Goal: Task Accomplishment & Management: Use online tool/utility

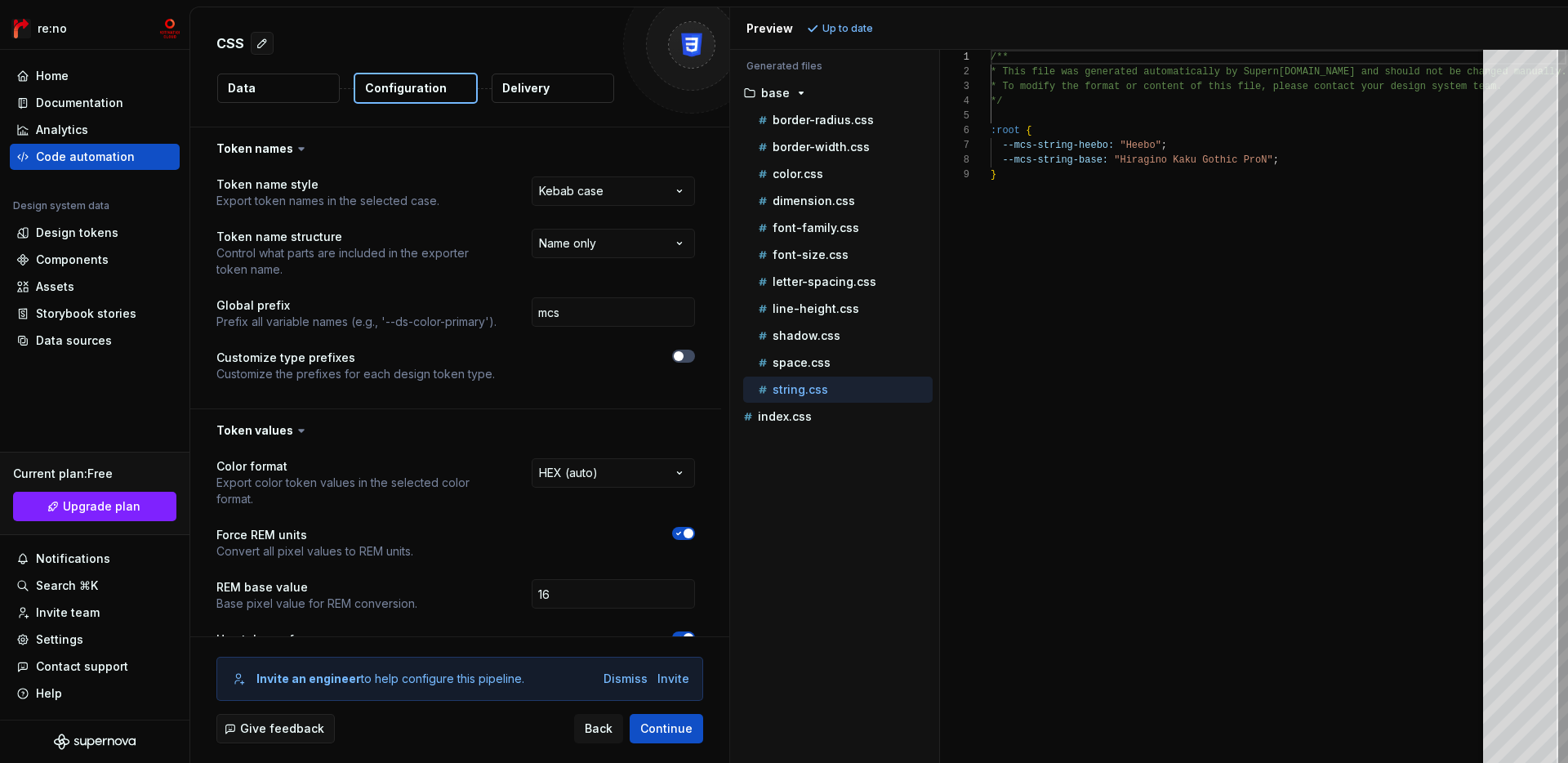
select select "********"
click at [771, 369] on div "space.css" at bounding box center [844, 363] width 178 height 16
type textarea "**********"
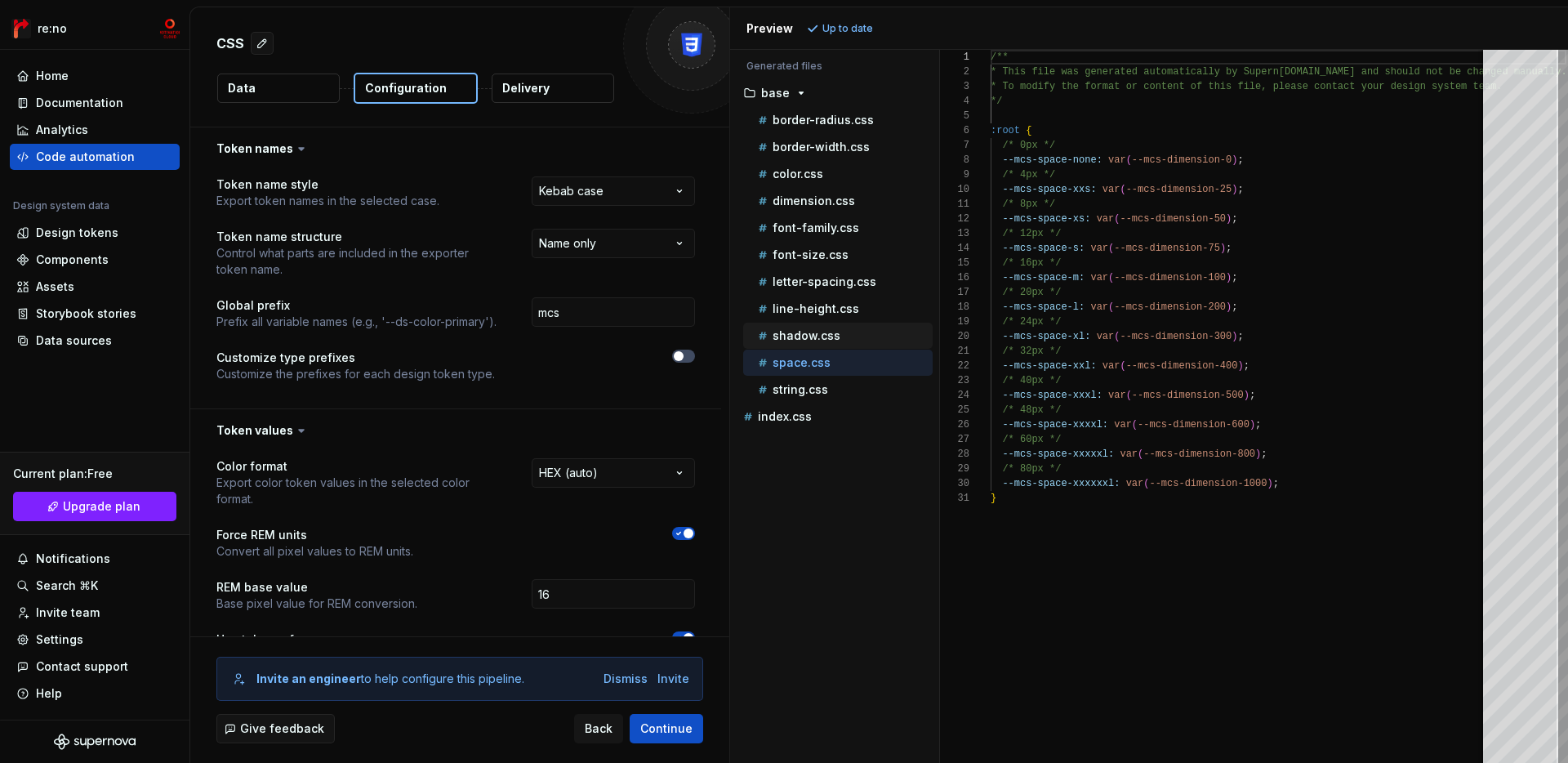
click at [807, 331] on p "shadow.css" at bounding box center [806, 335] width 68 height 13
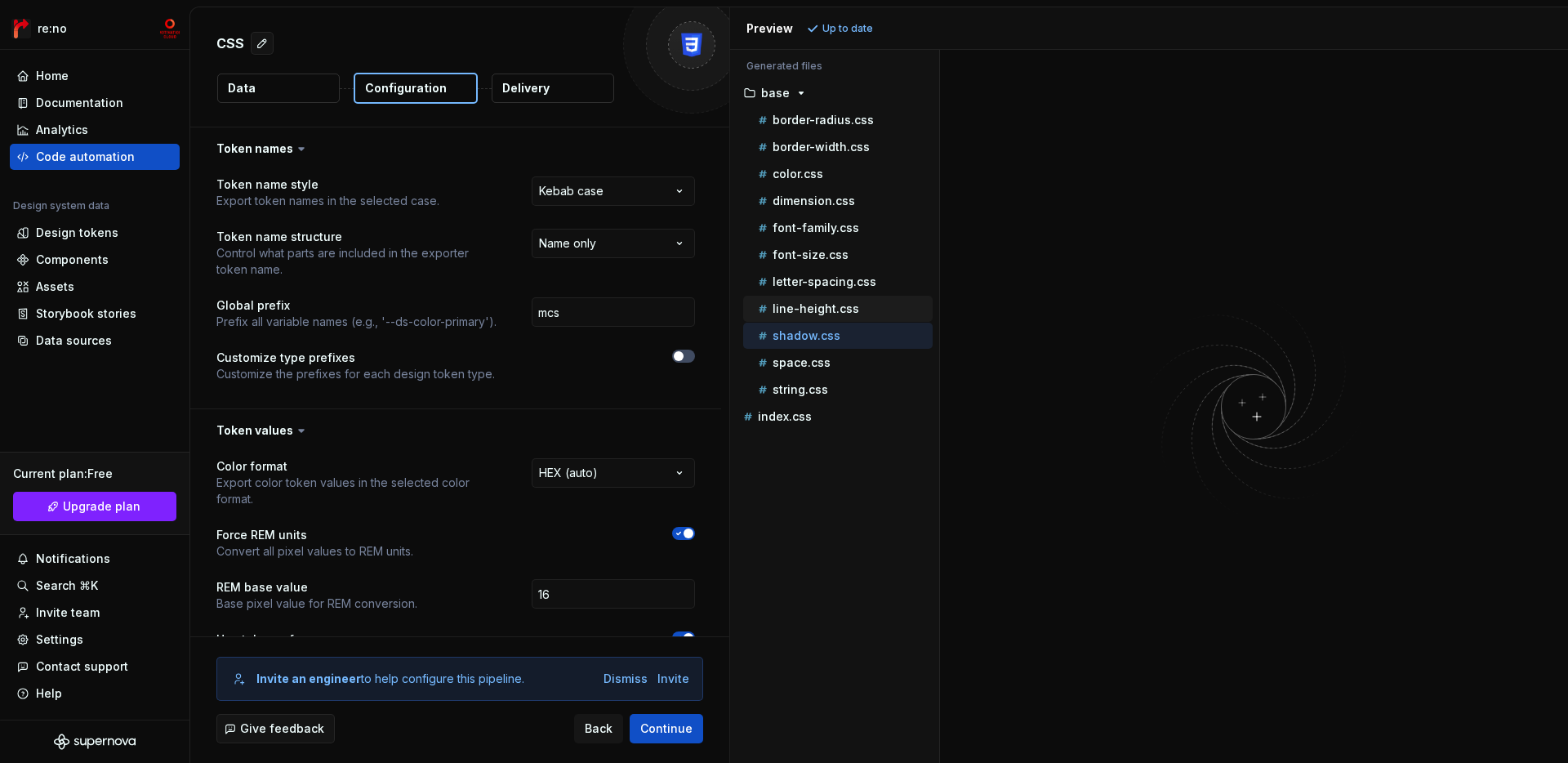
click at [833, 300] on div "line-height.css" at bounding box center [844, 308] width 178 height 16
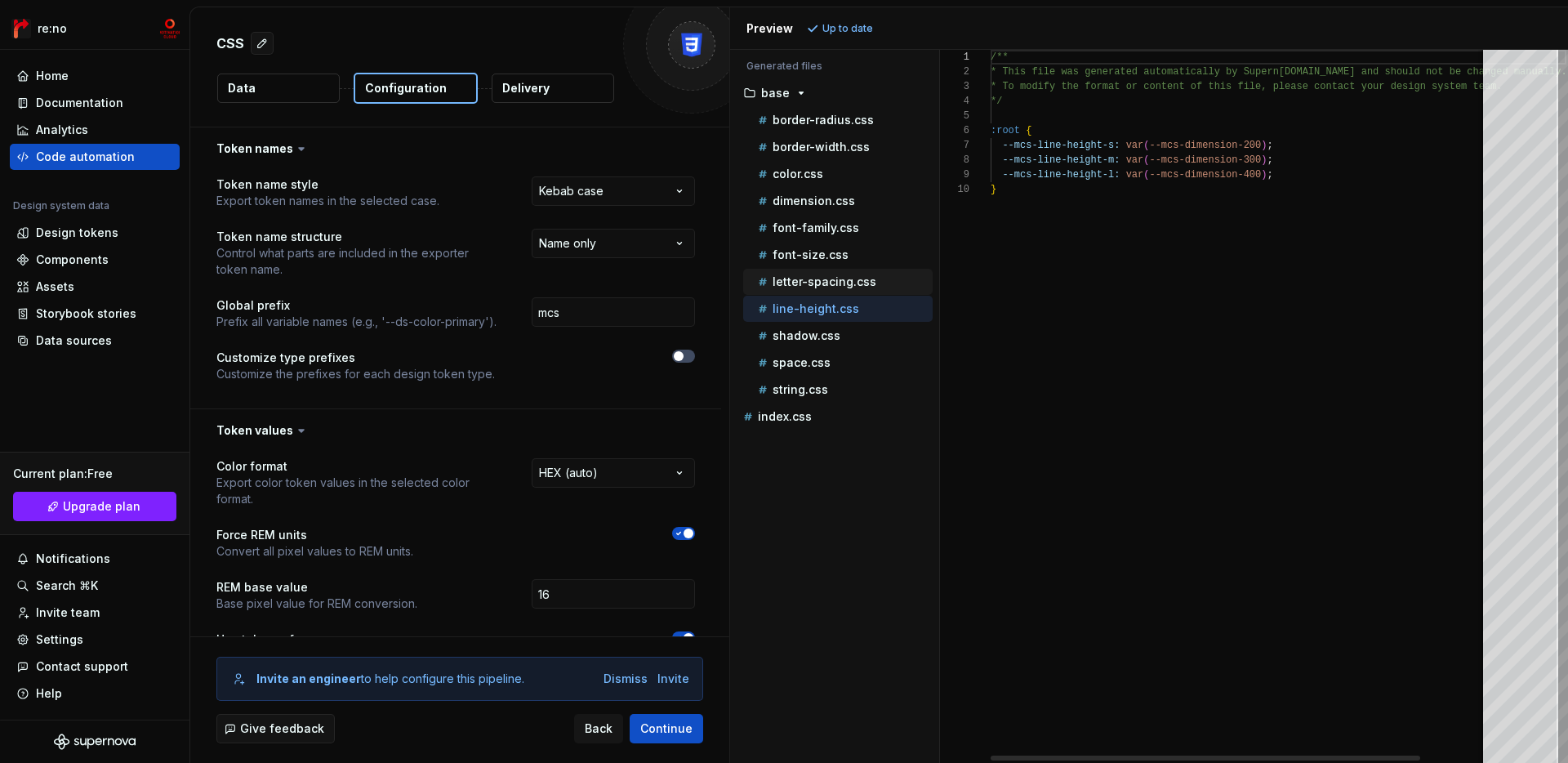
click at [841, 284] on p "letter-spacing.css" at bounding box center [824, 281] width 104 height 13
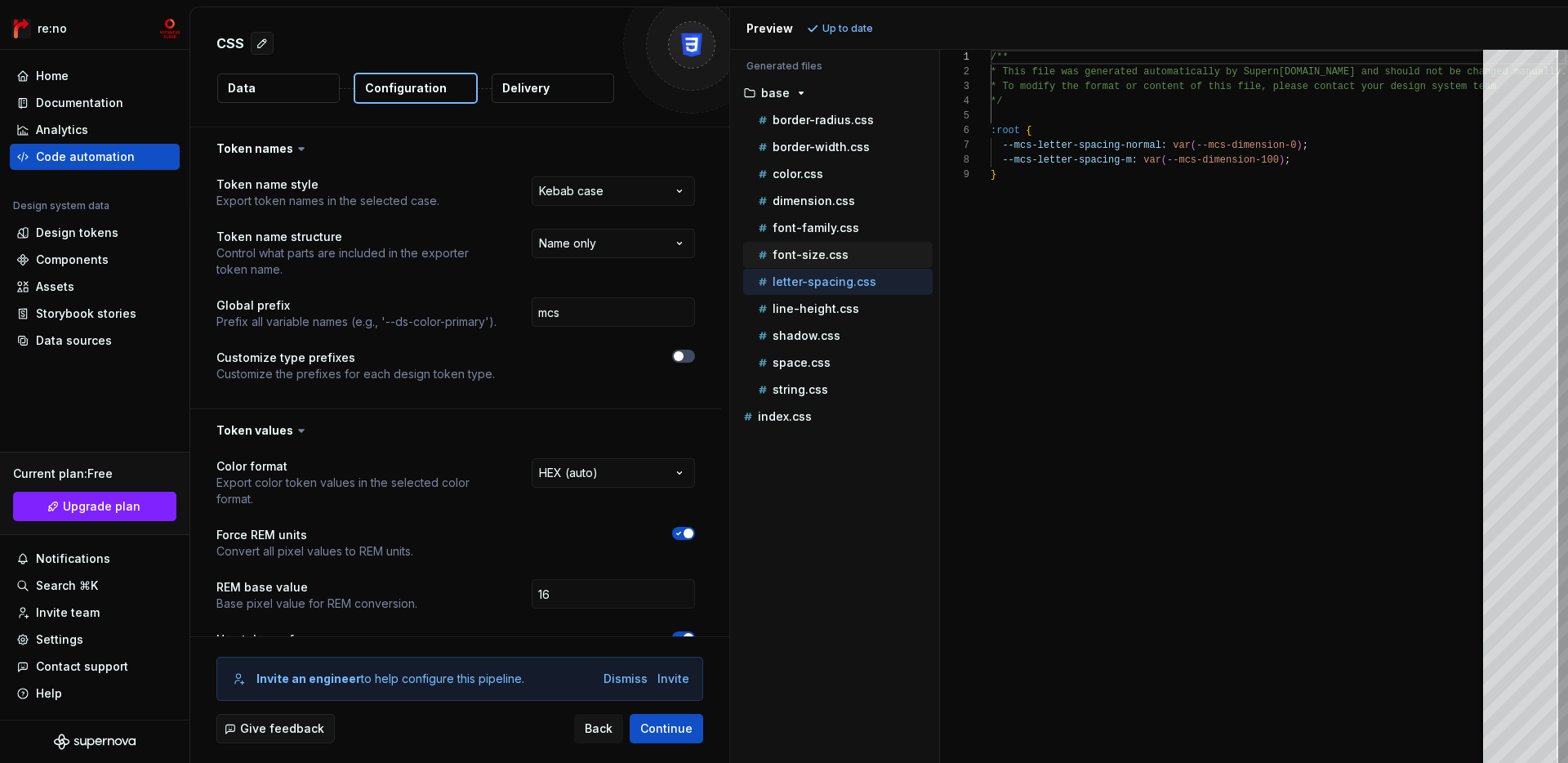
click at [829, 258] on p "font-size.css" at bounding box center [810, 255] width 76 height 13
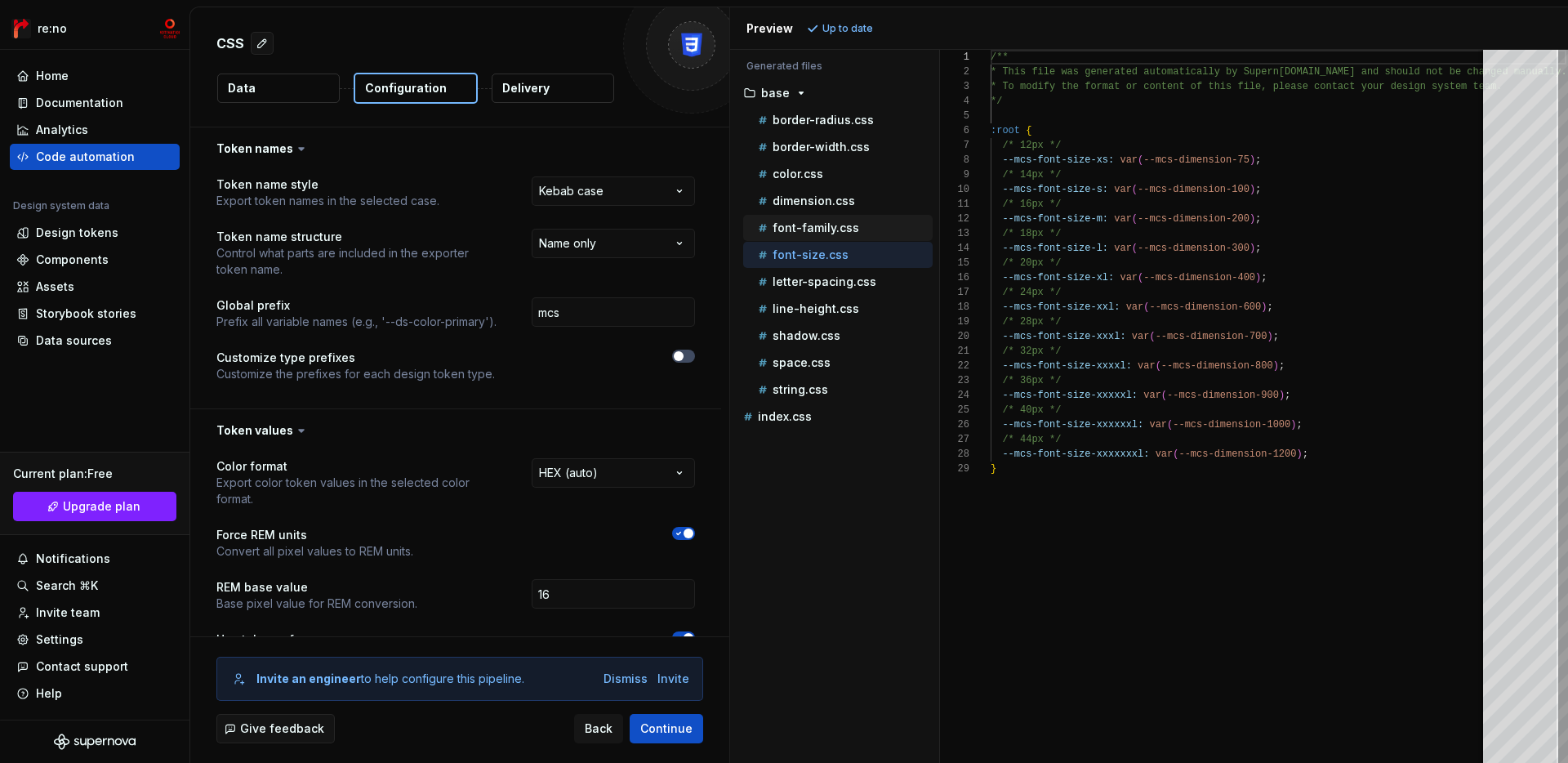
click at [830, 230] on p "font-family.css" at bounding box center [815, 227] width 86 height 13
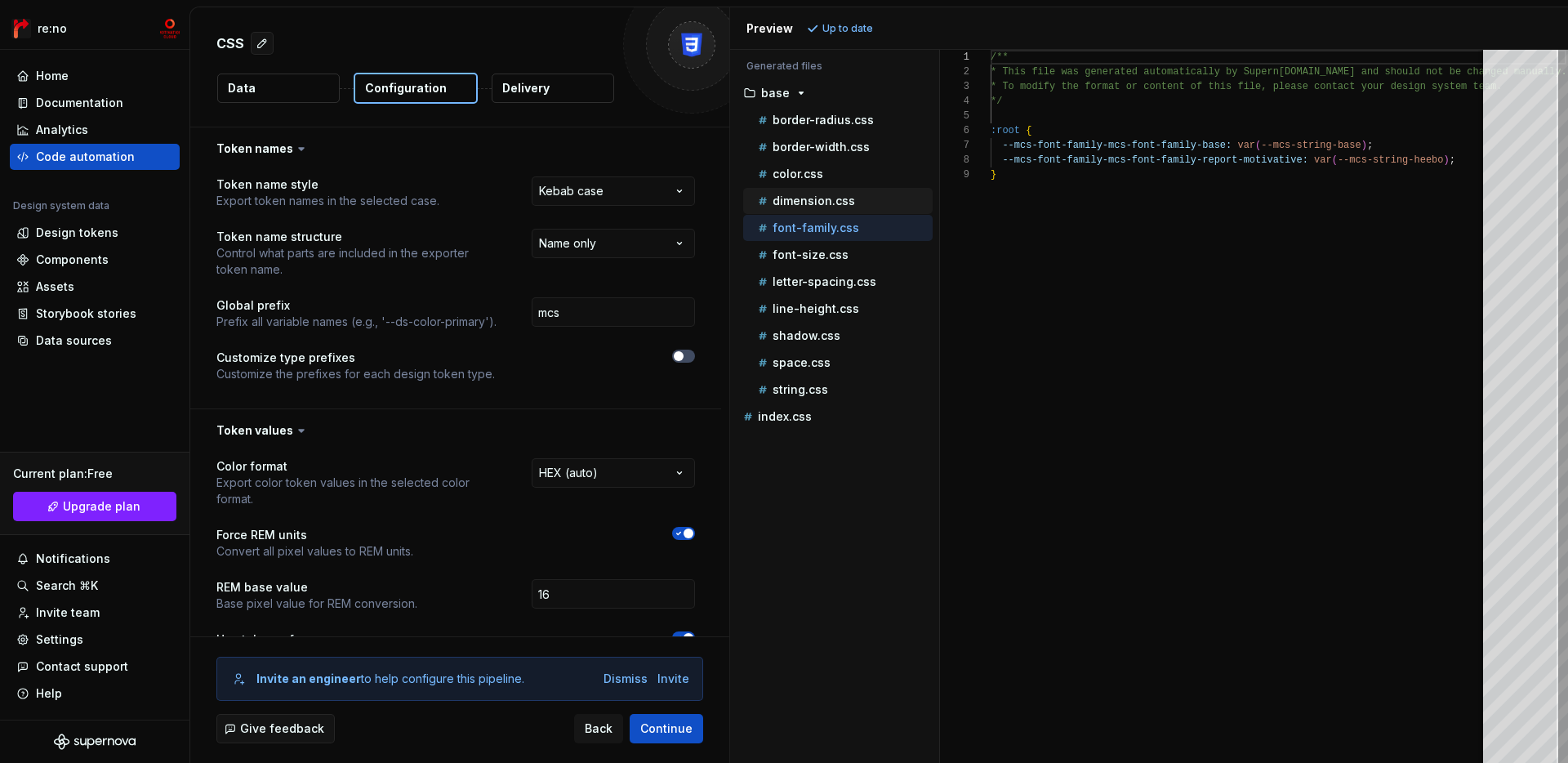
click at [828, 204] on p "dimension.css" at bounding box center [814, 200] width 83 height 13
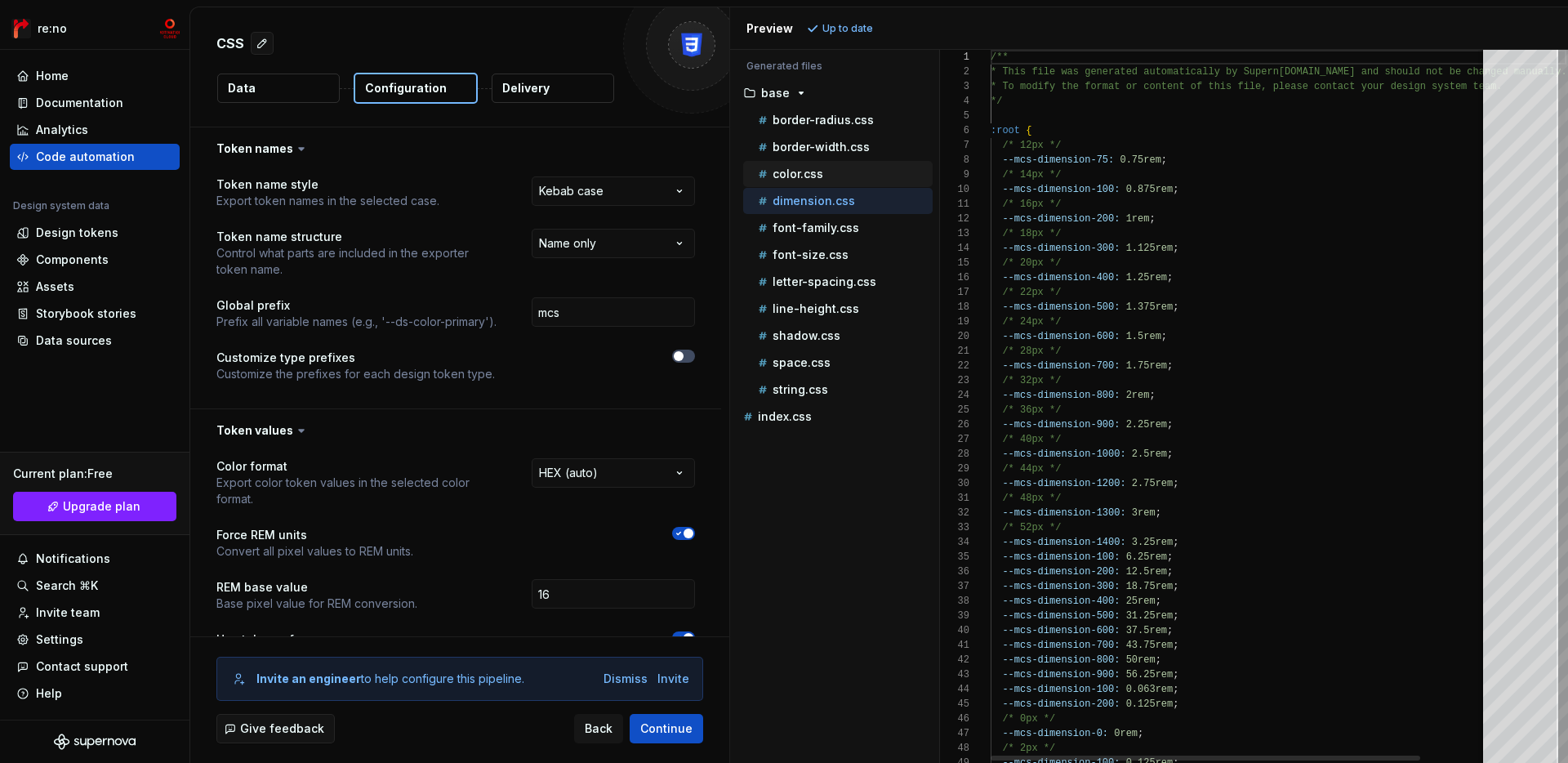
click at [813, 176] on p "color.css" at bounding box center [797, 173] width 51 height 13
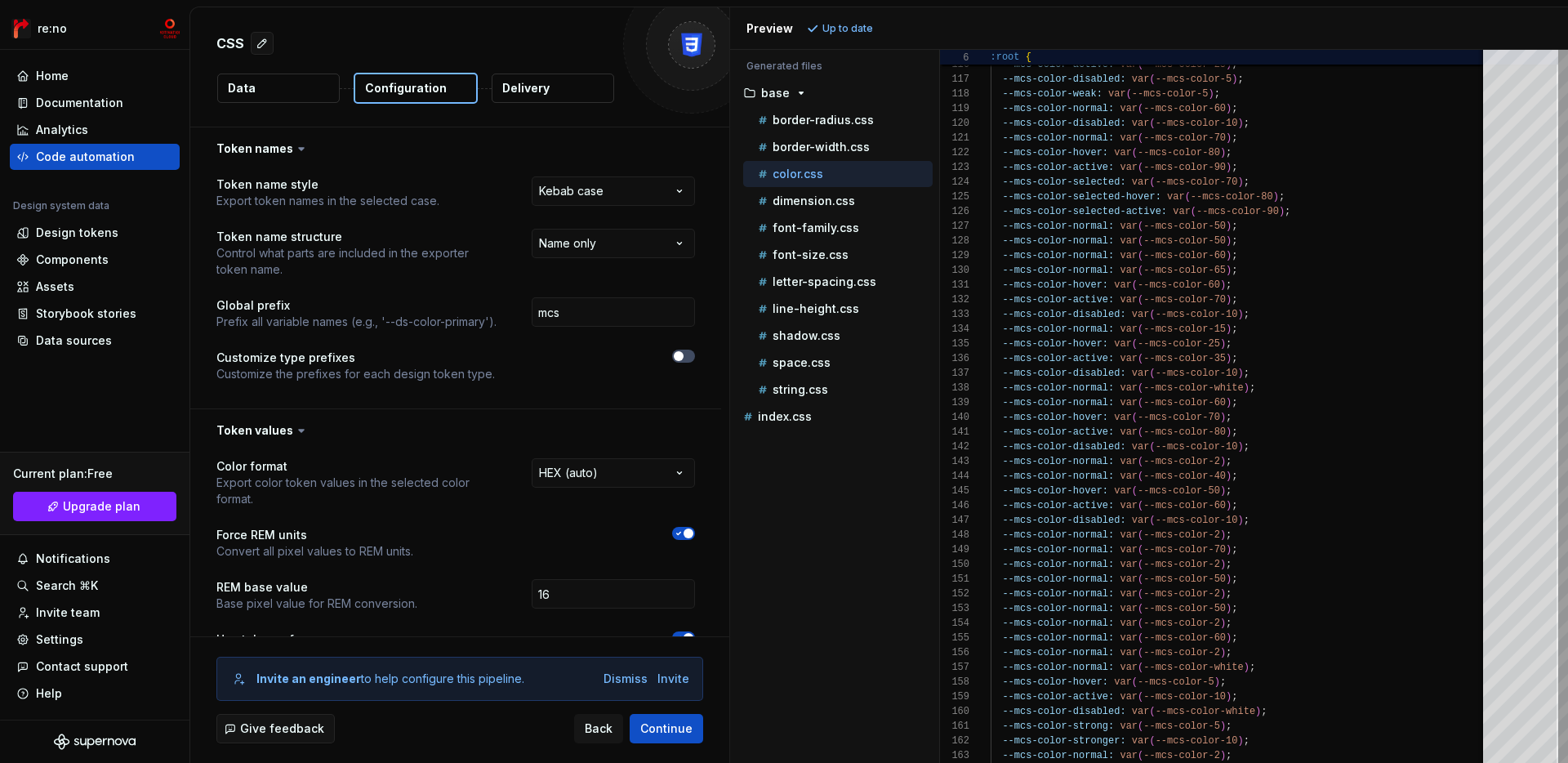
click at [548, 82] on button "Delivery" at bounding box center [553, 88] width 123 height 29
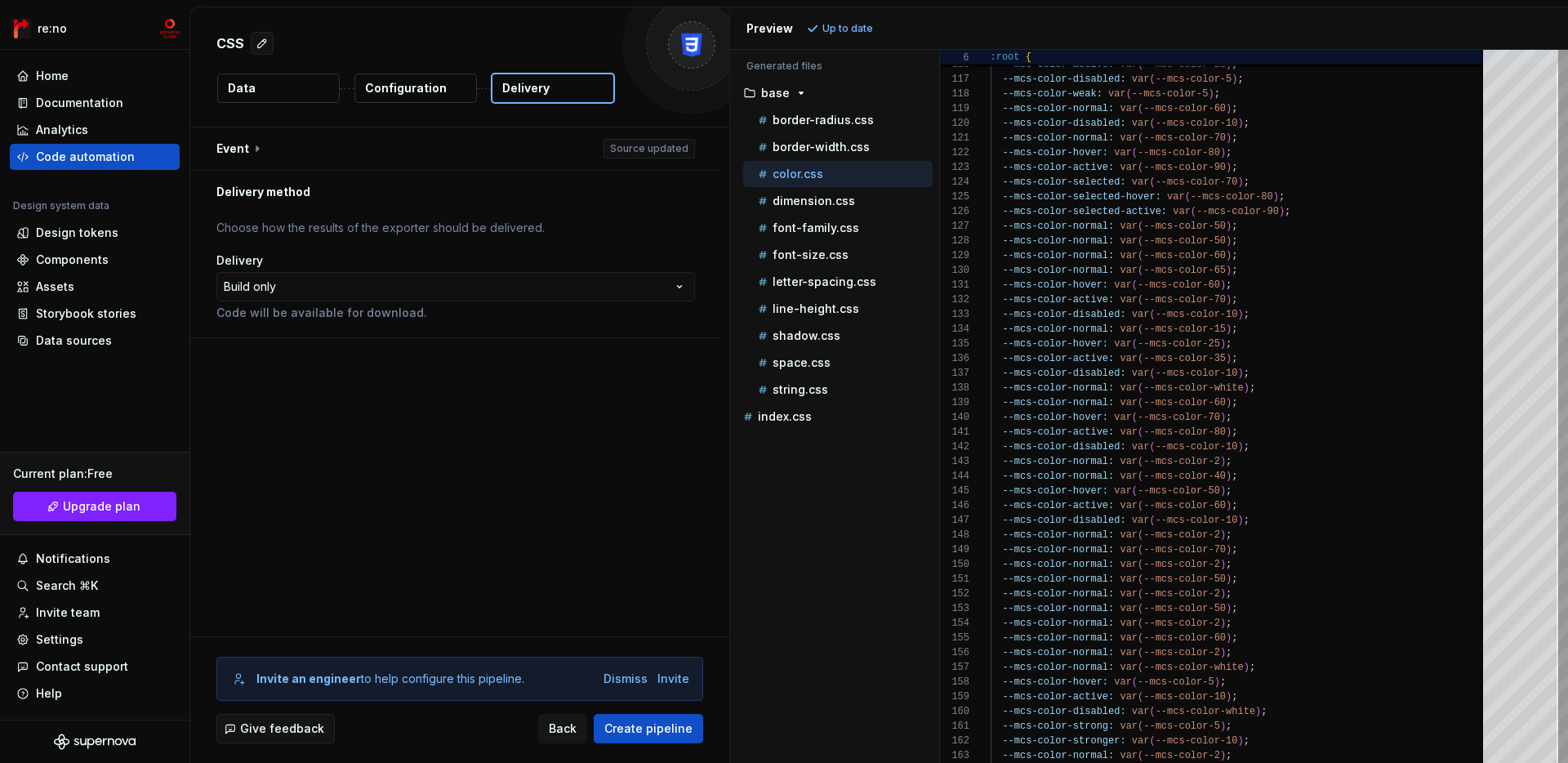
click at [424, 84] on p "Configuration" at bounding box center [406, 88] width 82 height 16
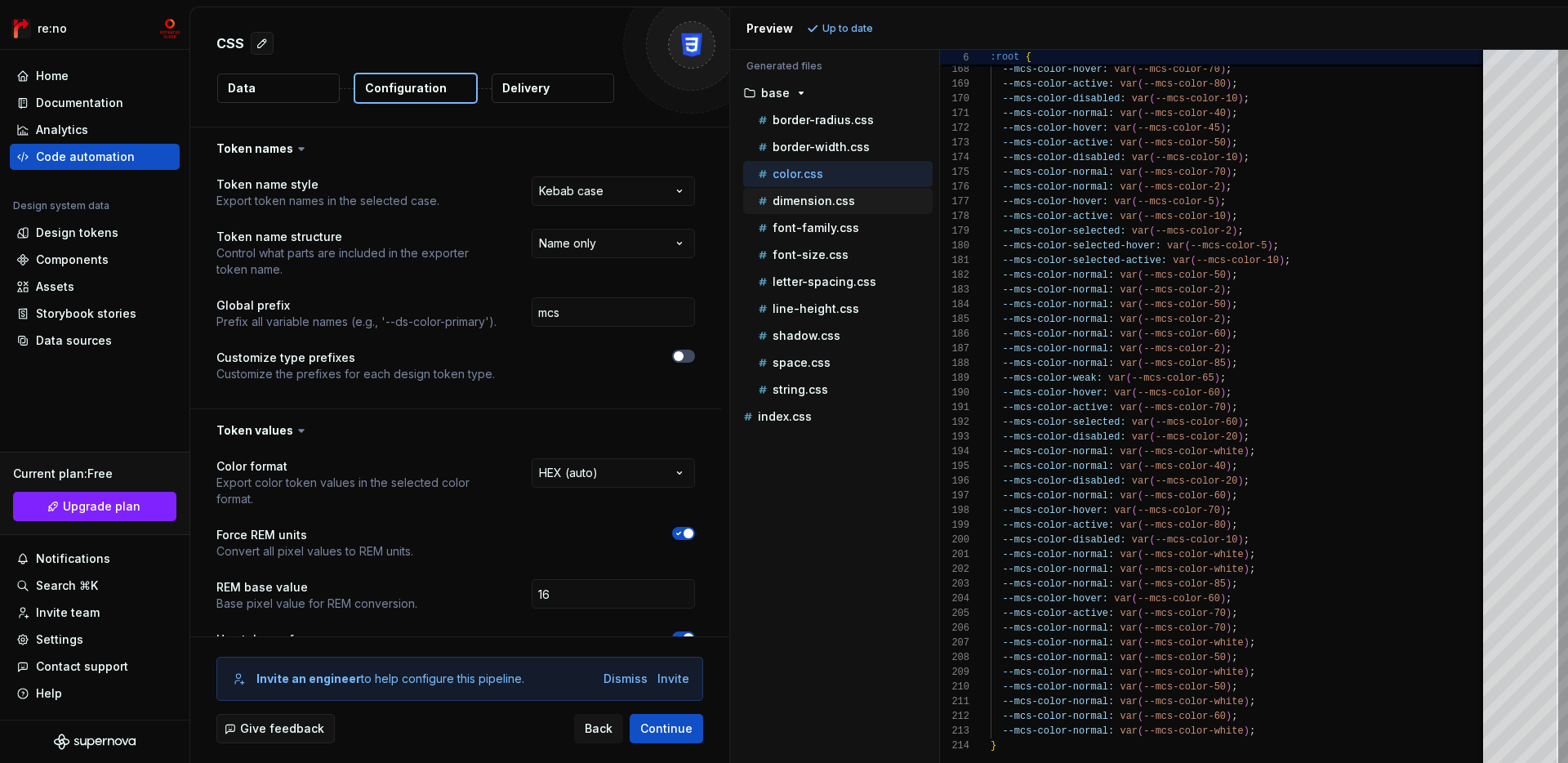
click at [835, 194] on p "dimension.css" at bounding box center [814, 200] width 83 height 13
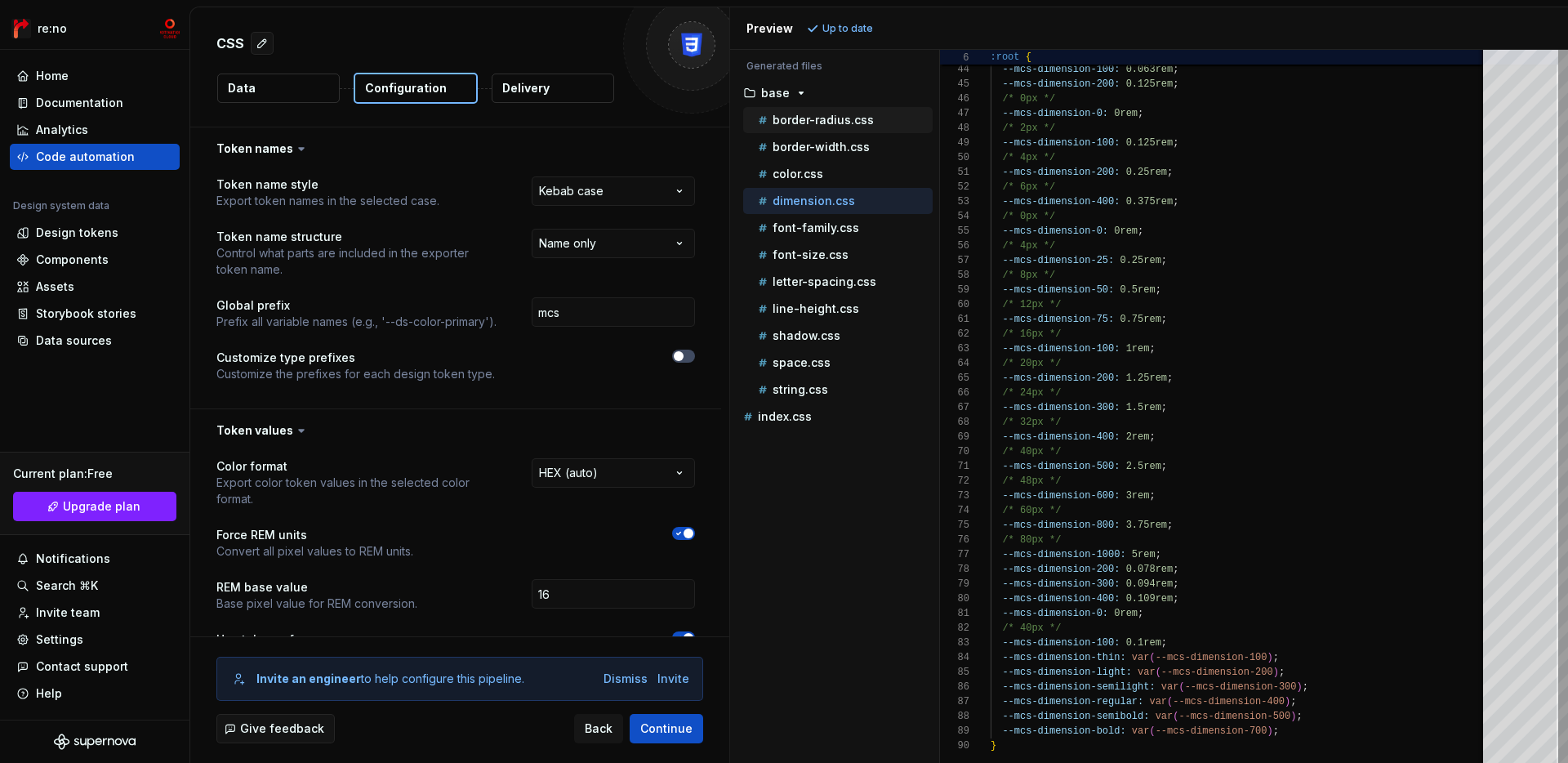
click at [818, 125] on p "border-radius.css" at bounding box center [822, 120] width 101 height 13
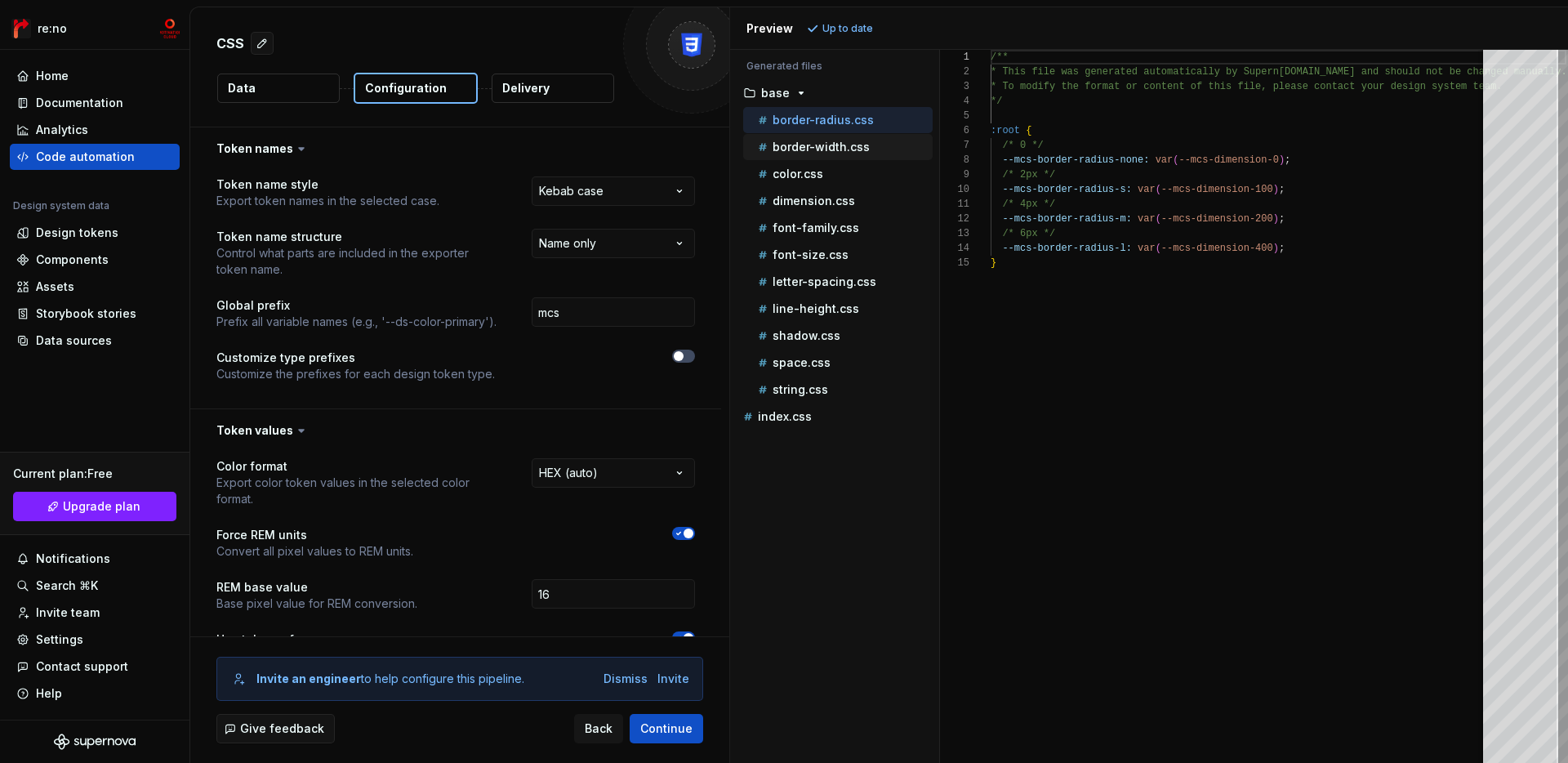
click at [818, 146] on p "border-width.css" at bounding box center [821, 147] width 98 height 13
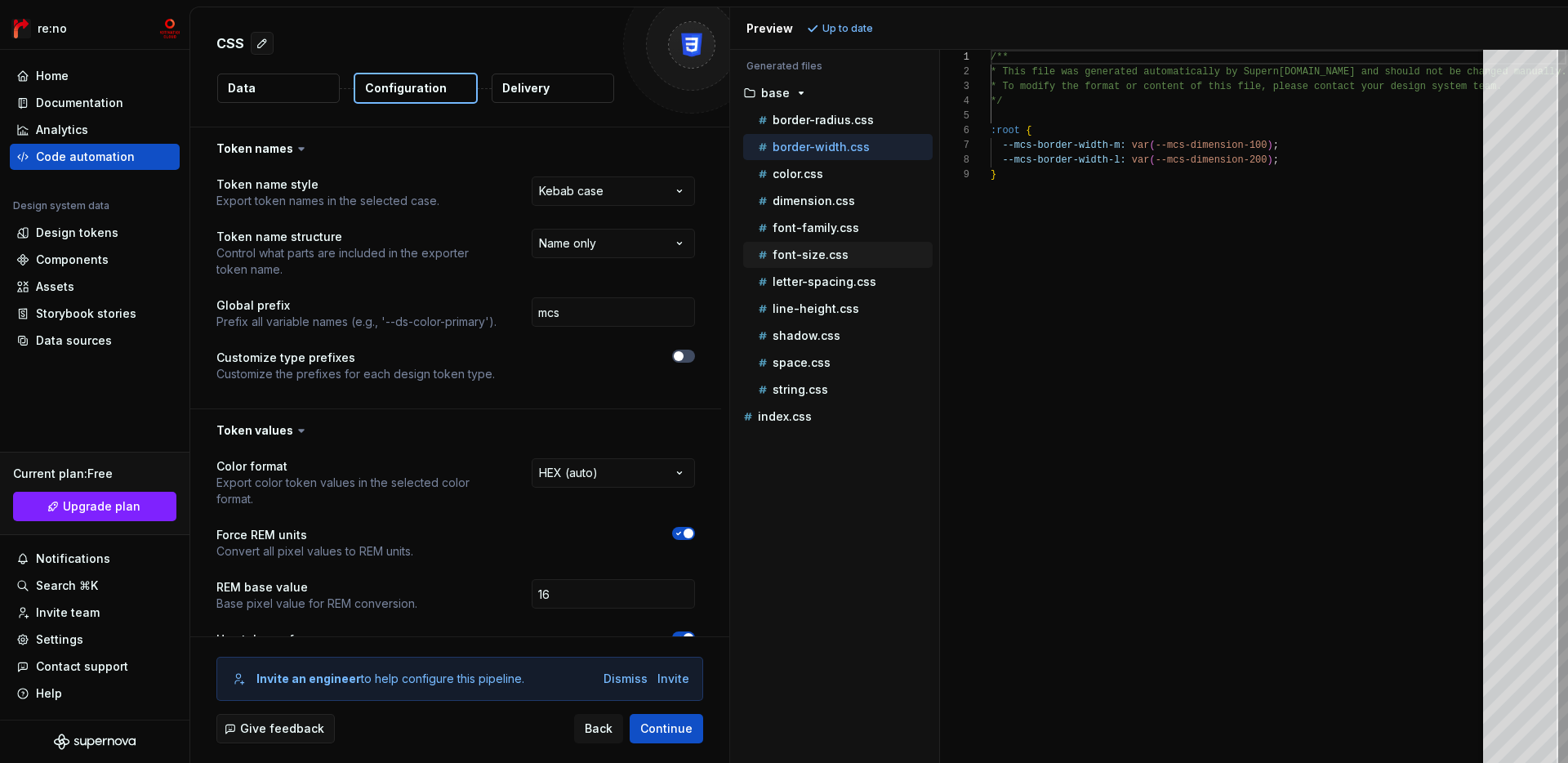
click at [802, 252] on p "font-size.css" at bounding box center [810, 255] width 76 height 13
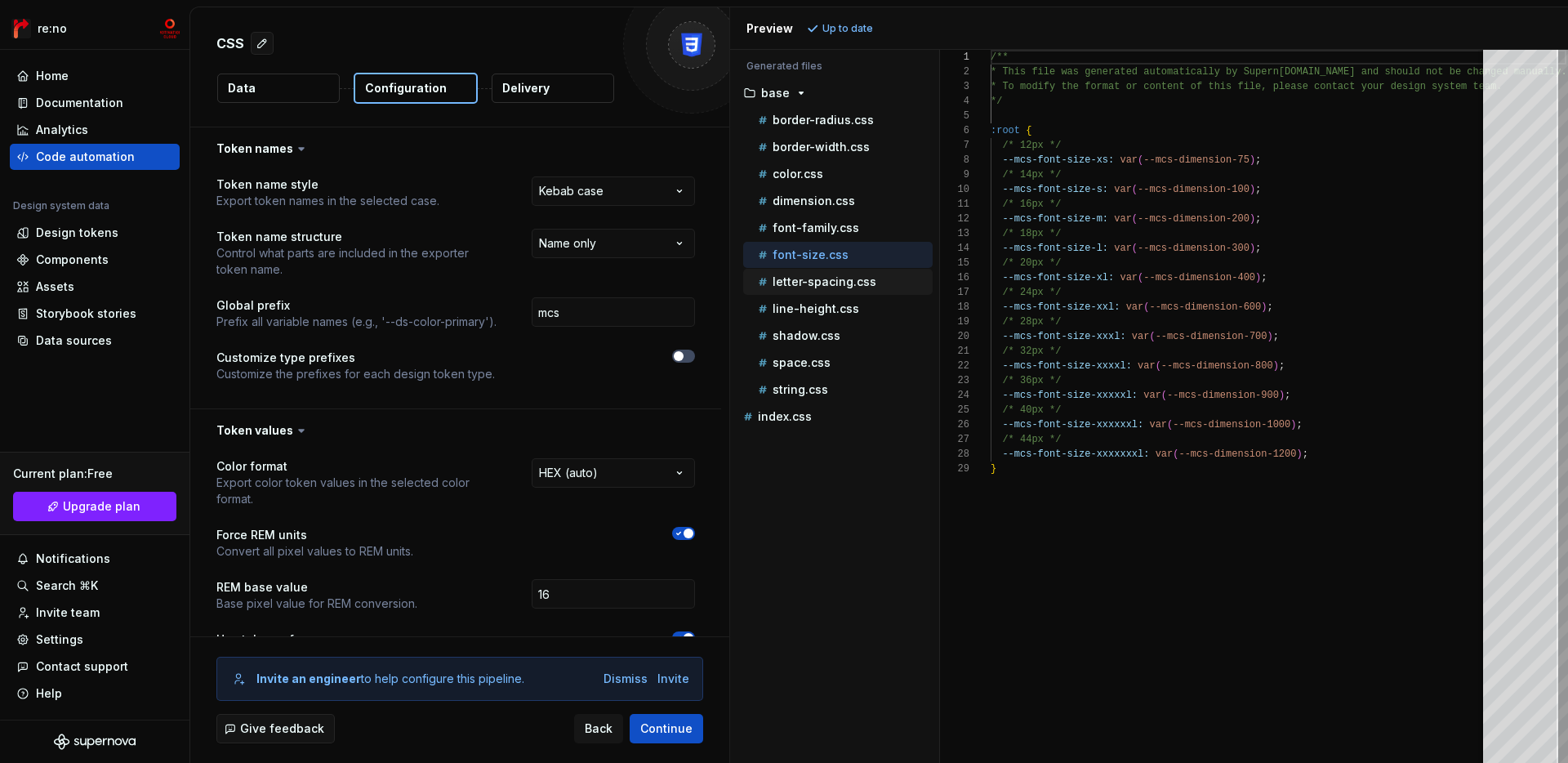
click at [863, 281] on p "letter-spacing.css" at bounding box center [824, 281] width 104 height 13
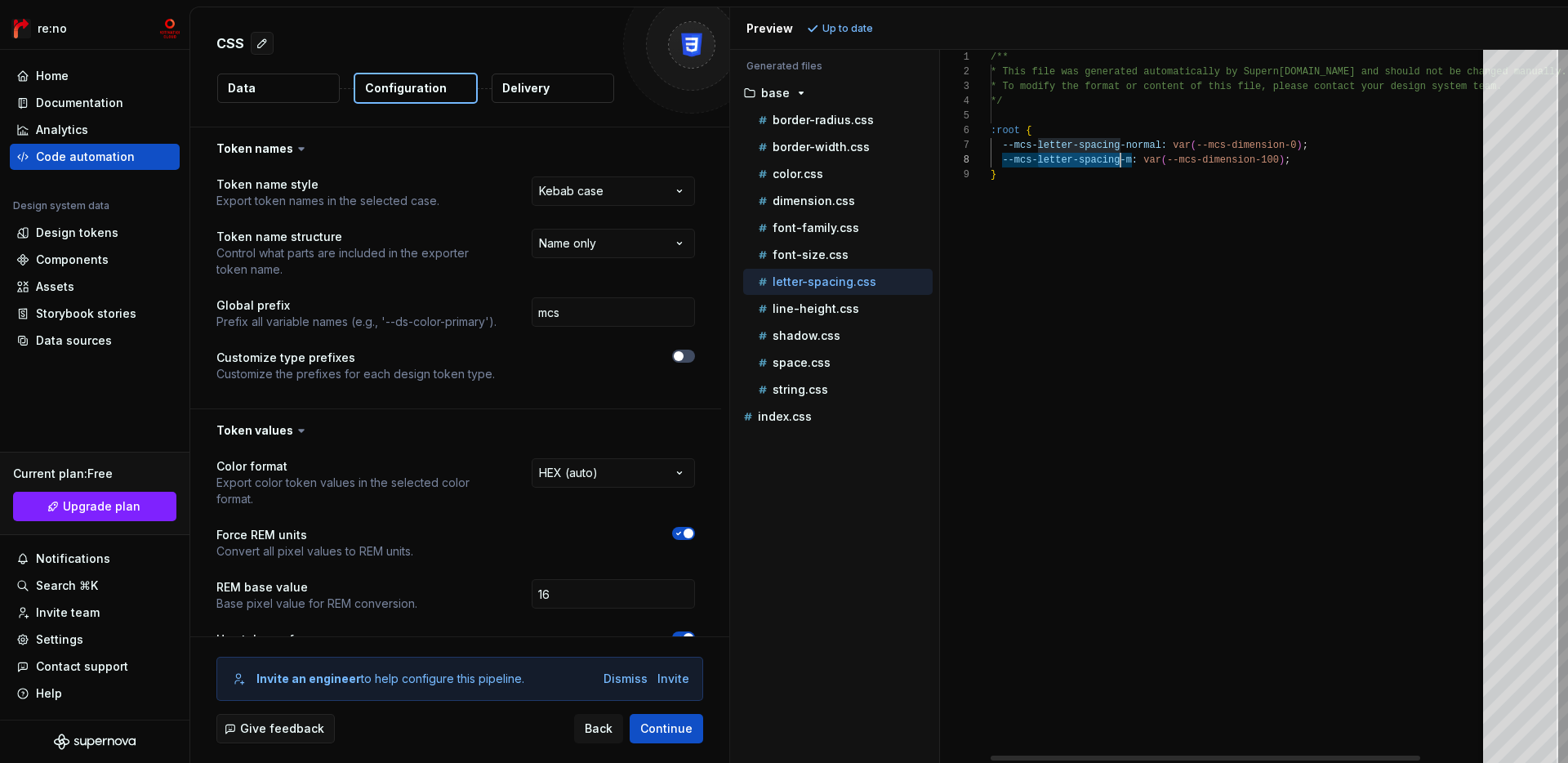
scroll to position [103, 129]
drag, startPoint x: 1039, startPoint y: 162, endPoint x: 1119, endPoint y: 163, distance: 80.0
click at [1119, 163] on div "/** * This file was generated automatically by Supern [DOMAIN_NAME] and should …" at bounding box center [1278, 407] width 576 height 713
click at [891, 318] on div "line-height.css" at bounding box center [838, 309] width 190 height 26
click at [828, 302] on p "line-height.css" at bounding box center [815, 308] width 86 height 13
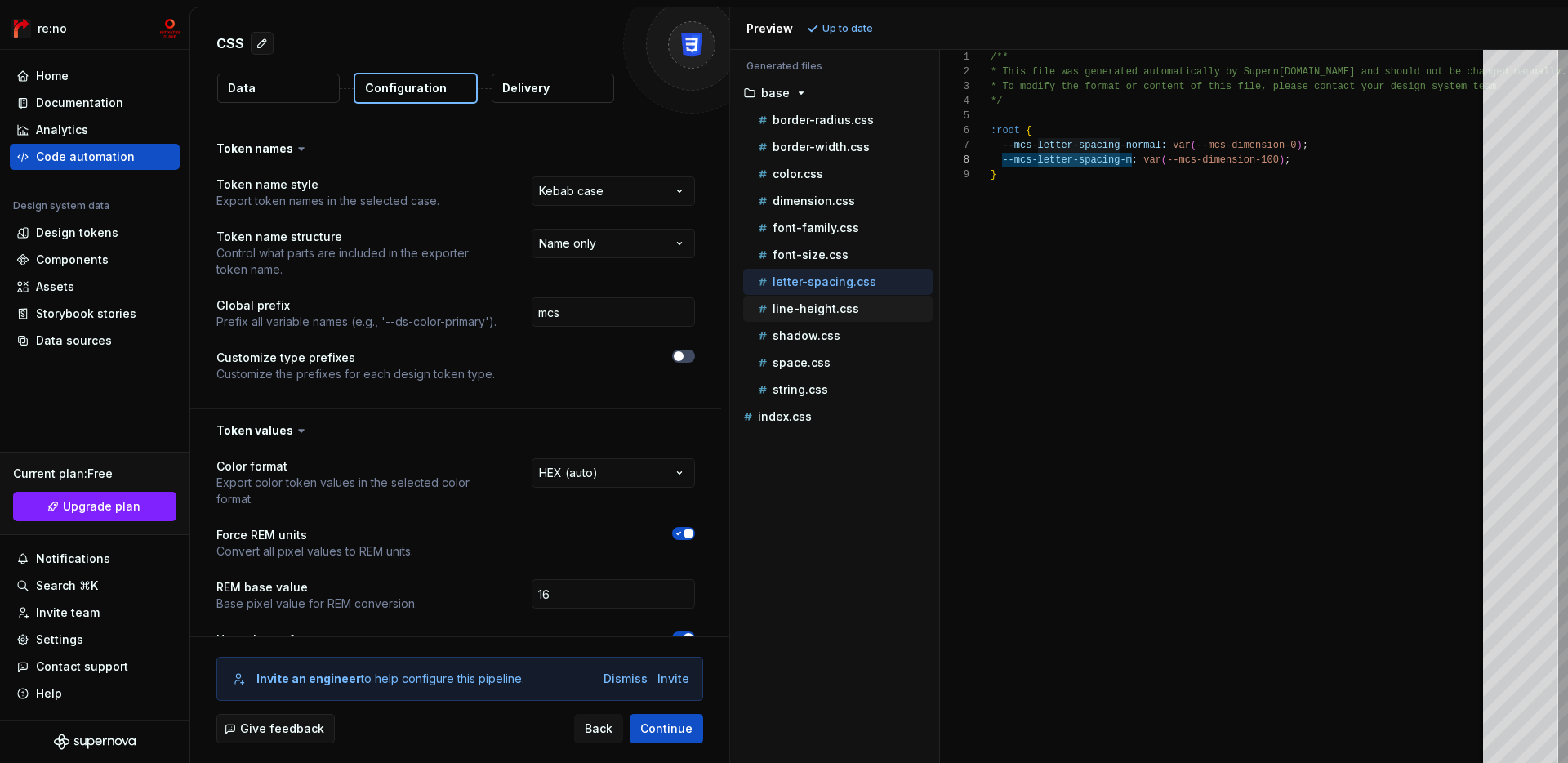
type textarea "**********"
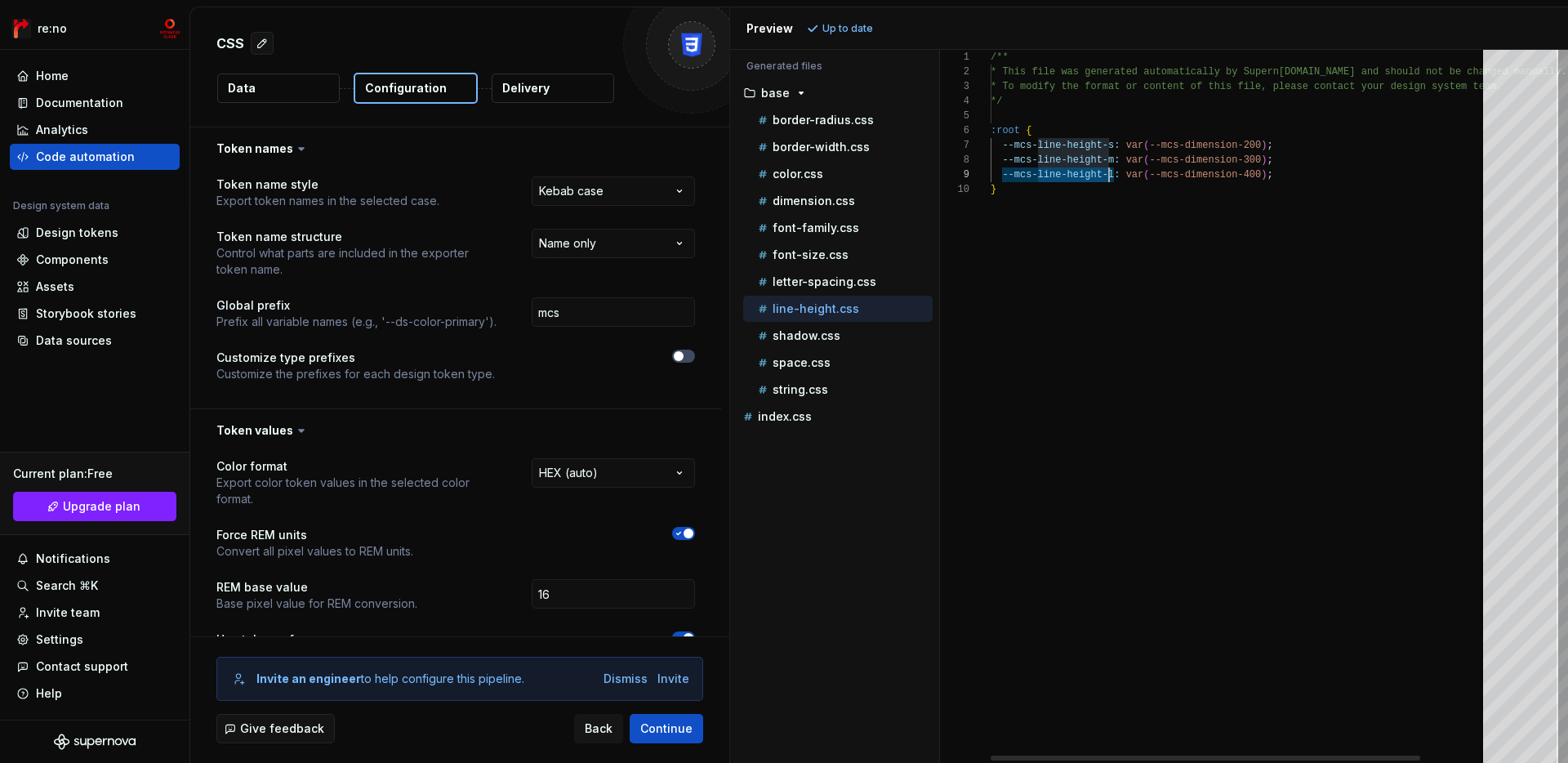
scroll to position [117, 112]
drag, startPoint x: 1038, startPoint y: 174, endPoint x: 1102, endPoint y: 174, distance: 64.0
click at [1102, 174] on div "/** * This file was generated automatically by Supern [DOMAIN_NAME] and should …" at bounding box center [1278, 407] width 576 height 713
click at [840, 336] on div "shadow.css" at bounding box center [844, 336] width 178 height 16
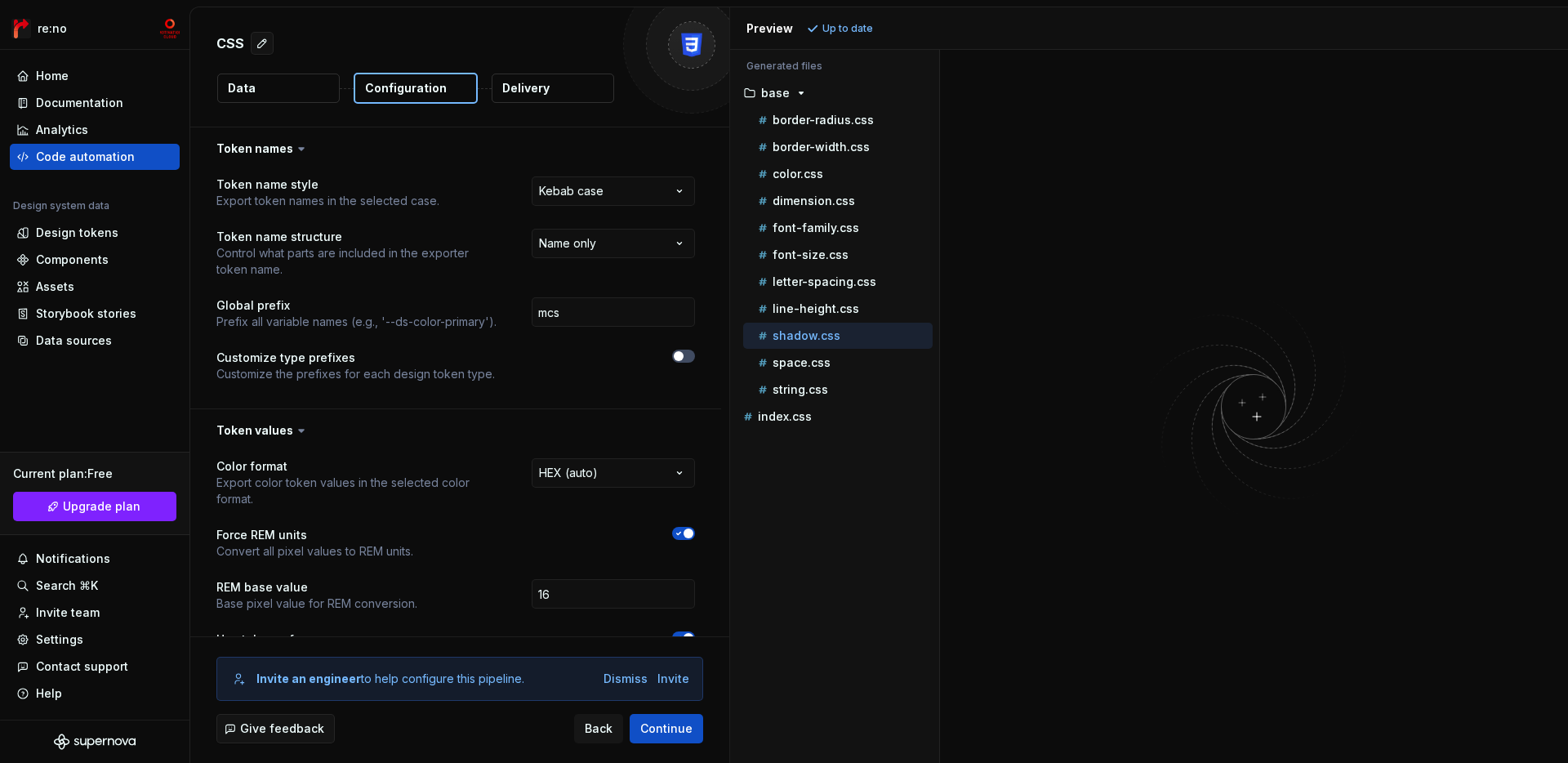
click at [816, 336] on p "shadow.css" at bounding box center [806, 335] width 68 height 13
click at [803, 361] on p "space.css" at bounding box center [801, 363] width 58 height 13
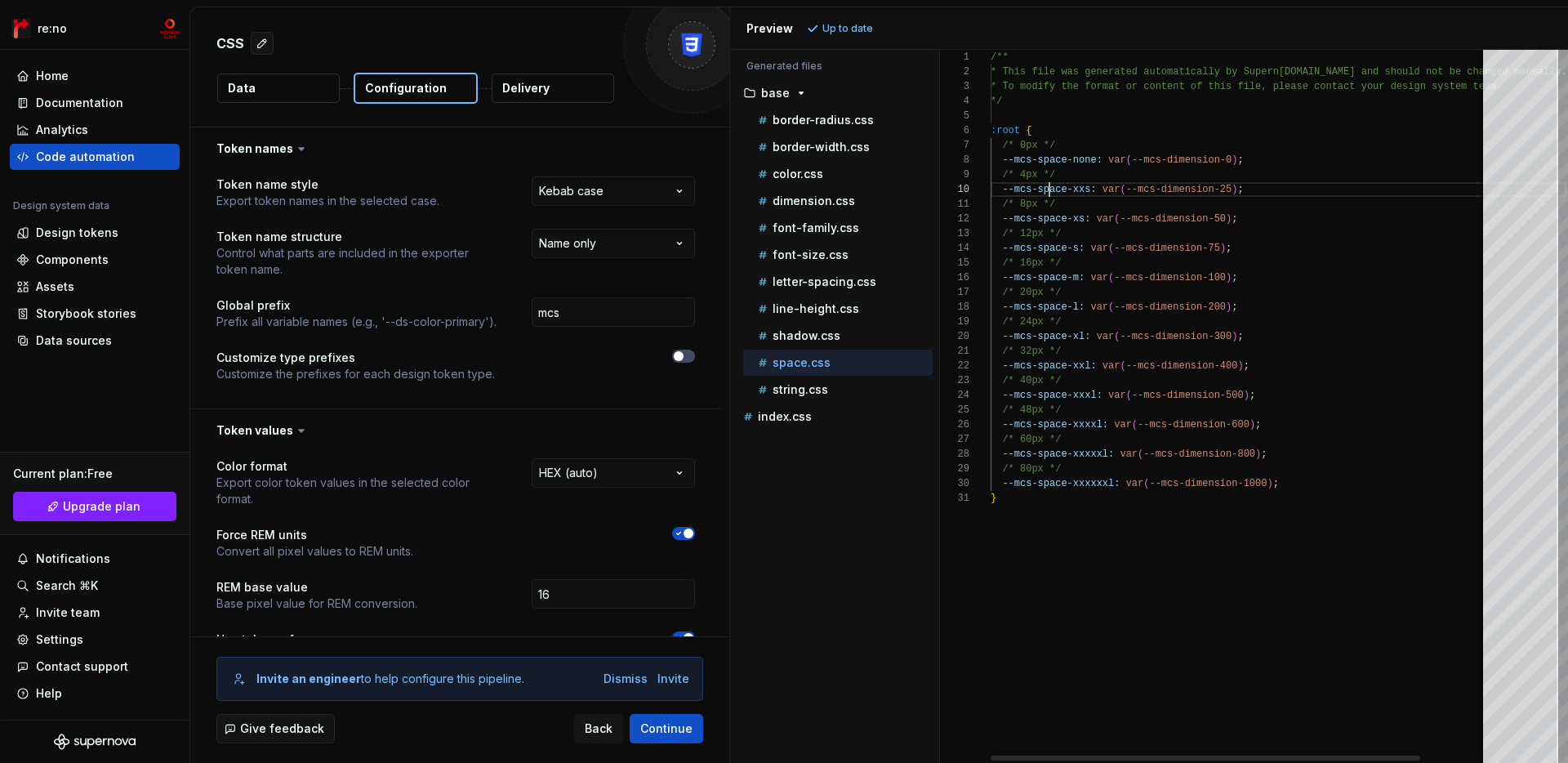
click at [1047, 189] on div "/** * This file was generated automatically by Supern [DOMAIN_NAME] and should …" at bounding box center [1278, 407] width 576 height 713
click at [790, 388] on p "string.css" at bounding box center [800, 389] width 55 height 13
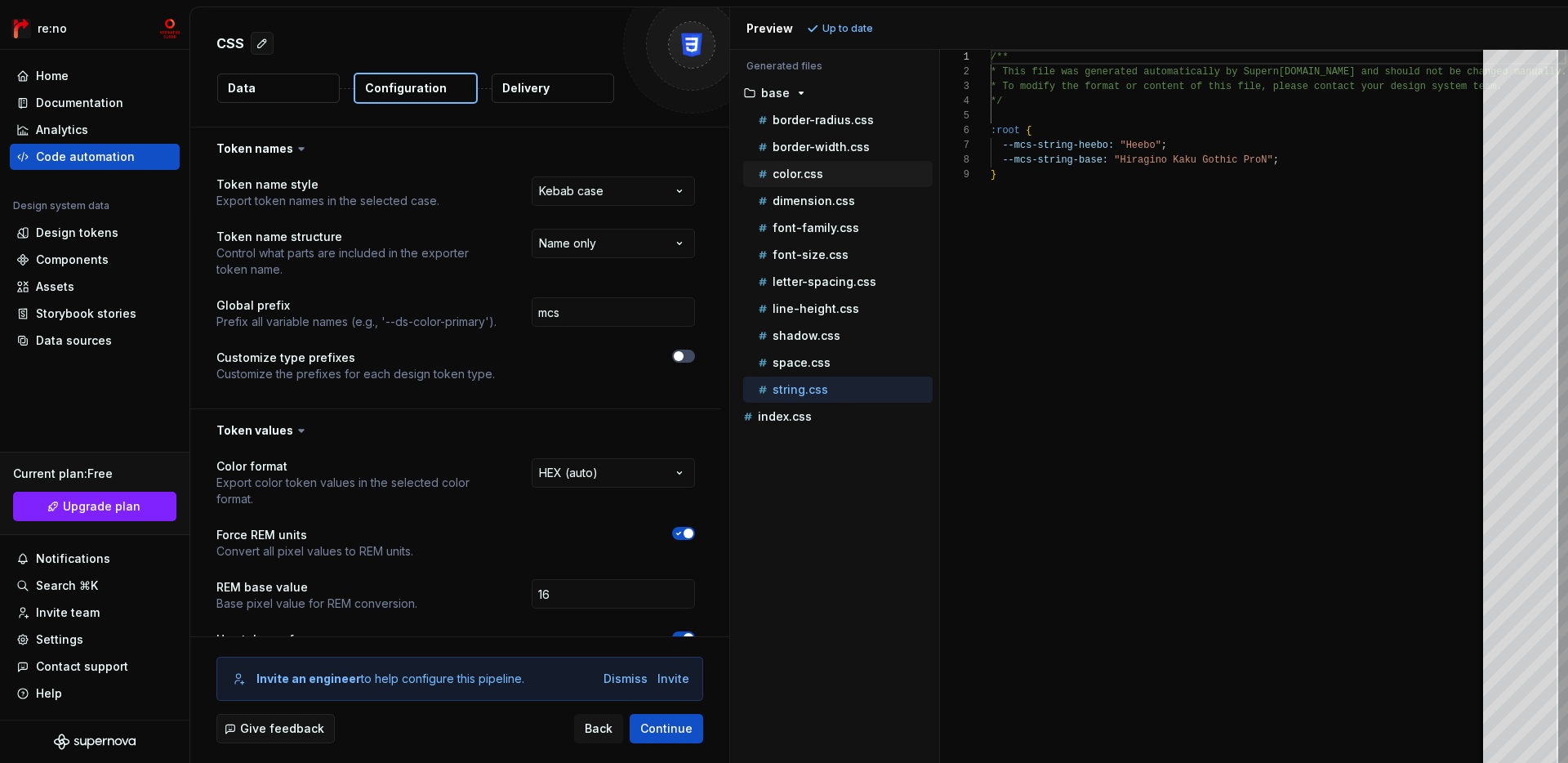
click at [827, 180] on div "color.css" at bounding box center [844, 173] width 178 height 16
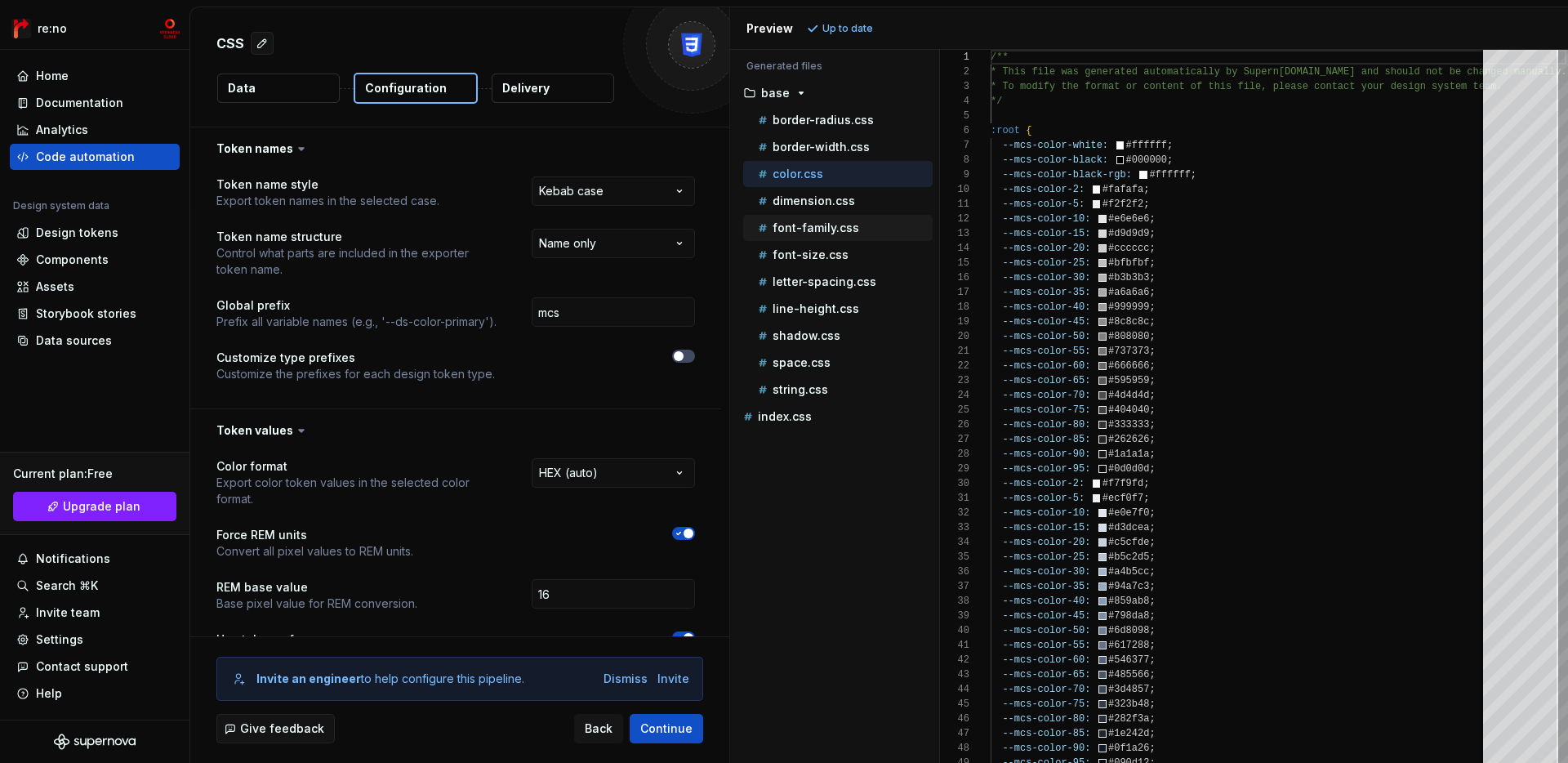
click at [824, 234] on p "font-family.css" at bounding box center [815, 227] width 86 height 13
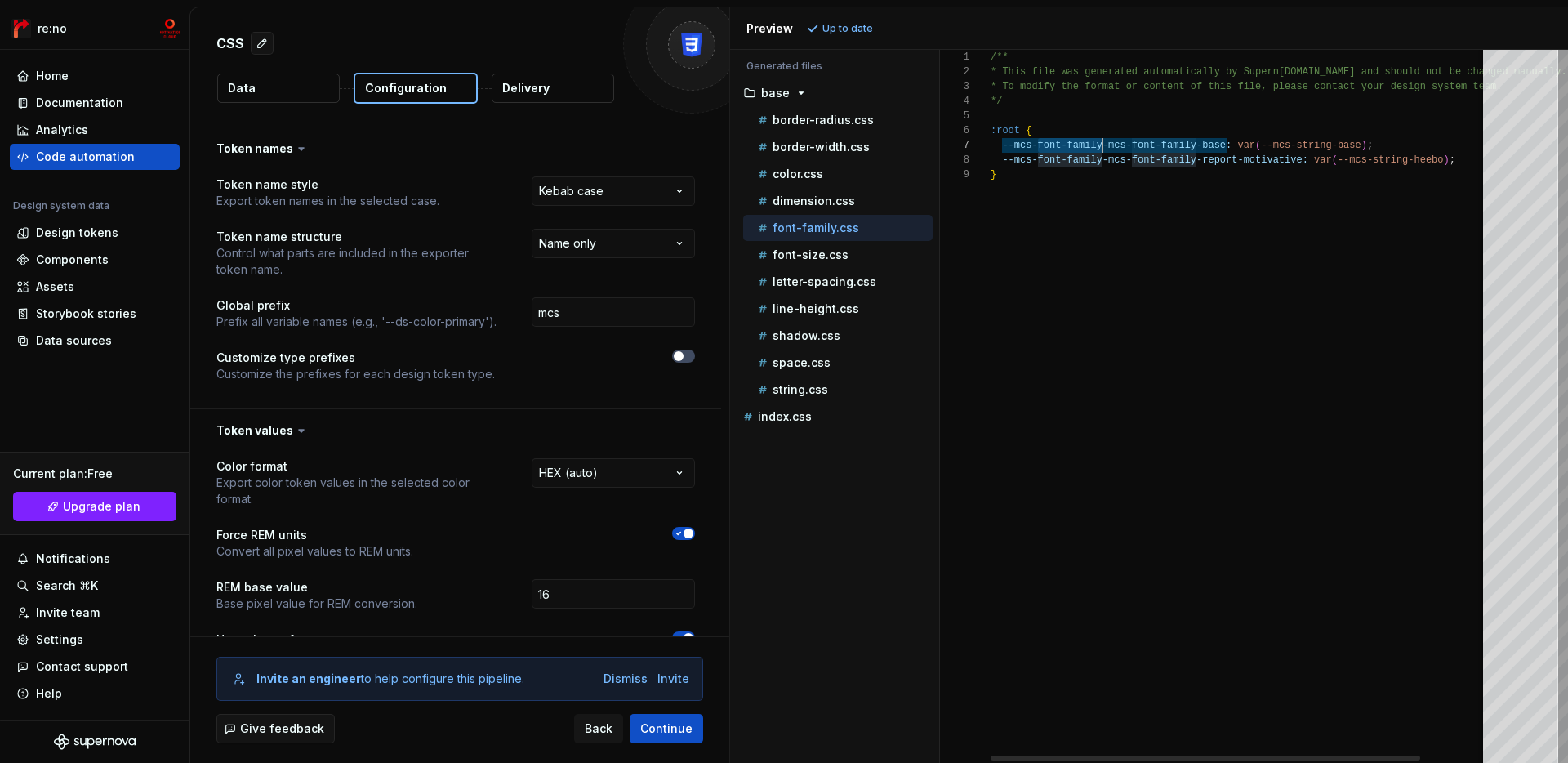
scroll to position [88, 112]
drag, startPoint x: 1037, startPoint y: 147, endPoint x: 1105, endPoint y: 148, distance: 68.0
click at [1105, 148] on div "/** * This file was generated automatically by Supern [DOMAIN_NAME] and should …" at bounding box center [1278, 407] width 576 height 713
click at [859, 317] on button "line-height.css" at bounding box center [838, 308] width 190 height 18
type textarea "**********"
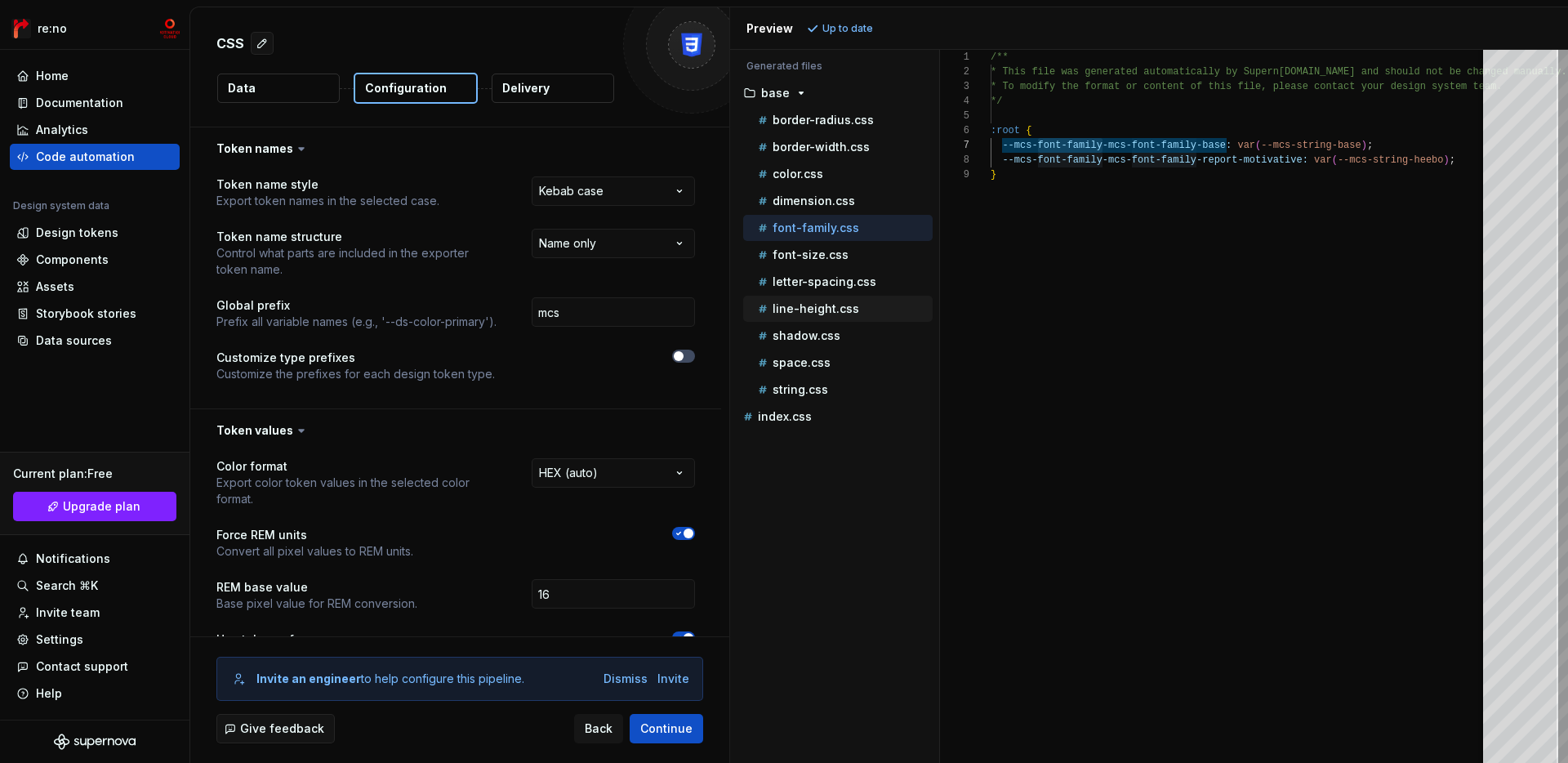
scroll to position [0, 0]
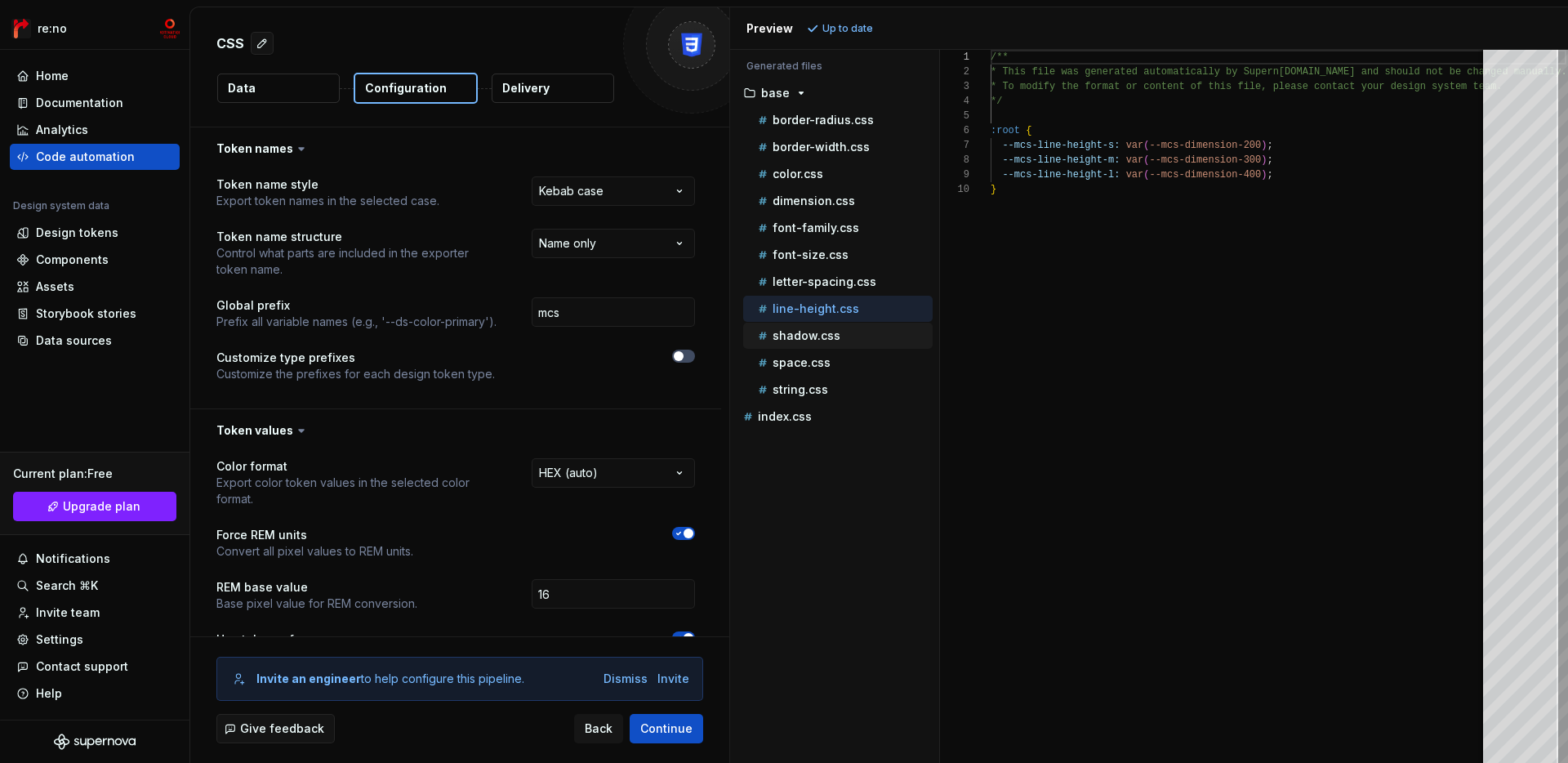
click at [858, 330] on div "shadow.css" at bounding box center [844, 336] width 178 height 16
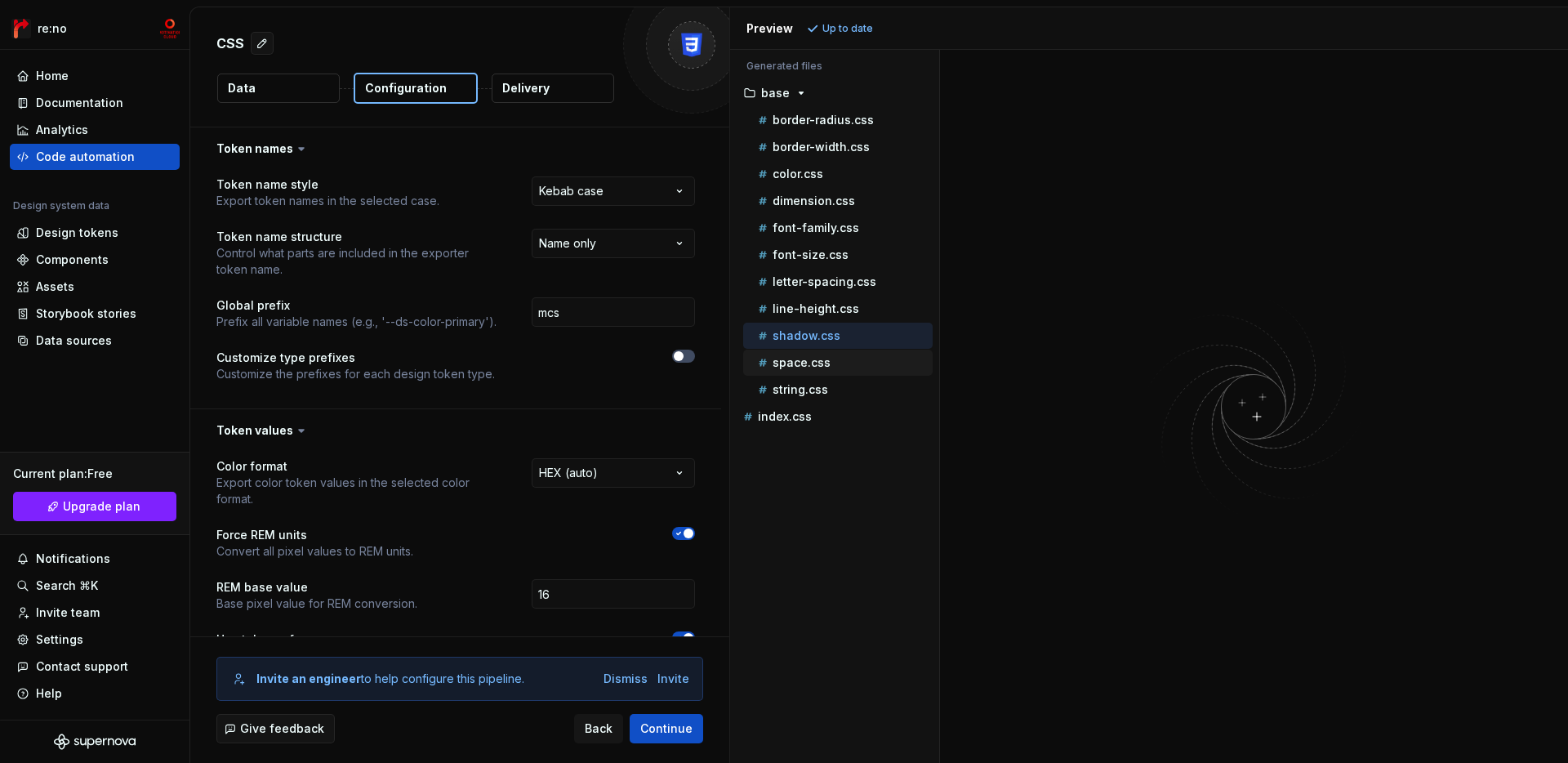
click at [852, 362] on div "space.css" at bounding box center [844, 363] width 178 height 16
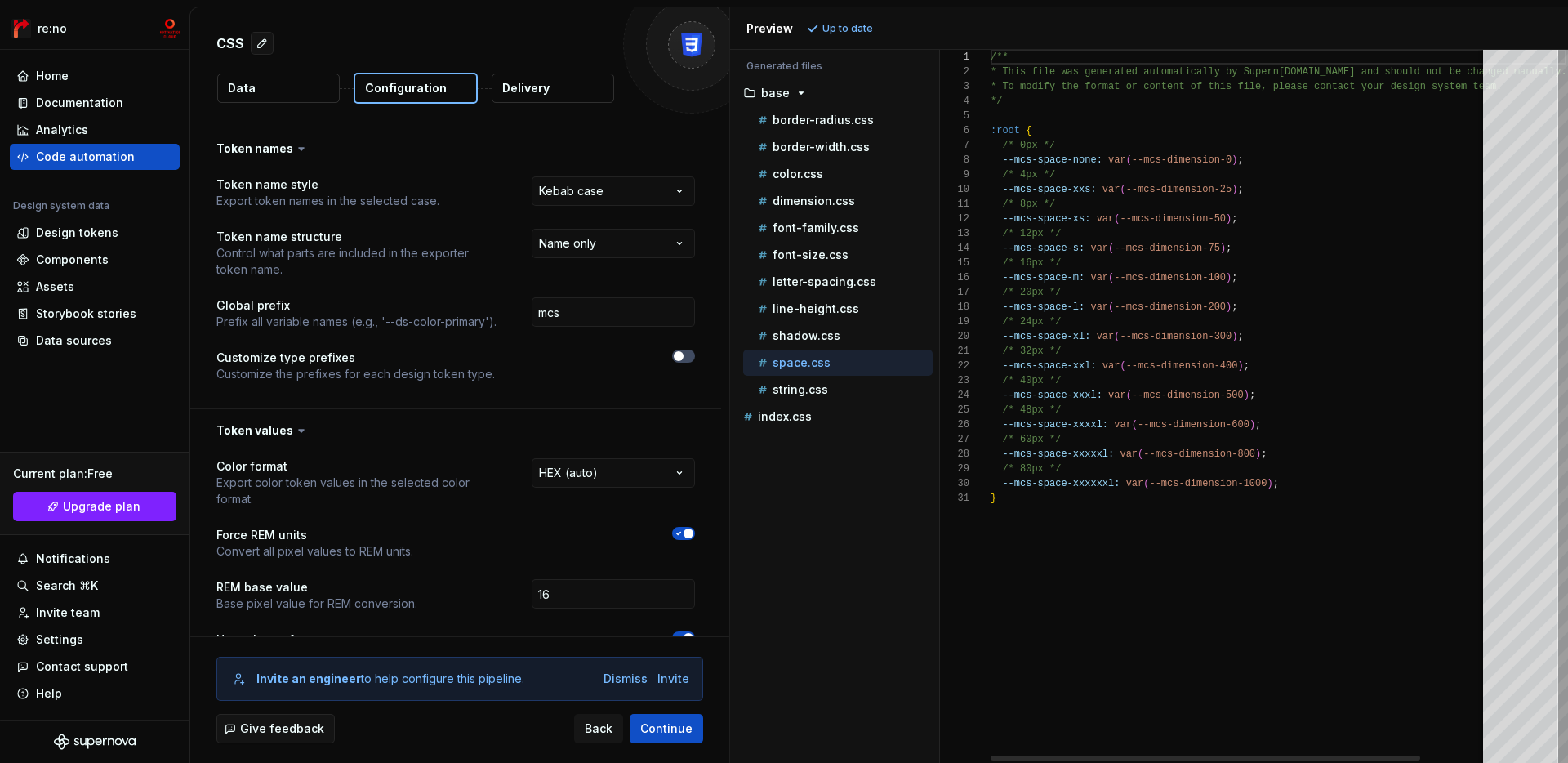
type textarea "**********"
click at [1058, 188] on div "/** * This file was generated automatically by Supern [DOMAIN_NAME] and should …" at bounding box center [1278, 407] width 576 height 713
click at [816, 337] on p "shadow.css" at bounding box center [806, 335] width 68 height 13
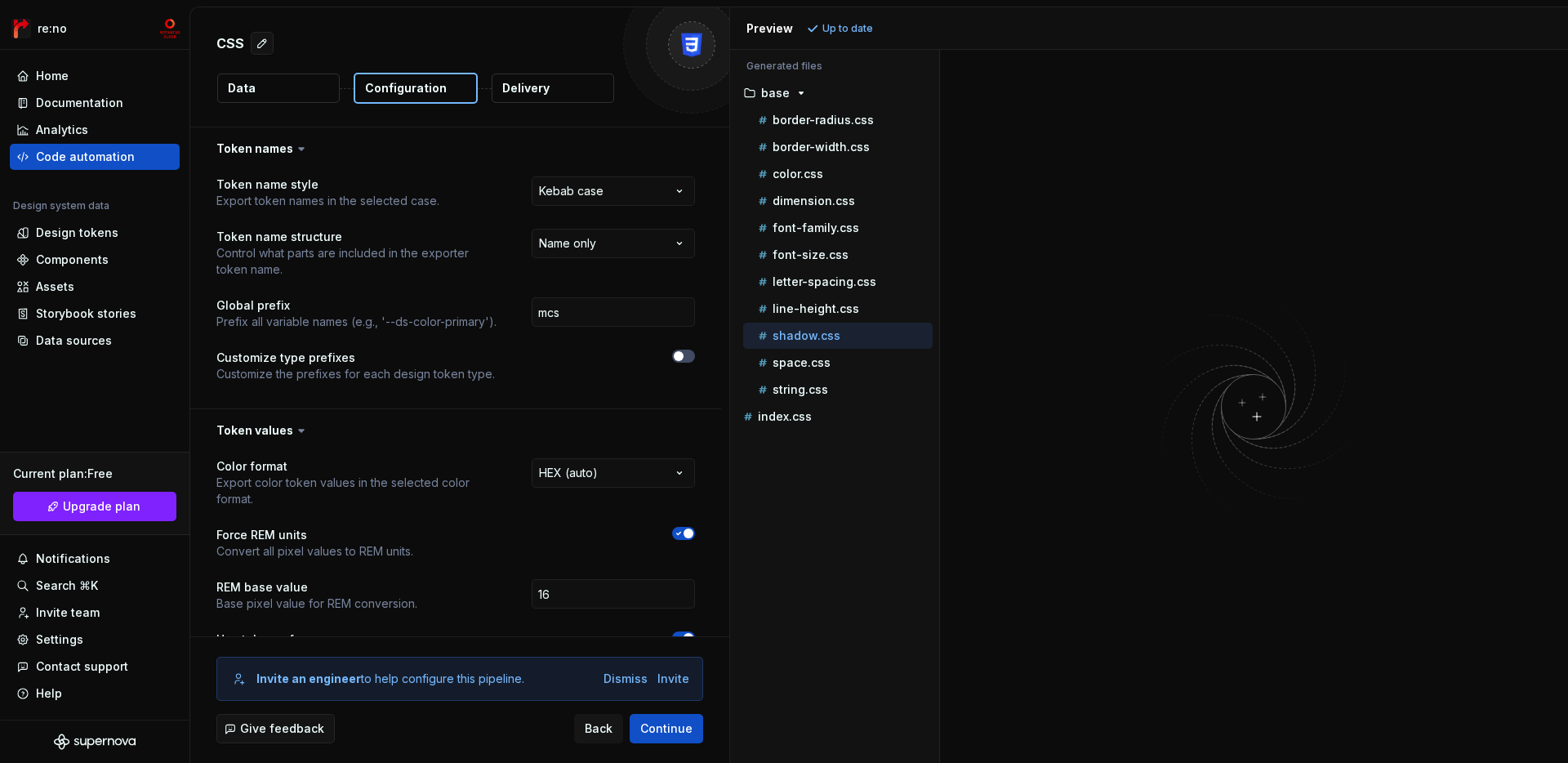
click at [816, 337] on p "shadow.css" at bounding box center [806, 335] width 68 height 13
click at [775, 166] on div "color.css" at bounding box center [844, 173] width 178 height 16
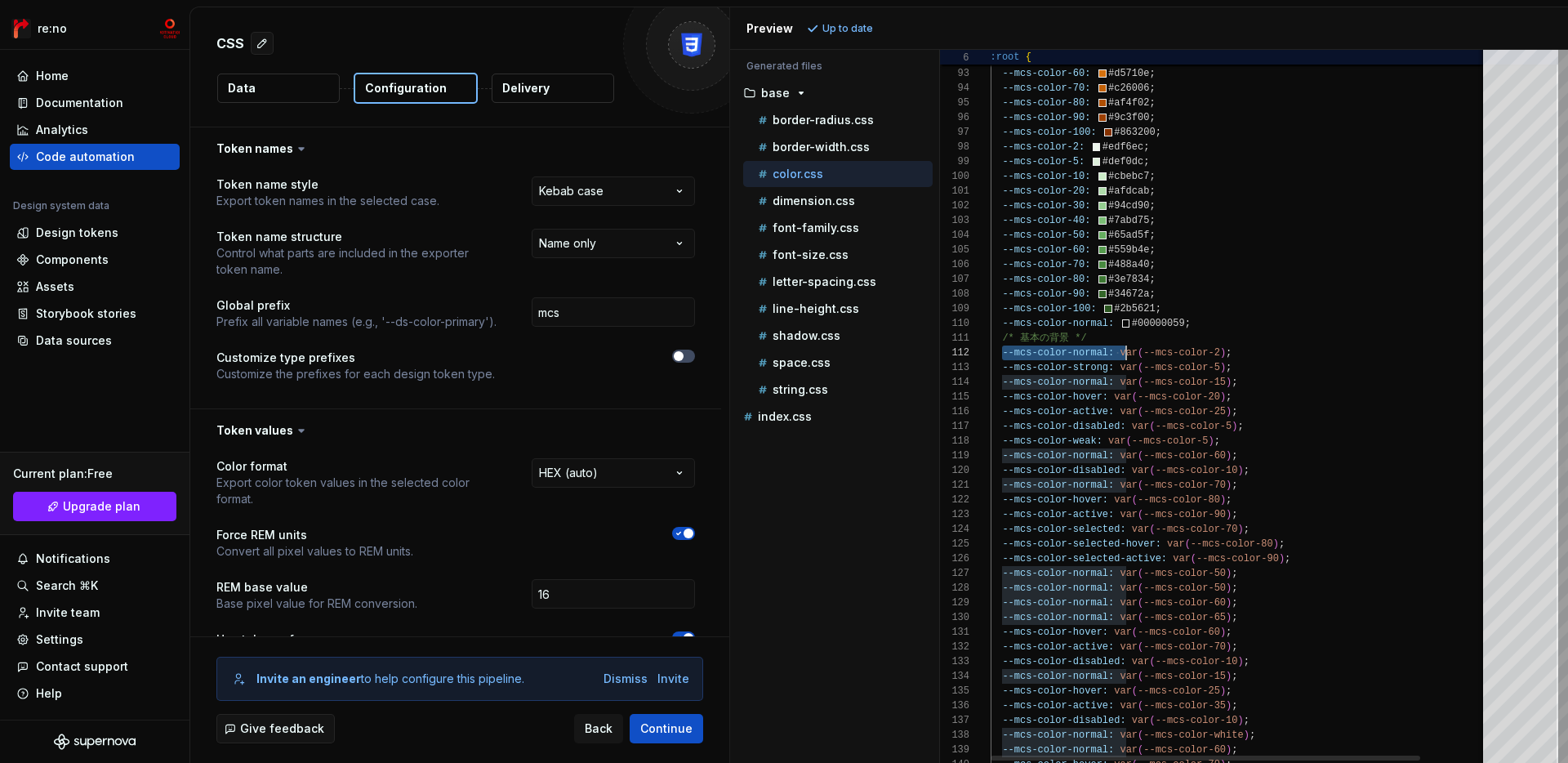
scroll to position [15, 118]
drag, startPoint x: 1003, startPoint y: 357, endPoint x: 1111, endPoint y: 356, distance: 108.0
click at [1111, 356] on div "--mcs-color-hover: var ( --mcs-color-25 ) ; --mcs-color-active: var ( --mcs-col…" at bounding box center [1278, 291] width 576 height 3156
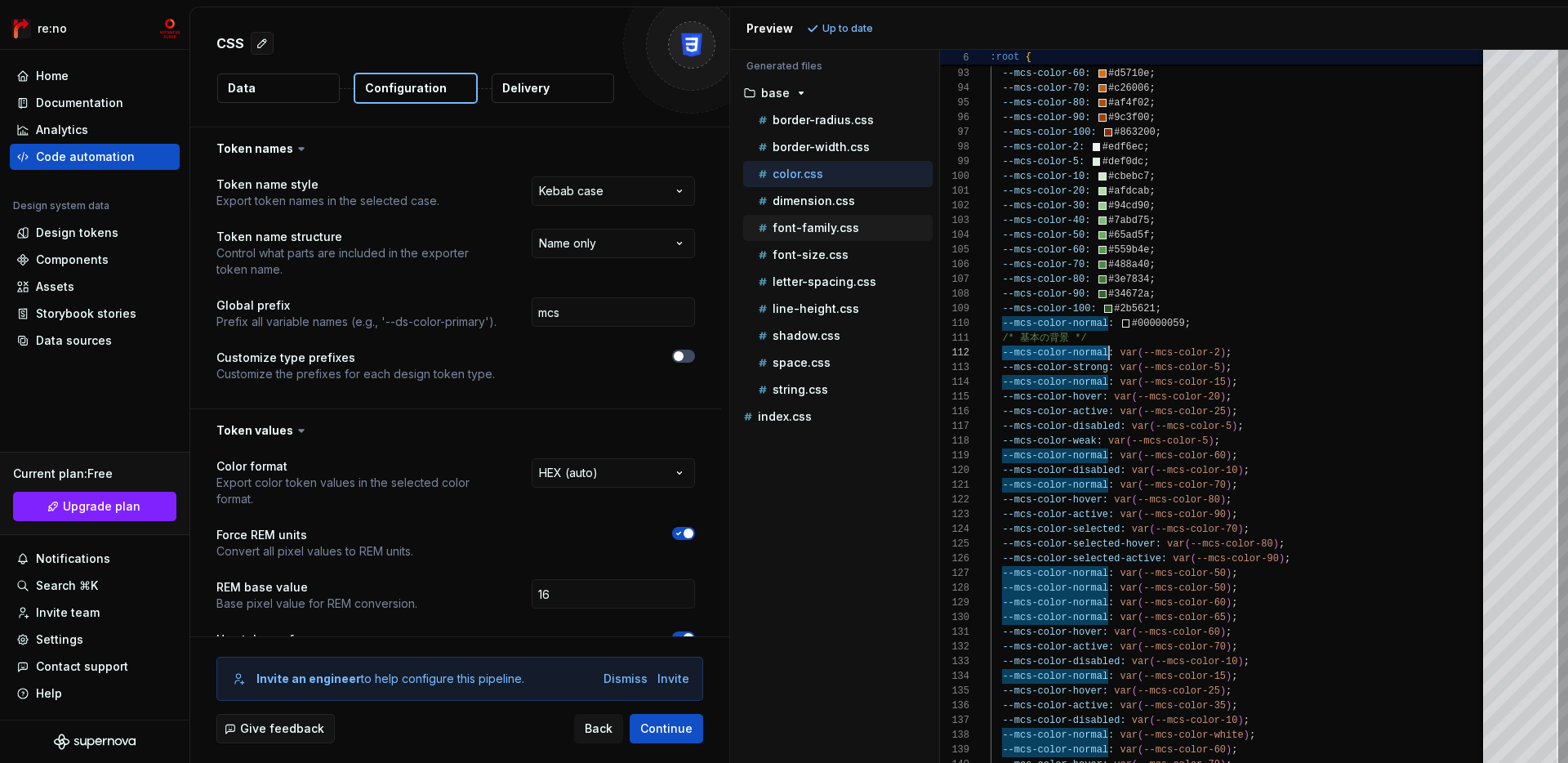
click at [793, 230] on p "font-family.css" at bounding box center [815, 227] width 86 height 13
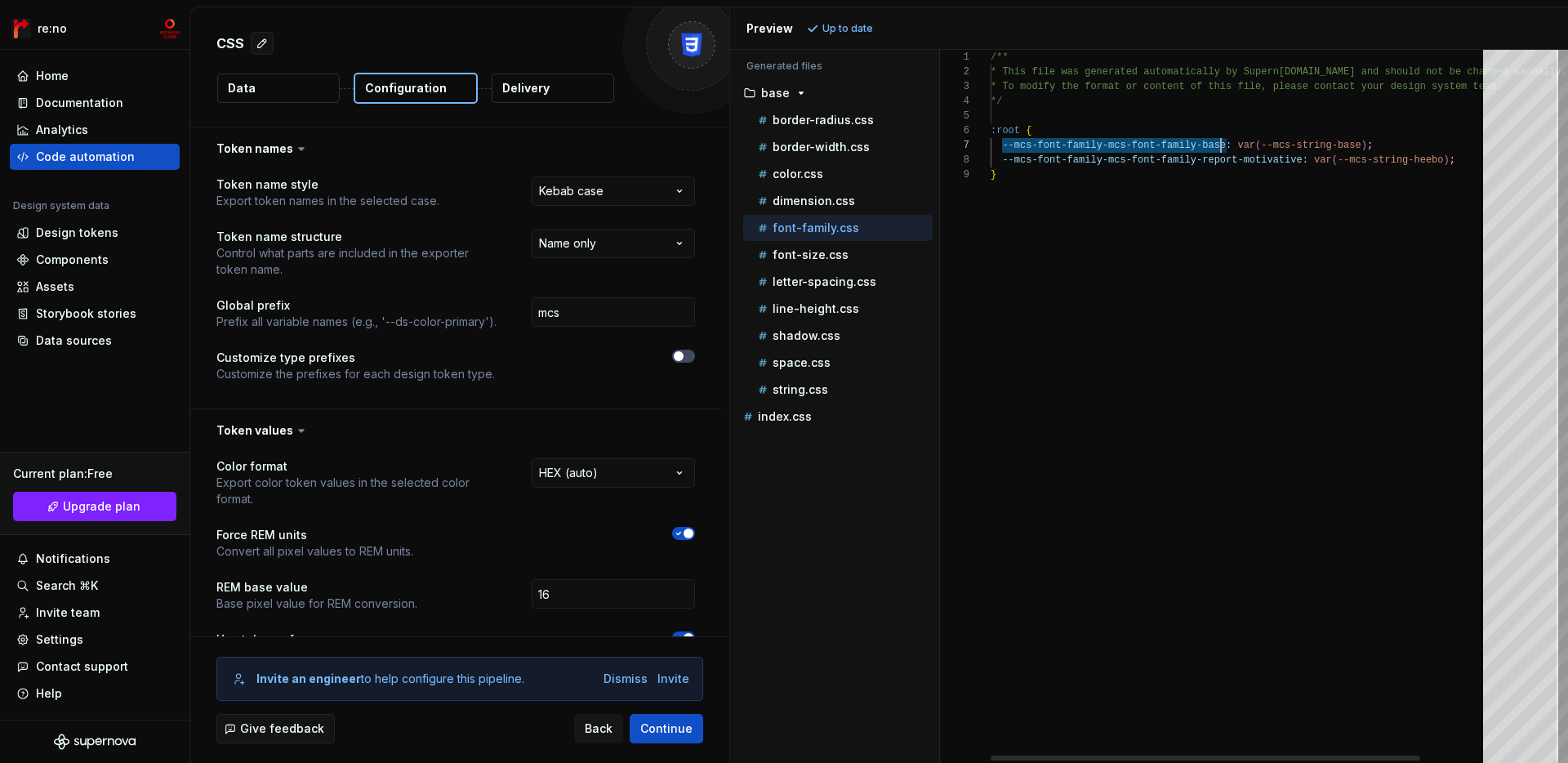
scroll to position [88, 236]
drag, startPoint x: 1003, startPoint y: 145, endPoint x: 1225, endPoint y: 145, distance: 222.0
click at [1225, 145] on div "/** * This file was generated automatically by Supern [DOMAIN_NAME] and should …" at bounding box center [1278, 407] width 576 height 713
click at [816, 364] on p "space.css" at bounding box center [801, 363] width 58 height 13
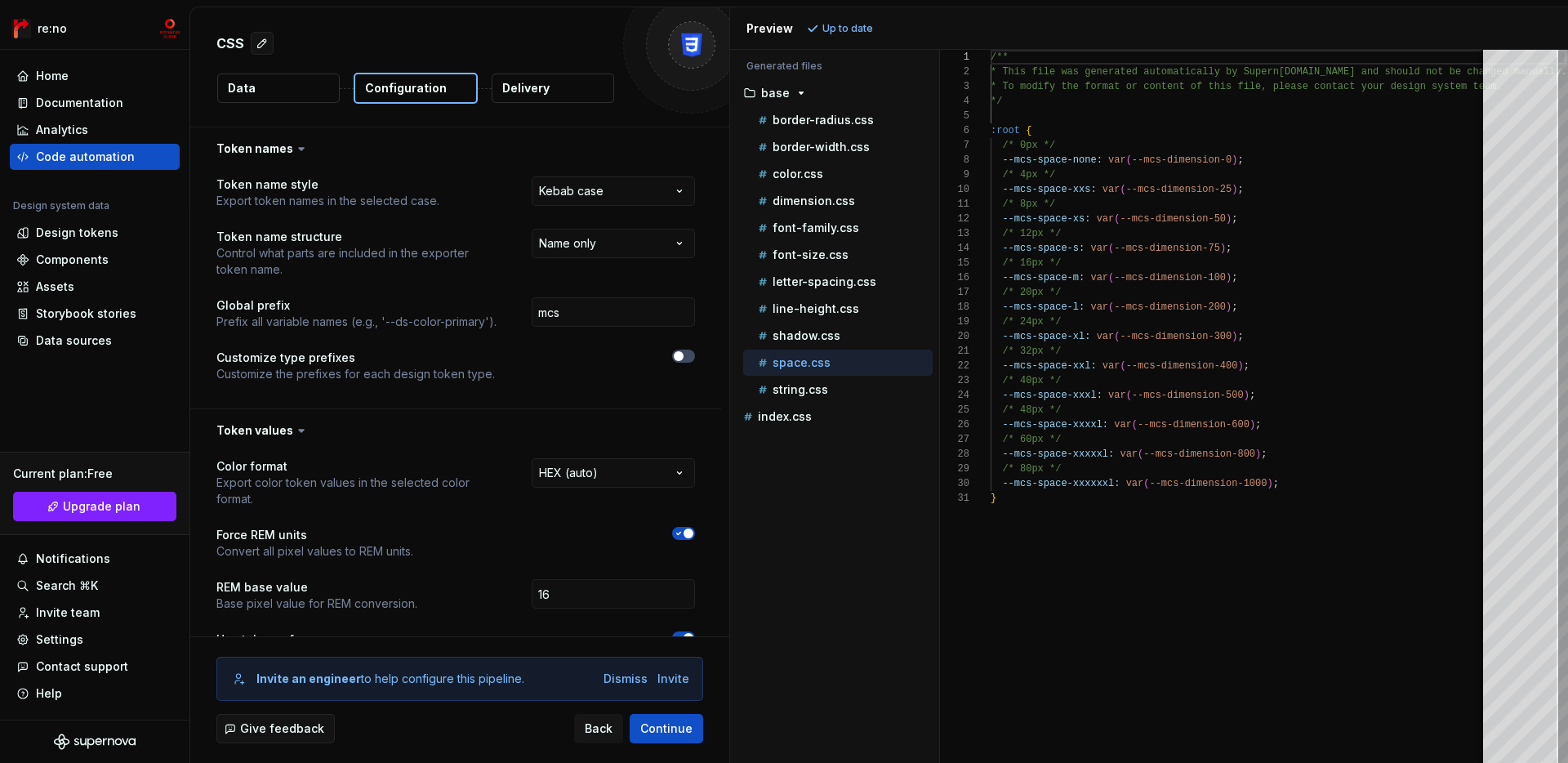
scroll to position [0, 0]
type textarea "**********"
drag, startPoint x: 1002, startPoint y: 281, endPoint x: 1080, endPoint y: 281, distance: 78.0
click at [1080, 281] on div "/** * This file was generated automatically by Supern [DOMAIN_NAME] and should …" at bounding box center [1278, 407] width 576 height 713
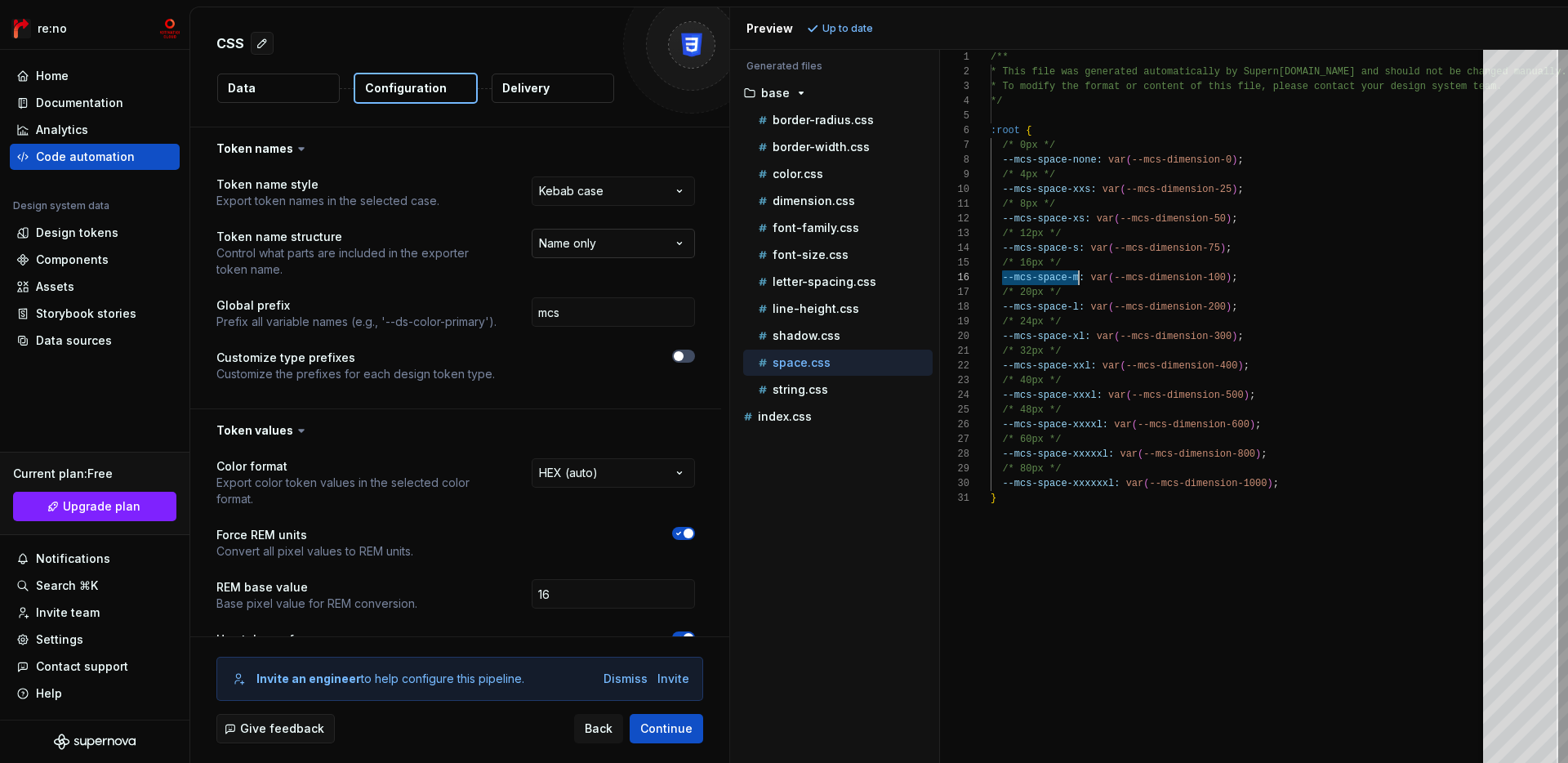
click at [570, 243] on html "**********" at bounding box center [784, 382] width 1568 height 763
click at [408, 344] on html "**********" at bounding box center [784, 382] width 1568 height 763
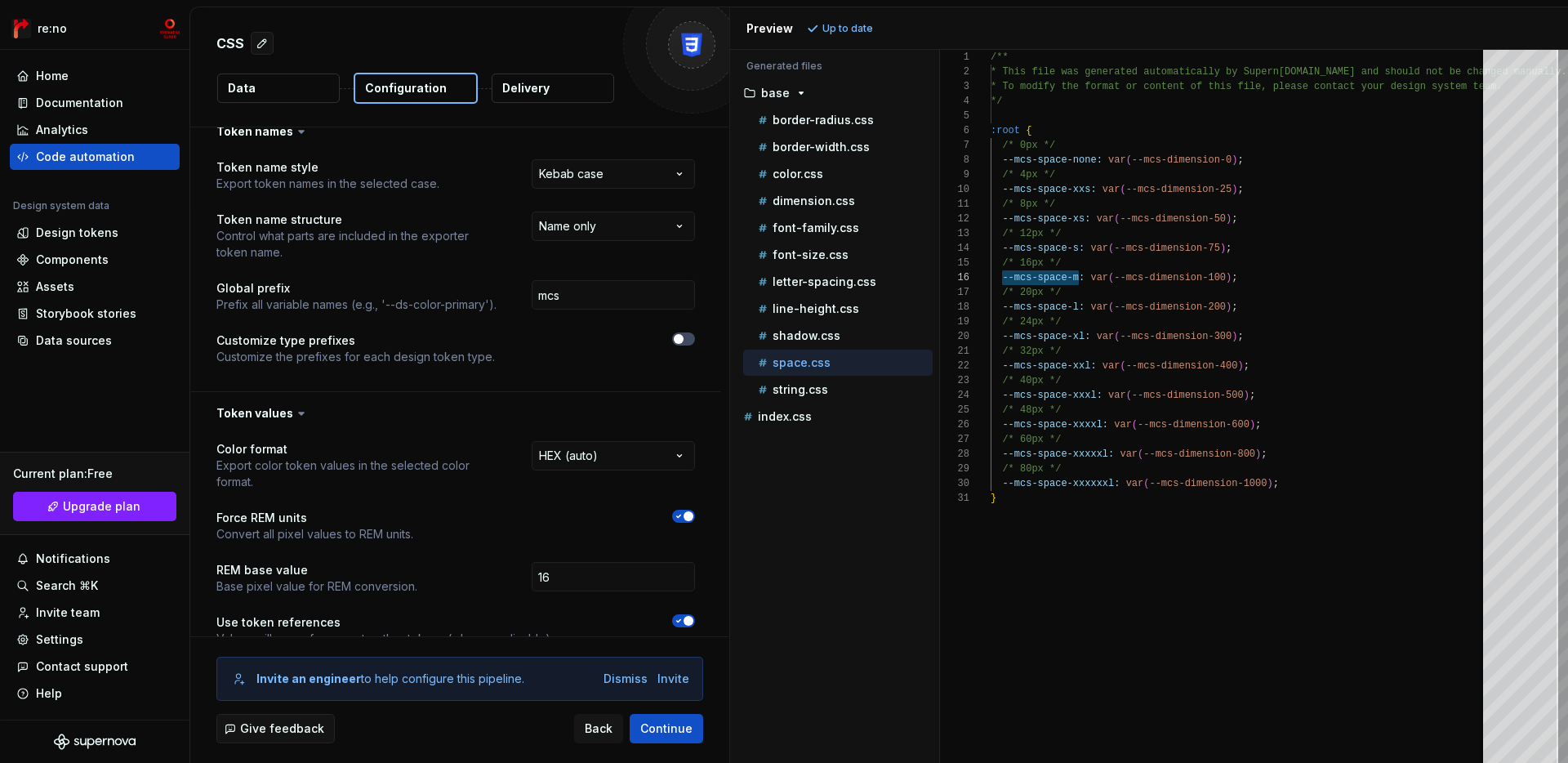
scroll to position [4, 0]
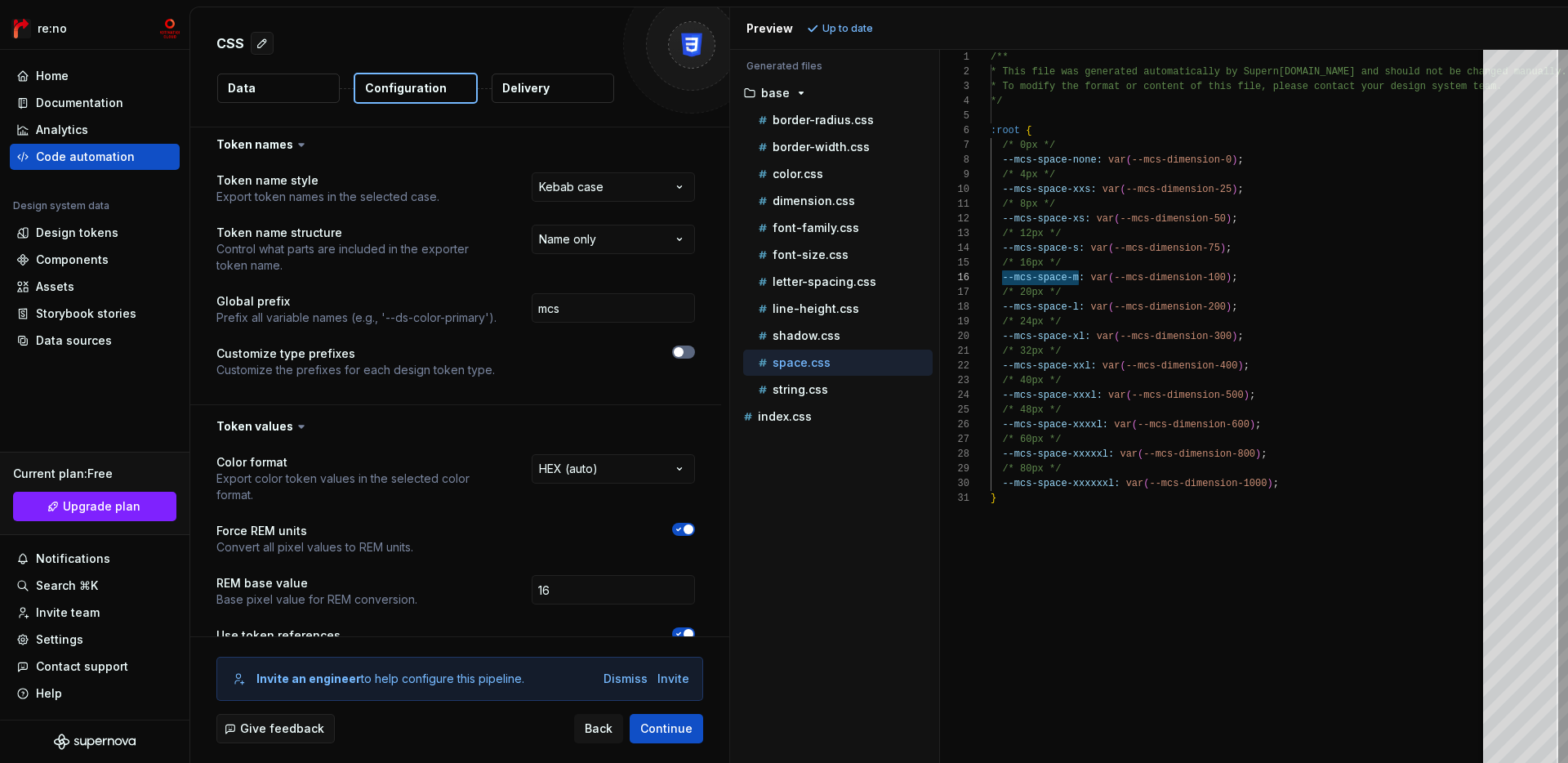
click at [685, 353] on icon "button" at bounding box center [678, 351] width 13 height 9
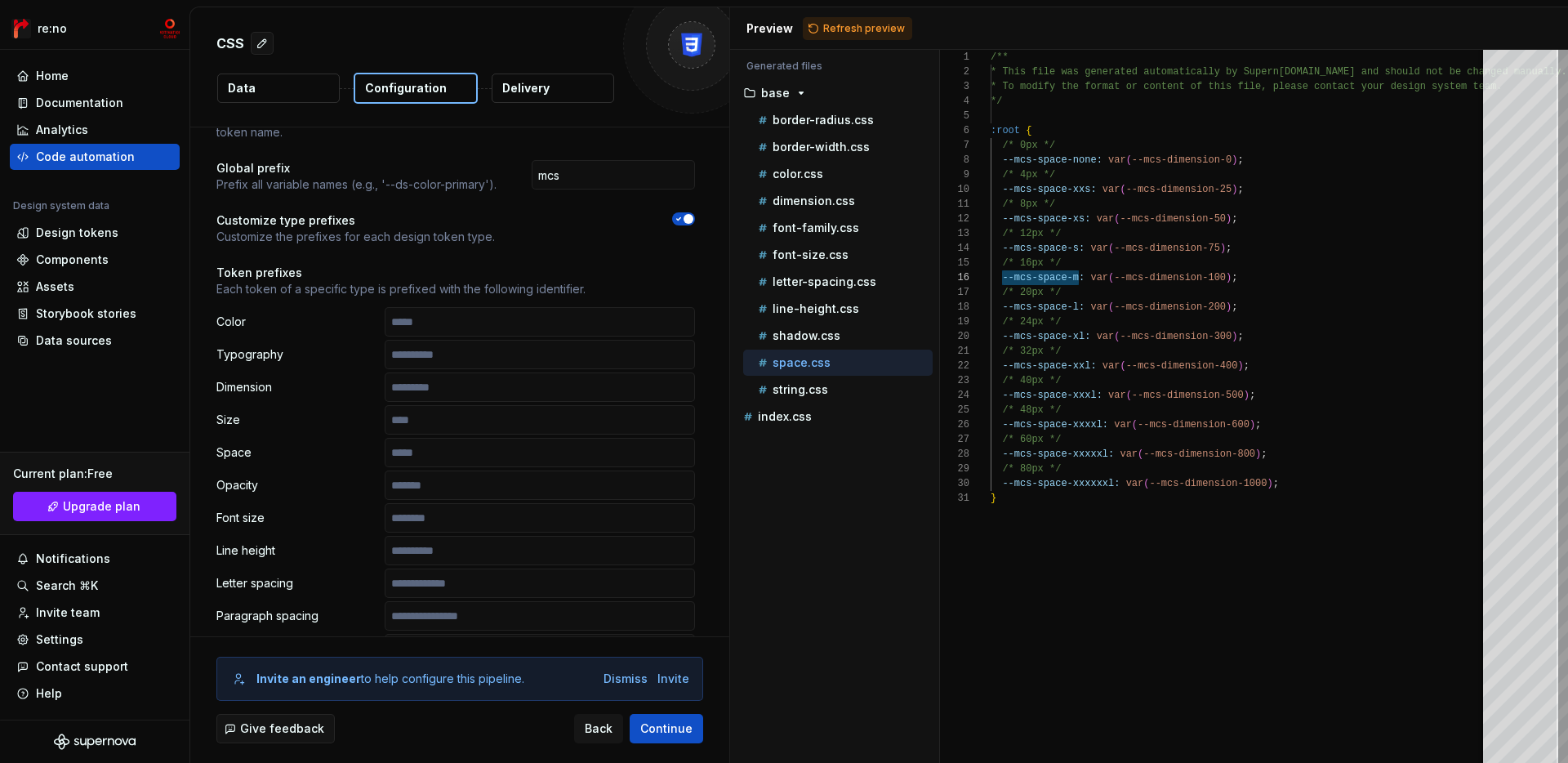
scroll to position [154, 0]
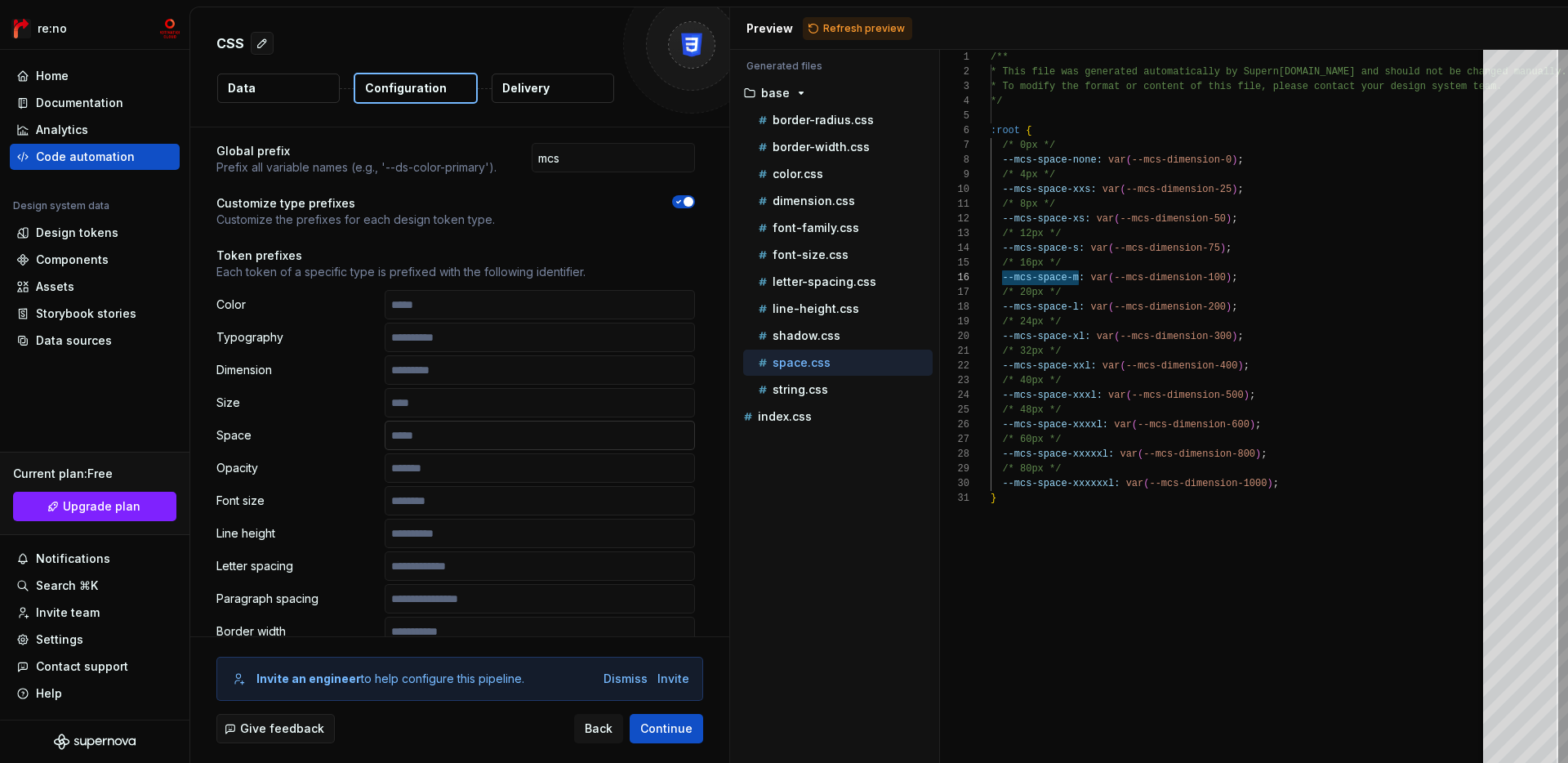
click at [508, 445] on input "text" at bounding box center [540, 435] width 311 height 29
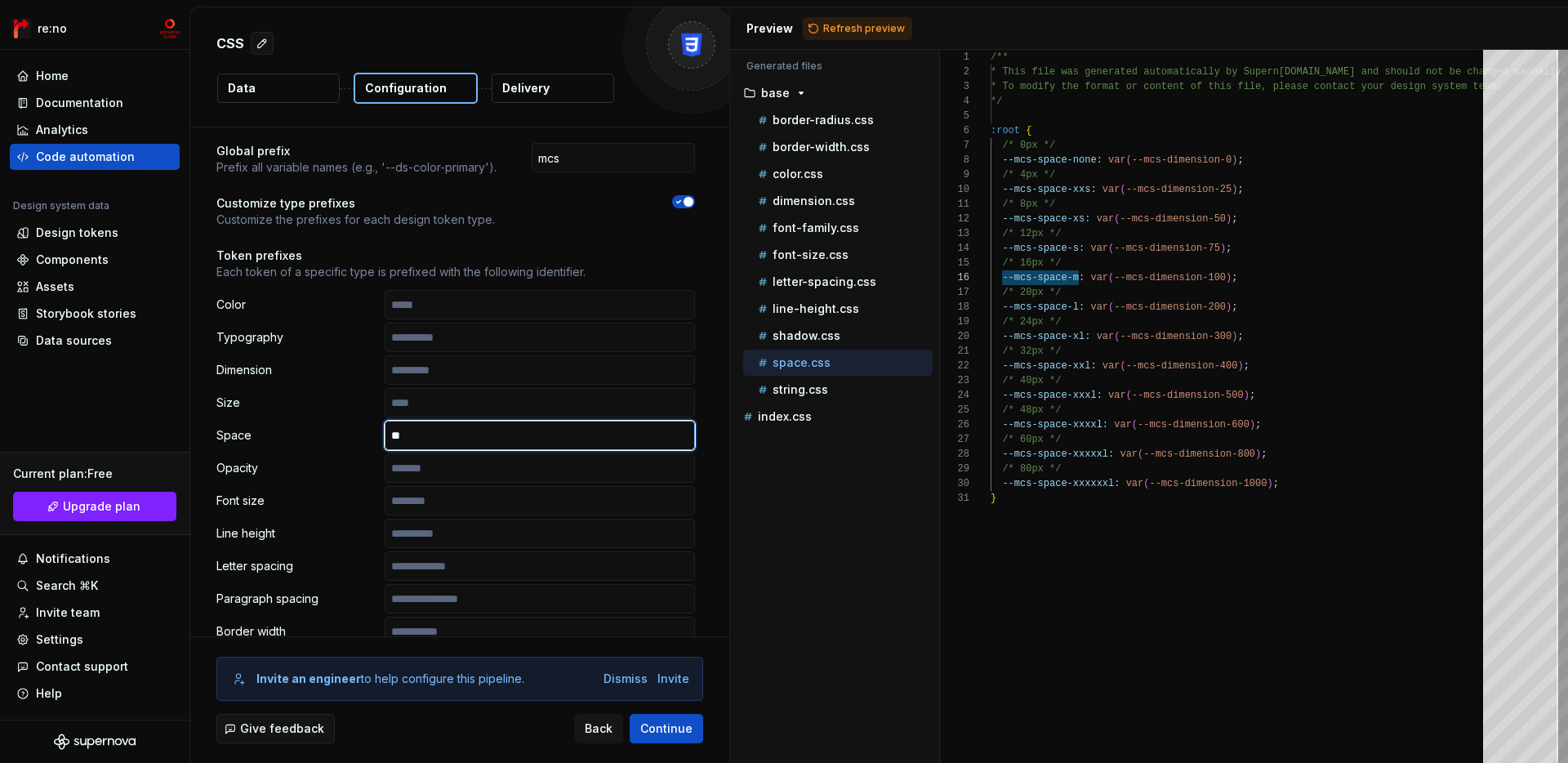
type input "*"
type input "*******"
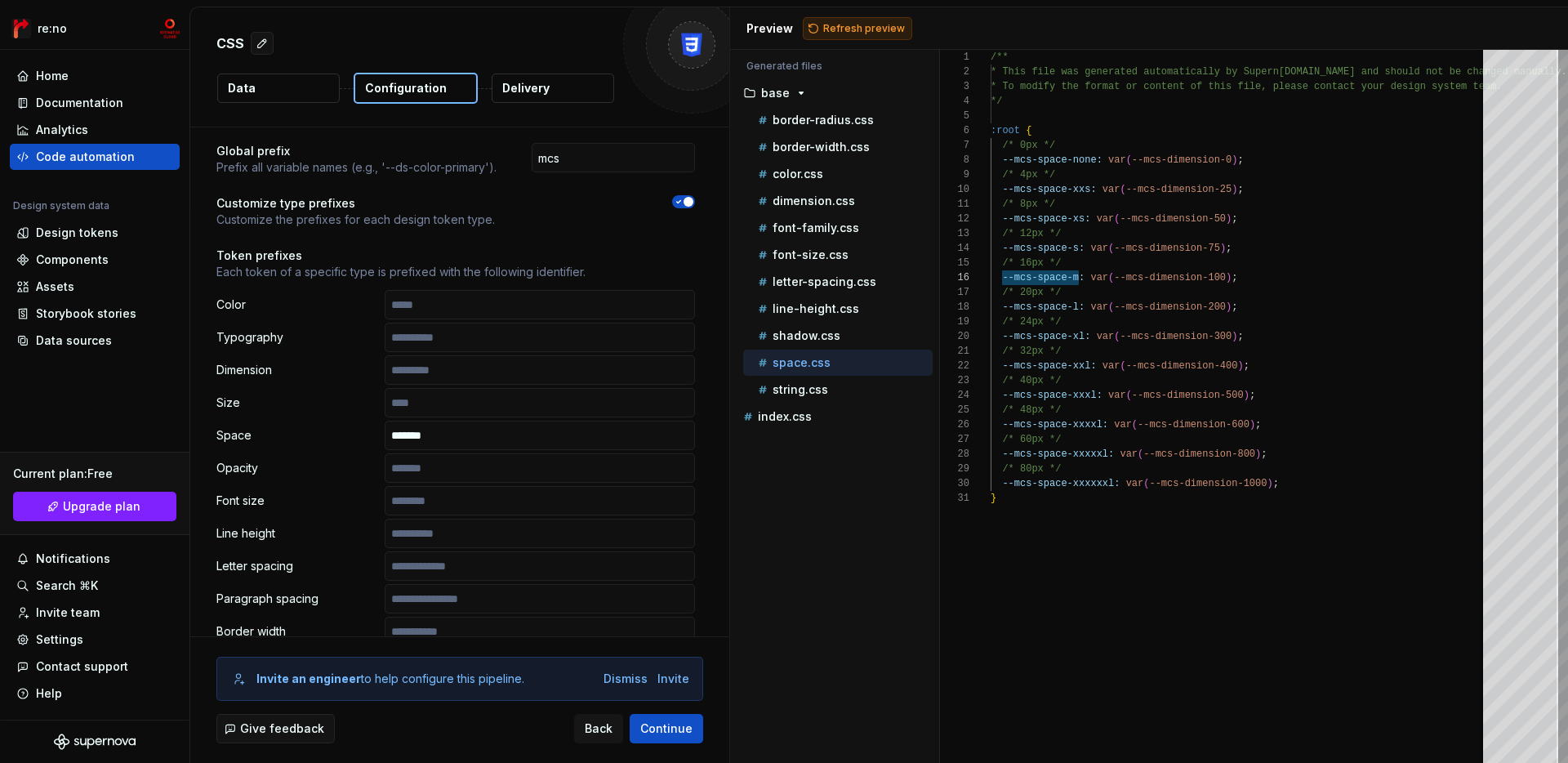
click at [853, 35] on span "Refresh preview" at bounding box center [864, 28] width 82 height 13
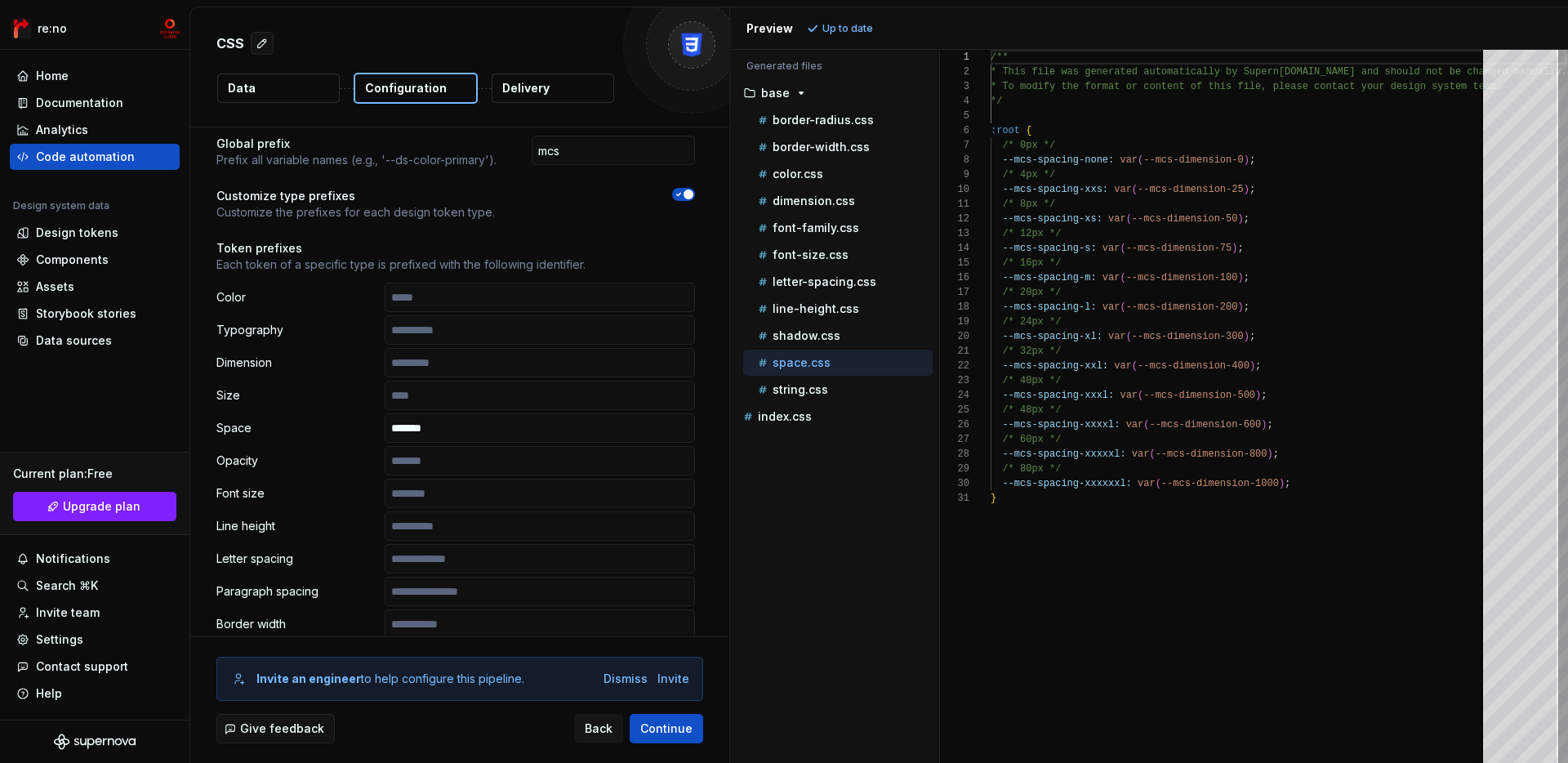
scroll to position [105, 0]
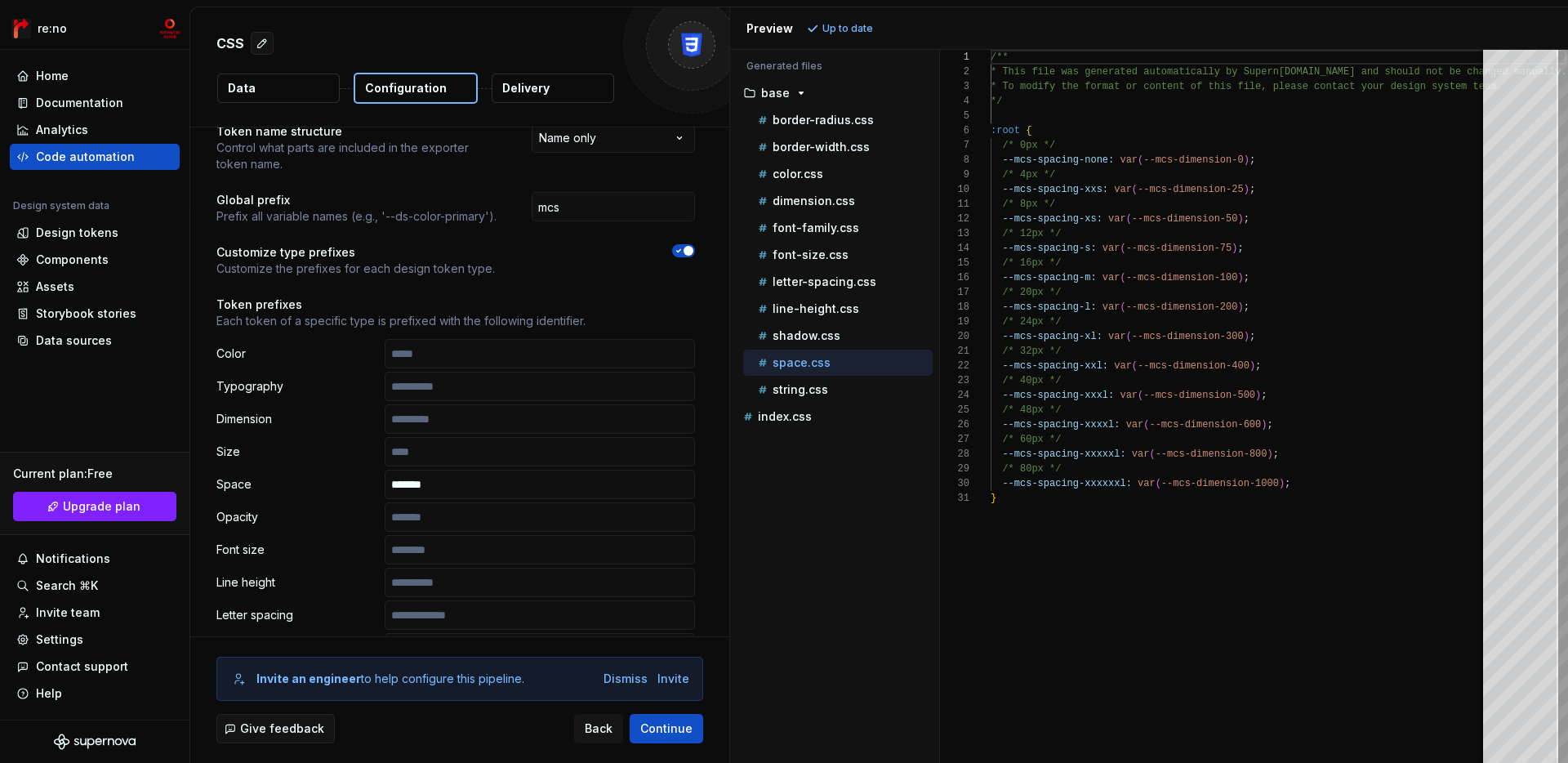
drag, startPoint x: 339, startPoint y: 312, endPoint x: 192, endPoint y: 312, distance: 147.0
click at [192, 312] on div "**********" at bounding box center [456, 621] width 531 height 1114
drag, startPoint x: 205, startPoint y: 311, endPoint x: 311, endPoint y: 311, distance: 106.0
click at [311, 311] on div "**********" at bounding box center [456, 621] width 531 height 1114
copy p "Token prefixes"
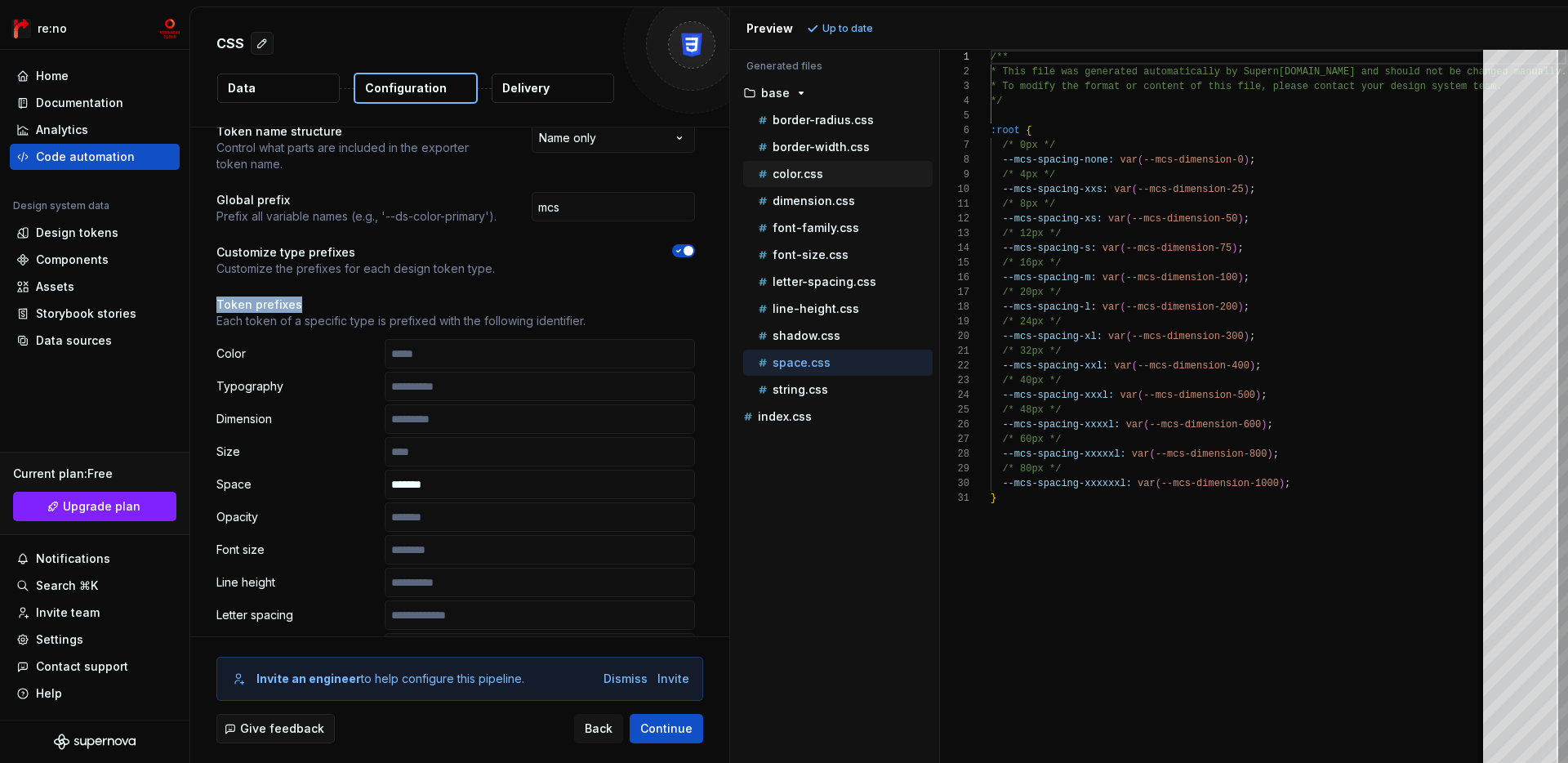
click at [814, 169] on p "color.css" at bounding box center [797, 173] width 51 height 13
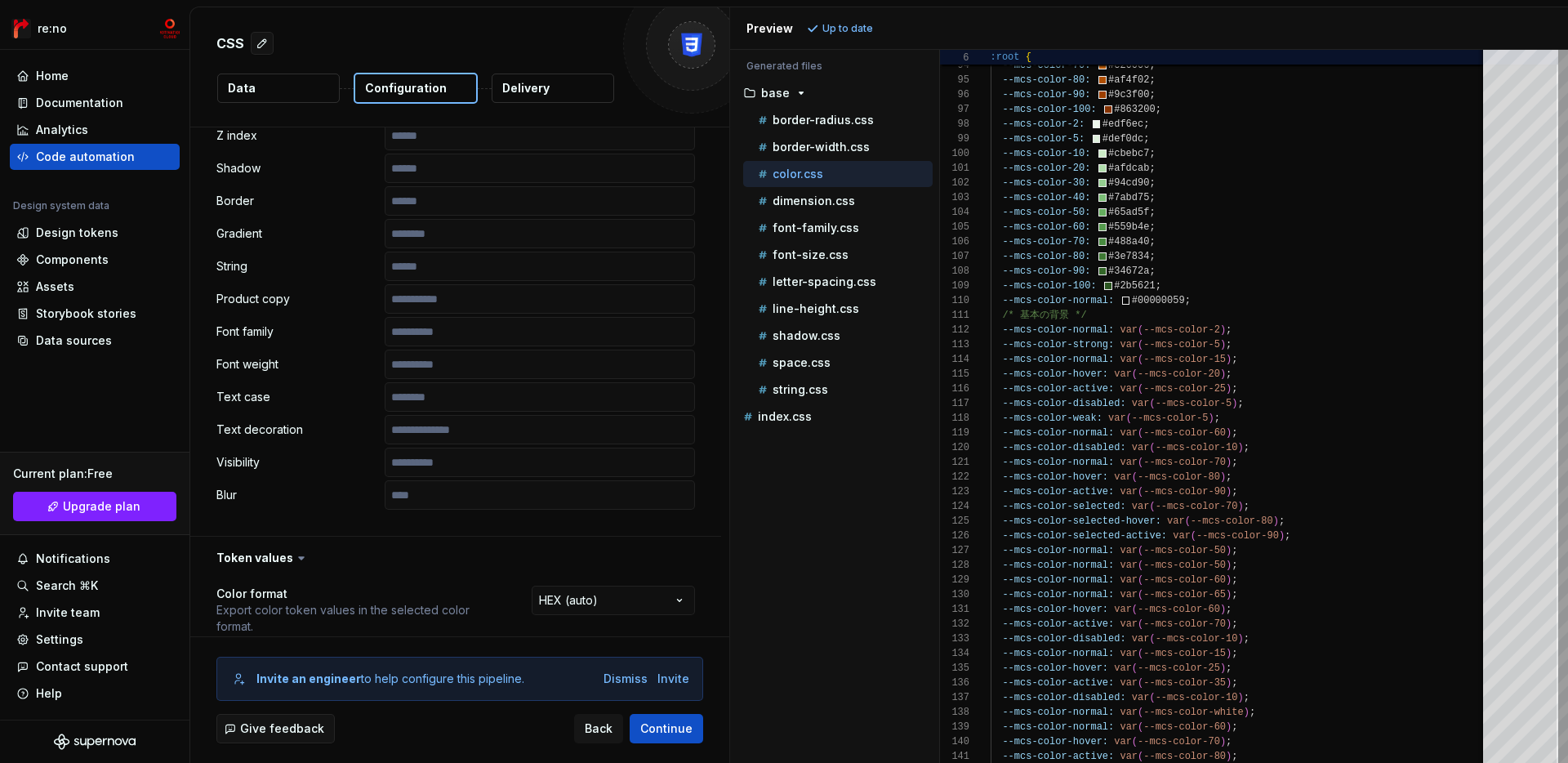
scroll to position [751, 0]
click at [475, 331] on input "text" at bounding box center [540, 329] width 311 height 29
click at [807, 227] on p "font-family.css" at bounding box center [815, 227] width 86 height 13
type textarea "**********"
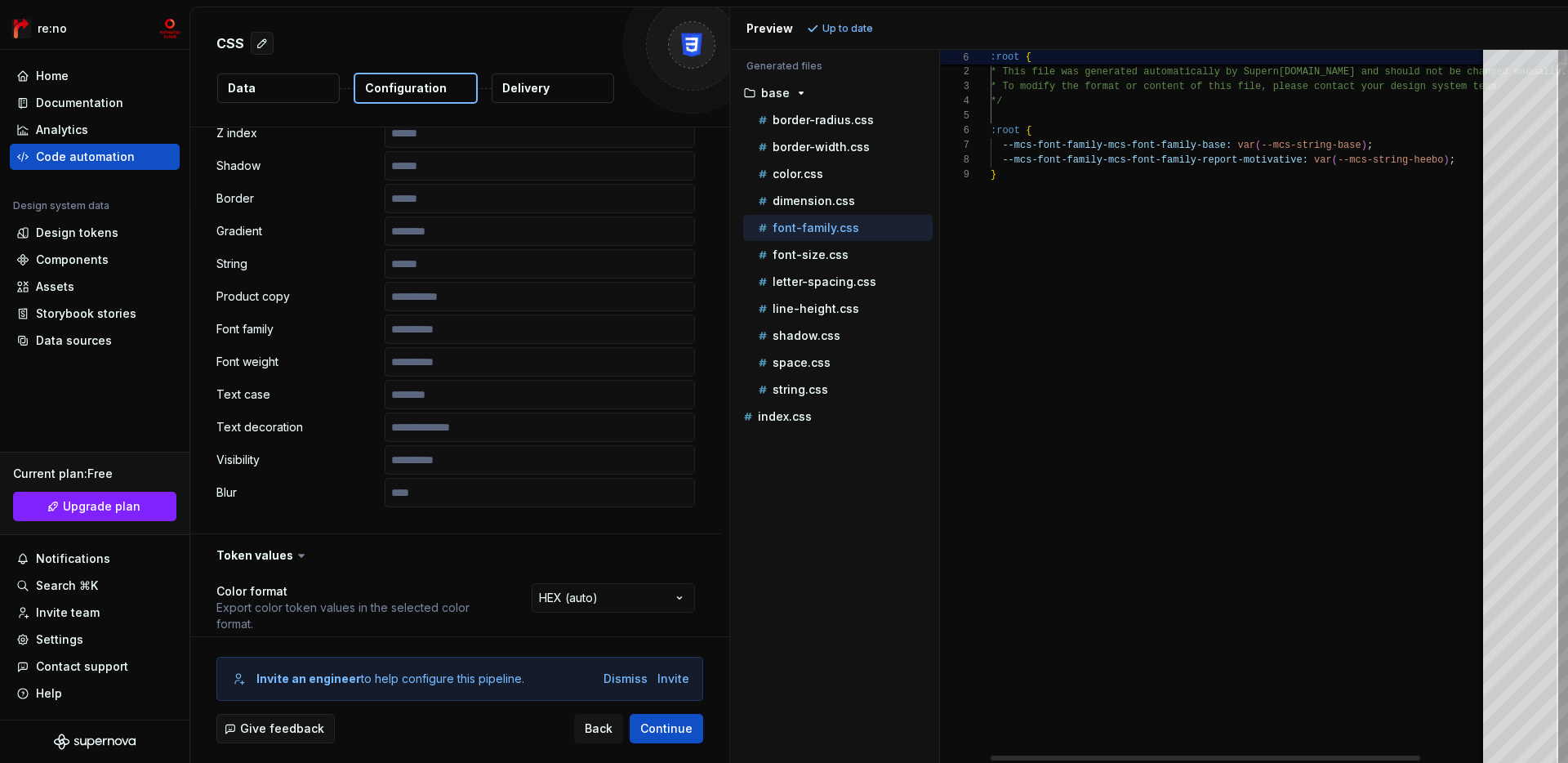
scroll to position [117, 0]
click at [501, 357] on input "text" at bounding box center [540, 362] width 311 height 29
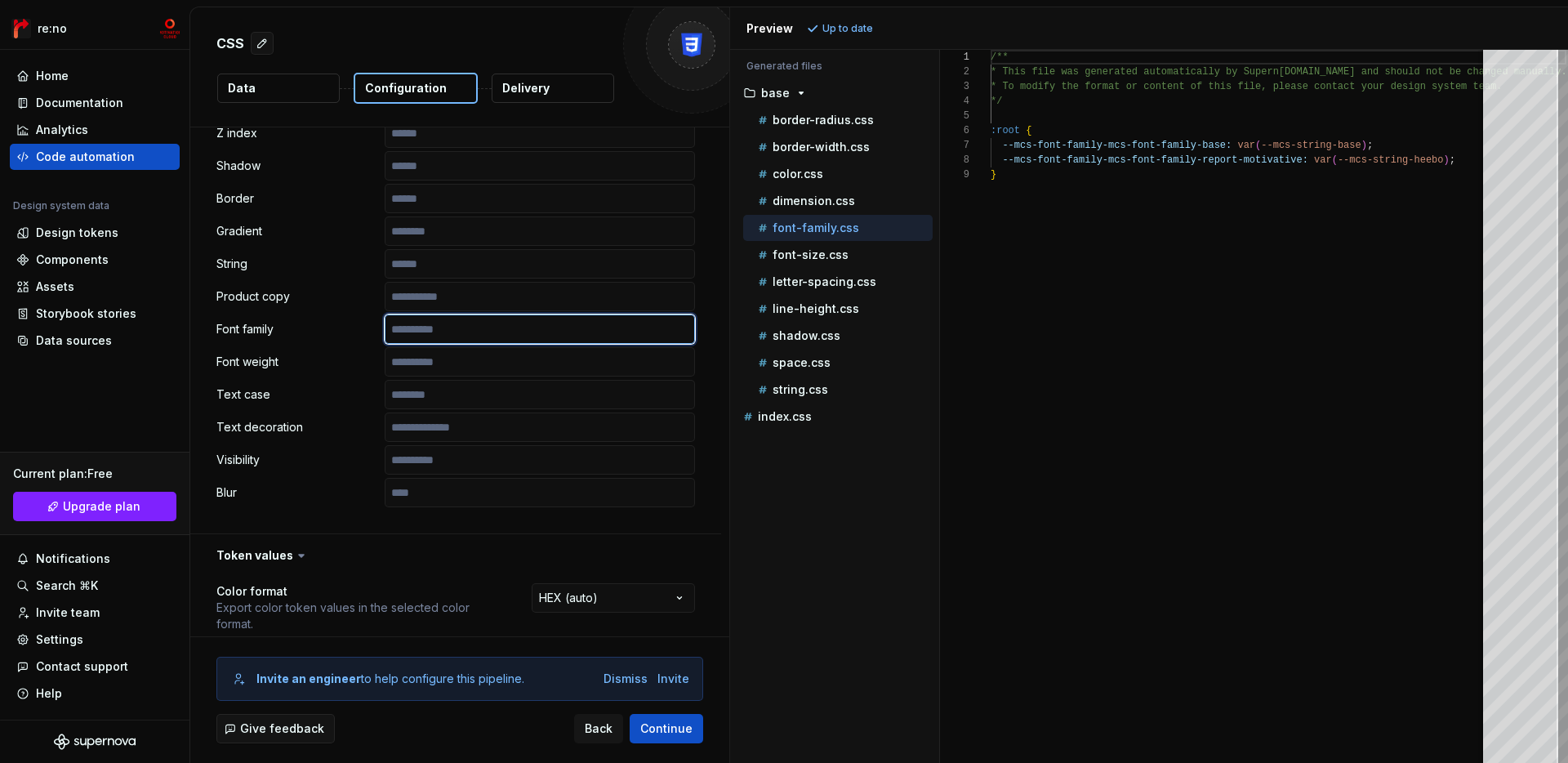
click at [532, 339] on input "text" at bounding box center [540, 329] width 311 height 29
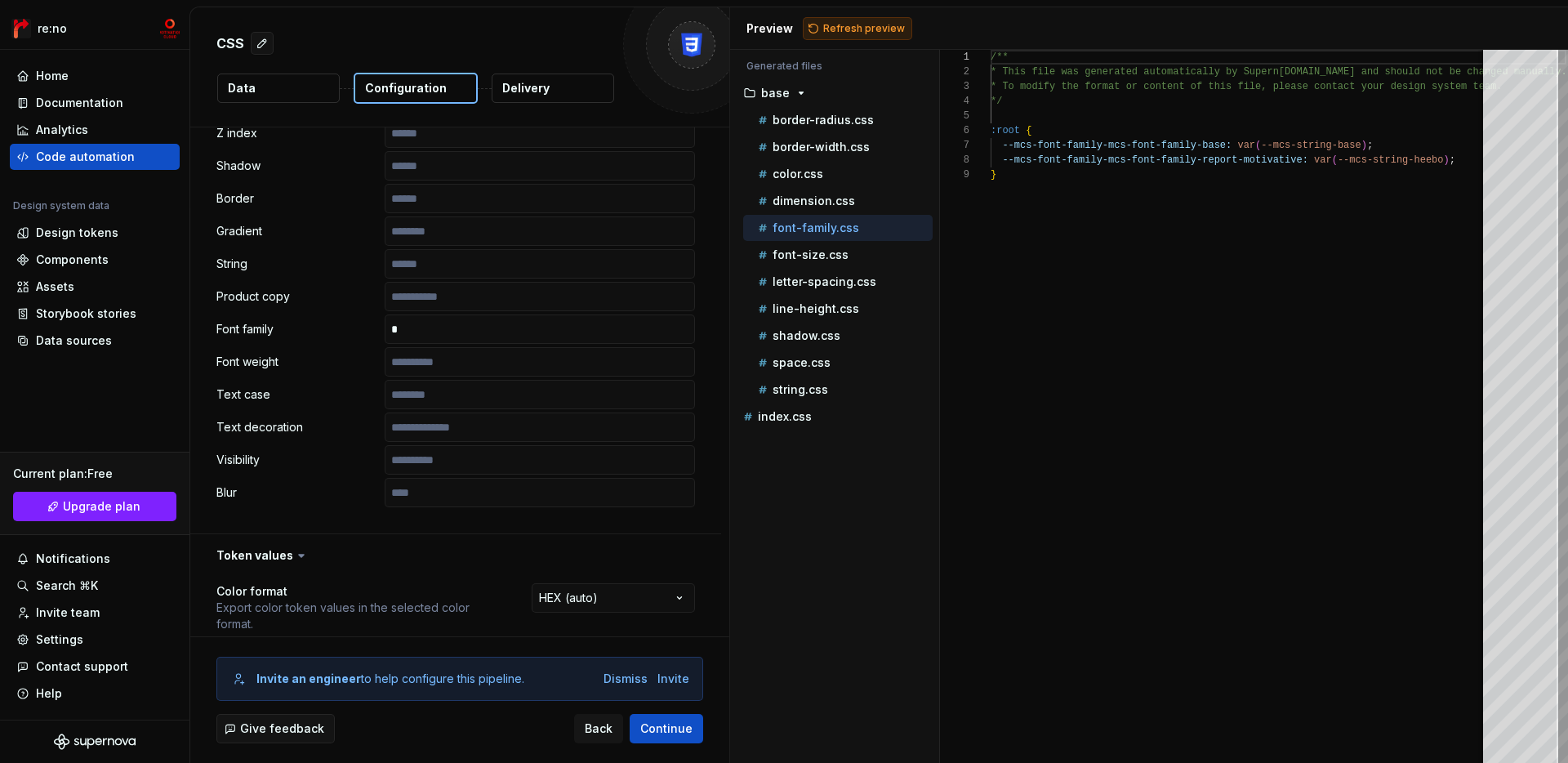
click at [834, 22] on span "Refresh preview" at bounding box center [864, 28] width 82 height 13
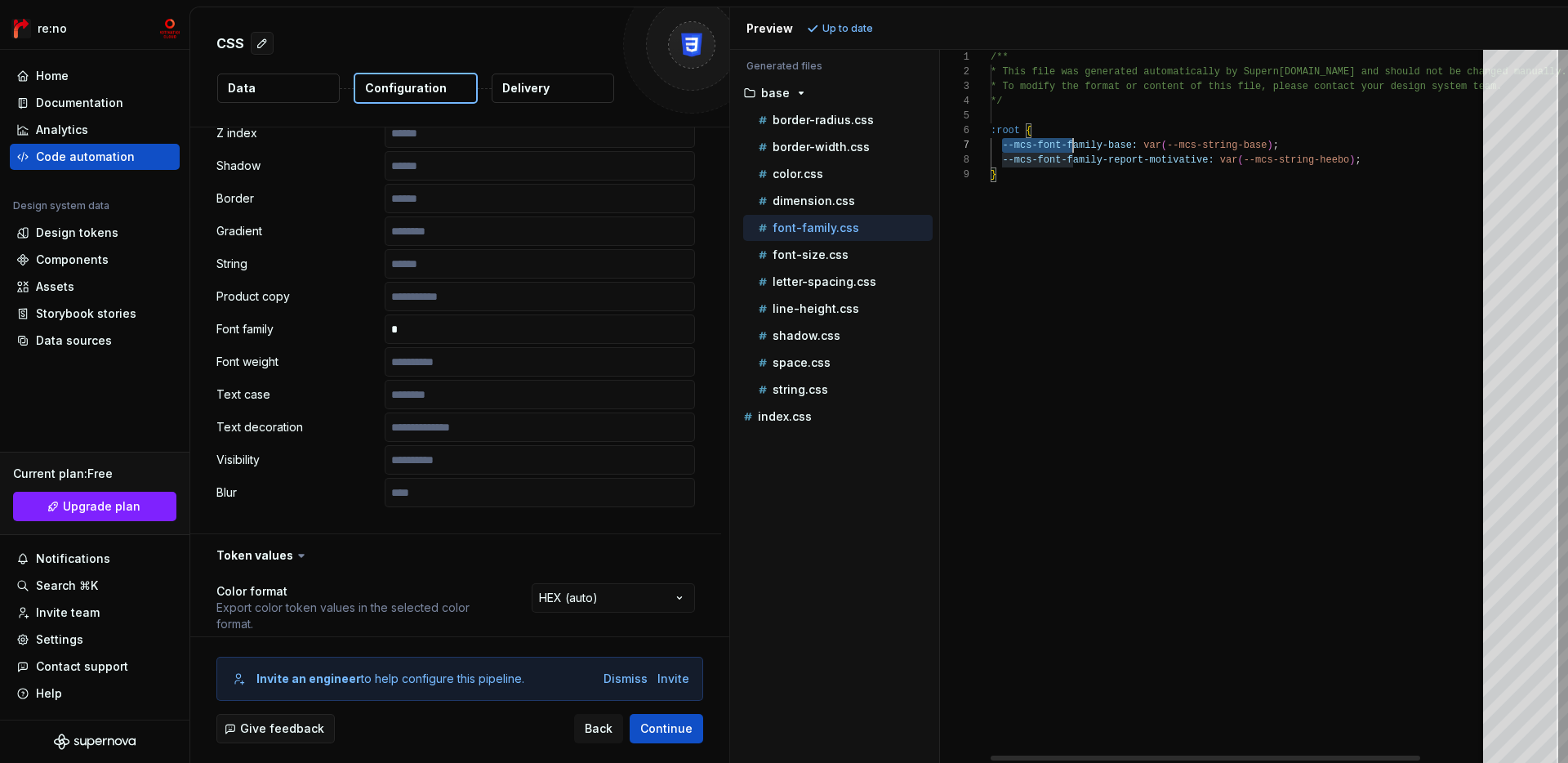
scroll to position [88, 142]
drag, startPoint x: 1004, startPoint y: 142, endPoint x: 1130, endPoint y: 142, distance: 126.0
click at [1130, 142] on span "--mcs-font-family-base:" at bounding box center [1069, 145] width 135 height 11
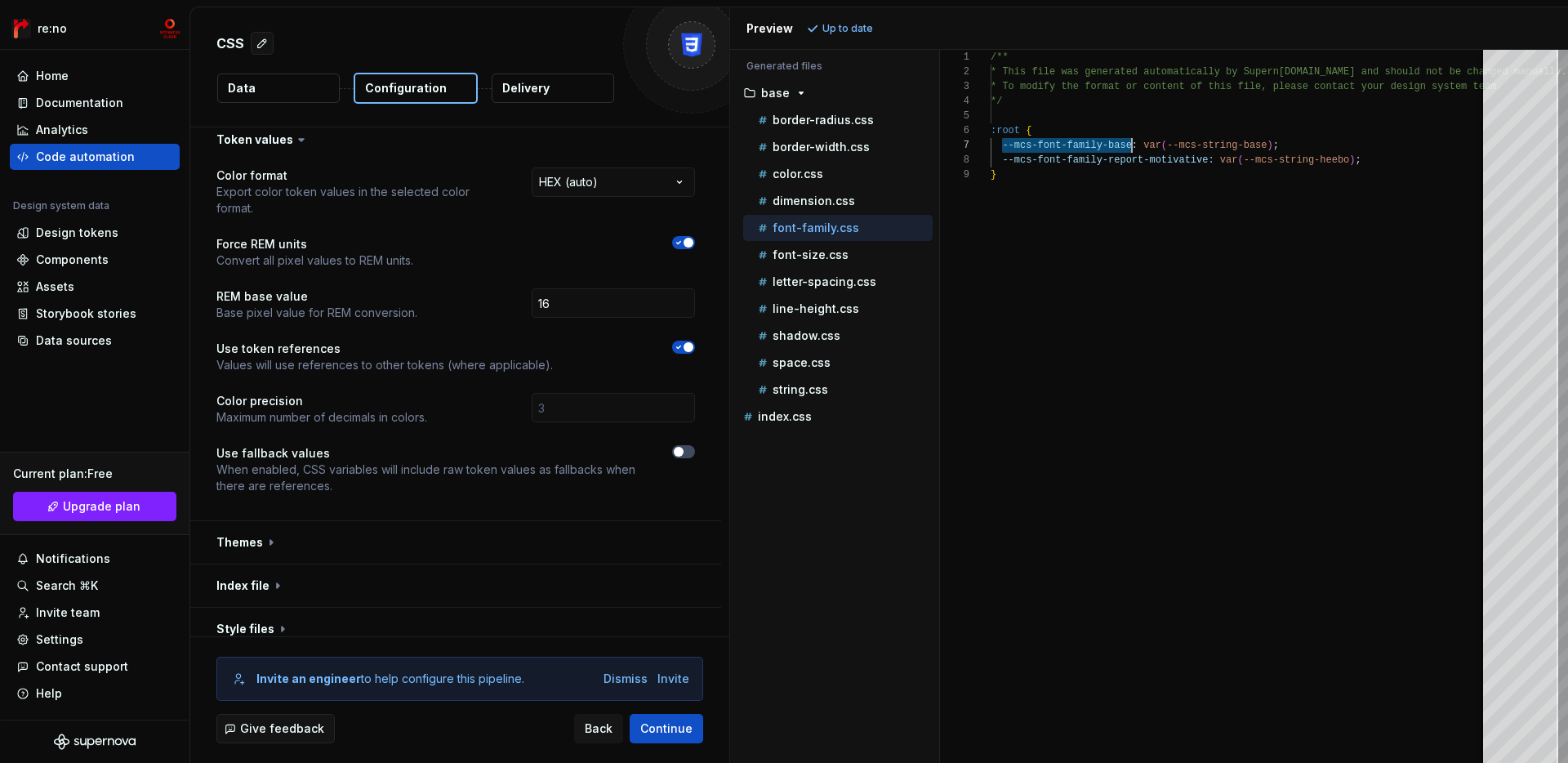
scroll to position [1201, 0]
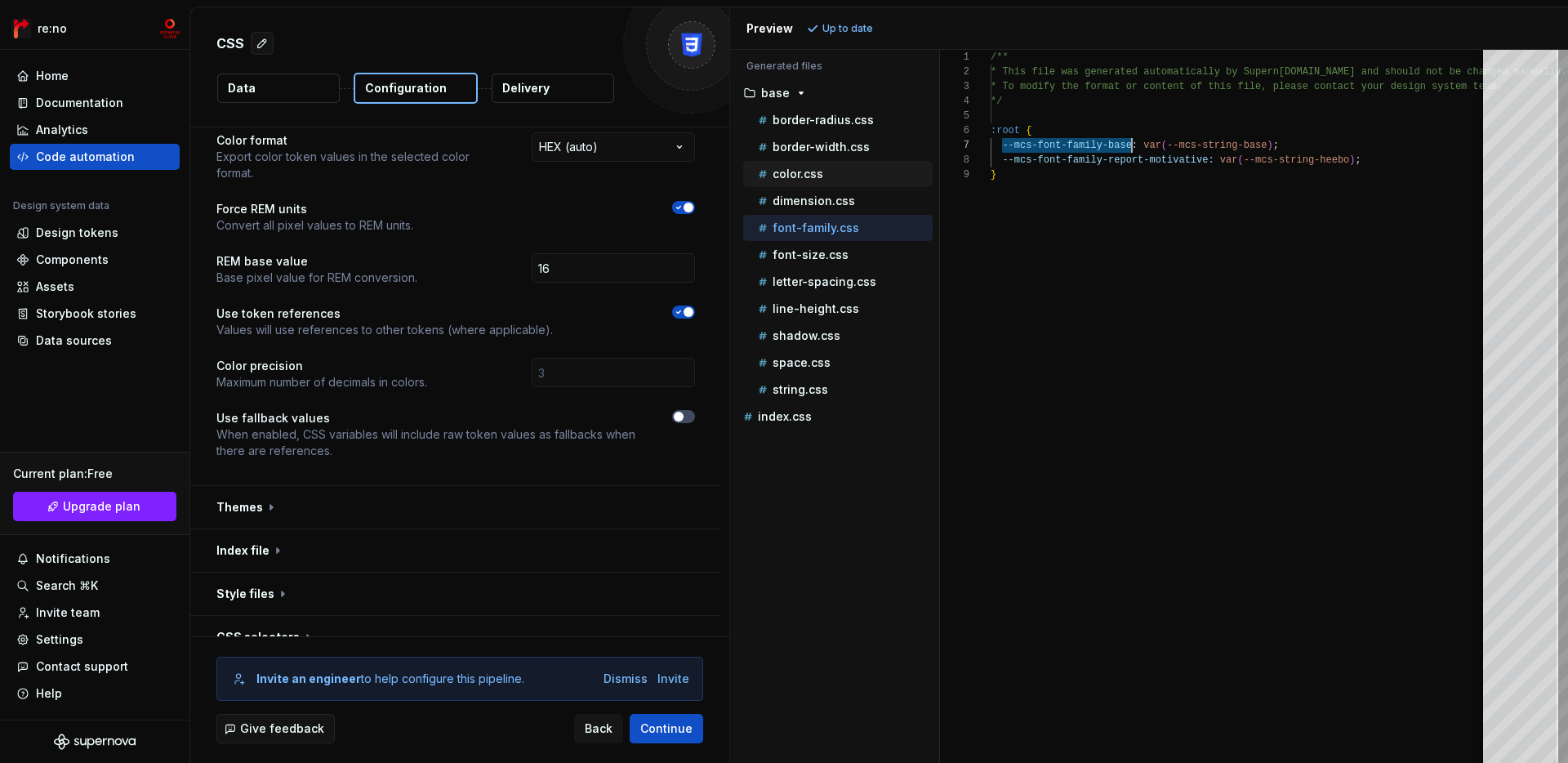
click at [820, 179] on p "color.css" at bounding box center [797, 173] width 51 height 13
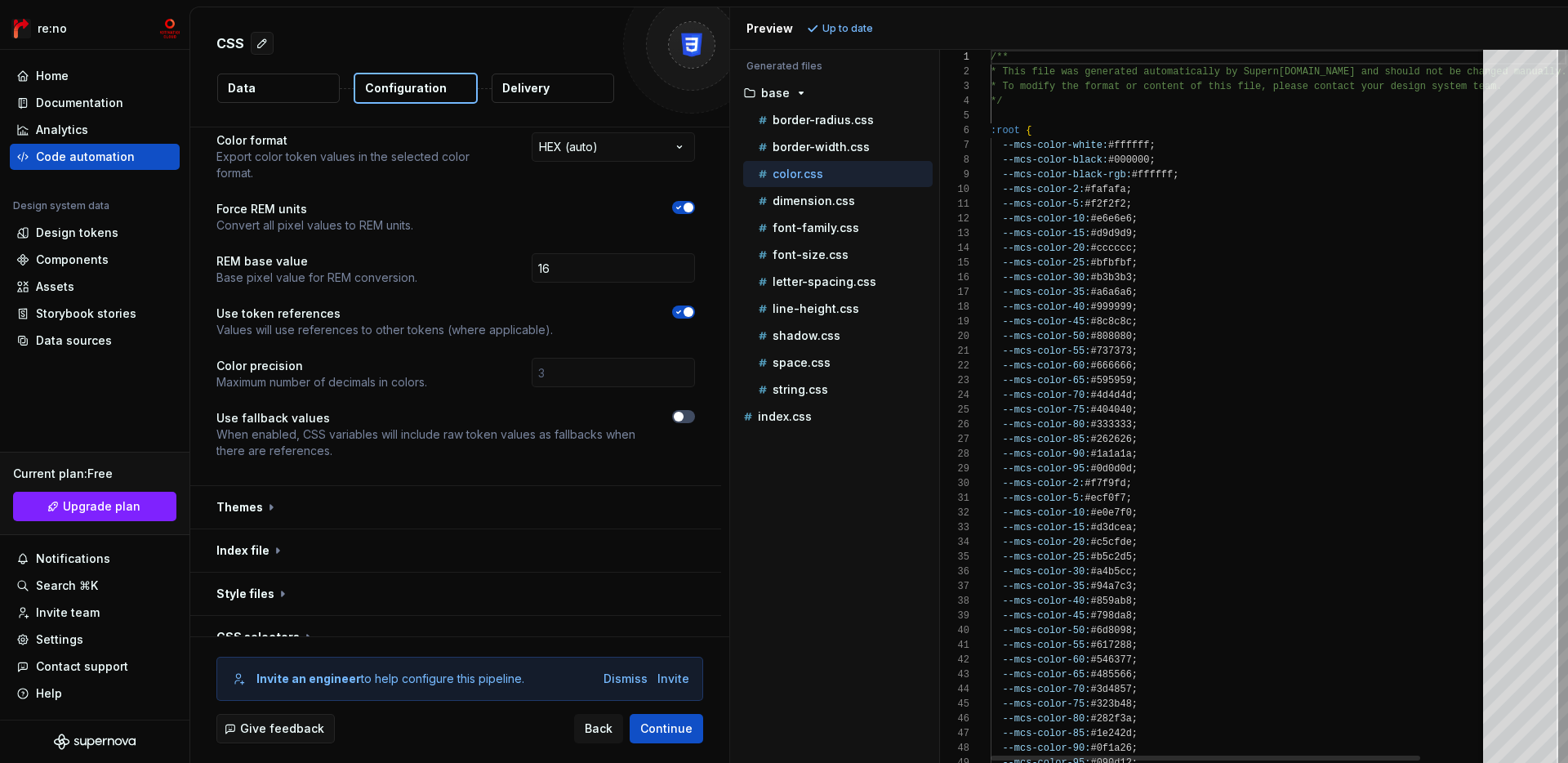
scroll to position [0, 0]
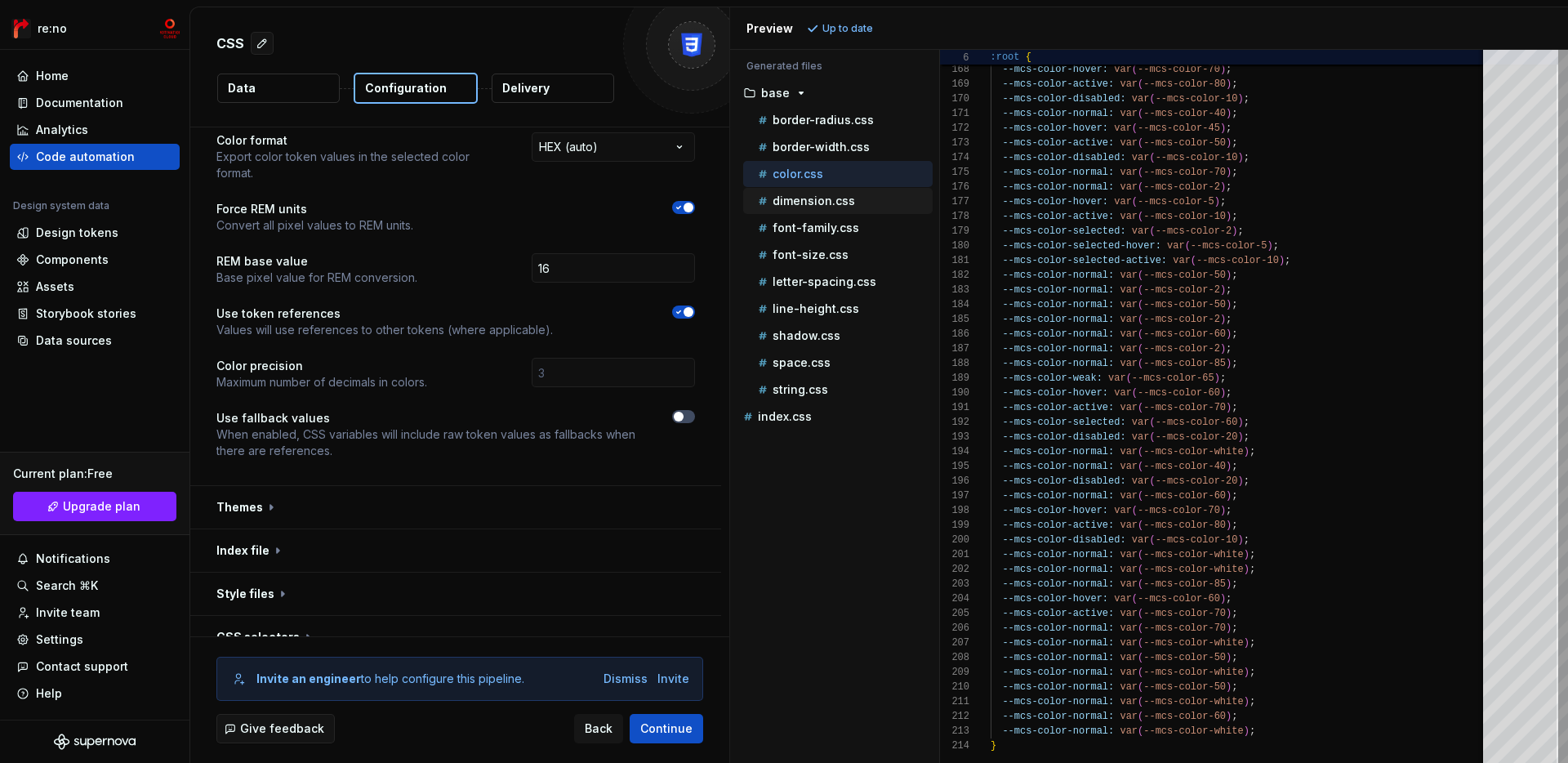
click at [885, 191] on div "dimension.css" at bounding box center [838, 201] width 190 height 26
click at [891, 204] on div "dimension.css" at bounding box center [844, 200] width 178 height 16
type textarea "**********"
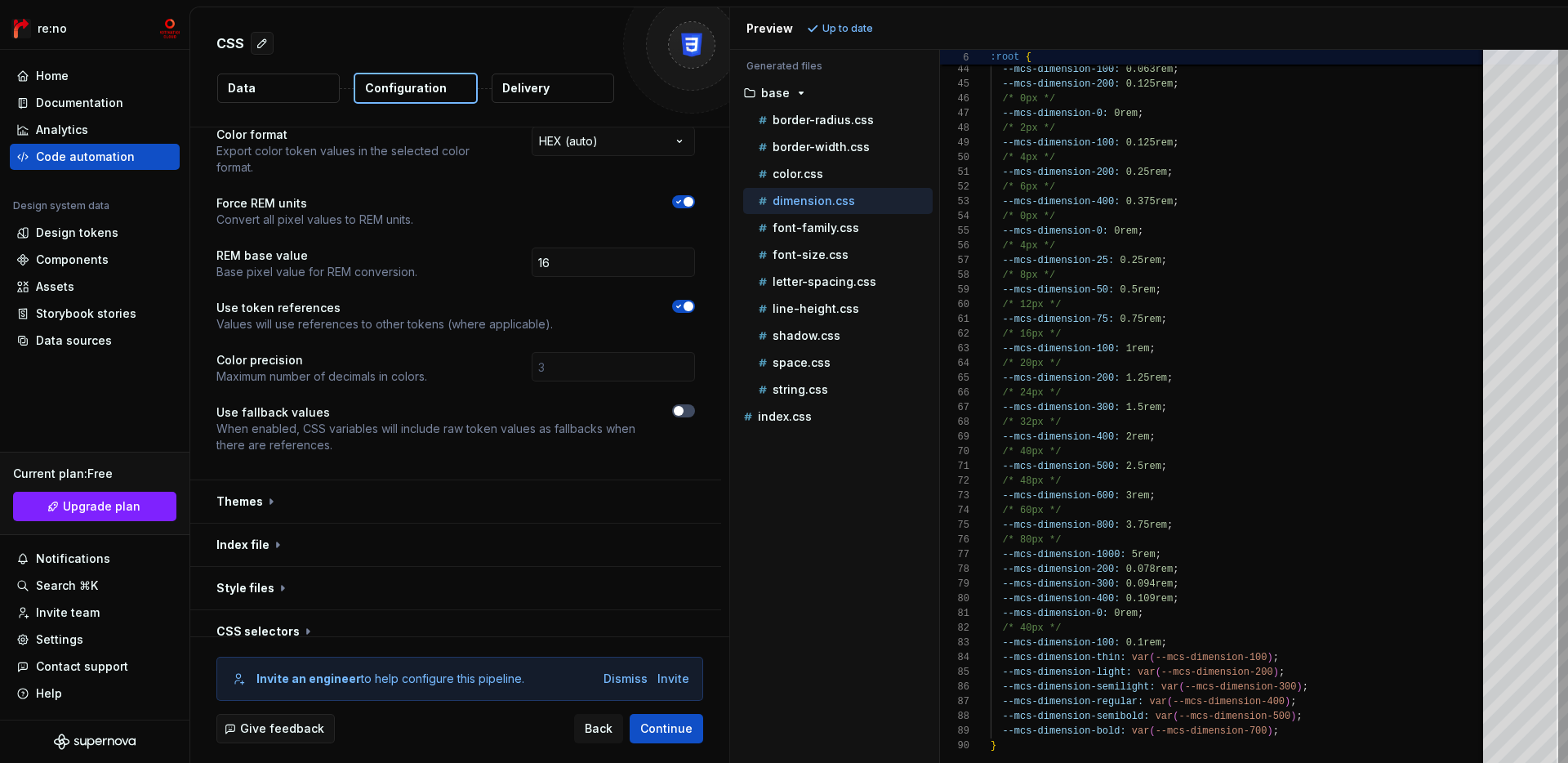
scroll to position [1211, 0]
click at [588, 349] on input "number" at bounding box center [613, 363] width 163 height 29
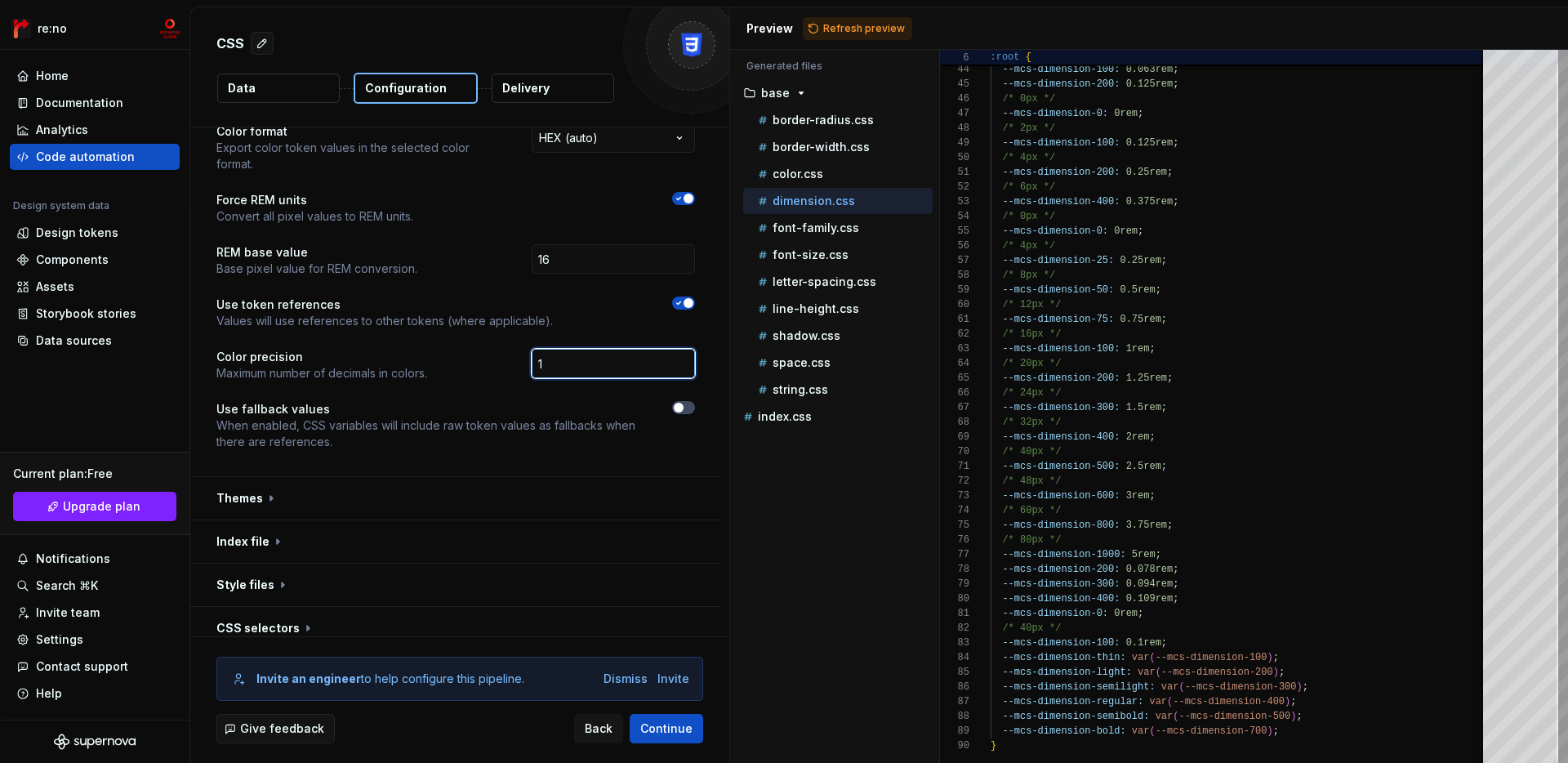
click at [692, 349] on input "1" at bounding box center [613, 363] width 163 height 29
click at [692, 350] on input "0" at bounding box center [613, 363] width 163 height 29
click at [693, 349] on input "1" at bounding box center [613, 363] width 163 height 29
click at [693, 349] on input "2" at bounding box center [613, 363] width 163 height 29
type input "3"
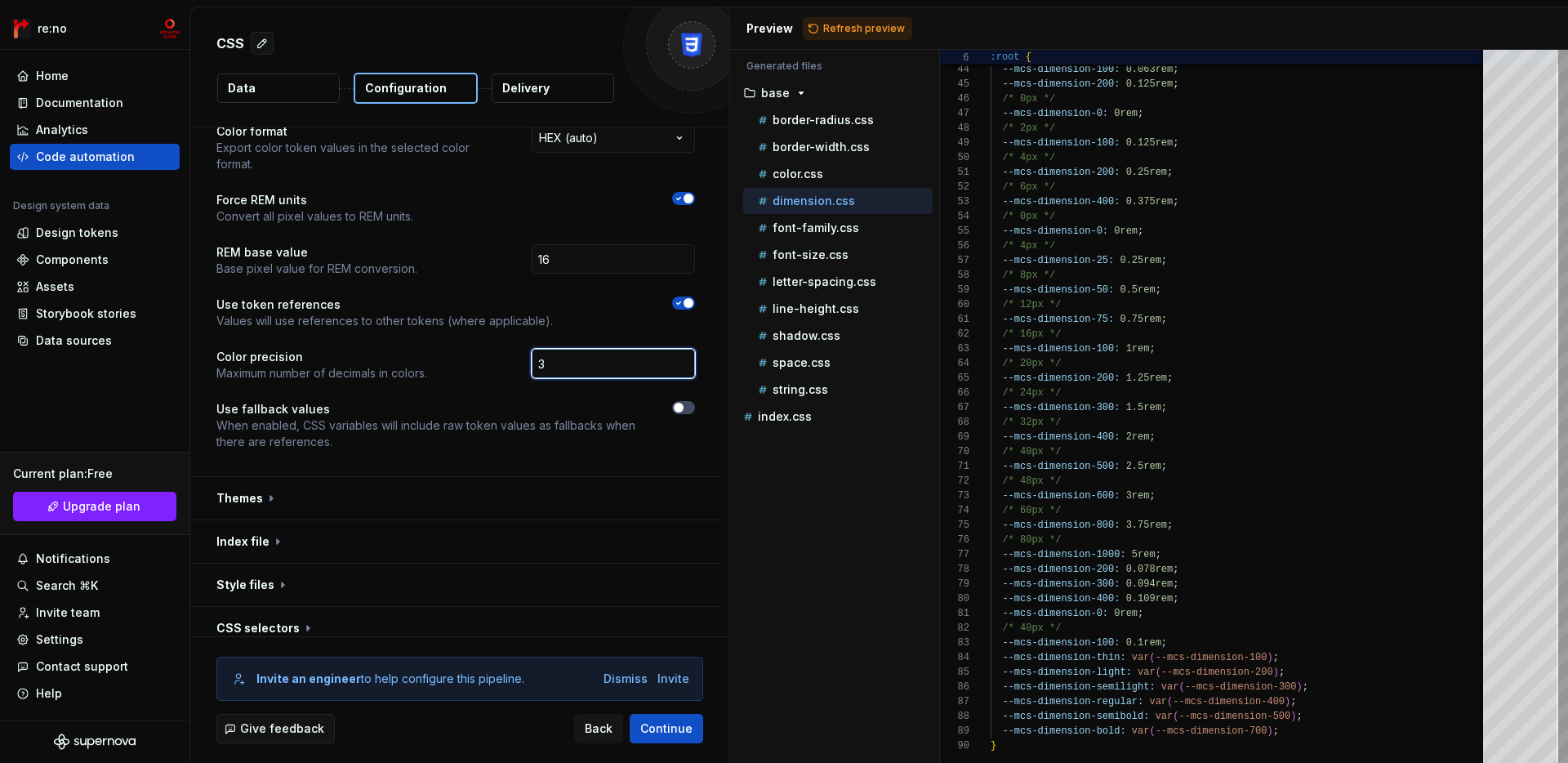
click at [693, 349] on input "3" at bounding box center [613, 363] width 163 height 29
click at [852, 25] on span "Refresh preview" at bounding box center [864, 28] width 82 height 13
click at [841, 181] on div "color.css" at bounding box center [844, 173] width 178 height 16
type textarea "**********"
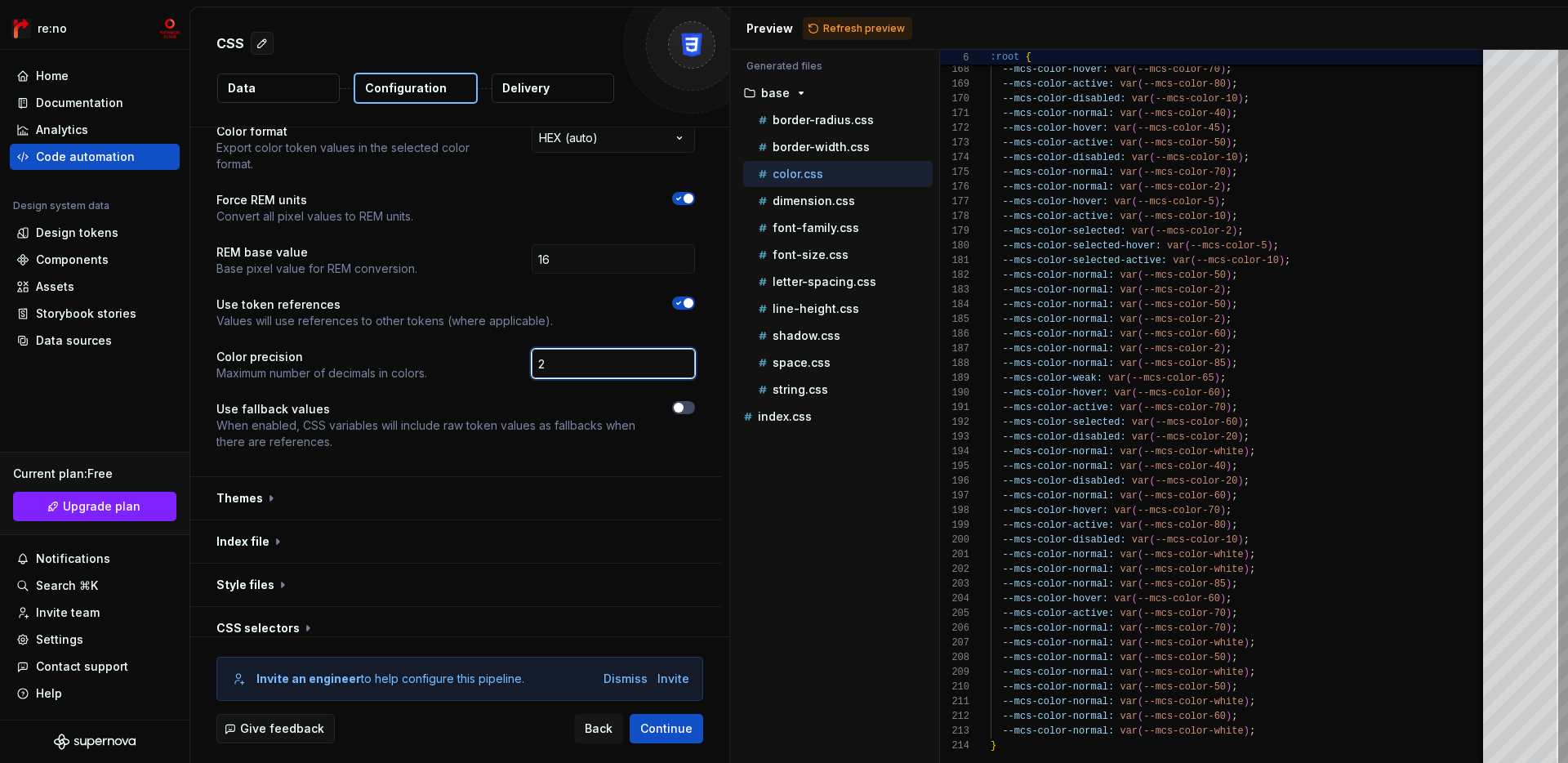
click at [694, 349] on input "2" at bounding box center [613, 363] width 163 height 29
click at [694, 349] on input "1" at bounding box center [613, 363] width 163 height 29
type input "0"
click at [694, 349] on input "0" at bounding box center [613, 363] width 163 height 29
click at [848, 28] on span "Refresh preview" at bounding box center [864, 28] width 82 height 13
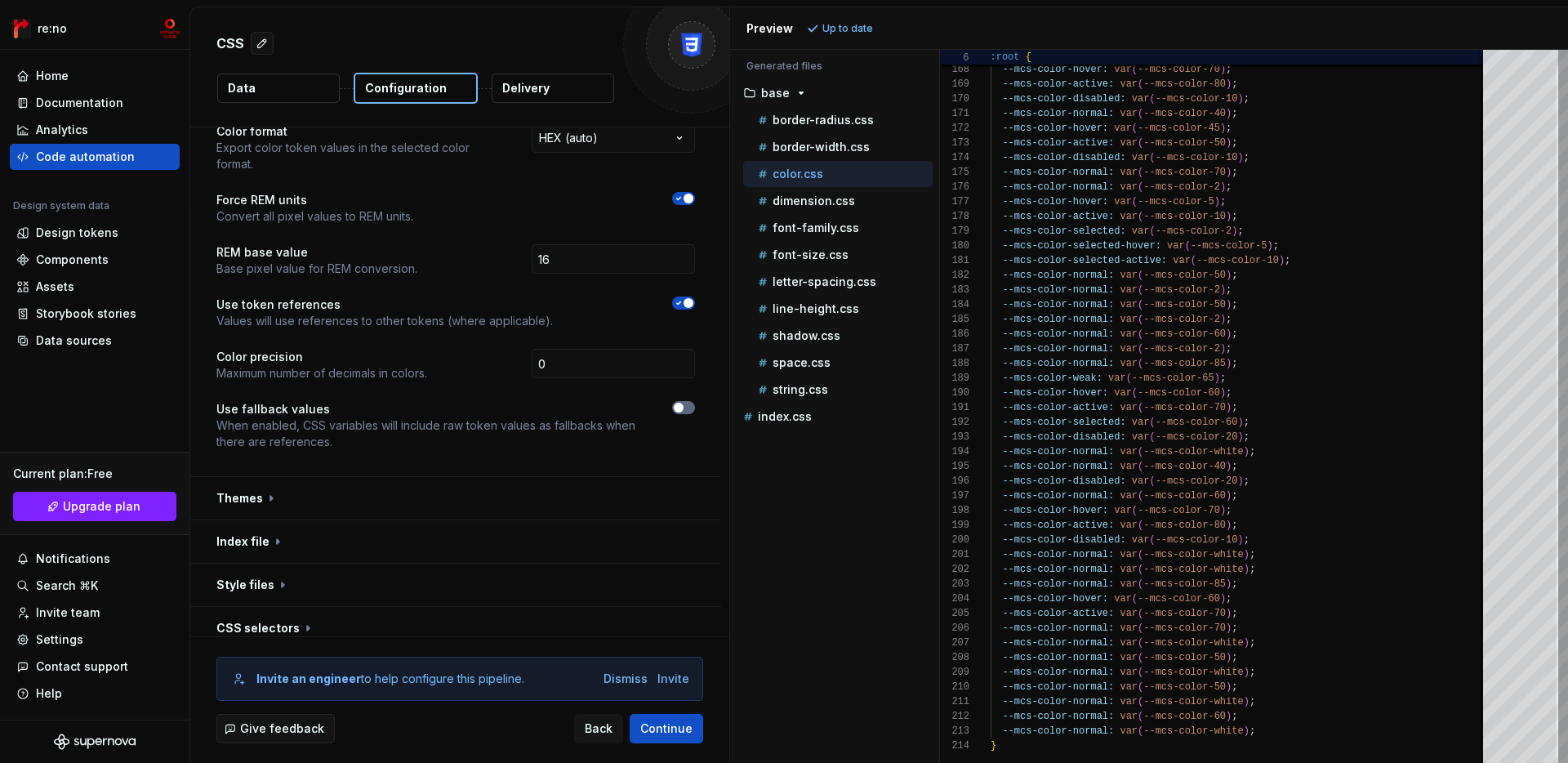
click at [685, 403] on icon "button" at bounding box center [678, 407] width 13 height 9
click at [693, 403] on span "button" at bounding box center [688, 407] width 9 height 9
click at [685, 403] on icon "button" at bounding box center [678, 407] width 13 height 9
click at [828, 27] on span "Refresh preview" at bounding box center [864, 28] width 82 height 13
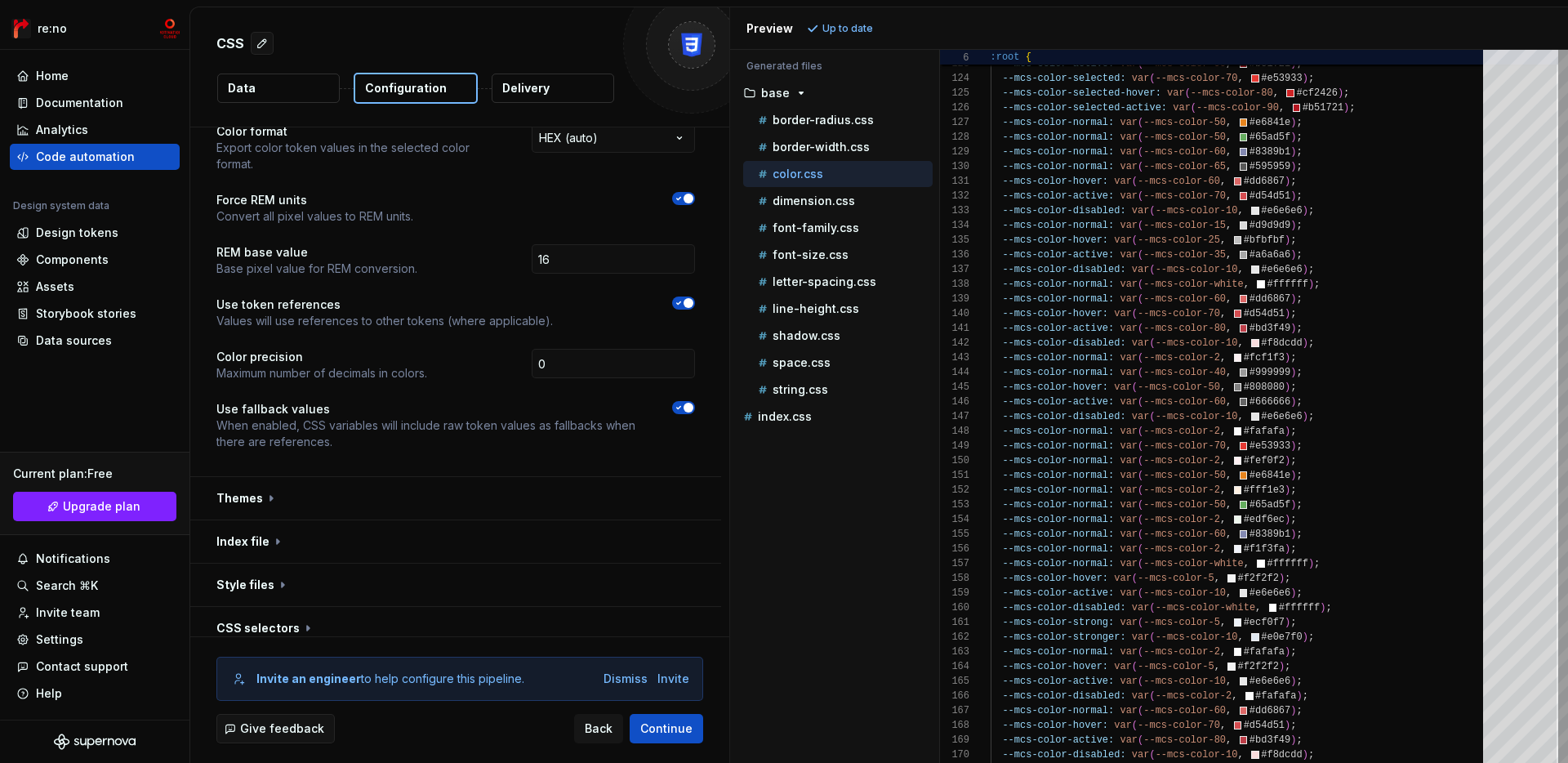
click at [693, 403] on span "button" at bounding box center [688, 407] width 9 height 9
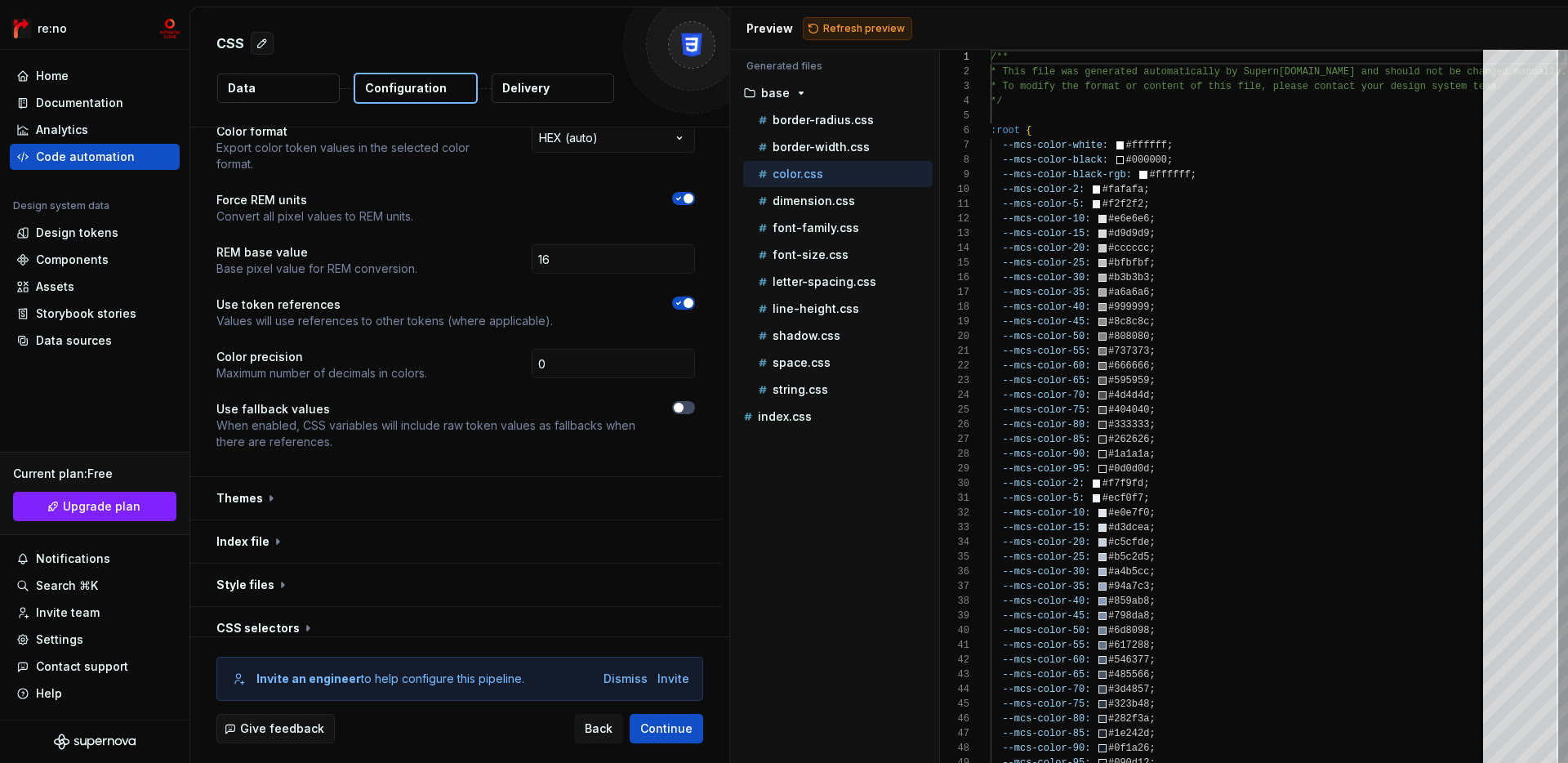
click at [842, 30] on span "Refresh preview" at bounding box center [864, 28] width 82 height 13
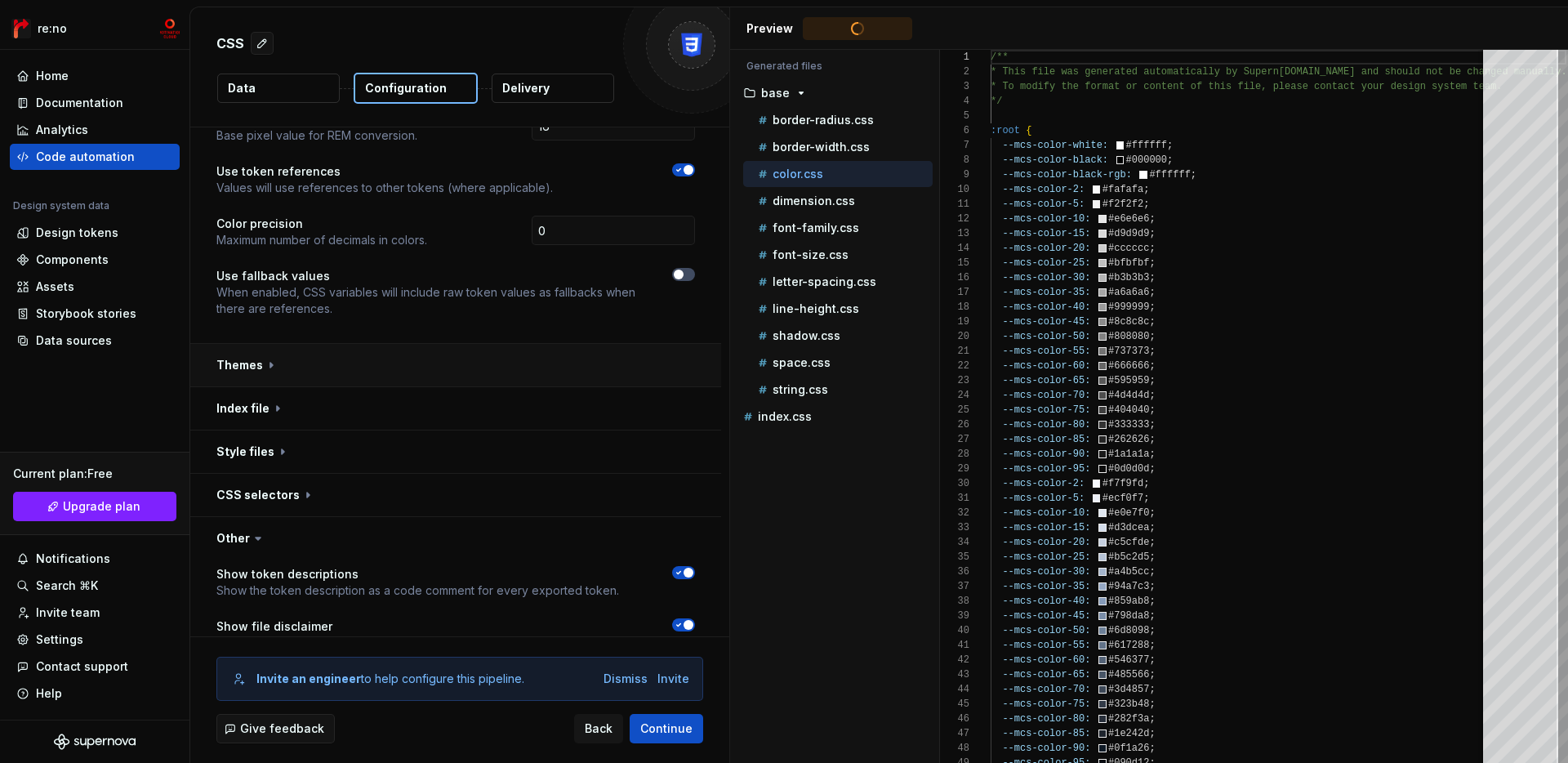
click at [515, 344] on button "button" at bounding box center [456, 364] width 531 height 42
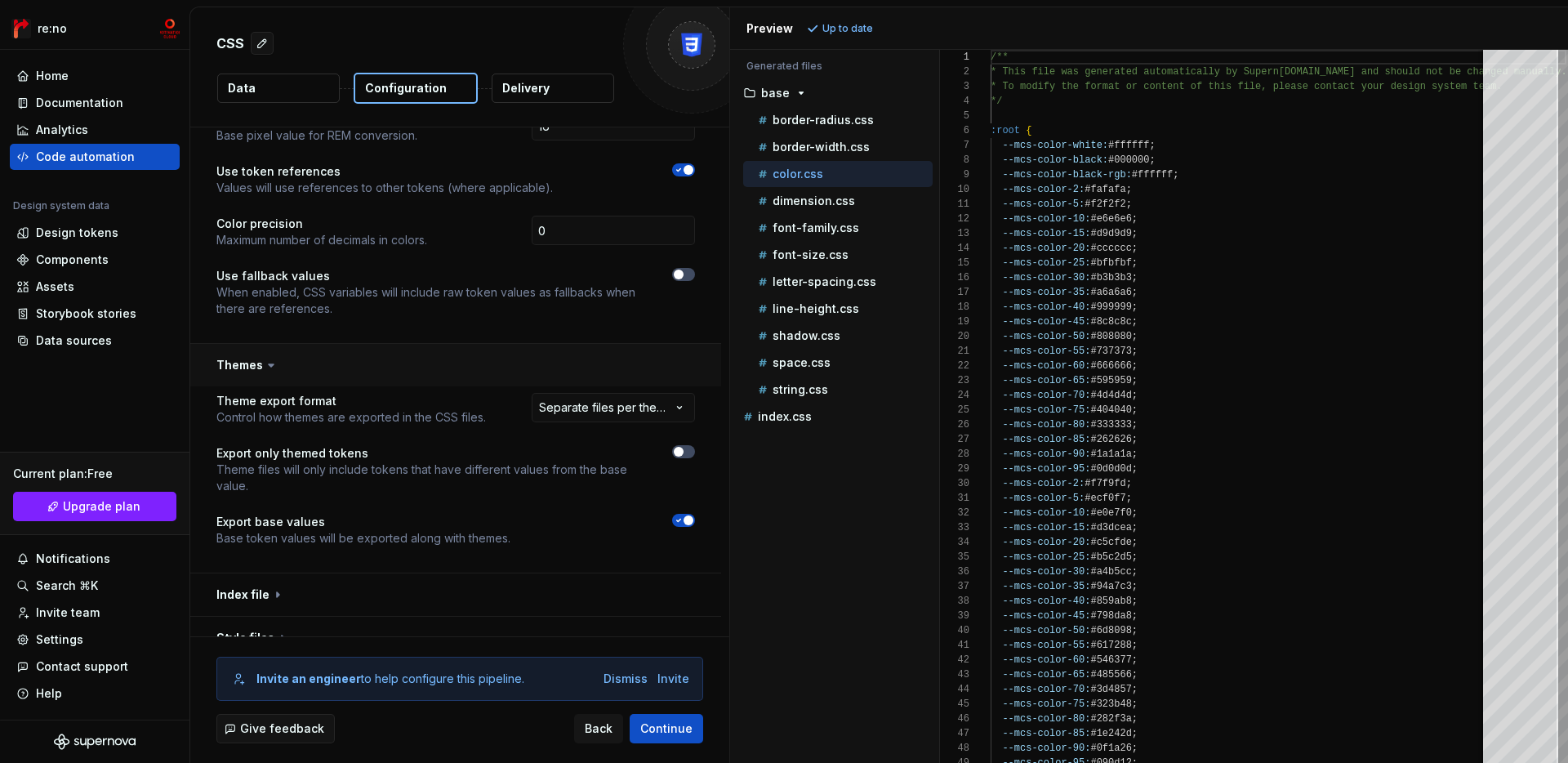
click at [515, 344] on button "button" at bounding box center [456, 364] width 531 height 42
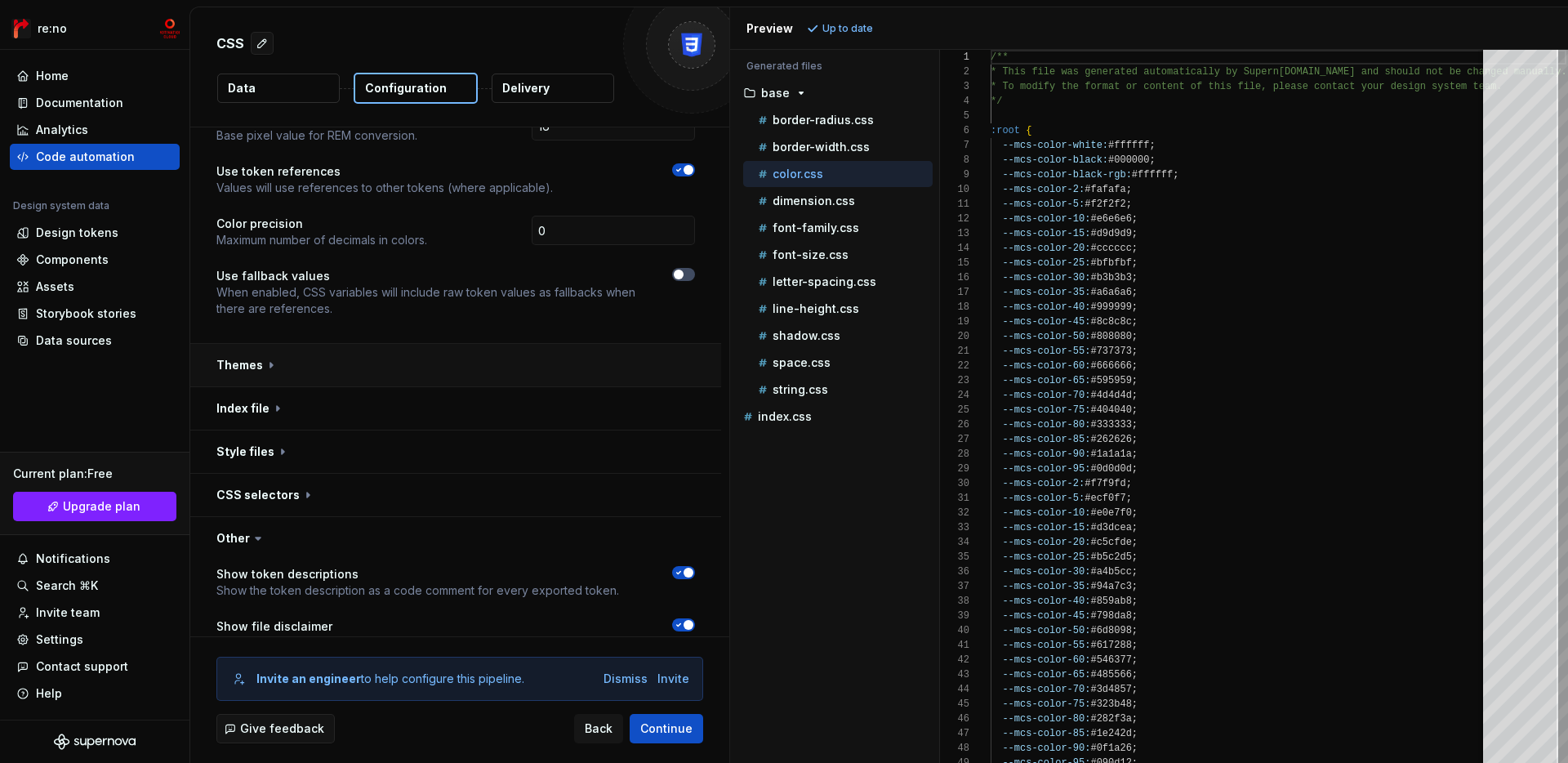
click at [515, 344] on button "button" at bounding box center [456, 364] width 531 height 42
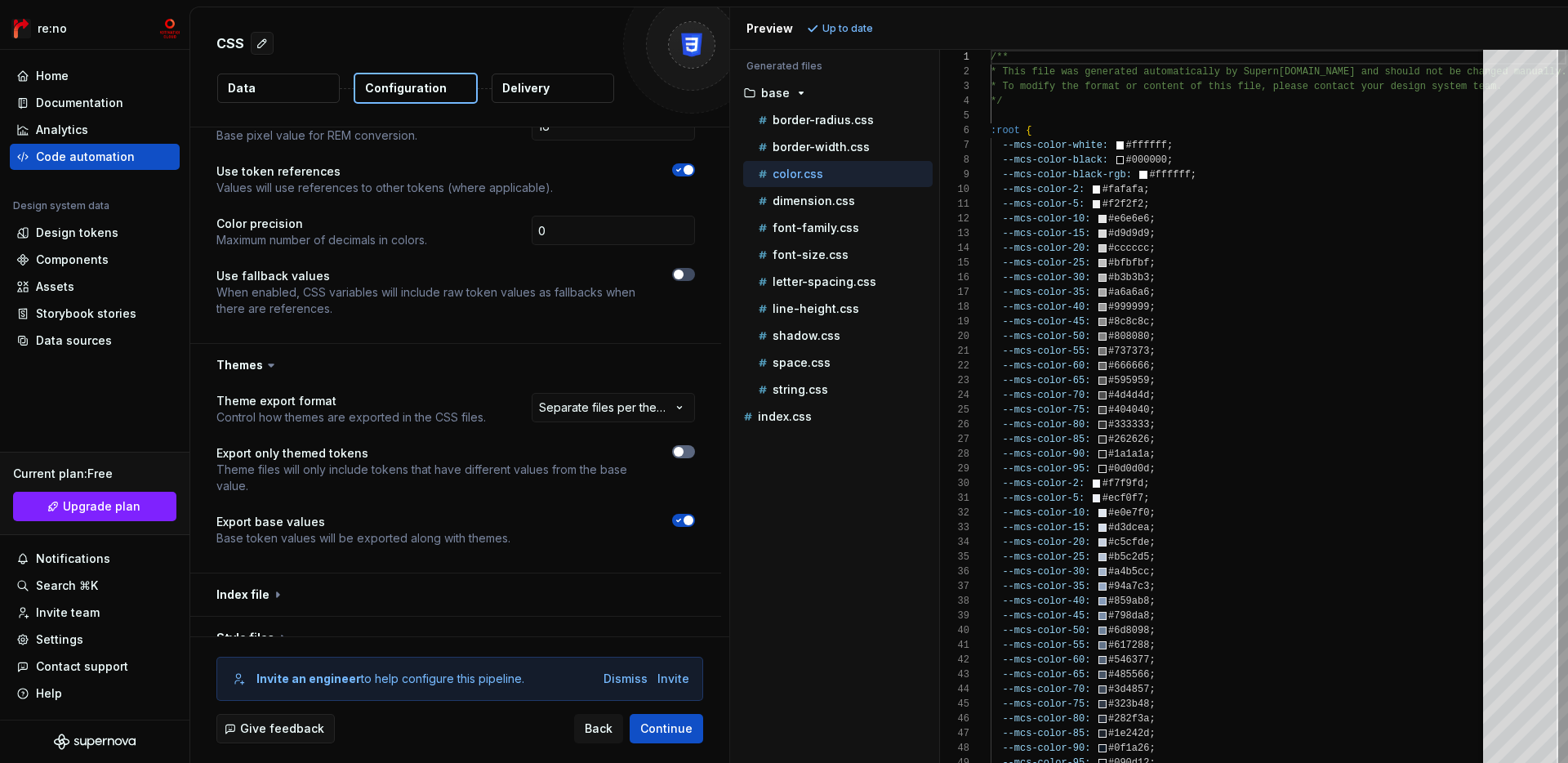
click at [683, 447] on span "button" at bounding box center [678, 451] width 9 height 9
click at [863, 20] on button "Refresh preview" at bounding box center [857, 28] width 110 height 23
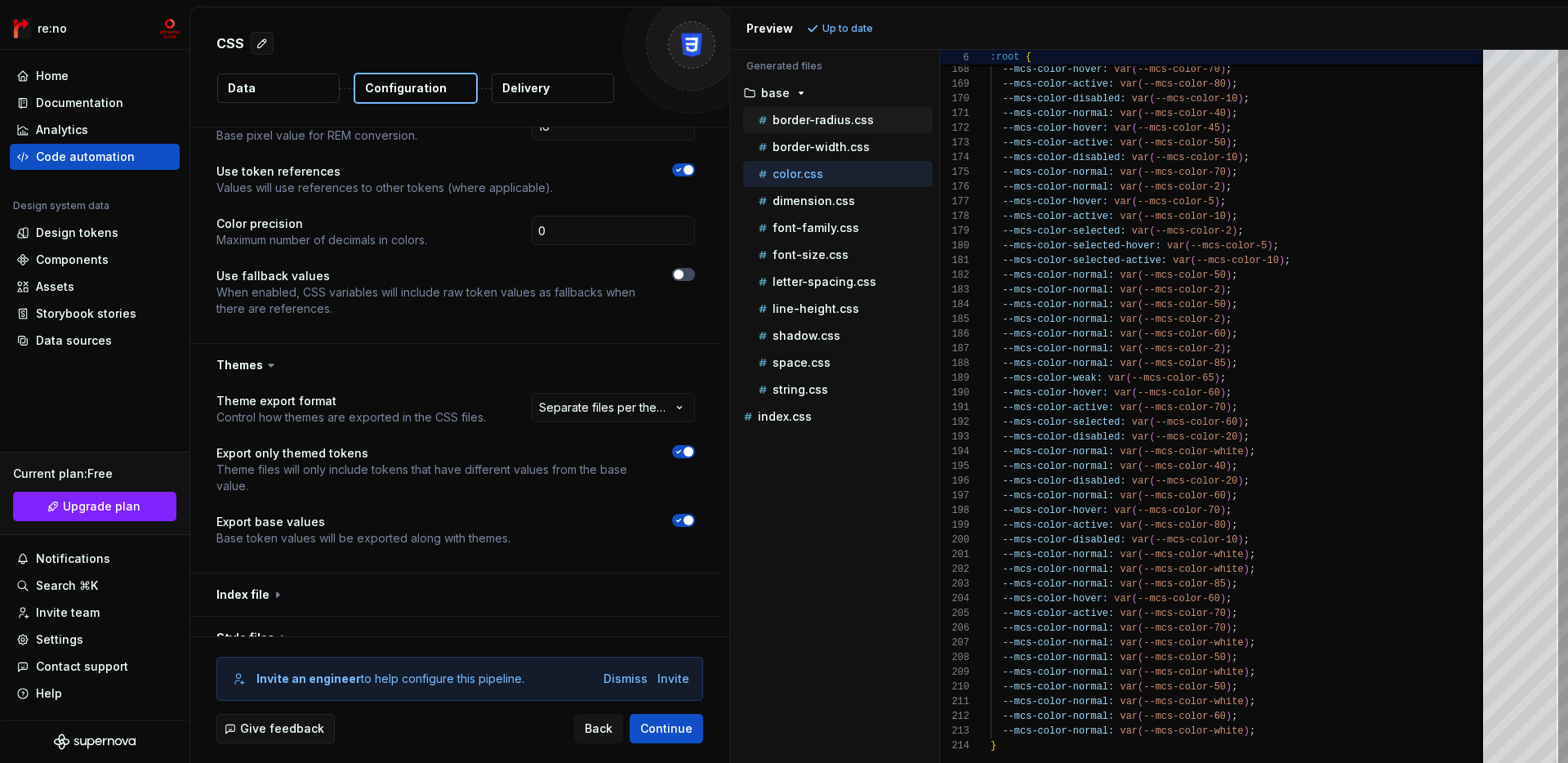
click at [897, 121] on div "border-radius.css" at bounding box center [844, 120] width 178 height 16
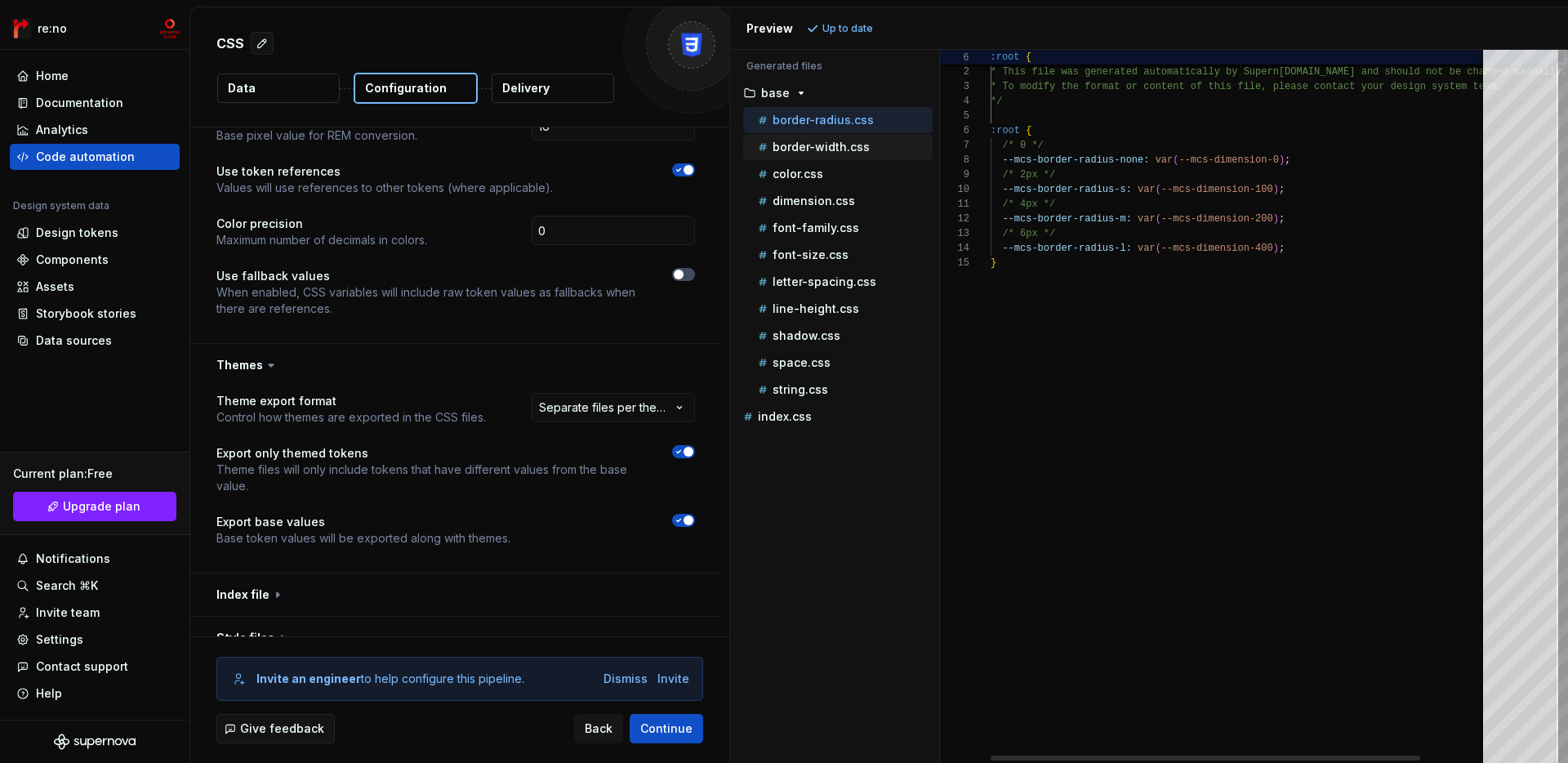
click at [891, 157] on div "border-width.css" at bounding box center [838, 147] width 190 height 26
click at [685, 447] on icon "button" at bounding box center [678, 451] width 13 height 9
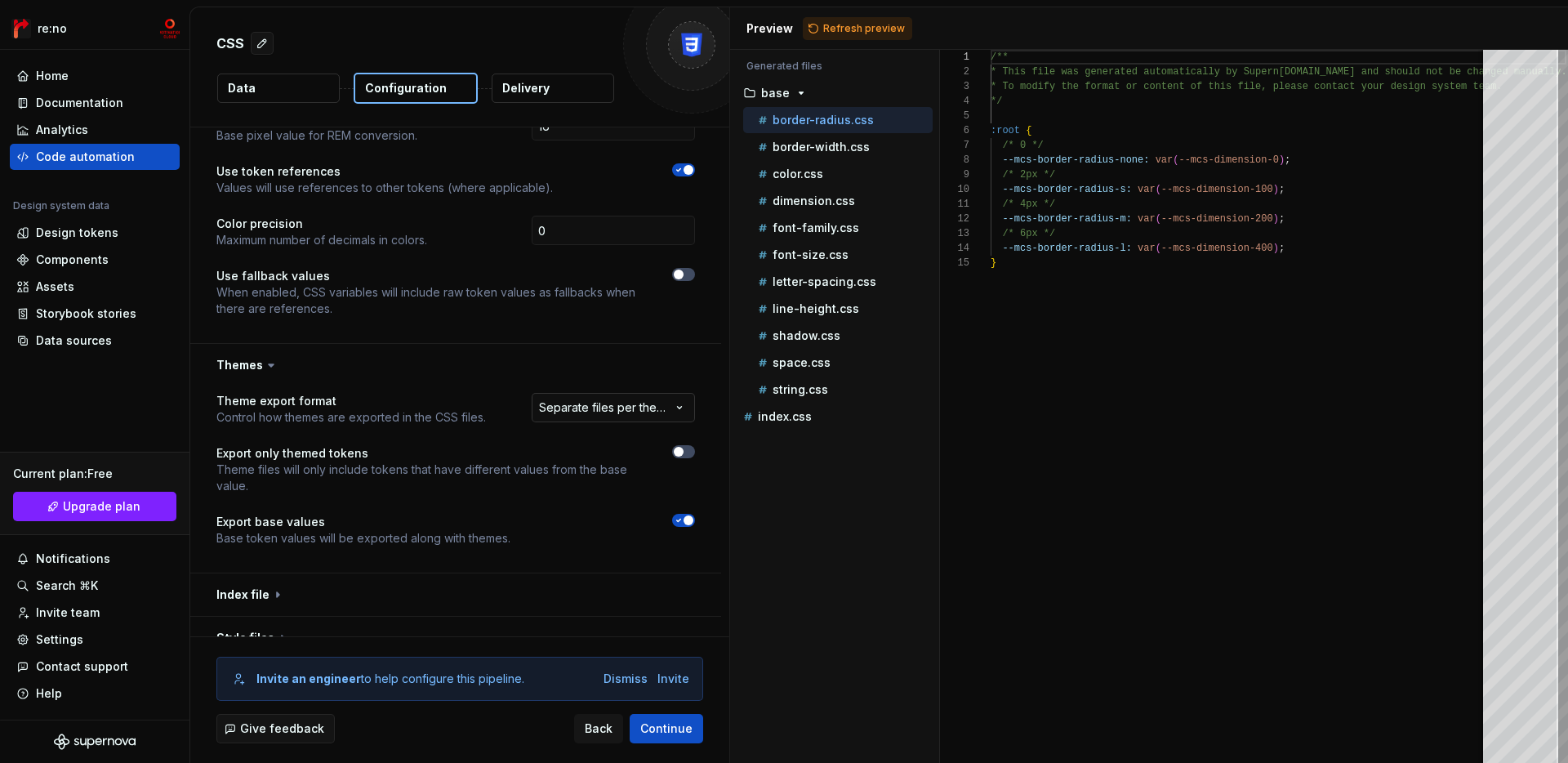
click at [676, 395] on html "**********" at bounding box center [784, 382] width 1568 height 763
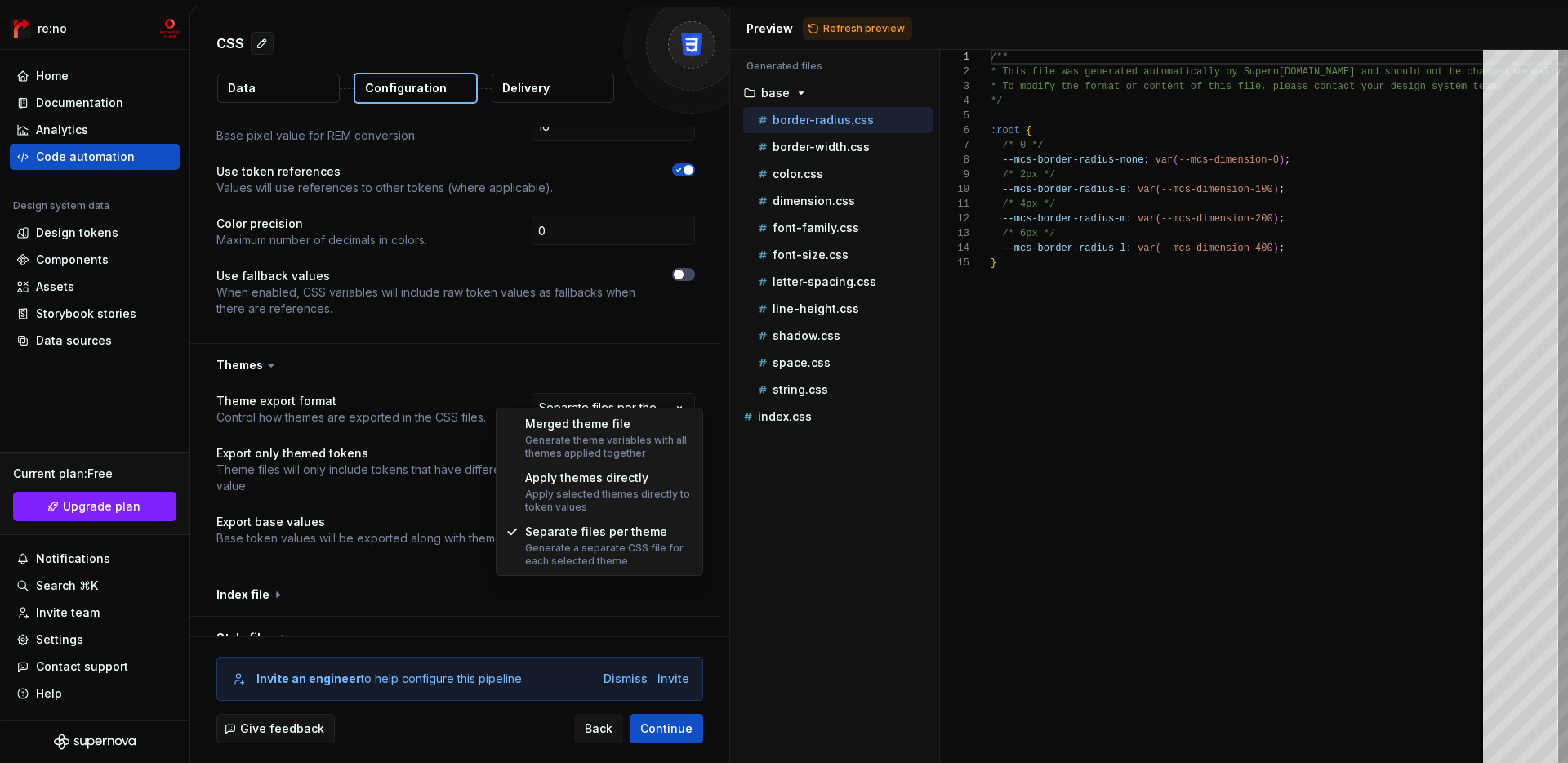
click at [679, 344] on html "**********" at bounding box center [784, 382] width 1568 height 763
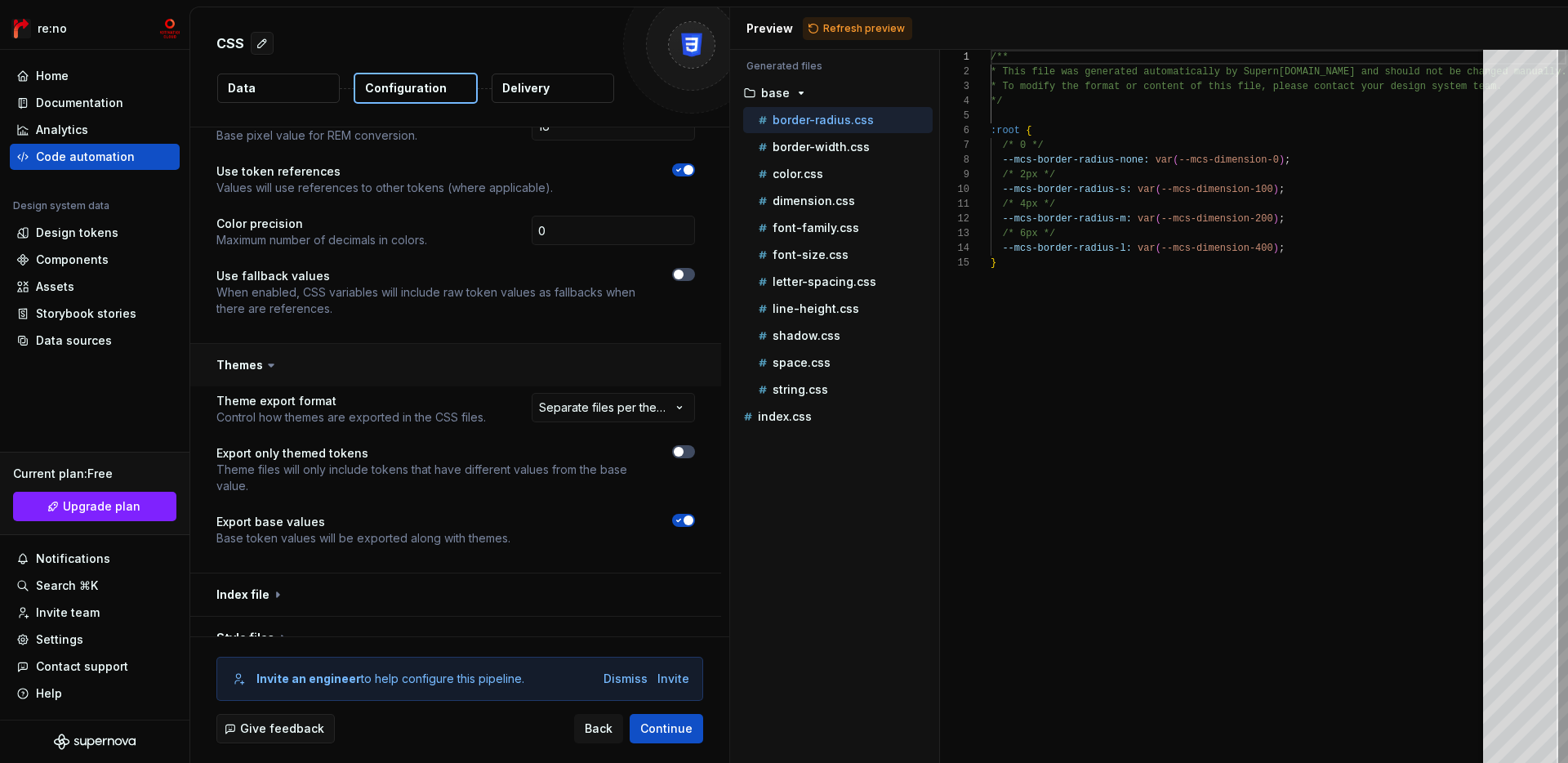
click at [349, 346] on button "button" at bounding box center [456, 364] width 531 height 42
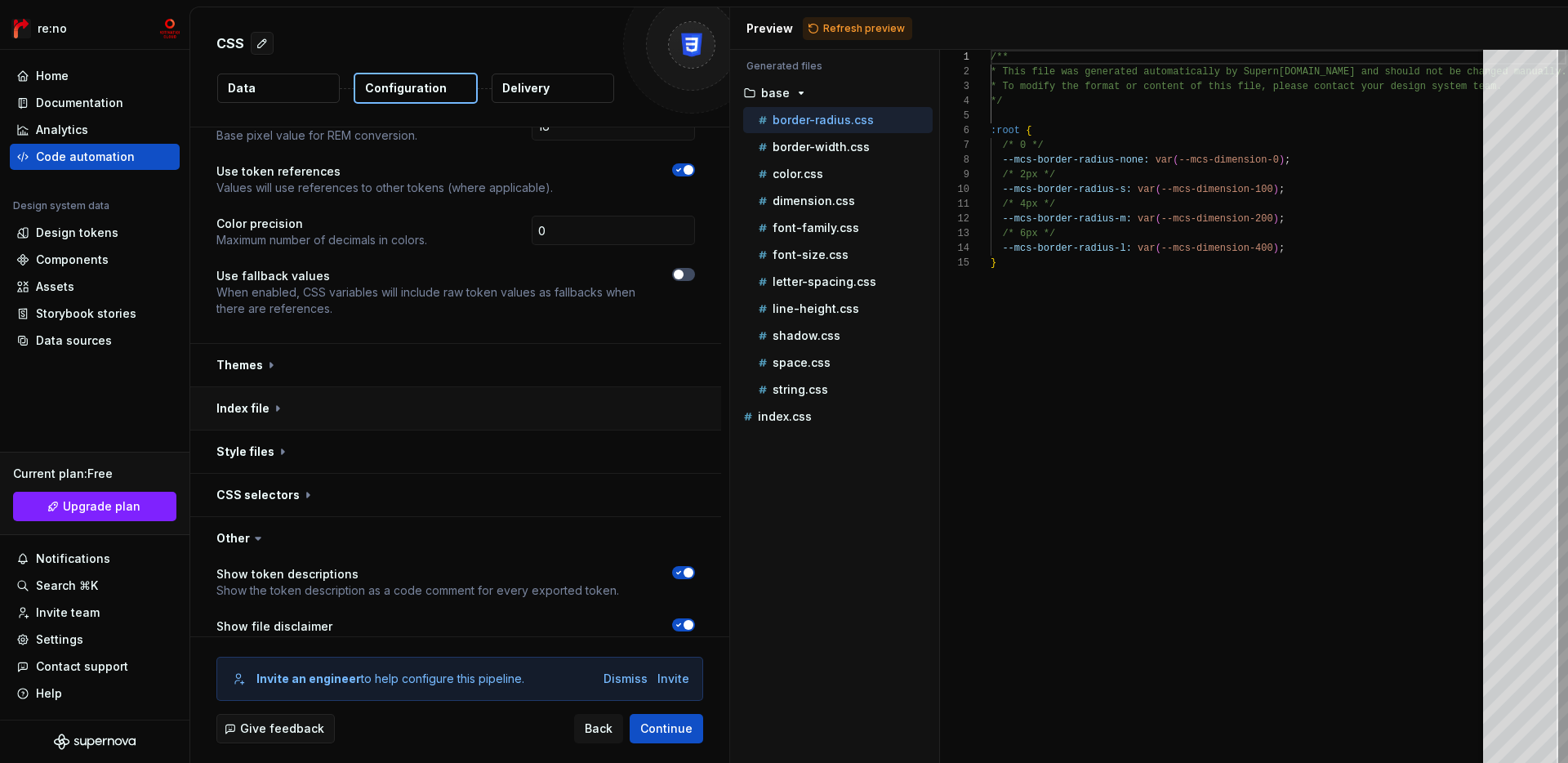
click at [358, 393] on button "button" at bounding box center [456, 408] width 531 height 42
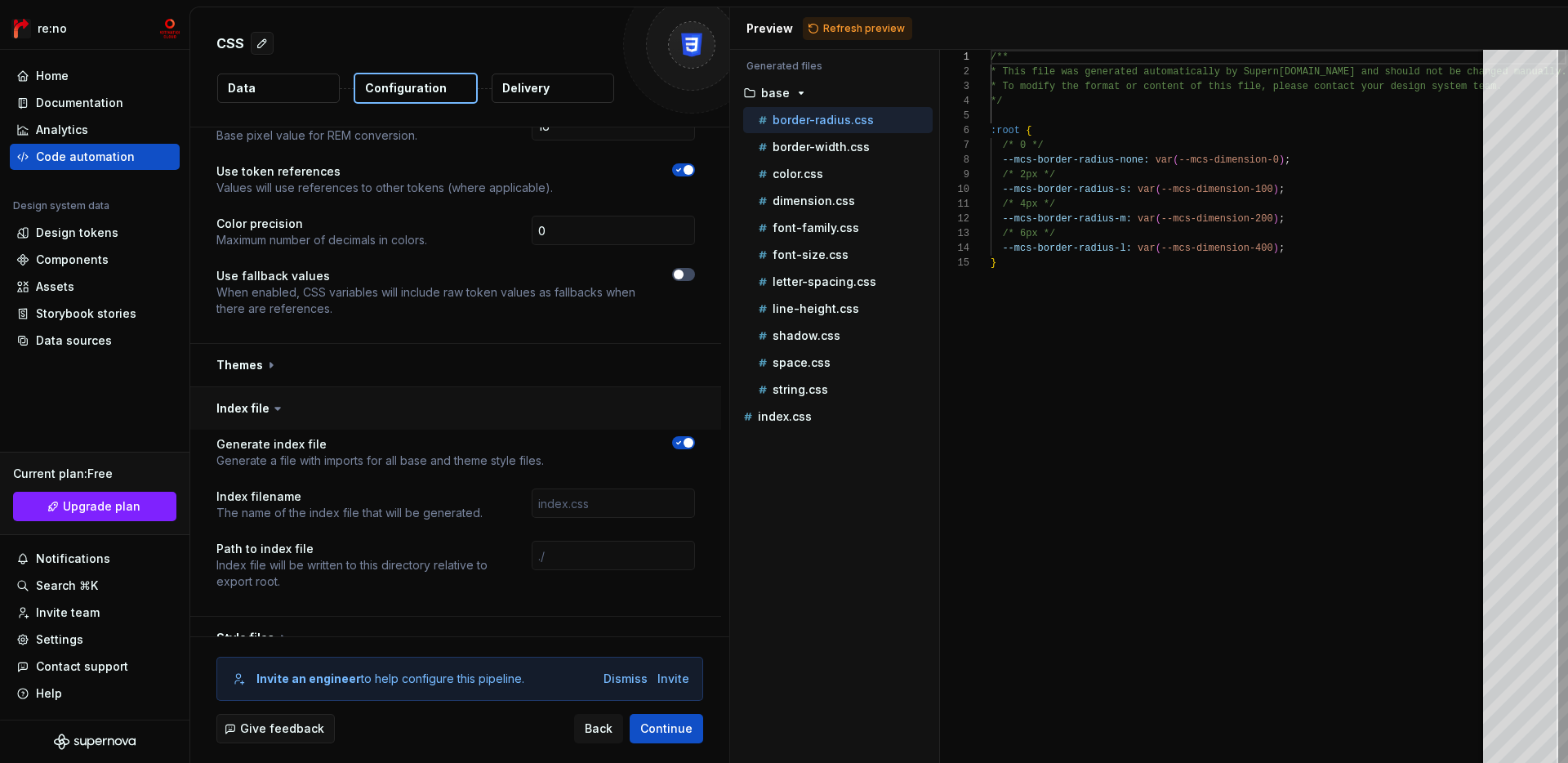
click at [358, 393] on button "button" at bounding box center [456, 408] width 531 height 42
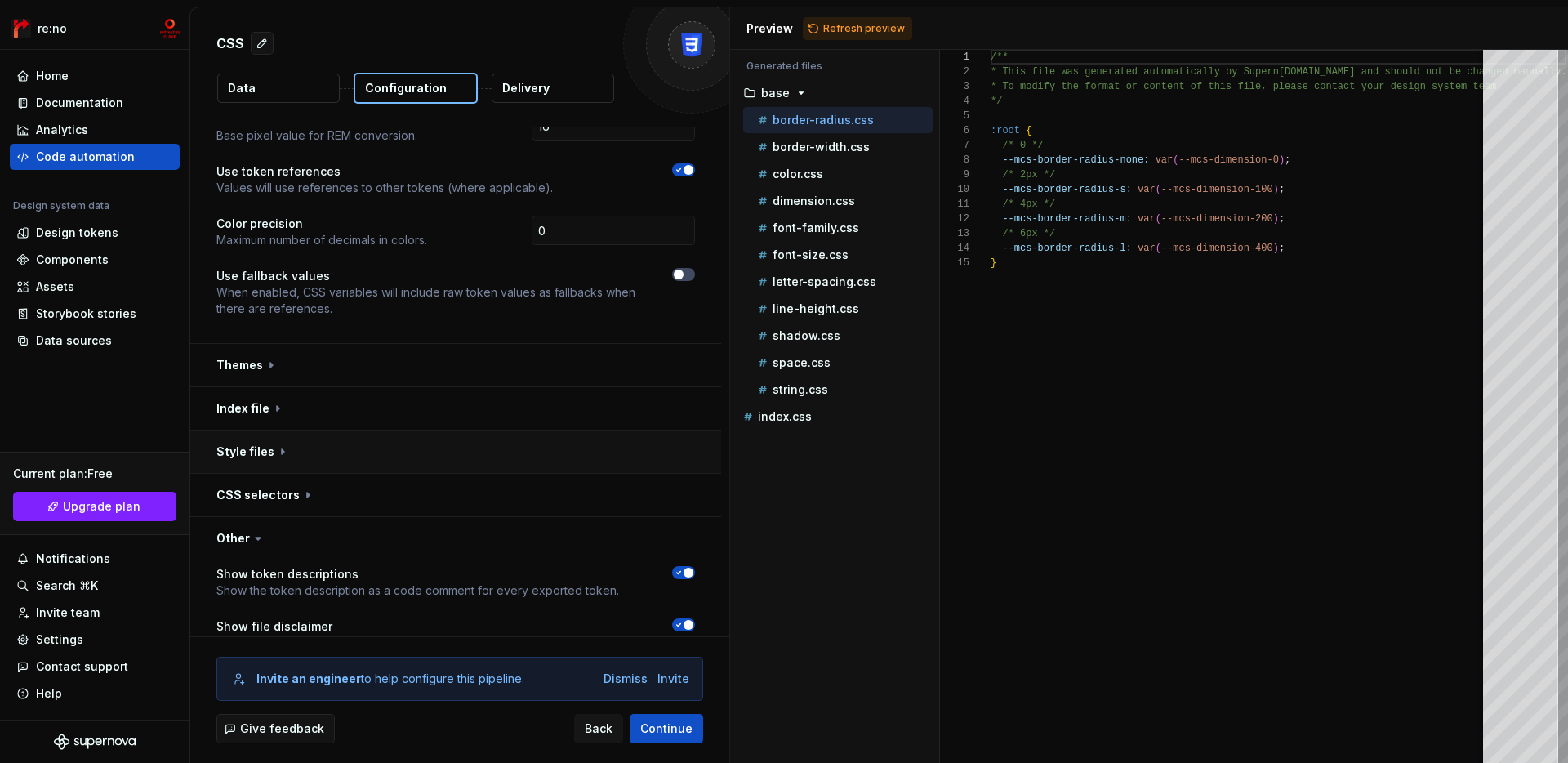
click at [356, 432] on button "button" at bounding box center [456, 451] width 531 height 42
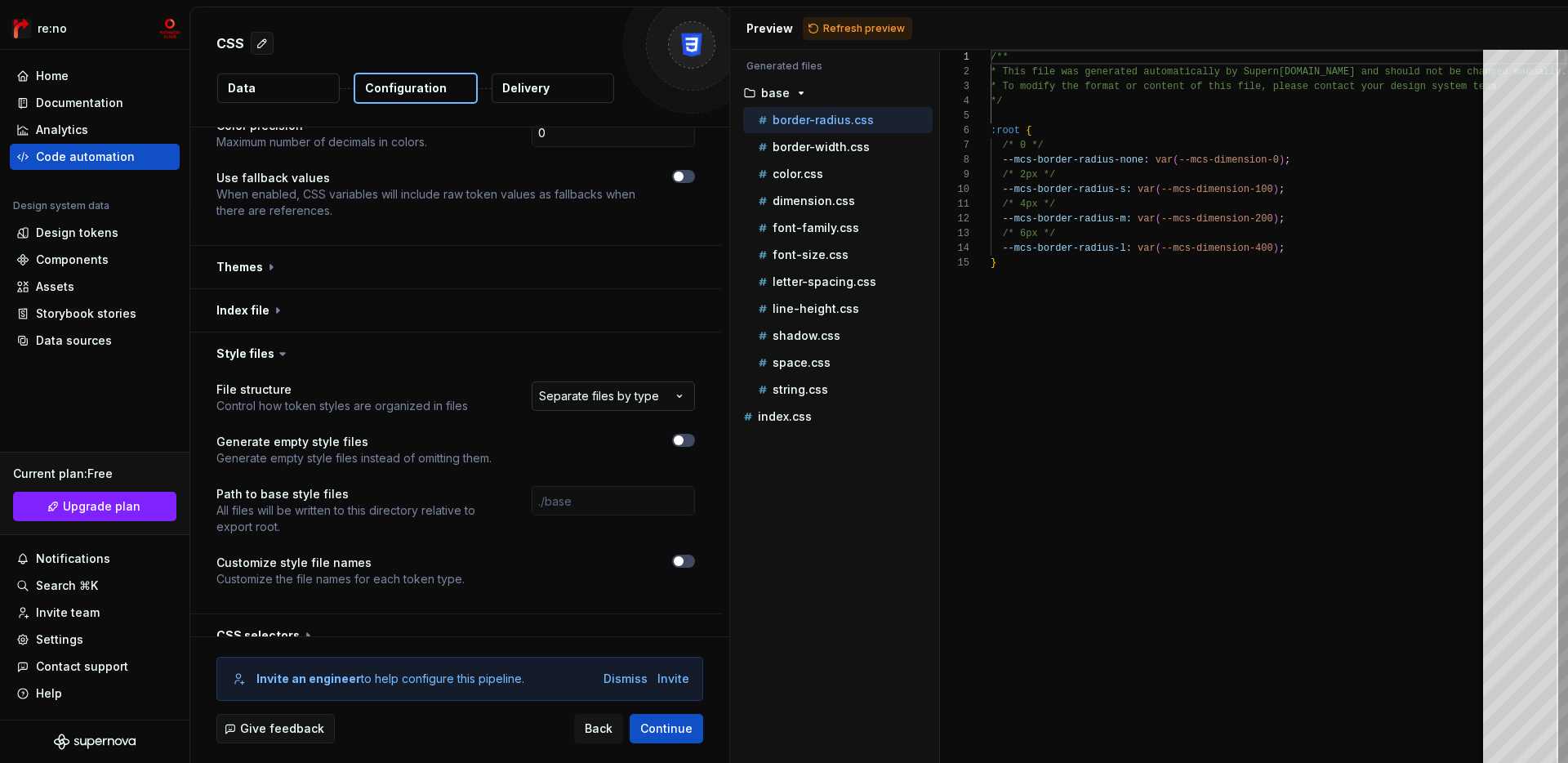
scroll to position [1458, 0]
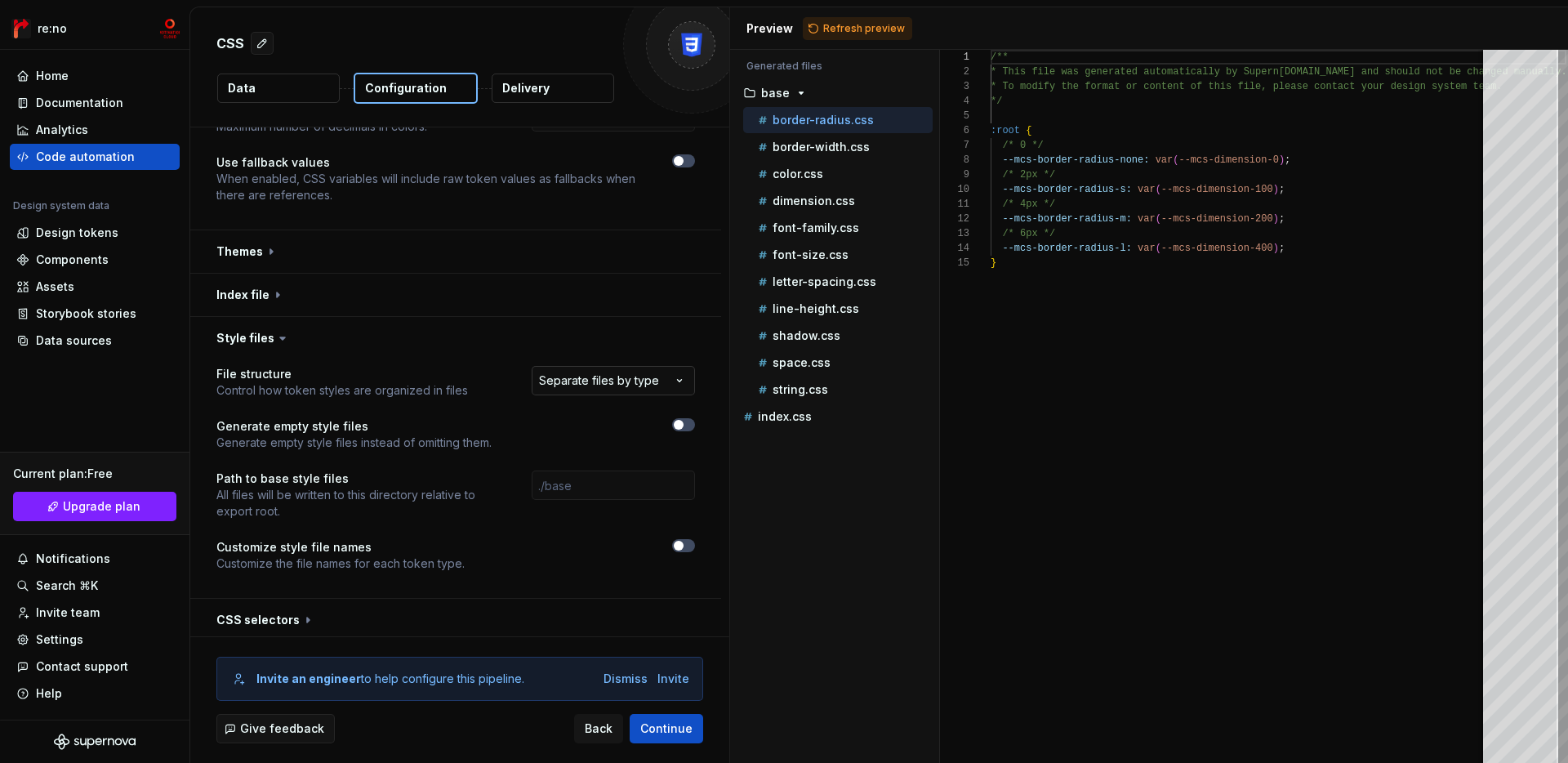
click at [576, 365] on html "**********" at bounding box center [784, 382] width 1568 height 763
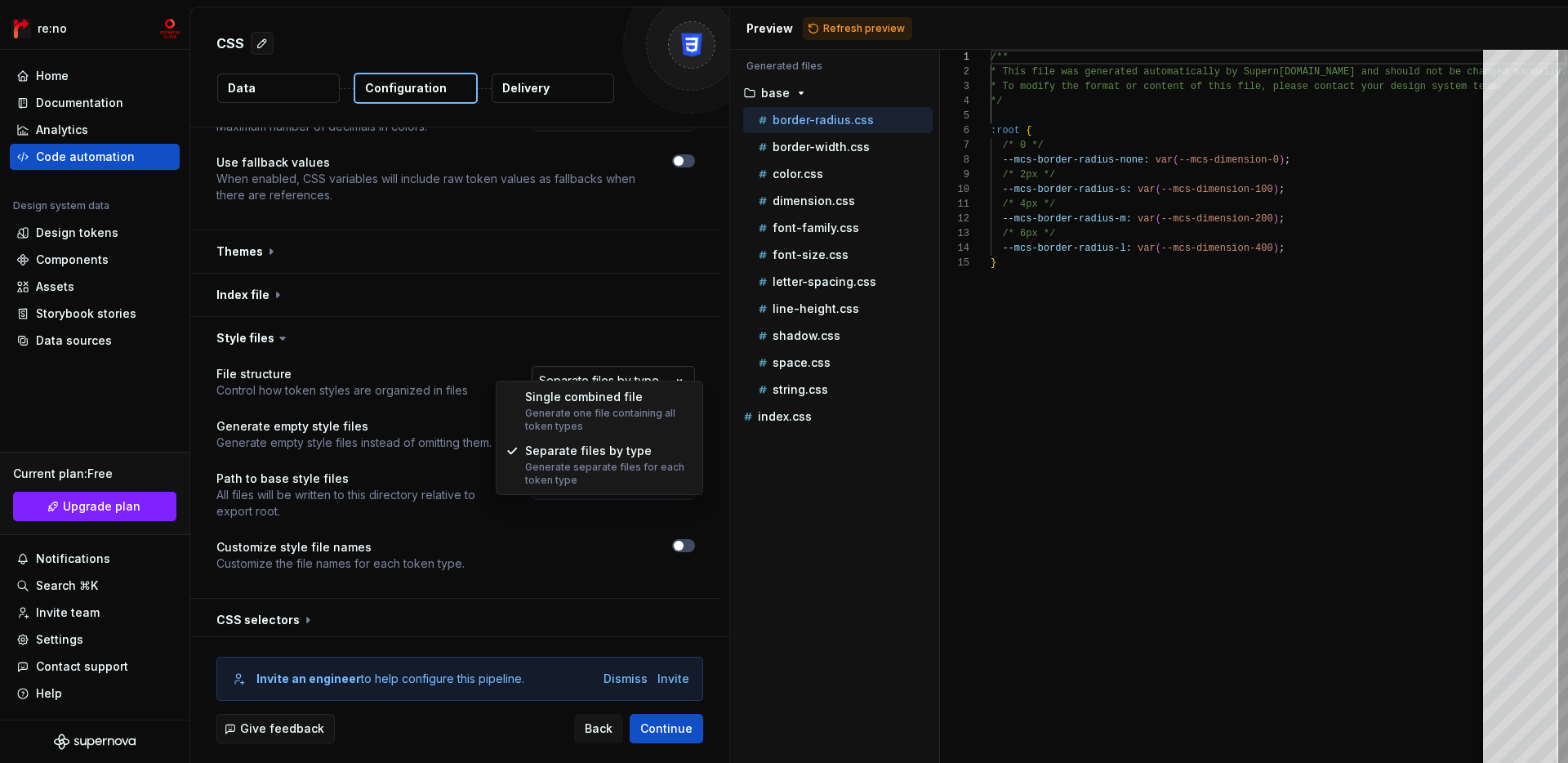
click at [576, 365] on html "**********" at bounding box center [784, 382] width 1568 height 763
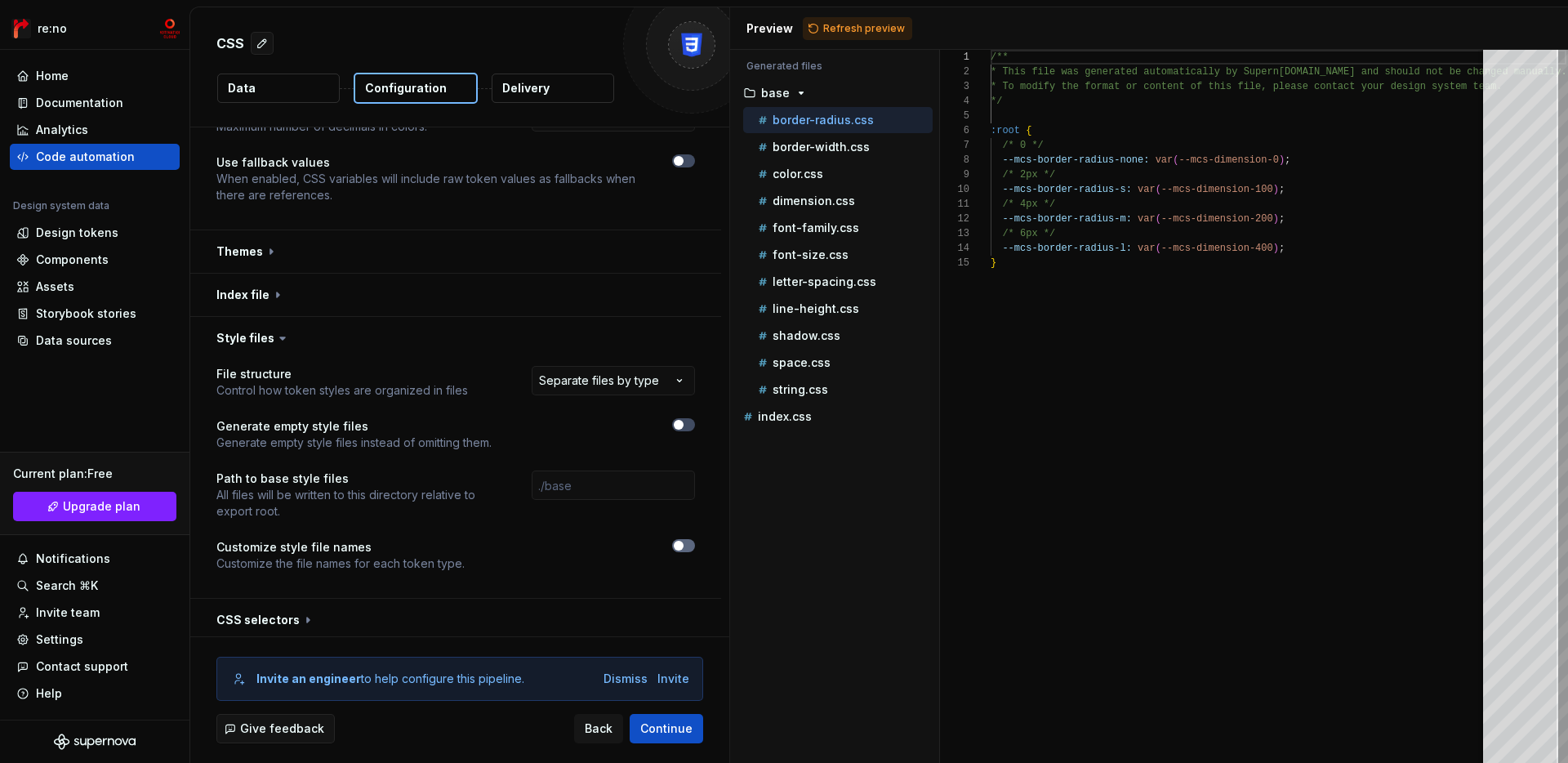
click at [695, 539] on button "button" at bounding box center [683, 545] width 23 height 13
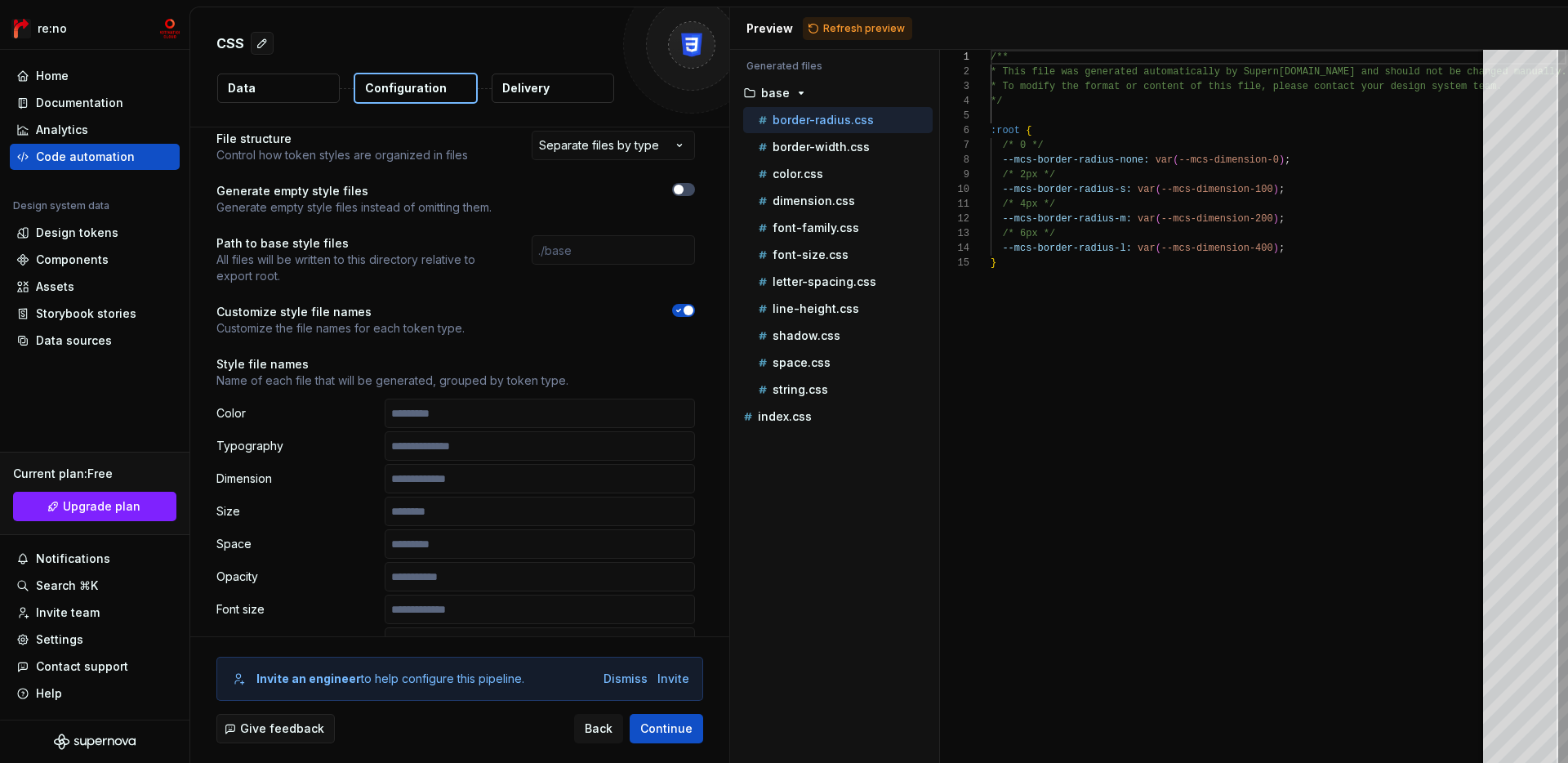
scroll to position [1672, 0]
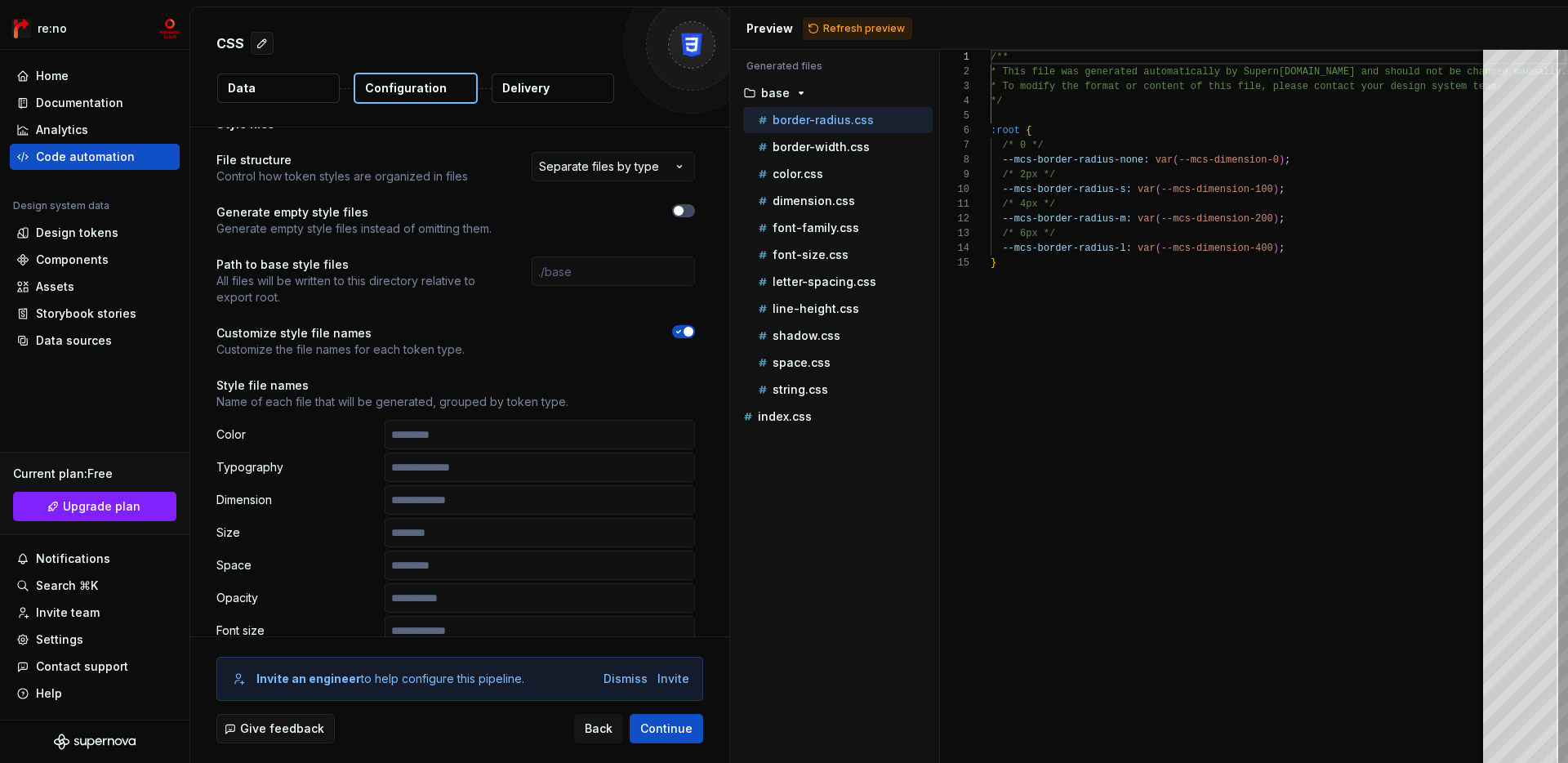
click at [692, 327] on span "button" at bounding box center [688, 331] width 9 height 9
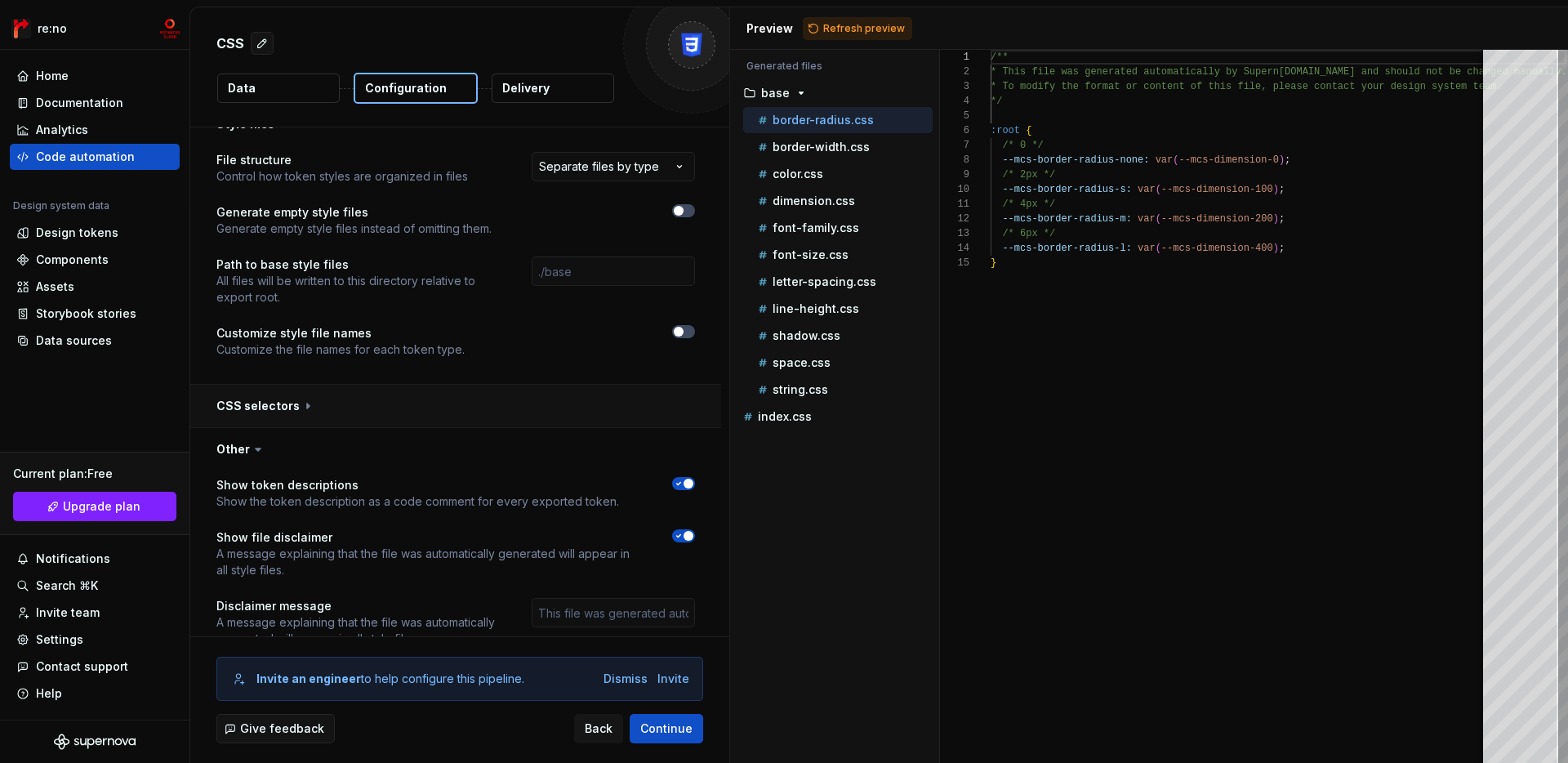
click at [624, 409] on button "button" at bounding box center [456, 406] width 531 height 42
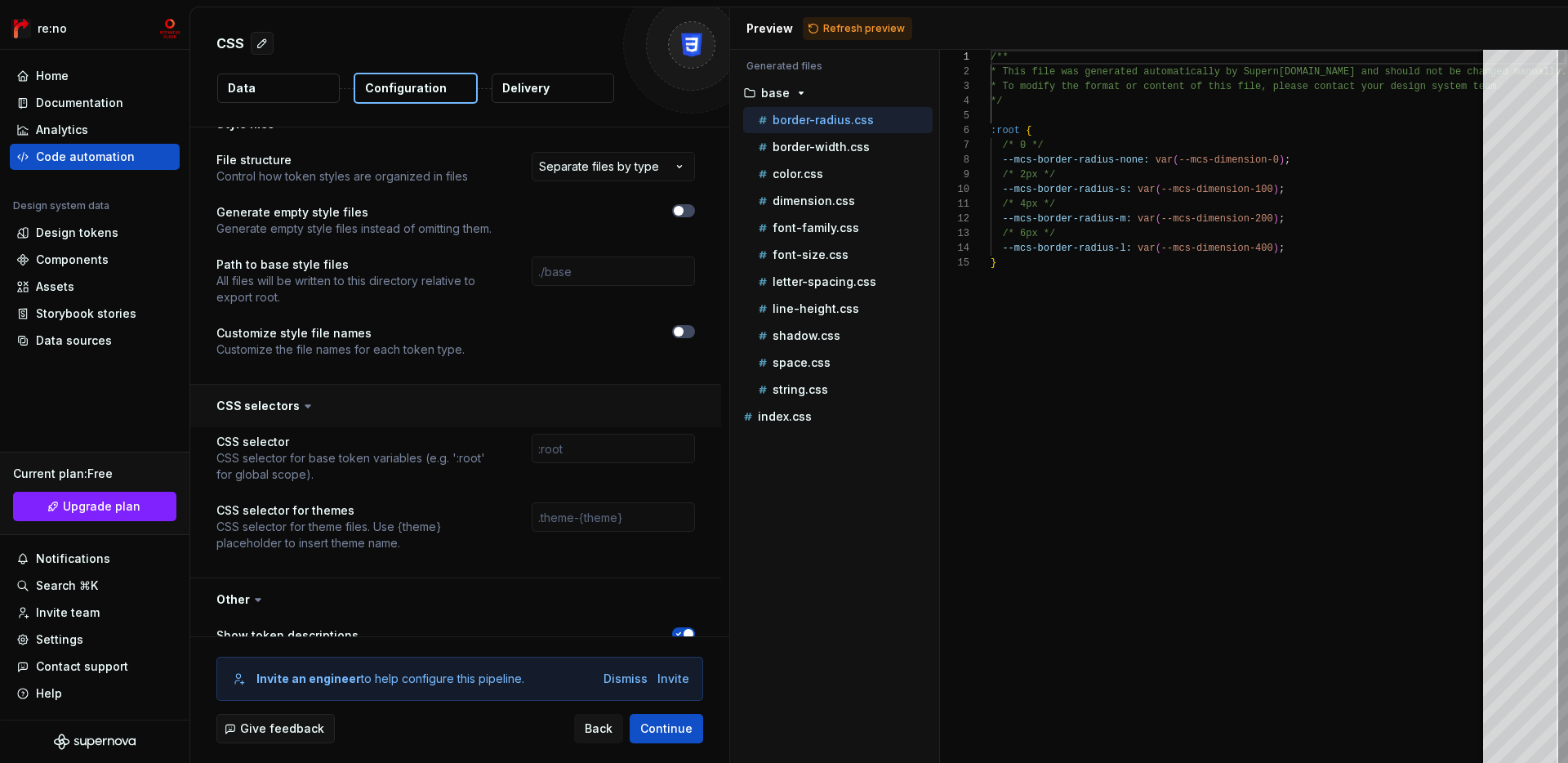
click at [625, 388] on button "button" at bounding box center [456, 406] width 531 height 42
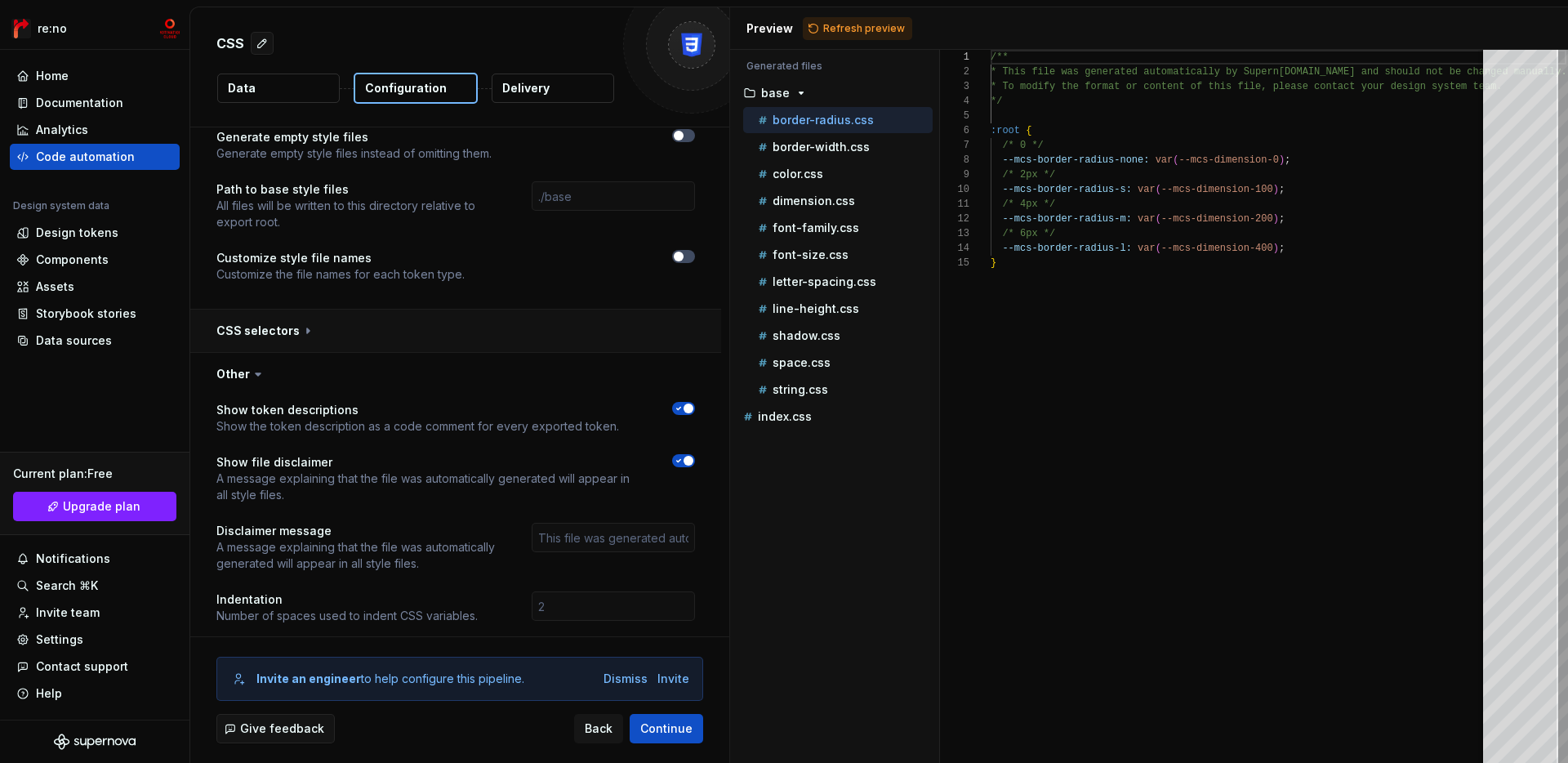
scroll to position [1788, 0]
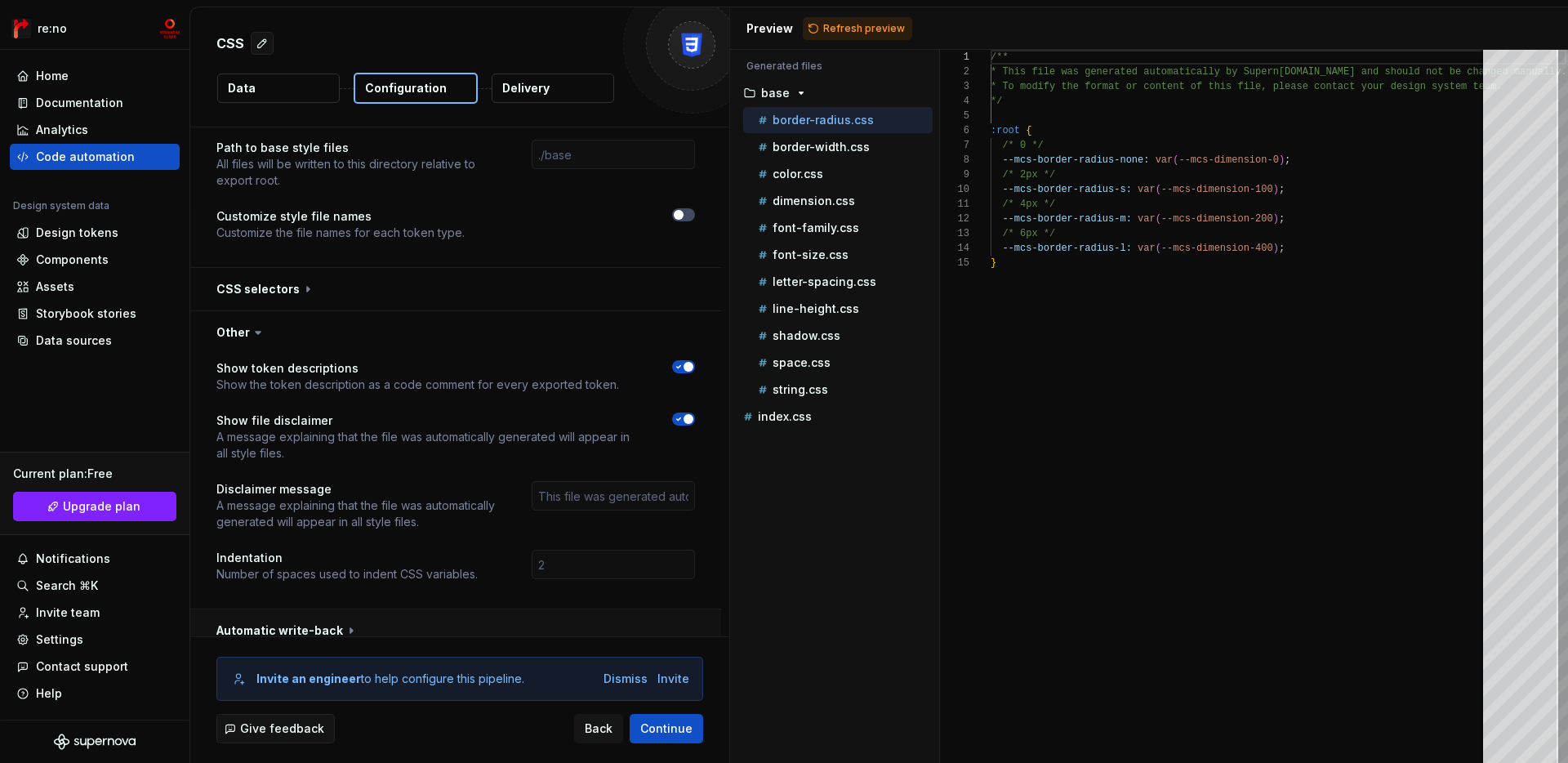
click at [511, 614] on button "button" at bounding box center [456, 630] width 531 height 42
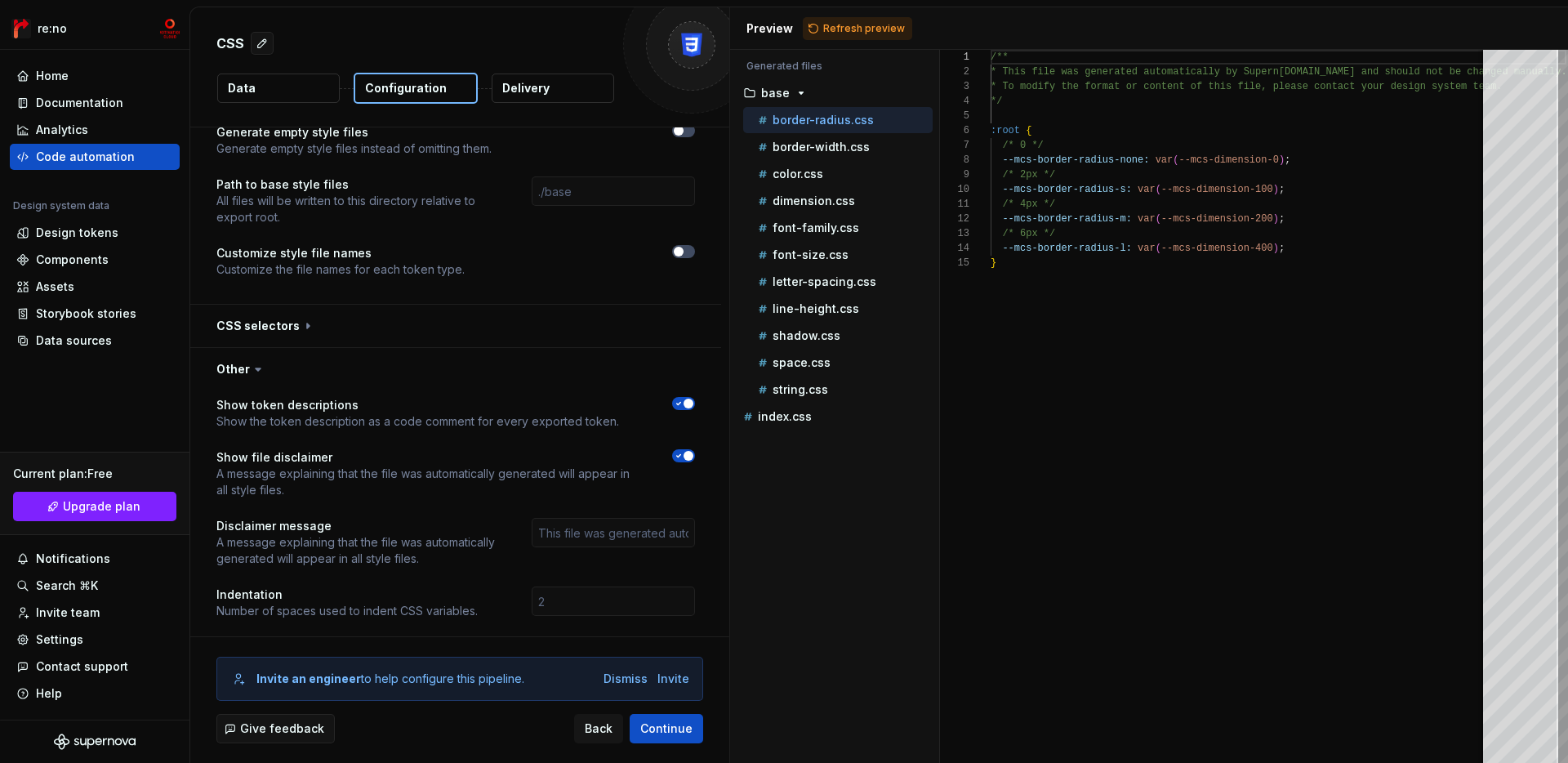
scroll to position [1854, 0]
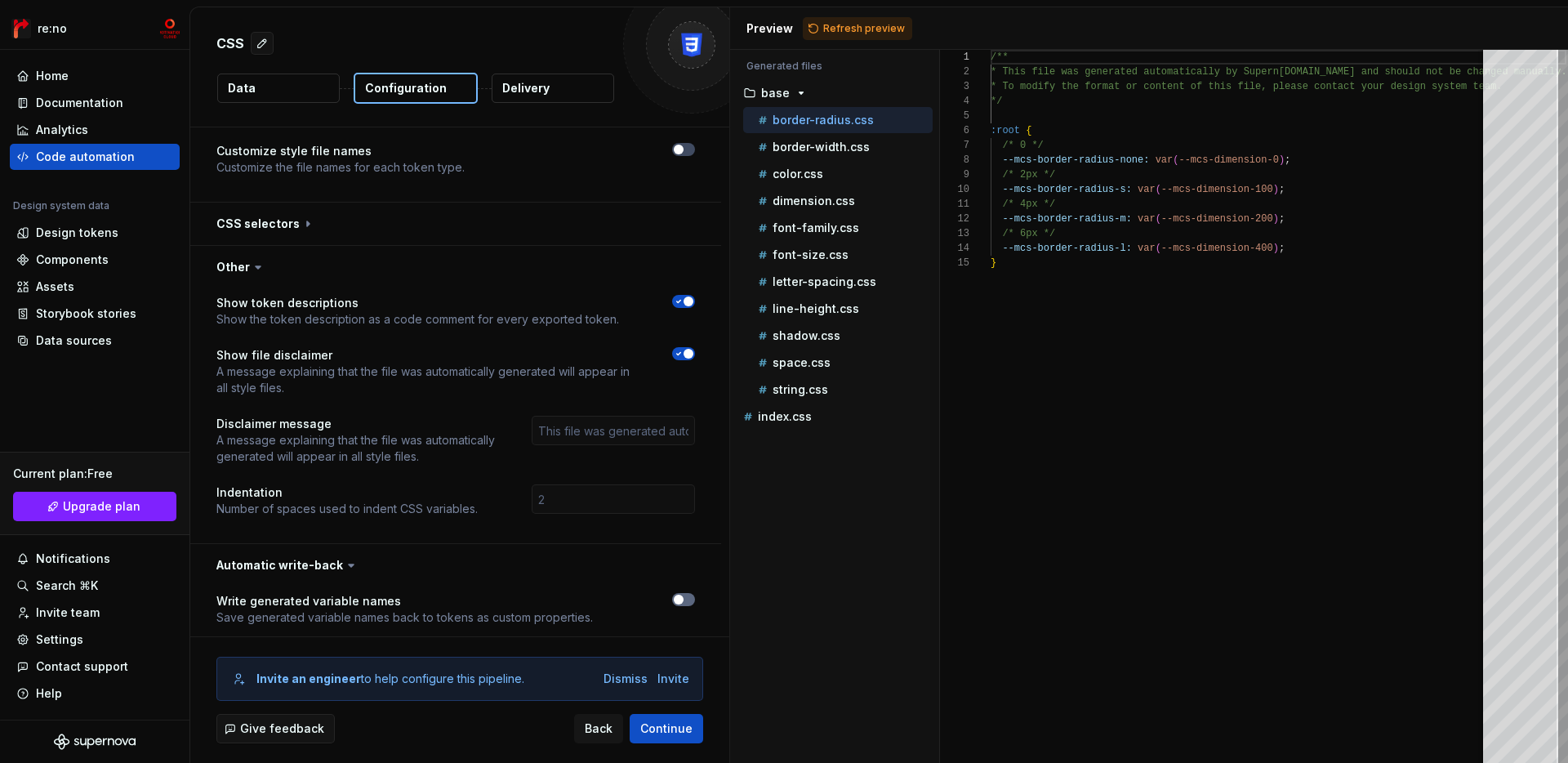
click at [685, 595] on icon "button" at bounding box center [678, 599] width 13 height 9
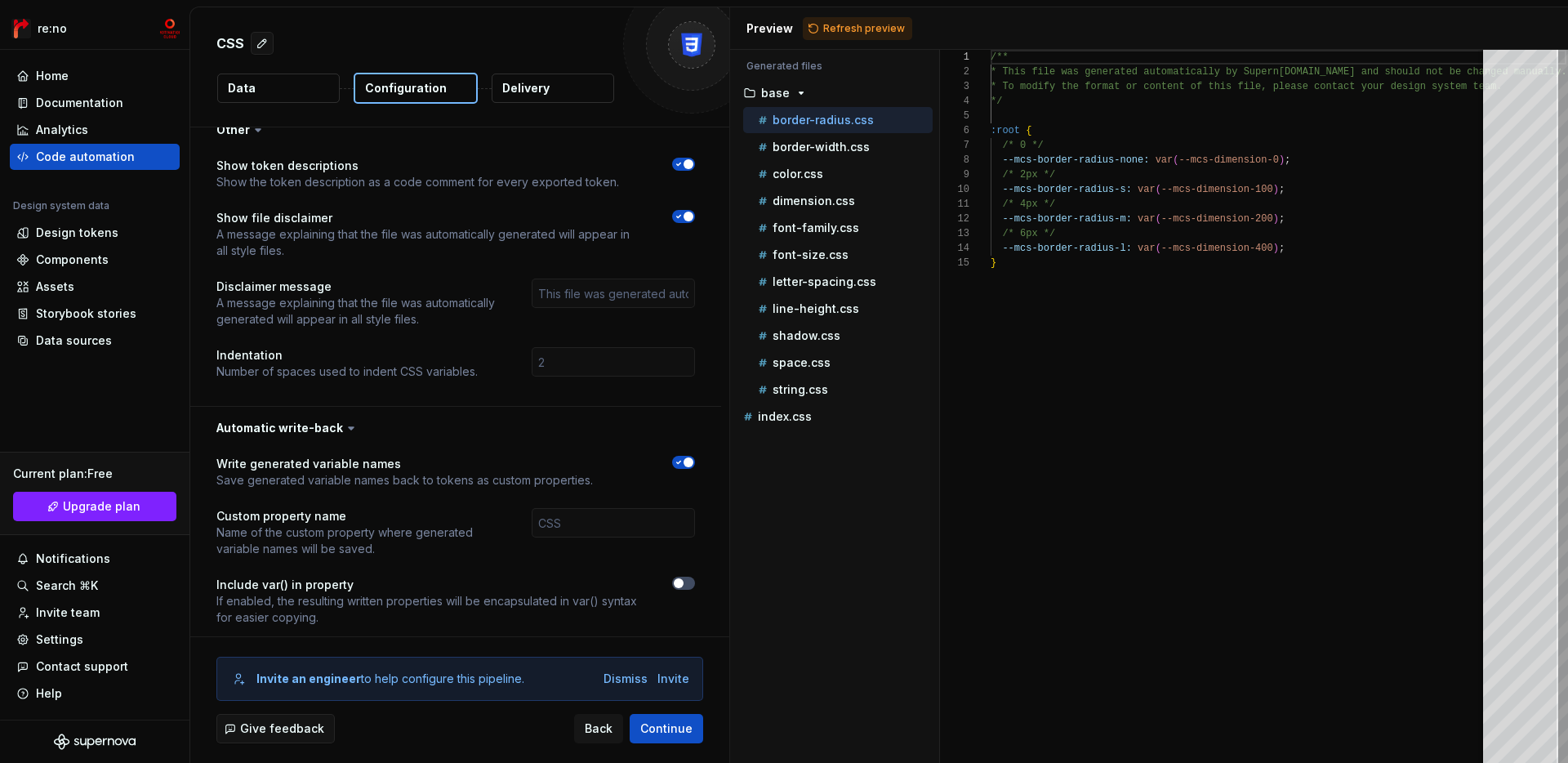
click at [691, 456] on div at bounding box center [658, 472] width 72 height 33
click at [694, 457] on span "button" at bounding box center [688, 462] width 9 height 9
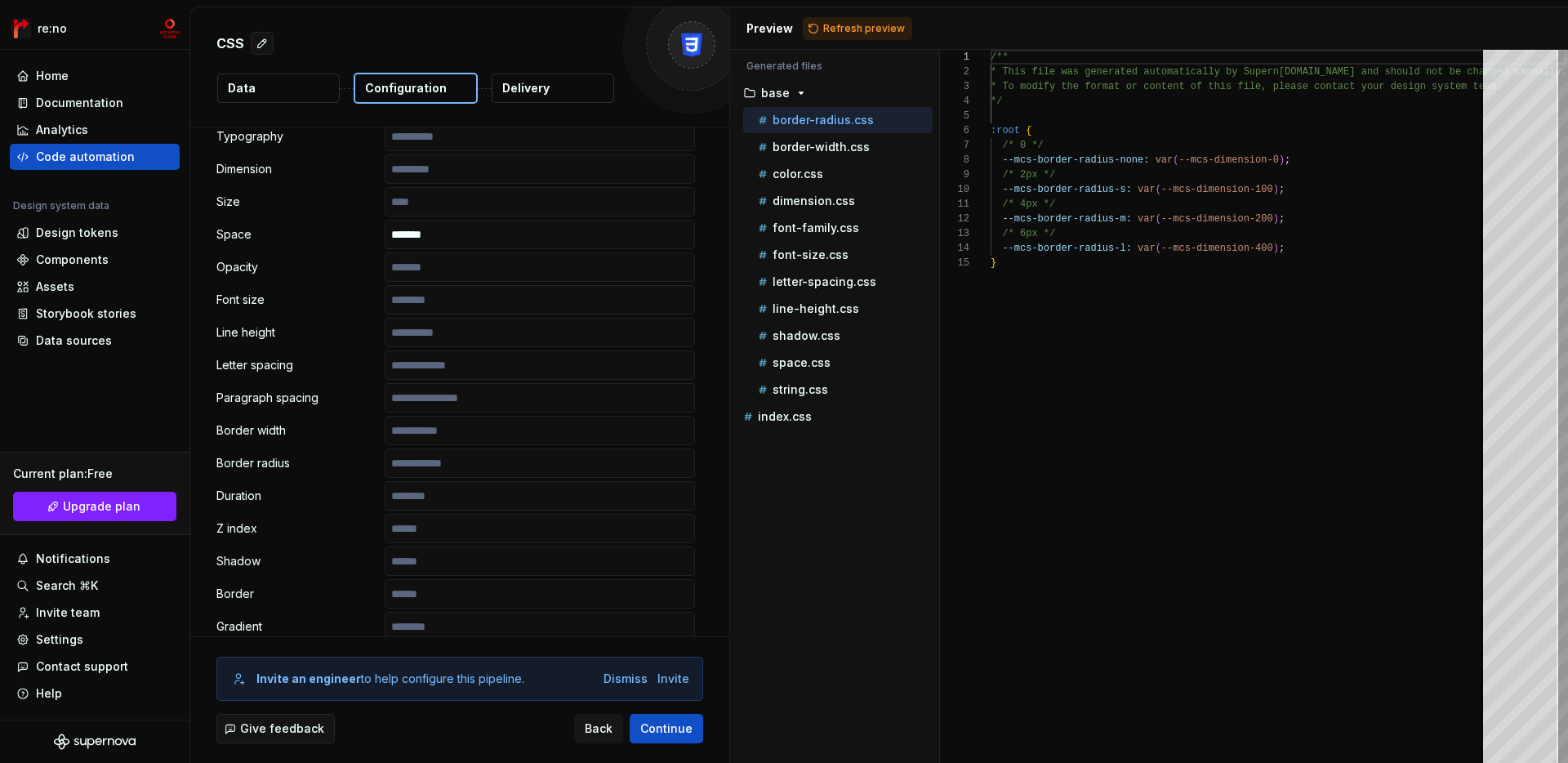
scroll to position [0, 0]
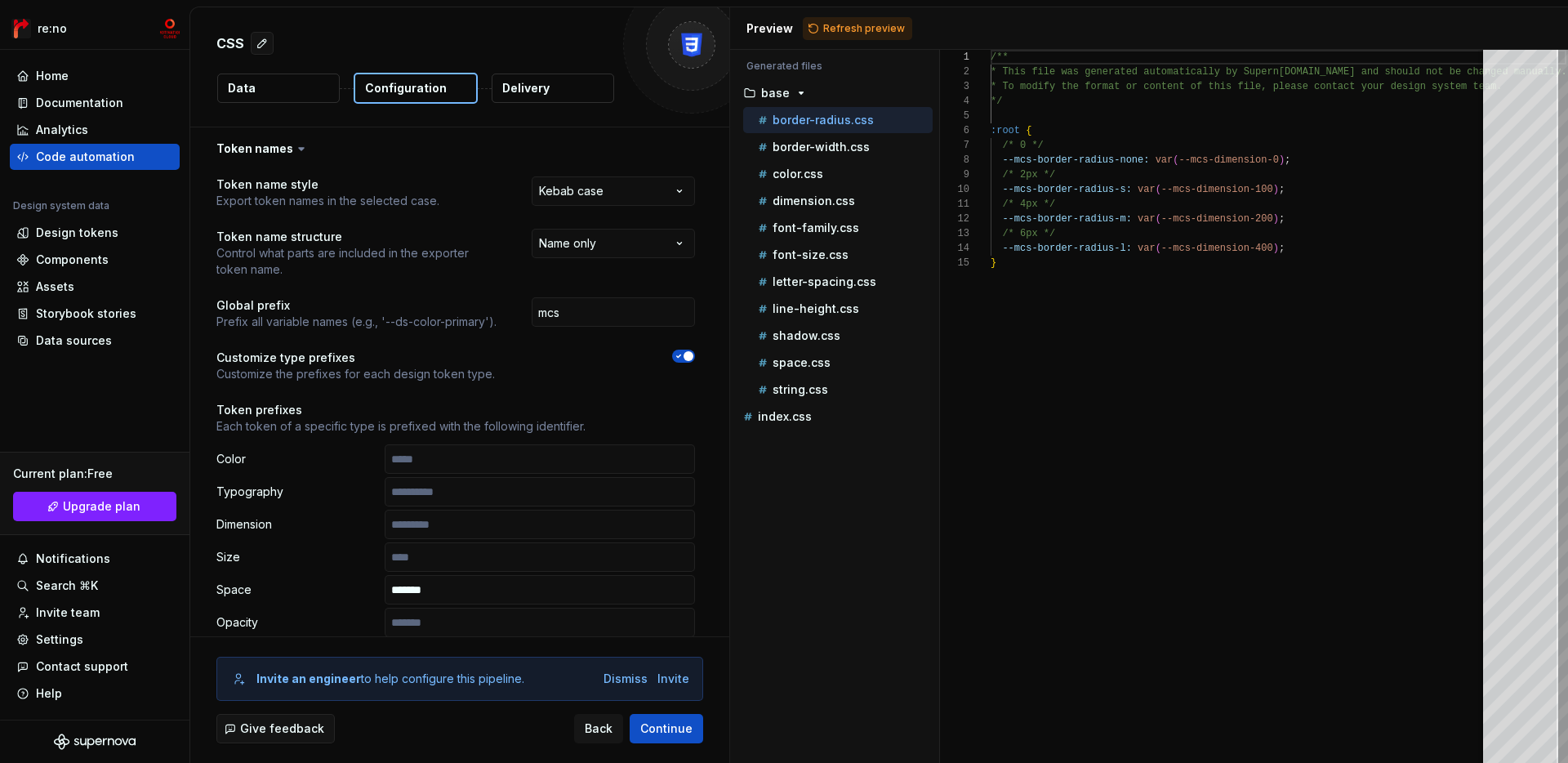
click at [694, 355] on span "button" at bounding box center [688, 356] width 9 height 9
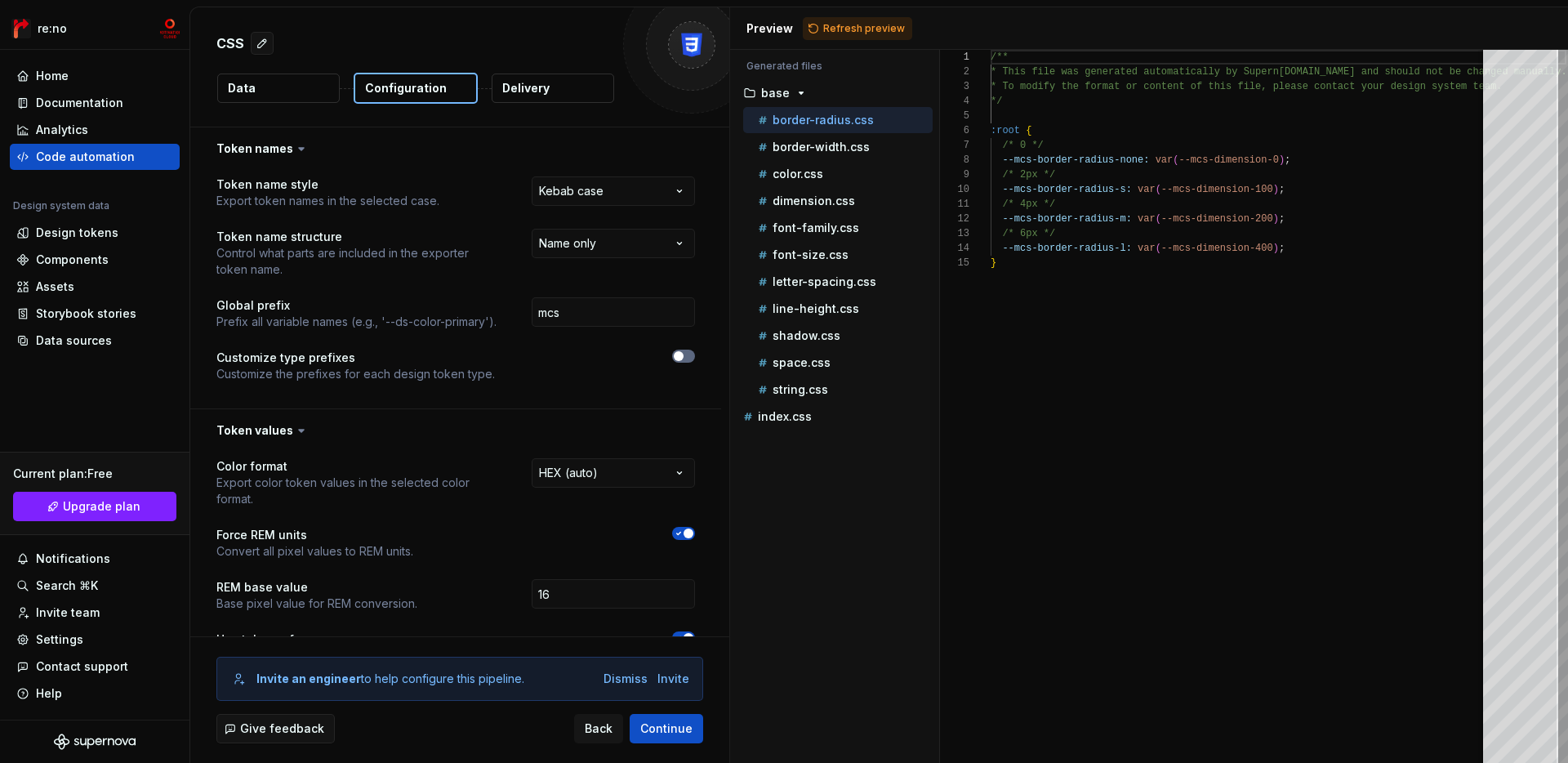
click at [695, 355] on button "button" at bounding box center [683, 356] width 23 height 13
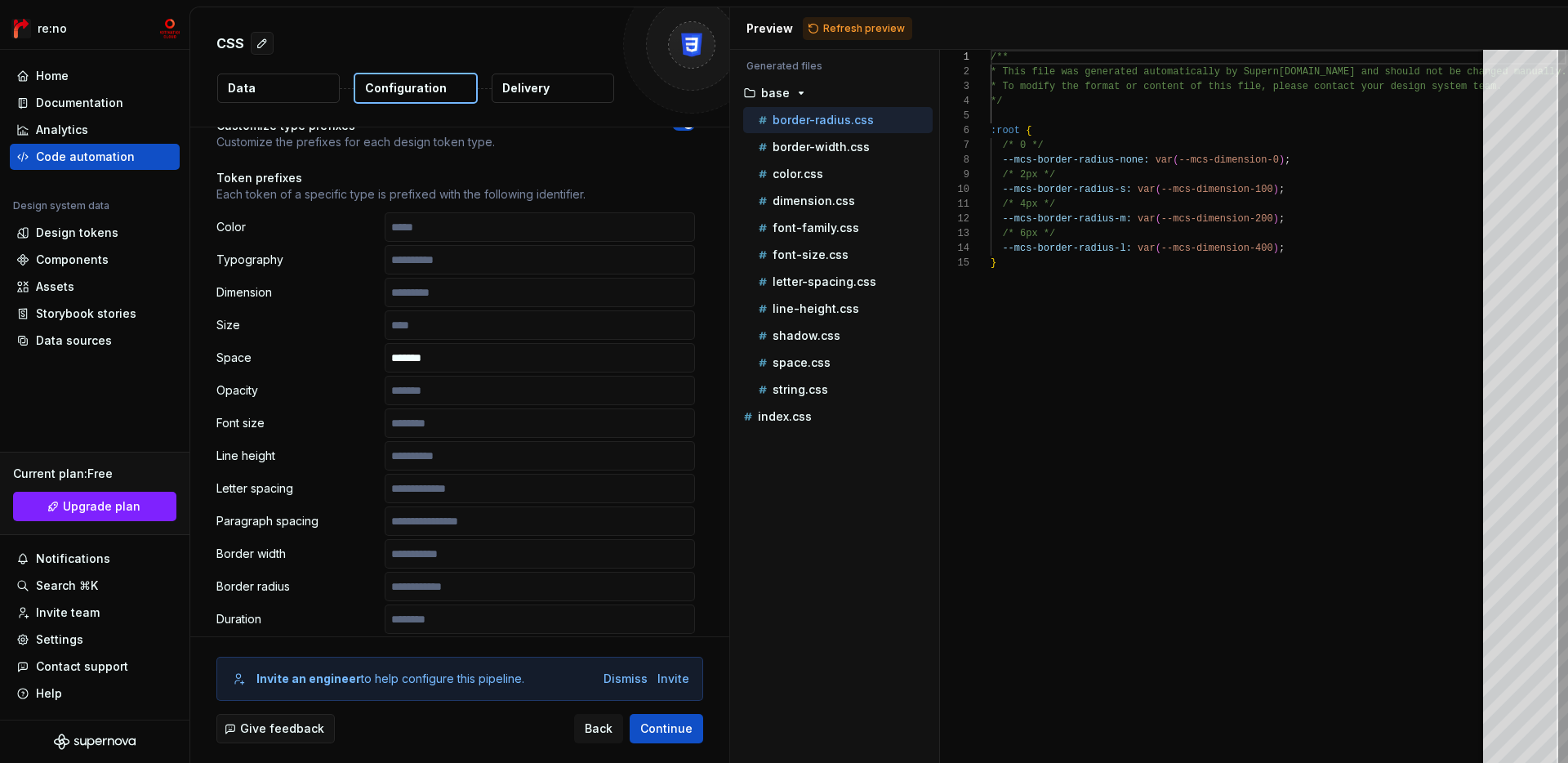
scroll to position [298, 0]
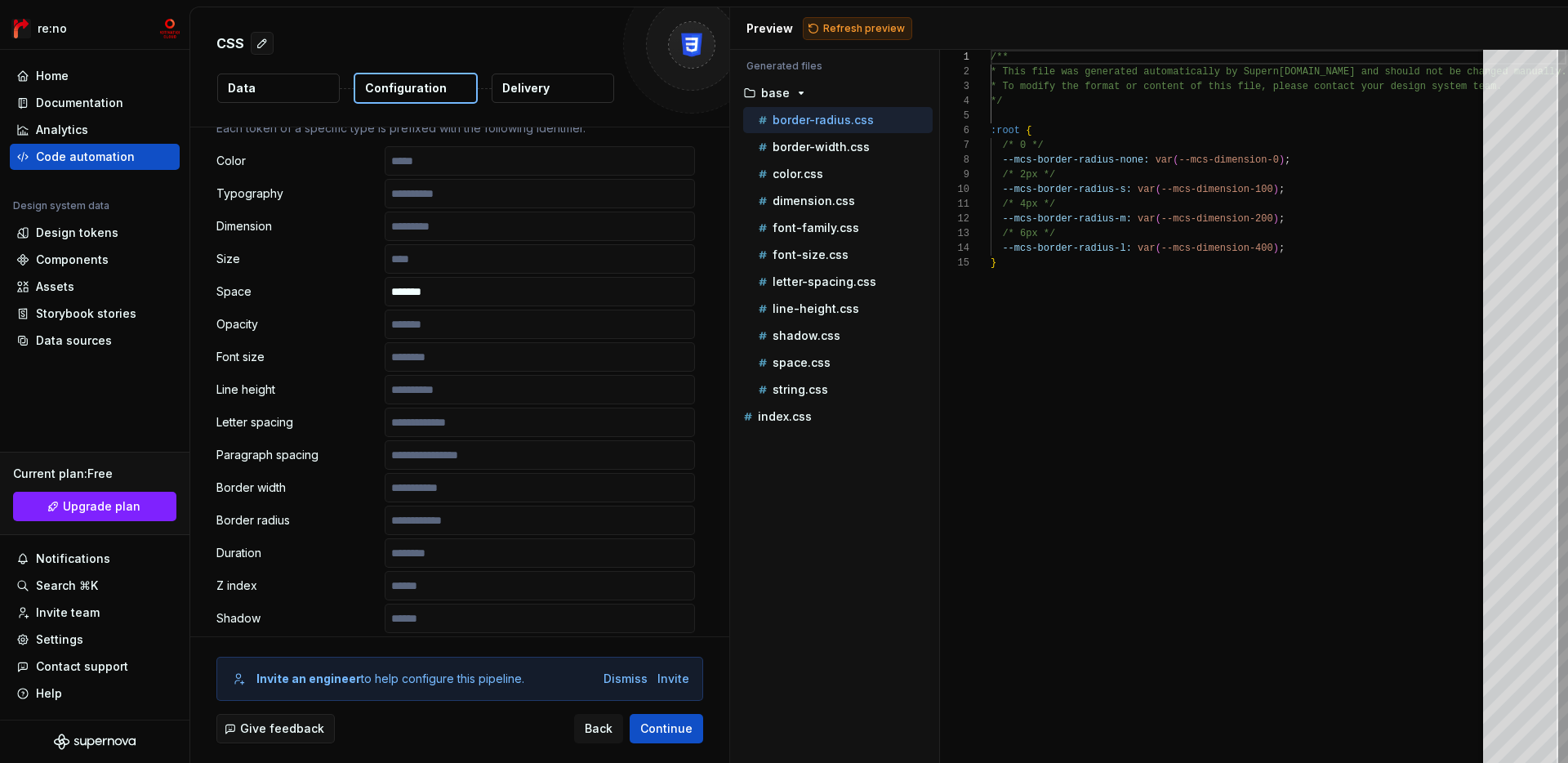
click at [864, 23] on span "Refresh preview" at bounding box center [864, 28] width 82 height 13
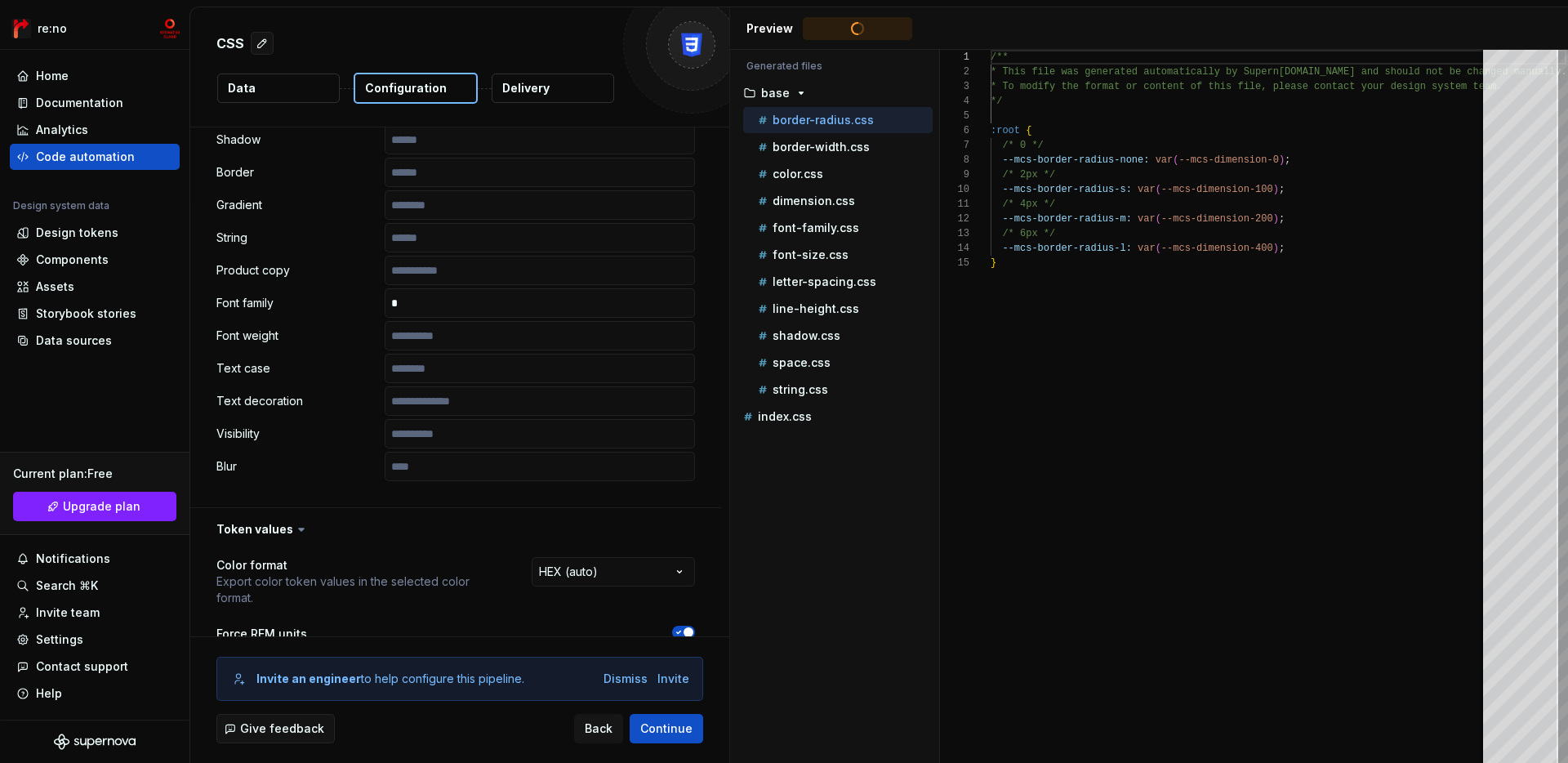
scroll to position [1032, 0]
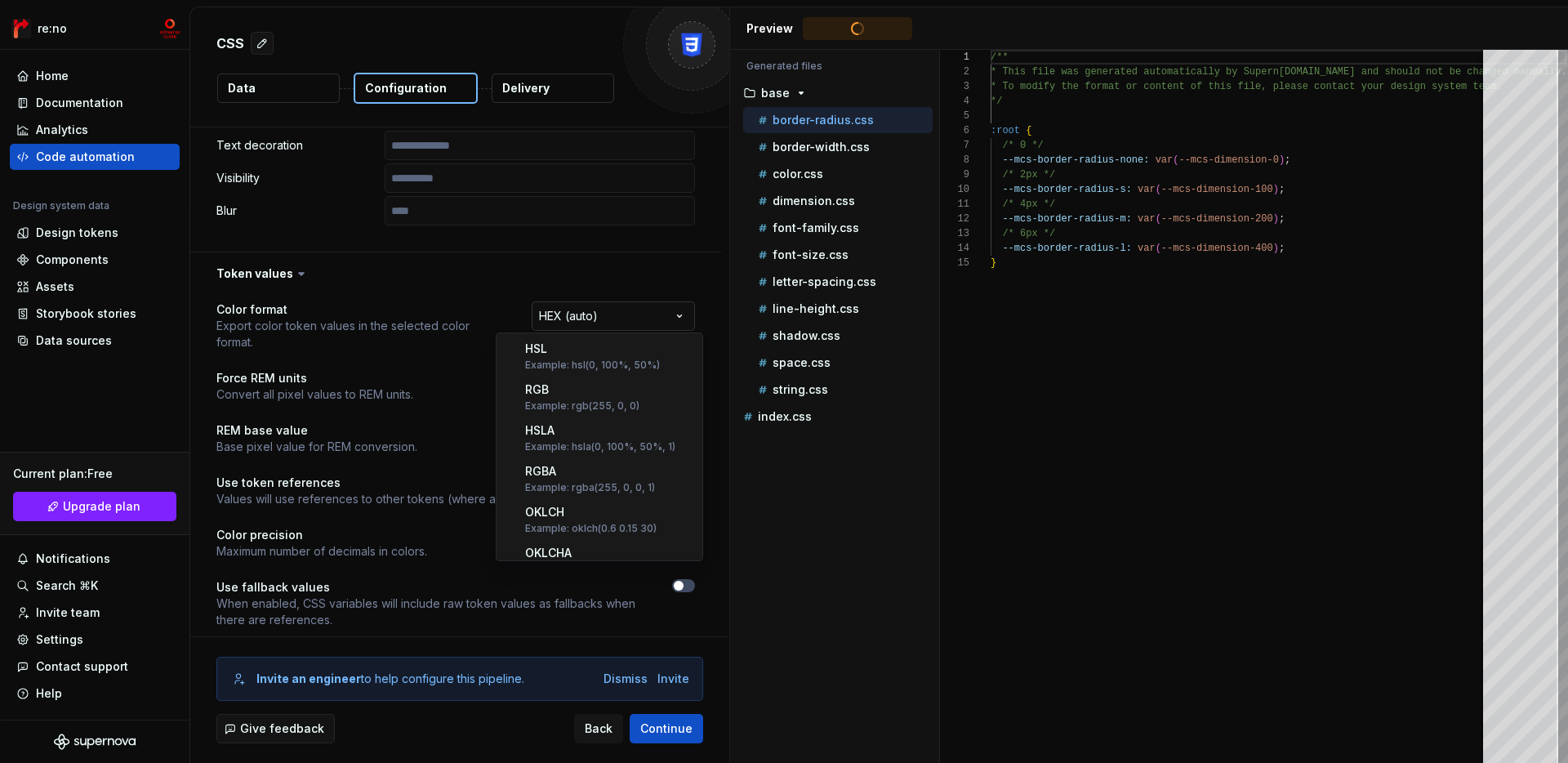
click at [649, 313] on html "**********" at bounding box center [784, 382] width 1568 height 763
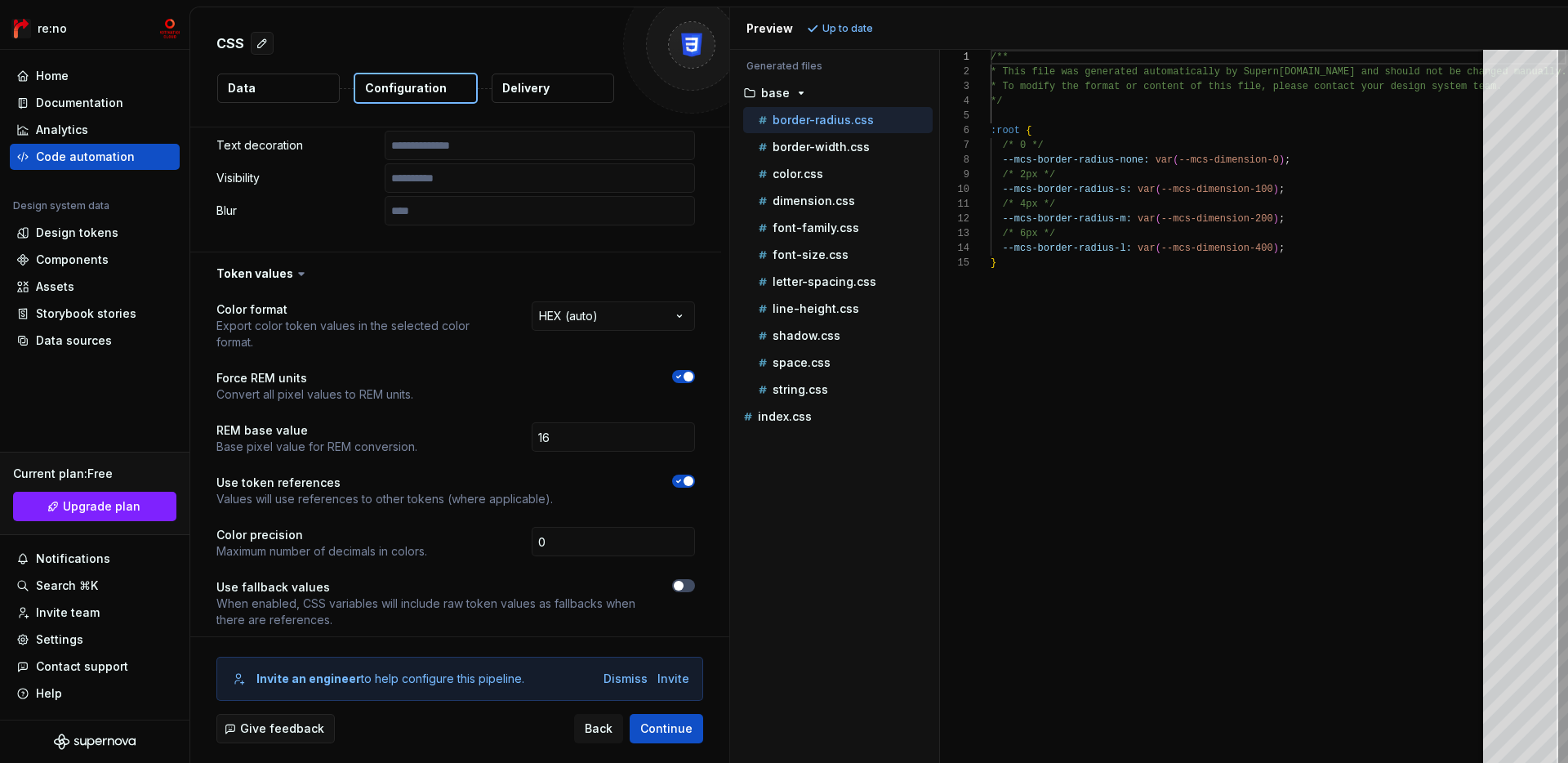
click at [634, 231] on html "**********" at bounding box center [784, 382] width 1568 height 763
click at [694, 476] on span "button" at bounding box center [688, 481] width 9 height 9
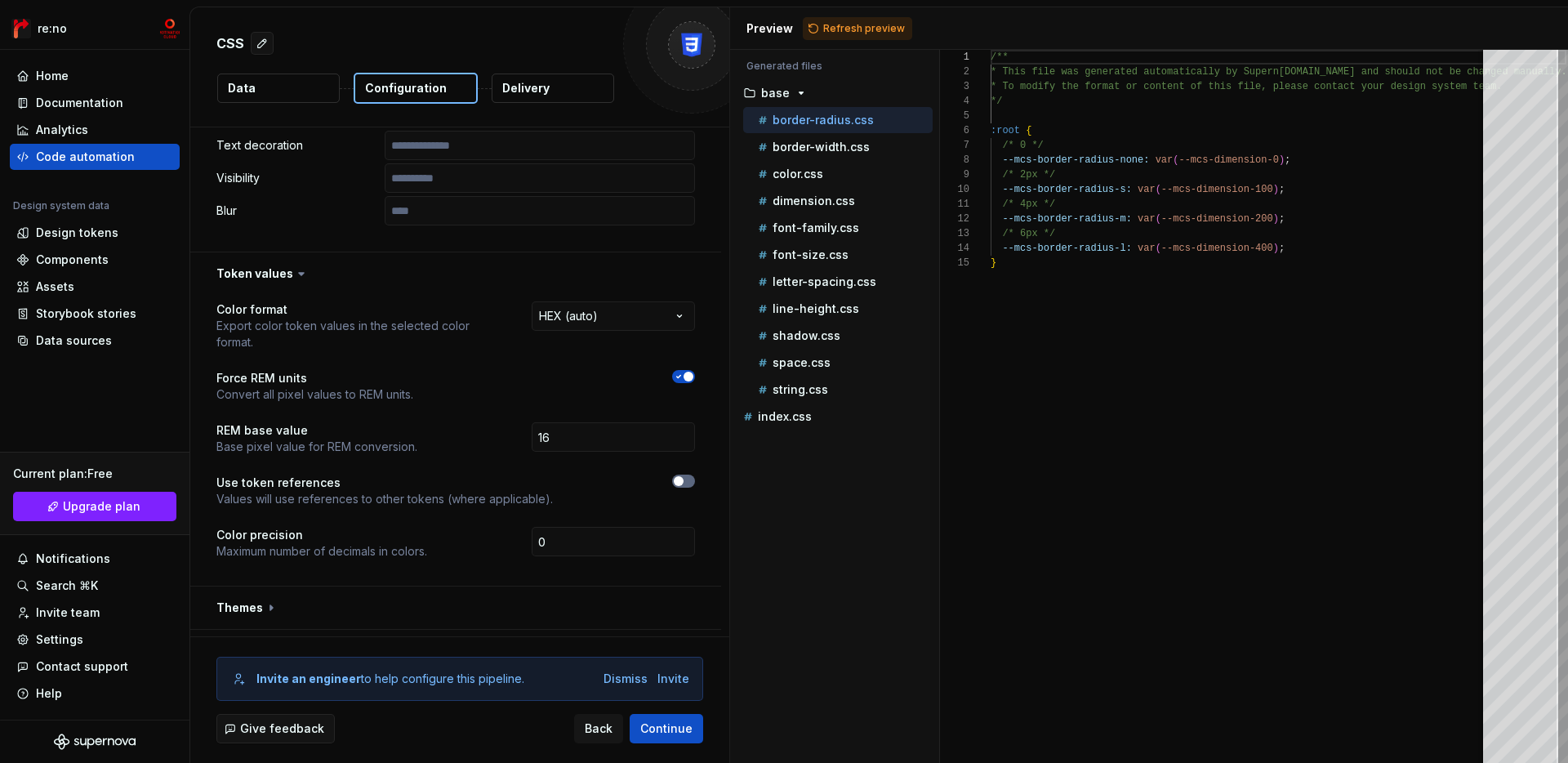
click at [695, 475] on button "button" at bounding box center [683, 481] width 23 height 13
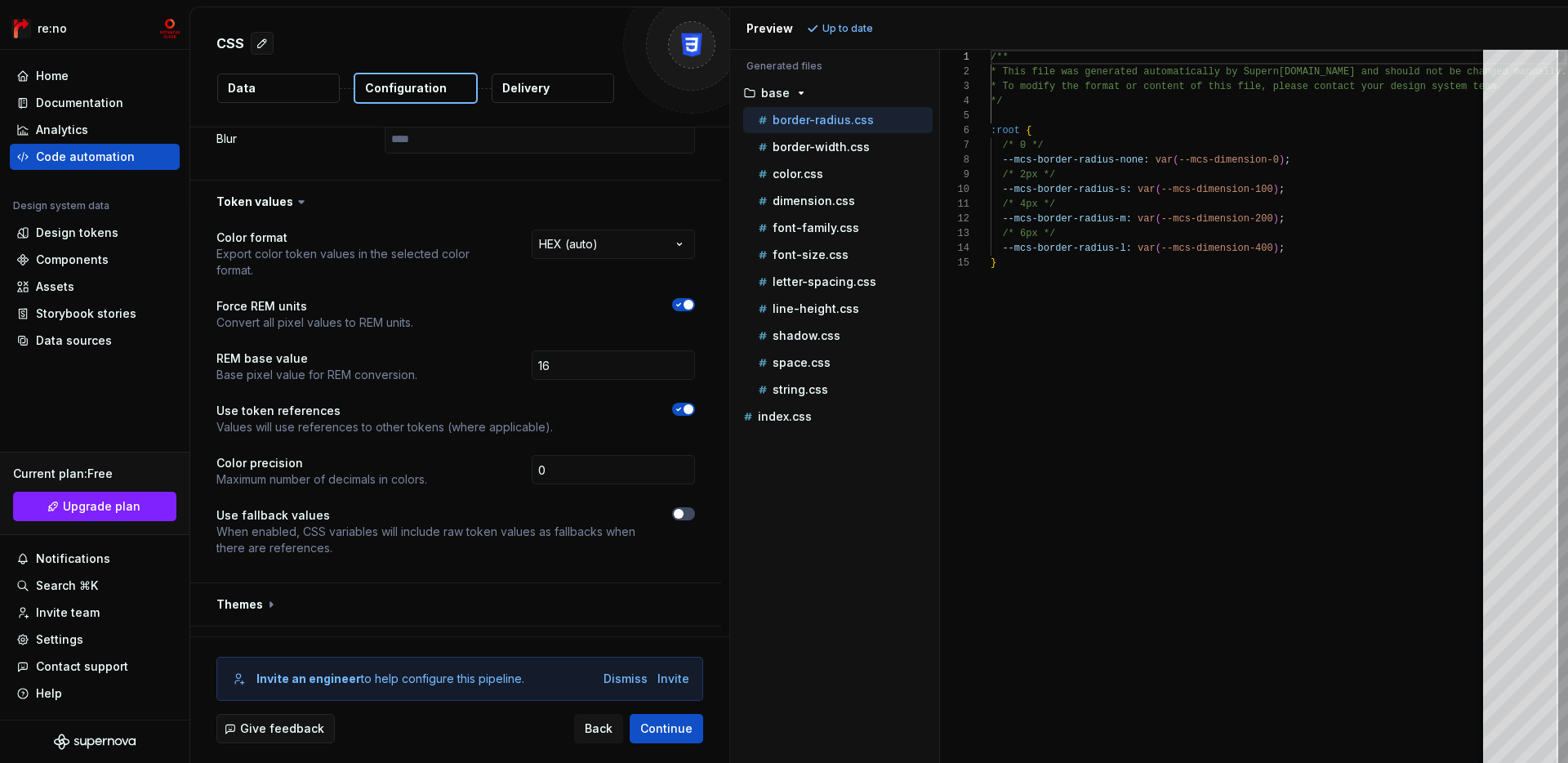
scroll to position [1192, 0]
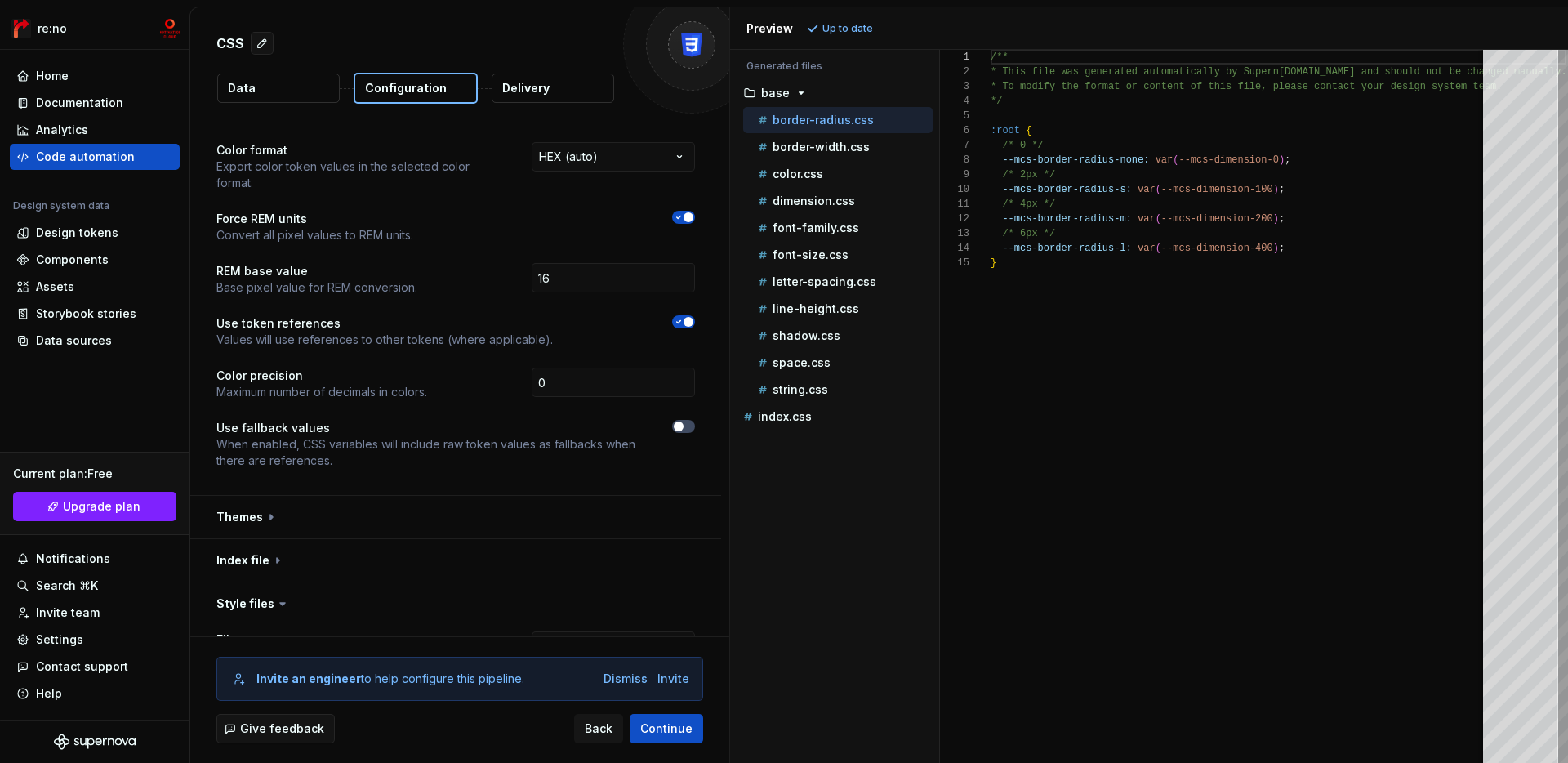
click at [695, 317] on div at bounding box center [639, 331] width 113 height 33
click at [685, 317] on icon "button" at bounding box center [678, 321] width 13 height 9
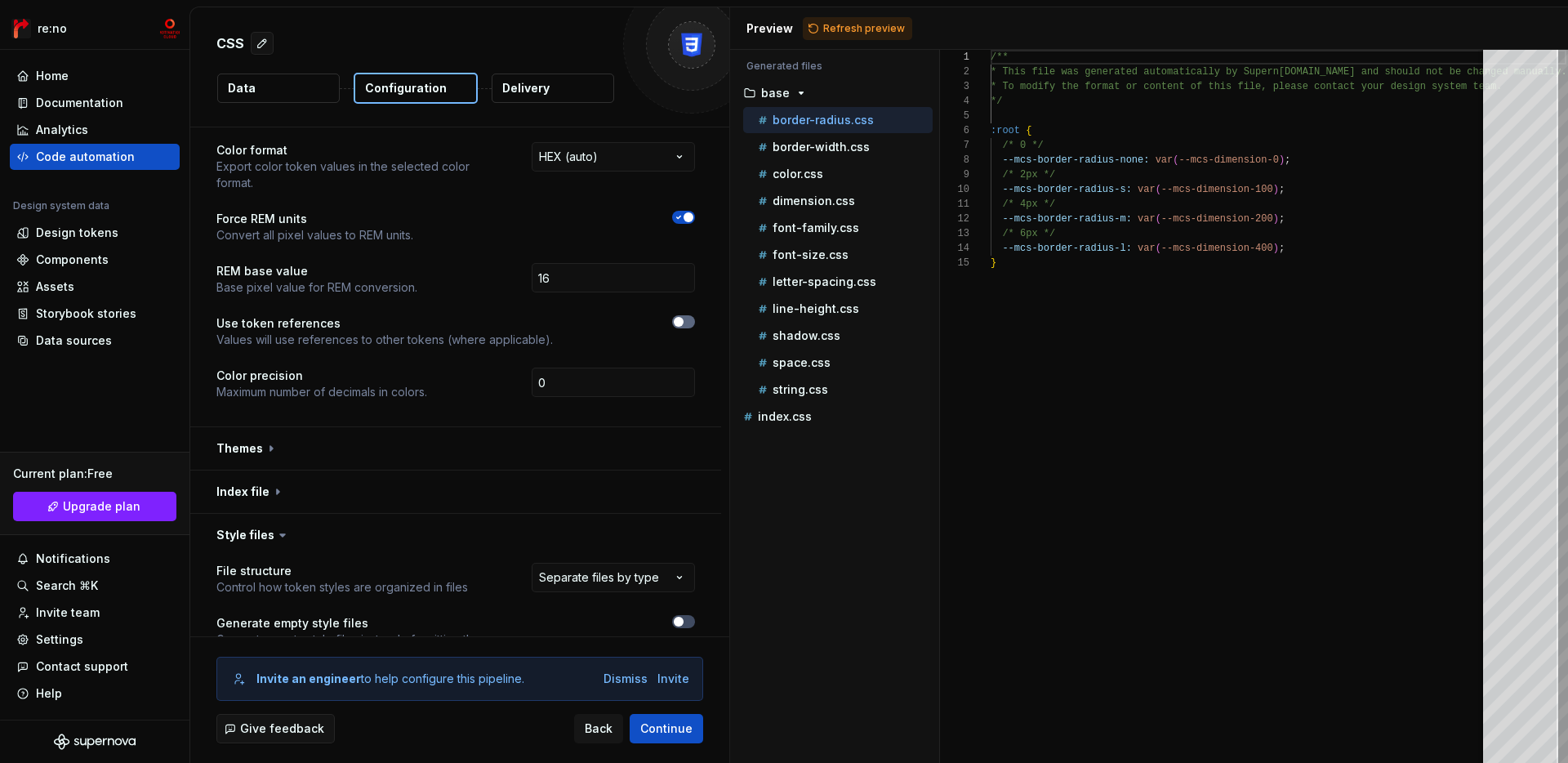
click at [683, 317] on span "button" at bounding box center [678, 321] width 9 height 9
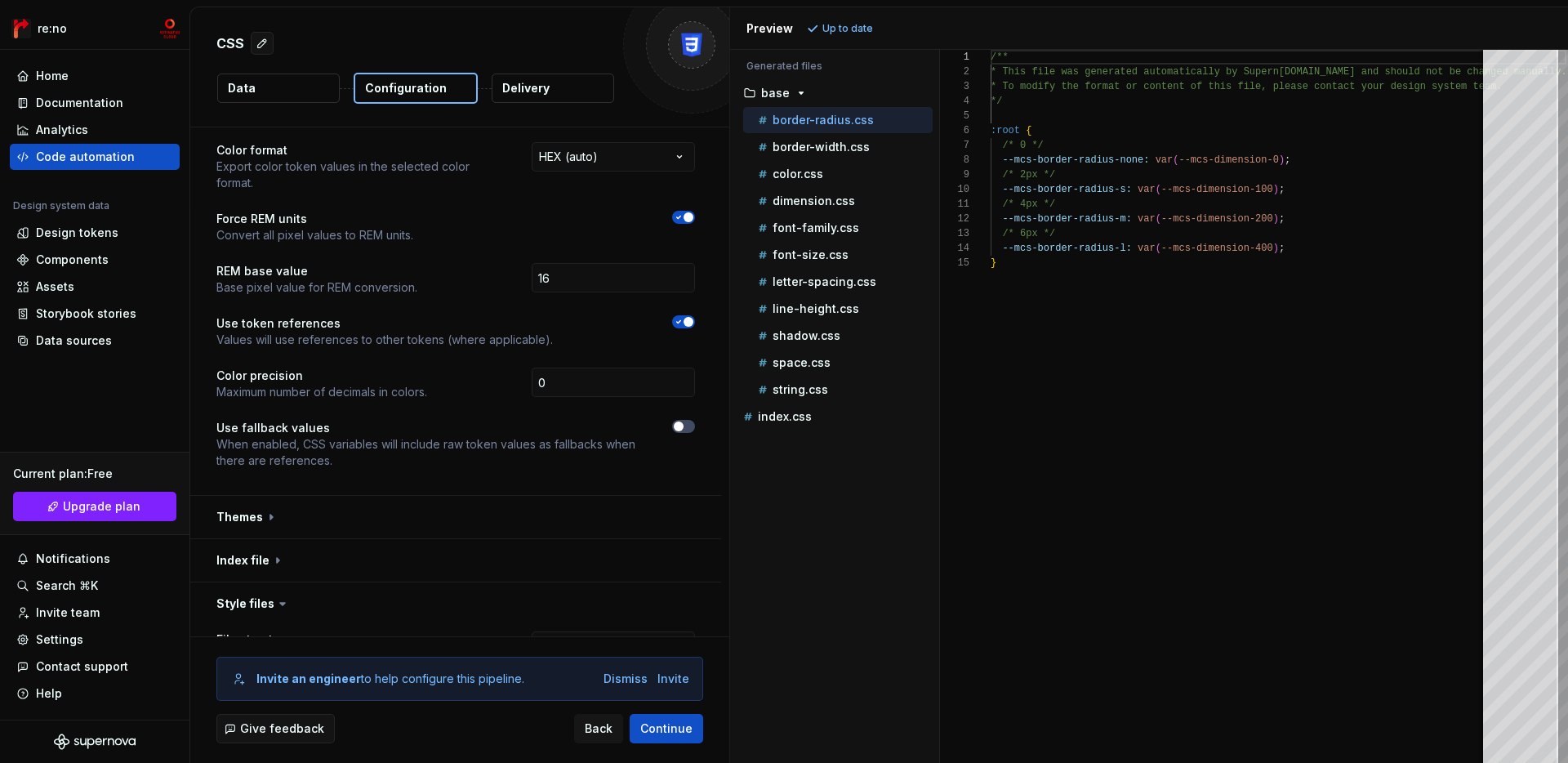
click at [685, 317] on icon "button" at bounding box center [678, 321] width 13 height 9
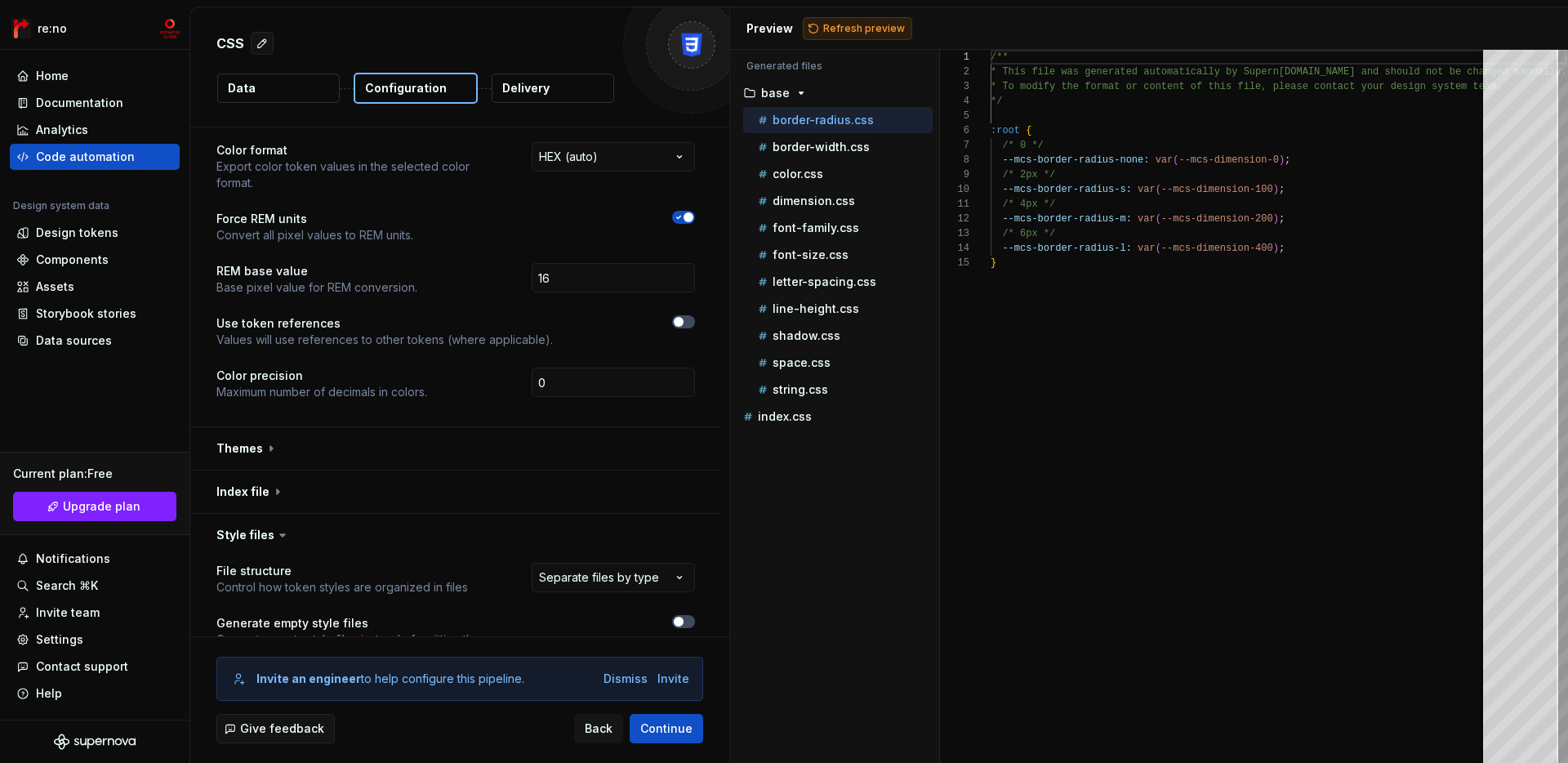
click at [861, 23] on span "Refresh preview" at bounding box center [864, 28] width 82 height 13
click at [829, 182] on button "color.css" at bounding box center [838, 173] width 190 height 18
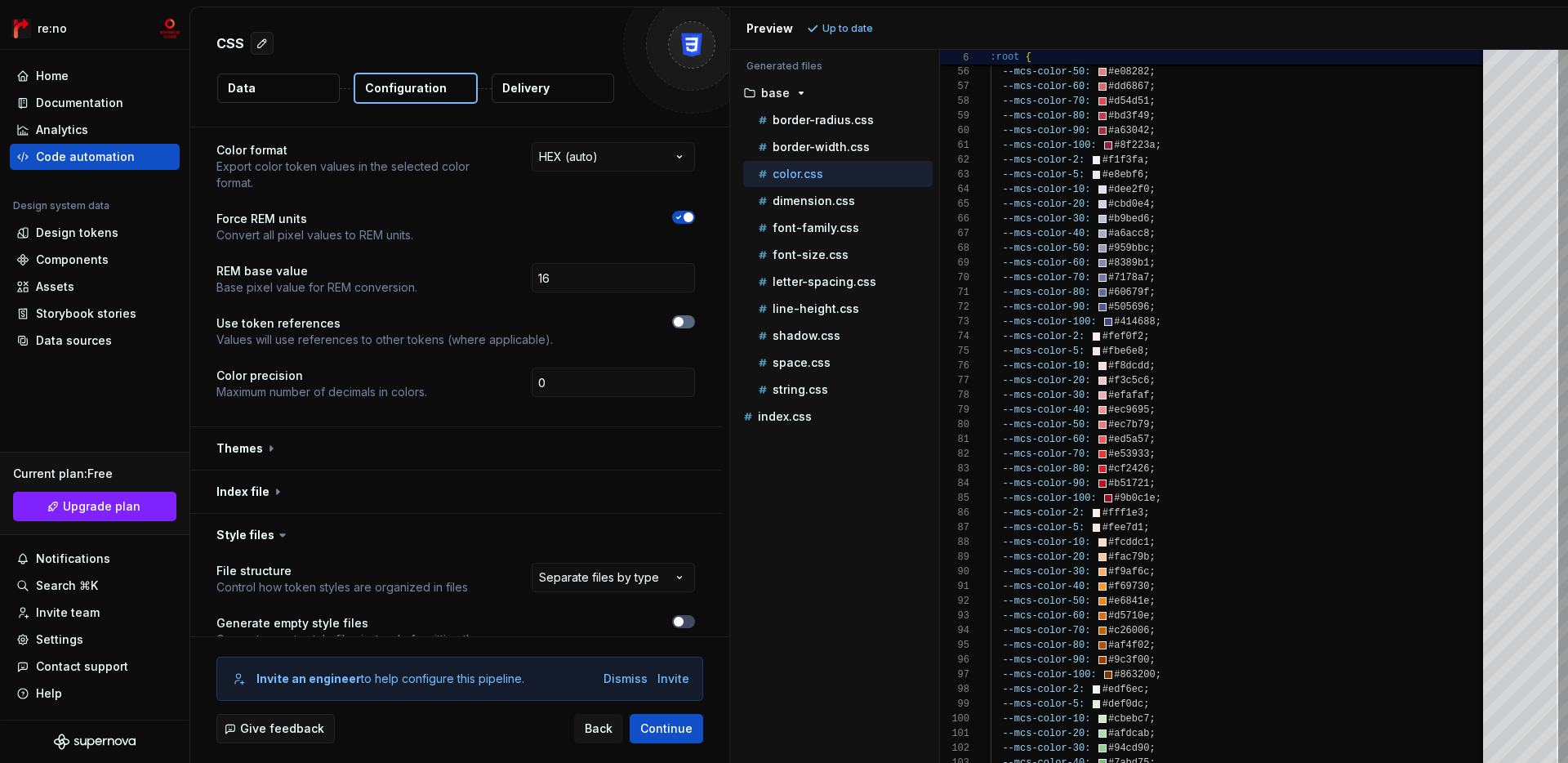
click at [683, 317] on span "button" at bounding box center [678, 321] width 9 height 9
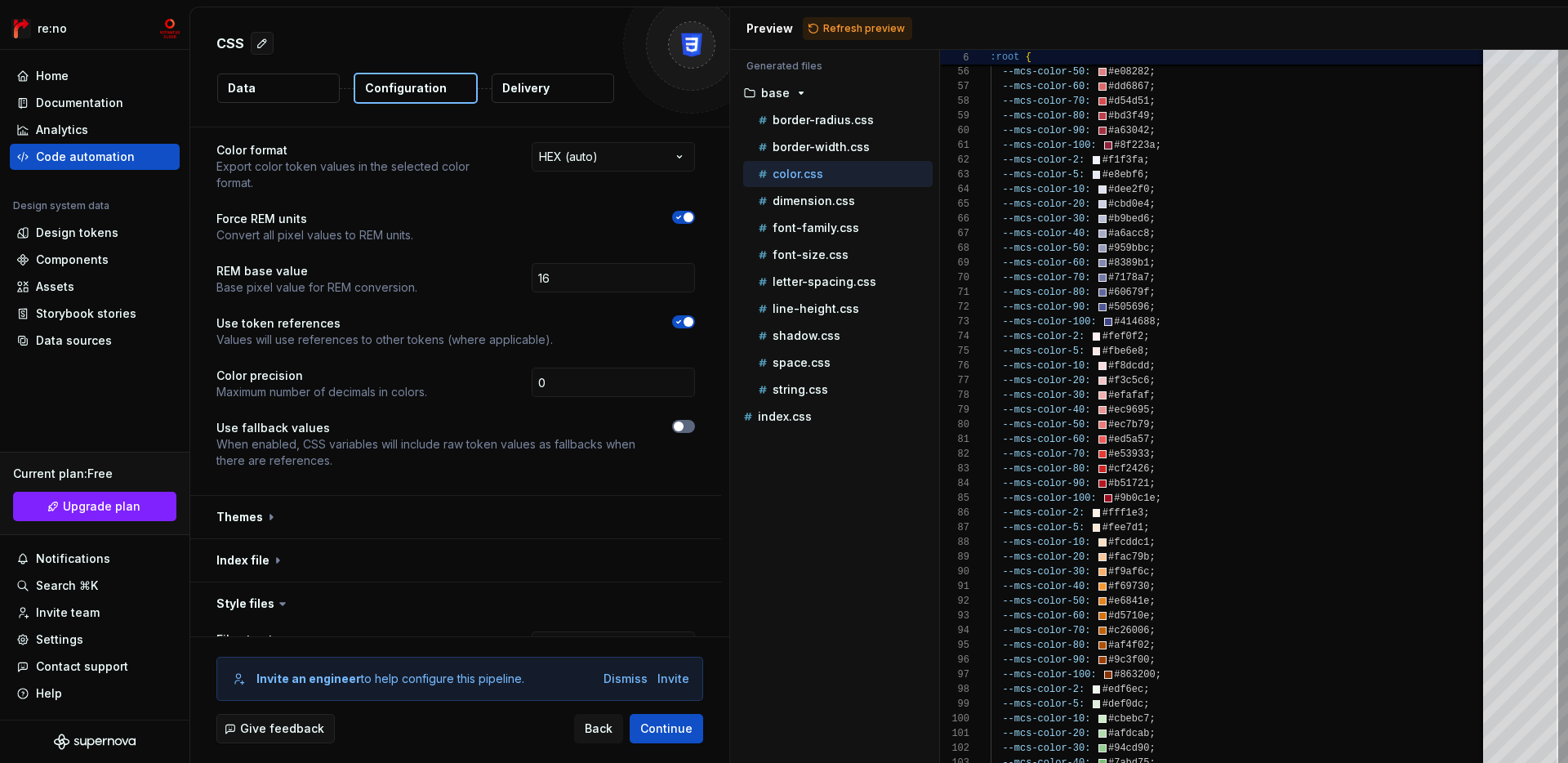
click at [695, 419] on button "button" at bounding box center [683, 426] width 23 height 13
click at [826, 28] on span "Refresh preview" at bounding box center [864, 28] width 82 height 13
click at [299, 89] on button "Data" at bounding box center [279, 88] width 123 height 29
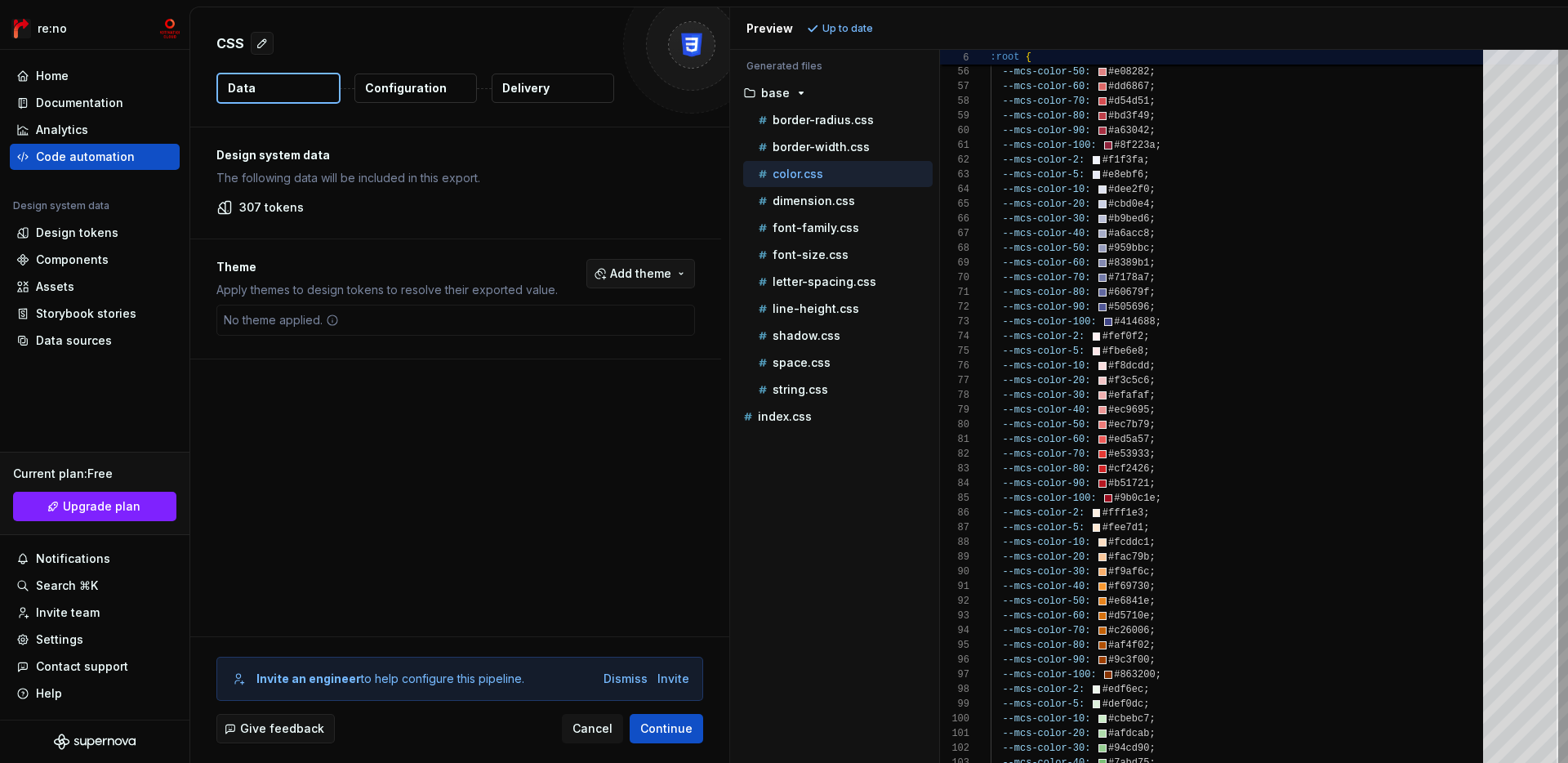
click at [668, 274] on span "Add theme" at bounding box center [640, 274] width 61 height 16
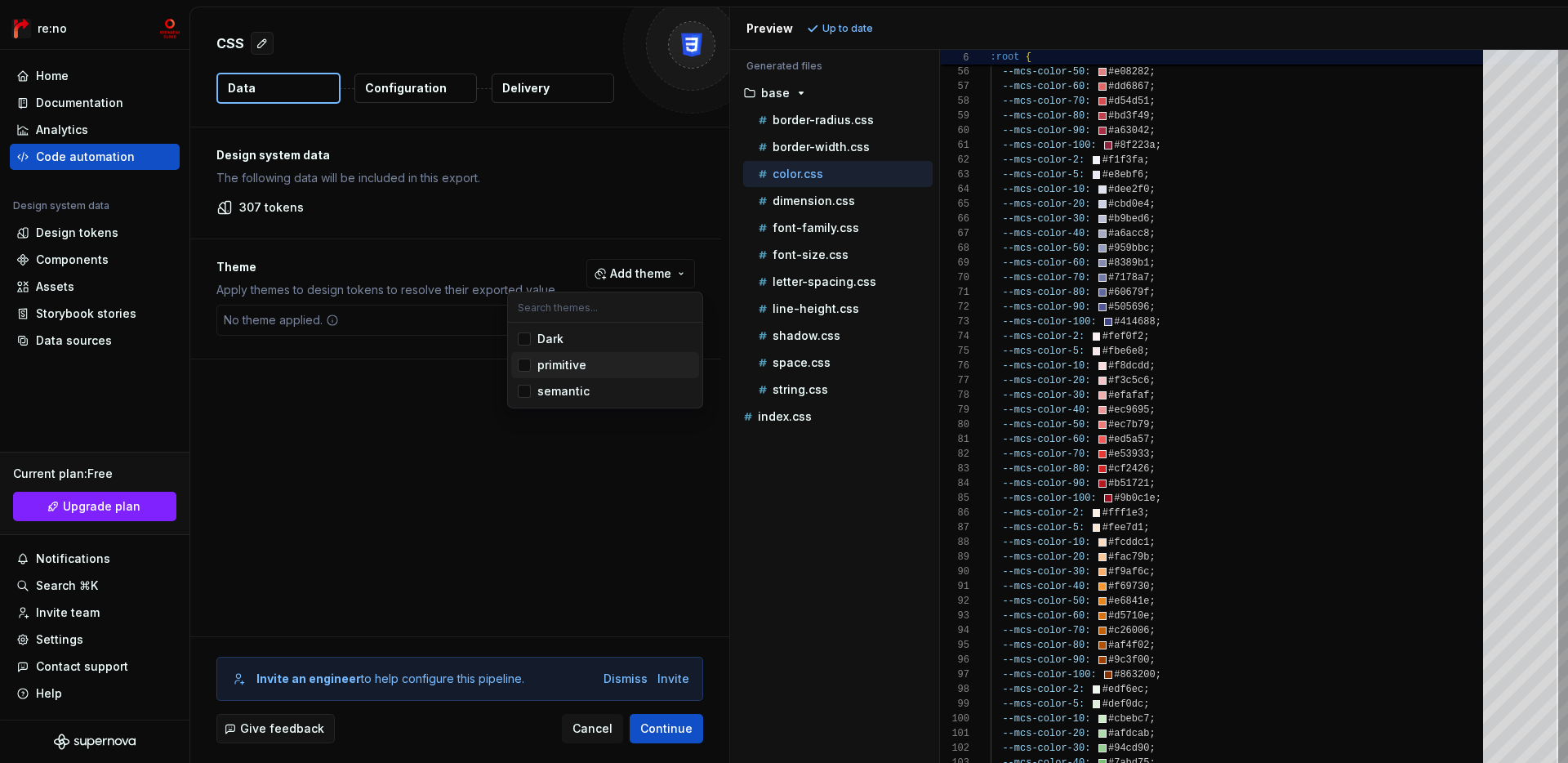
click at [570, 362] on div "primitive" at bounding box center [562, 365] width 49 height 16
click at [659, 274] on html "re:no Home Documentation Analytics Code automation Design system data Design to…" at bounding box center [784, 382] width 1568 height 763
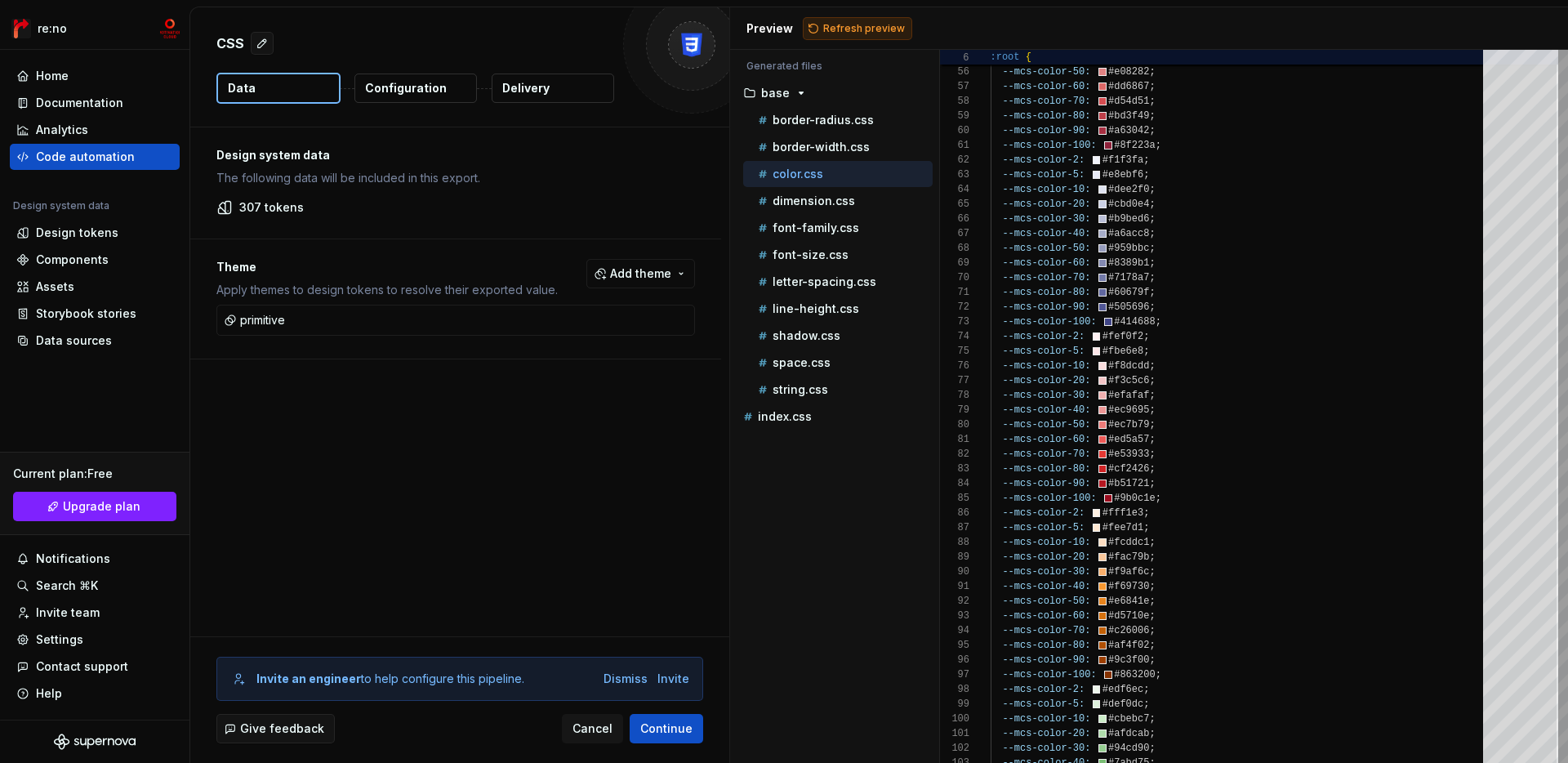
click at [857, 22] on span "Refresh preview" at bounding box center [864, 28] width 82 height 13
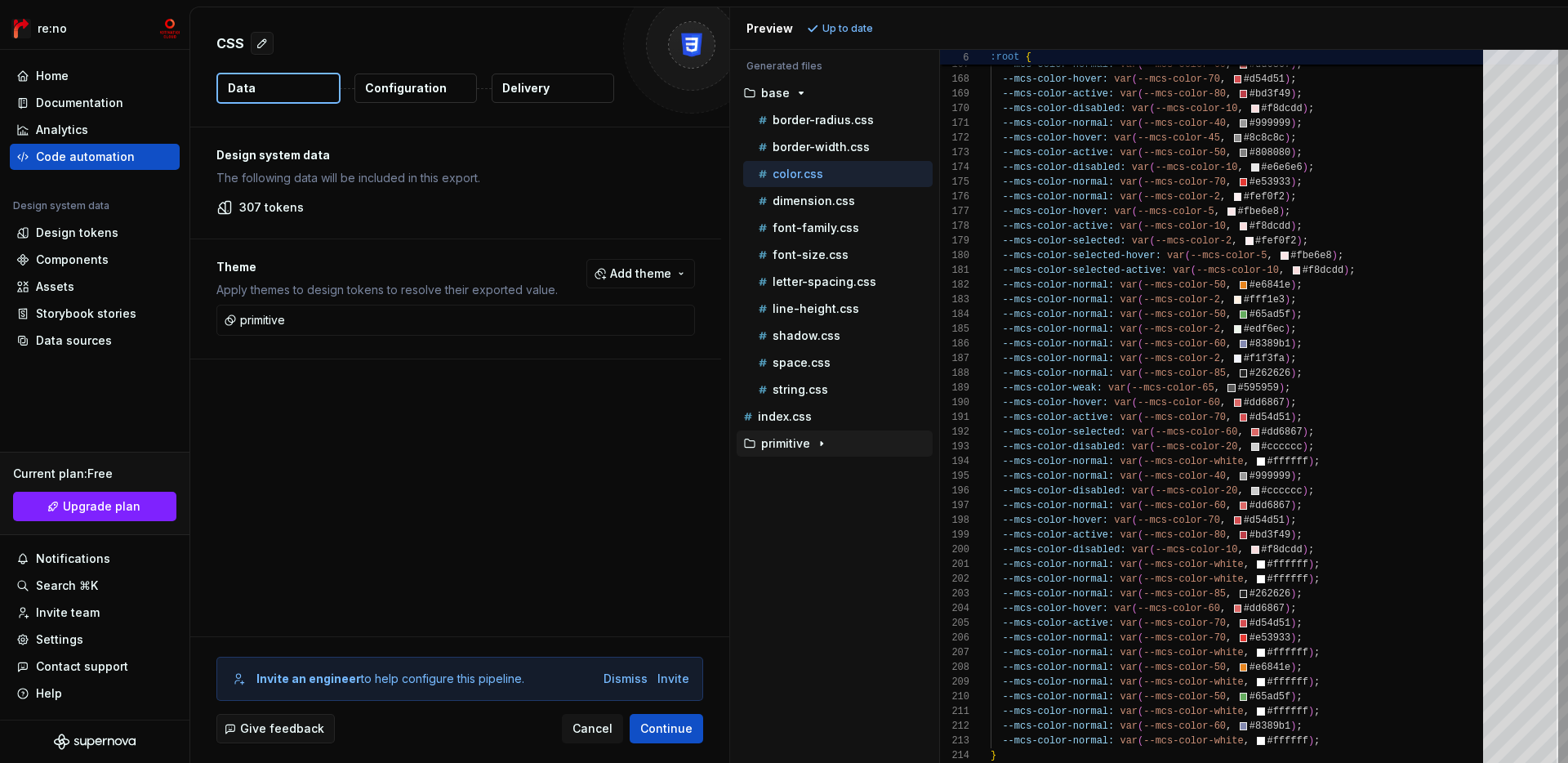
click at [811, 453] on div "primitive" at bounding box center [834, 444] width 196 height 26
click at [818, 445] on icon "button" at bounding box center [822, 443] width 13 height 13
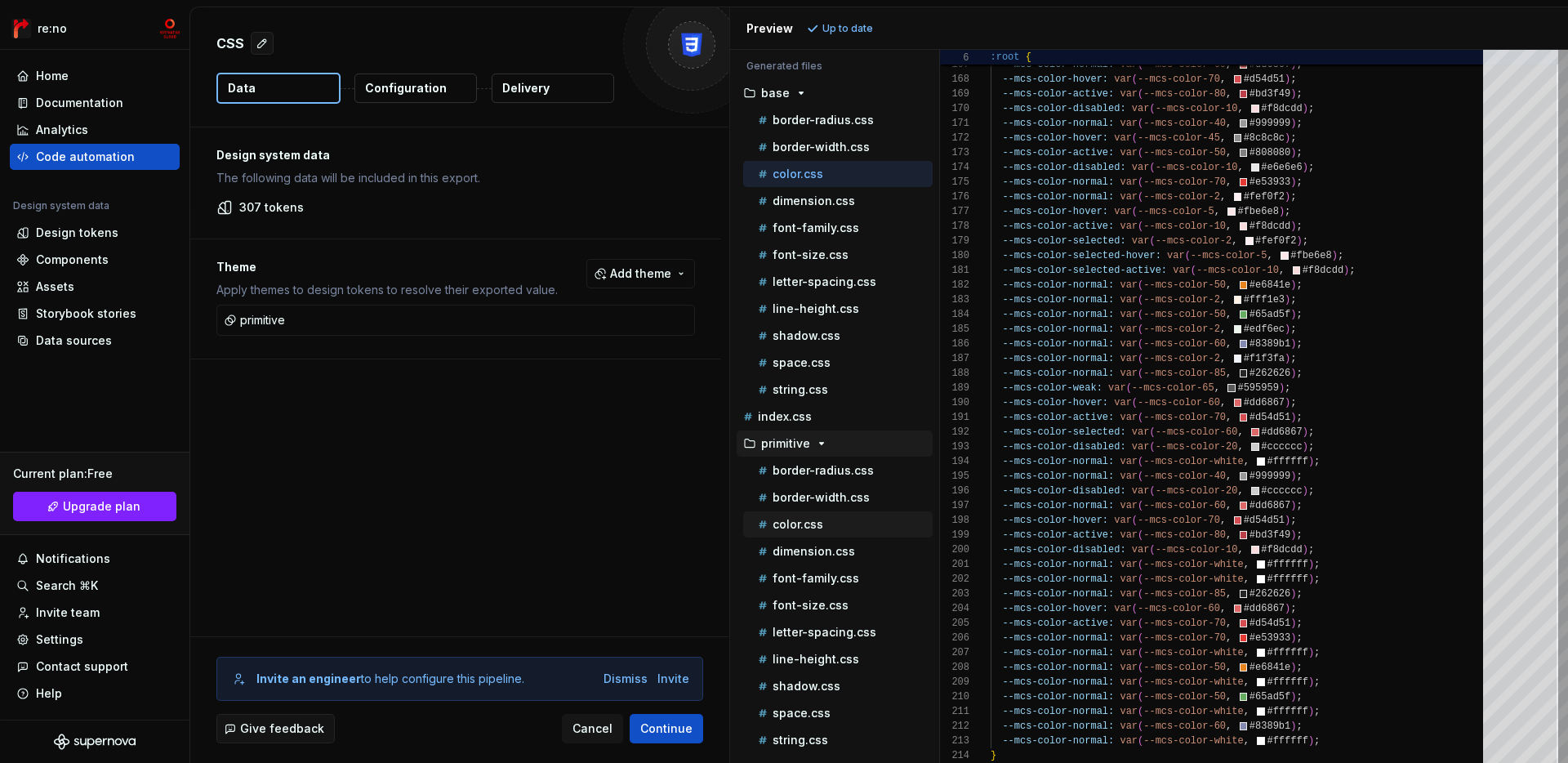
click at [825, 532] on div "color.css" at bounding box center [844, 524] width 178 height 16
type textarea "**********"
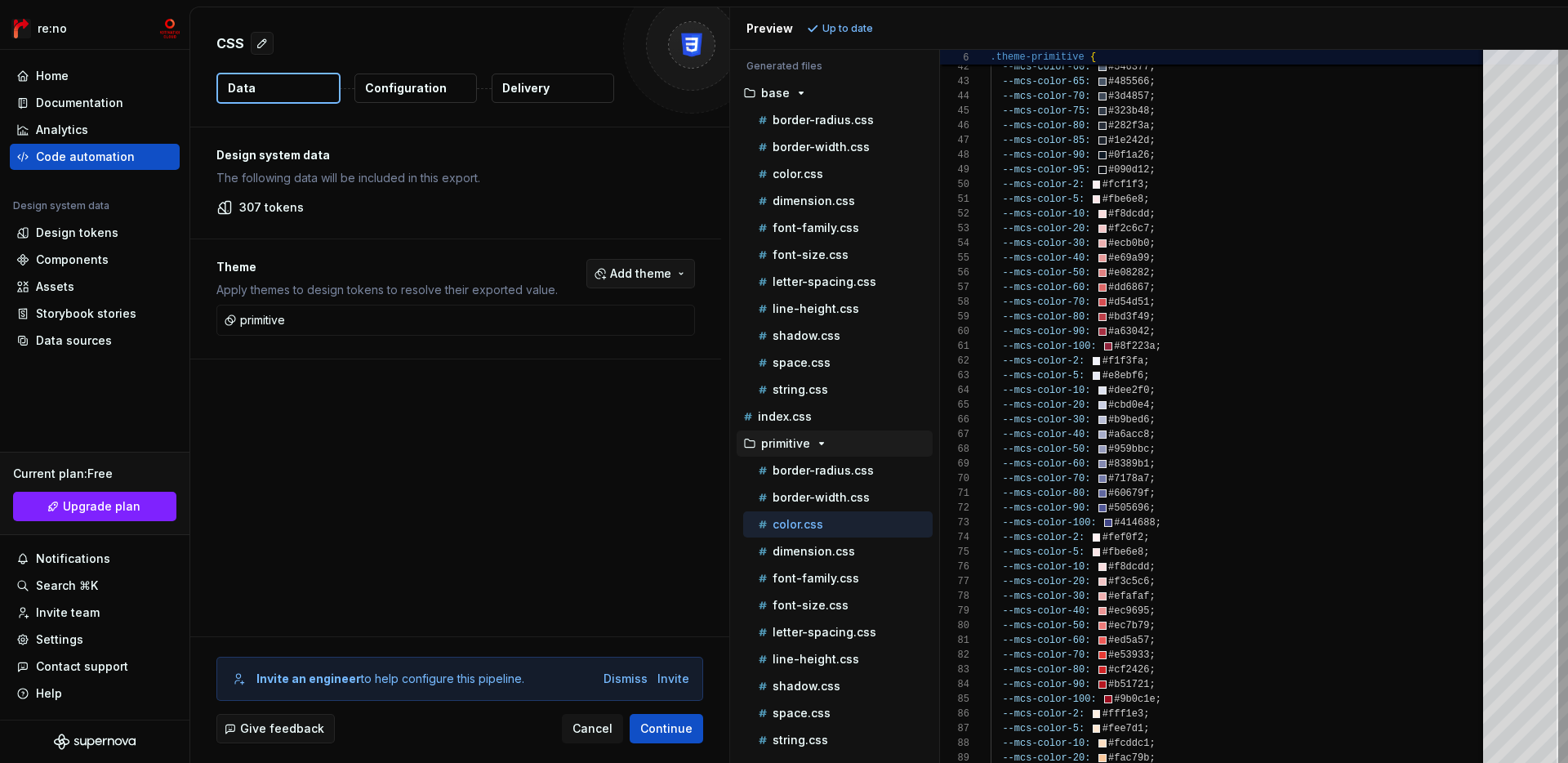
click at [667, 274] on span "Add theme" at bounding box center [640, 274] width 61 height 16
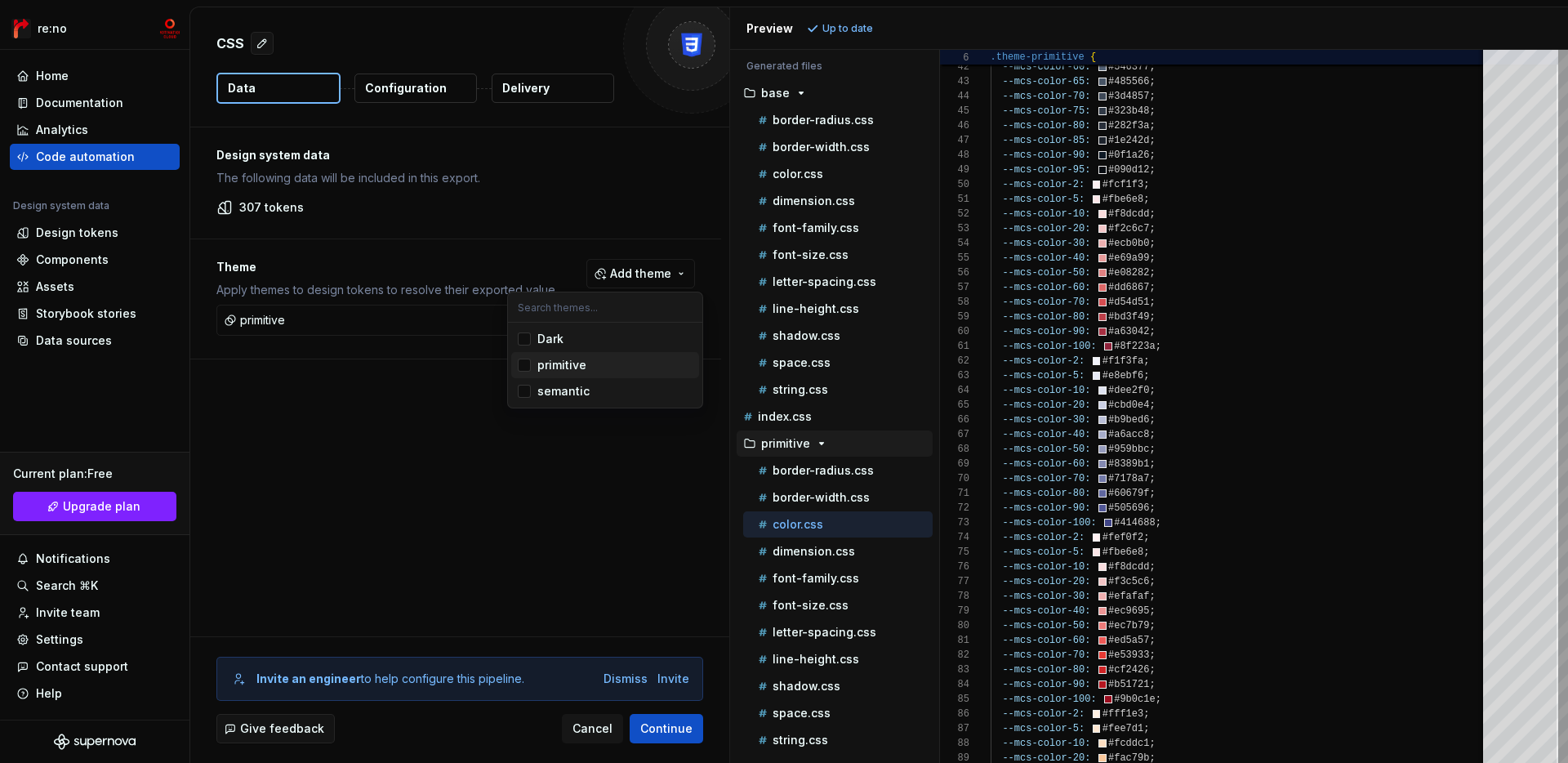
click at [554, 361] on div "primitive" at bounding box center [562, 365] width 49 height 16
click at [664, 167] on html "re:no Home Documentation Analytics Code automation Design system data Design to…" at bounding box center [784, 382] width 1568 height 763
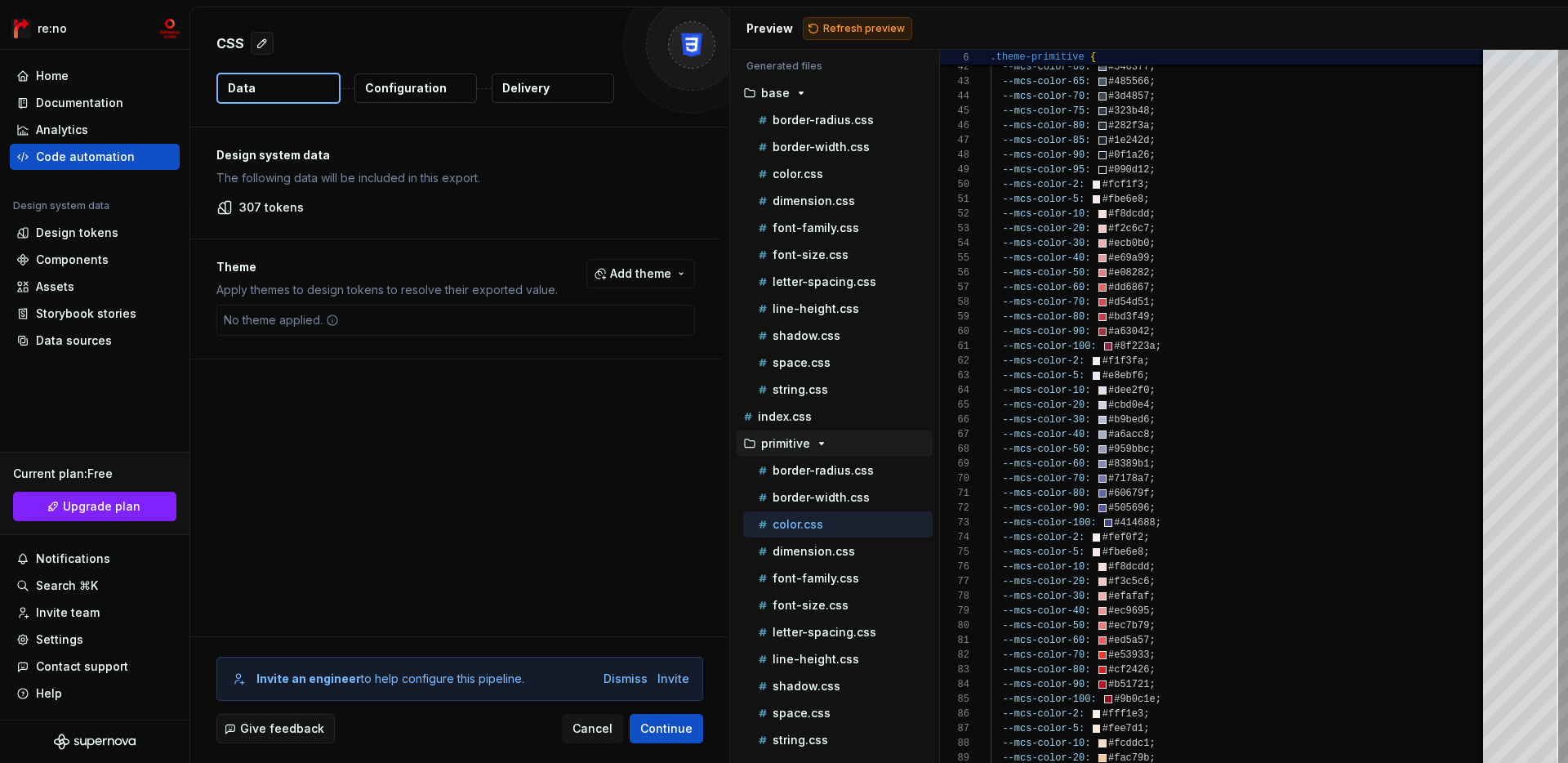
click at [842, 22] on span "Refresh preview" at bounding box center [864, 28] width 82 height 13
click at [255, 211] on p "307 tokens" at bounding box center [271, 207] width 65 height 16
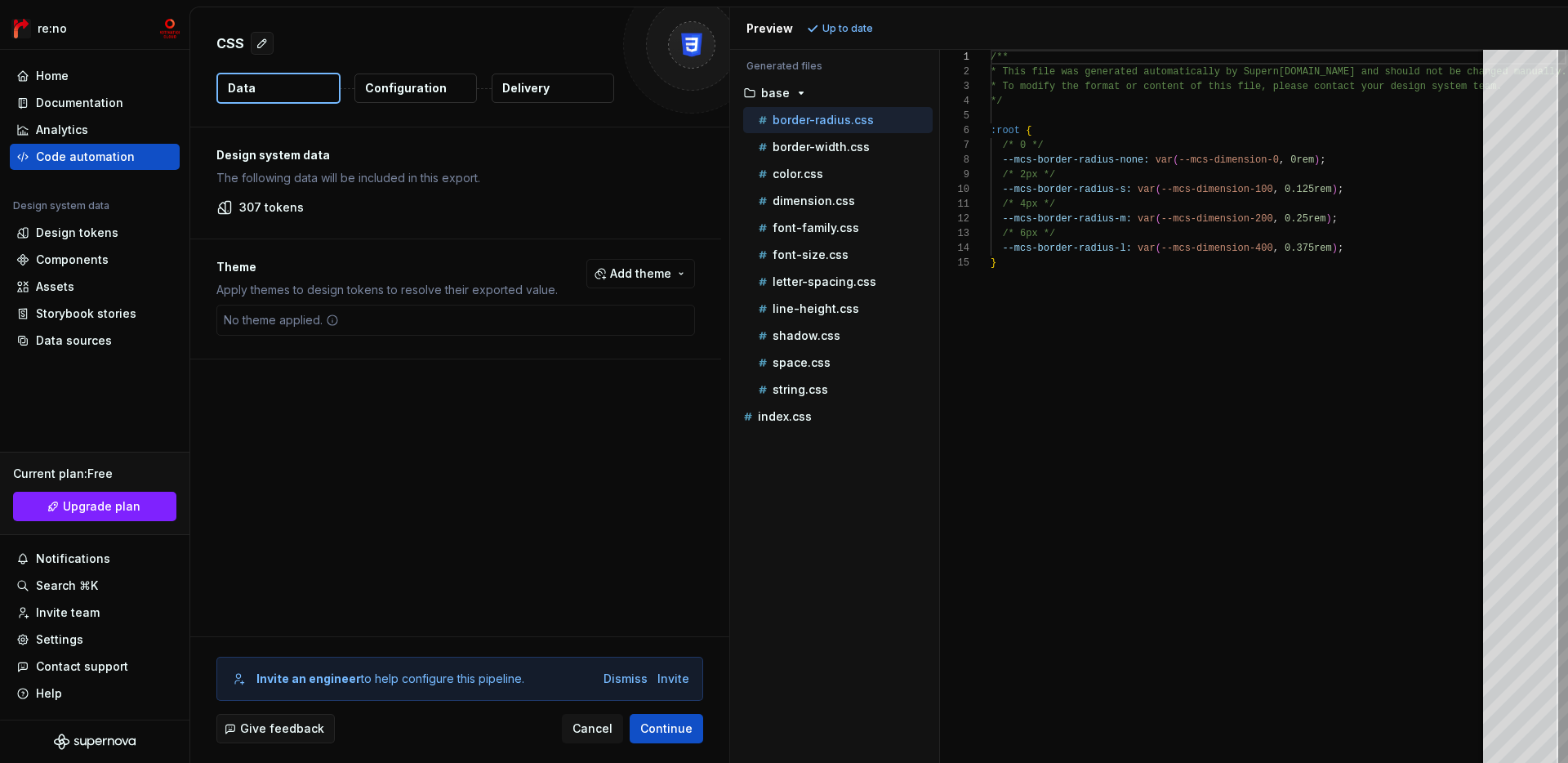
click at [418, 91] on p "Configuration" at bounding box center [406, 88] width 82 height 16
click at [418, 86] on p "Configuration" at bounding box center [406, 88] width 82 height 16
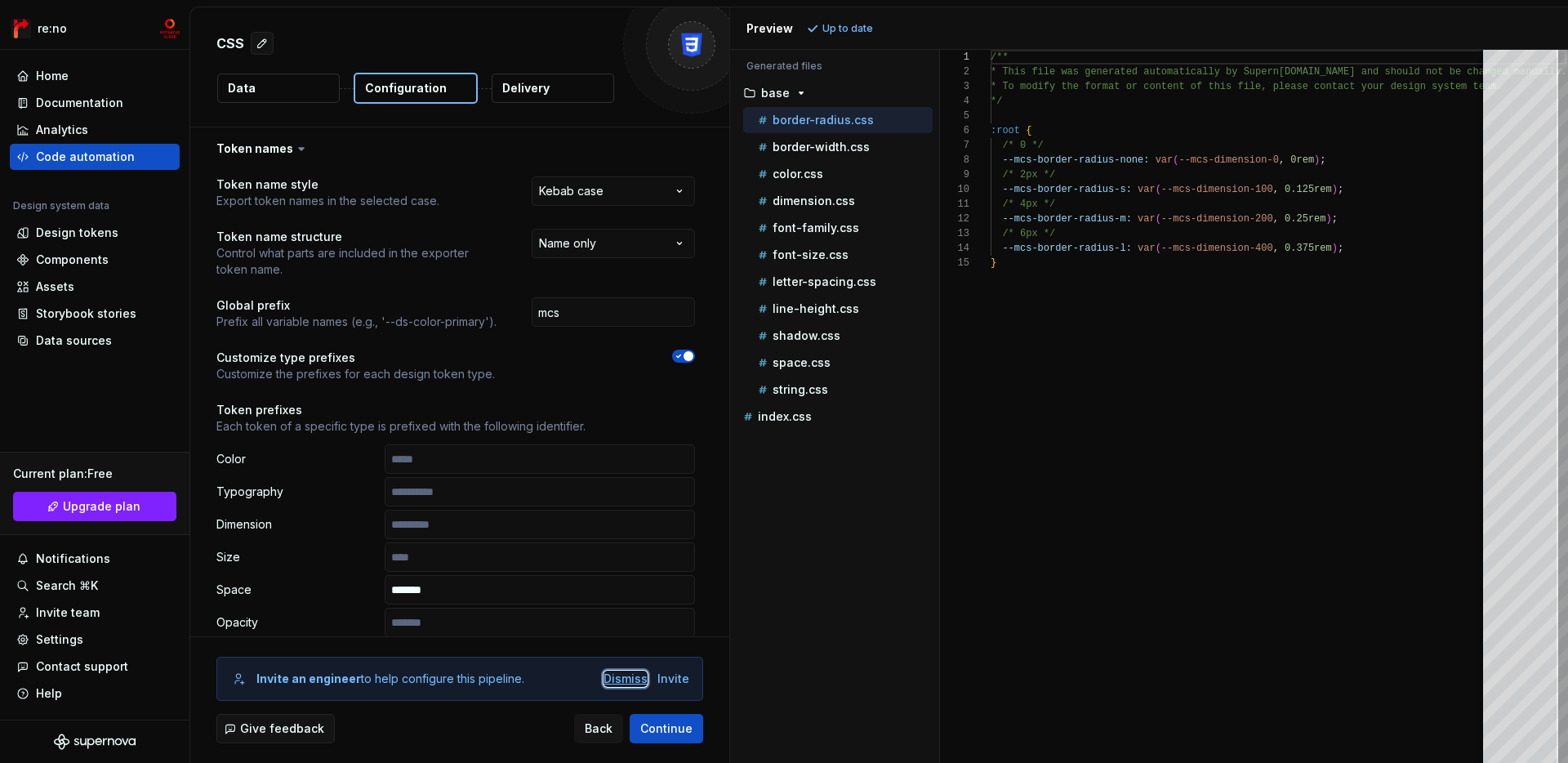
click at [630, 679] on div "Dismiss" at bounding box center [625, 678] width 44 height 16
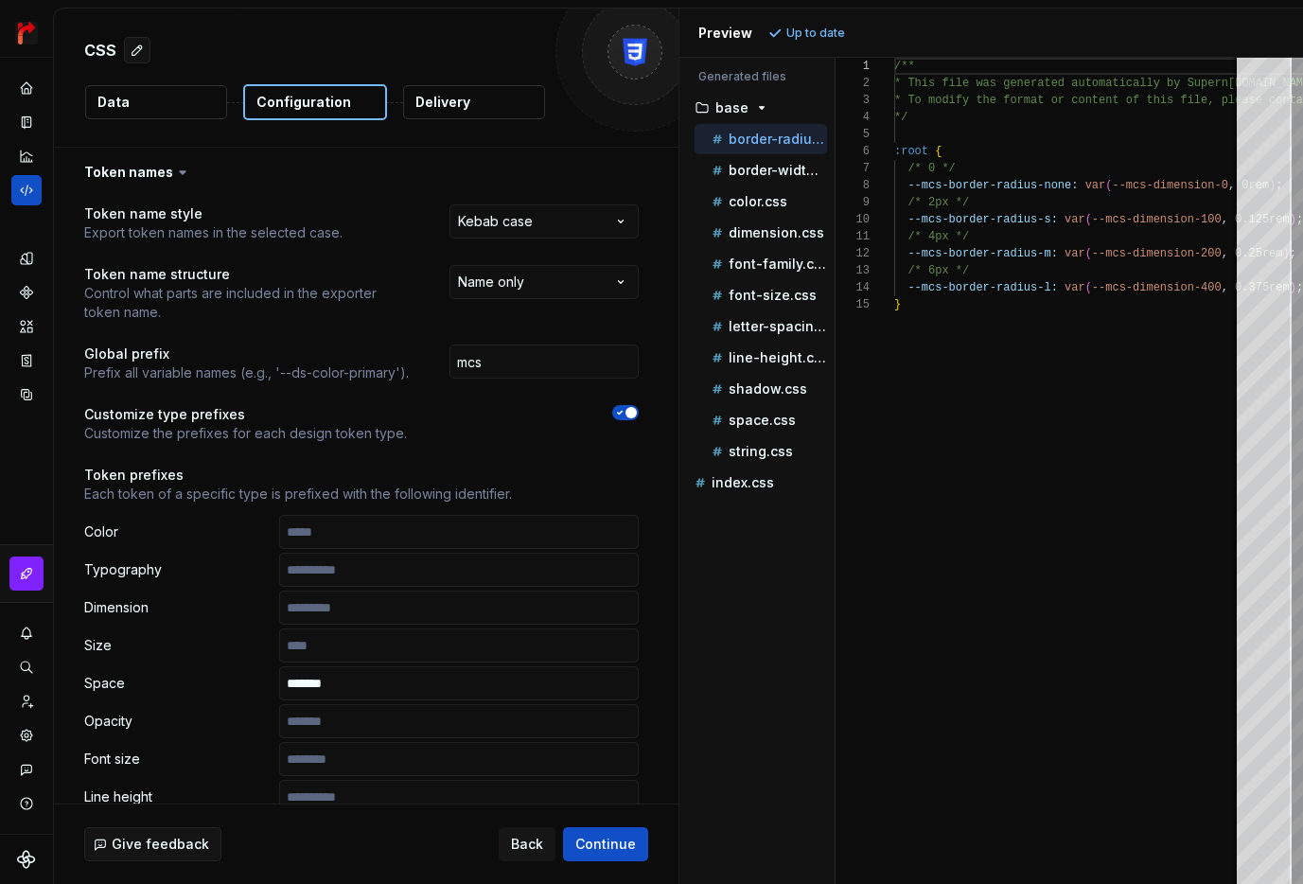
click at [520, 419] on div at bounding box center [540, 412] width 198 height 15
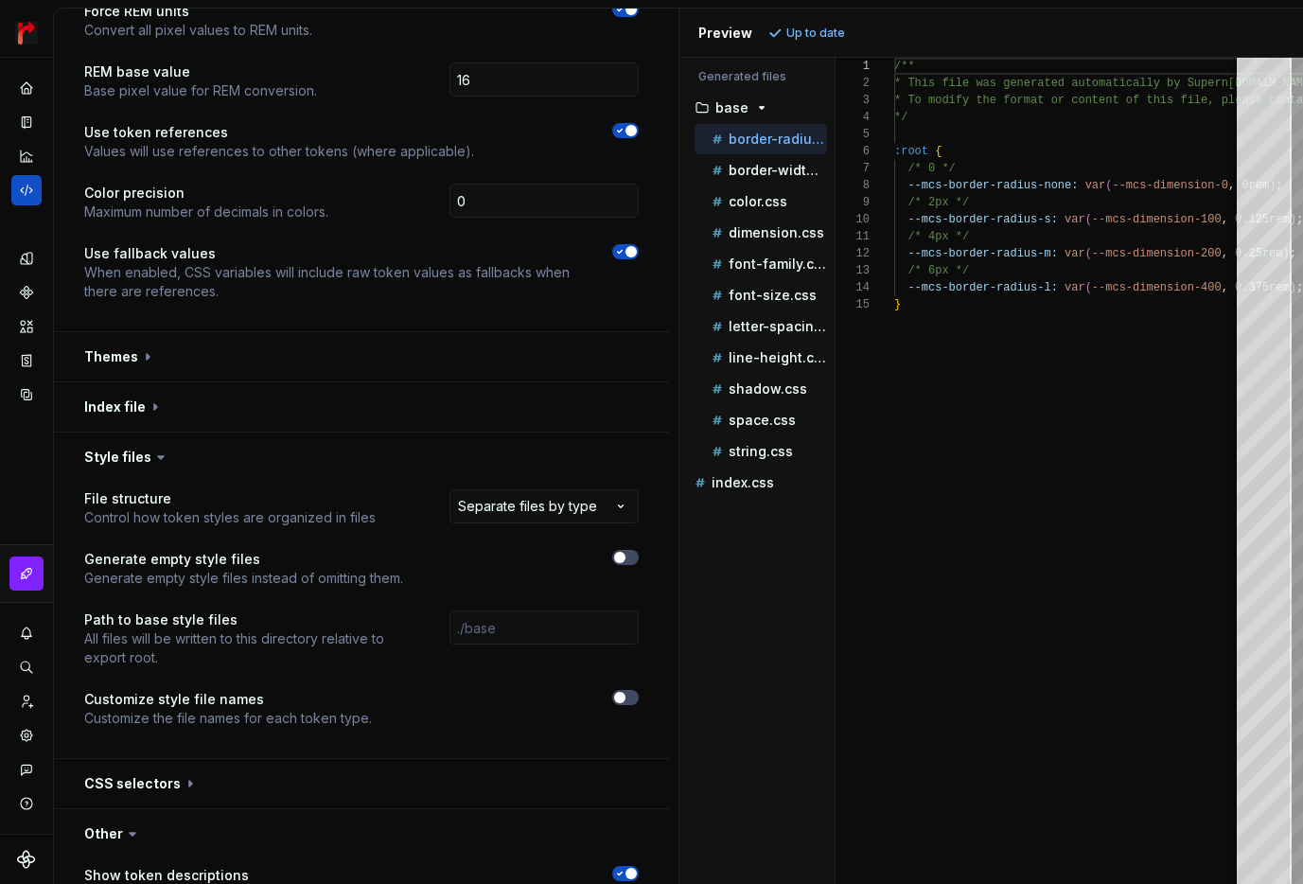
scroll to position [1479, 0]
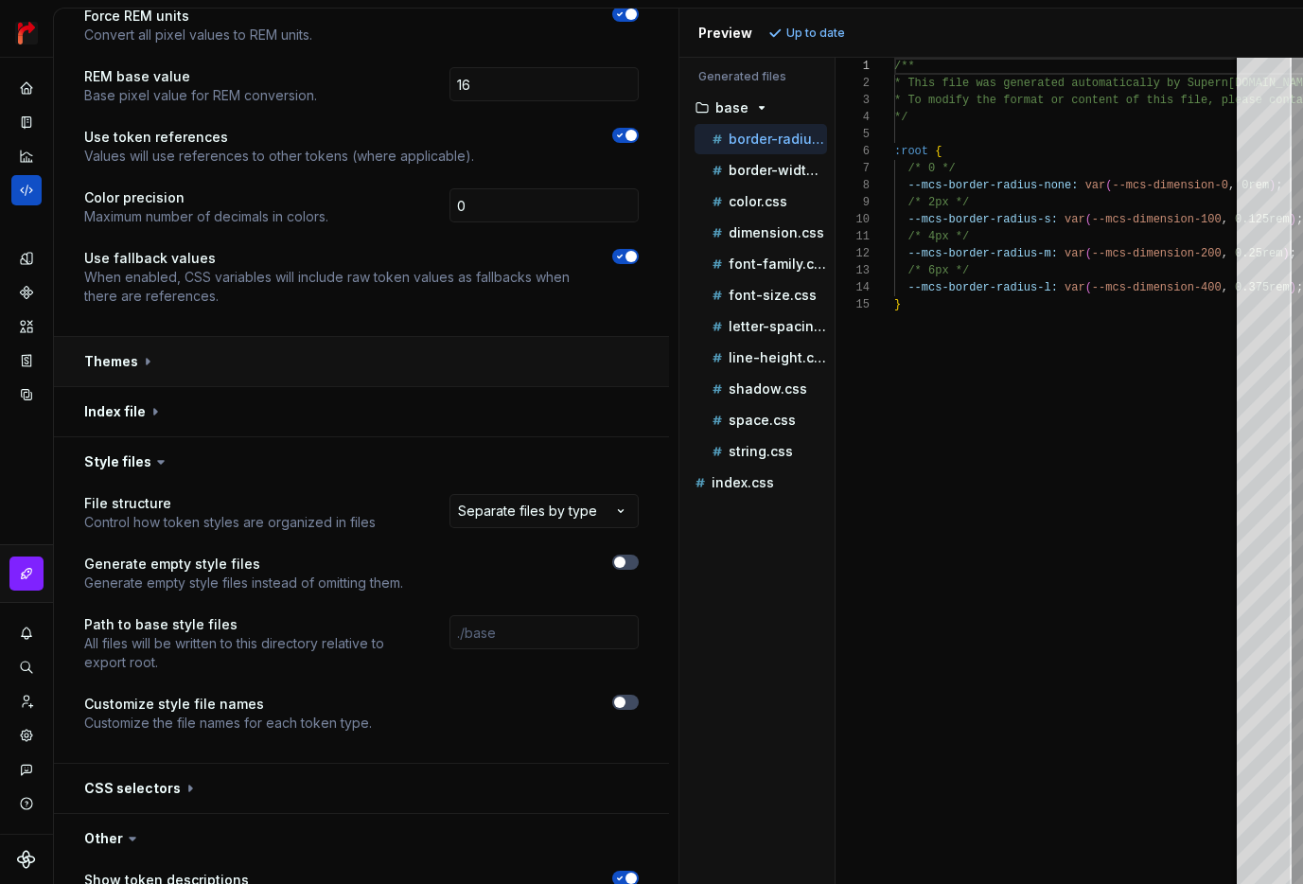
click at [443, 345] on button "button" at bounding box center [361, 361] width 615 height 49
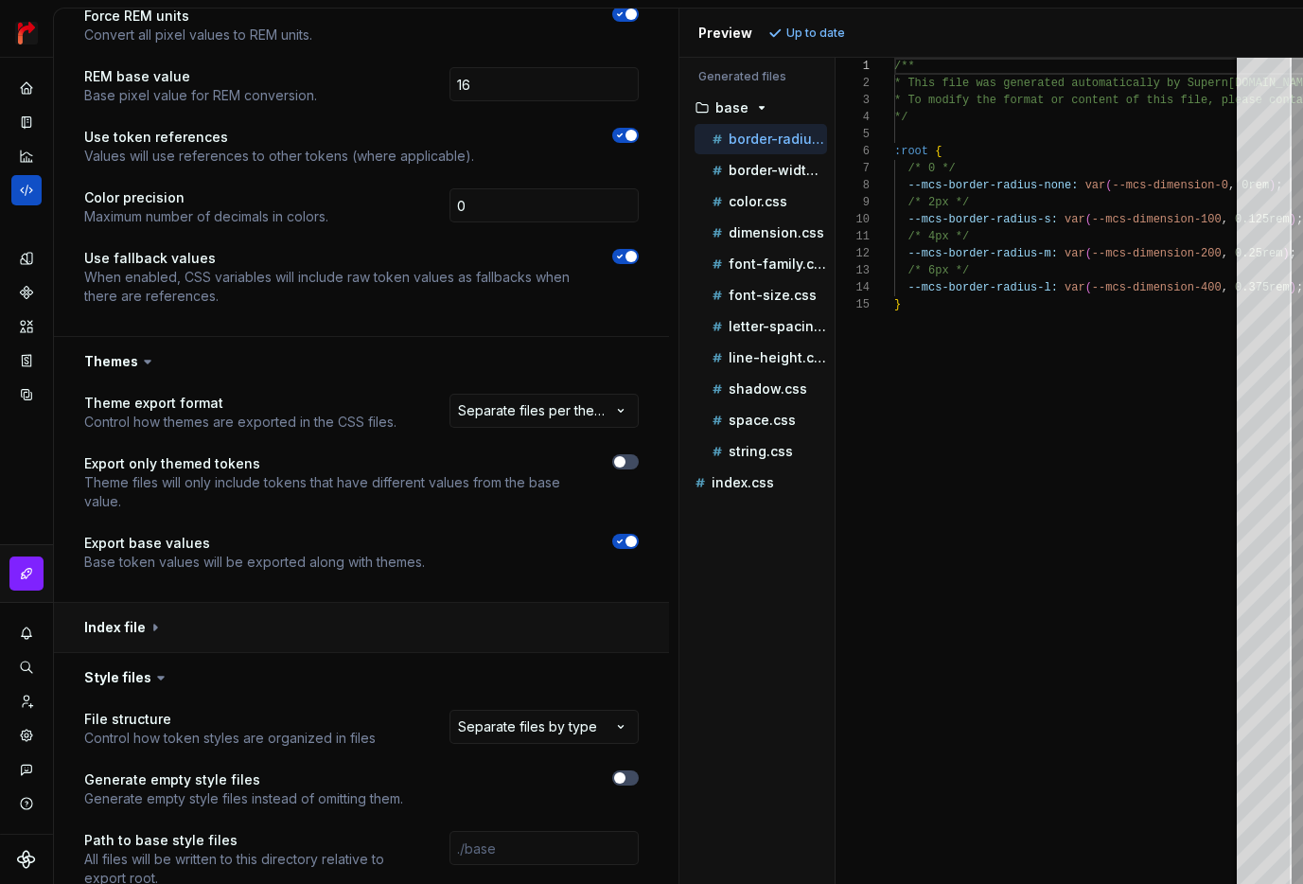
click at [216, 603] on button "button" at bounding box center [361, 627] width 615 height 49
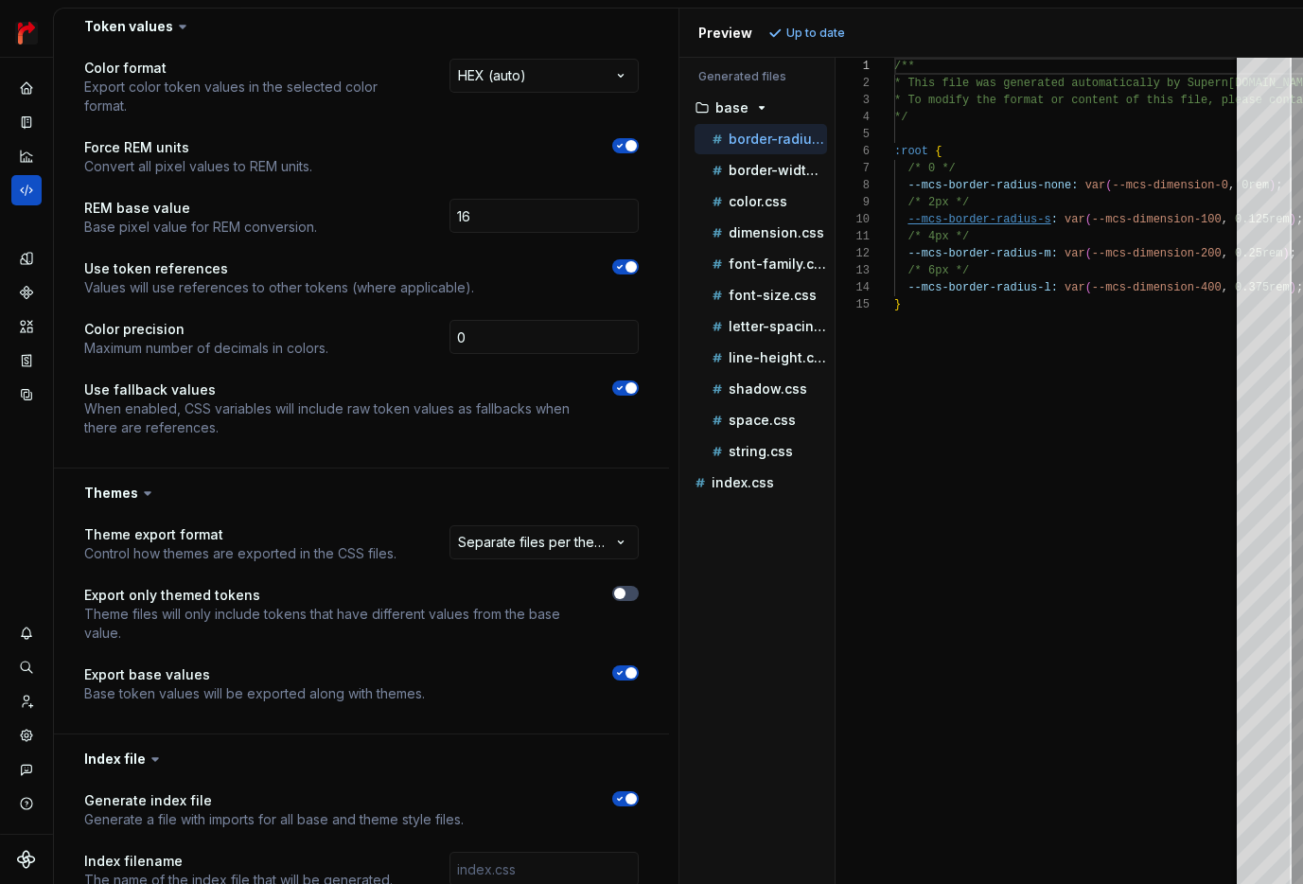
scroll to position [2293, 0]
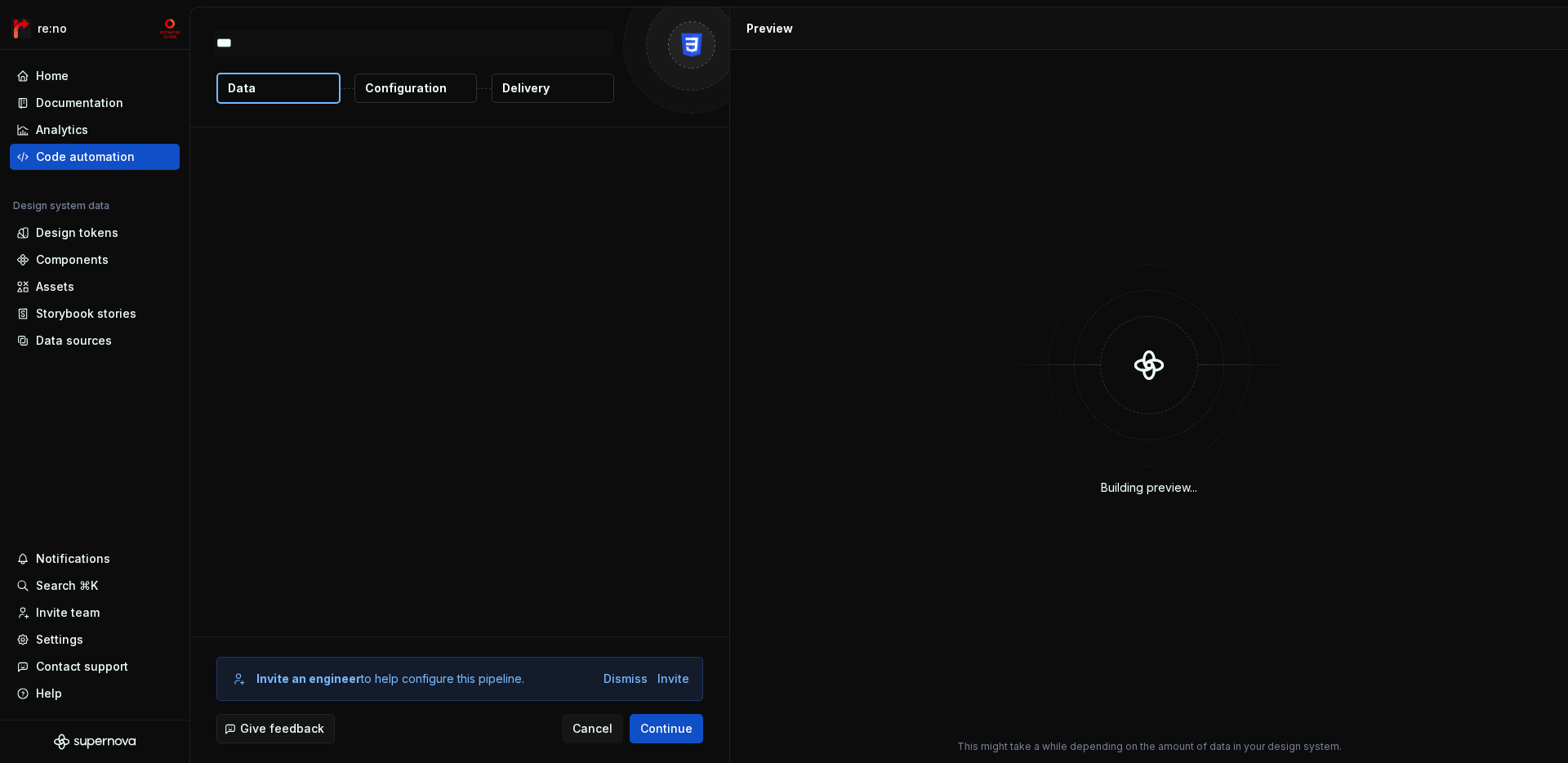
type textarea "*"
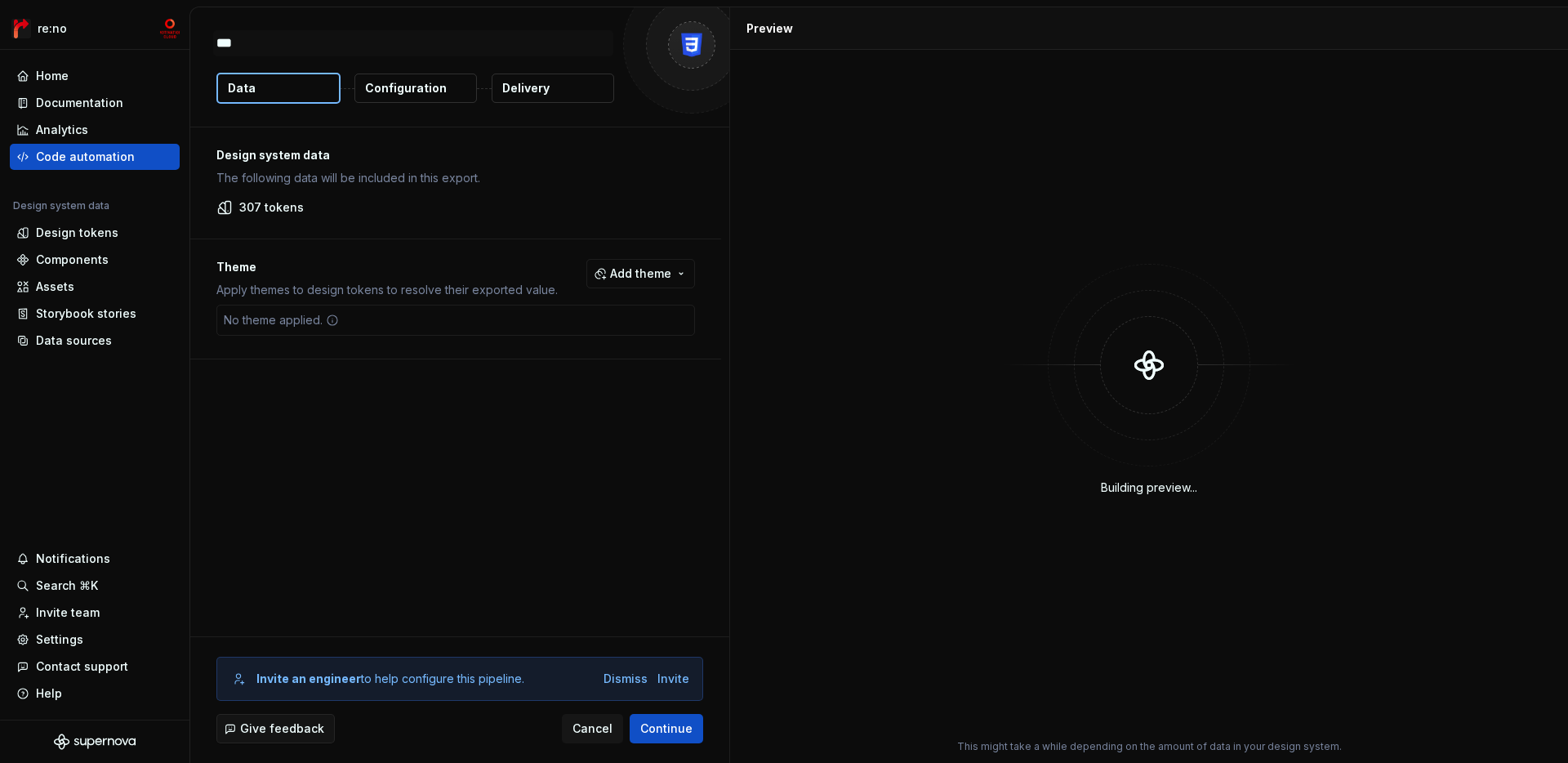
click at [441, 91] on p "Configuration" at bounding box center [406, 88] width 82 height 16
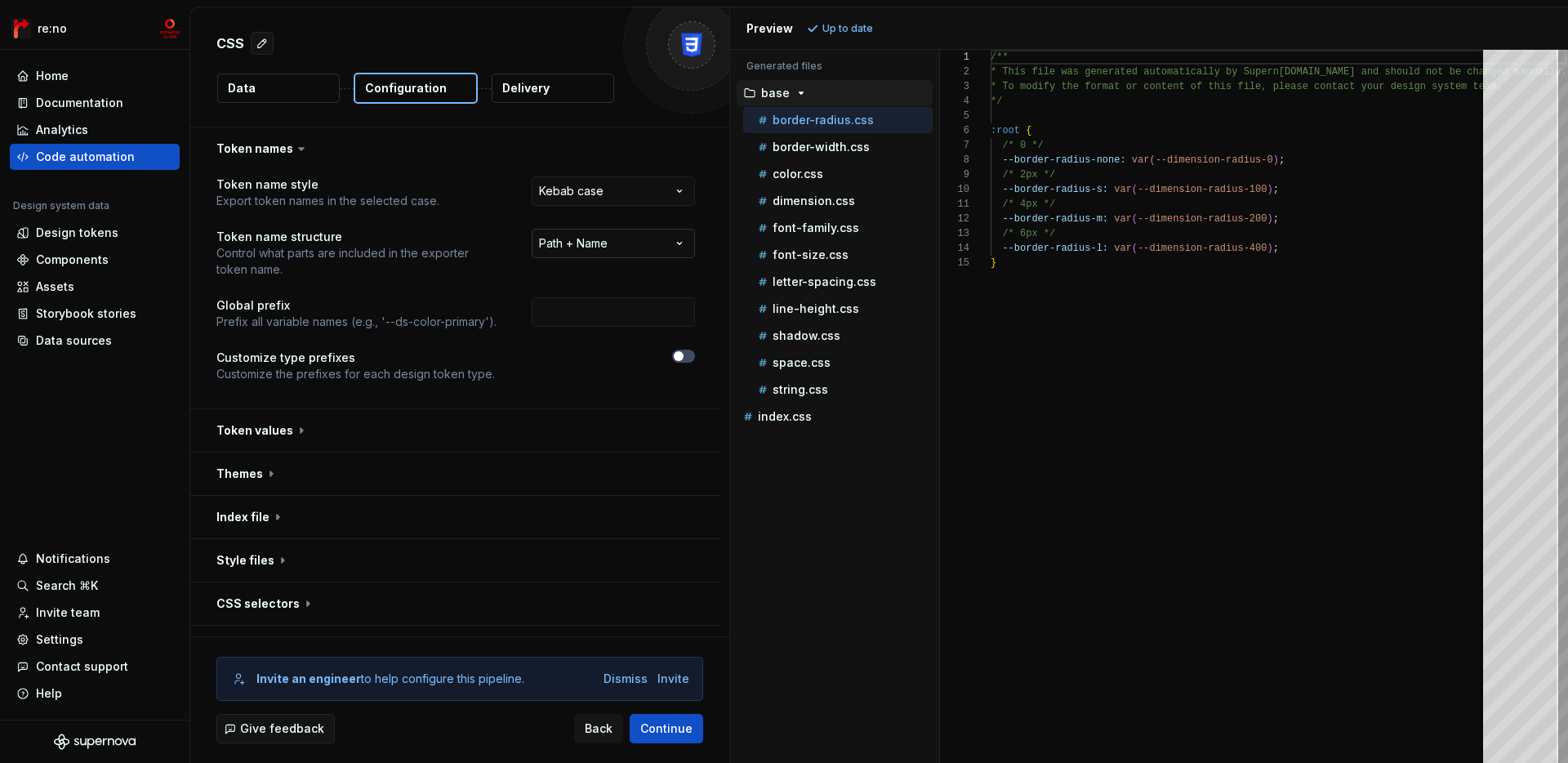
click at [660, 237] on html "**********" at bounding box center [784, 382] width 1568 height 763
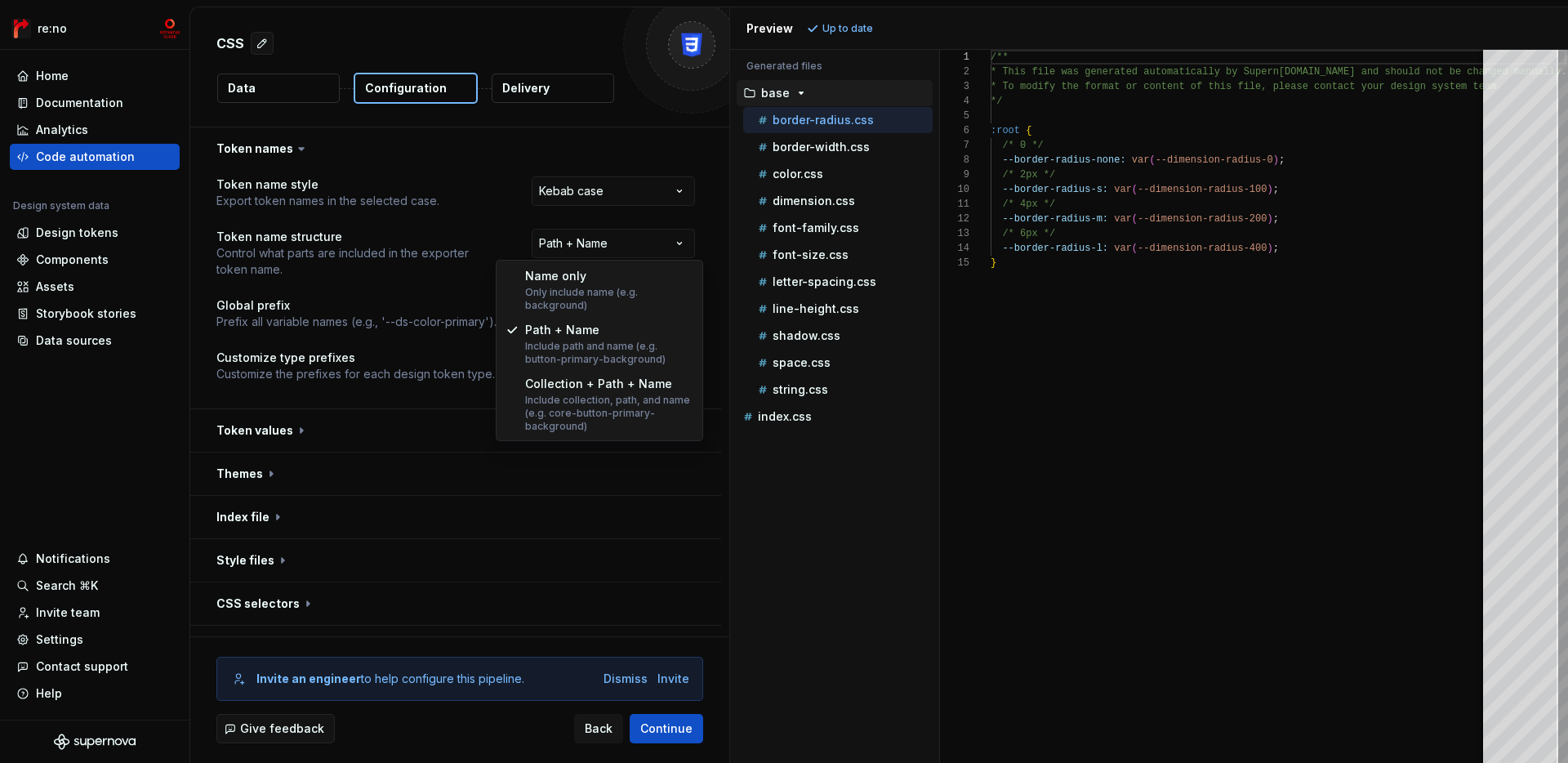
select select "********"
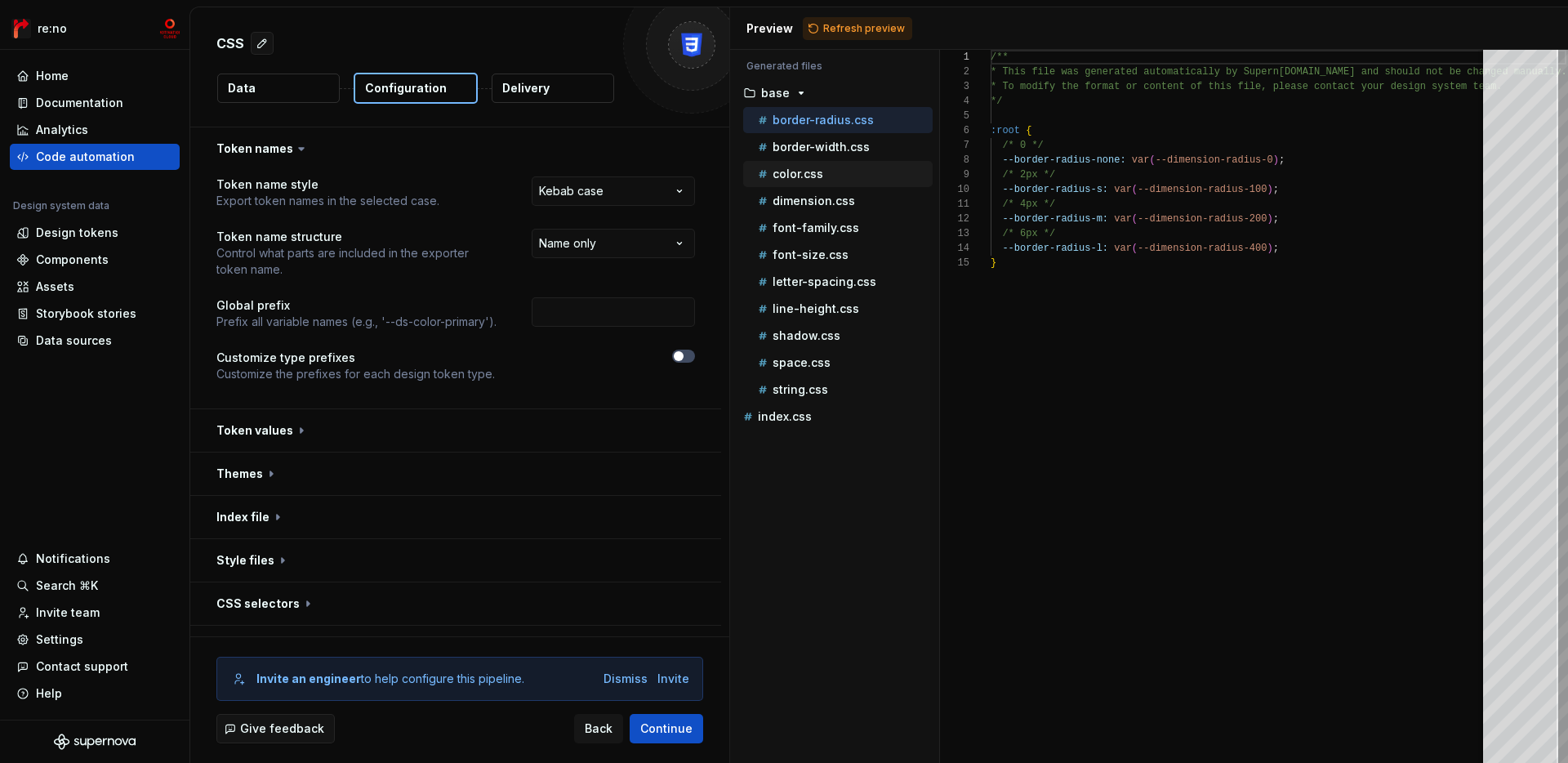
click at [804, 168] on p "color.css" at bounding box center [797, 173] width 51 height 13
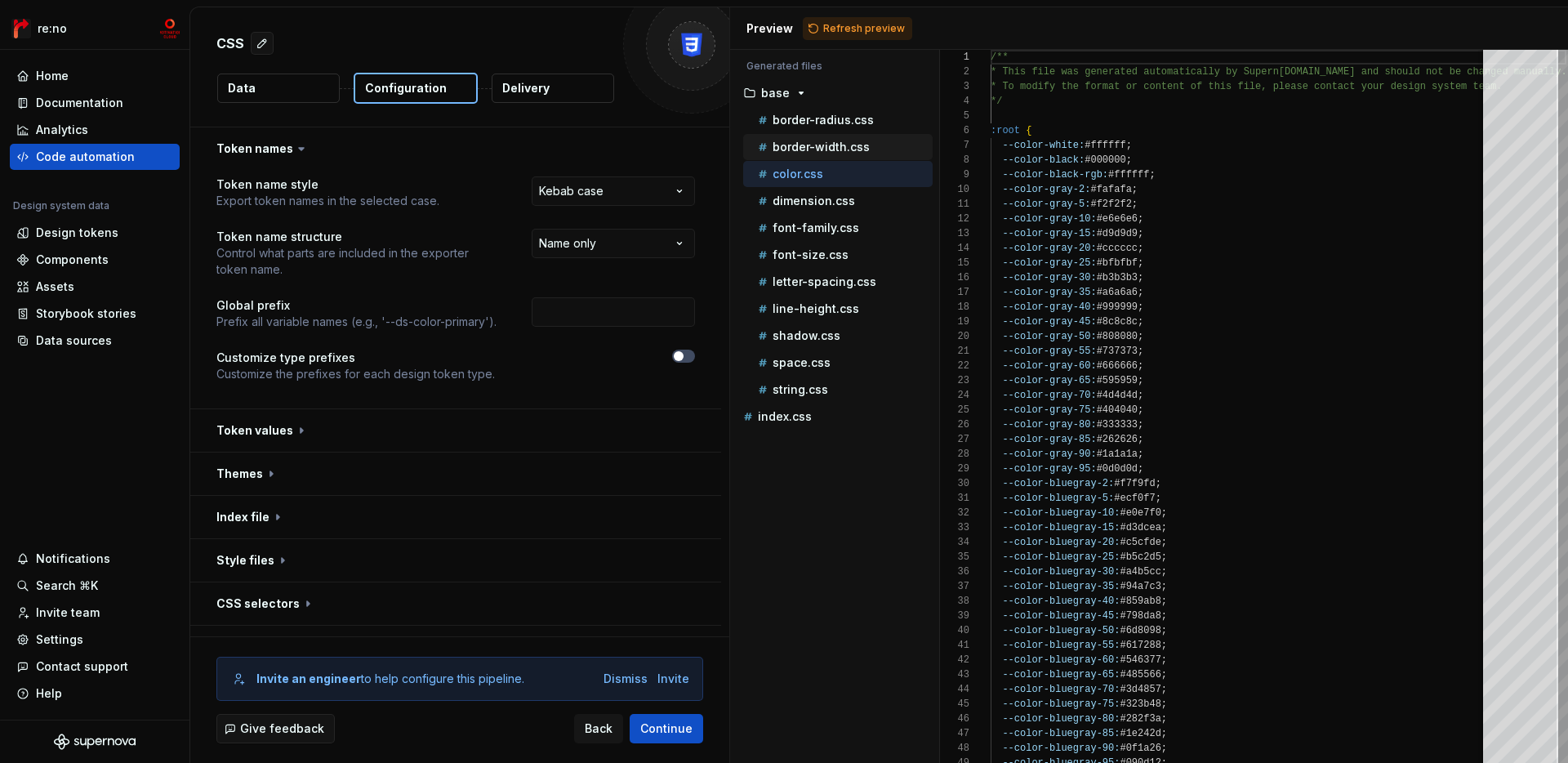
click at [816, 147] on p "border-width.css" at bounding box center [821, 147] width 98 height 13
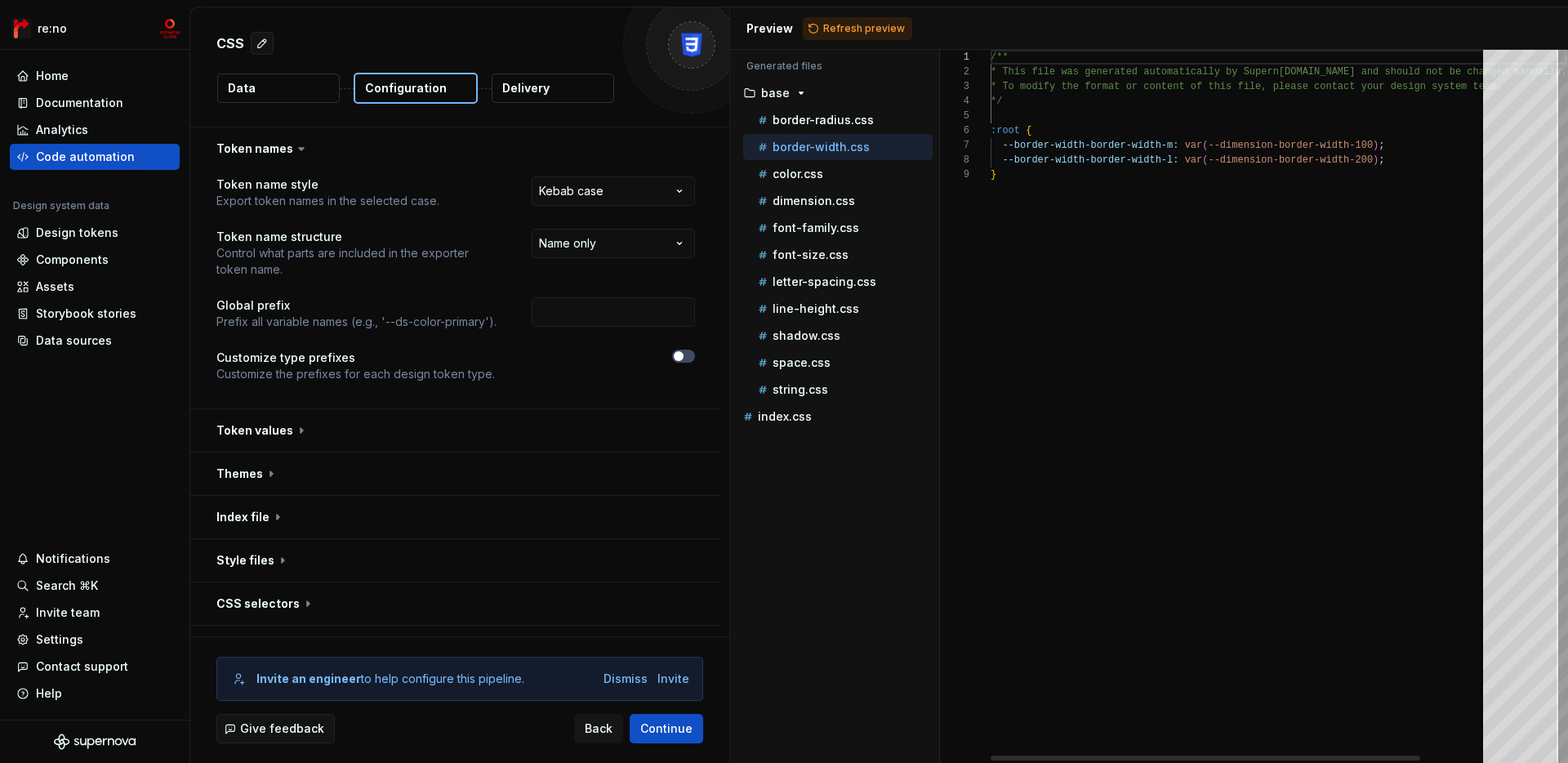
scroll to position [117, 0]
click at [861, 20] on button "Refresh preview" at bounding box center [857, 28] width 110 height 23
click at [606, 332] on div "**********" at bounding box center [456, 288] width 479 height 225
click at [619, 315] on input "text" at bounding box center [613, 312] width 163 height 29
type textarea "**********"
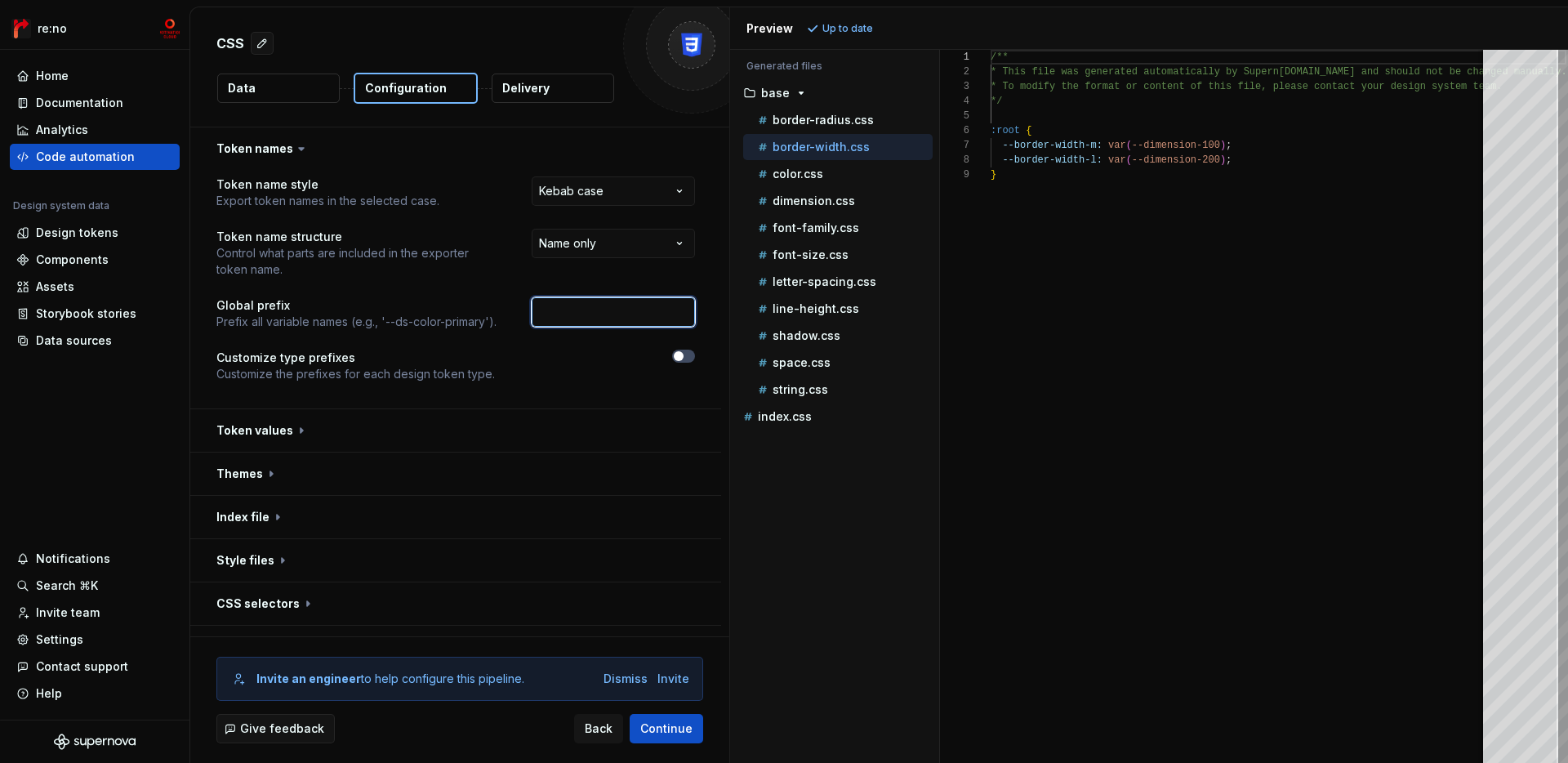
type input "mcs"
click at [683, 355] on span "button" at bounding box center [678, 356] width 9 height 9
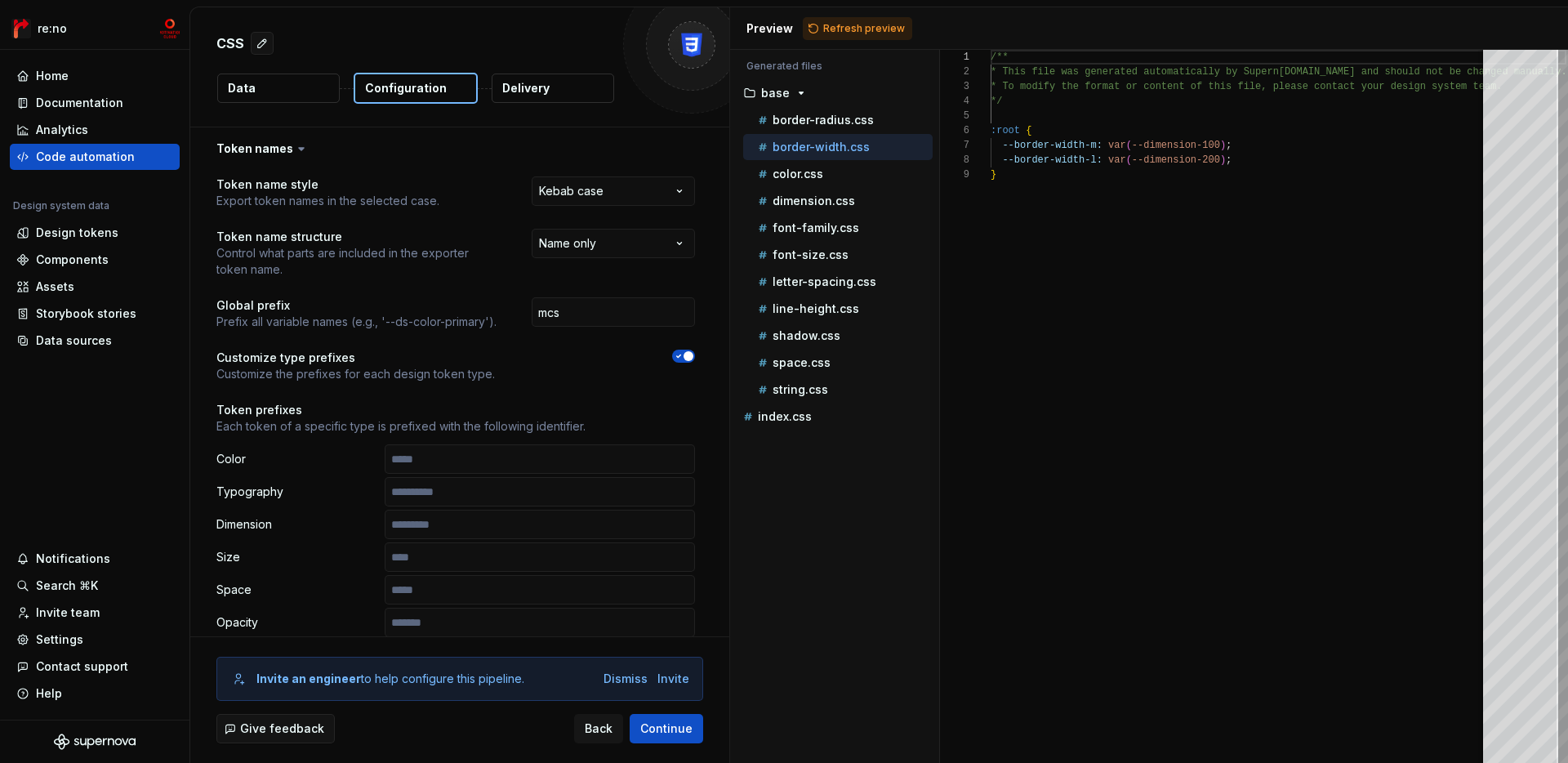
scroll to position [105, 0]
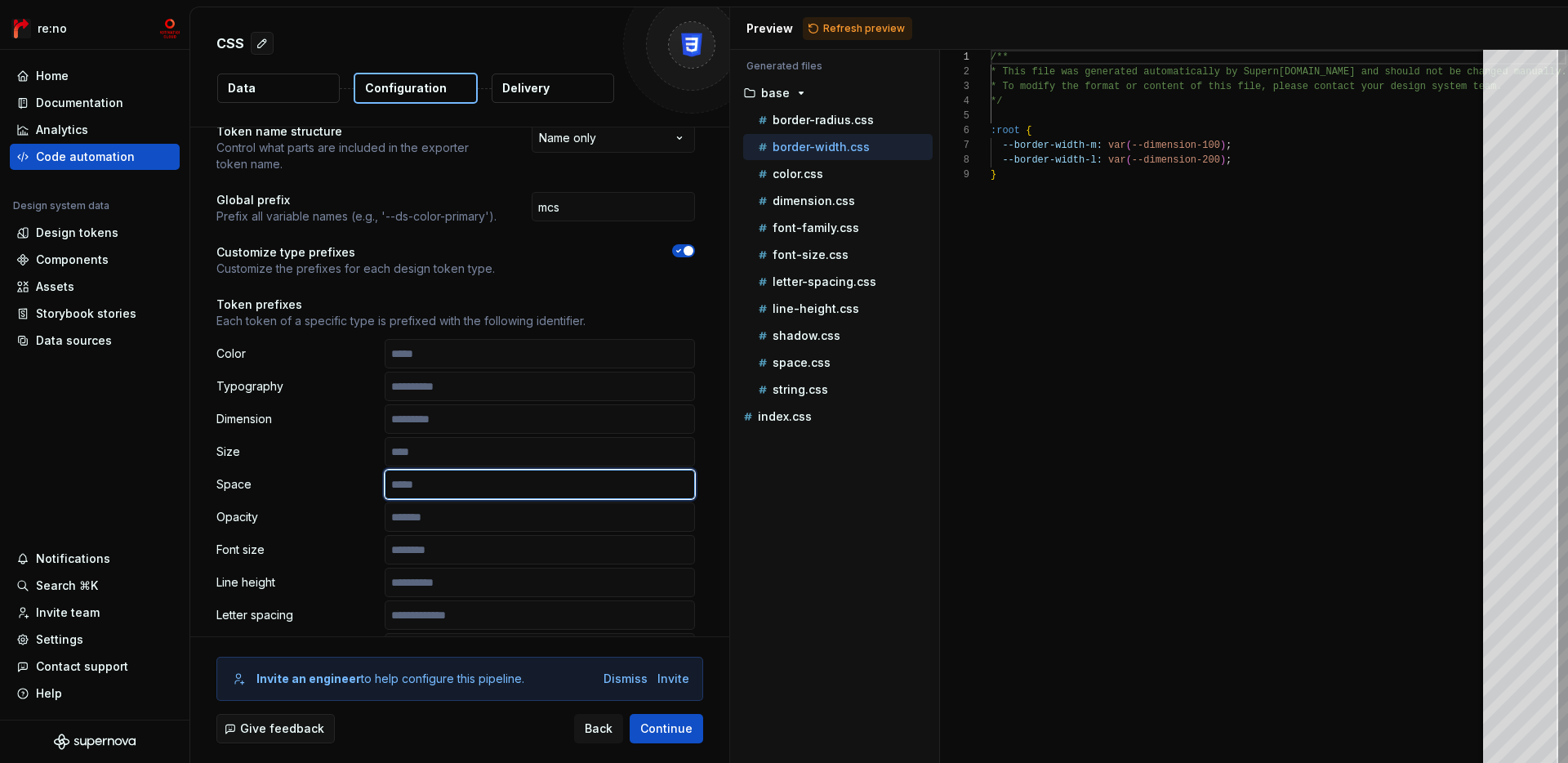
click at [472, 490] on input "text" at bounding box center [540, 484] width 311 height 29
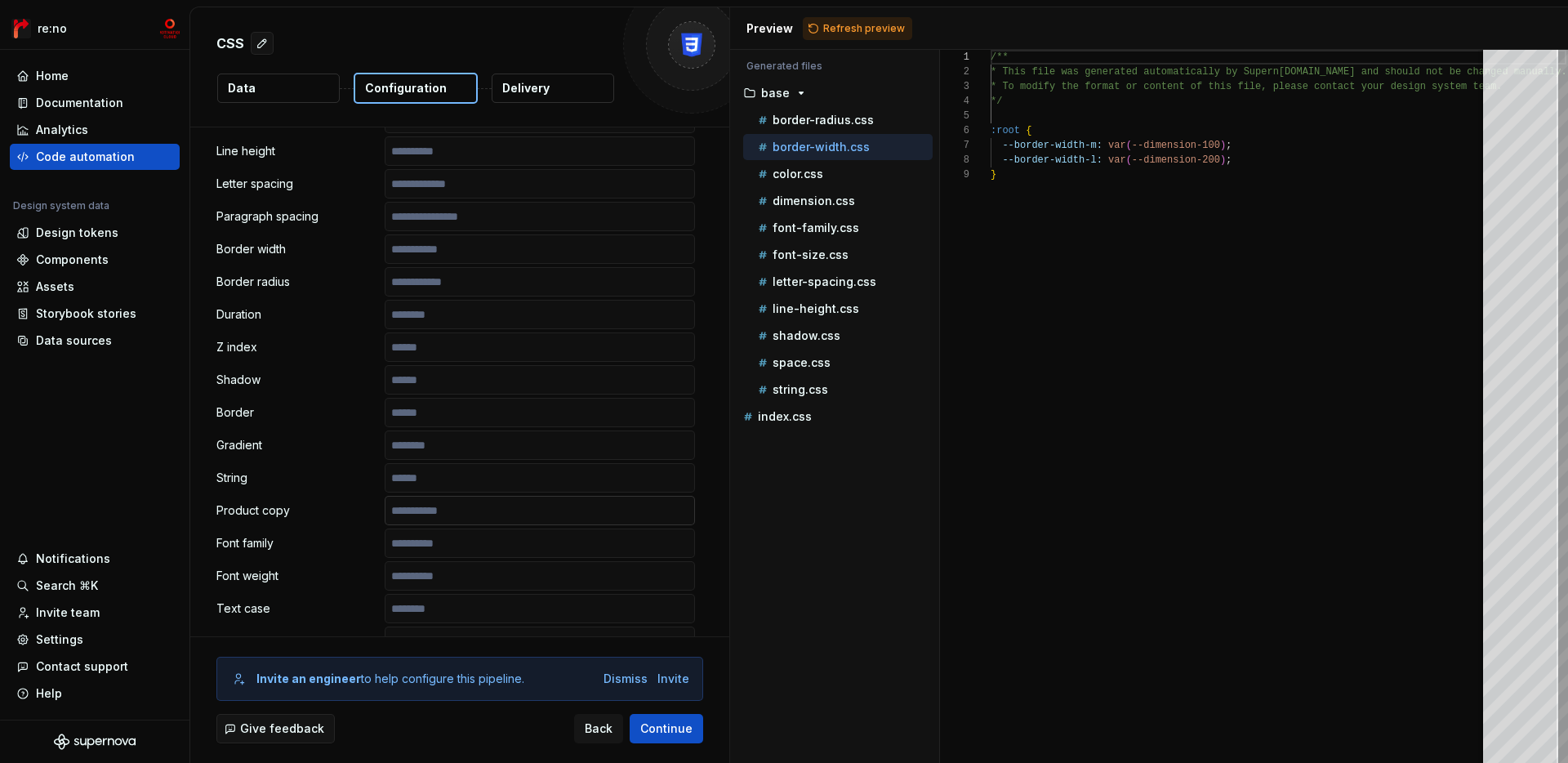
scroll to position [548, 0]
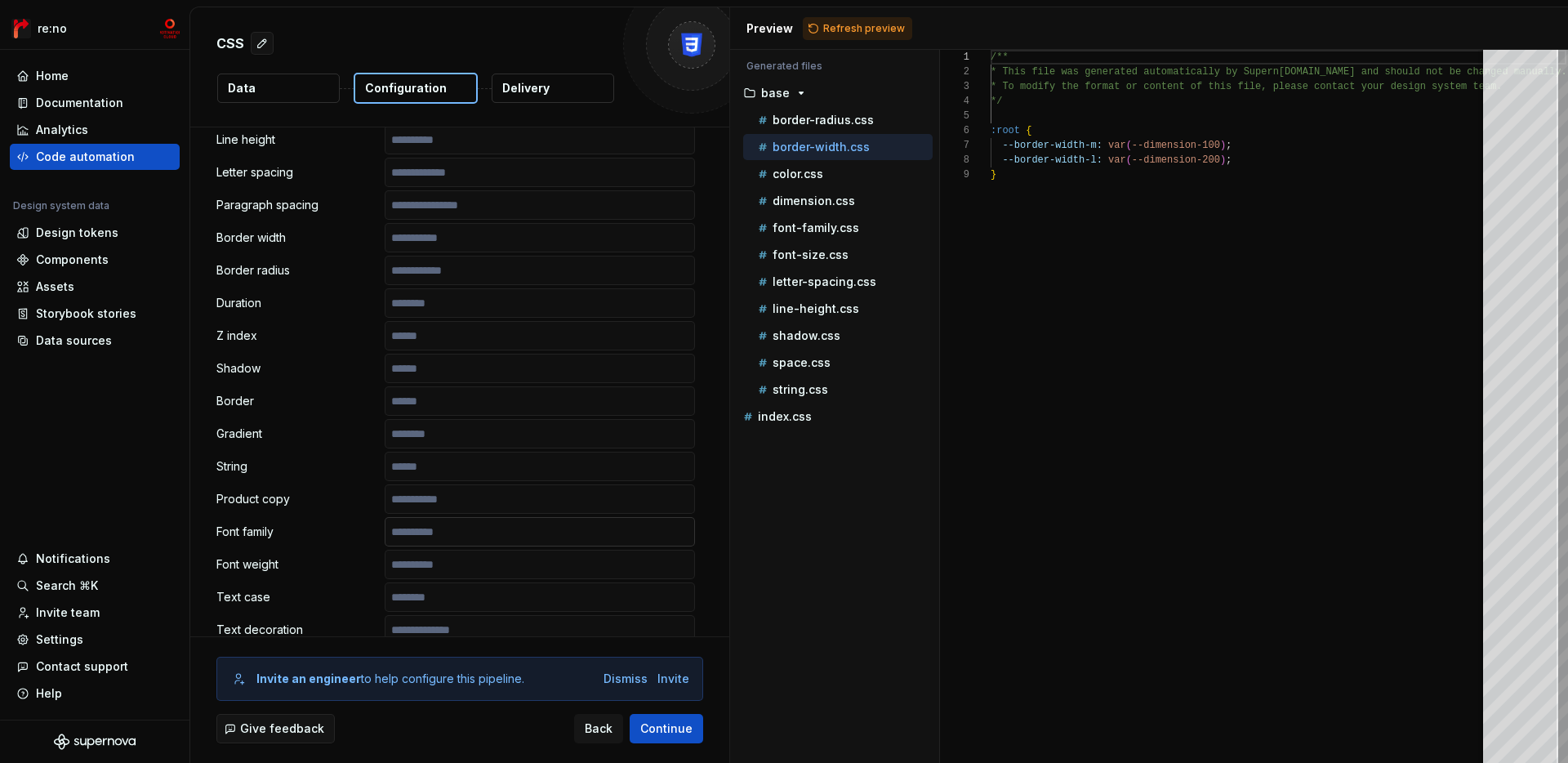
type input "*******"
click at [452, 539] on input "text" at bounding box center [540, 532] width 311 height 29
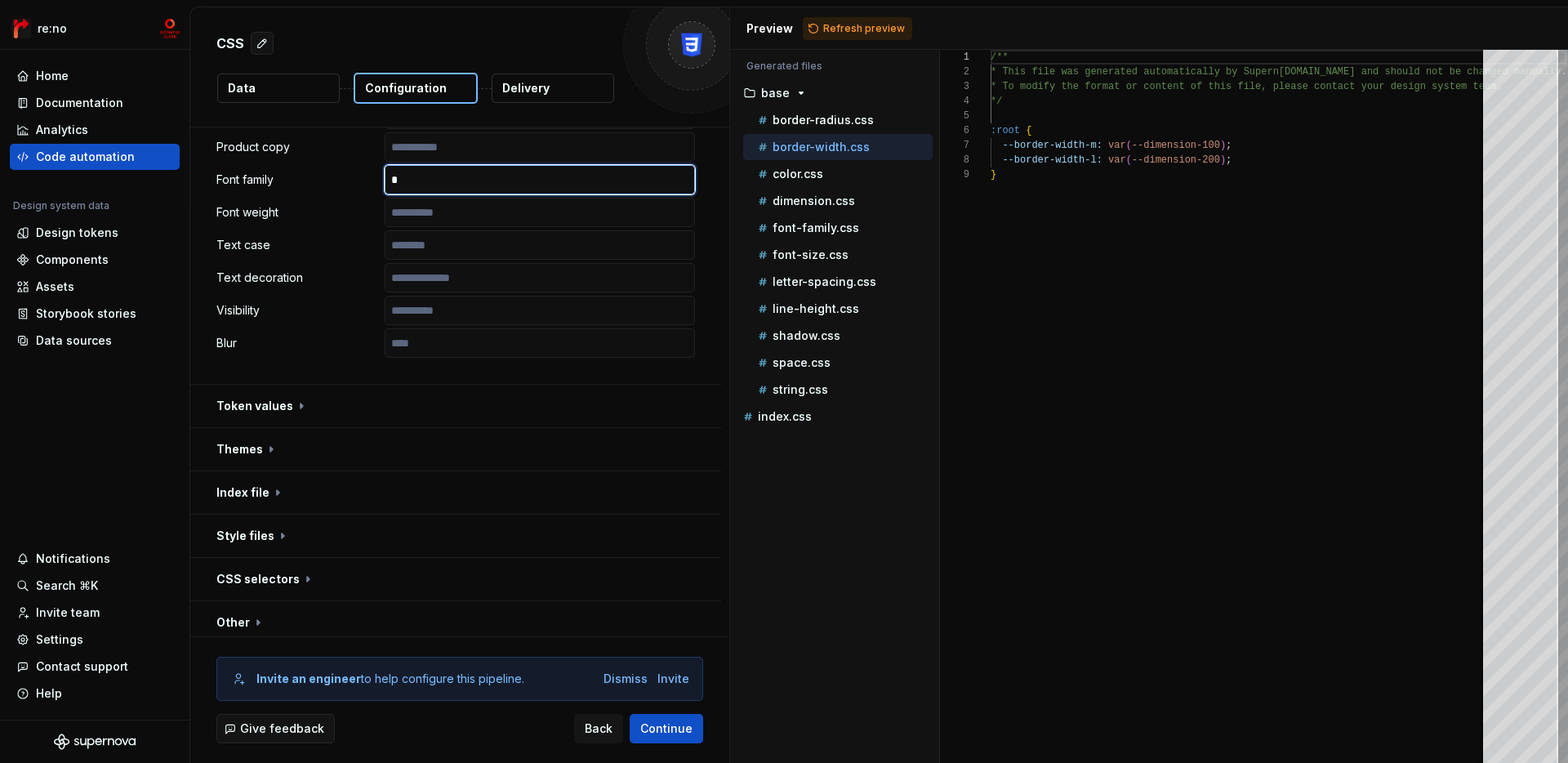
scroll to position [952, 0]
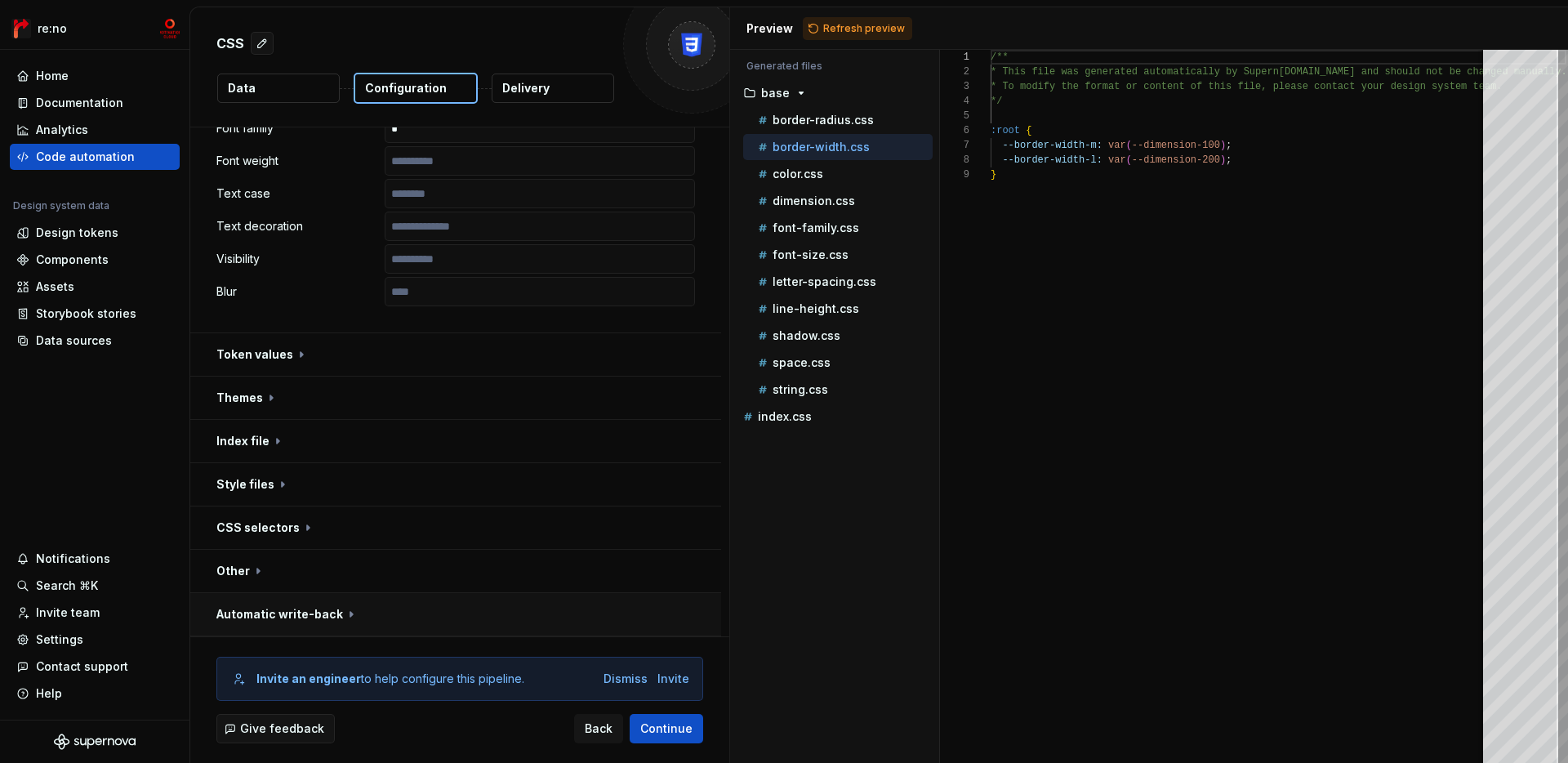
click at [323, 602] on button "button" at bounding box center [456, 614] width 531 height 42
click at [338, 577] on button "button" at bounding box center [456, 571] width 531 height 42
click at [365, 540] on button "button" at bounding box center [456, 527] width 531 height 42
click at [400, 477] on button "button" at bounding box center [456, 484] width 531 height 42
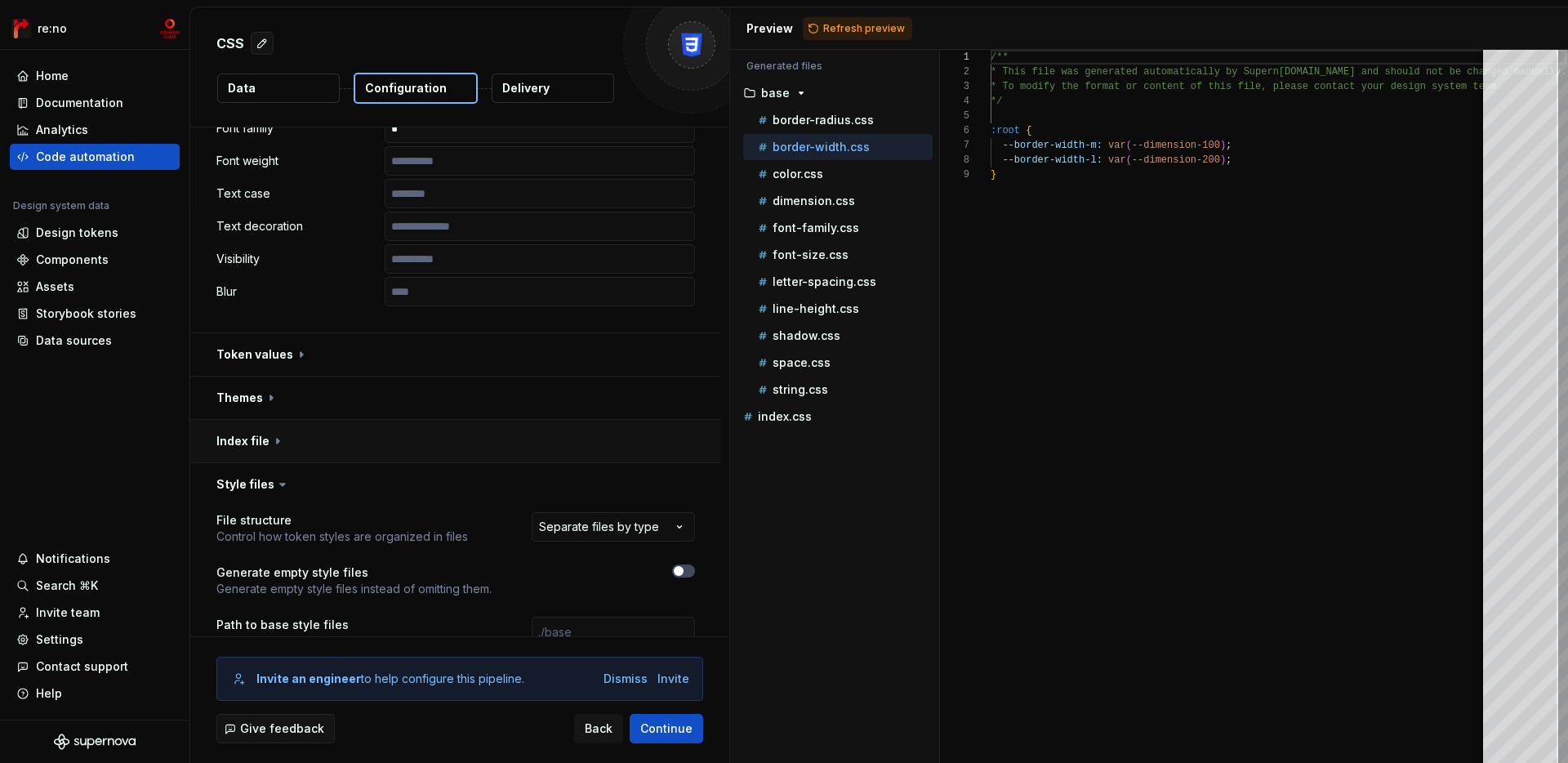
click at [431, 431] on button "button" at bounding box center [456, 440] width 531 height 42
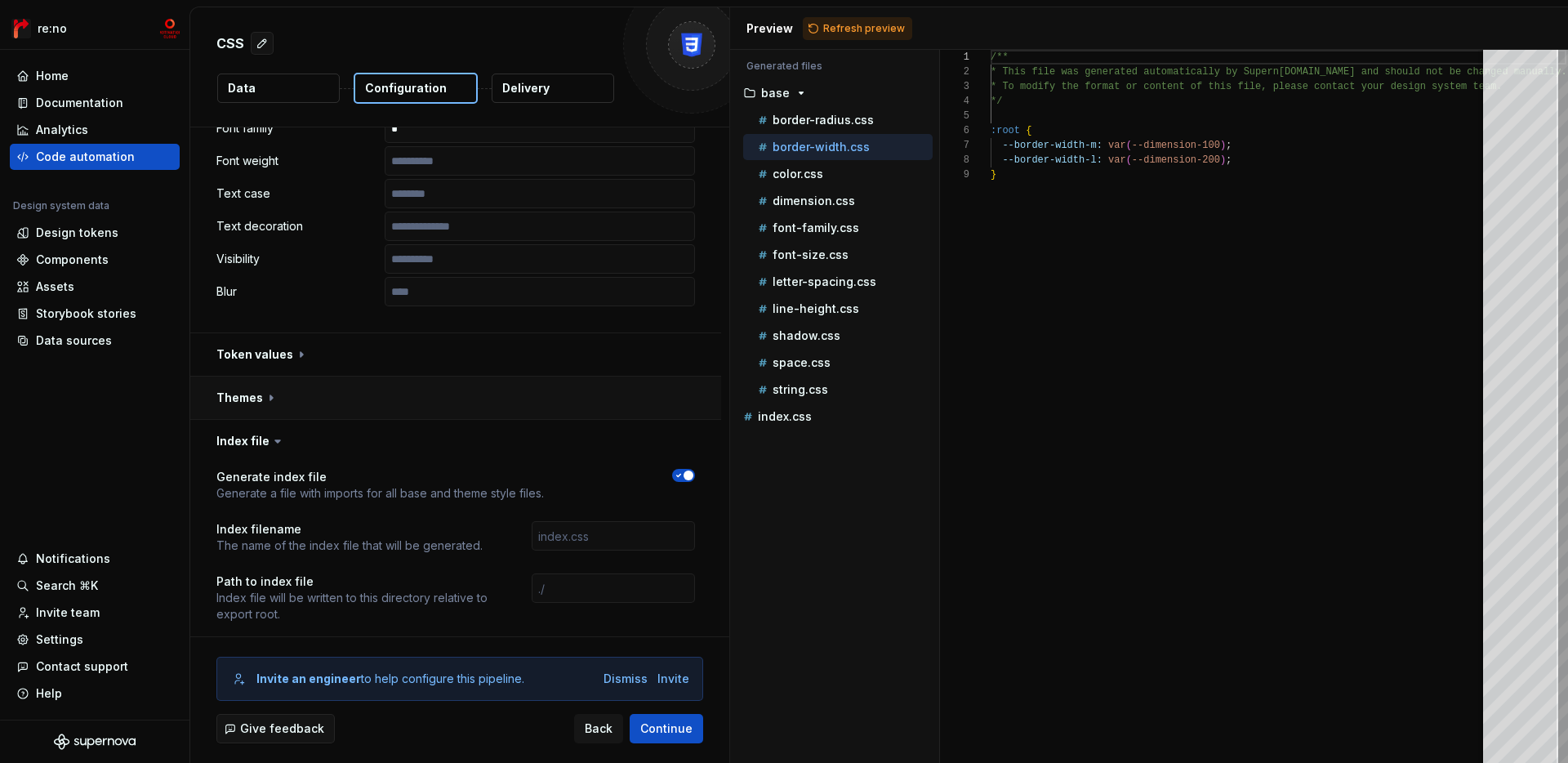
click at [454, 388] on button "button" at bounding box center [456, 397] width 531 height 42
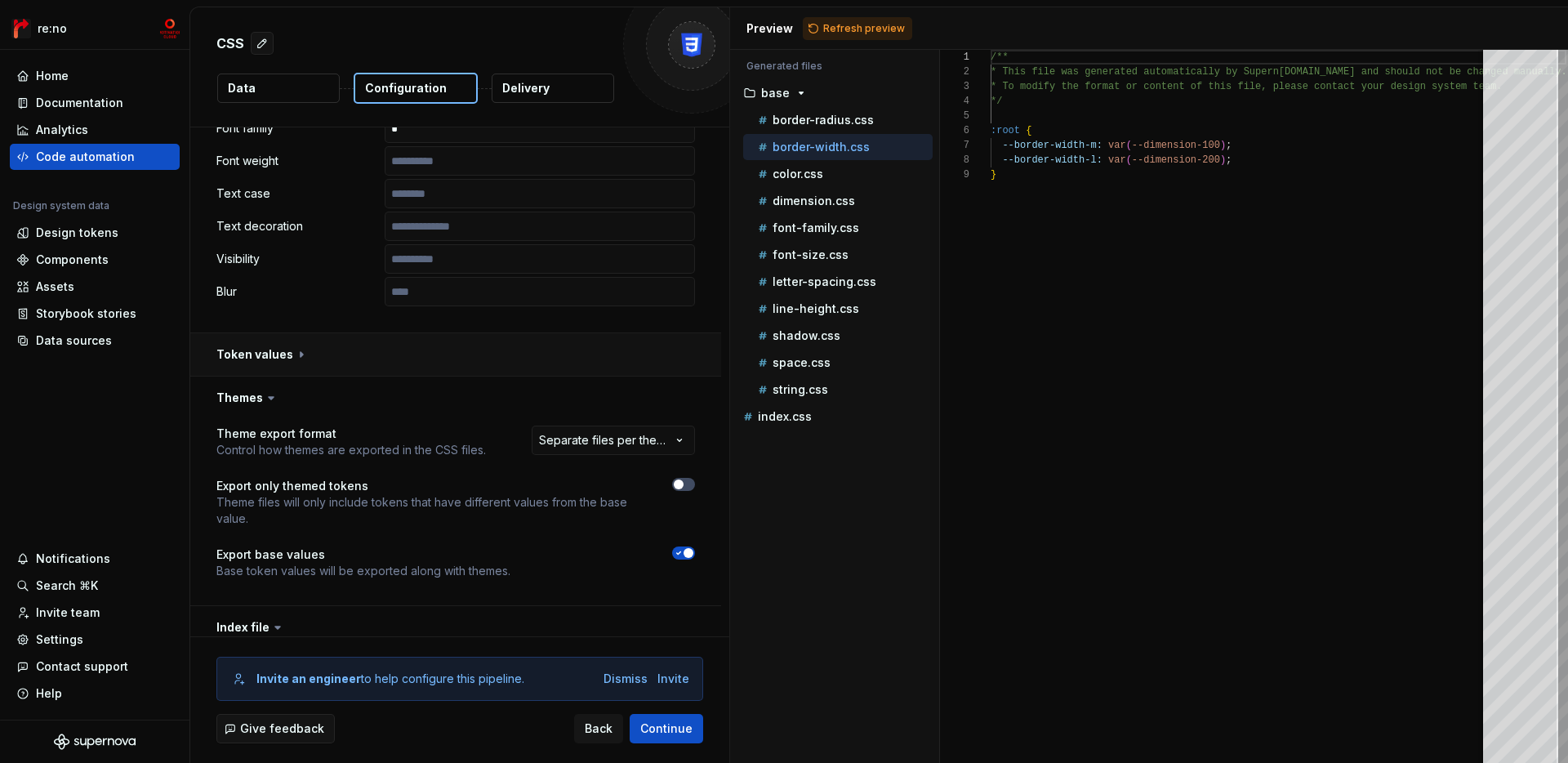
click at [490, 344] on button "button" at bounding box center [456, 354] width 531 height 42
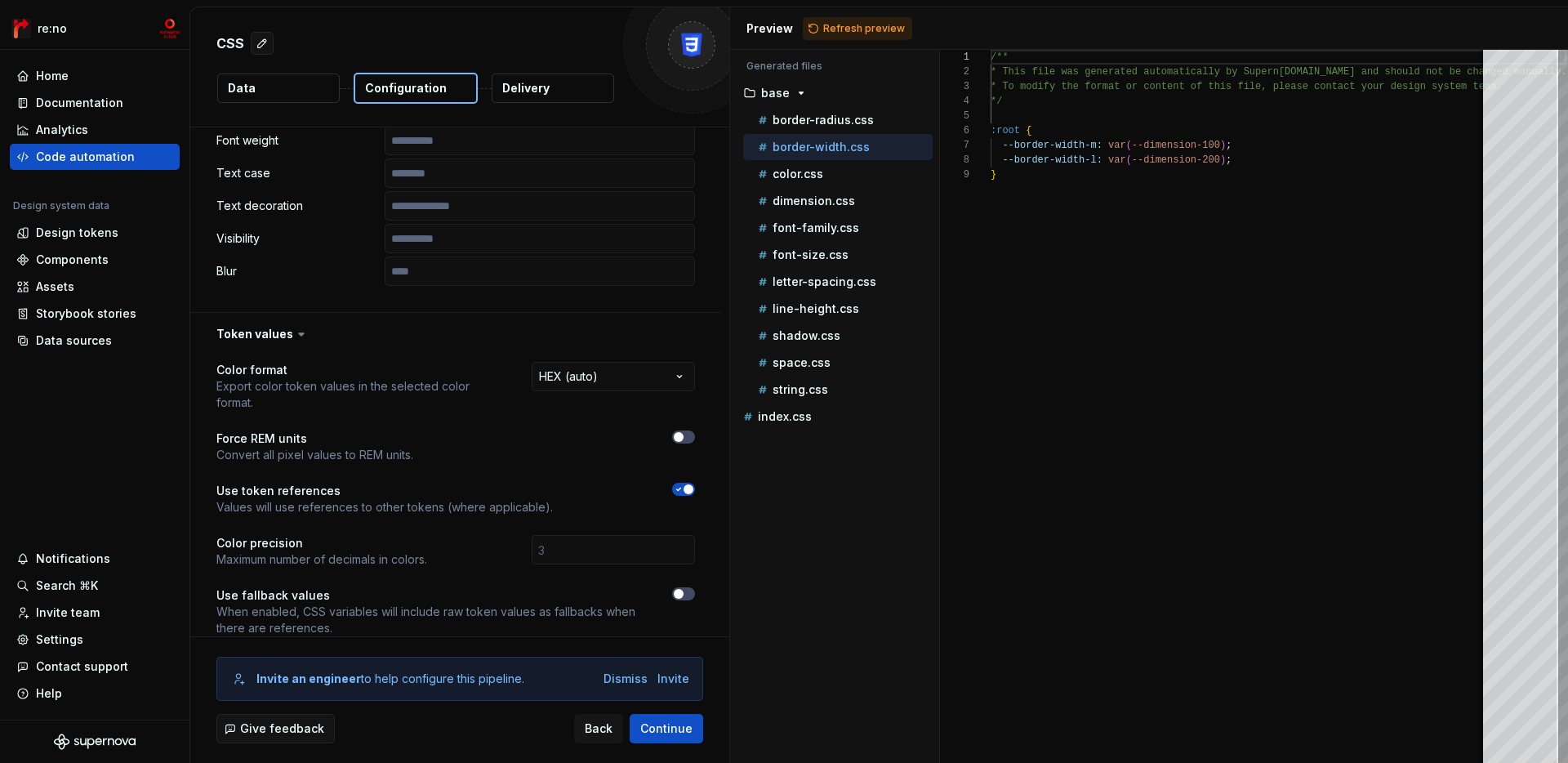
scroll to position [974, 0]
click at [683, 431] on span "button" at bounding box center [678, 435] width 9 height 9
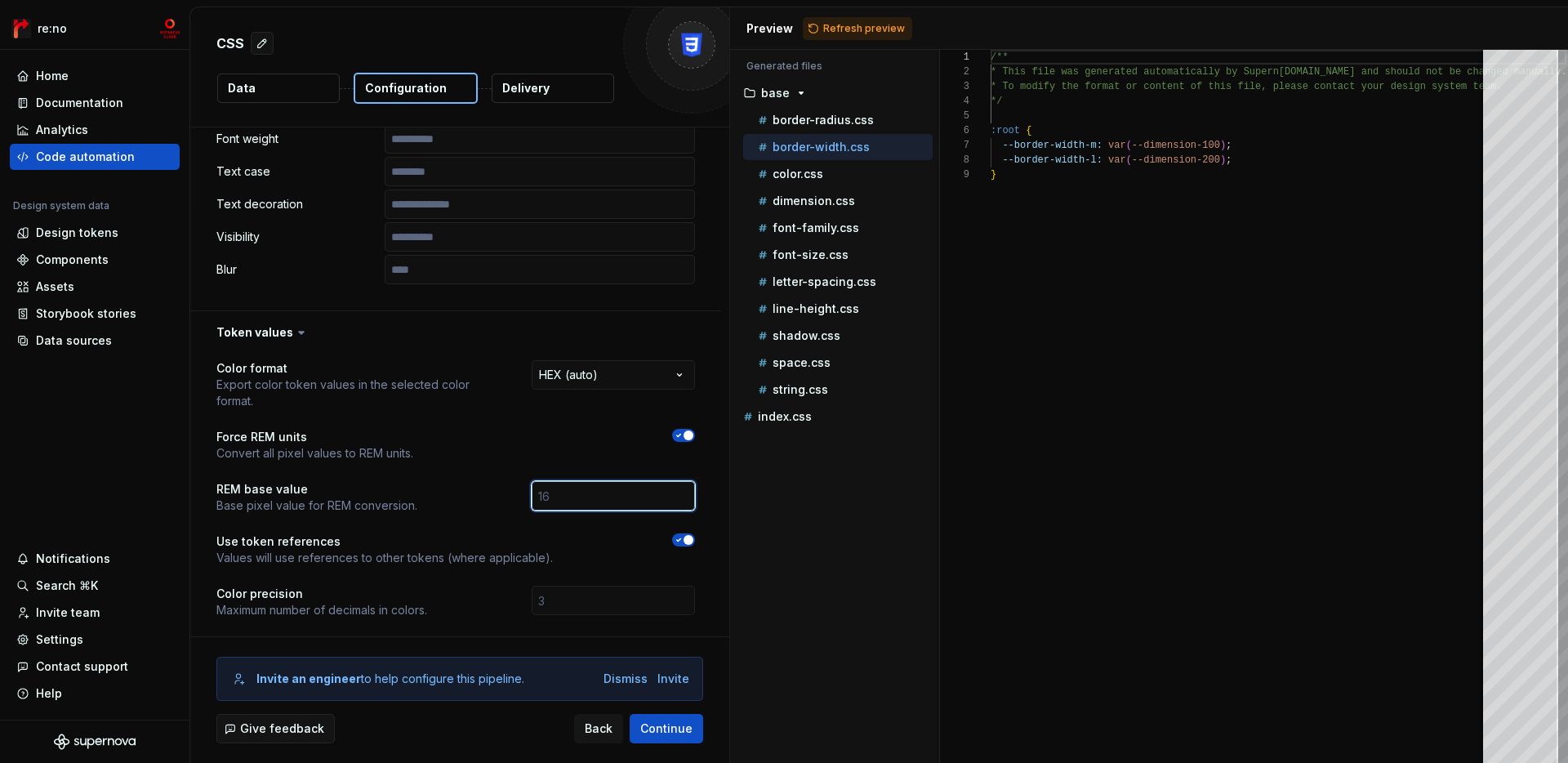
click at [664, 481] on input "number" at bounding box center [613, 495] width 163 height 29
type input "16"
click at [538, 550] on p "Values will use references to other tokens (where applicable)." at bounding box center [385, 558] width 337 height 16
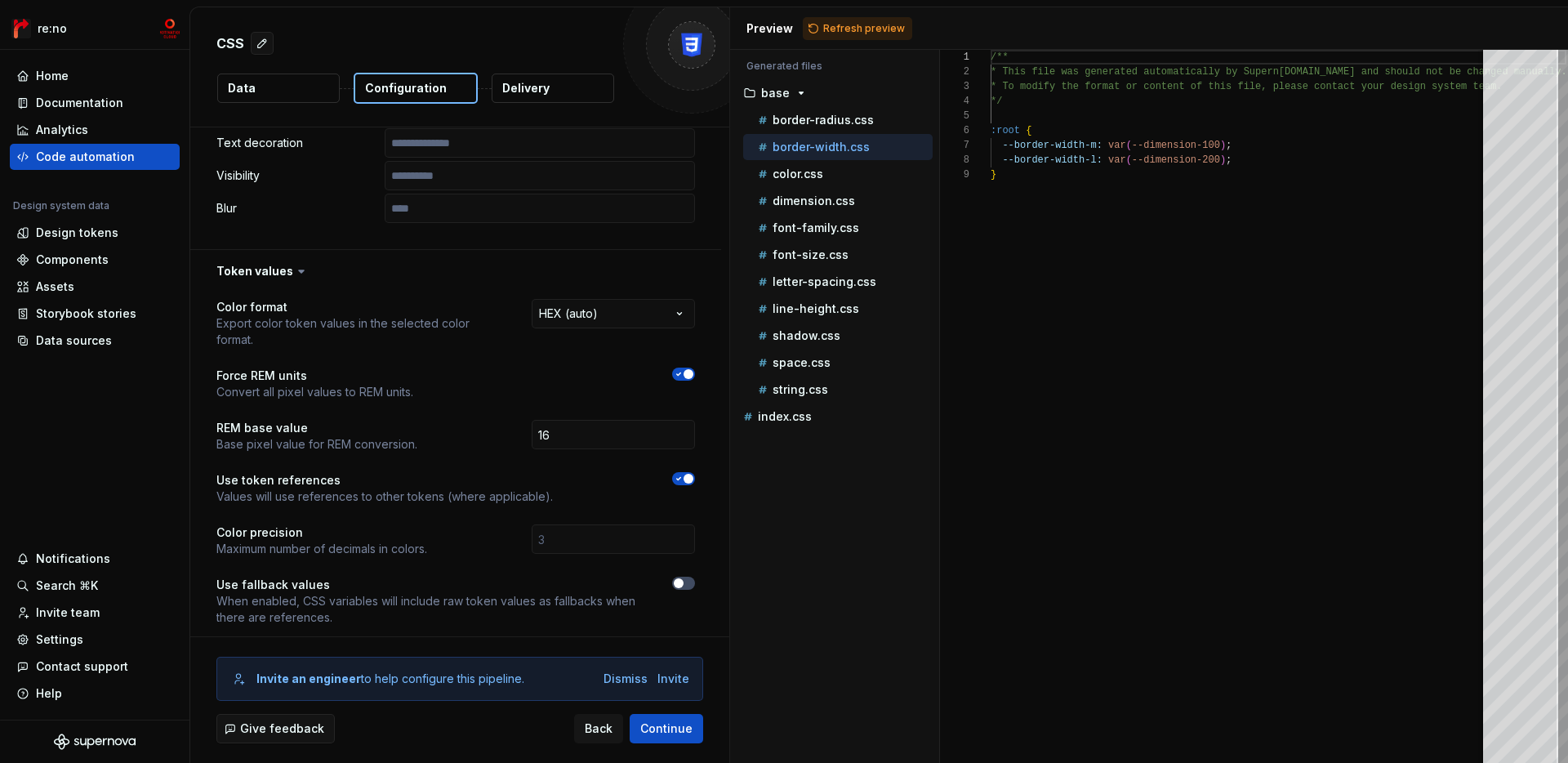
scroll to position [1119, 0]
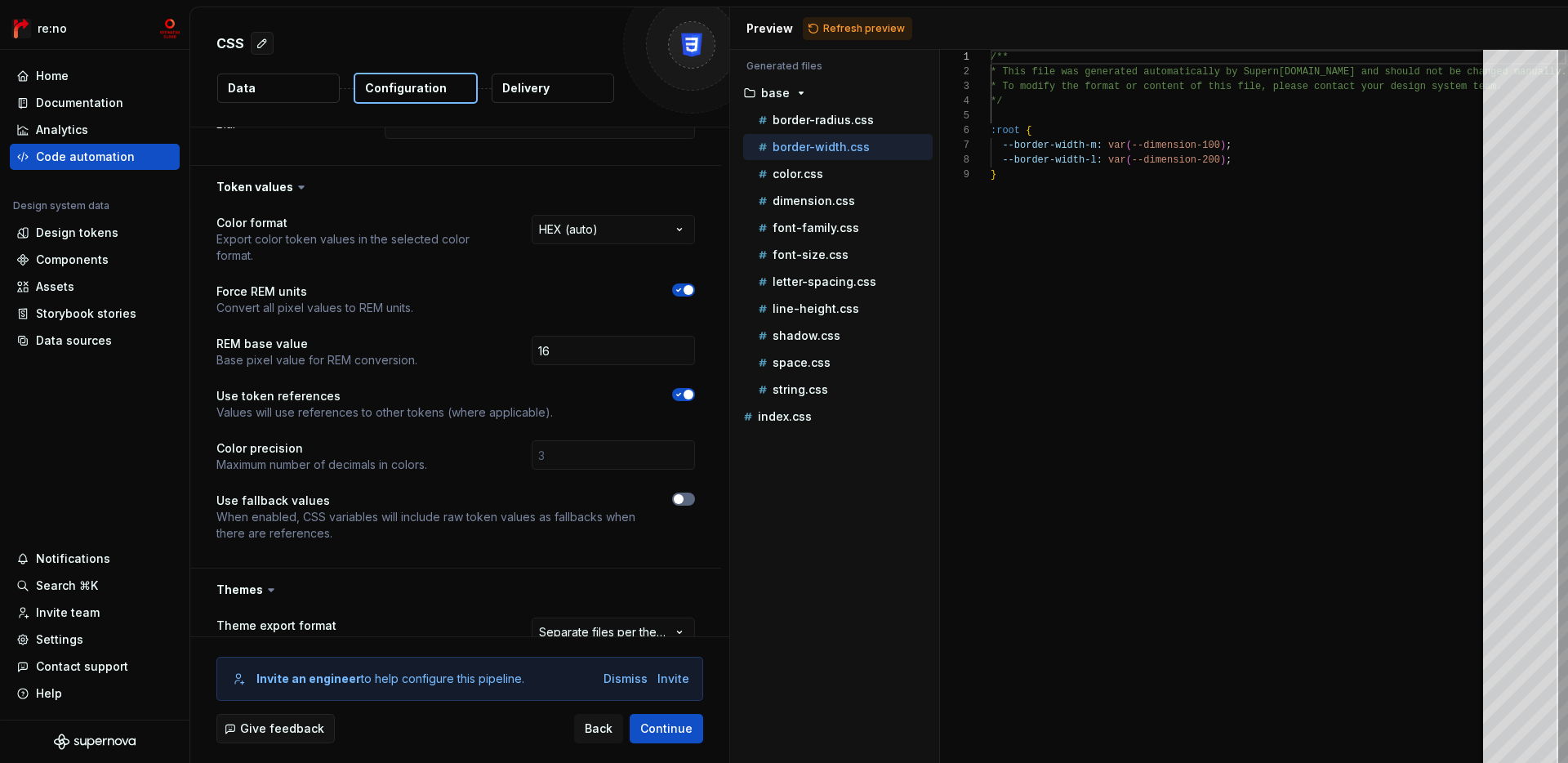
click at [683, 495] on span "button" at bounding box center [678, 499] width 9 height 9
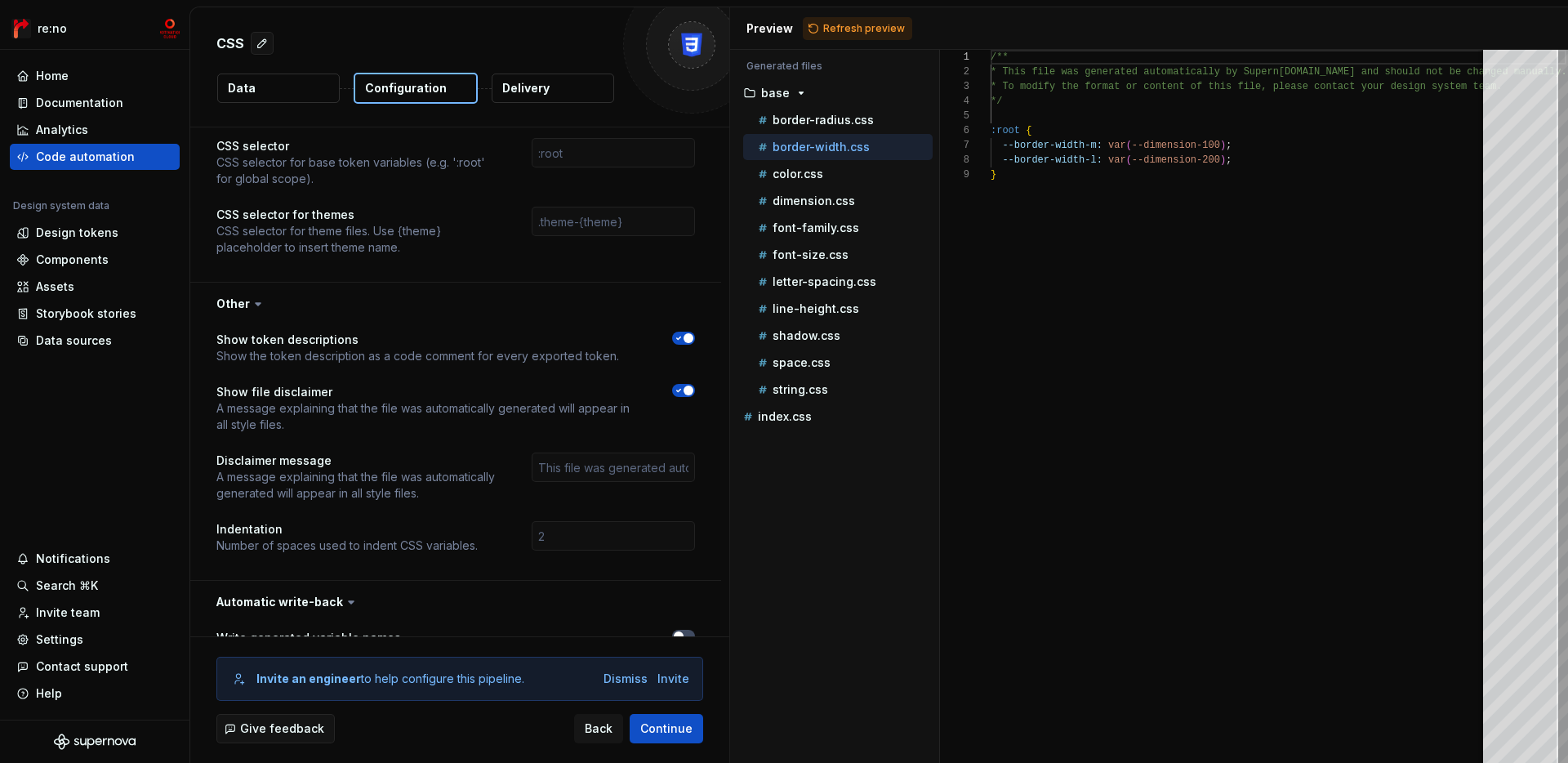
scroll to position [2376, 0]
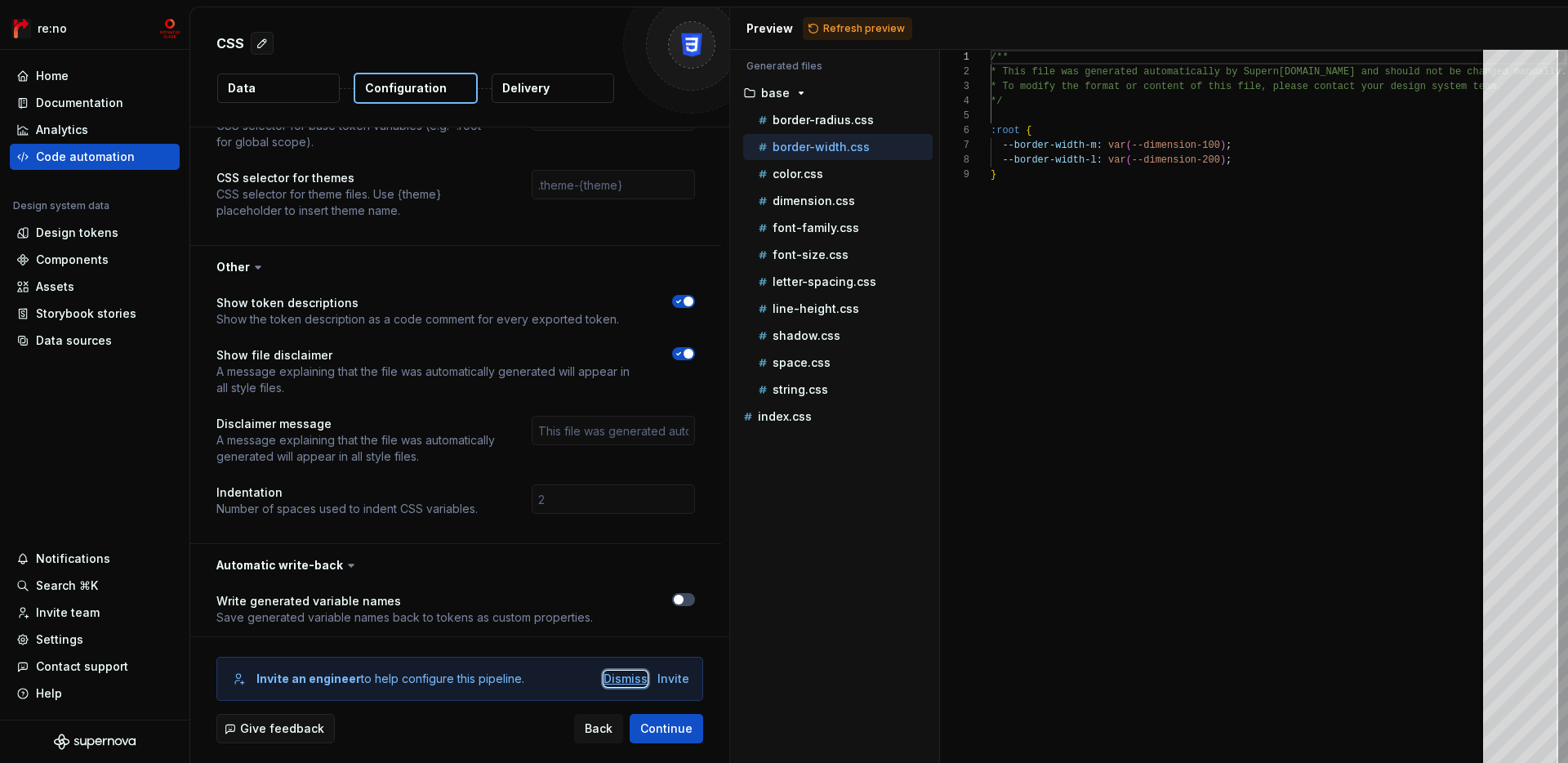
click at [618, 677] on div "Dismiss" at bounding box center [625, 678] width 44 height 16
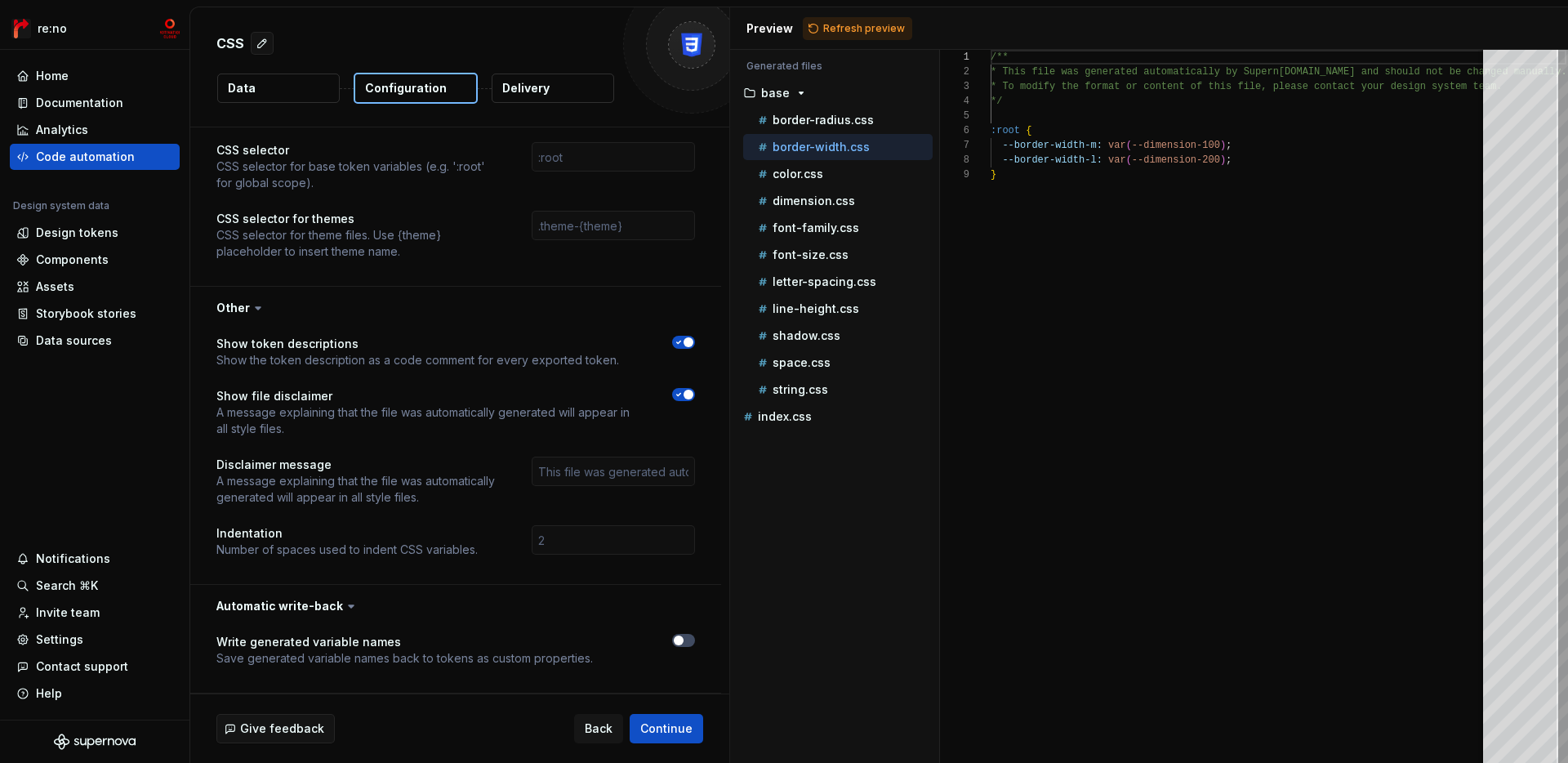
scroll to position [2319, 0]
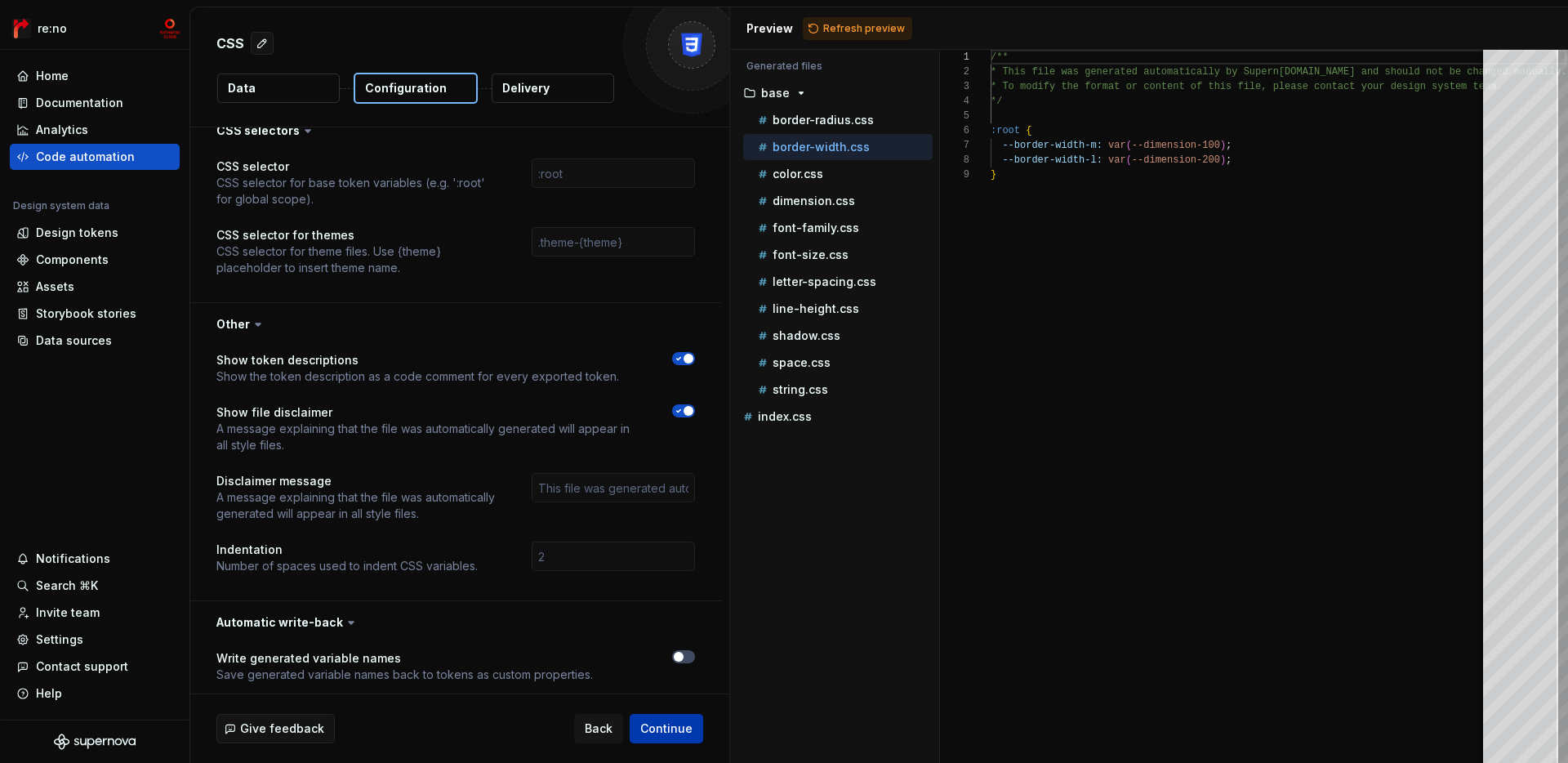
click at [669, 735] on span "Continue" at bounding box center [666, 728] width 53 height 16
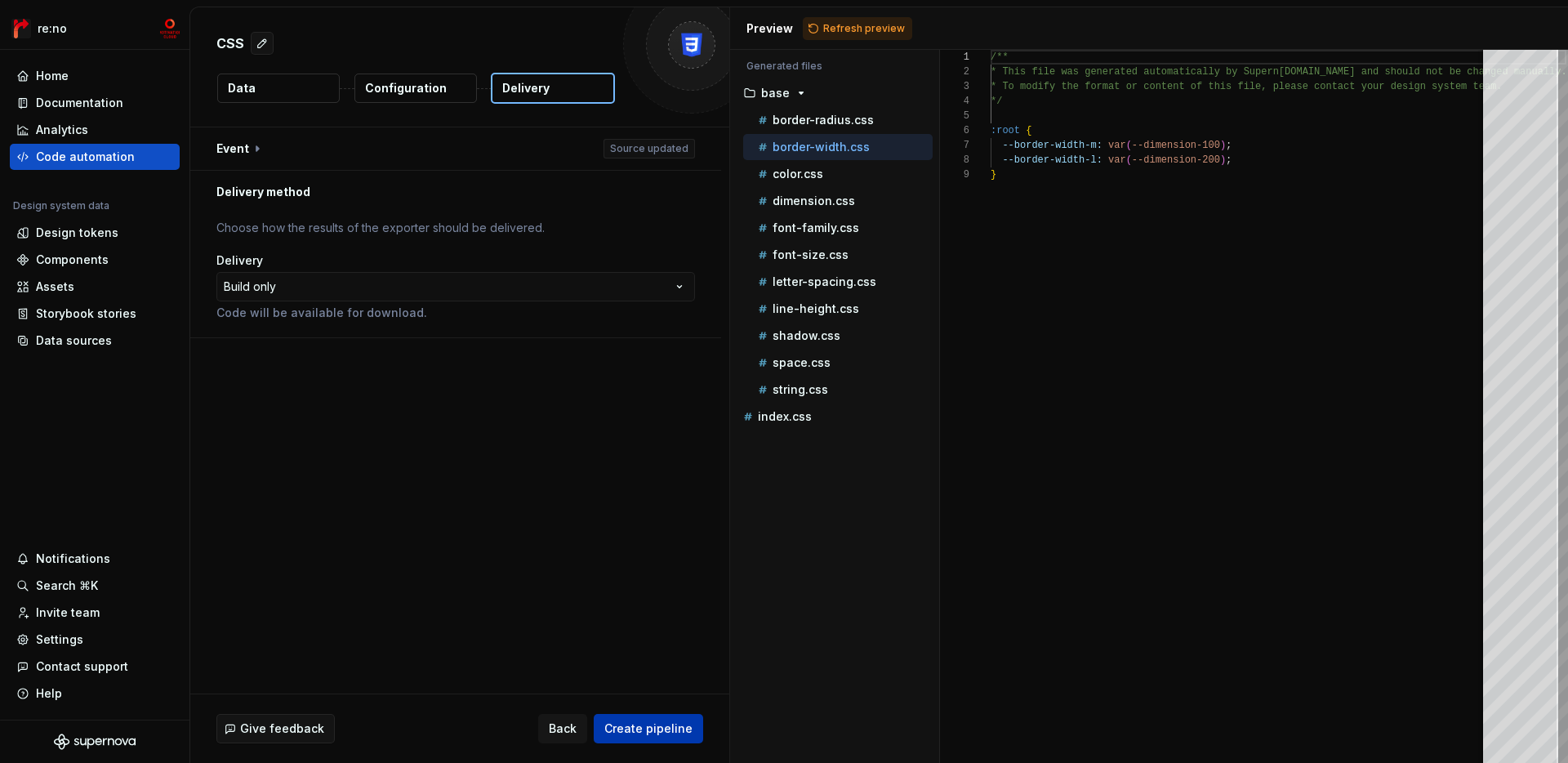
click at [674, 728] on span "Create pipeline" at bounding box center [648, 728] width 88 height 16
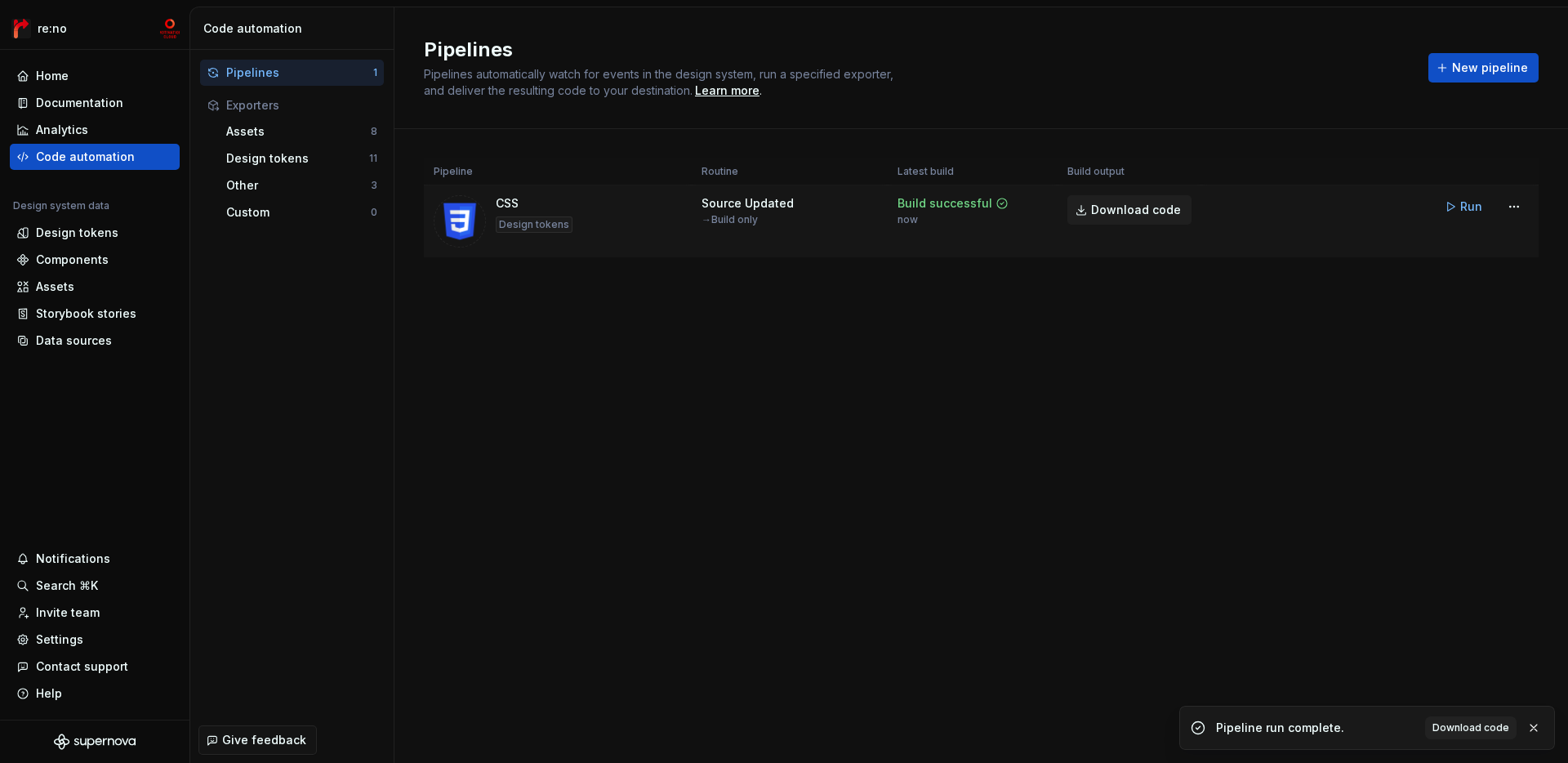
click at [1124, 199] on link "Download code" at bounding box center [1130, 210] width 124 height 29
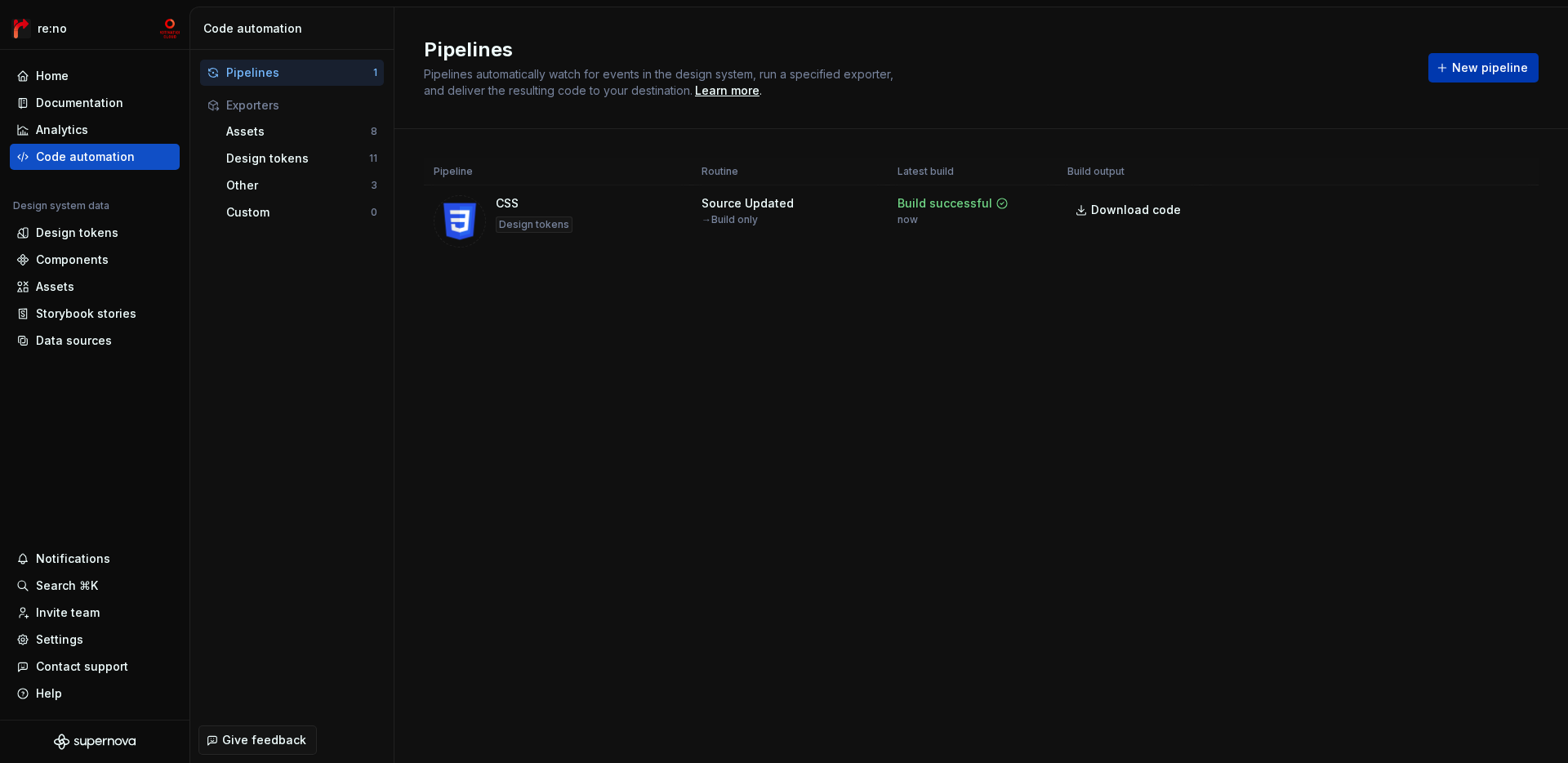
click at [1124, 62] on span "New pipeline" at bounding box center [1490, 67] width 76 height 16
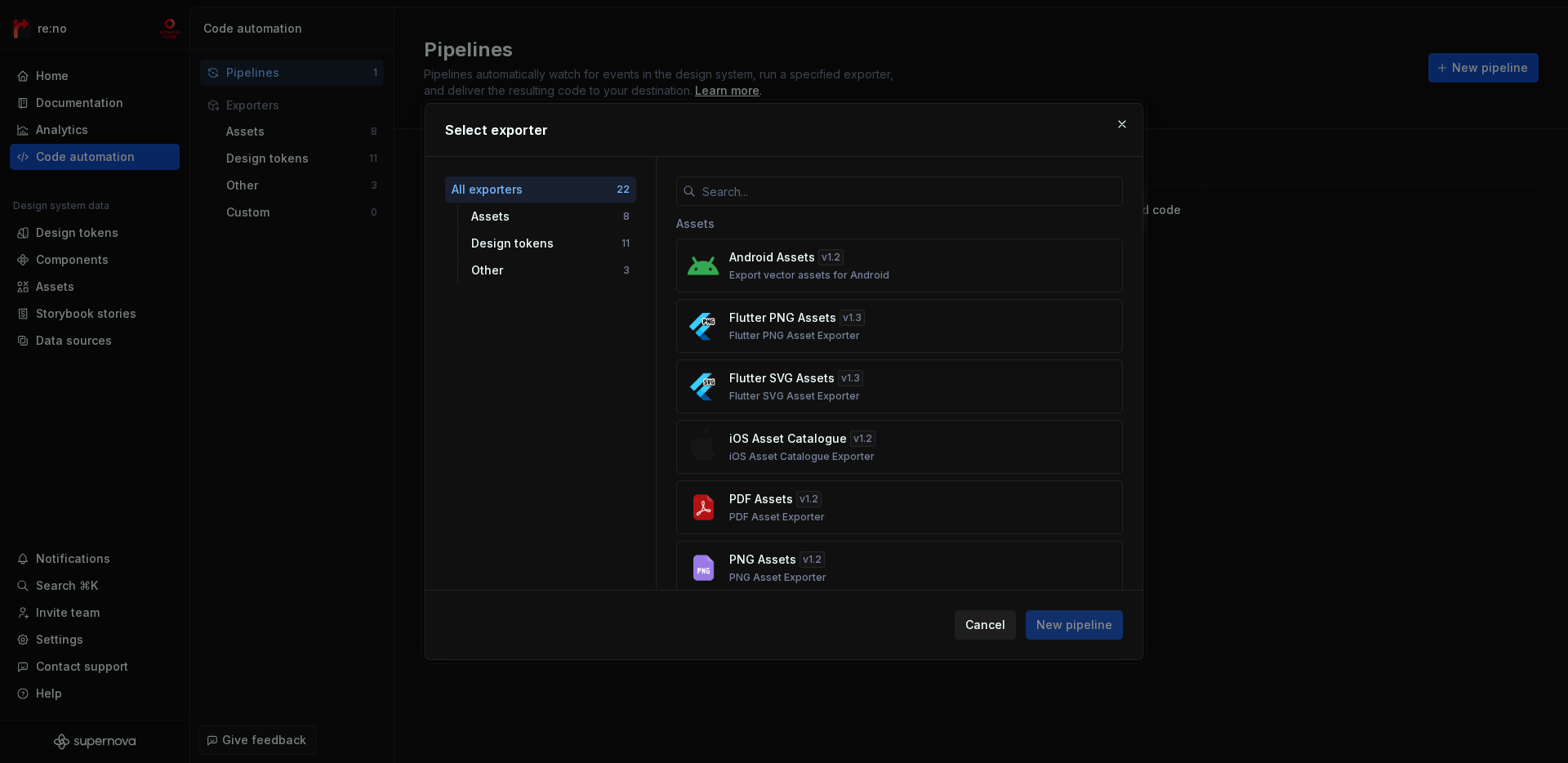
click at [972, 632] on span "Cancel" at bounding box center [986, 625] width 40 height 16
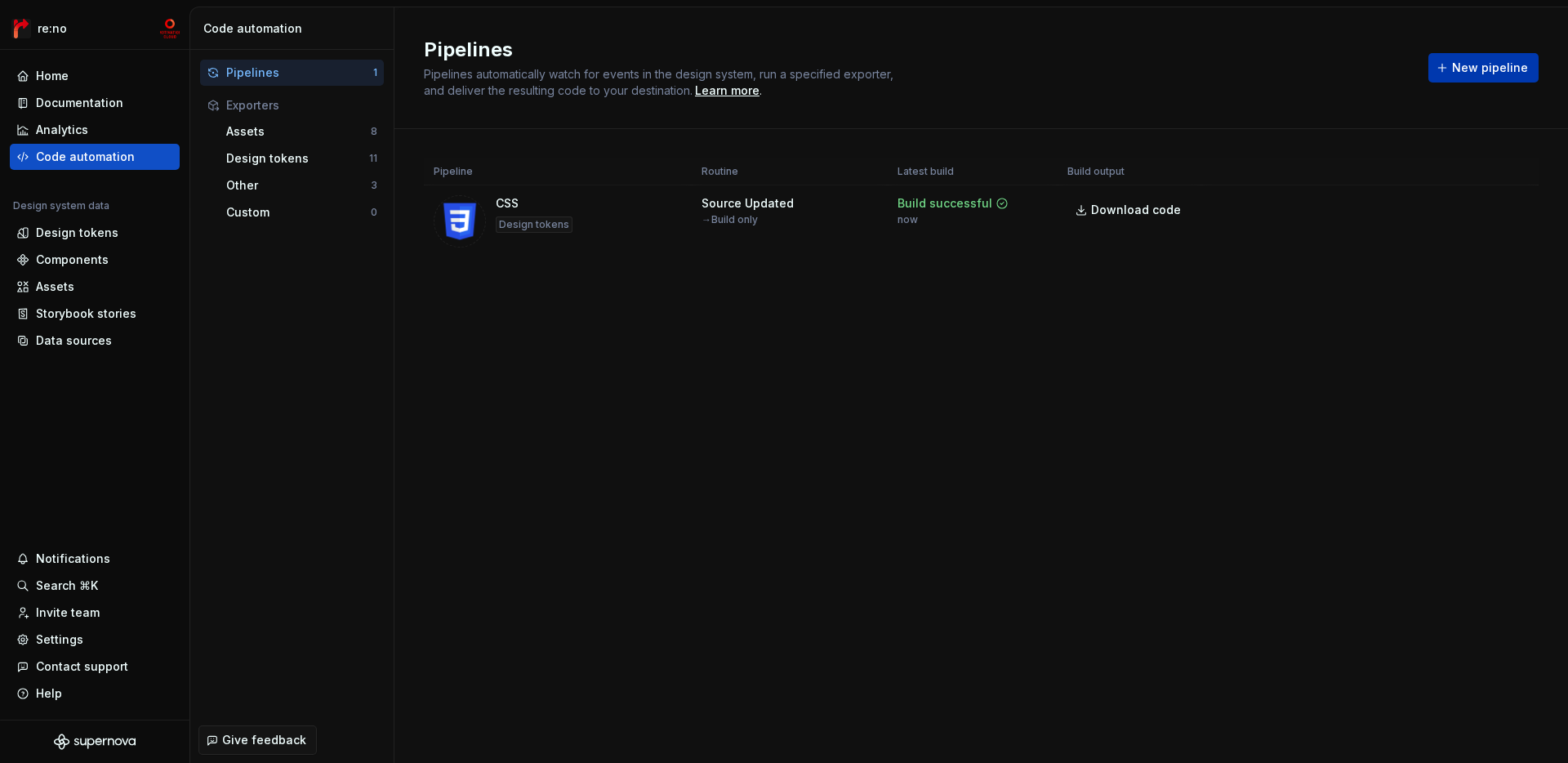
click at [1124, 66] on span "New pipeline" at bounding box center [1490, 67] width 76 height 16
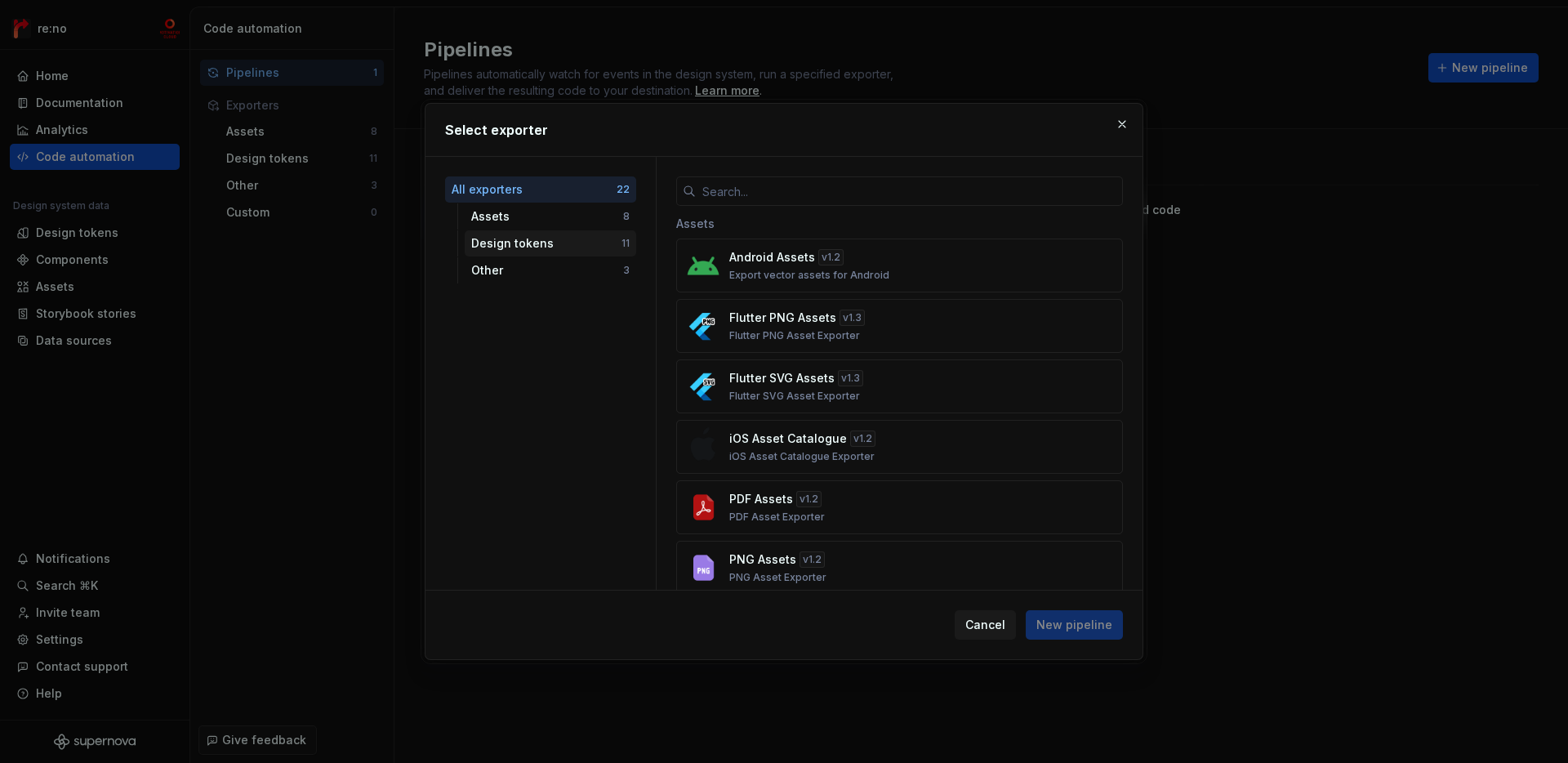
click at [582, 241] on div "Design tokens" at bounding box center [546, 243] width 150 height 16
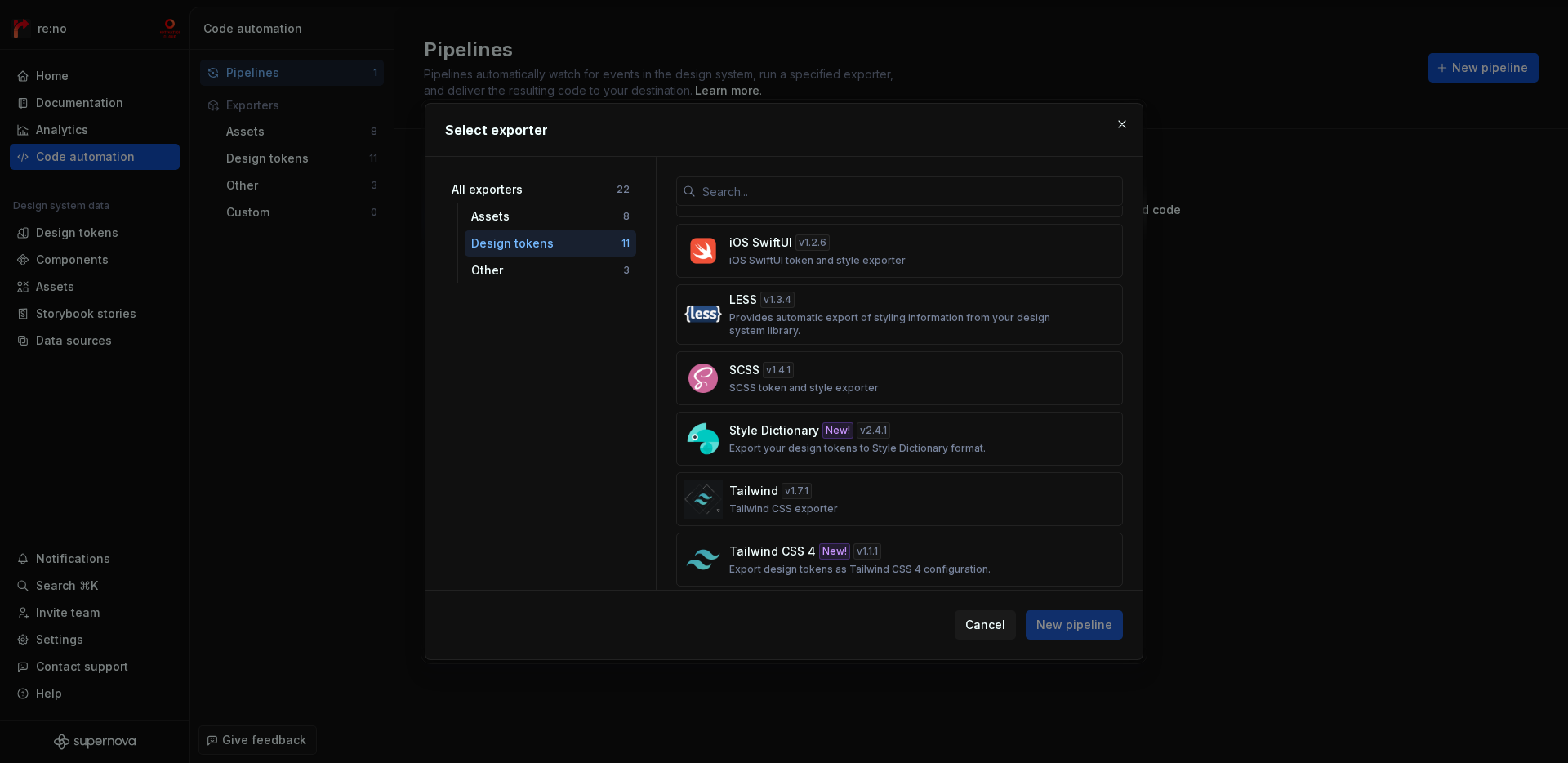
scroll to position [307, 0]
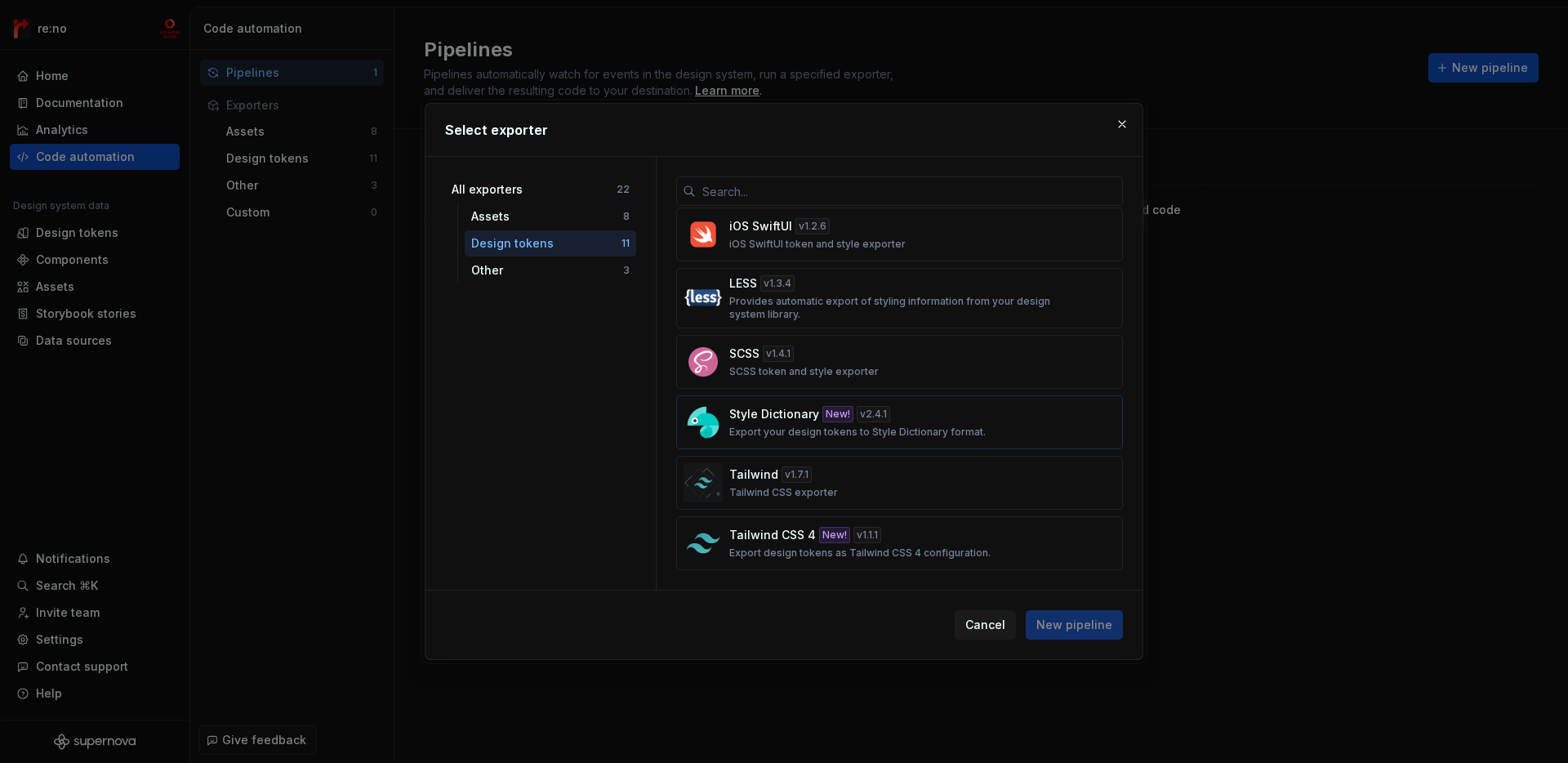
click at [784, 420] on p "Style Dictionary" at bounding box center [774, 413] width 90 height 16
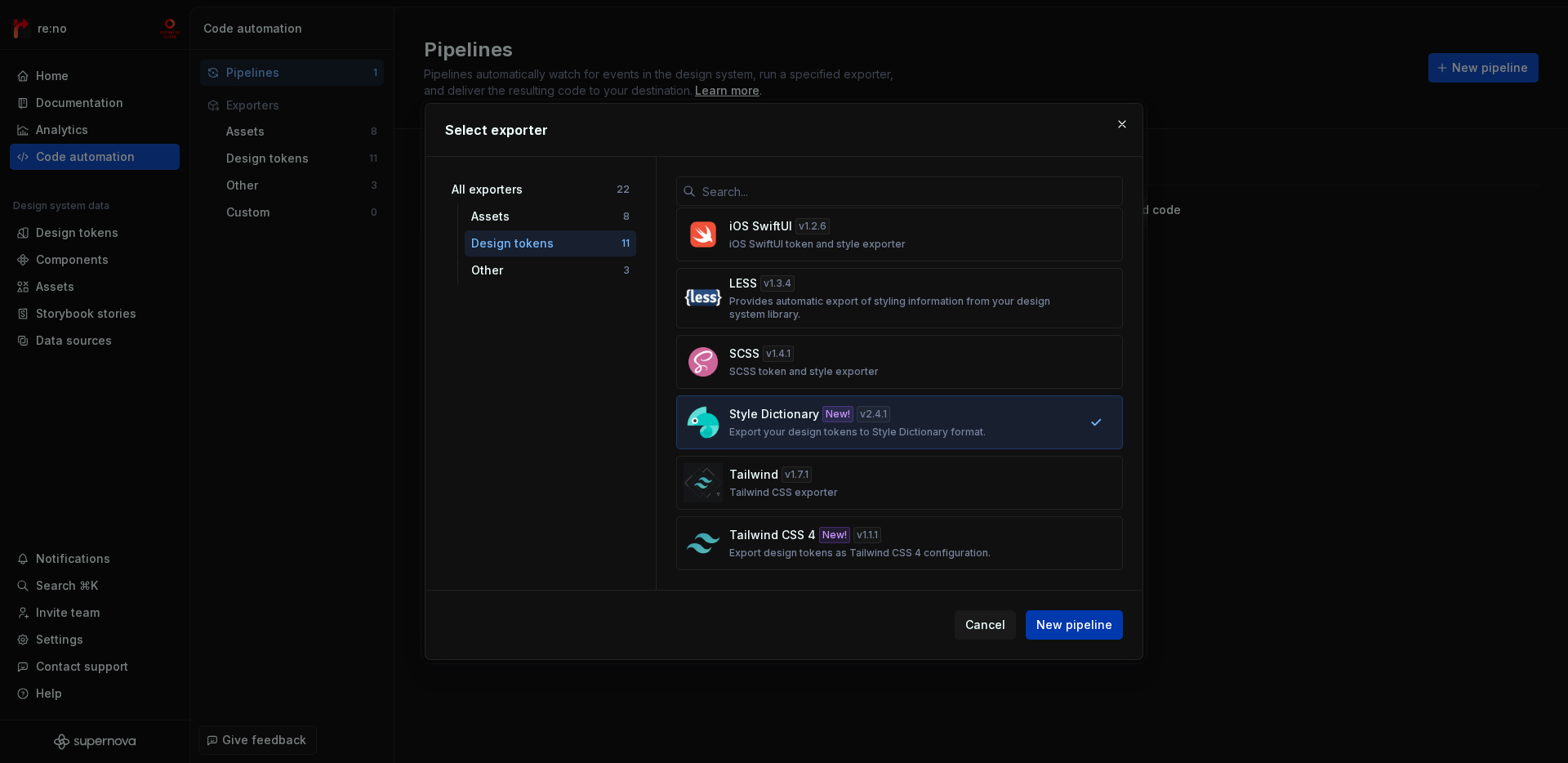
click at [1082, 626] on span "New pipeline" at bounding box center [1074, 625] width 76 height 16
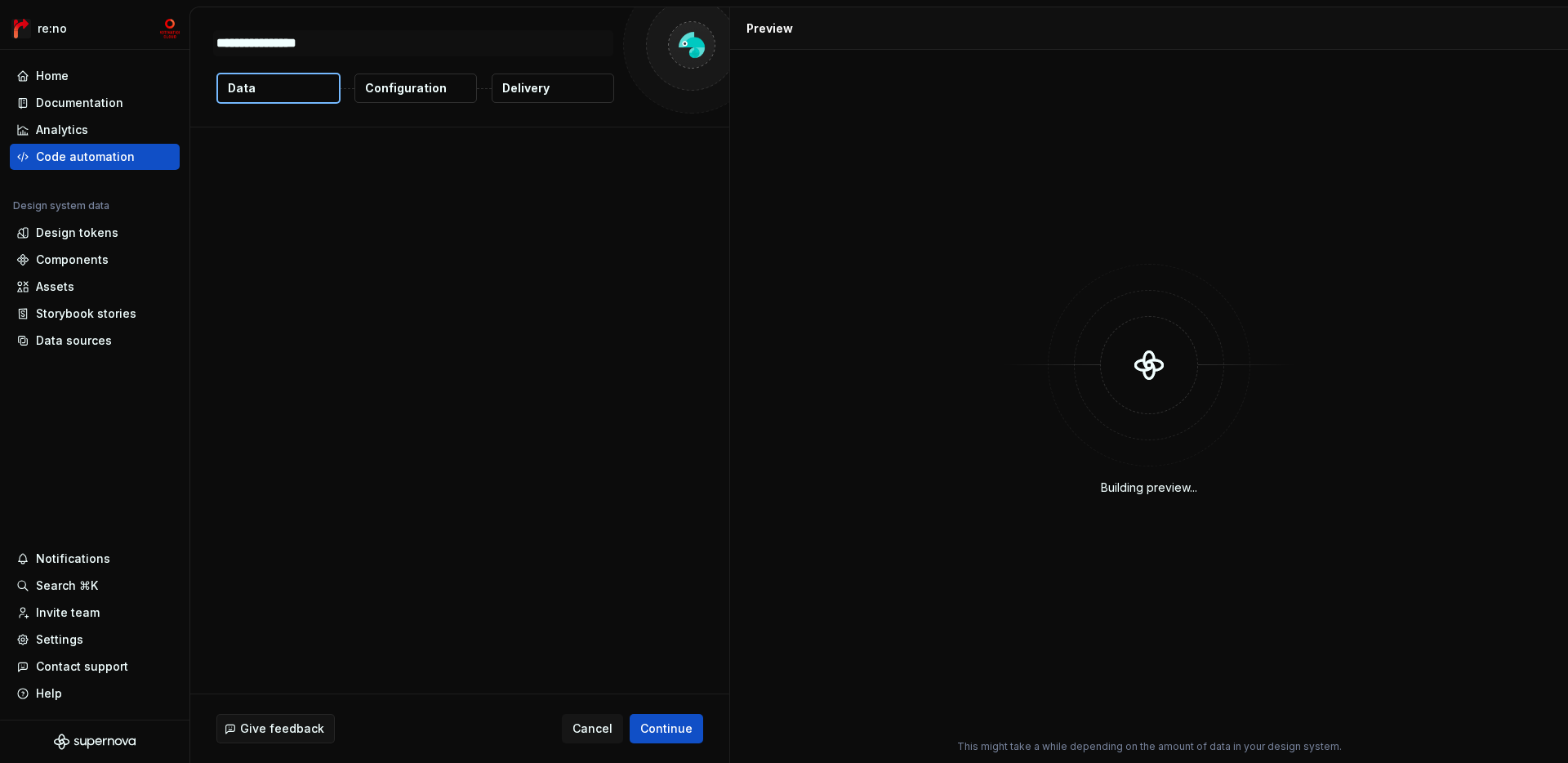
type textarea "*"
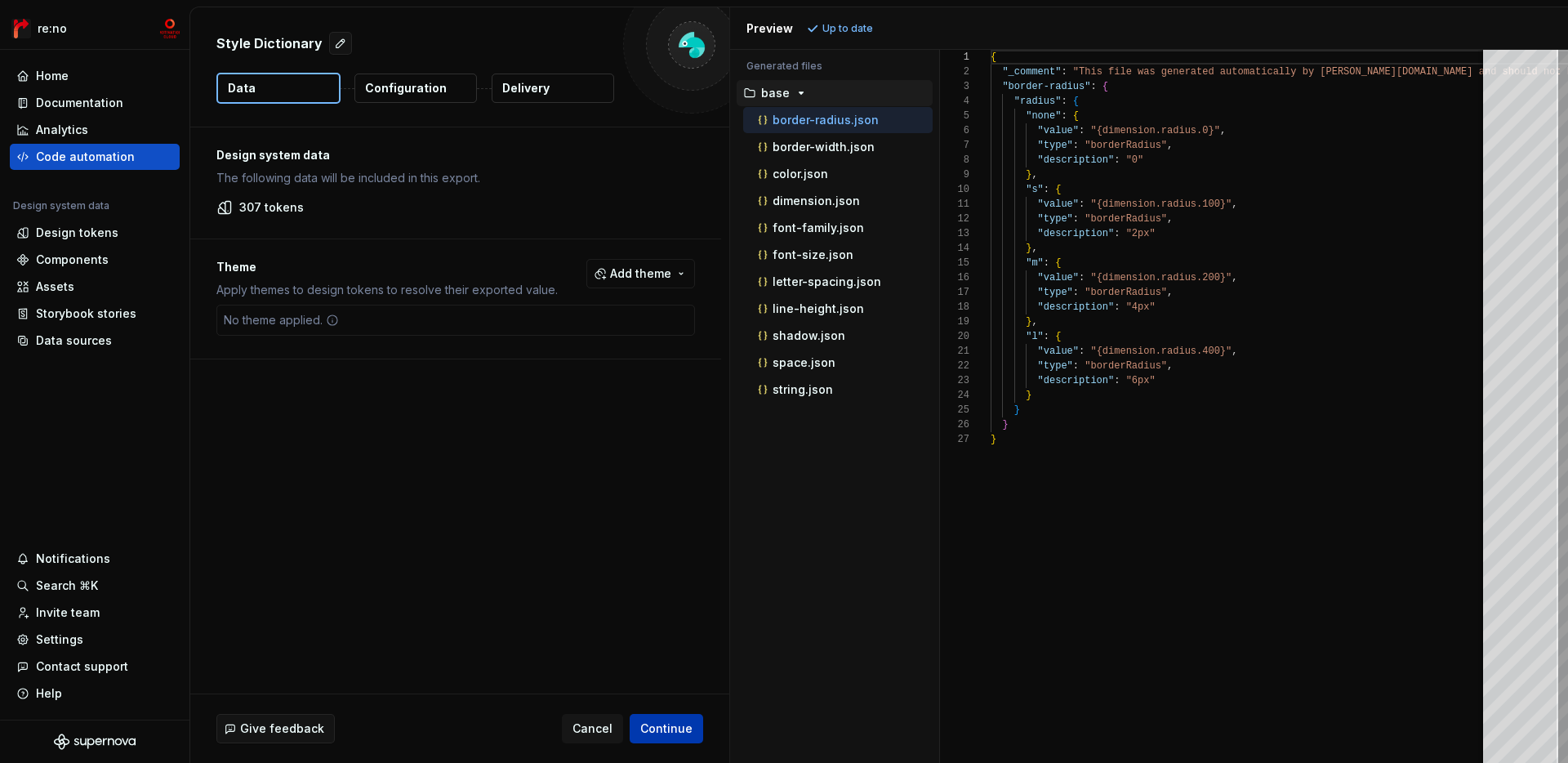
click at [690, 719] on button "Continue" at bounding box center [666, 728] width 73 height 29
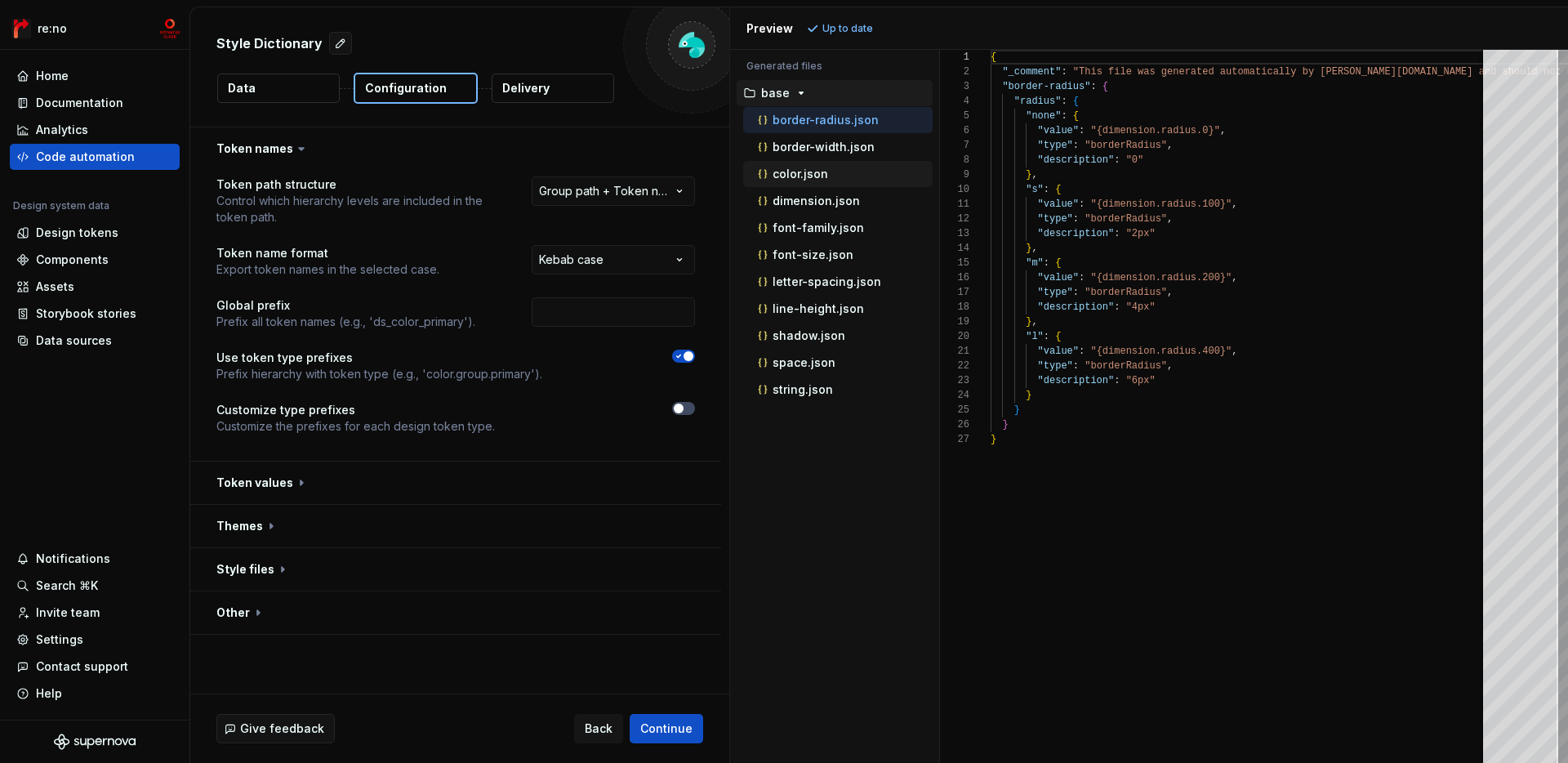
click at [786, 169] on p "color.json" at bounding box center [800, 173] width 55 height 13
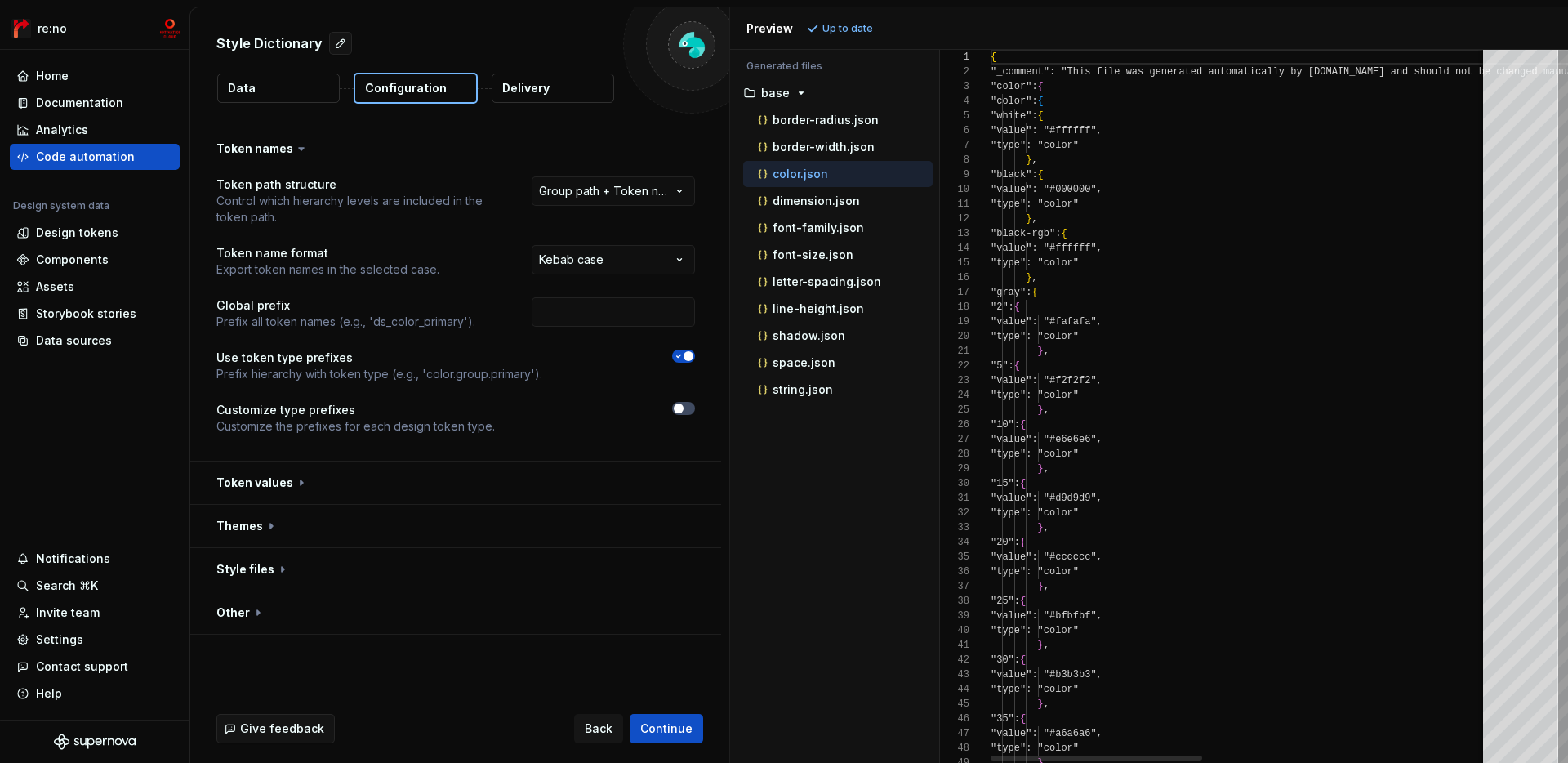
scroll to position [147, 0]
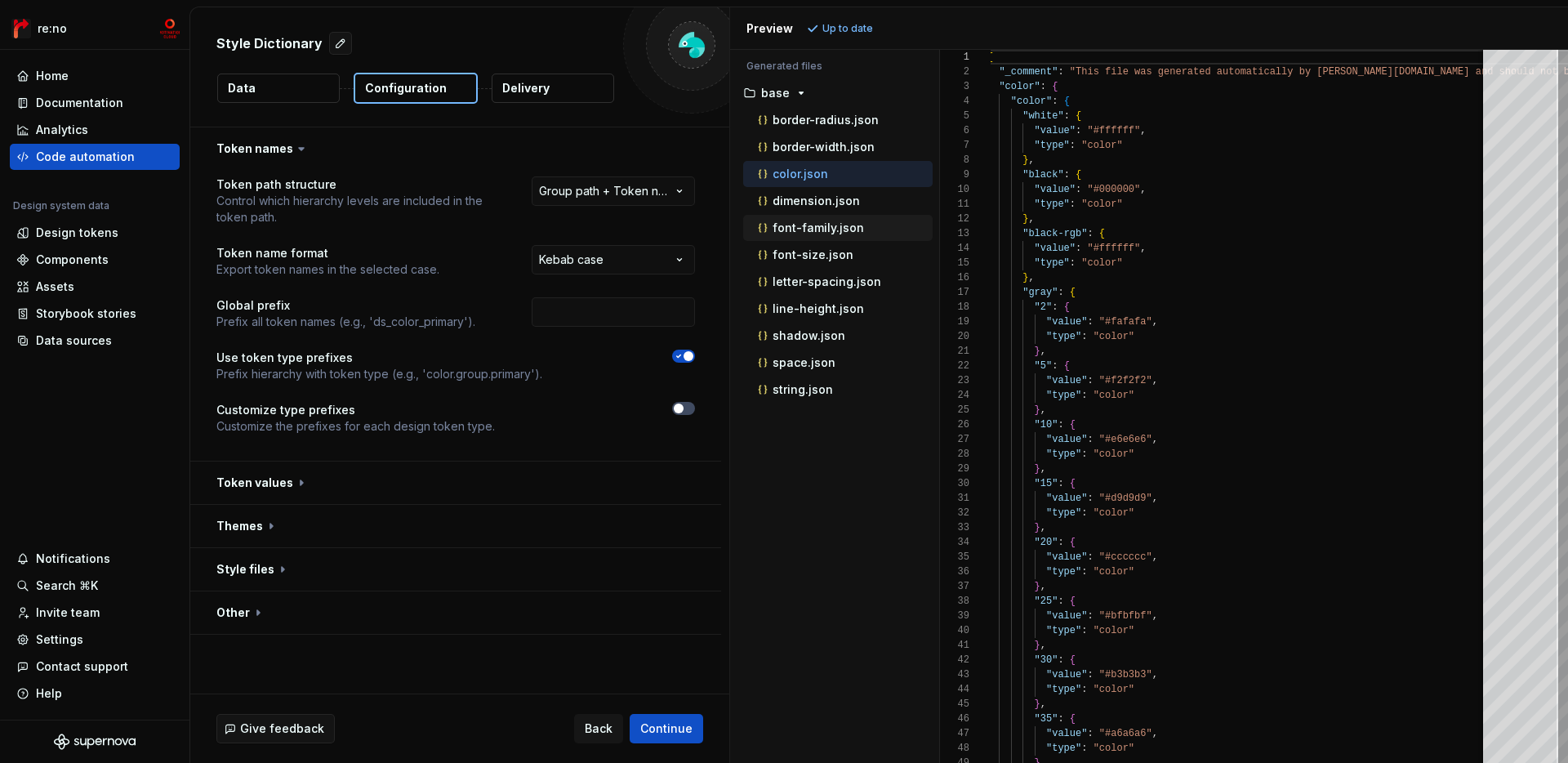
click at [815, 226] on p "font-family.json" at bounding box center [818, 227] width 91 height 13
type textarea "**********"
click at [815, 226] on p "font-family.json" at bounding box center [818, 227] width 91 height 13
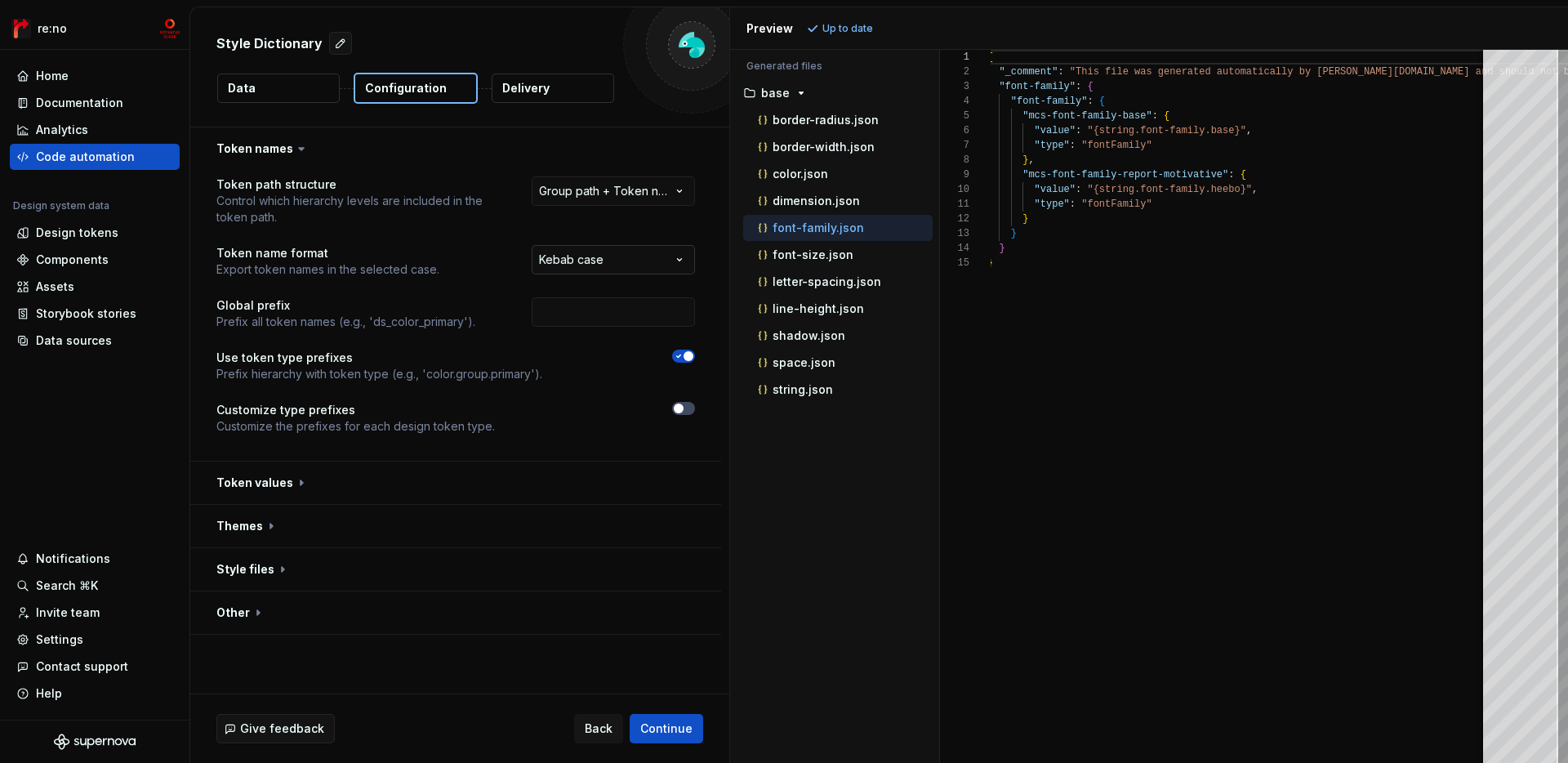
click at [626, 247] on html "**********" at bounding box center [784, 382] width 1568 height 763
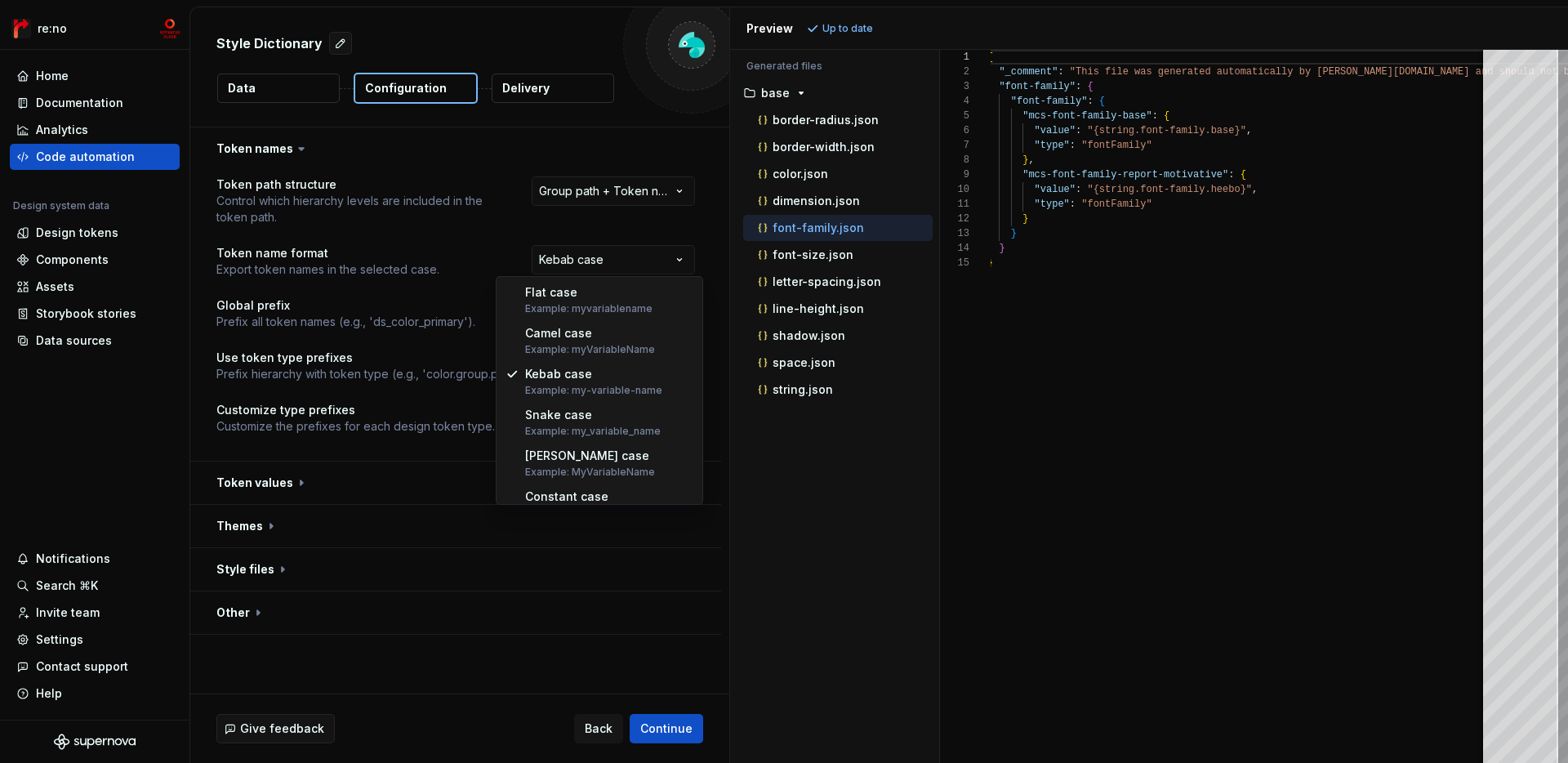
select select "*********"
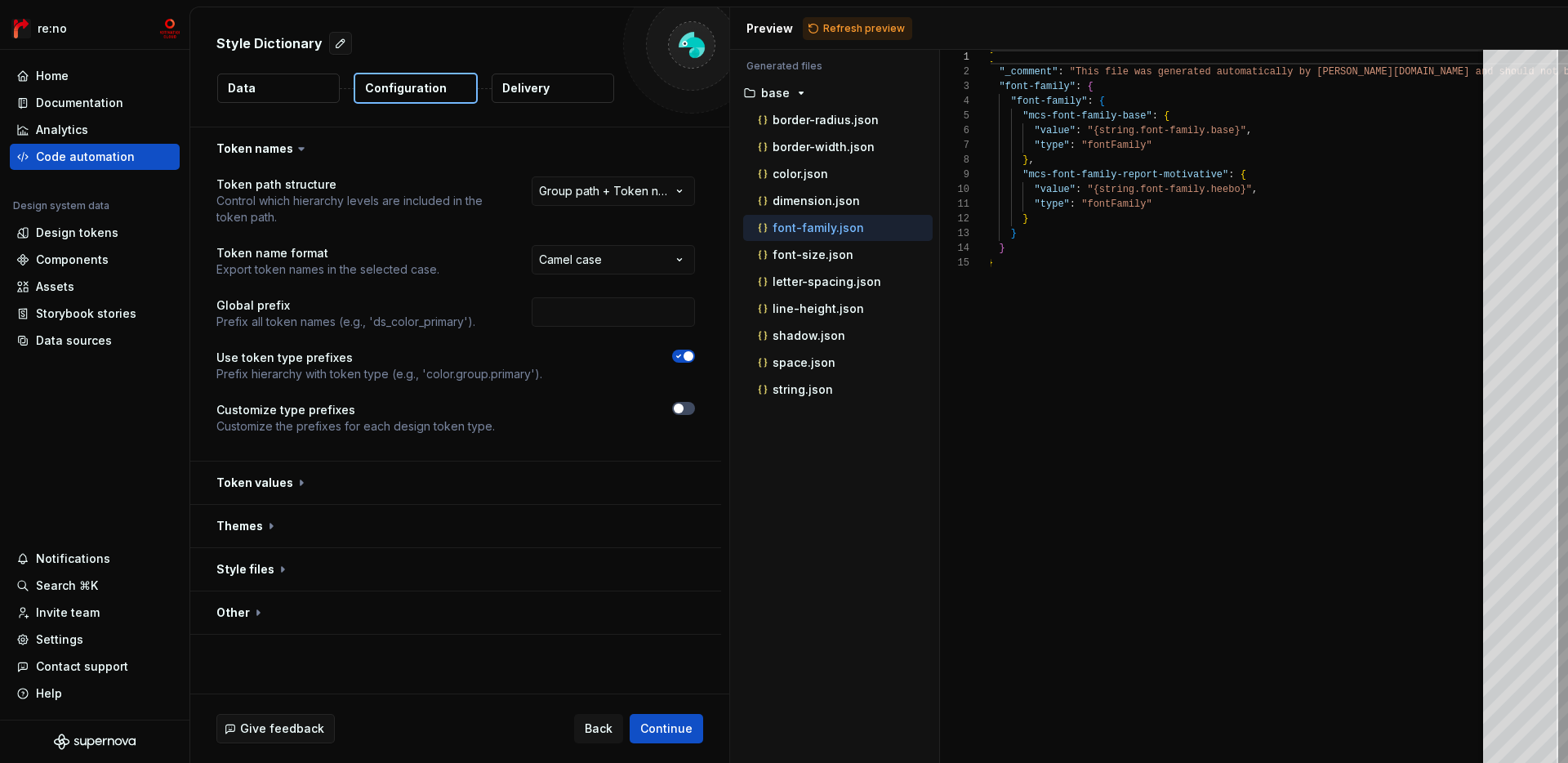
click at [847, 42] on div "Preview Refresh preview" at bounding box center [1149, 28] width 838 height 42
click at [866, 26] on span "Refresh preview" at bounding box center [864, 28] width 82 height 13
type textarea "**********"
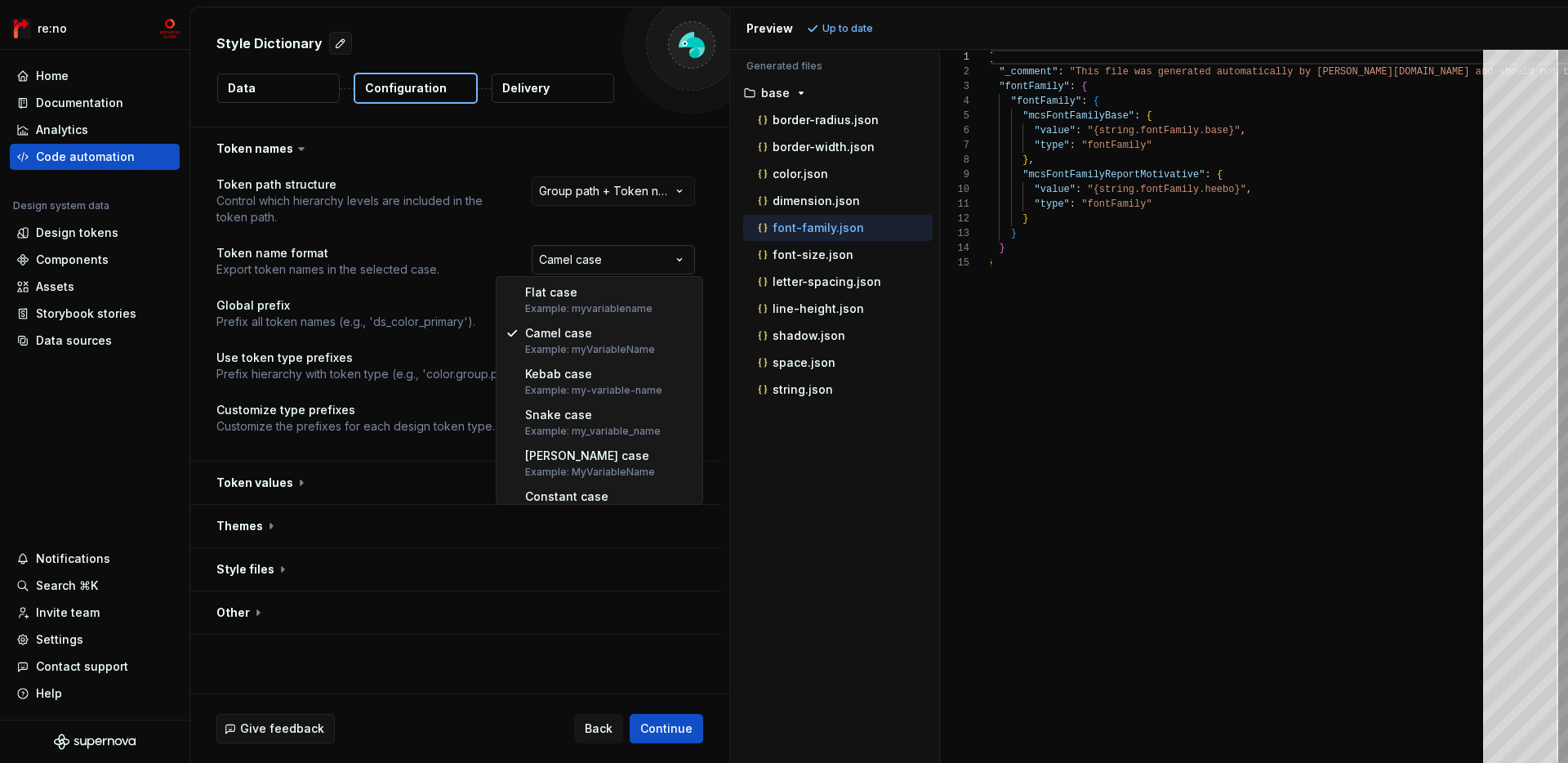
click at [644, 255] on html "**********" at bounding box center [784, 382] width 1568 height 763
select select "*********"
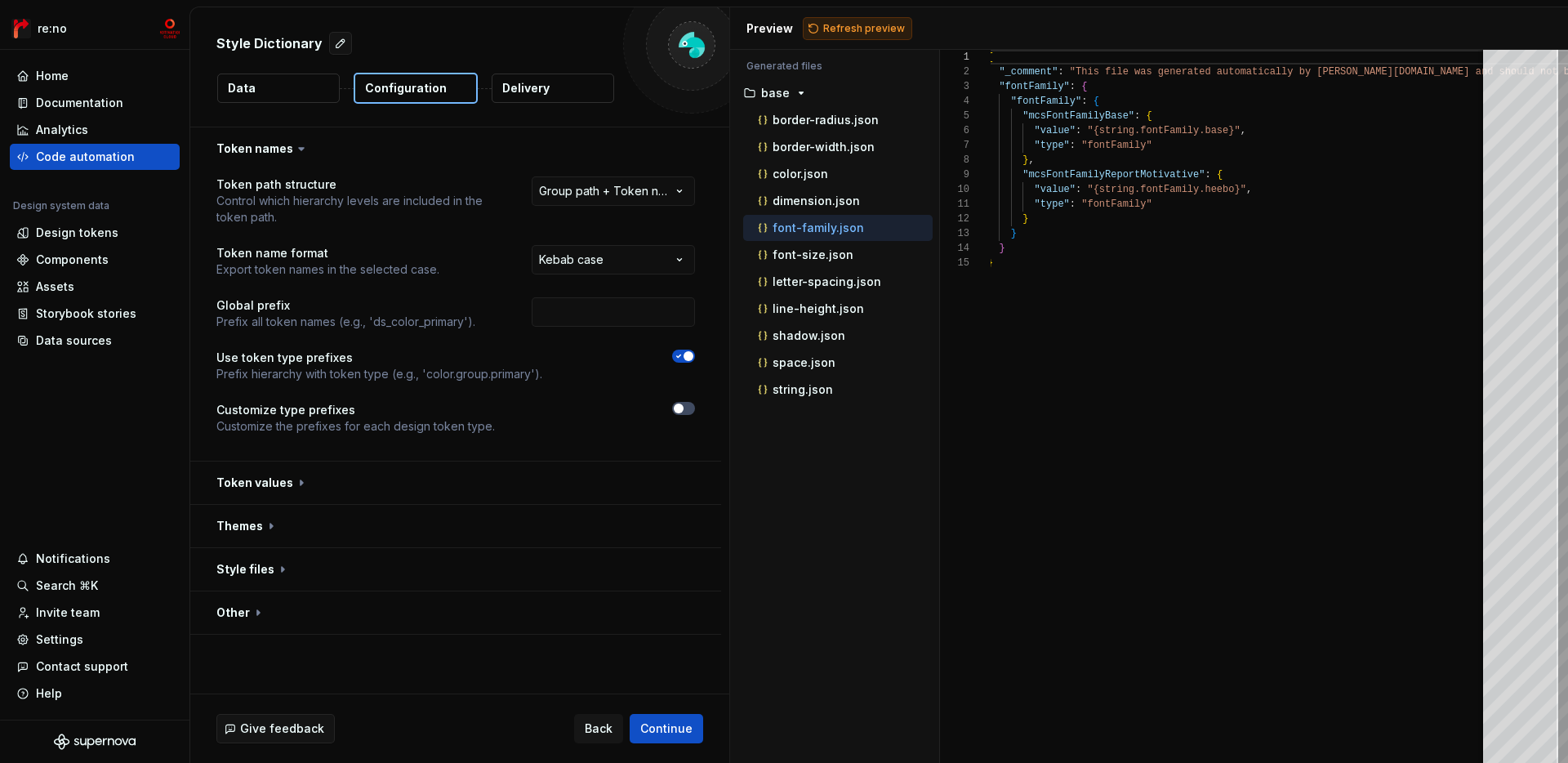
click at [842, 35] on span "Refresh preview" at bounding box center [864, 28] width 82 height 13
click at [609, 192] on html "**********" at bounding box center [784, 382] width 1568 height 763
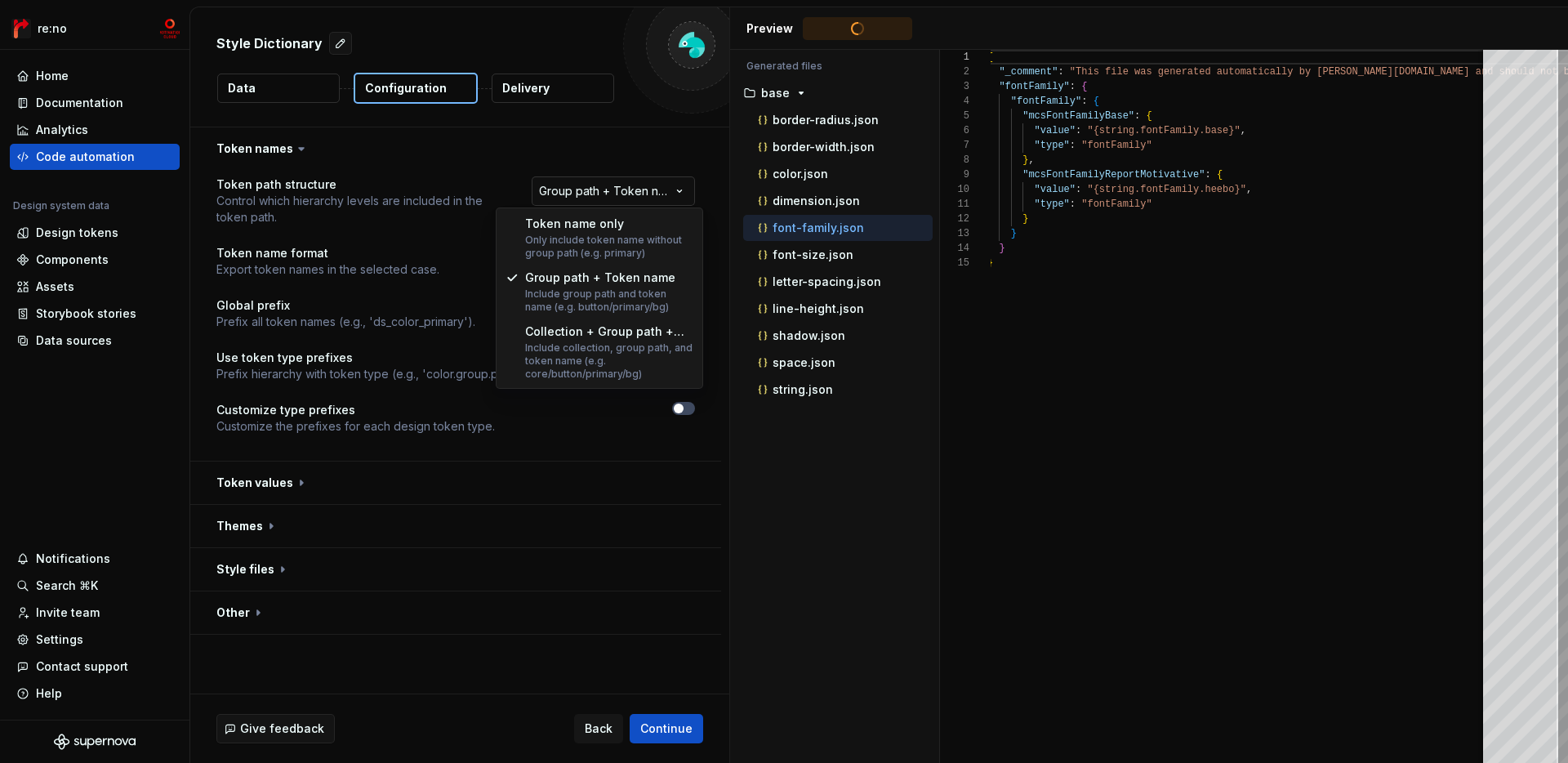
type textarea "**********"
select select "********"
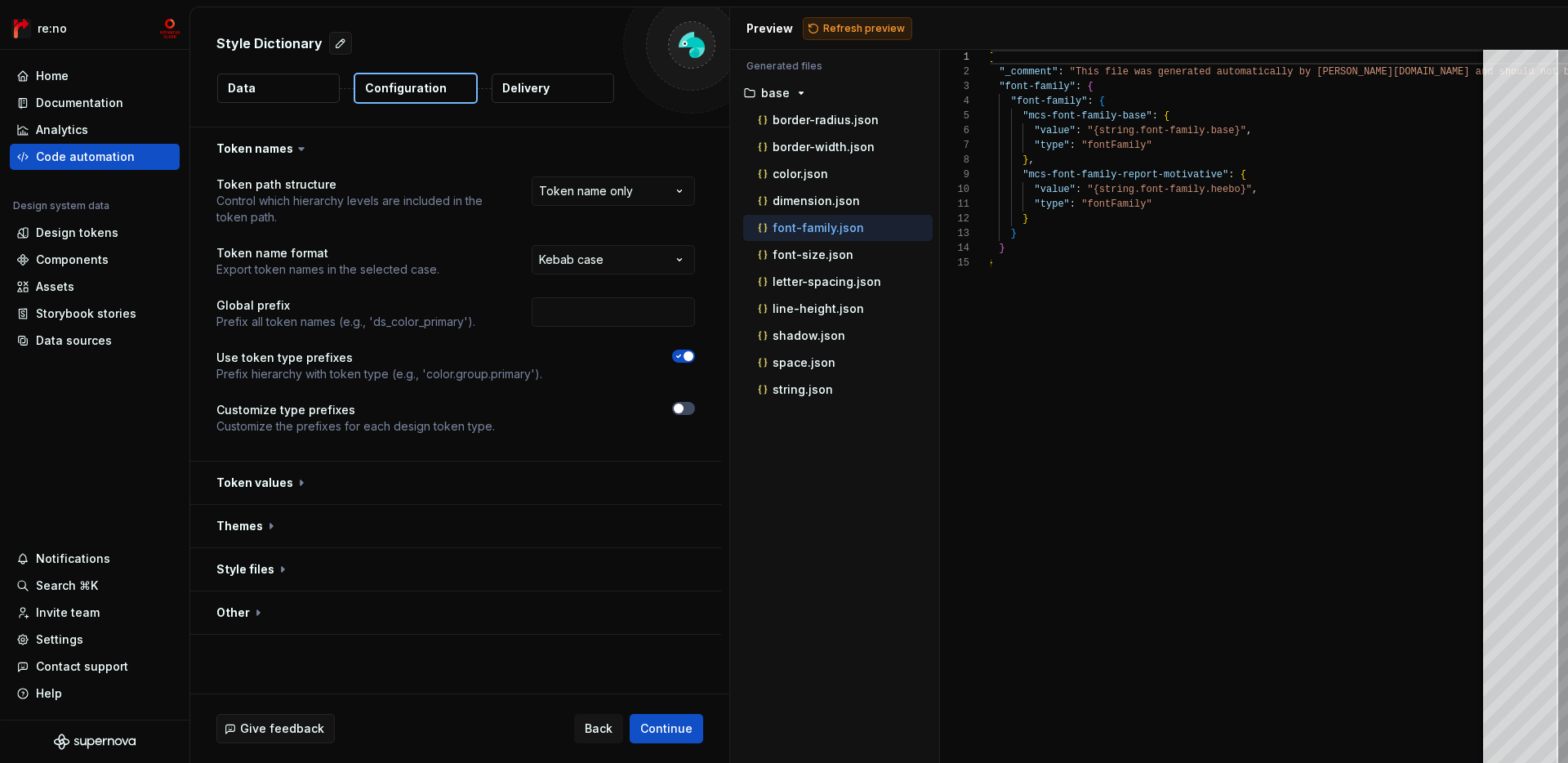
click at [890, 30] on span "Refresh preview" at bounding box center [864, 28] width 82 height 13
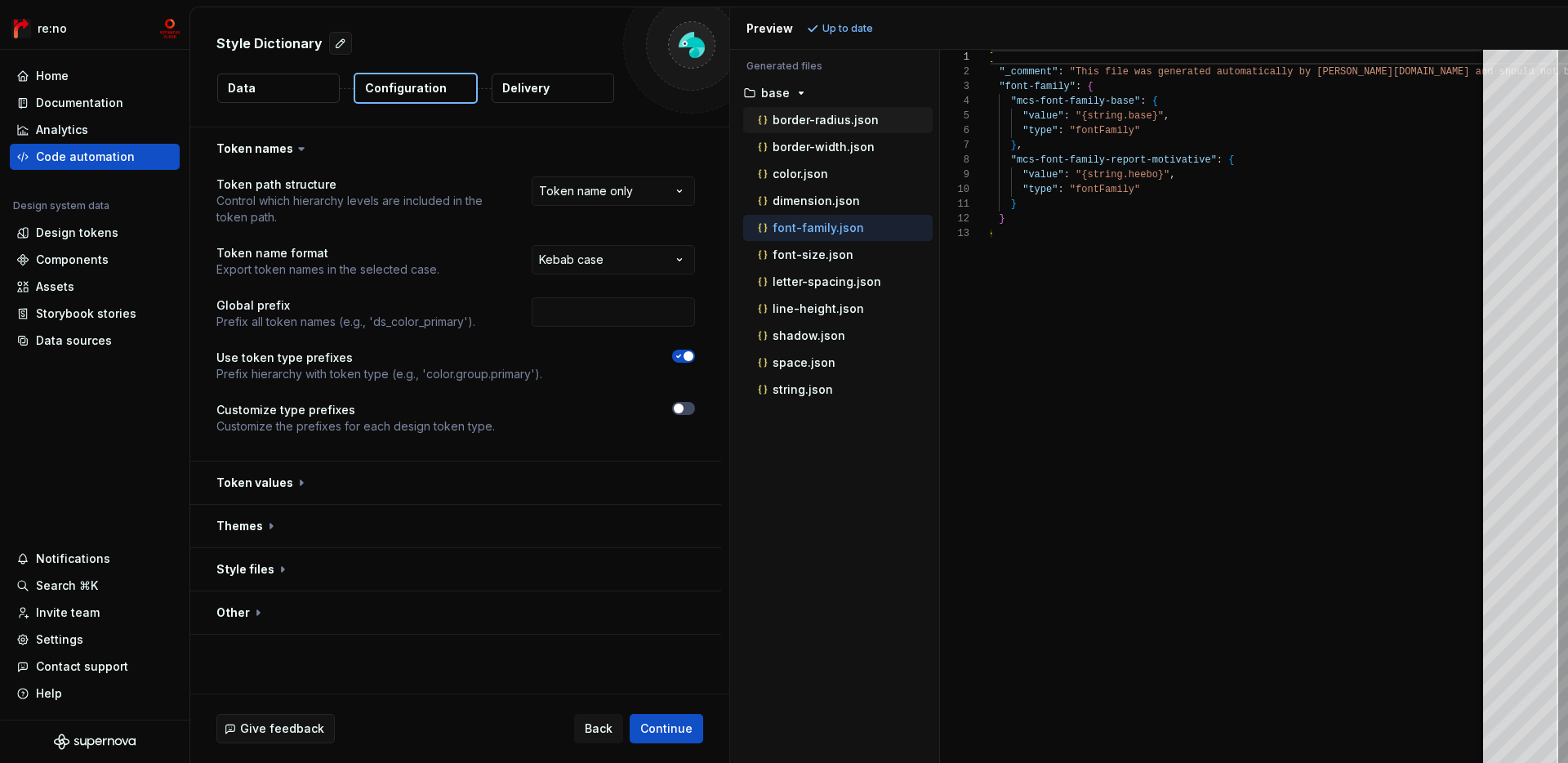
click at [839, 126] on p "border-radius.json" at bounding box center [825, 120] width 106 height 13
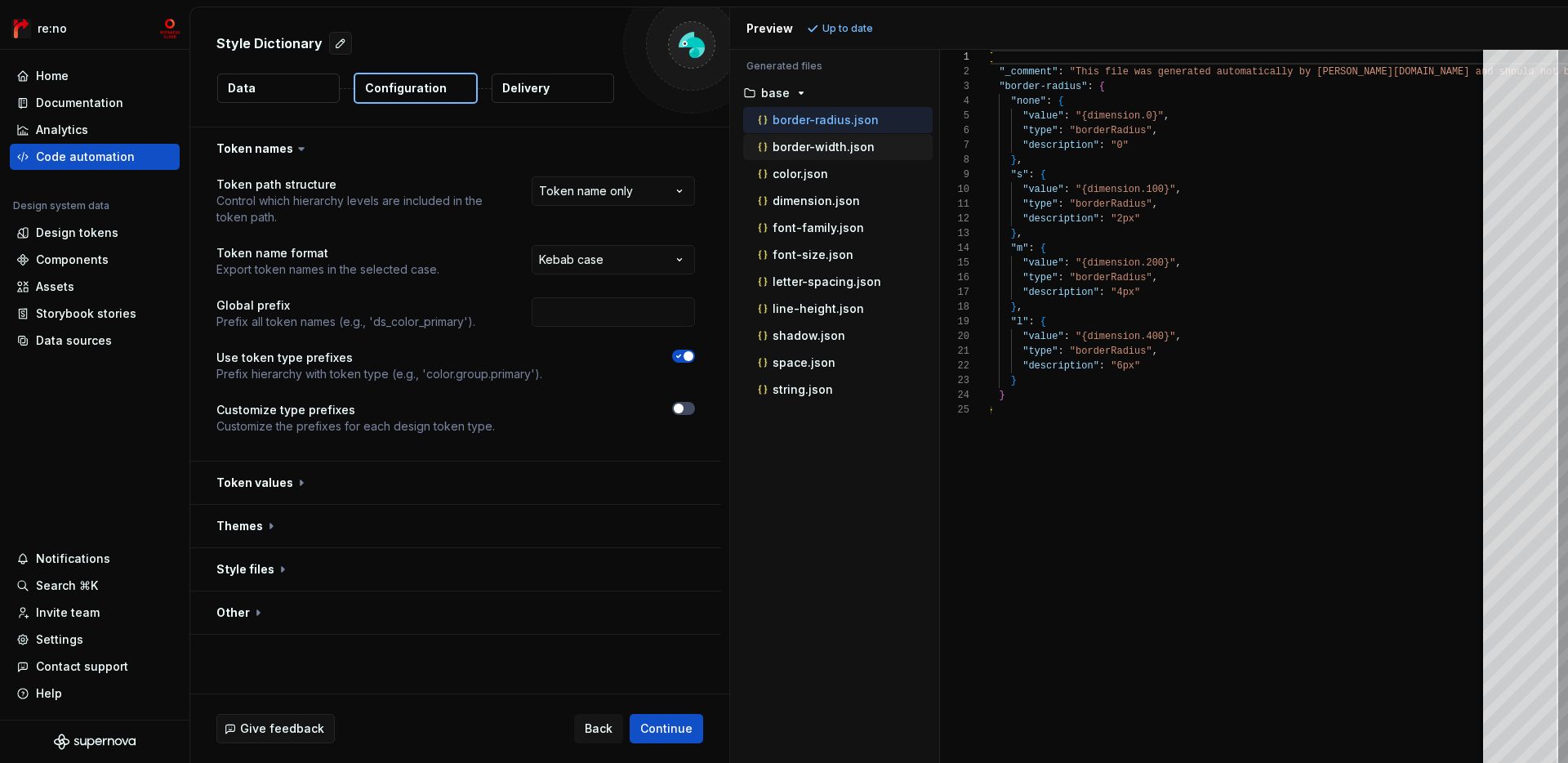
click at [834, 145] on p "border-width.json" at bounding box center [823, 147] width 102 height 13
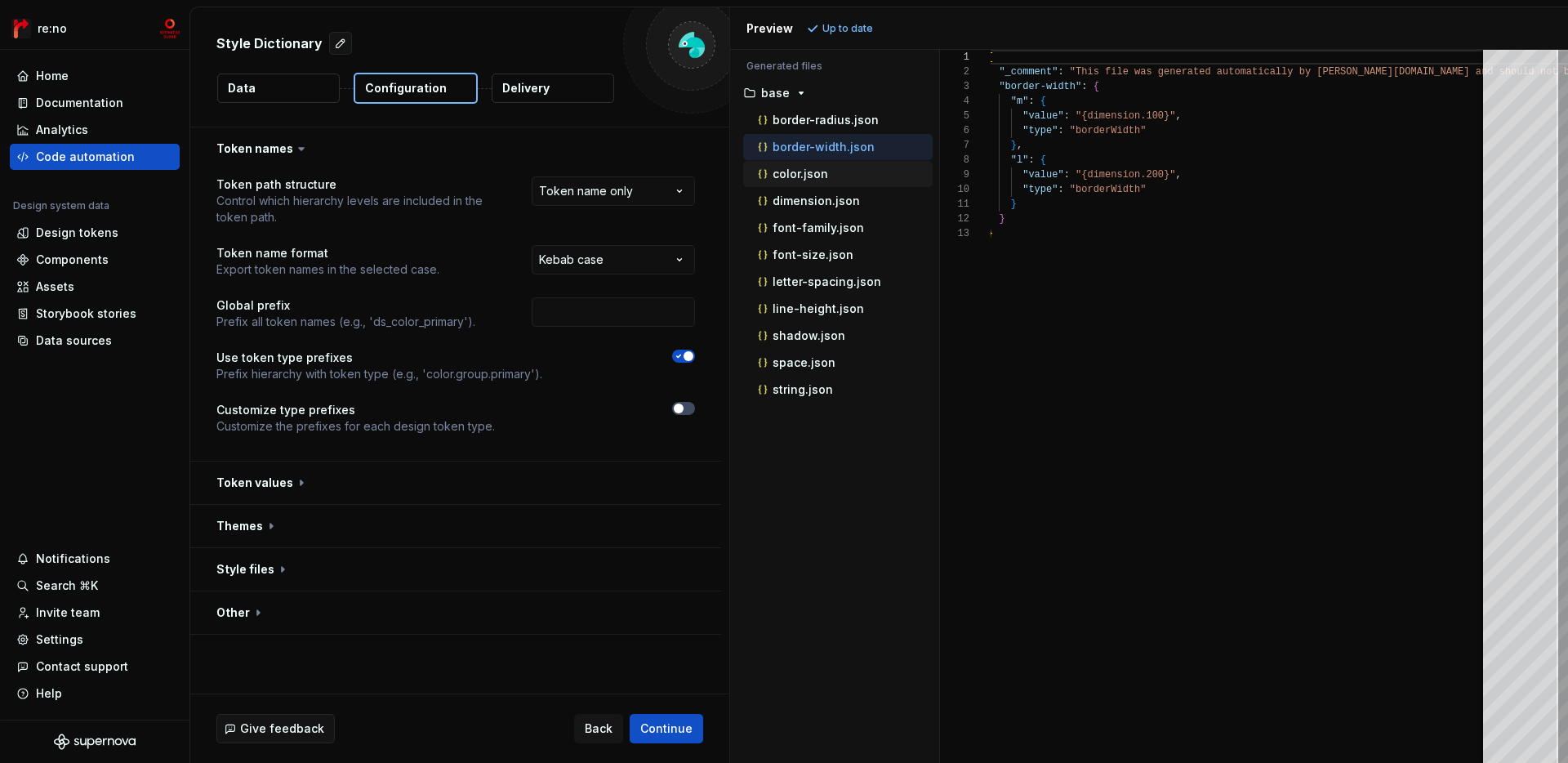
click at [813, 173] on p "color.json" at bounding box center [800, 173] width 55 height 13
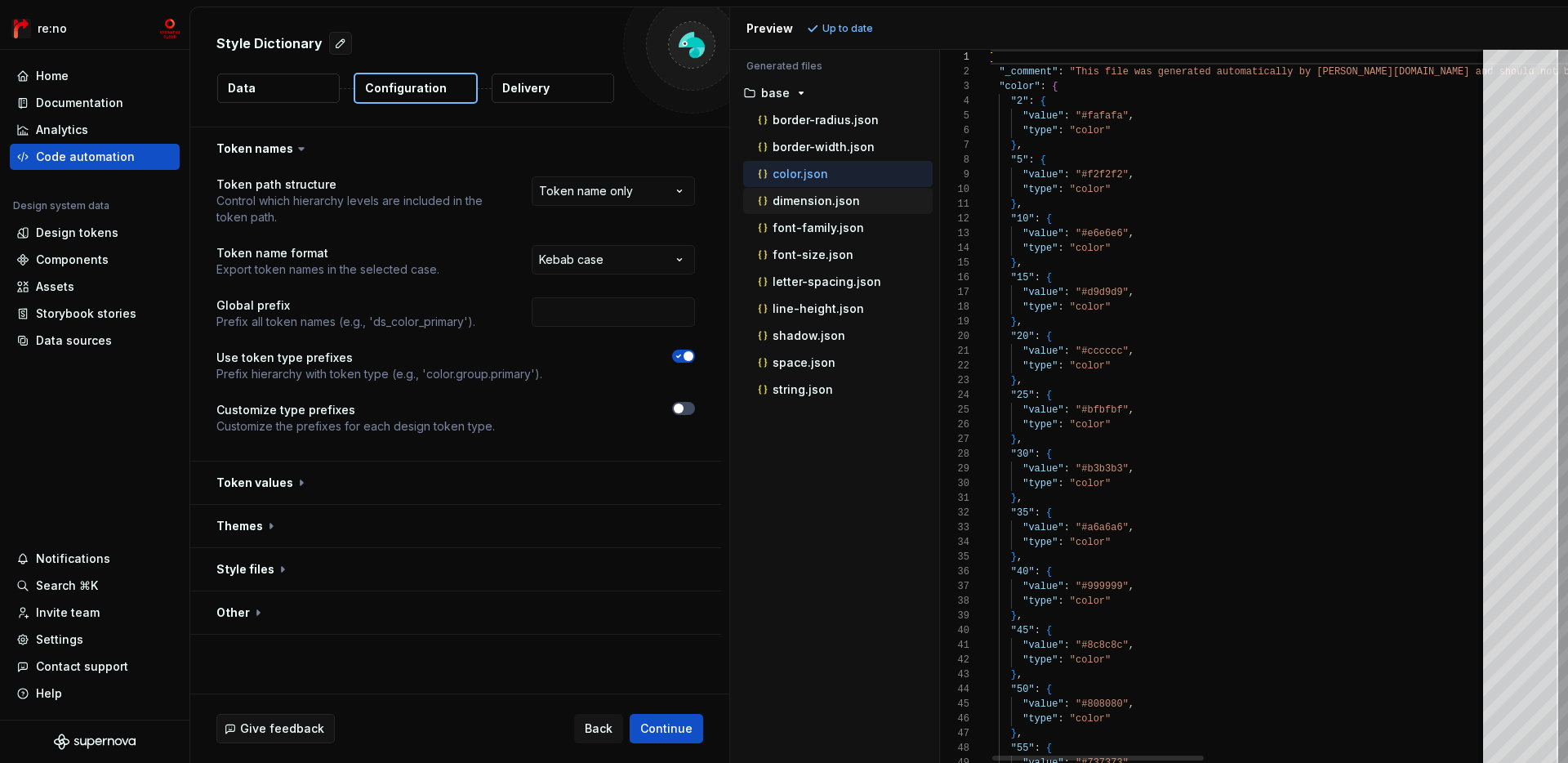
click at [810, 192] on div "dimension.json" at bounding box center [844, 200] width 178 height 16
type textarea "**********"
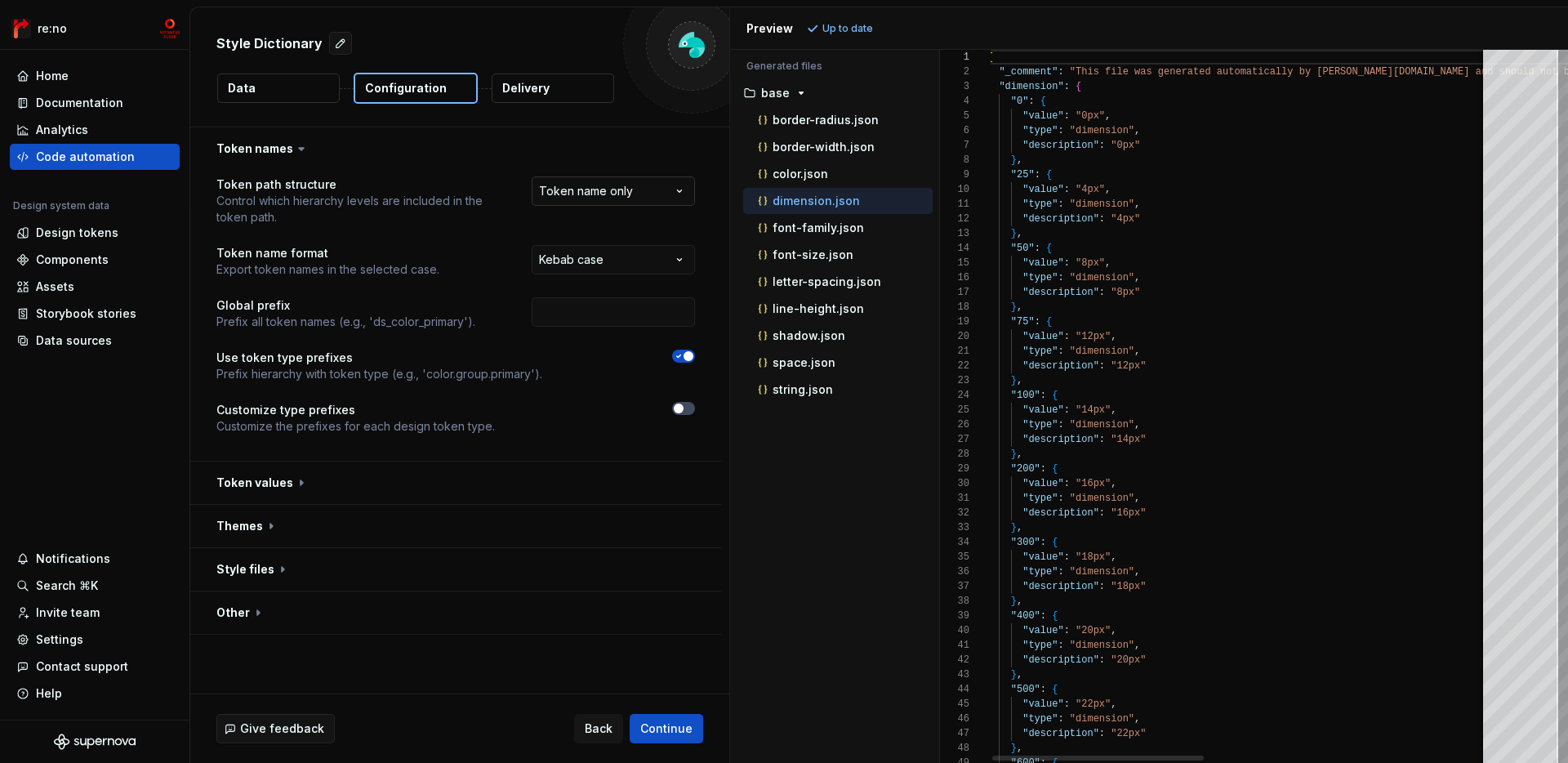
click at [652, 189] on html "**********" at bounding box center [784, 382] width 1568 height 763
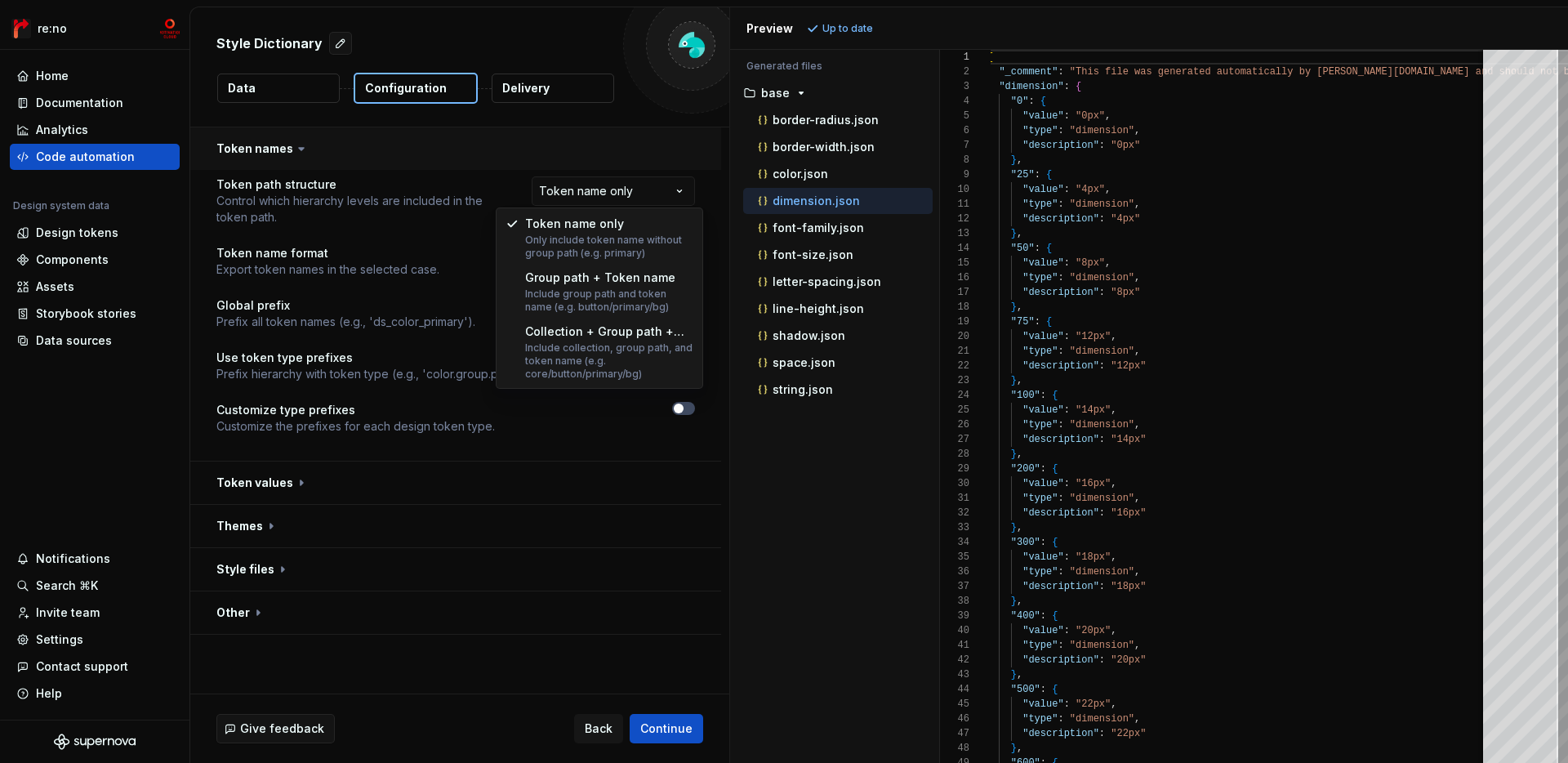
click at [655, 160] on html "**********" at bounding box center [784, 382] width 1568 height 763
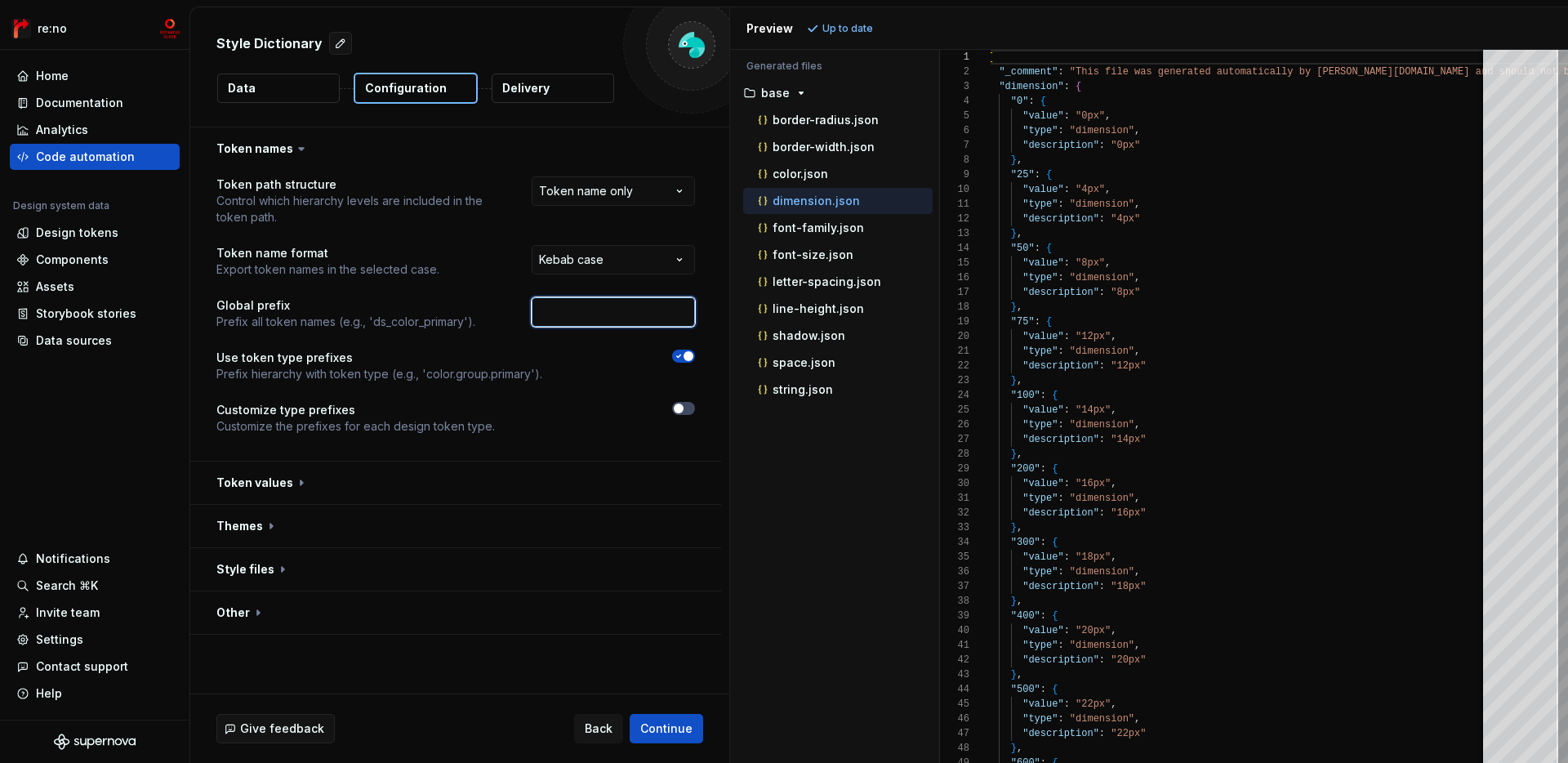
click at [634, 318] on input "text" at bounding box center [613, 312] width 163 height 29
type input "mcs"
click at [841, 23] on span "Refresh preview" at bounding box center [864, 28] width 82 height 13
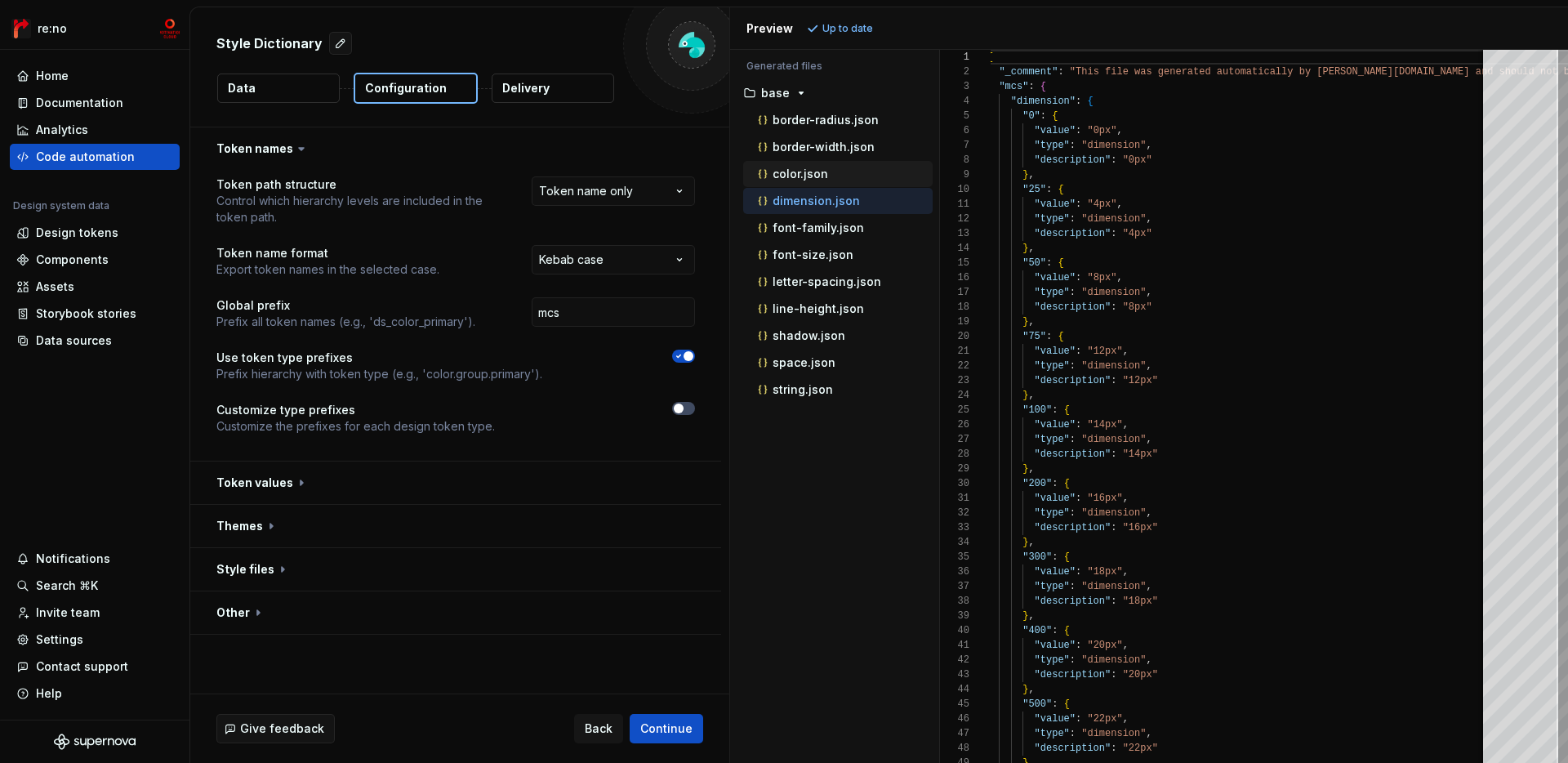
click at [862, 171] on div "color.json" at bounding box center [844, 173] width 178 height 16
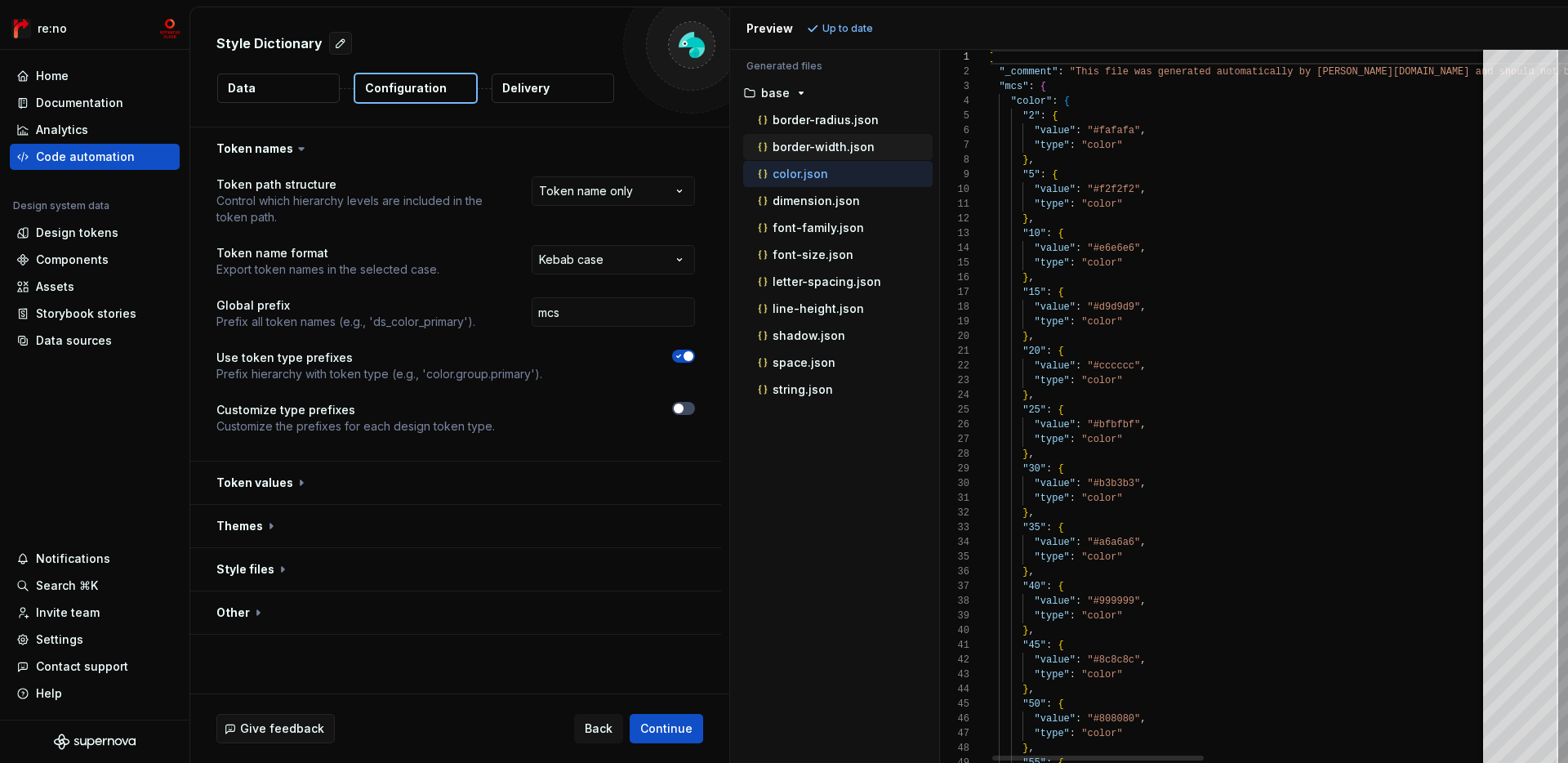
click at [877, 148] on div "border-width.json" at bounding box center [844, 147] width 178 height 16
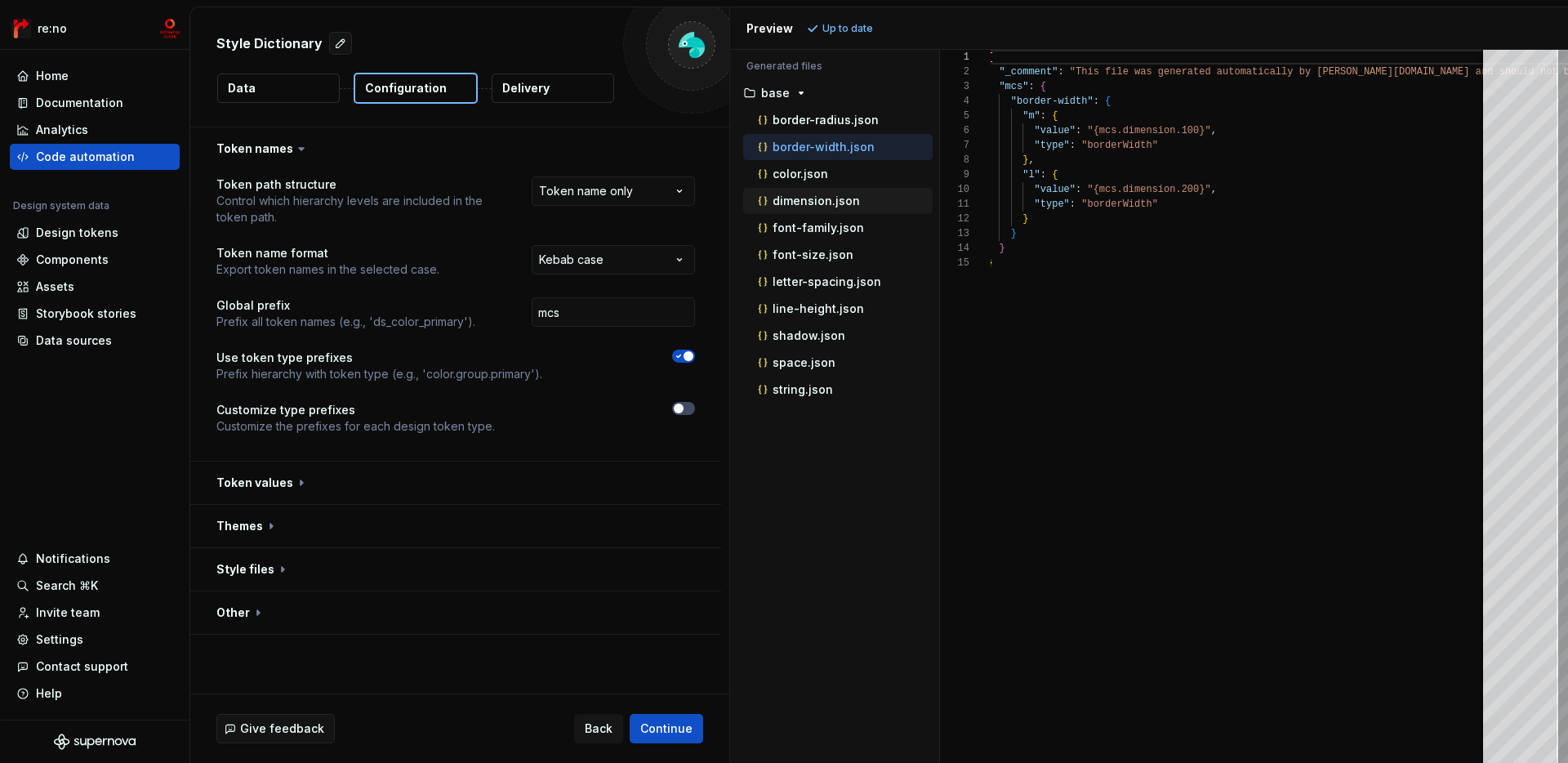
click at [849, 199] on p "dimension.json" at bounding box center [815, 200] width 87 height 13
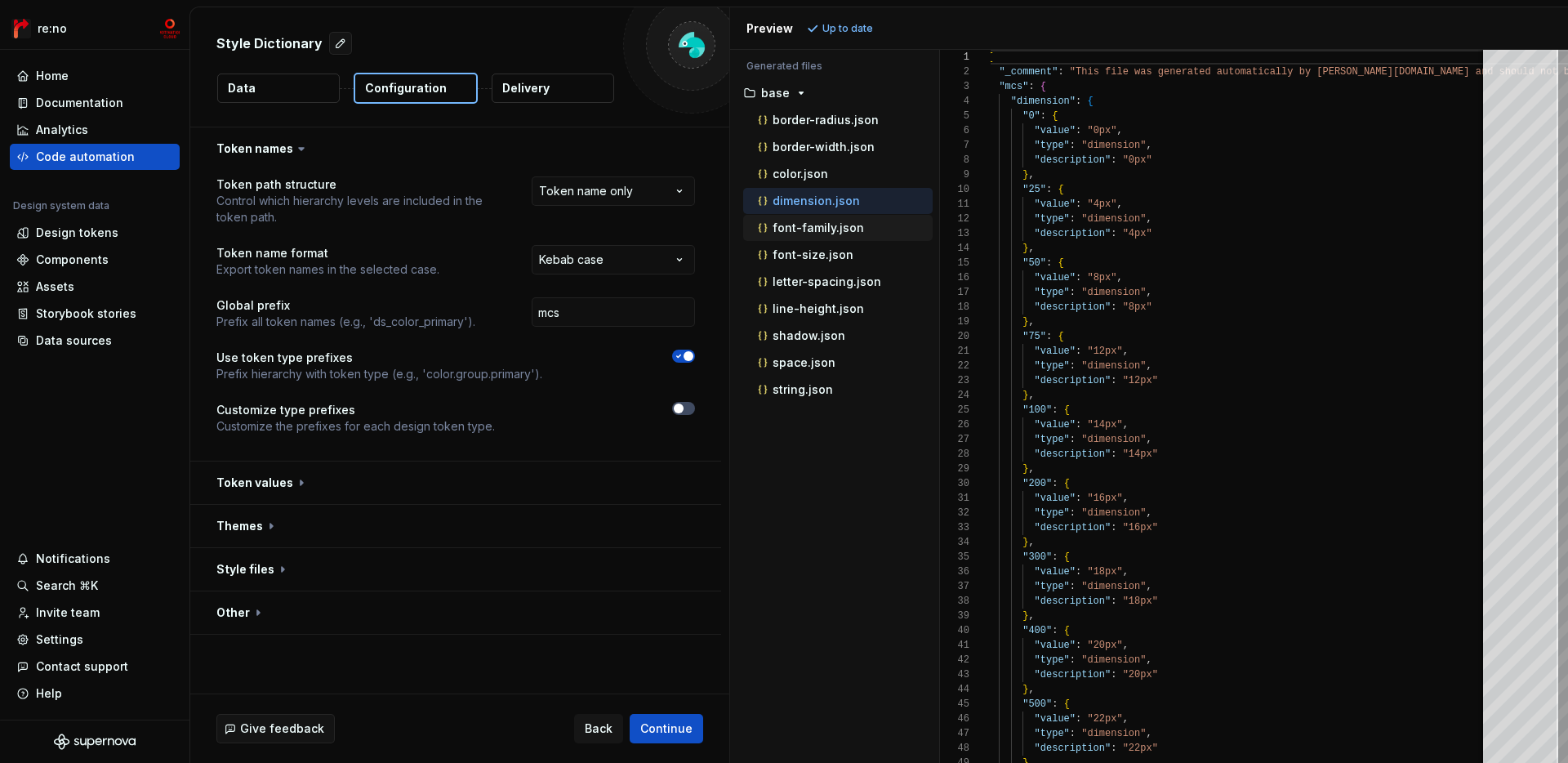
click at [841, 225] on p "font-family.json" at bounding box center [818, 227] width 91 height 13
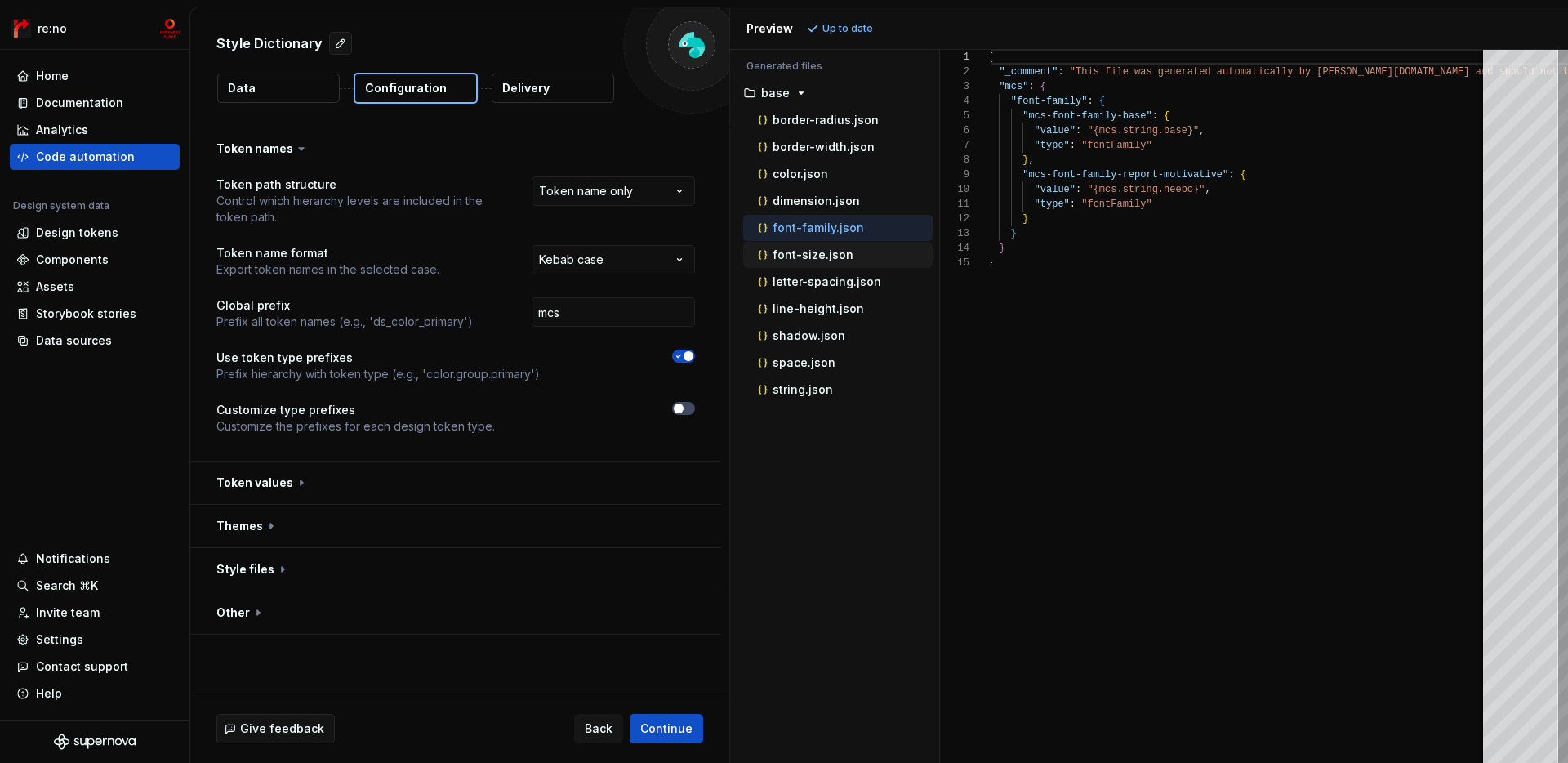
click at [841, 261] on p "font-size.json" at bounding box center [813, 255] width 81 height 13
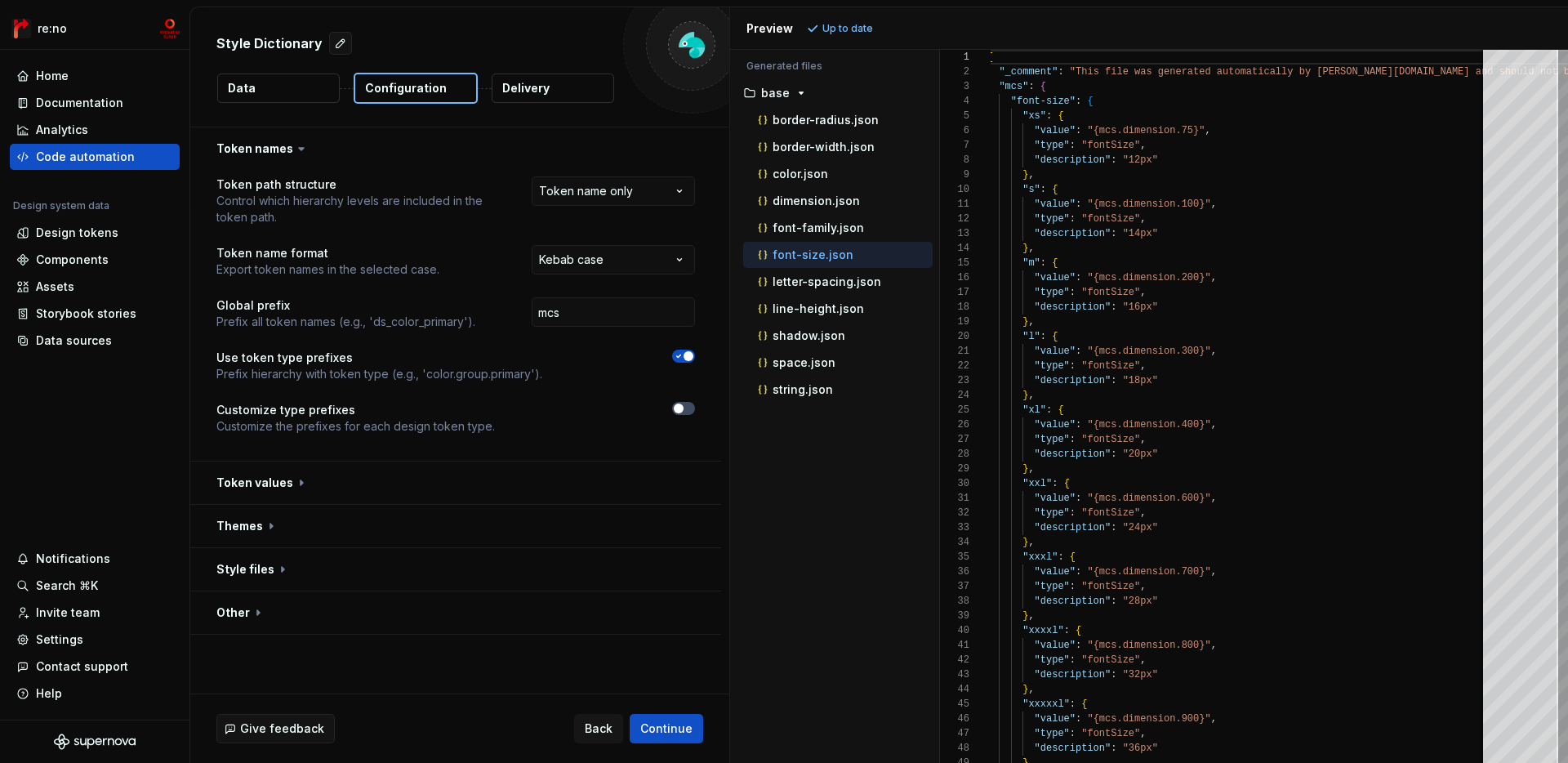
click at [848, 247] on div "font-size.json" at bounding box center [844, 255] width 178 height 16
click at [864, 227] on div "font-family.json" at bounding box center [844, 228] width 178 height 16
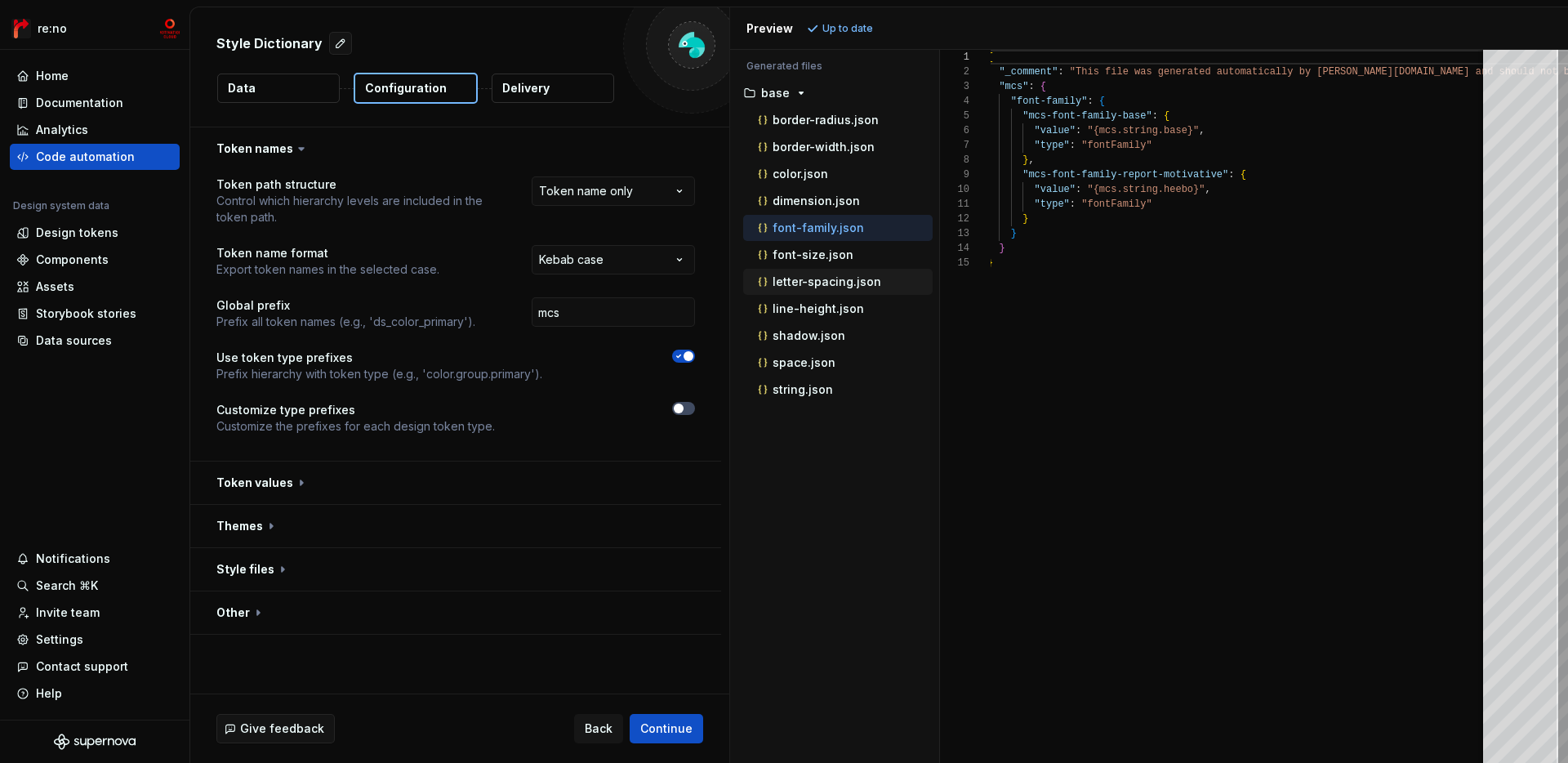
click at [857, 274] on div "letter-spacing.json" at bounding box center [844, 281] width 178 height 16
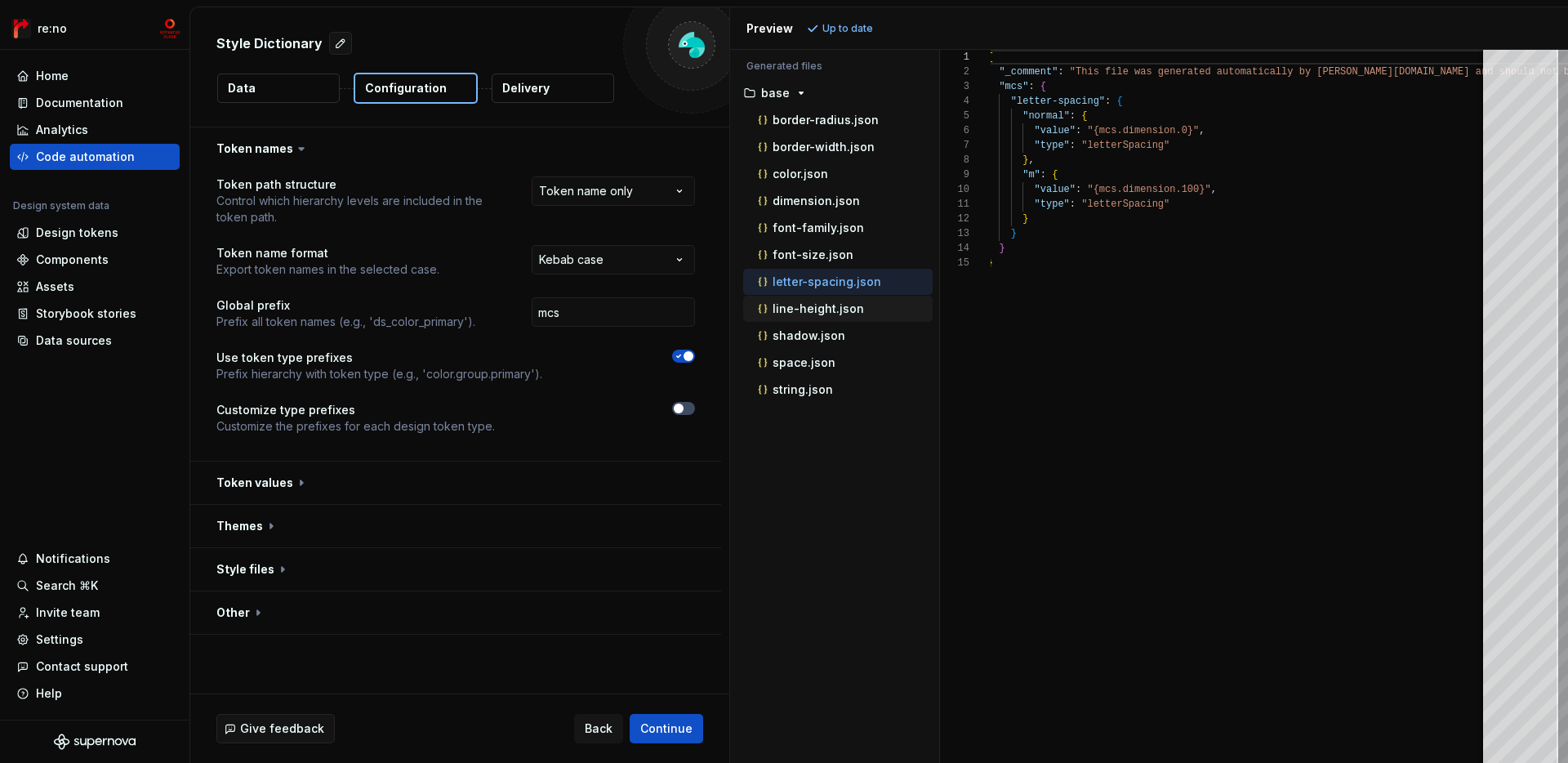
click at [845, 308] on p "line-height.json" at bounding box center [818, 308] width 91 height 13
type textarea "**********"
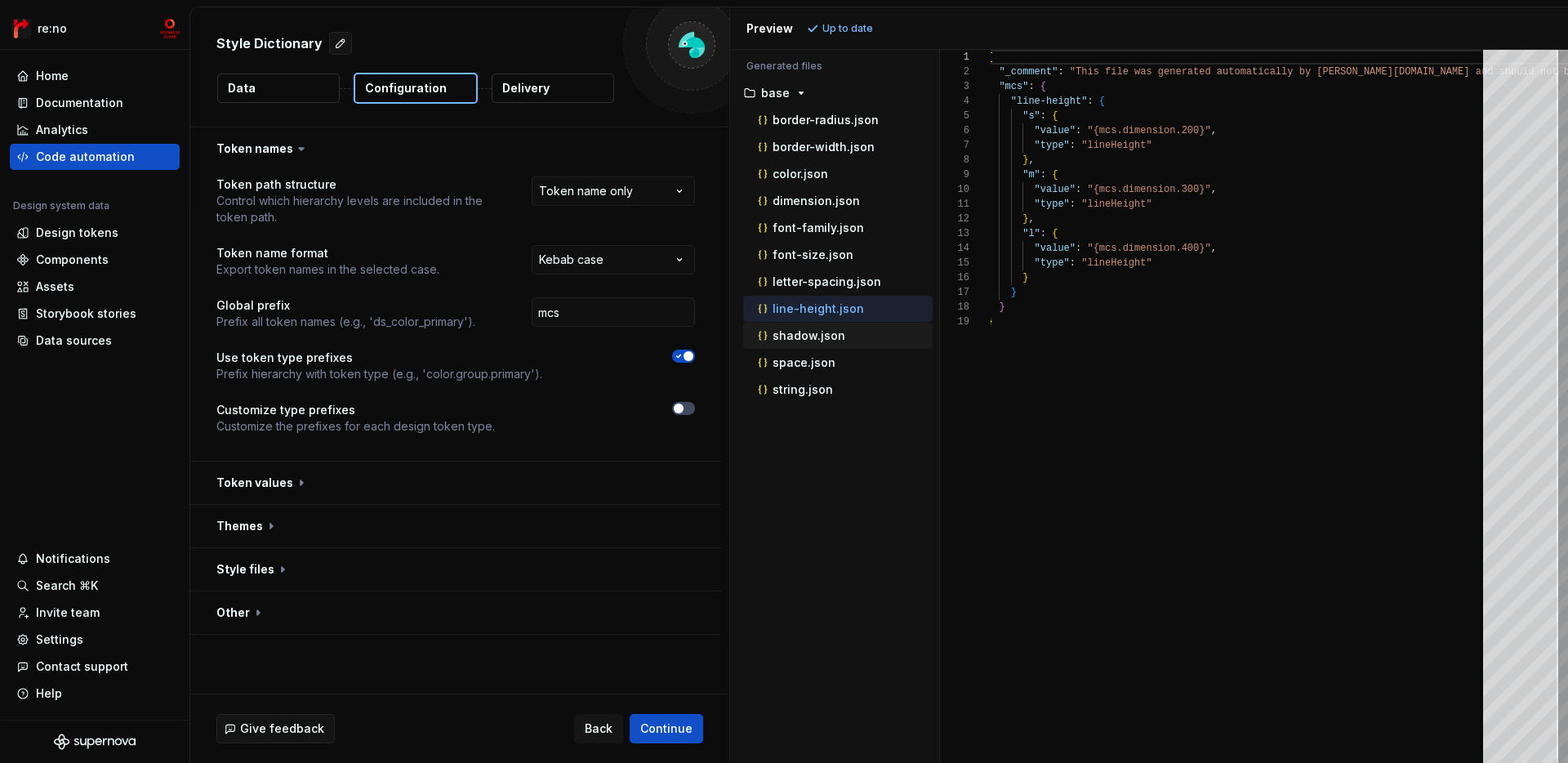
click at [835, 347] on div "shadow.json" at bounding box center [838, 336] width 190 height 26
click at [834, 348] on div "shadow.json" at bounding box center [838, 336] width 190 height 26
click at [828, 338] on p "shadow.json" at bounding box center [809, 335] width 72 height 13
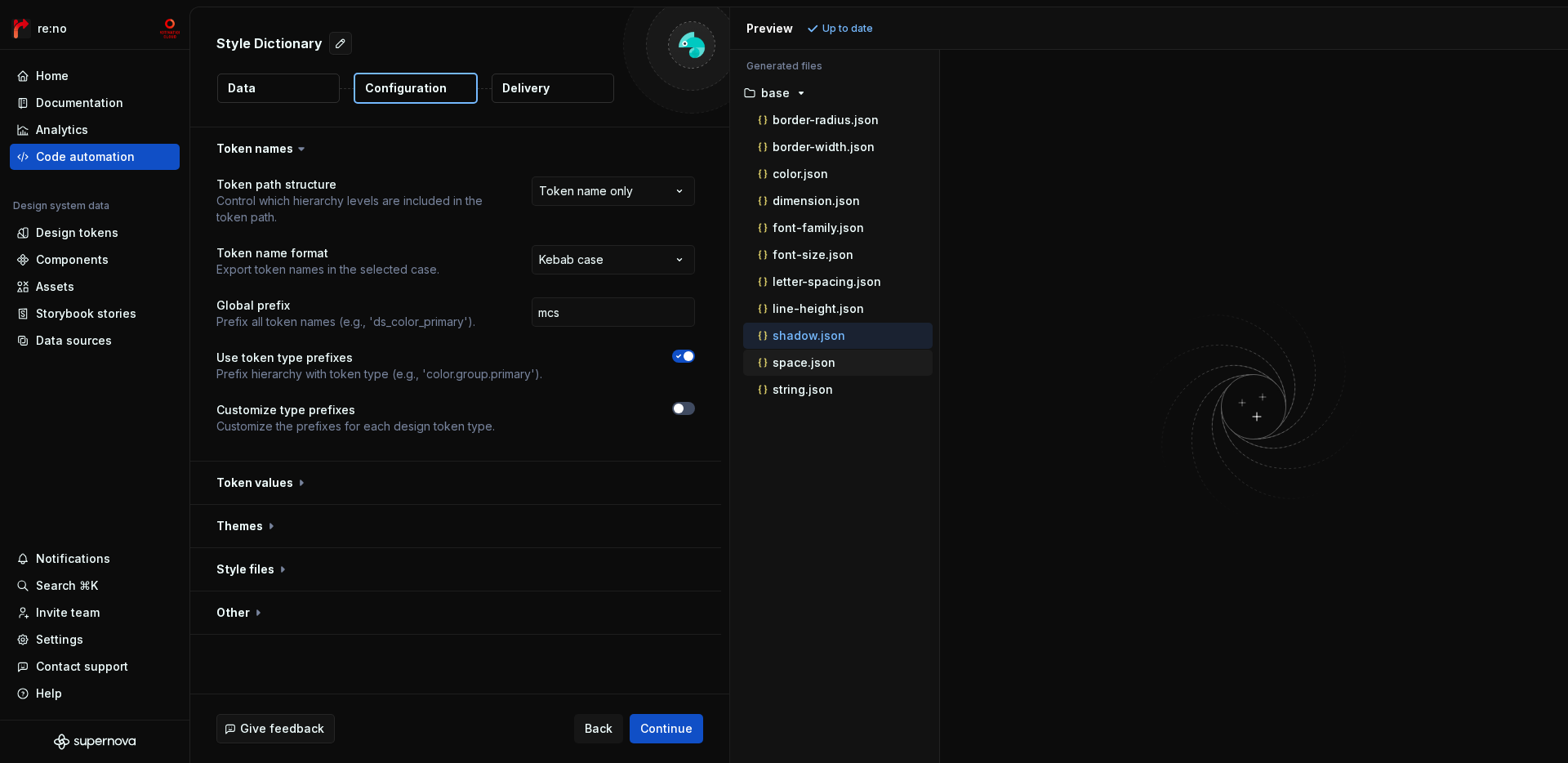
click at [818, 354] on button "space.json" at bounding box center [838, 363] width 190 height 18
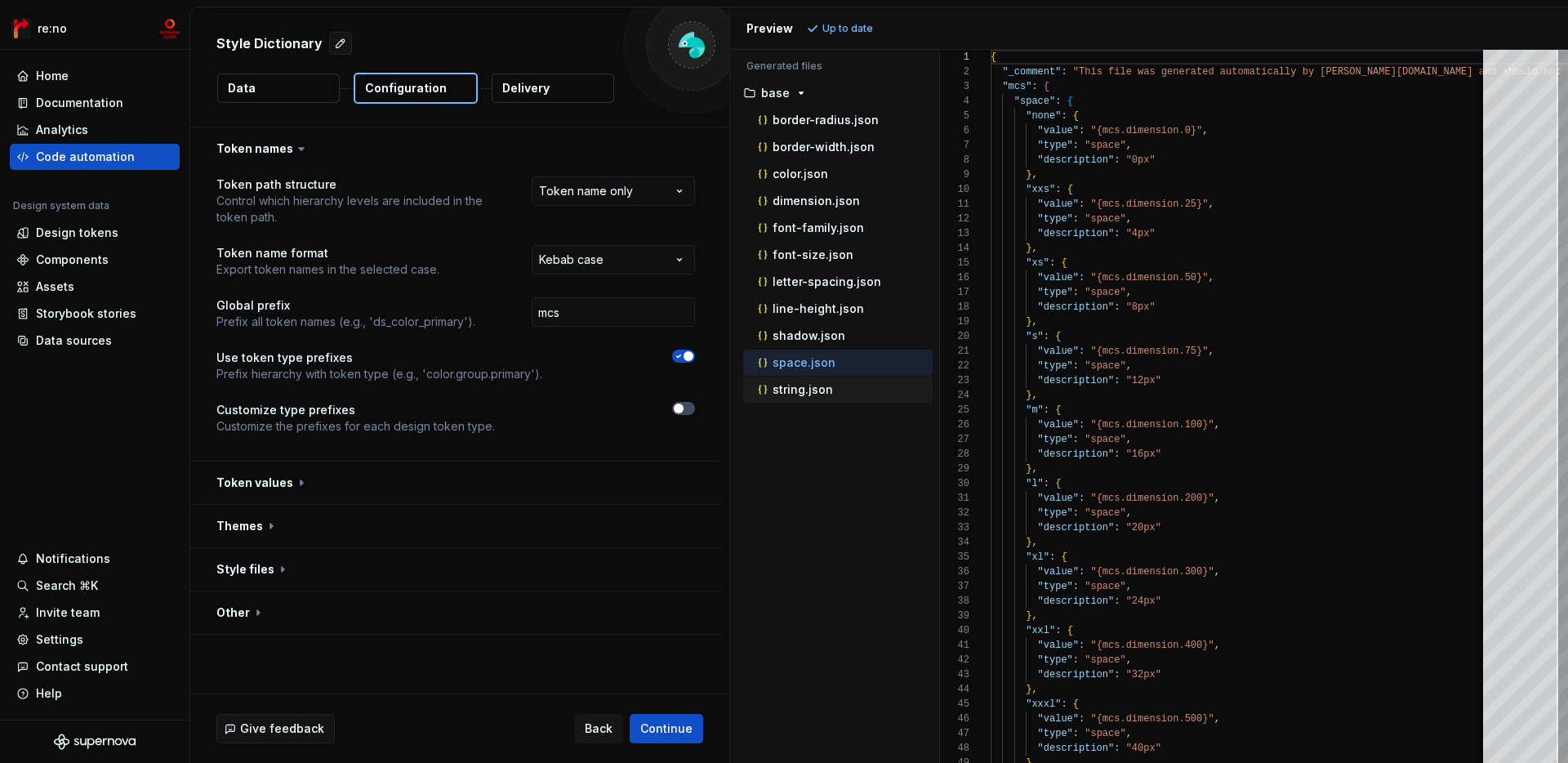
click at [809, 387] on p "string.json" at bounding box center [803, 389] width 60 height 13
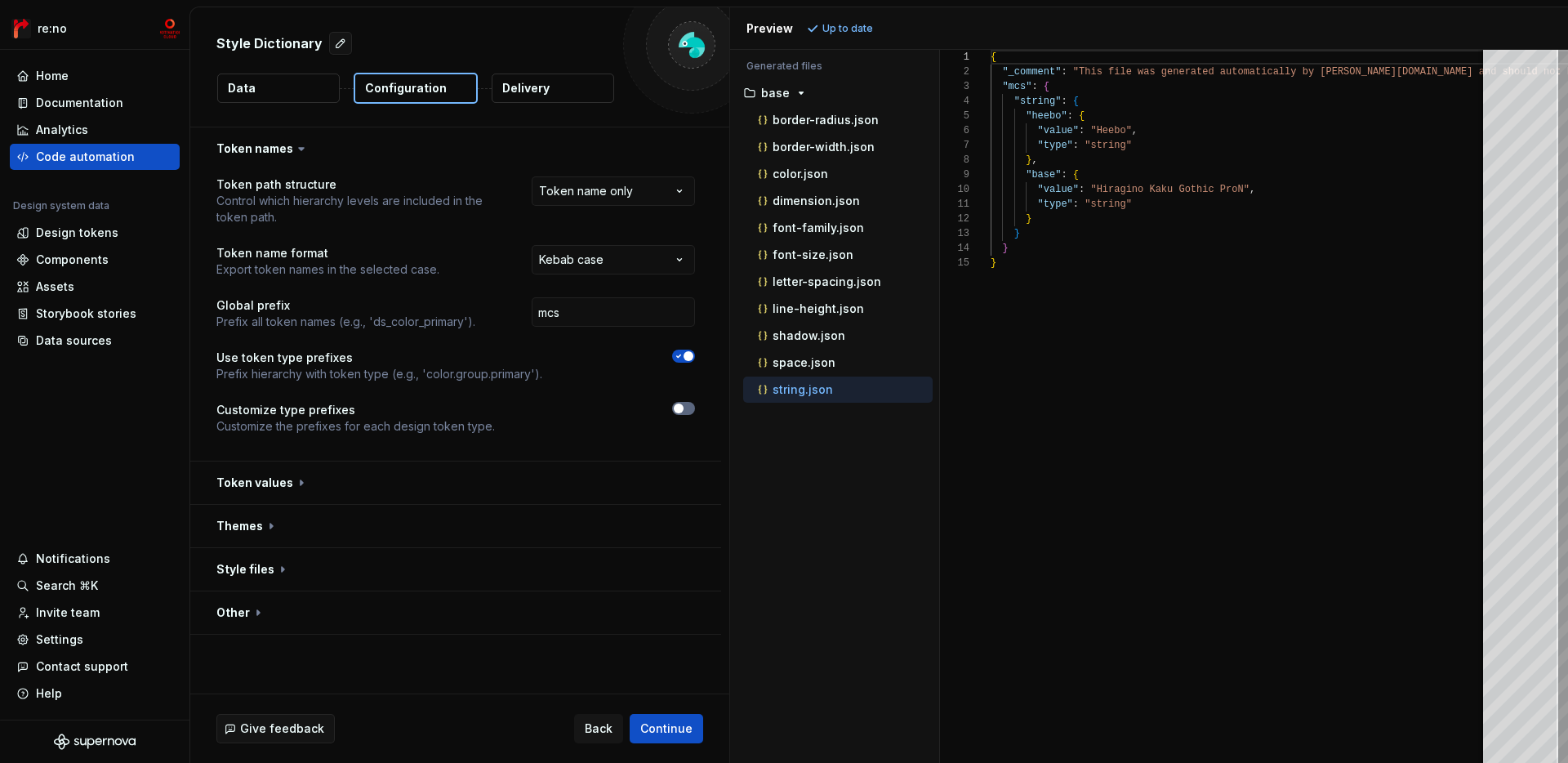
click at [685, 405] on icon "button" at bounding box center [678, 408] width 13 height 9
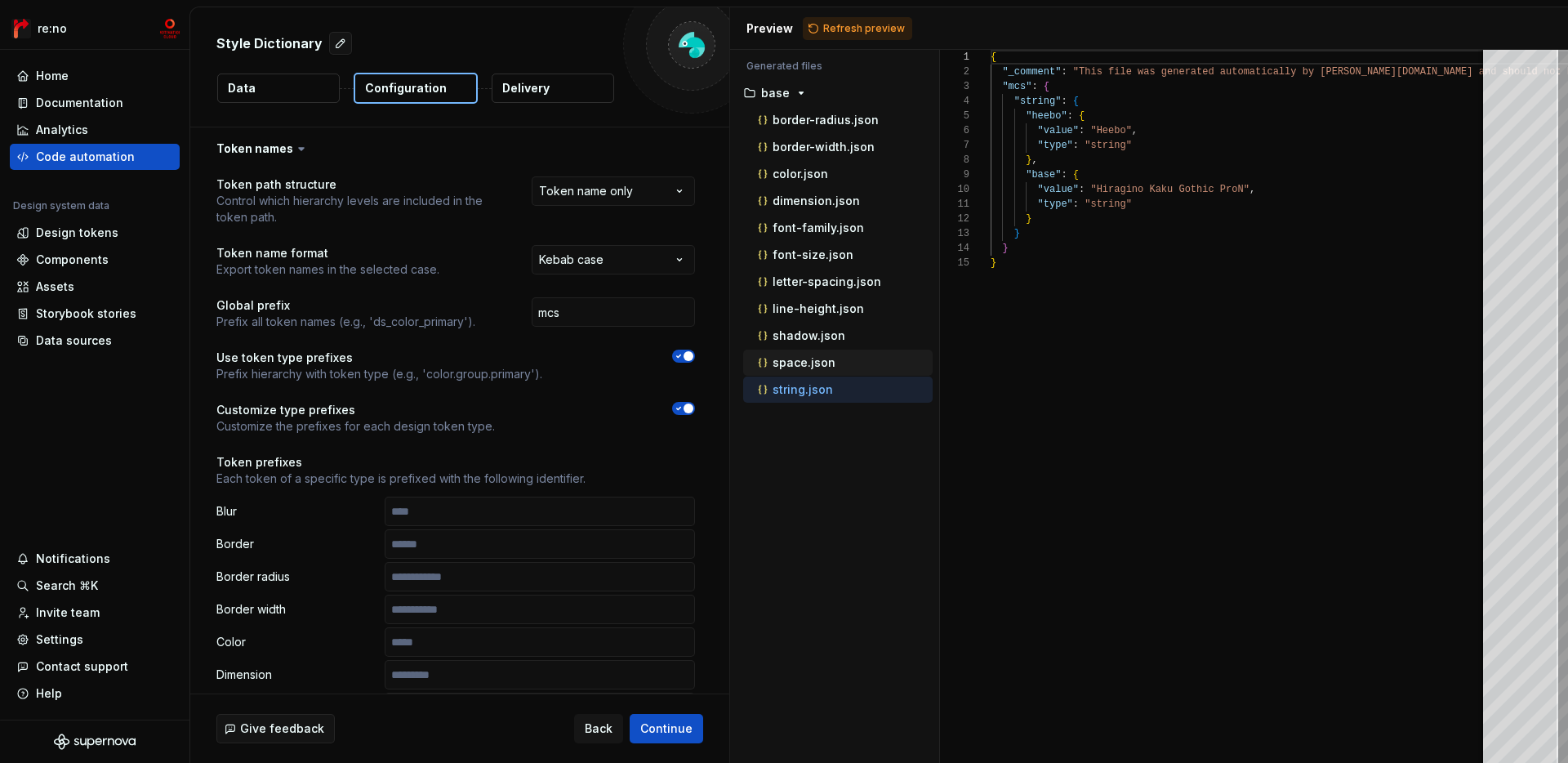
click at [817, 364] on p "space.json" at bounding box center [803, 363] width 63 height 13
type textarea "**********"
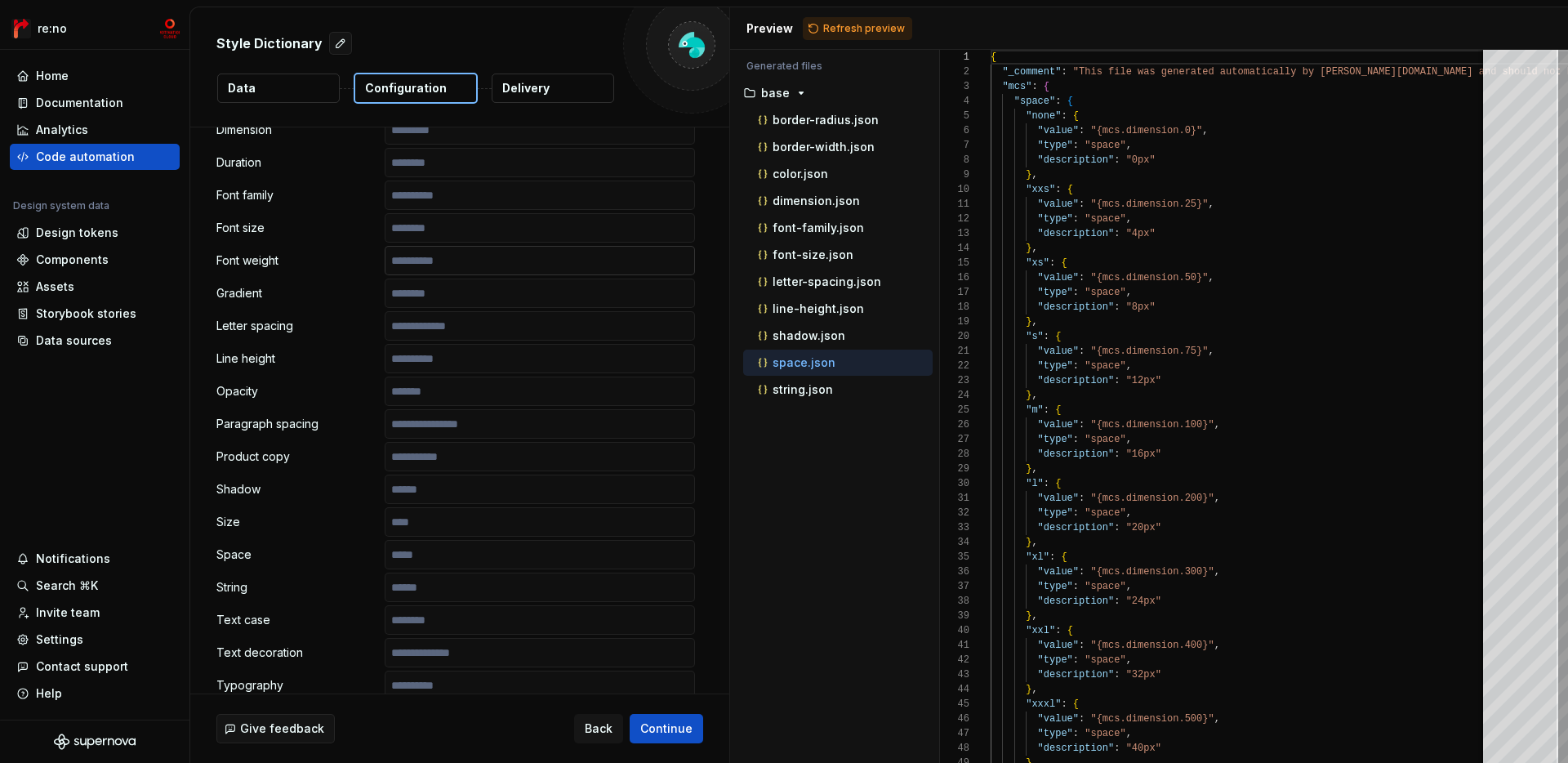
scroll to position [571, 0]
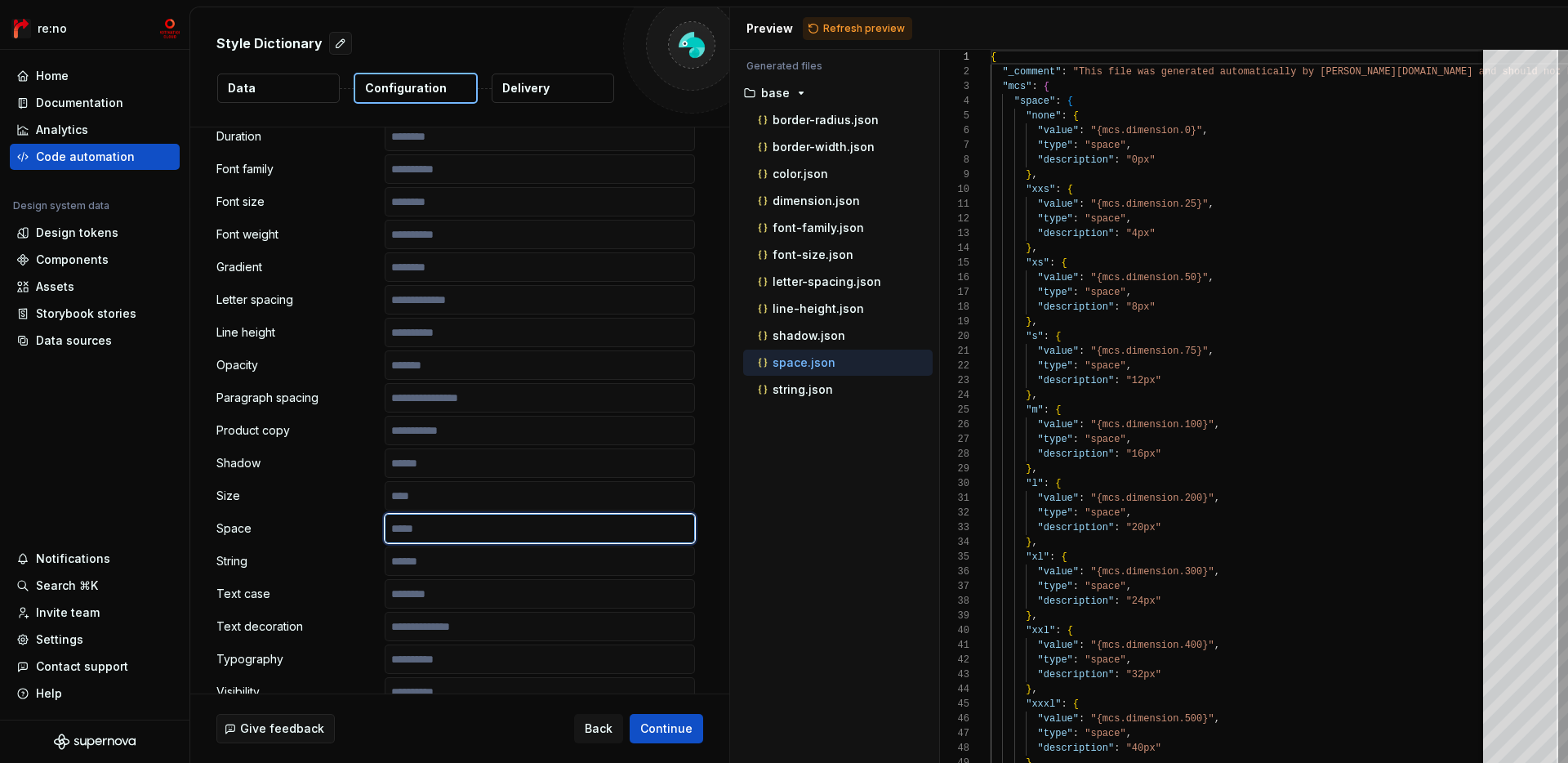
click at [449, 534] on input "text" at bounding box center [540, 528] width 311 height 29
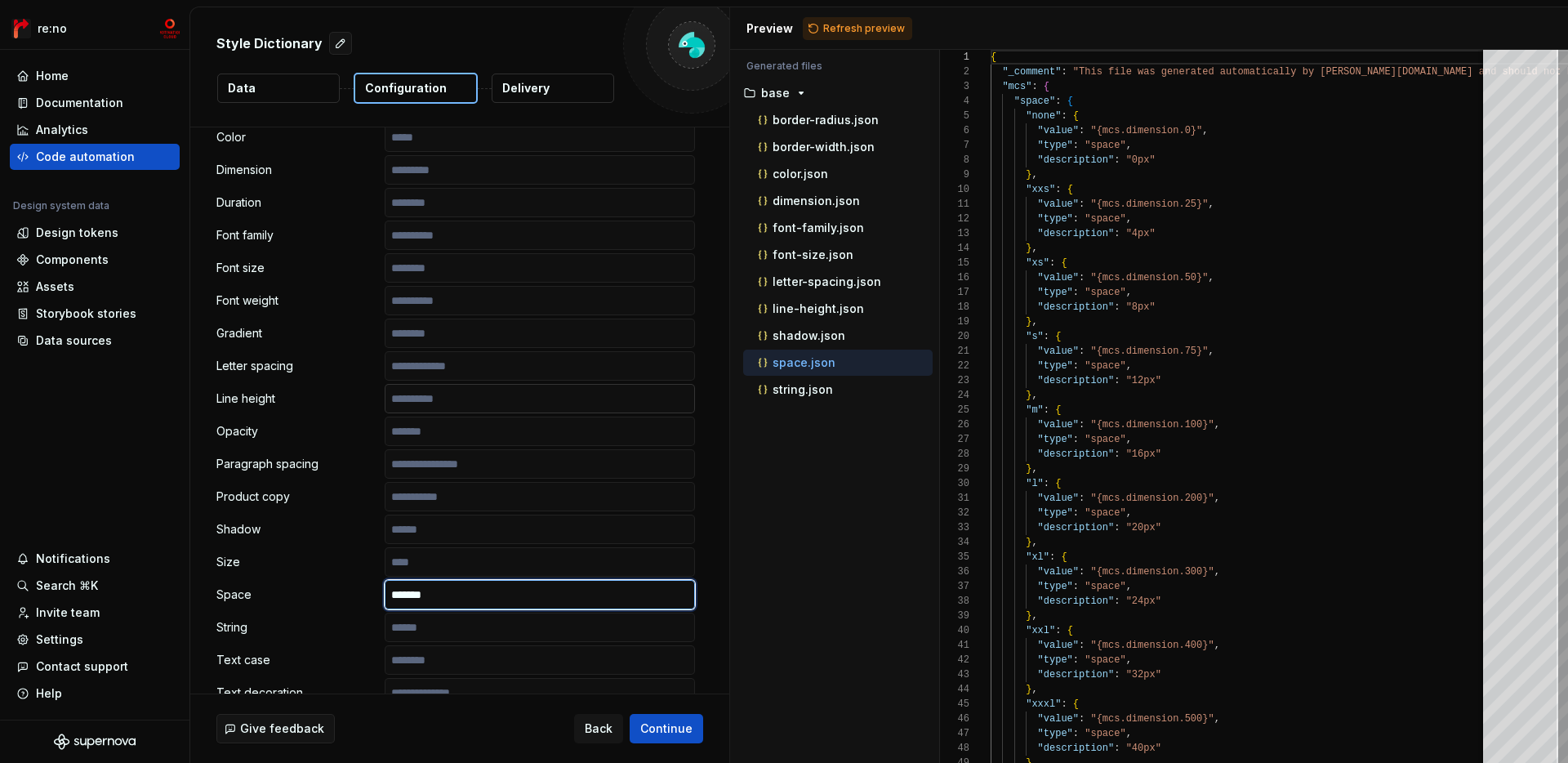
scroll to position [498, 0]
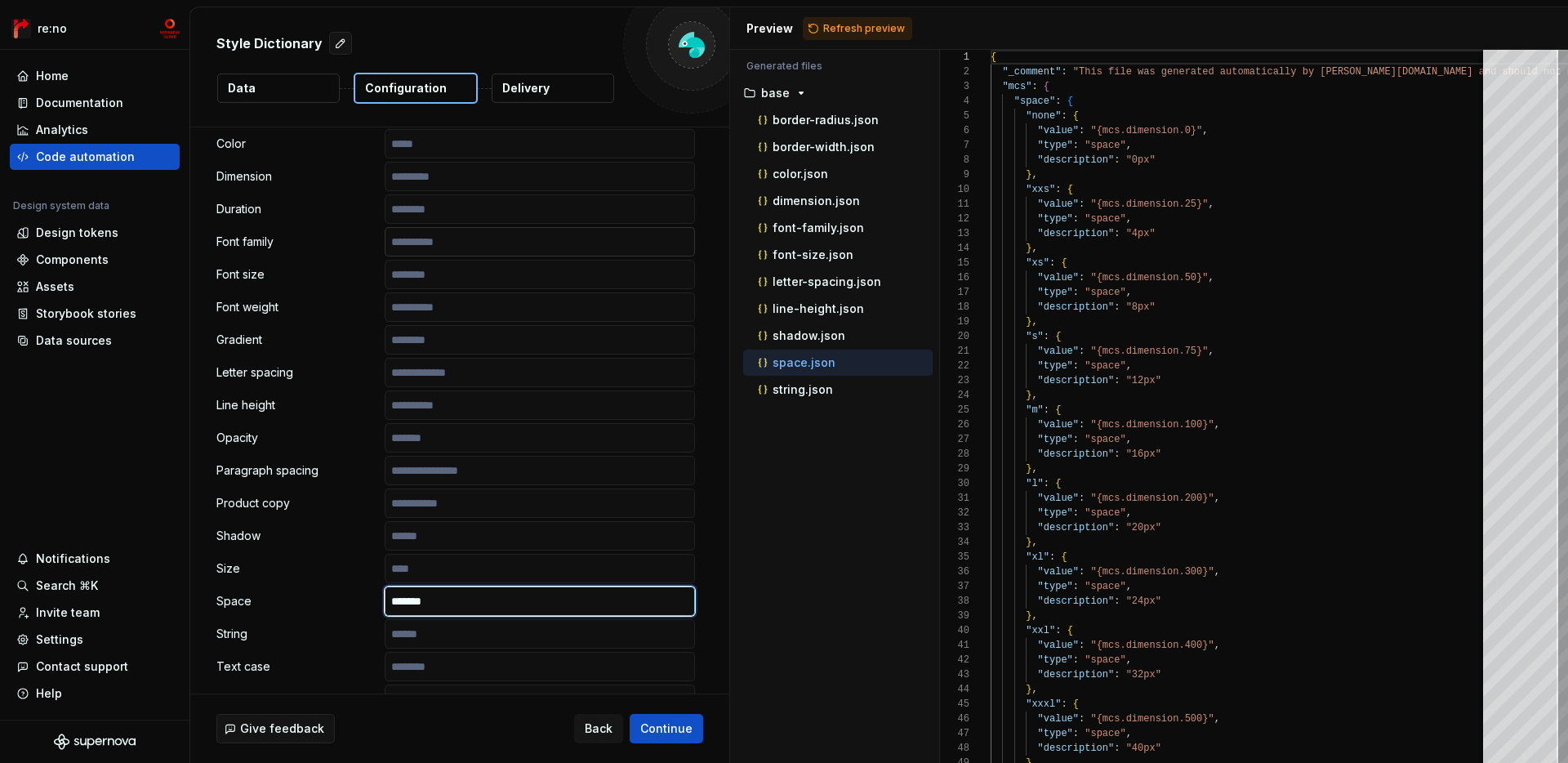
type input "*******"
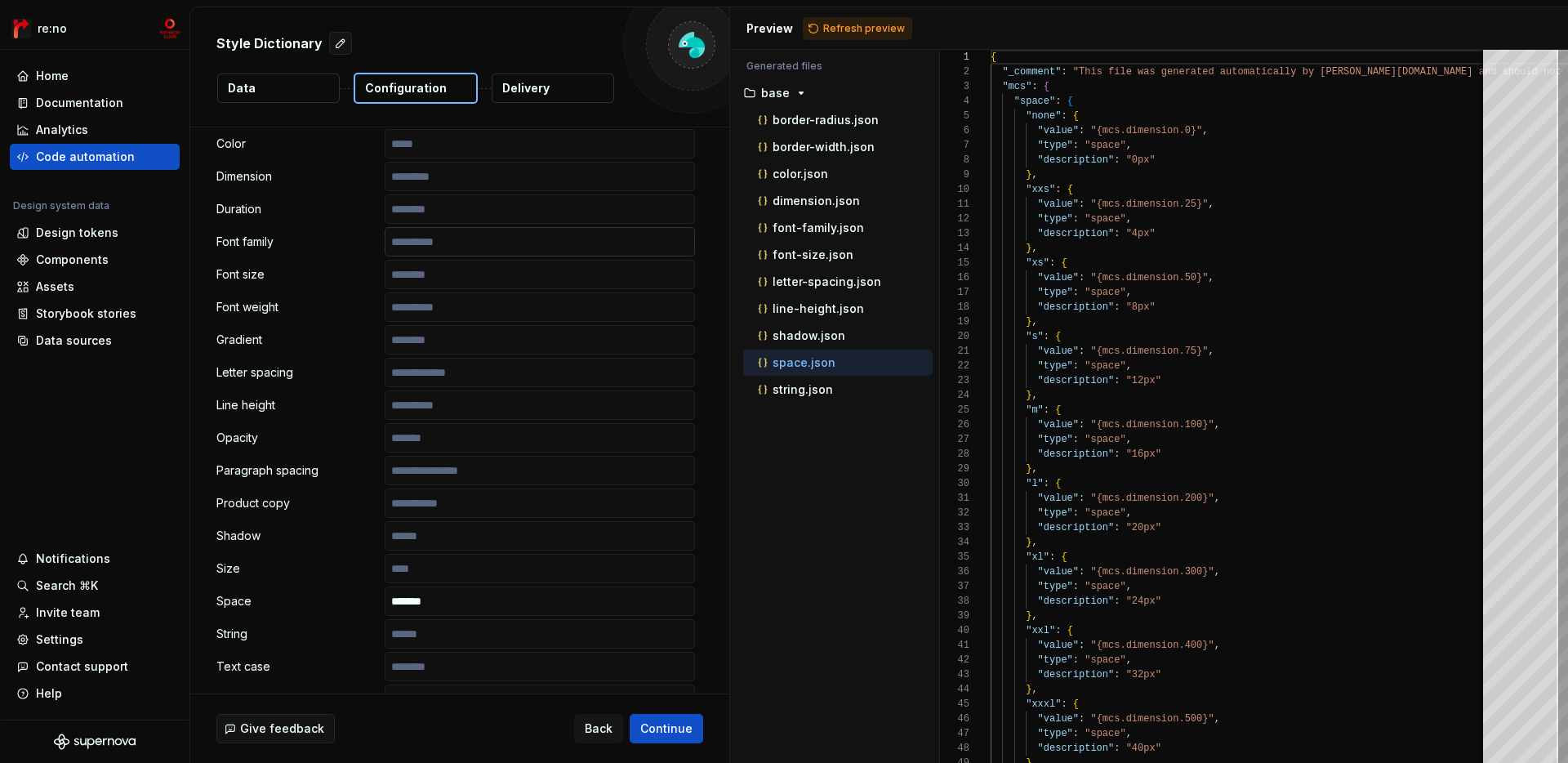
click at [469, 248] on input "text" at bounding box center [540, 242] width 311 height 29
click at [851, 28] on span "Refresh preview" at bounding box center [864, 28] width 82 height 13
click at [839, 225] on p "font-family.json" at bounding box center [818, 227] width 91 height 13
type textarea "**********"
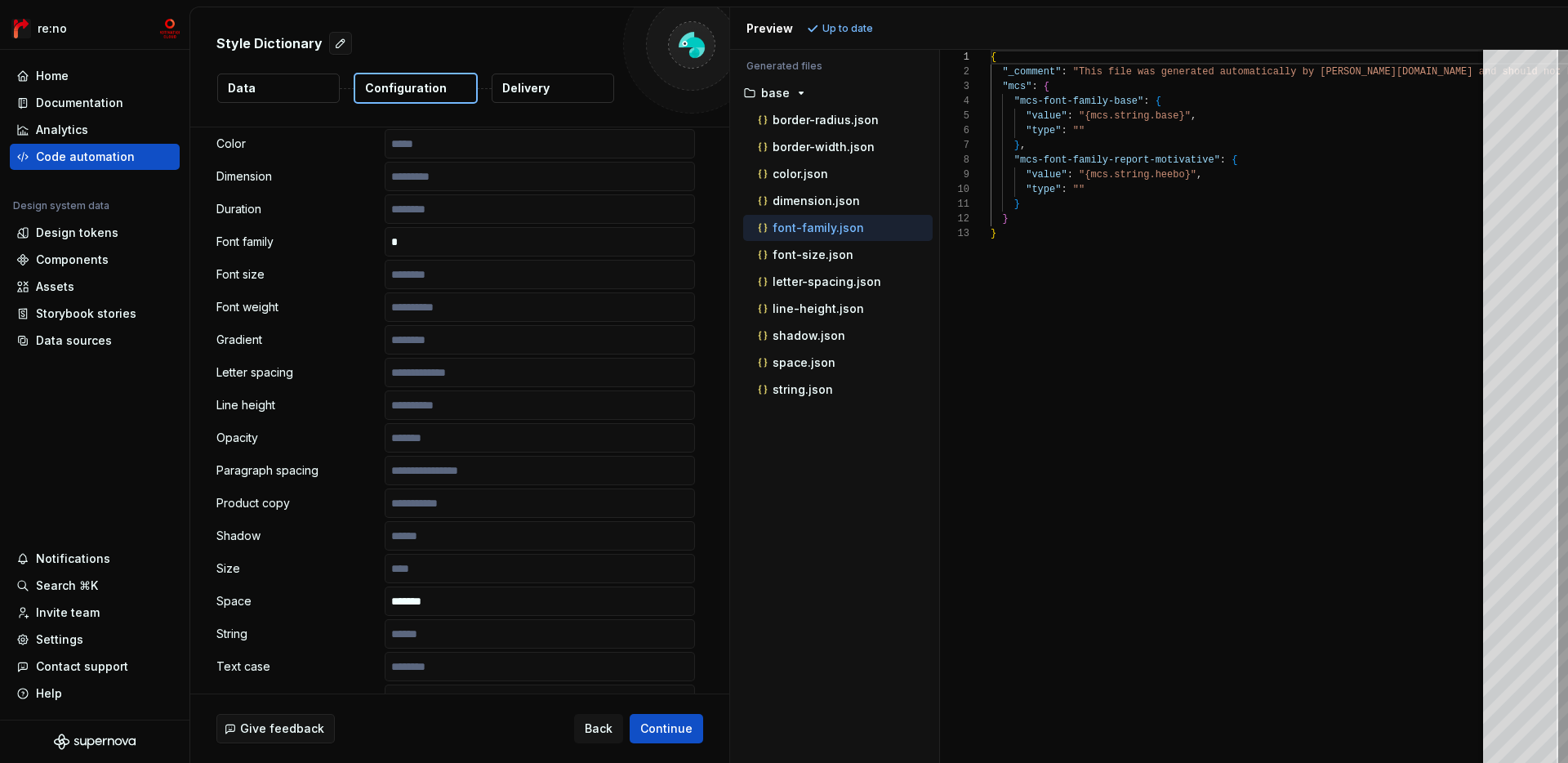
click at [604, 258] on div "Blur Border Border radius Border width Color Dimension Duration Font family Fon…" at bounding box center [456, 405] width 479 height 814
click at [610, 245] on input "text" at bounding box center [540, 242] width 311 height 29
click at [864, 30] on span "Refresh preview" at bounding box center [864, 28] width 82 height 13
type textarea "**********"
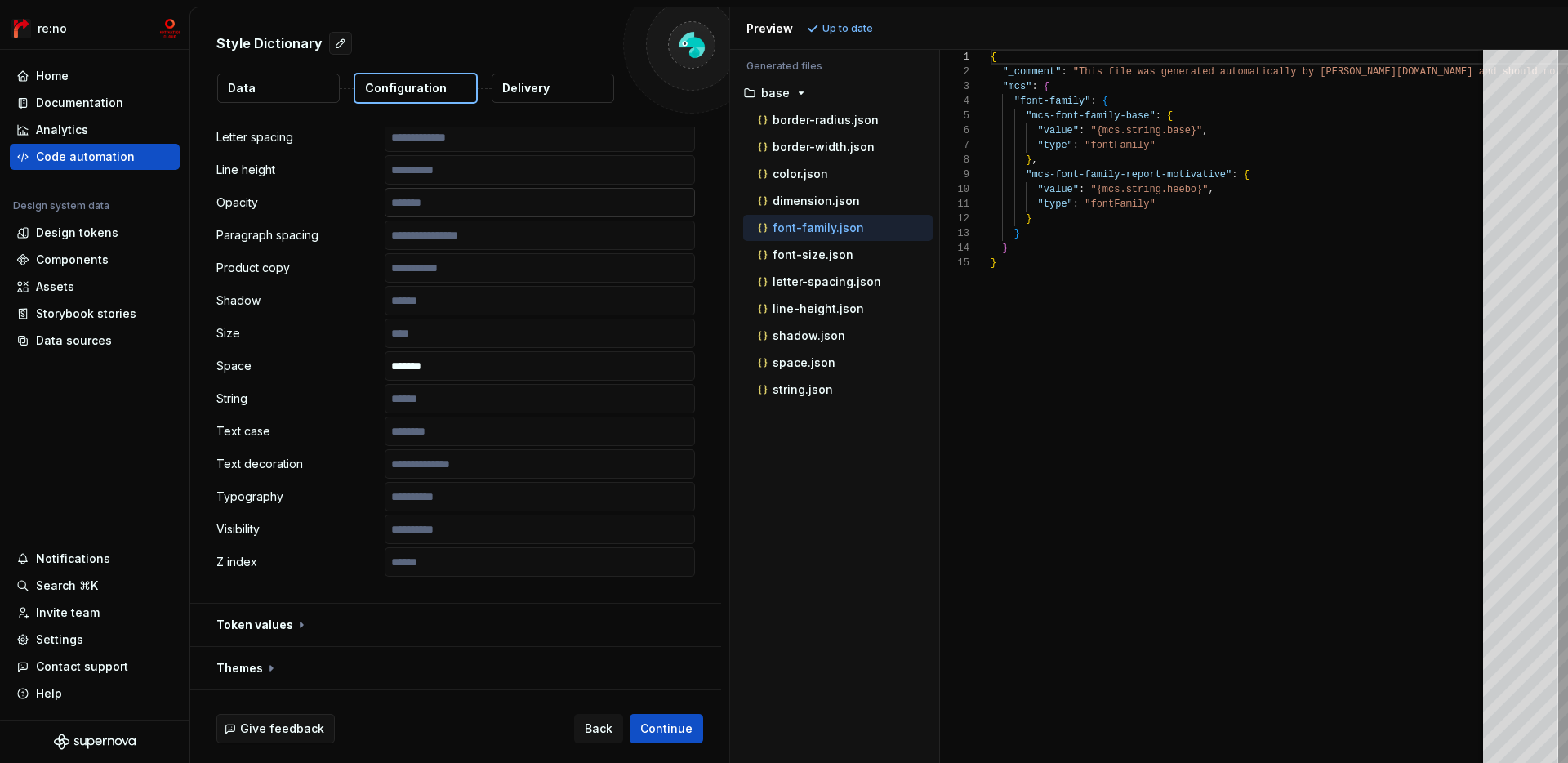
scroll to position [817, 0]
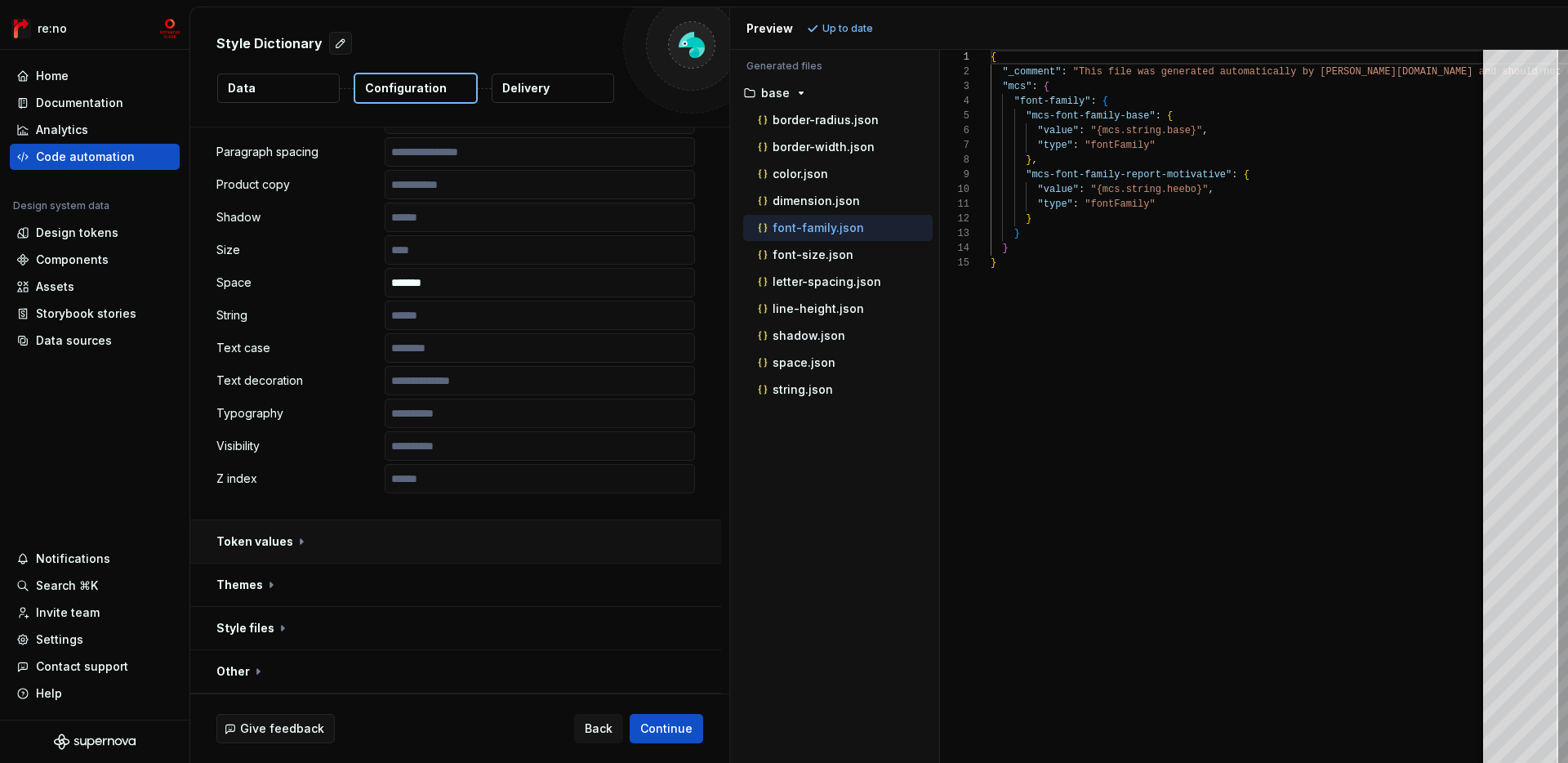
click at [295, 539] on button "button" at bounding box center [456, 541] width 531 height 42
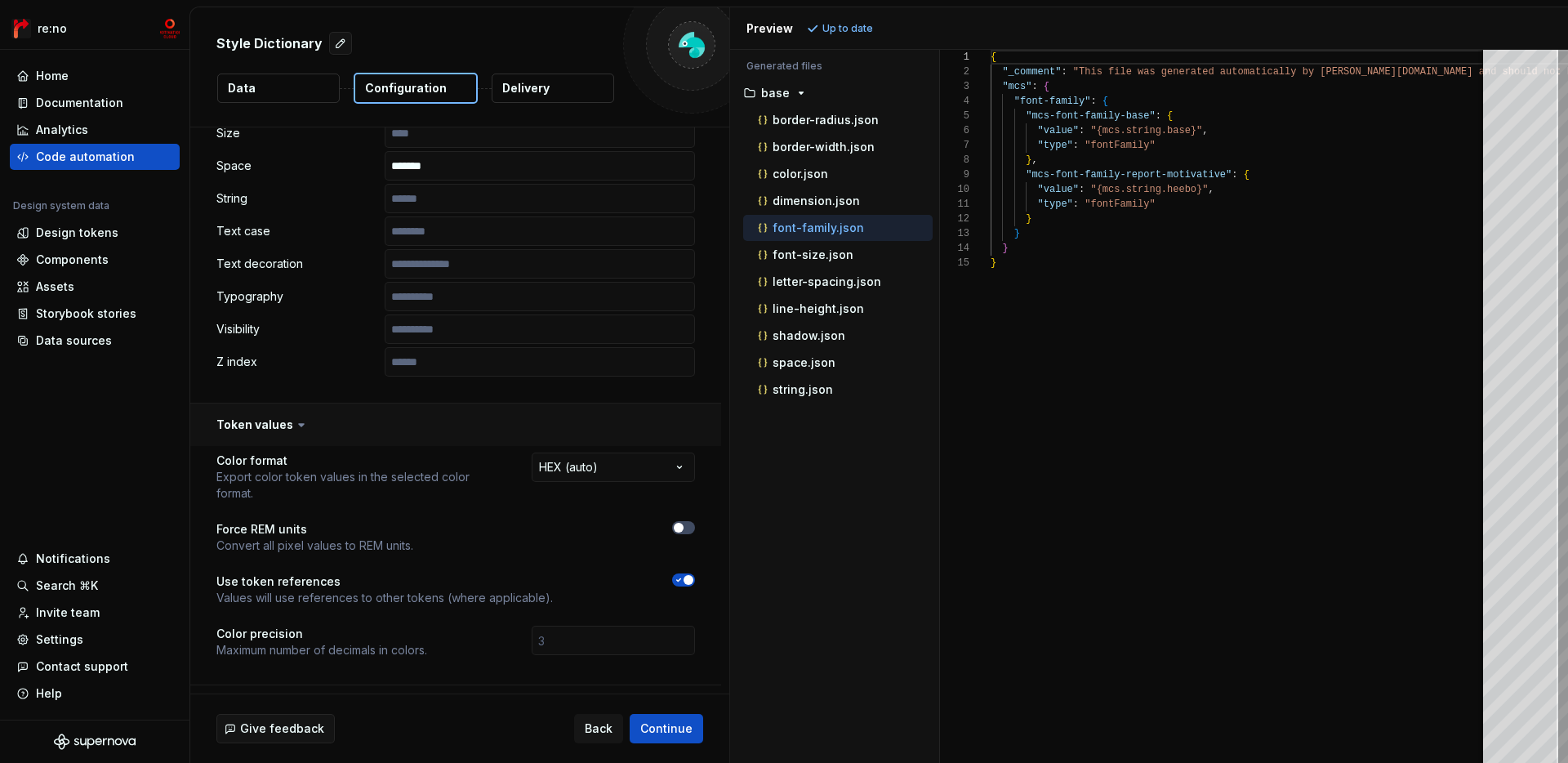
scroll to position [1039, 0]
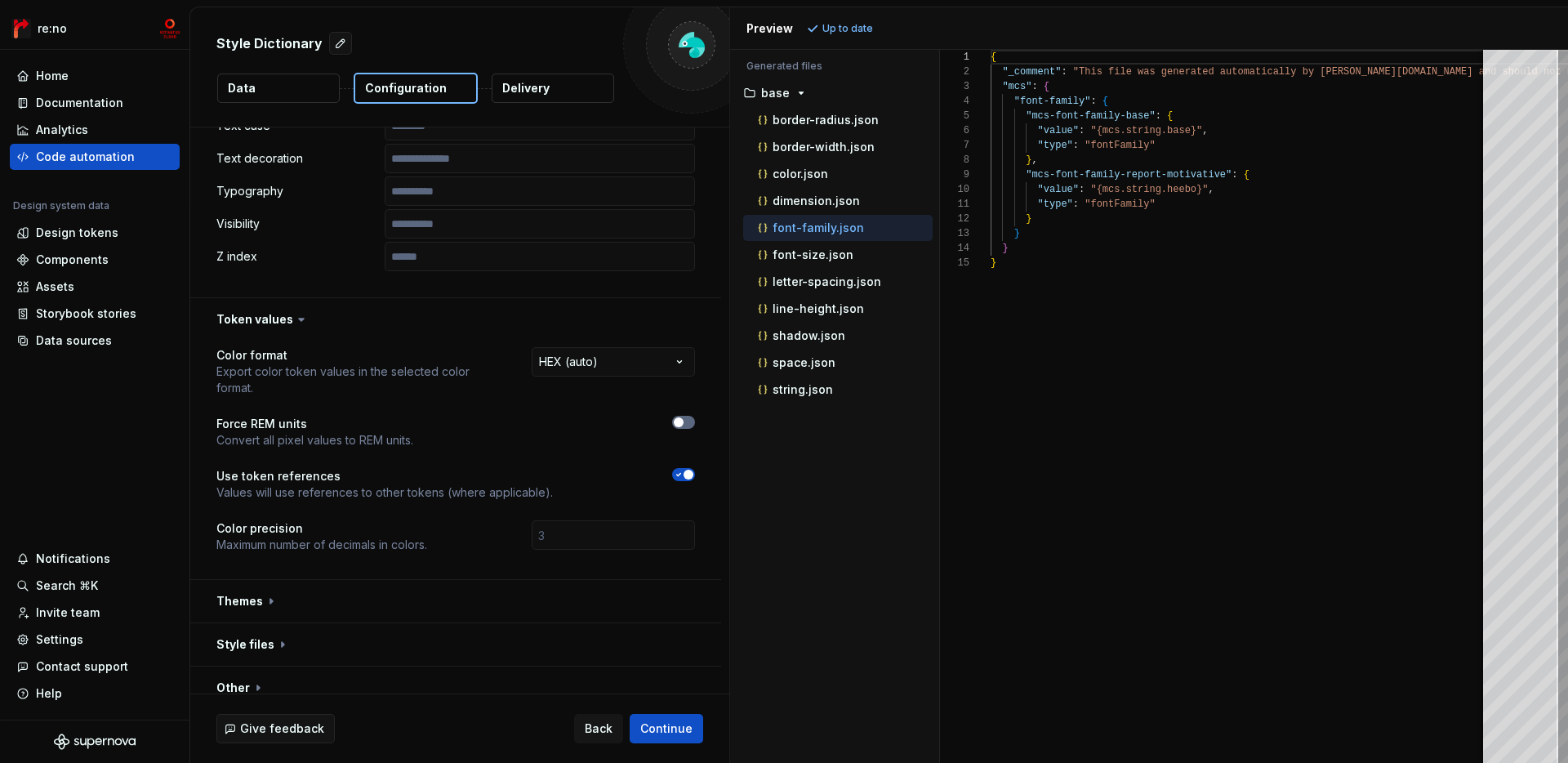
click at [695, 416] on button "button" at bounding box center [683, 422] width 23 height 13
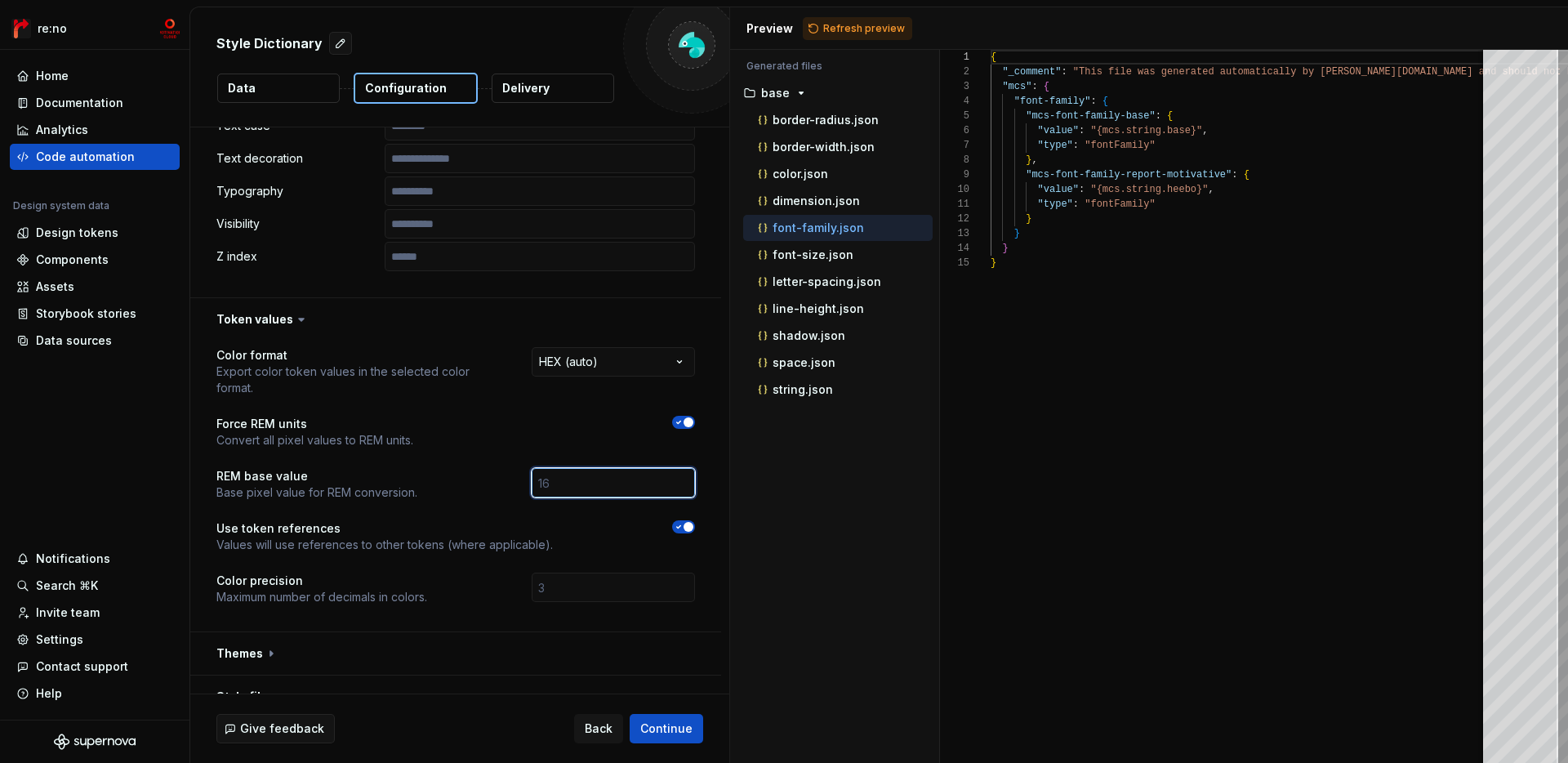
click at [609, 468] on input "number" at bounding box center [613, 482] width 163 height 29
type input "16"
click at [507, 520] on p "Use token references" at bounding box center [385, 528] width 337 height 16
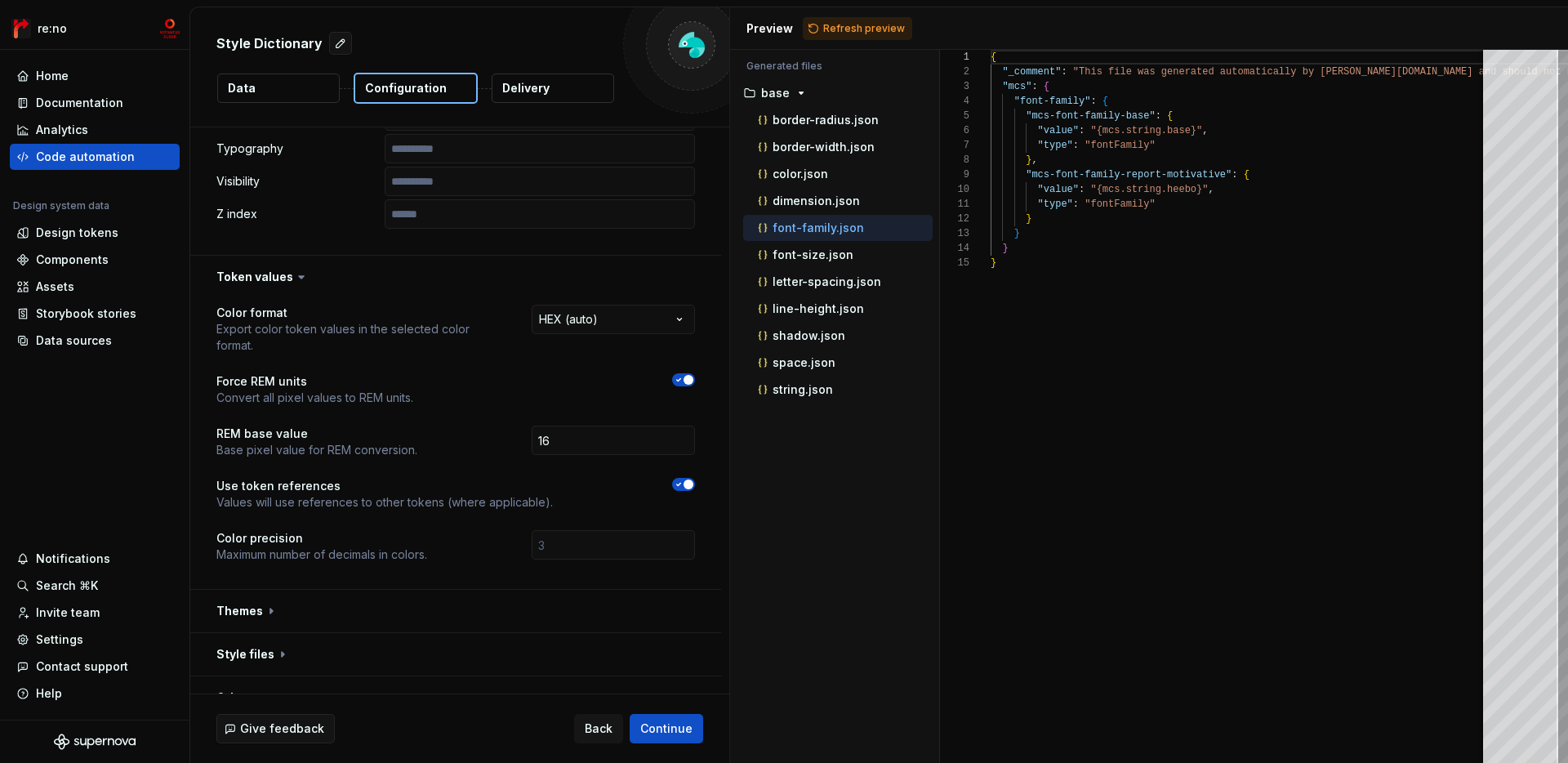
scroll to position [1092, 0]
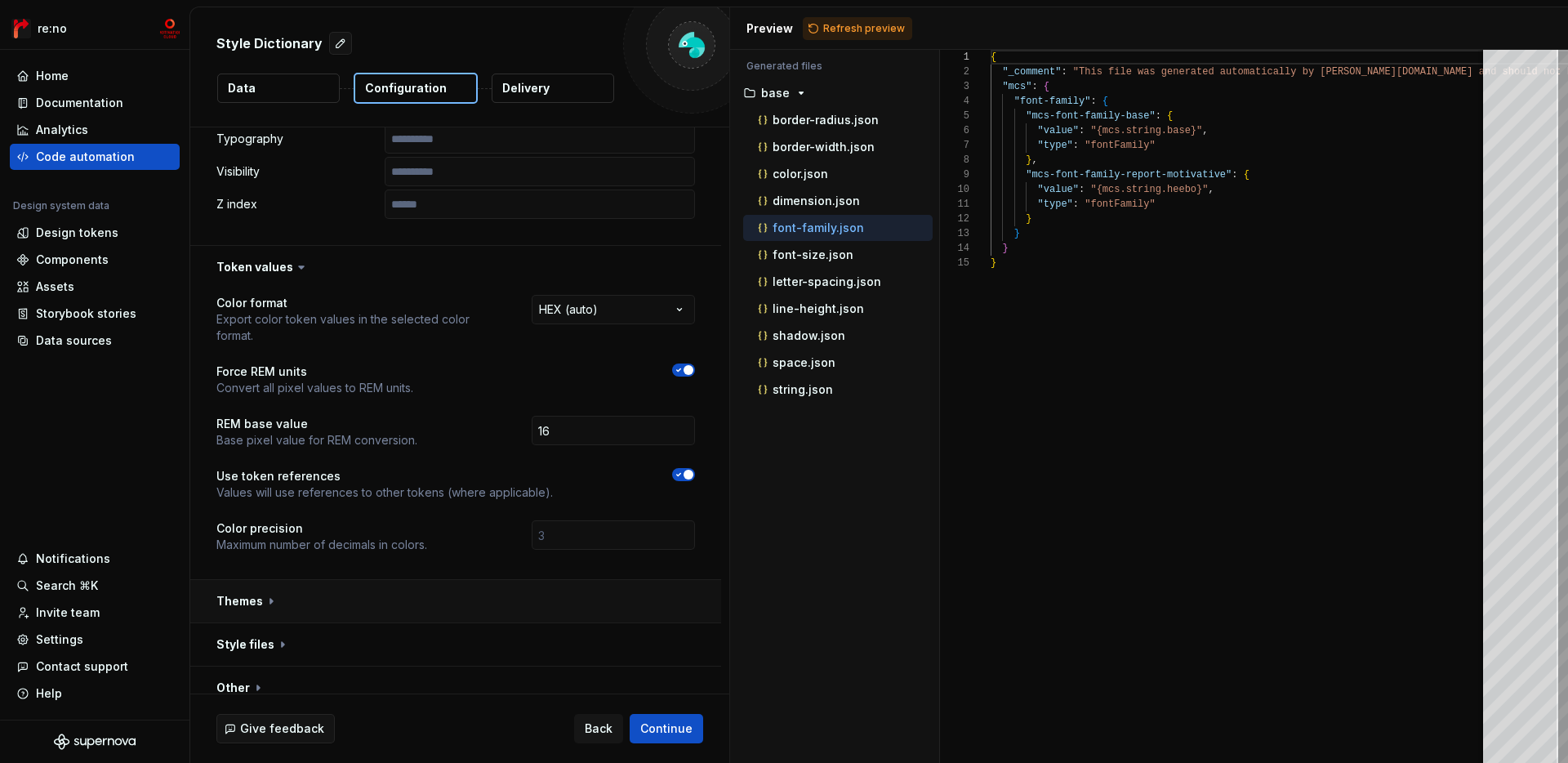
click at [523, 580] on button "button" at bounding box center [456, 601] width 531 height 42
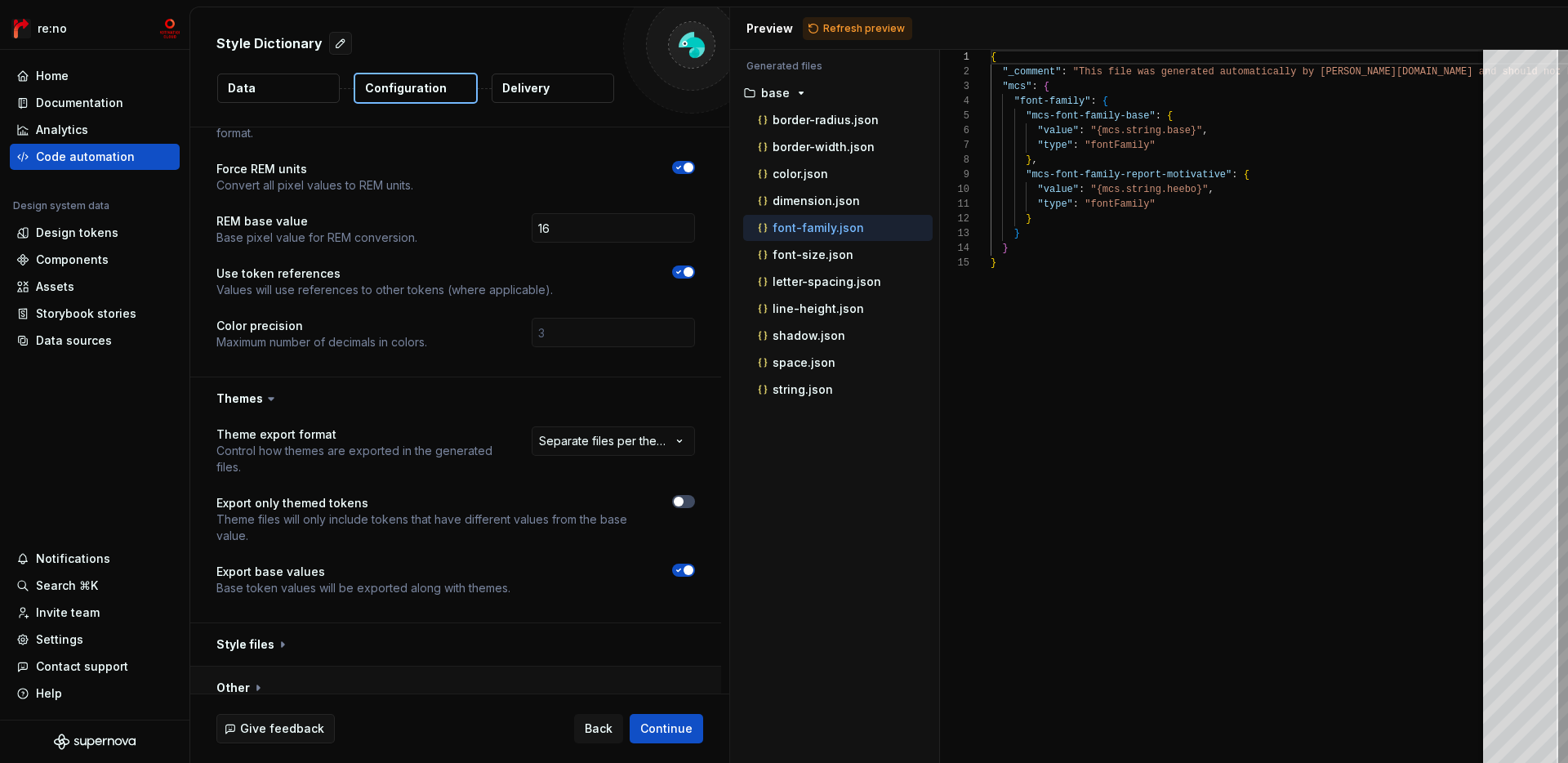
click at [464, 668] on button "button" at bounding box center [456, 687] width 531 height 42
click at [490, 636] on button "button" at bounding box center [456, 644] width 531 height 42
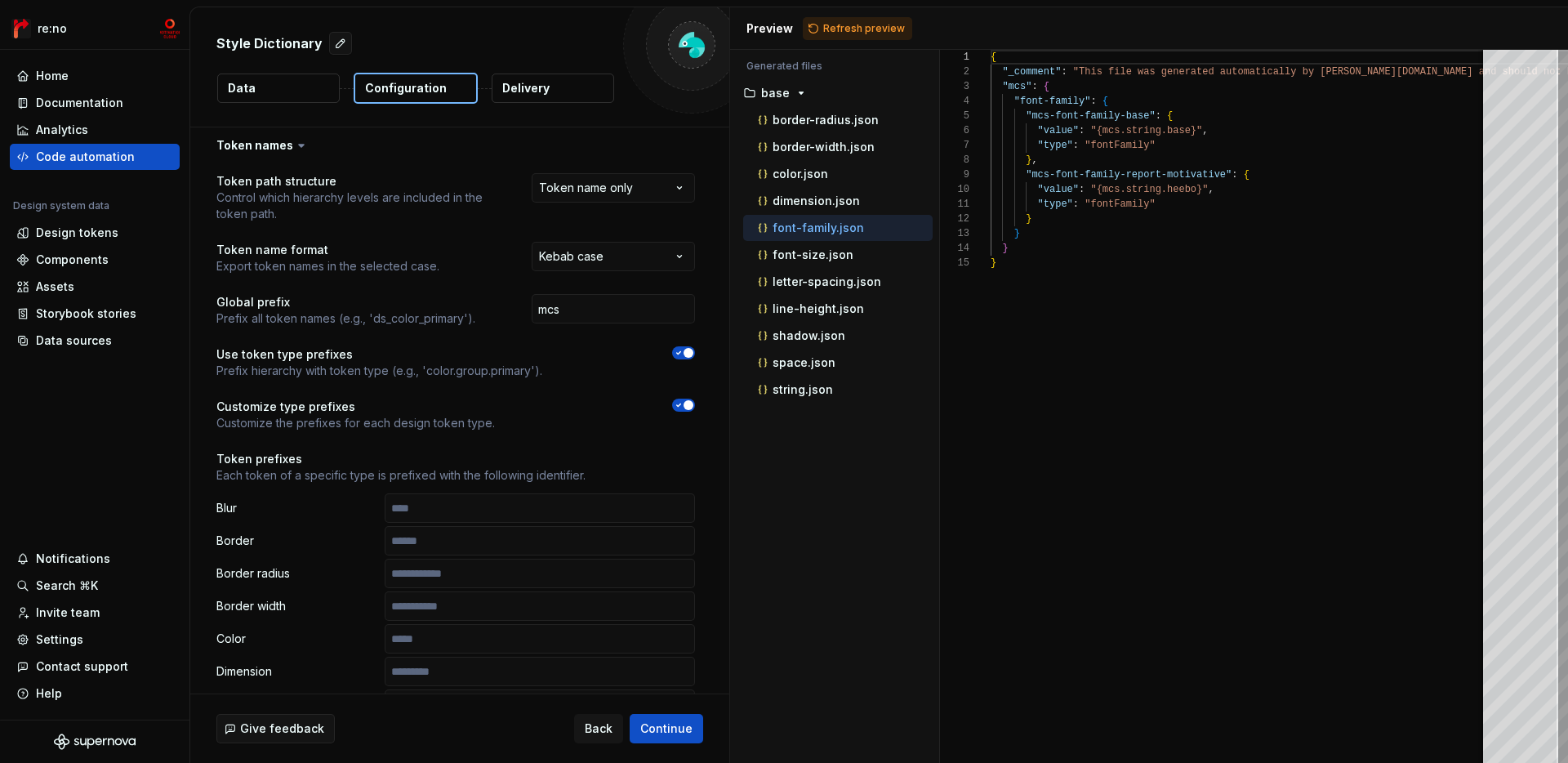
scroll to position [0, 0]
click at [857, 118] on p "border-radius.json" at bounding box center [825, 120] width 106 height 13
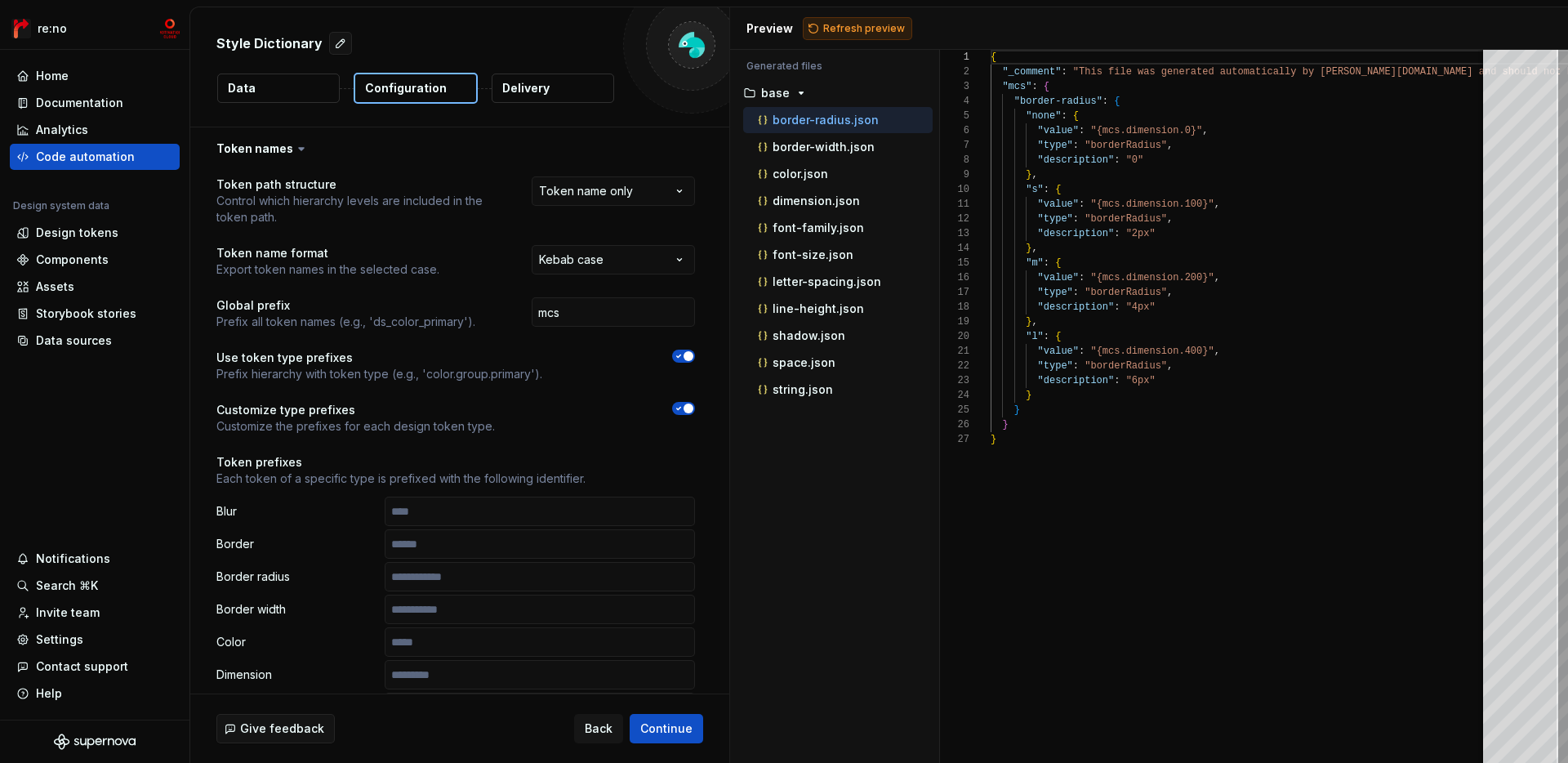
click at [859, 26] on span "Refresh preview" at bounding box center [864, 28] width 82 height 13
click at [857, 142] on p "border-width.json" at bounding box center [823, 147] width 102 height 13
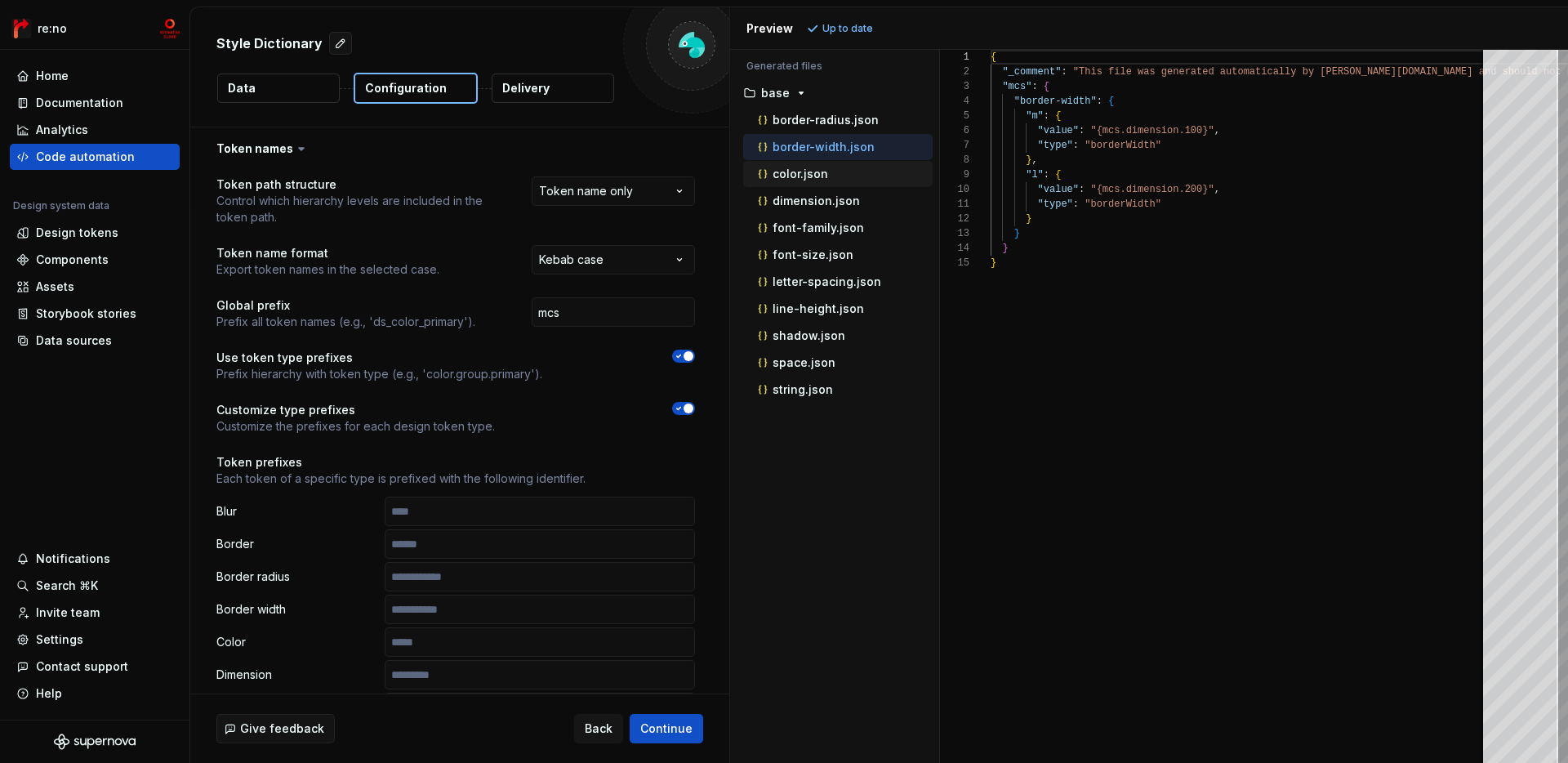
click at [857, 172] on div "color.json" at bounding box center [844, 173] width 178 height 16
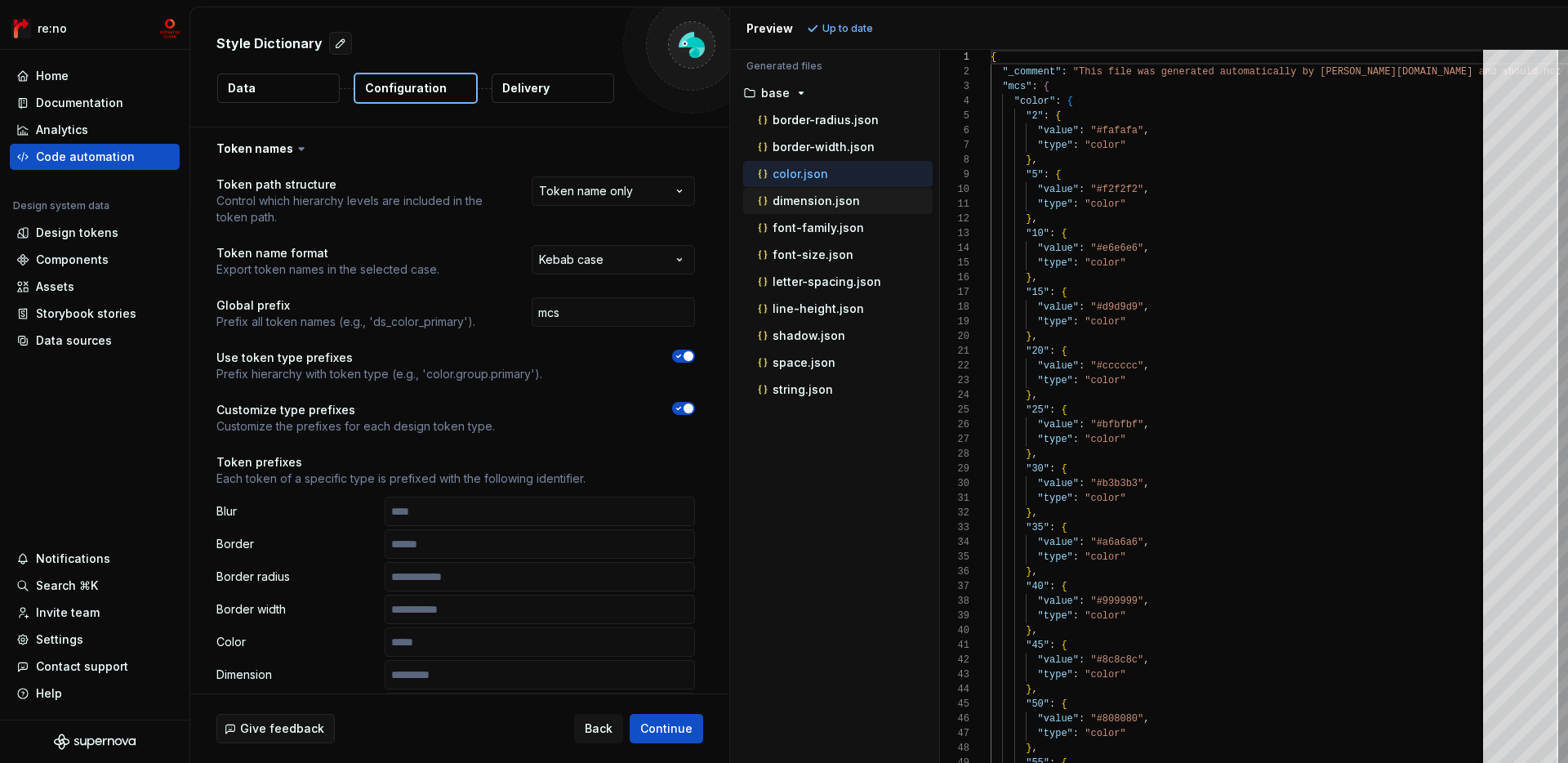
click at [858, 196] on div "dimension.json" at bounding box center [844, 200] width 178 height 16
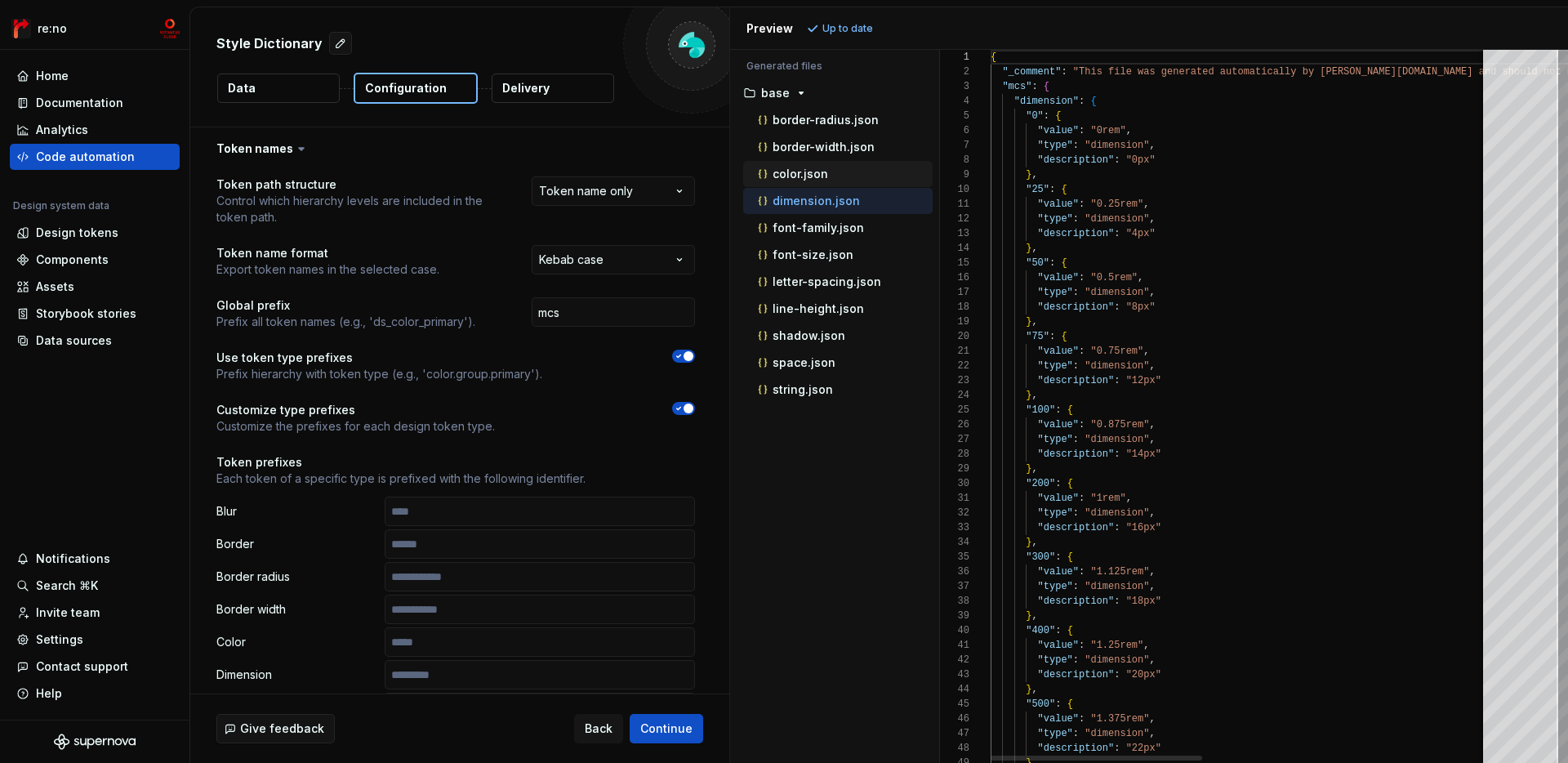
click at [874, 174] on div "color.json" at bounding box center [844, 173] width 178 height 16
type textarea "**********"
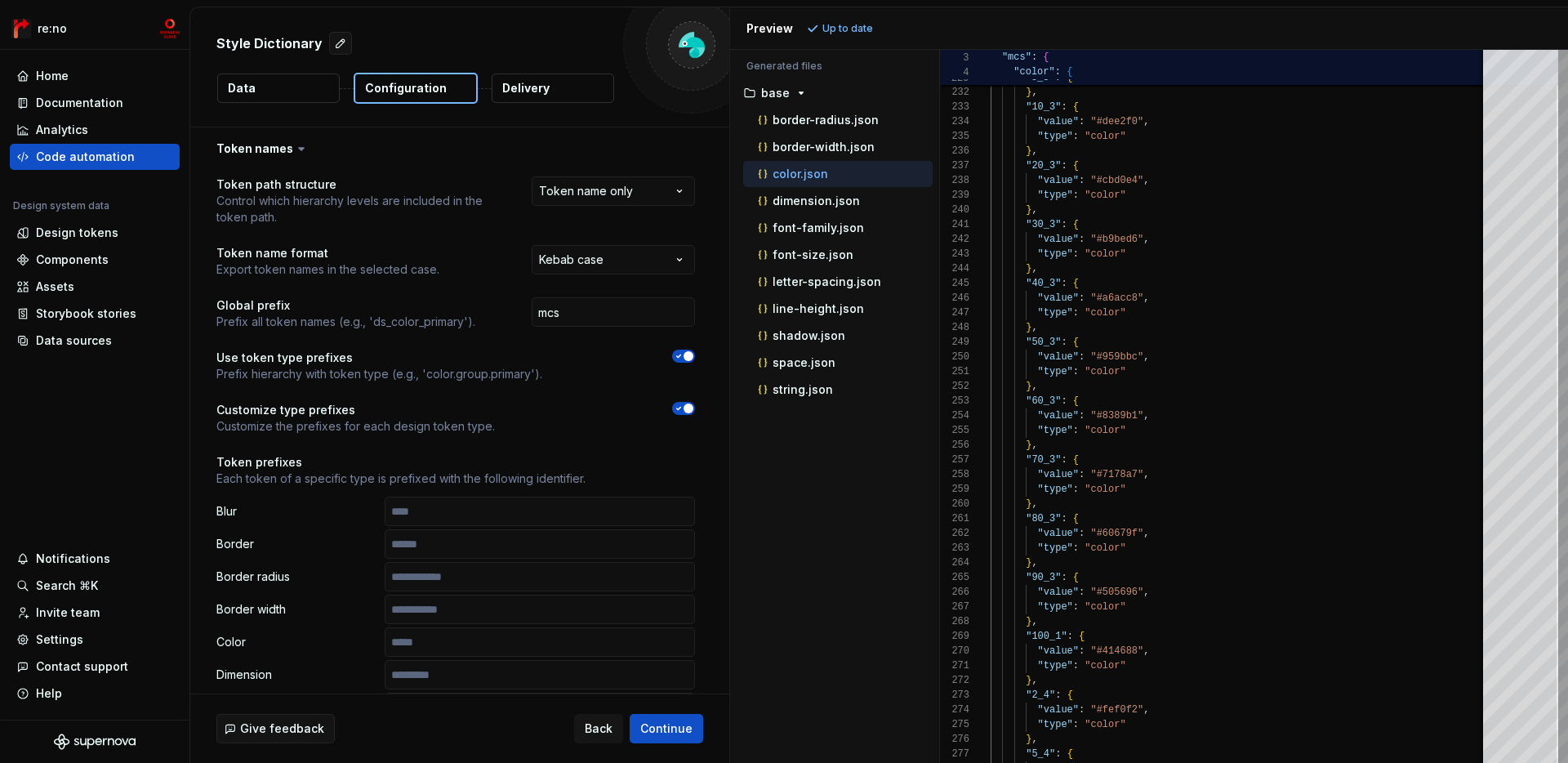
click at [685, 413] on icon "button" at bounding box center [678, 408] width 13 height 9
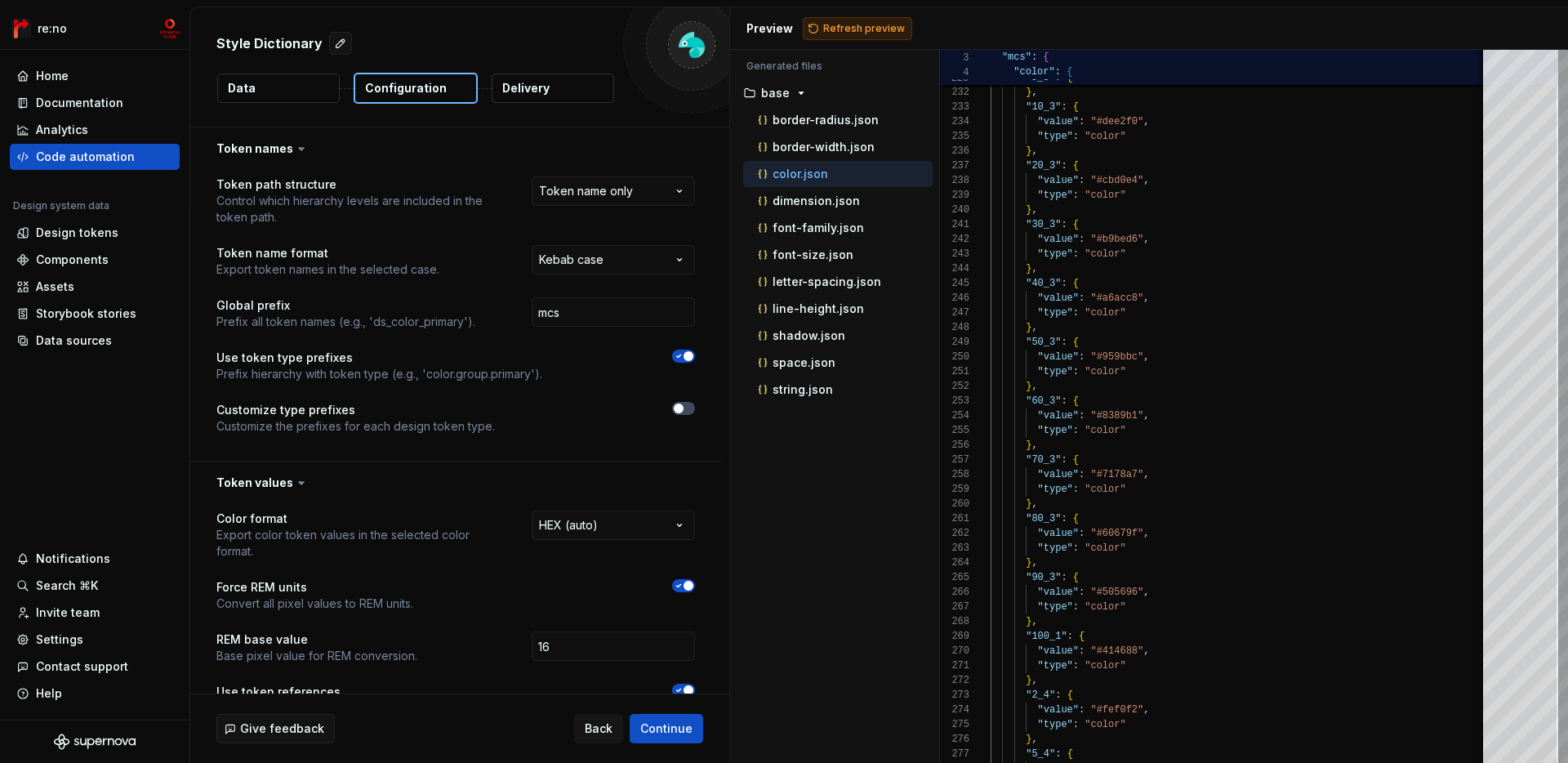
click at [828, 21] on button "Refresh preview" at bounding box center [857, 28] width 110 height 23
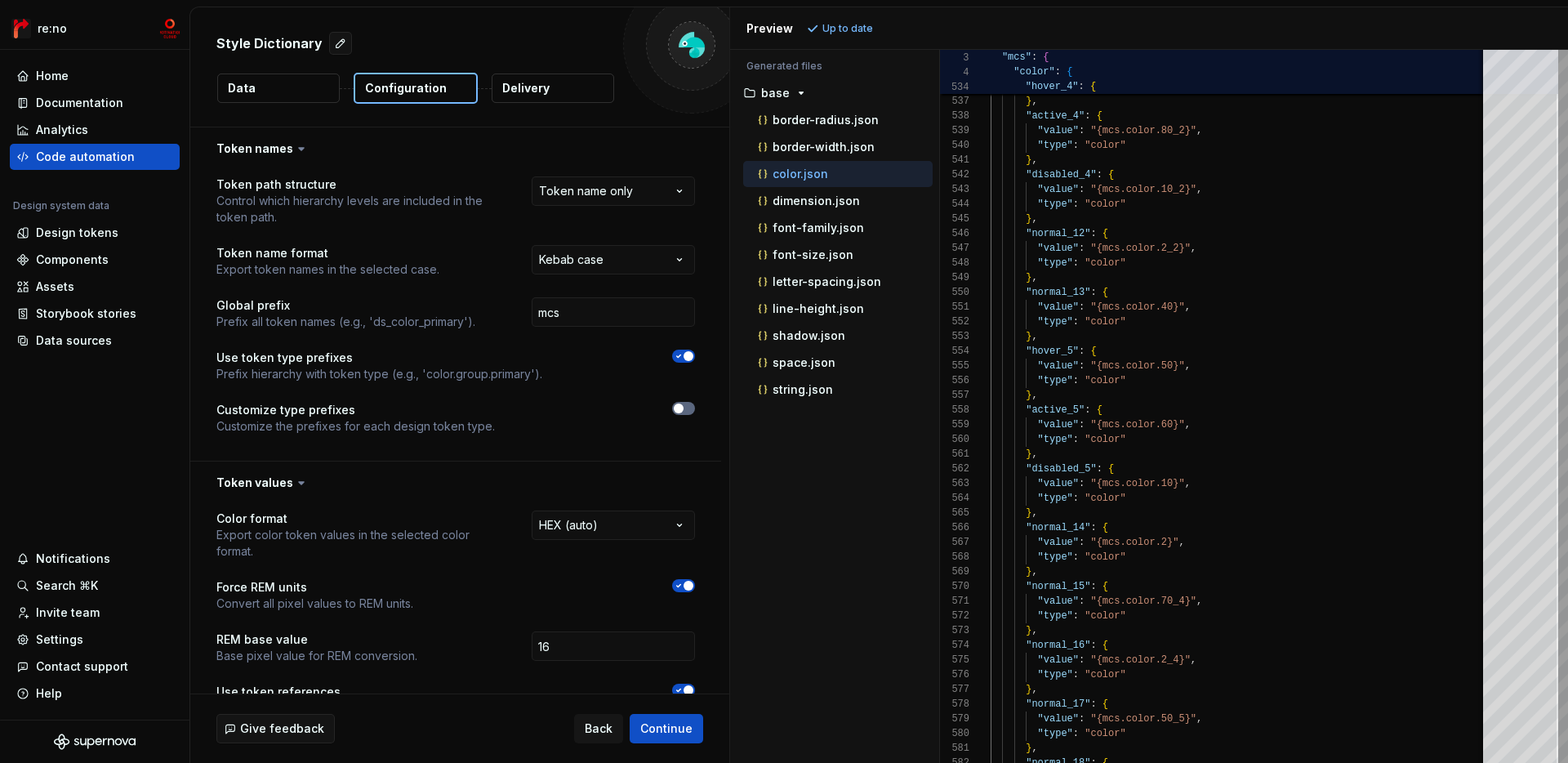
click at [683, 407] on span "button" at bounding box center [678, 408] width 9 height 9
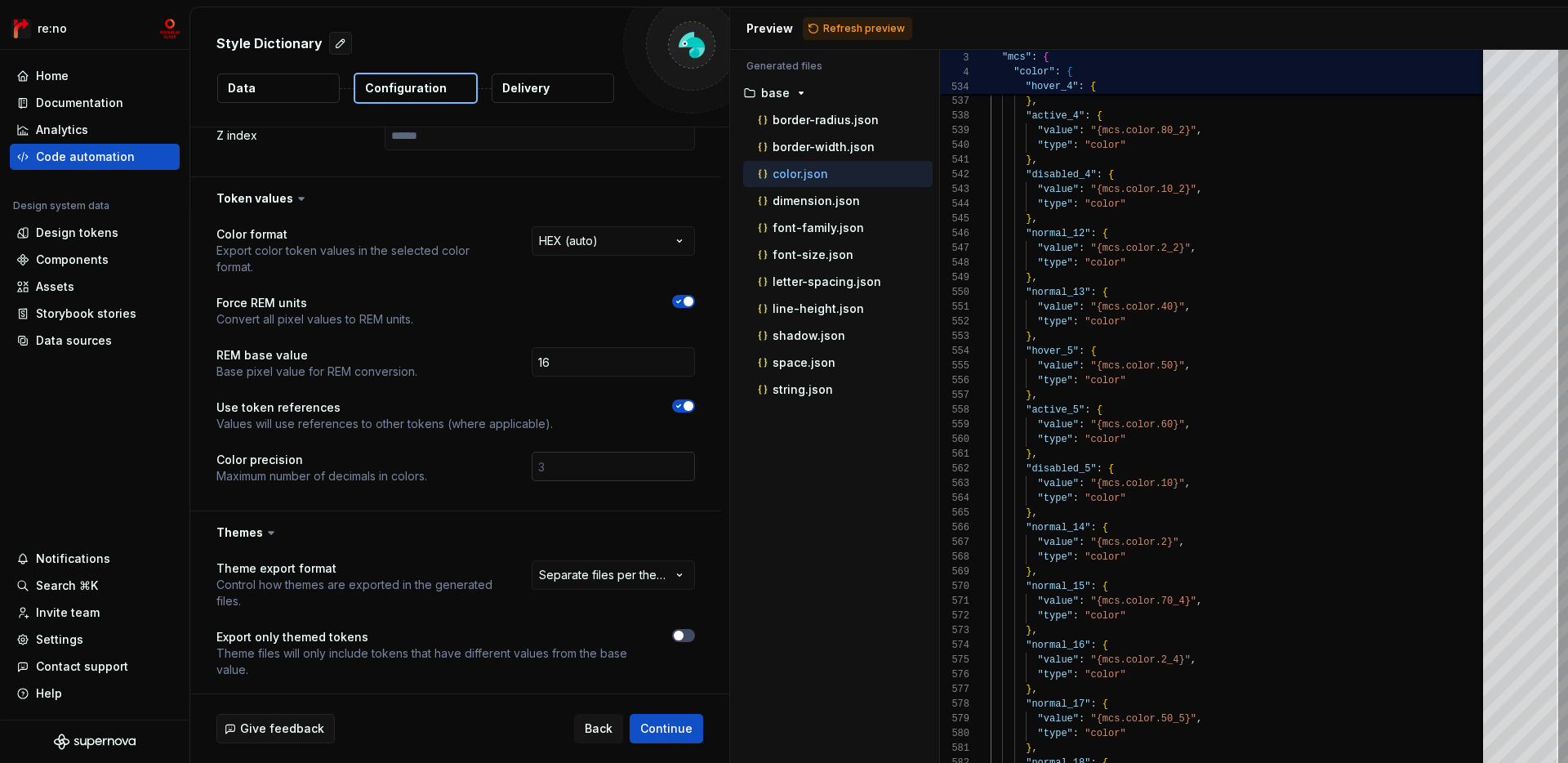
scroll to position [1161, 0]
click at [681, 405] on icon "button" at bounding box center [679, 406] width 4 height 3
click at [683, 400] on span "button" at bounding box center [678, 405] width 9 height 9
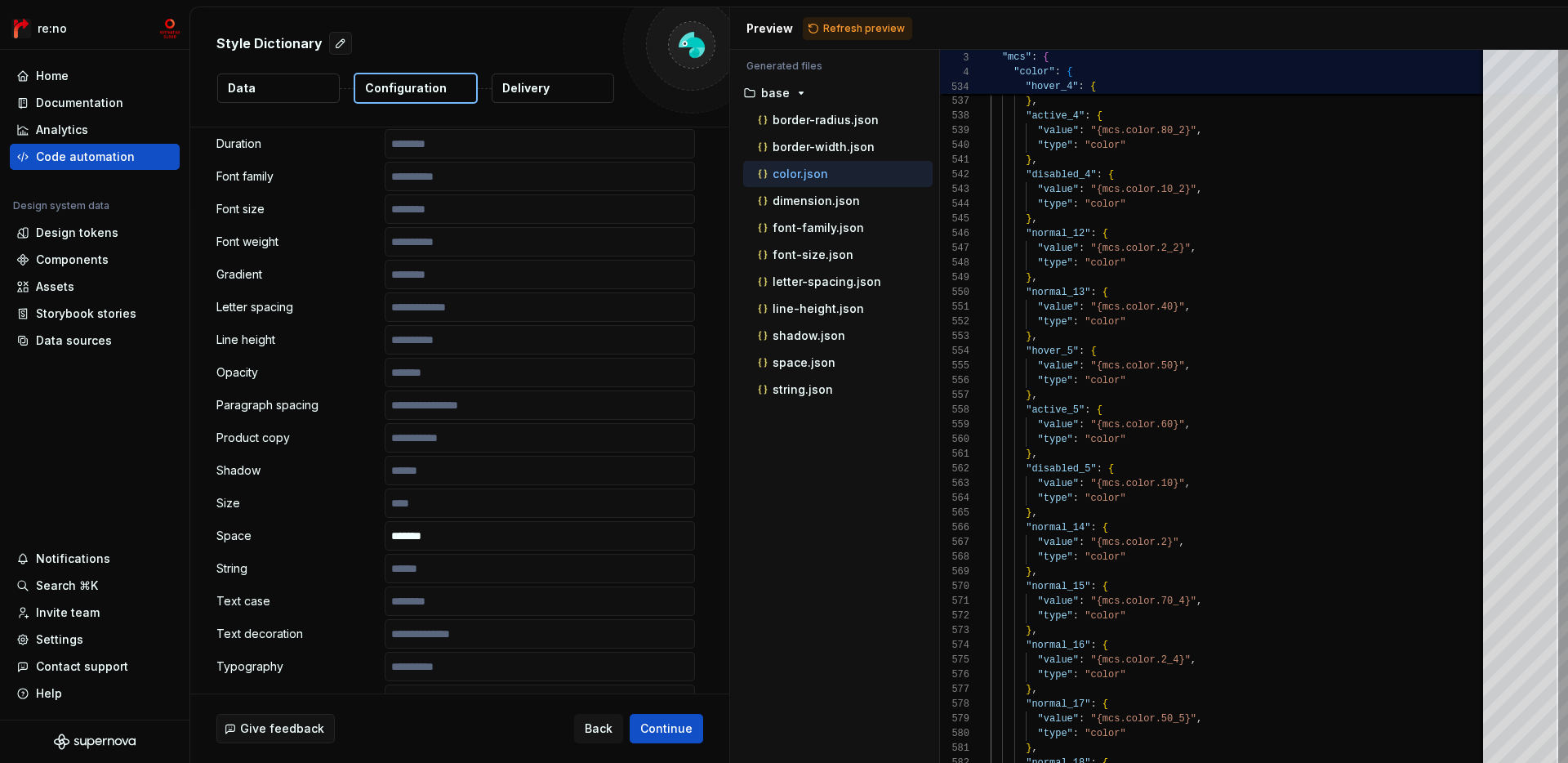
scroll to position [0, 0]
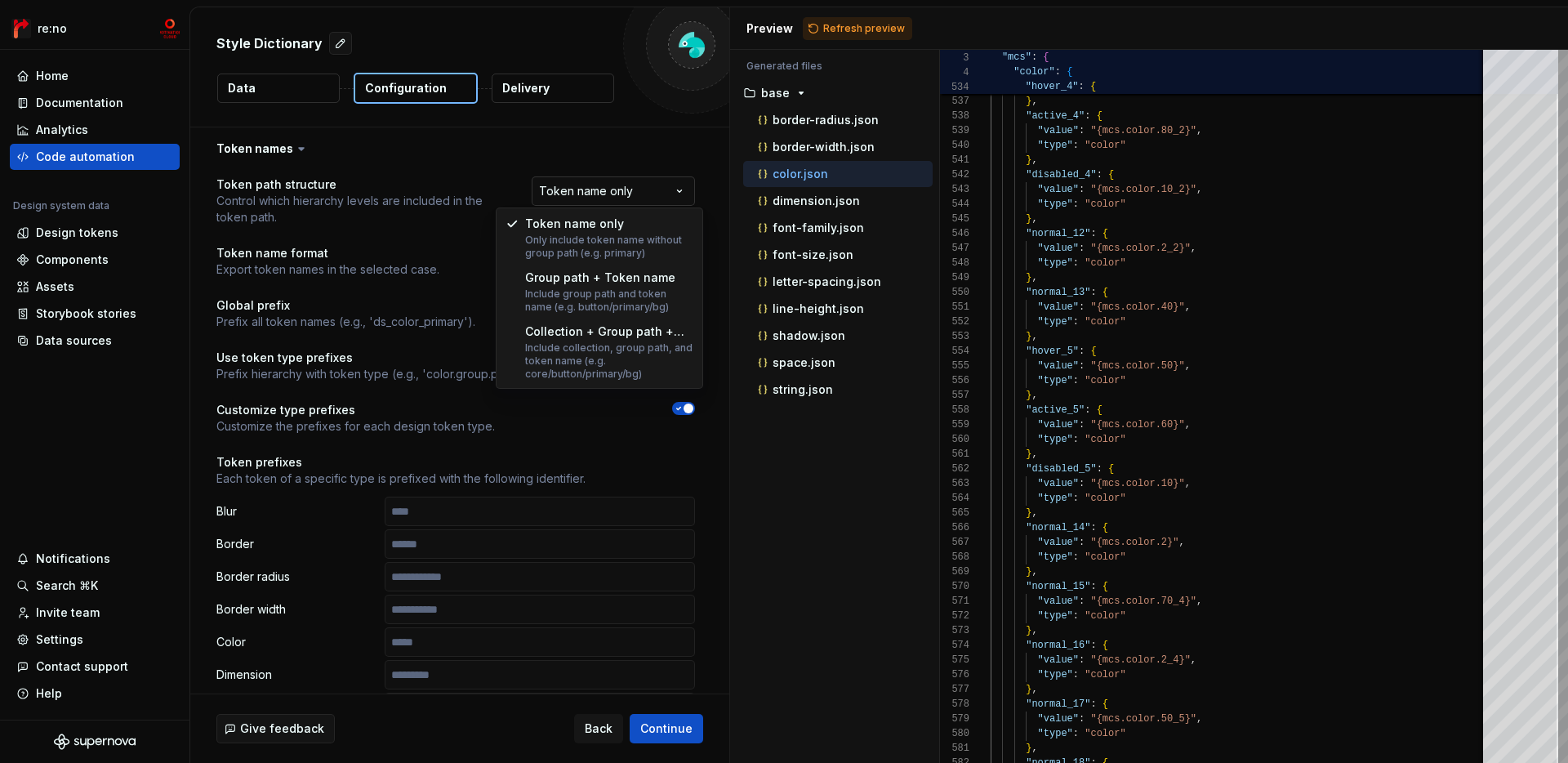
click at [655, 190] on html "**********" at bounding box center [784, 382] width 1568 height 763
select select "**********"
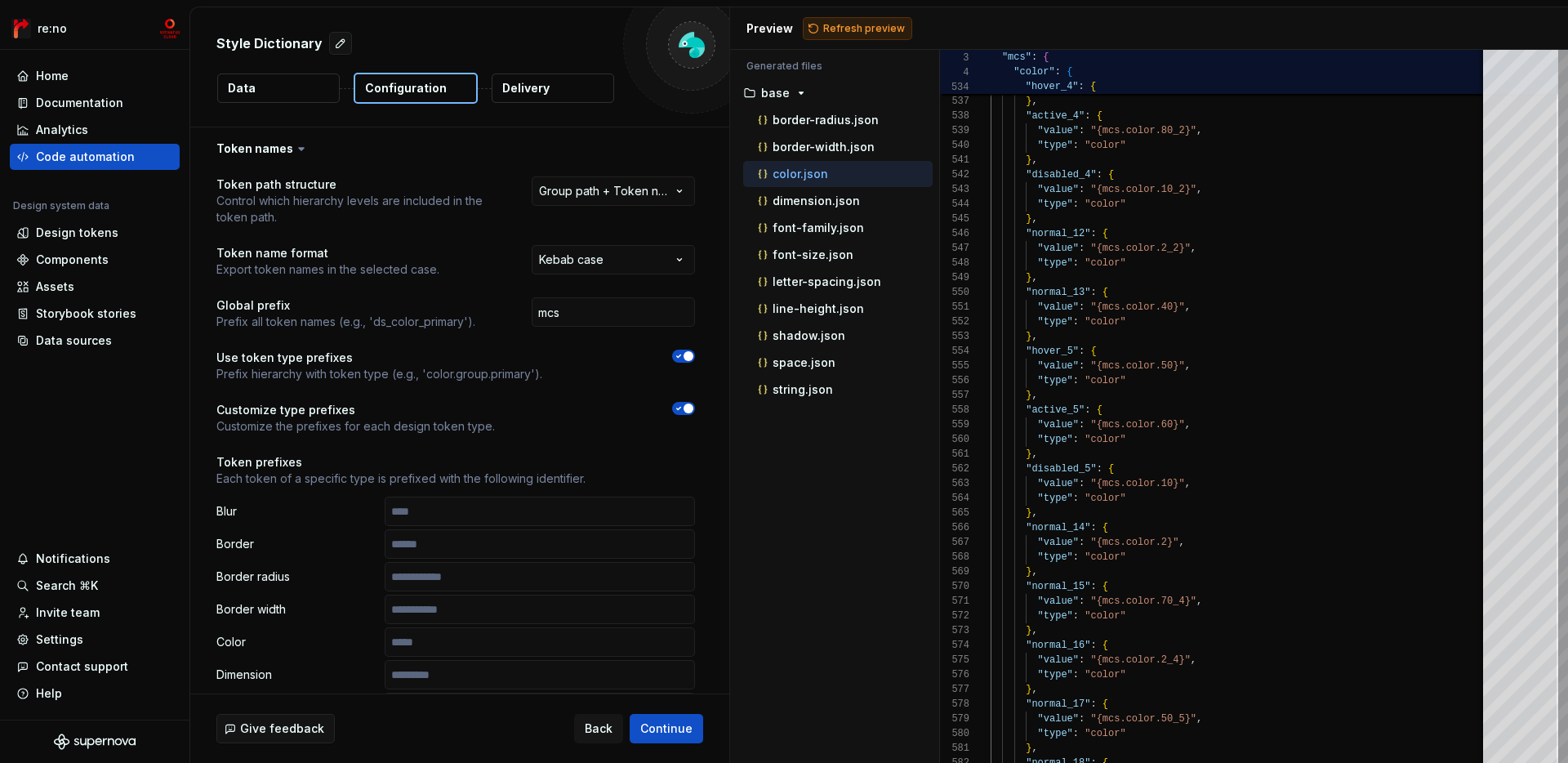
click at [870, 30] on span "Refresh preview" at bounding box center [864, 28] width 82 height 13
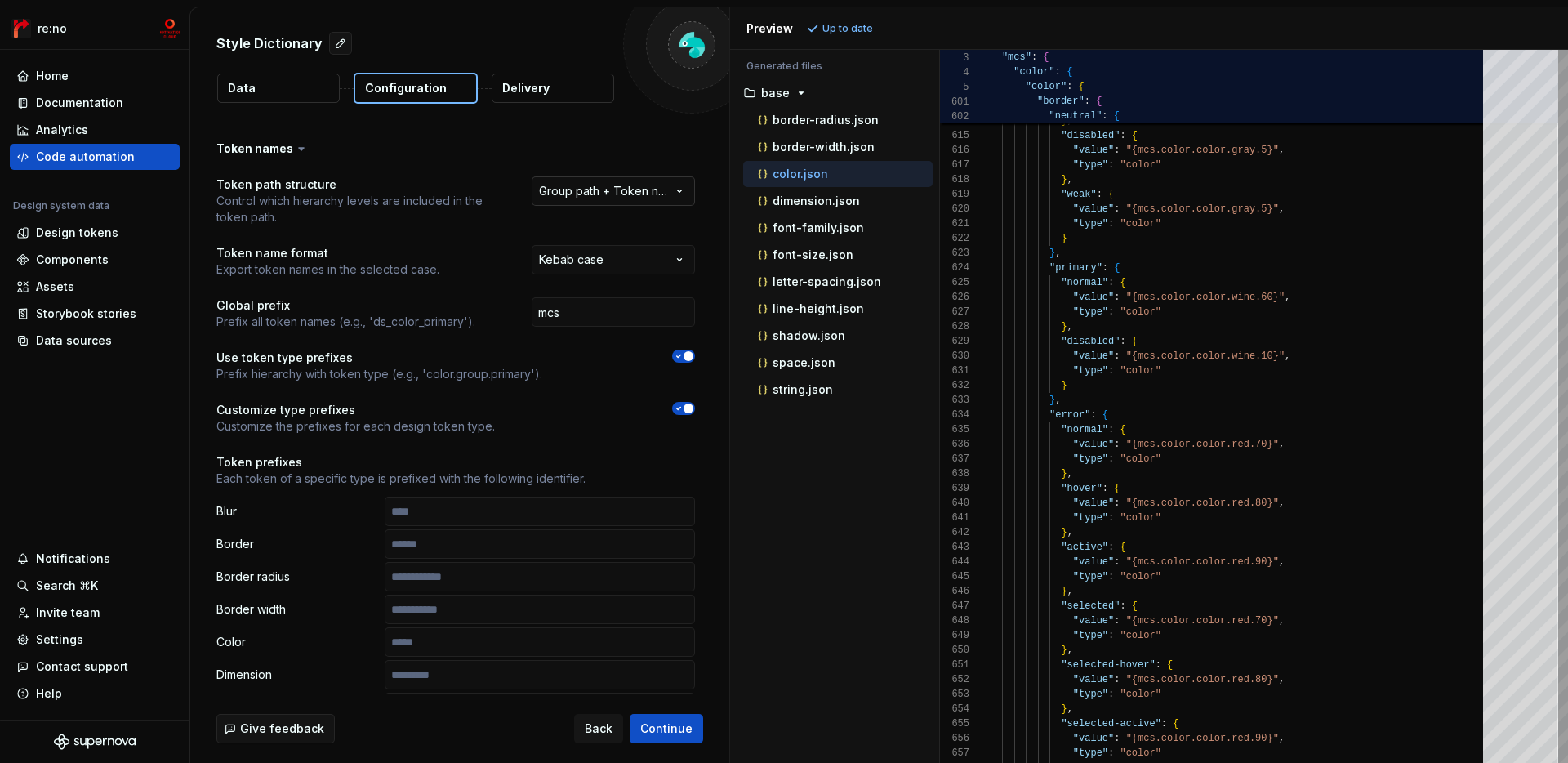
click at [607, 191] on html "**********" at bounding box center [784, 382] width 1568 height 763
click at [827, 141] on p "border-width.json" at bounding box center [823, 147] width 102 height 13
type textarea "**********"
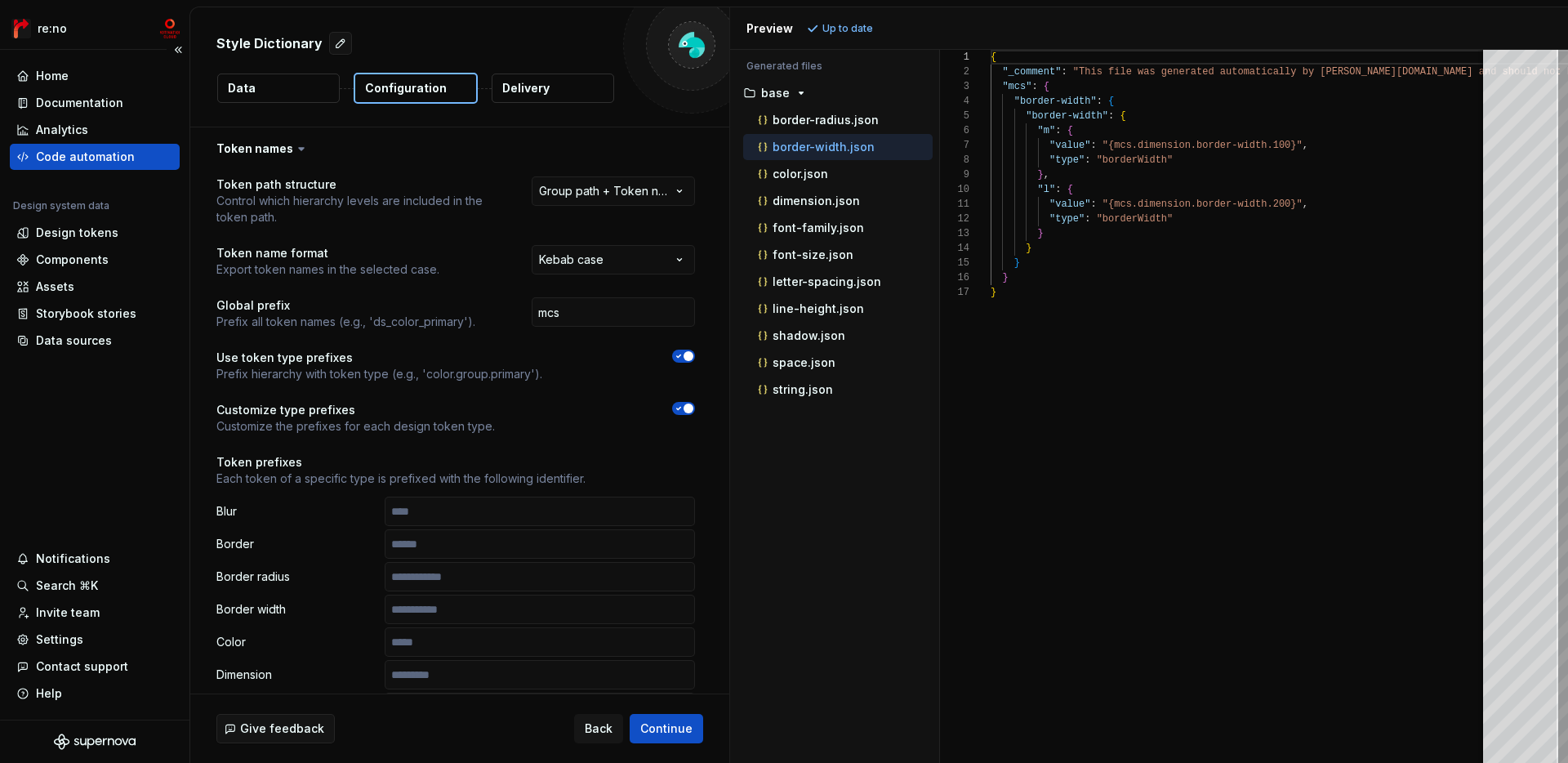
click at [104, 150] on div "Code automation" at bounding box center [85, 156] width 99 height 16
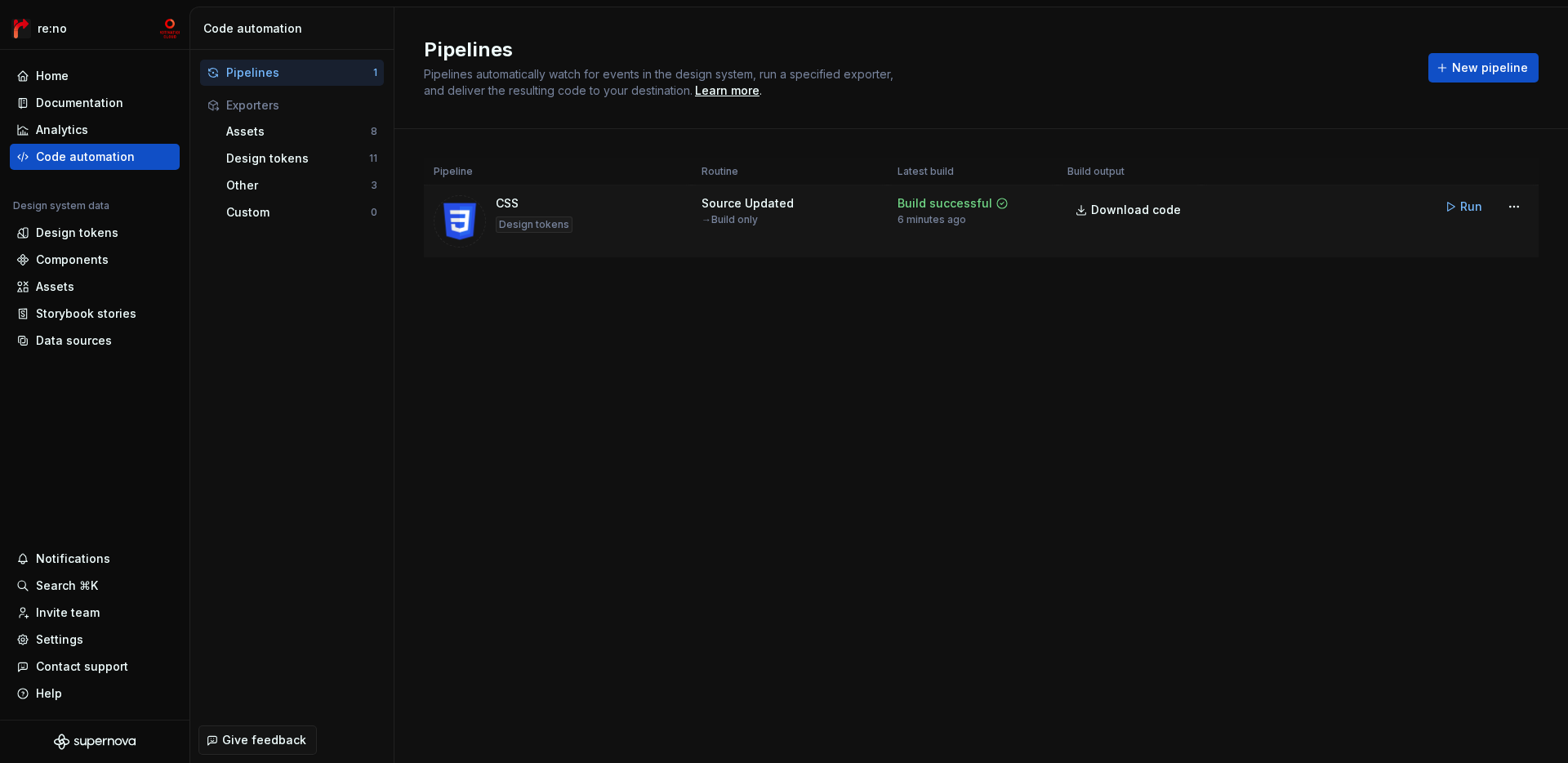
click at [777, 218] on div "Source Updated → Build only" at bounding box center [747, 211] width 92 height 31
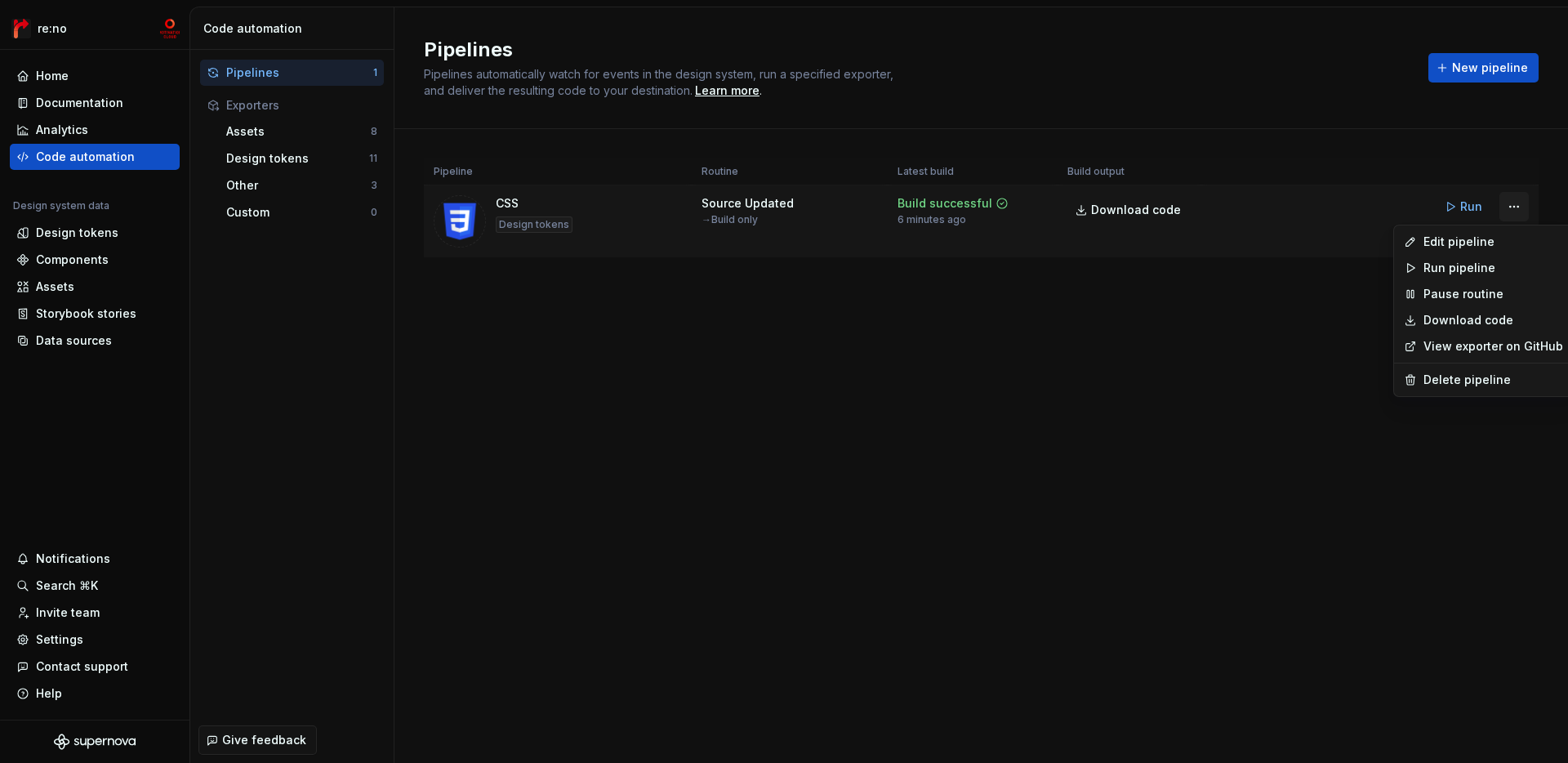
click at [1124, 204] on html "re:no Home Documentation Analytics Code automation Design system data Design to…" at bounding box center [784, 382] width 1568 height 763
click at [1124, 234] on div "Edit pipeline" at bounding box center [1494, 242] width 140 height 16
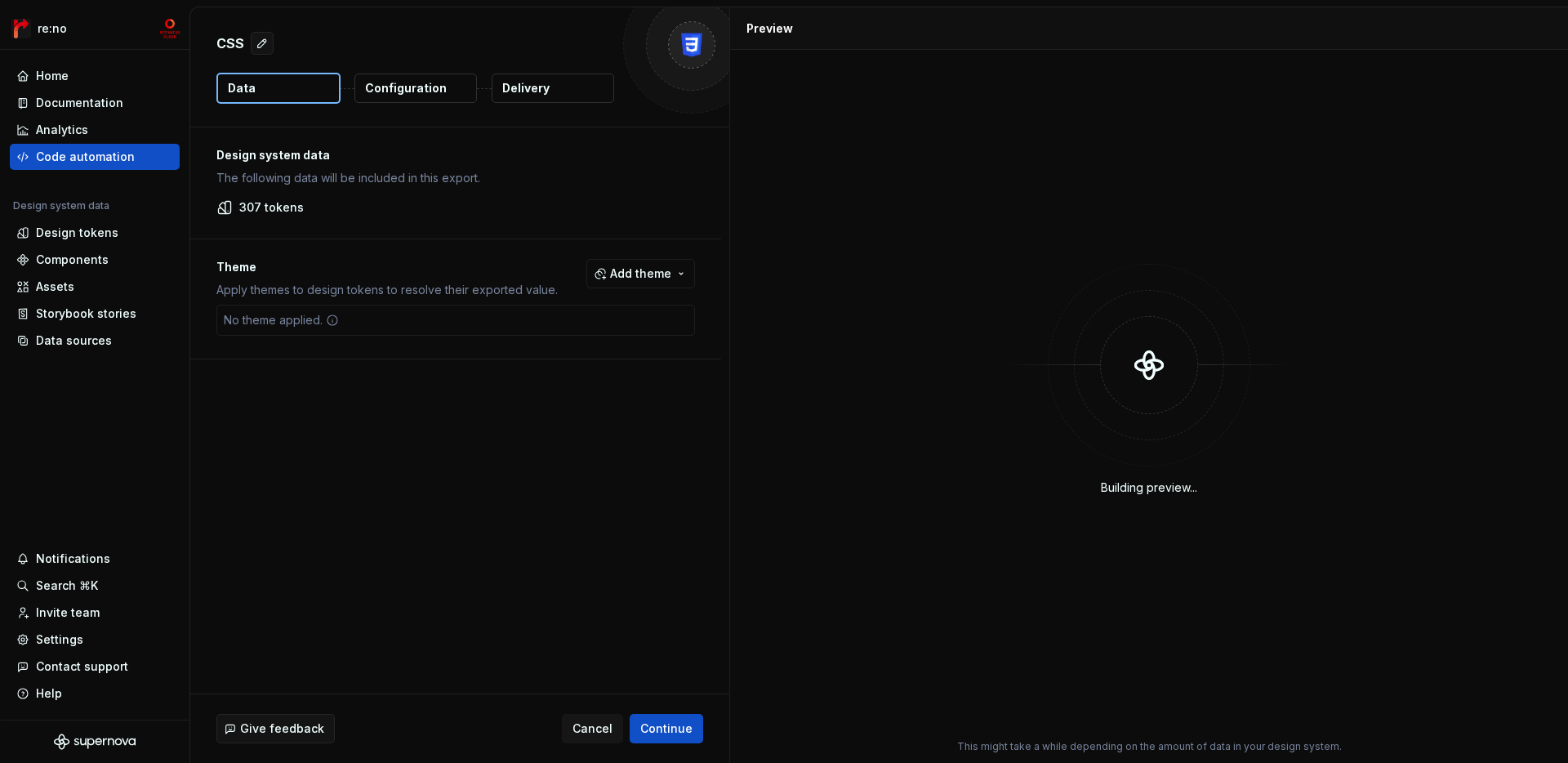
click at [400, 97] on button "Configuration" at bounding box center [416, 88] width 123 height 29
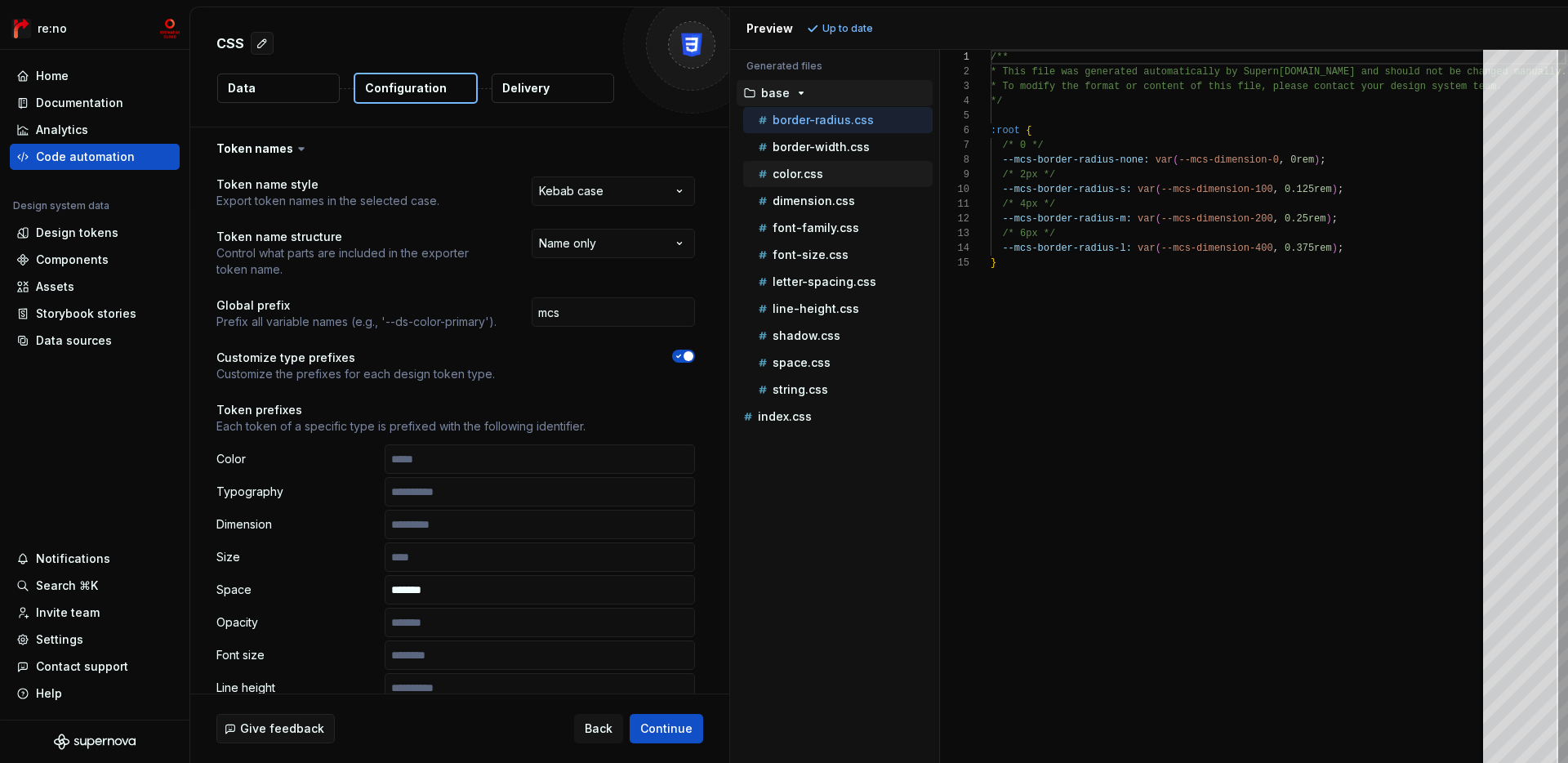
click at [809, 178] on p "color.css" at bounding box center [797, 173] width 51 height 13
type textarea "**********"
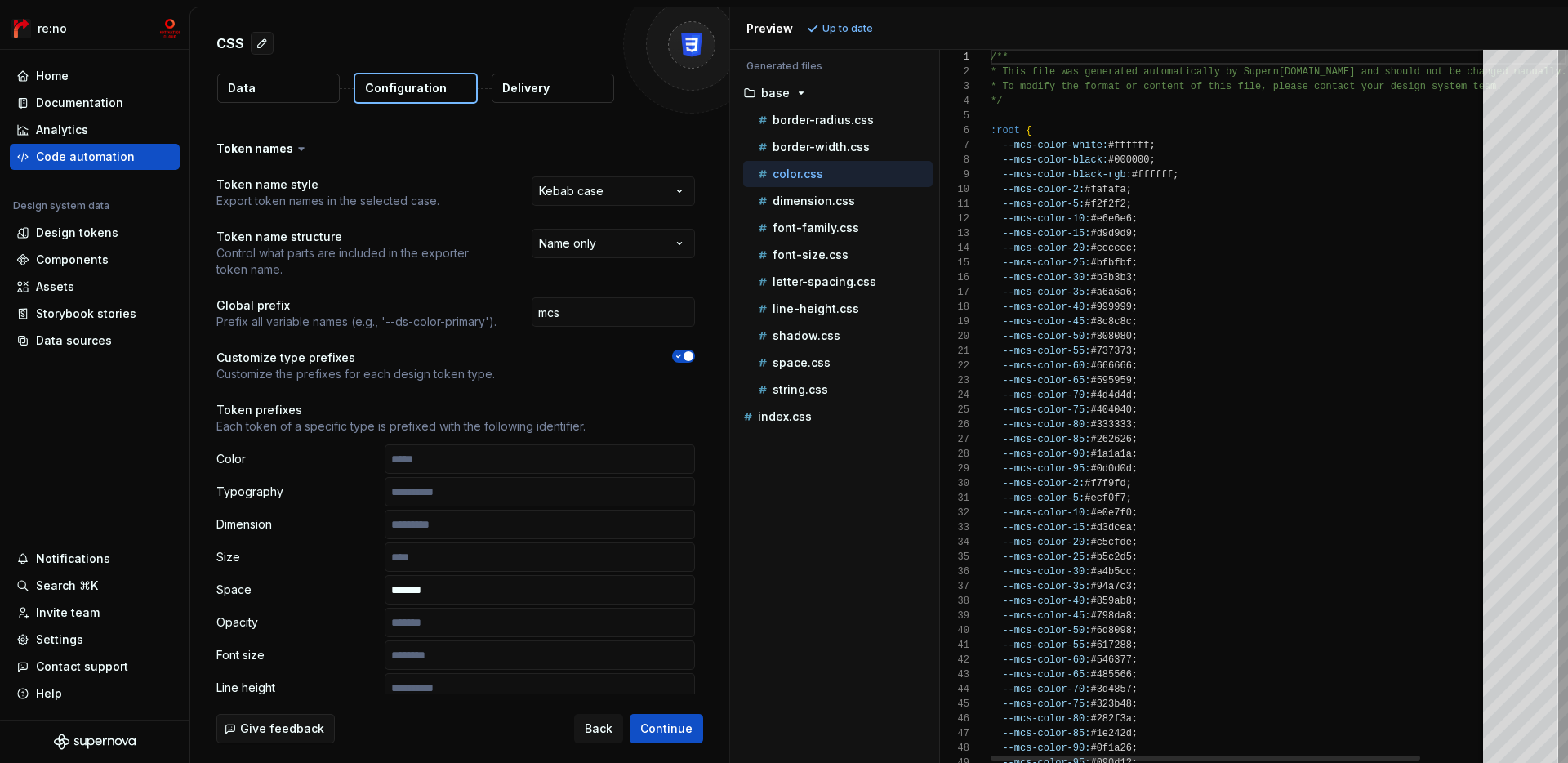
scroll to position [147, 0]
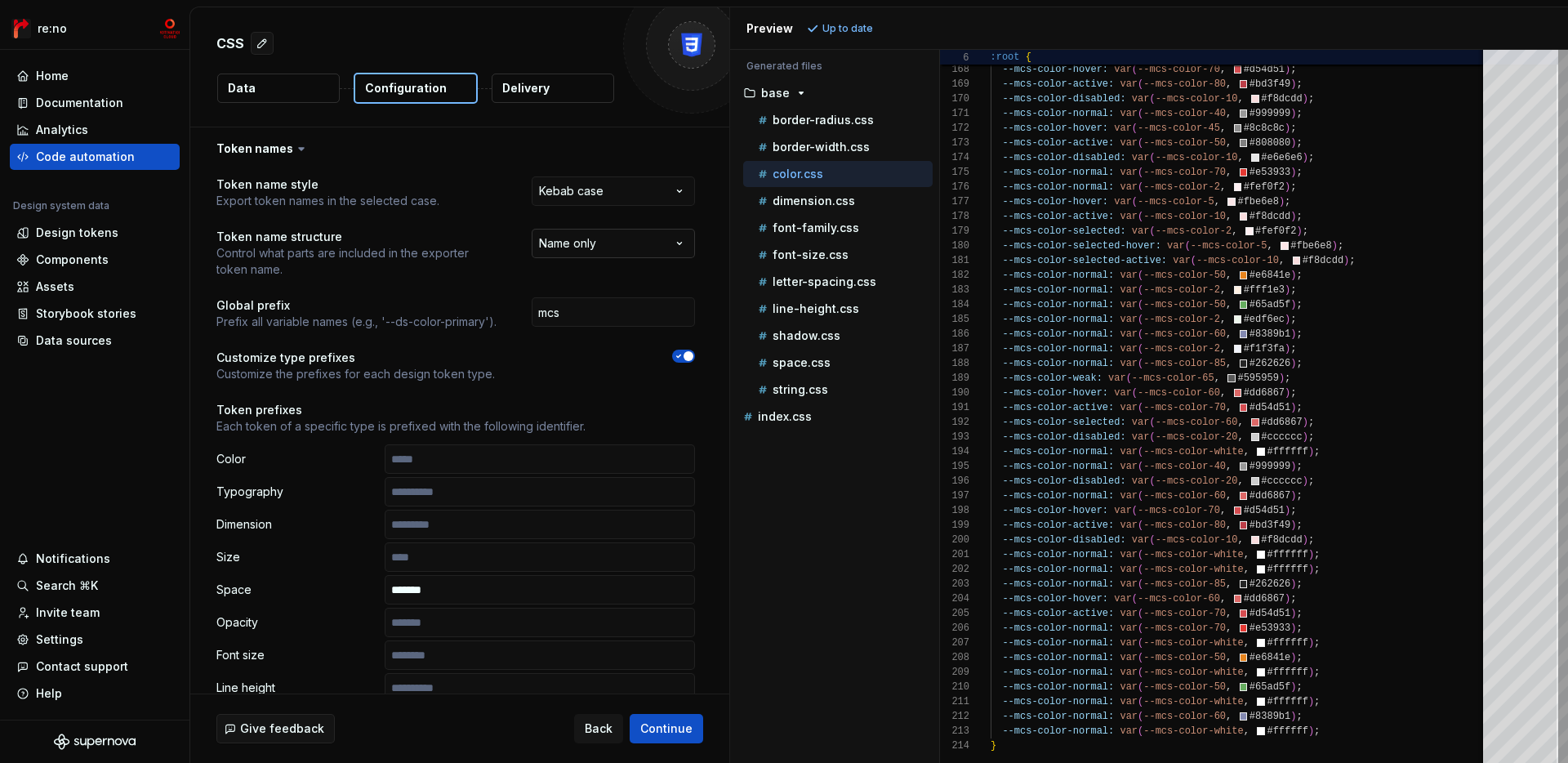
click at [626, 236] on html "**********" at bounding box center [784, 382] width 1568 height 763
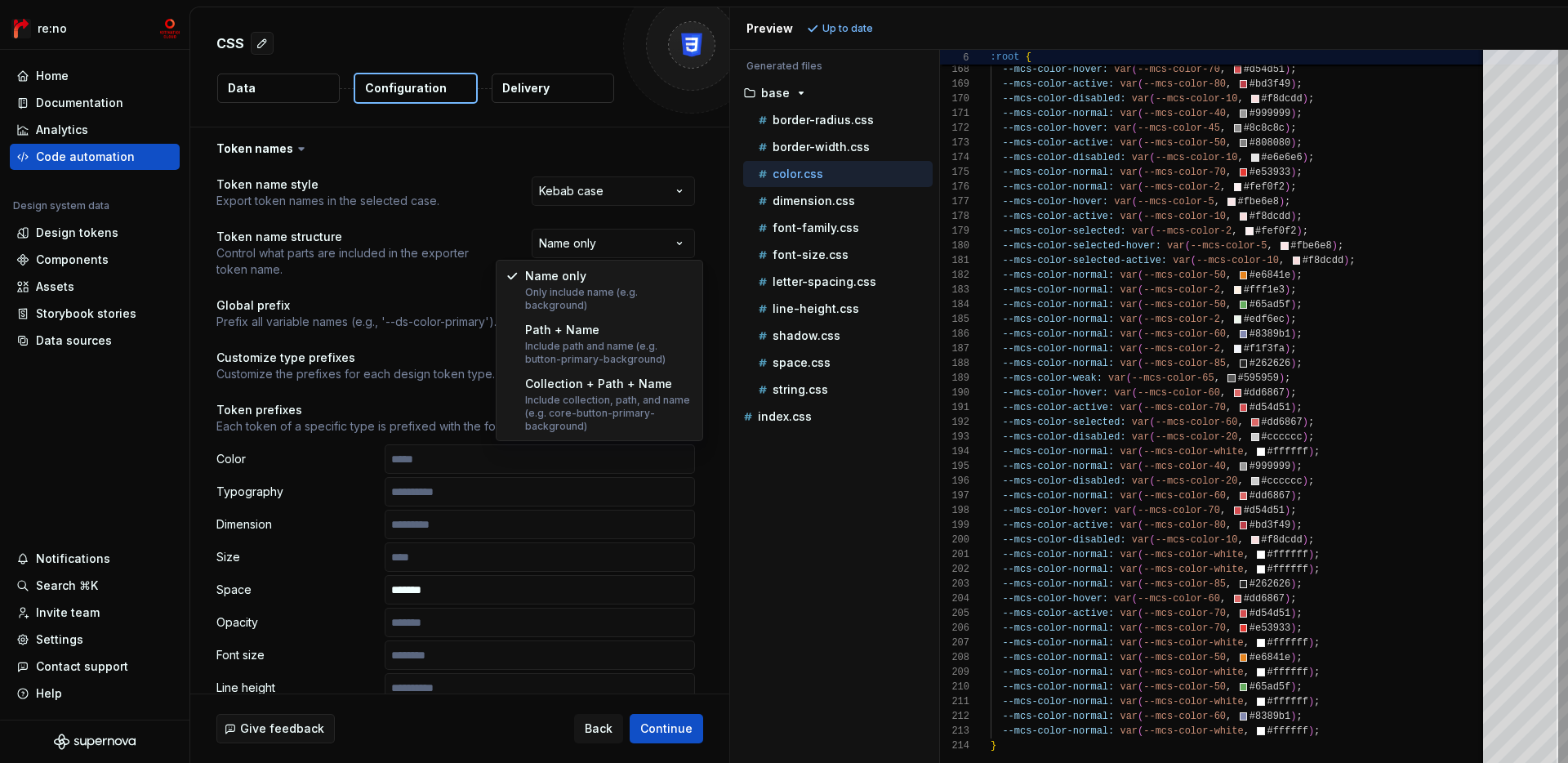
select select "**********"
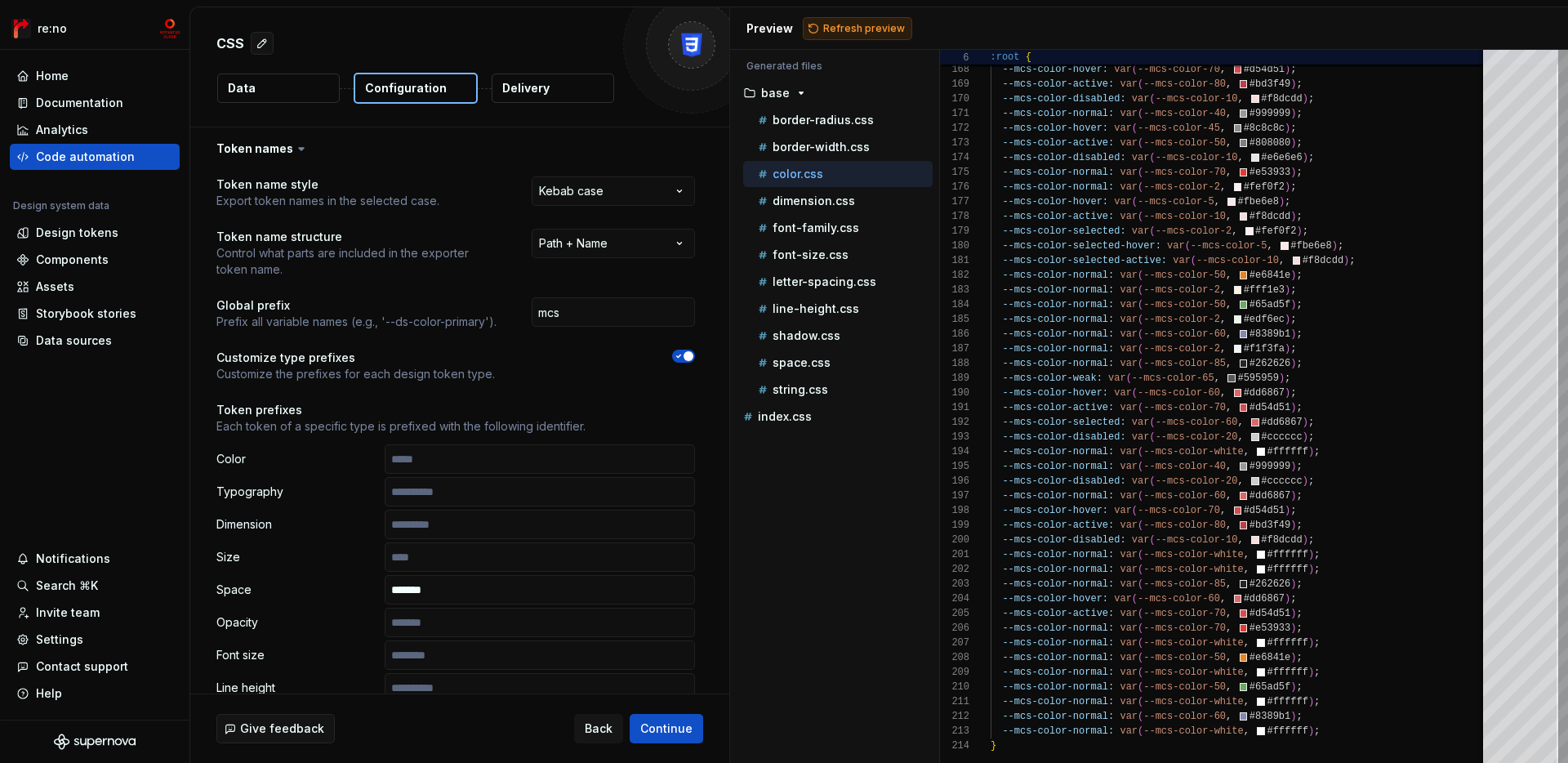
click at [850, 31] on span "Refresh preview" at bounding box center [864, 28] width 82 height 13
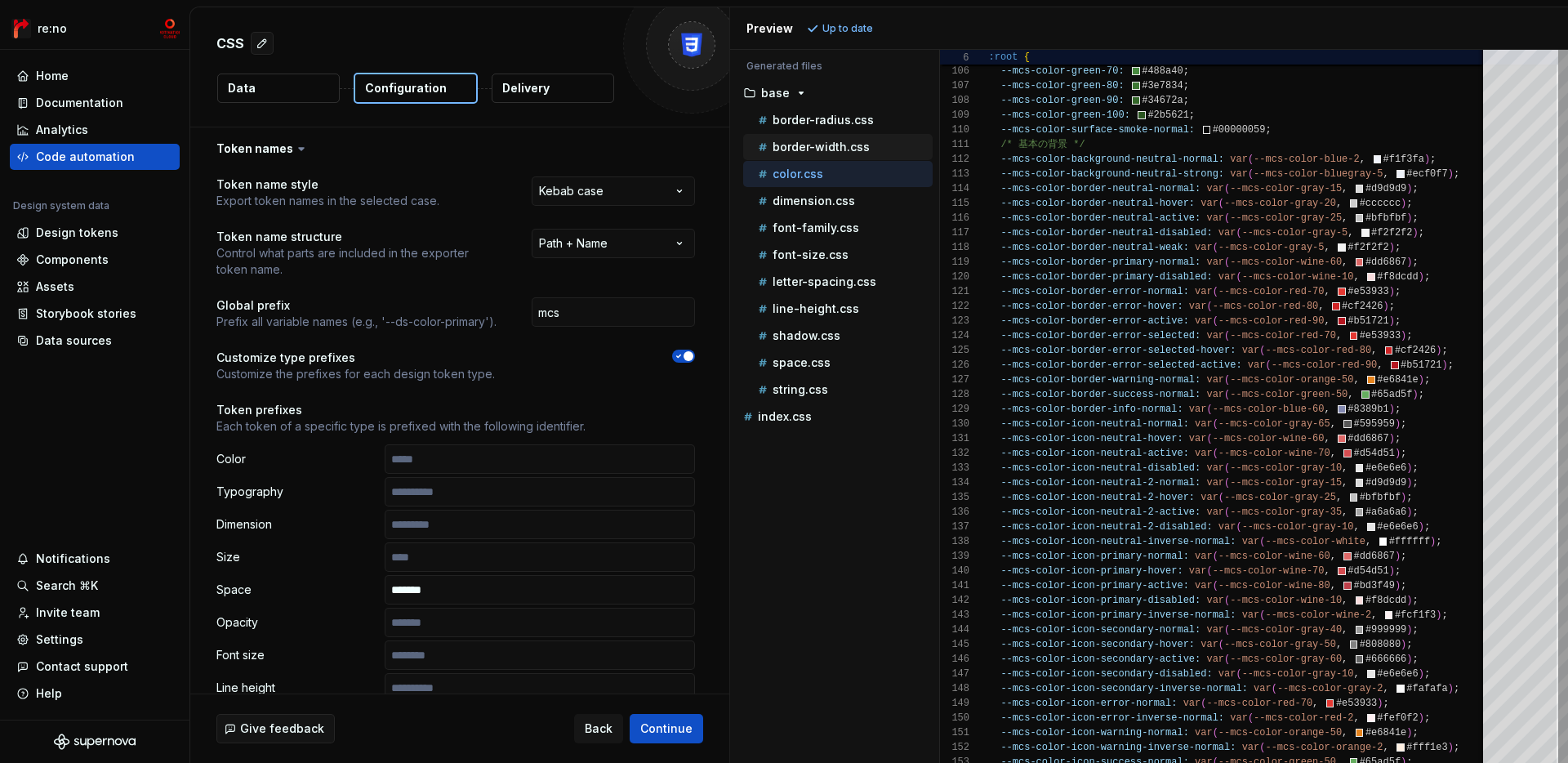
click at [872, 134] on div "border-width.css" at bounding box center [838, 147] width 190 height 26
click at [872, 132] on div "border-radius.css" at bounding box center [838, 120] width 190 height 26
click at [834, 122] on p "border-radius.css" at bounding box center [822, 120] width 101 height 13
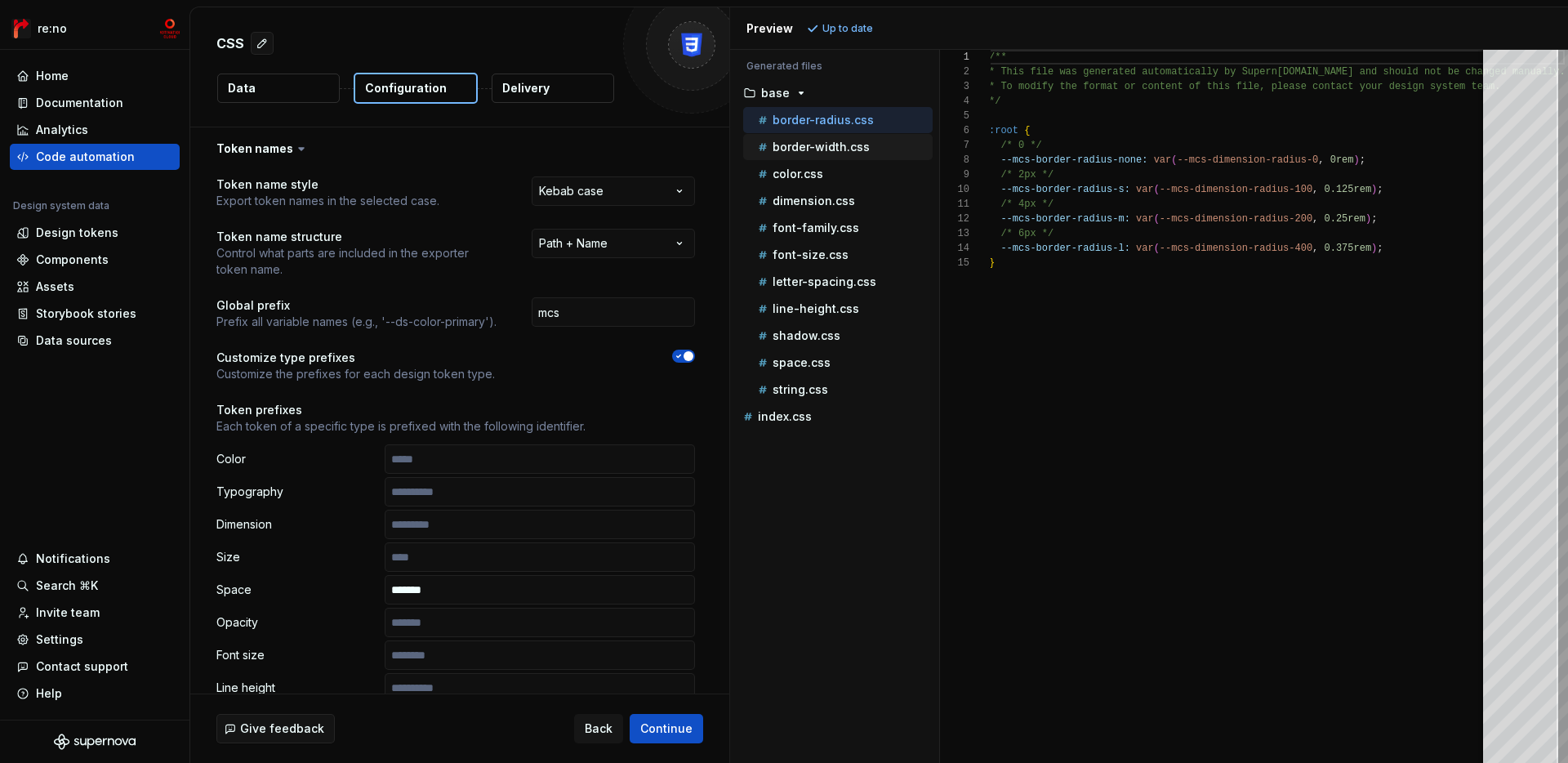
click at [832, 144] on p "border-width.css" at bounding box center [821, 147] width 98 height 13
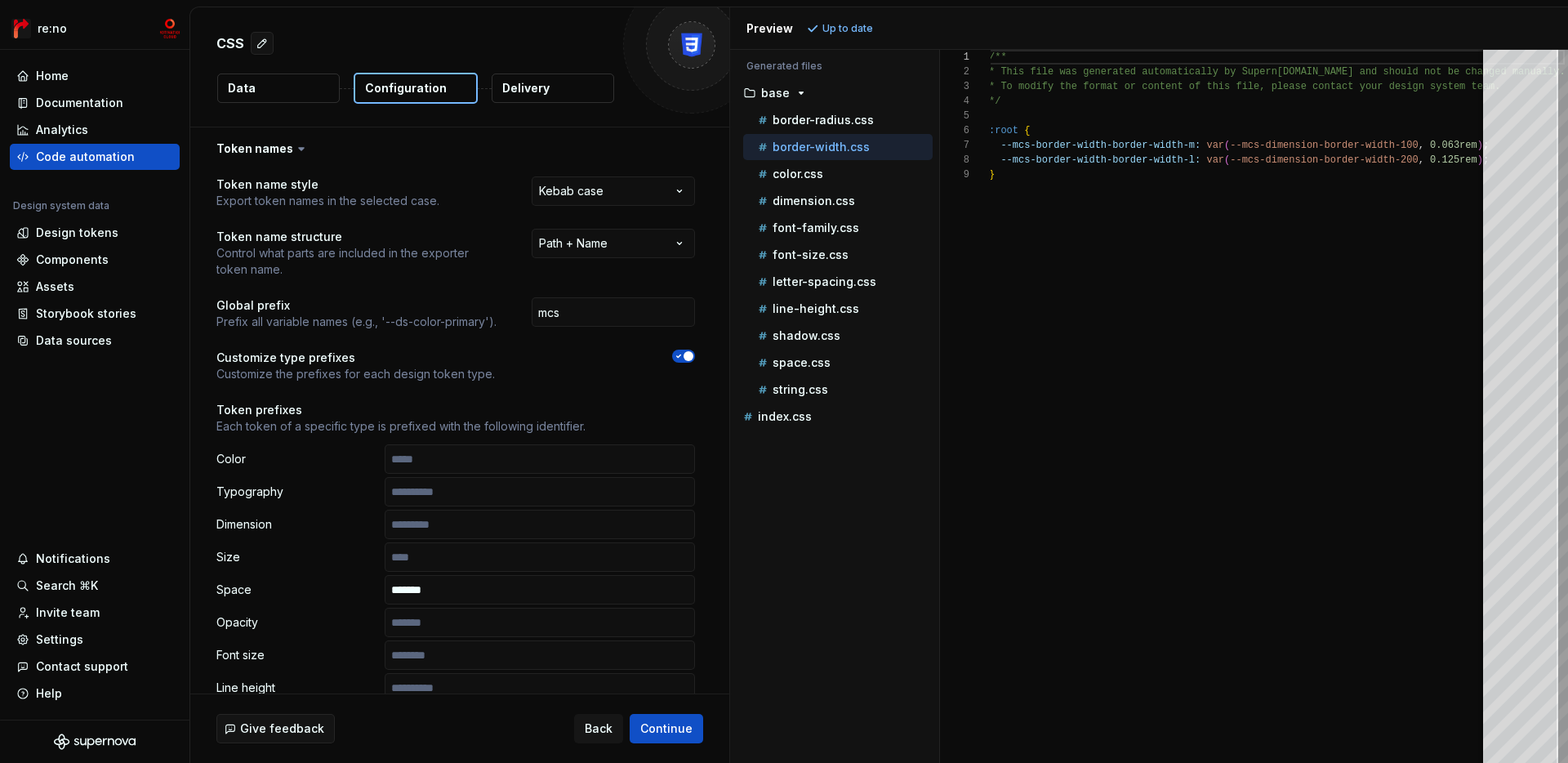
scroll to position [131, 0]
click at [849, 123] on p "border-radius.css" at bounding box center [822, 120] width 101 height 13
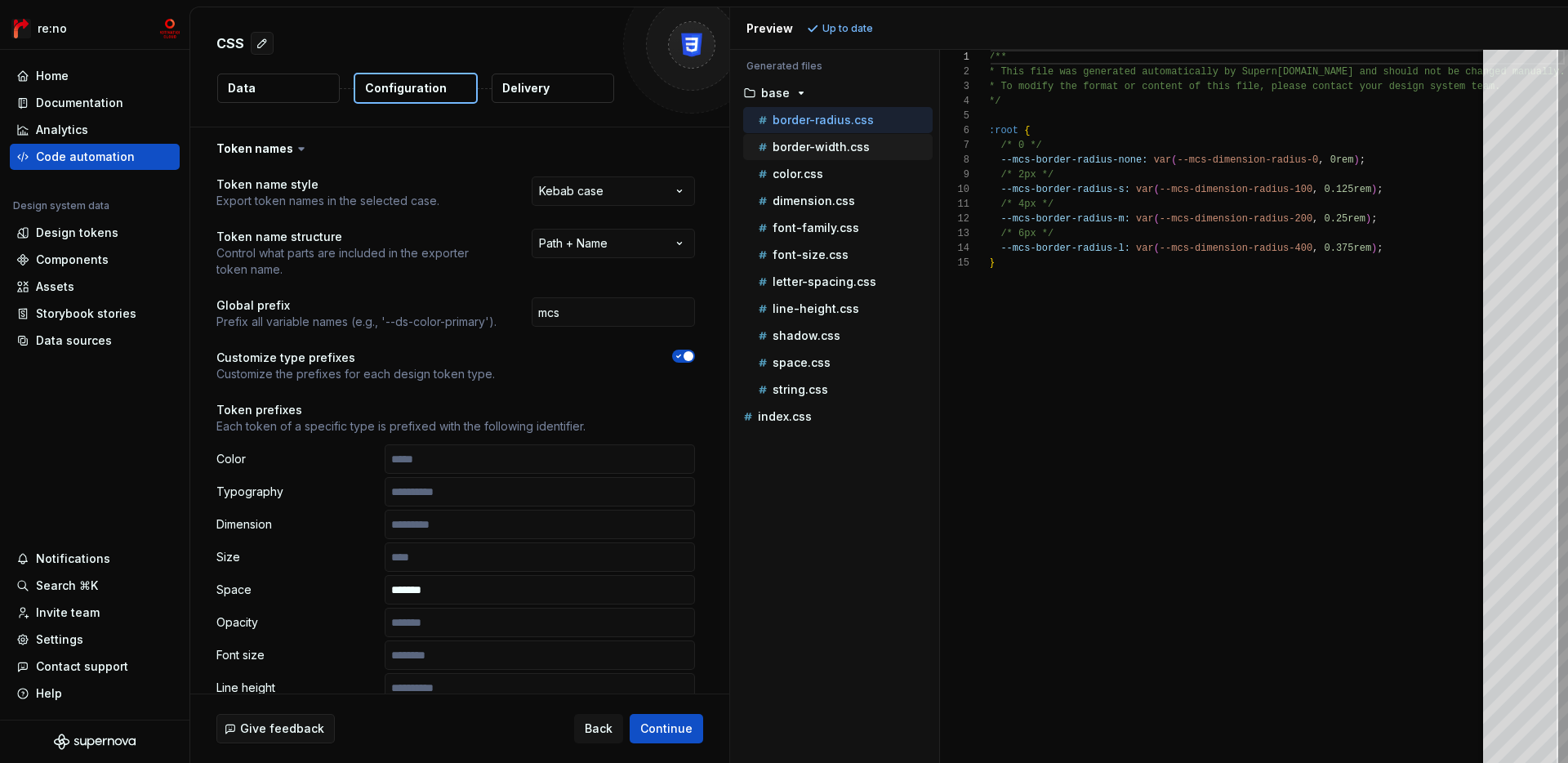
click at [849, 144] on p "border-width.css" at bounding box center [821, 147] width 98 height 13
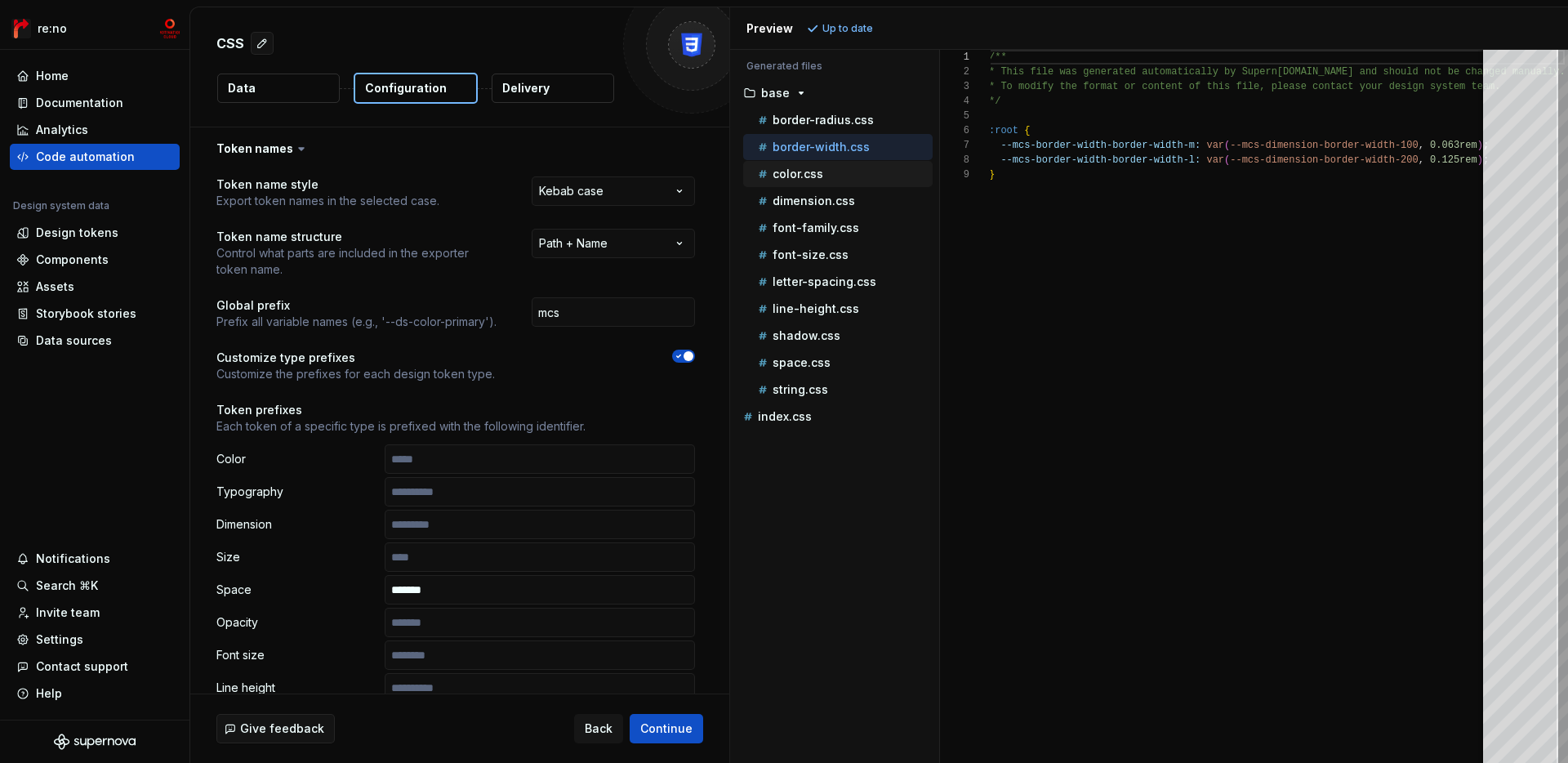
click at [870, 182] on button "color.css" at bounding box center [838, 173] width 190 height 18
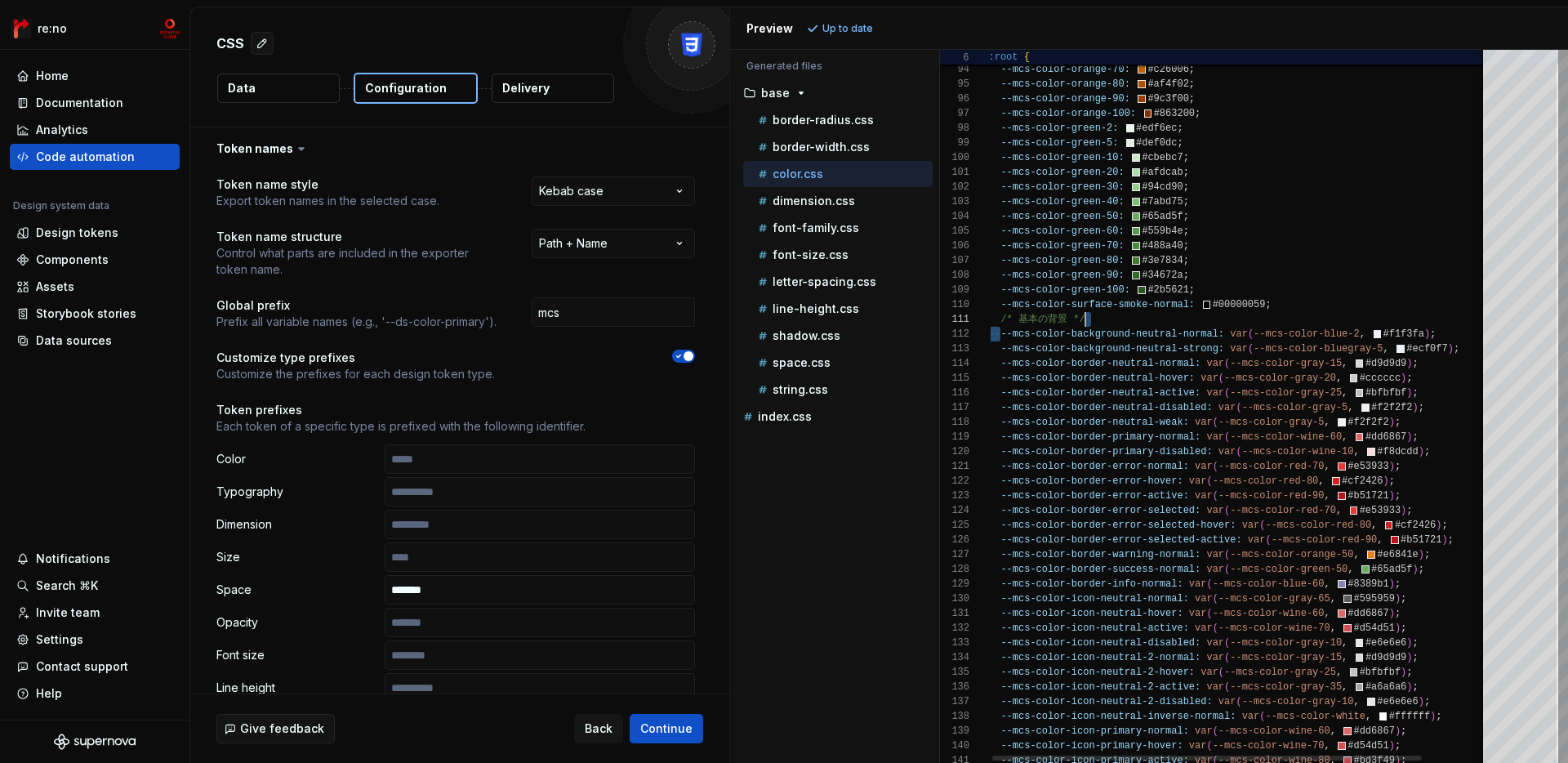
scroll to position [15, 230]
drag, startPoint x: 999, startPoint y: 335, endPoint x: 1219, endPoint y: 327, distance: 220.1
click at [1124, 327] on div "--mcs-color-icon-neutral-2-active: var ( --mcs-color-gray-35 , #a6a6a6 ) ; --mc…" at bounding box center [1276, 273] width 576 height 3156
click at [887, 126] on div "border-radius.css" at bounding box center [844, 120] width 178 height 16
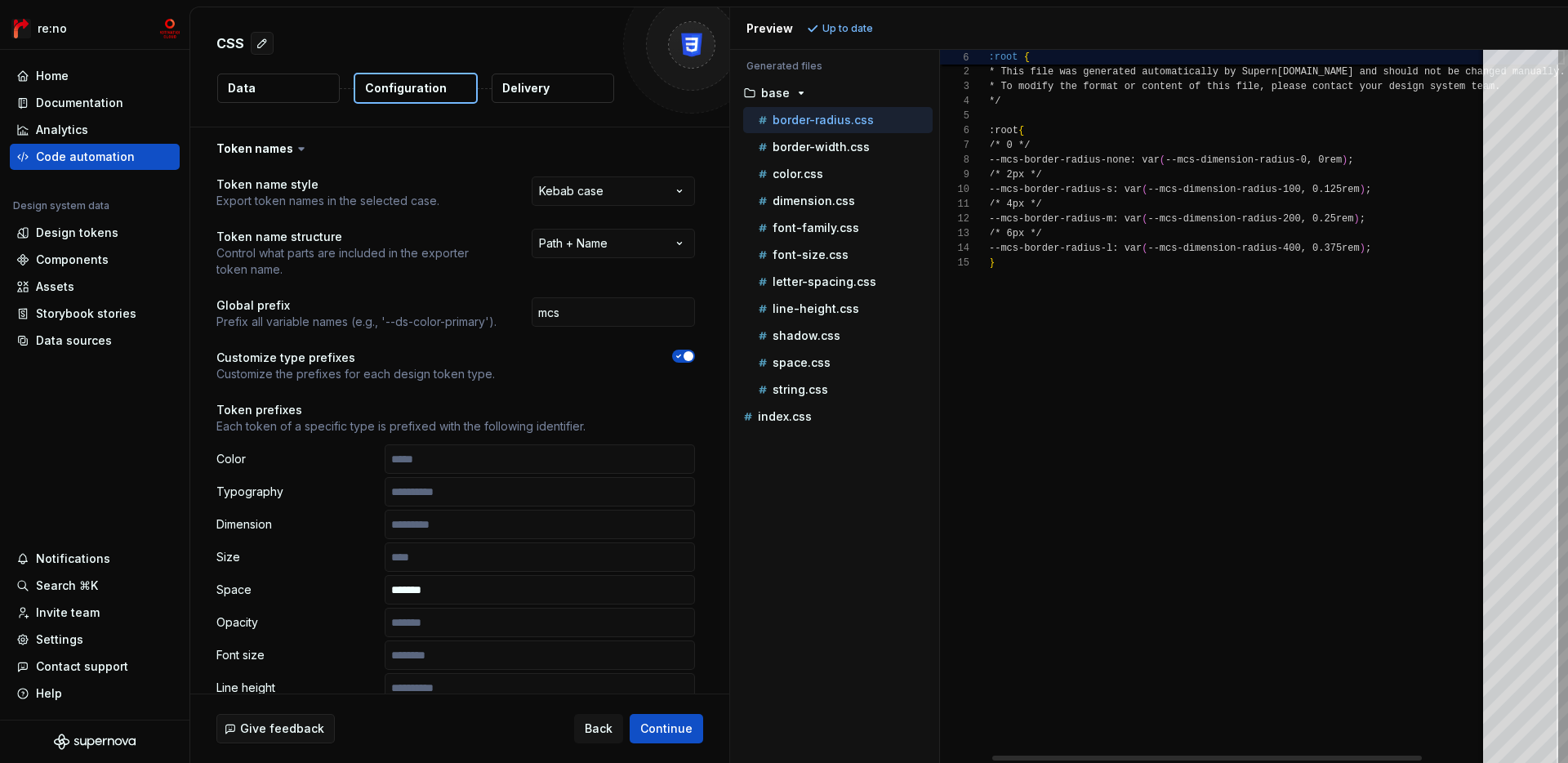
click at [887, 126] on div "border-radius.css" at bounding box center [844, 120] width 178 height 16
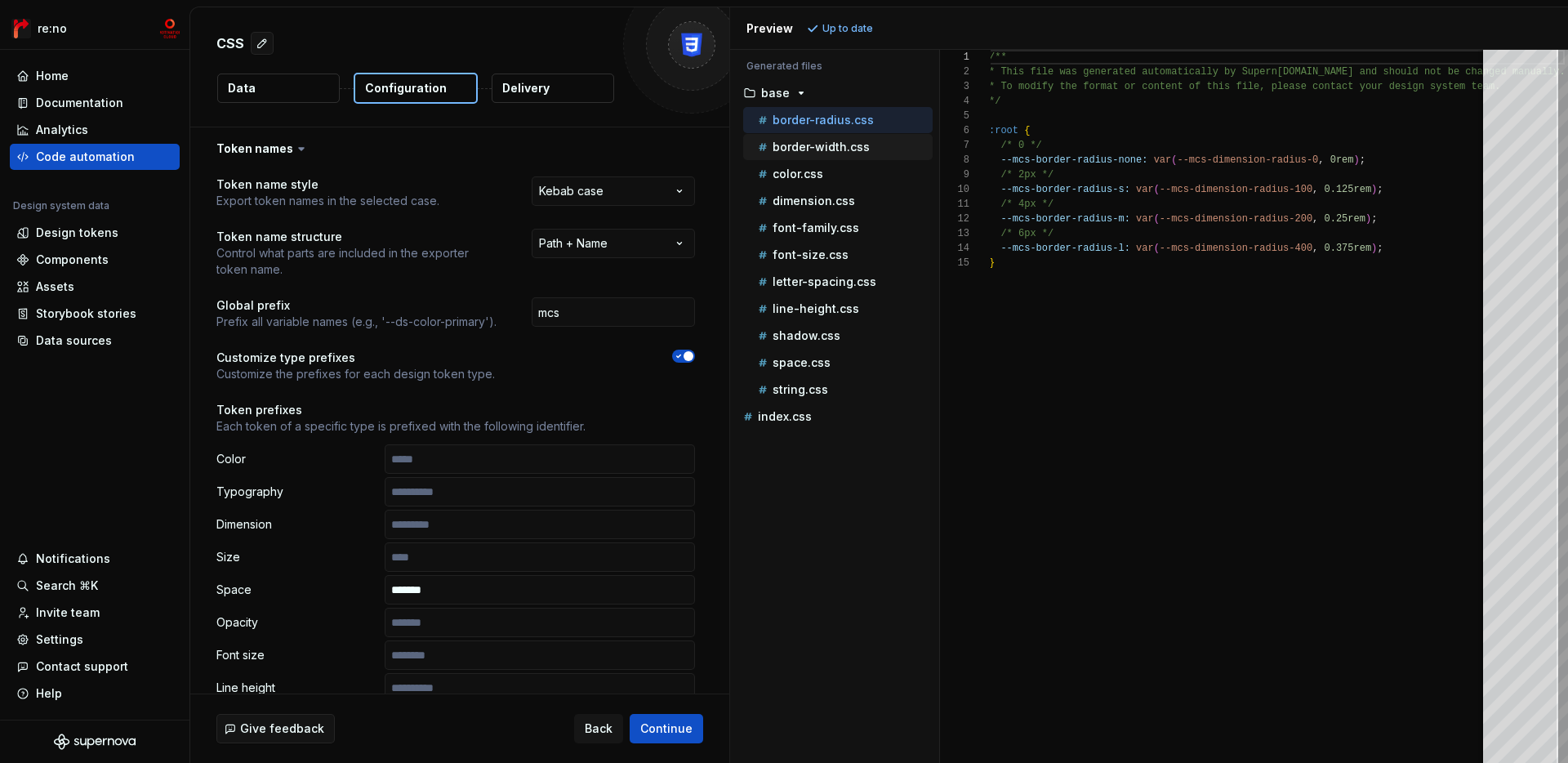
click at [878, 145] on div "border-width.css" at bounding box center [844, 147] width 178 height 16
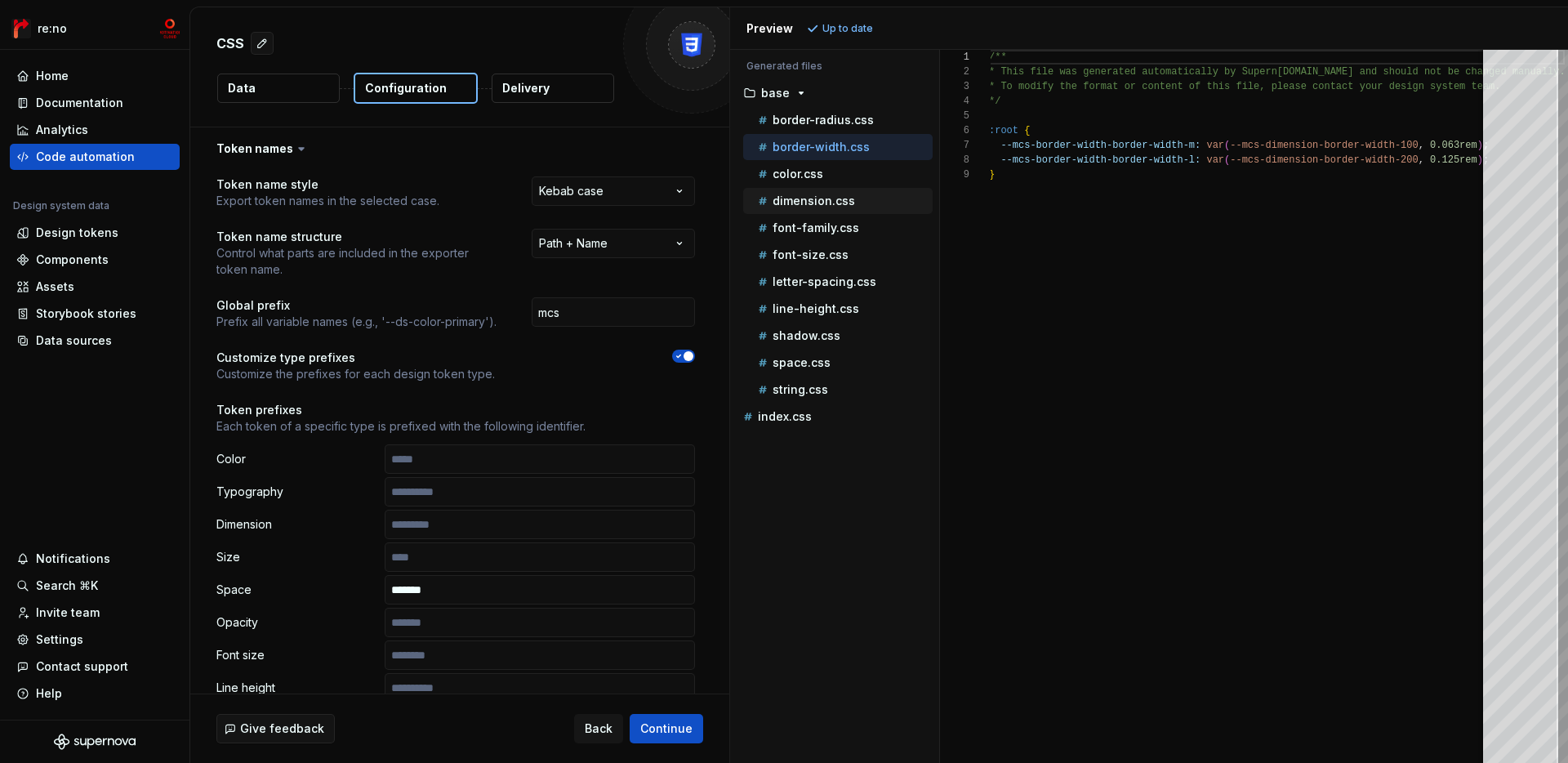
click at [858, 206] on div "dimension.css" at bounding box center [844, 200] width 178 height 16
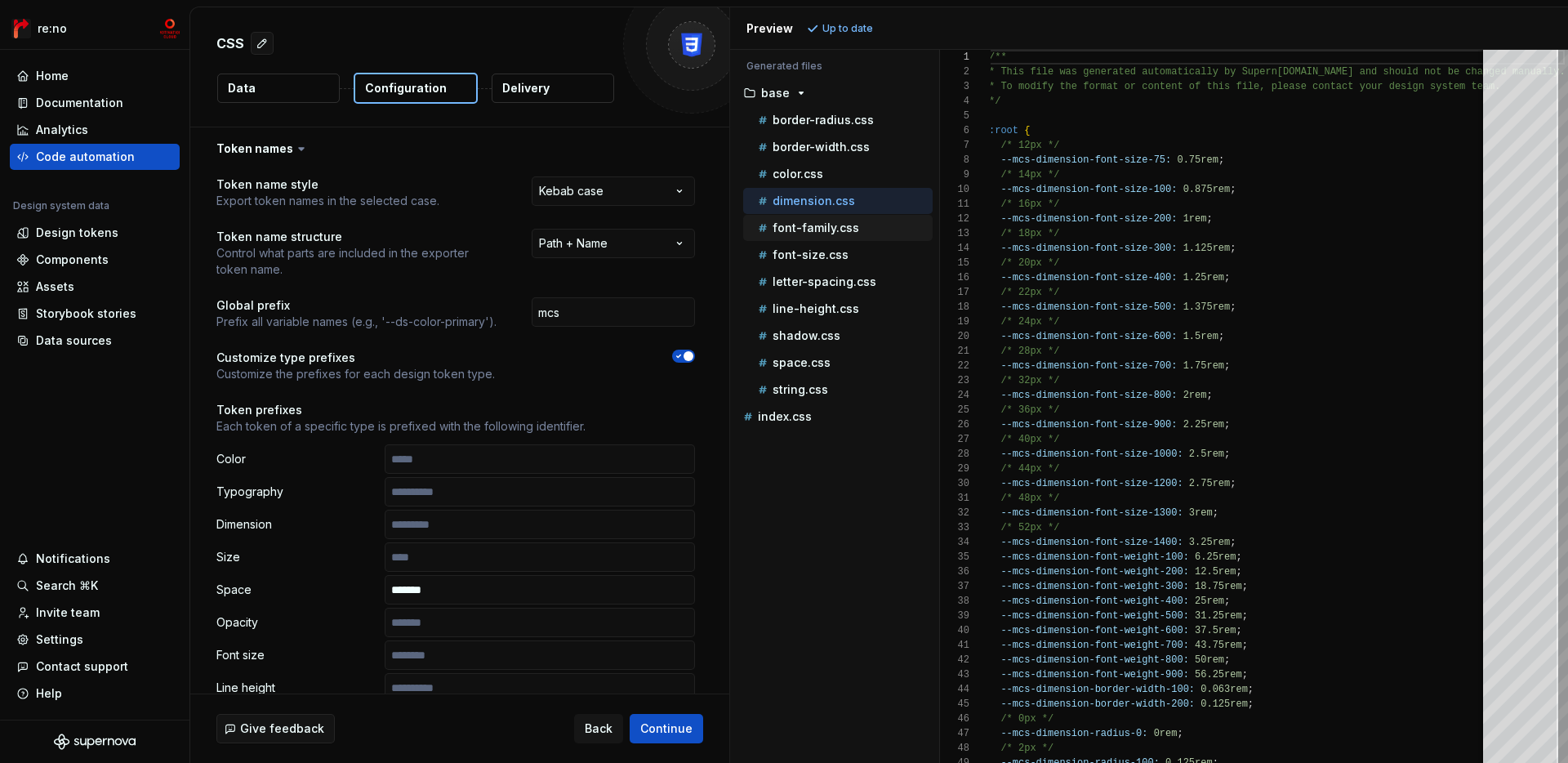
click at [851, 226] on p "font-family.css" at bounding box center [815, 227] width 86 height 13
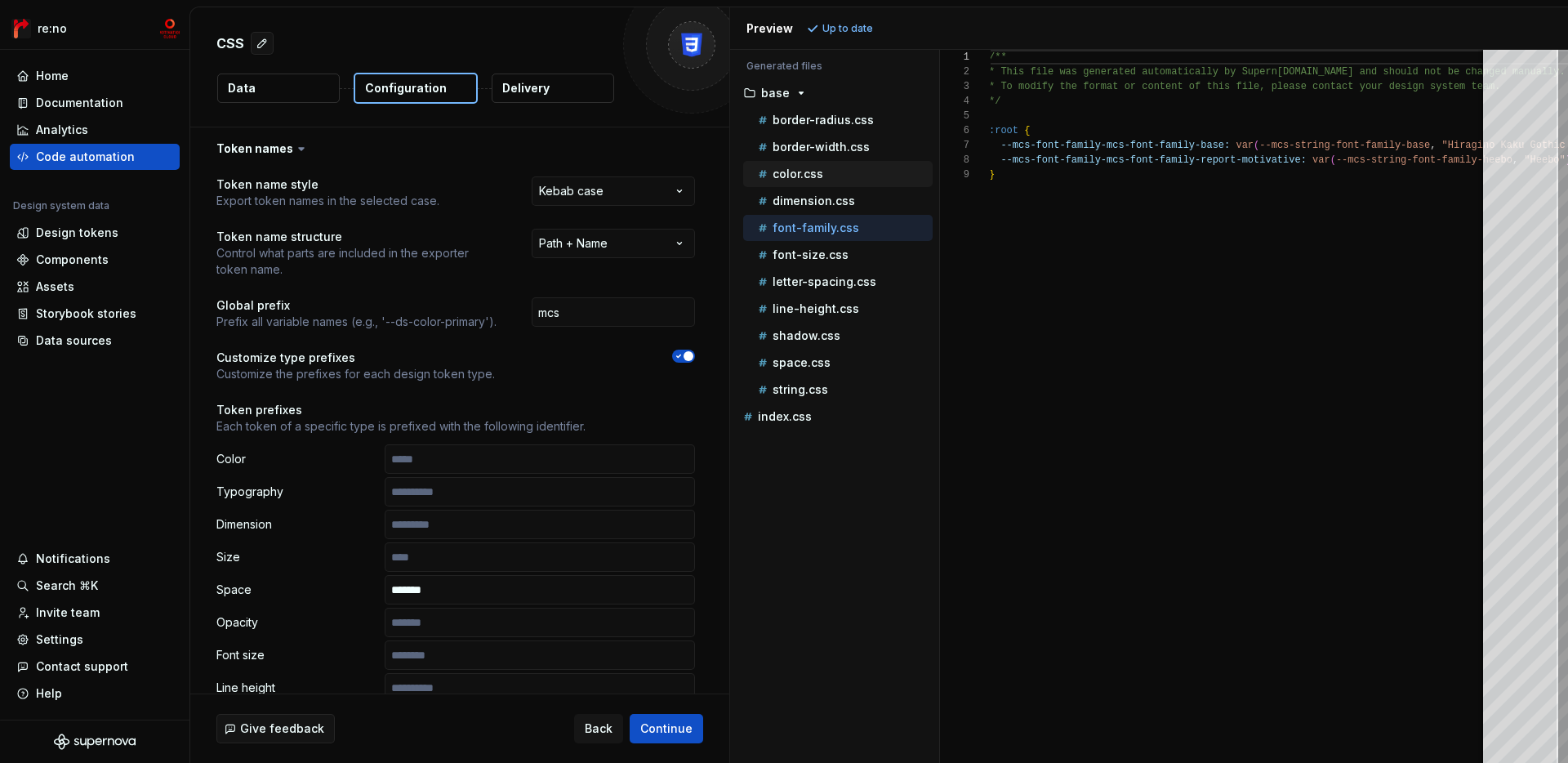
click at [871, 161] on div "color.css" at bounding box center [838, 173] width 190 height 26
click at [878, 148] on div "border-width.css" at bounding box center [844, 147] width 178 height 16
type textarea "**********"
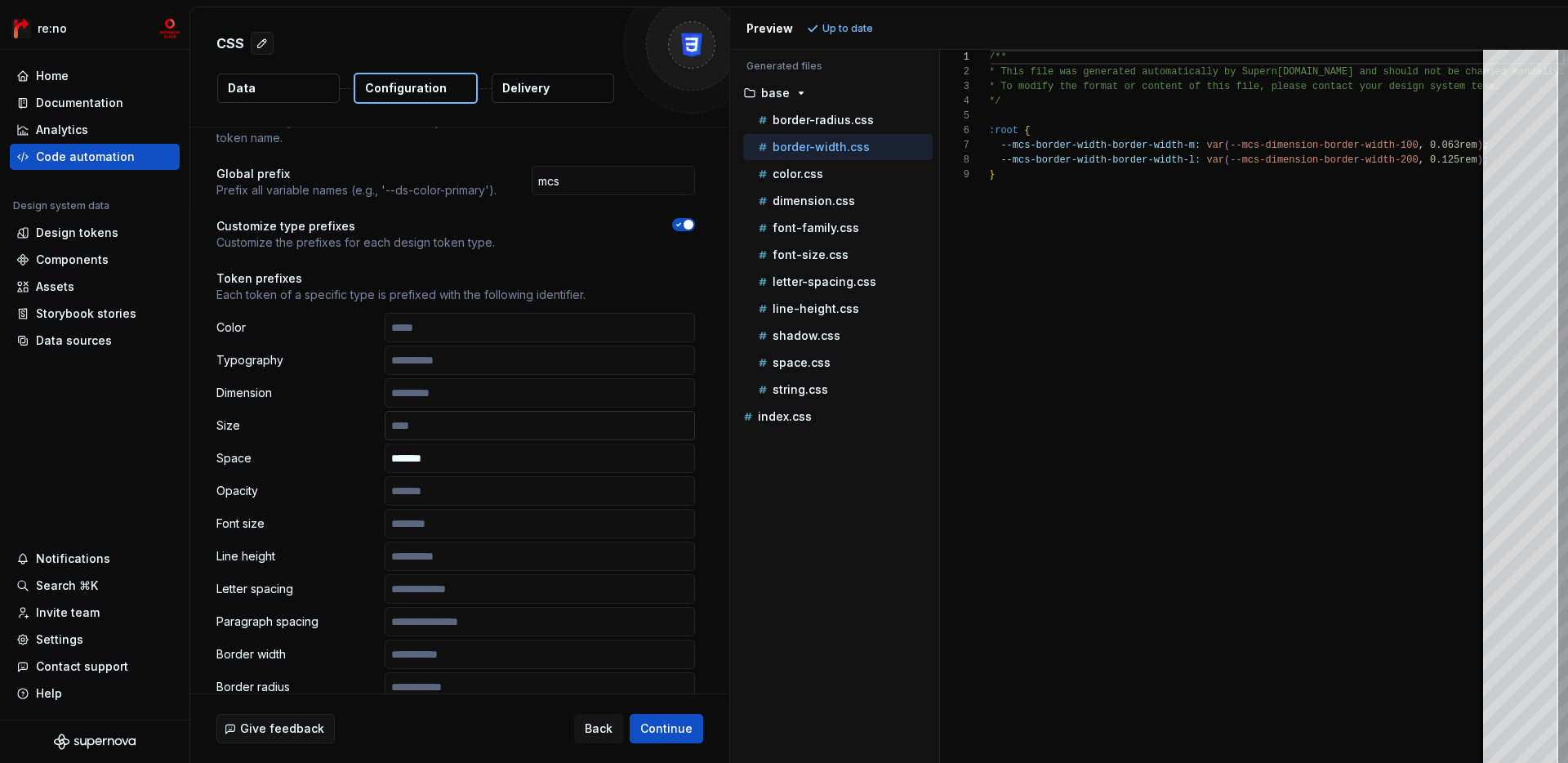
scroll to position [206, 0]
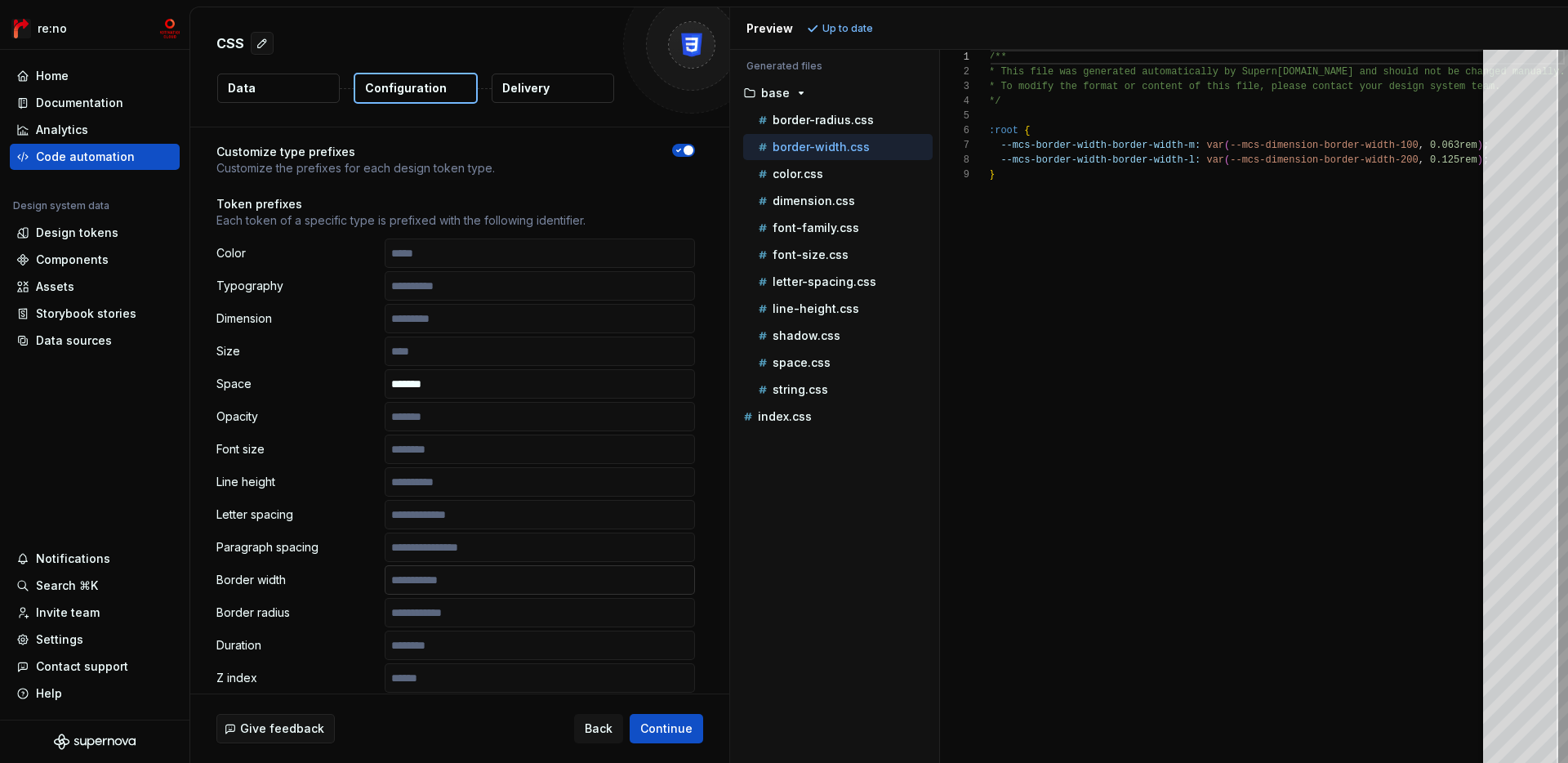
click at [539, 583] on input "text" at bounding box center [540, 580] width 311 height 29
click at [844, 35] on button "Refresh preview" at bounding box center [857, 28] width 110 height 23
type textarea "**********"
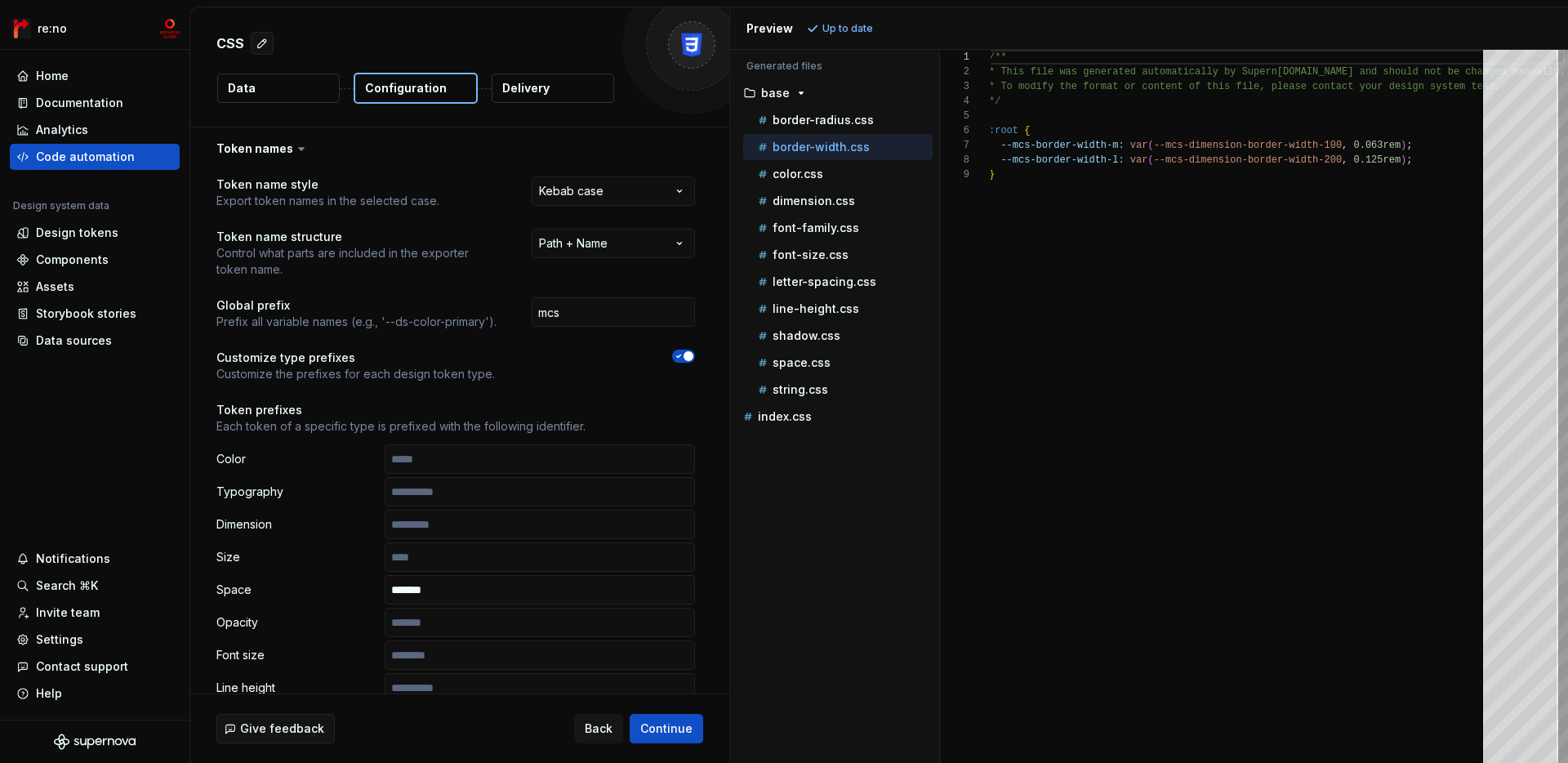
scroll to position [293, 0]
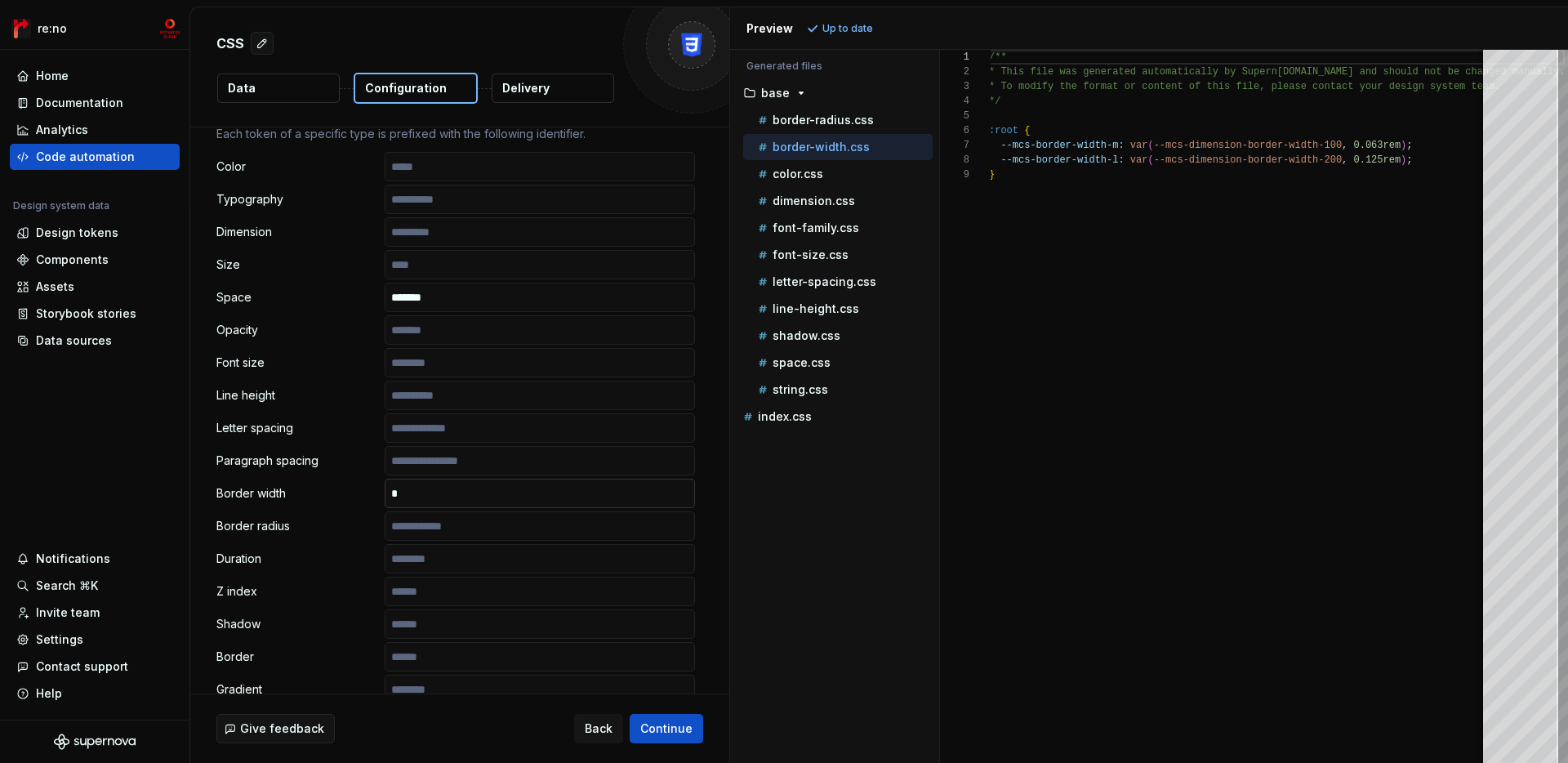
click at [547, 496] on input "text" at bounding box center [540, 494] width 311 height 29
click at [671, 721] on span "Continue" at bounding box center [666, 728] width 53 height 16
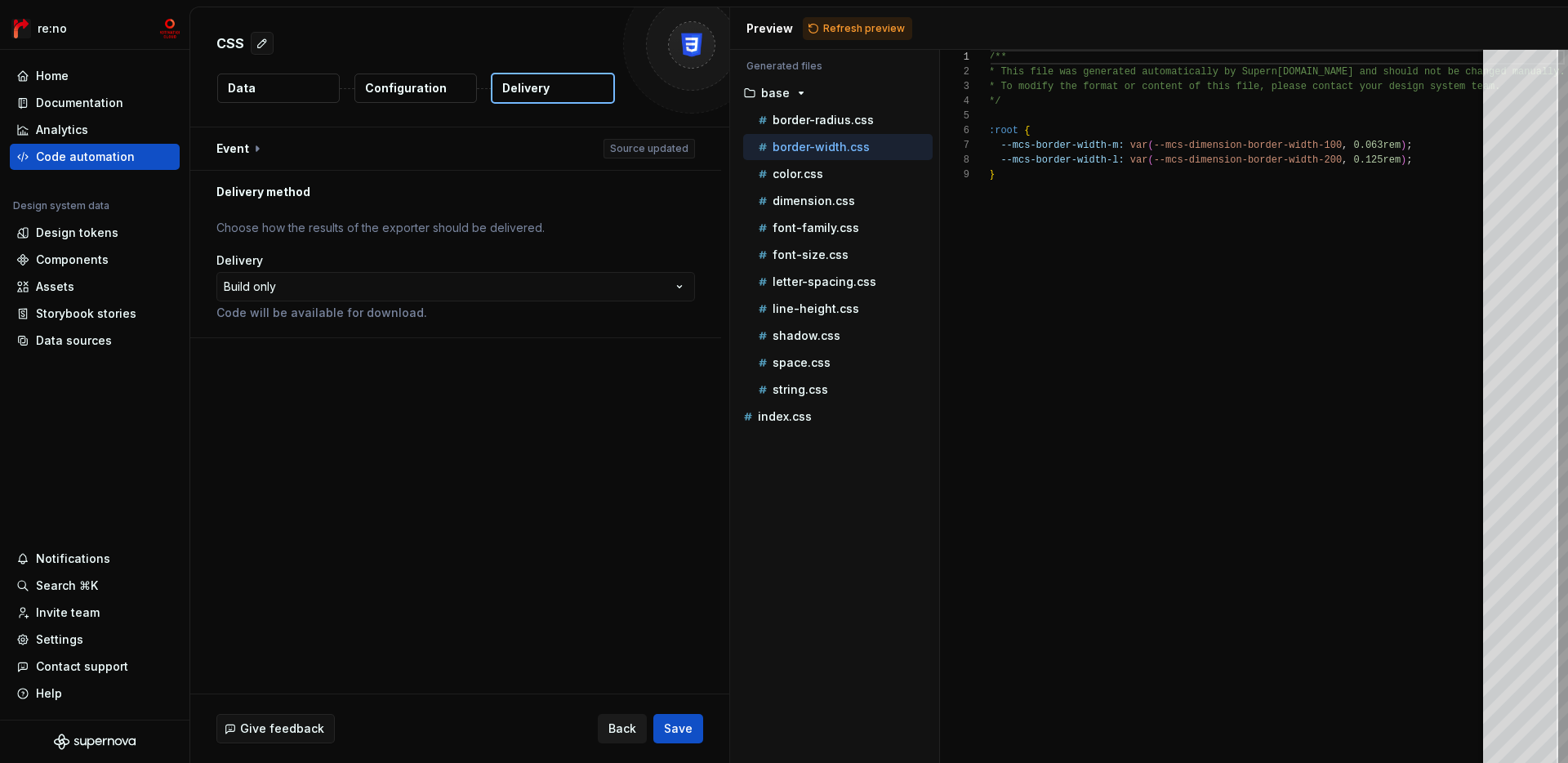
click at [618, 719] on button "Back" at bounding box center [622, 728] width 49 height 29
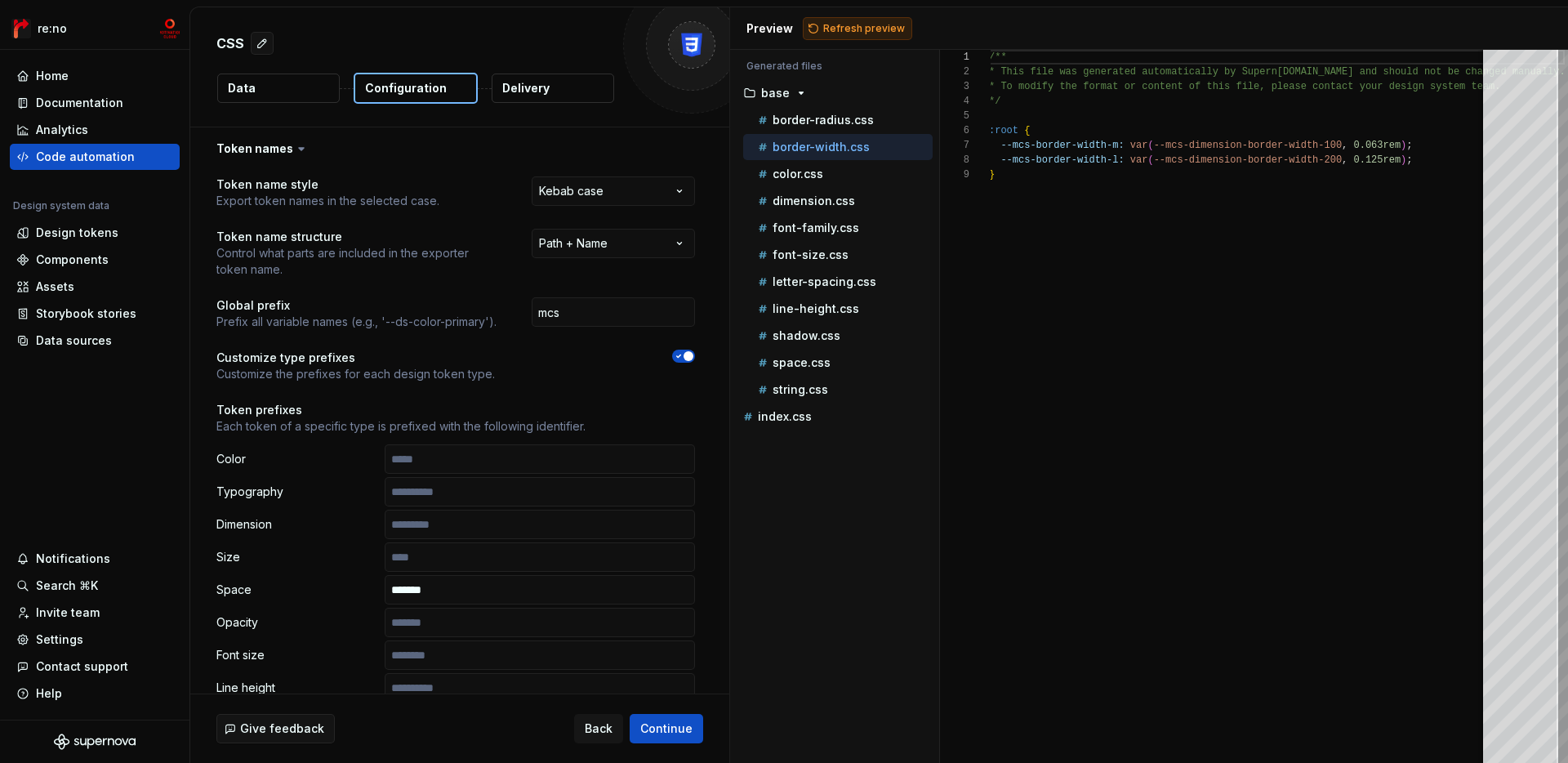
click at [847, 34] on span "Refresh preview" at bounding box center [864, 28] width 82 height 13
type textarea "**********"
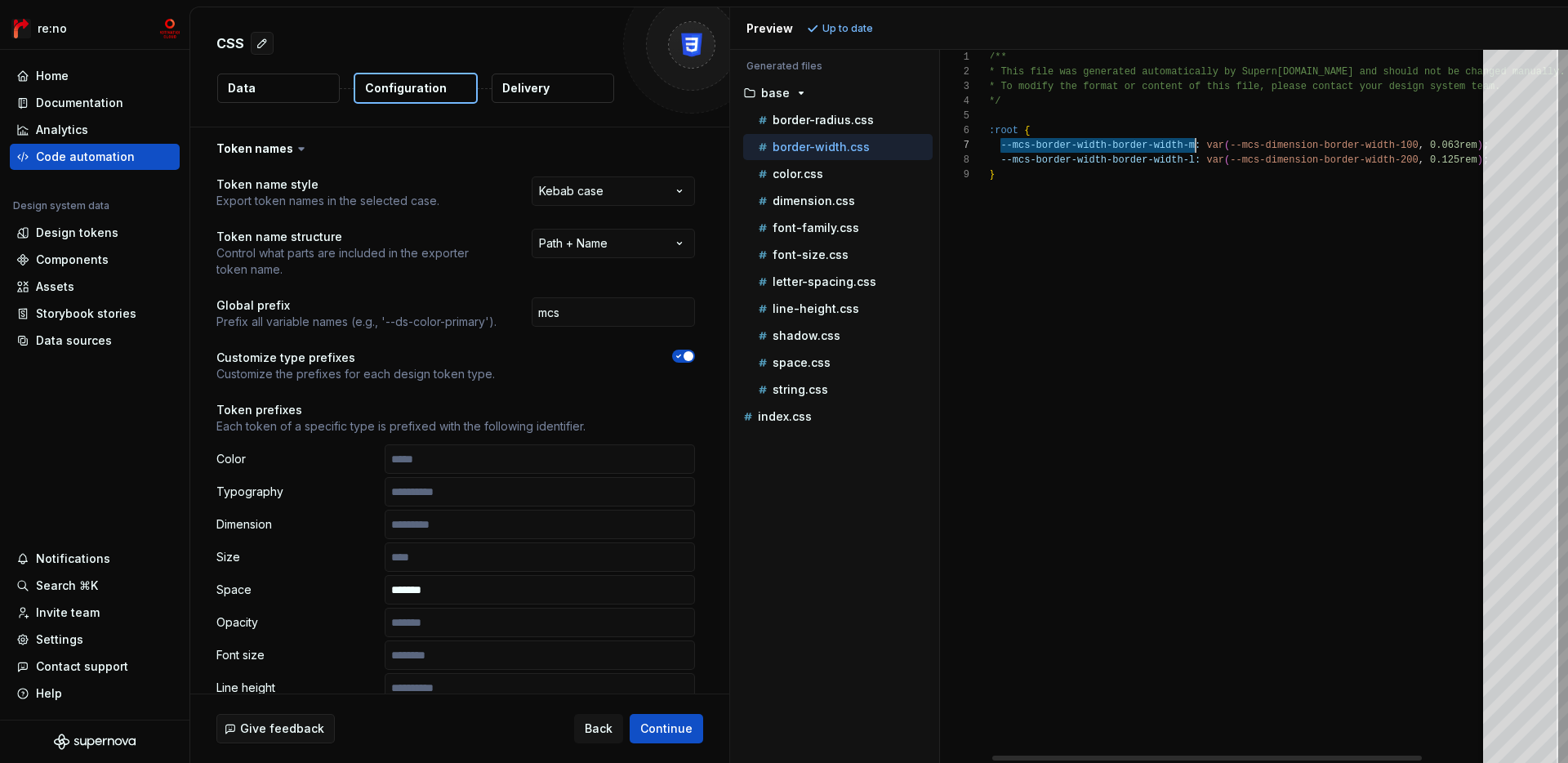
drag, startPoint x: 1003, startPoint y: 145, endPoint x: 1196, endPoint y: 147, distance: 193.0
click at [1124, 147] on div "/** * This file was generated automatically by Supern ova.io and should not be …" at bounding box center [1276, 407] width 576 height 713
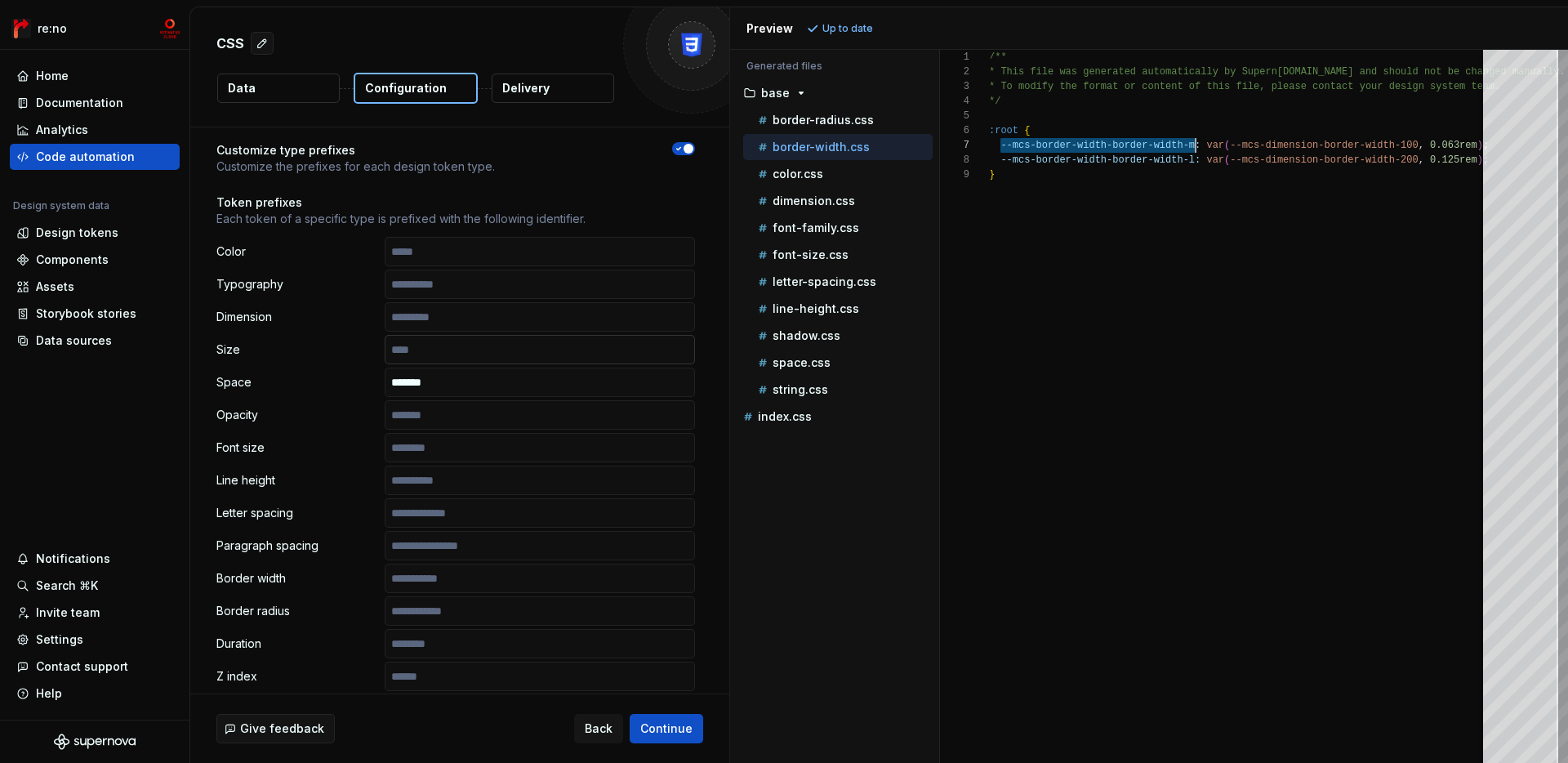
scroll to position [208, 0]
click at [432, 577] on input "text" at bounding box center [540, 577] width 311 height 29
click at [791, 175] on p "color.css" at bounding box center [797, 173] width 51 height 13
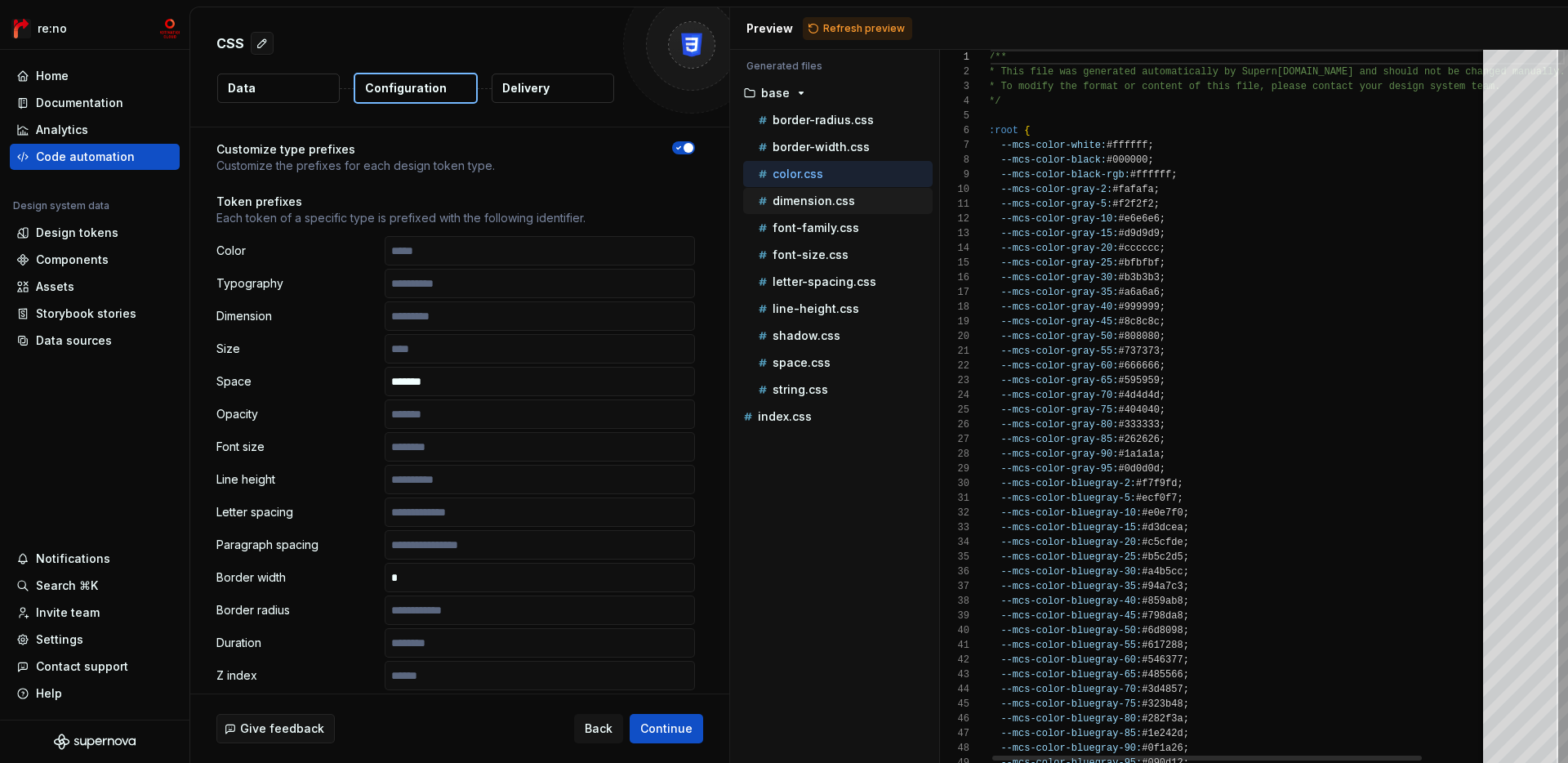
click at [797, 192] on div "dimension.css" at bounding box center [844, 200] width 178 height 16
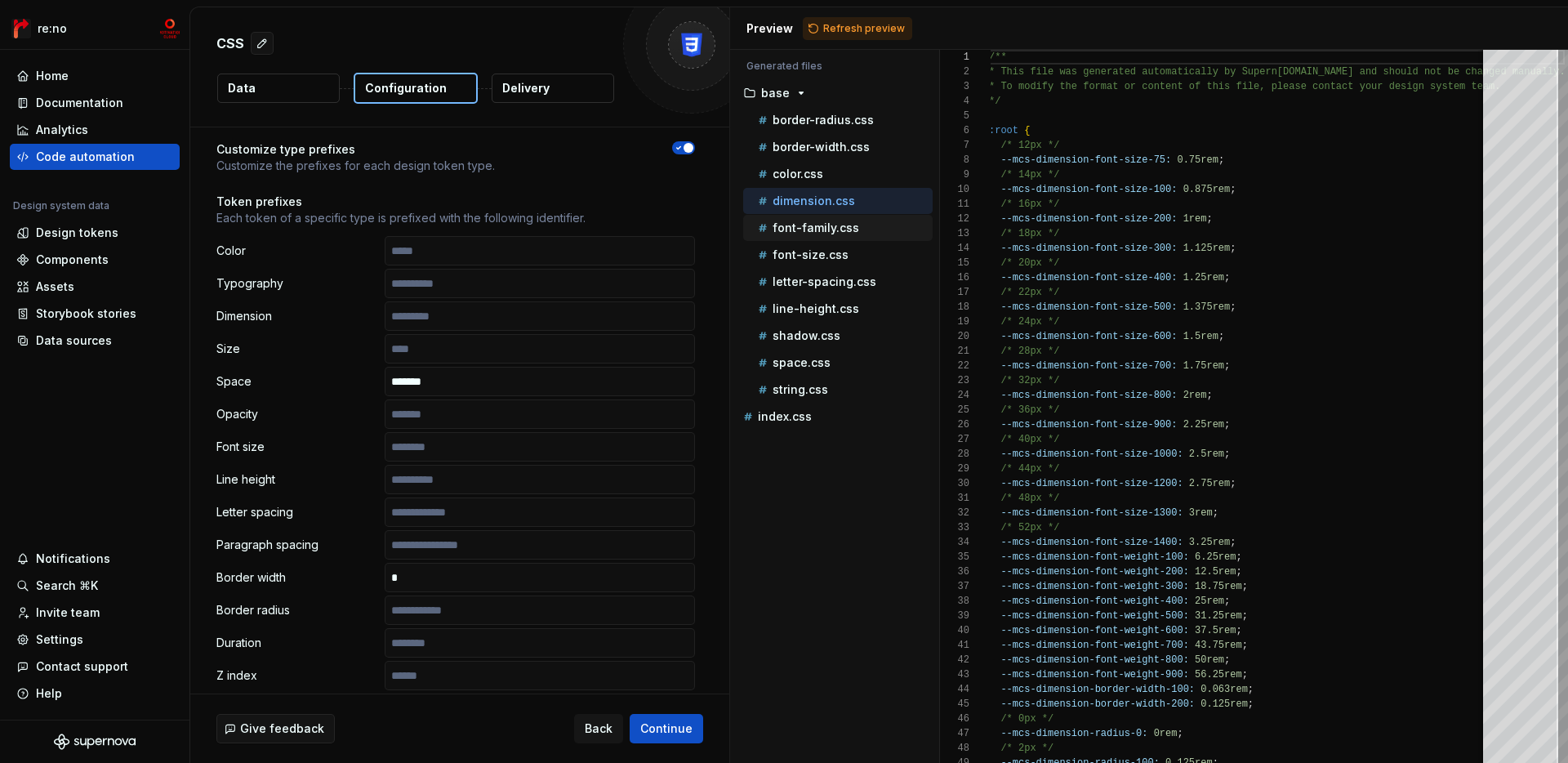
click at [805, 226] on p "font-family.css" at bounding box center [815, 227] width 86 height 13
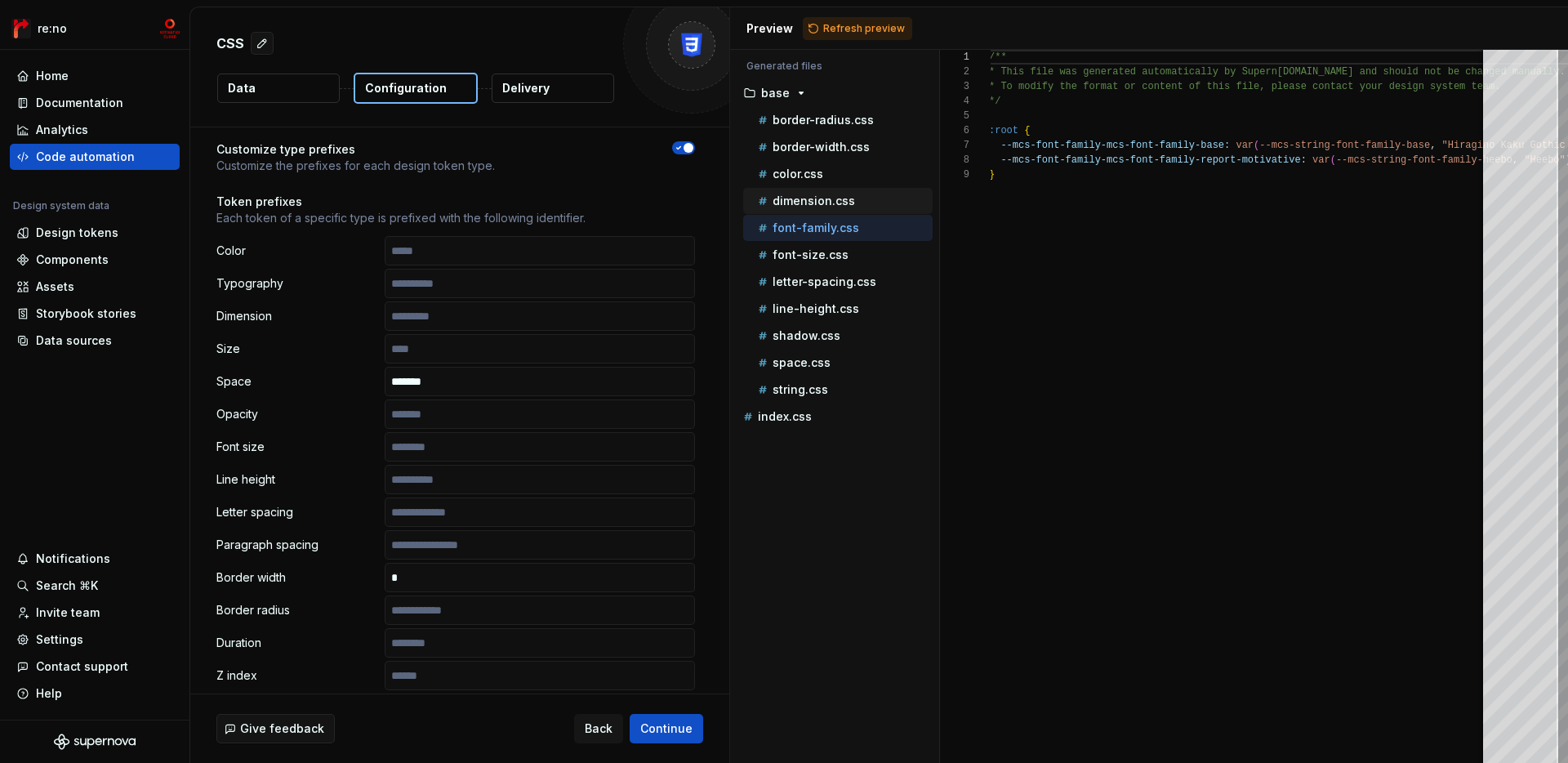
click at [821, 202] on p "dimension.css" at bounding box center [814, 200] width 83 height 13
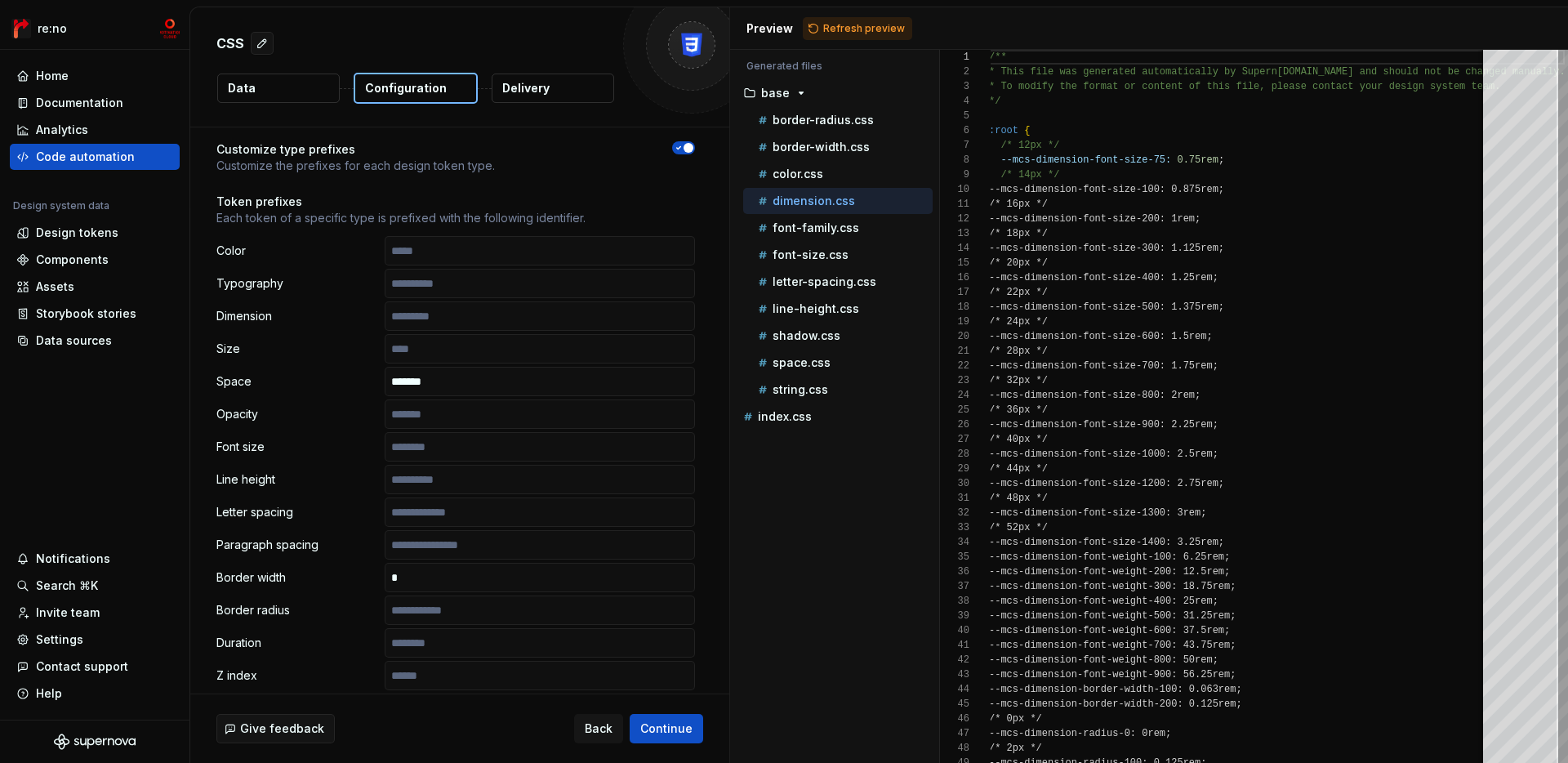
type textarea "**********"
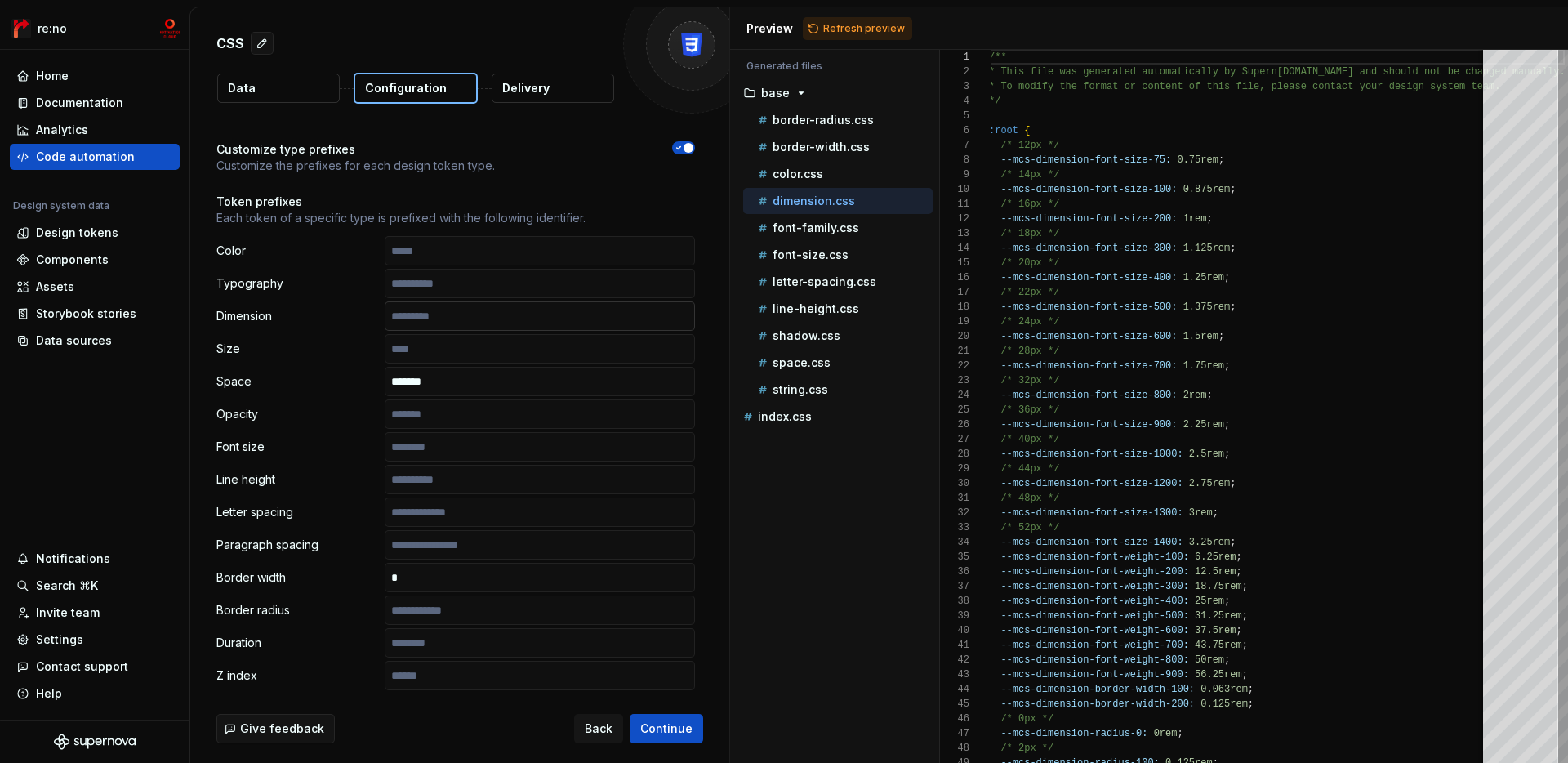
click at [437, 319] on input "text" at bounding box center [540, 316] width 311 height 29
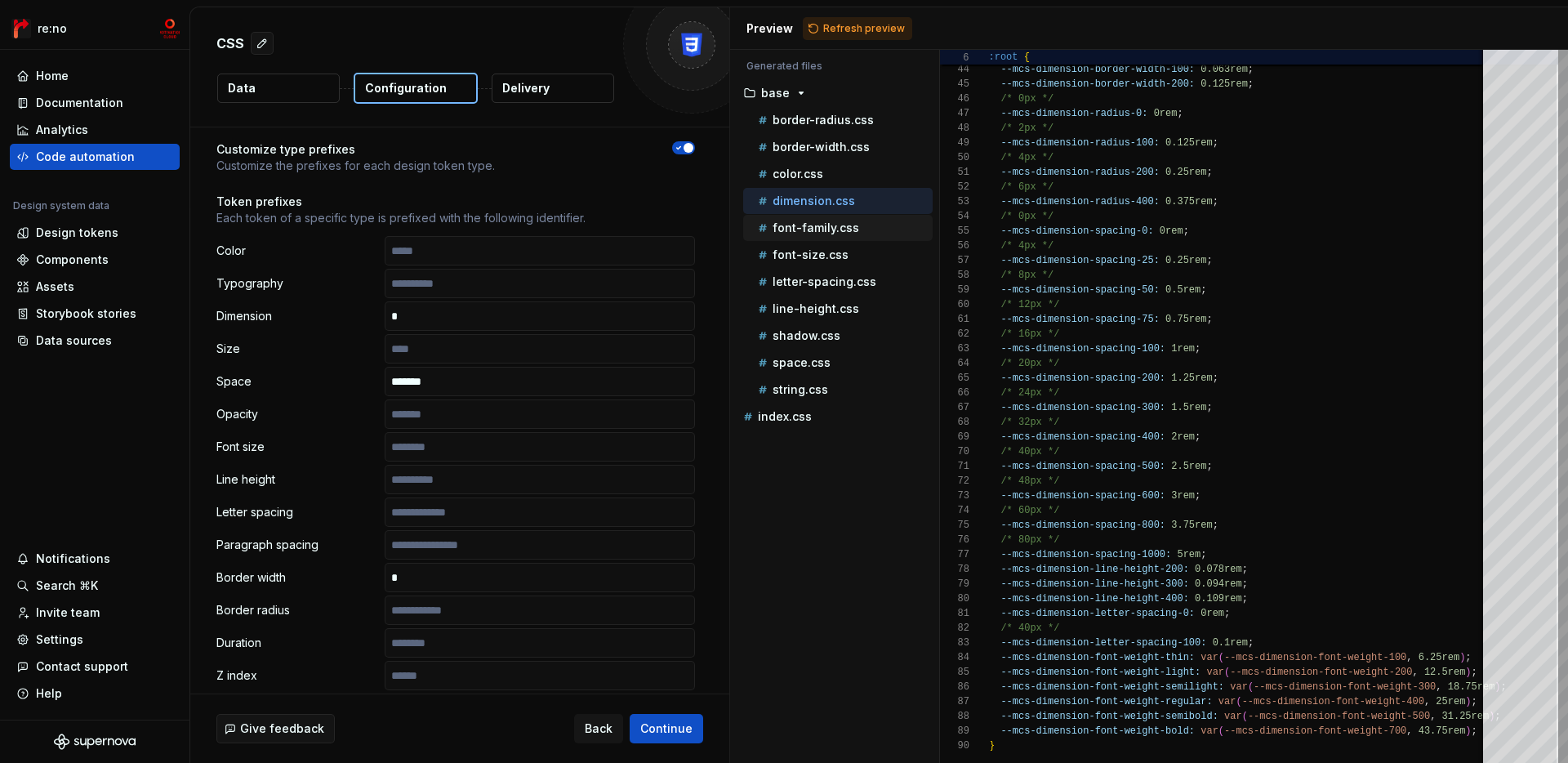
click at [861, 224] on div "font-family.css" at bounding box center [844, 228] width 178 height 16
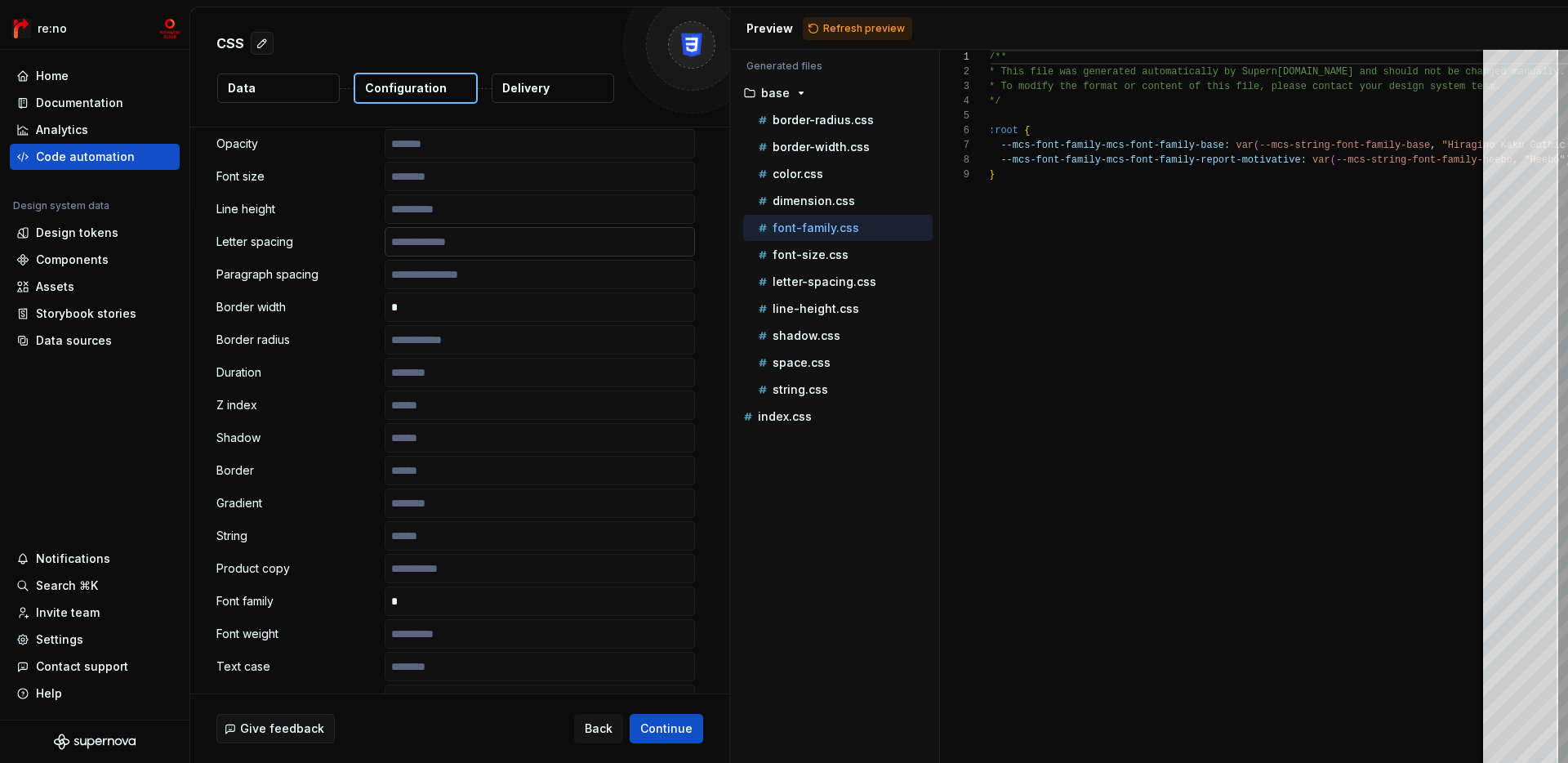
scroll to position [482, 0]
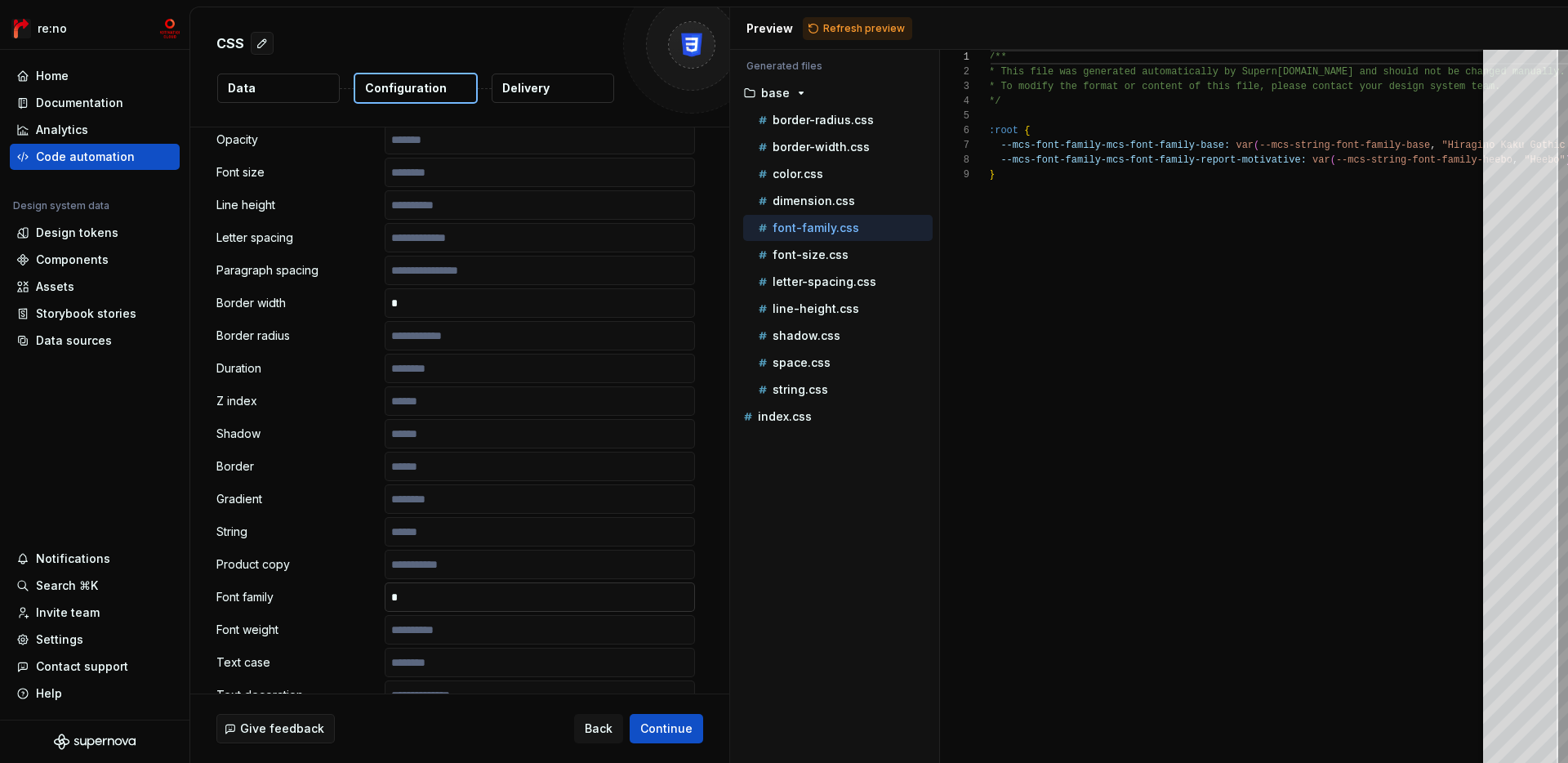
click at [456, 594] on input "text" at bounding box center [540, 597] width 311 height 29
click at [795, 250] on p "font-size.css" at bounding box center [810, 255] width 76 height 13
type textarea "**********"
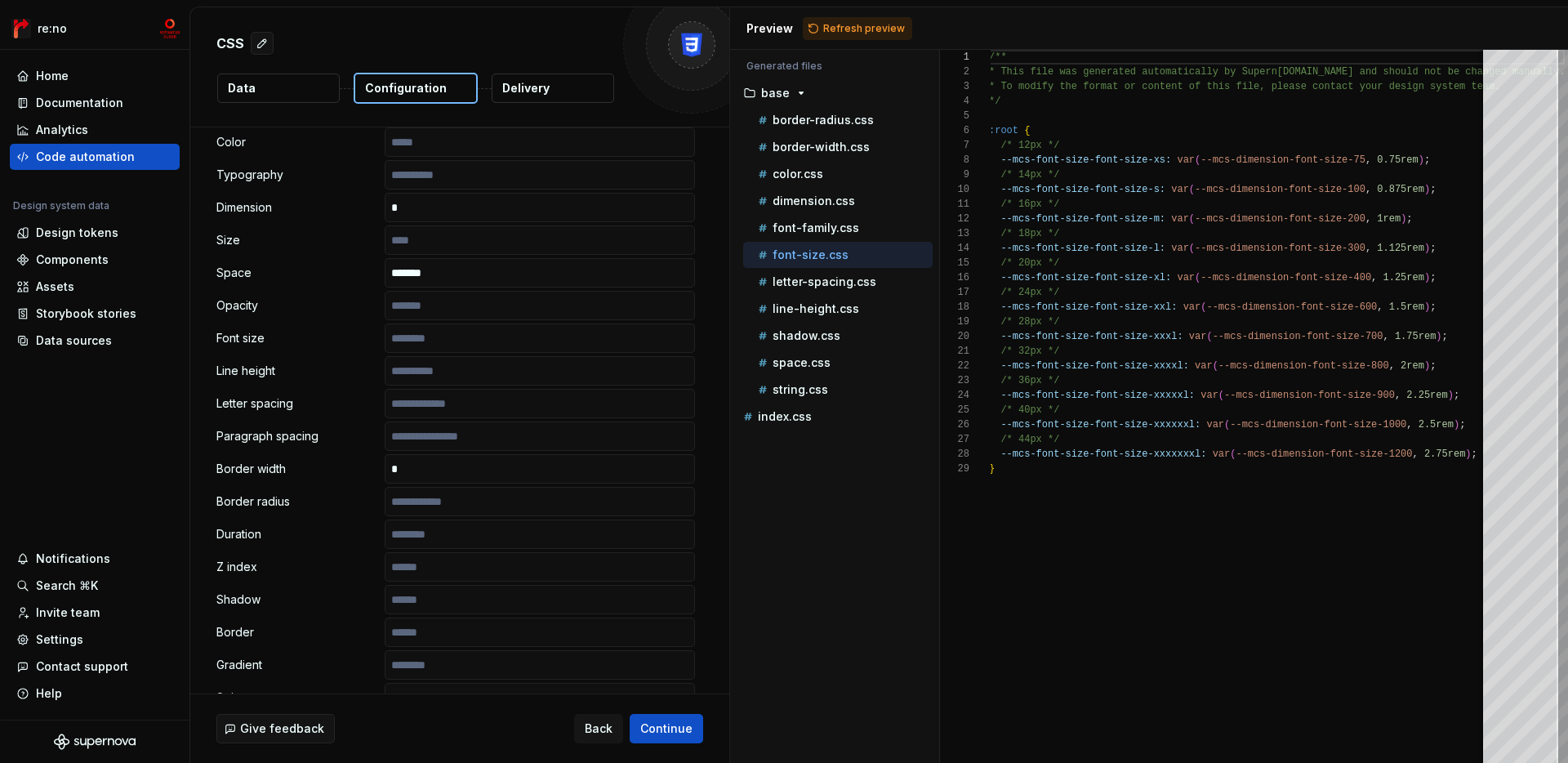
scroll to position [312, 0]
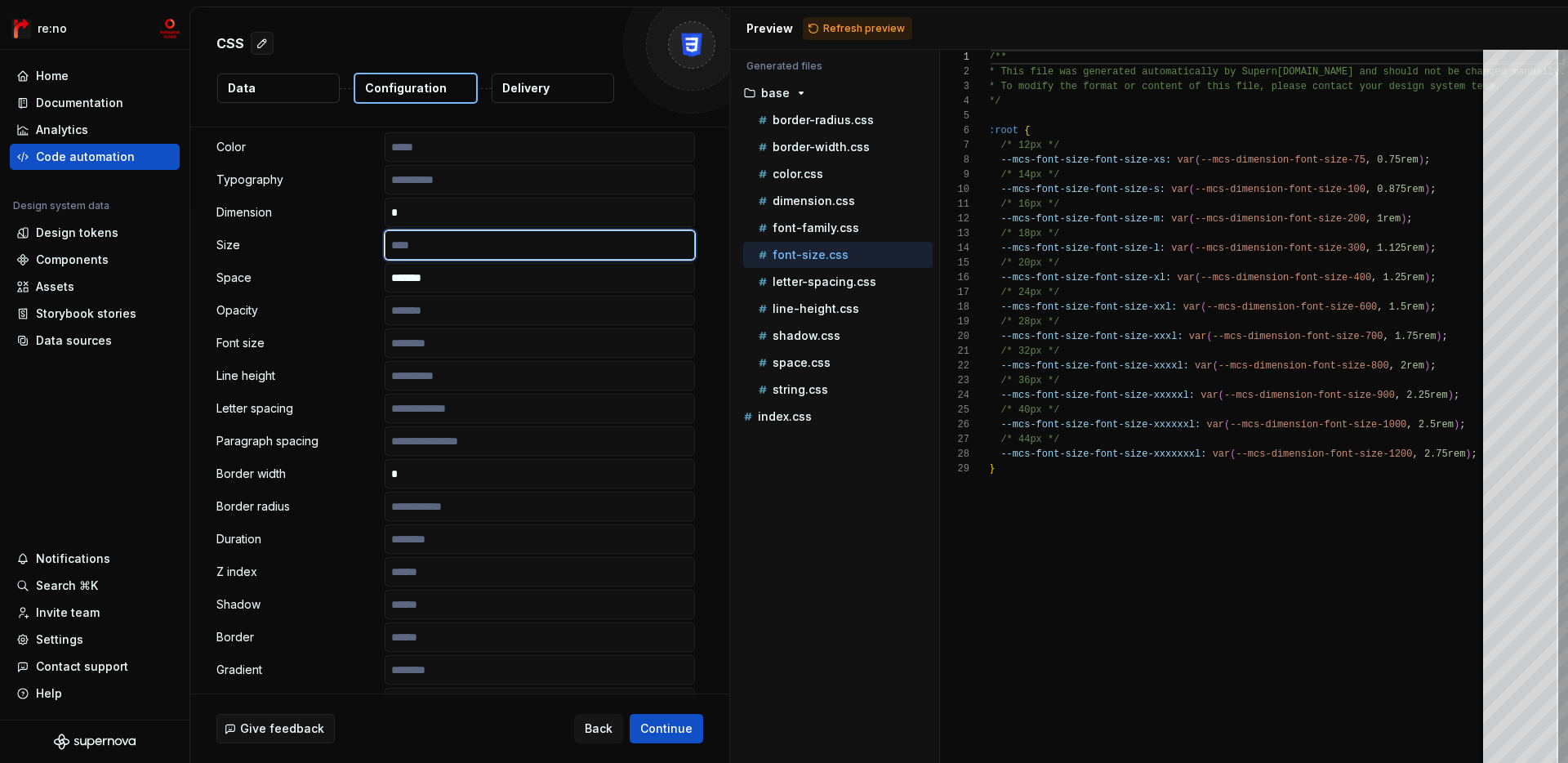
click at [438, 248] on input "text" at bounding box center [540, 245] width 311 height 29
click at [797, 278] on p "letter-spacing.css" at bounding box center [824, 281] width 104 height 13
type textarea "**********"
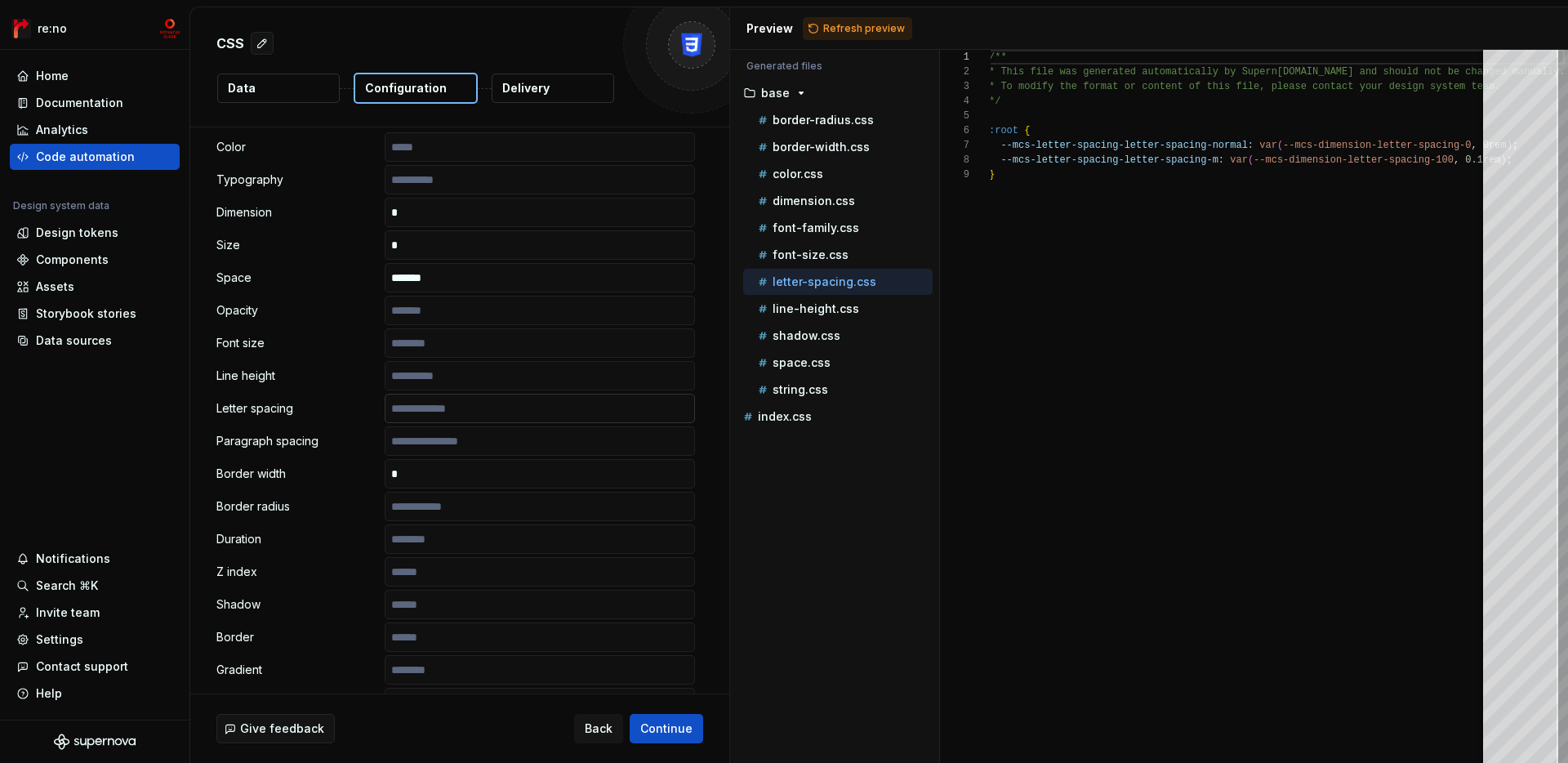
click at [497, 402] on input "text" at bounding box center [540, 408] width 311 height 29
click at [836, 312] on p "line-height.css" at bounding box center [815, 308] width 86 height 13
type textarea "**********"
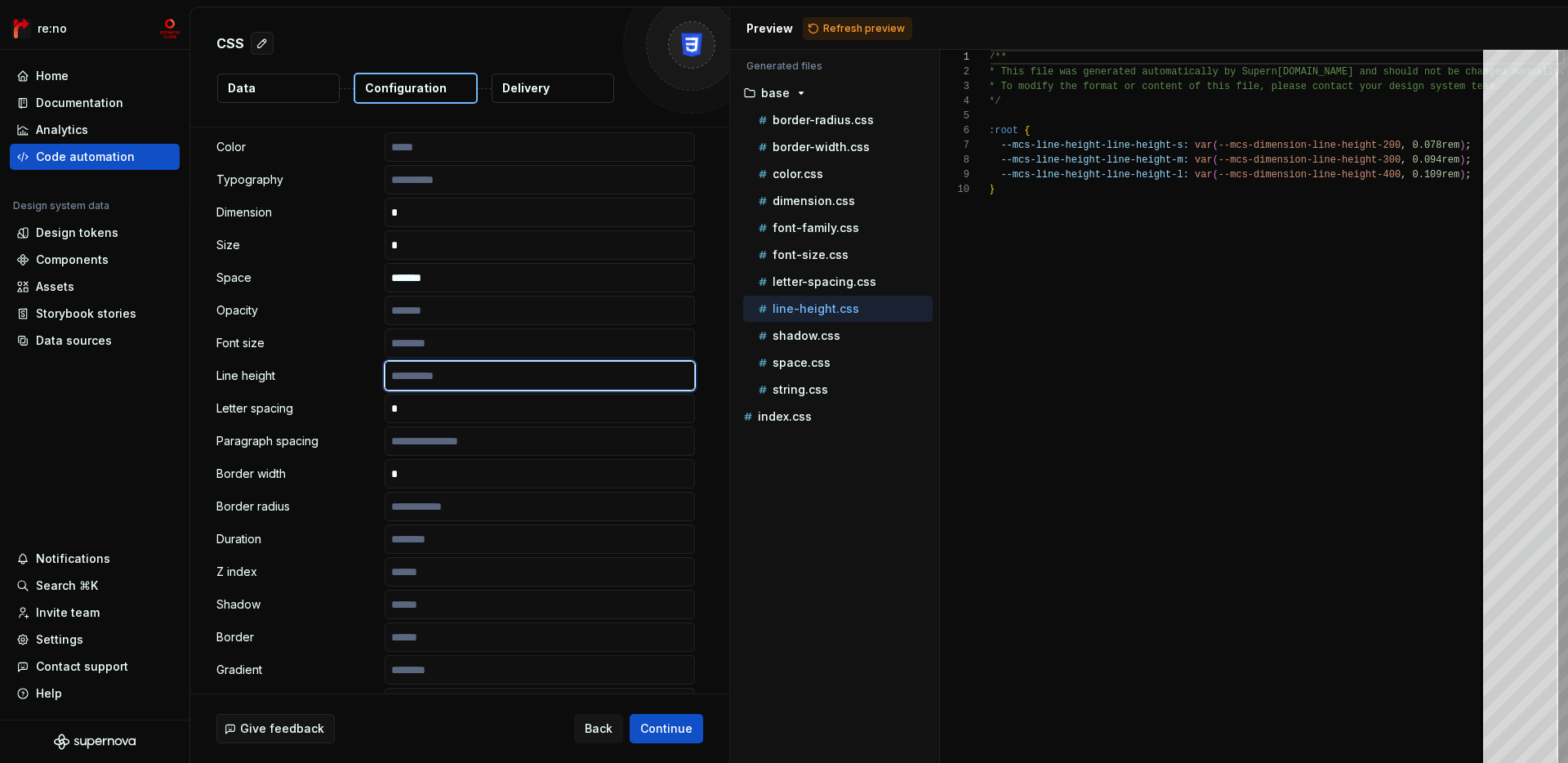
click at [477, 375] on input "text" at bounding box center [540, 375] width 311 height 29
click at [854, 341] on div "shadow.css" at bounding box center [844, 336] width 178 height 16
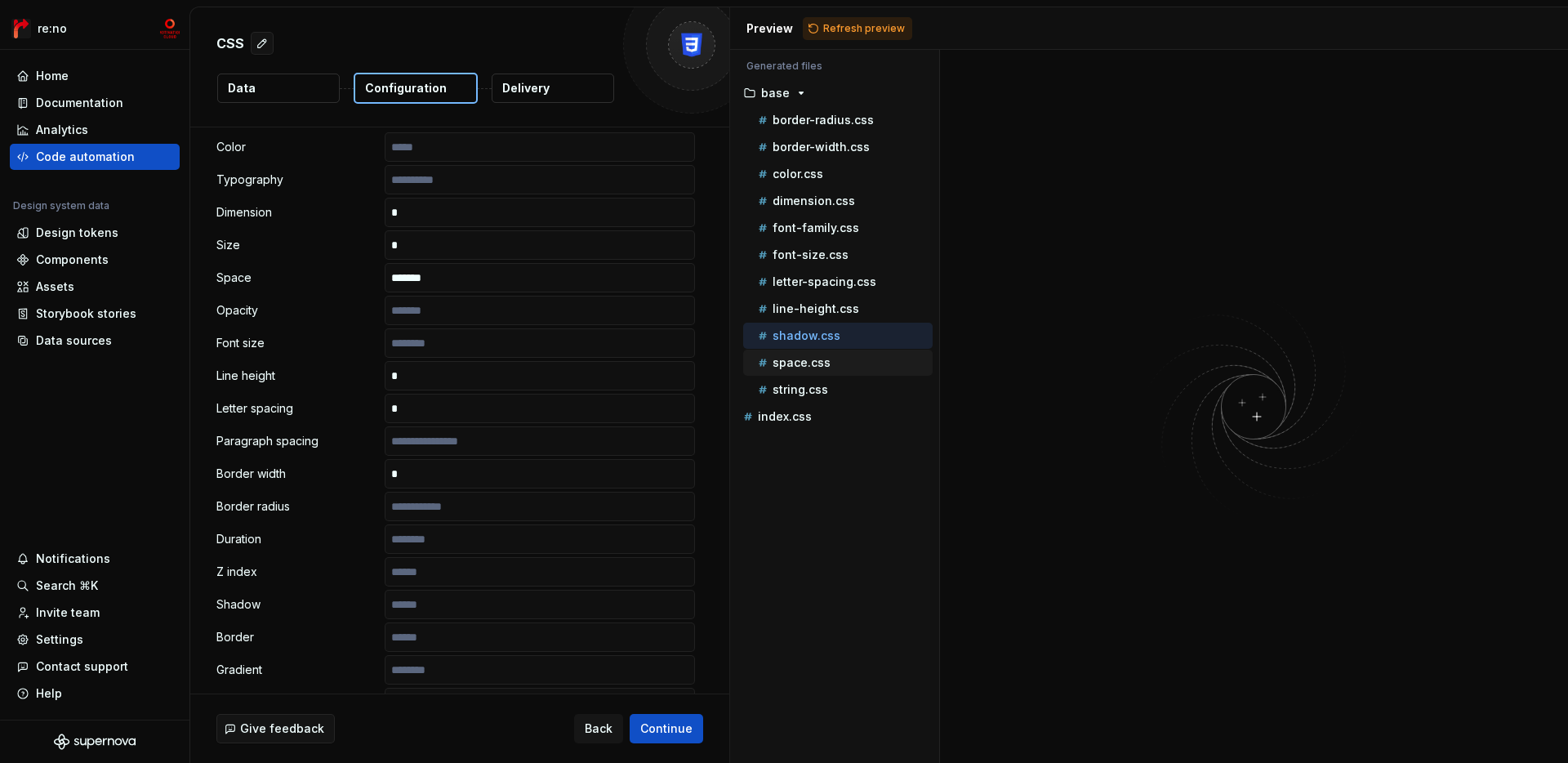
click at [808, 363] on p "space.css" at bounding box center [801, 363] width 58 height 13
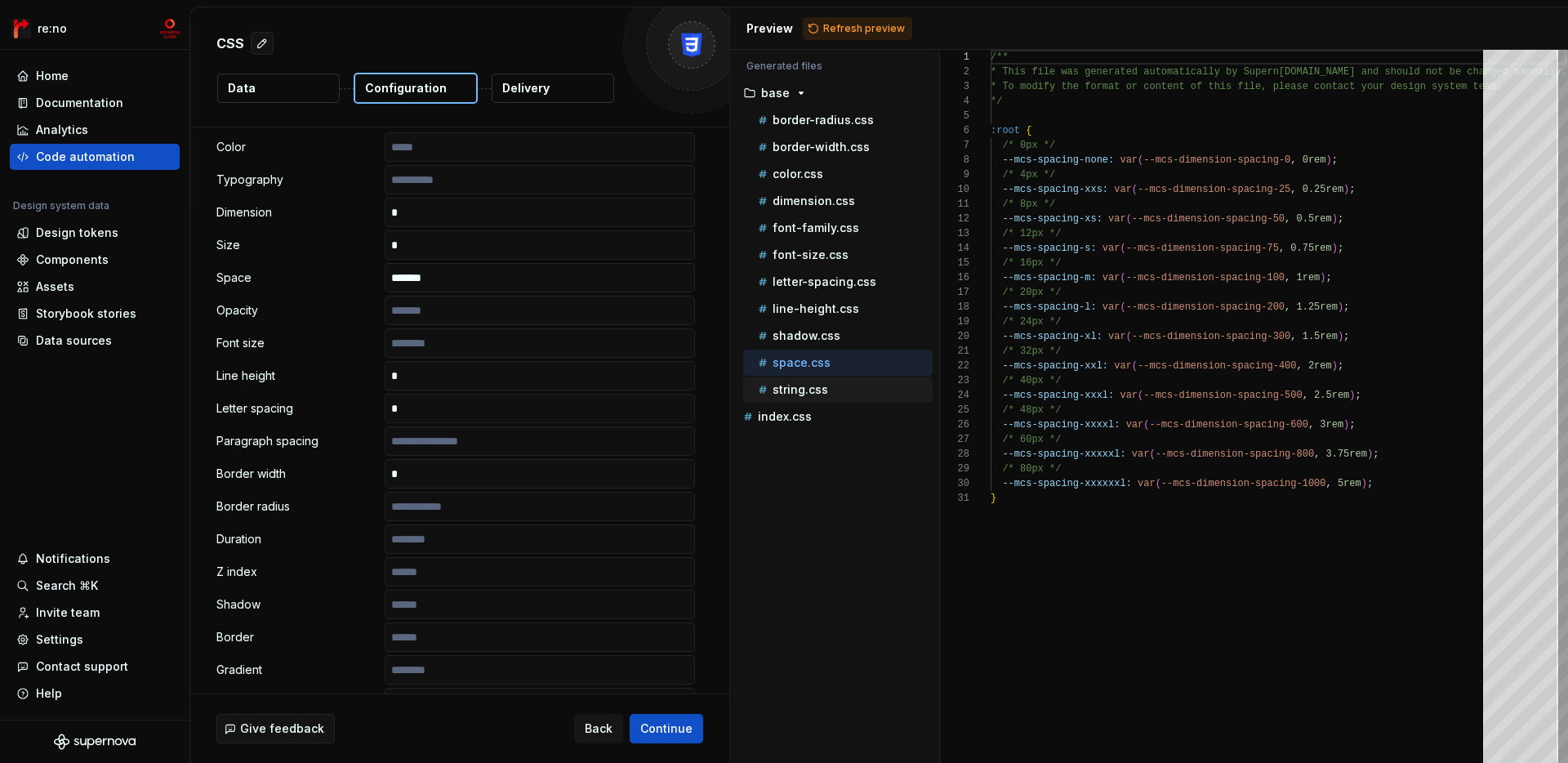
click at [803, 388] on p "string.css" at bounding box center [800, 389] width 55 height 13
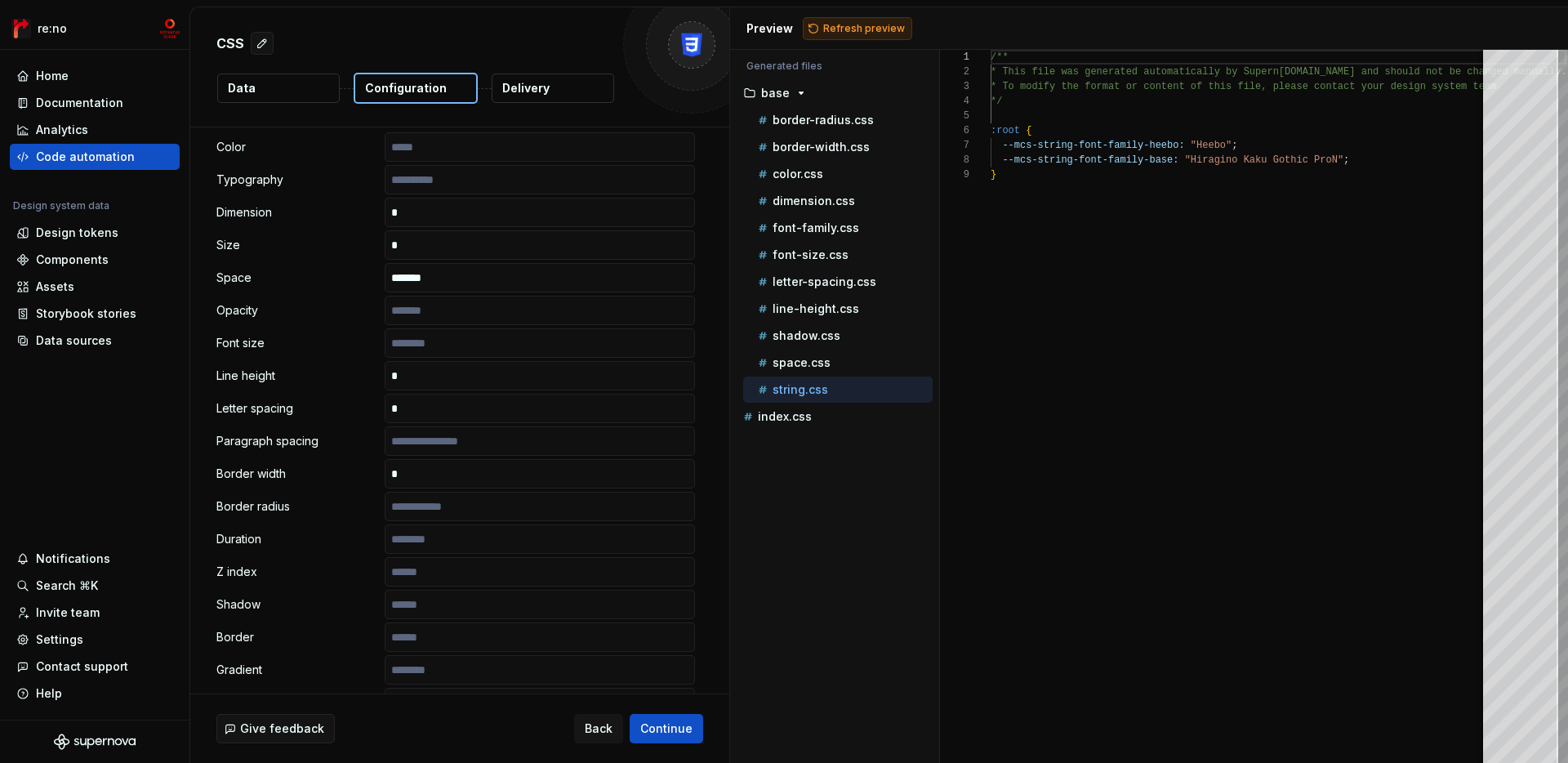
click at [865, 25] on span "Refresh preview" at bounding box center [864, 28] width 82 height 13
click at [819, 124] on p "border-radius.css" at bounding box center [822, 120] width 101 height 13
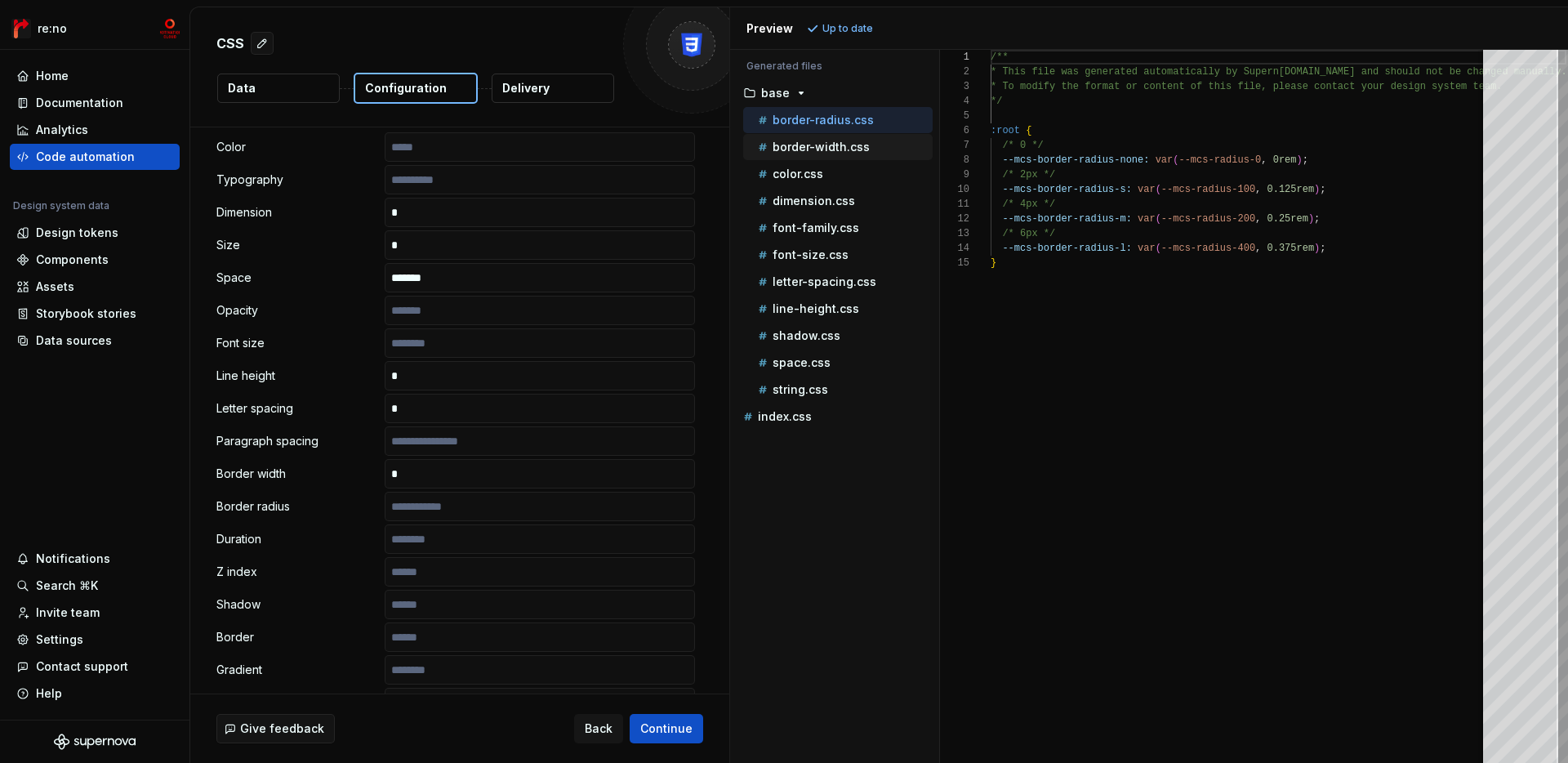
click at [822, 145] on p "border-width.css" at bounding box center [821, 147] width 98 height 13
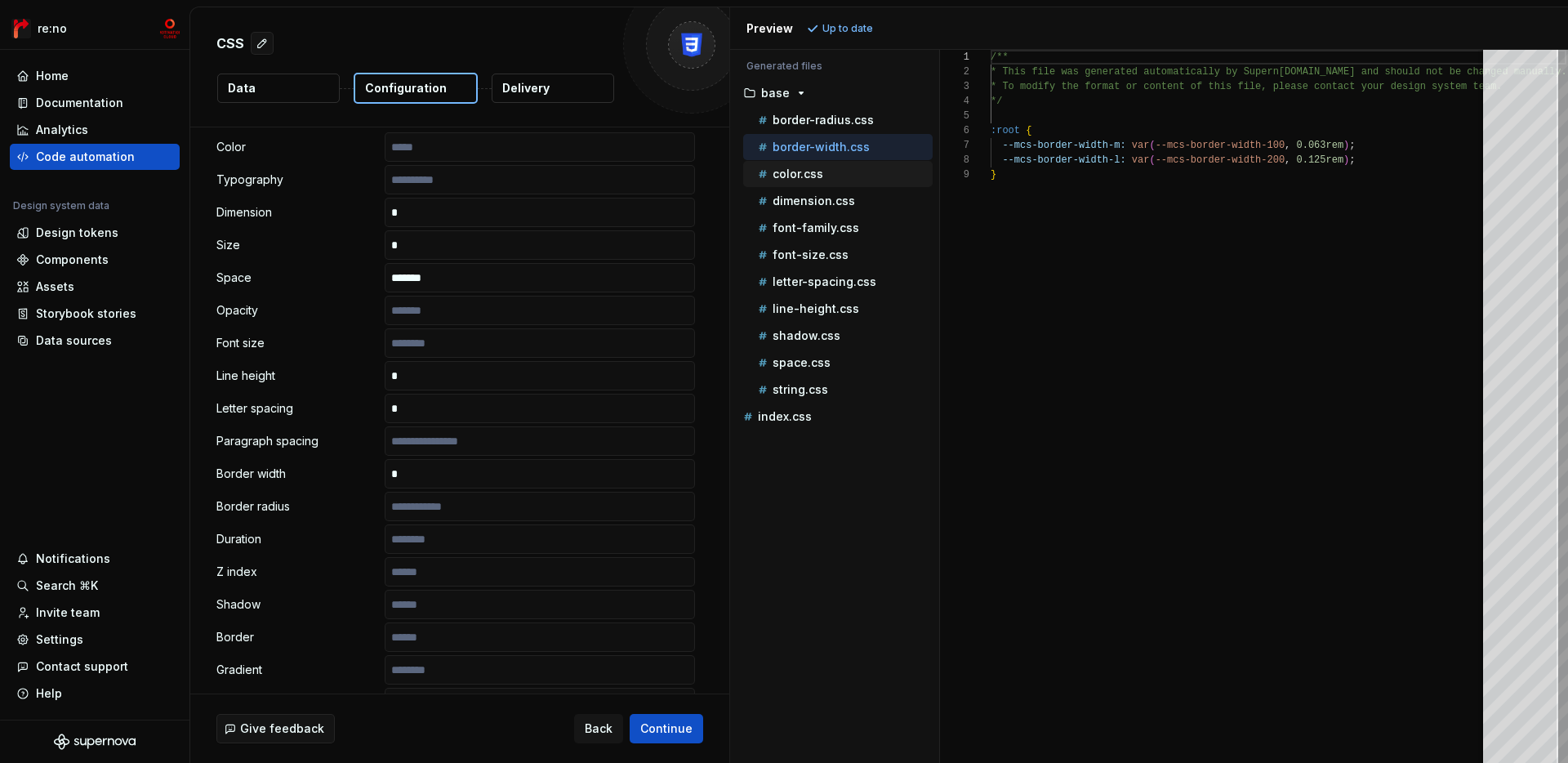
click at [814, 168] on p "color.css" at bounding box center [797, 173] width 51 height 13
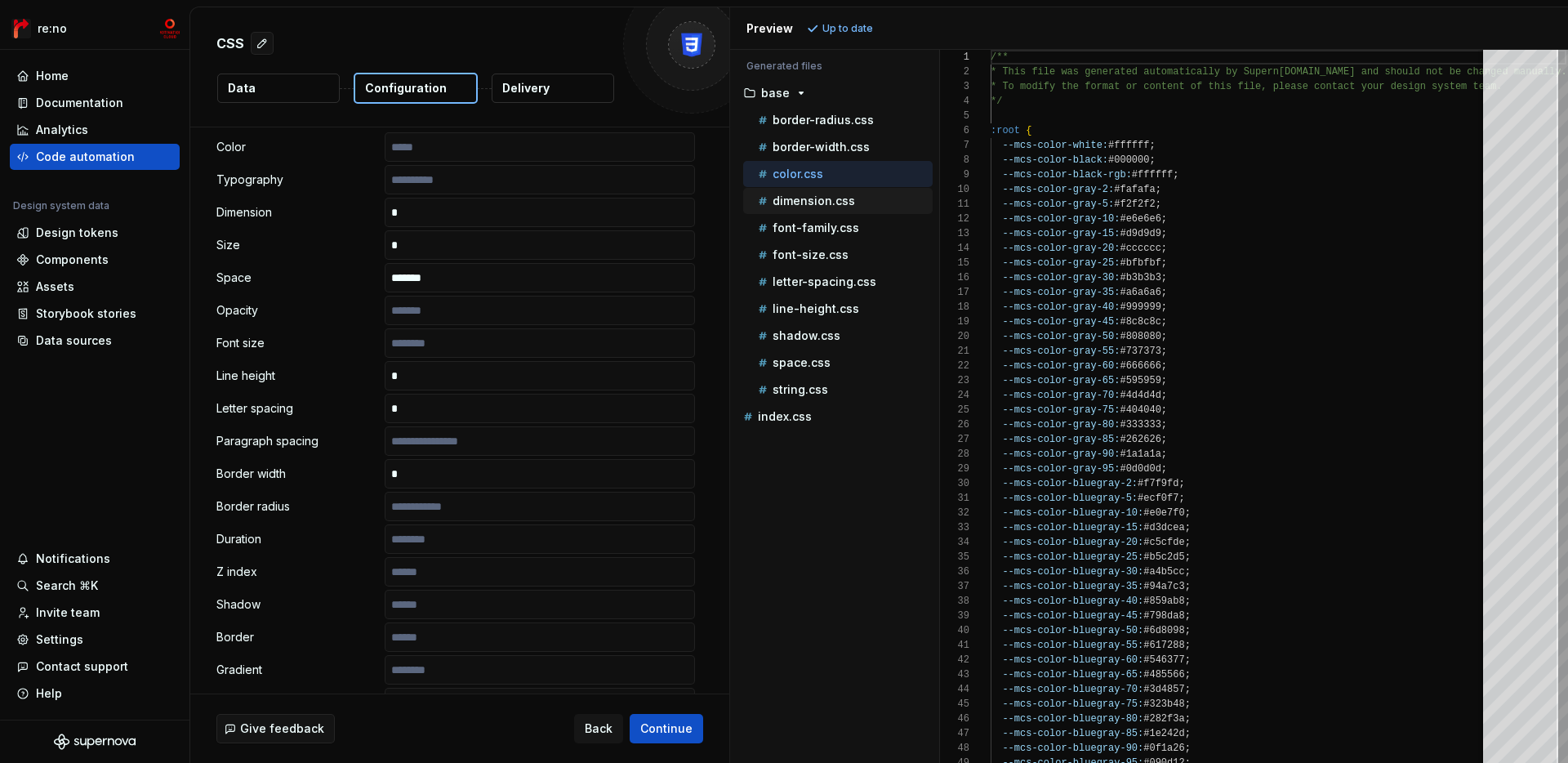
click at [815, 199] on p "dimension.css" at bounding box center [814, 200] width 83 height 13
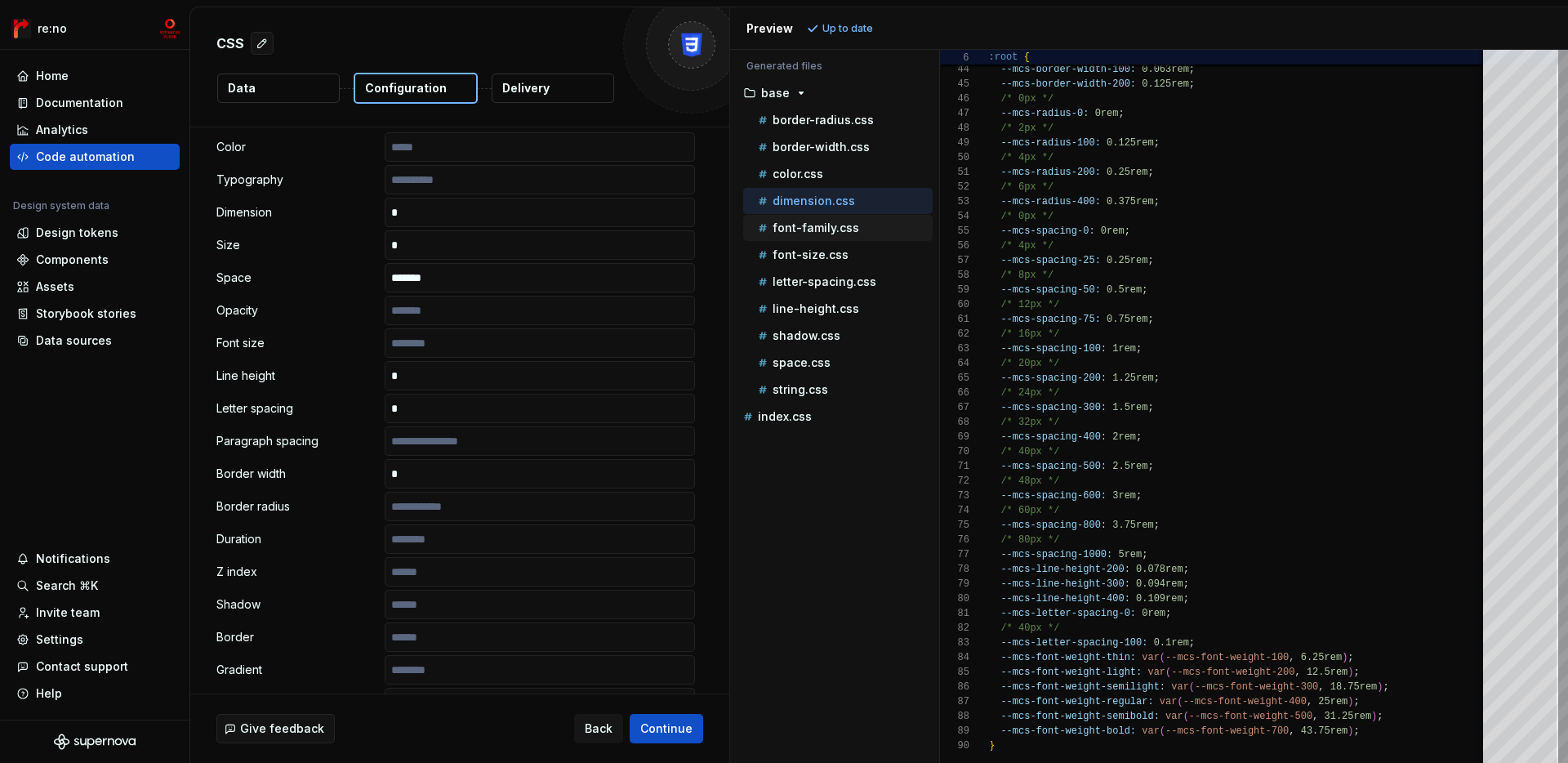
click at [828, 236] on div "font-family.css" at bounding box center [838, 228] width 190 height 26
click at [807, 232] on p "font-family.css" at bounding box center [815, 227] width 86 height 13
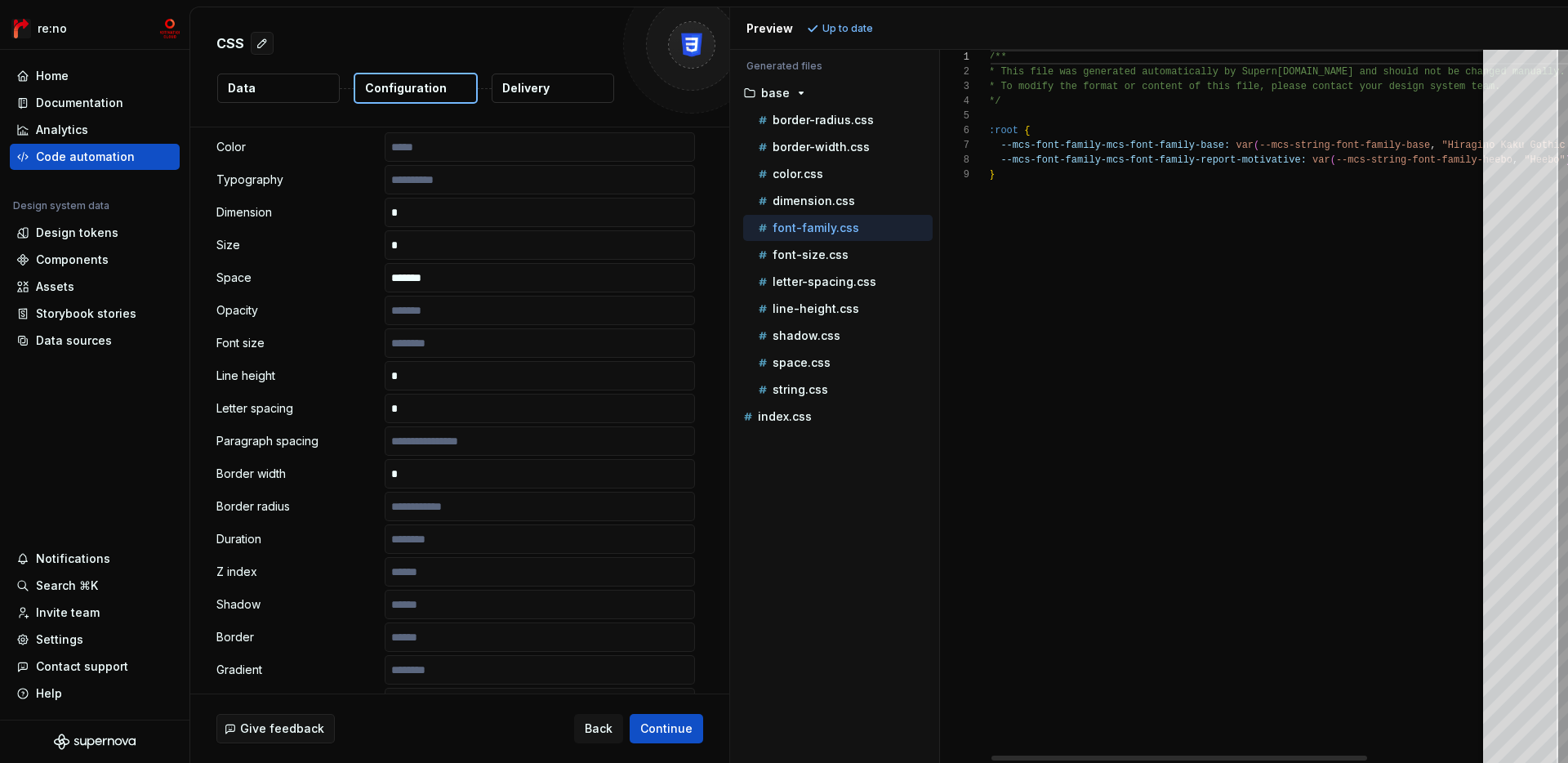
scroll to position [117, 6]
click at [1042, 188] on div "/** * This file was generated automatically by Supern ova.io and should not be …" at bounding box center [1318, 407] width 658 height 713
drag, startPoint x: 969, startPoint y: 146, endPoint x: 969, endPoint y: 157, distance: 11.0
click at [969, 157] on div "1 2 3 4 5 6 7 8 9" at bounding box center [965, 407] width 51 height 713
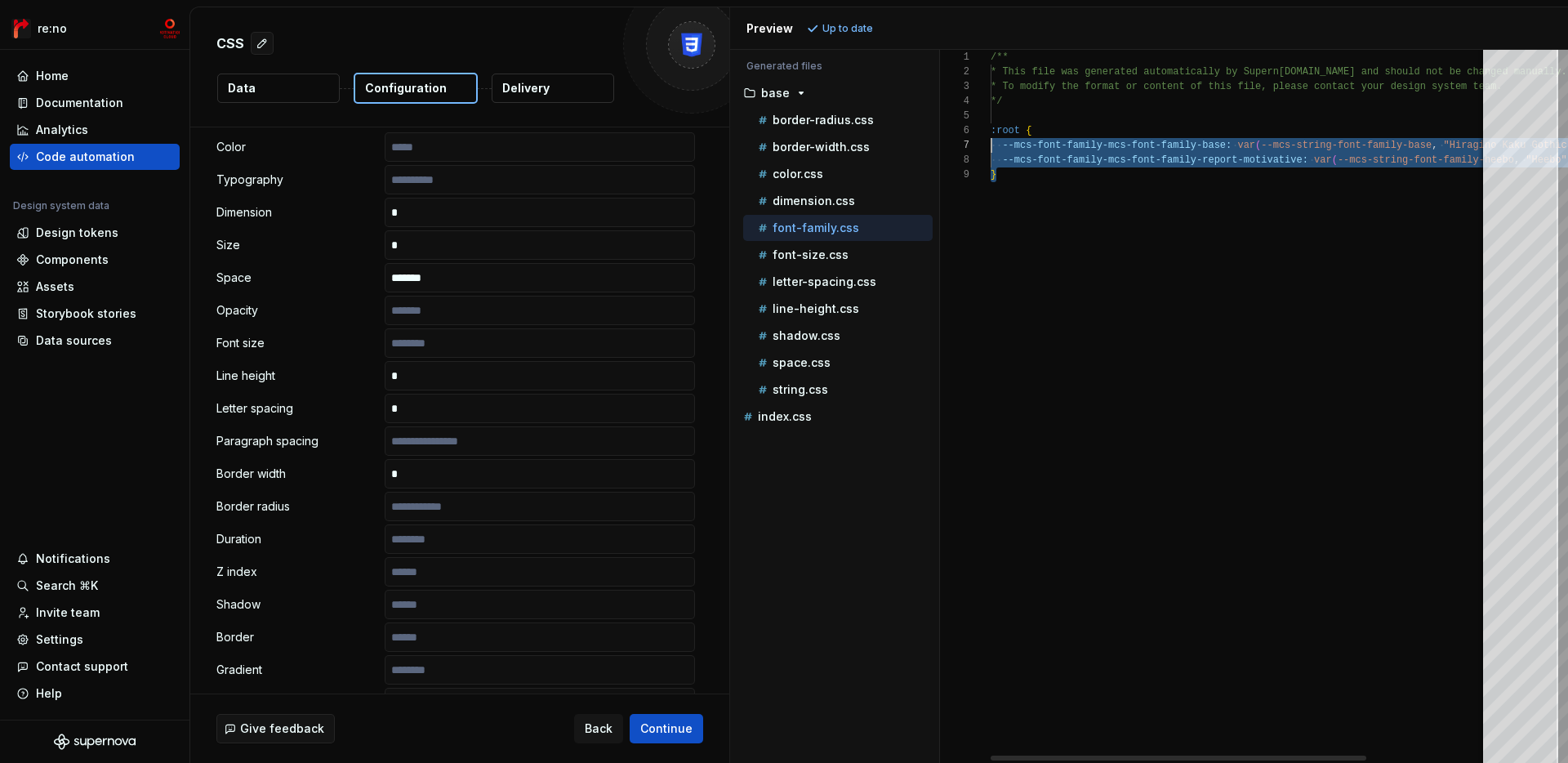
scroll to position [73, 0]
drag, startPoint x: 1007, startPoint y: 173, endPoint x: 985, endPoint y: 134, distance: 44.8
click at [991, 134] on div "/** * This file was generated automatically by Supern ova.io and should not be …" at bounding box center [1319, 407] width 658 height 713
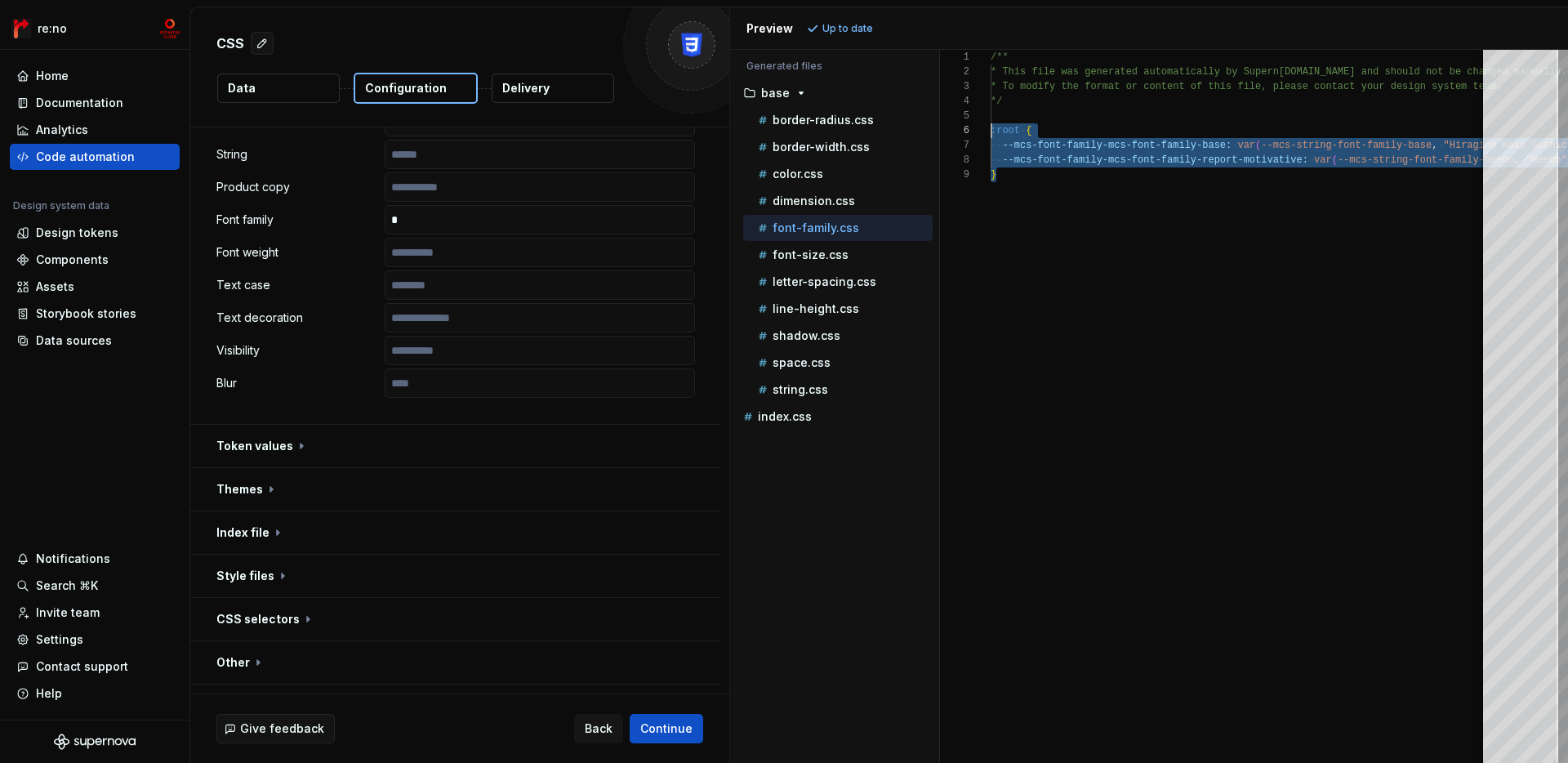
scroll to position [862, 0]
click at [850, 297] on div "line-height.css" at bounding box center [838, 309] width 190 height 26
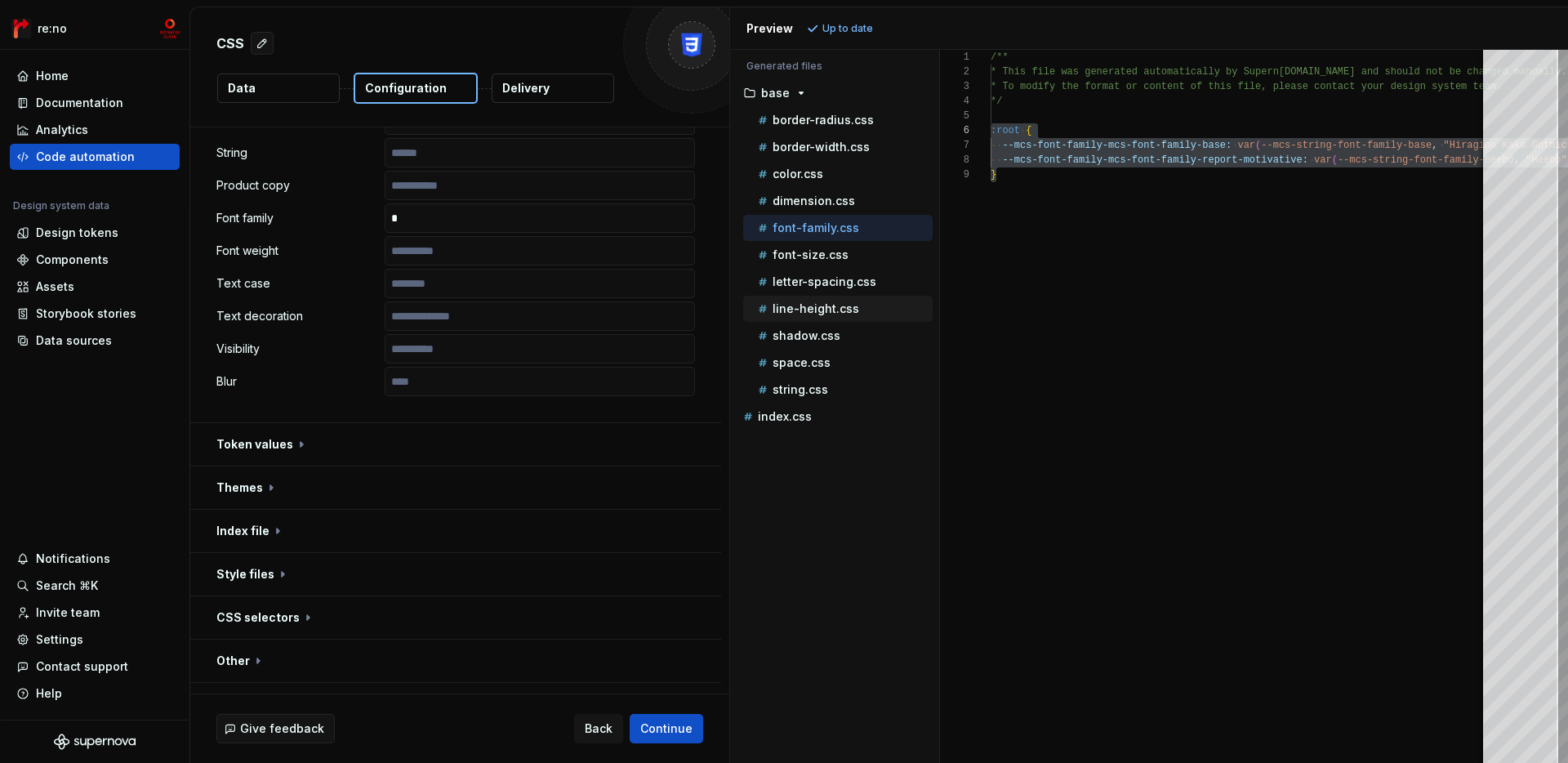
click at [846, 306] on p "line-height.css" at bounding box center [815, 308] width 86 height 13
type textarea "**********"
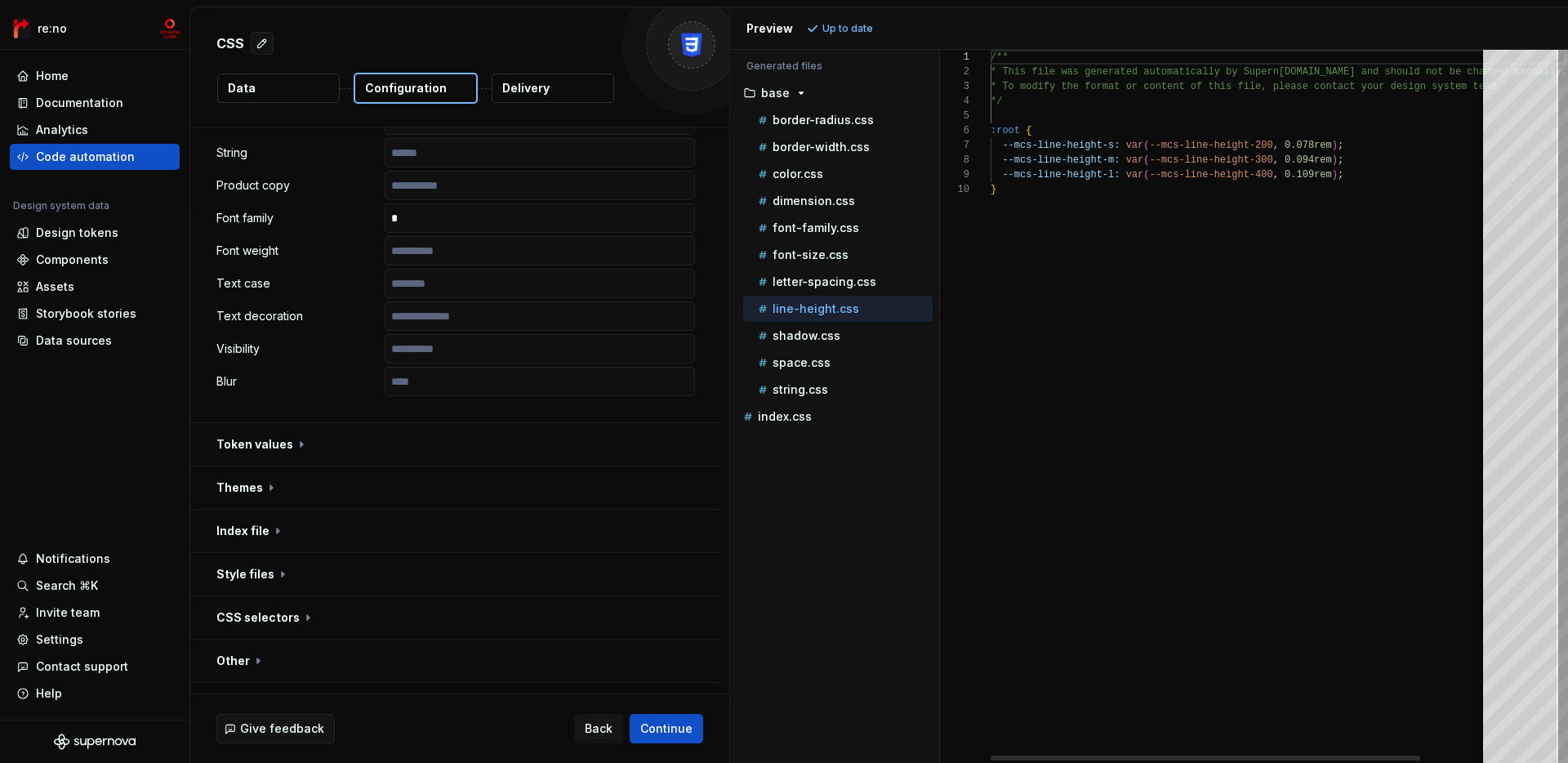
scroll to position [132, 0]
click at [677, 721] on span "Continue" at bounding box center [666, 728] width 53 height 16
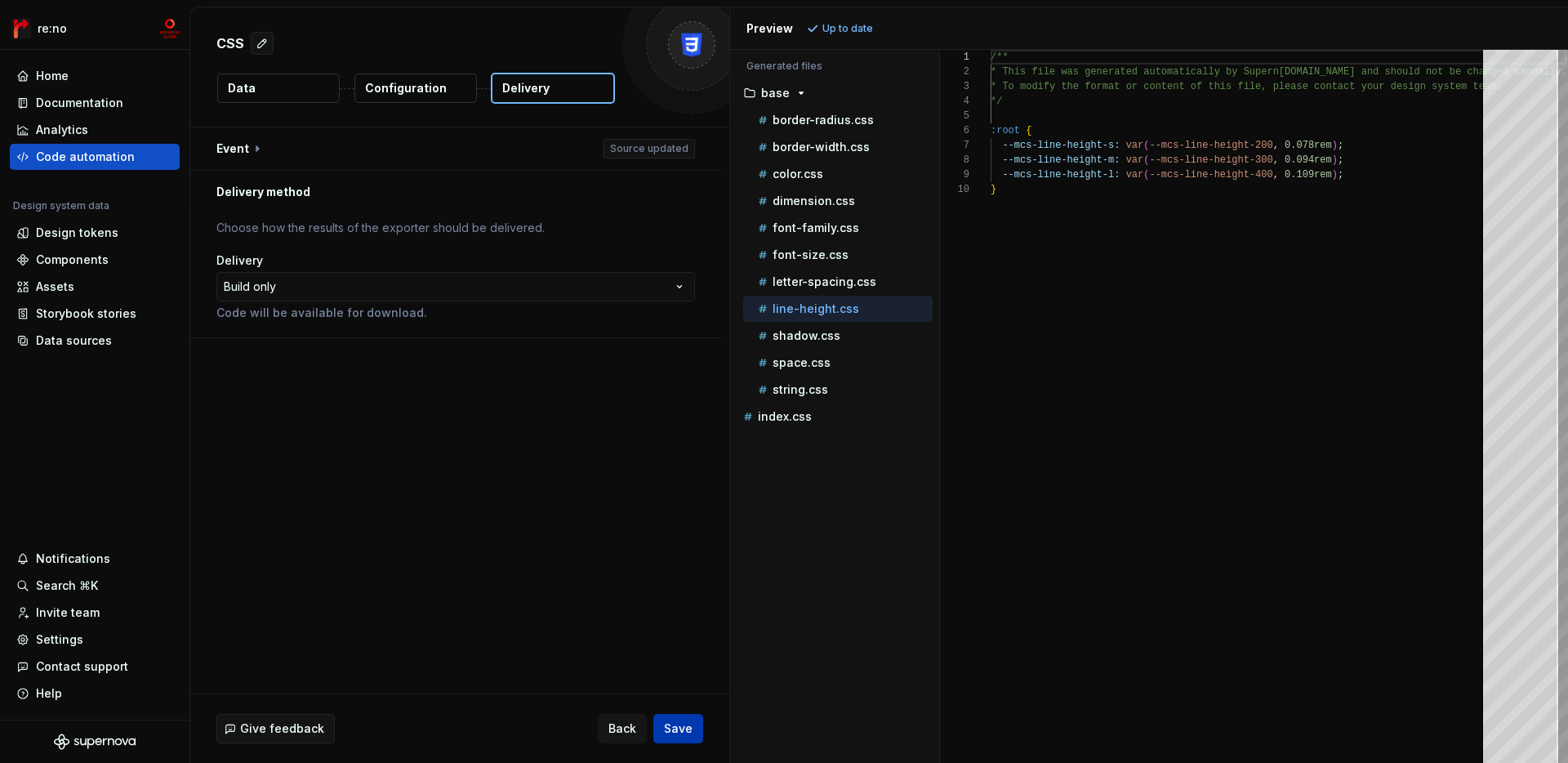
click at [677, 721] on span "Save" at bounding box center [677, 728] width 28 height 16
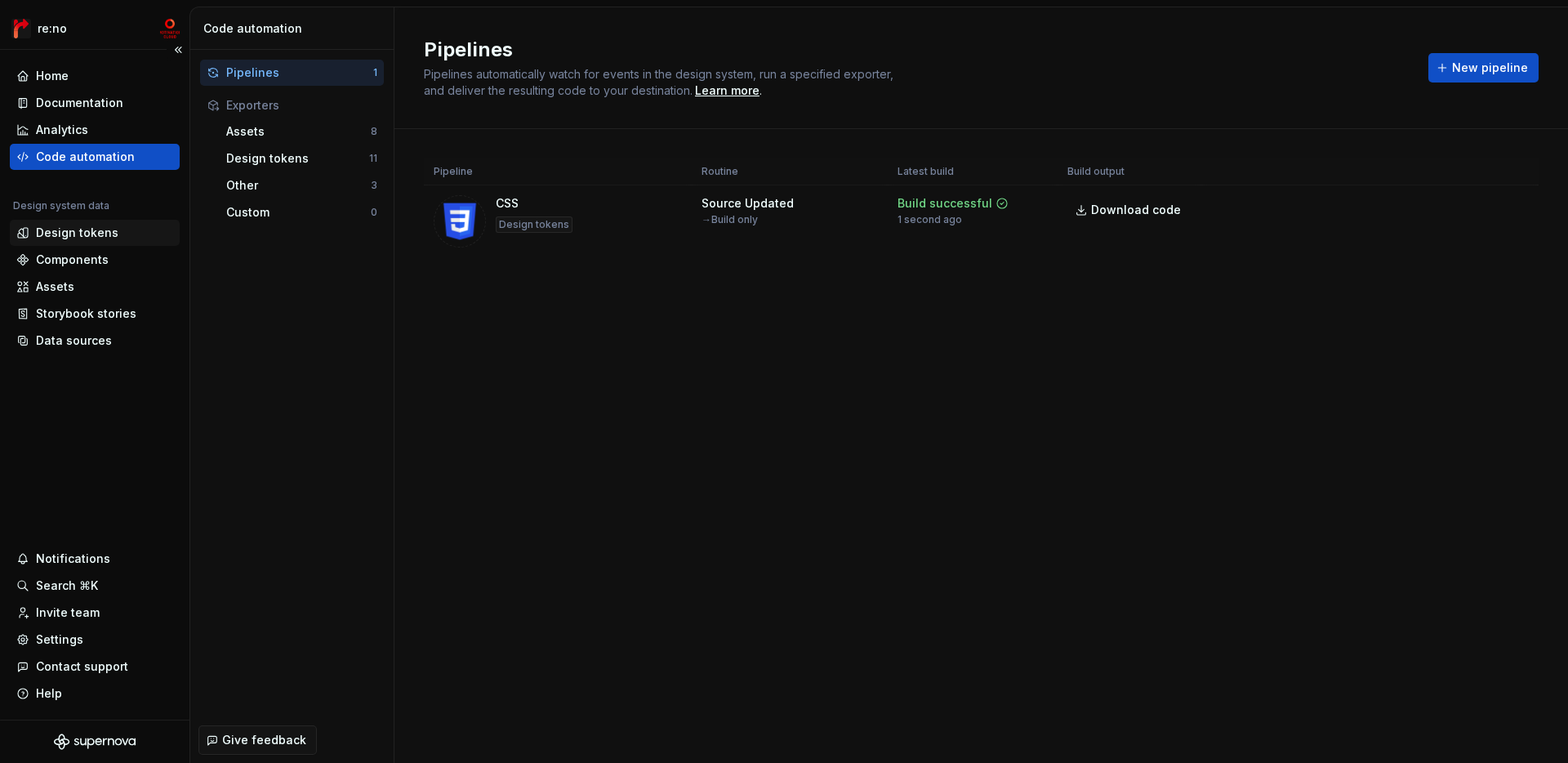
click at [97, 221] on div "Design tokens" at bounding box center [94, 233] width 170 height 26
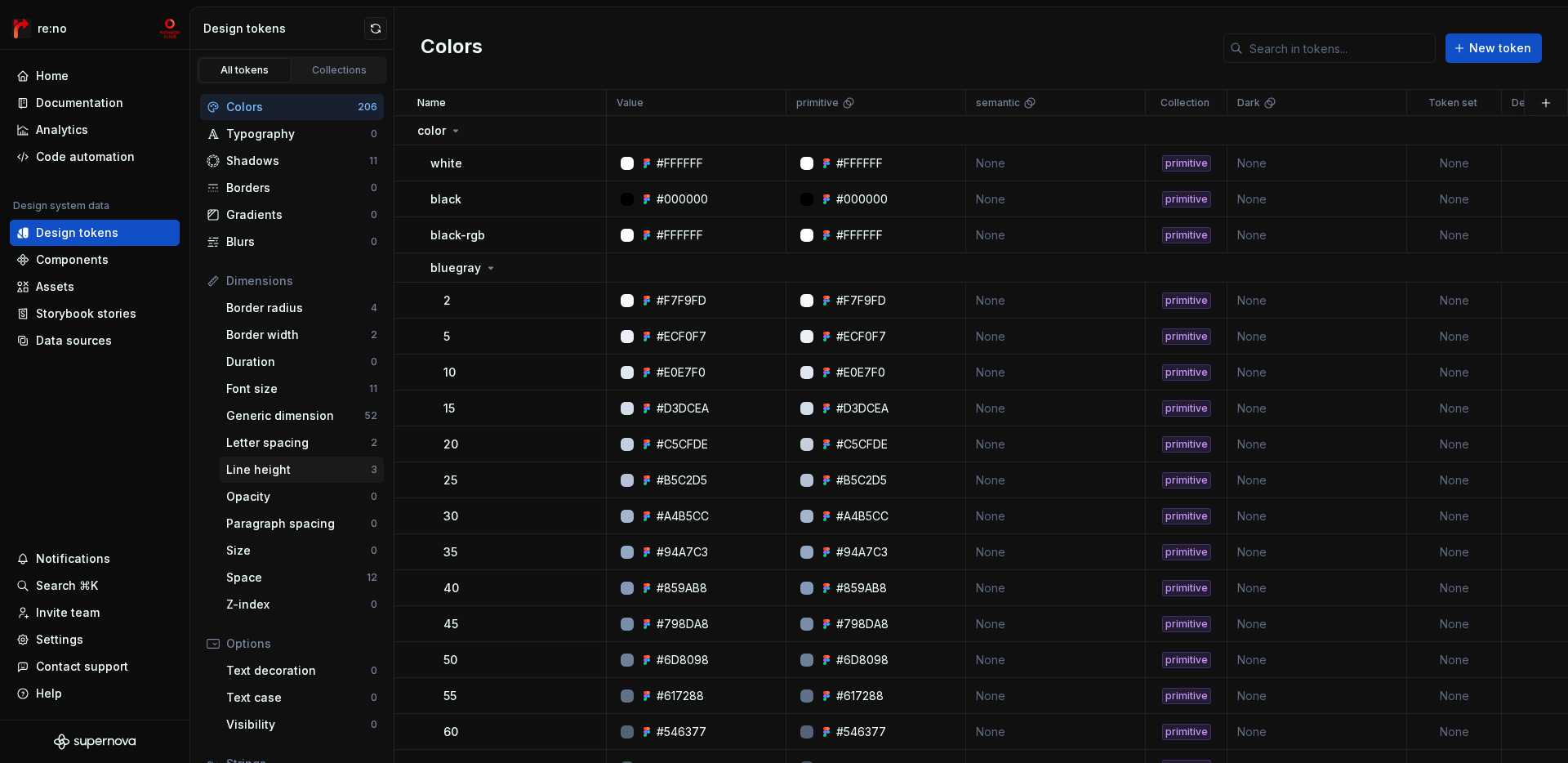
click at [246, 466] on div "Line height" at bounding box center [299, 470] width 145 height 16
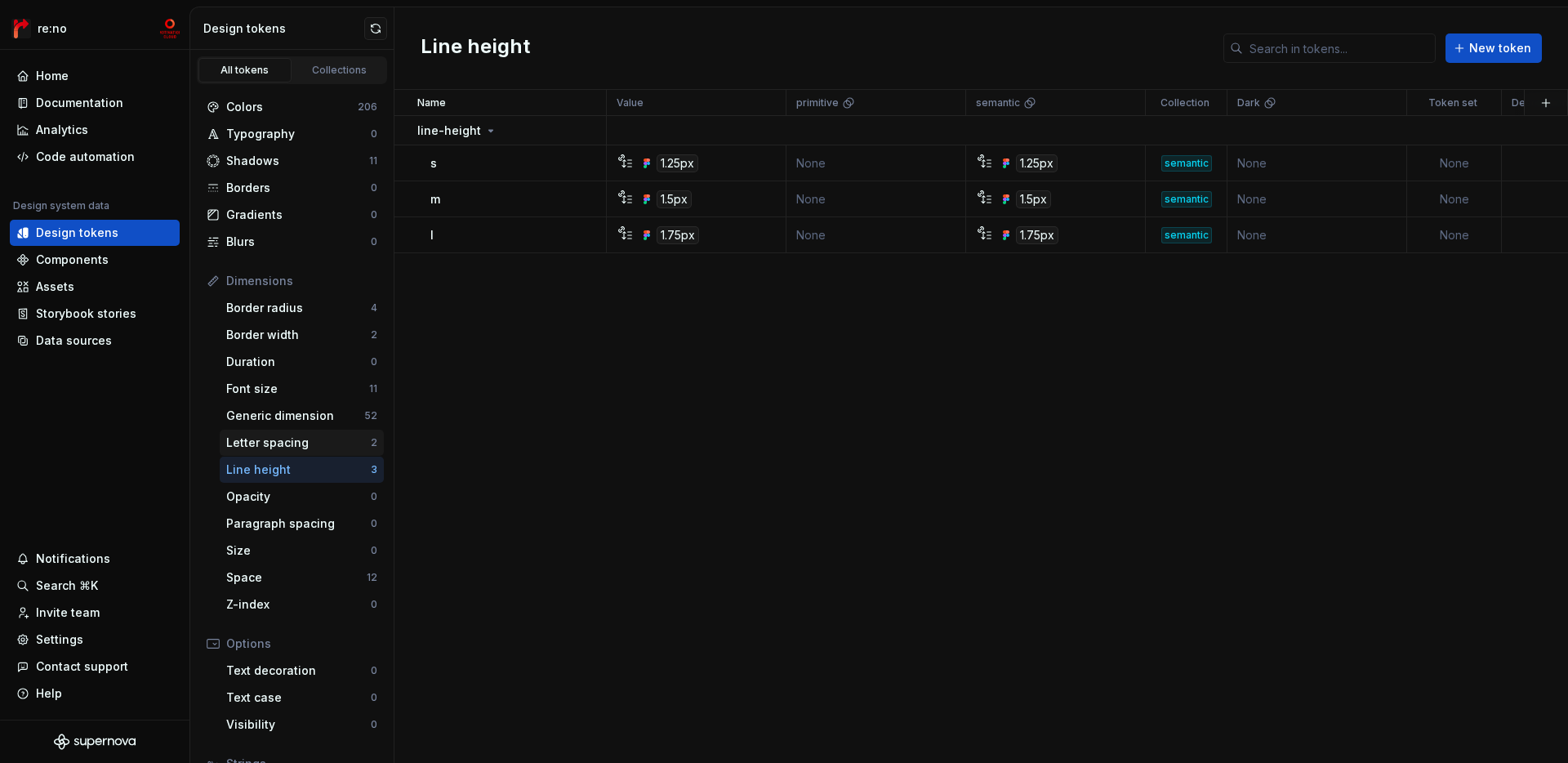
click at [256, 445] on div "Letter spacing" at bounding box center [299, 443] width 145 height 16
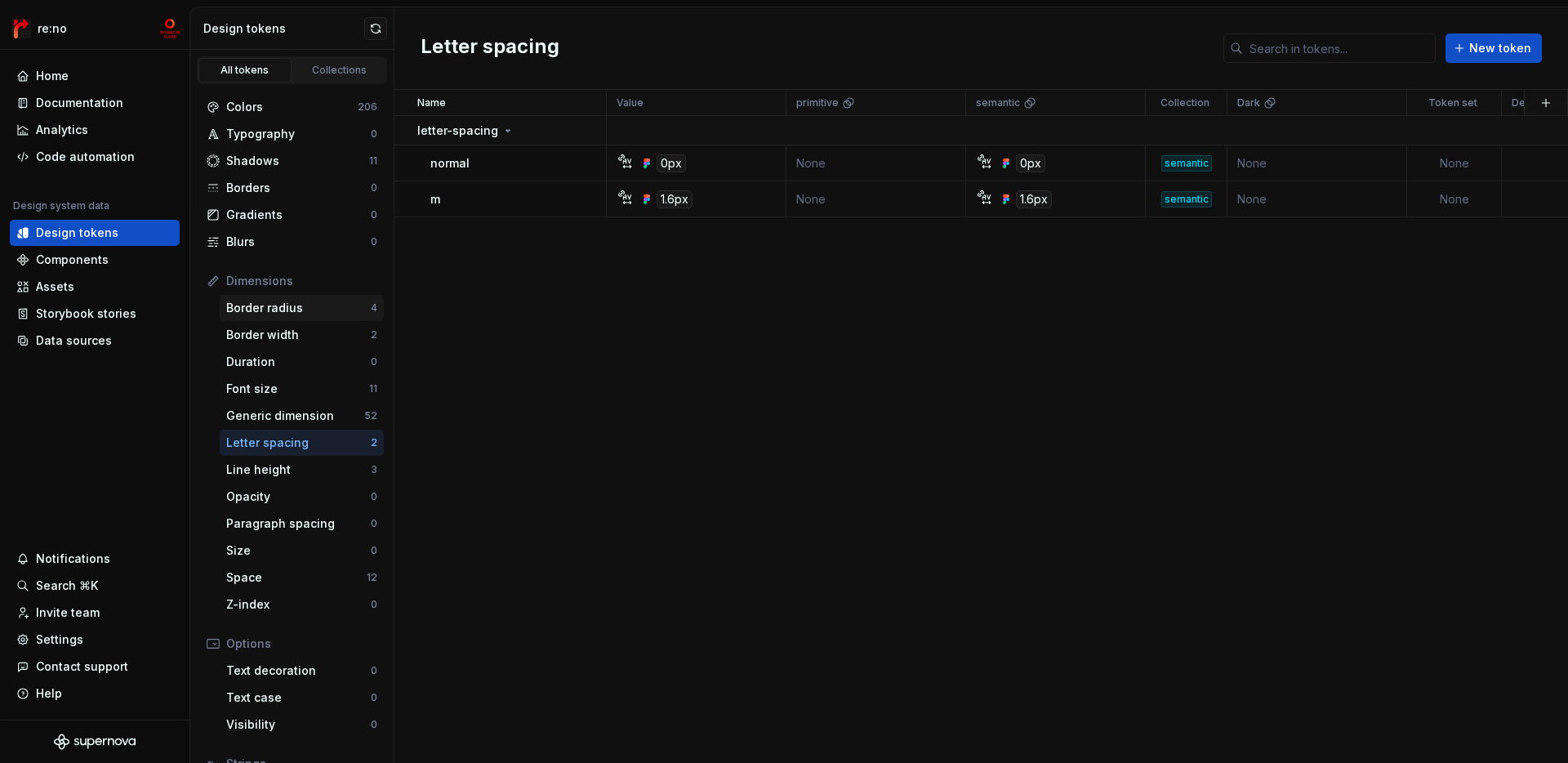
click at [297, 312] on div "Border radius" at bounding box center [299, 307] width 145 height 16
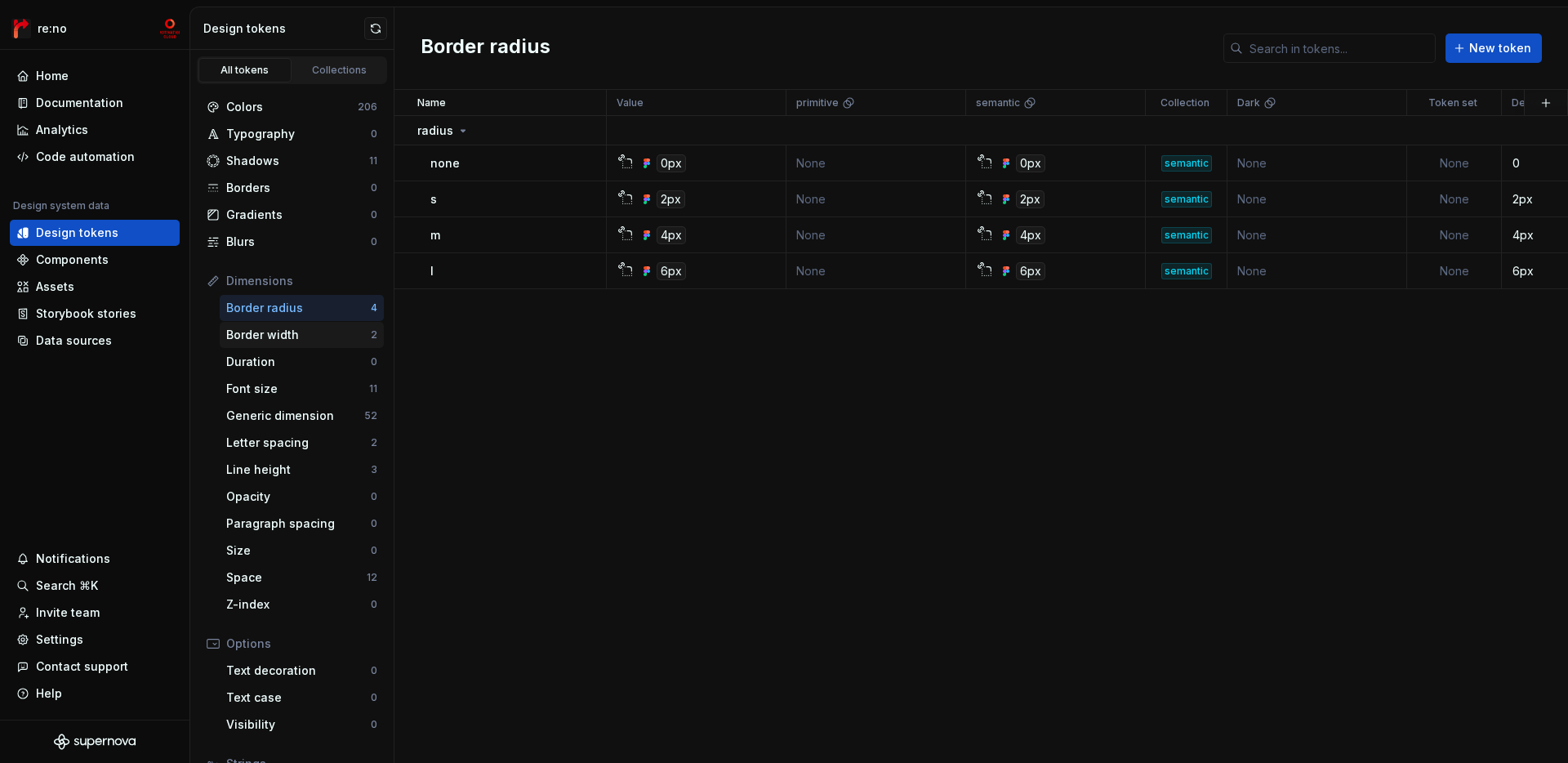
click at [313, 331] on div "Border width" at bounding box center [299, 335] width 145 height 16
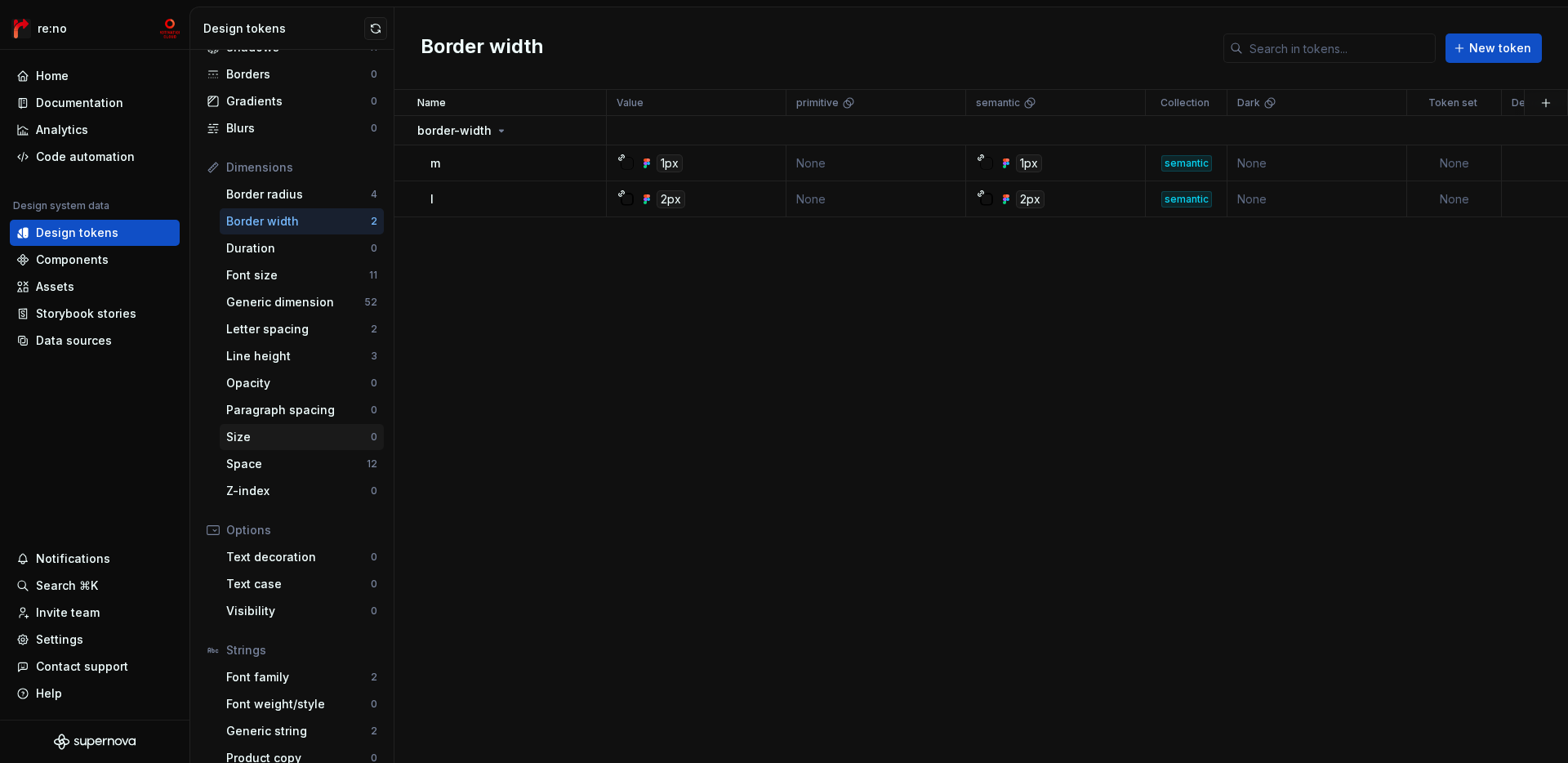
scroll to position [131, 0]
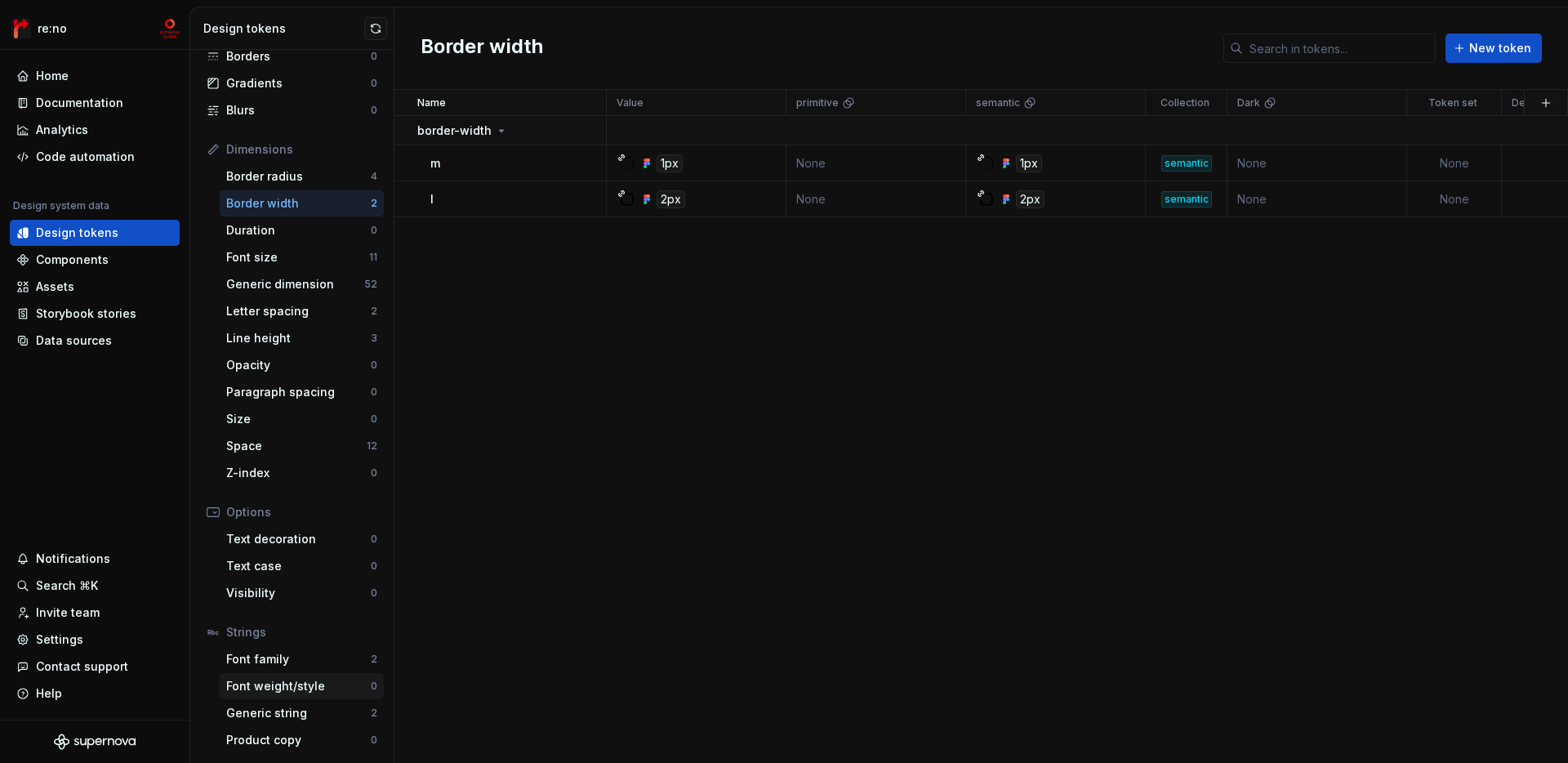
click at [282, 681] on div "Font weight/style" at bounding box center [299, 686] width 145 height 16
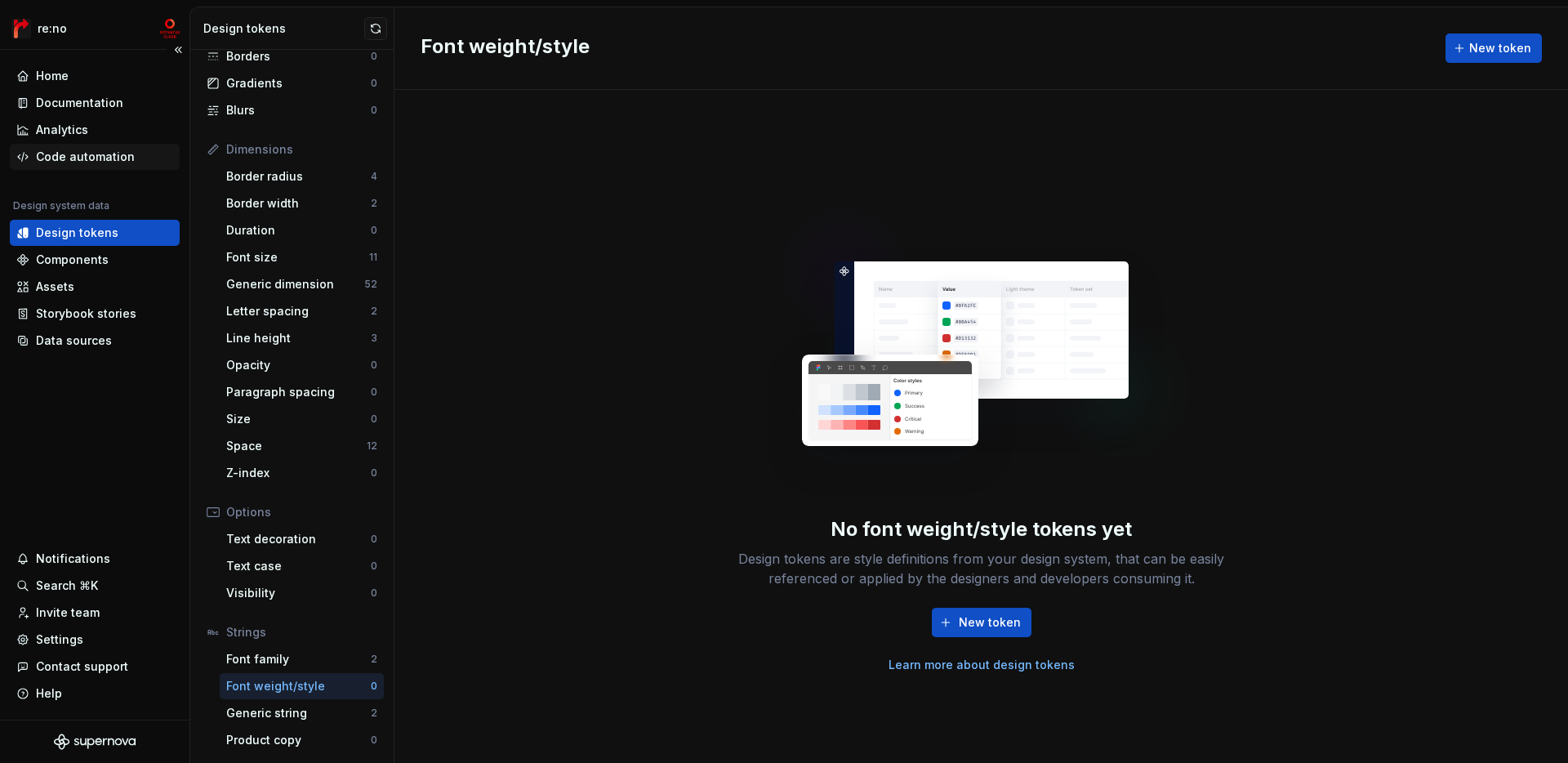
click at [109, 157] on div "Code automation" at bounding box center [85, 156] width 99 height 16
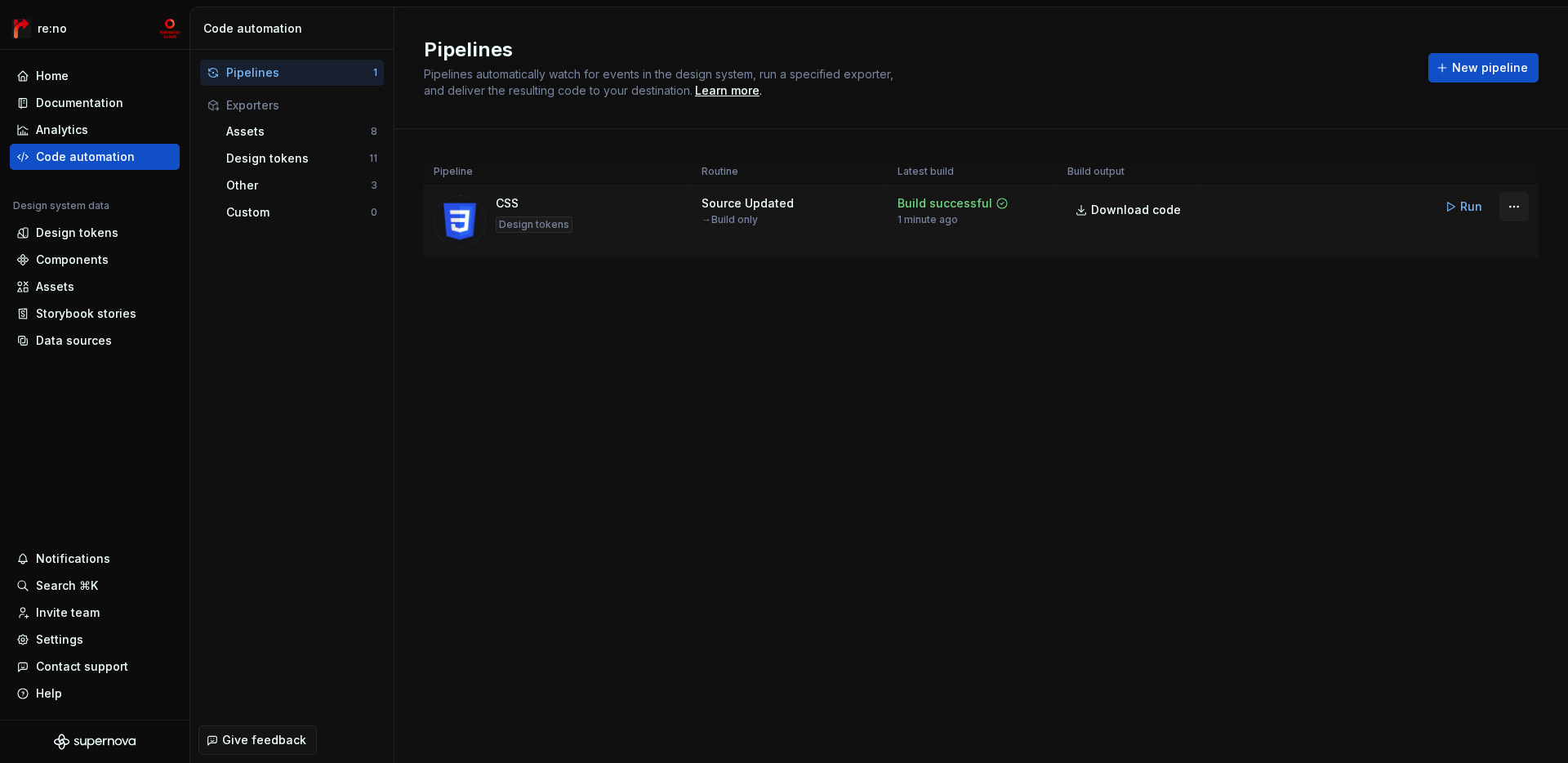
click at [1124, 202] on html "re:no Home Documentation Analytics Code automation Design system data Design to…" at bounding box center [784, 382] width 1568 height 763
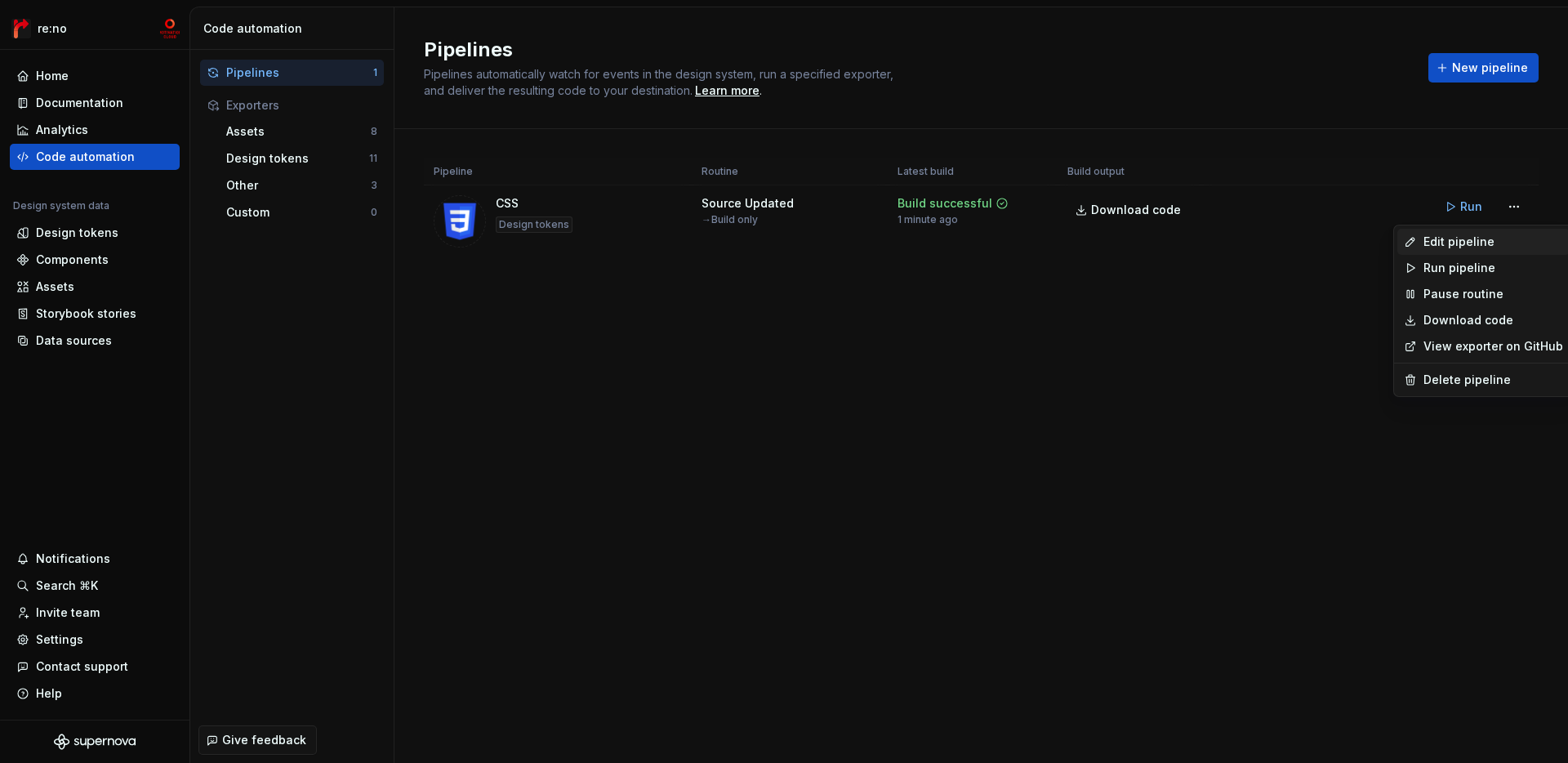
click at [1124, 236] on div "Edit pipeline" at bounding box center [1494, 242] width 140 height 16
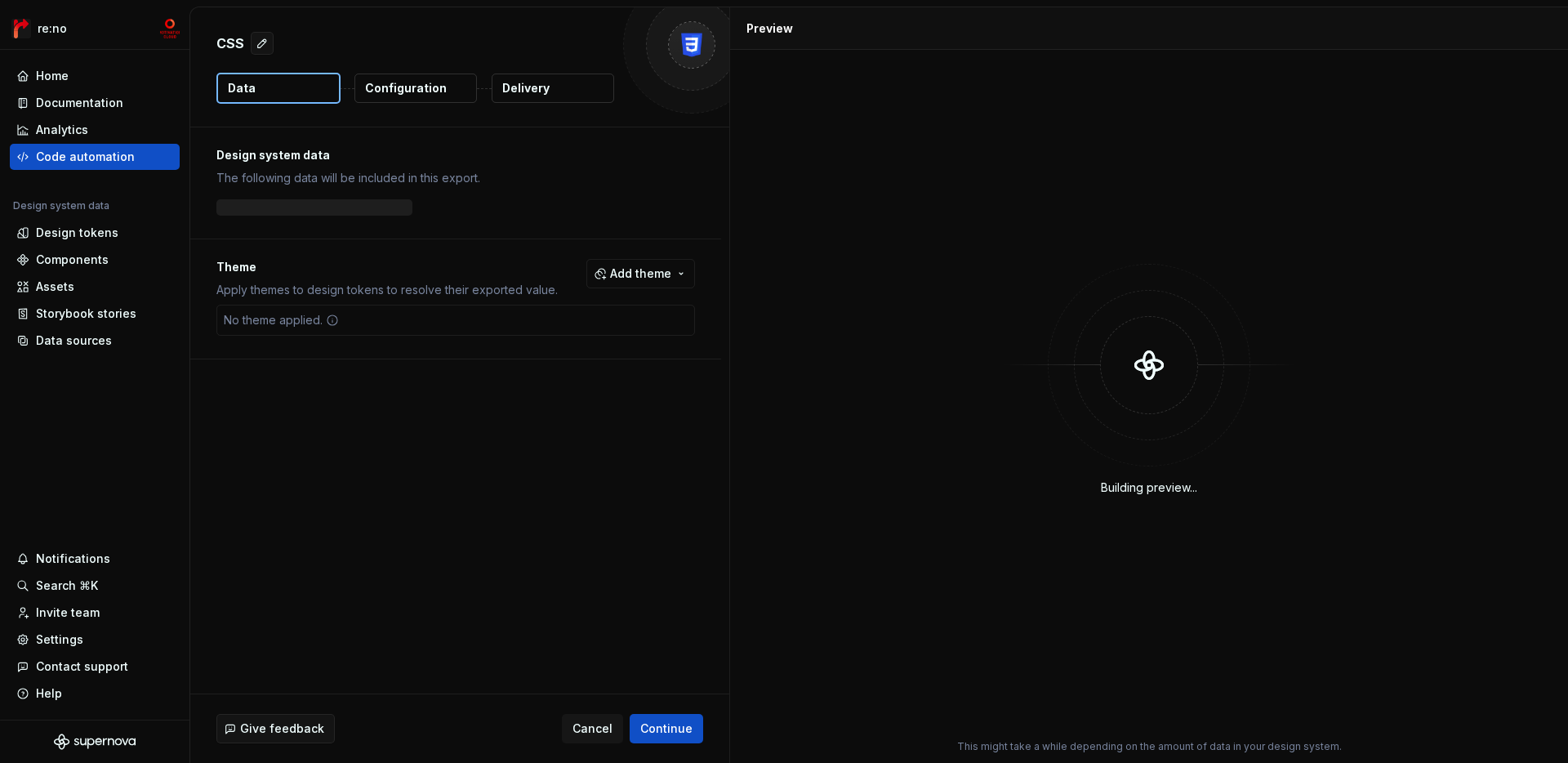
click at [431, 83] on p "Configuration" at bounding box center [406, 88] width 82 height 16
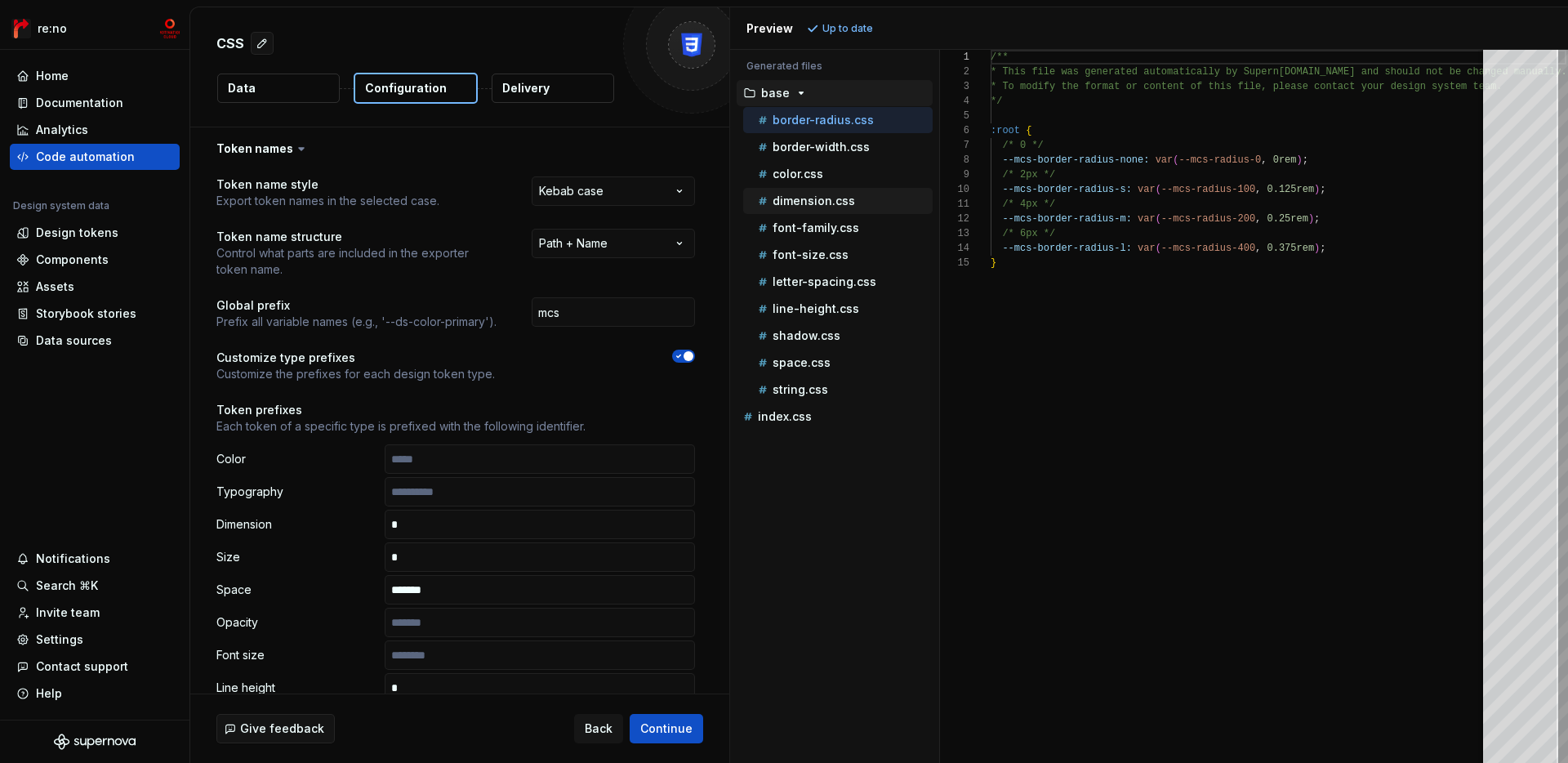
click at [847, 207] on div "dimension.css" at bounding box center [844, 200] width 178 height 16
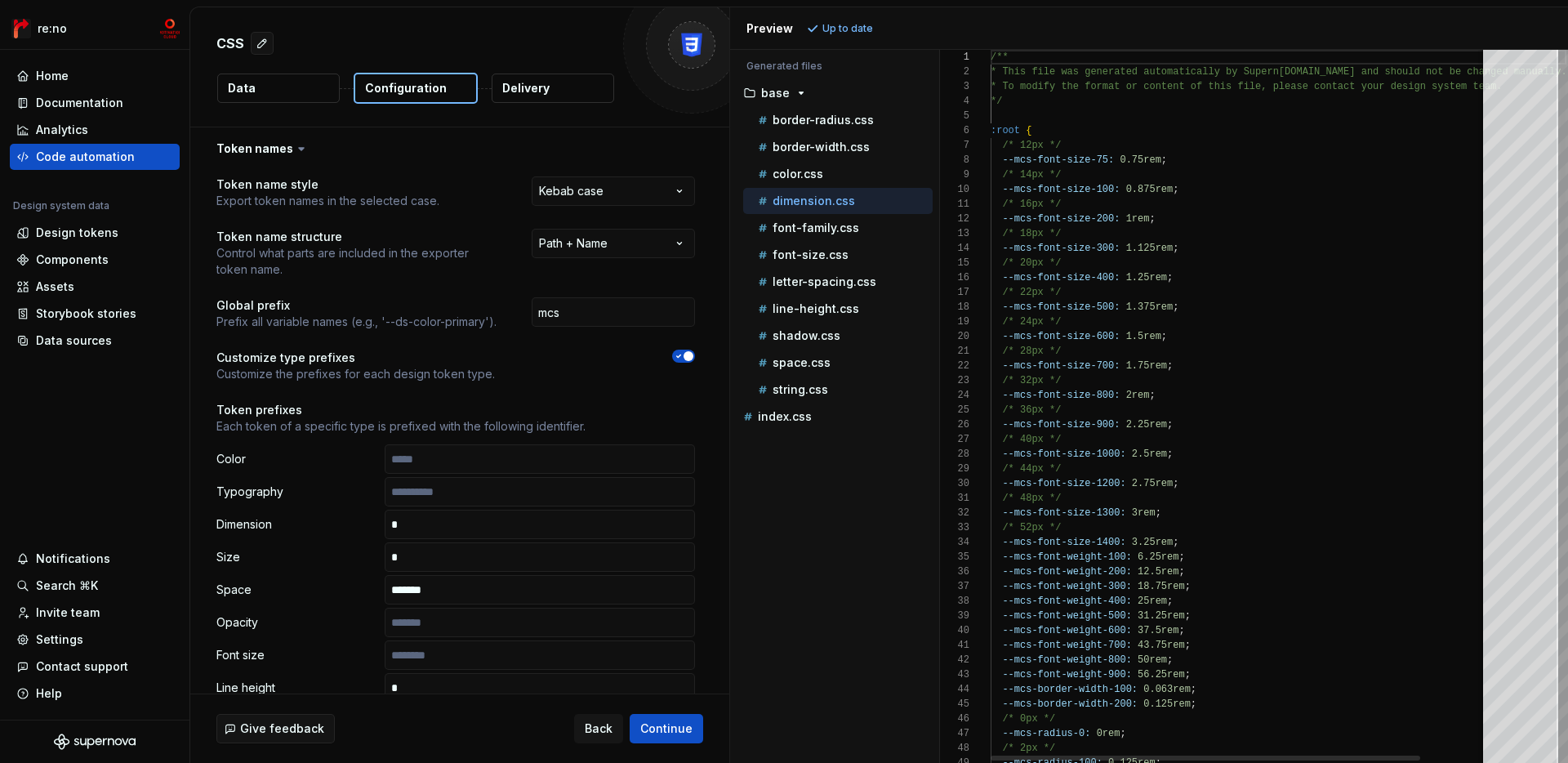
scroll to position [147, 0]
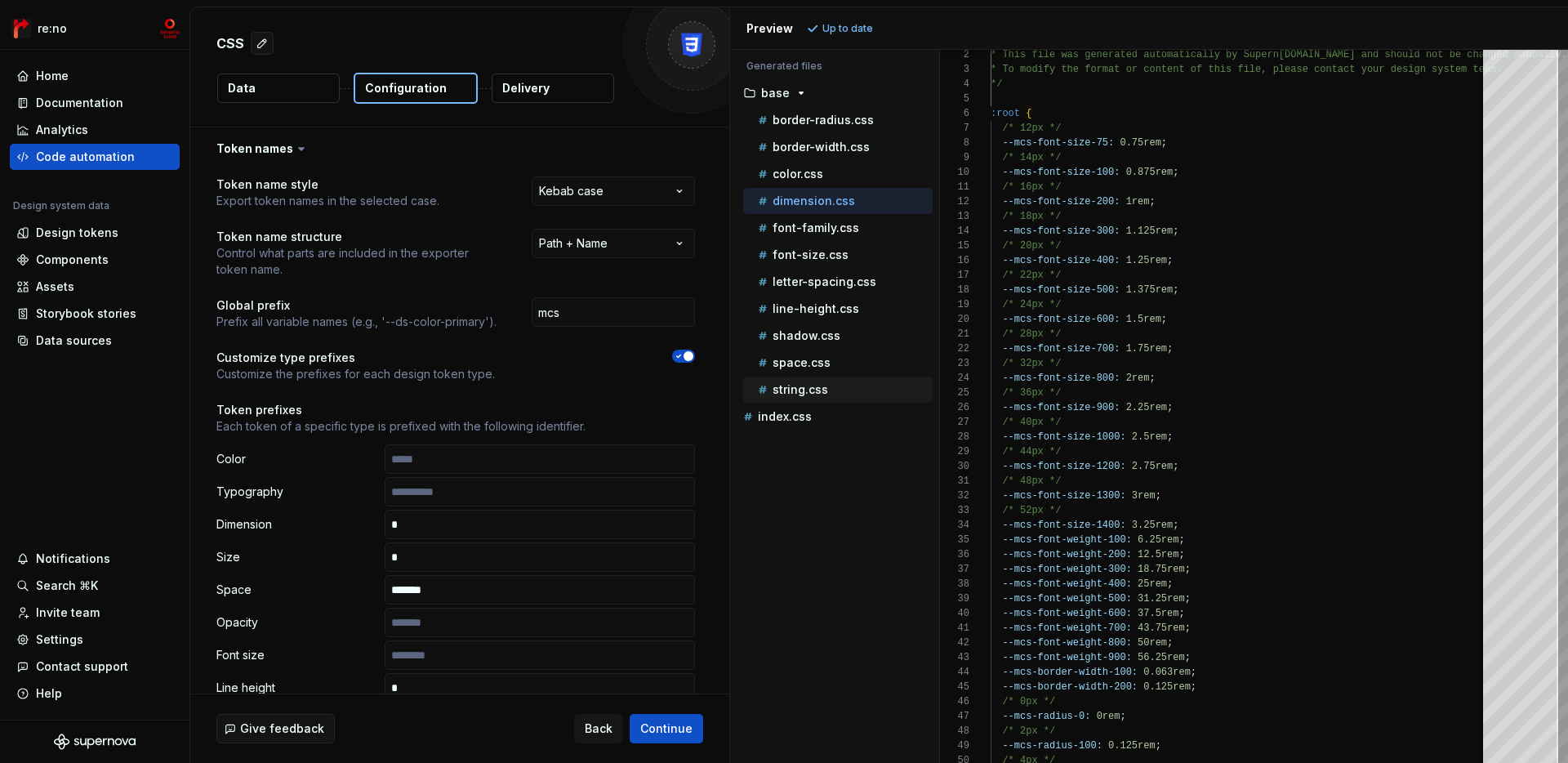
click at [836, 387] on div "string.css" at bounding box center [844, 389] width 178 height 16
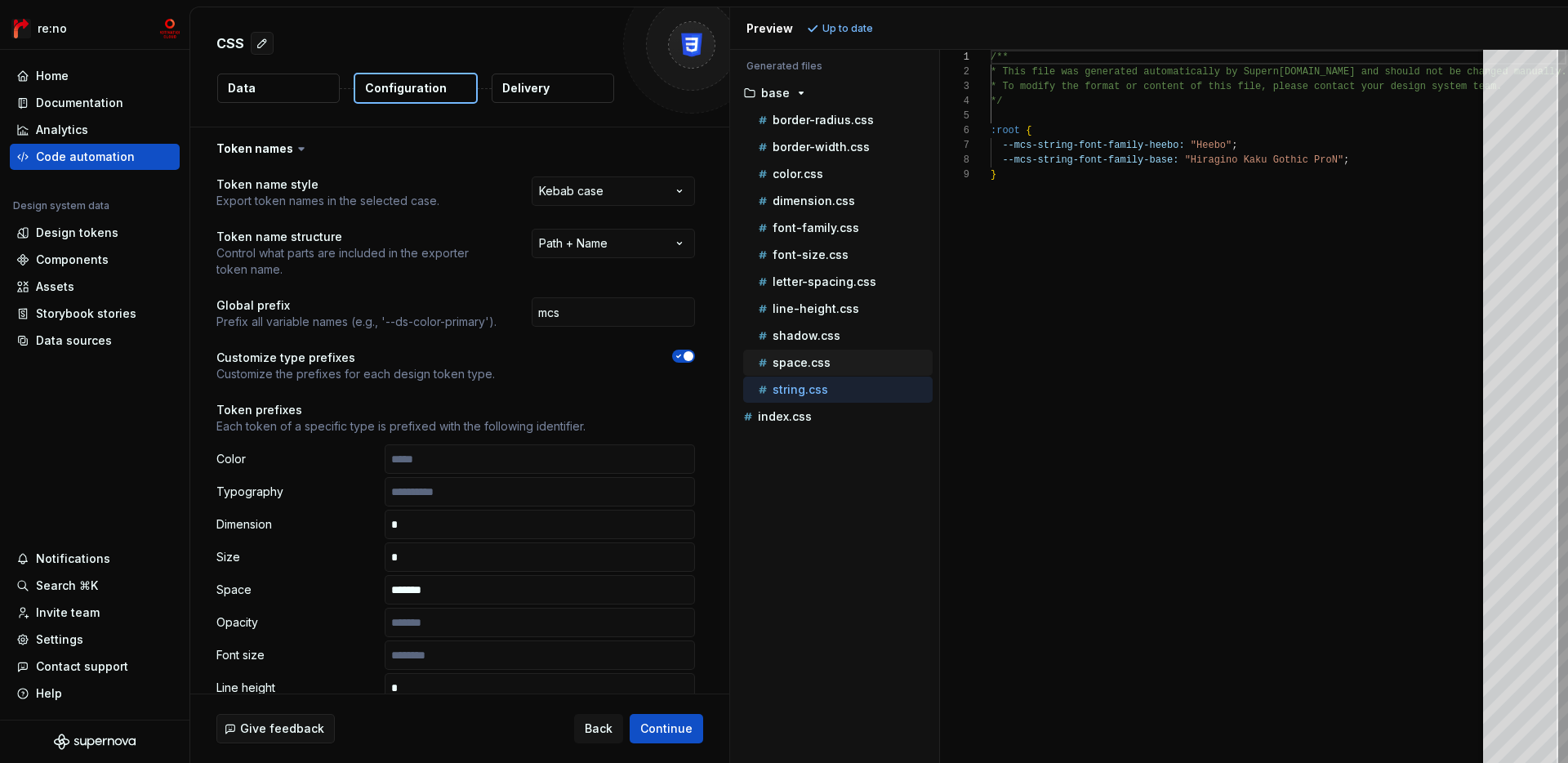
click at [843, 363] on div "space.css" at bounding box center [844, 363] width 178 height 16
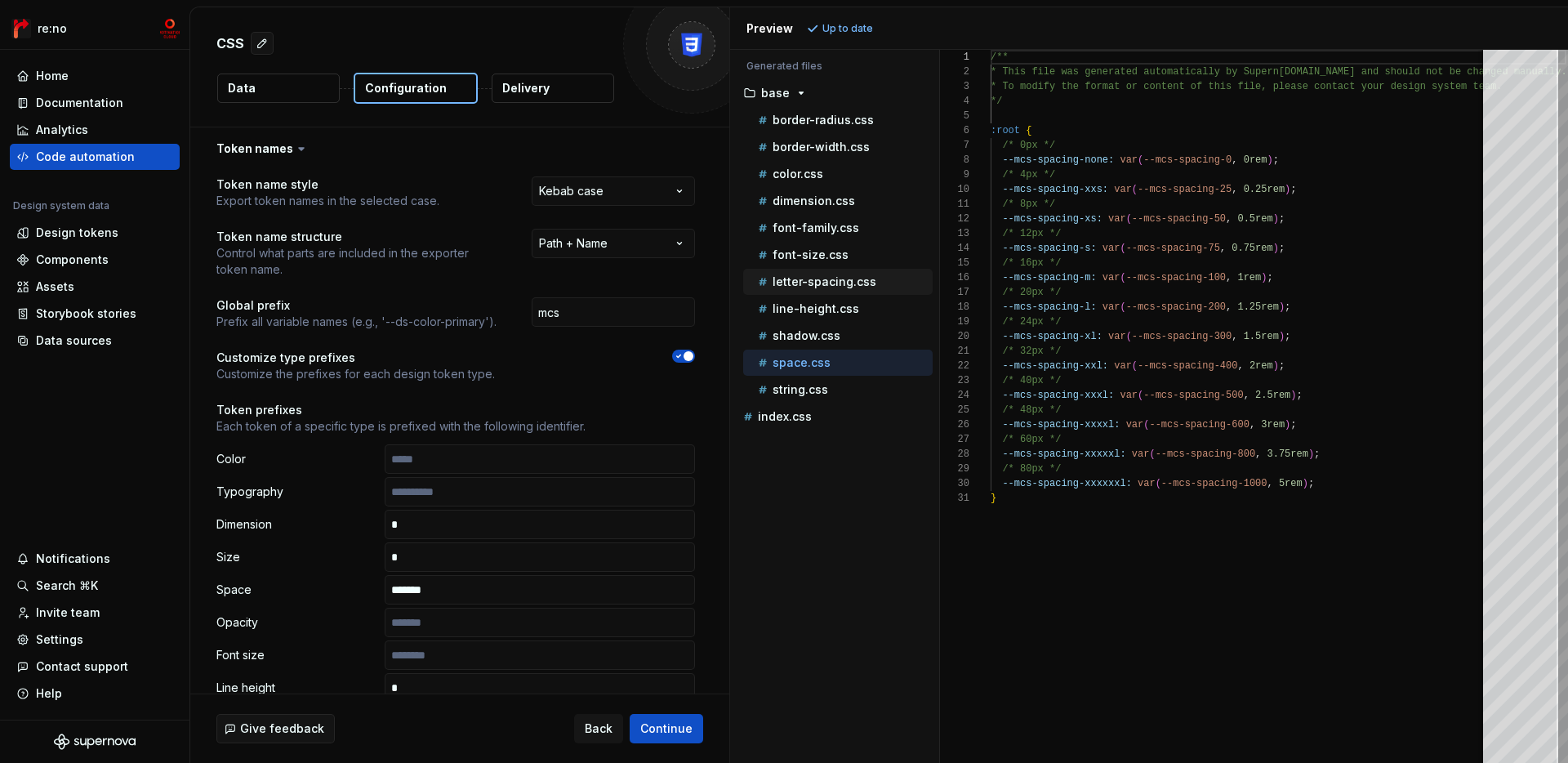
click at [841, 280] on p "letter-spacing.css" at bounding box center [824, 281] width 104 height 13
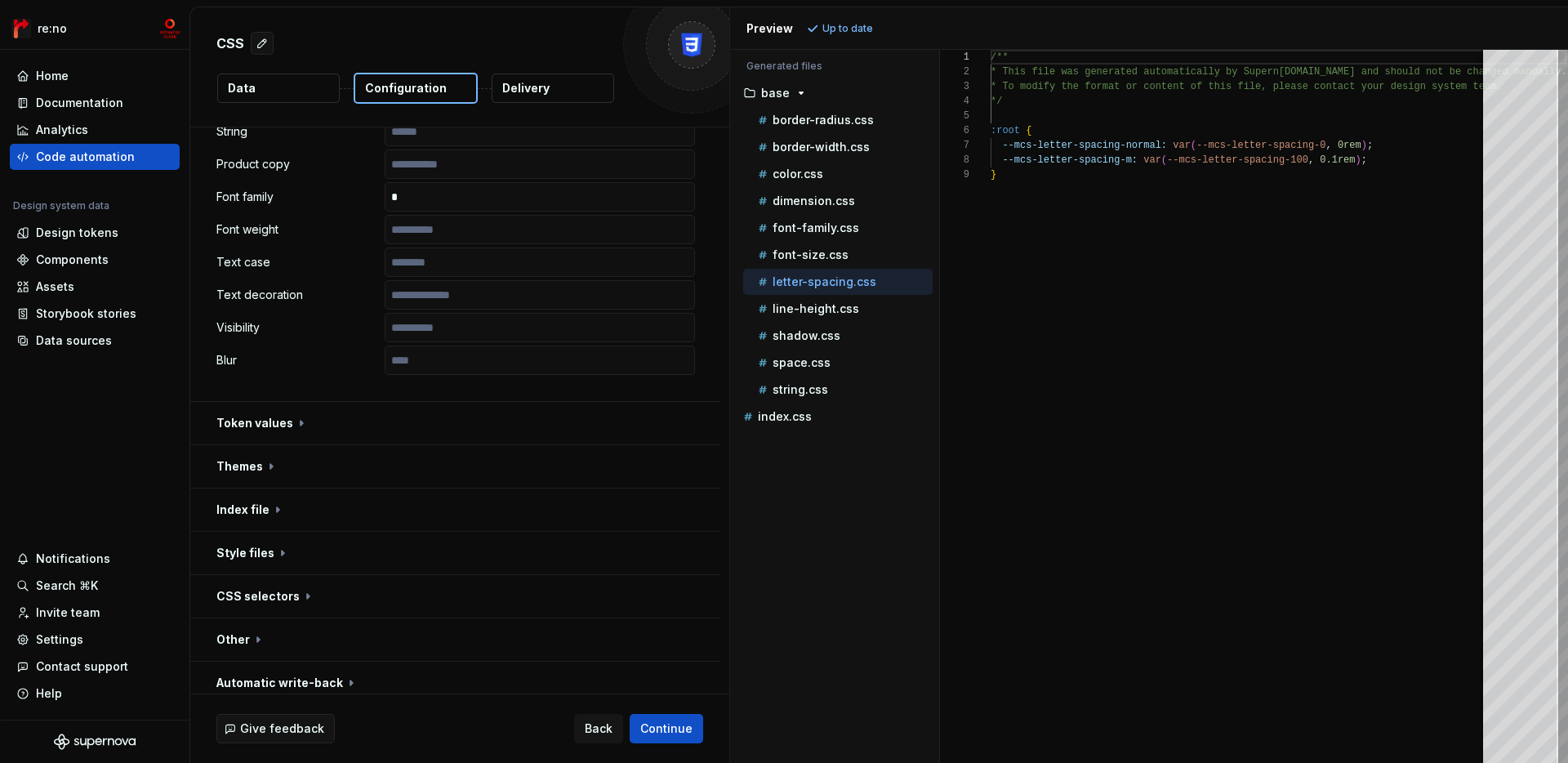
scroll to position [894, 0]
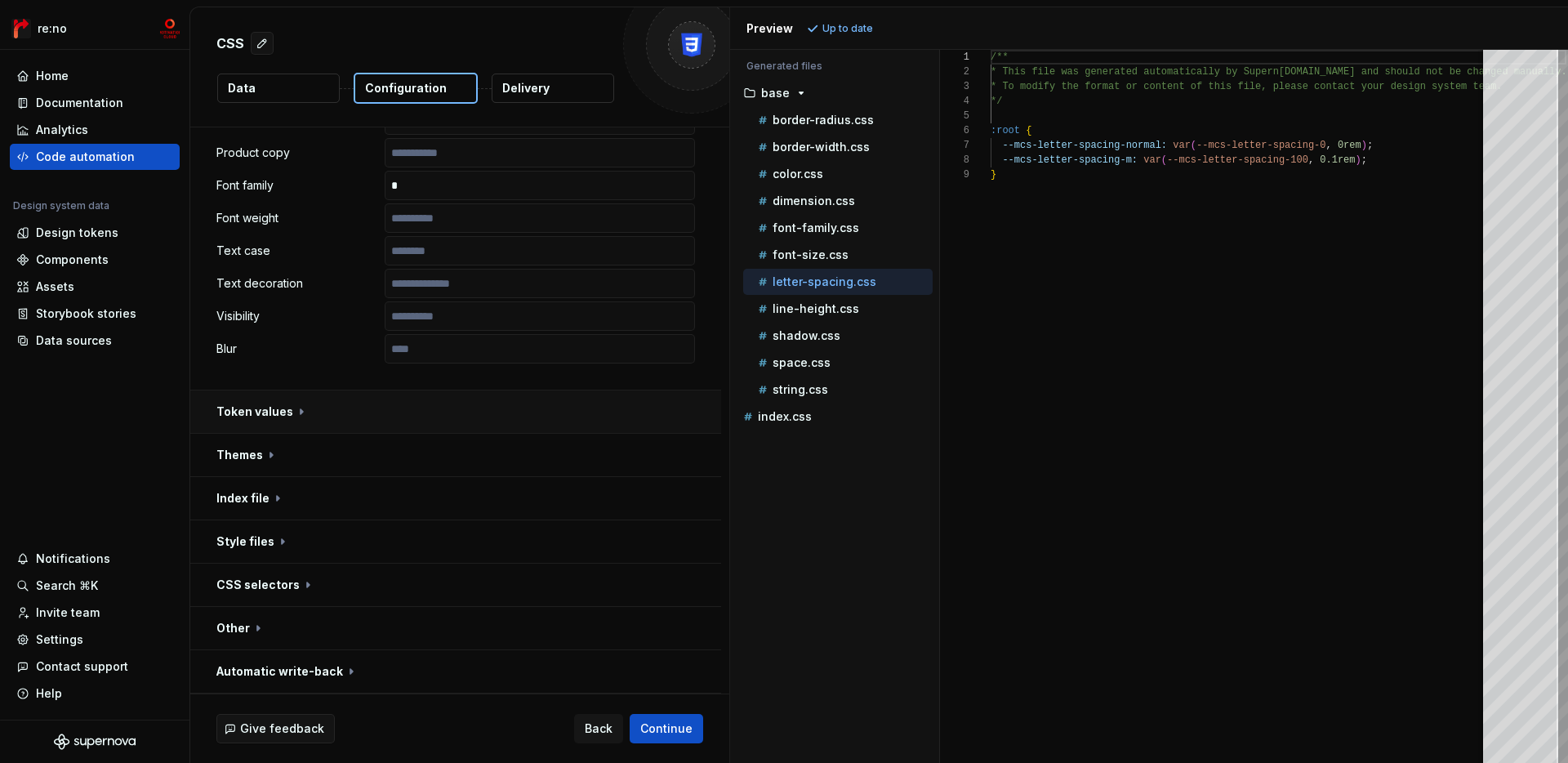
click at [285, 426] on button "button" at bounding box center [456, 411] width 531 height 42
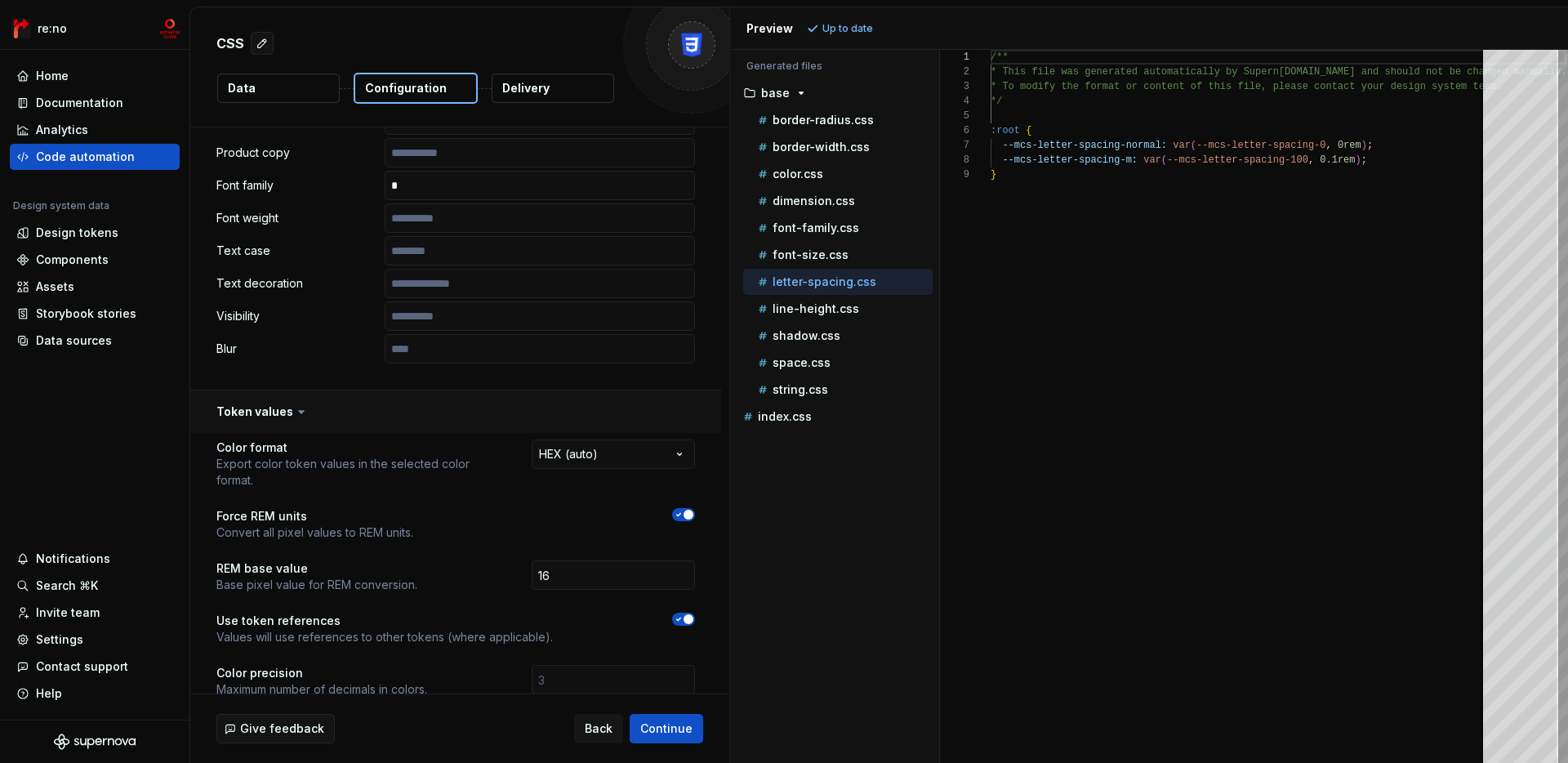
scroll to position [905, 0]
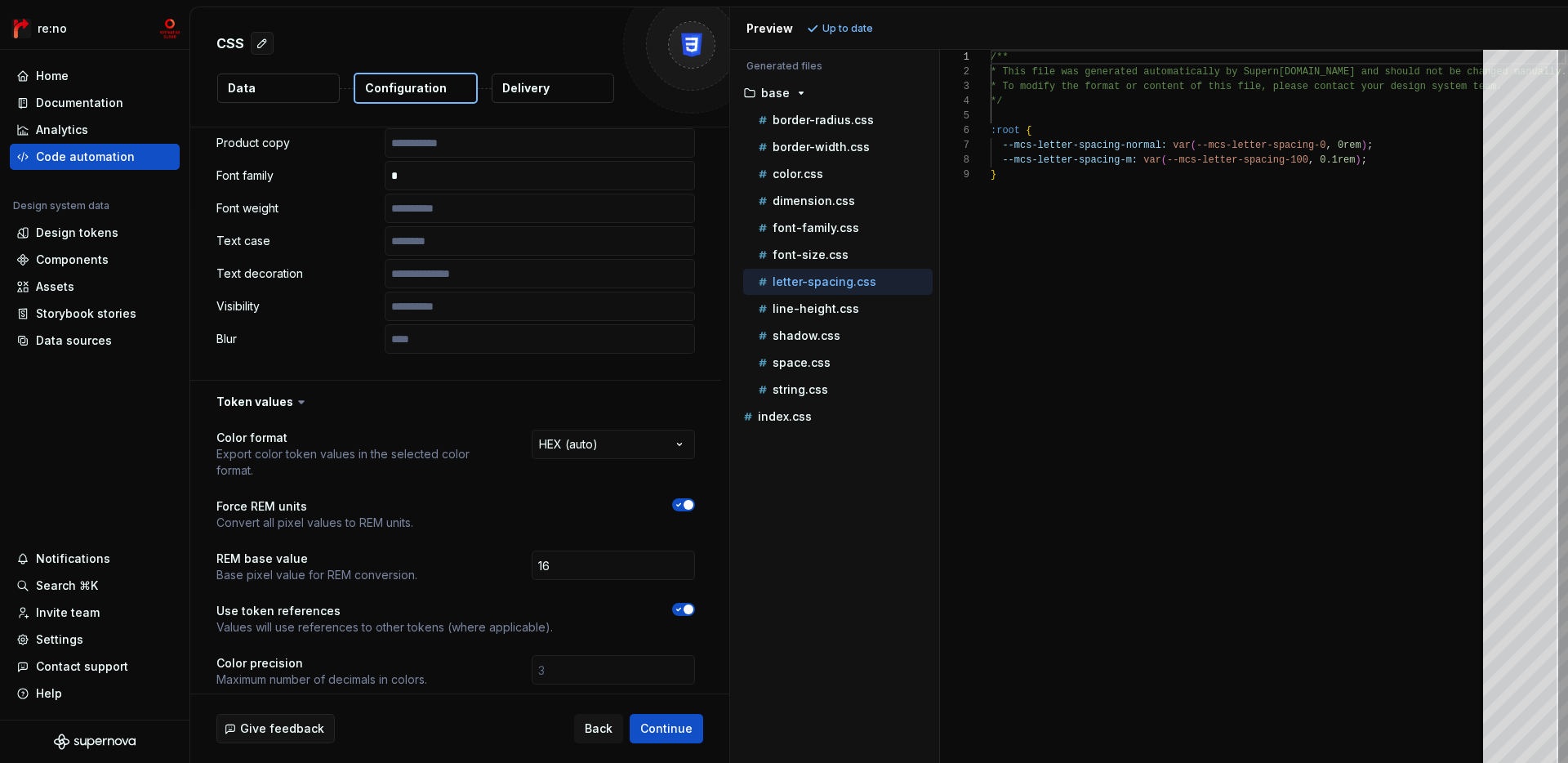
click at [685, 500] on icon "button" at bounding box center [678, 504] width 13 height 9
click at [828, 32] on span "Refresh preview" at bounding box center [864, 28] width 82 height 13
click at [695, 498] on button "button" at bounding box center [683, 504] width 23 height 13
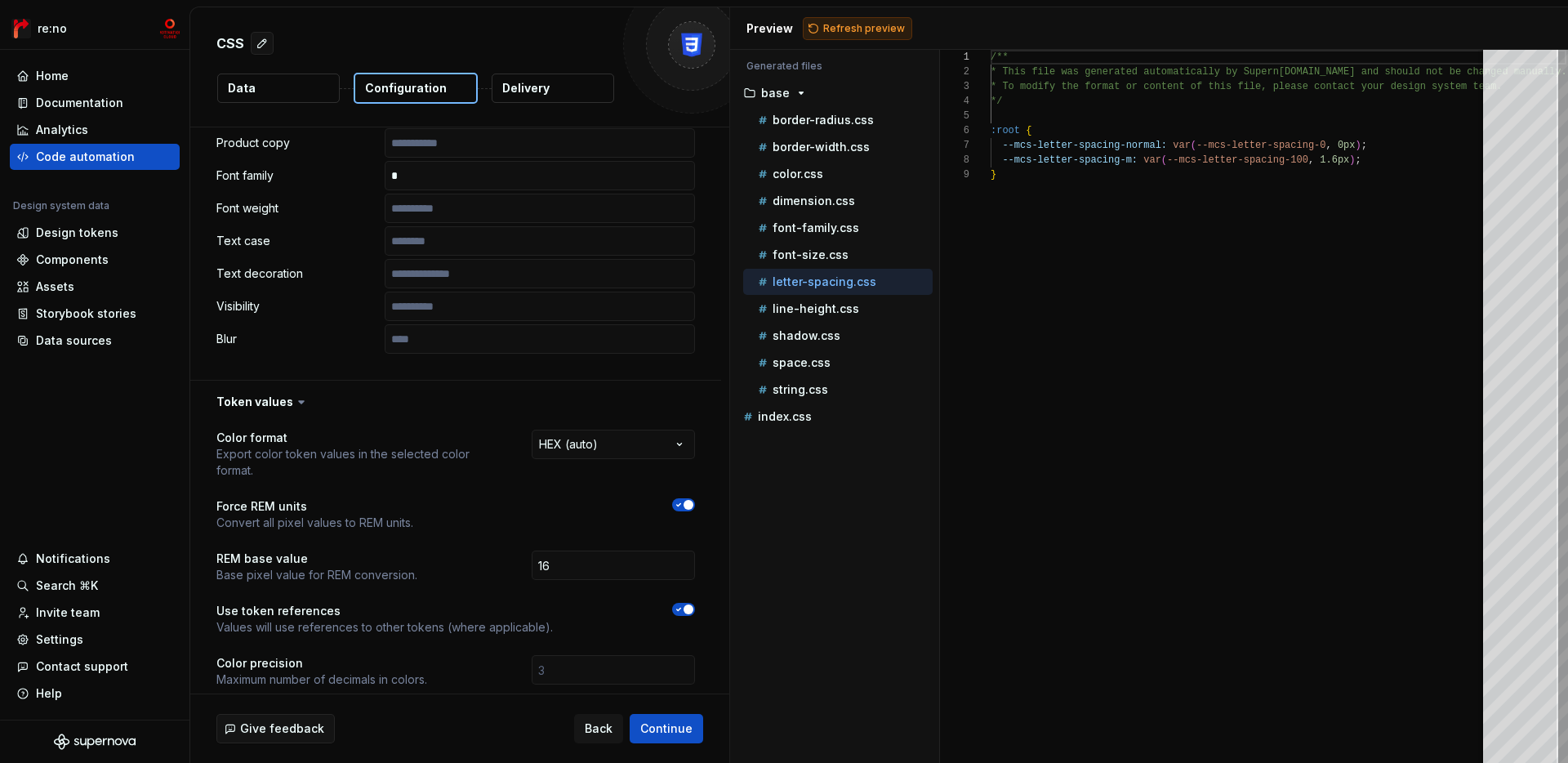
click at [862, 38] on button "Refresh preview" at bounding box center [857, 28] width 110 height 23
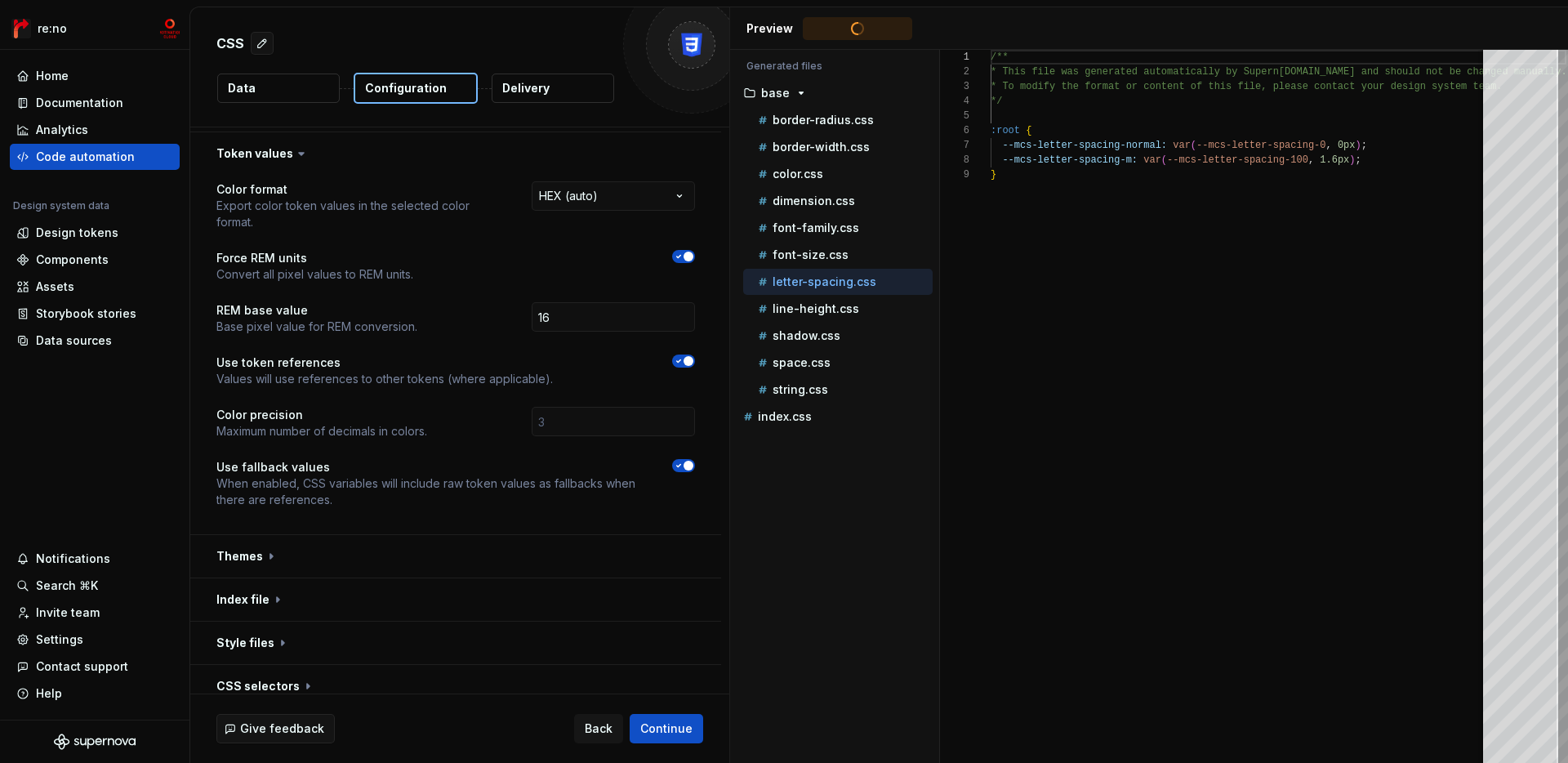
type textarea "**********"
click at [109, 230] on div "Design tokens" at bounding box center [78, 232] width 83 height 16
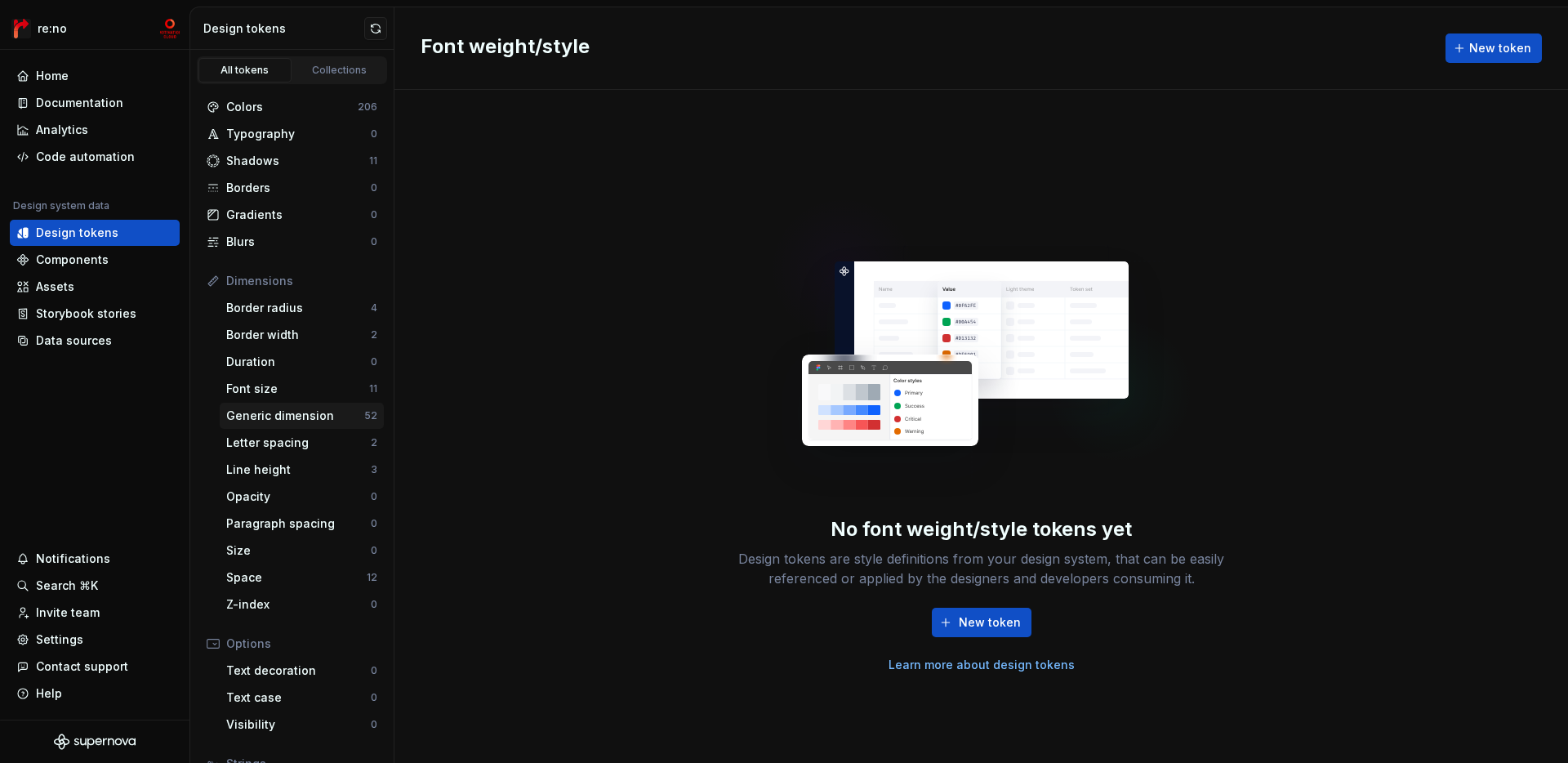
scroll to position [131, 0]
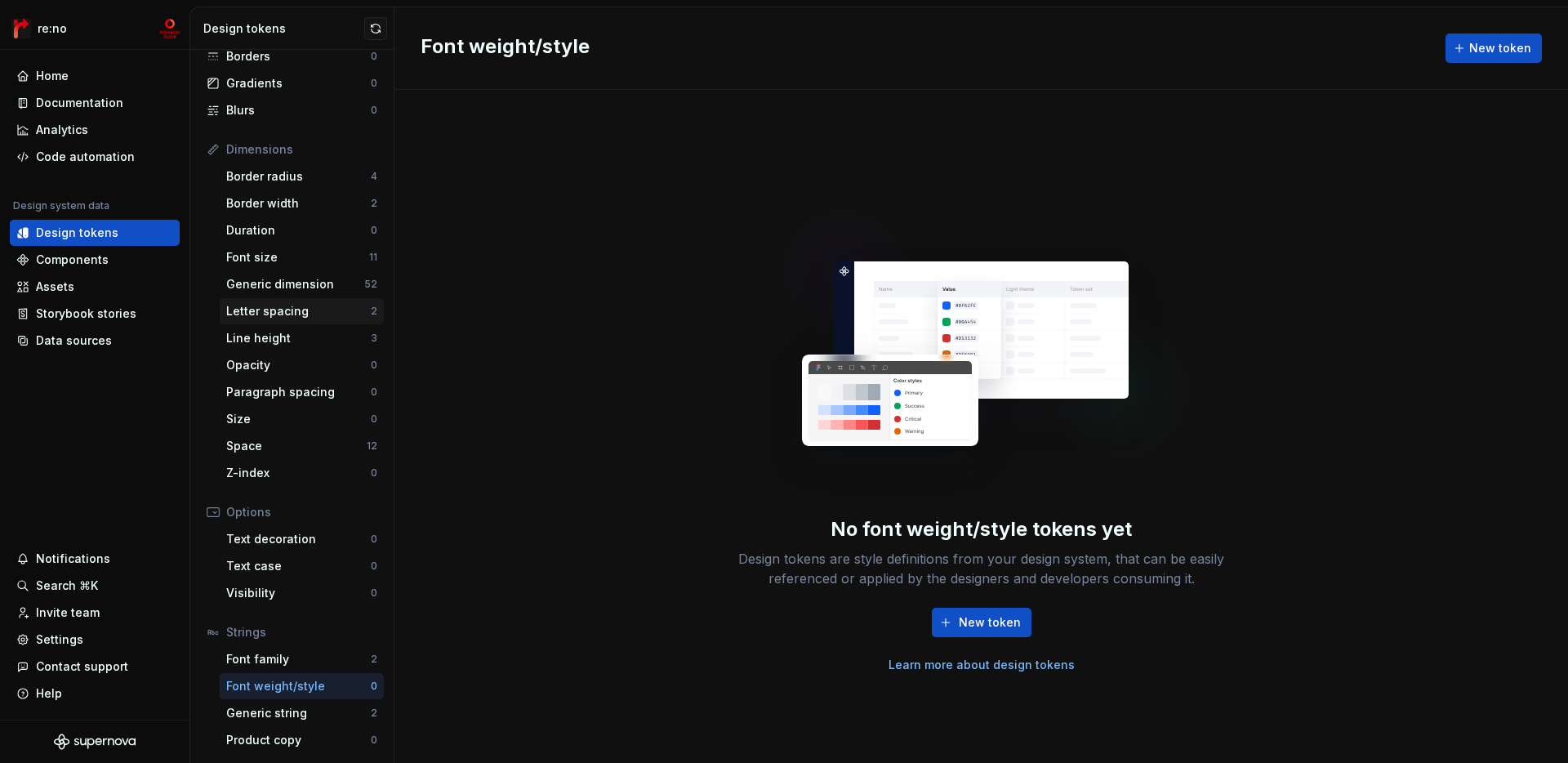
click at [276, 315] on div "Letter spacing" at bounding box center [299, 311] width 145 height 16
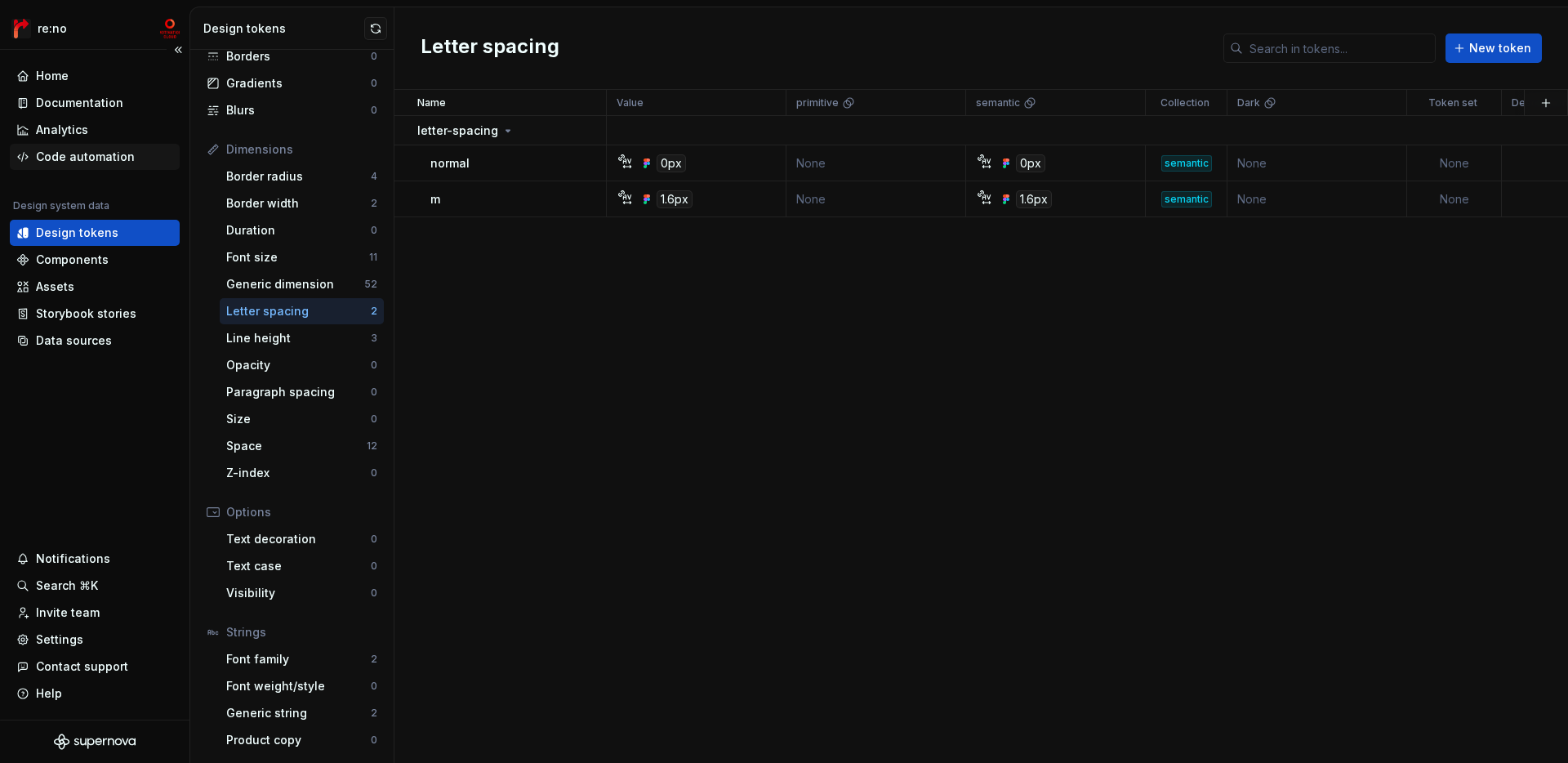
click at [102, 164] on div "Code automation" at bounding box center [85, 156] width 99 height 16
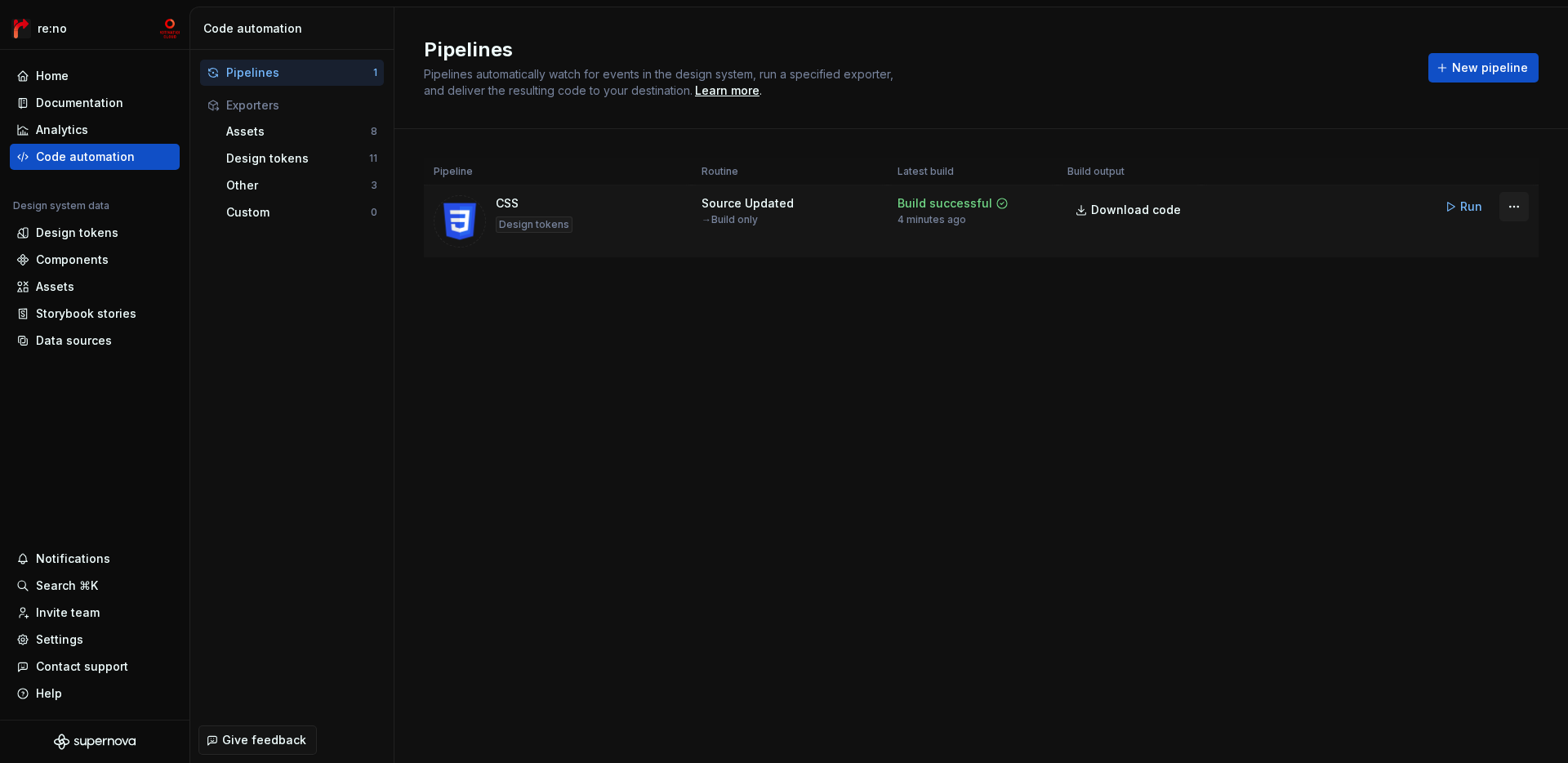
click at [1124, 206] on html "re:no Home Documentation Analytics Code automation Design system data Design to…" at bounding box center [784, 382] width 1568 height 763
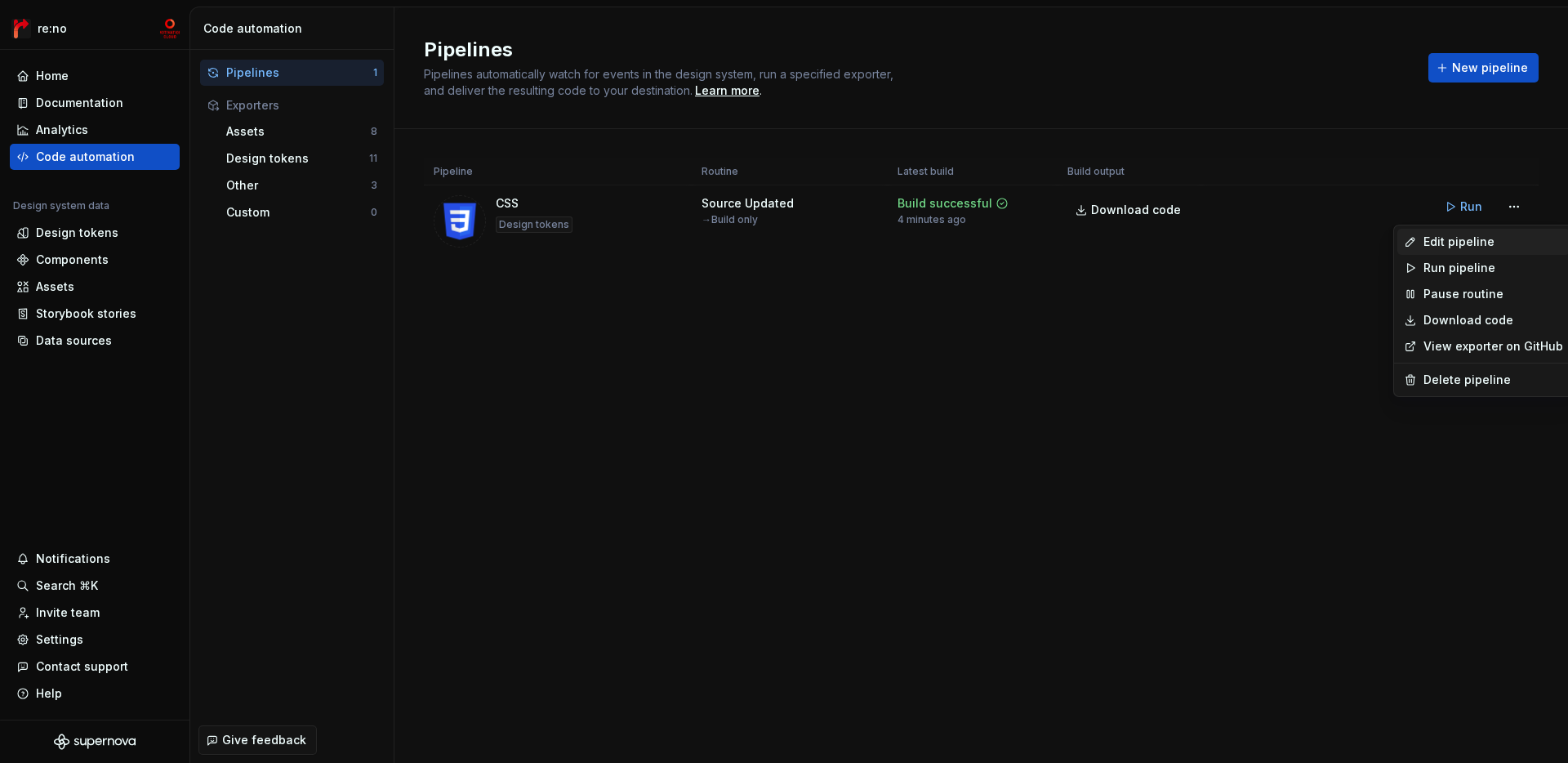
click at [1124, 236] on div "Edit pipeline" at bounding box center [1494, 242] width 140 height 16
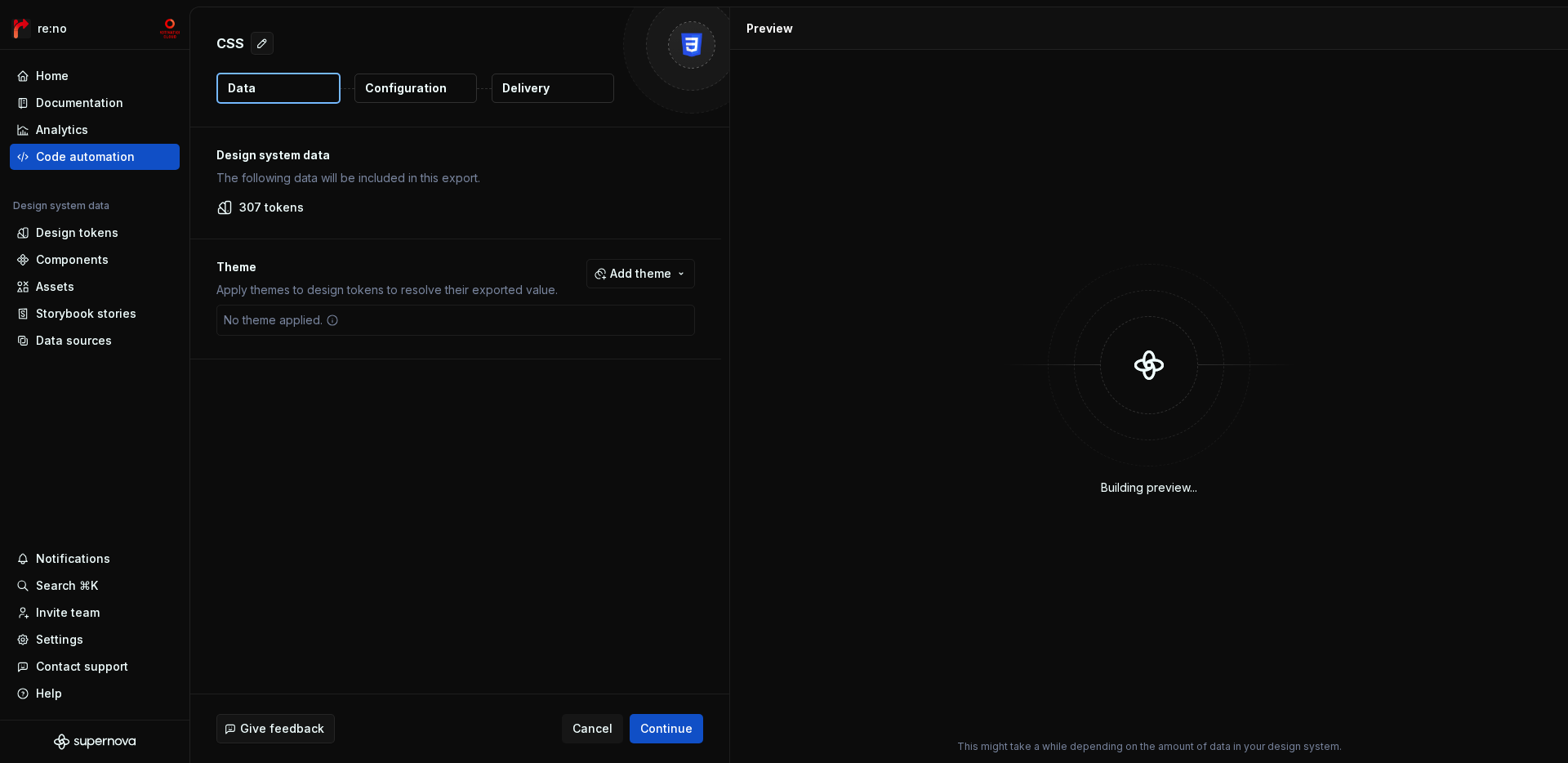
click at [443, 103] on div "Configuration" at bounding box center [416, 88] width 124 height 31
click at [448, 94] on button "Configuration" at bounding box center [416, 88] width 123 height 29
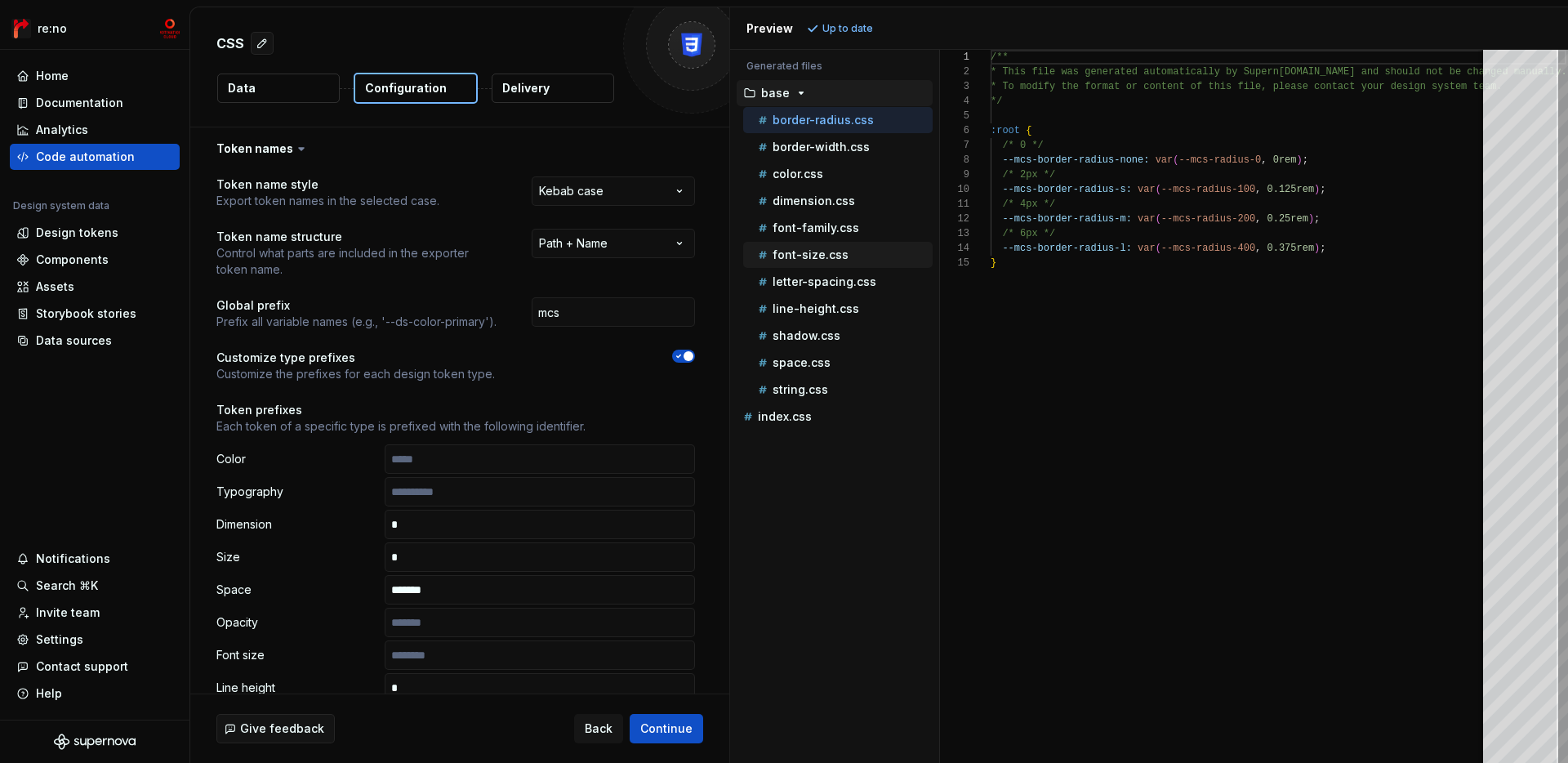
click at [838, 262] on div "font-size.css" at bounding box center [844, 255] width 178 height 16
type textarea "**********"
click at [838, 262] on div "font-size.css" at bounding box center [844, 255] width 178 height 16
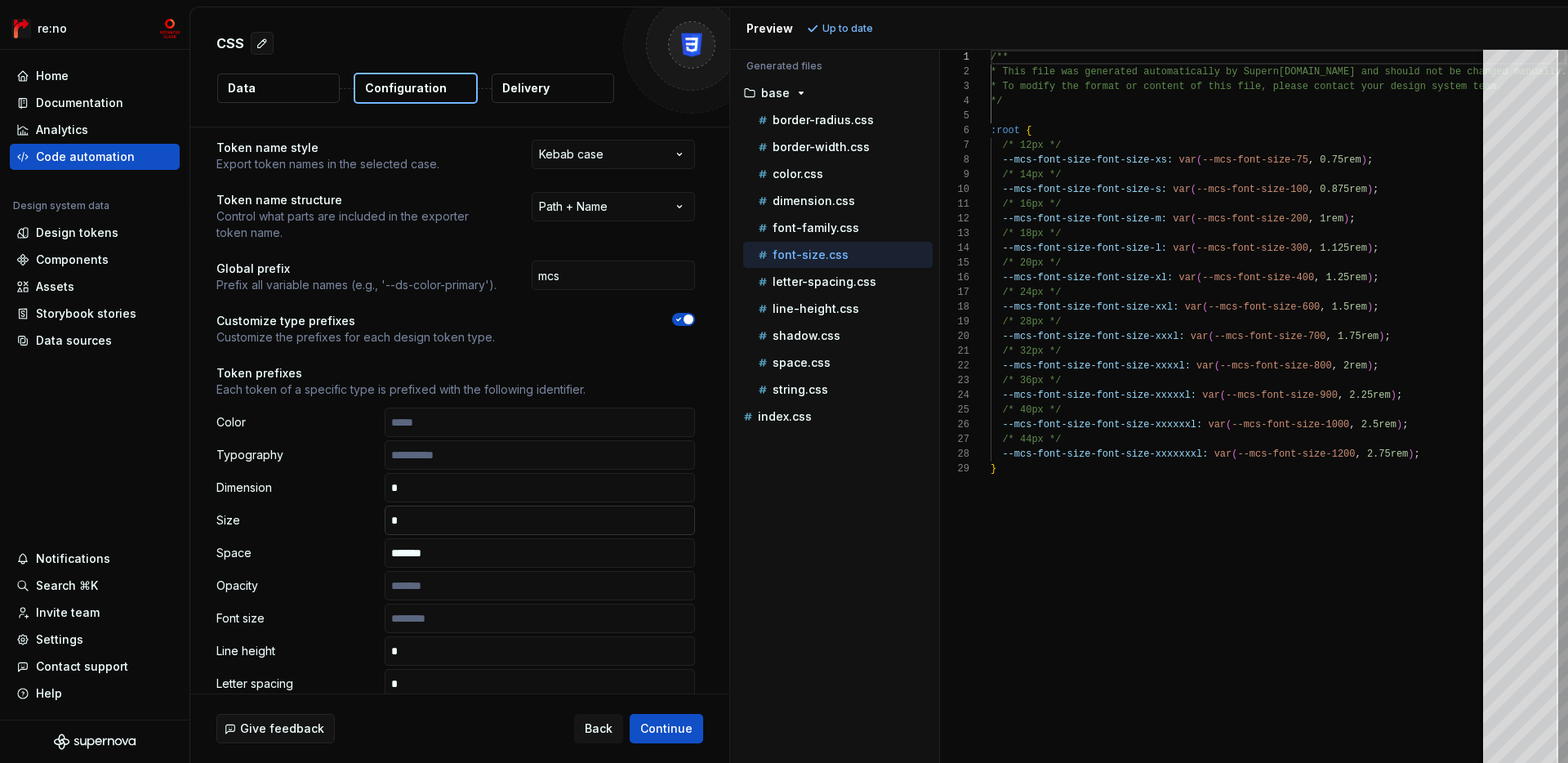
scroll to position [38, 0]
click at [507, 610] on input "text" at bounding box center [540, 618] width 311 height 29
click at [893, 34] on span "Refresh preview" at bounding box center [864, 28] width 82 height 13
click at [850, 287] on p "letter-spacing.css" at bounding box center [824, 281] width 104 height 13
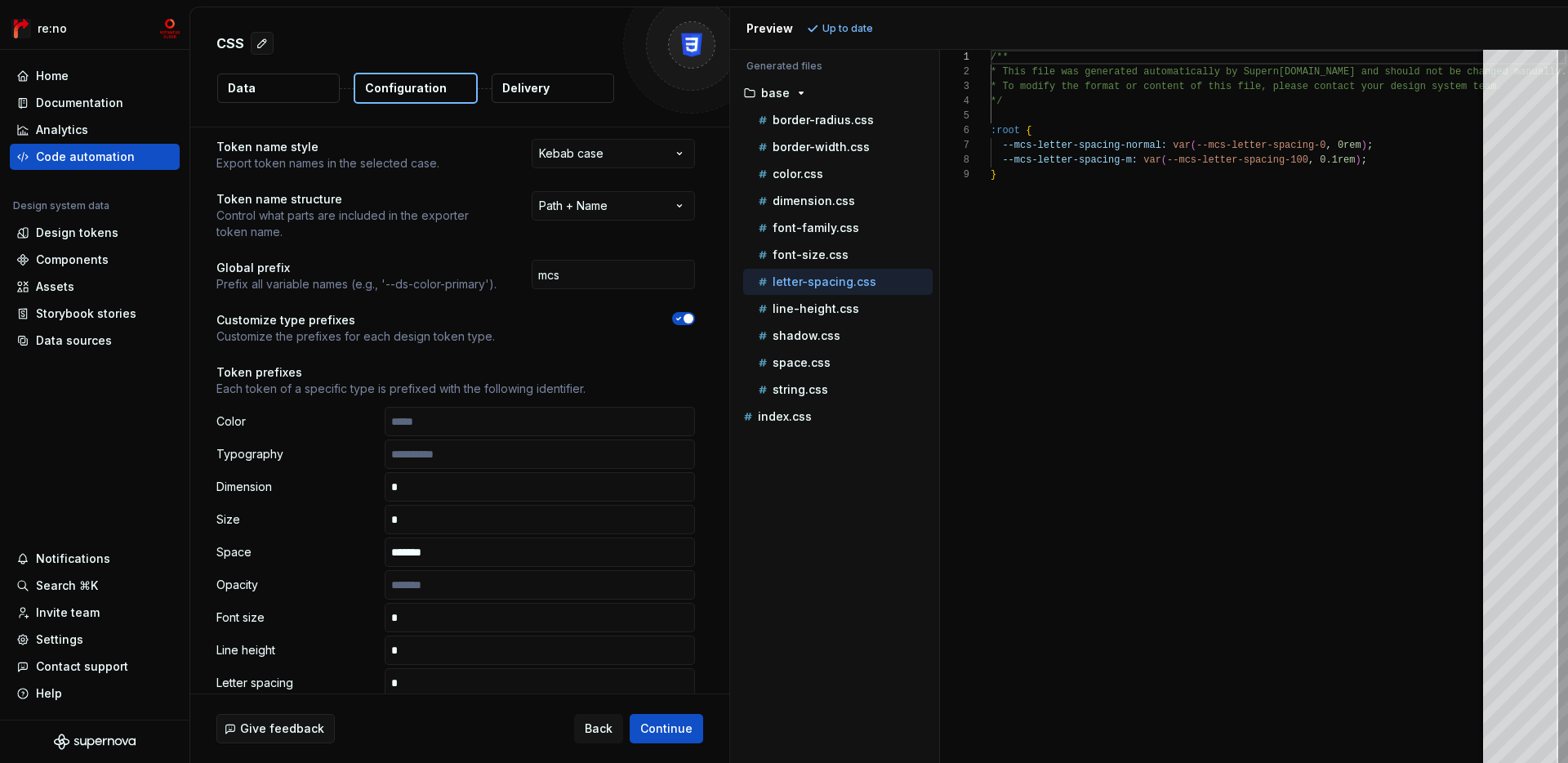
scroll to position [117, 0]
click at [801, 373] on div "space.css" at bounding box center [838, 363] width 190 height 26
click at [807, 363] on p "space.css" at bounding box center [801, 363] width 58 height 13
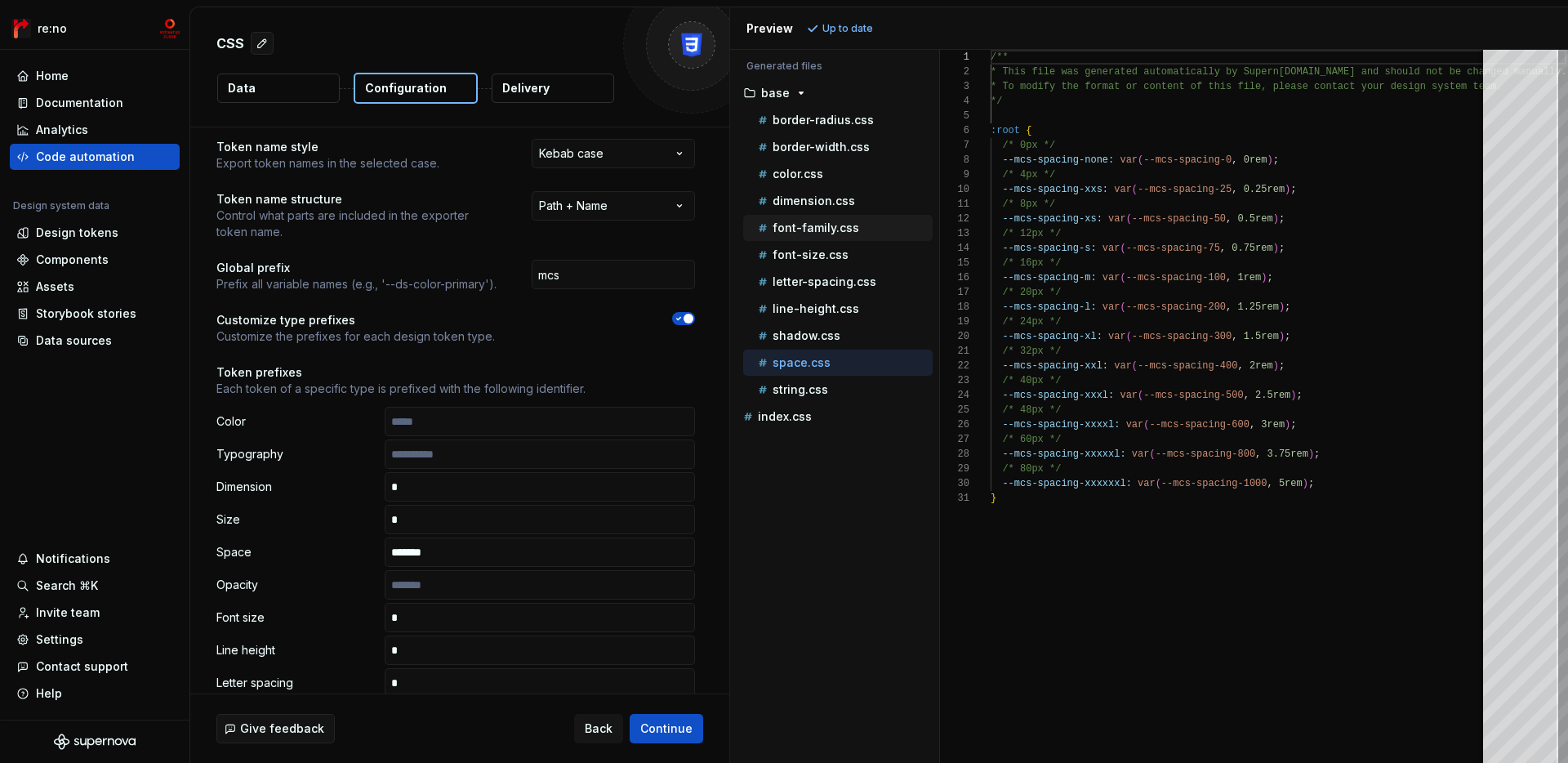
click at [811, 230] on p "font-family.css" at bounding box center [815, 227] width 86 height 13
type textarea "**********"
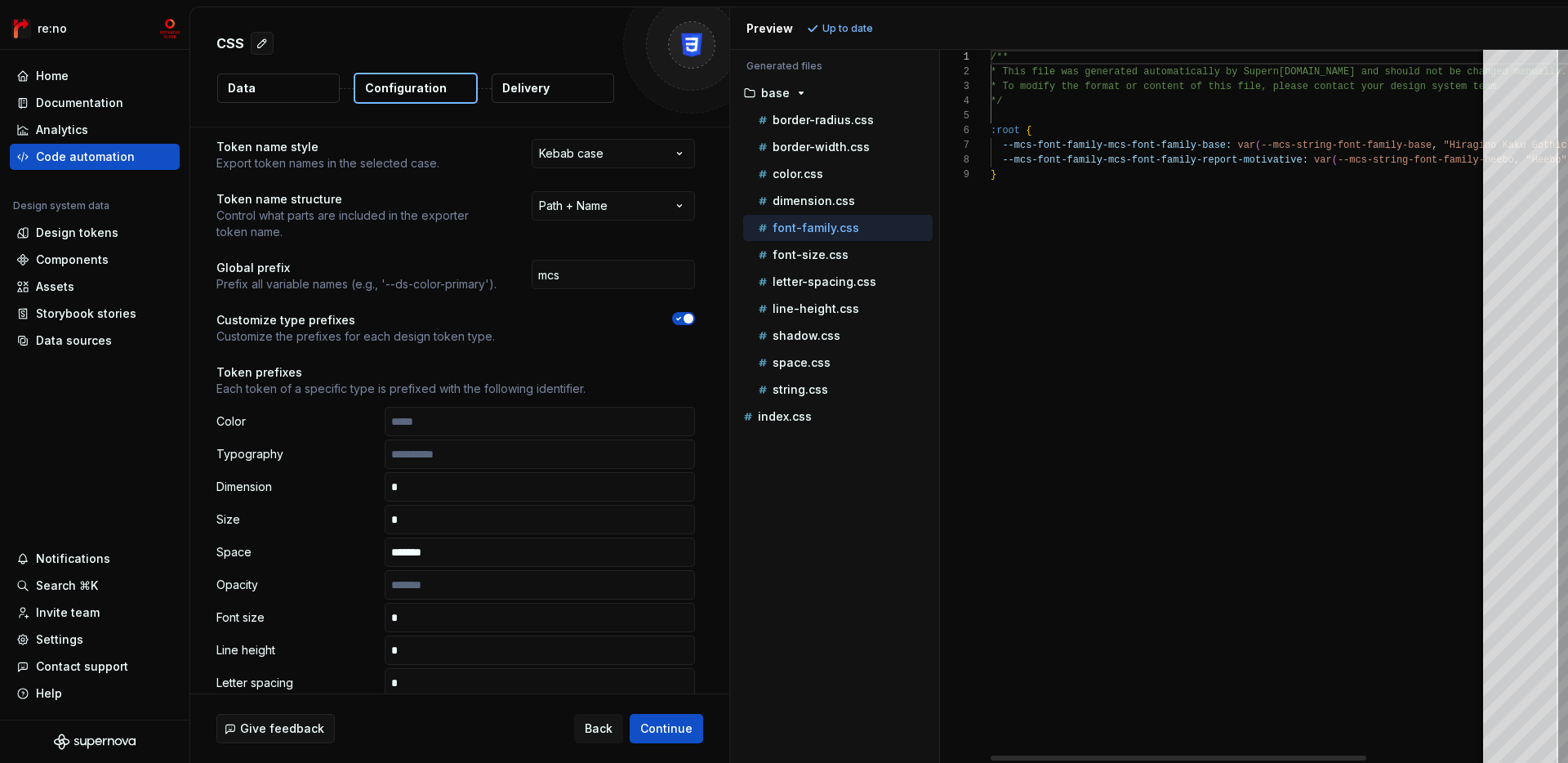
scroll to position [117, 0]
click at [666, 725] on span "Continue" at bounding box center [666, 728] width 53 height 16
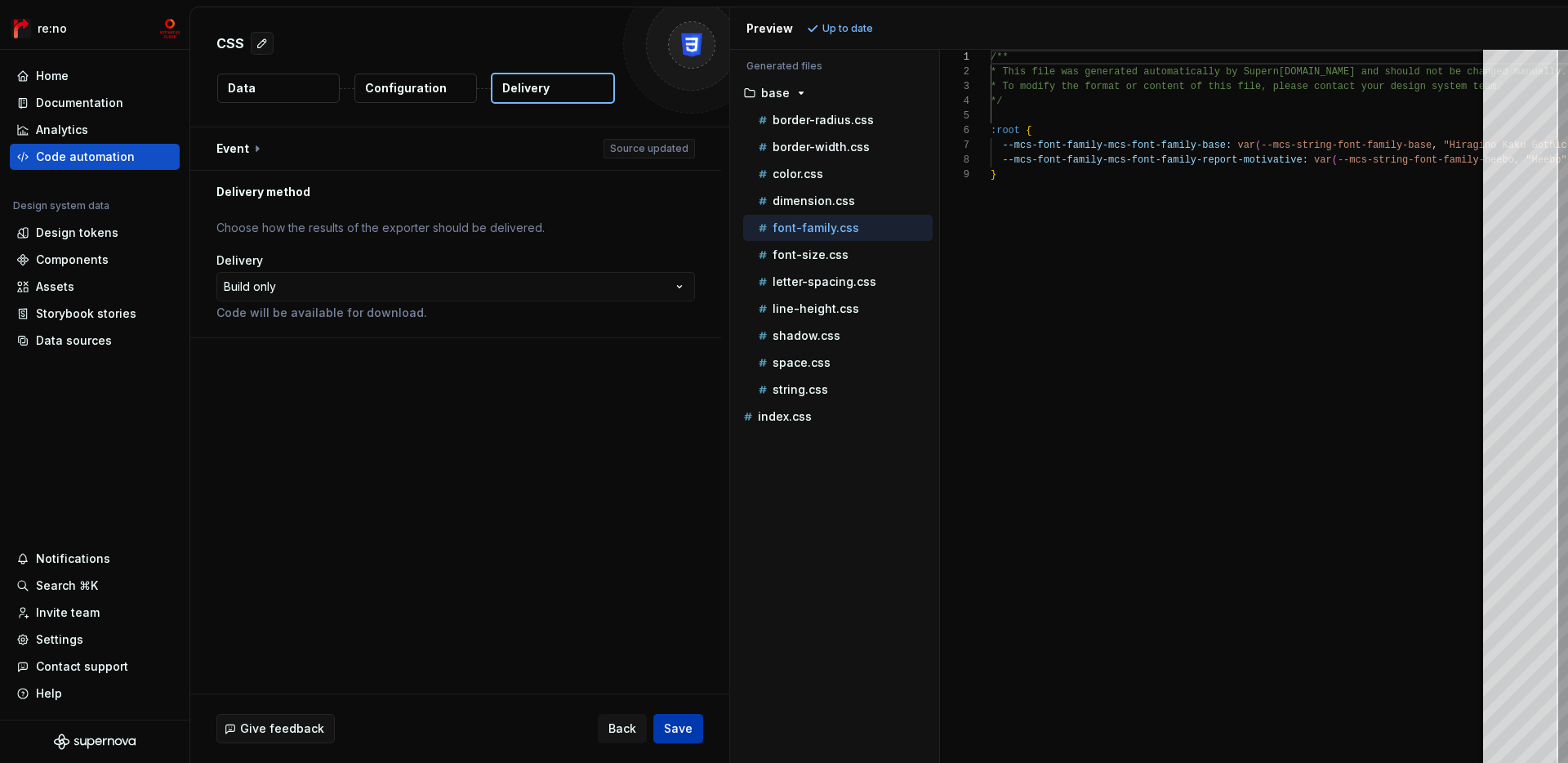
click at [666, 725] on span "Save" at bounding box center [677, 728] width 28 height 16
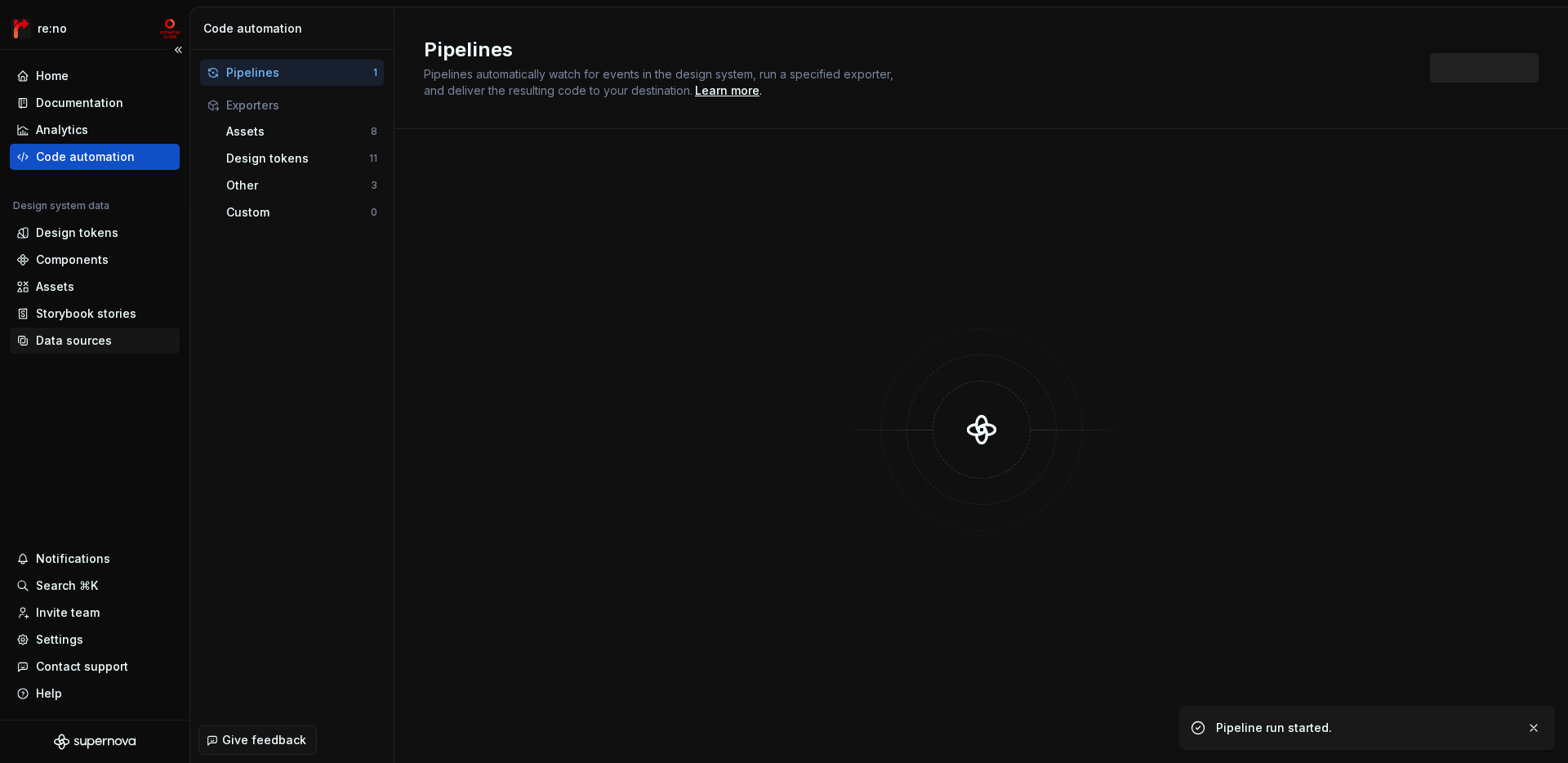
click at [79, 344] on div "Data sources" at bounding box center [74, 340] width 76 height 16
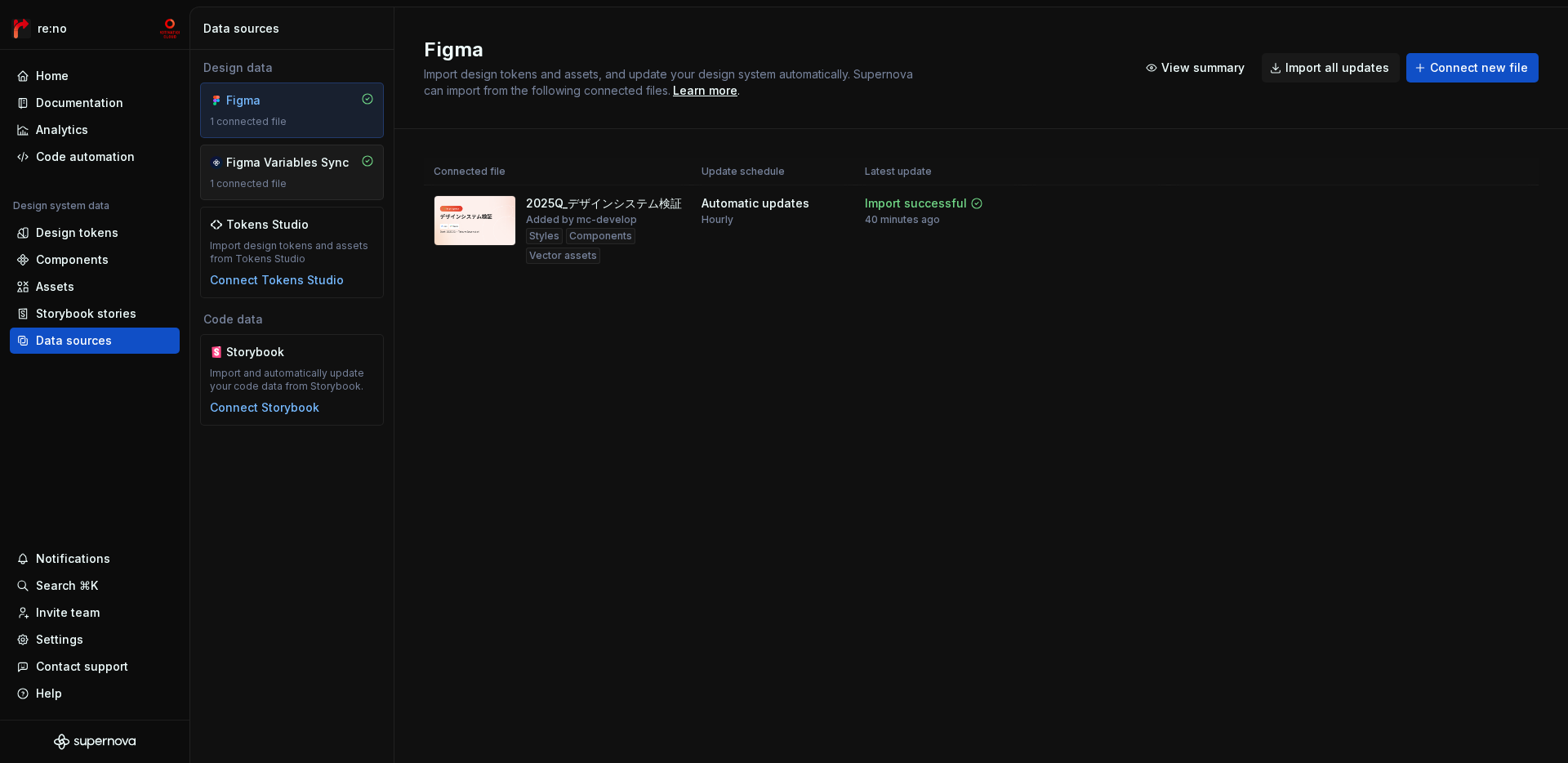
click at [293, 187] on div "1 connected file" at bounding box center [292, 183] width 164 height 13
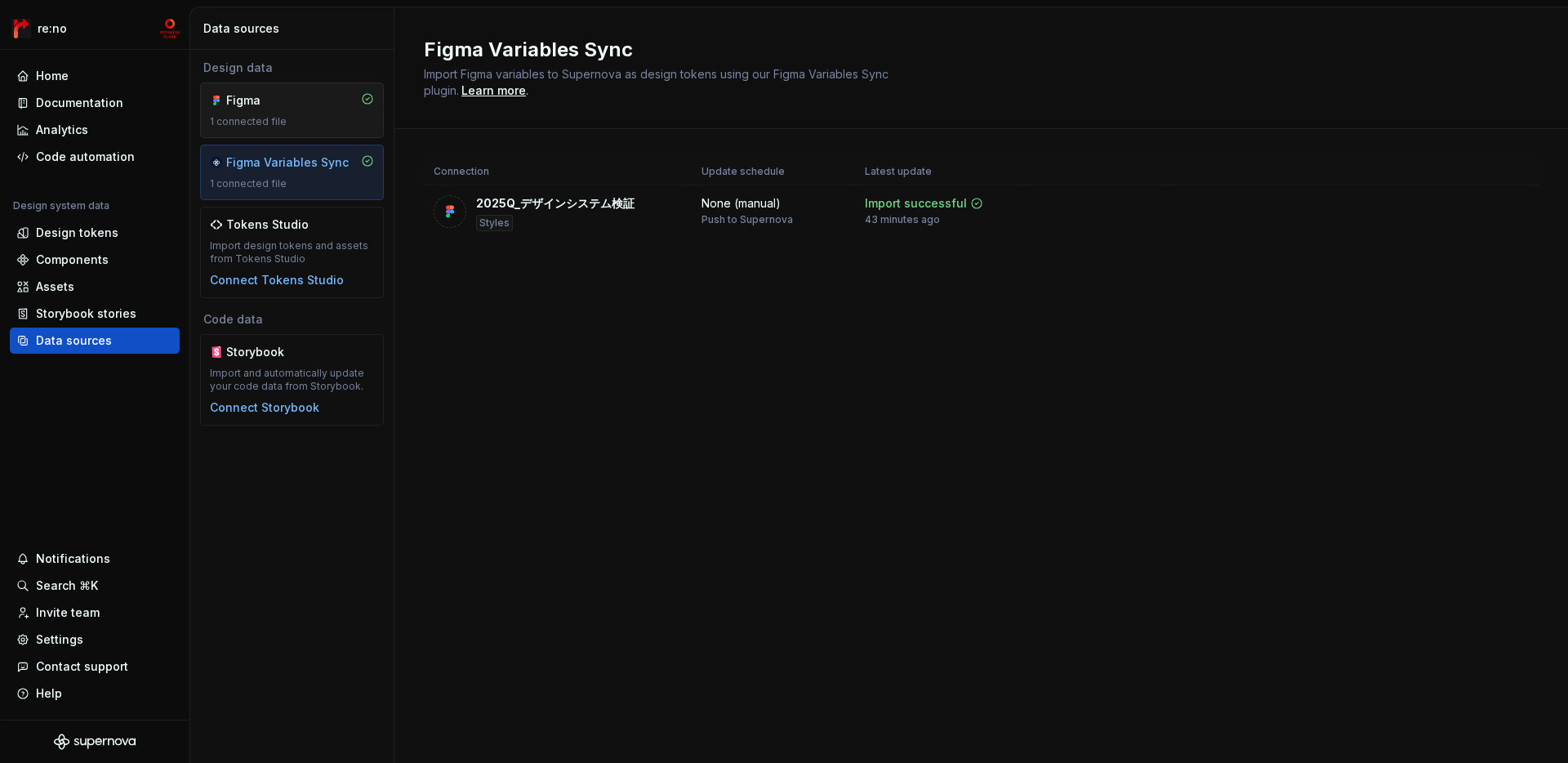
click at [293, 120] on div "1 connected file" at bounding box center [292, 121] width 164 height 13
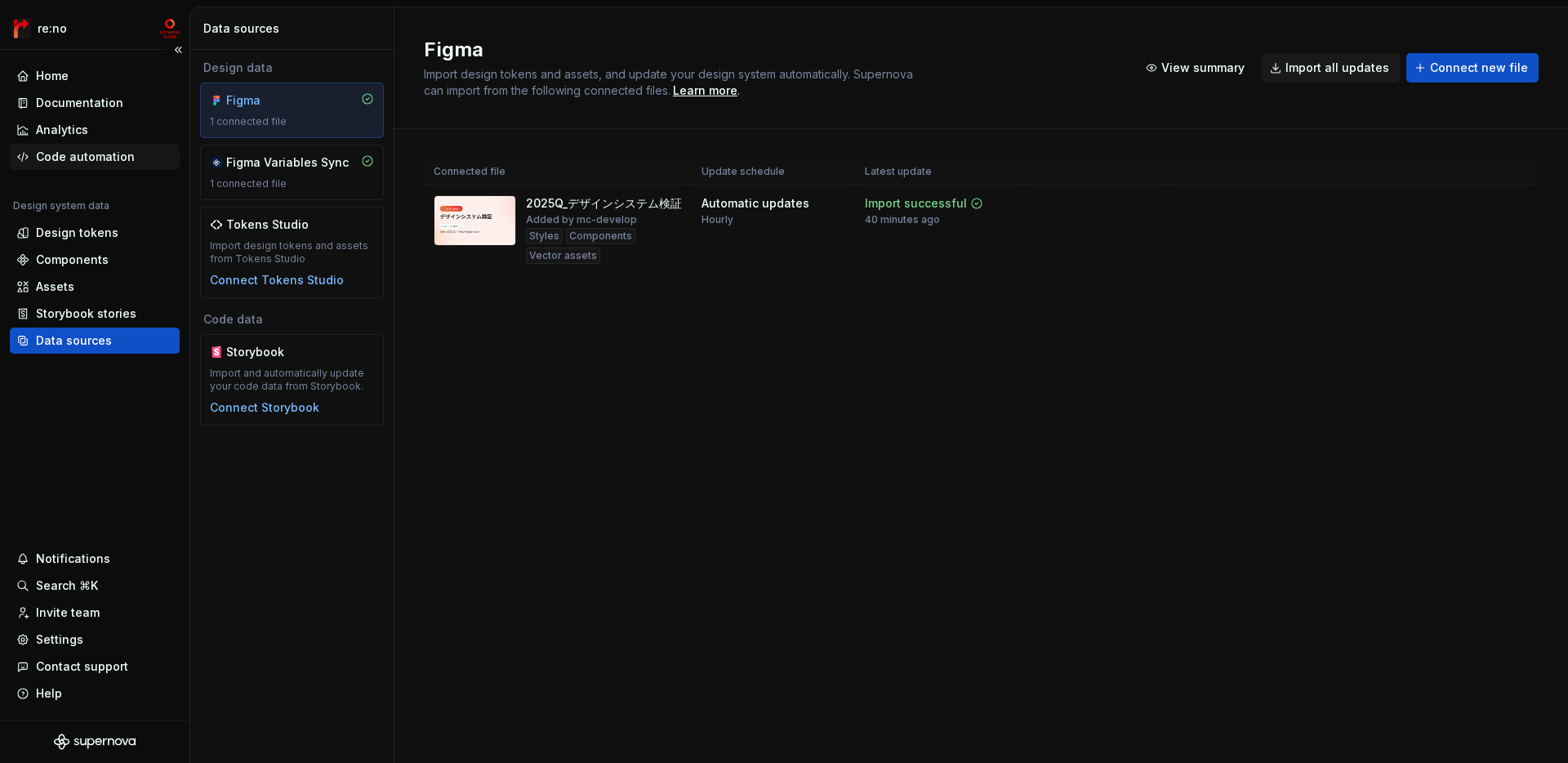
click at [104, 160] on div "Code automation" at bounding box center [85, 156] width 99 height 16
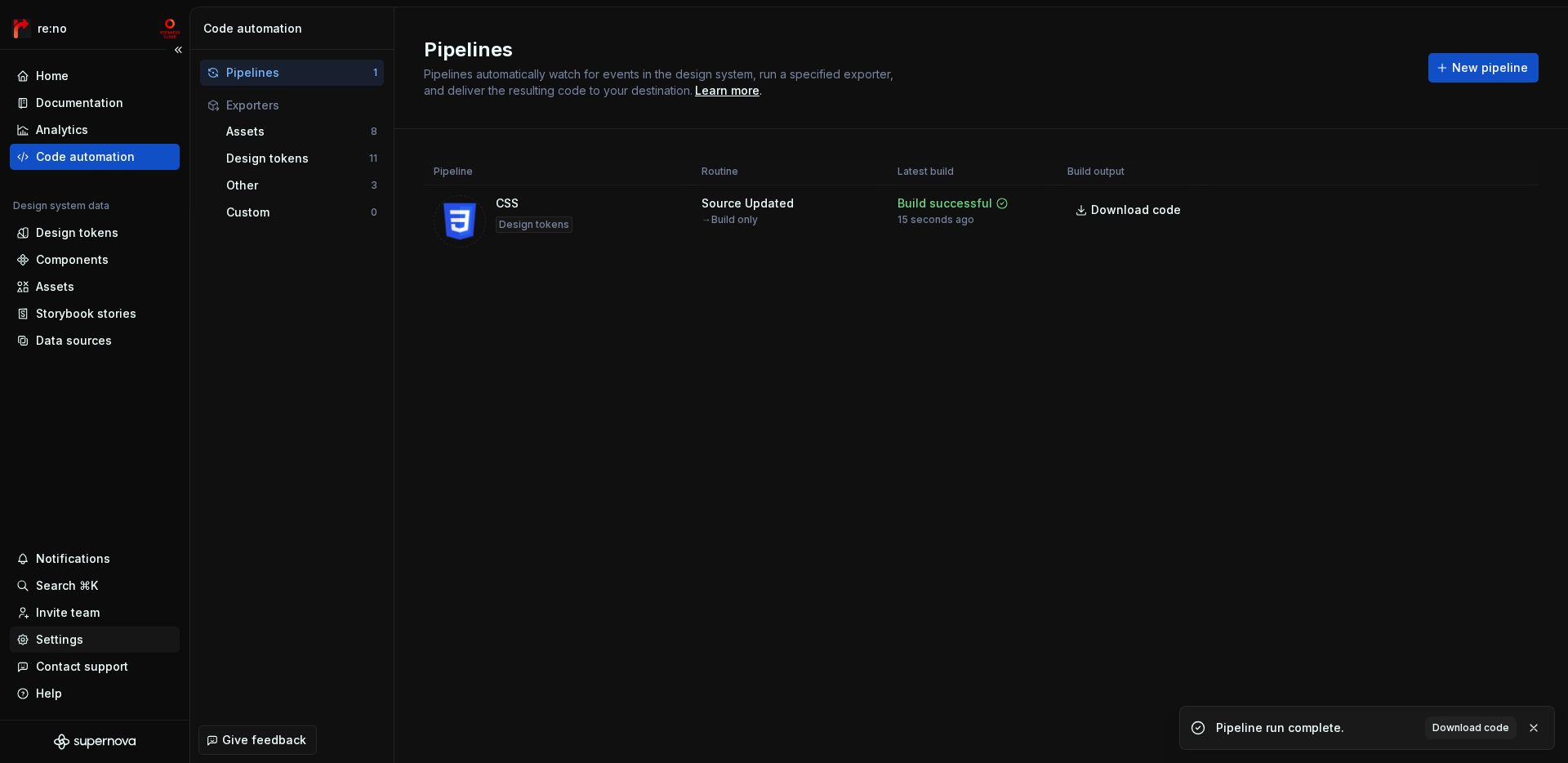
click at [74, 646] on div "Settings" at bounding box center [60, 640] width 47 height 16
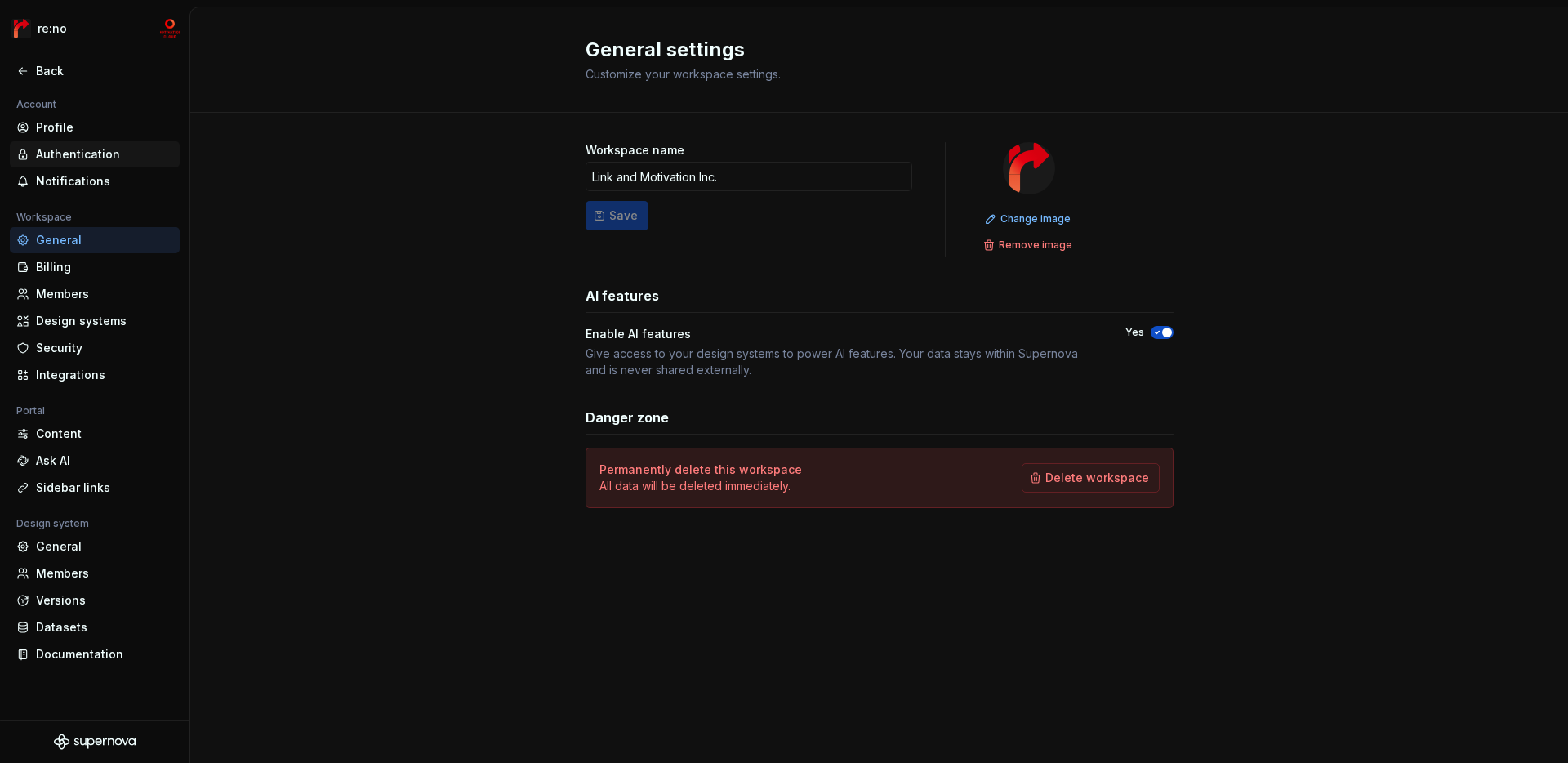
click at [123, 159] on div "Authentication" at bounding box center [104, 154] width 137 height 16
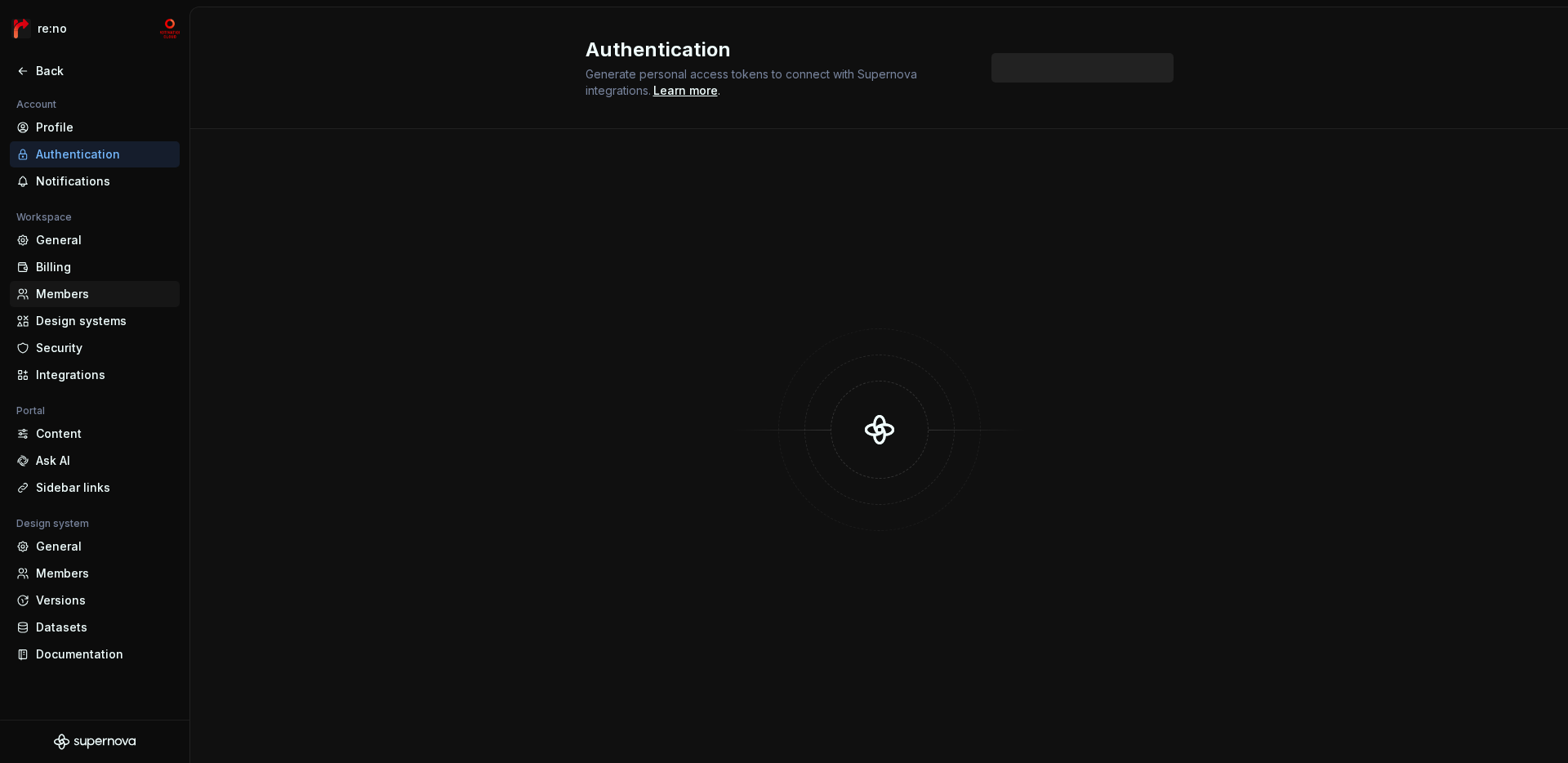
click at [98, 292] on div "Members" at bounding box center [104, 293] width 137 height 16
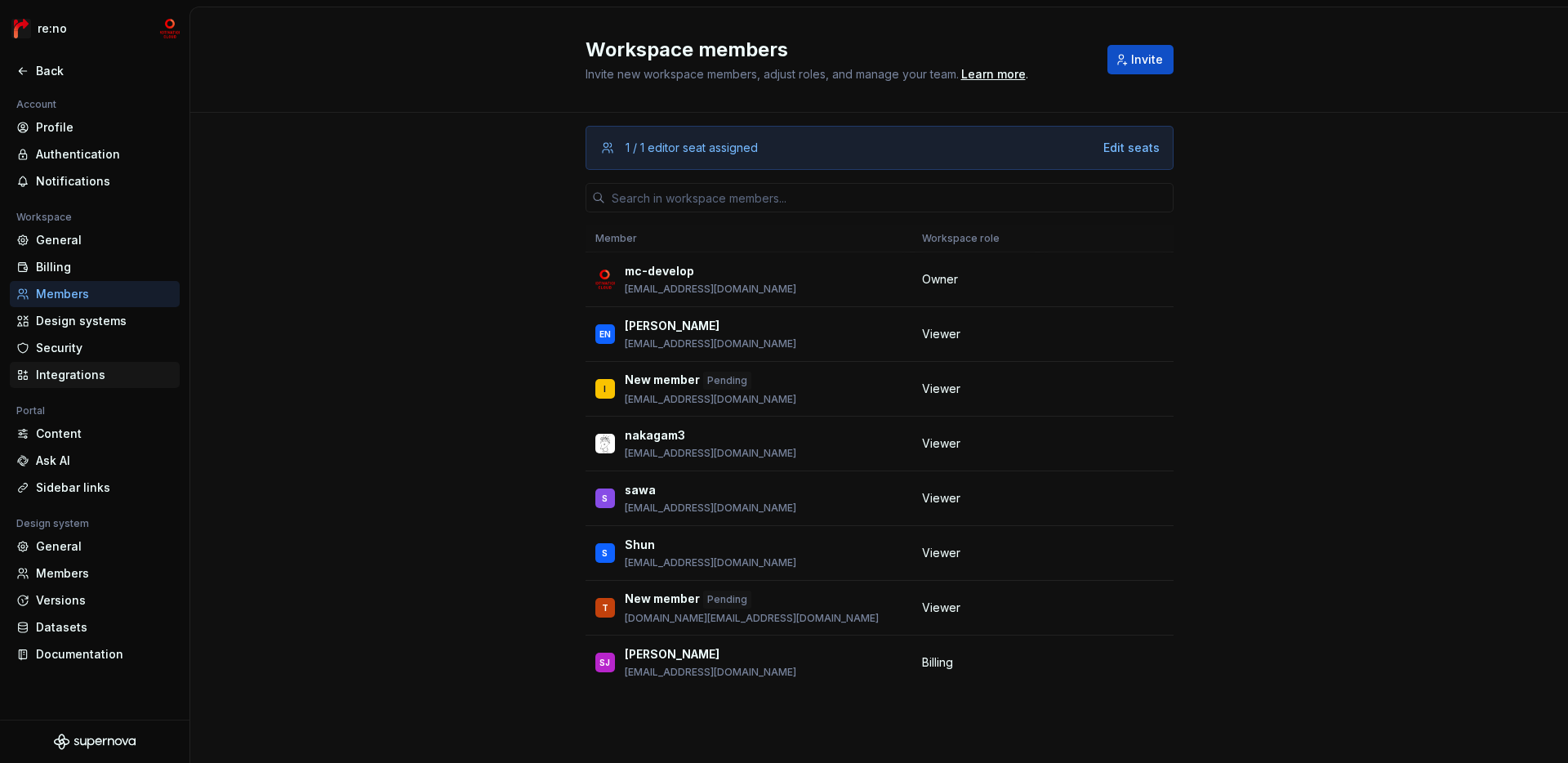
click at [86, 374] on div "Integrations" at bounding box center [104, 375] width 137 height 16
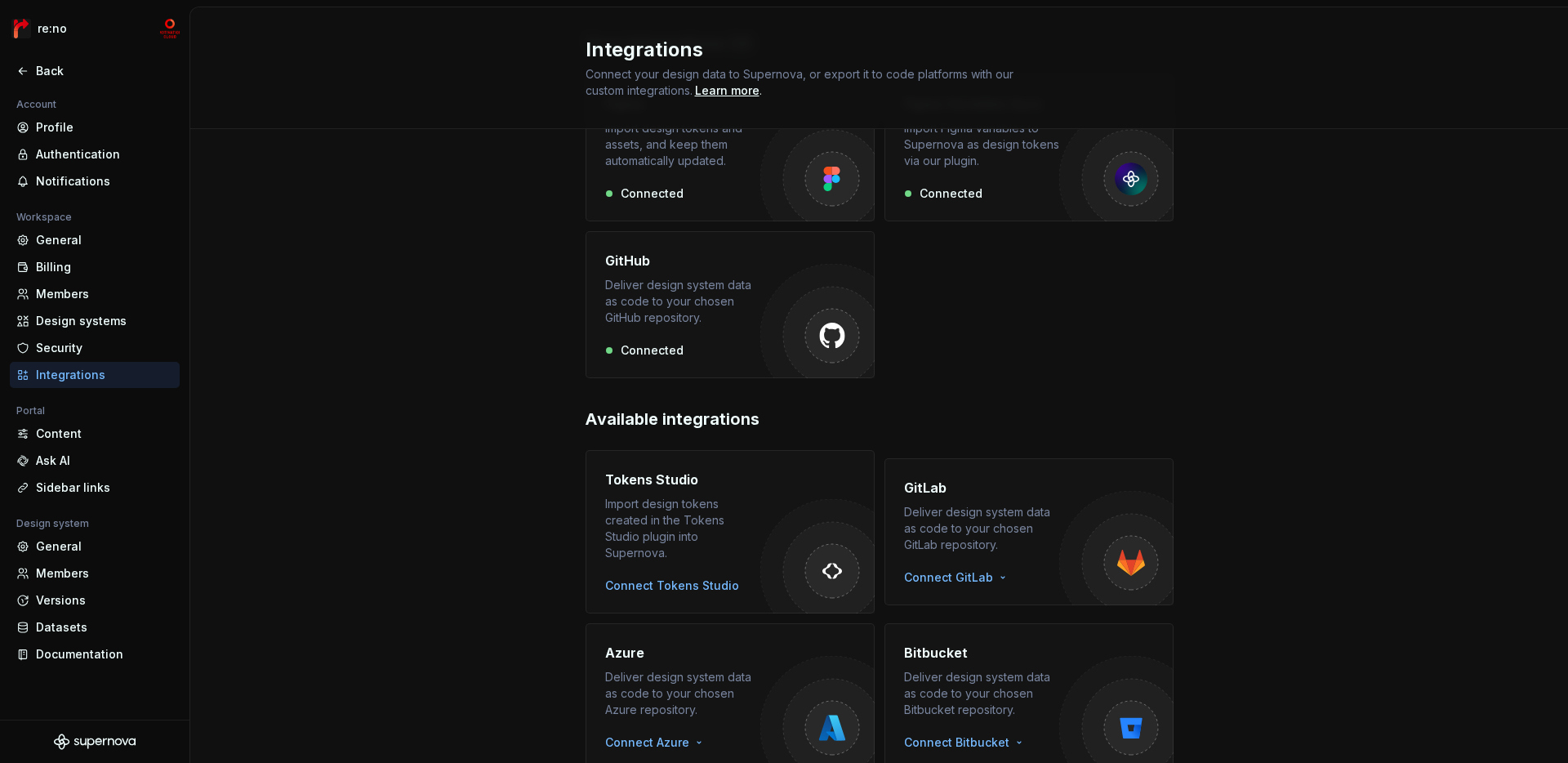
scroll to position [128, 0]
click at [672, 306] on div "Deliver design system data as code to your chosen GitHub repository." at bounding box center [683, 300] width 155 height 49
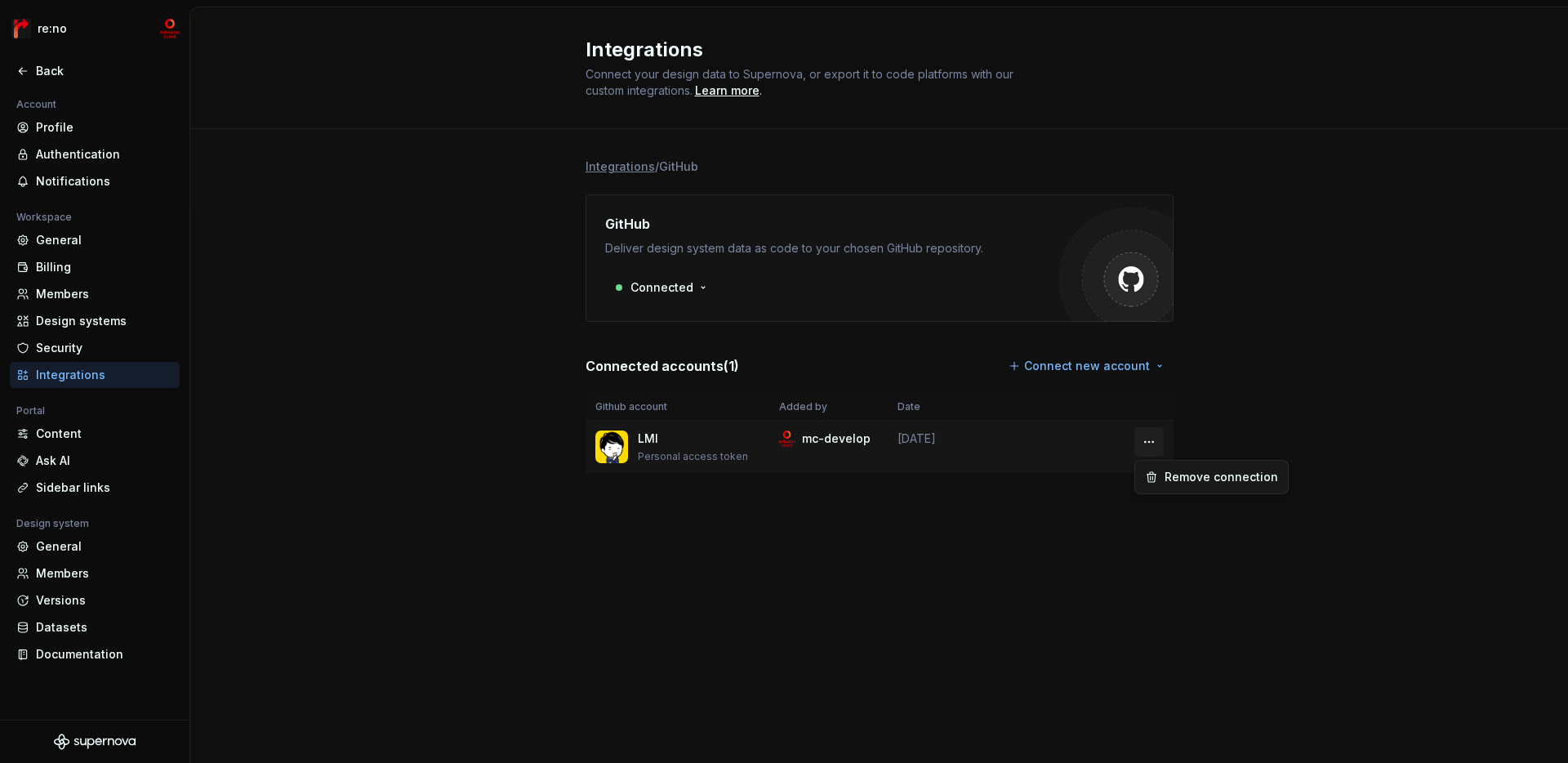
click at [1124, 431] on html "re:no Back Account Profile Authentication Notifications Workspace General Billi…" at bounding box center [784, 382] width 1568 height 763
click at [1124, 387] on html "re:no Back Account Profile Authentication Notifications Workspace General Billi…" at bounding box center [784, 382] width 1568 height 763
click at [80, 571] on div "Members" at bounding box center [104, 573] width 137 height 16
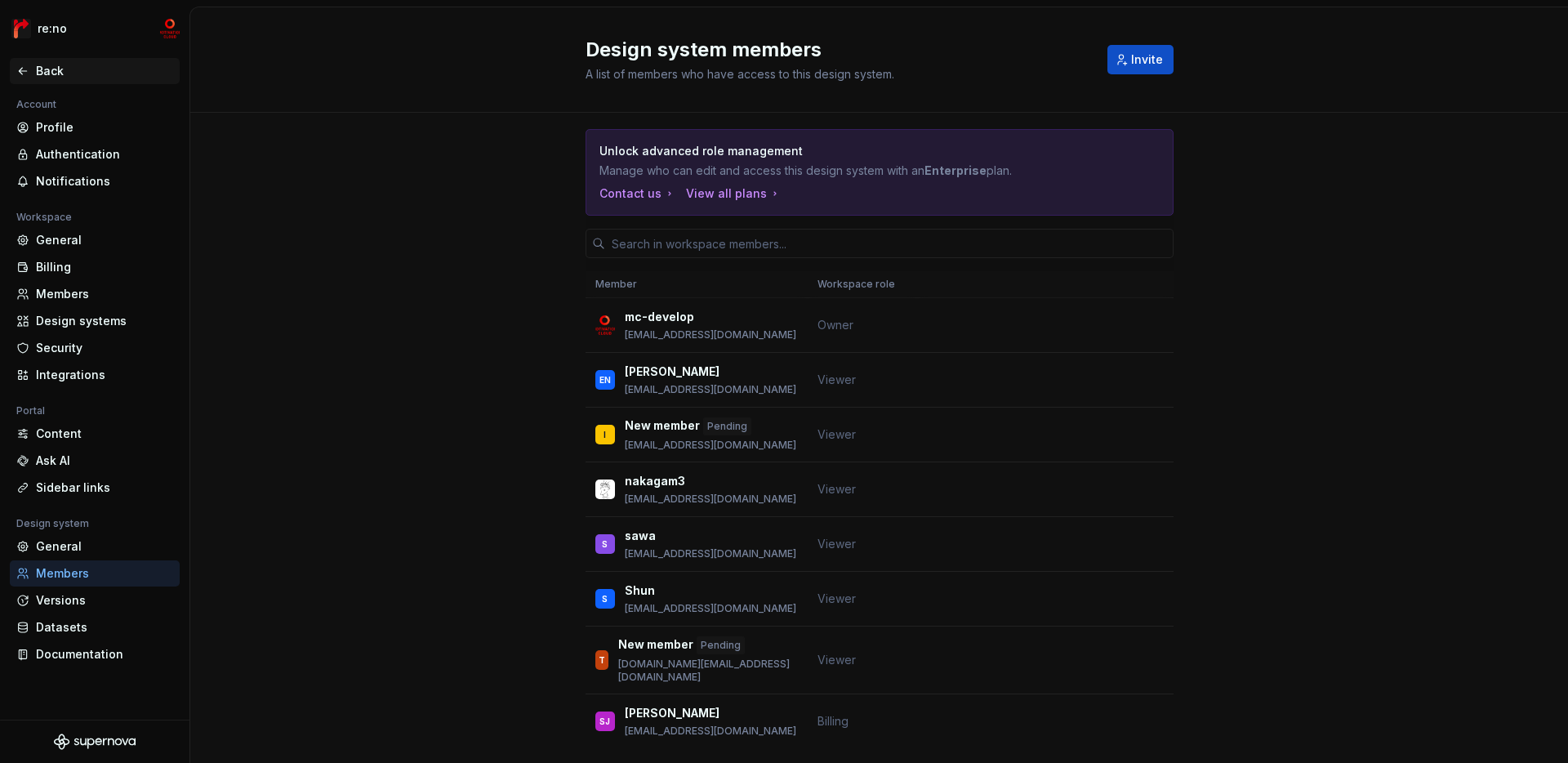
click at [51, 66] on div "Back" at bounding box center [104, 71] width 137 height 16
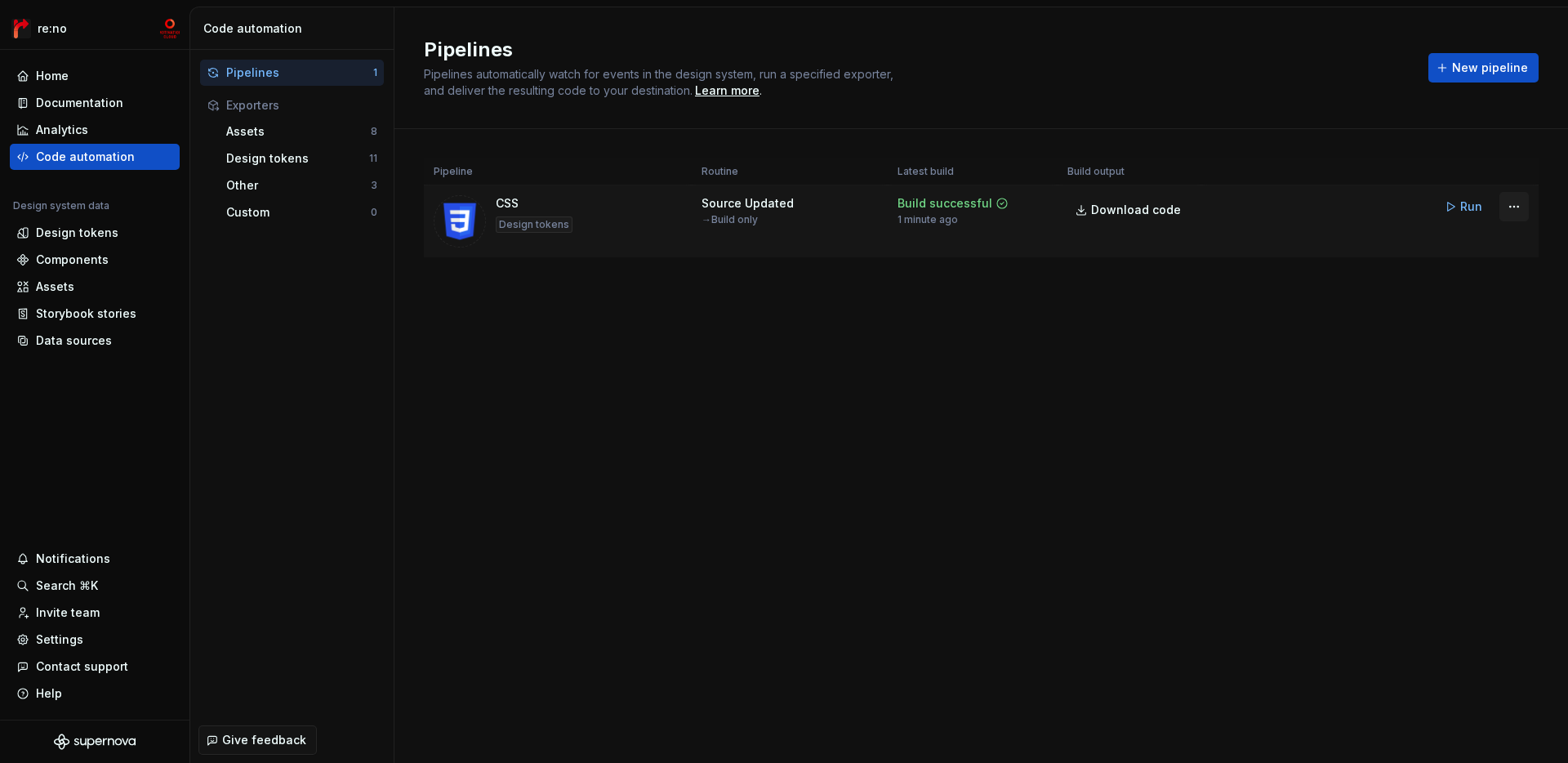
click at [1124, 205] on html "re:no Home Documentation Analytics Code automation Design system data Design to…" at bounding box center [784, 382] width 1568 height 763
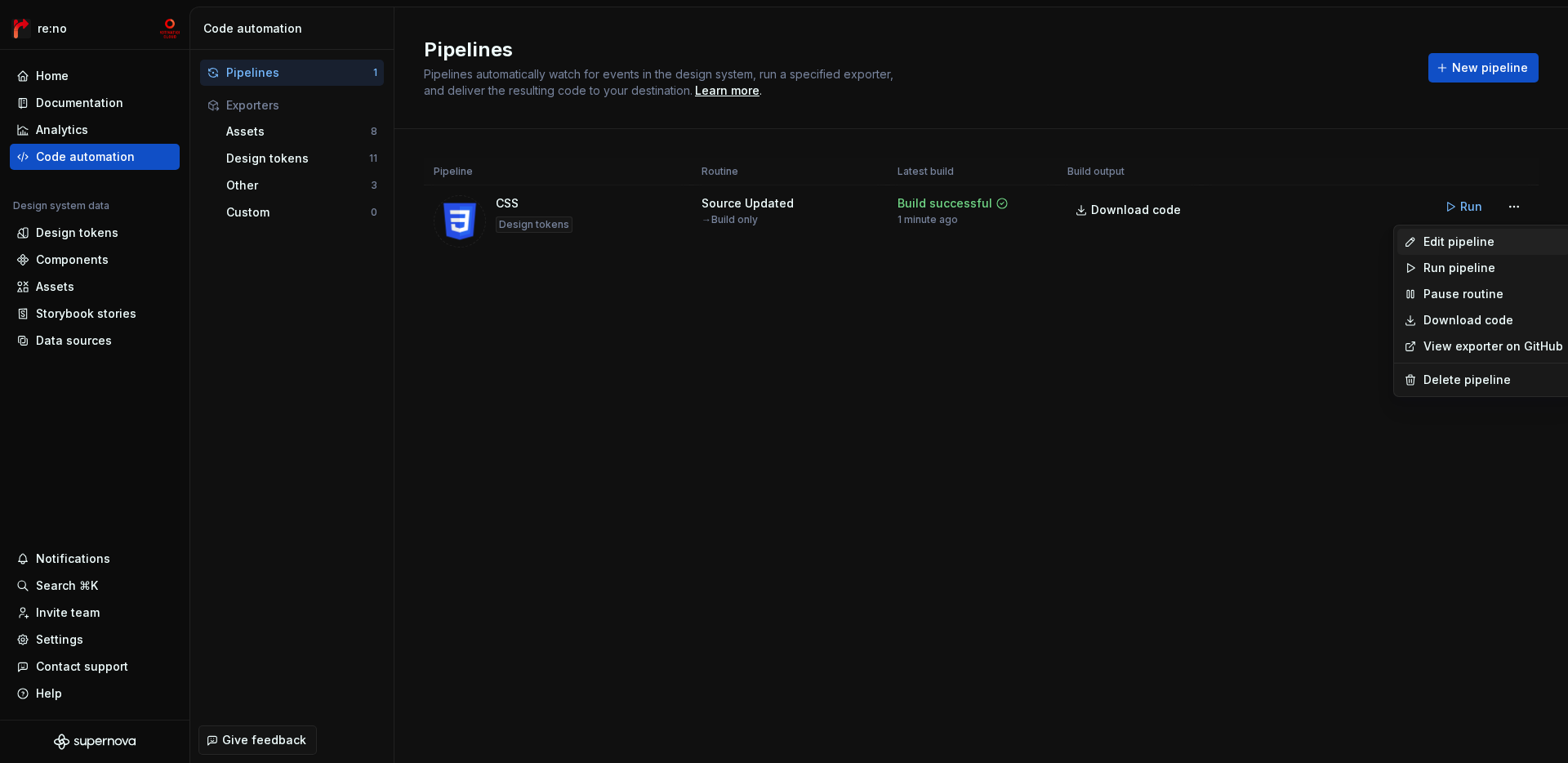
click at [1124, 242] on div "Edit pipeline" at bounding box center [1494, 242] width 140 height 16
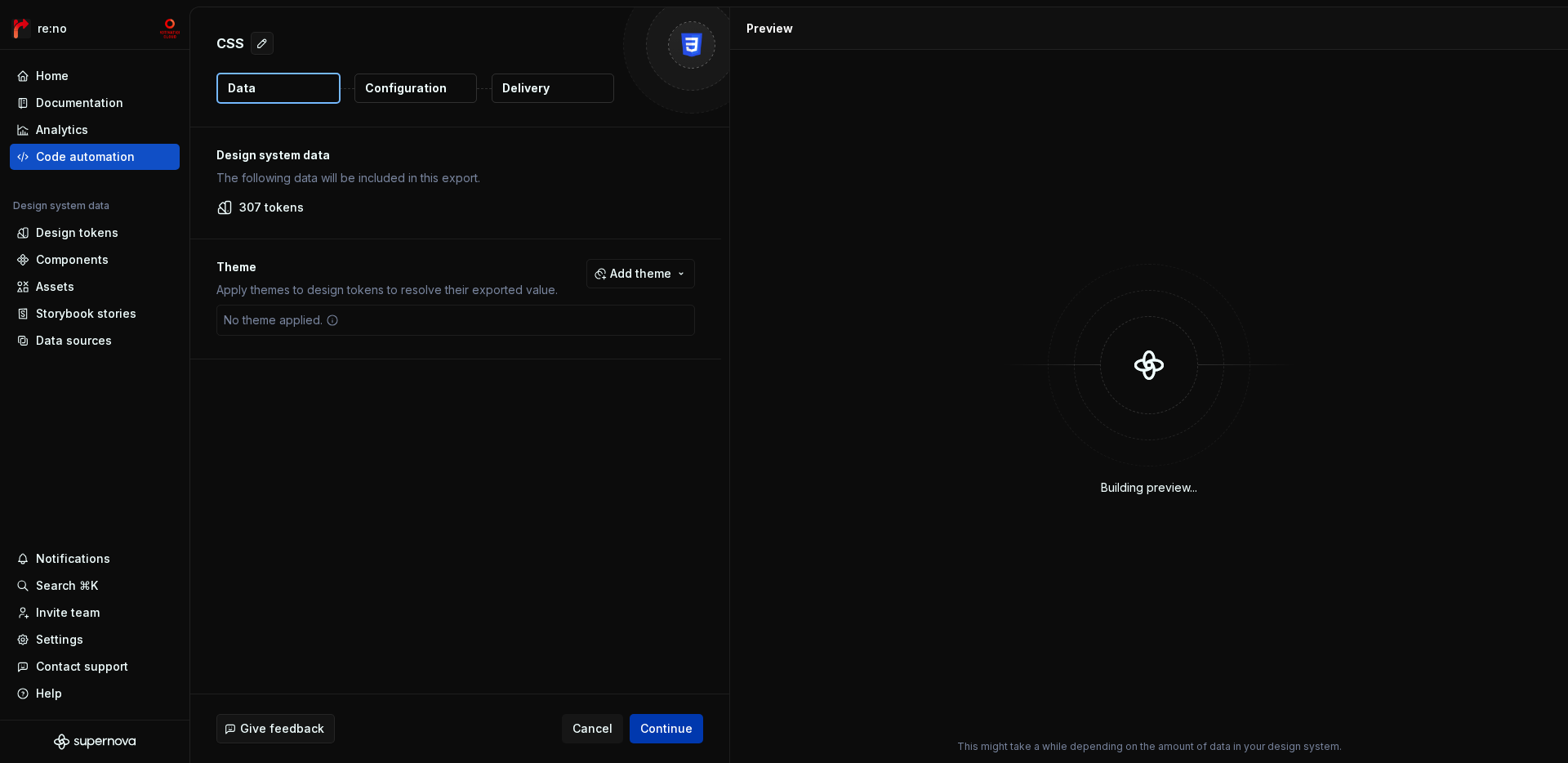
click at [683, 734] on span "Continue" at bounding box center [666, 728] width 53 height 16
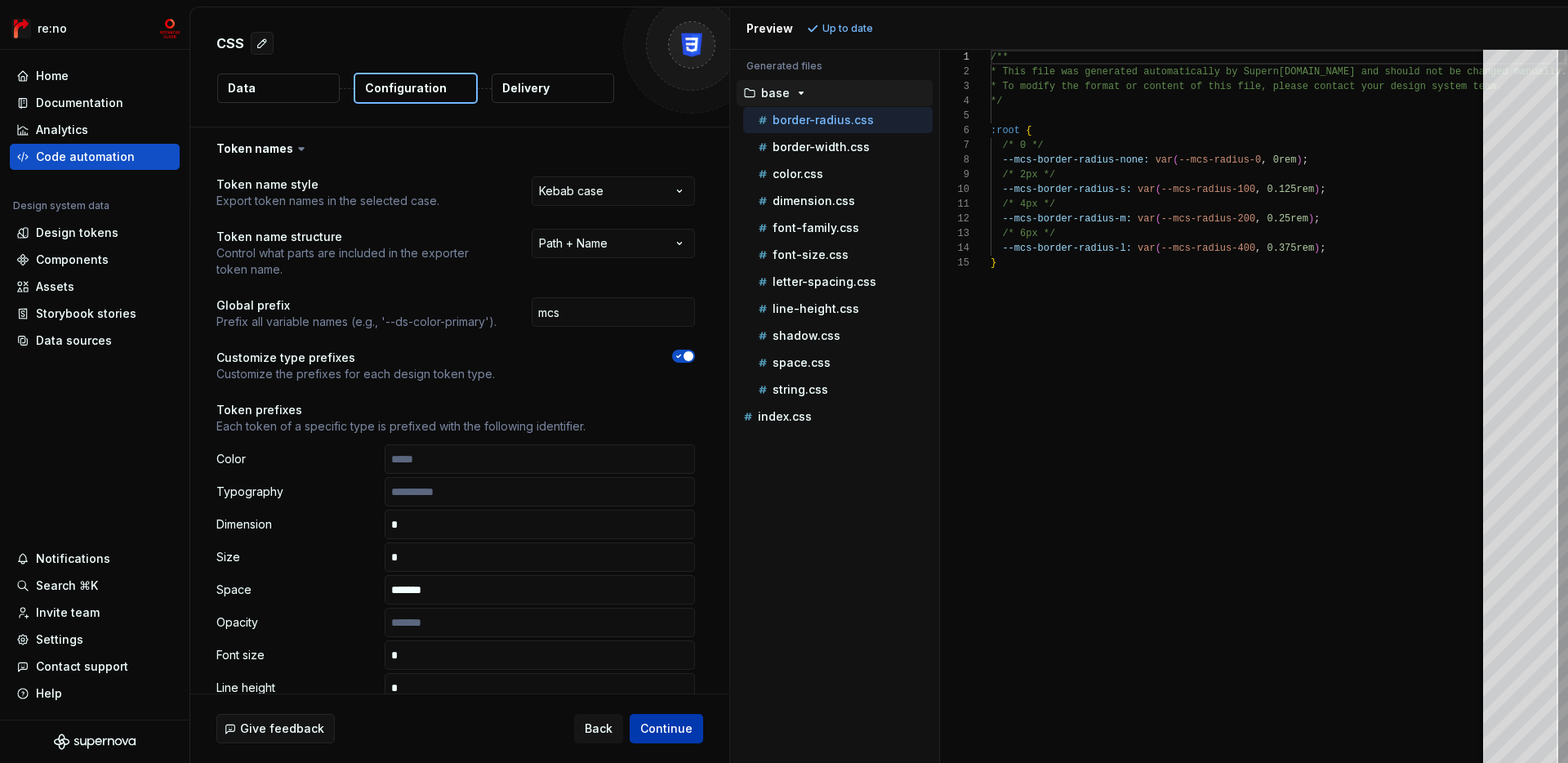
click at [683, 734] on span "Continue" at bounding box center [666, 728] width 53 height 16
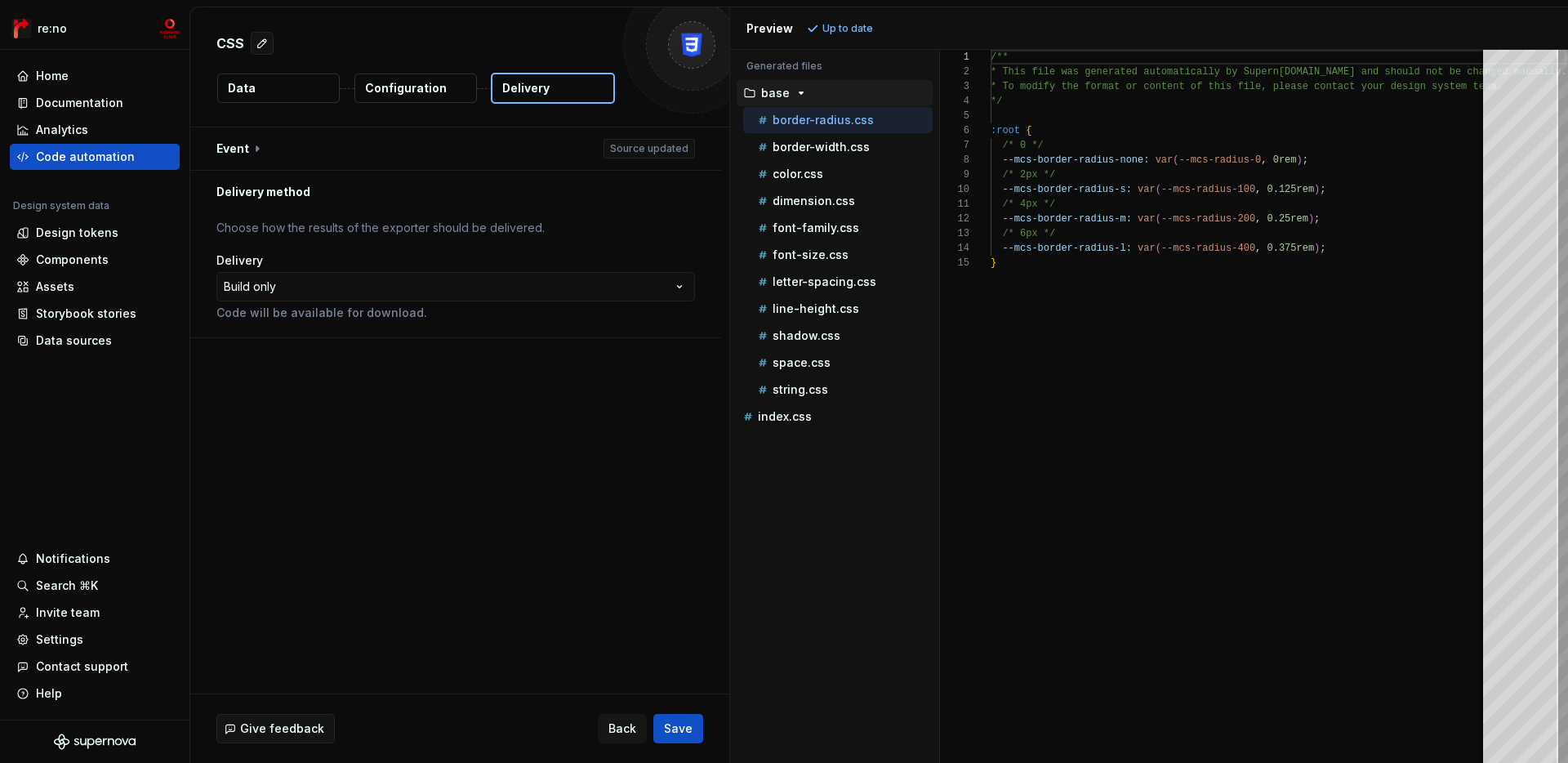
click at [435, 257] on div "Delivery" at bounding box center [456, 260] width 479 height 16
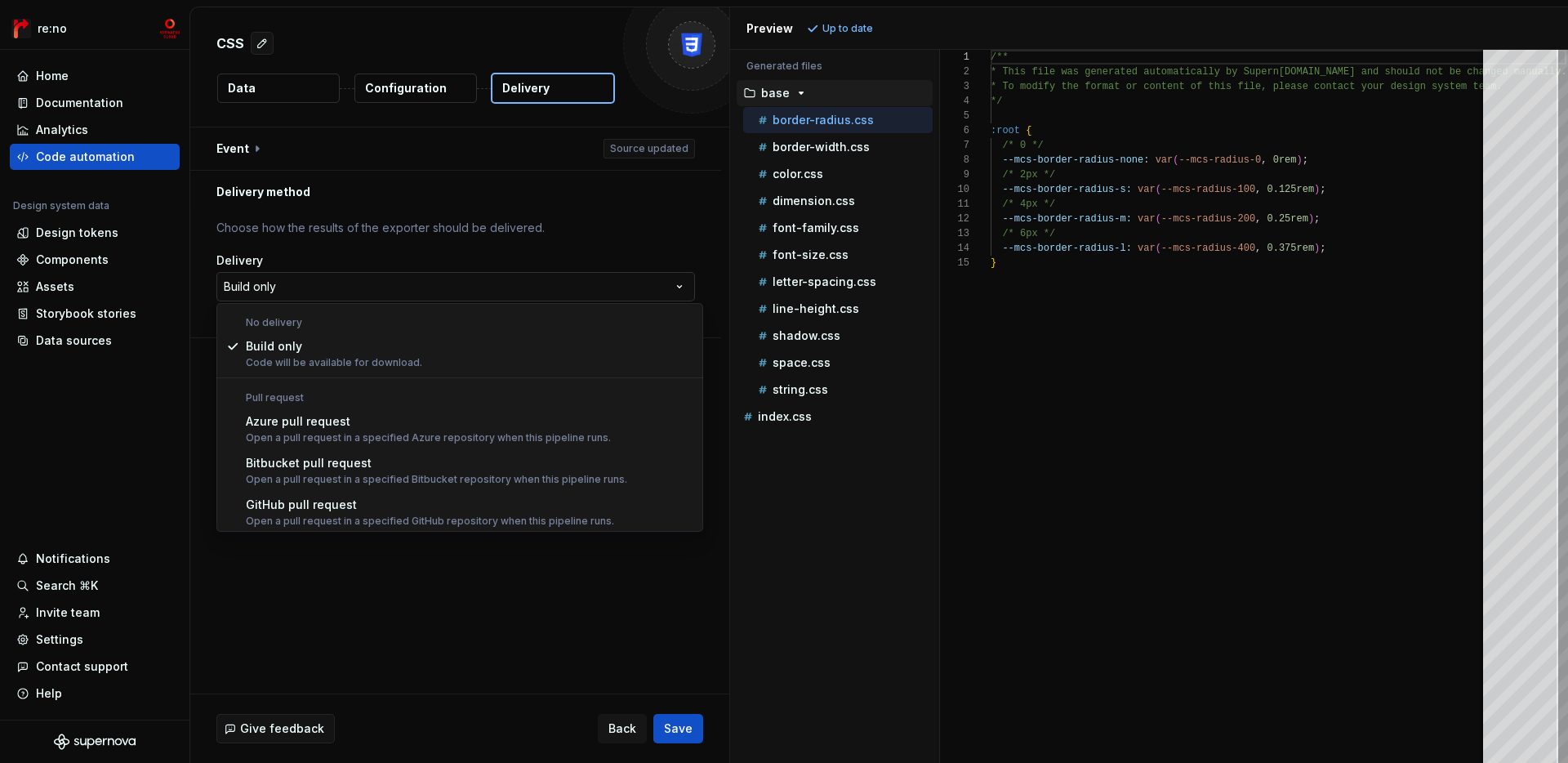
click at [435, 278] on html "**********" at bounding box center [784, 382] width 1568 height 763
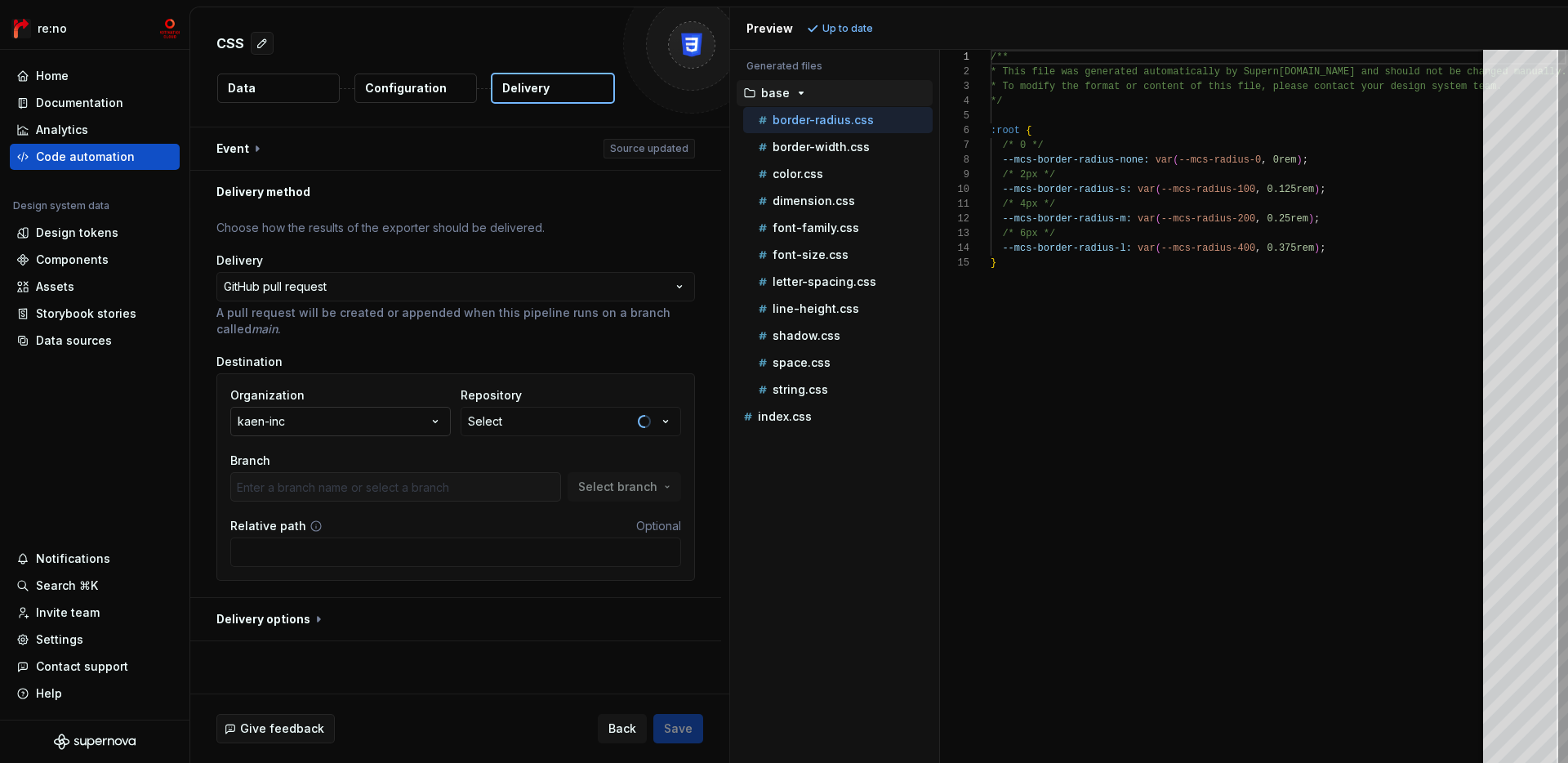
click at [403, 427] on button "kaen-inc" at bounding box center [341, 421] width 221 height 29
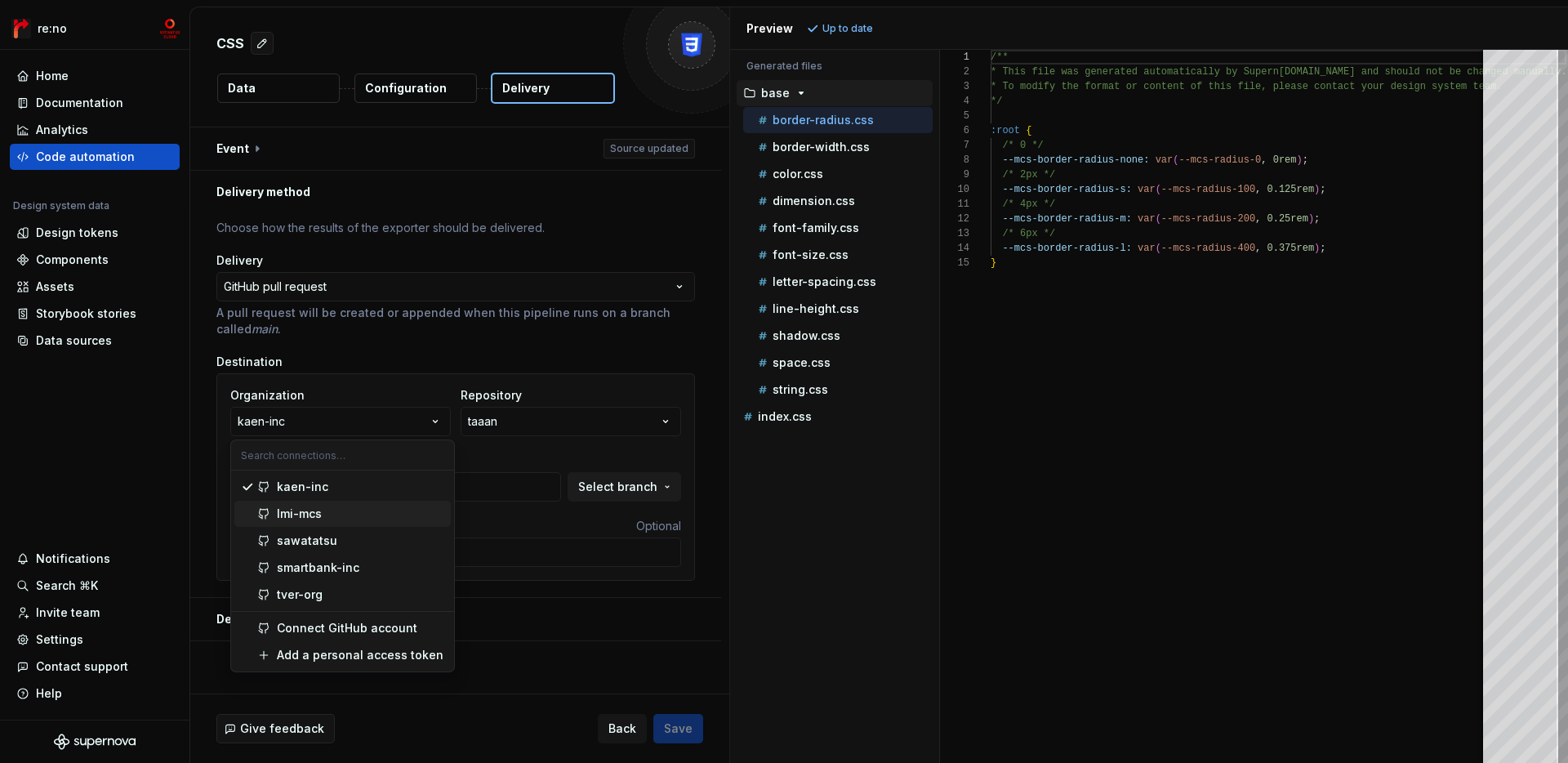
type input "added-readme"
click at [368, 513] on div "lmi-mcs" at bounding box center [361, 514] width 167 height 16
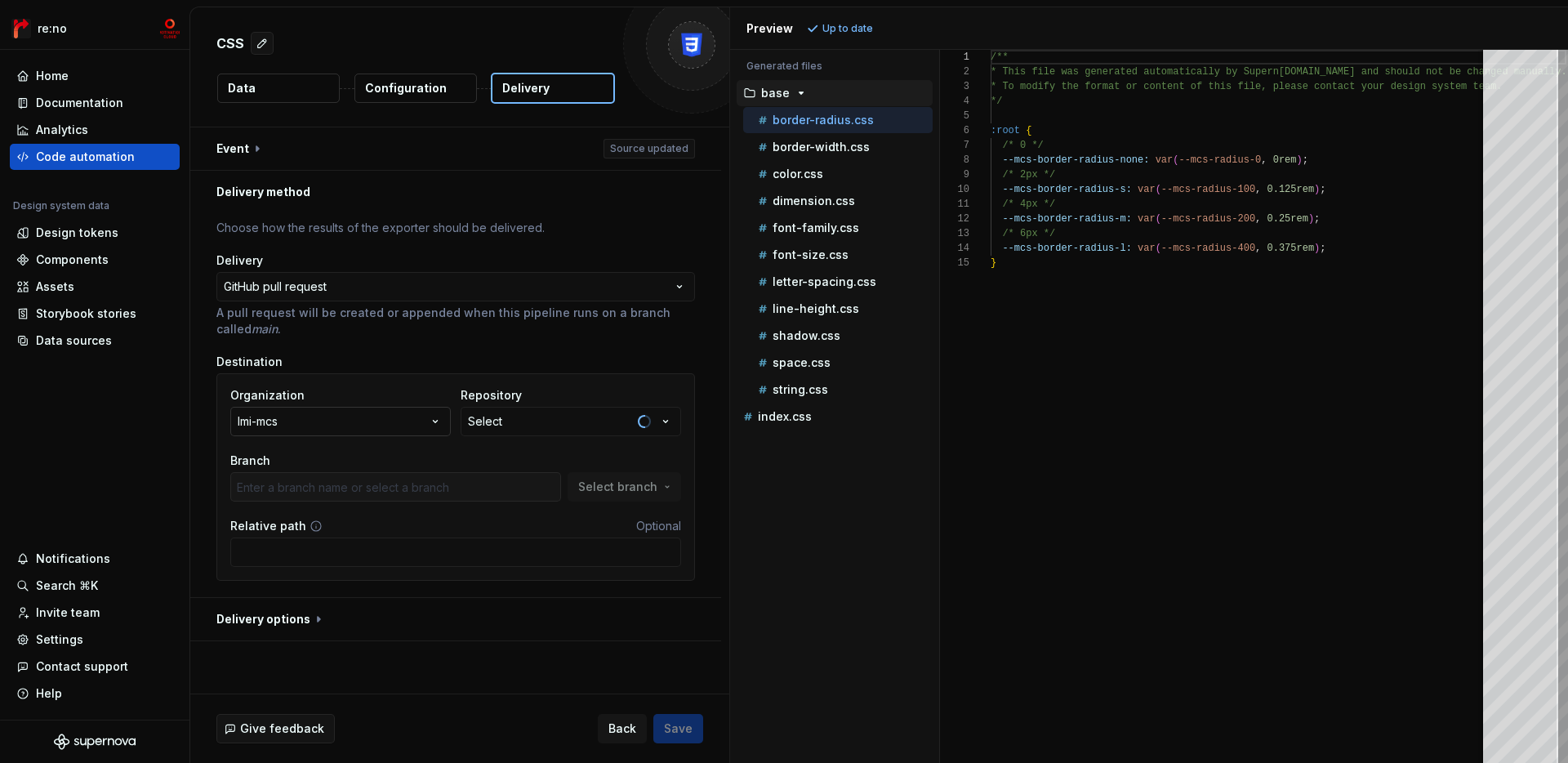
click at [390, 426] on button "lmi-mcs" at bounding box center [341, 421] width 221 height 29
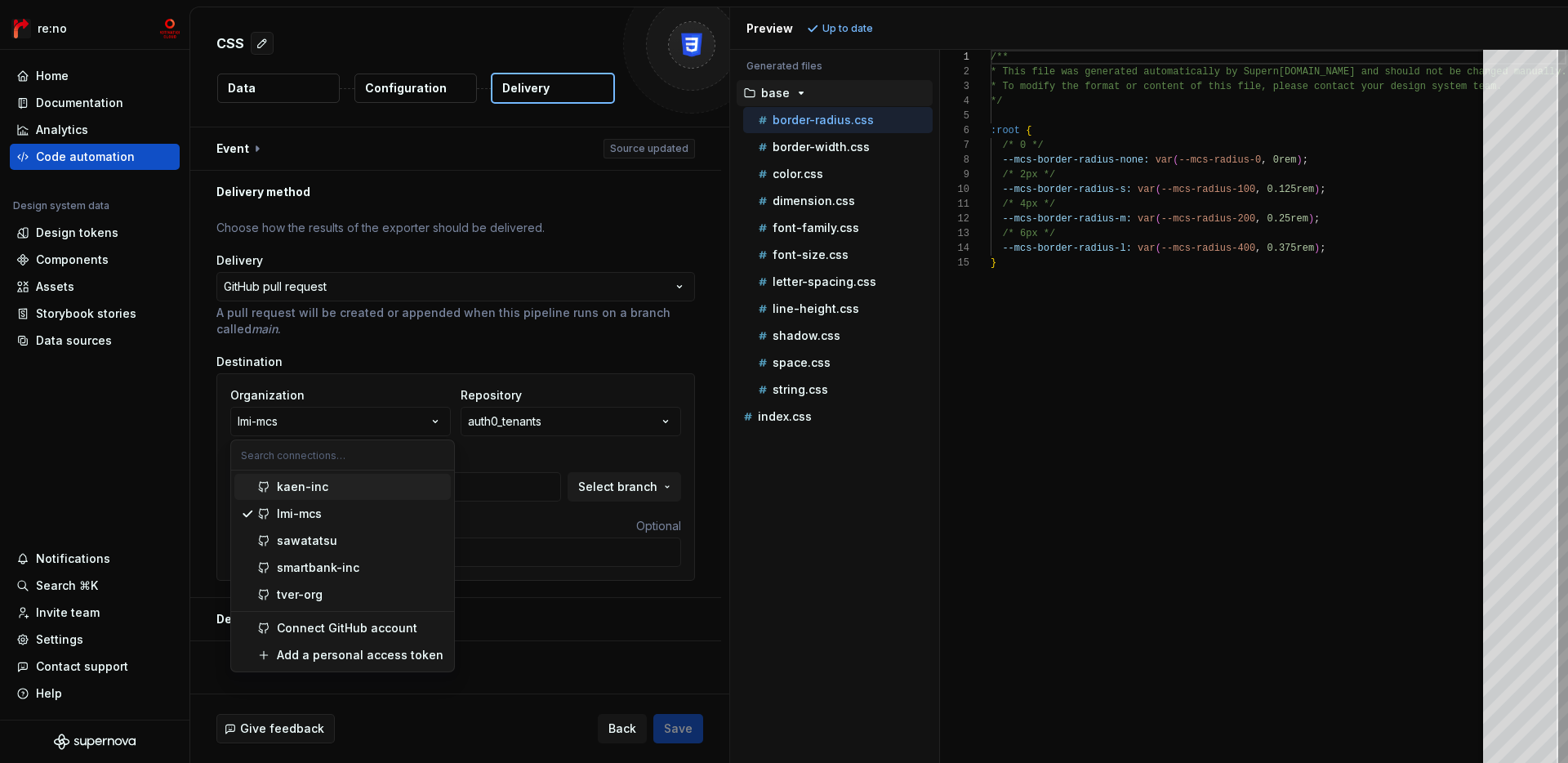
type input "bkup/20221017"
click at [440, 339] on div "**********" at bounding box center [456, 406] width 479 height 371
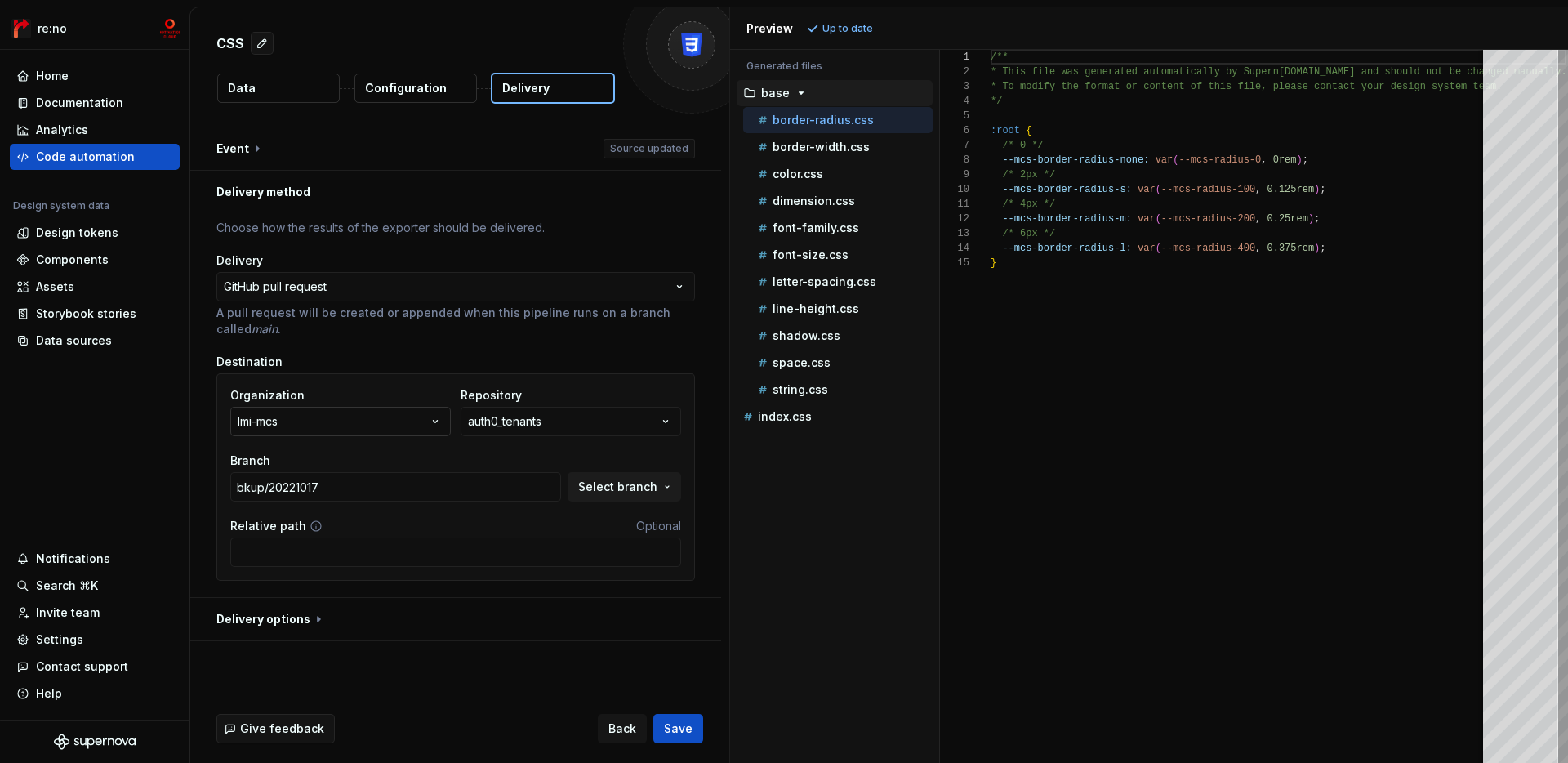
click at [274, 423] on div "lmi-mcs" at bounding box center [257, 421] width 40 height 16
click at [79, 653] on div "Contact support" at bounding box center [94, 666] width 170 height 26
click at [85, 641] on div "Settings" at bounding box center [95, 640] width 157 height 16
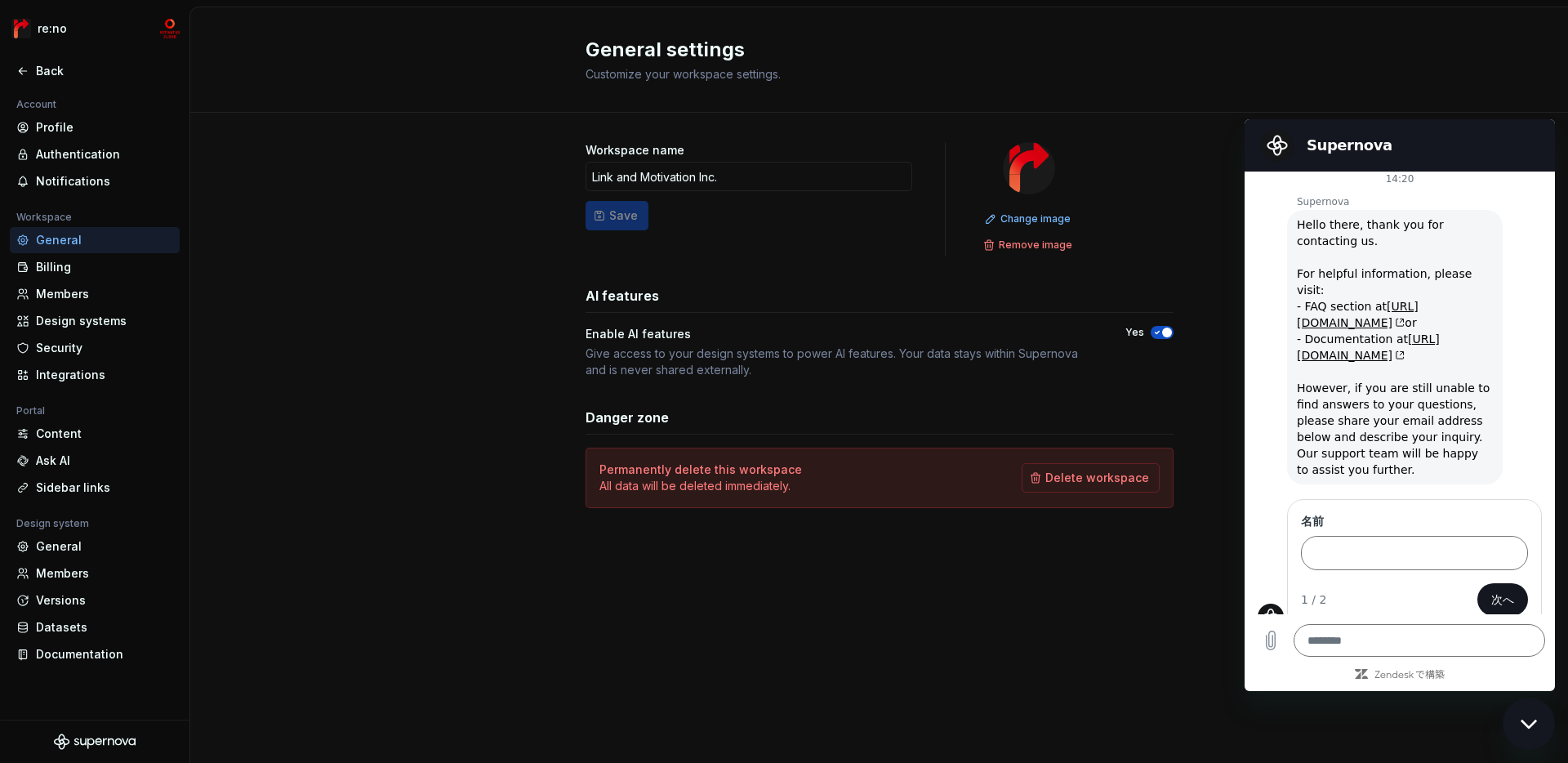
scroll to position [8, 0]
click at [81, 378] on div "Integrations" at bounding box center [104, 375] width 137 height 16
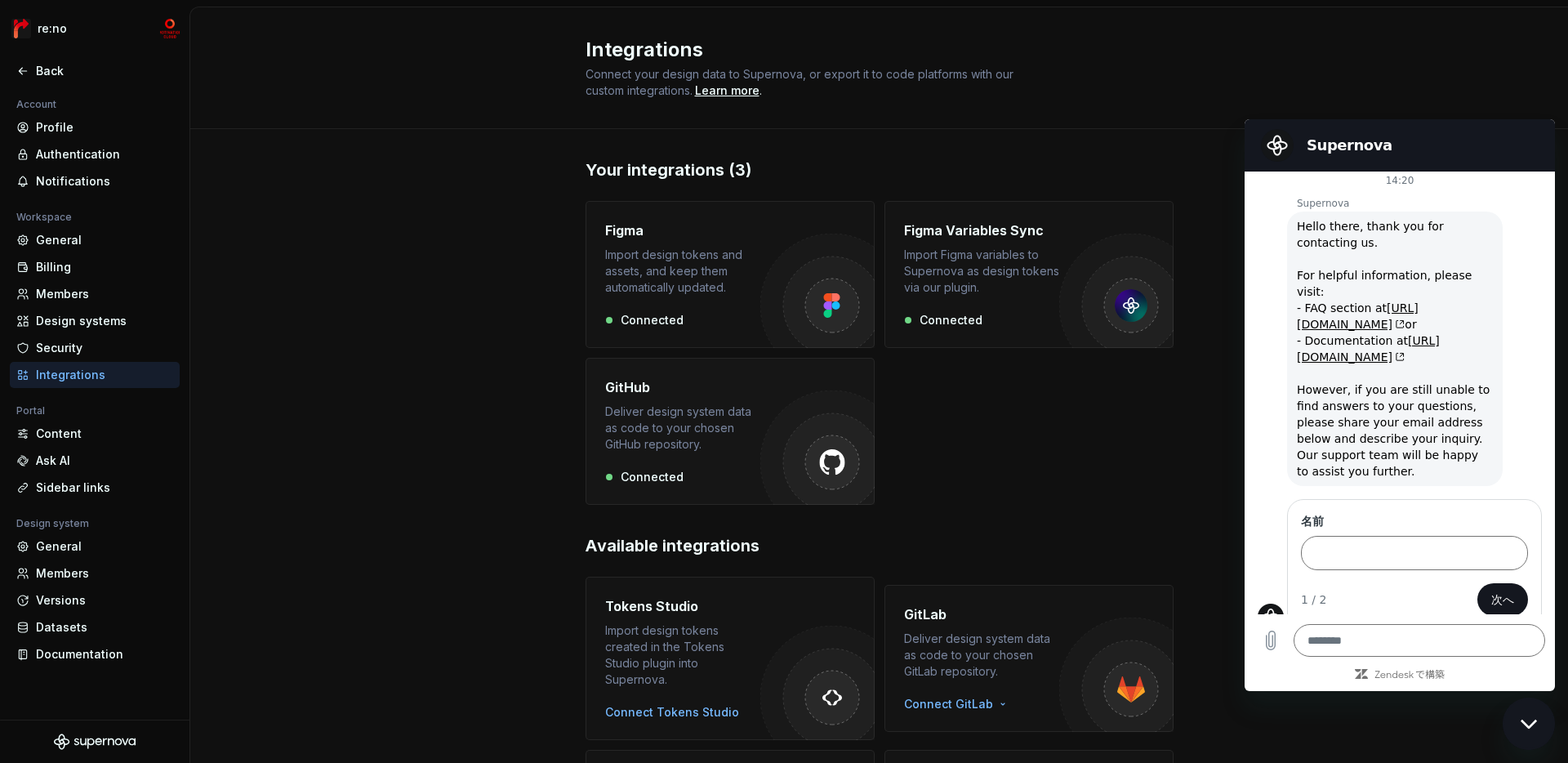
click at [739, 419] on div "Deliver design system data as code to your chosen GitHub repository." at bounding box center [683, 428] width 155 height 49
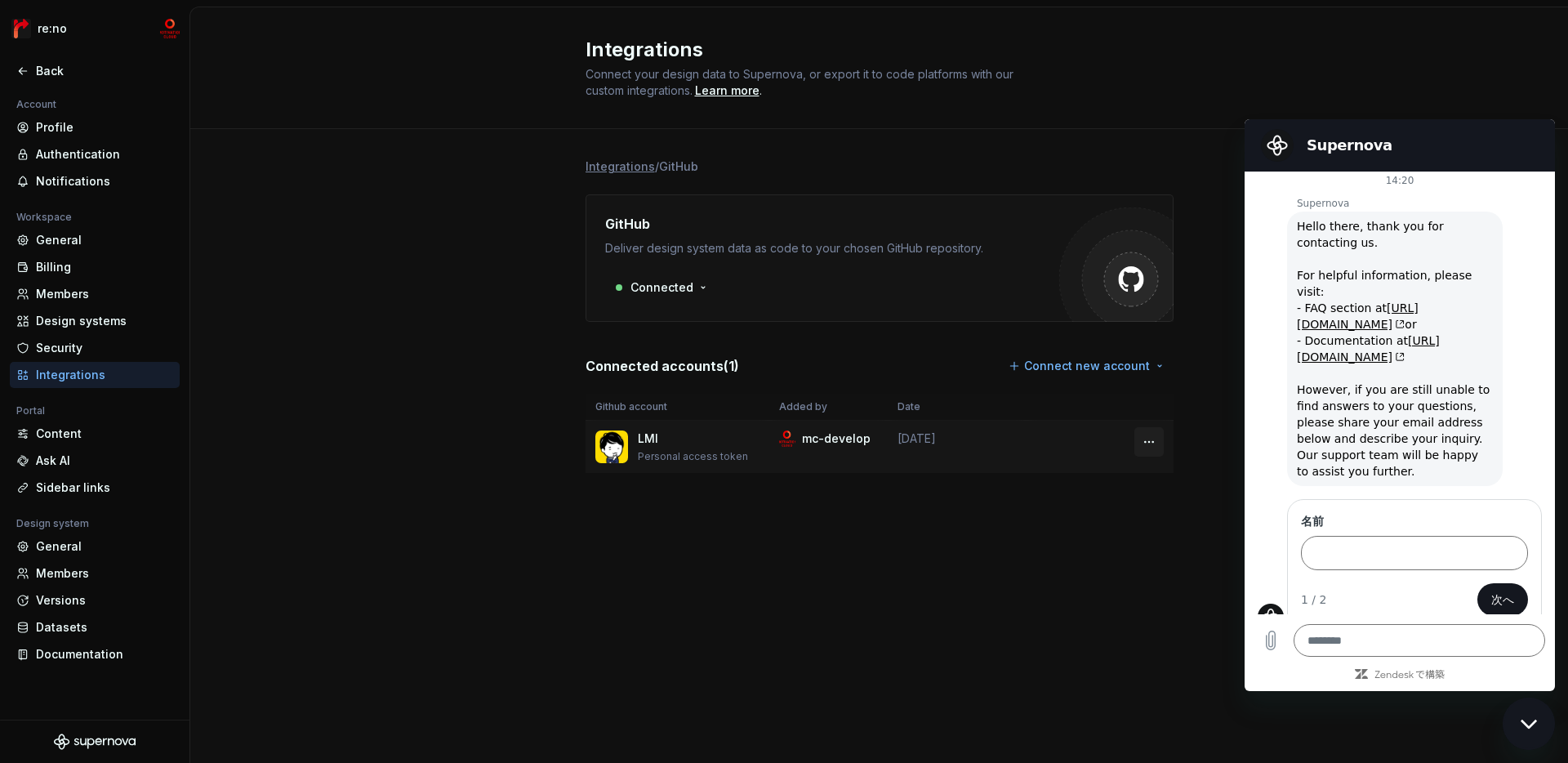
click at [1124, 446] on html "re:no Back Account Profile Authentication Notifications Workspace General Billi…" at bounding box center [784, 382] width 1568 height 763
click at [1124, 476] on div "Remove connection" at bounding box center [1211, 477] width 146 height 26
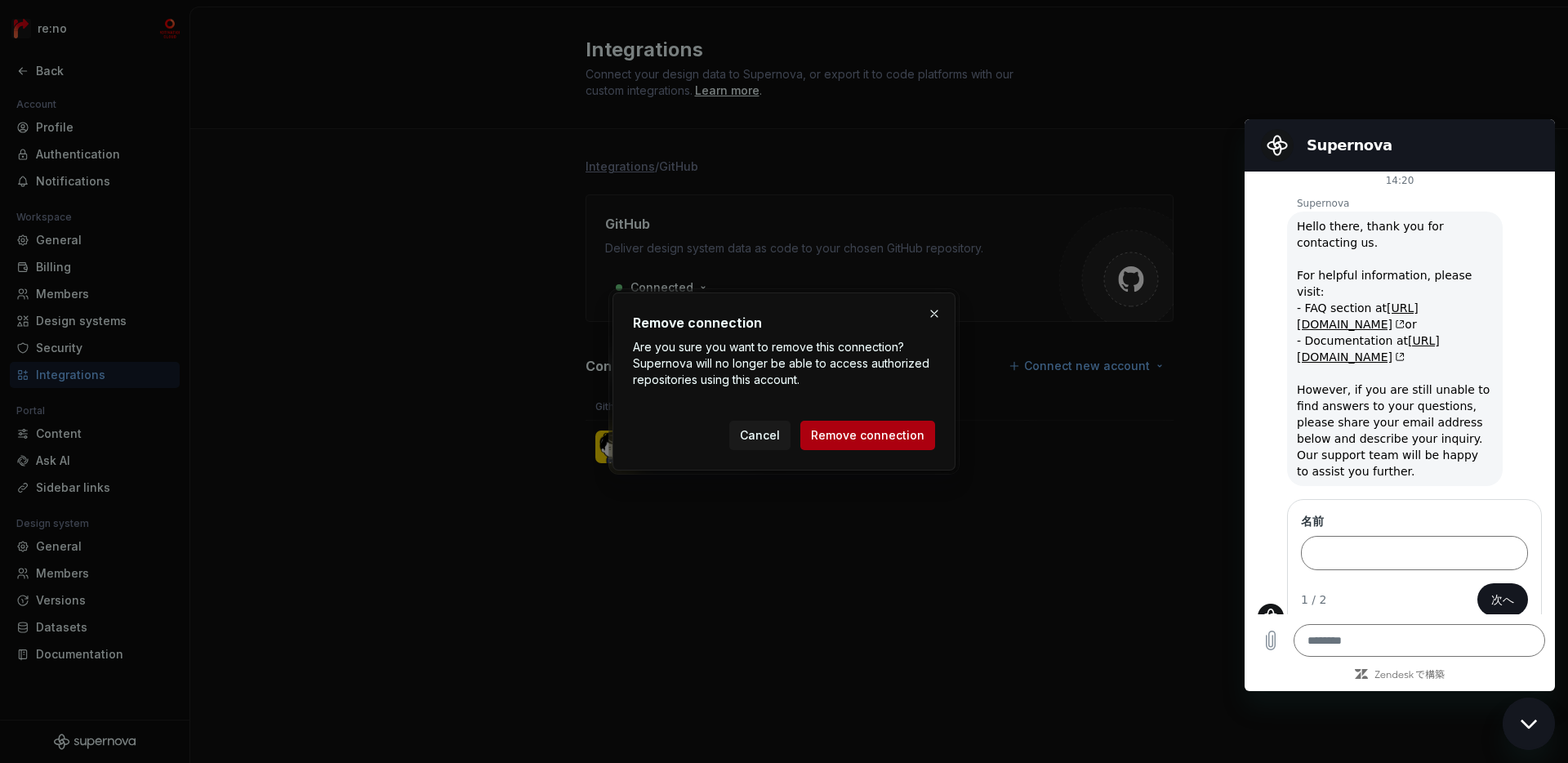
click at [878, 445] on button "Remove connection" at bounding box center [868, 435] width 135 height 29
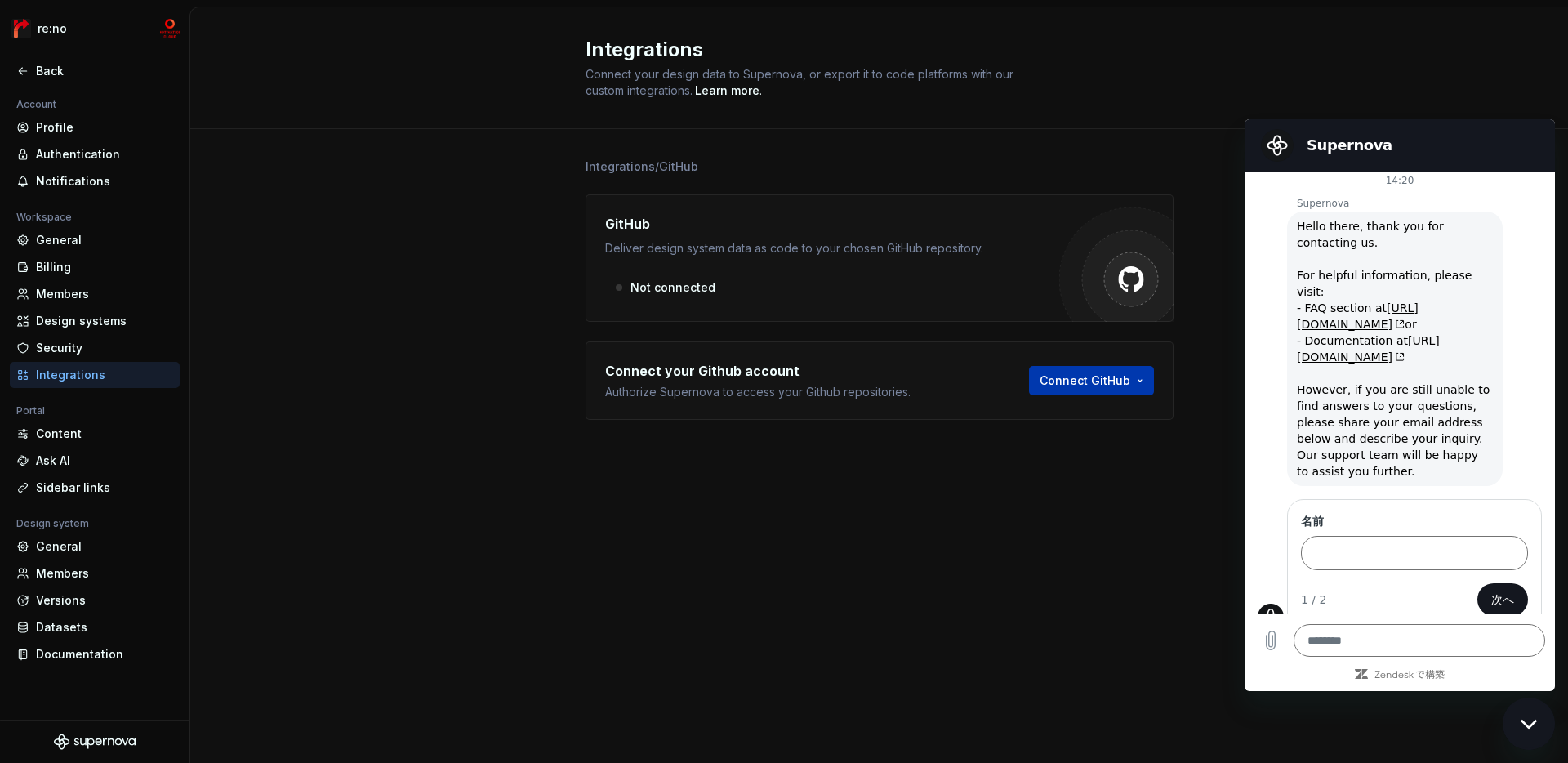
click at [1079, 375] on html "re:no Back Account Profile Authentication Notifications Workspace General Billi…" at bounding box center [784, 382] width 1568 height 763
click at [1073, 409] on div "Sign in with OAuth" at bounding box center [1126, 415] width 167 height 16
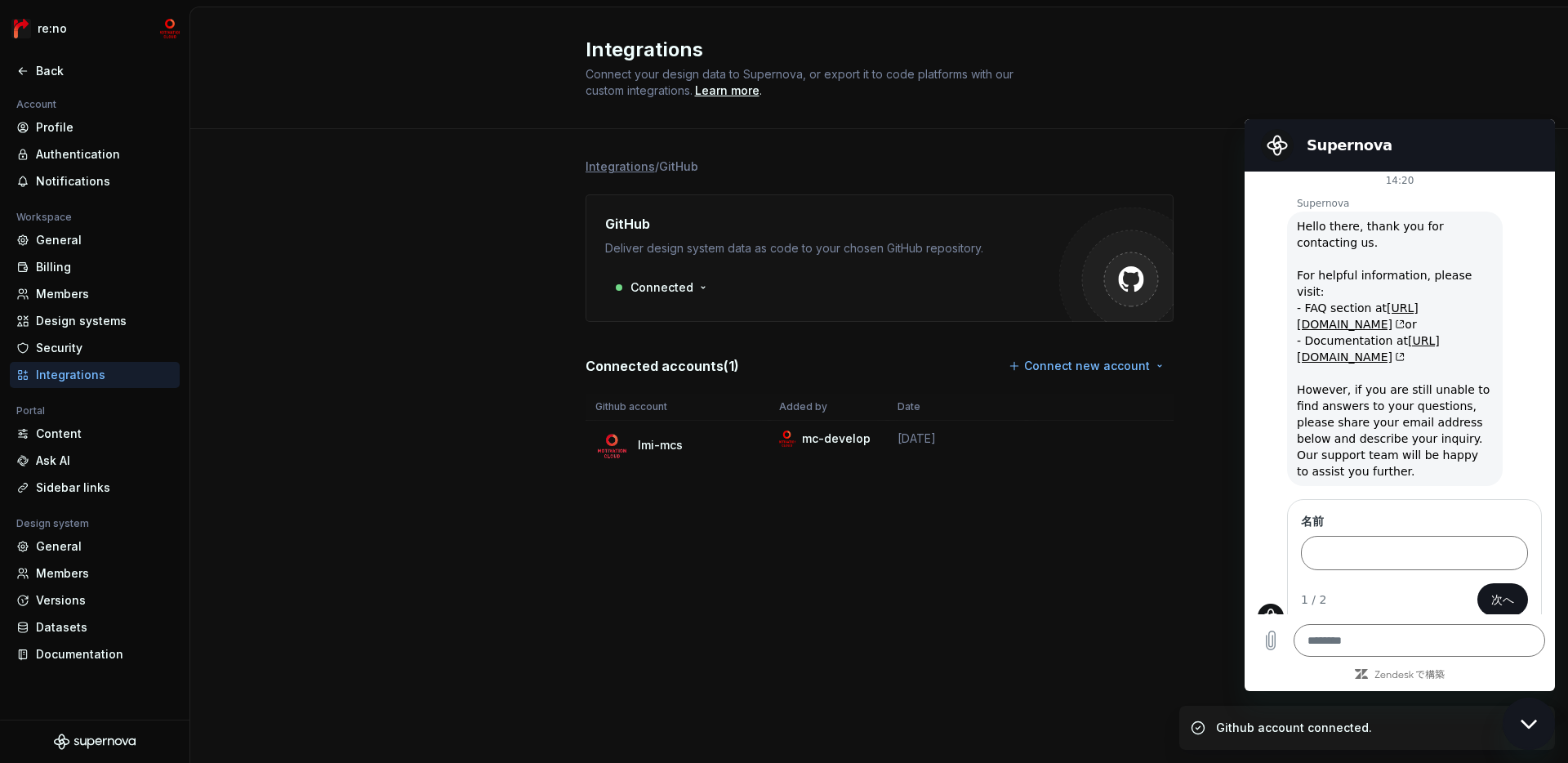
click at [1124, 719] on icon "メッセージングウインドウを閉じる" at bounding box center [1529, 724] width 17 height 10
type textarea "*"
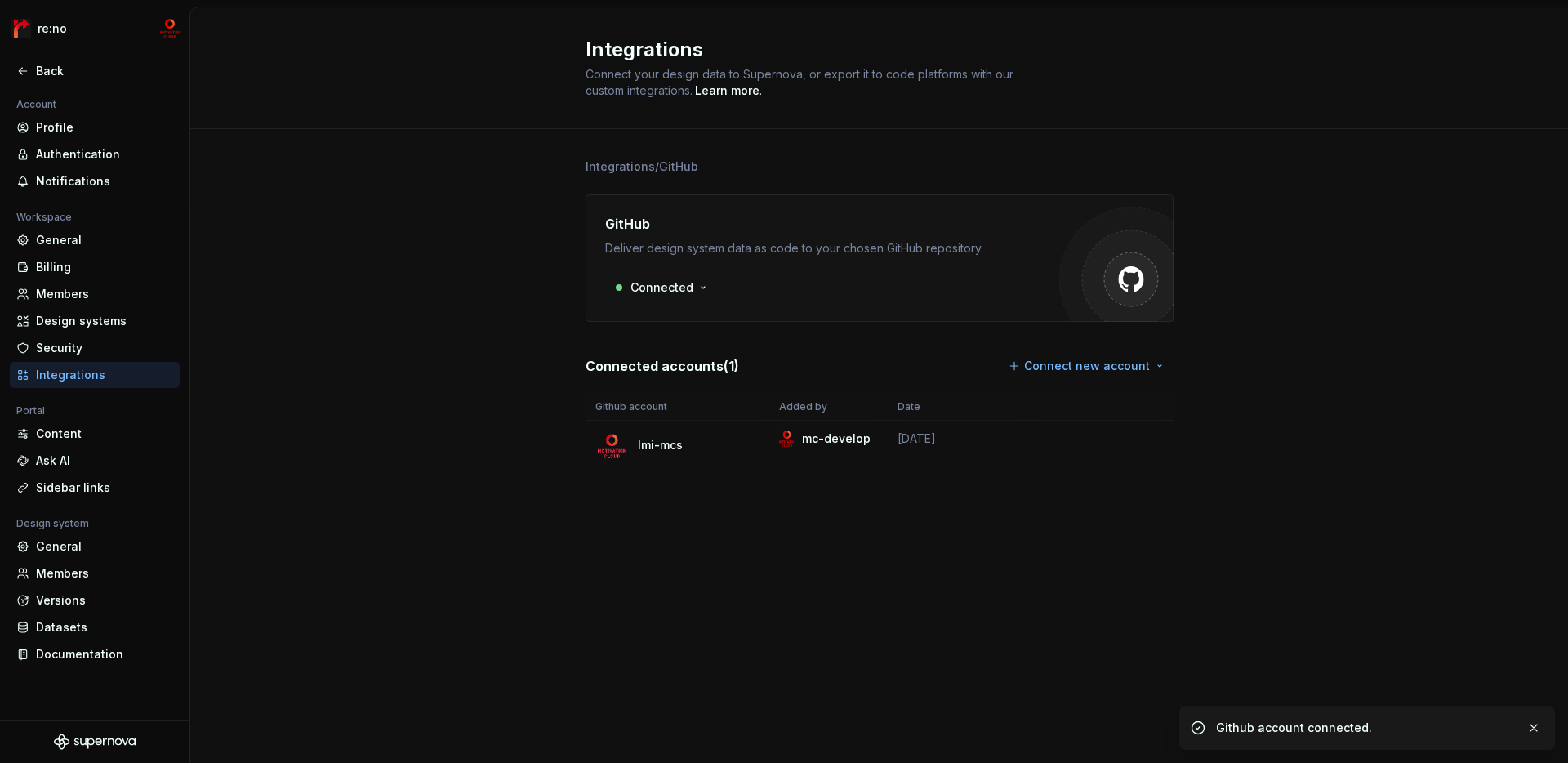
click at [690, 584] on div "Integrations Connect your design data to Supernova, or export it to code platfo…" at bounding box center [879, 385] width 1378 height 755
click at [79, 370] on div "Integrations" at bounding box center [104, 375] width 137 height 16
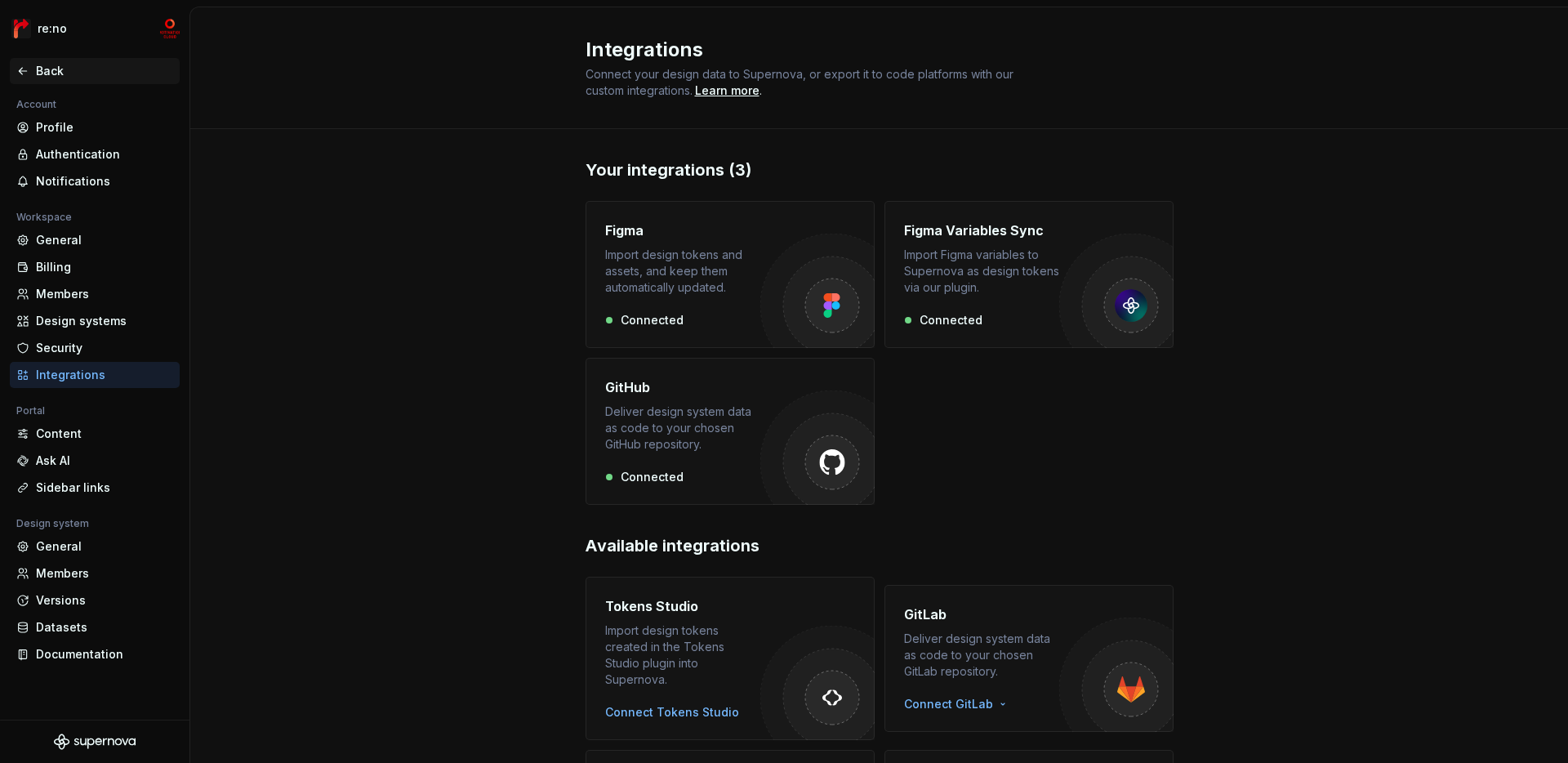
click at [76, 75] on div "Back" at bounding box center [104, 71] width 137 height 16
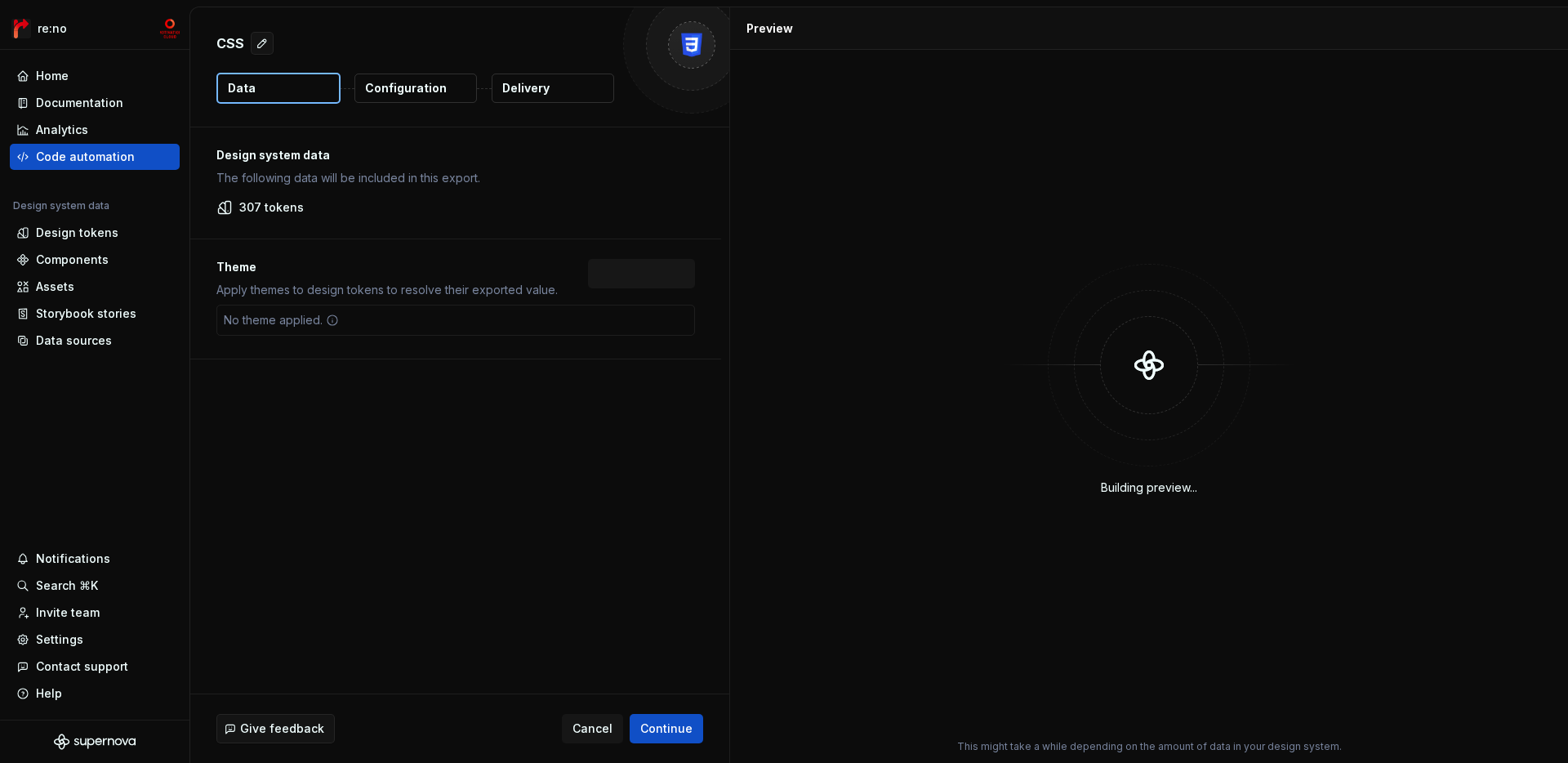
click at [556, 82] on button "Delivery" at bounding box center [553, 88] width 123 height 29
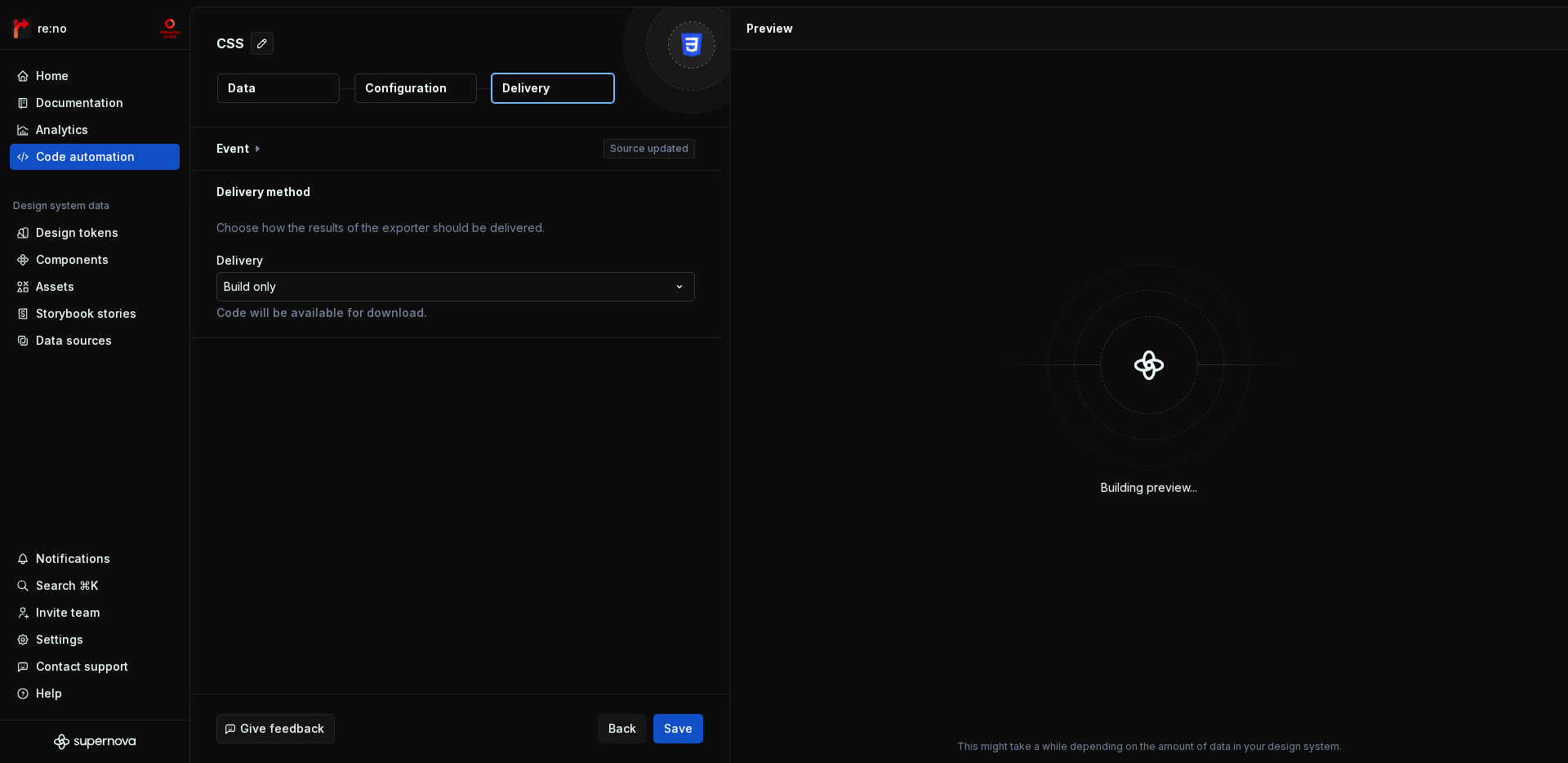
click at [483, 293] on html "**********" at bounding box center [784, 382] width 1568 height 763
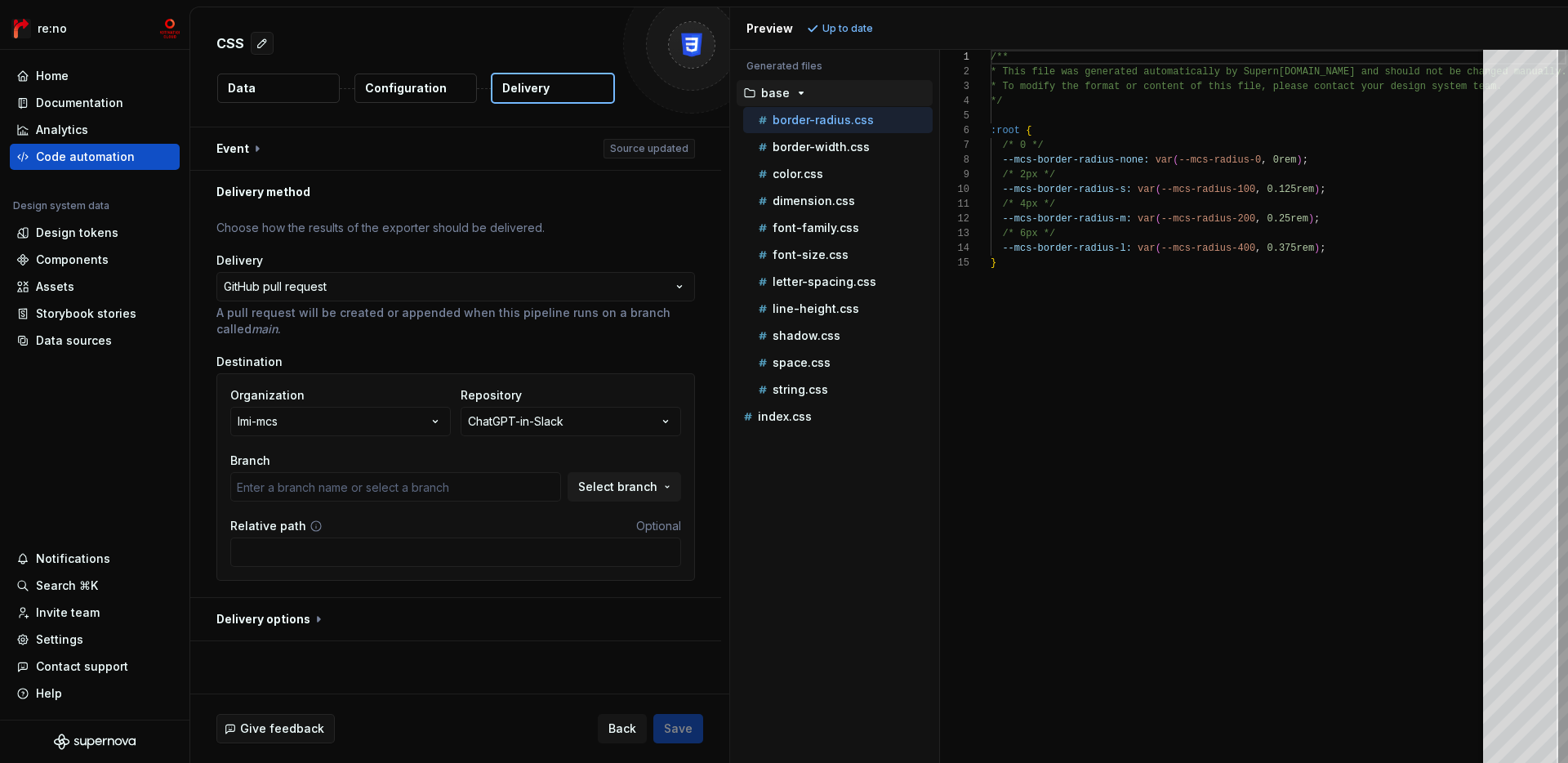
type input "main"
click at [557, 425] on div "ChatGPT-in-Slack" at bounding box center [515, 421] width 96 height 16
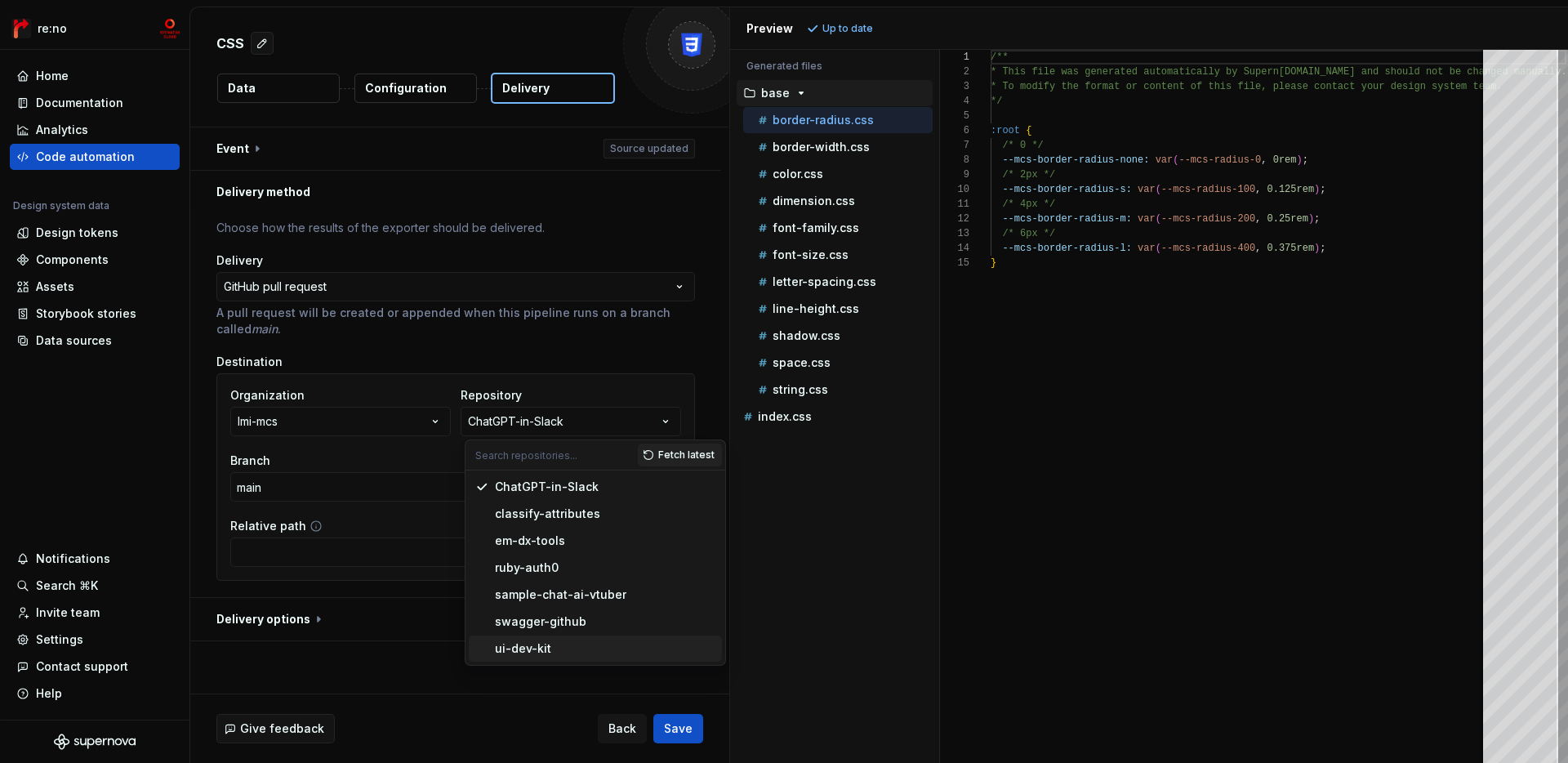
click at [535, 641] on div "ui-dev-kit" at bounding box center [523, 648] width 56 height 16
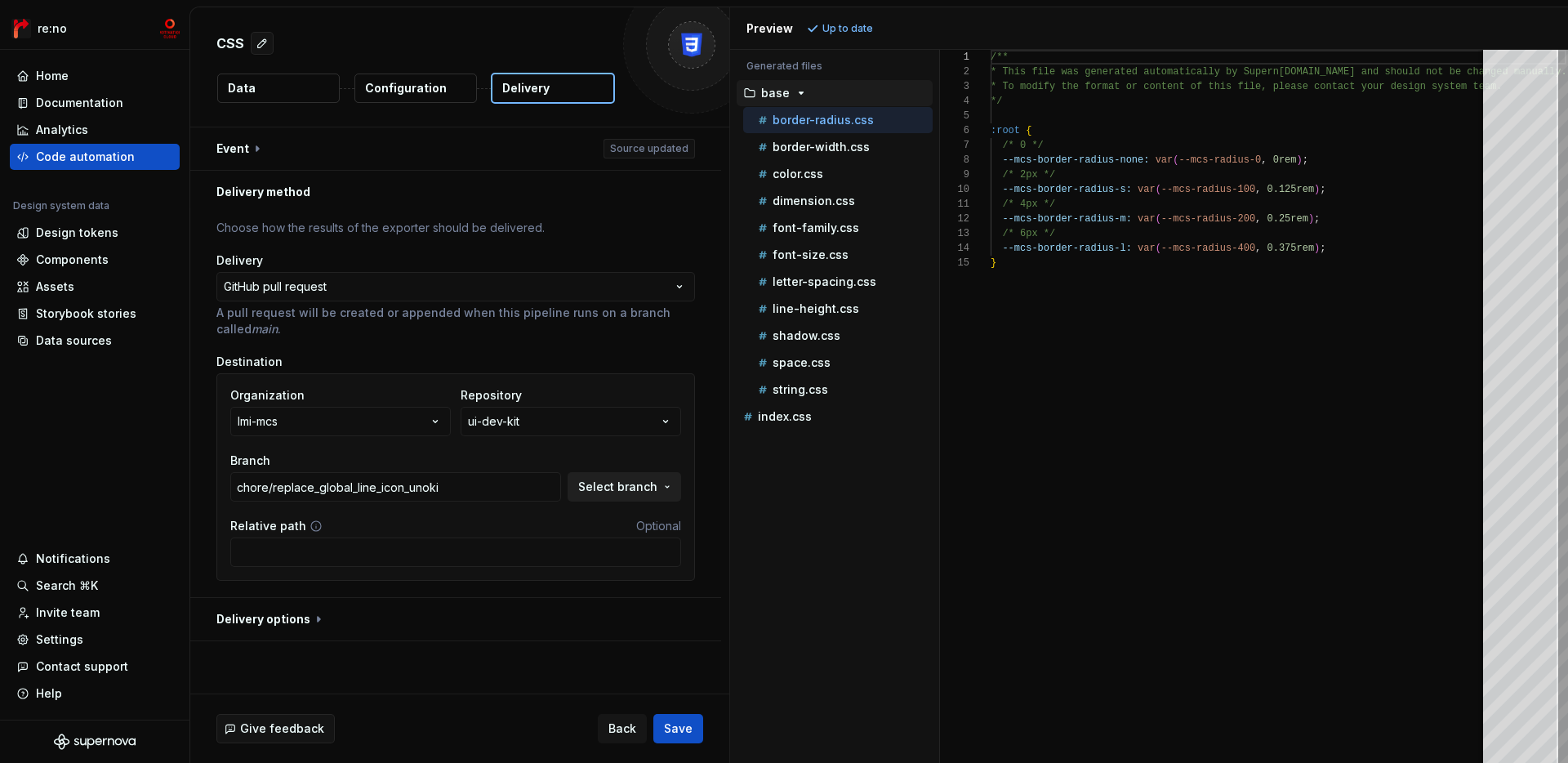
click at [643, 489] on span "Select branch" at bounding box center [618, 487] width 79 height 16
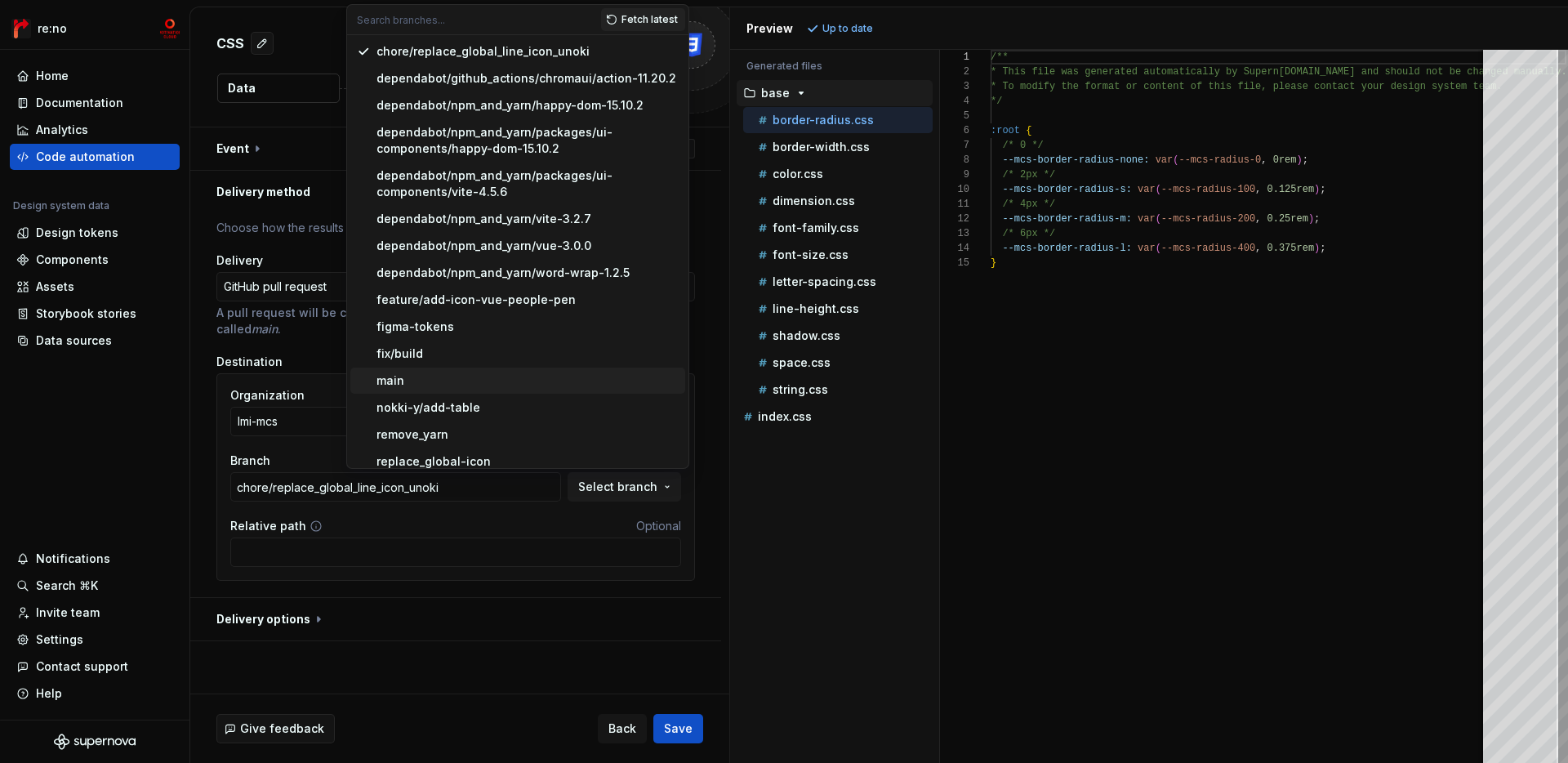
click at [476, 389] on span "main" at bounding box center [518, 381] width 335 height 26
type input "main"
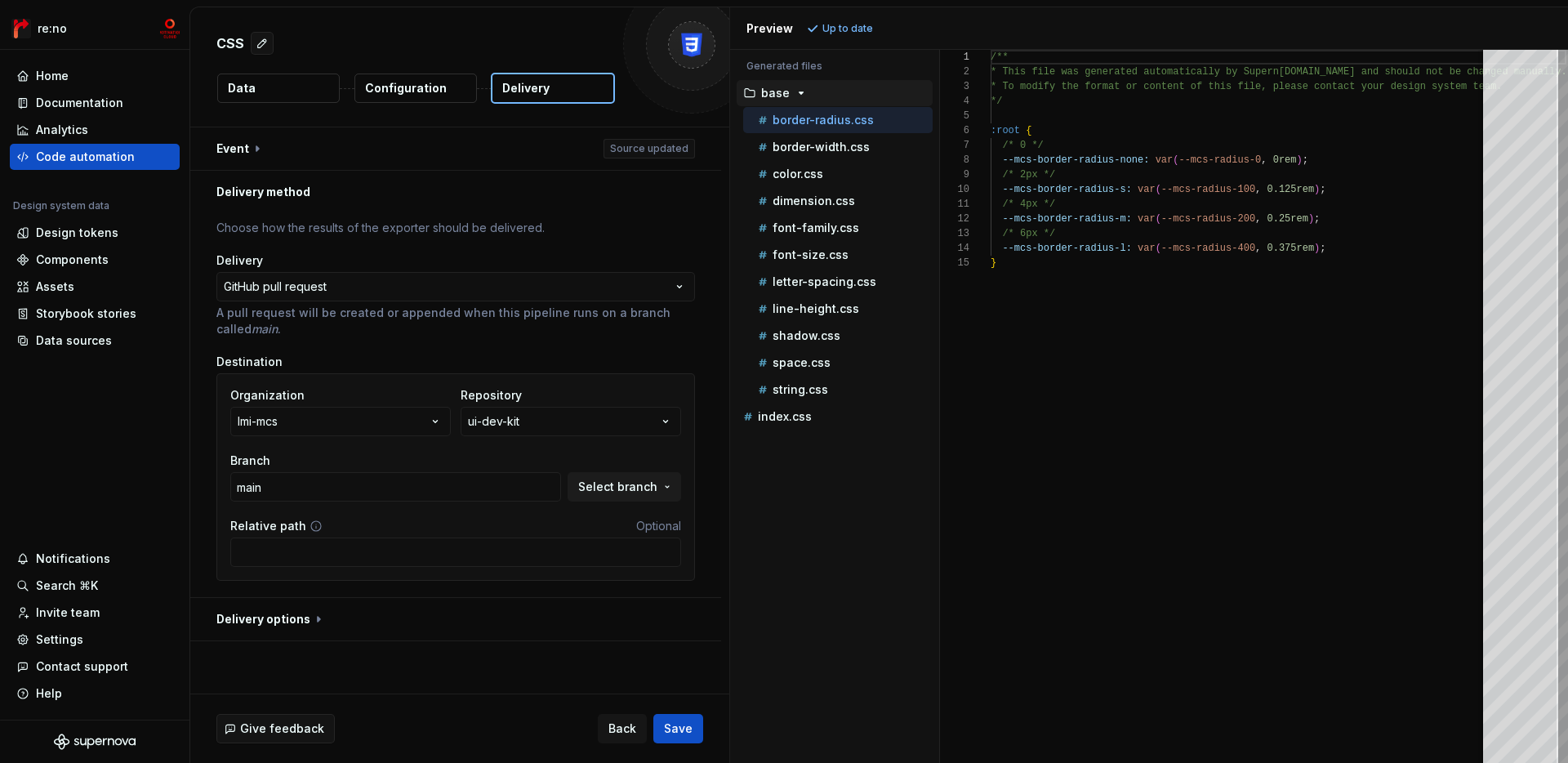
click at [508, 525] on div "Relative path Optional" at bounding box center [456, 526] width 450 height 16
click at [299, 616] on button "button" at bounding box center [456, 619] width 531 height 42
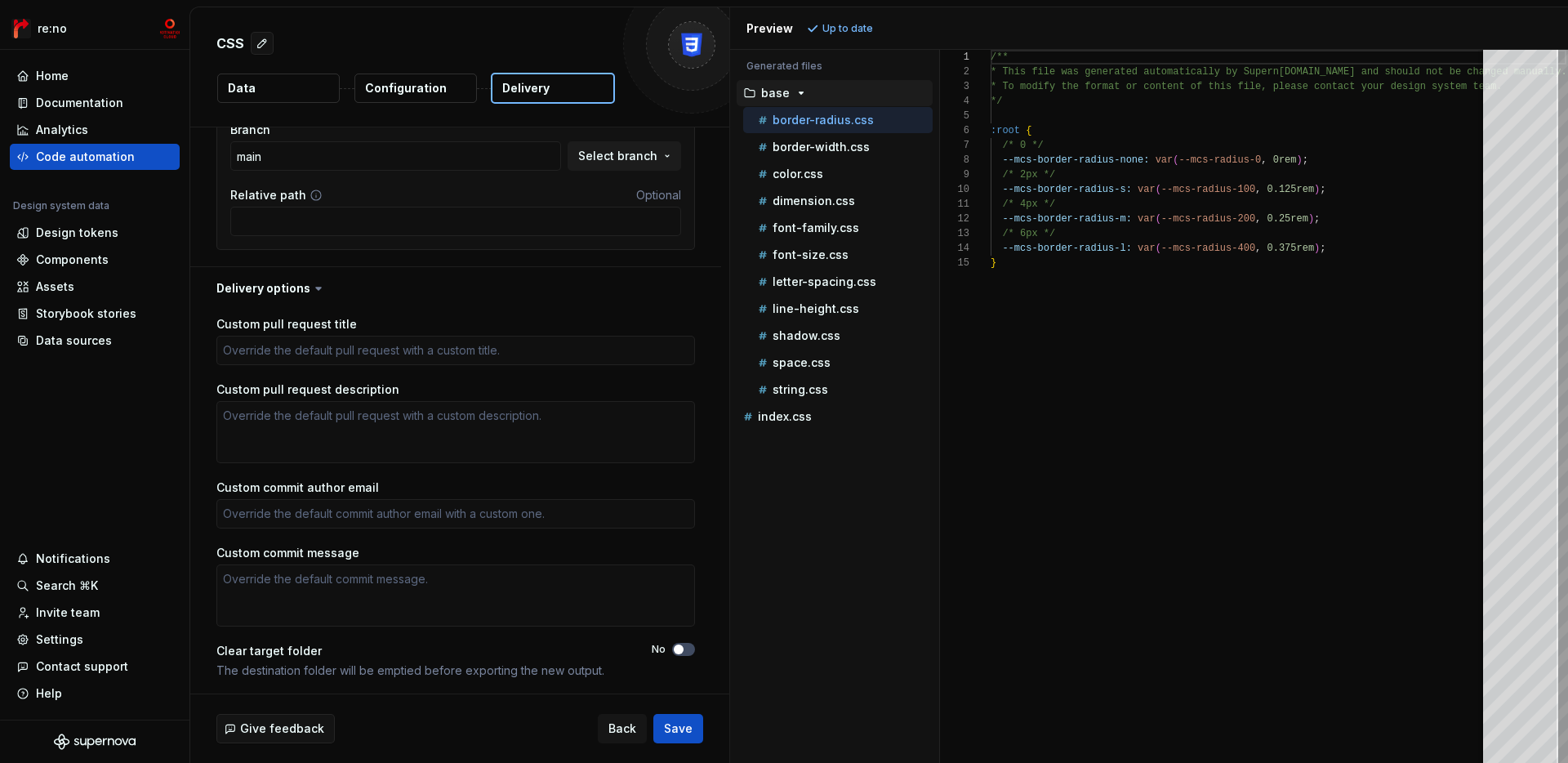
scroll to position [333, 0]
click at [319, 285] on icon at bounding box center [318, 286] width 16 height 16
click at [311, 285] on icon at bounding box center [318, 286] width 16 height 16
click at [305, 292] on button "button" at bounding box center [456, 286] width 531 height 42
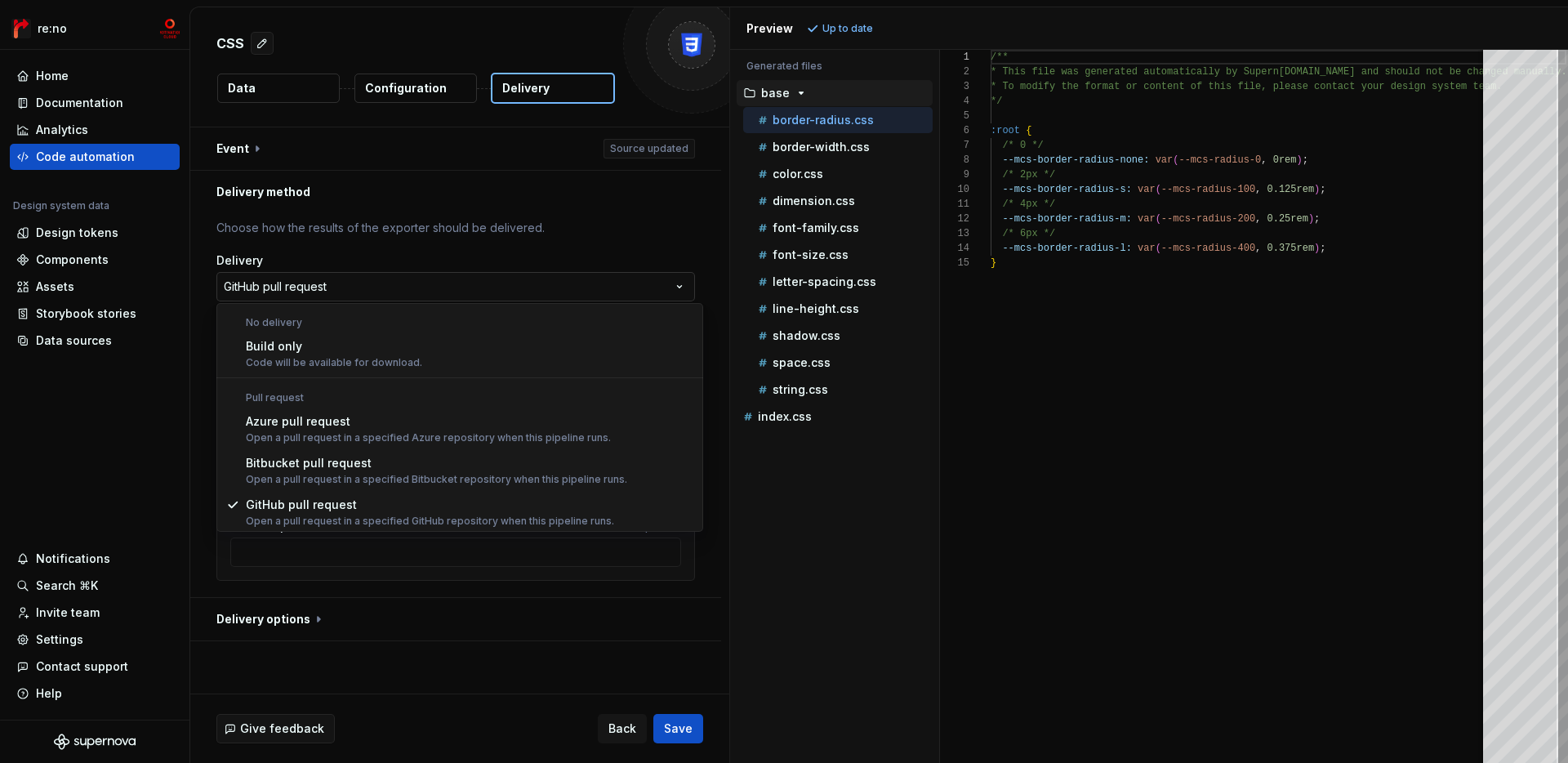
click at [525, 282] on html "**********" at bounding box center [784, 382] width 1568 height 763
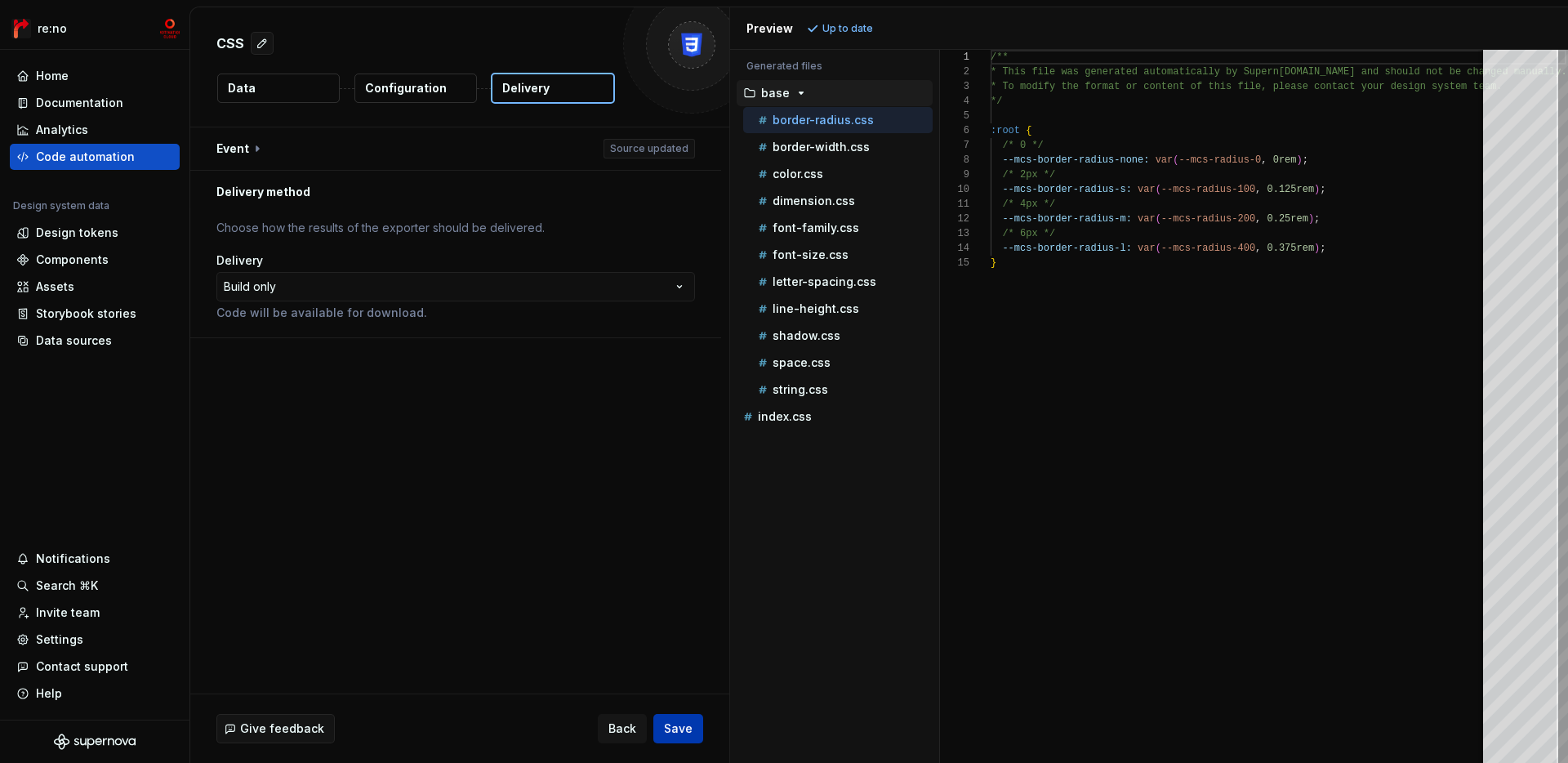
click at [678, 731] on span "Save" at bounding box center [677, 728] width 28 height 16
click at [114, 172] on div "Home Documentation Analytics Code automation Design system data Design tokens C…" at bounding box center [94, 208] width 170 height 291
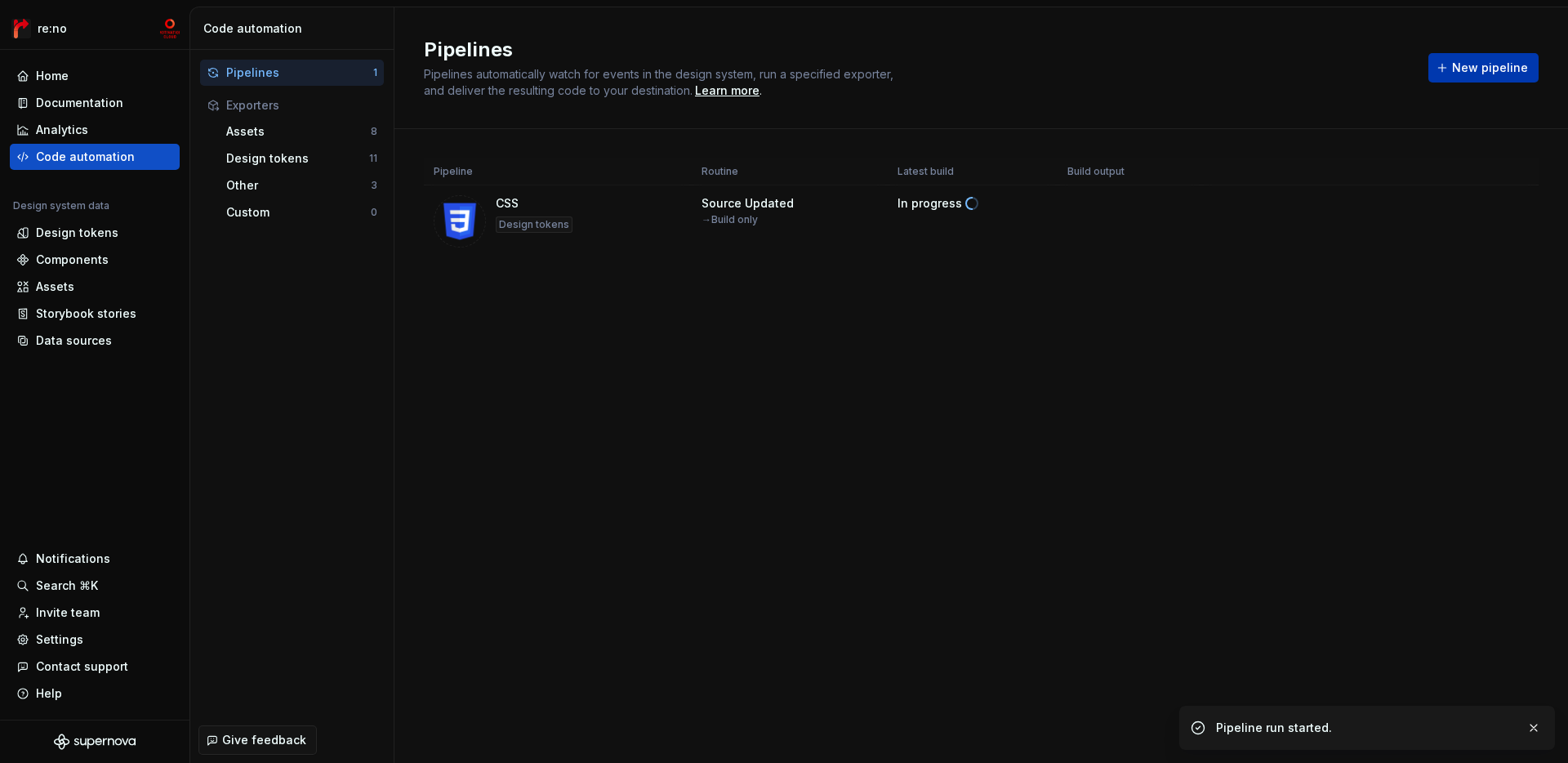
click at [1124, 58] on button "New pipeline" at bounding box center [1483, 68] width 110 height 29
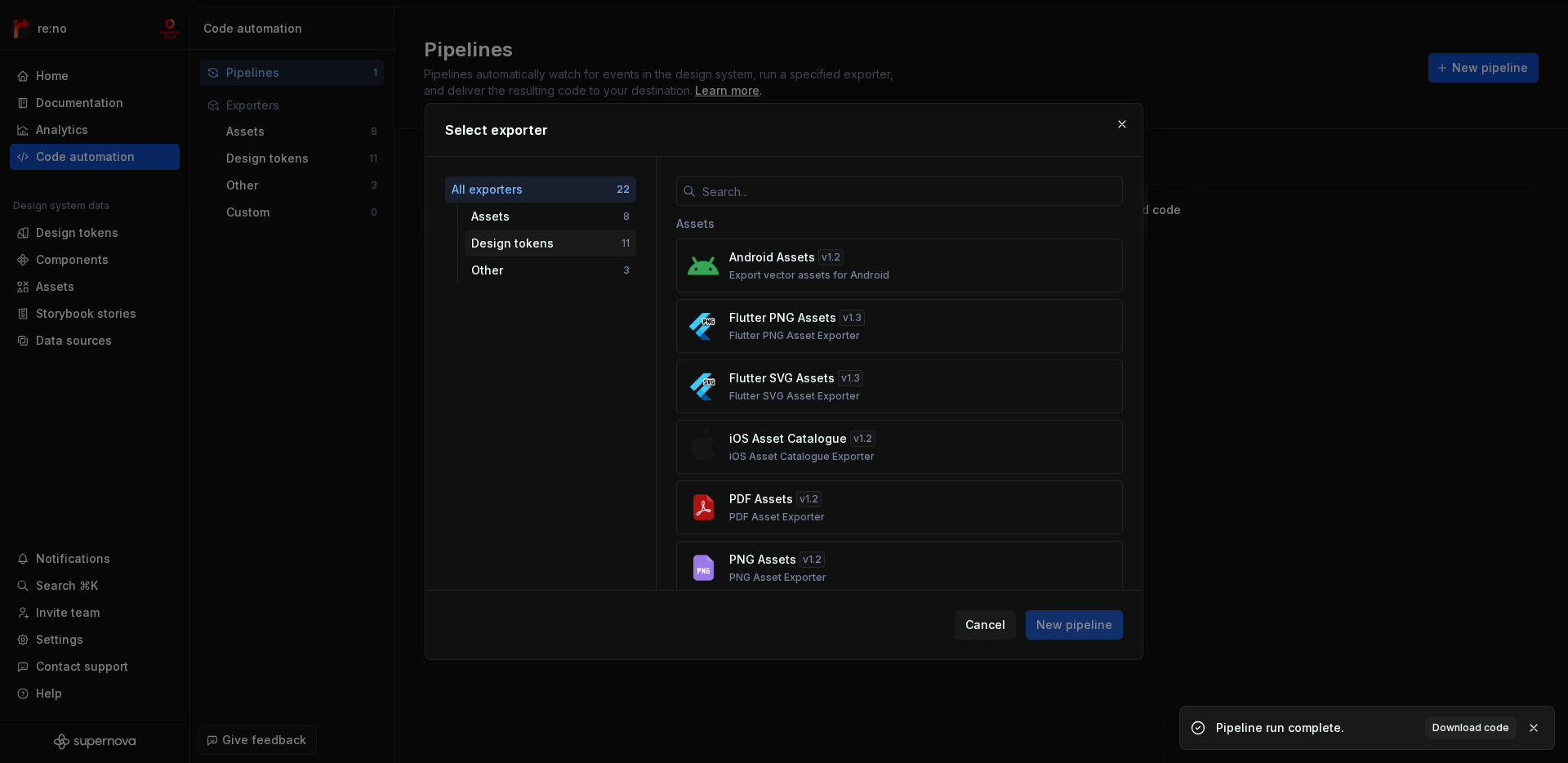
click at [545, 247] on div "Design tokens" at bounding box center [546, 243] width 150 height 16
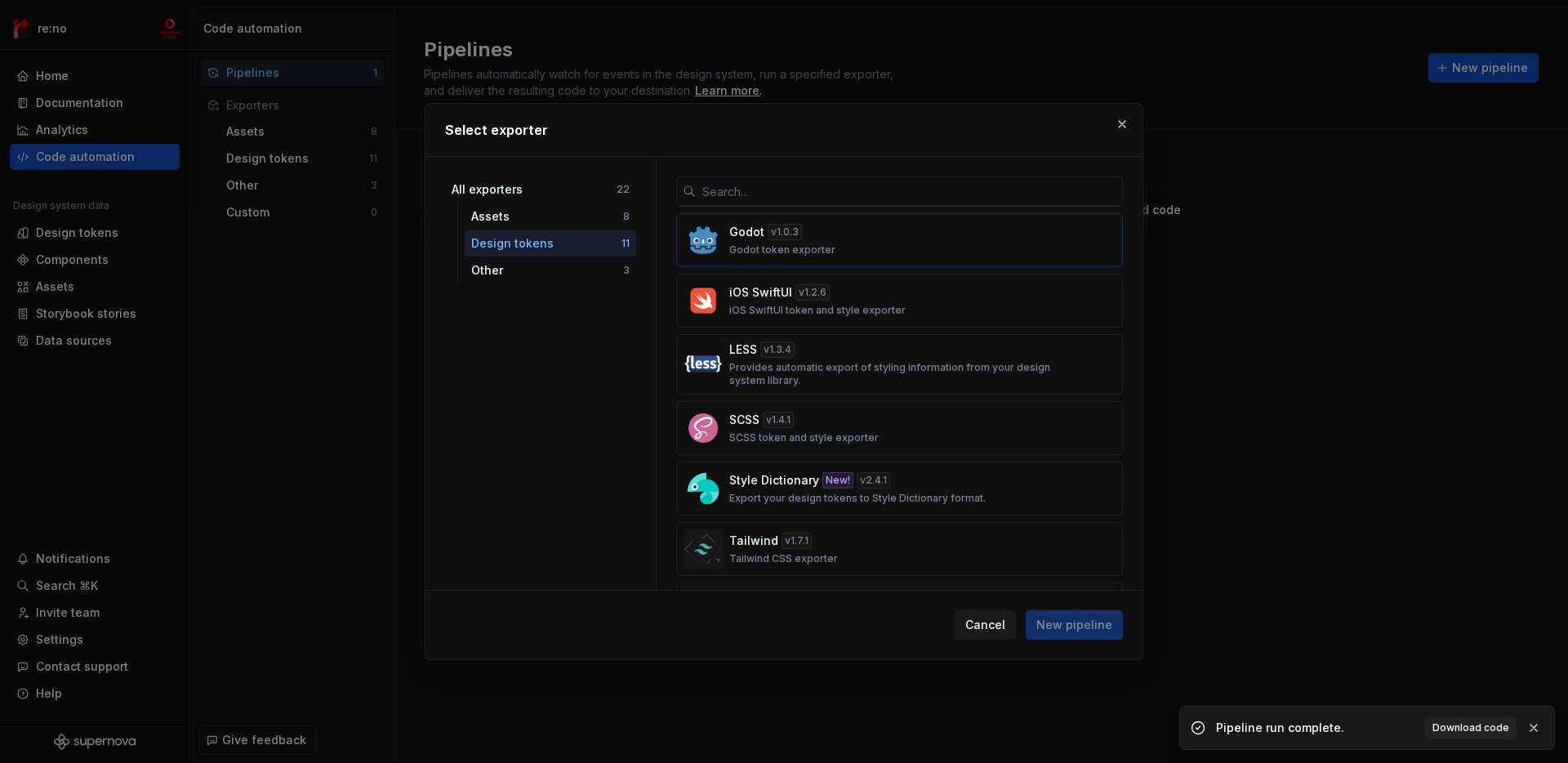
scroll to position [307, 0]
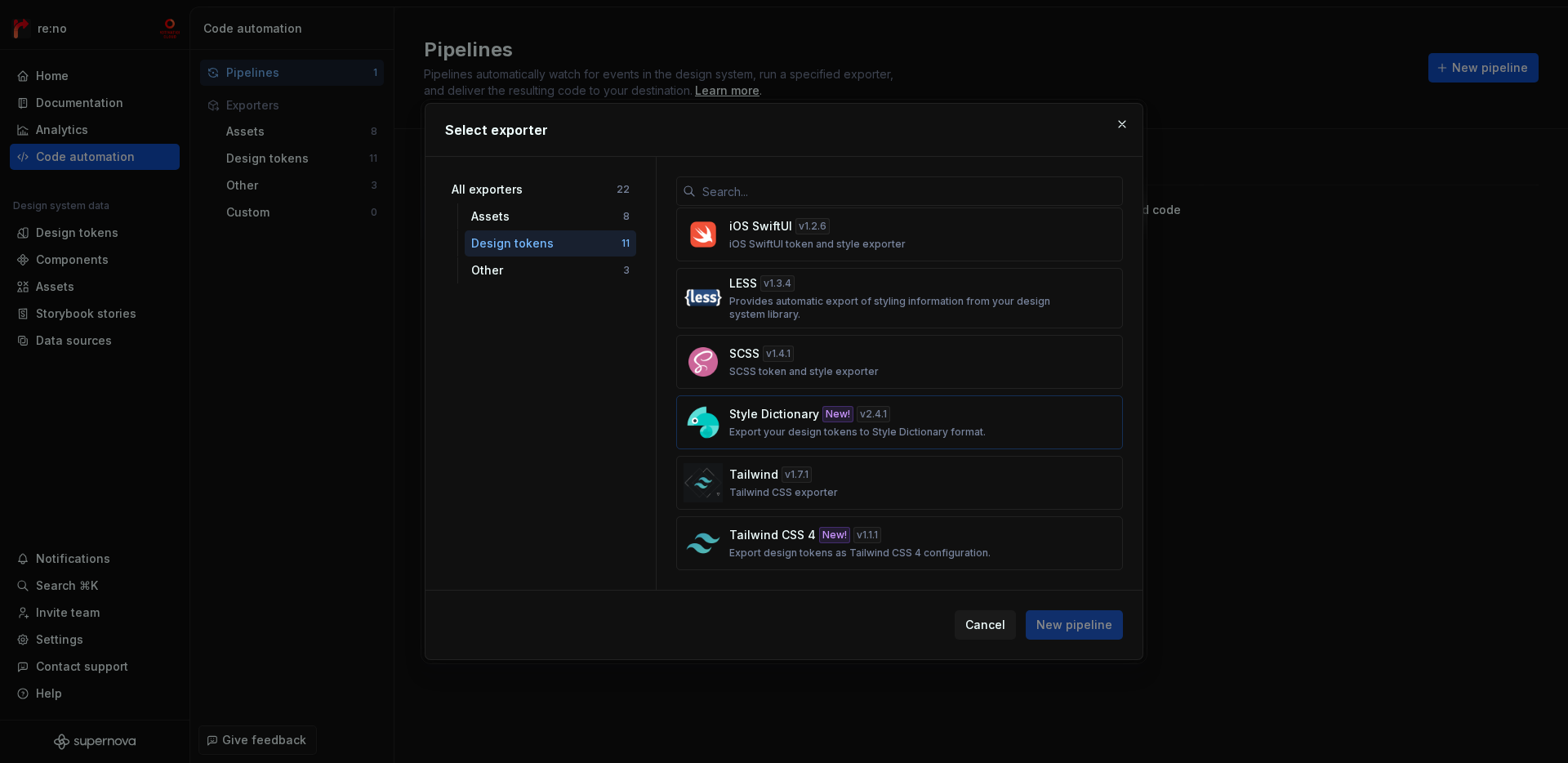
click at [929, 427] on p "Export your design tokens to Style Dictionary format." at bounding box center [857, 432] width 256 height 13
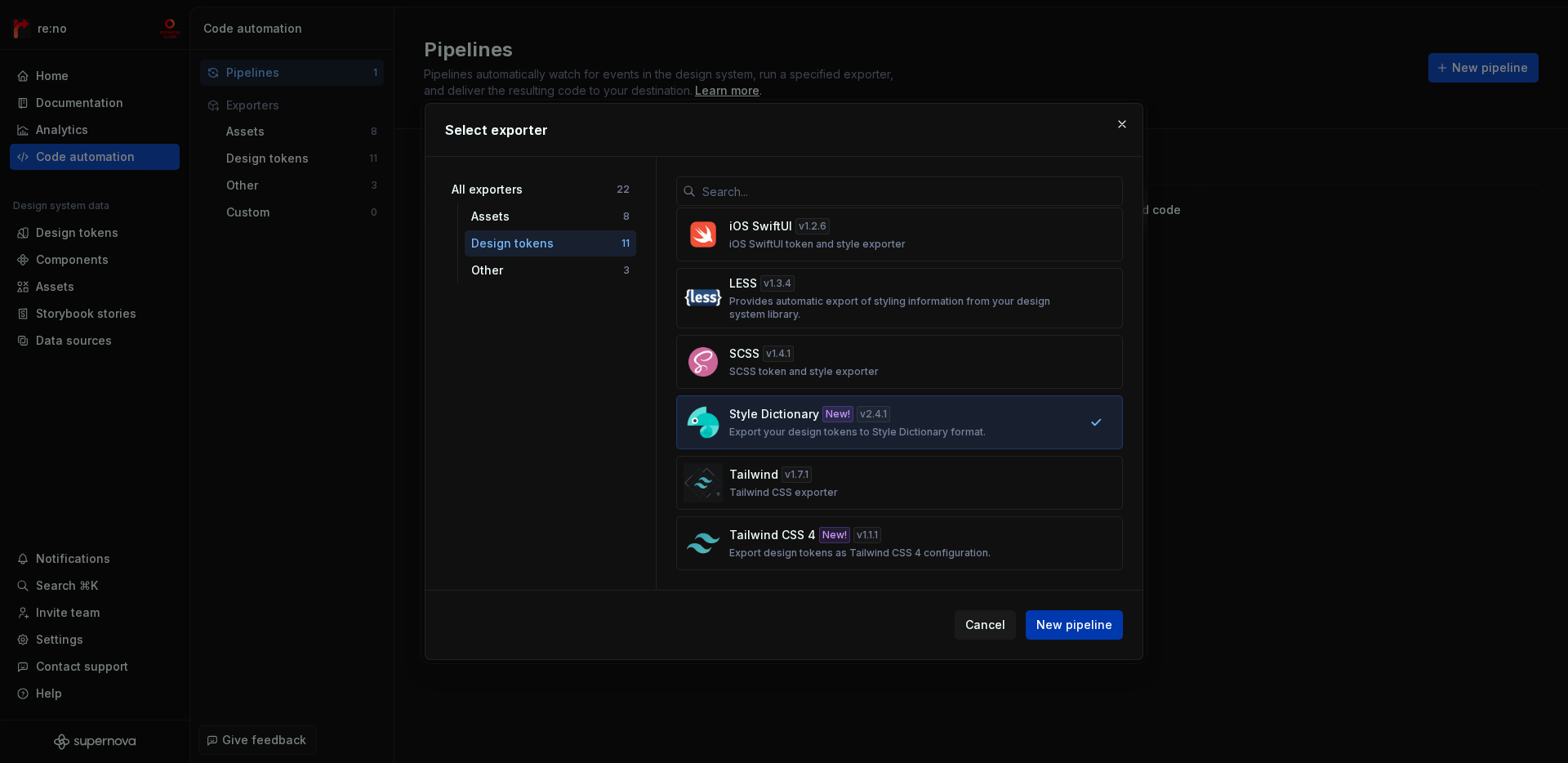
click at [1085, 626] on span "New pipeline" at bounding box center [1074, 625] width 76 height 16
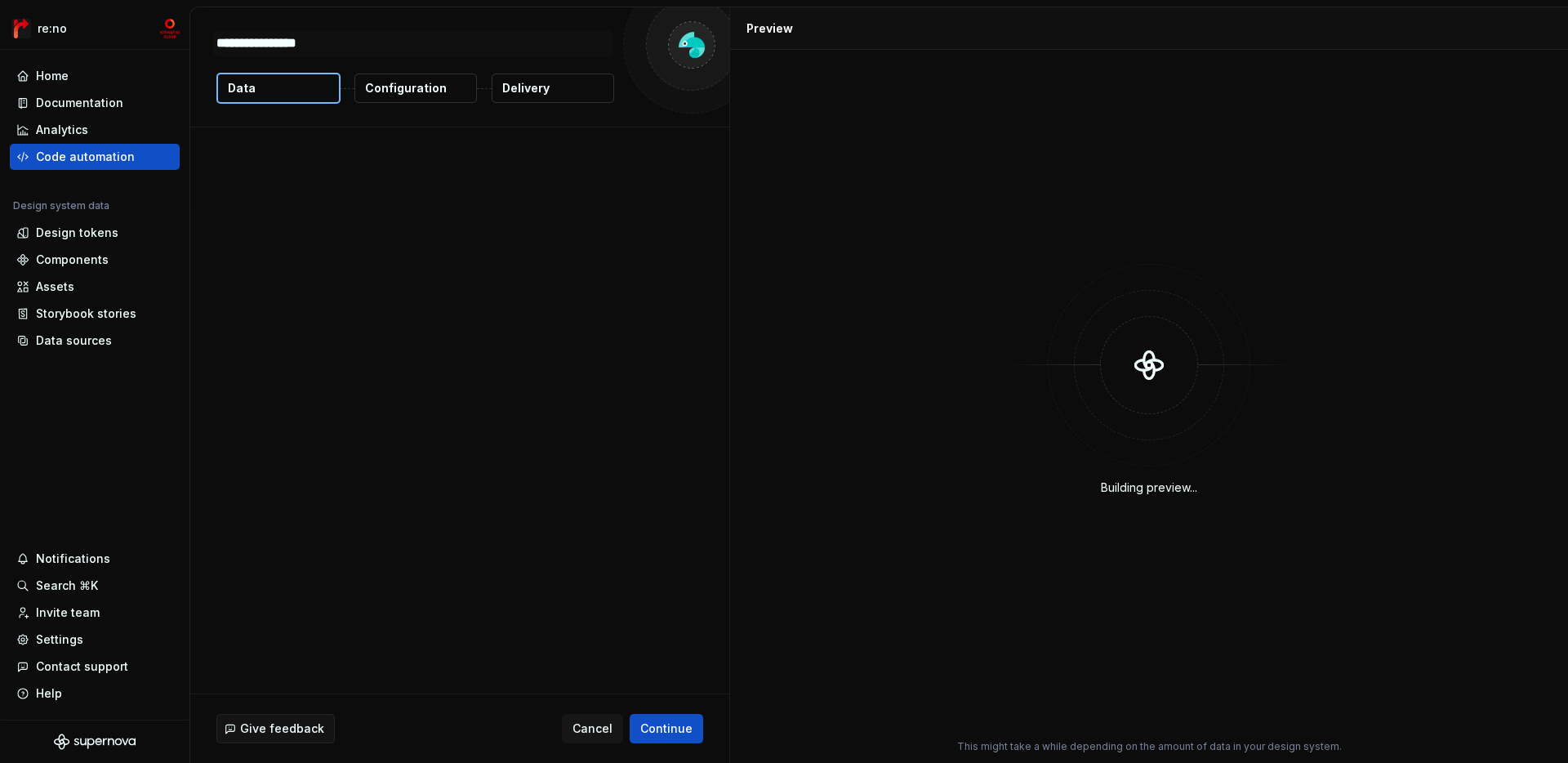
type textarea "*"
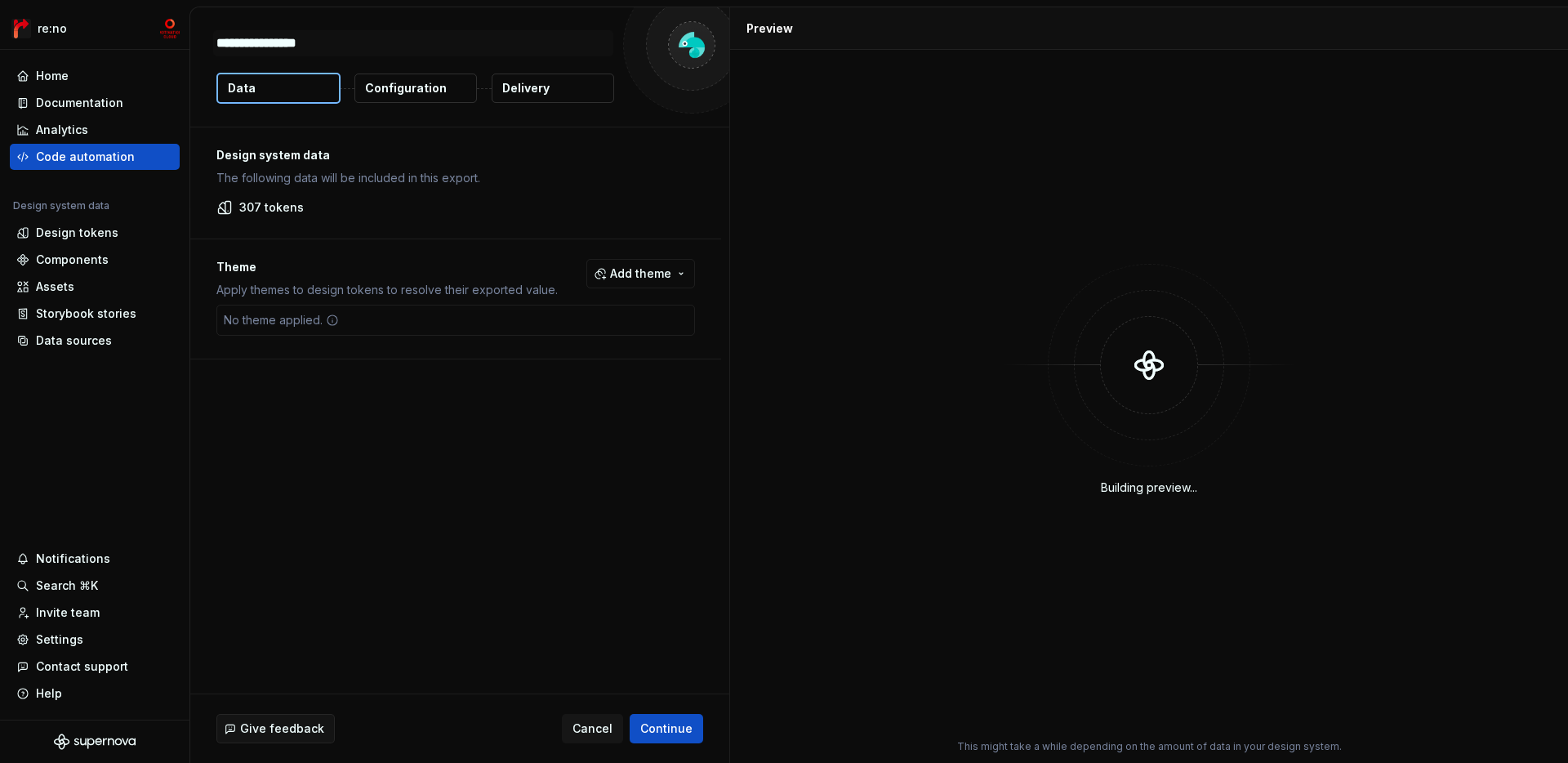
click at [674, 707] on div "Give feedback Cancel Continue" at bounding box center [460, 729] width 539 height 69
click at [670, 717] on button "Continue" at bounding box center [666, 728] width 73 height 29
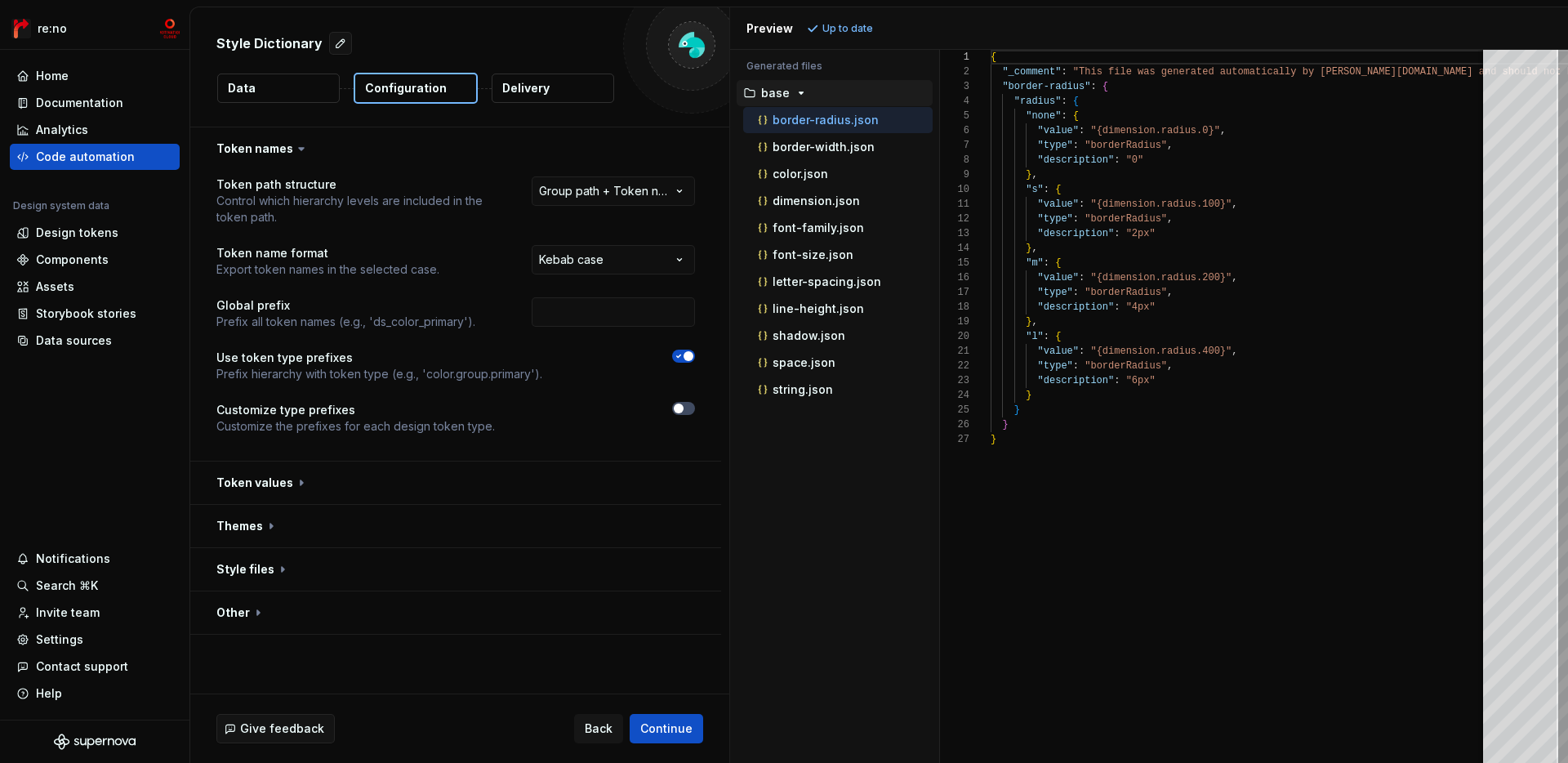
click at [633, 328] on div at bounding box center [600, 314] width 191 height 33
click at [648, 317] on input "text" at bounding box center [613, 312] width 163 height 29
type input "mcs"
click at [594, 435] on div "**********" at bounding box center [456, 315] width 479 height 278
click at [684, 414] on button "button" at bounding box center [683, 408] width 23 height 13
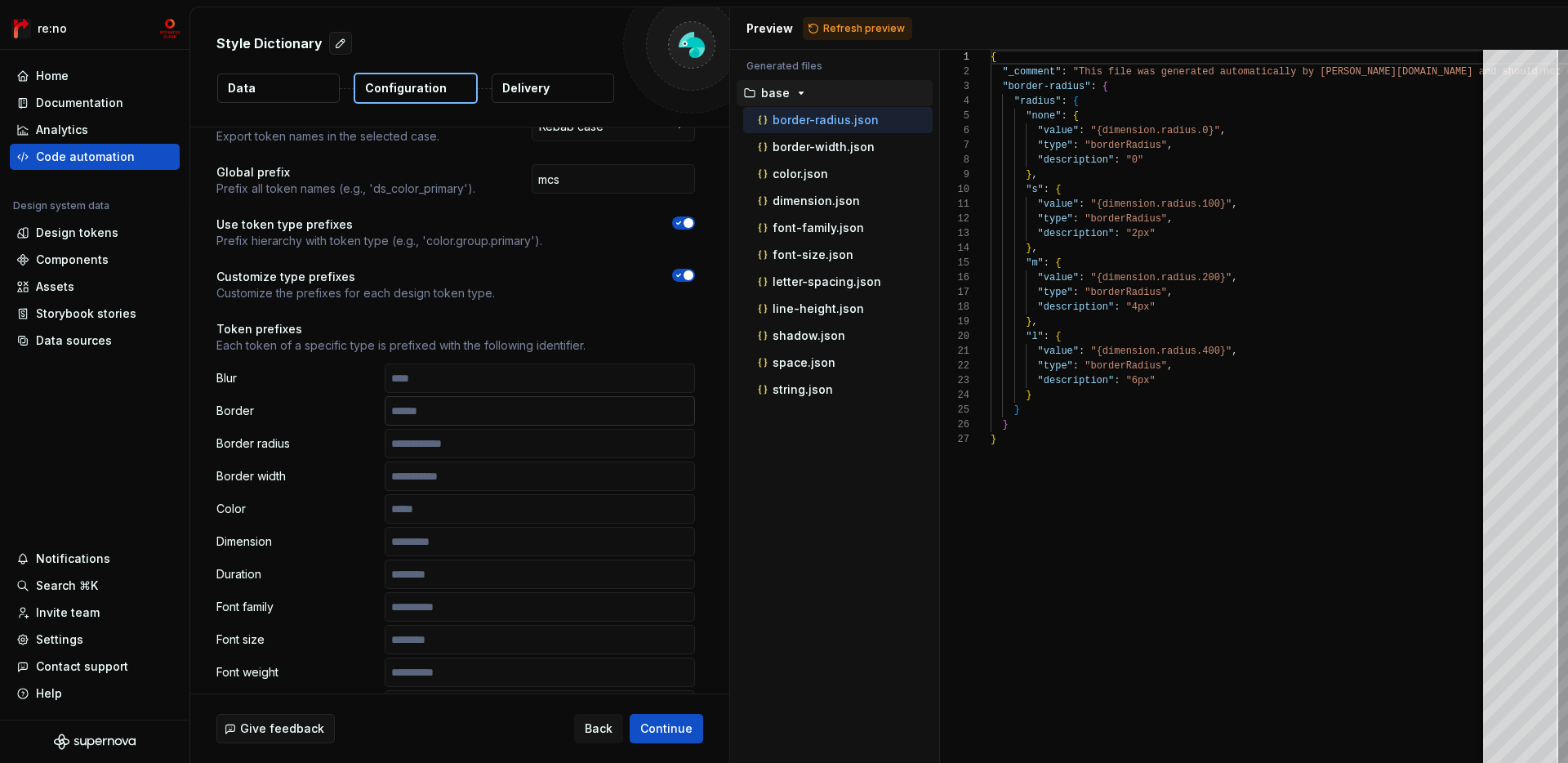
scroll to position [134, 0]
click at [820, 122] on p "border-radius.json" at bounding box center [825, 120] width 106 height 13
click at [582, 454] on input "text" at bounding box center [540, 443] width 311 height 29
click at [825, 25] on span "Refresh preview" at bounding box center [864, 28] width 82 height 13
type textarea "**********"
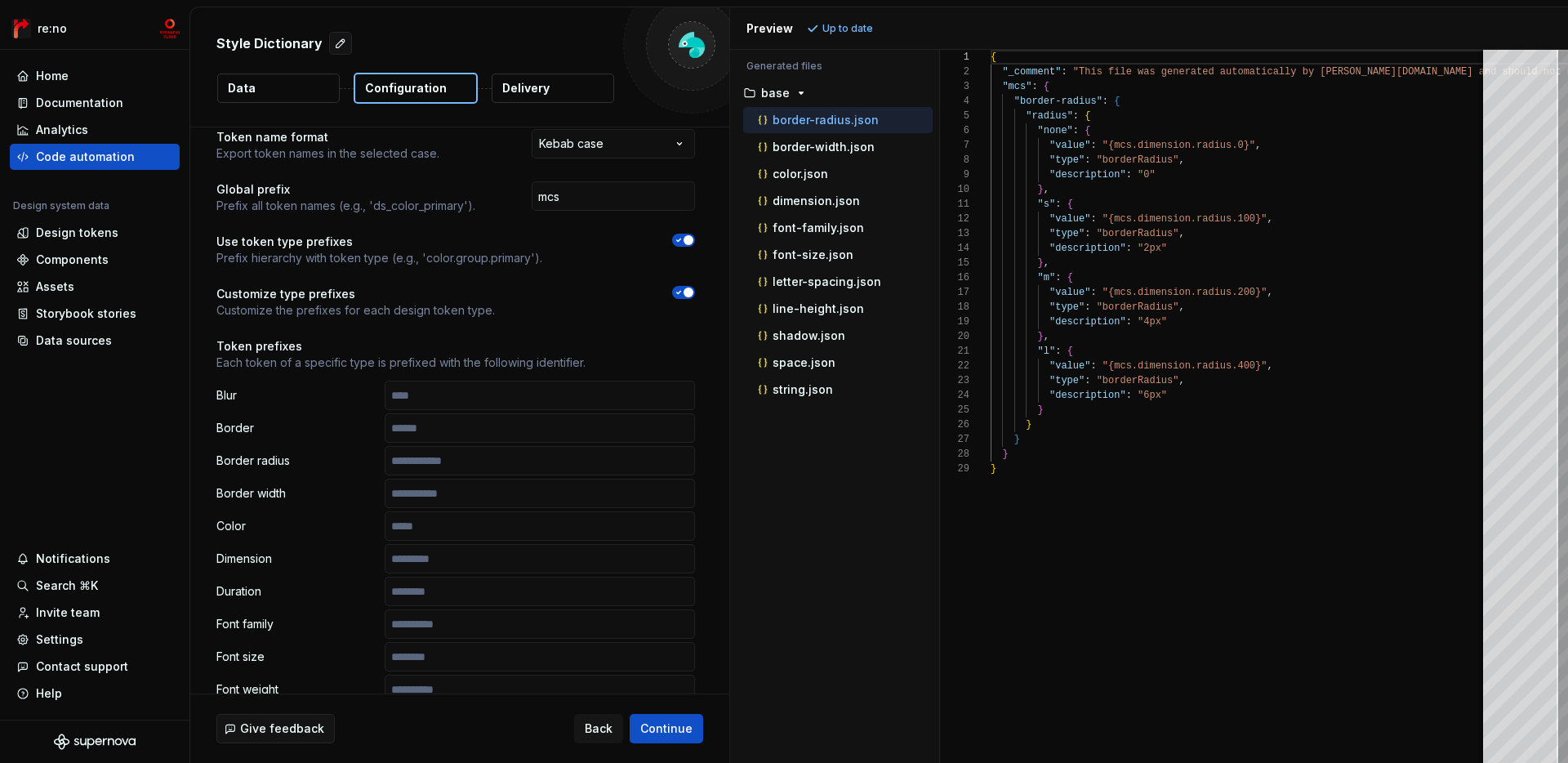
scroll to position [143, 0]
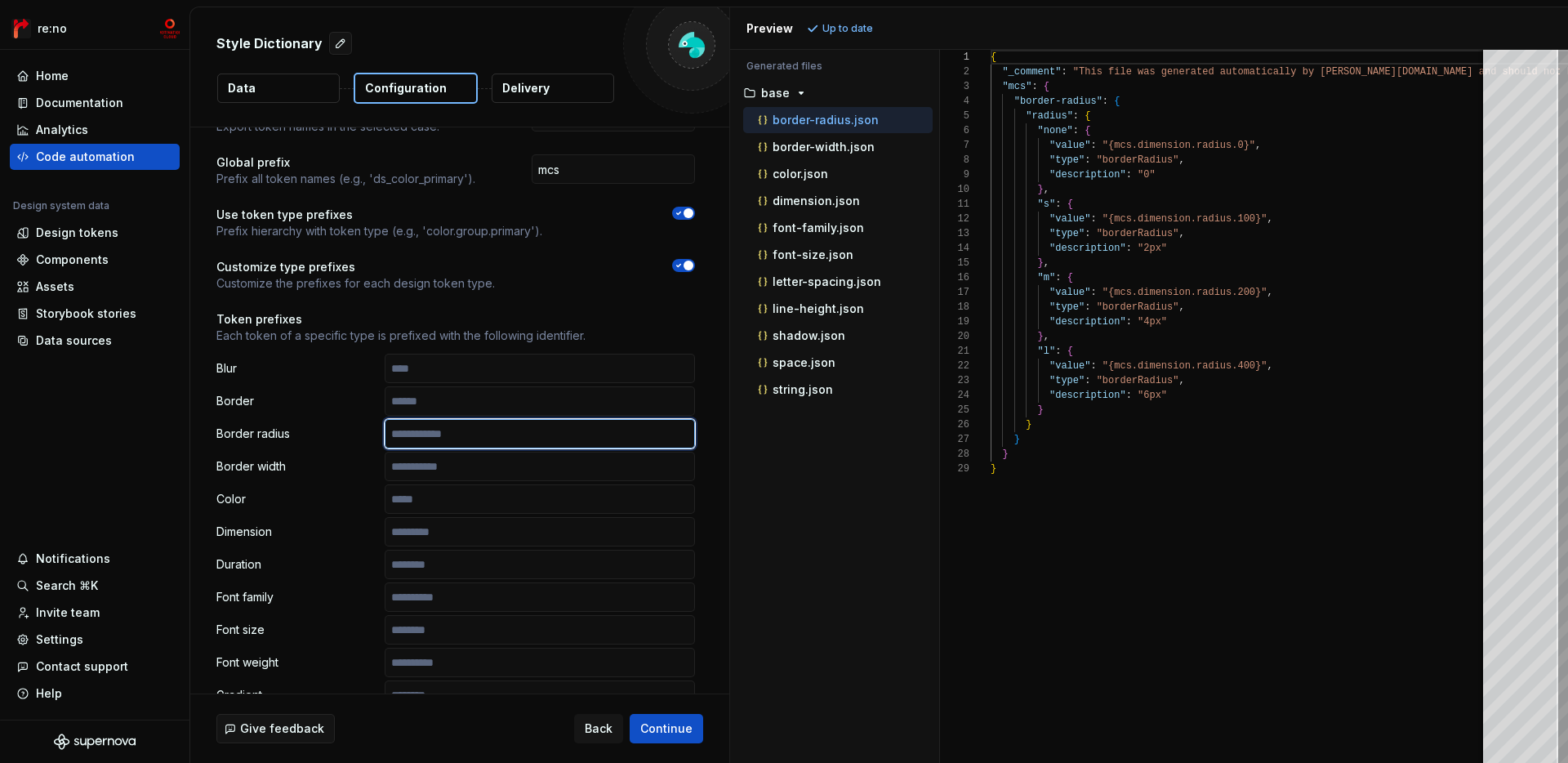
click at [521, 433] on input "text" at bounding box center [540, 434] width 311 height 29
click at [877, 35] on button "Refresh preview" at bounding box center [857, 28] width 110 height 23
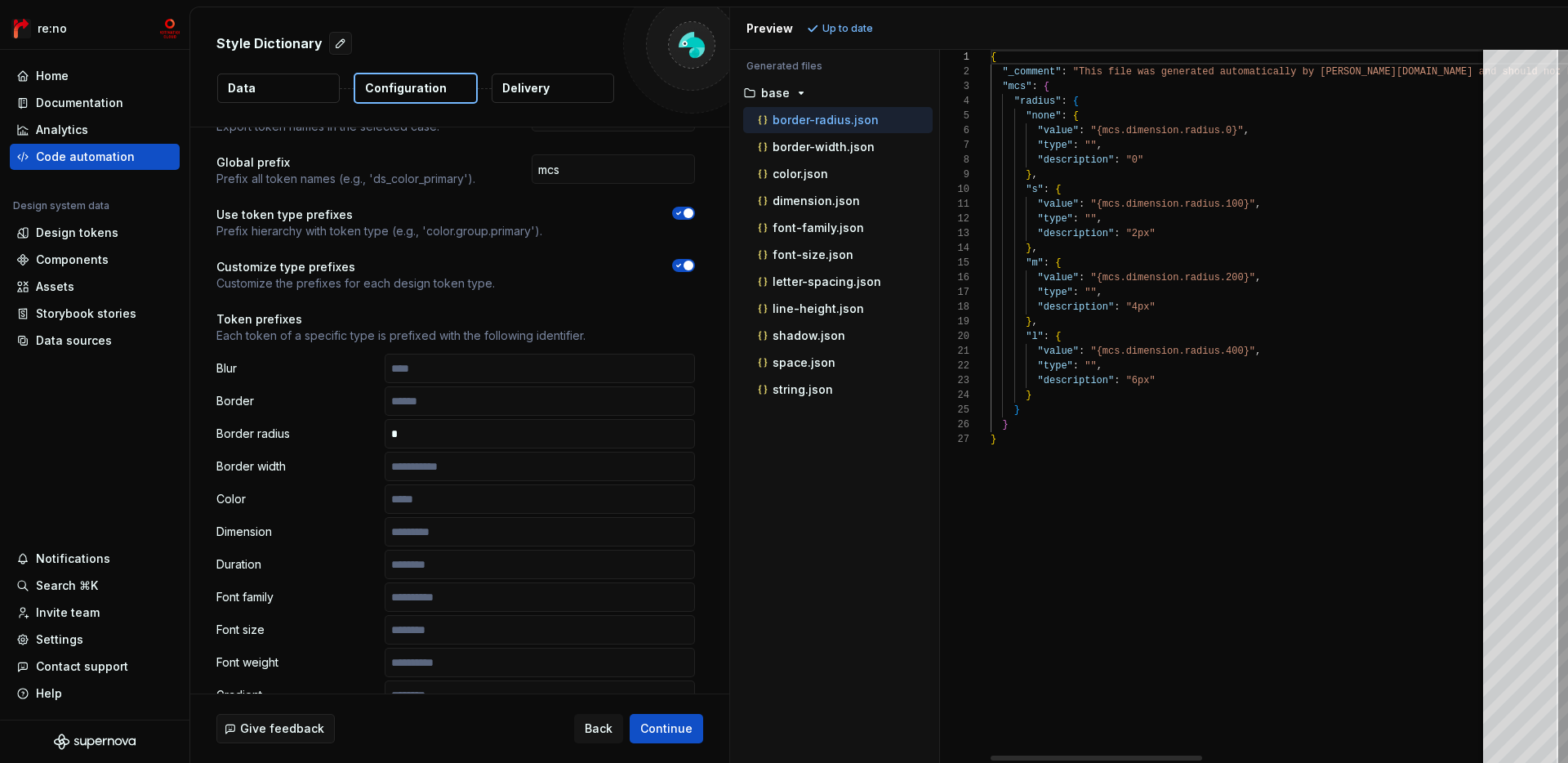
click at [1030, 95] on div "{ "_comment" : "This file was generated automatically by Supernov a.io and shou…" at bounding box center [1574, 407] width 1167 height 713
click at [848, 142] on p "border-width.json" at bounding box center [823, 147] width 102 height 13
type textarea "**********"
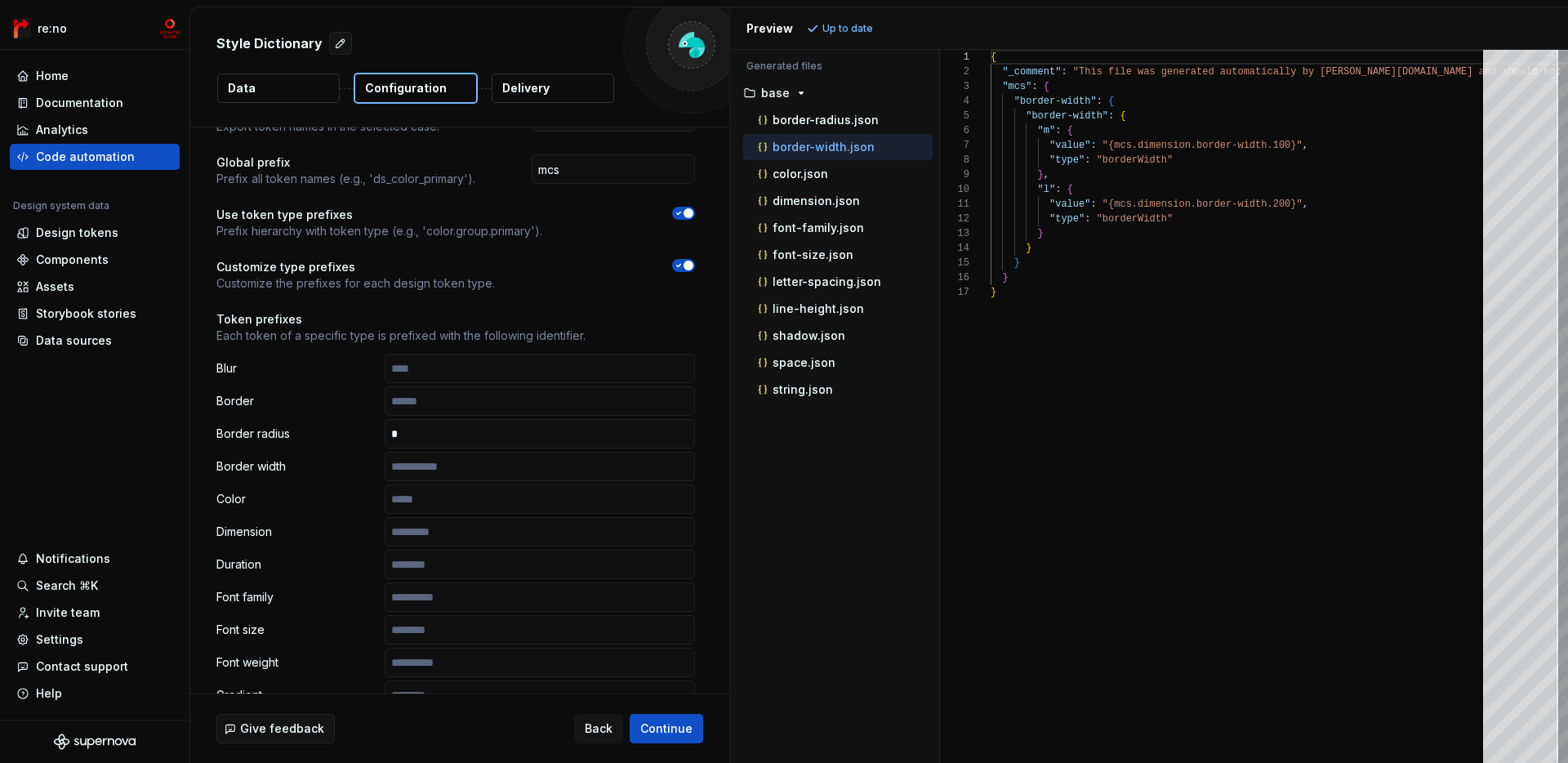
scroll to position [0, 0]
click at [542, 470] on input "text" at bounding box center [540, 466] width 311 height 29
click at [819, 166] on div "color.json" at bounding box center [844, 173] width 178 height 16
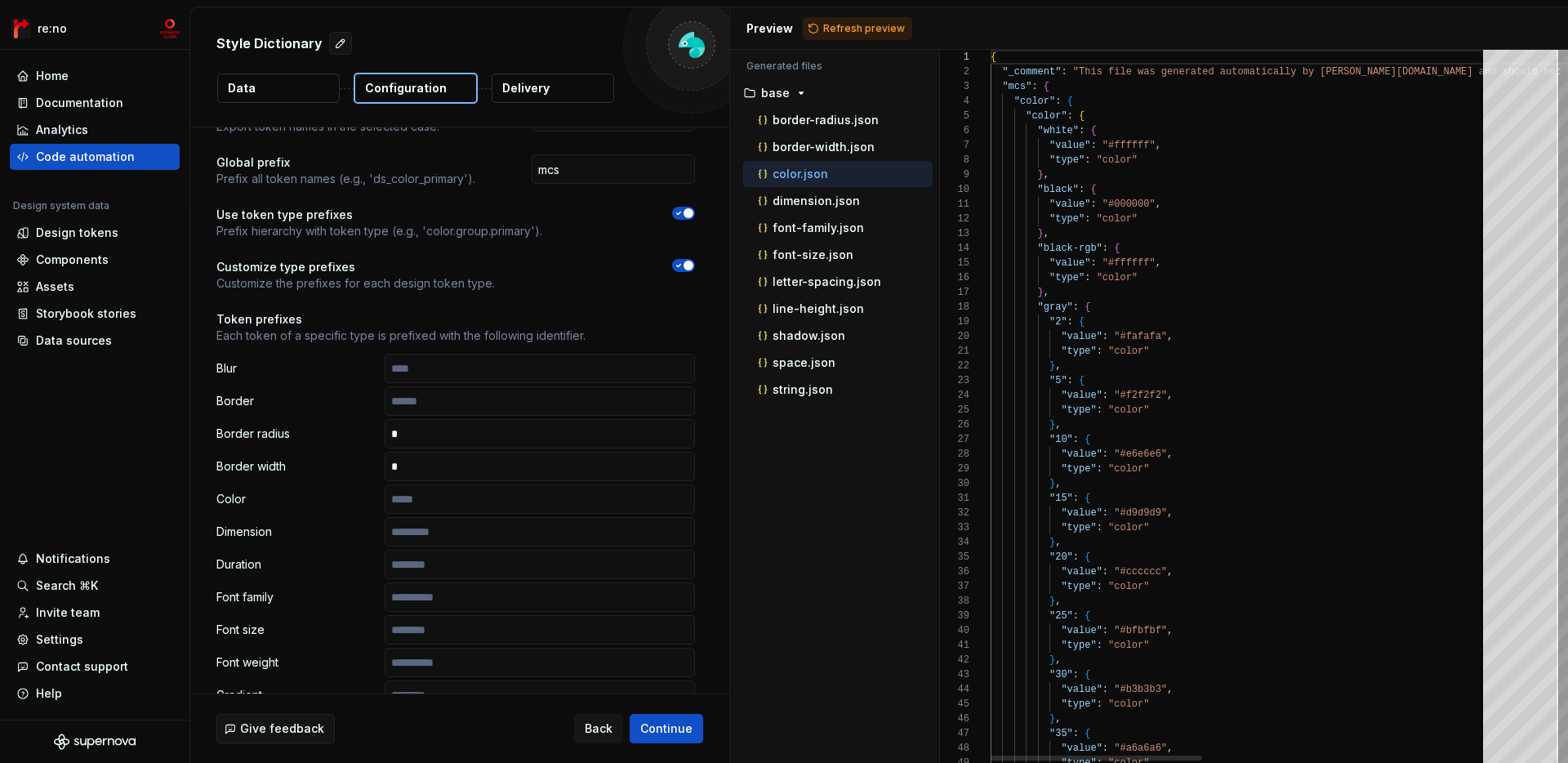
scroll to position [147, 0]
click at [851, 206] on p "dimension.json" at bounding box center [815, 200] width 87 height 13
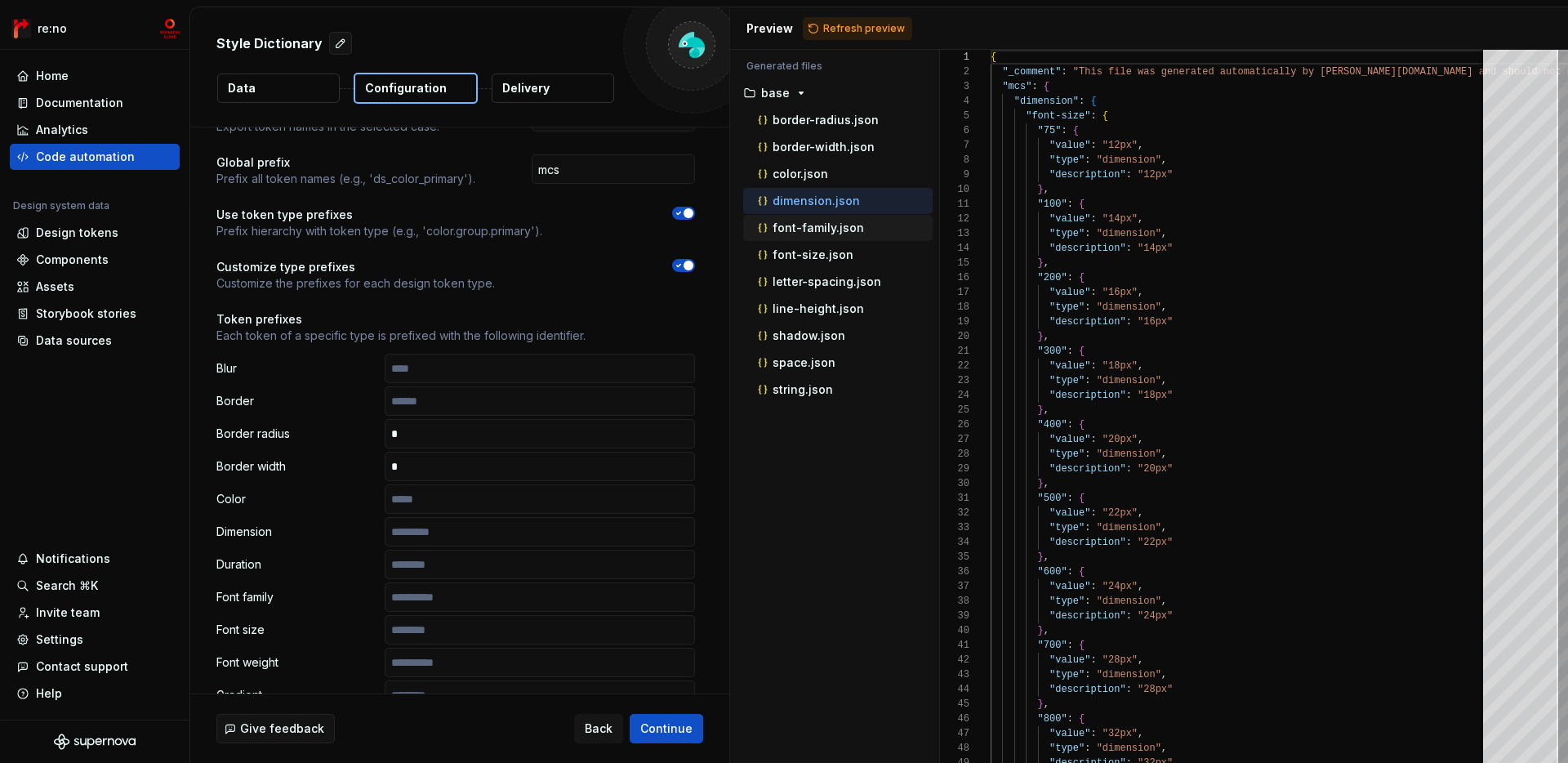
click at [847, 224] on p "font-family.json" at bounding box center [818, 227] width 91 height 13
type textarea "**********"
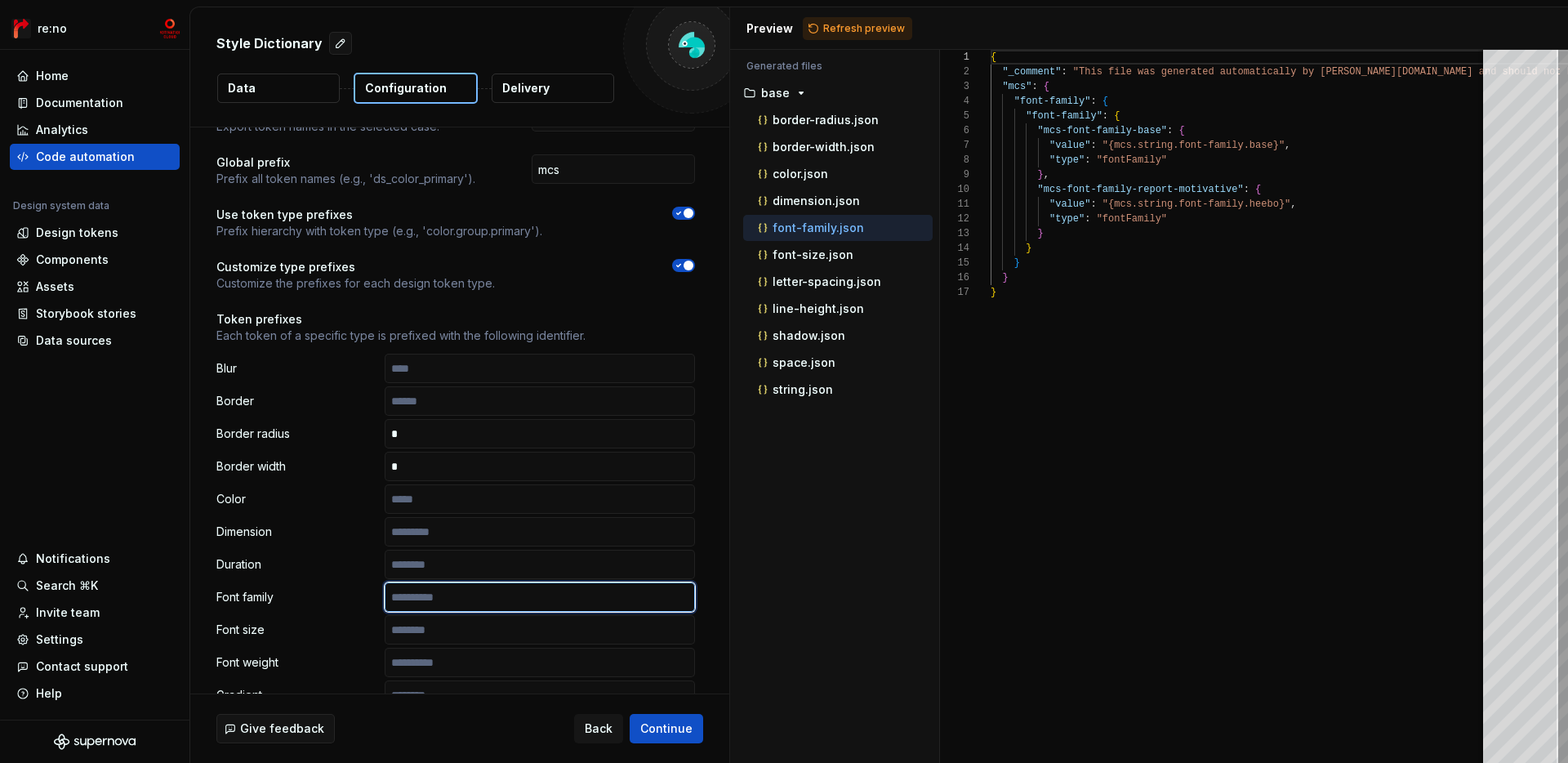
click at [436, 596] on input "text" at bounding box center [540, 597] width 311 height 29
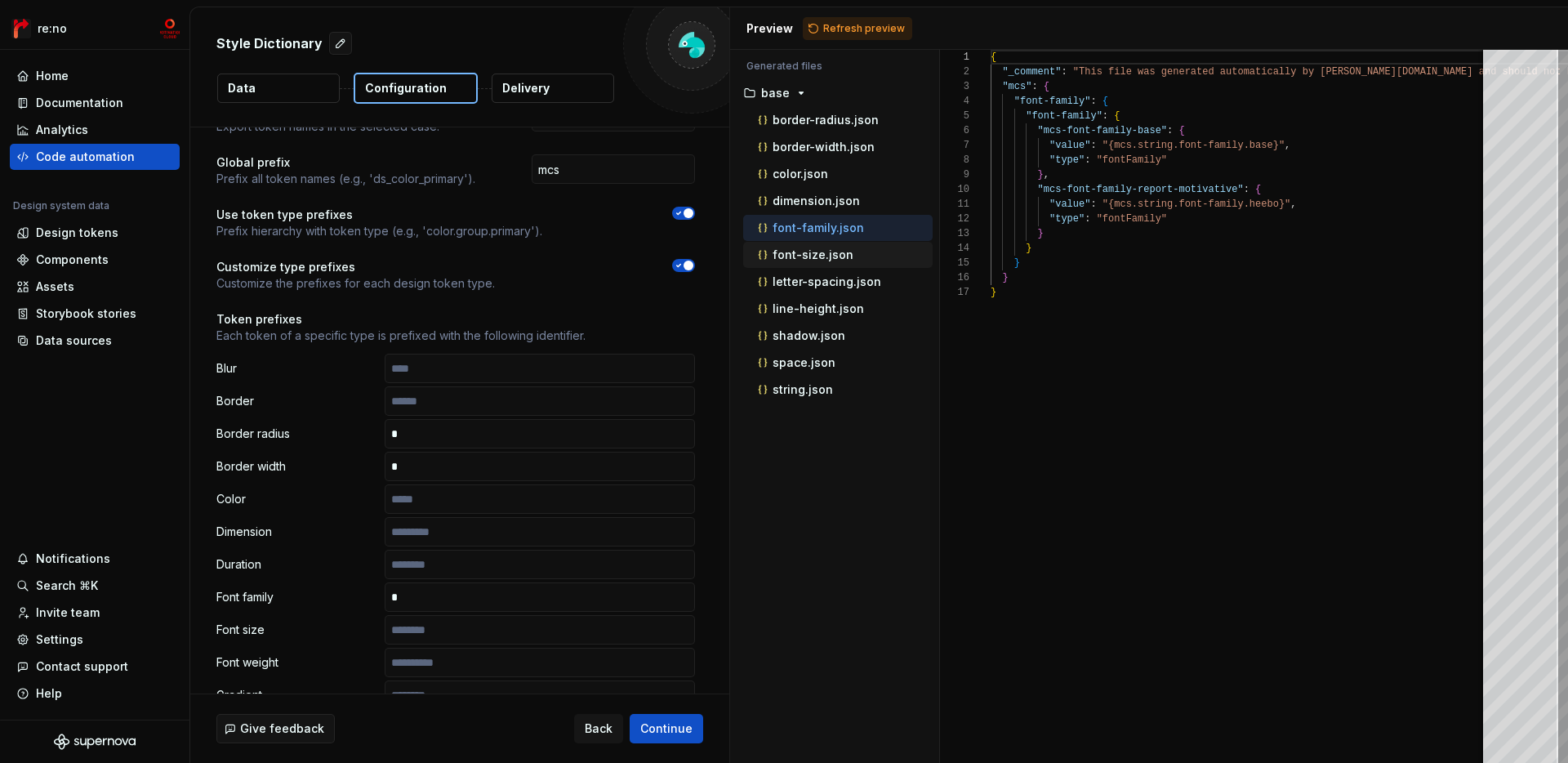
click at [781, 253] on p "font-size.json" at bounding box center [813, 255] width 81 height 13
type textarea "**********"
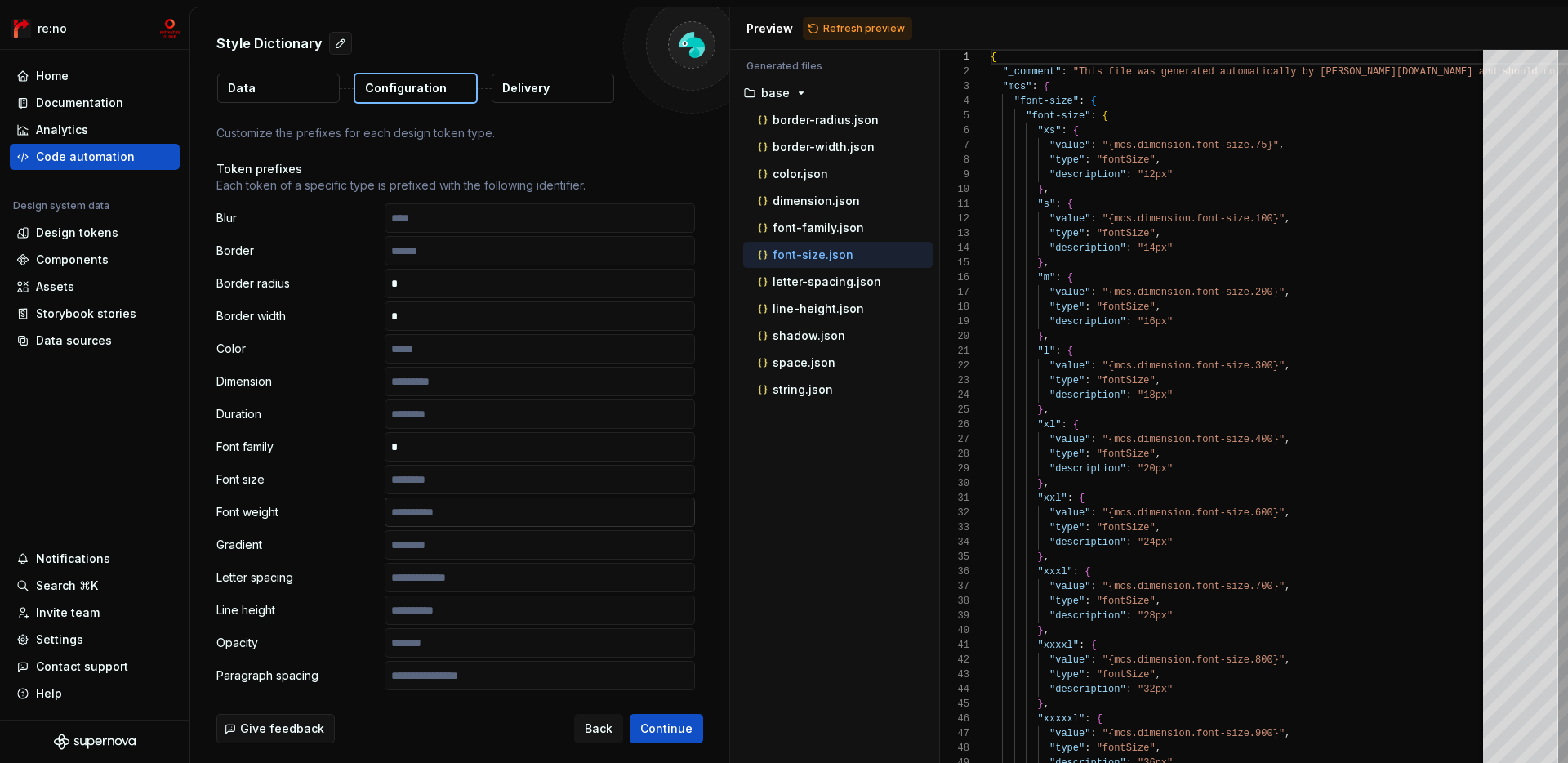
scroll to position [341, 0]
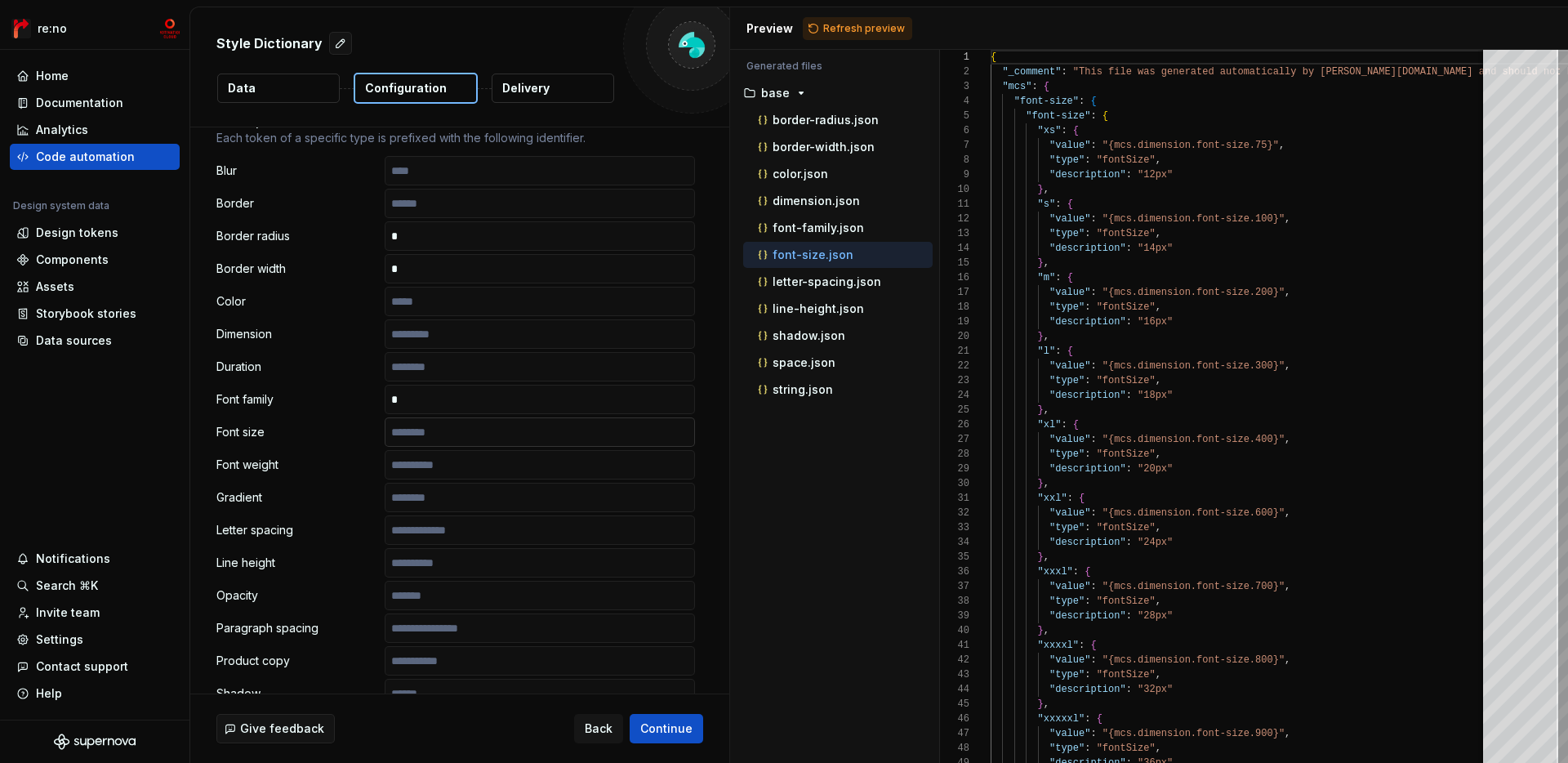
click at [424, 434] on input "text" at bounding box center [540, 432] width 311 height 29
click at [758, 285] on icon "button" at bounding box center [763, 281] width 16 height 16
type textarea "**********"
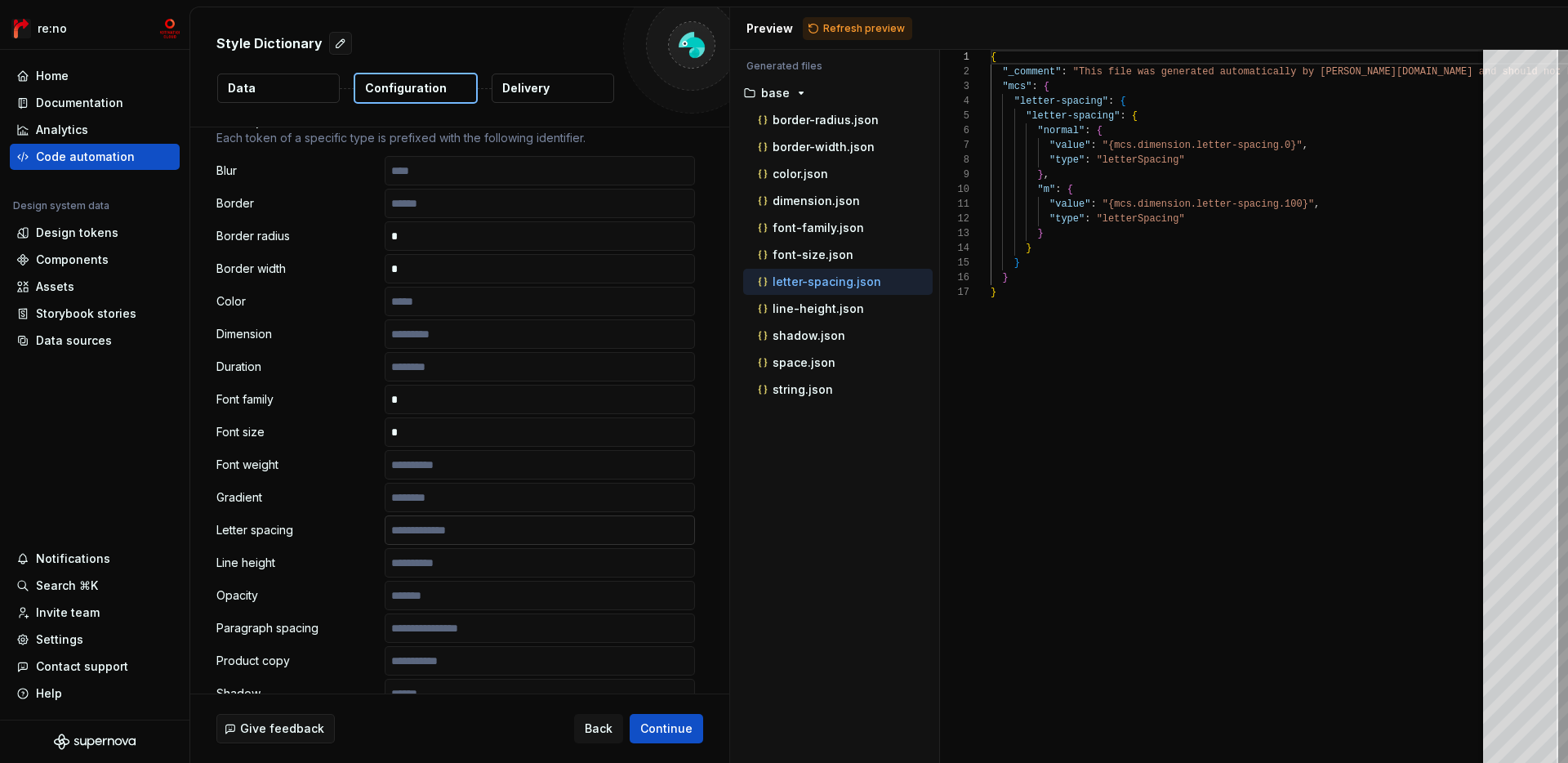
click at [536, 524] on input "text" at bounding box center [540, 530] width 311 height 29
click at [833, 309] on p "line-height.json" at bounding box center [818, 308] width 91 height 13
type textarea "**********"
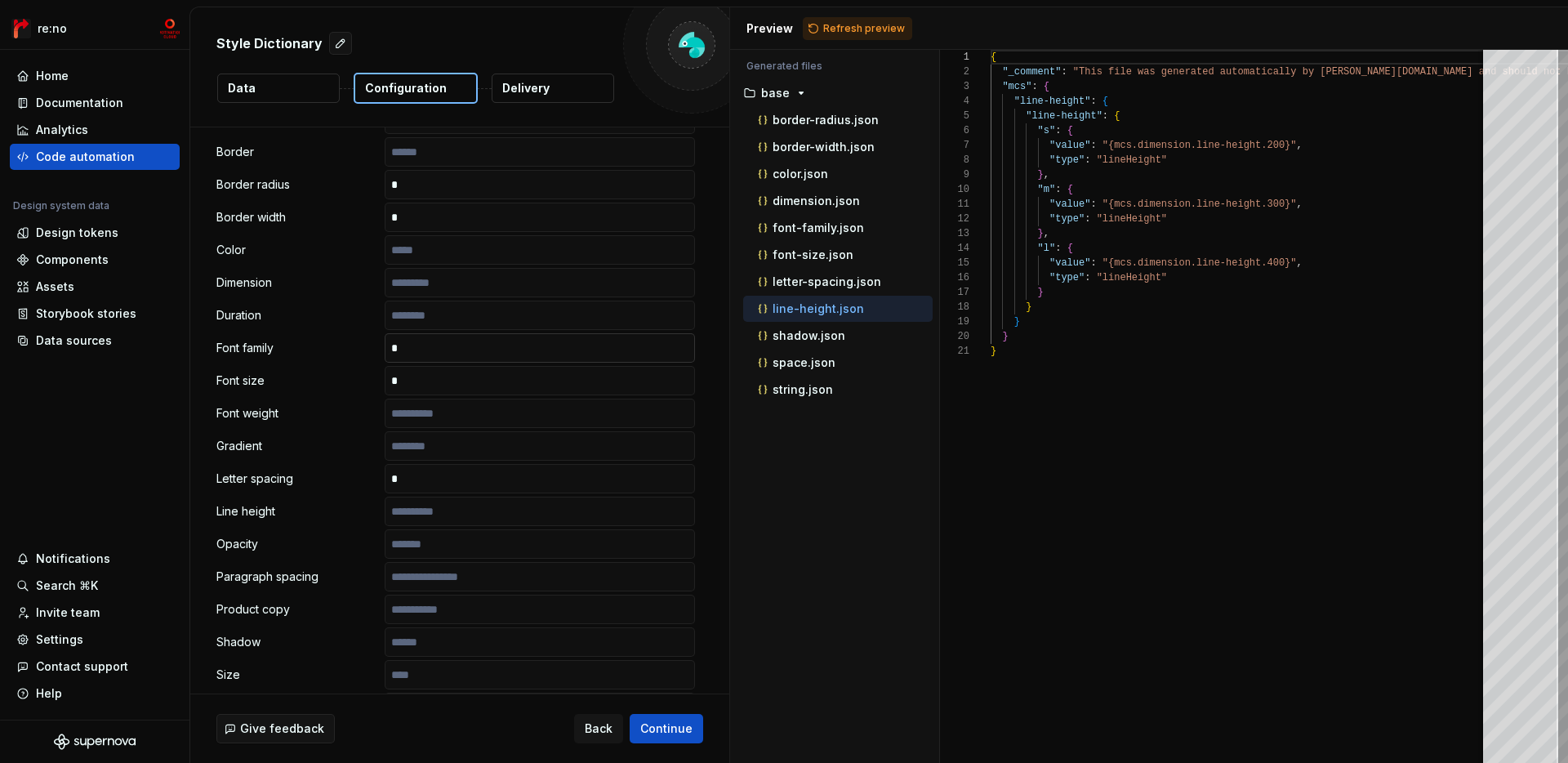
scroll to position [405, 0]
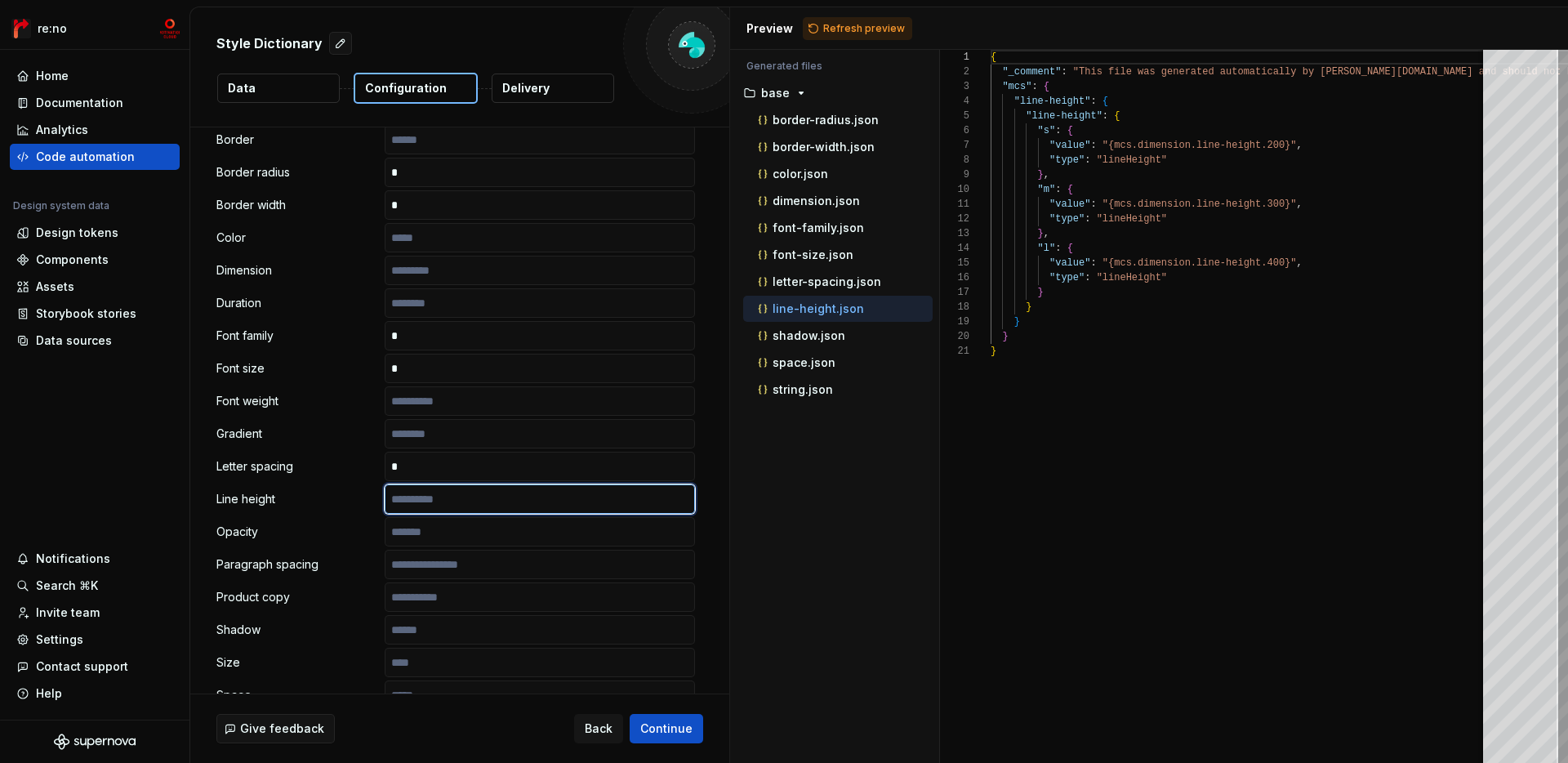
click at [438, 503] on input "text" at bounding box center [540, 499] width 311 height 29
click at [788, 342] on p "shadow.json" at bounding box center [809, 335] width 72 height 13
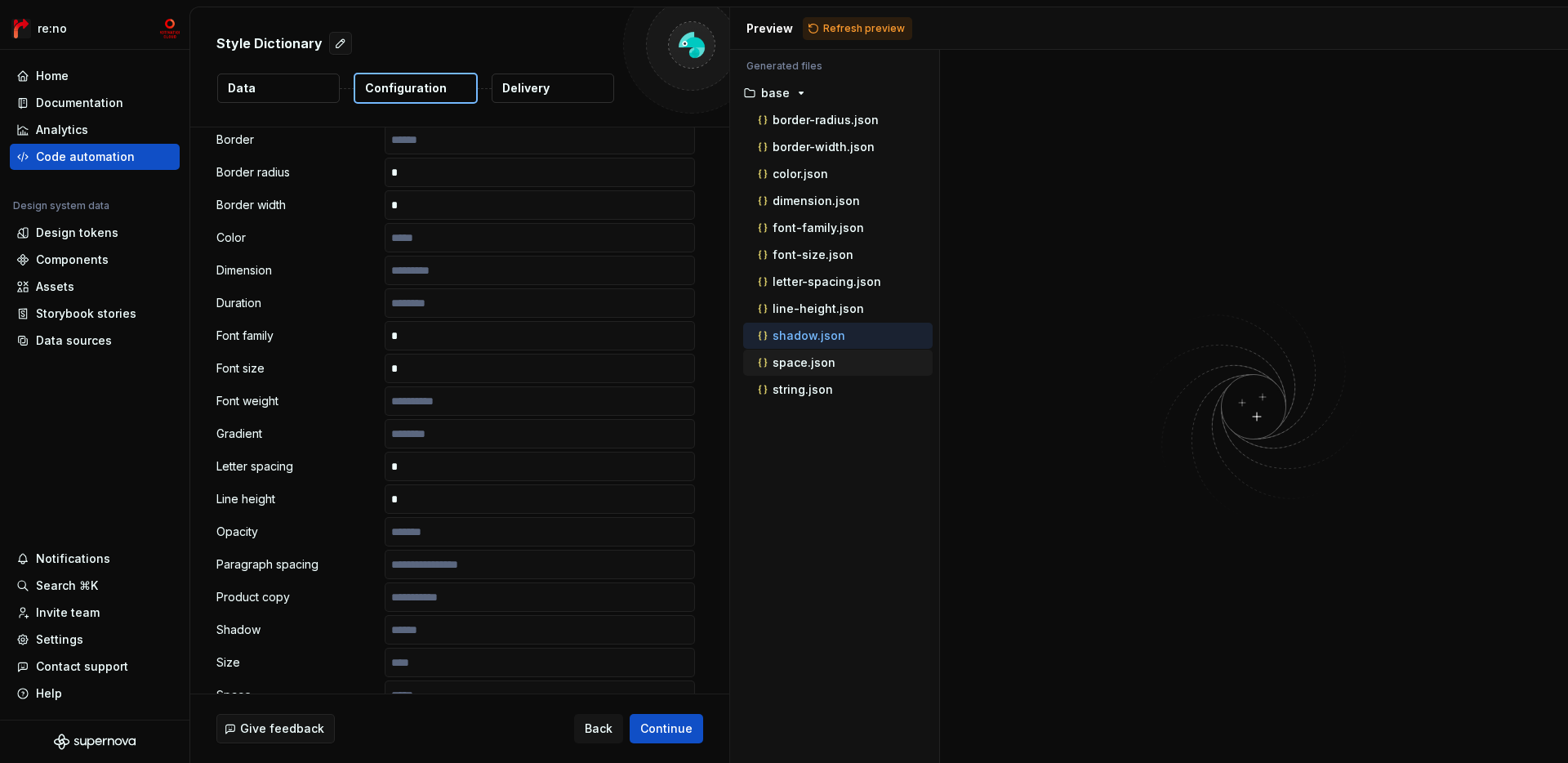
click at [786, 354] on button "space.json" at bounding box center [838, 363] width 190 height 18
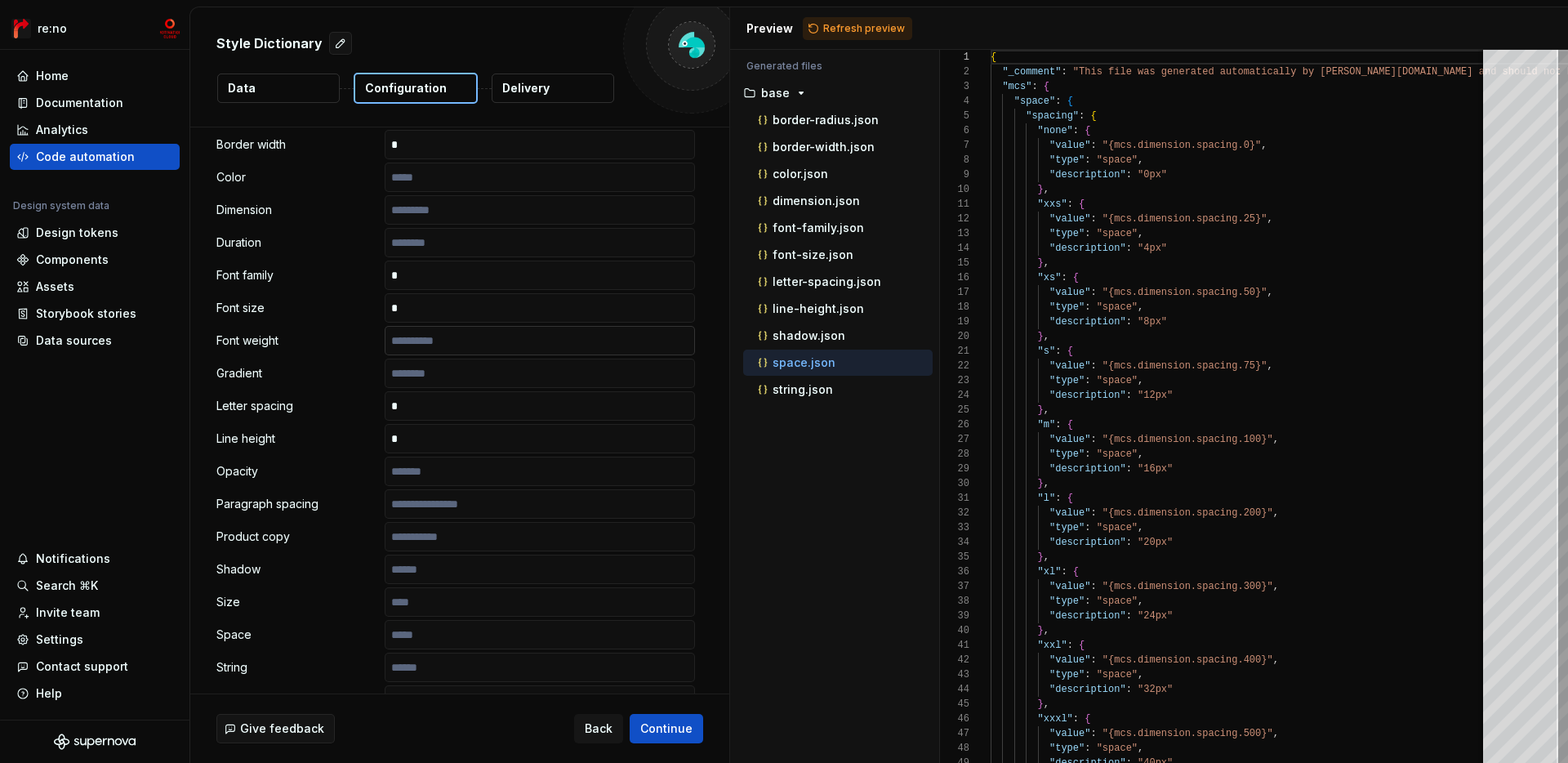
scroll to position [563, 0]
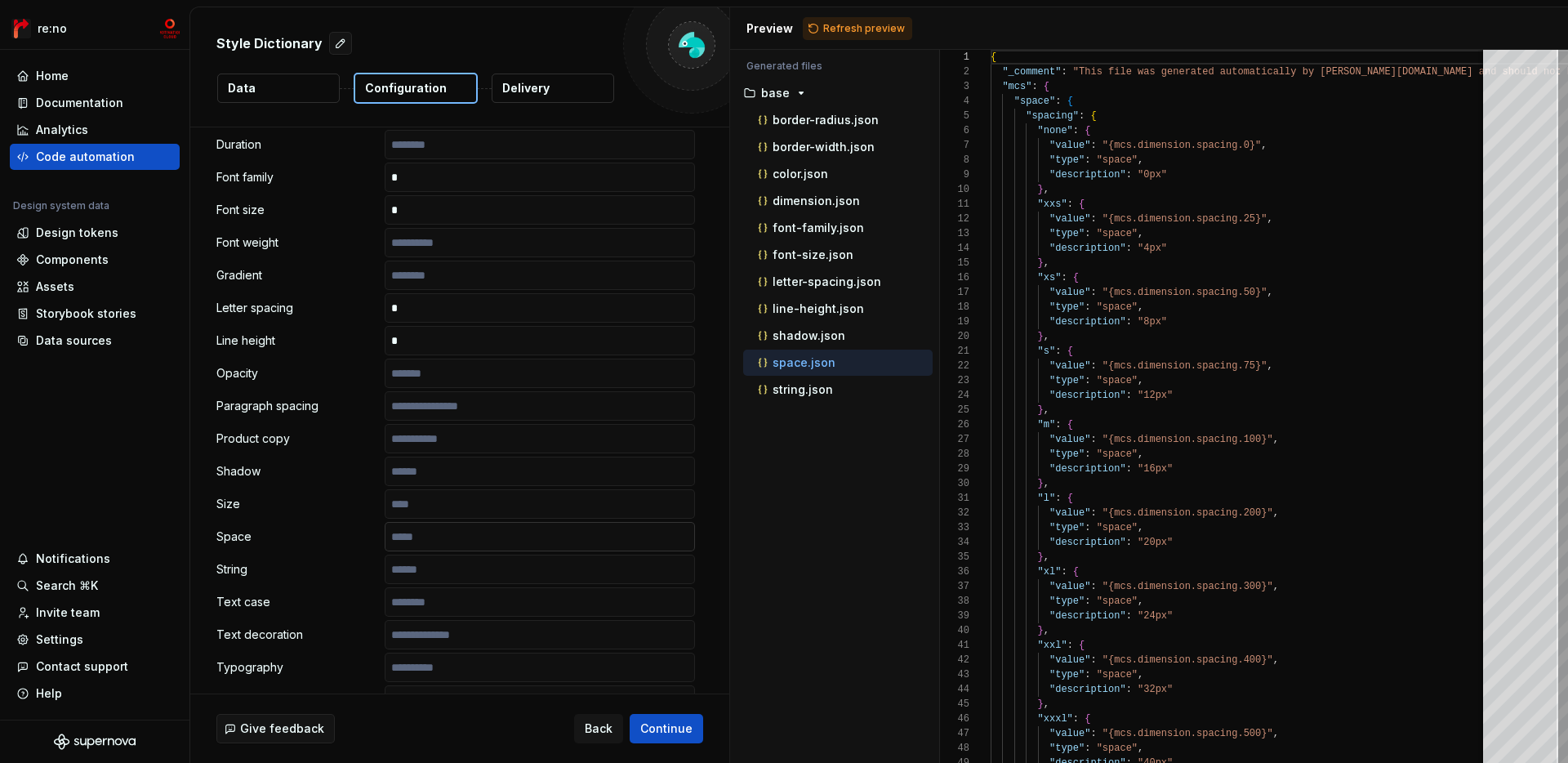
click at [423, 535] on input "text" at bounding box center [540, 537] width 311 height 29
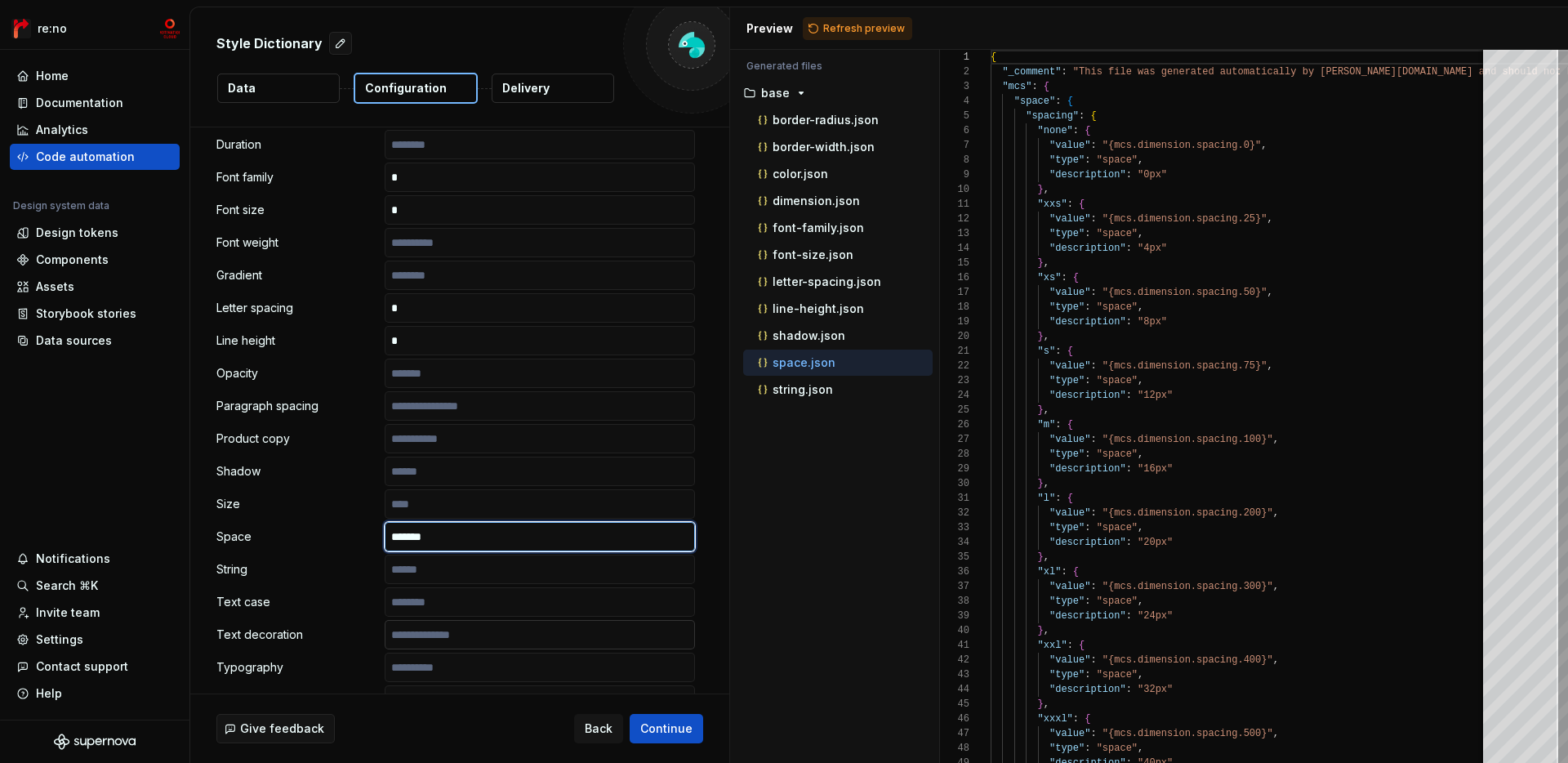
scroll to position [817, 0]
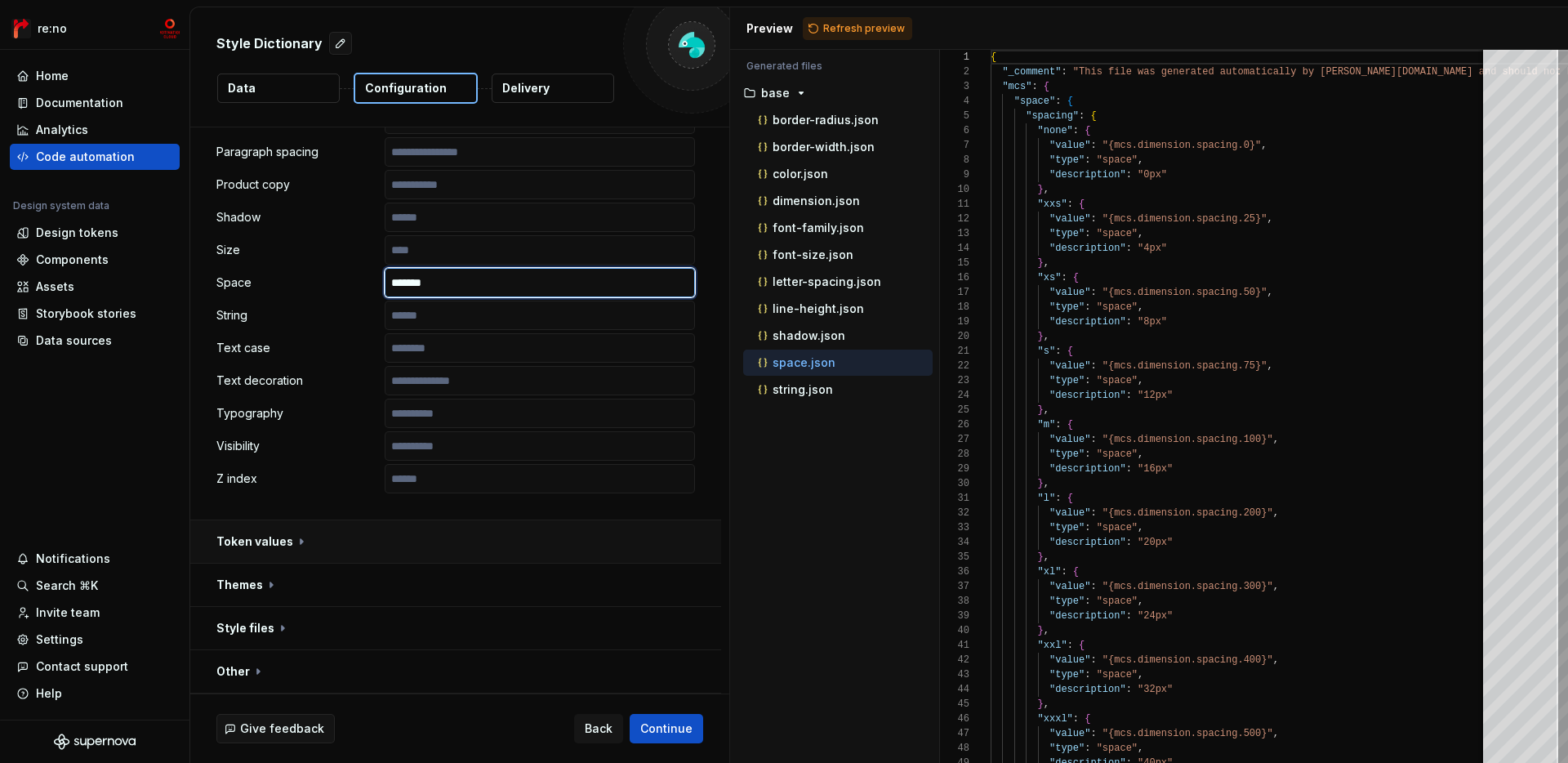
type input "*******"
click at [638, 535] on button "button" at bounding box center [456, 541] width 531 height 42
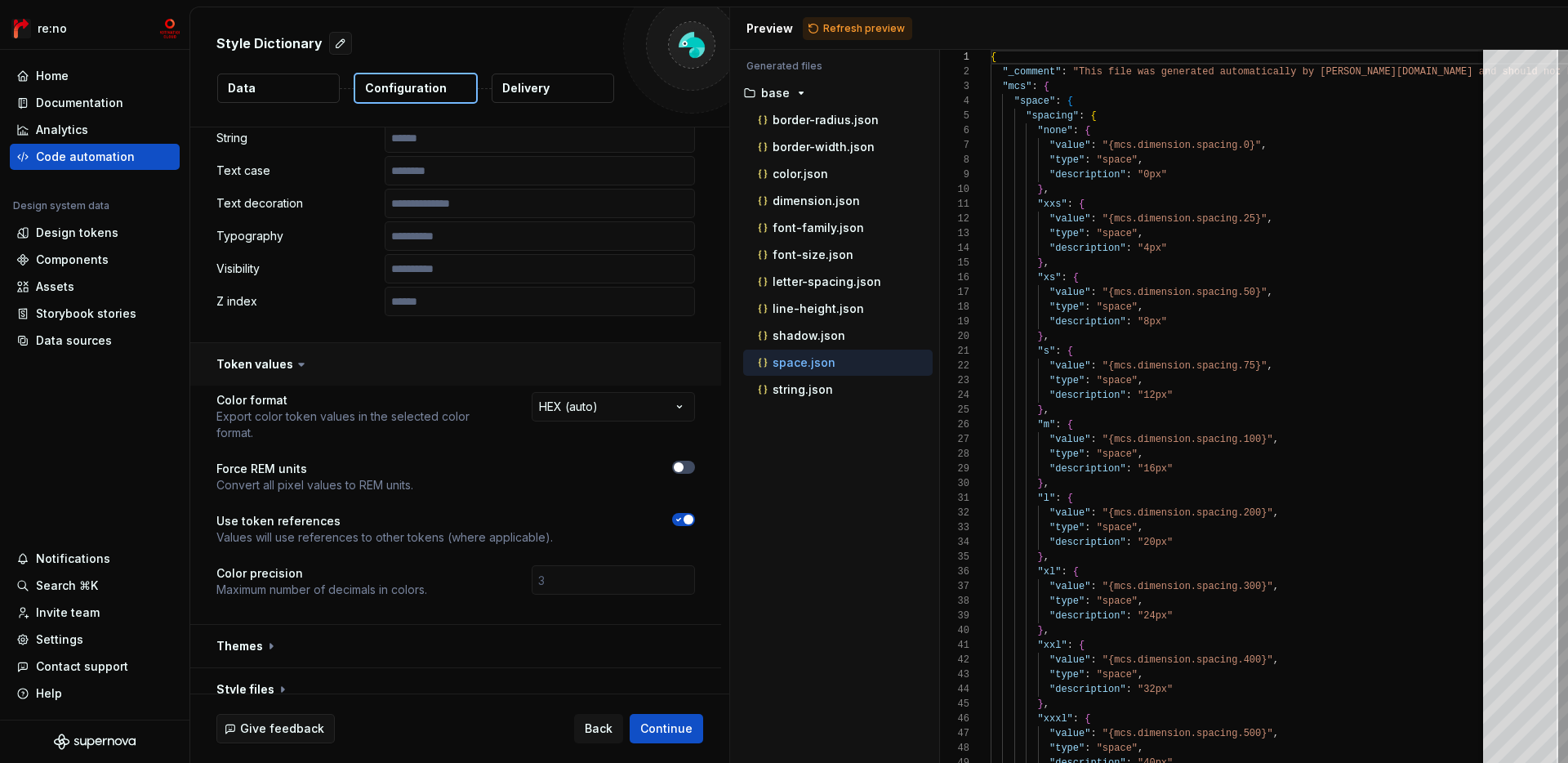
scroll to position [1039, 0]
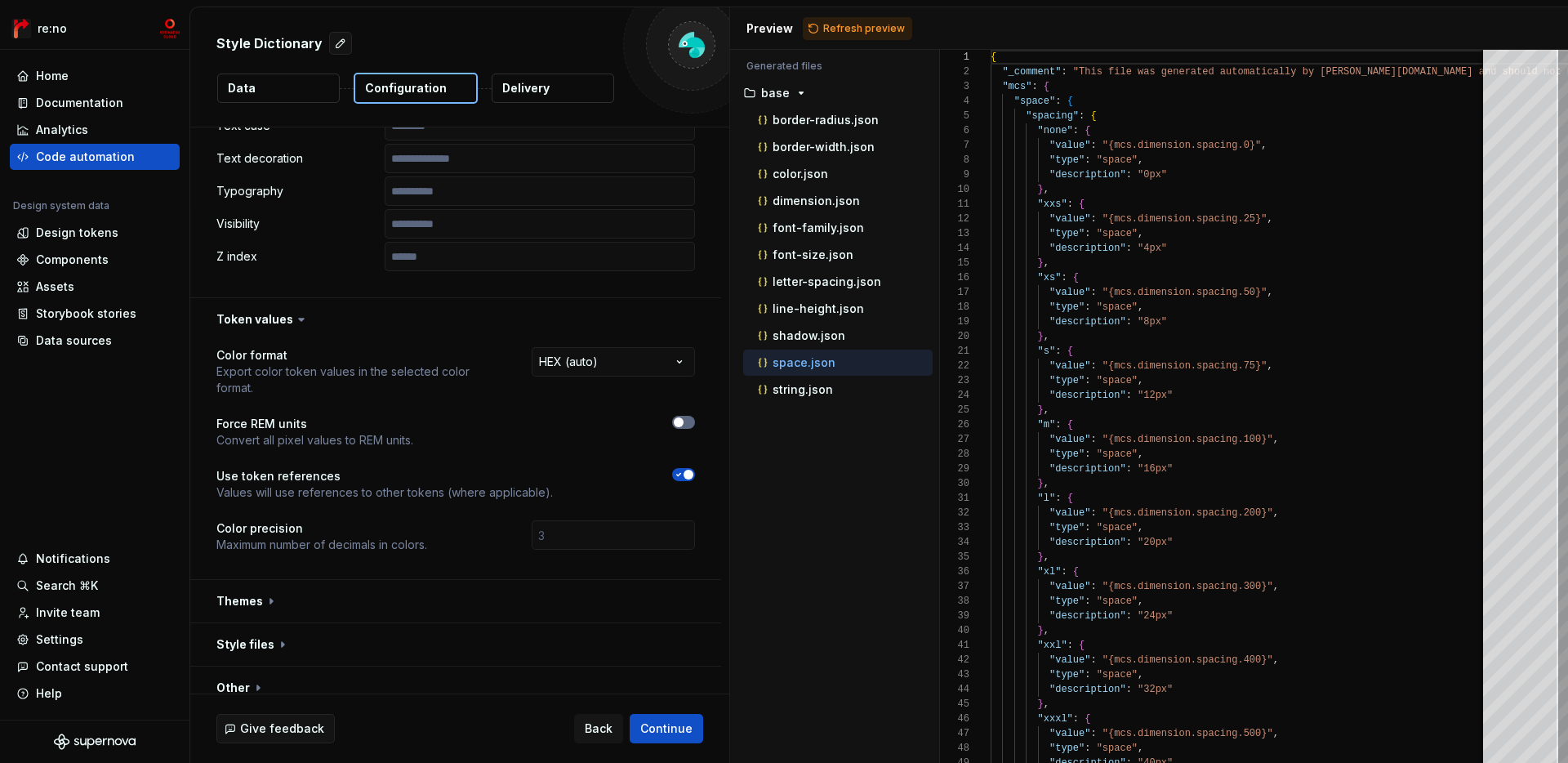
click at [685, 418] on icon "button" at bounding box center [678, 422] width 13 height 9
click at [652, 451] on div "**********" at bounding box center [456, 486] width 479 height 278
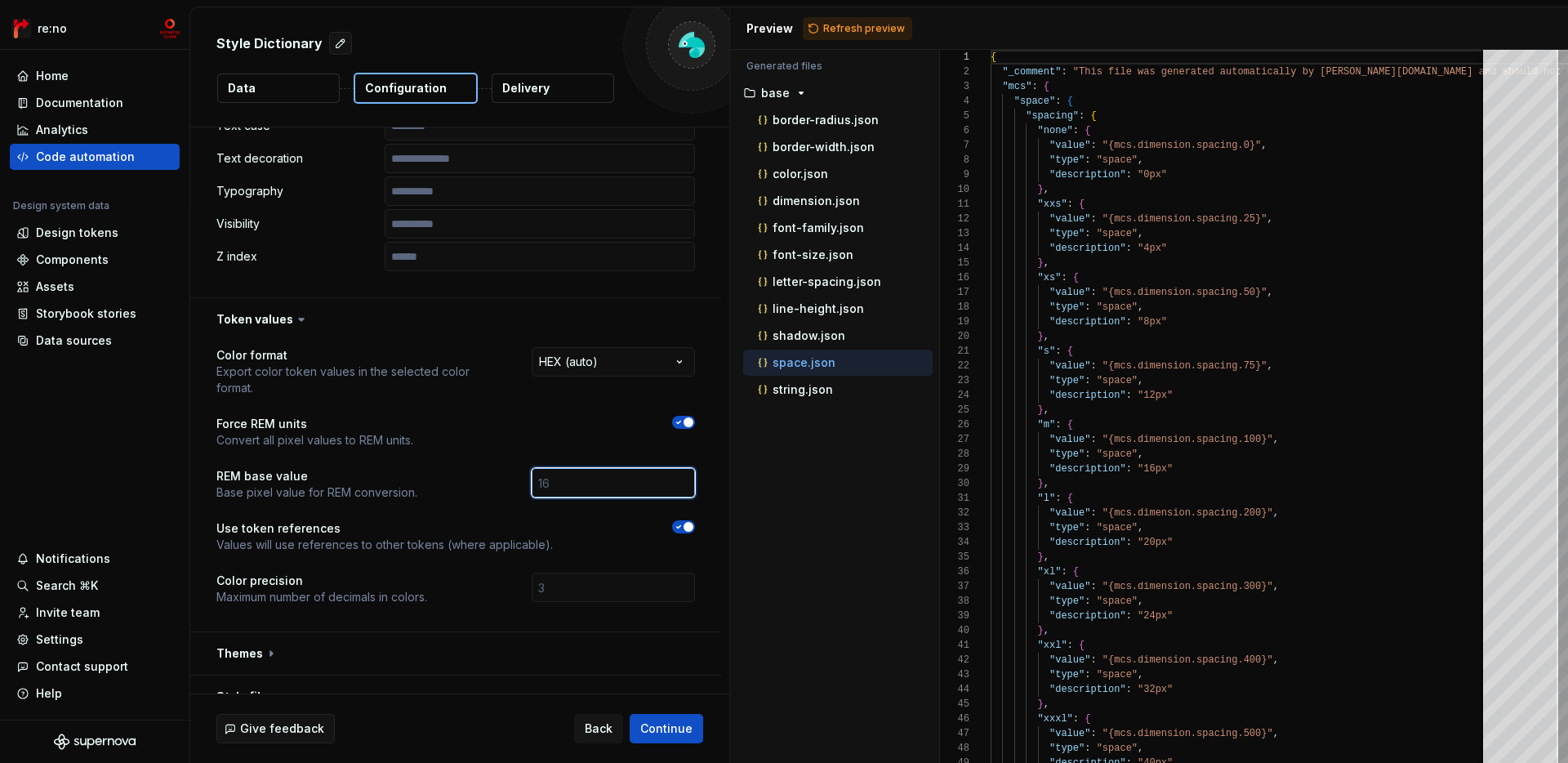
click at [647, 468] on input "number" at bounding box center [613, 482] width 163 height 29
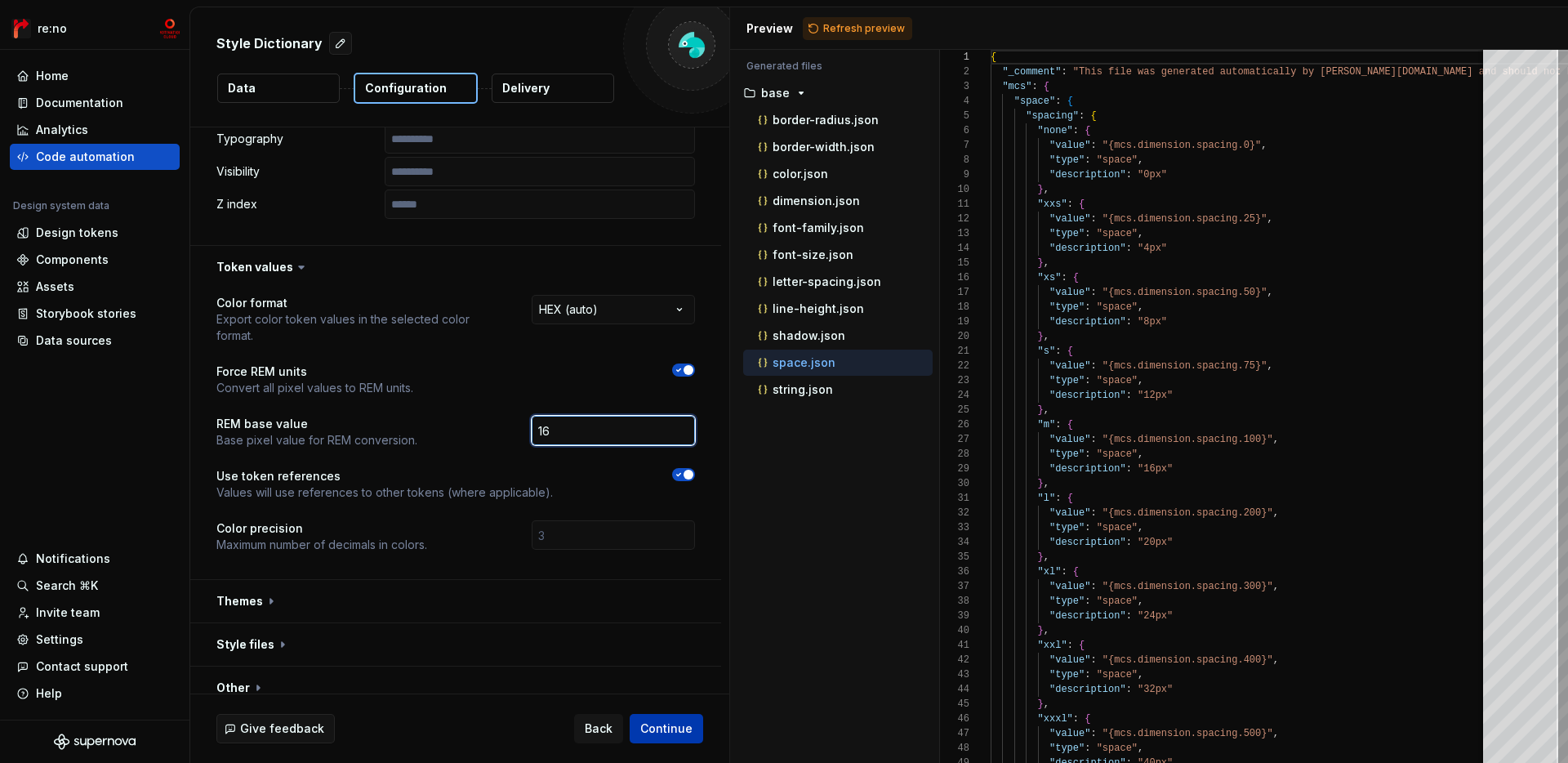
type input "16"
click at [659, 725] on span "Continue" at bounding box center [666, 728] width 53 height 16
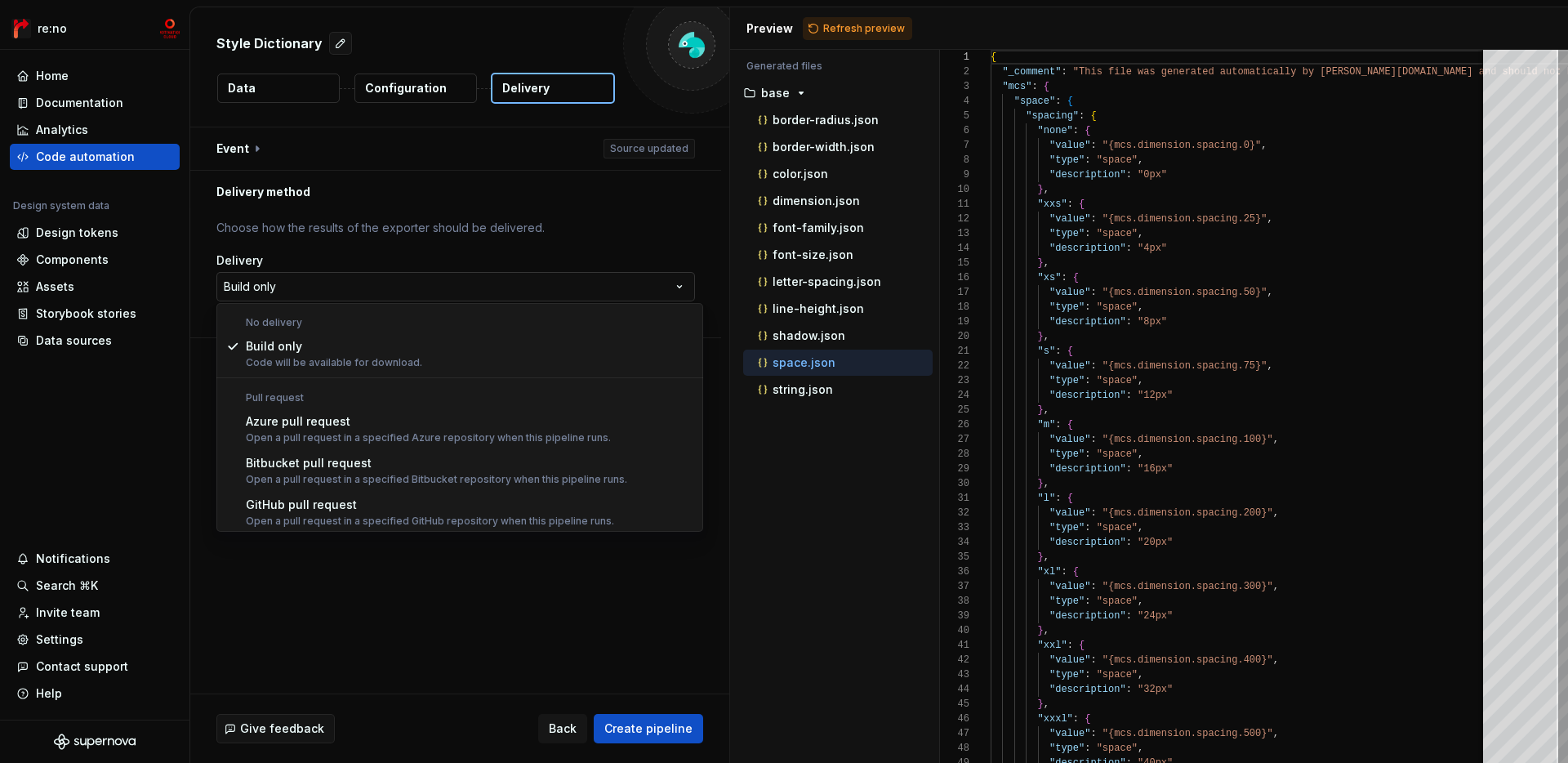
click at [601, 293] on html "**********" at bounding box center [784, 382] width 1568 height 763
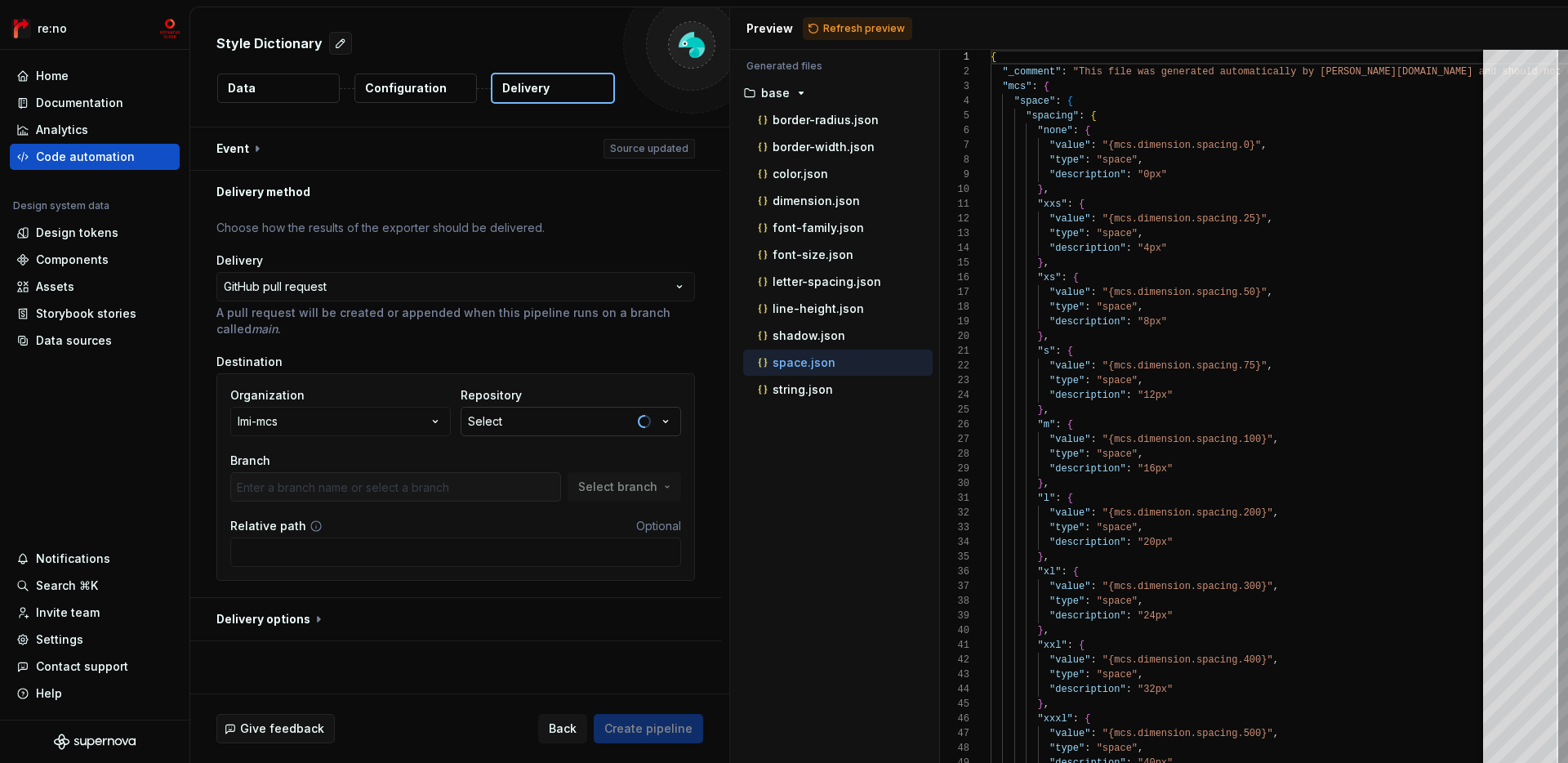
click at [533, 426] on button "Select" at bounding box center [571, 421] width 221 height 29
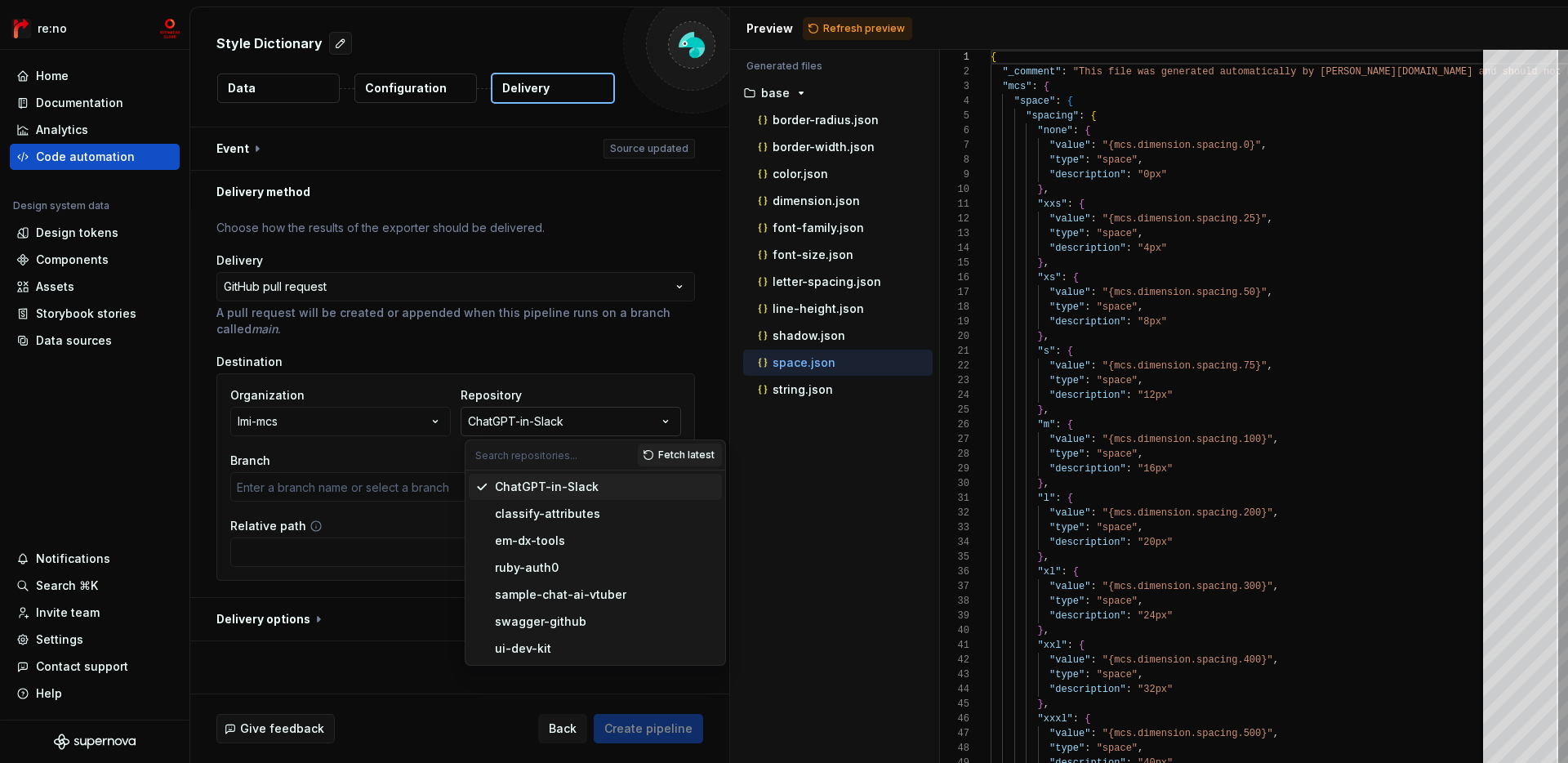
type input "main"
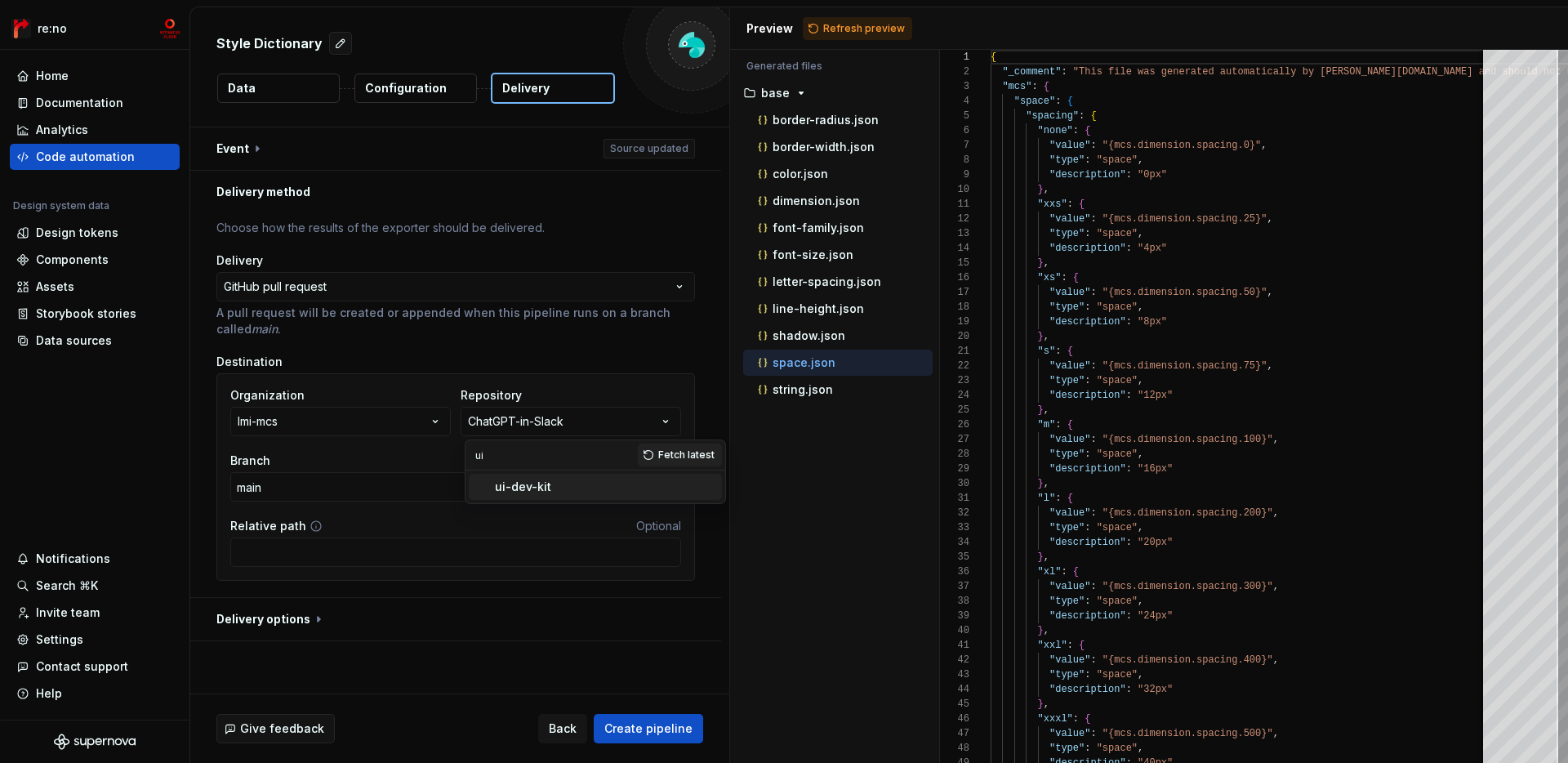
type input "ui"
click at [511, 490] on div "ui-dev-kit" at bounding box center [523, 487] width 56 height 16
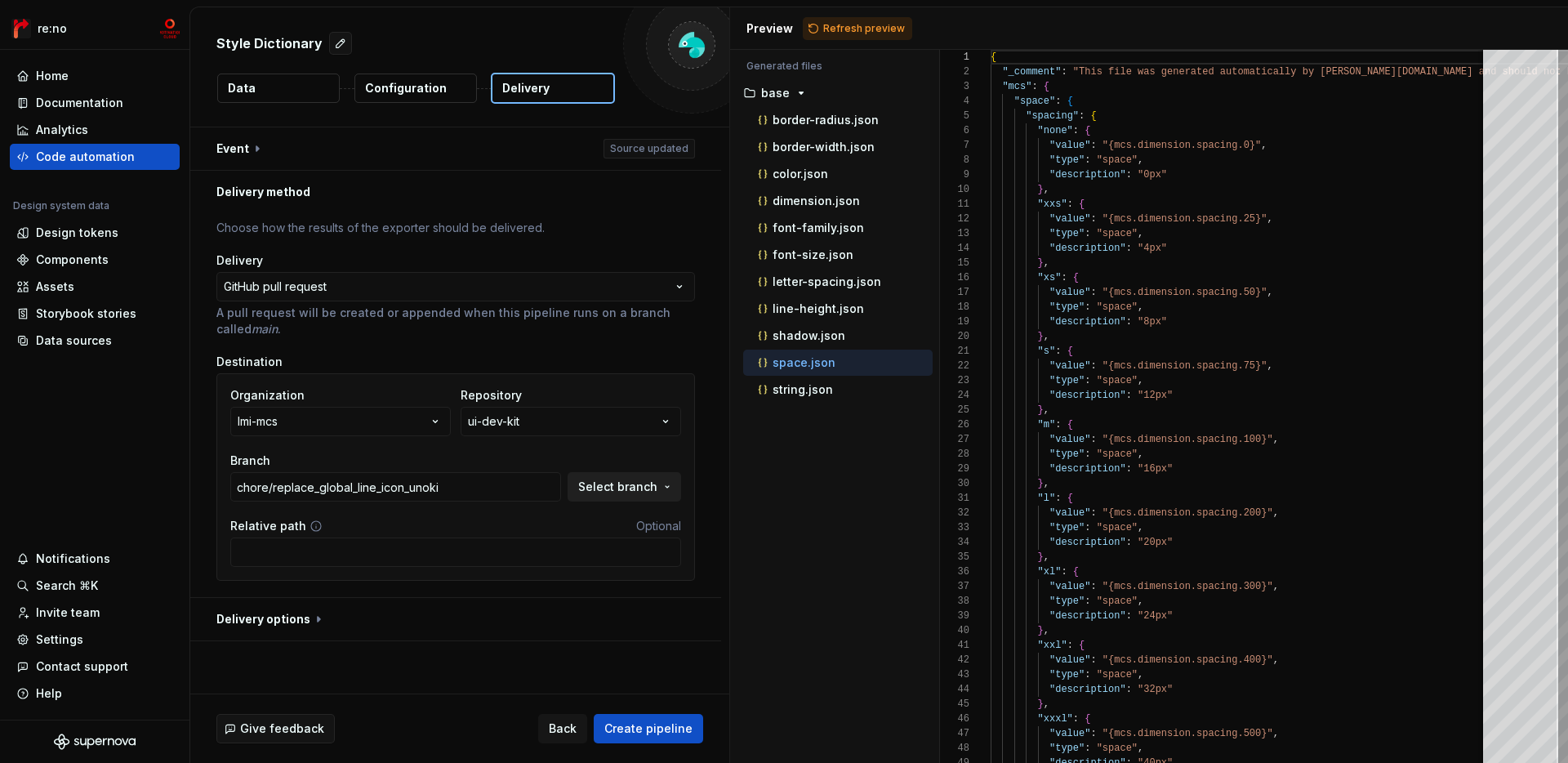
click at [633, 491] on span "Select branch" at bounding box center [618, 487] width 79 height 16
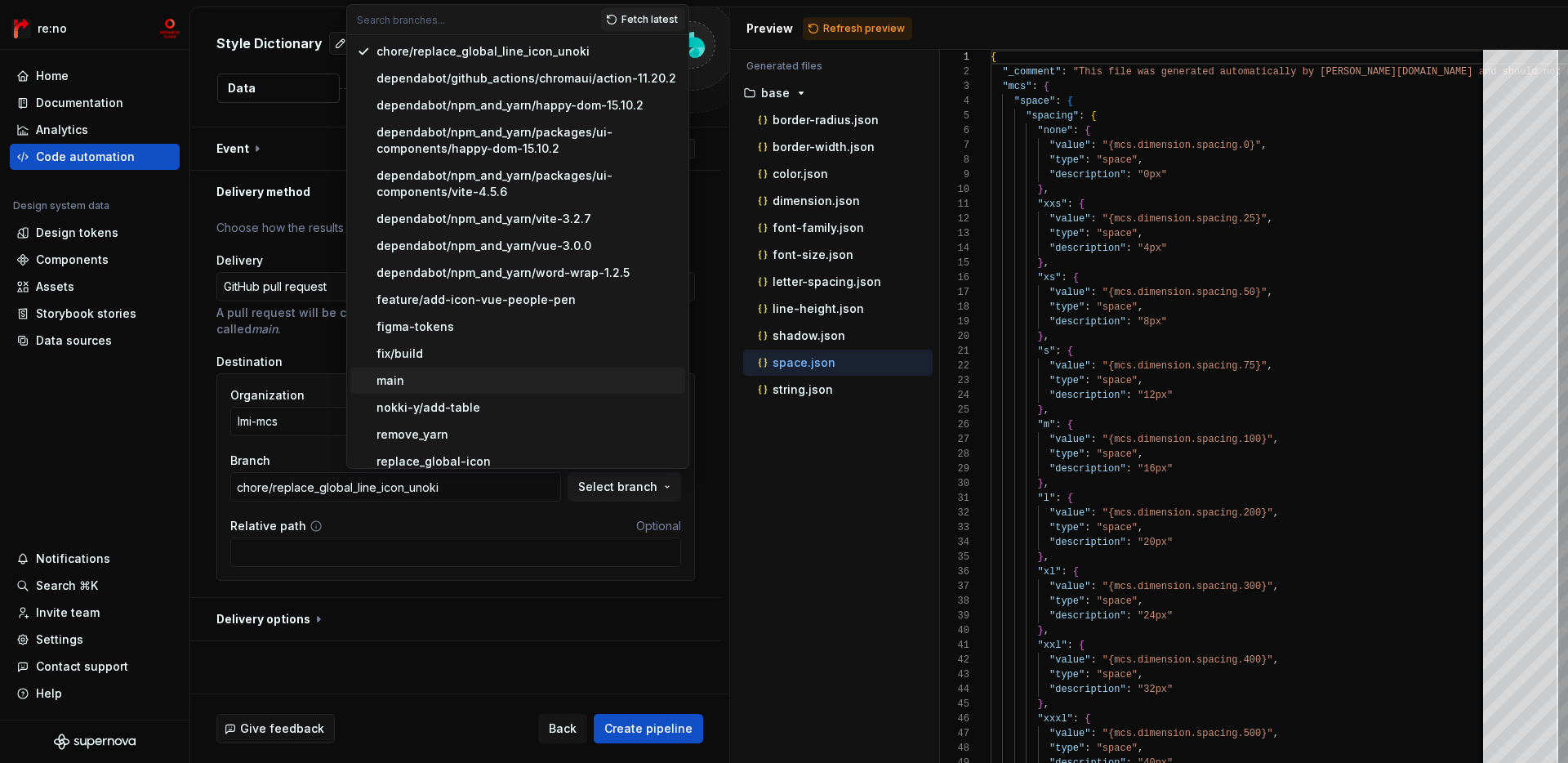
click at [576, 382] on div "main" at bounding box center [527, 381] width 302 height 16
type input "main"
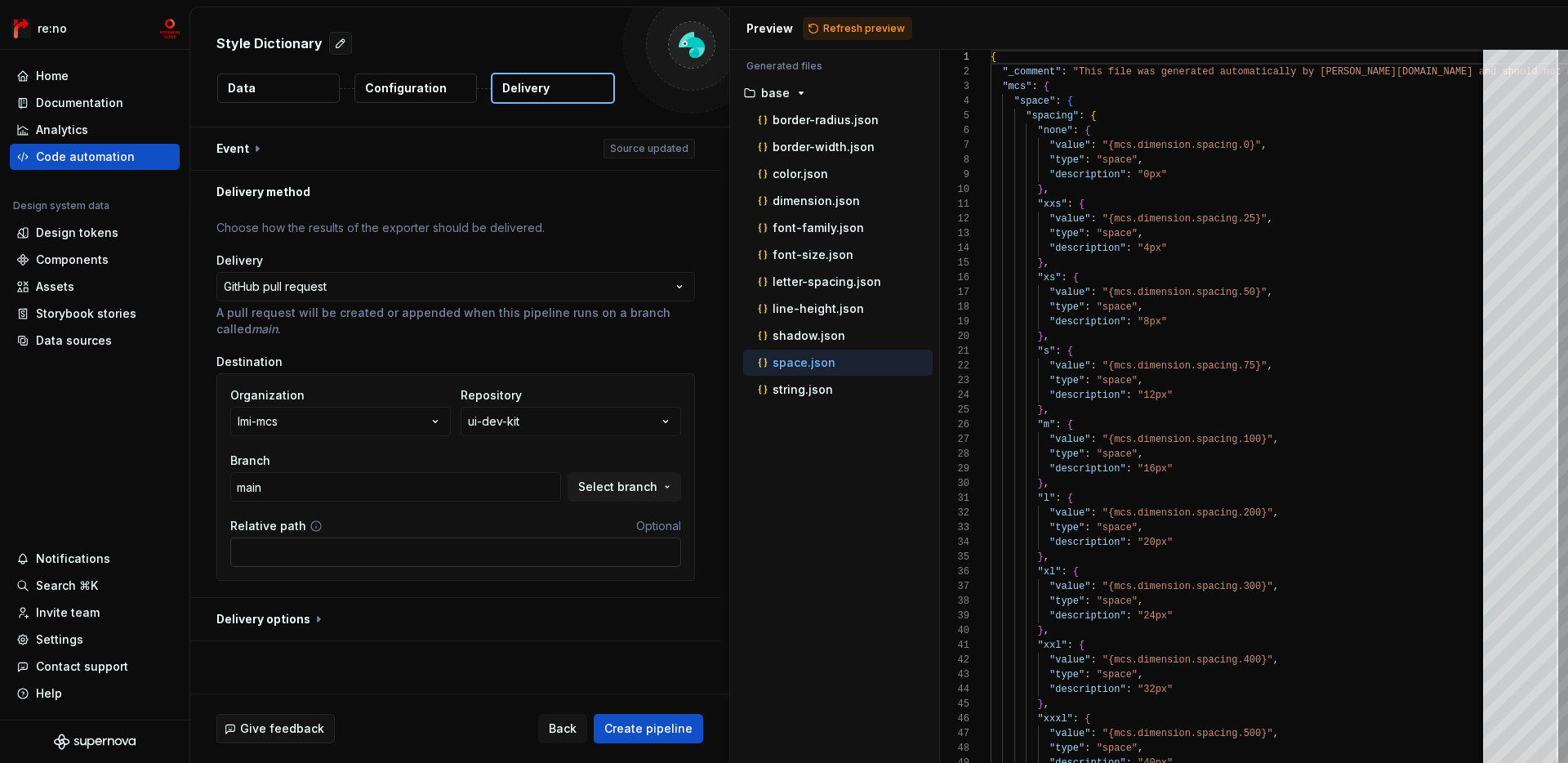
click at [557, 551] on input "Relative path" at bounding box center [456, 552] width 450 height 29
click at [594, 520] on div "Relative path Optional" at bounding box center [456, 526] width 450 height 16
click at [588, 619] on button "button" at bounding box center [456, 619] width 531 height 42
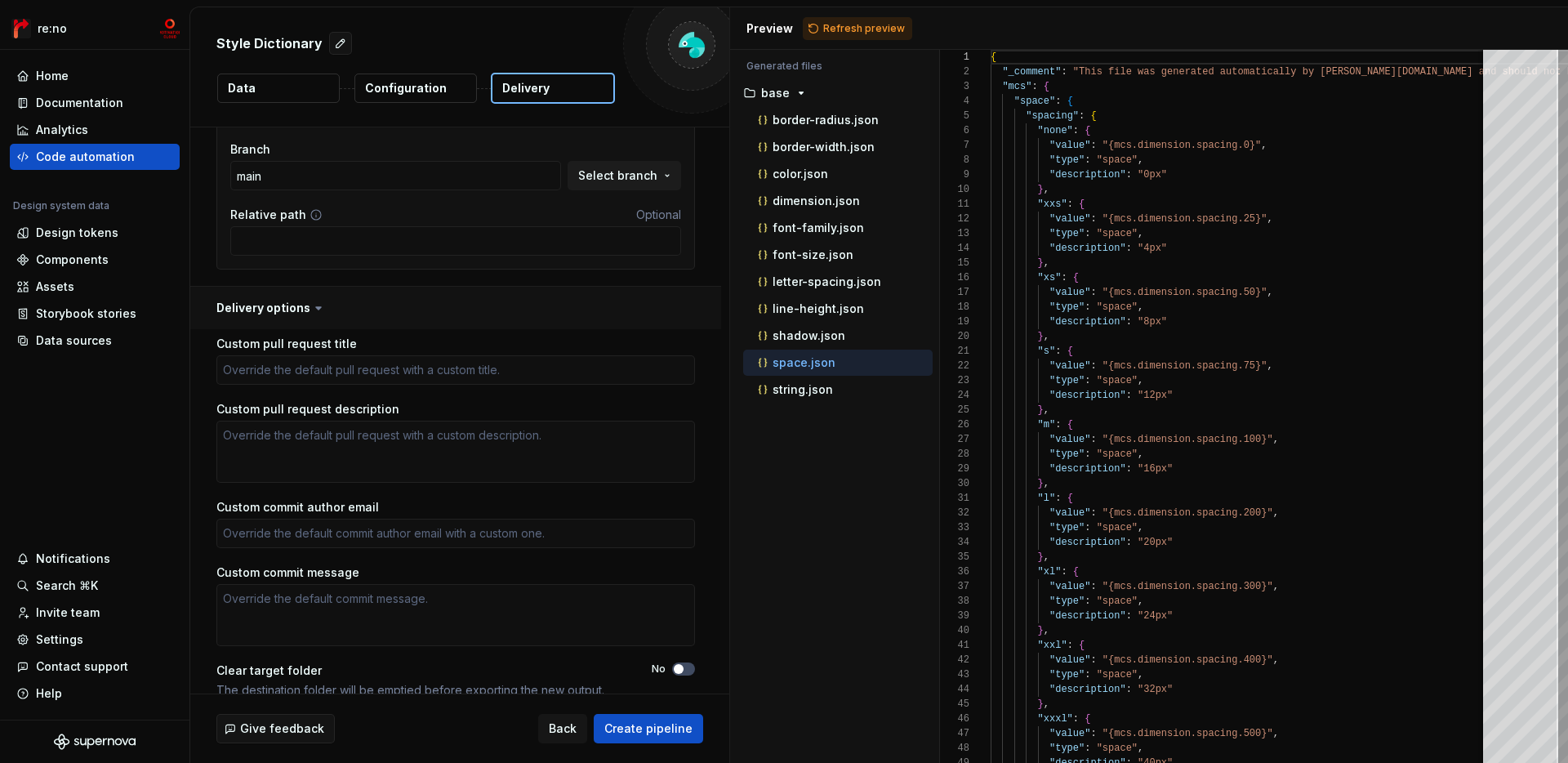
scroll to position [333, 0]
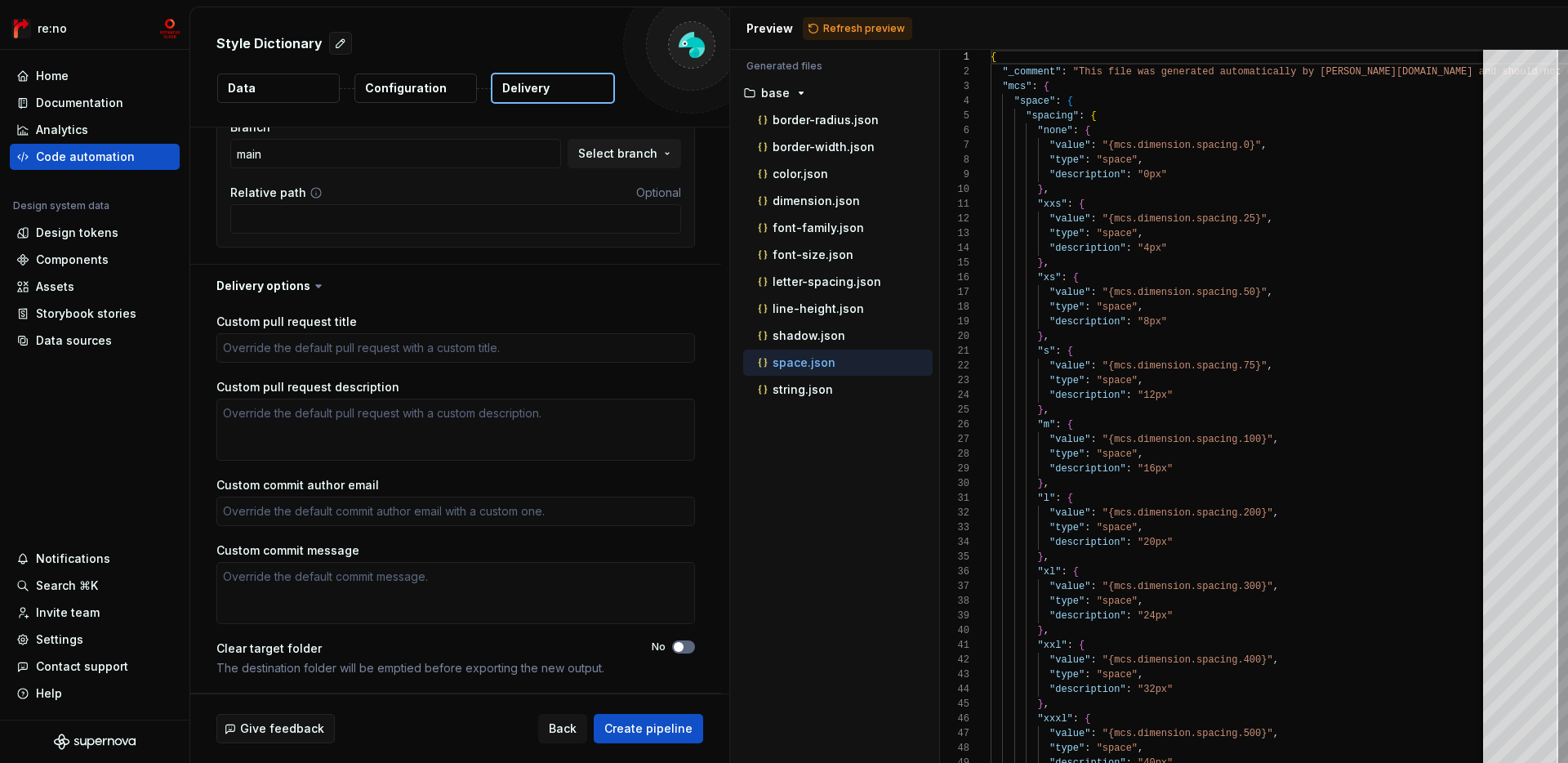
click at [694, 647] on button "No" at bounding box center [683, 646] width 23 height 13
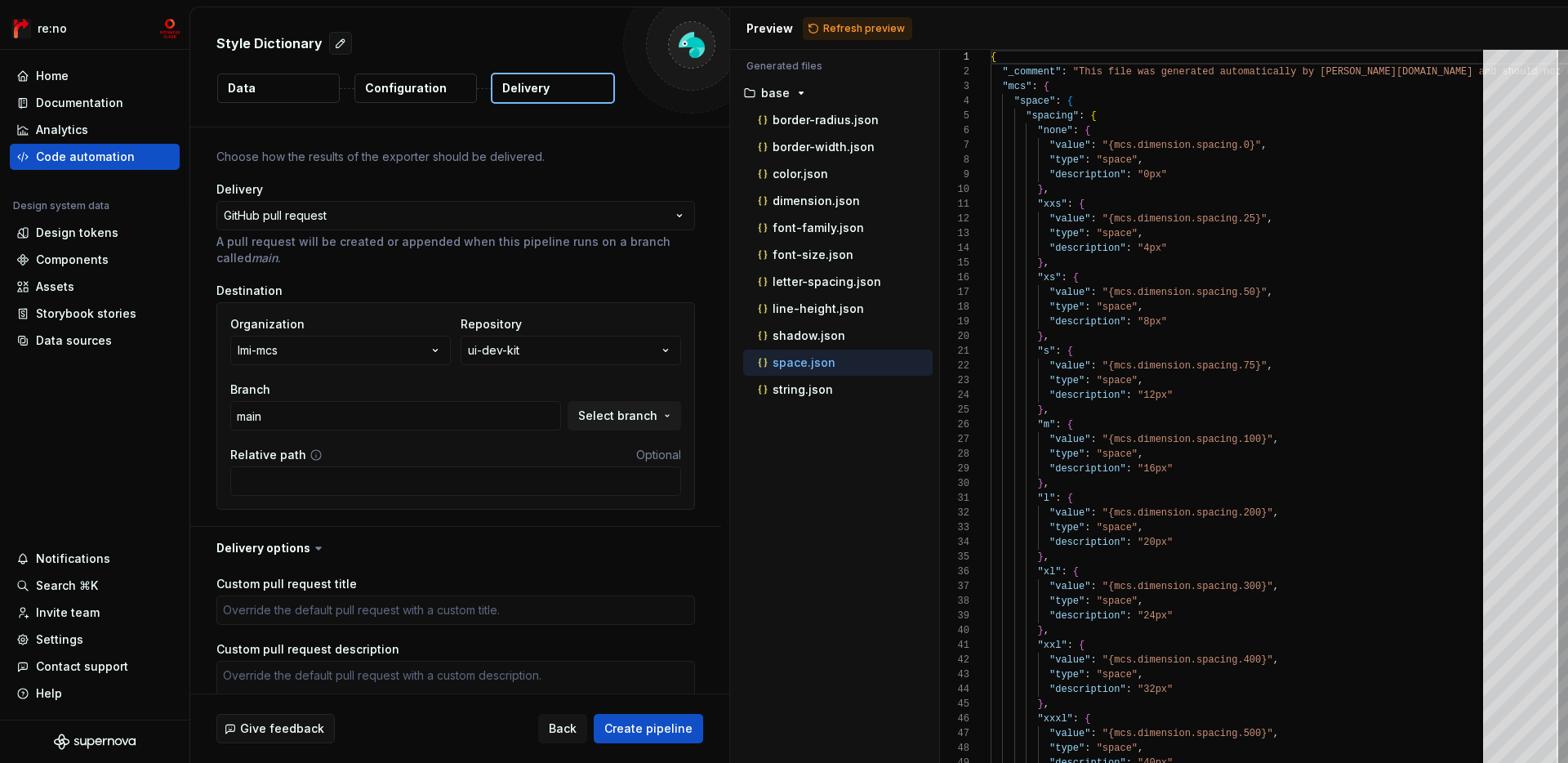
scroll to position [0, 0]
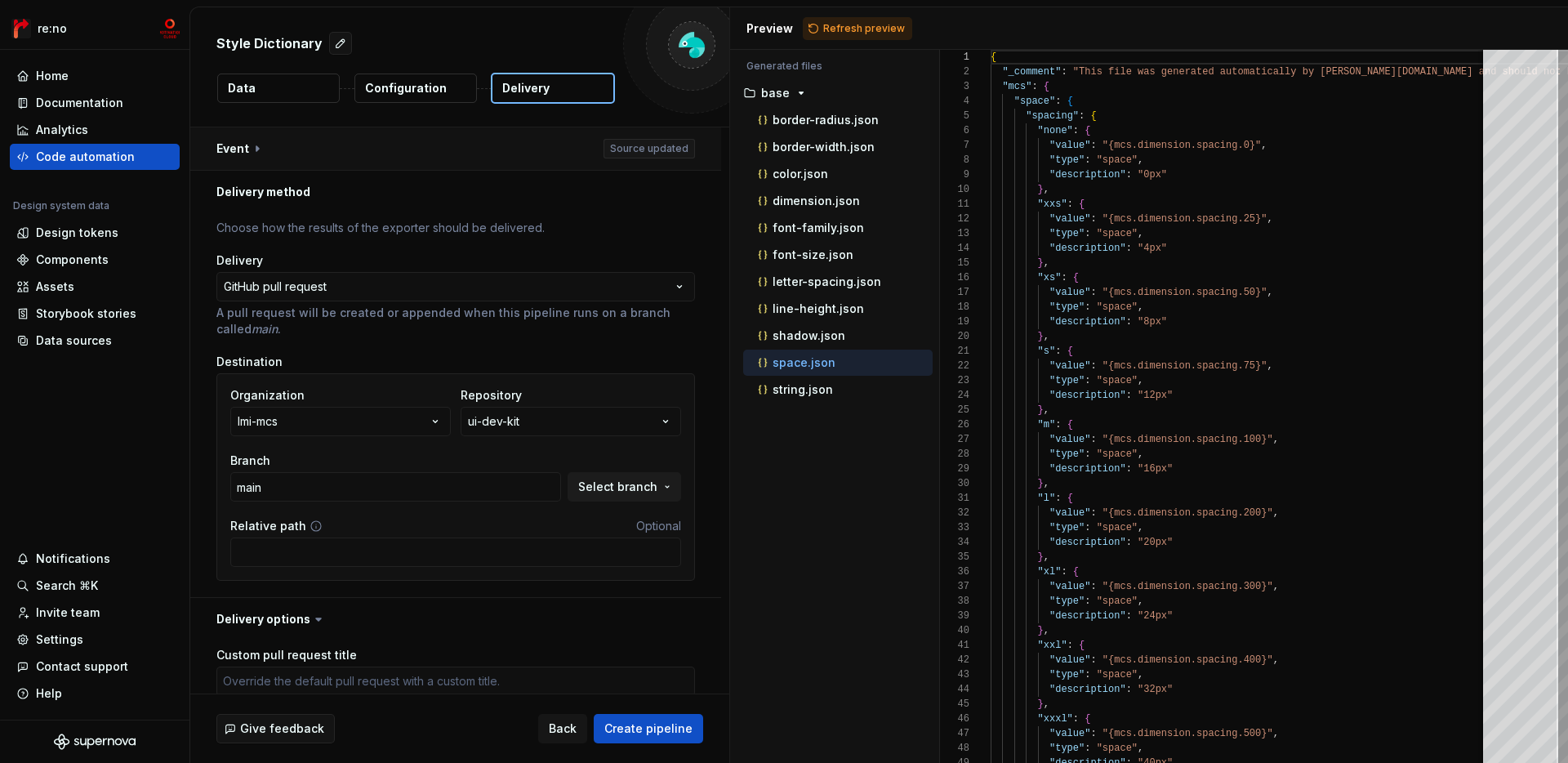
click at [382, 152] on button "button" at bounding box center [456, 148] width 531 height 42
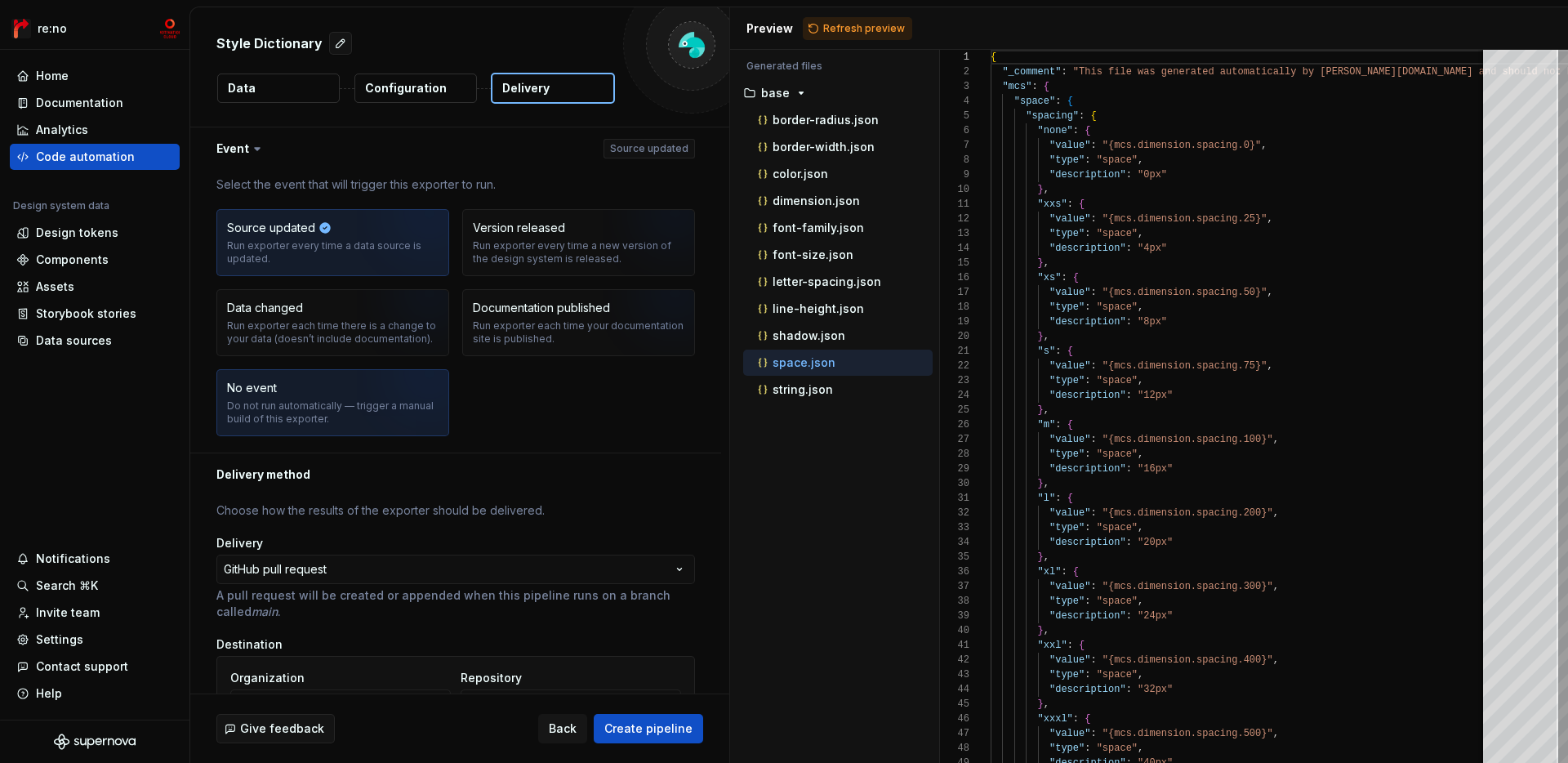
click at [412, 409] on img "button" at bounding box center [409, 408] width 104 height 110
type textarea "*"
click at [419, 88] on p "Configuration" at bounding box center [406, 88] width 82 height 16
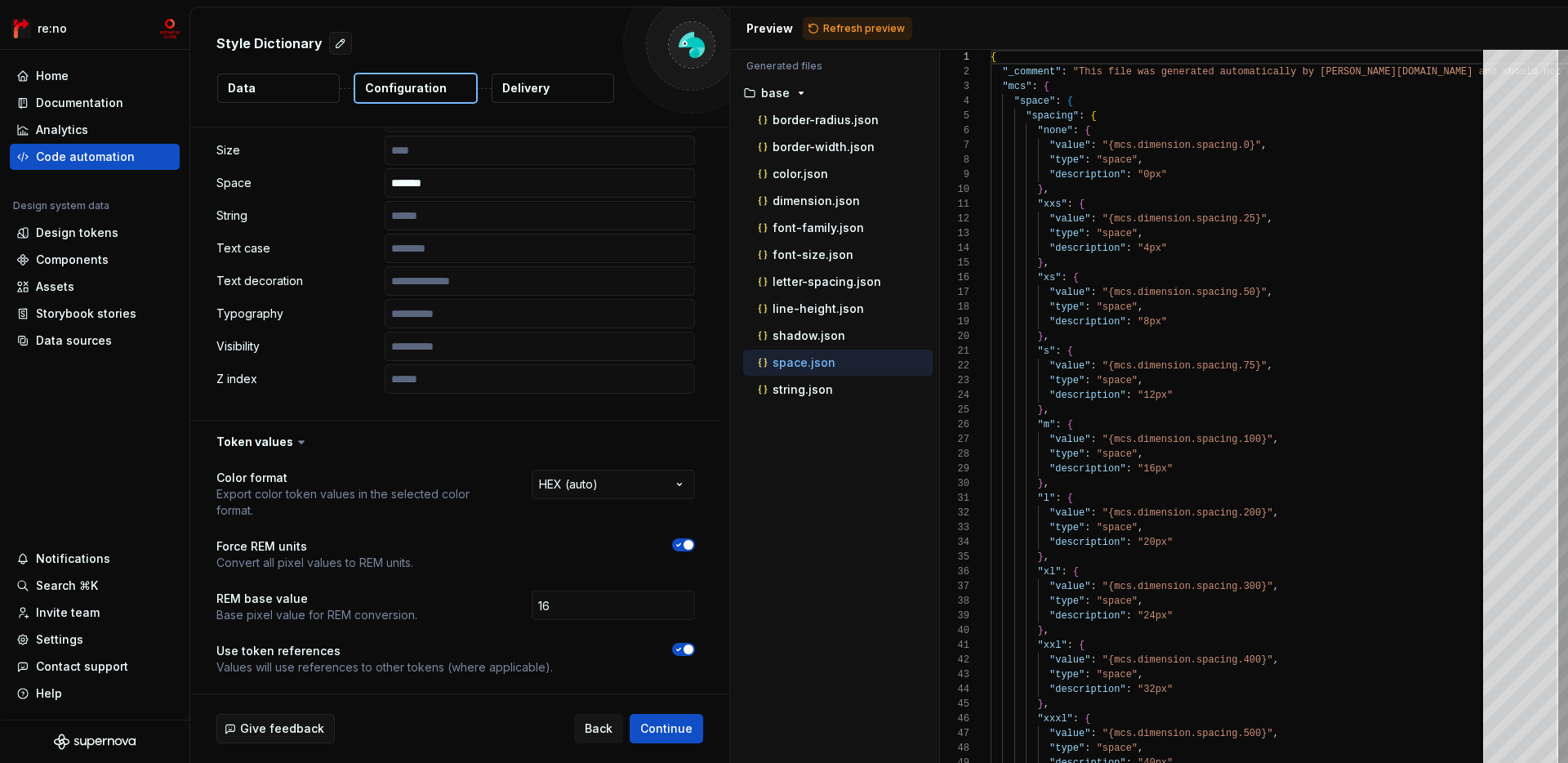
scroll to position [1092, 0]
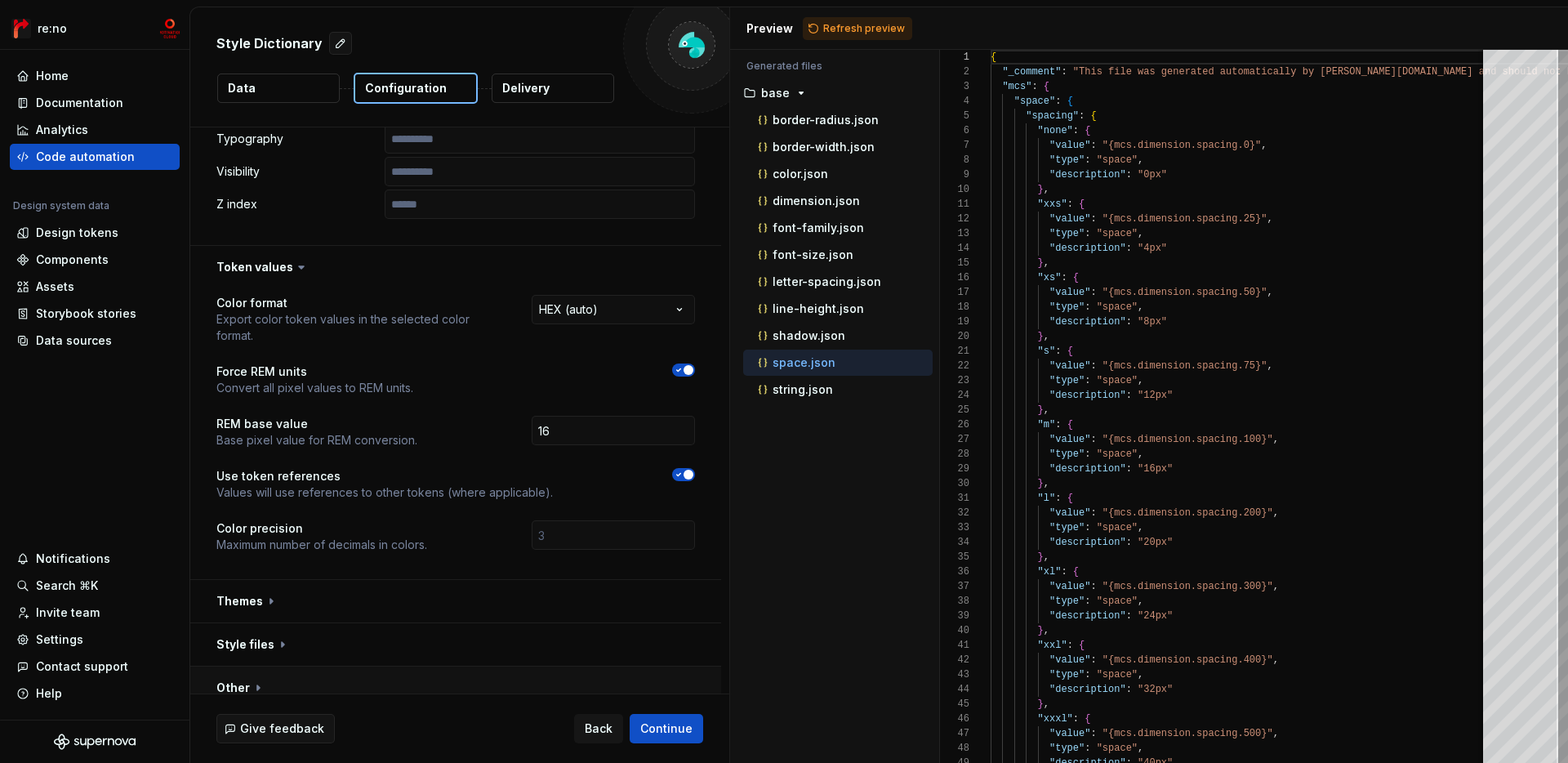
click at [296, 666] on button "button" at bounding box center [456, 687] width 531 height 42
click at [320, 630] on button "button" at bounding box center [456, 644] width 531 height 42
click at [353, 592] on button "button" at bounding box center [456, 601] width 531 height 42
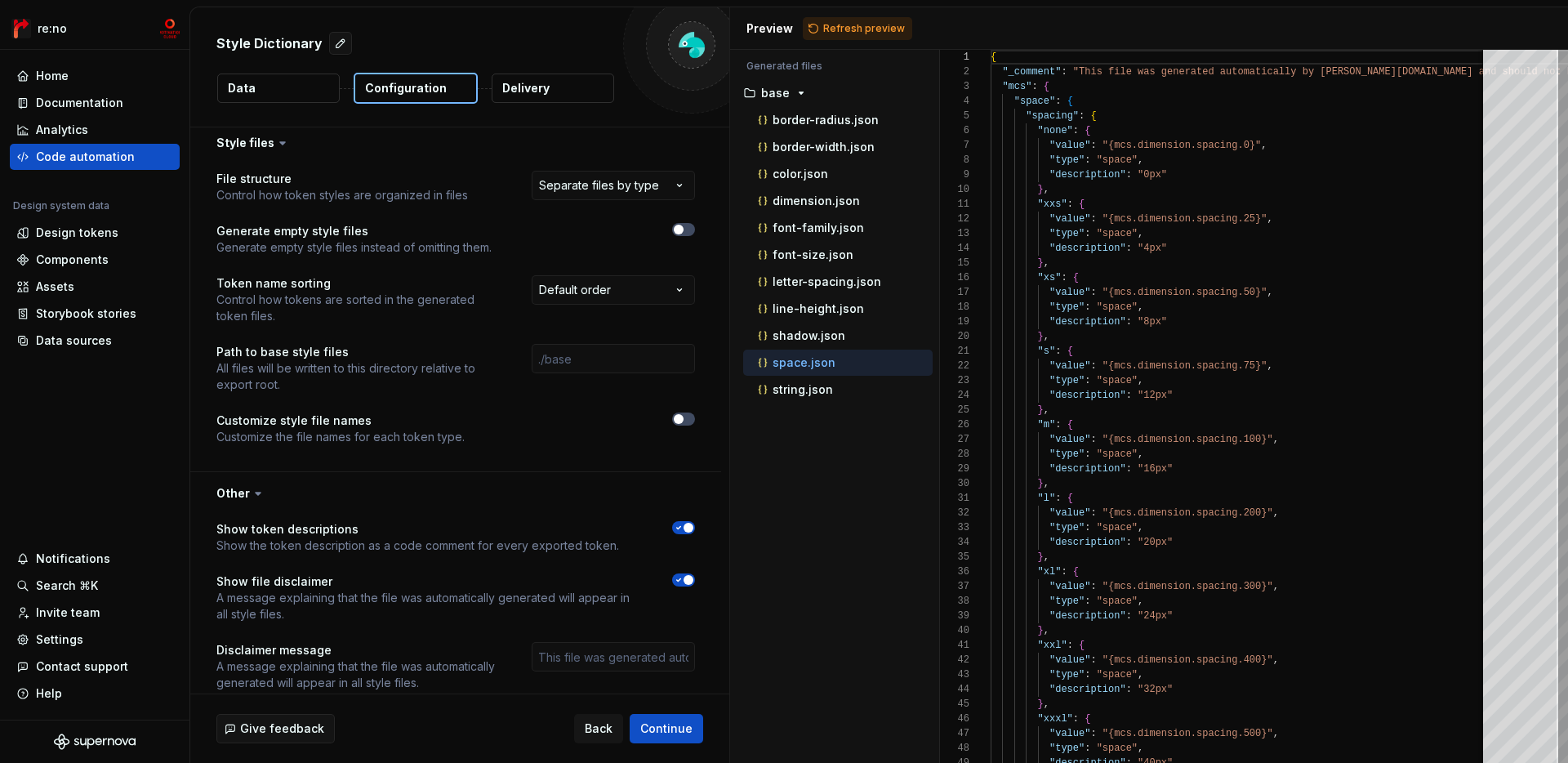
scroll to position [1779, 0]
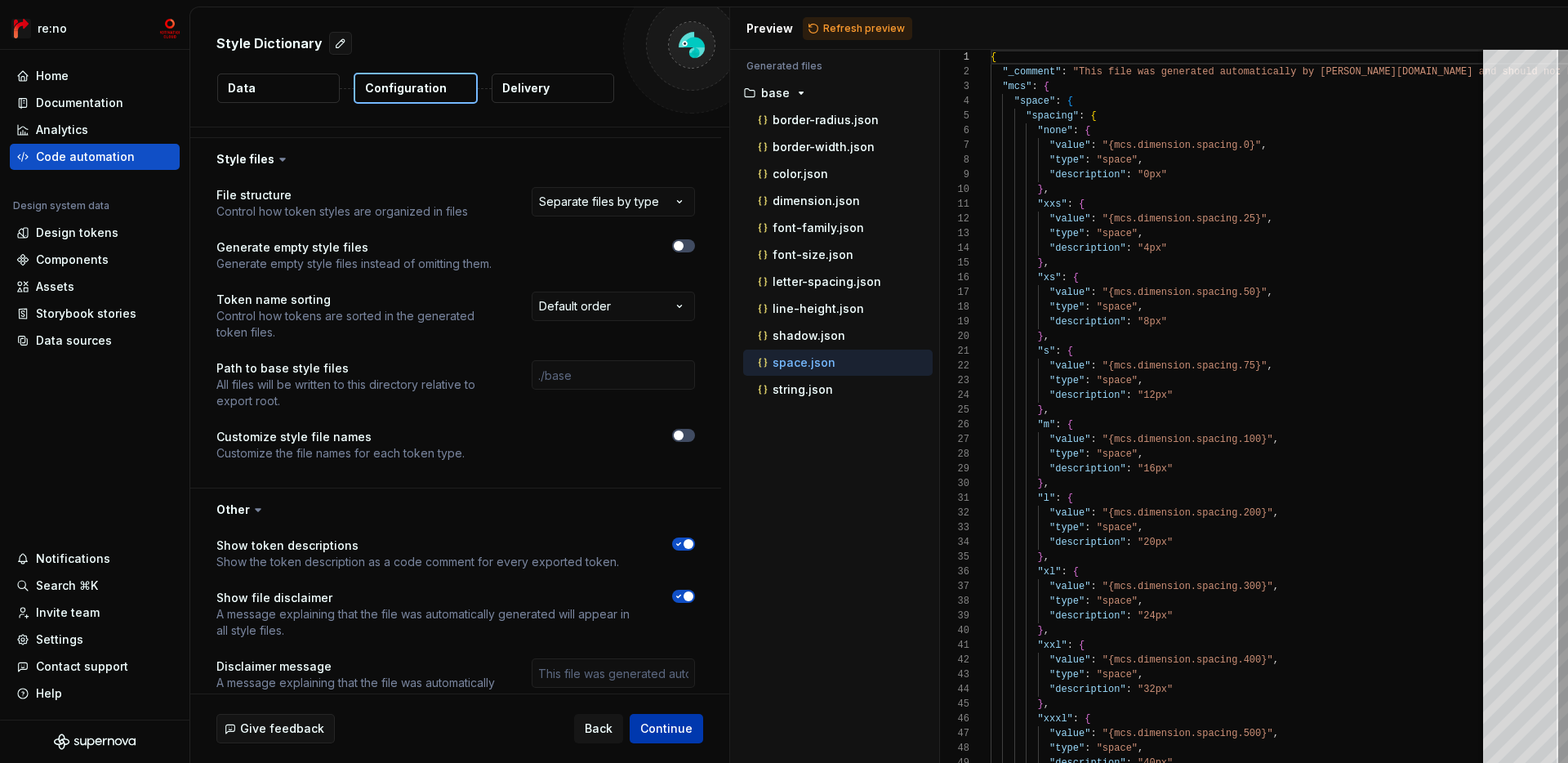
click at [663, 725] on span "Continue" at bounding box center [666, 728] width 53 height 16
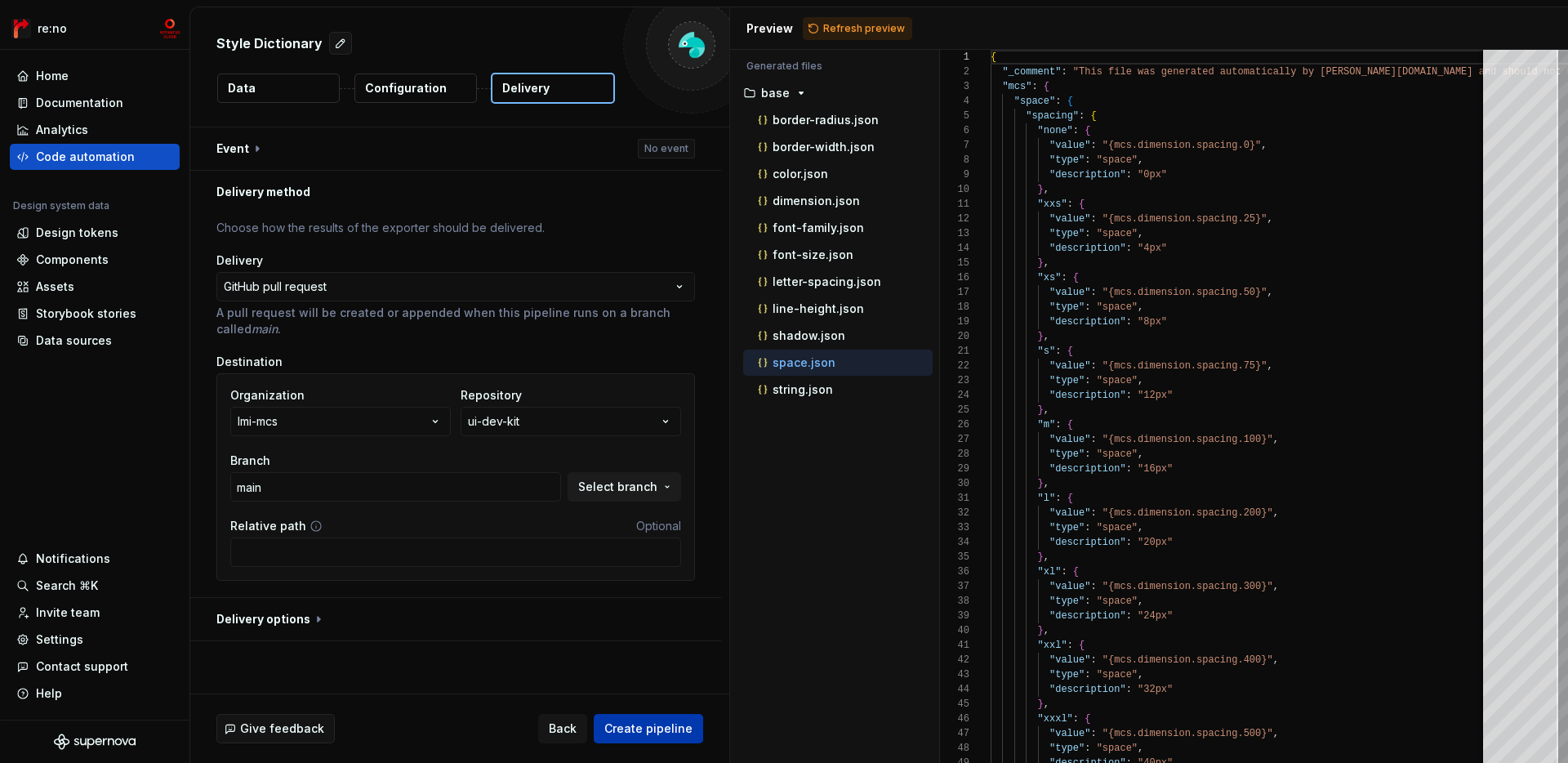
click at [663, 725] on span "Create pipeline" at bounding box center [648, 728] width 88 height 16
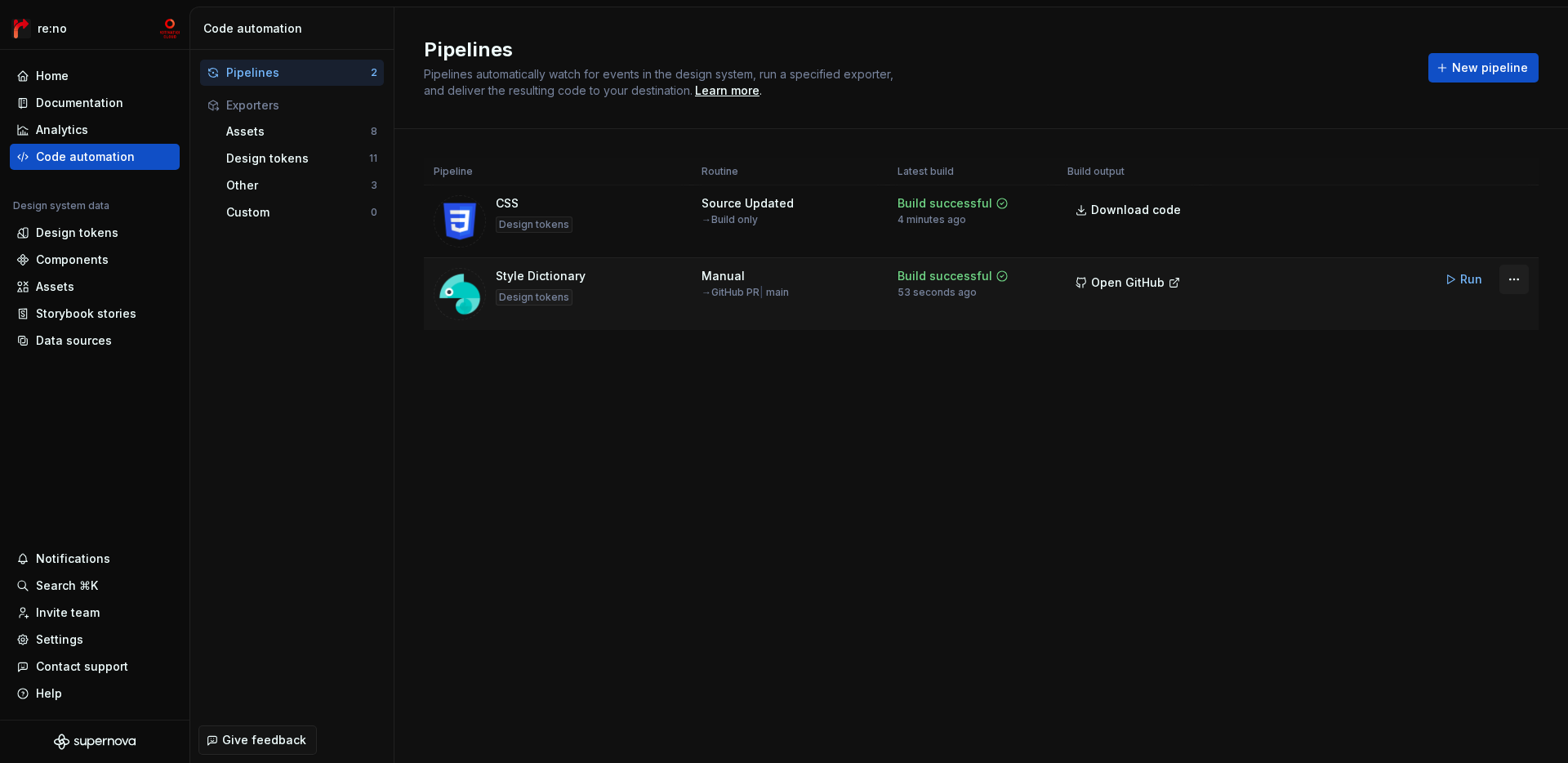
click at [1124, 274] on html "re:no Home Documentation Analytics Code automation Design system data Design to…" at bounding box center [784, 382] width 1568 height 763
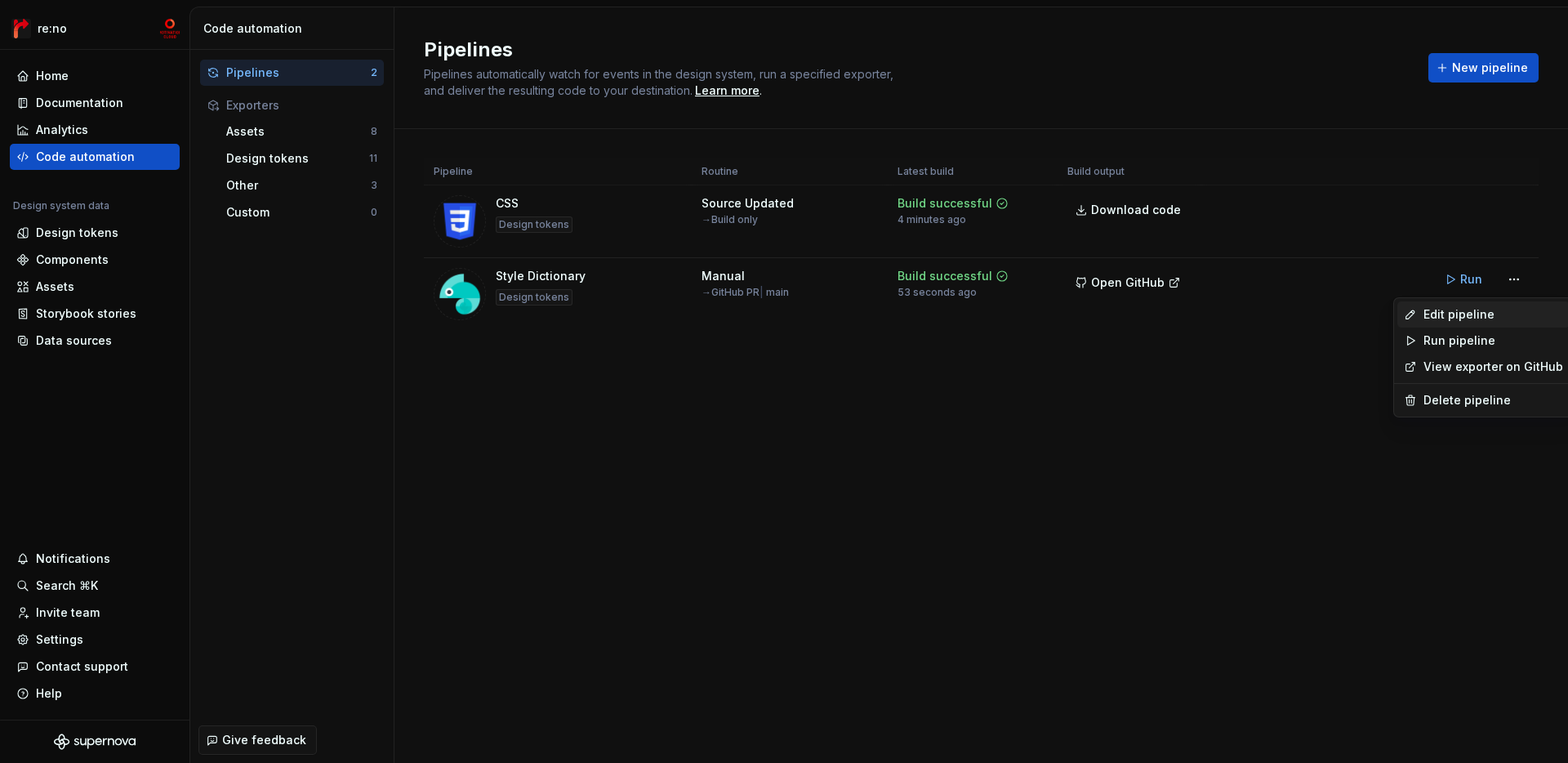
click at [1124, 306] on div "Edit pipeline" at bounding box center [1494, 314] width 140 height 16
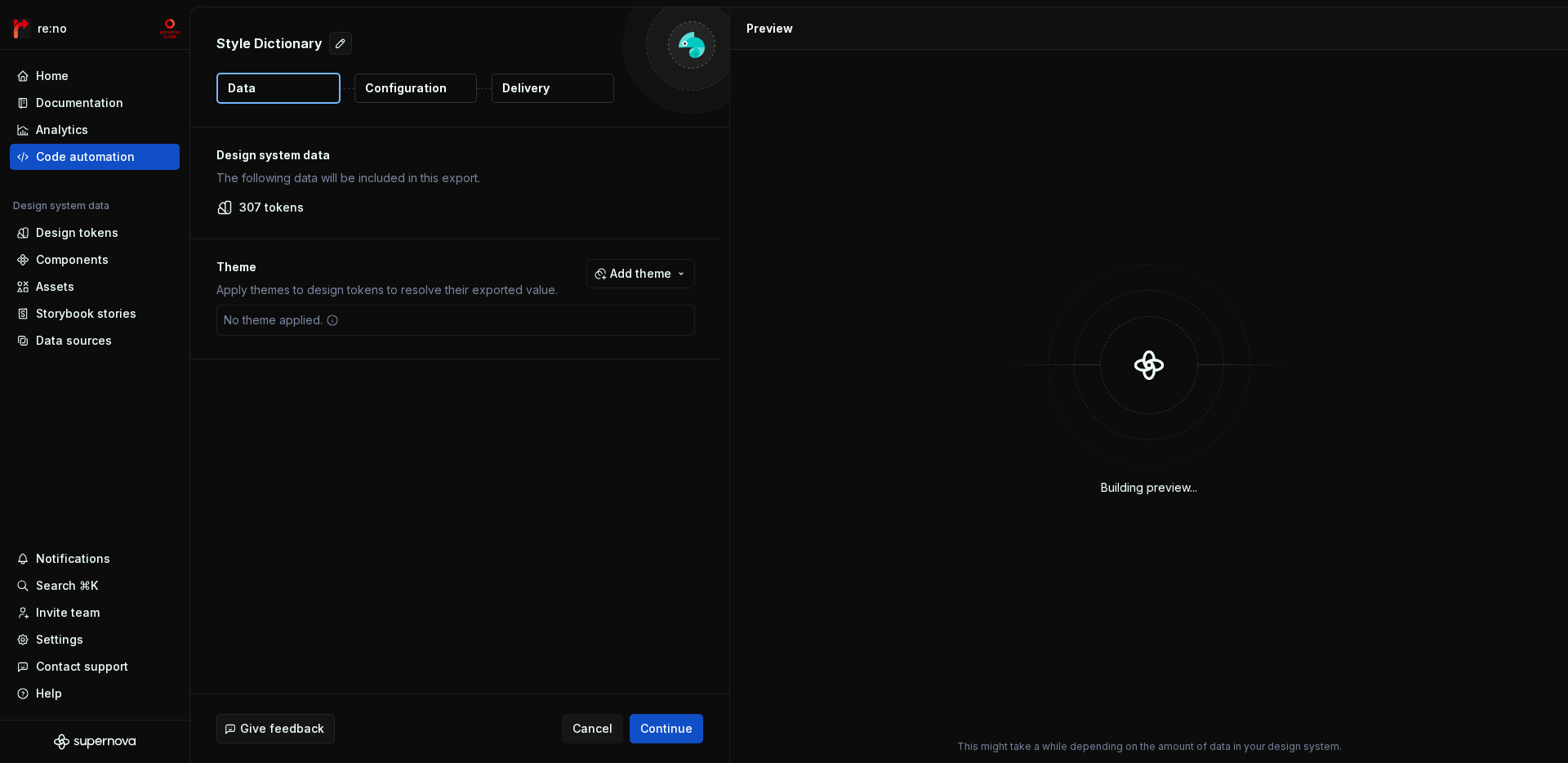
click at [457, 90] on button "Configuration" at bounding box center [416, 88] width 123 height 29
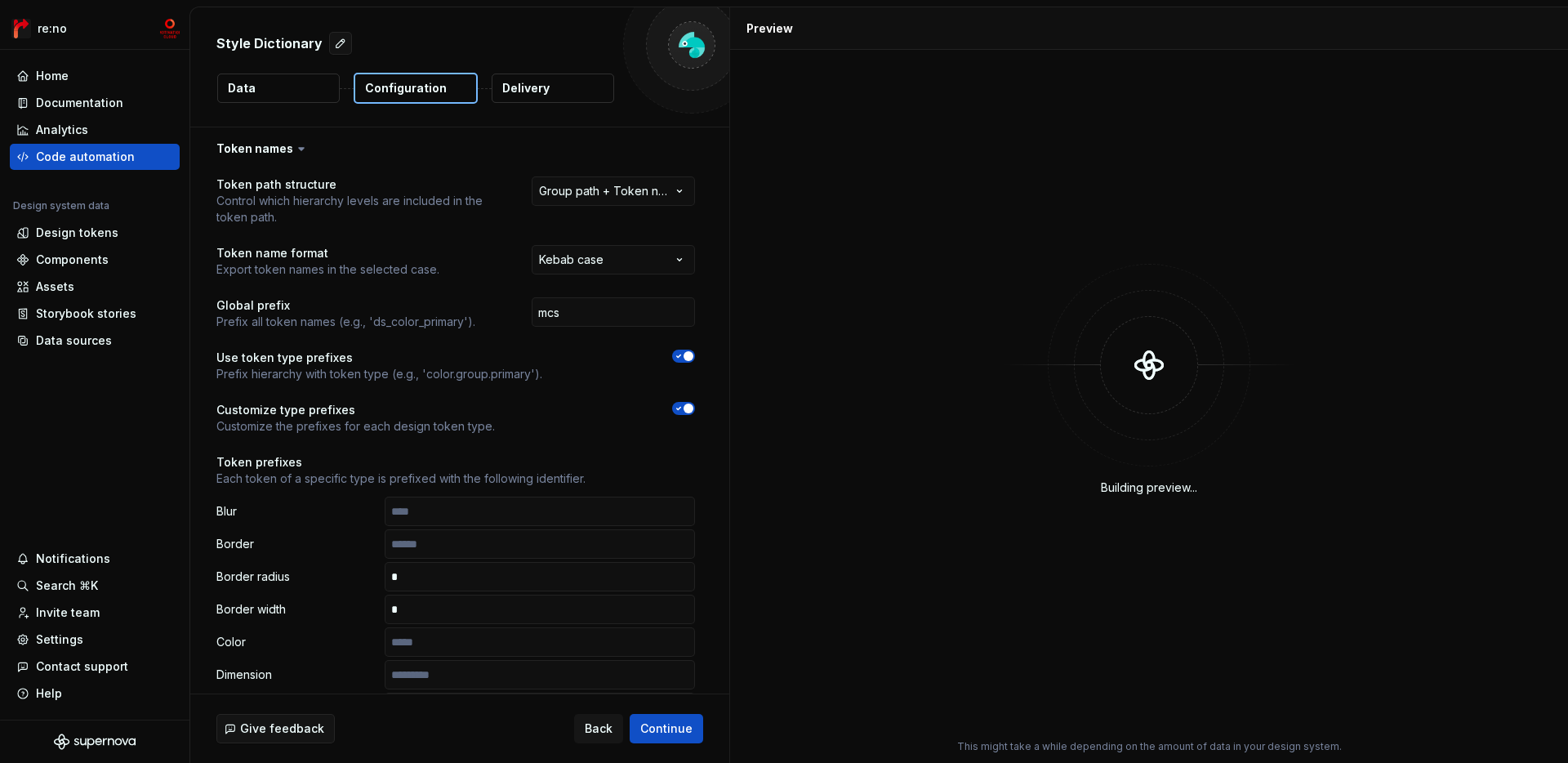
click at [457, 97] on button "Configuration" at bounding box center [416, 88] width 124 height 31
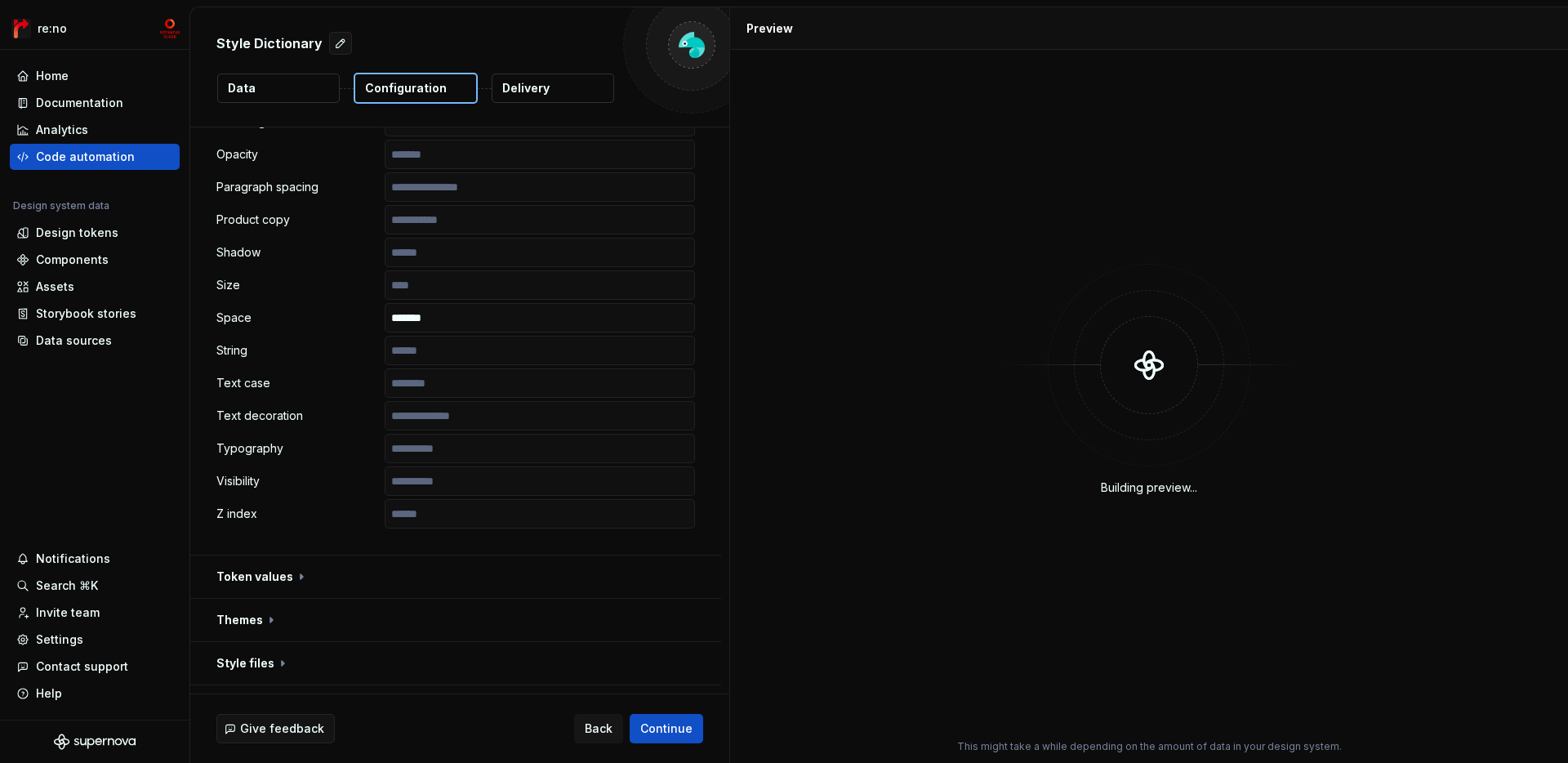
scroll to position [817, 0]
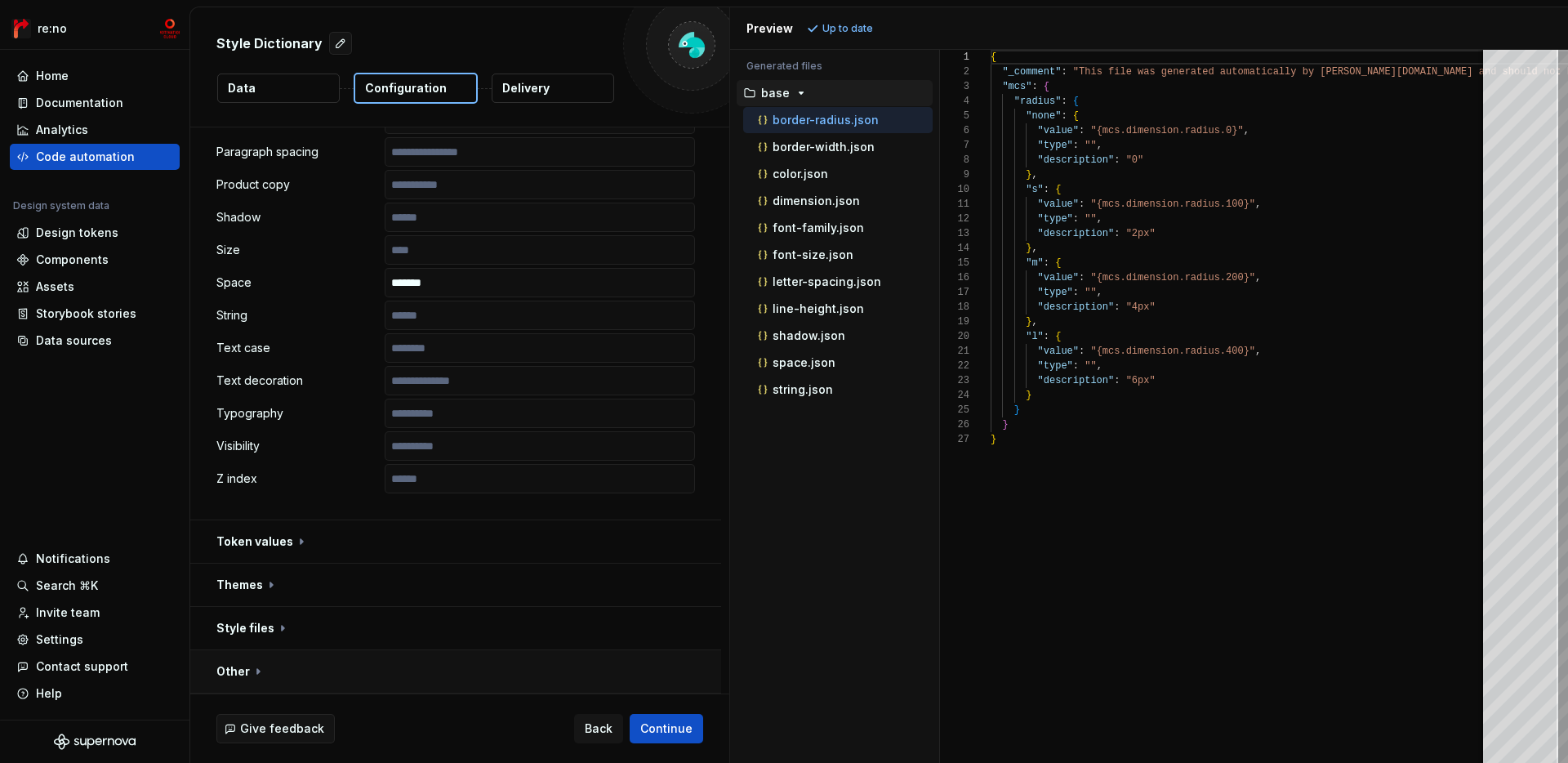
click at [414, 678] on button "button" at bounding box center [456, 671] width 531 height 42
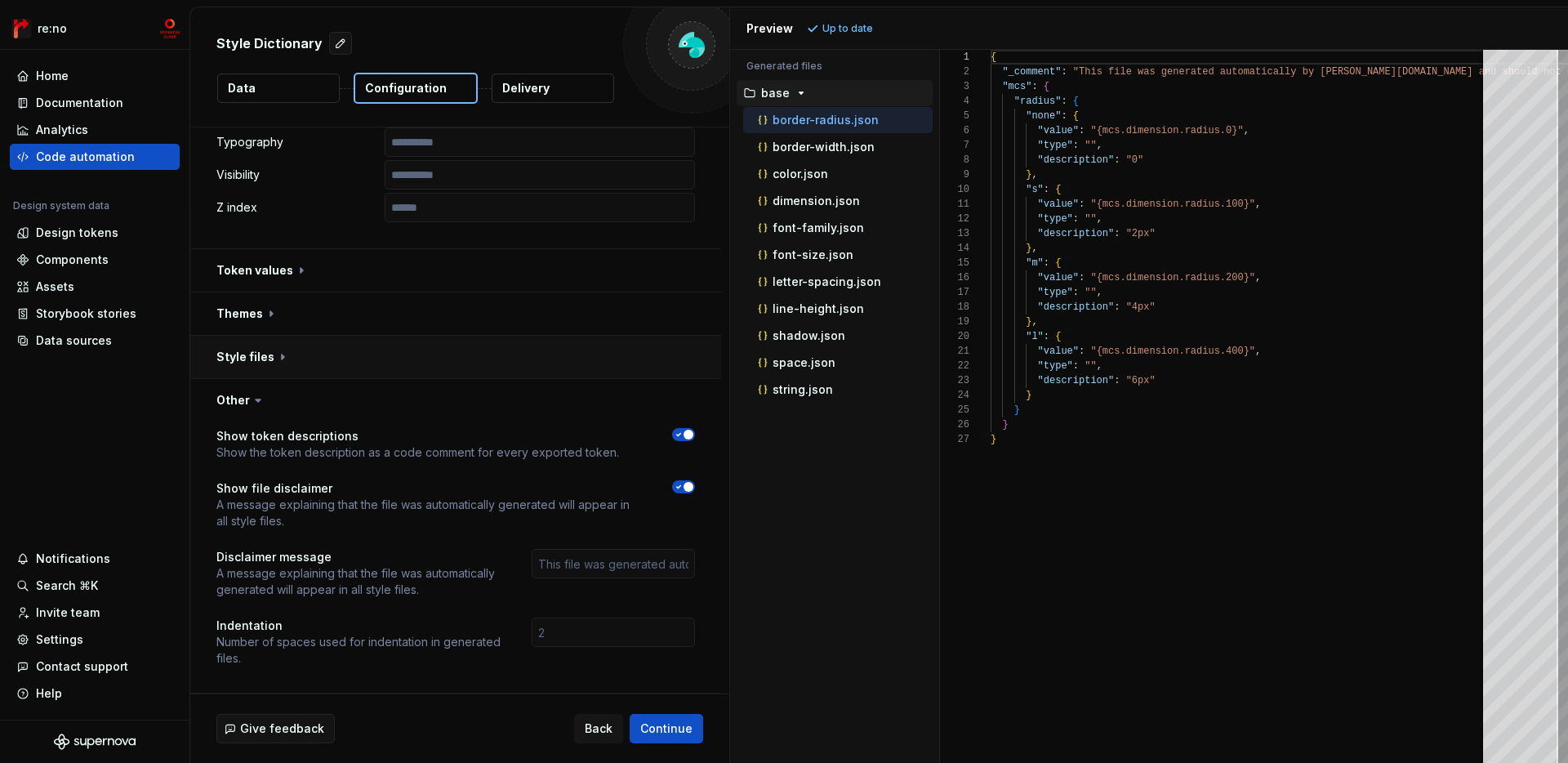
click at [512, 359] on button "button" at bounding box center [456, 356] width 531 height 42
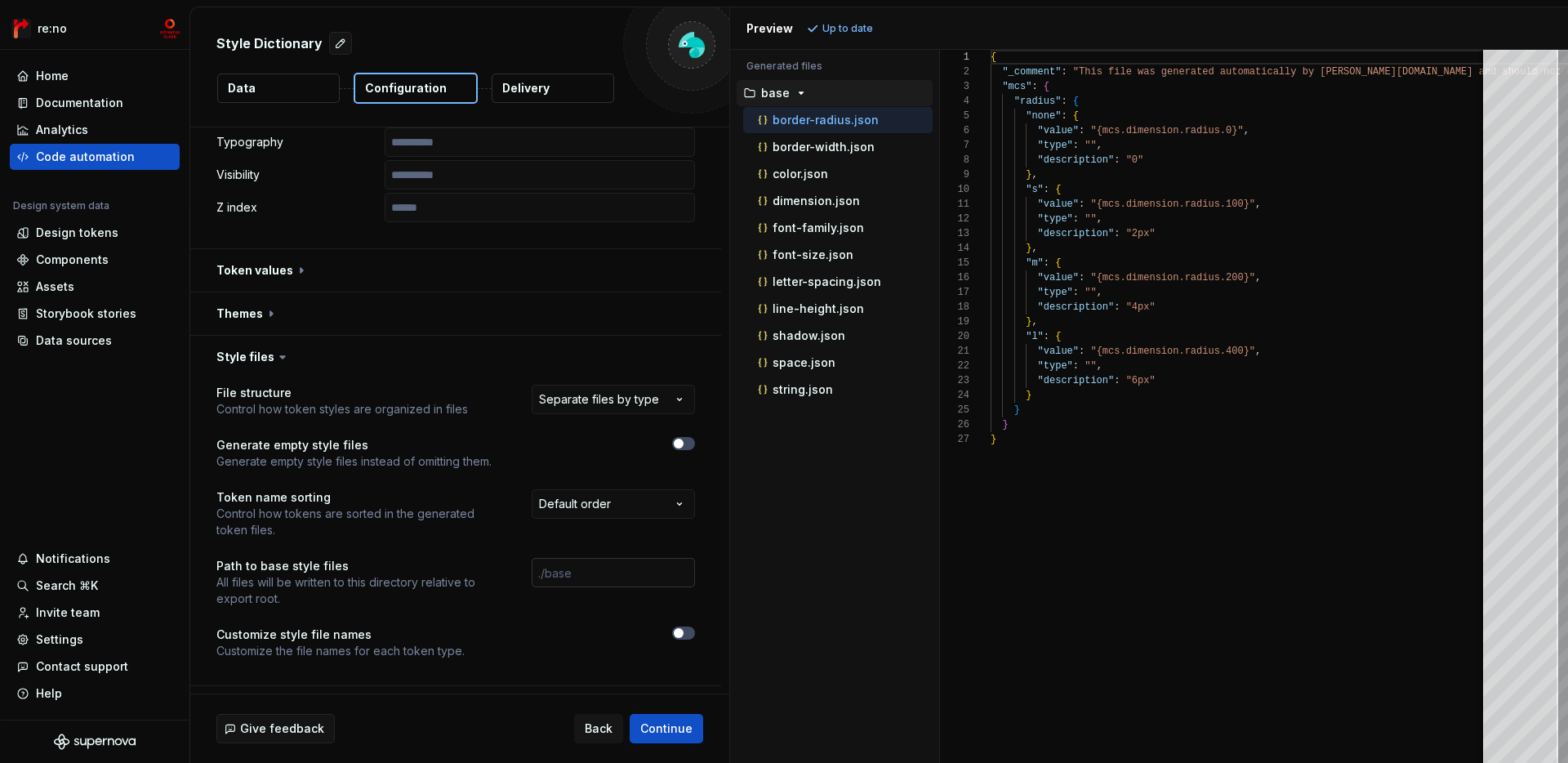
click at [577, 572] on input "text" at bounding box center [613, 572] width 163 height 29
paste input "packages/design-tokens/tokens/tokens.json"
type input "./packages/design-tokens/tokens"
click at [624, 400] on html "**********" at bounding box center [784, 382] width 1568 height 763
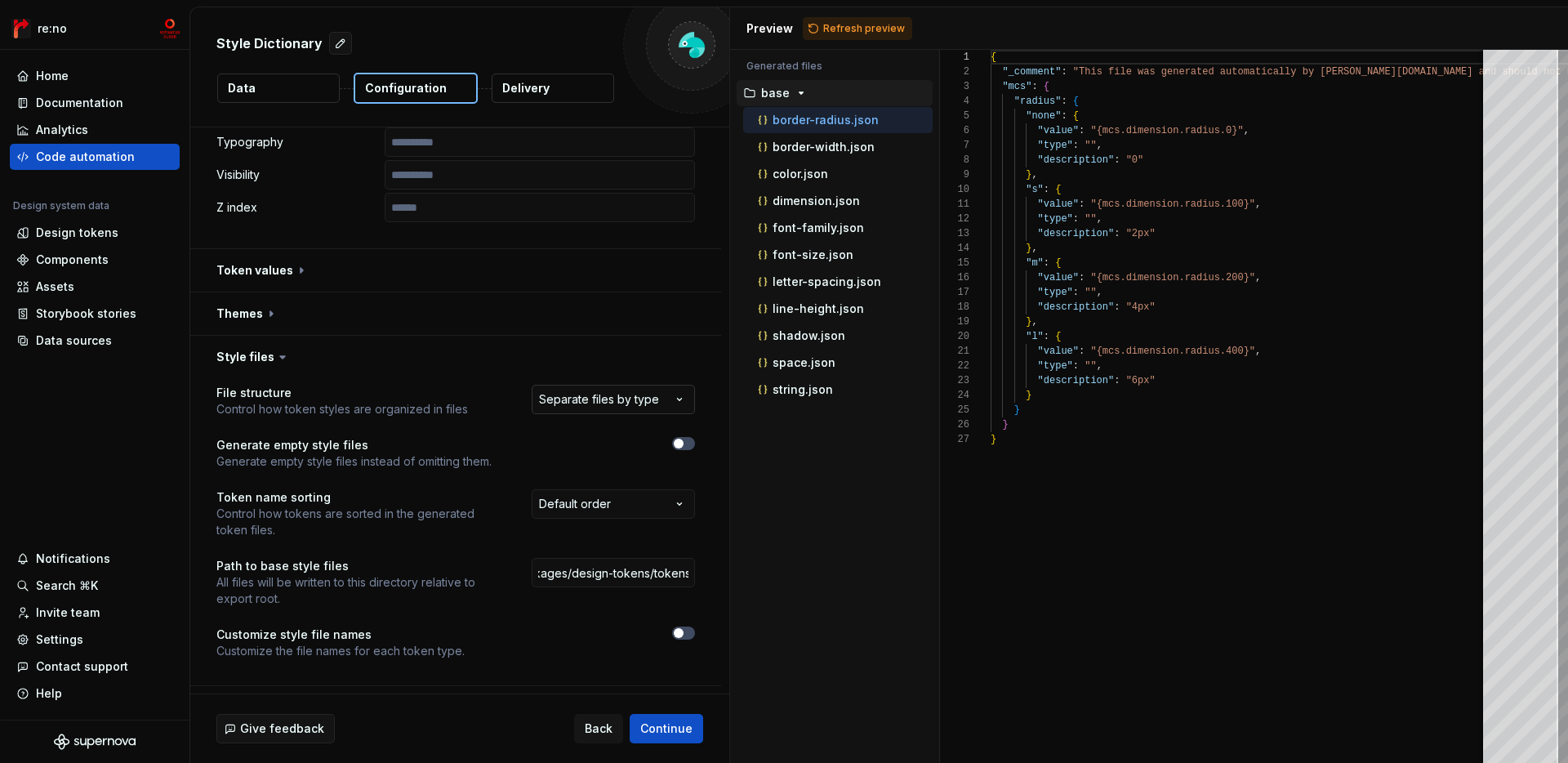
scroll to position [0, 0]
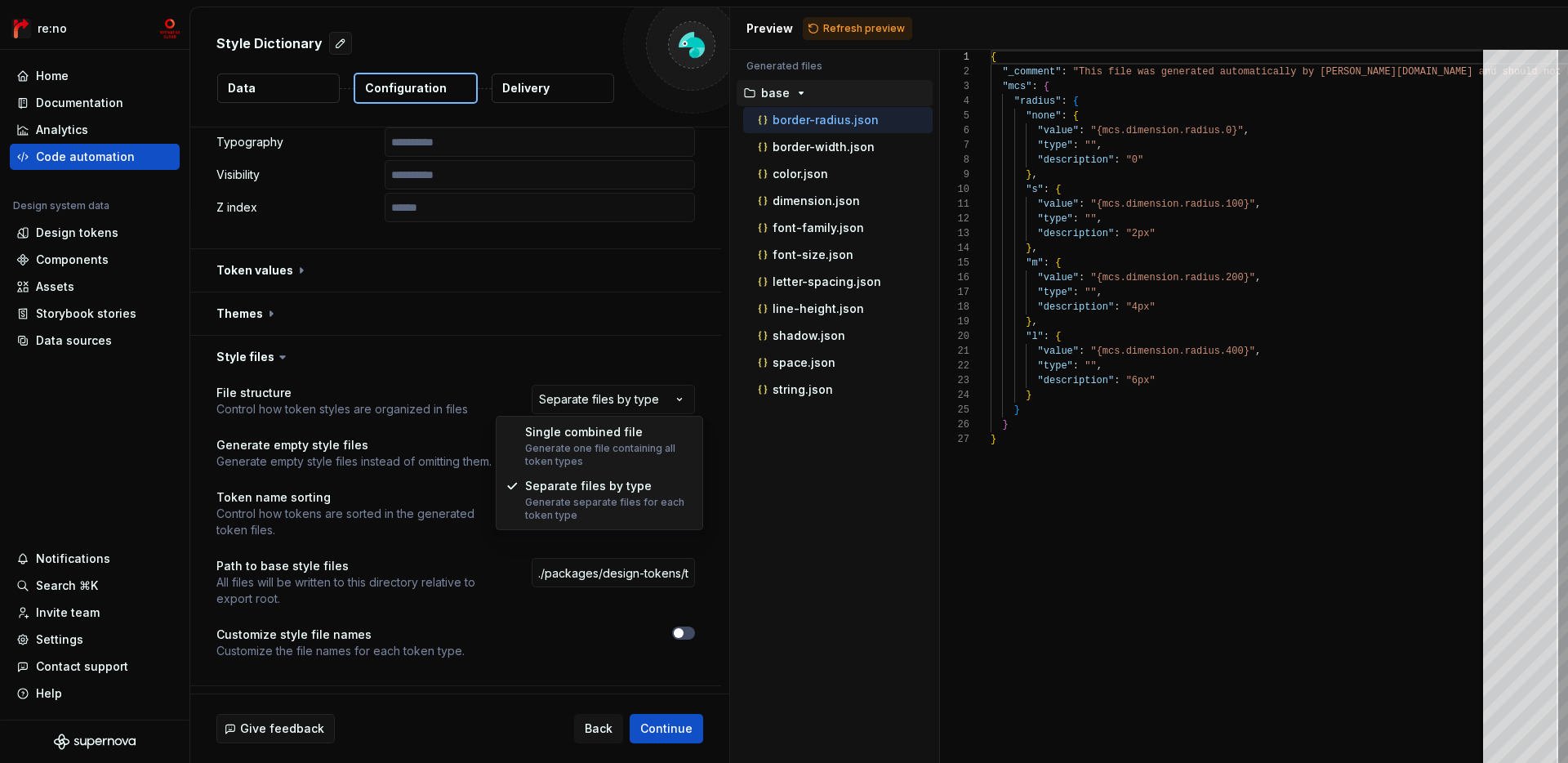
select select "**********"
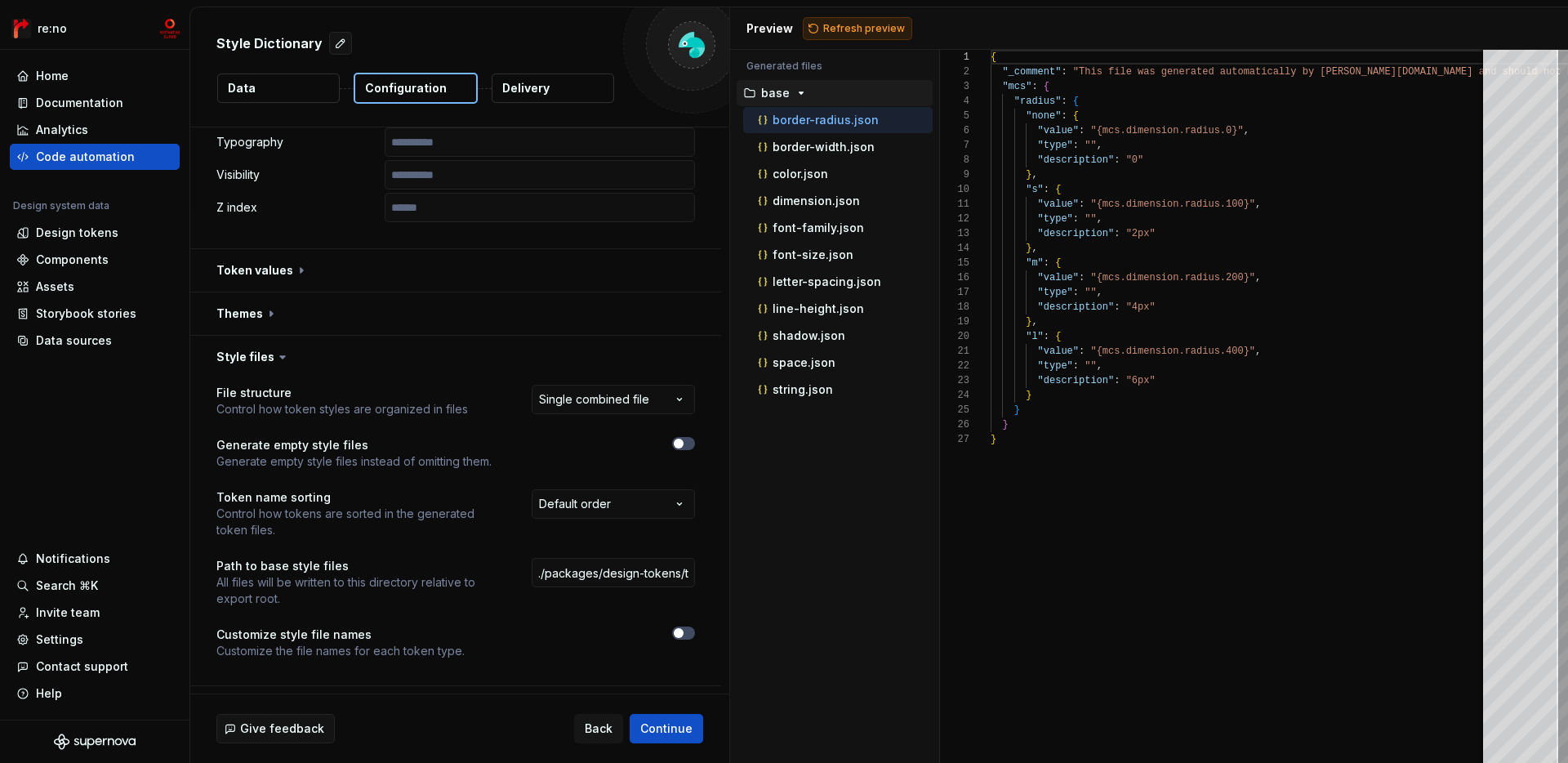
click at [847, 23] on span "Refresh preview" at bounding box center [864, 28] width 82 height 13
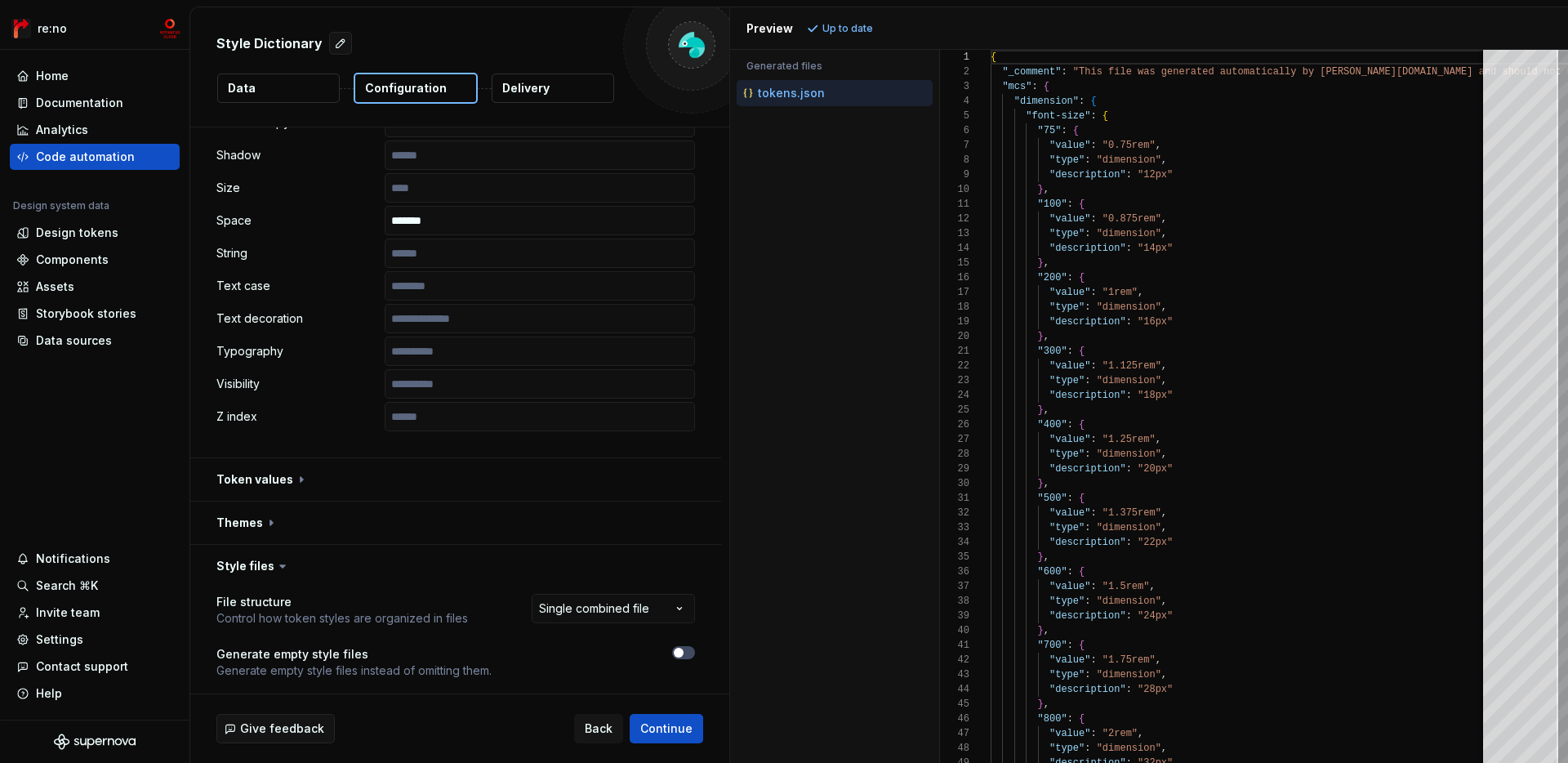
scroll to position [878, 0]
click at [633, 479] on button "button" at bounding box center [456, 481] width 531 height 42
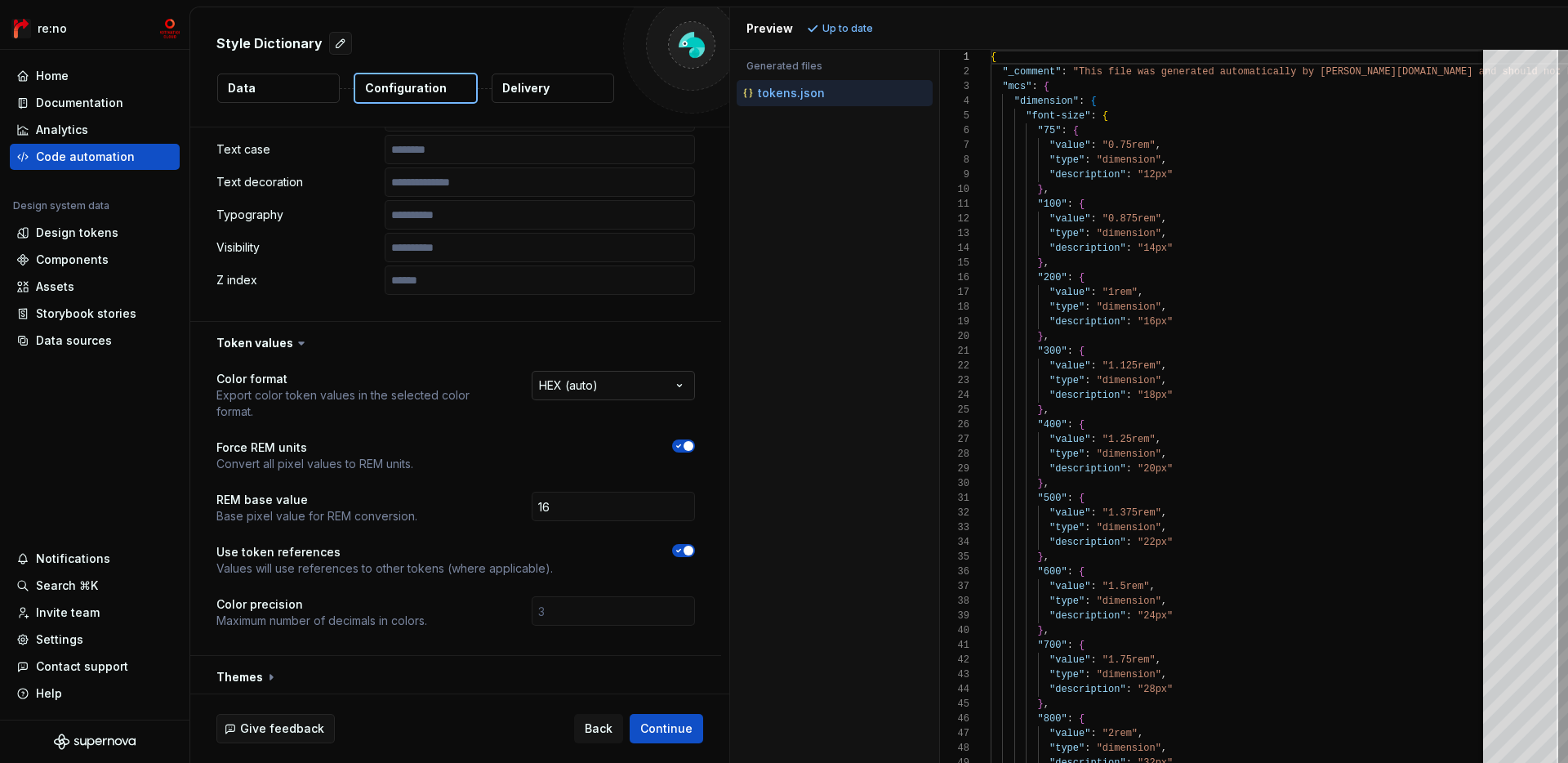
scroll to position [1255, 0]
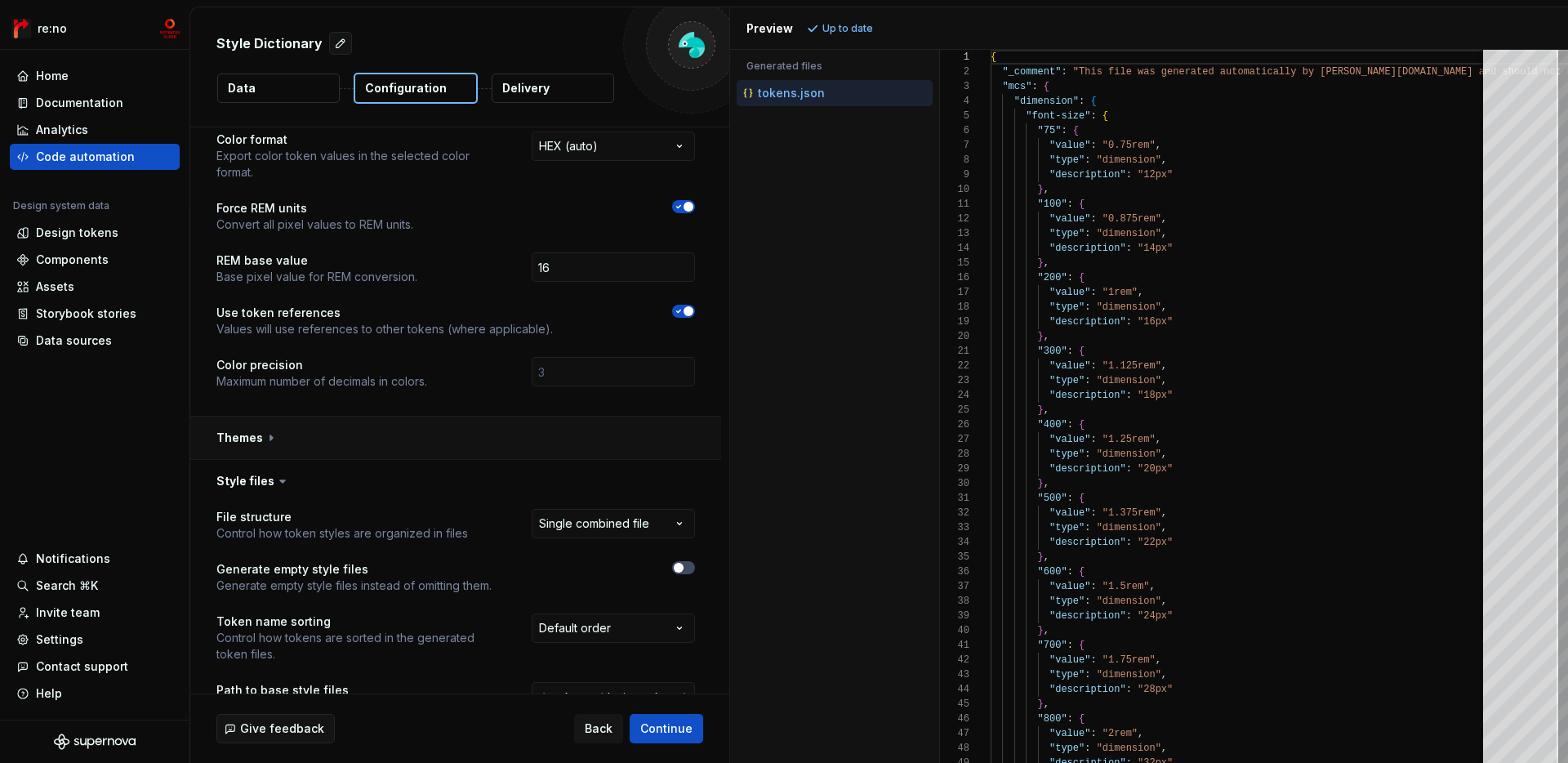
click at [635, 421] on button "button" at bounding box center [456, 438] width 531 height 42
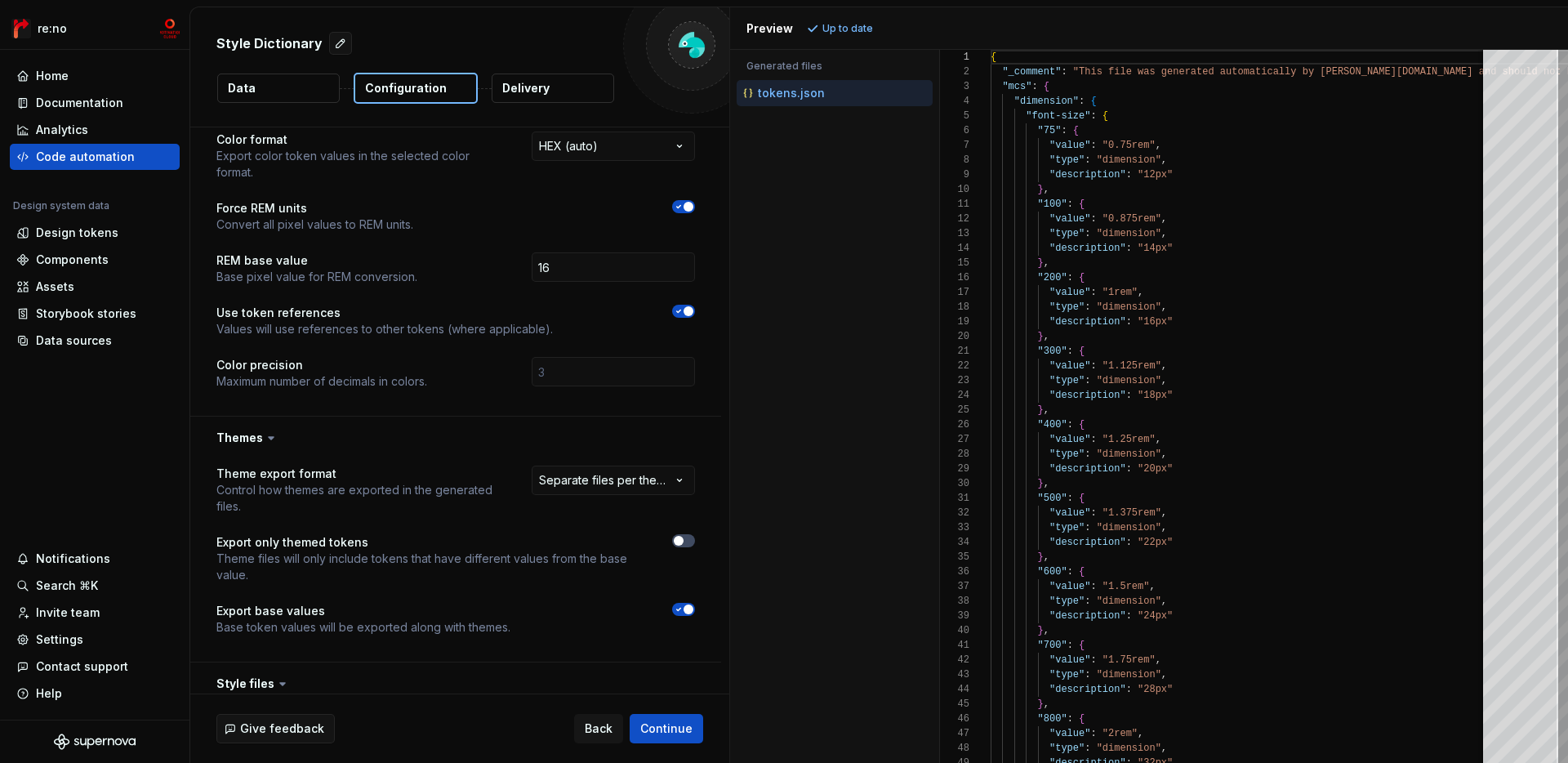
click at [633, 459] on div "**********" at bounding box center [456, 560] width 531 height 203
click at [633, 465] on html "**********" at bounding box center [784, 382] width 1568 height 763
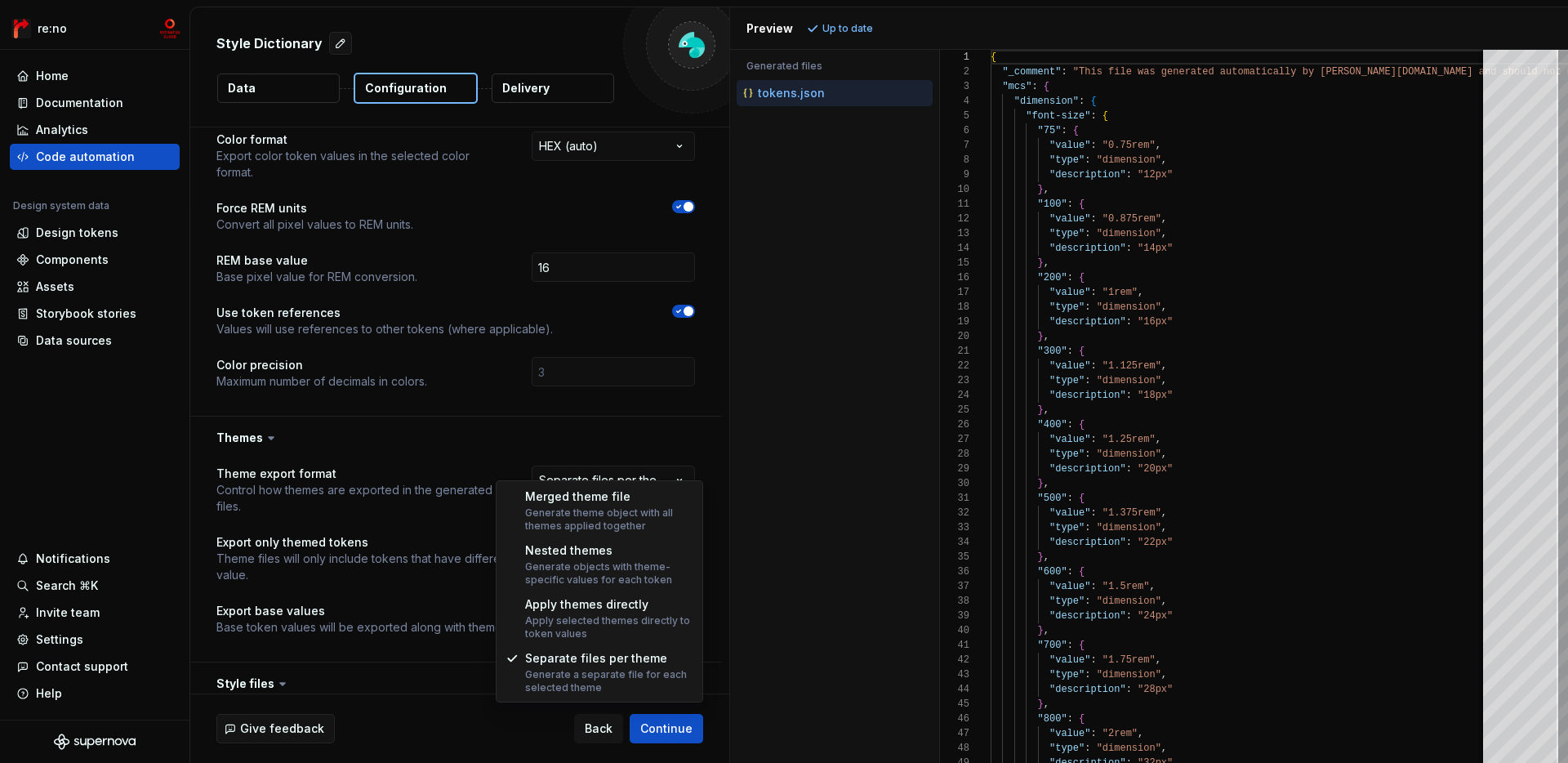
click at [633, 464] on html "**********" at bounding box center [784, 382] width 1568 height 763
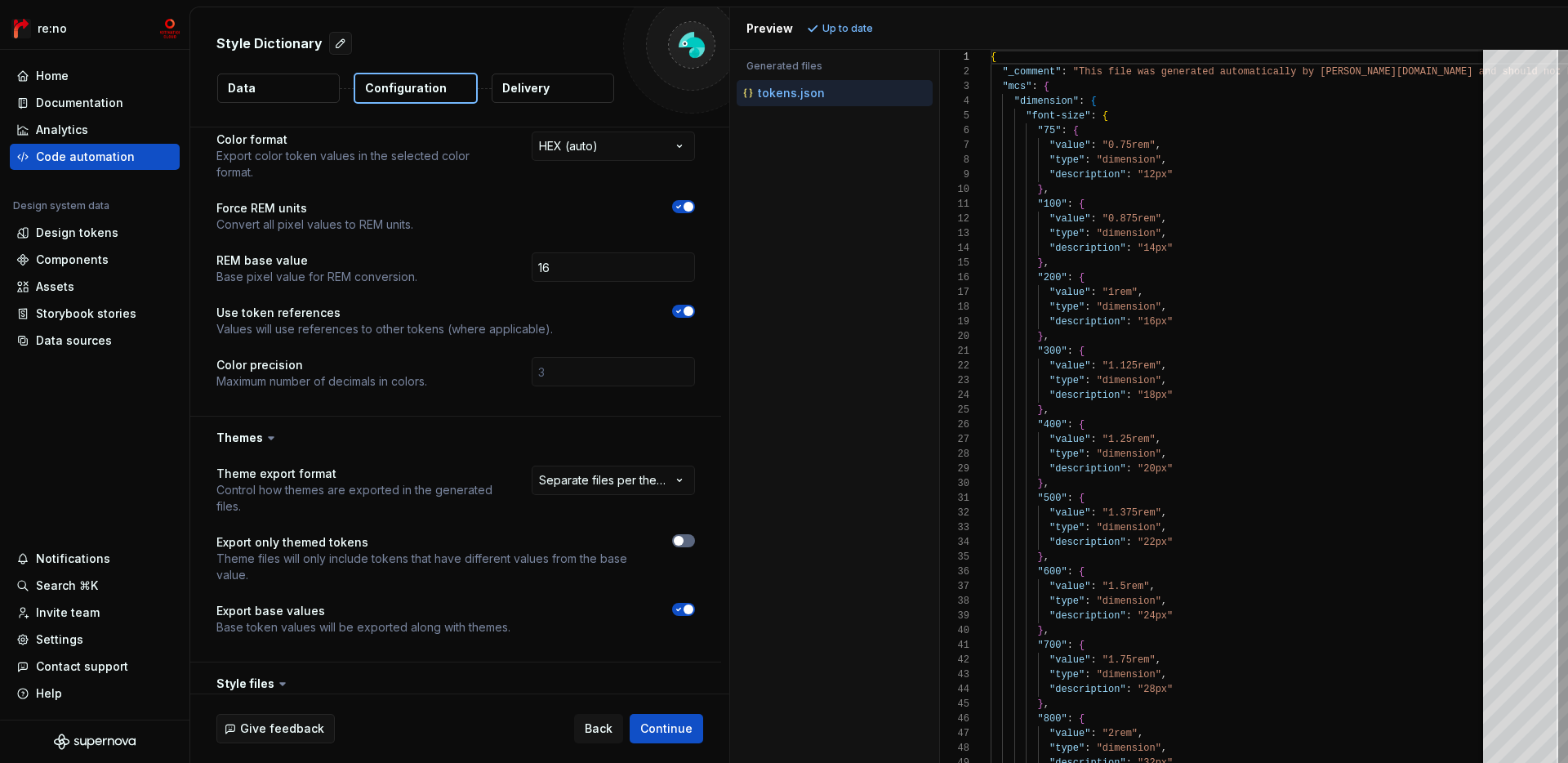
click at [683, 536] on span "button" at bounding box center [678, 540] width 9 height 9
click at [847, 18] on button "Refresh preview" at bounding box center [857, 28] width 110 height 23
click at [694, 536] on span "button" at bounding box center [688, 540] width 9 height 9
click at [245, 439] on button "button" at bounding box center [456, 438] width 531 height 42
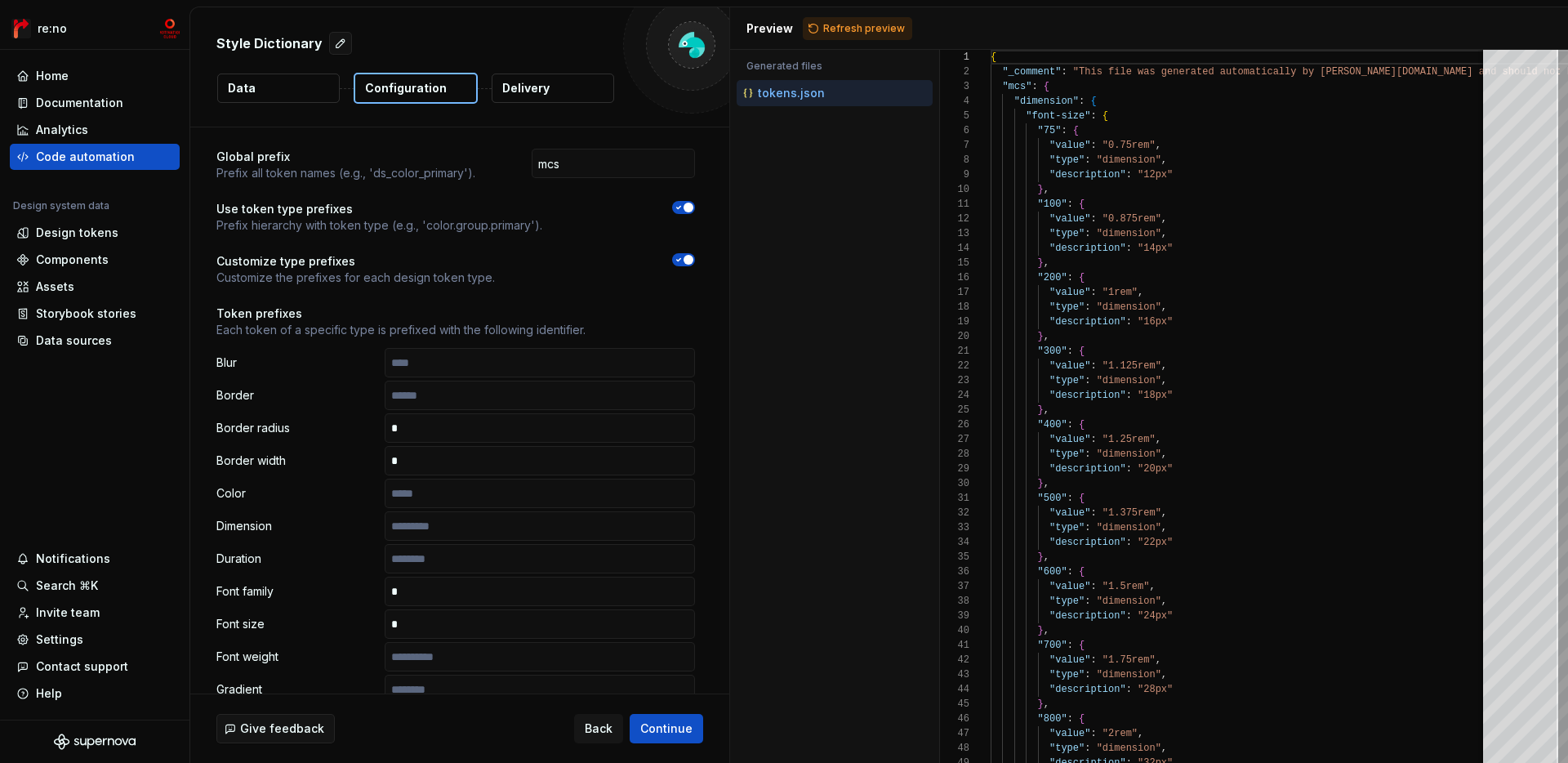
scroll to position [0, 0]
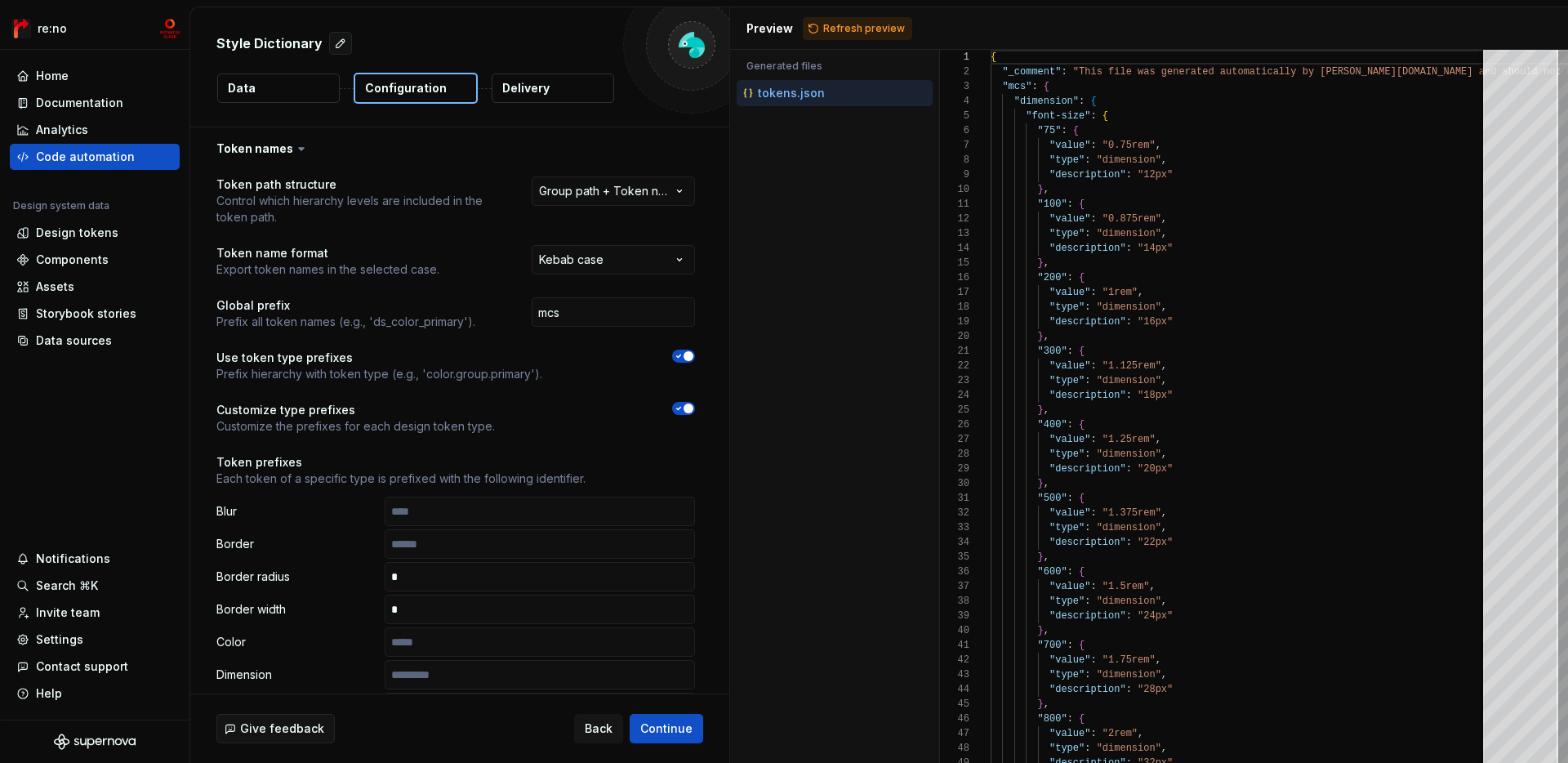
click at [301, 83] on button "Data" at bounding box center [279, 88] width 123 height 29
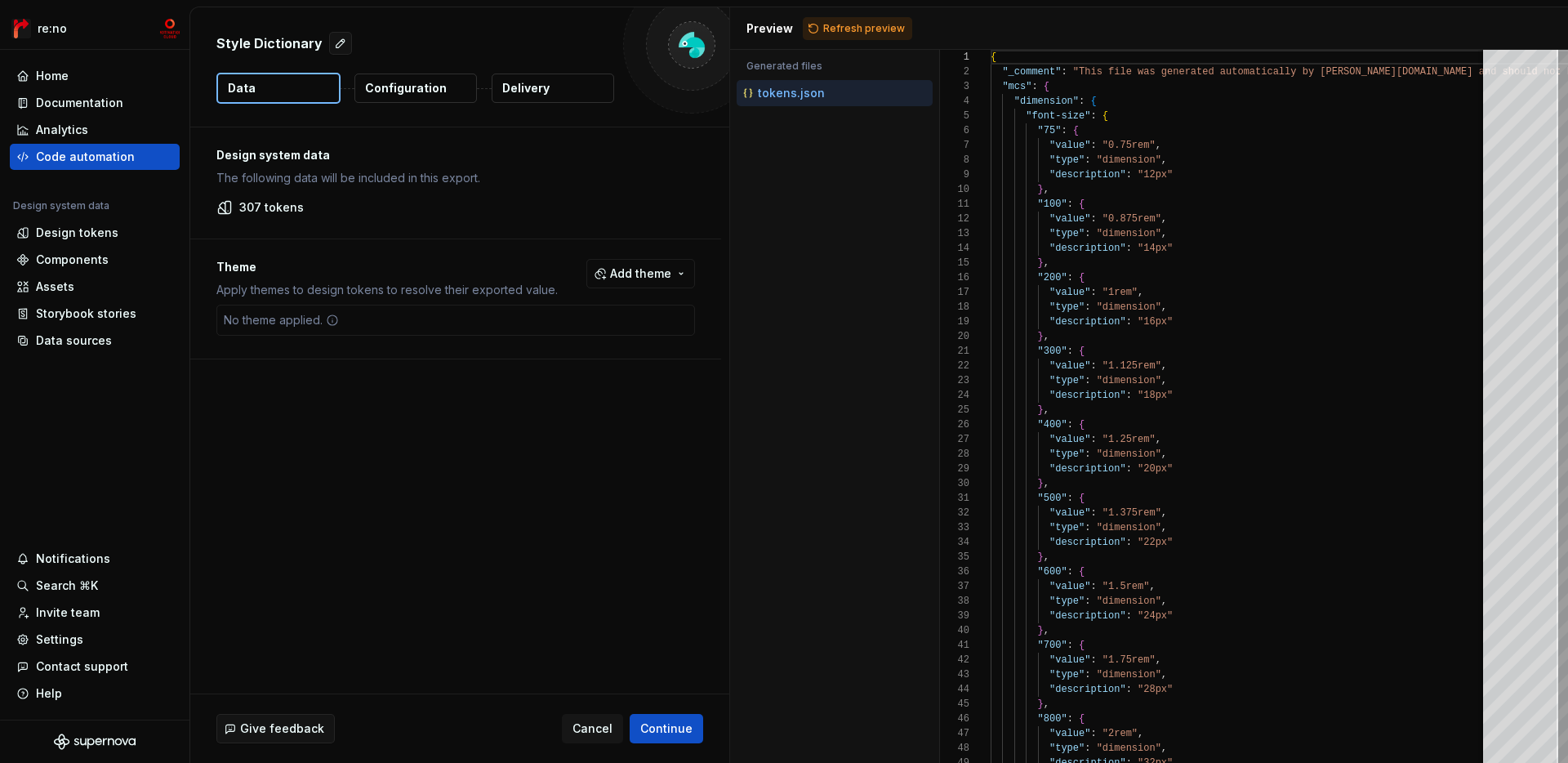
click at [278, 140] on div "Design system data The following data will be included in this export. 307 toke…" at bounding box center [456, 183] width 531 height 111
click at [635, 264] on button "Add theme" at bounding box center [641, 274] width 109 height 29
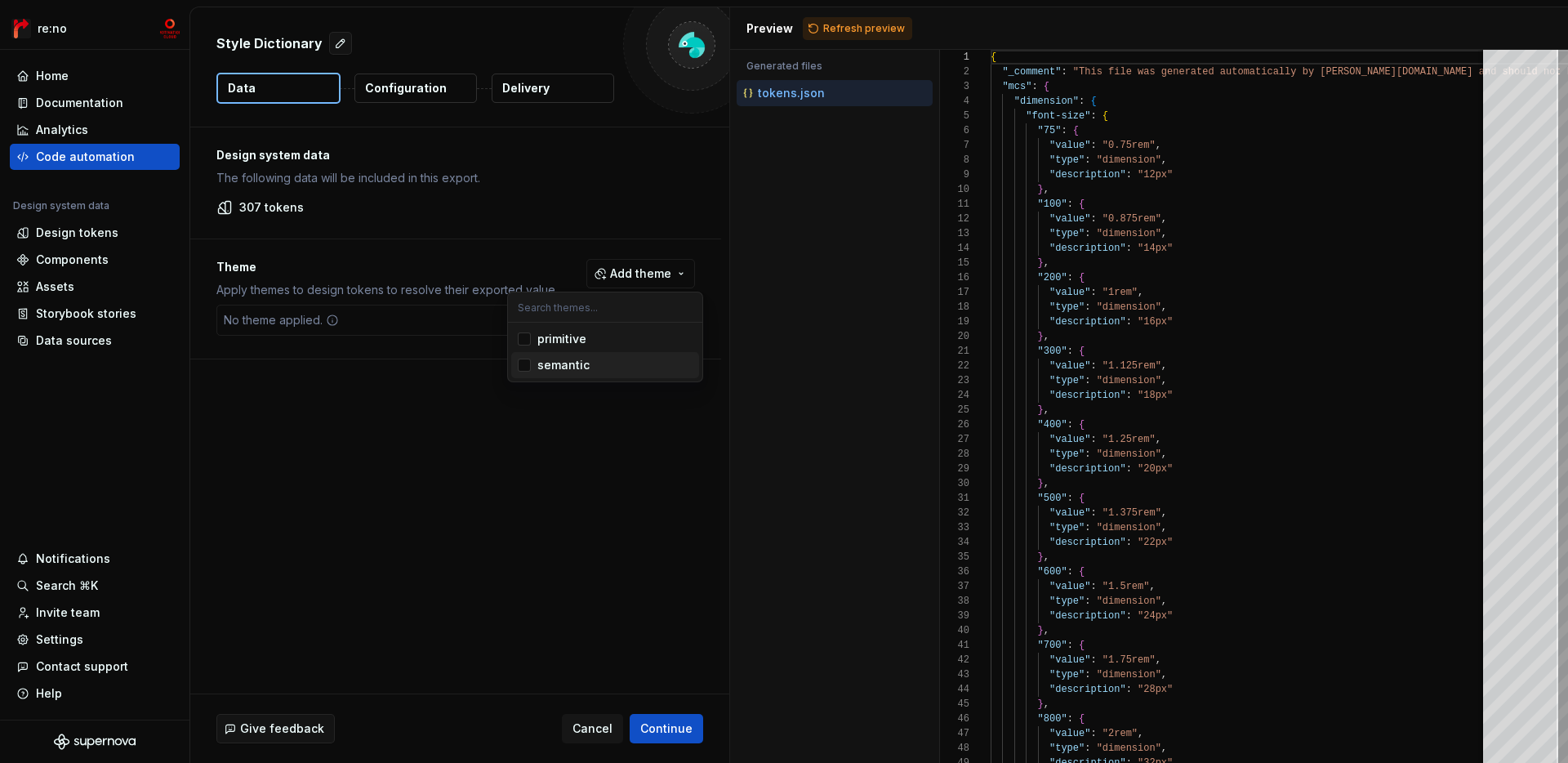
click at [571, 352] on span "semantic" at bounding box center [606, 365] width 188 height 26
click at [582, 343] on div "primitive" at bounding box center [562, 338] width 49 height 16
click at [594, 374] on span "semantic" at bounding box center [606, 365] width 188 height 26
click at [588, 373] on div "semantic" at bounding box center [615, 365] width 155 height 16
click at [671, 730] on html "re:no Home Documentation Analytics Code automation Design system data Design to…" at bounding box center [784, 382] width 1568 height 763
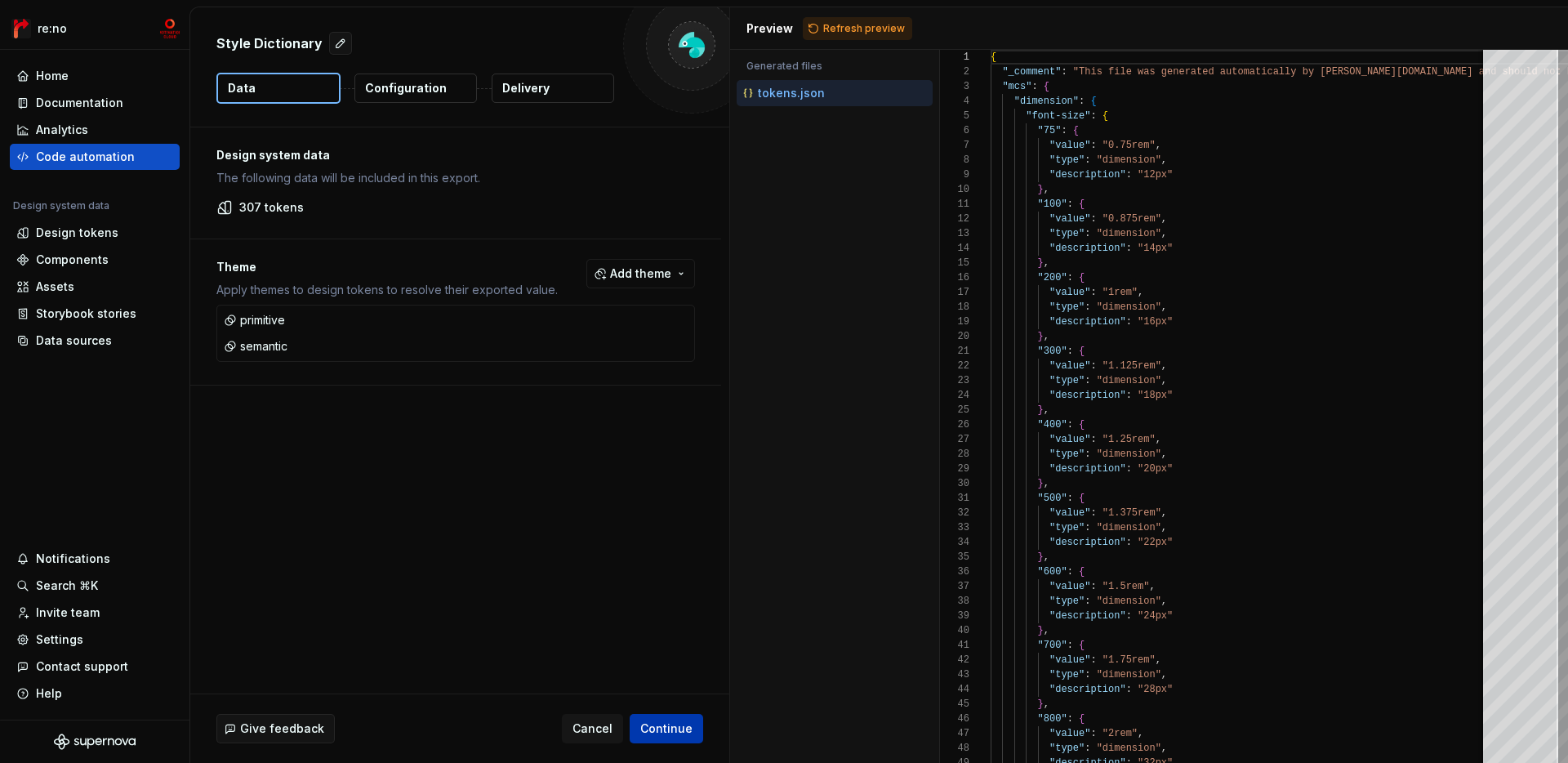
click at [671, 730] on span "Continue" at bounding box center [666, 728] width 53 height 16
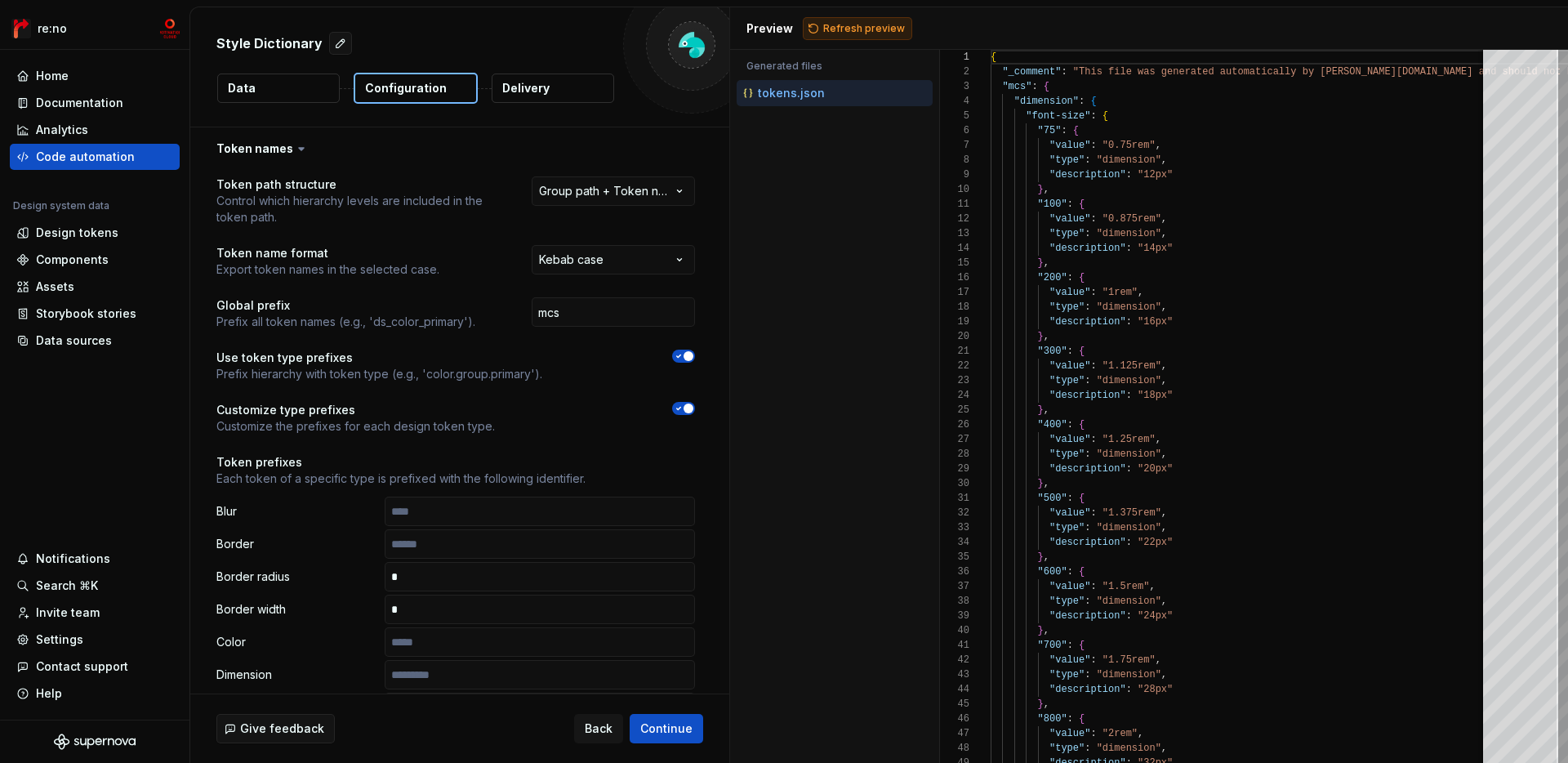
click at [854, 31] on span "Refresh preview" at bounding box center [864, 28] width 82 height 13
click at [852, 117] on p "tokens.primitive.json" at bounding box center [817, 120] width 119 height 13
click at [832, 147] on p "tokens.semantic.json" at bounding box center [819, 147] width 123 height 13
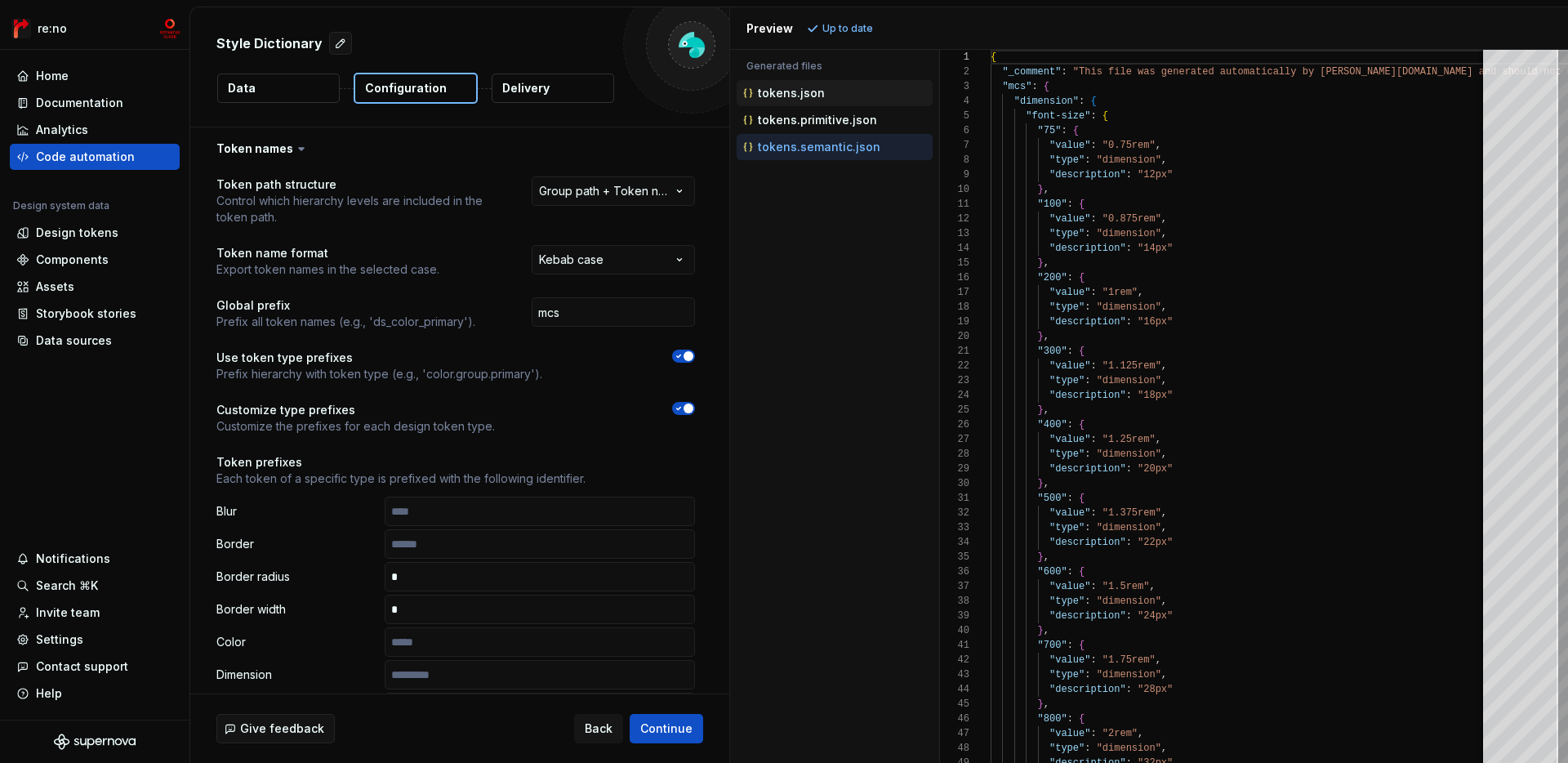
click at [853, 85] on div "tokens.json" at bounding box center [836, 92] width 192 height 16
click at [255, 84] on button "Data" at bounding box center [279, 88] width 123 height 29
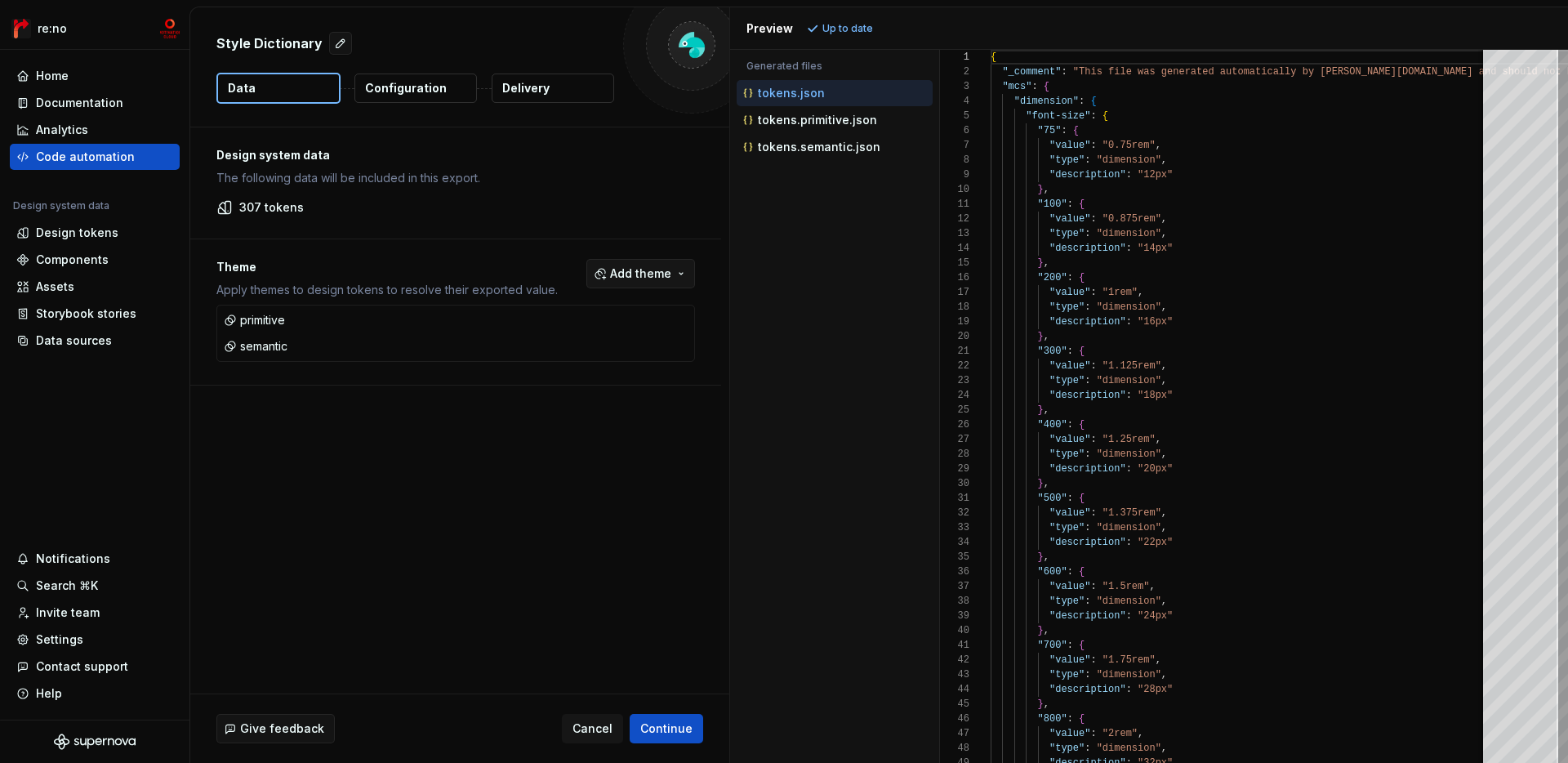
click at [658, 278] on span "Add theme" at bounding box center [640, 274] width 61 height 16
click at [633, 332] on div "primitive" at bounding box center [615, 338] width 155 height 16
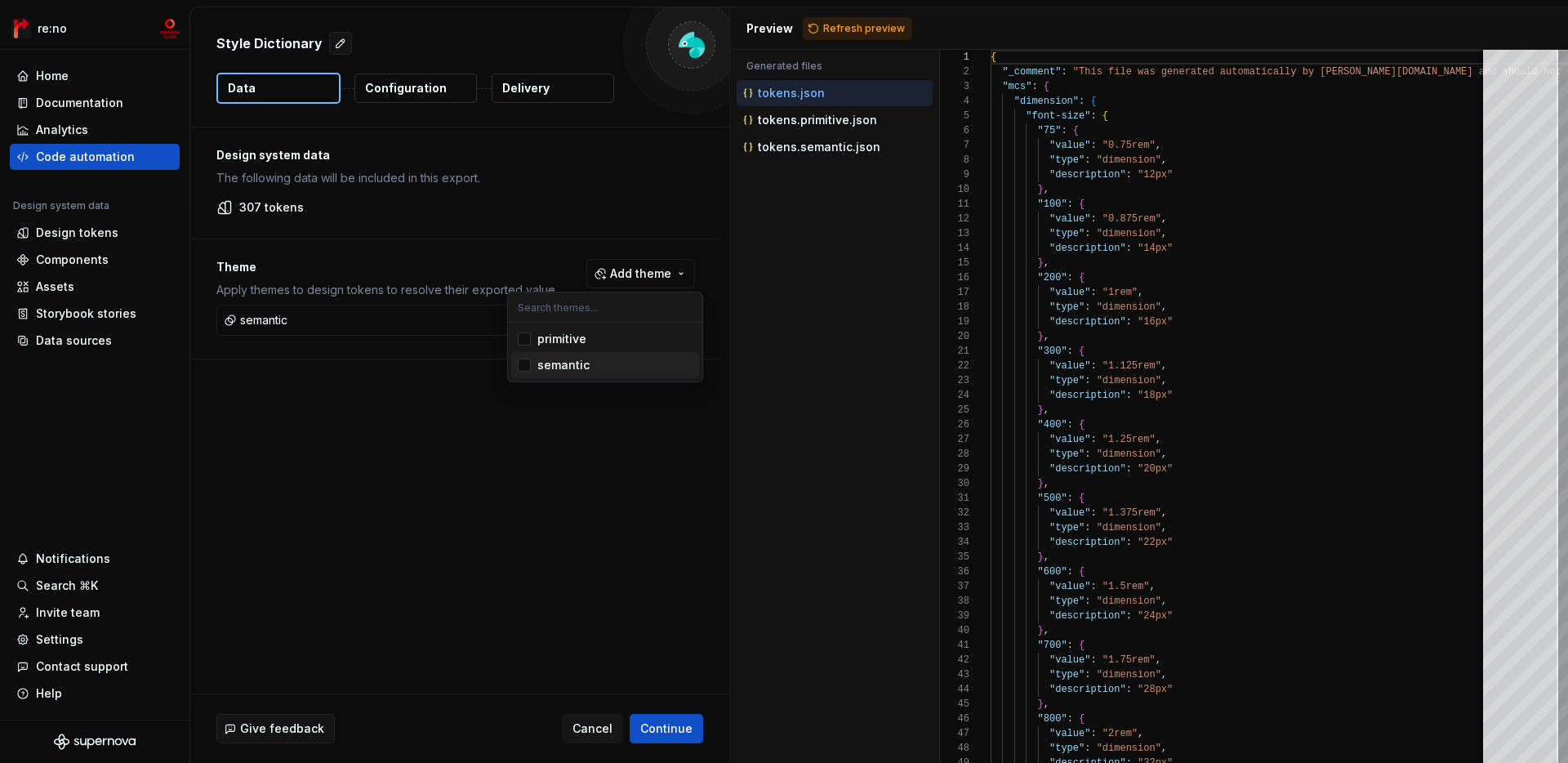
click at [627, 367] on div "semantic" at bounding box center [615, 365] width 155 height 16
click at [601, 445] on html "re:no Home Documentation Analytics Code automation Design system data Design to…" at bounding box center [784, 382] width 1568 height 763
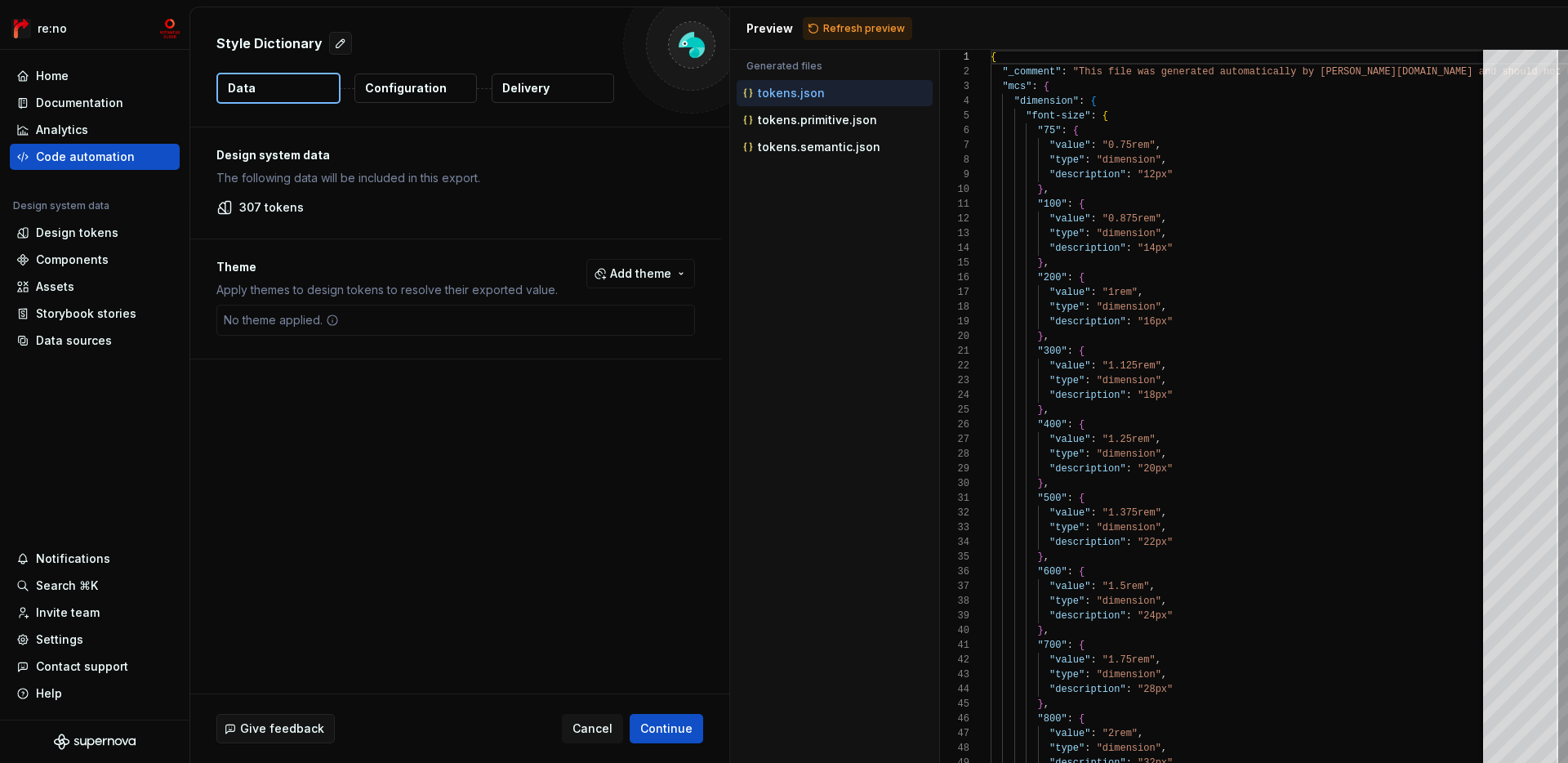
click at [425, 94] on p "Configuration" at bounding box center [406, 88] width 82 height 16
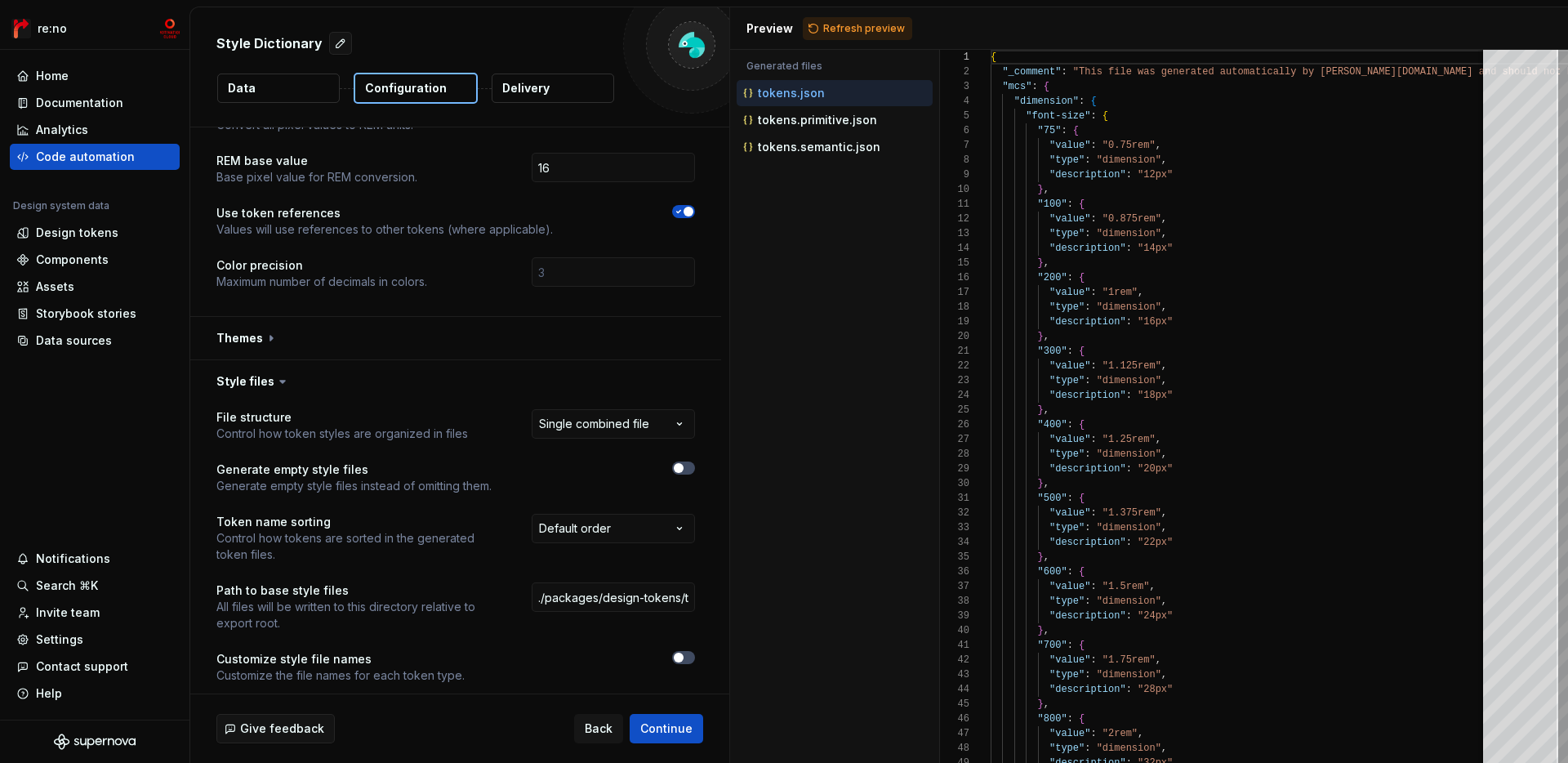
scroll to position [1368, 0]
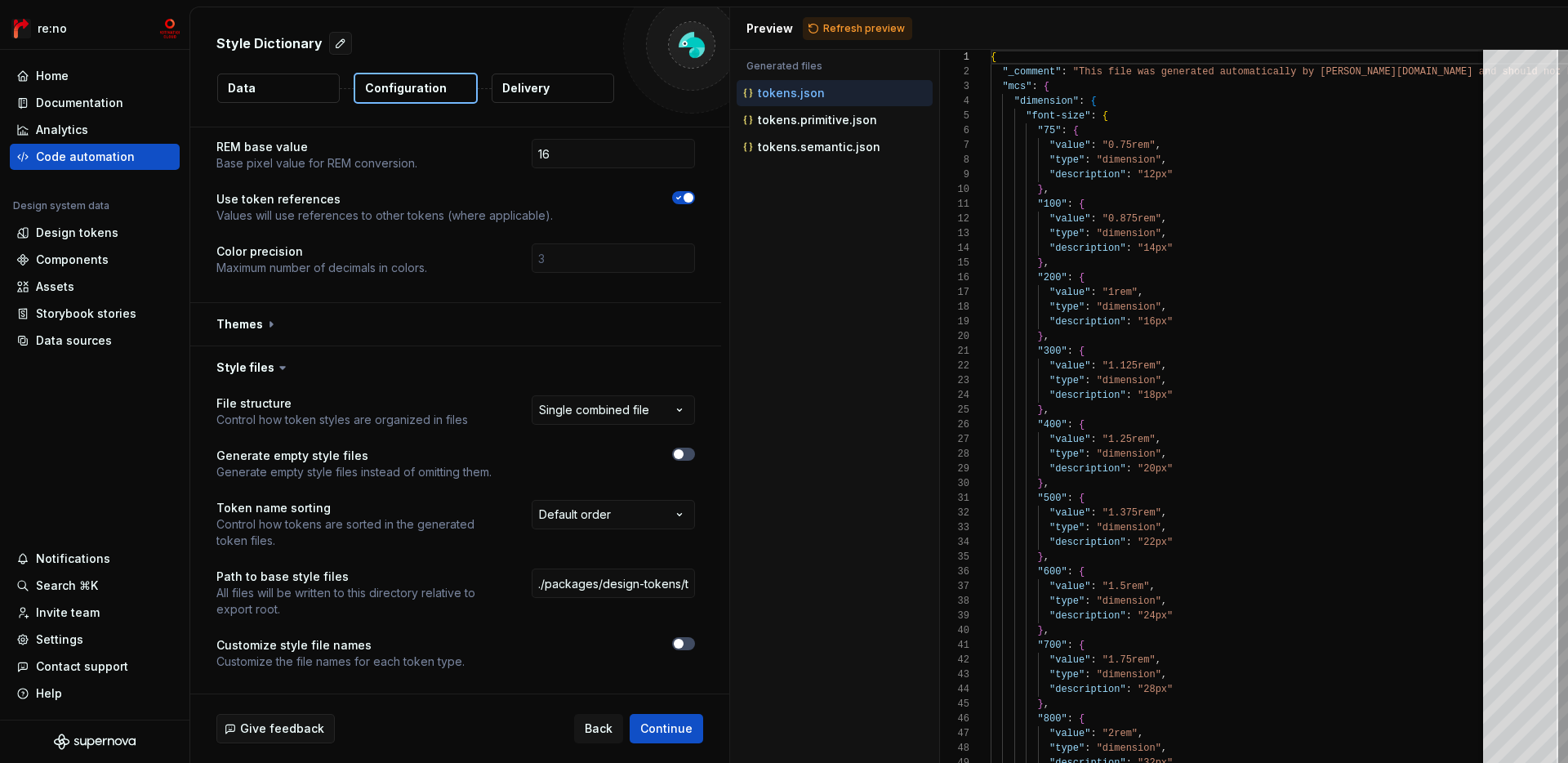
click at [471, 303] on button "button" at bounding box center [456, 324] width 531 height 42
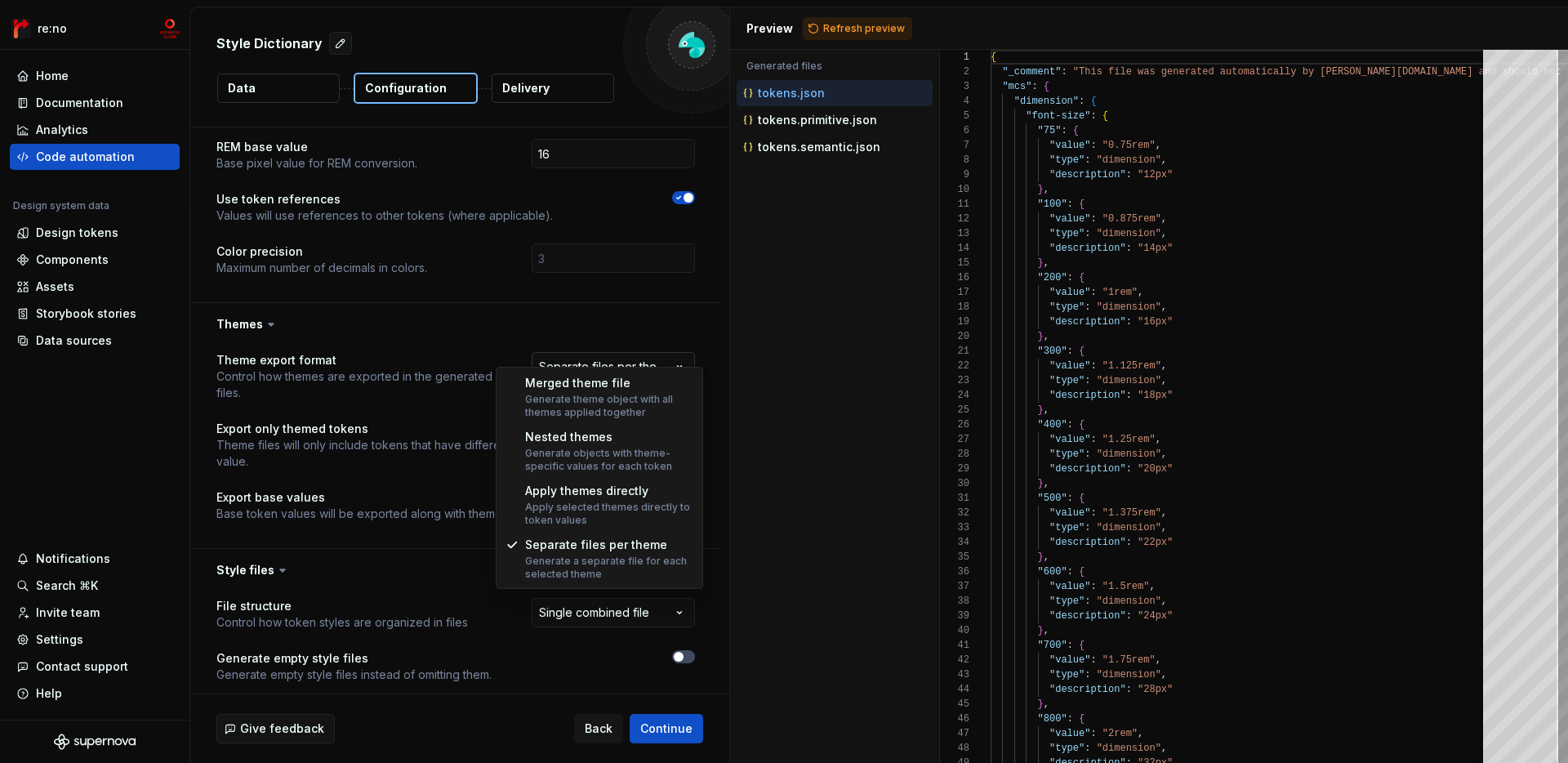
click at [646, 345] on html "**********" at bounding box center [784, 382] width 1568 height 763
select select "**********"
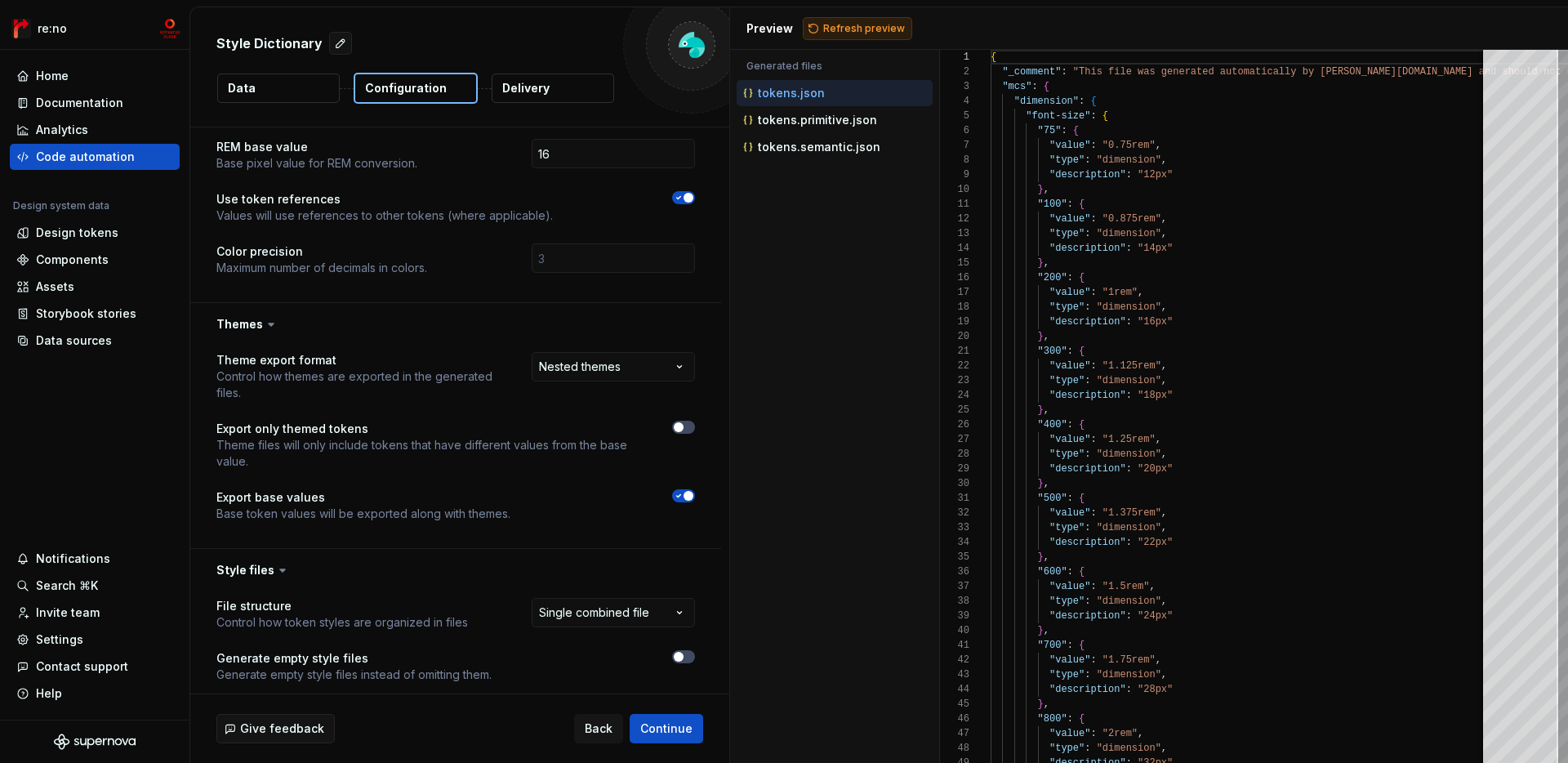
click at [860, 31] on span "Refresh preview" at bounding box center [864, 28] width 82 height 13
type textarea "**********"
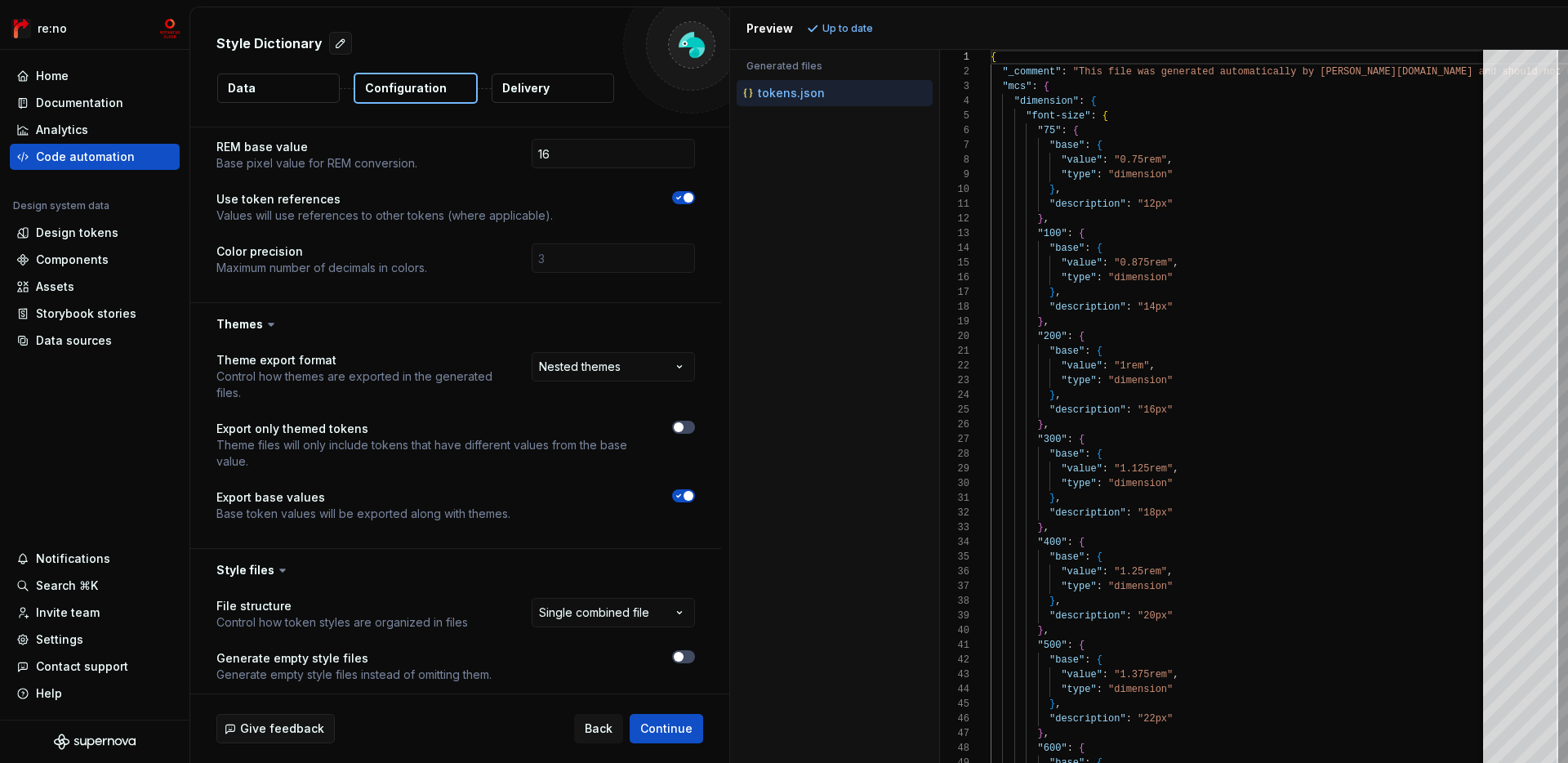
click at [255, 81] on button "Data" at bounding box center [279, 88] width 123 height 29
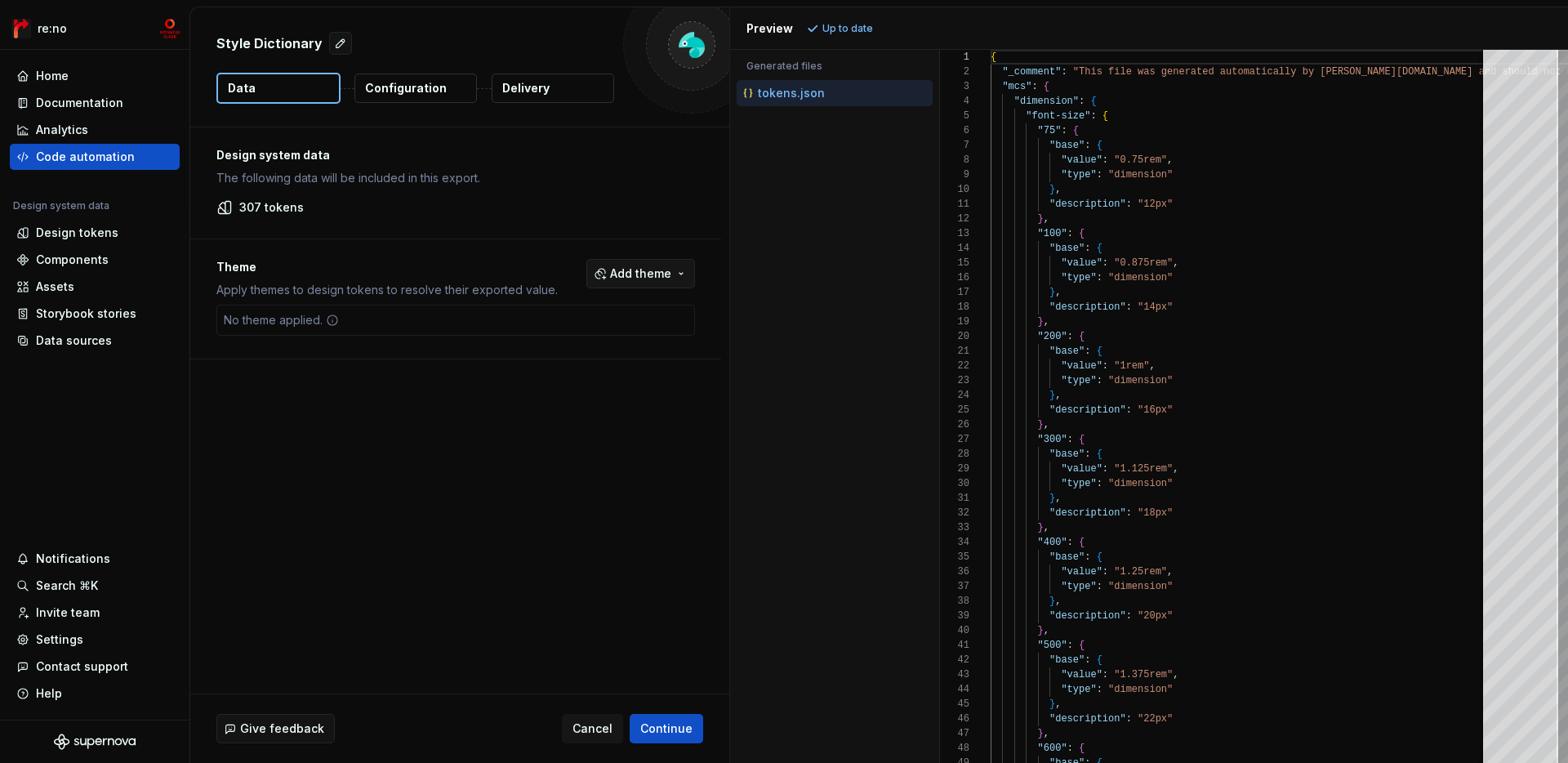
click at [615, 280] on button "Add theme" at bounding box center [641, 274] width 109 height 29
click at [586, 331] on div "primitive" at bounding box center [615, 338] width 155 height 16
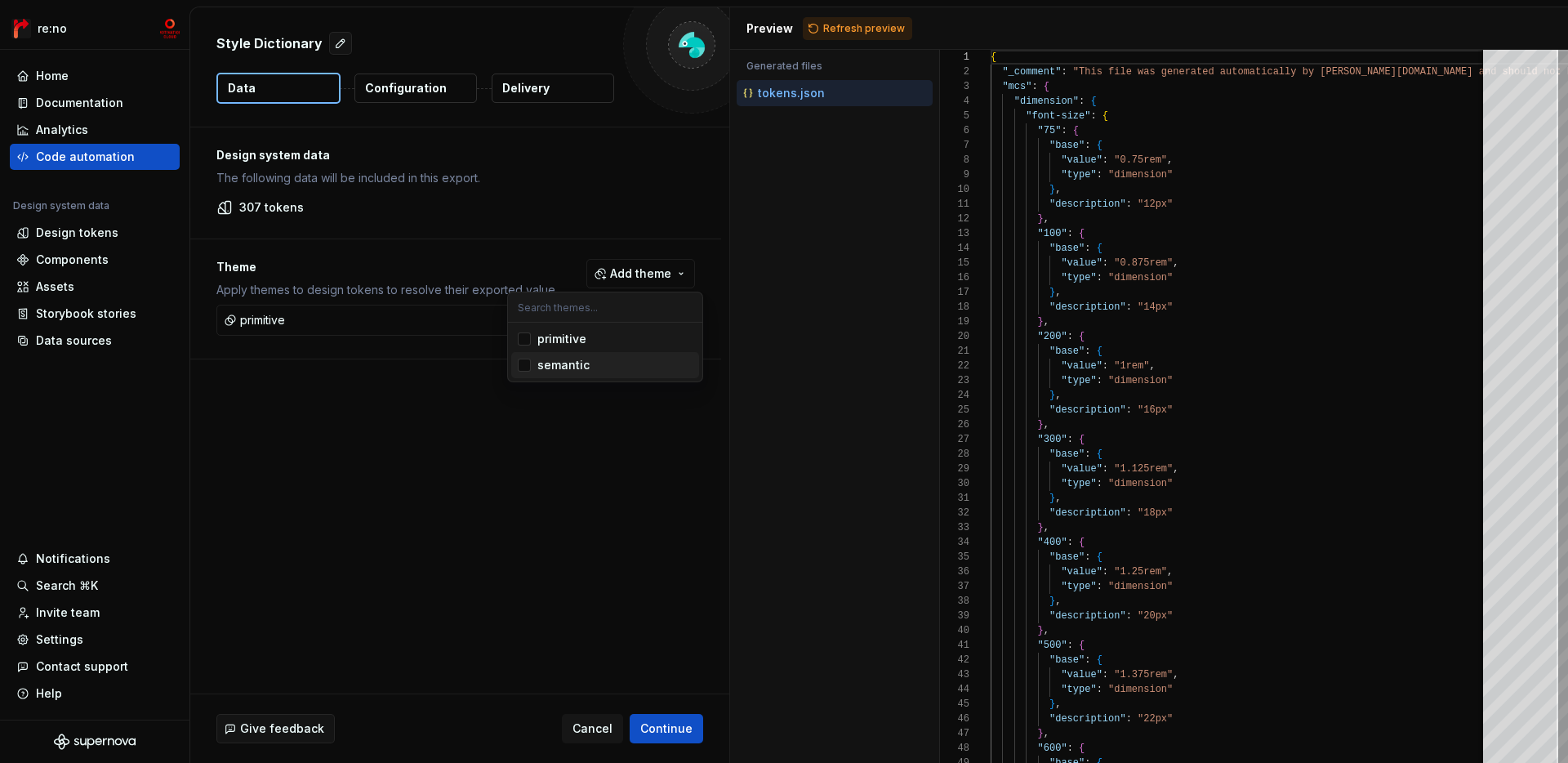
click at [572, 360] on div "semantic" at bounding box center [564, 365] width 53 height 16
click at [897, 21] on html "re:no Home Documentation Analytics Code automation Design system data Design to…" at bounding box center [784, 382] width 1568 height 763
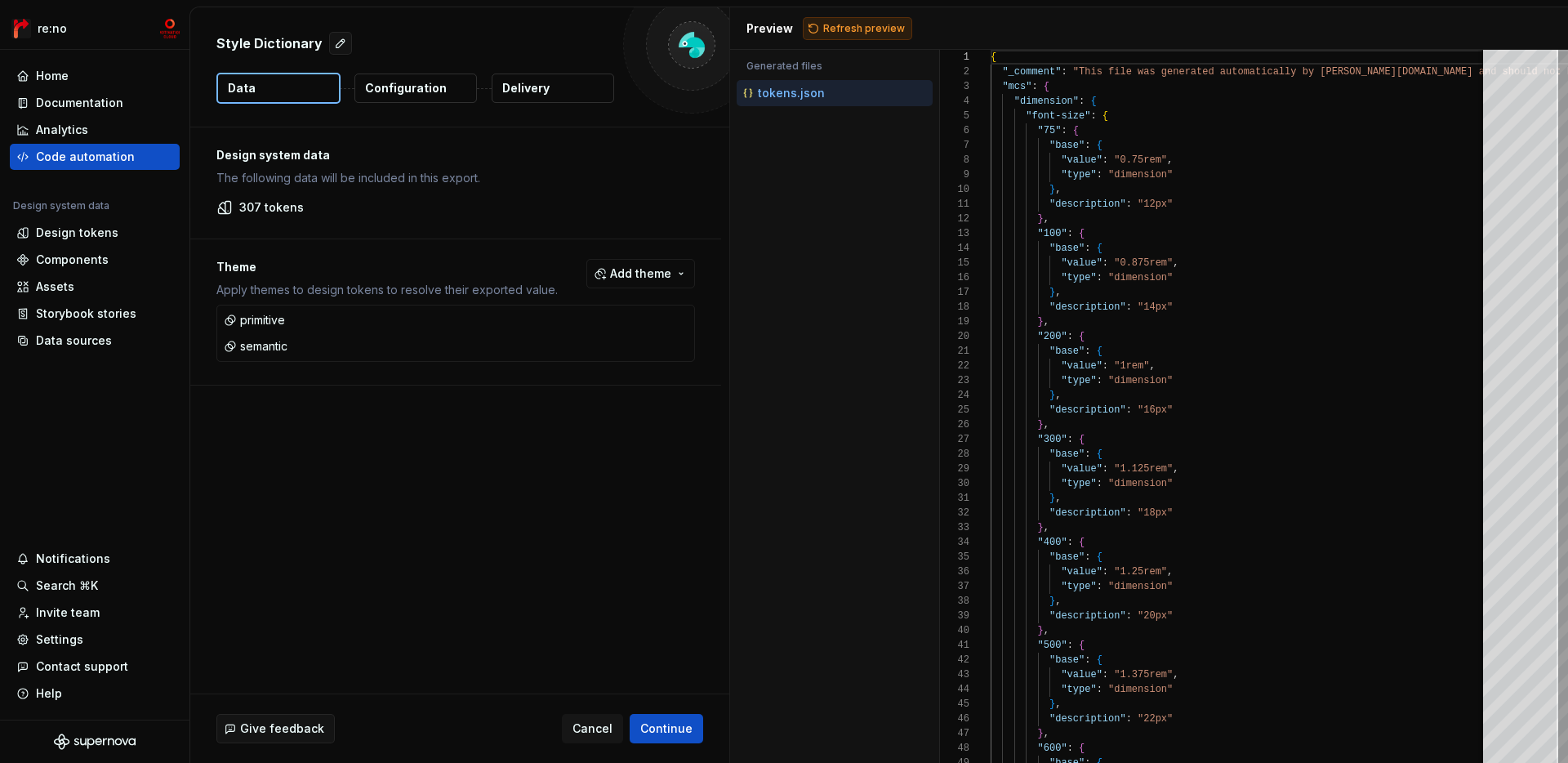
click at [844, 22] on span "Refresh preview" at bounding box center [864, 28] width 82 height 13
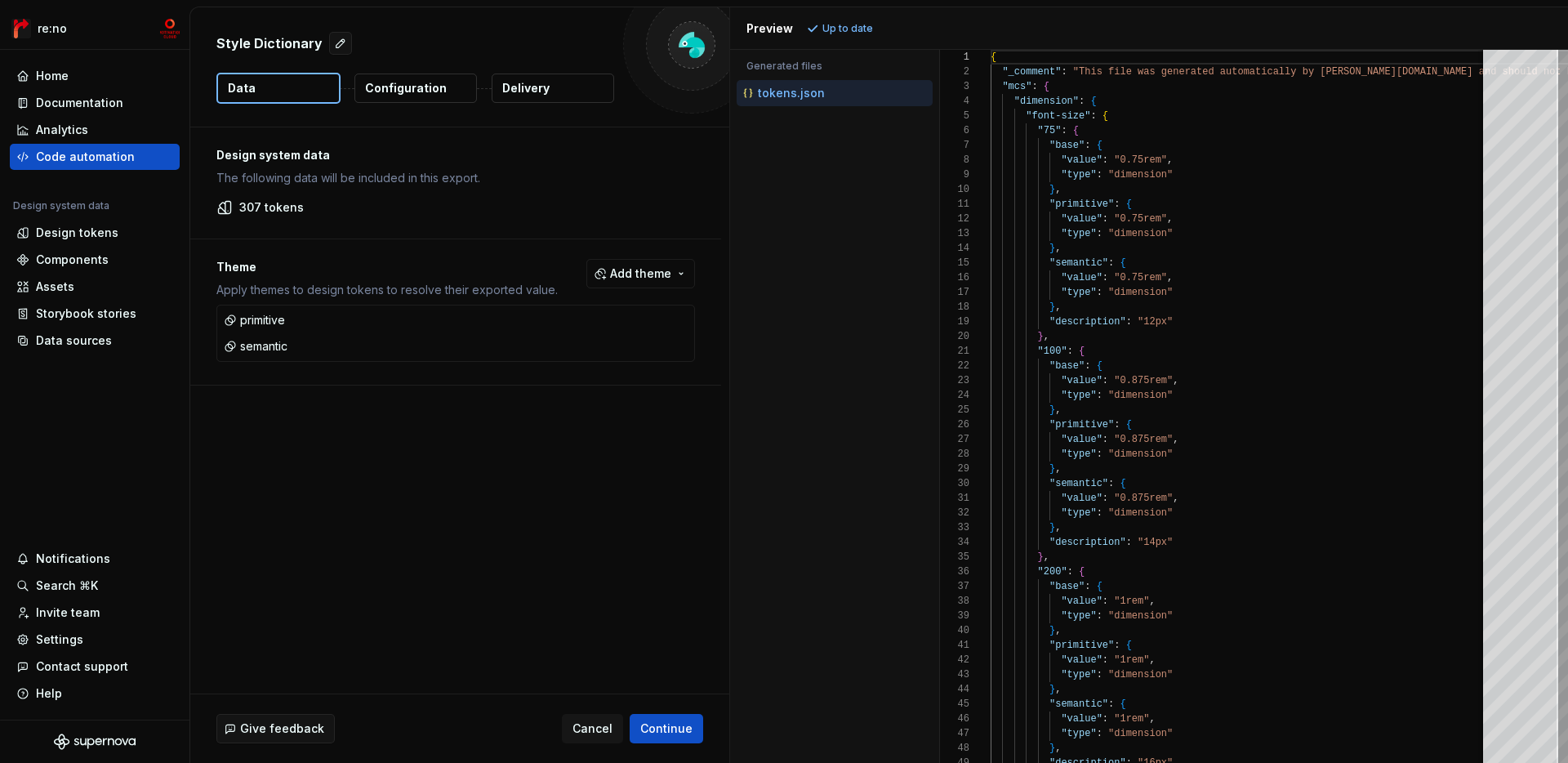
click at [392, 82] on p "Configuration" at bounding box center [406, 88] width 82 height 16
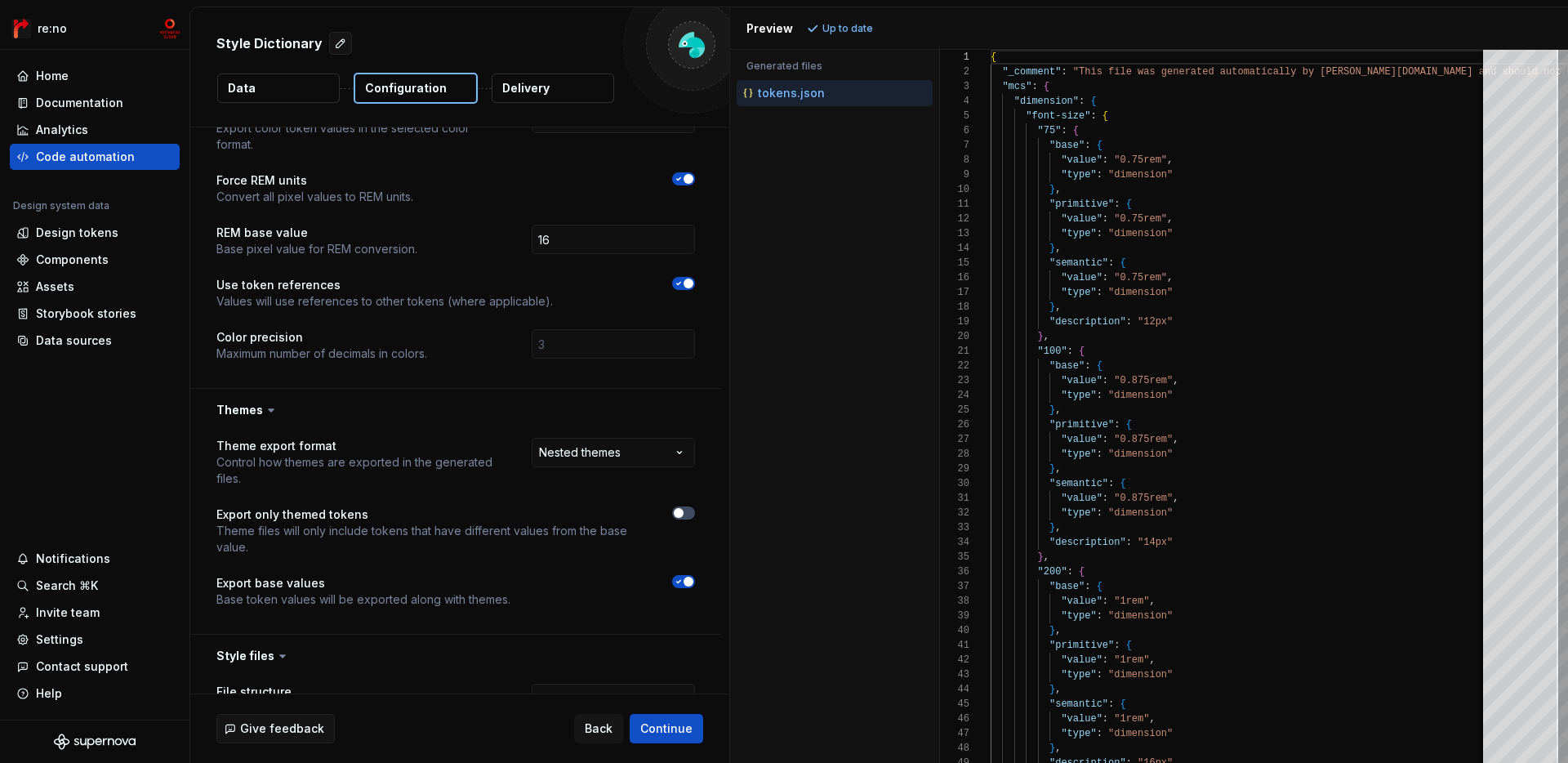
scroll to position [1388, 0]
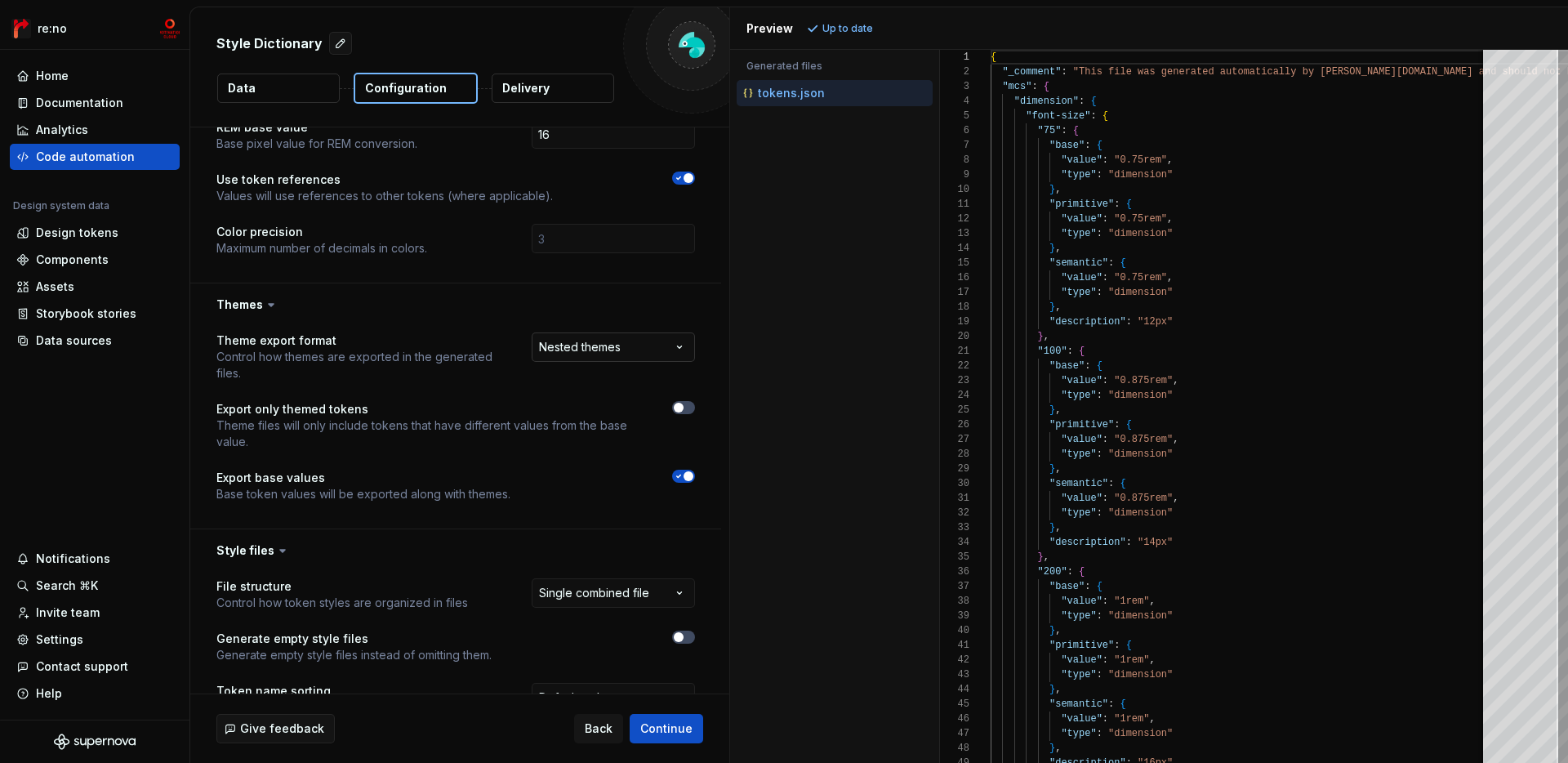
click at [633, 322] on html "**********" at bounding box center [784, 382] width 1568 height 763
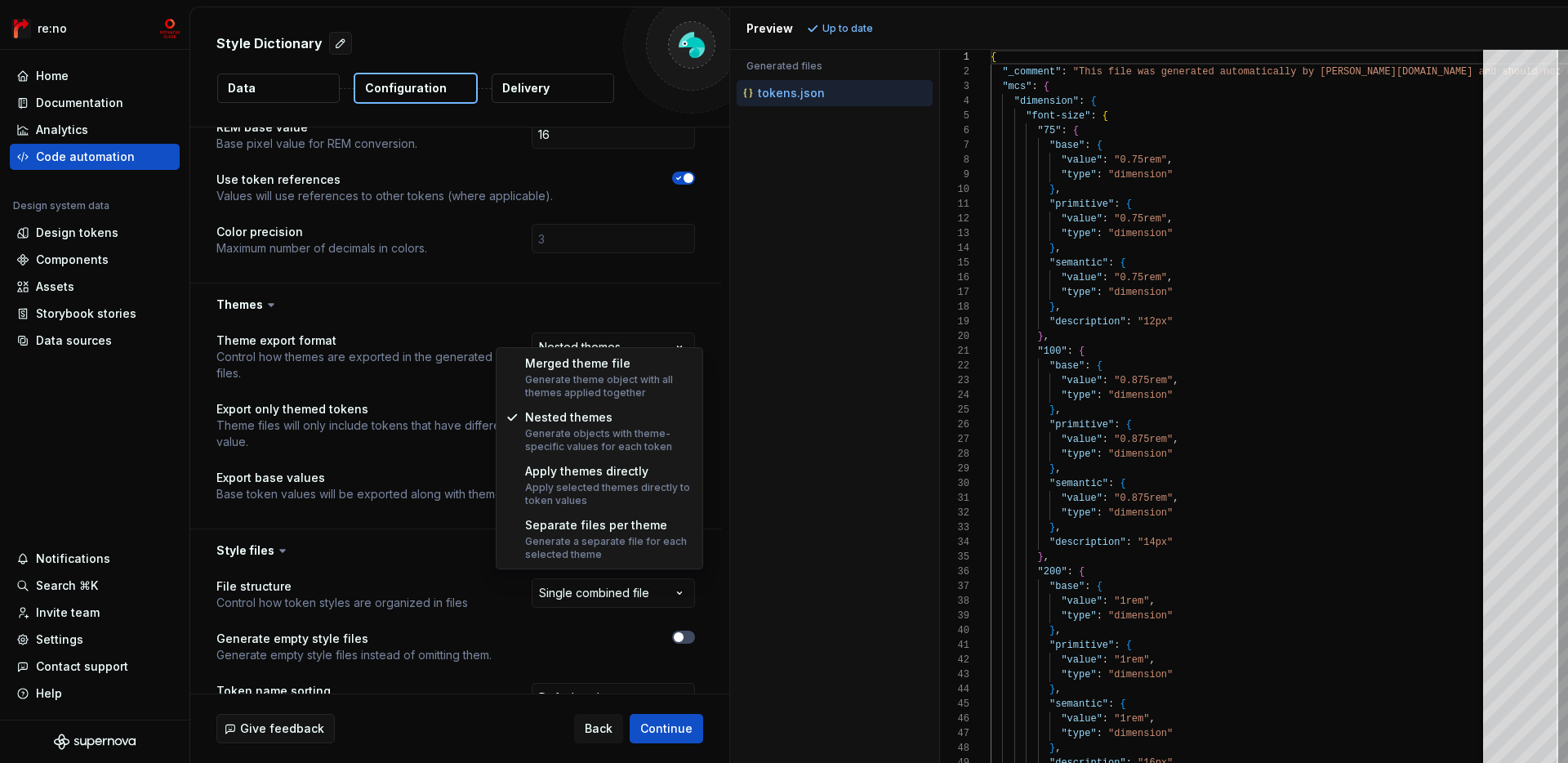
select select "**********"
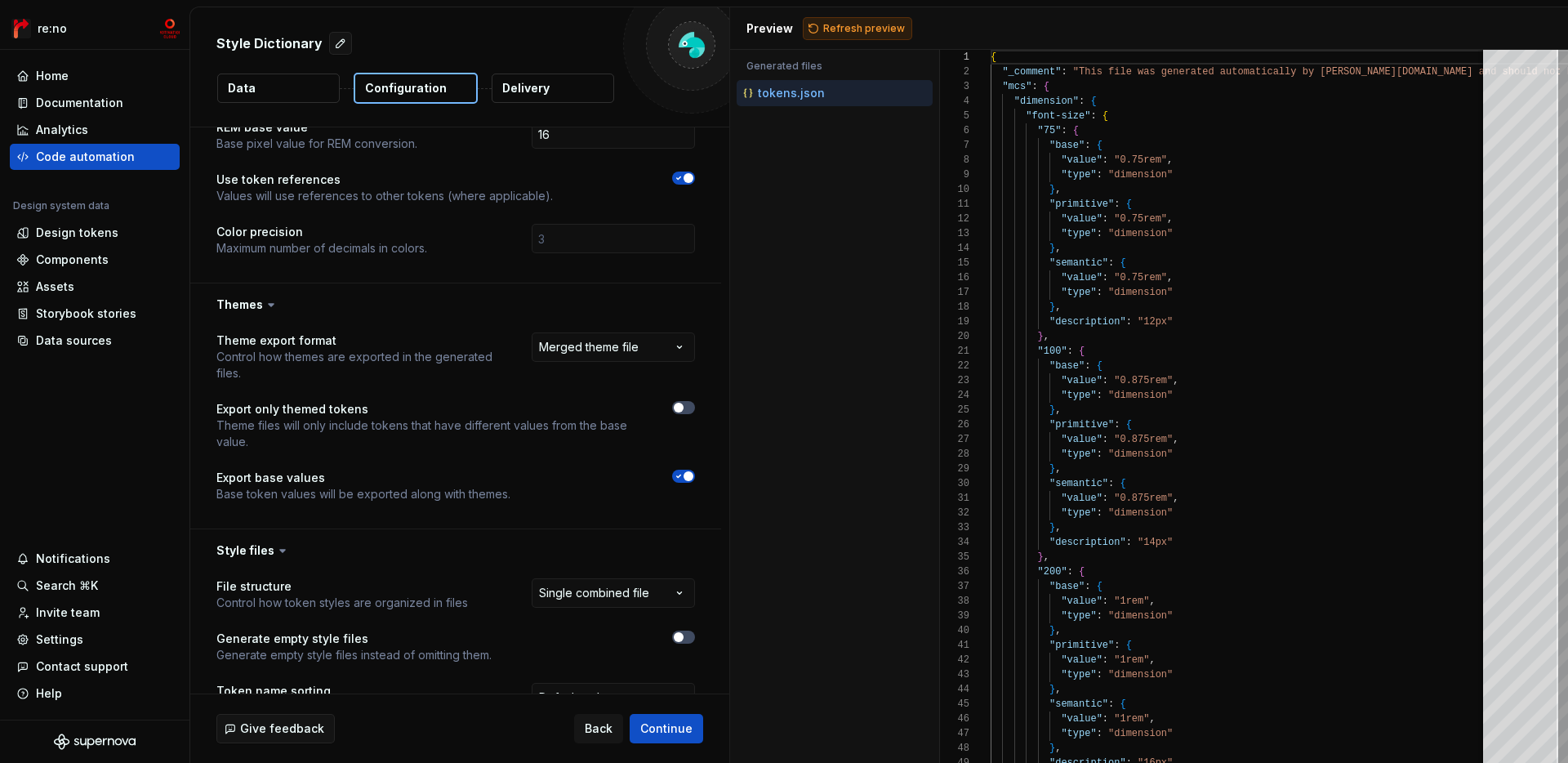
click at [842, 28] on span "Refresh preview" at bounding box center [864, 28] width 82 height 13
type textarea "**********"
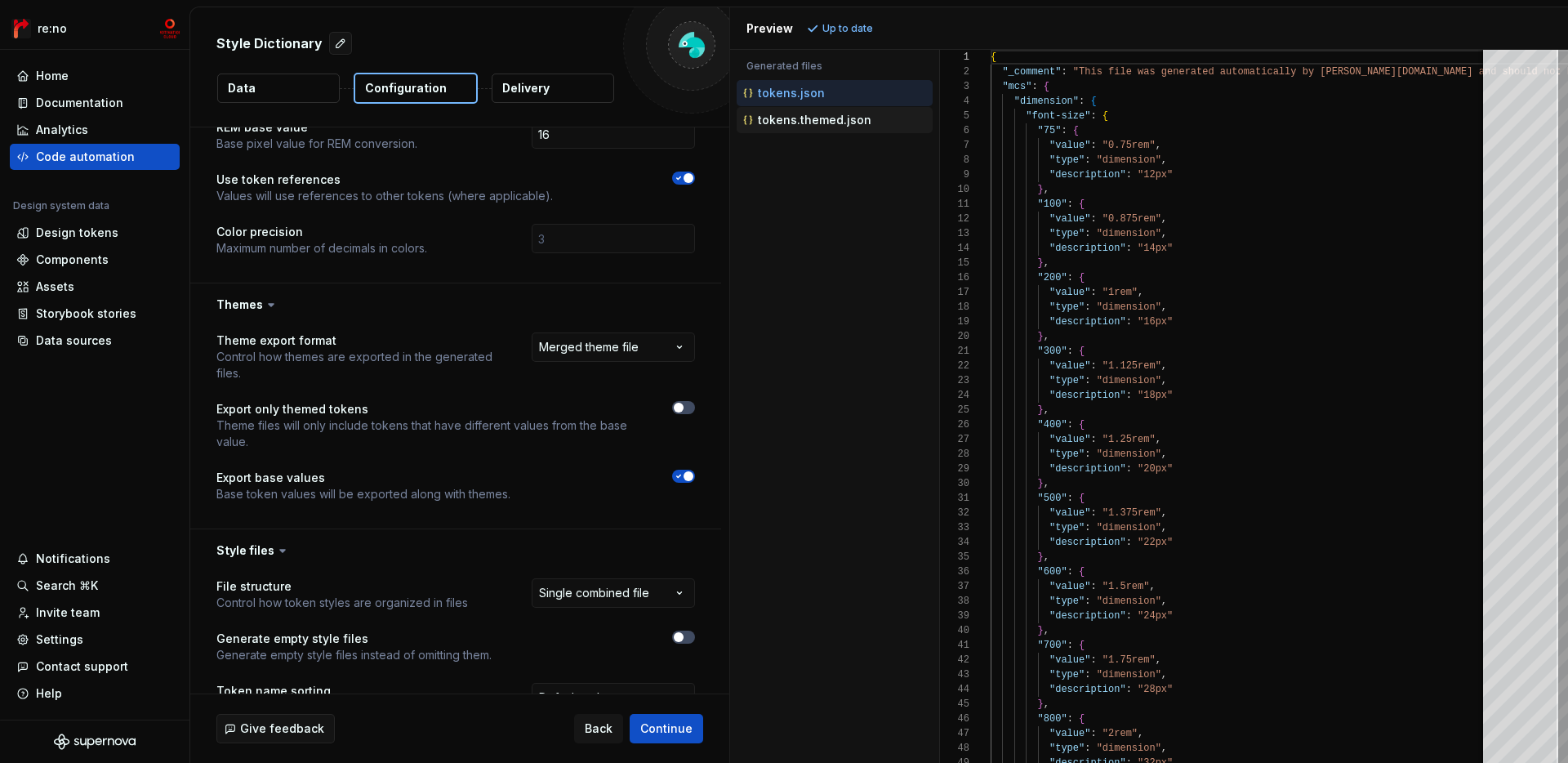
click at [841, 118] on p "tokens.themed.json" at bounding box center [815, 120] width 114 height 13
click at [632, 335] on html "**********" at bounding box center [784, 382] width 1568 height 763
click at [873, 33] on span "Refresh preview" at bounding box center [864, 28] width 82 height 13
click at [666, 321] on html "**********" at bounding box center [784, 382] width 1568 height 763
click at [666, 328] on html "**********" at bounding box center [784, 382] width 1568 height 763
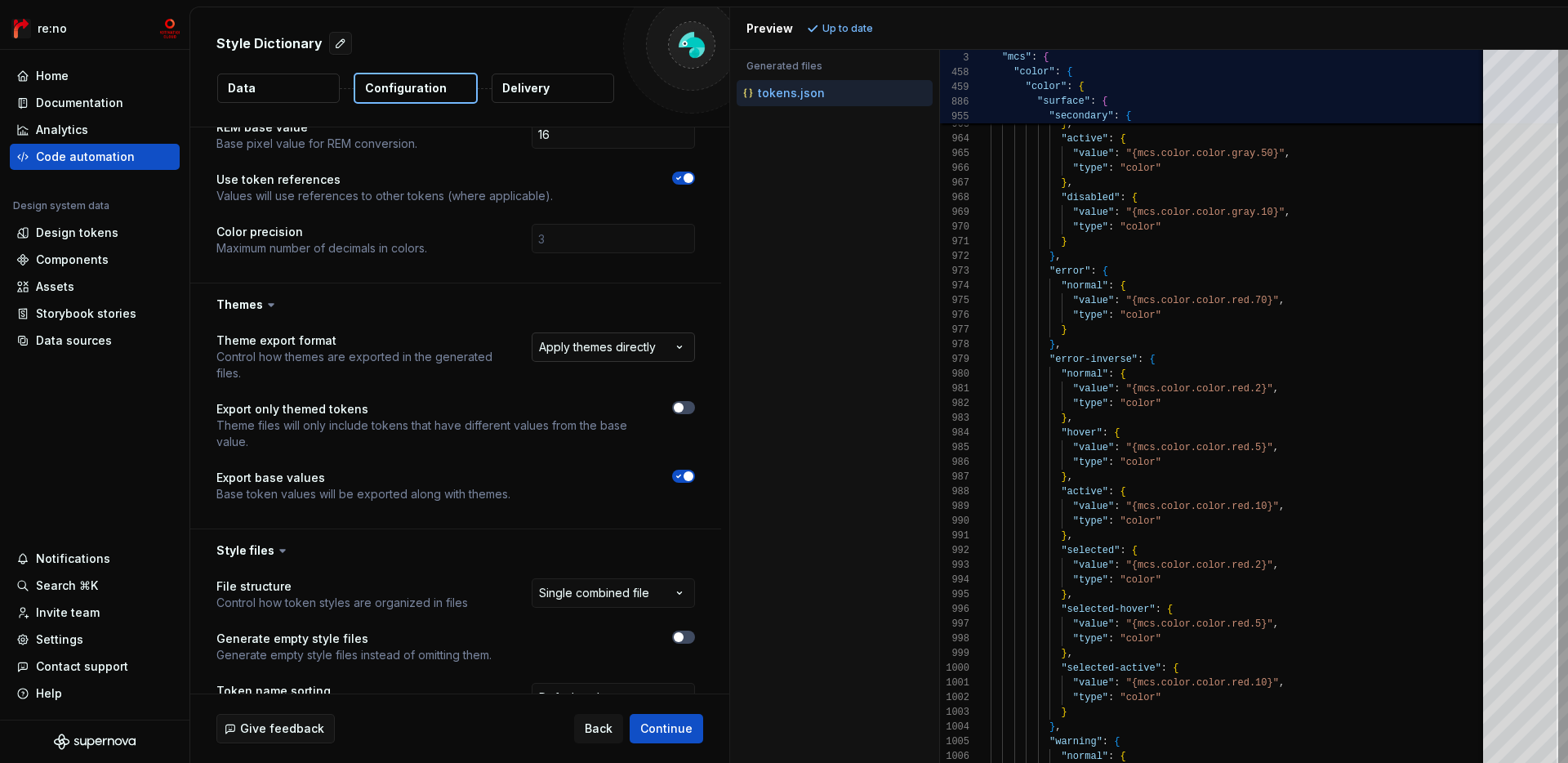
click at [655, 329] on html "**********" at bounding box center [784, 382] width 1568 height 763
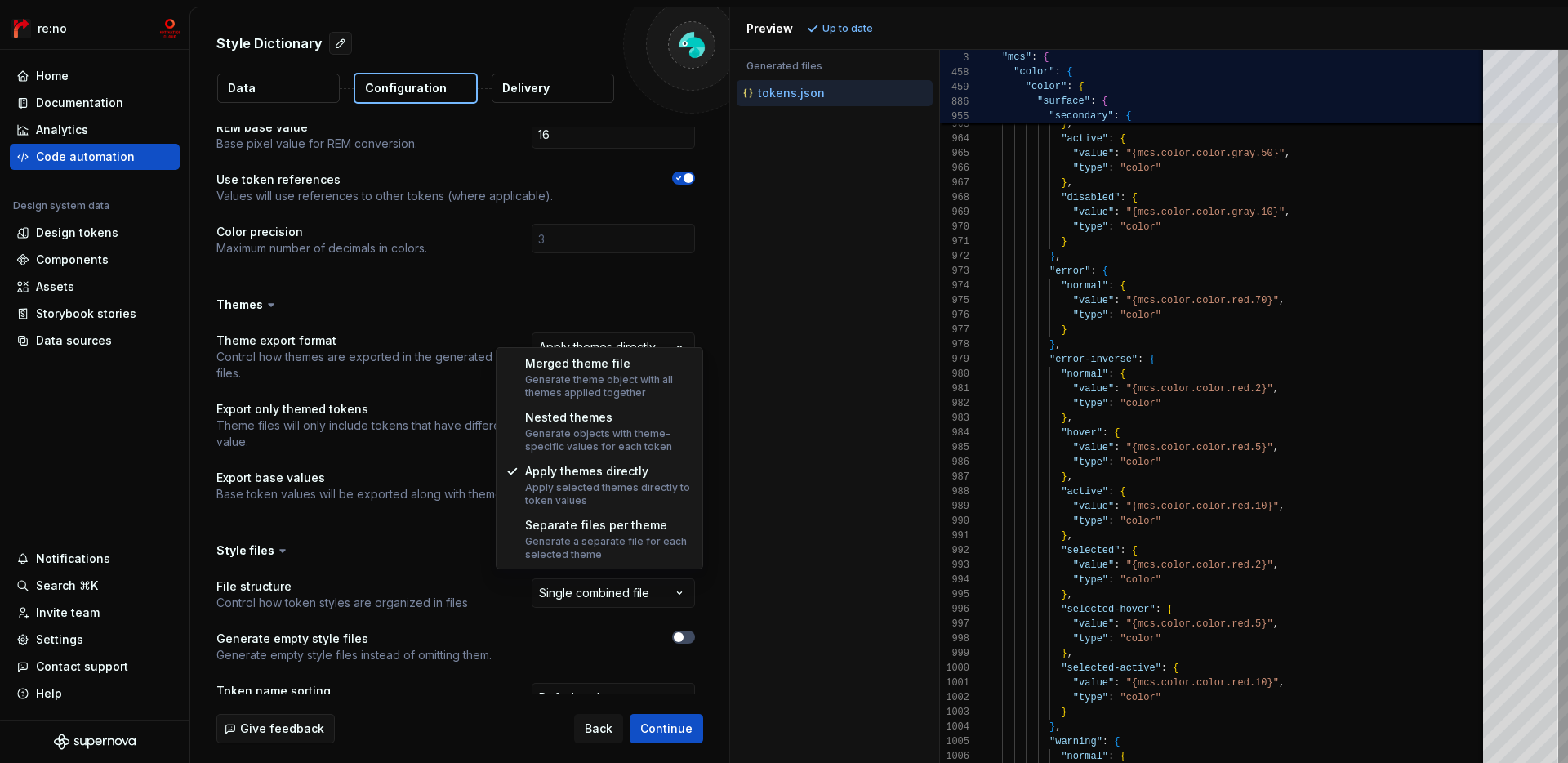
select select "**********"
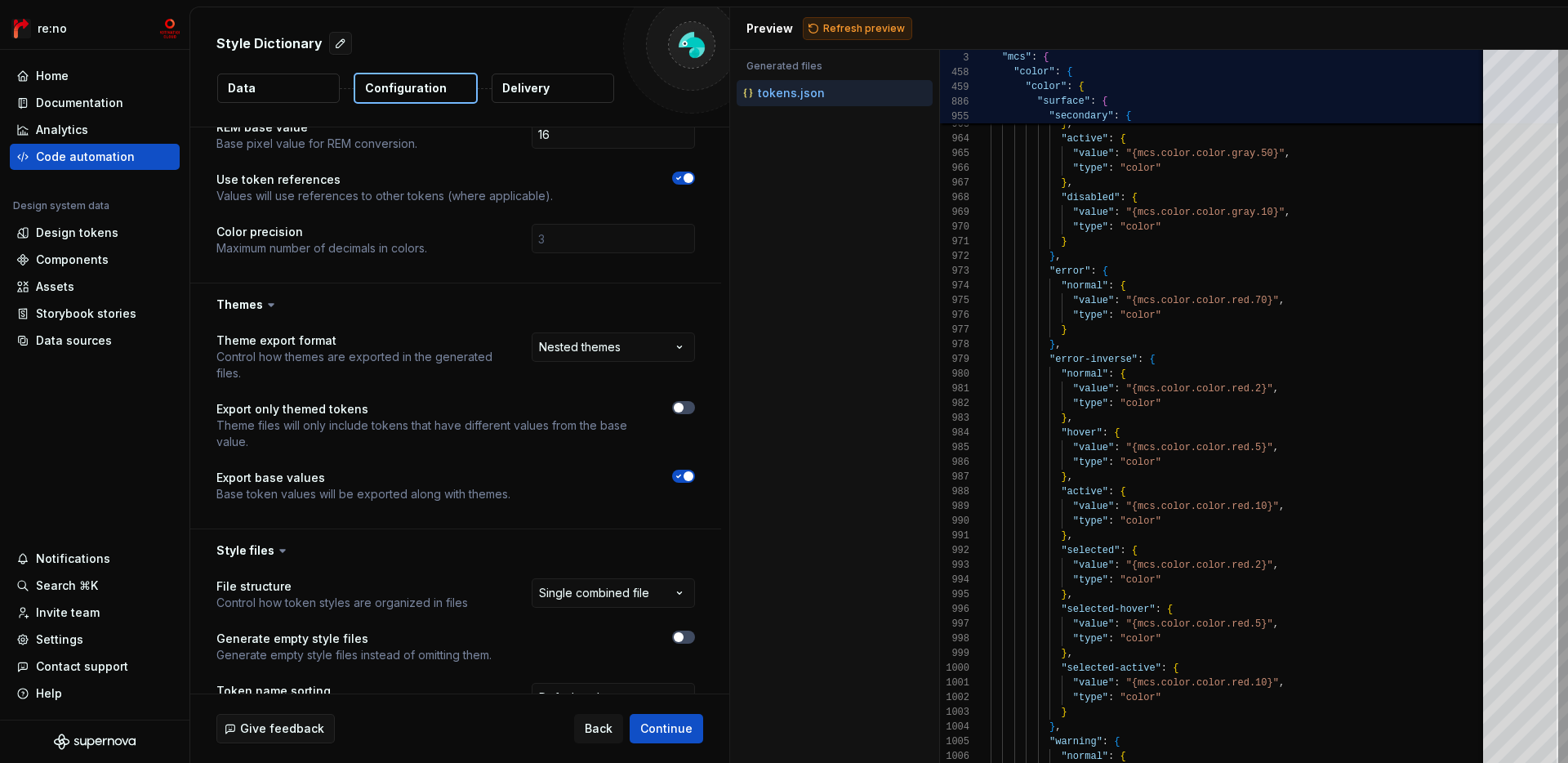
click at [850, 21] on button "Refresh preview" at bounding box center [857, 28] width 110 height 23
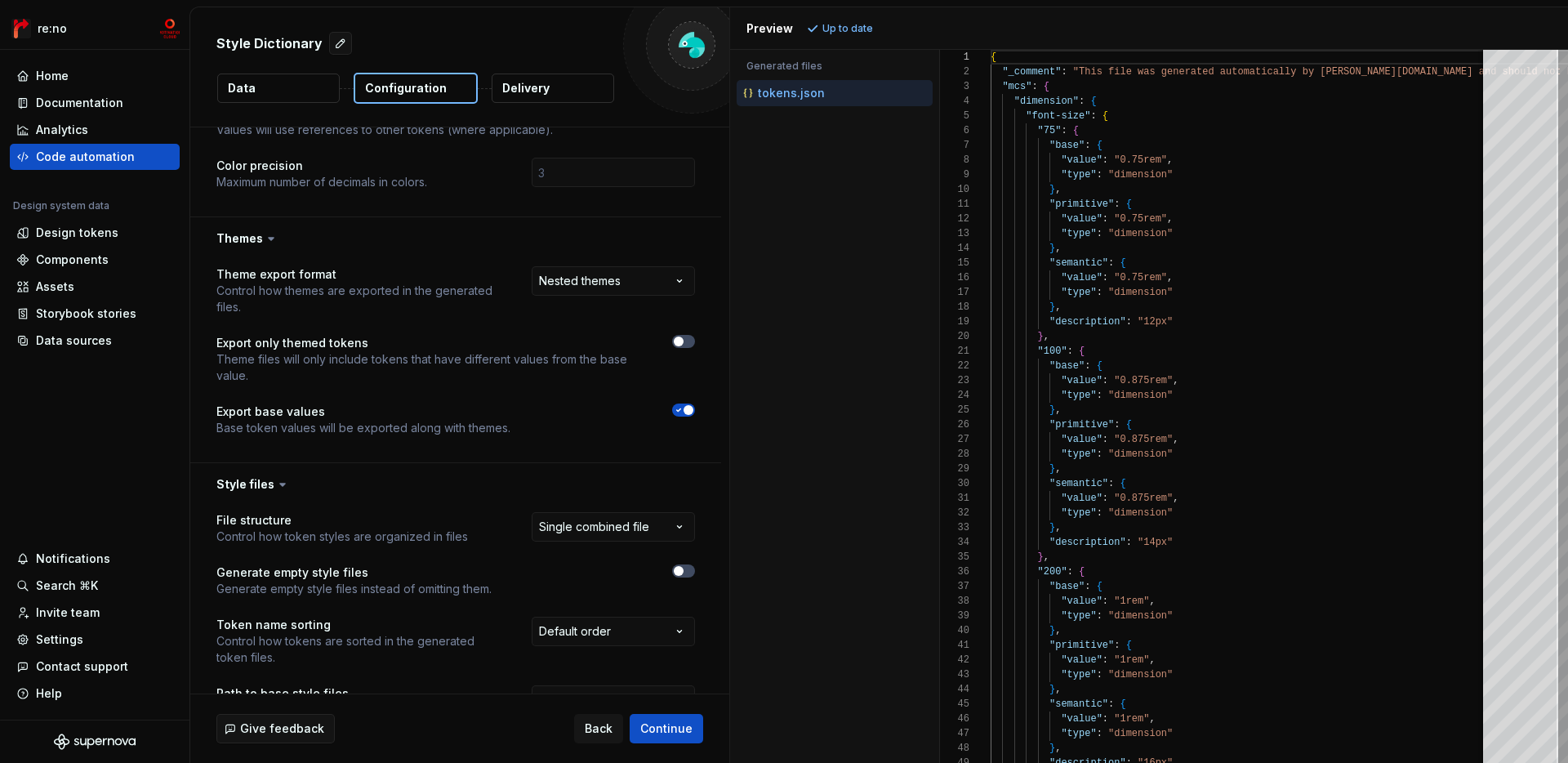
scroll to position [1481, 0]
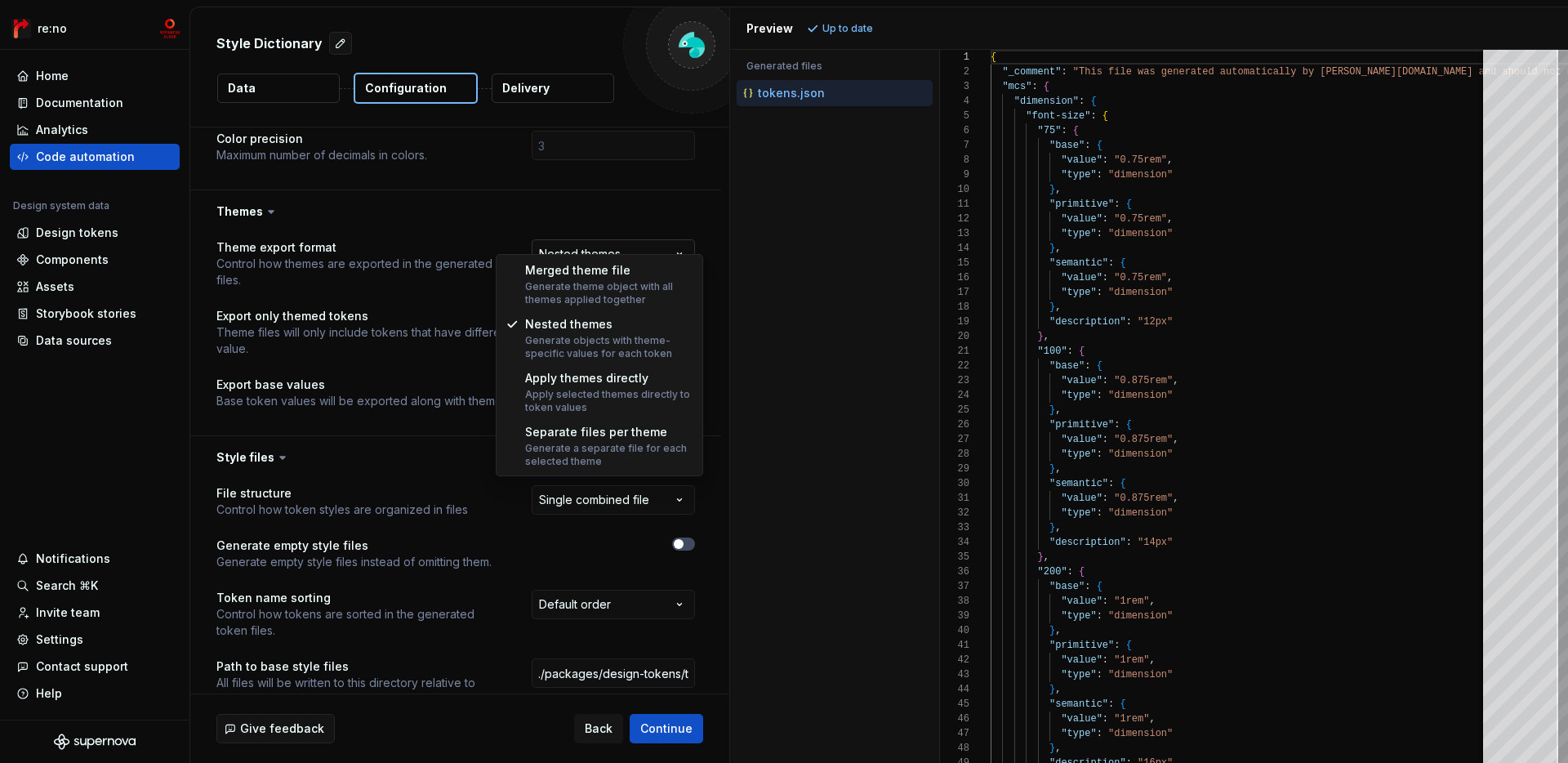
click at [684, 239] on html "**********" at bounding box center [784, 382] width 1568 height 763
select select "**********"
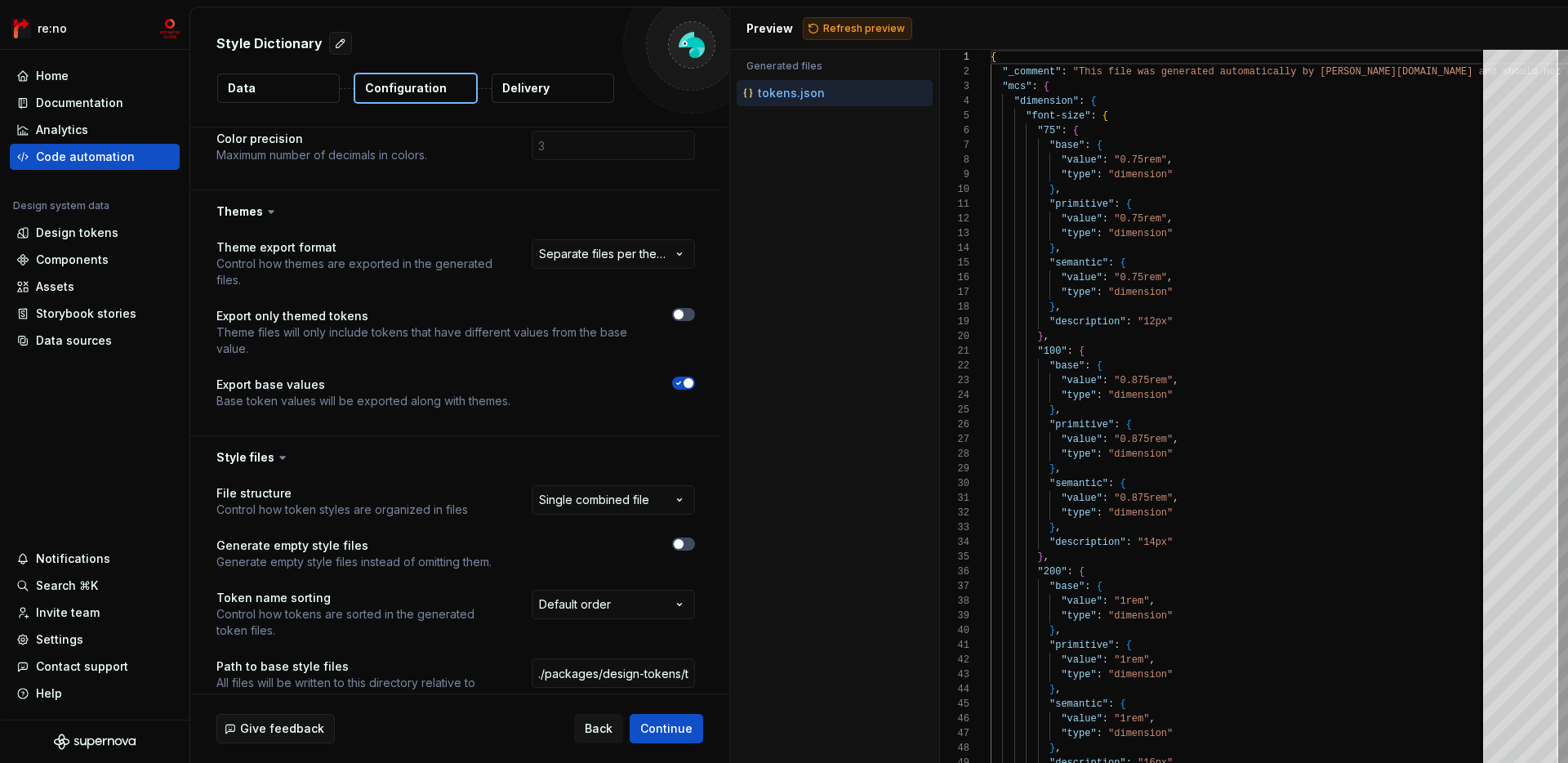
click at [873, 25] on span "Refresh preview" at bounding box center [864, 28] width 82 height 13
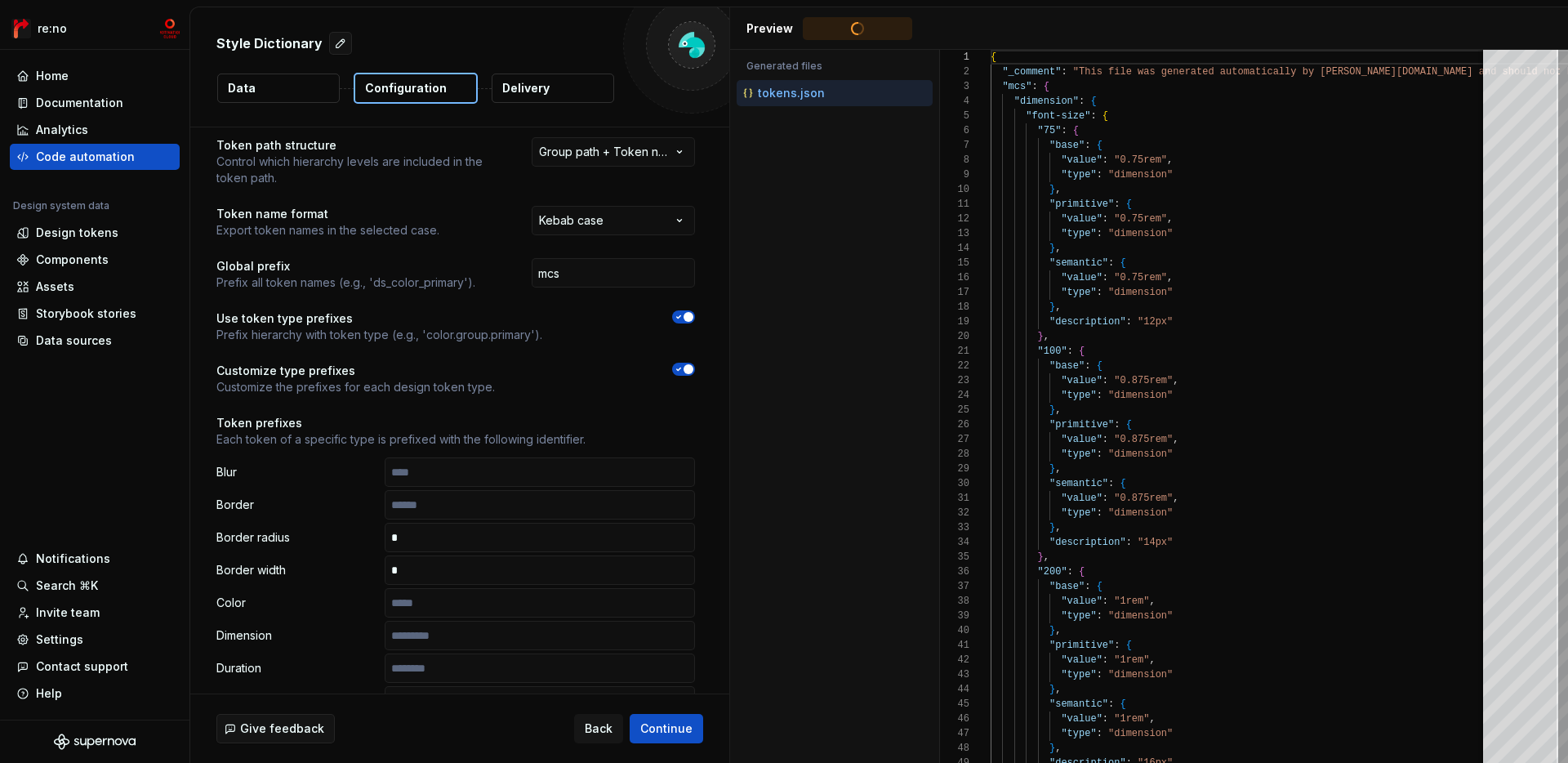
scroll to position [0, 0]
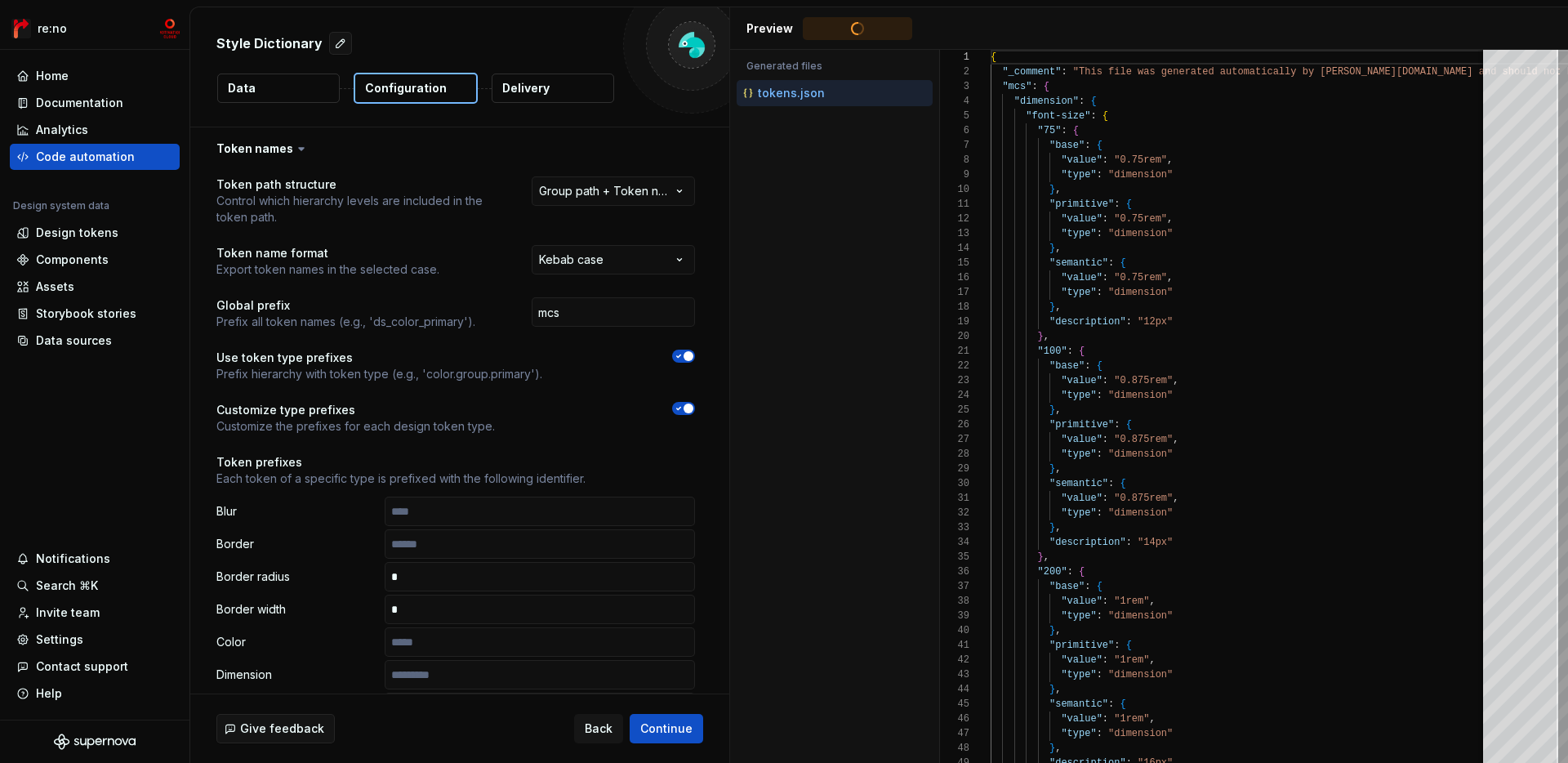
type textarea "**********"
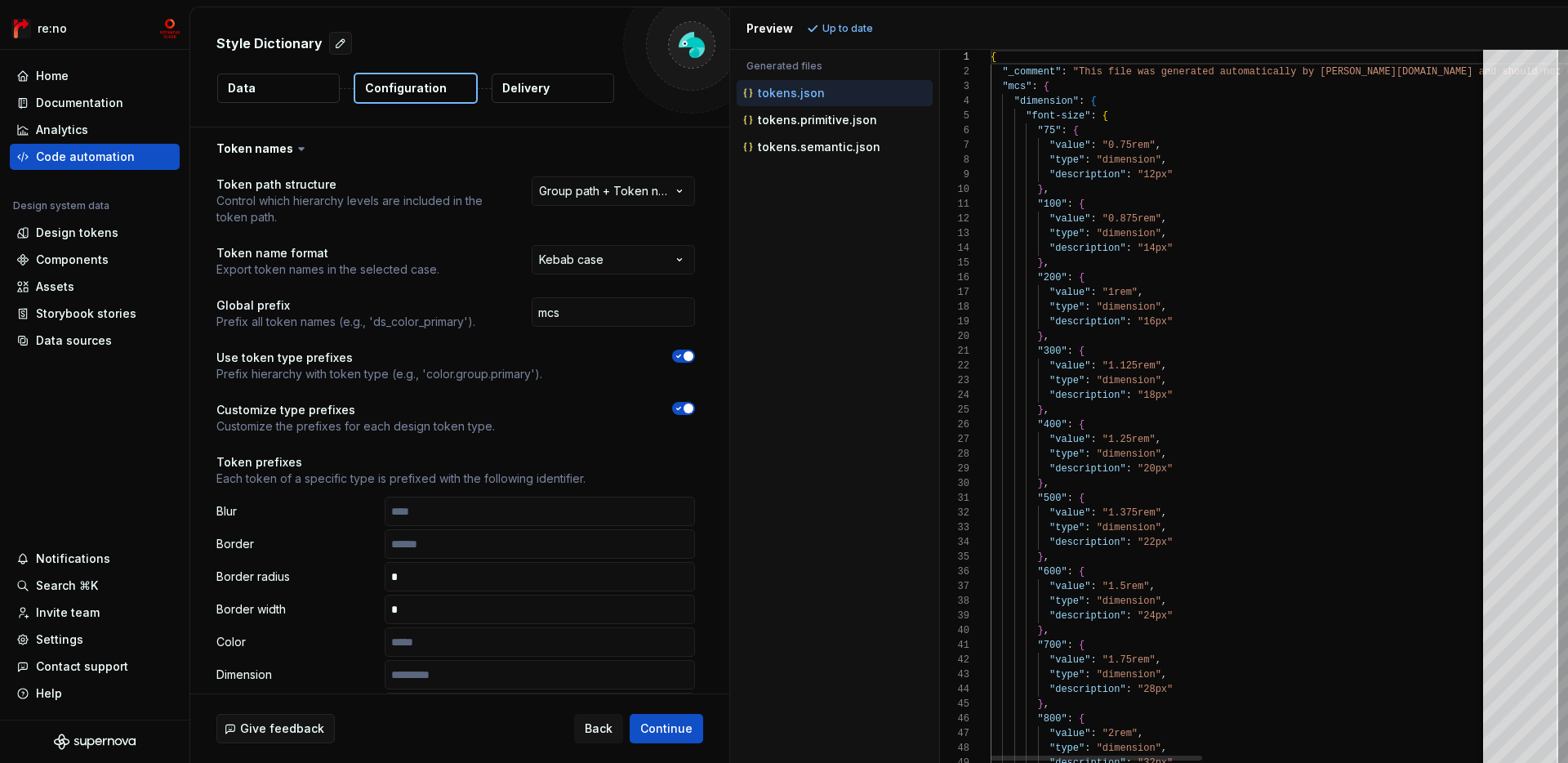
click at [278, 90] on button "Data" at bounding box center [279, 88] width 123 height 29
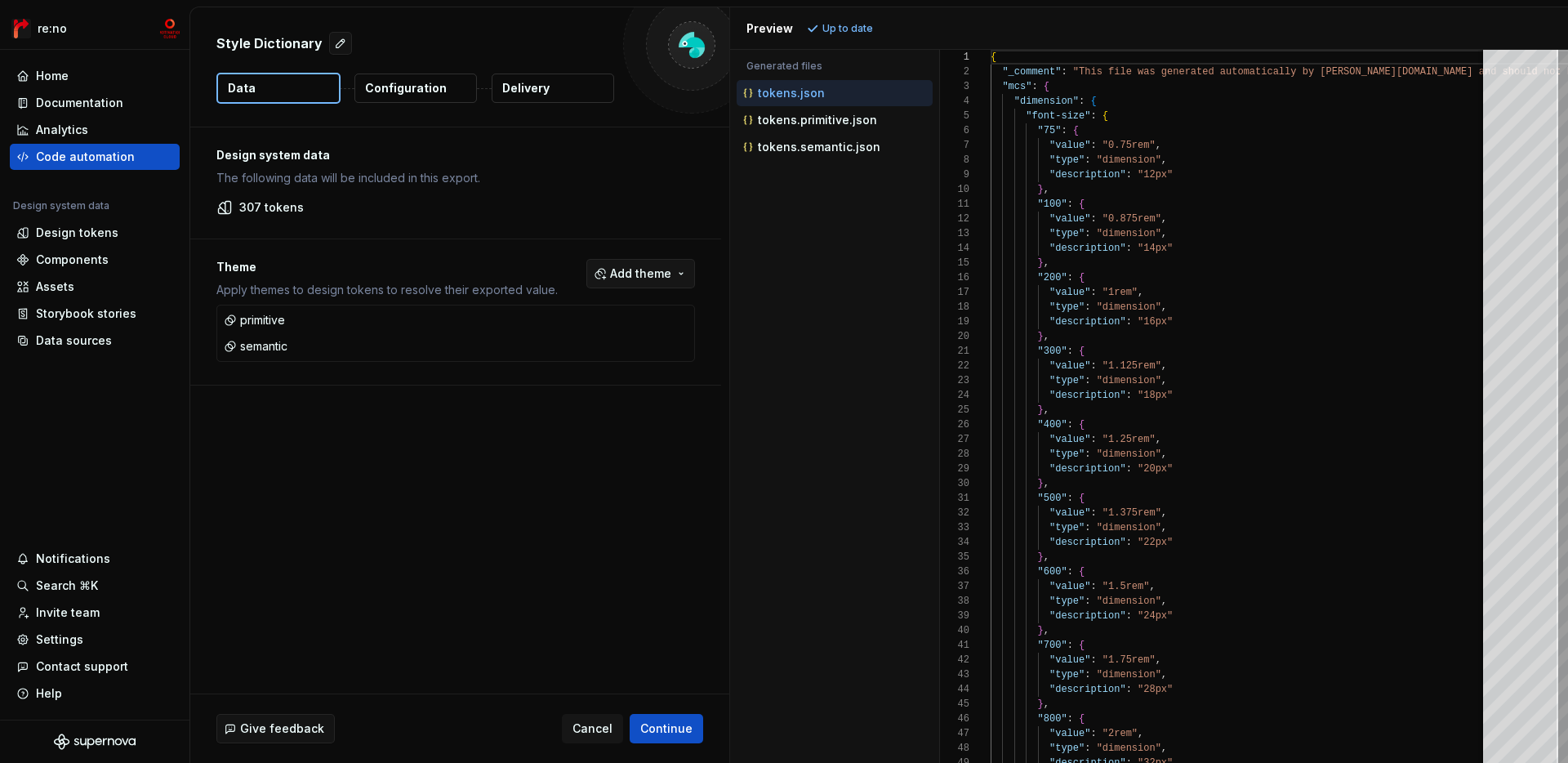
click at [671, 281] on span "Add theme" at bounding box center [640, 274] width 61 height 16
click at [607, 338] on div "primitive" at bounding box center [615, 338] width 155 height 16
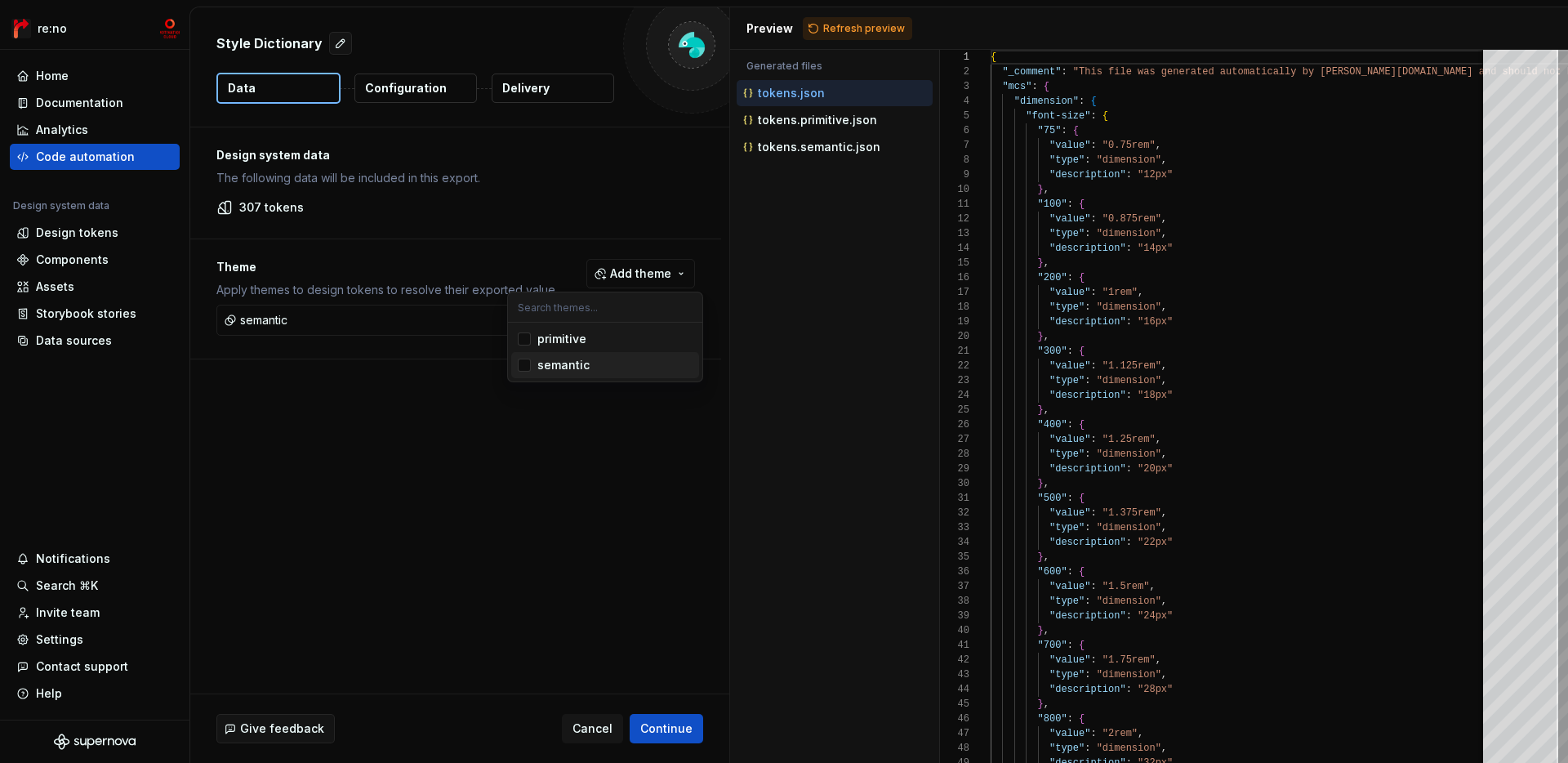
click at [602, 365] on div "semantic" at bounding box center [615, 365] width 155 height 16
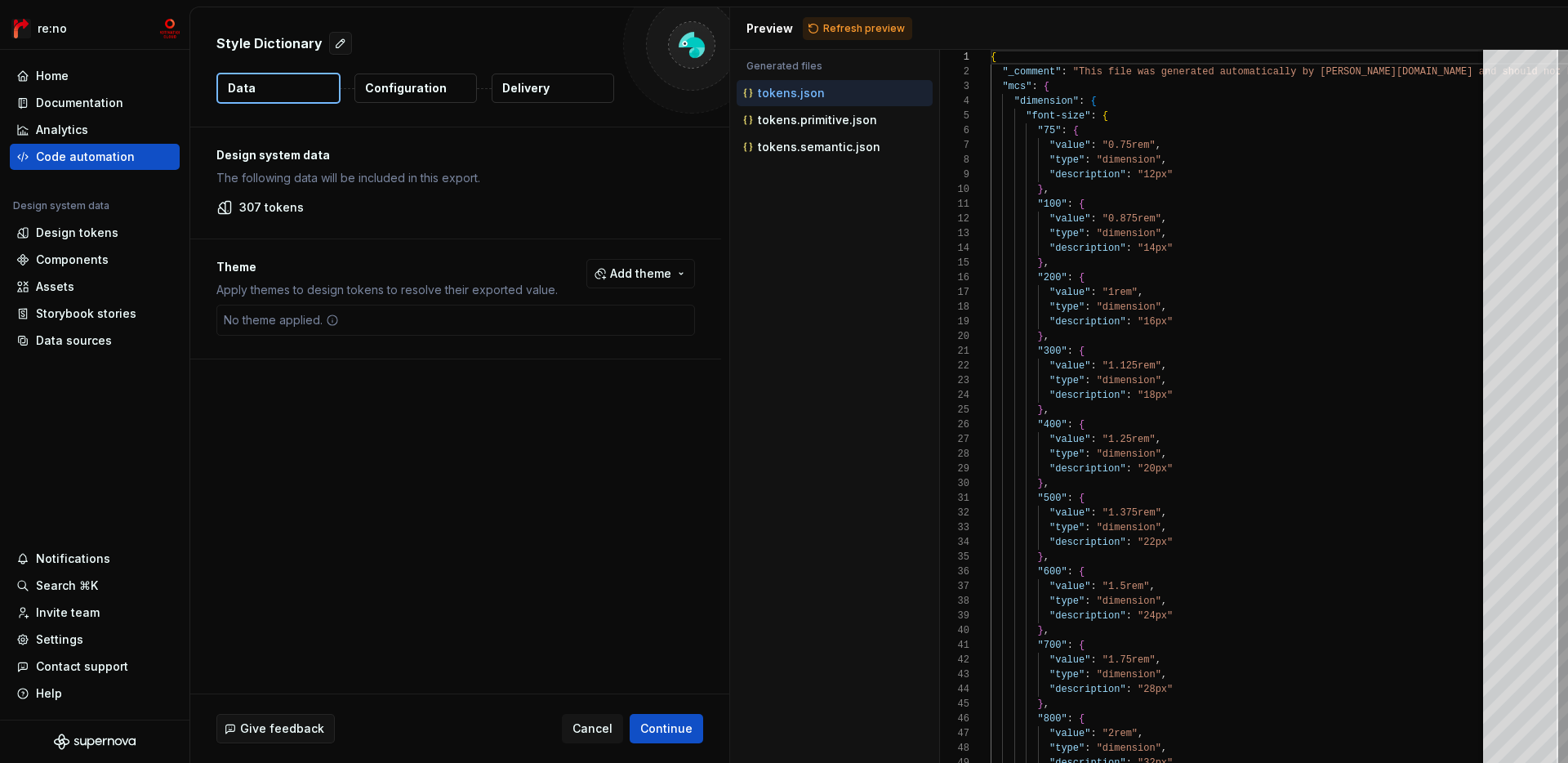
click at [659, 730] on html "re:no Home Documentation Analytics Code automation Design system data Design to…" at bounding box center [784, 382] width 1568 height 763
click at [659, 730] on span "Continue" at bounding box center [666, 728] width 53 height 16
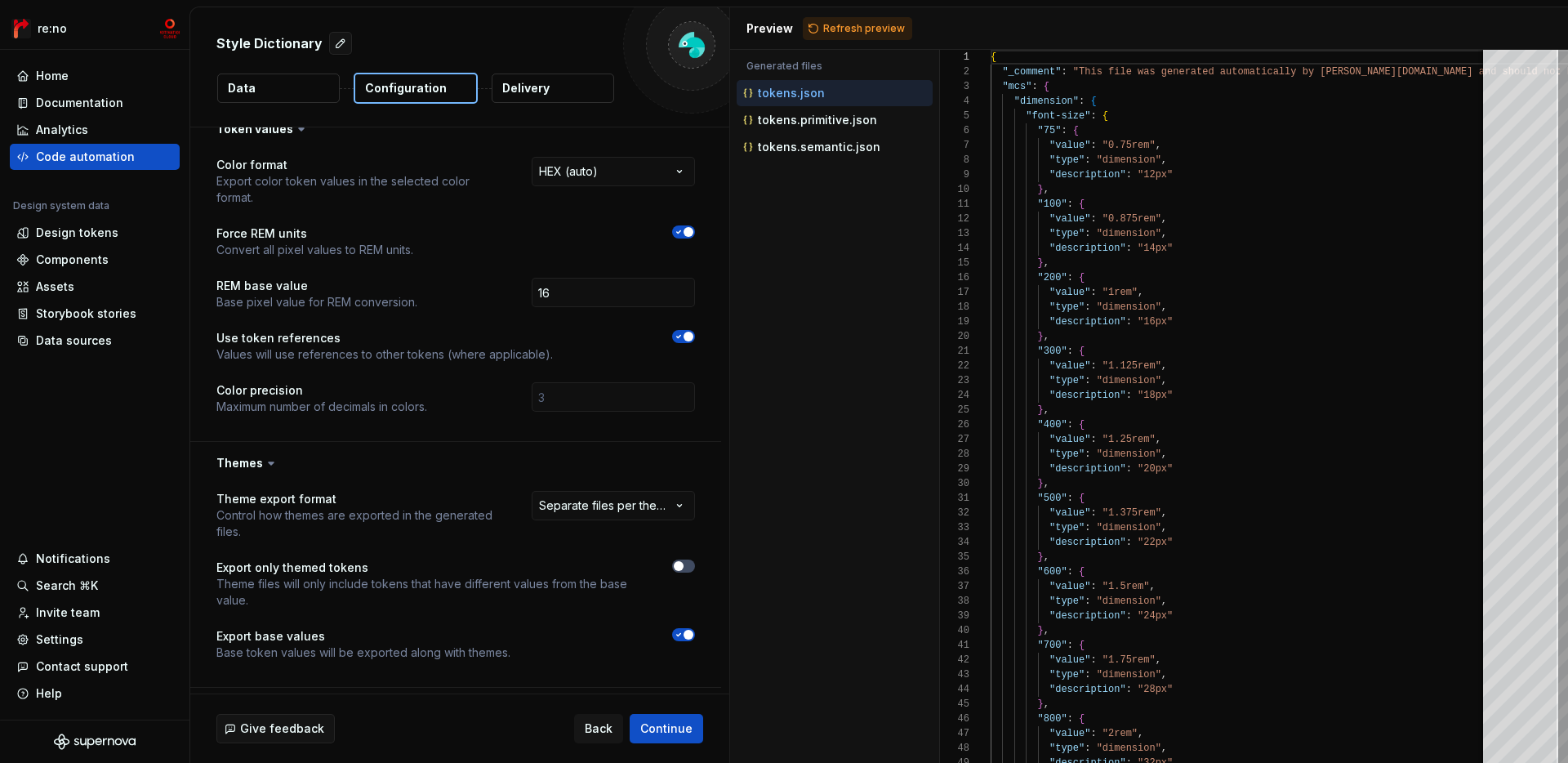
scroll to position [1674, 0]
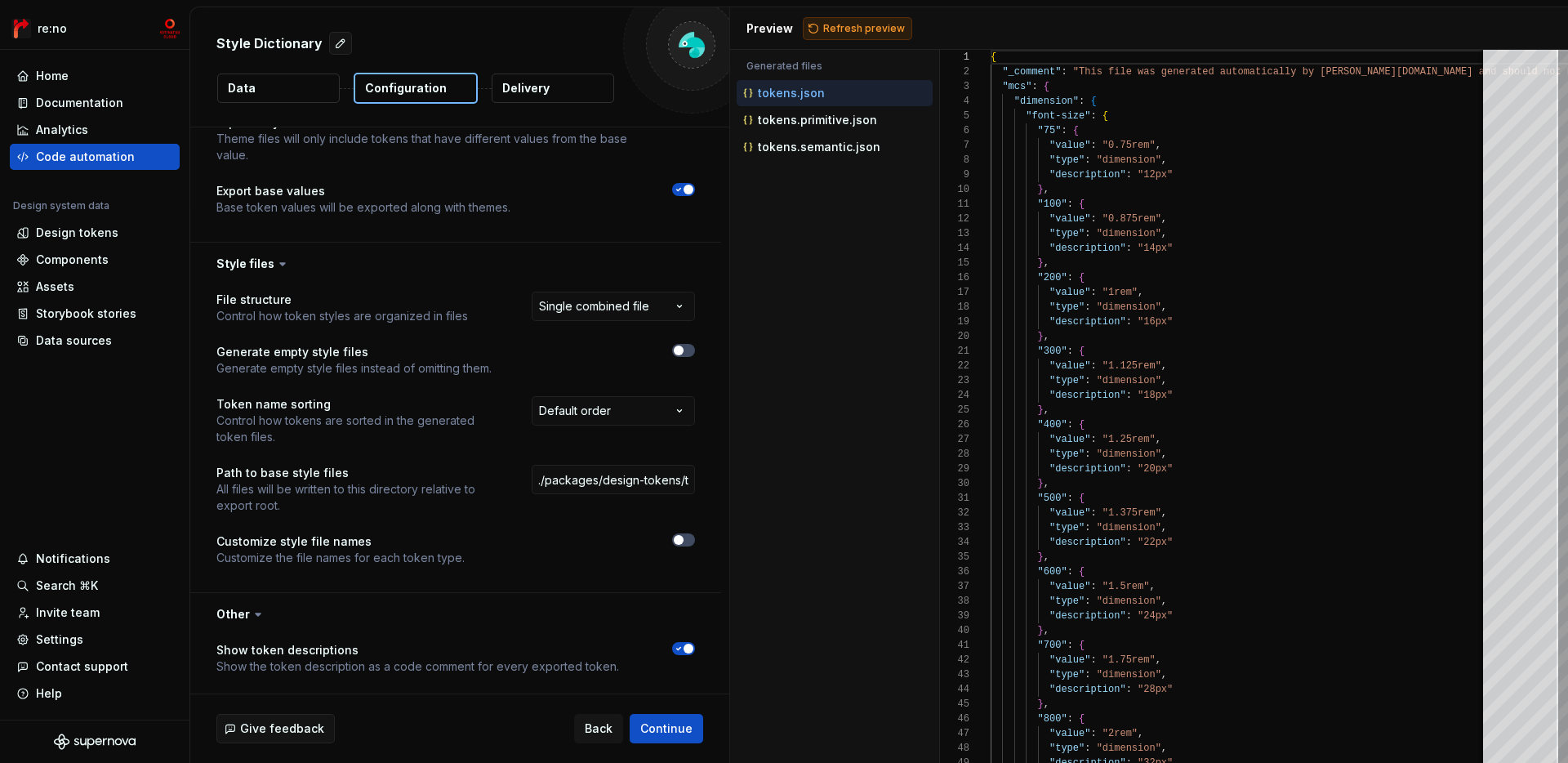
click at [847, 28] on span "Refresh preview" at bounding box center [864, 28] width 82 height 13
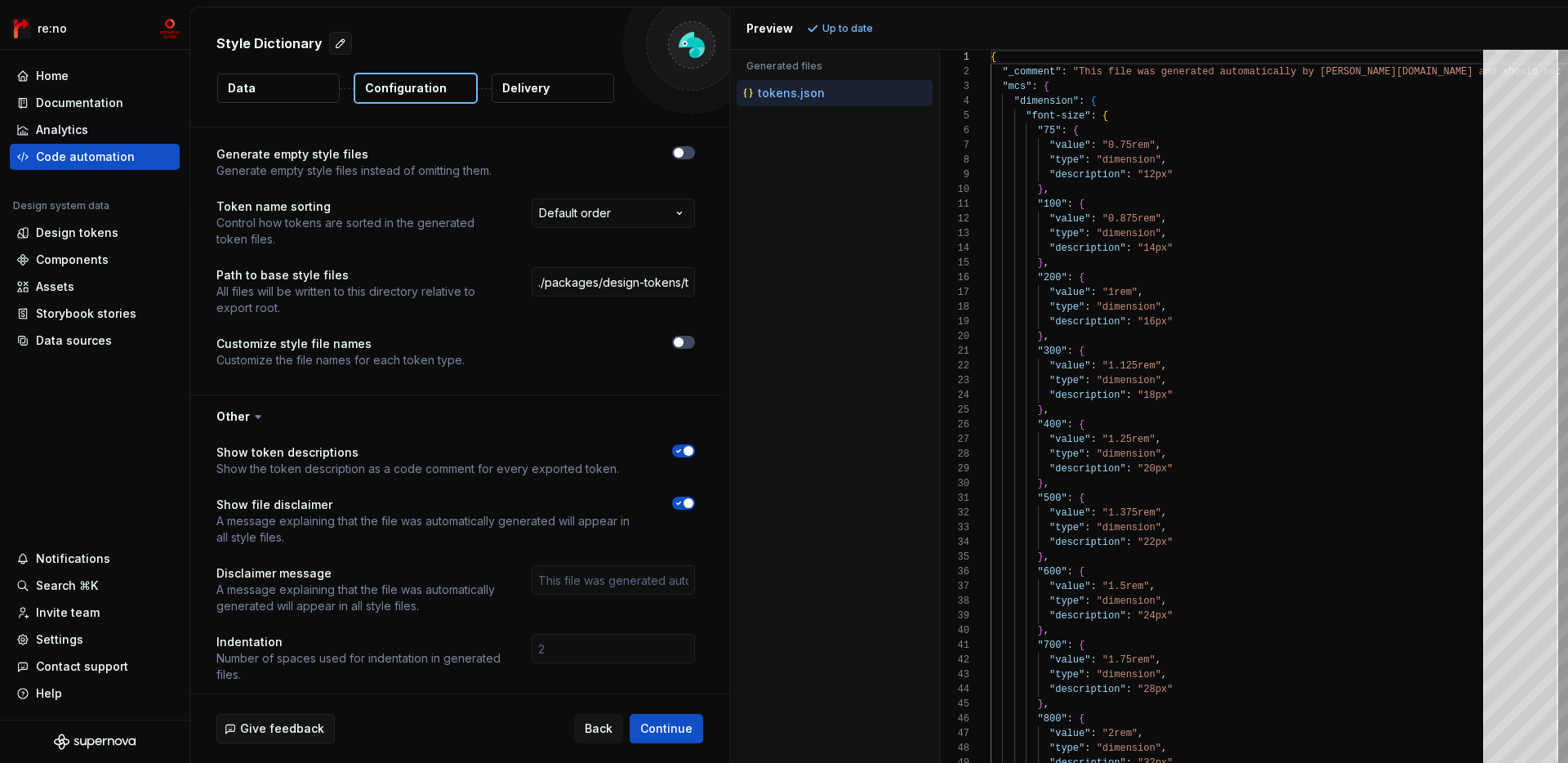
click at [677, 689] on div "Show token descriptions Show the token description as a code comment for every …" at bounding box center [456, 573] width 531 height 271
click at [676, 721] on span "Continue" at bounding box center [666, 728] width 53 height 16
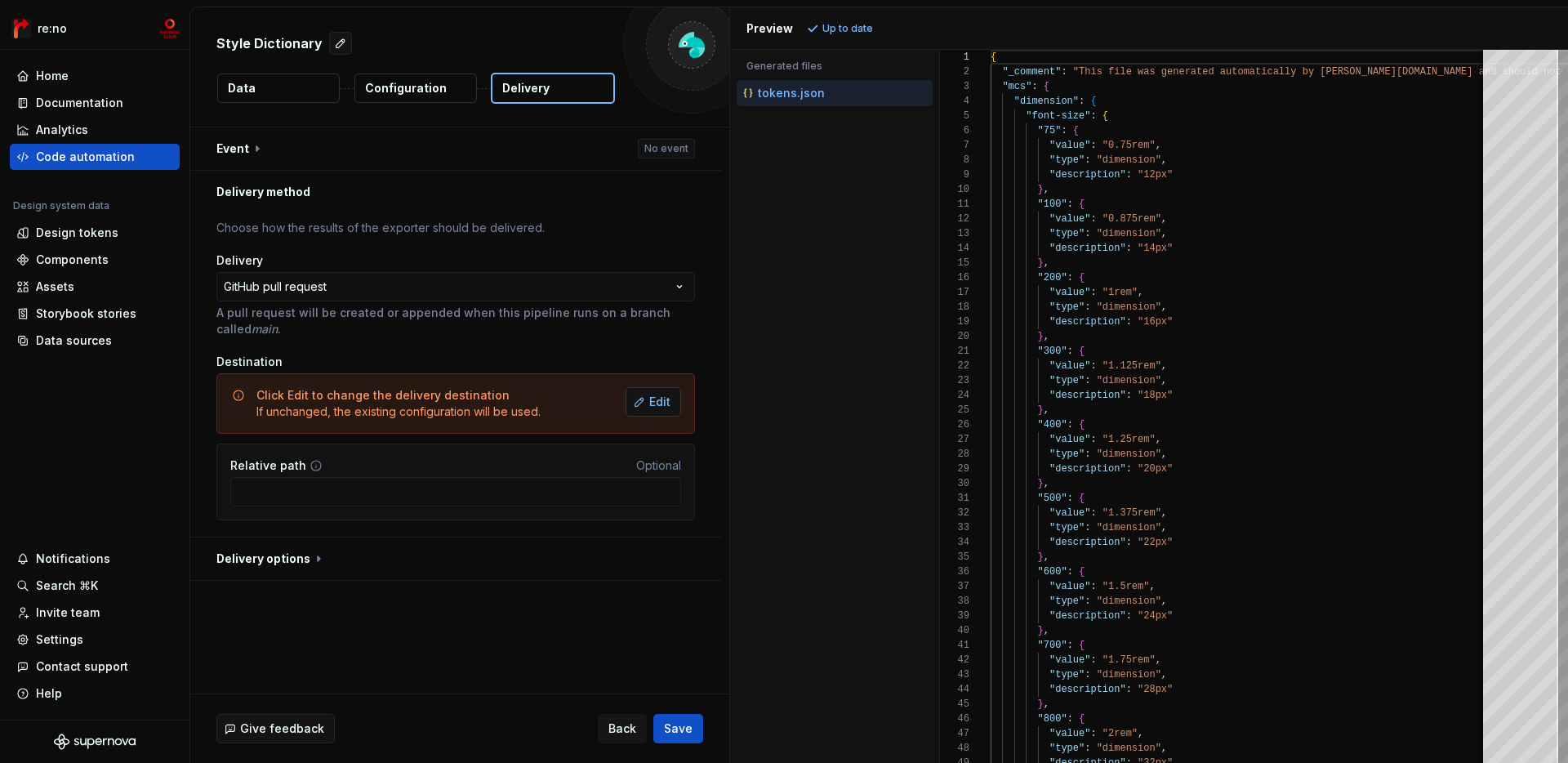
click at [671, 399] on span "Edit" at bounding box center [659, 401] width 22 height 16
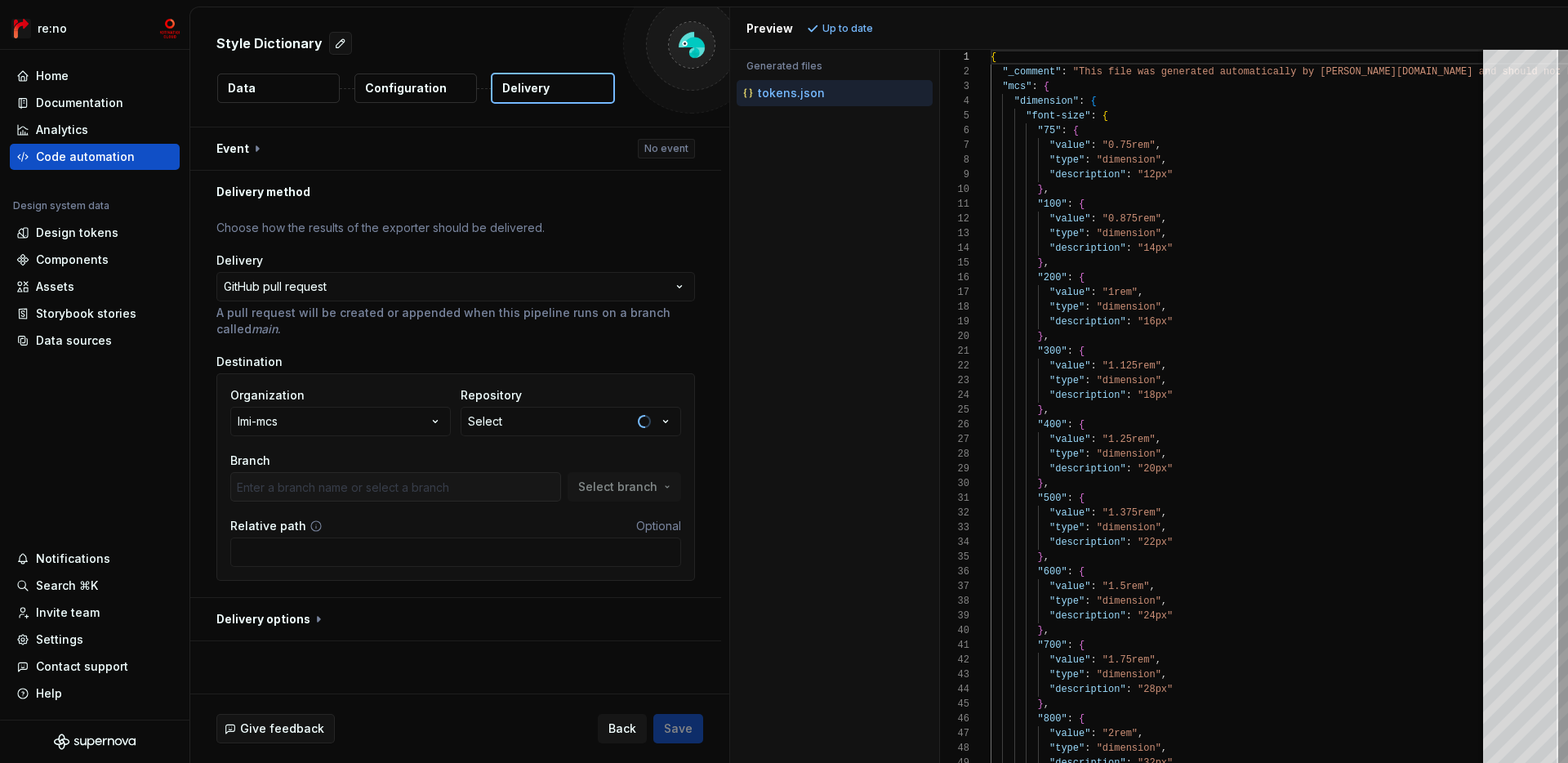
click at [591, 430] on button "Select" at bounding box center [571, 421] width 221 height 29
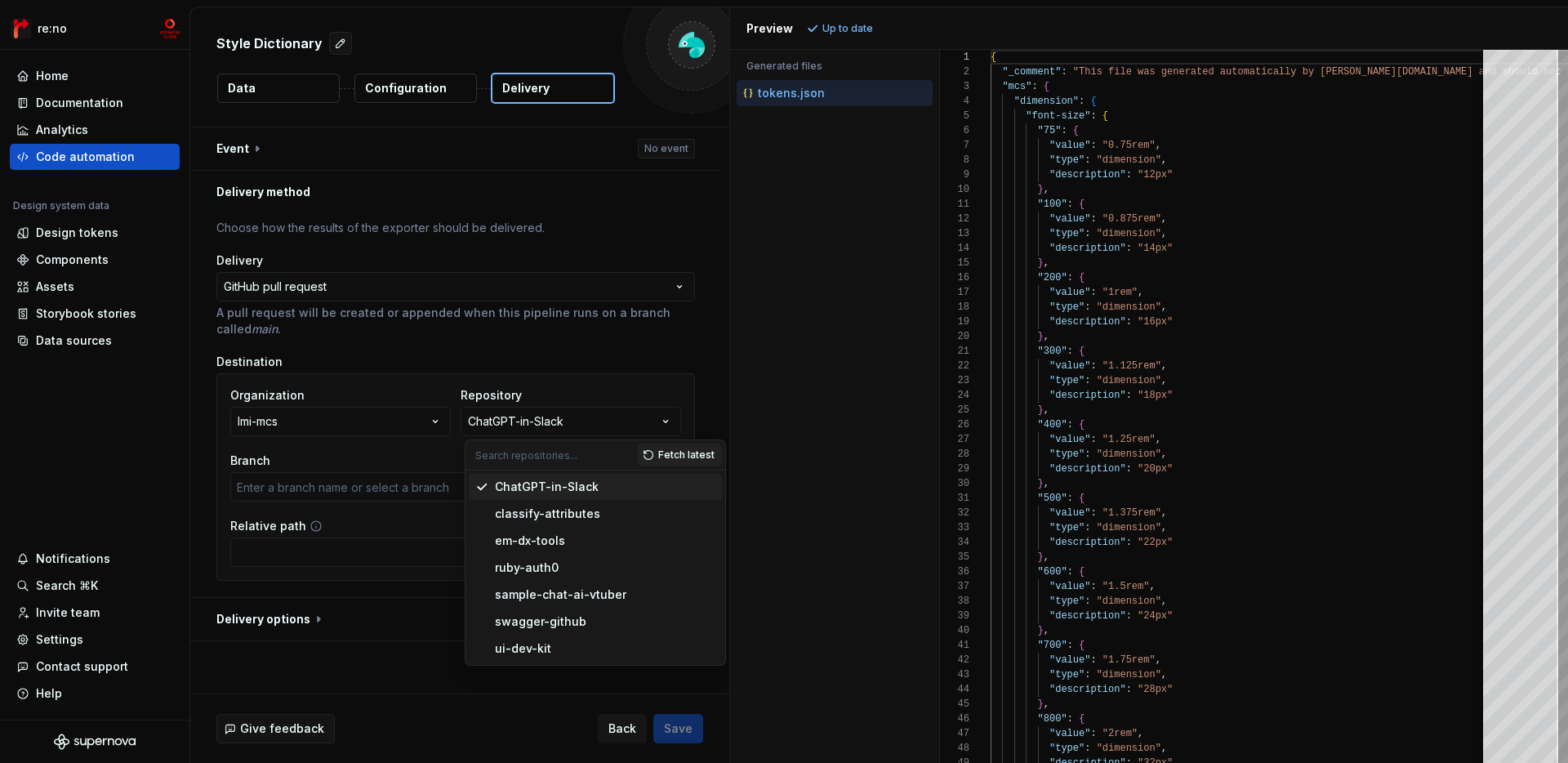
type input "main"
click at [542, 645] on div "ui-dev-kit" at bounding box center [523, 648] width 56 height 16
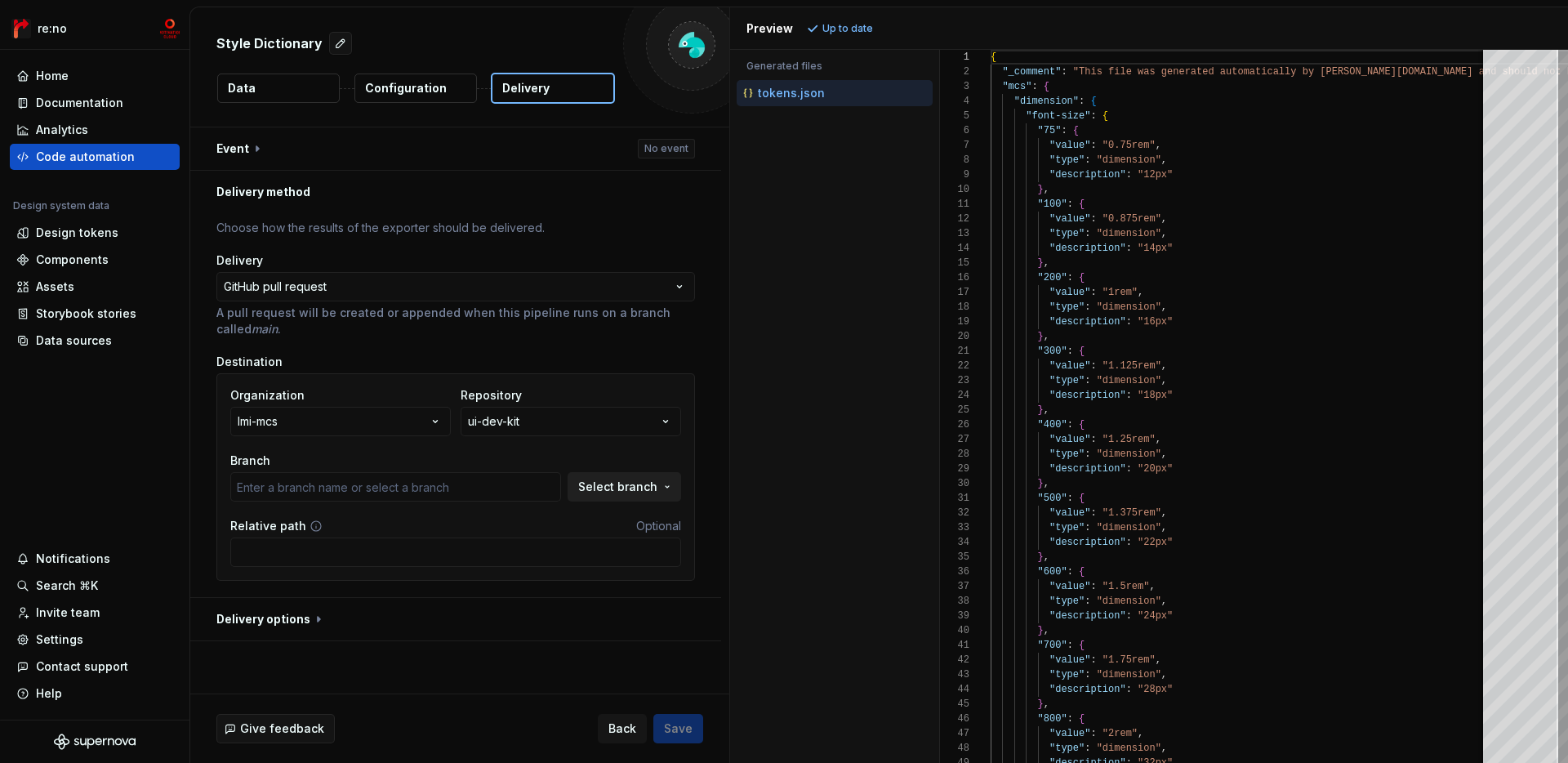
click at [647, 488] on span "Select branch" at bounding box center [618, 487] width 79 height 16
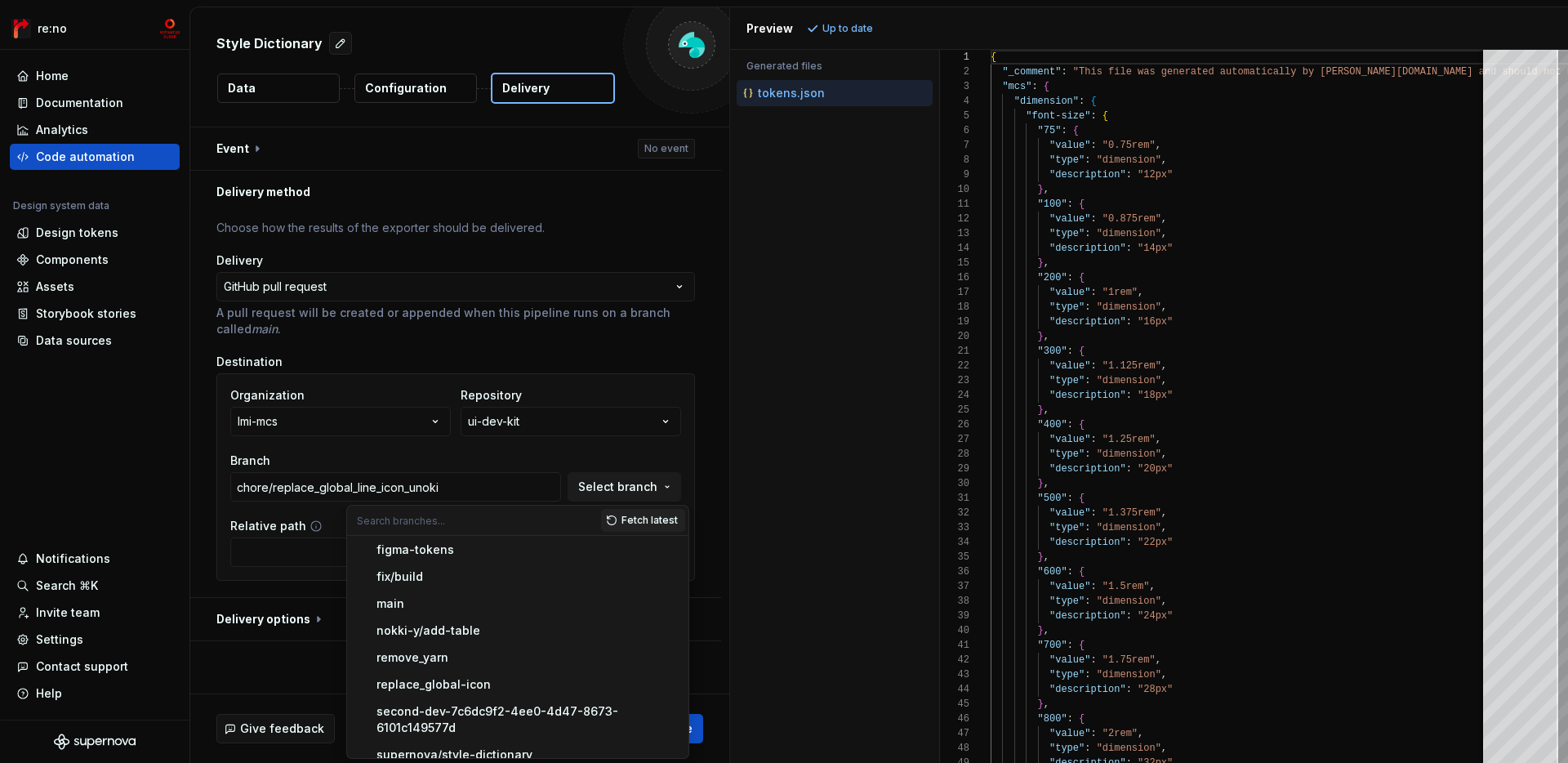
scroll to position [277, 0]
click at [531, 609] on div "main" at bounding box center [527, 604] width 302 height 16
type input "main"
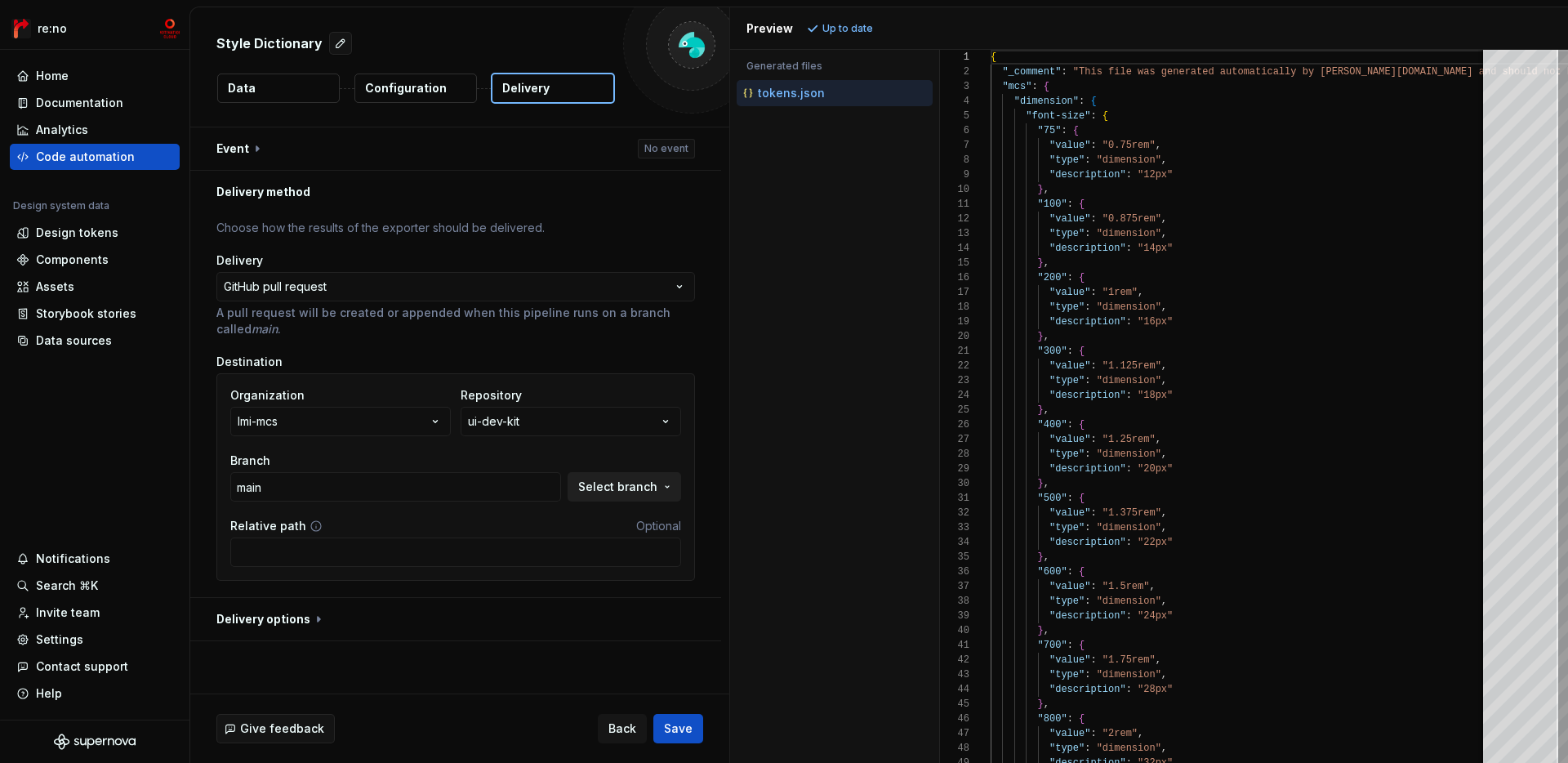
click at [651, 486] on span "Select branch" at bounding box center [618, 487] width 79 height 16
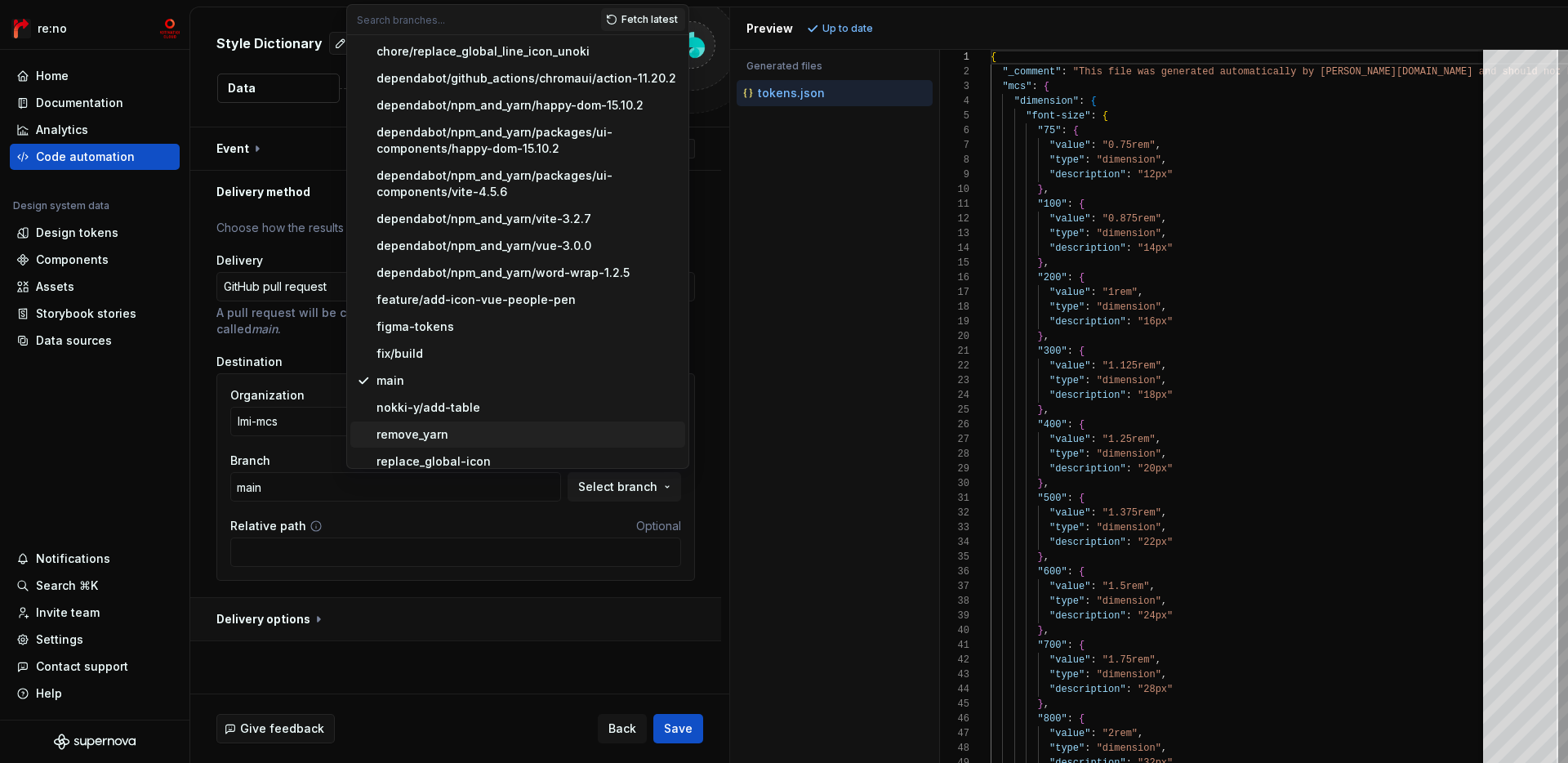
click at [534, 618] on button "button" at bounding box center [456, 619] width 531 height 42
type textarea "*"
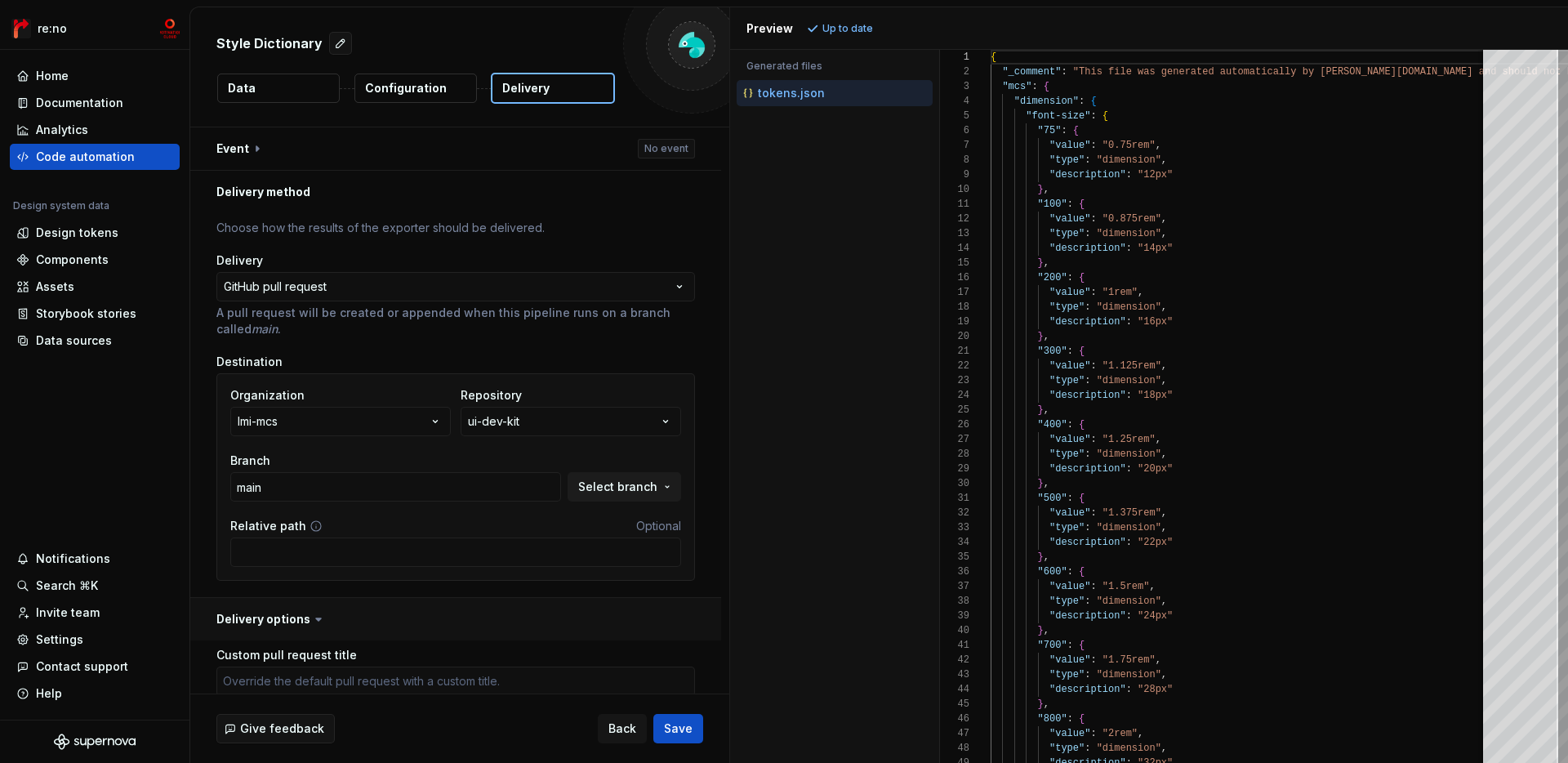
click at [534, 618] on button "button" at bounding box center [456, 619] width 531 height 42
click at [665, 738] on button "Save" at bounding box center [678, 728] width 50 height 29
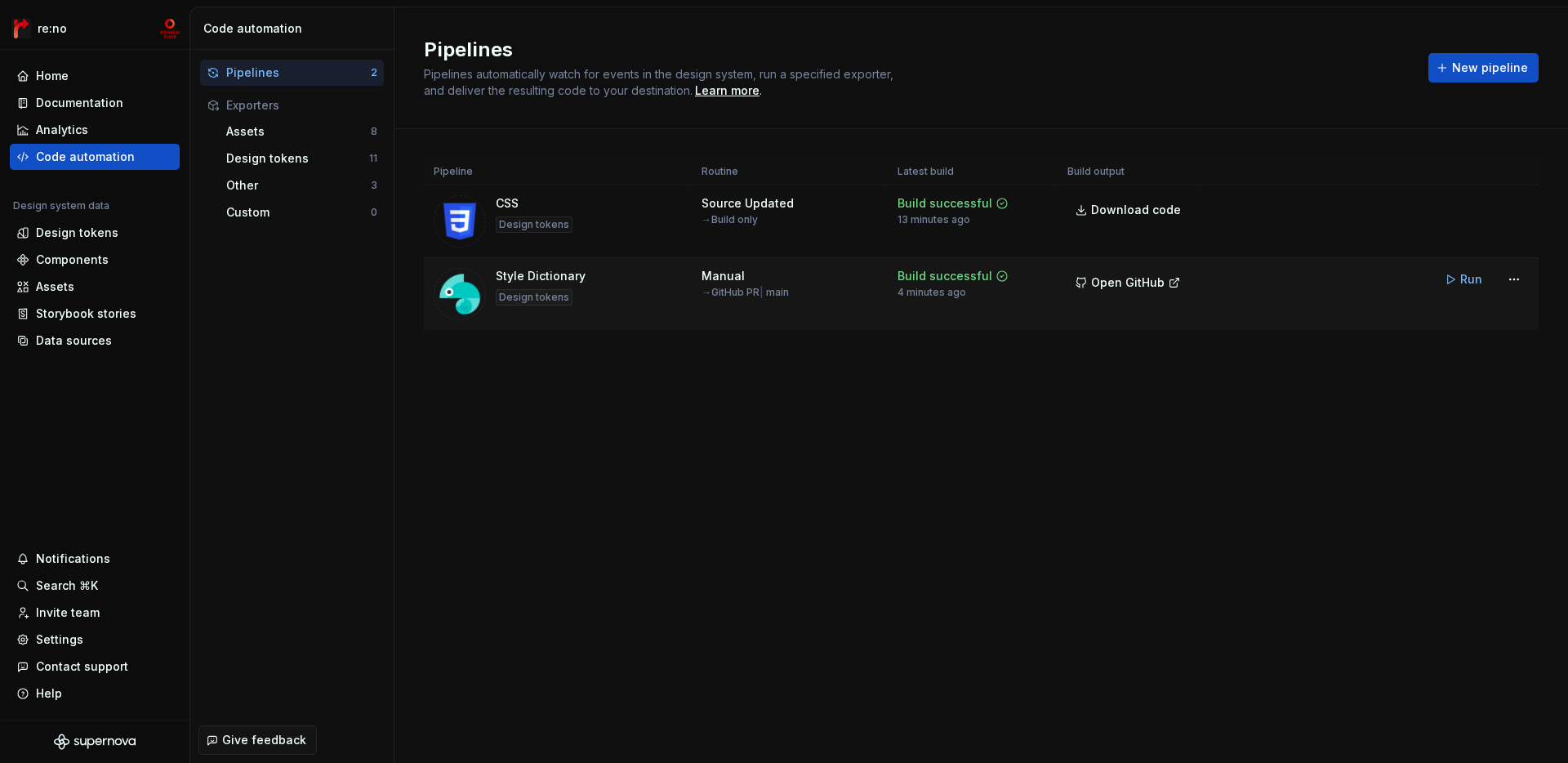
click at [638, 292] on div "Style Dictionary Design tokens" at bounding box center [558, 293] width 249 height 53
click at [1515, 275] on html "re:no Home Documentation Analytics Code automation Design system data Design to…" at bounding box center [784, 382] width 1568 height 763
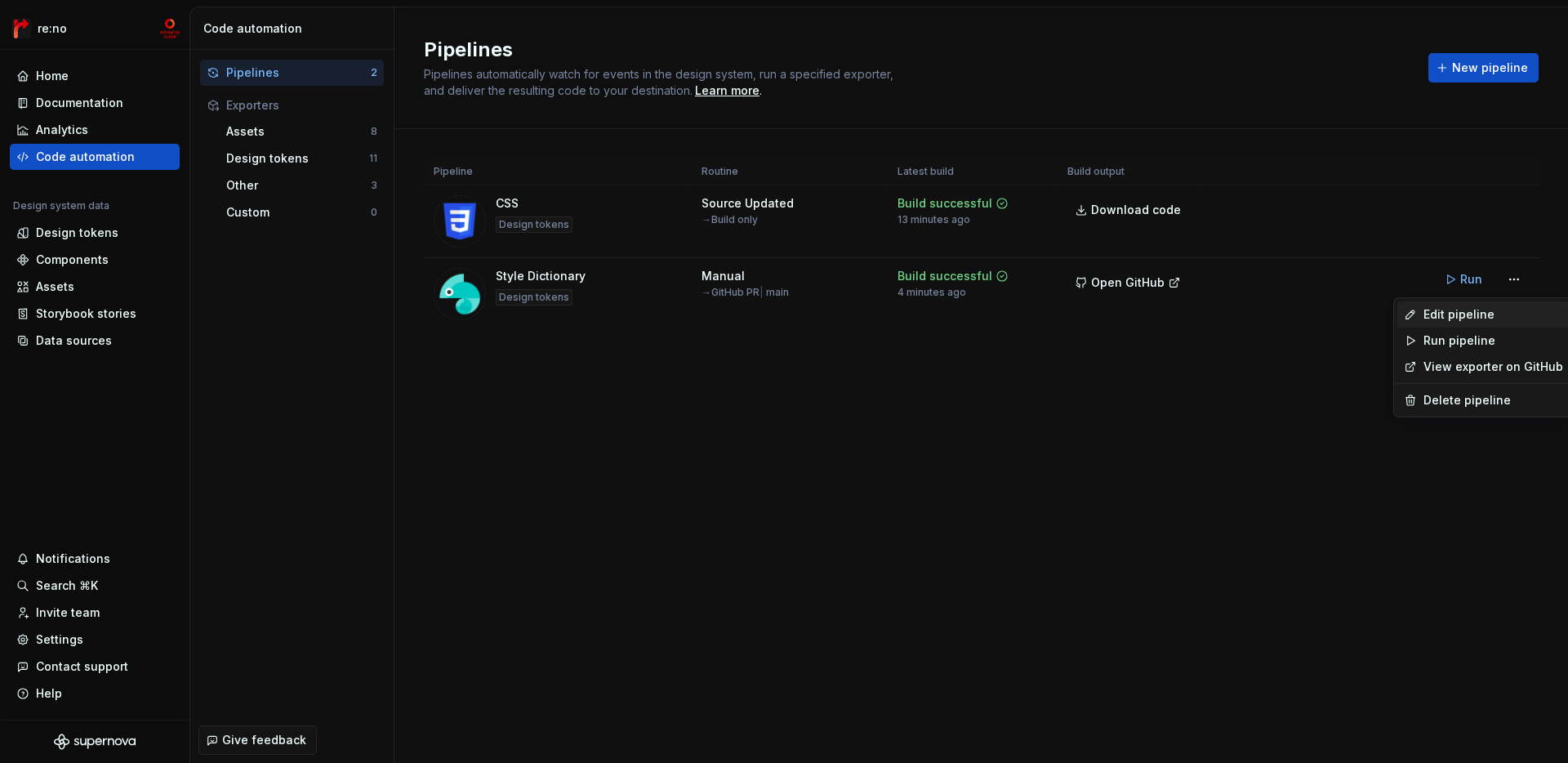
click at [1484, 306] on div "Edit pipeline" at bounding box center [1494, 314] width 140 height 16
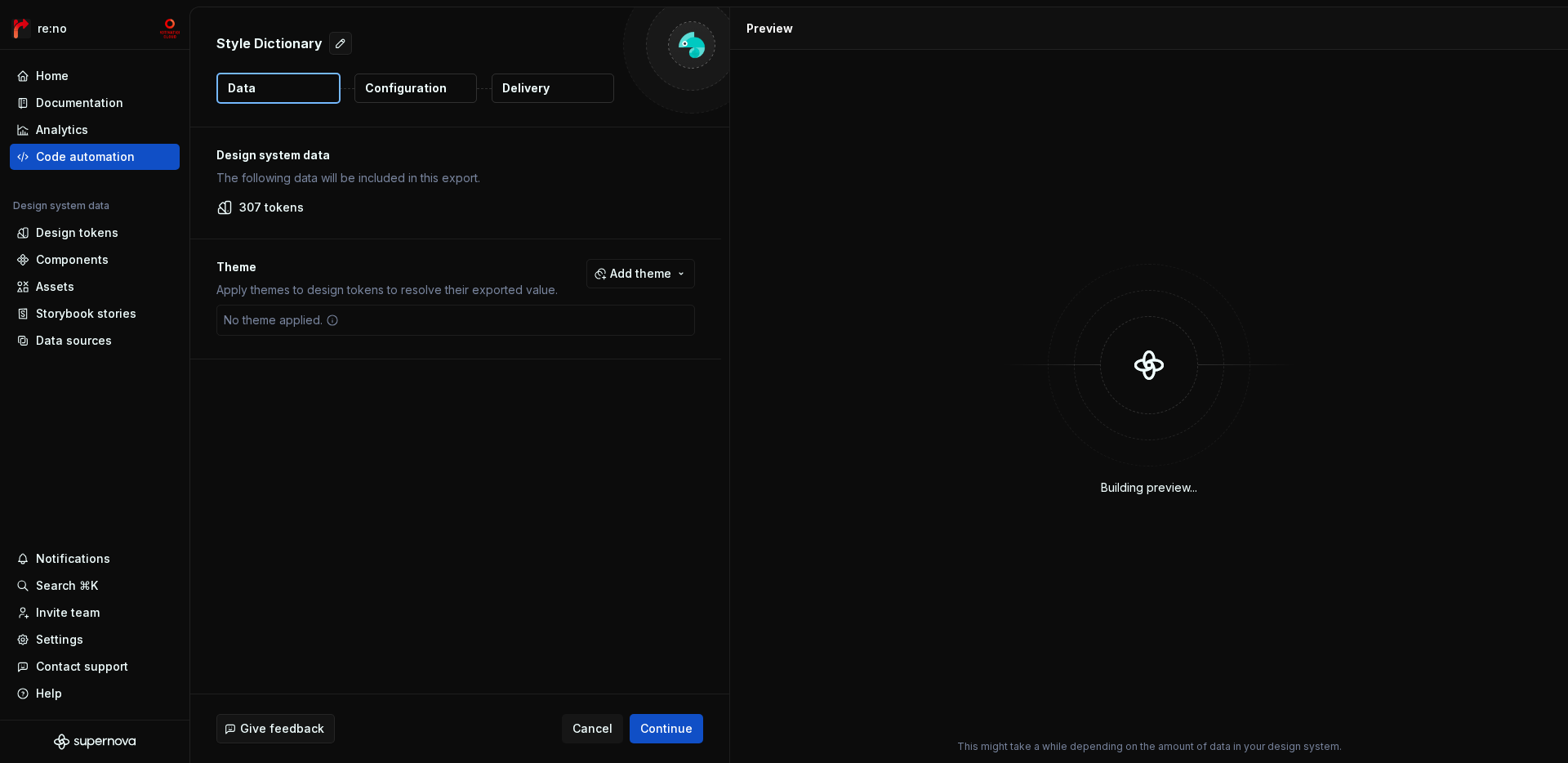
click at [433, 333] on div "No theme applied." at bounding box center [456, 320] width 479 height 31
click at [326, 317] on icon at bounding box center [332, 319] width 13 height 13
click at [411, 96] on button "Configuration" at bounding box center [416, 88] width 123 height 29
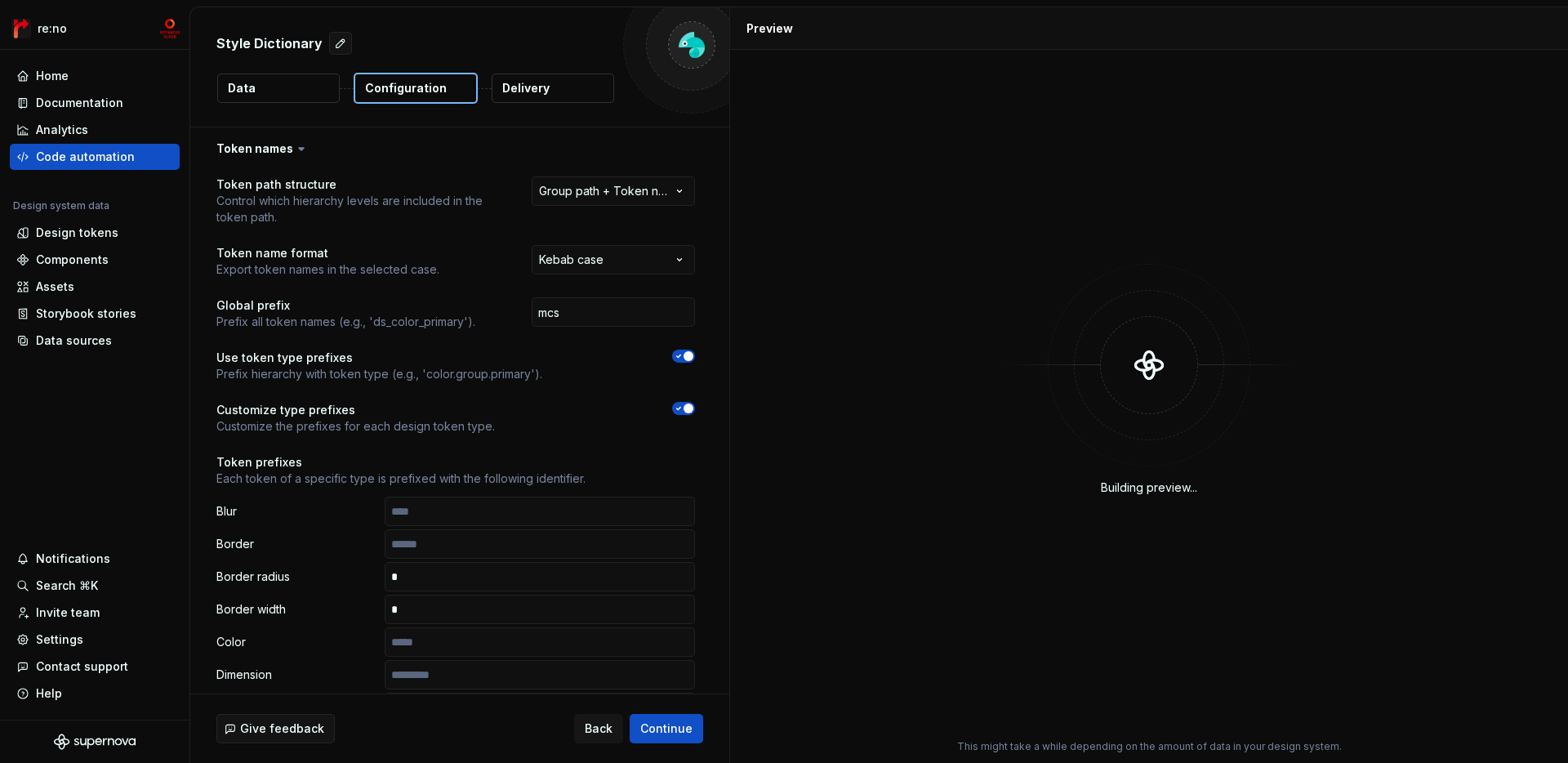
scroll to position [817, 0]
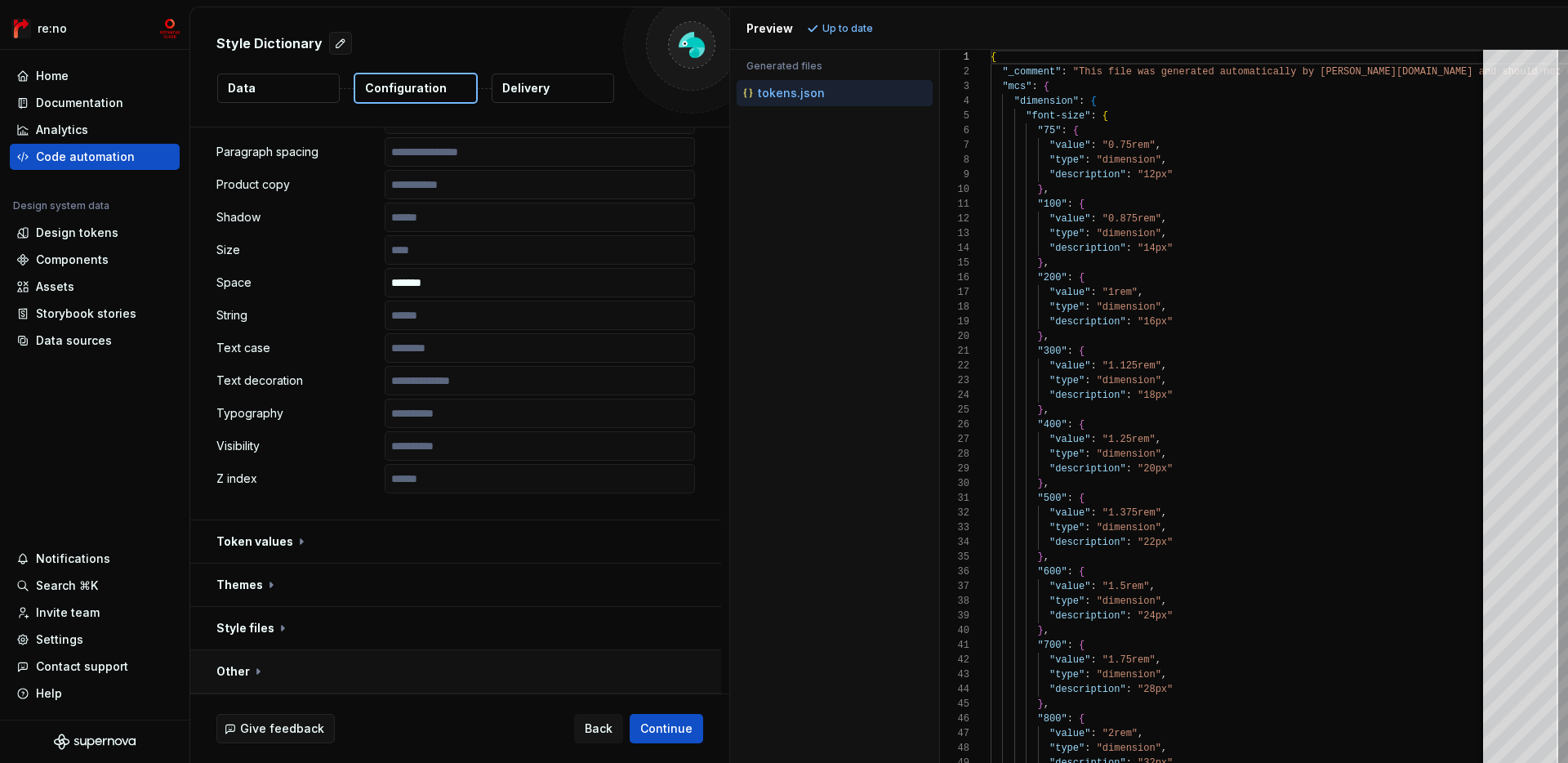
click at [377, 670] on button "button" at bounding box center [456, 671] width 531 height 42
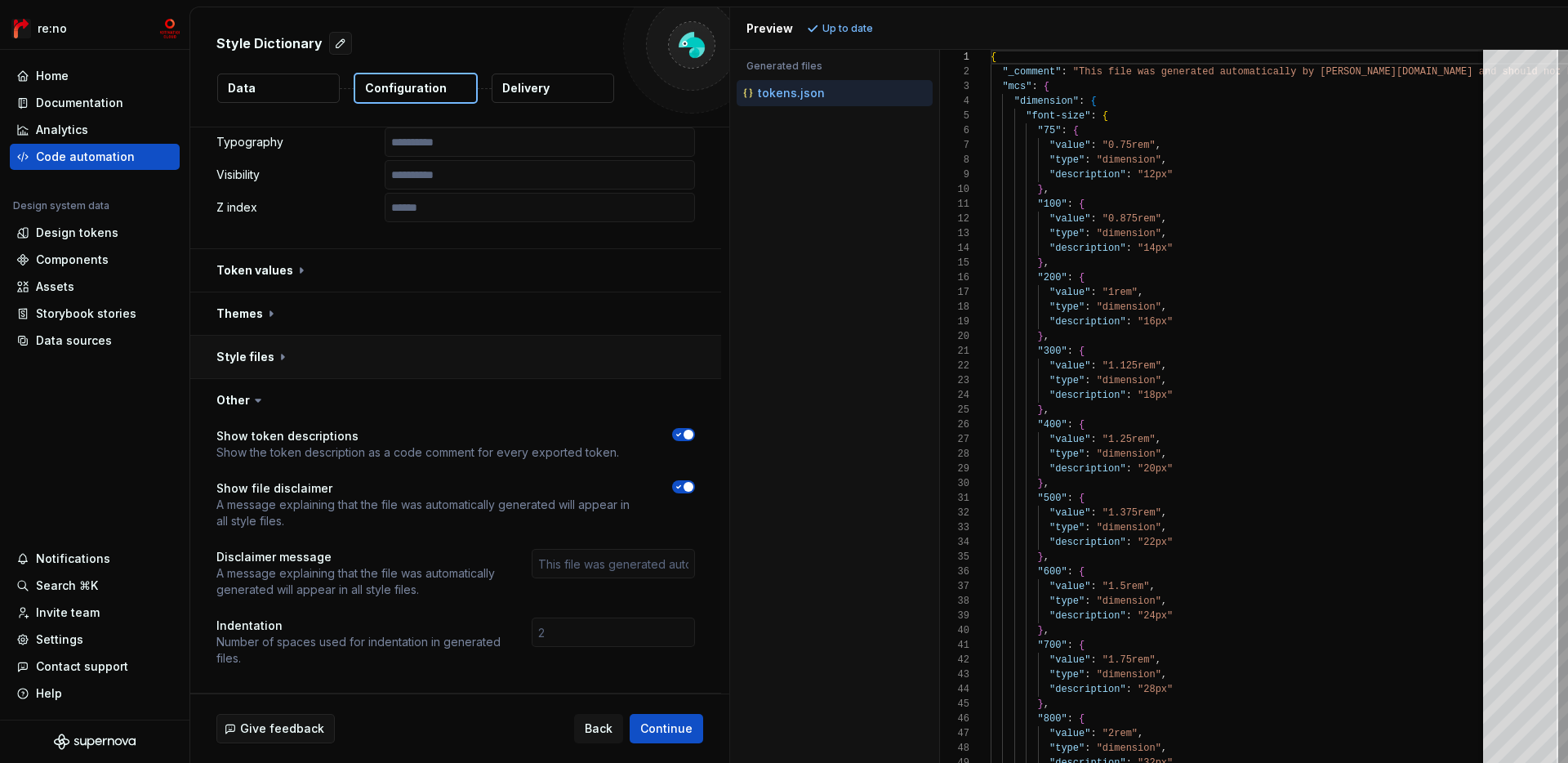
click at [378, 351] on button "button" at bounding box center [456, 356] width 531 height 42
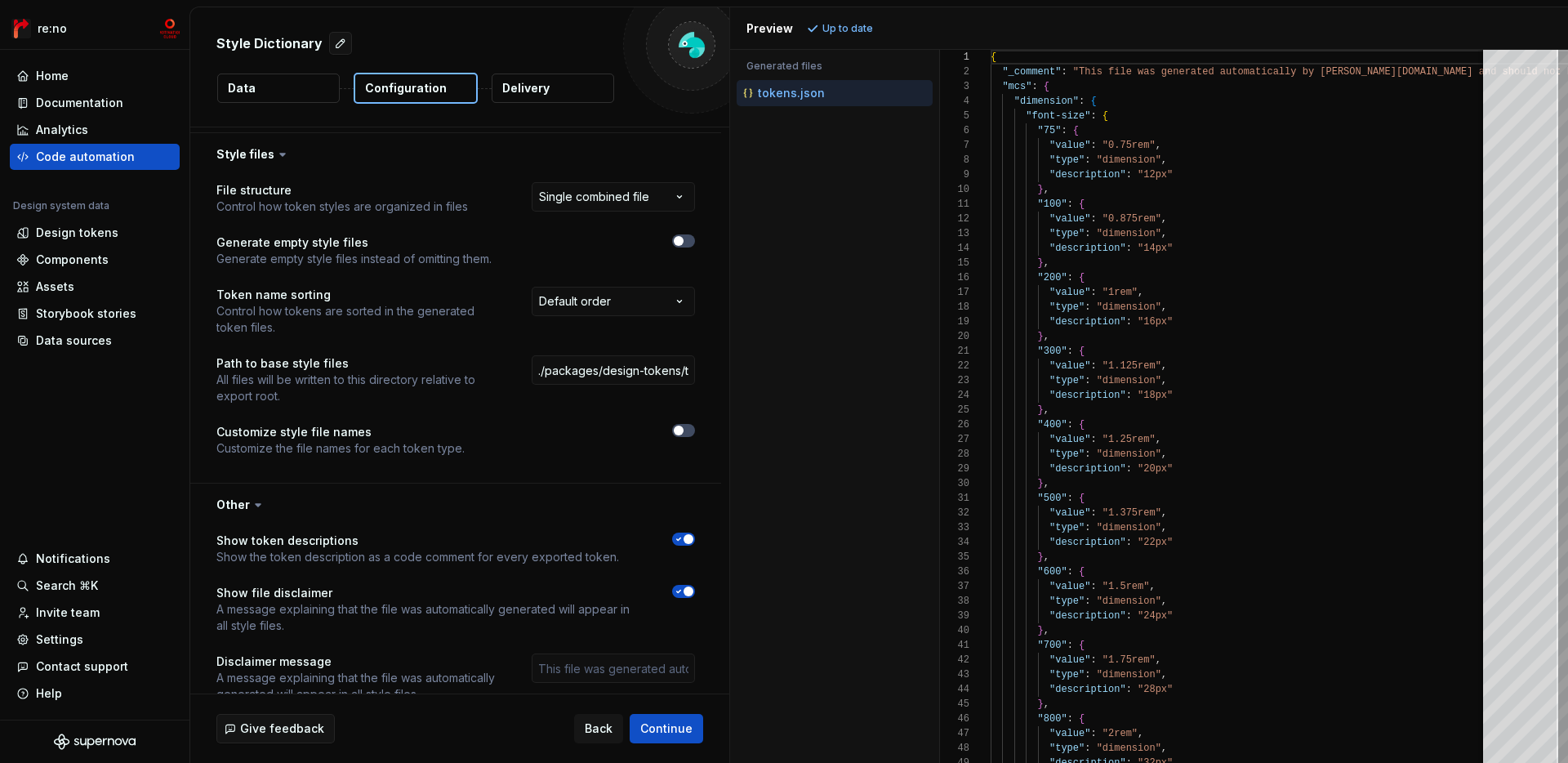
scroll to position [1293, 0]
click at [620, 371] on input "./packages/design-tokens/tokens" at bounding box center [613, 368] width 163 height 29
click at [601, 410] on div "**********" at bounding box center [456, 326] width 479 height 294
click at [856, 40] on div "Preview Refresh preview" at bounding box center [1149, 28] width 838 height 42
click at [875, 27] on span "Refresh preview" at bounding box center [864, 28] width 82 height 13
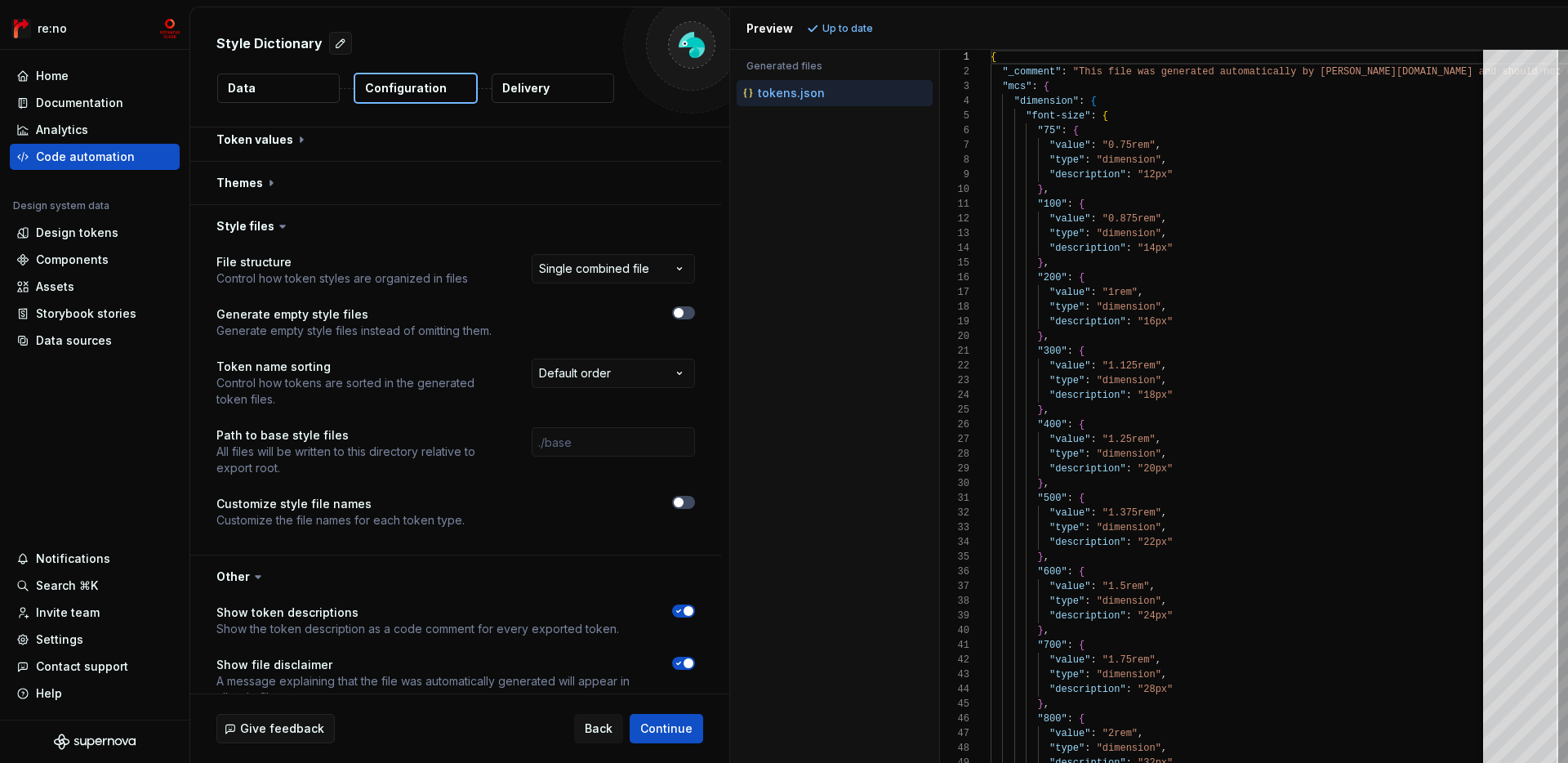
scroll to position [1217, 0]
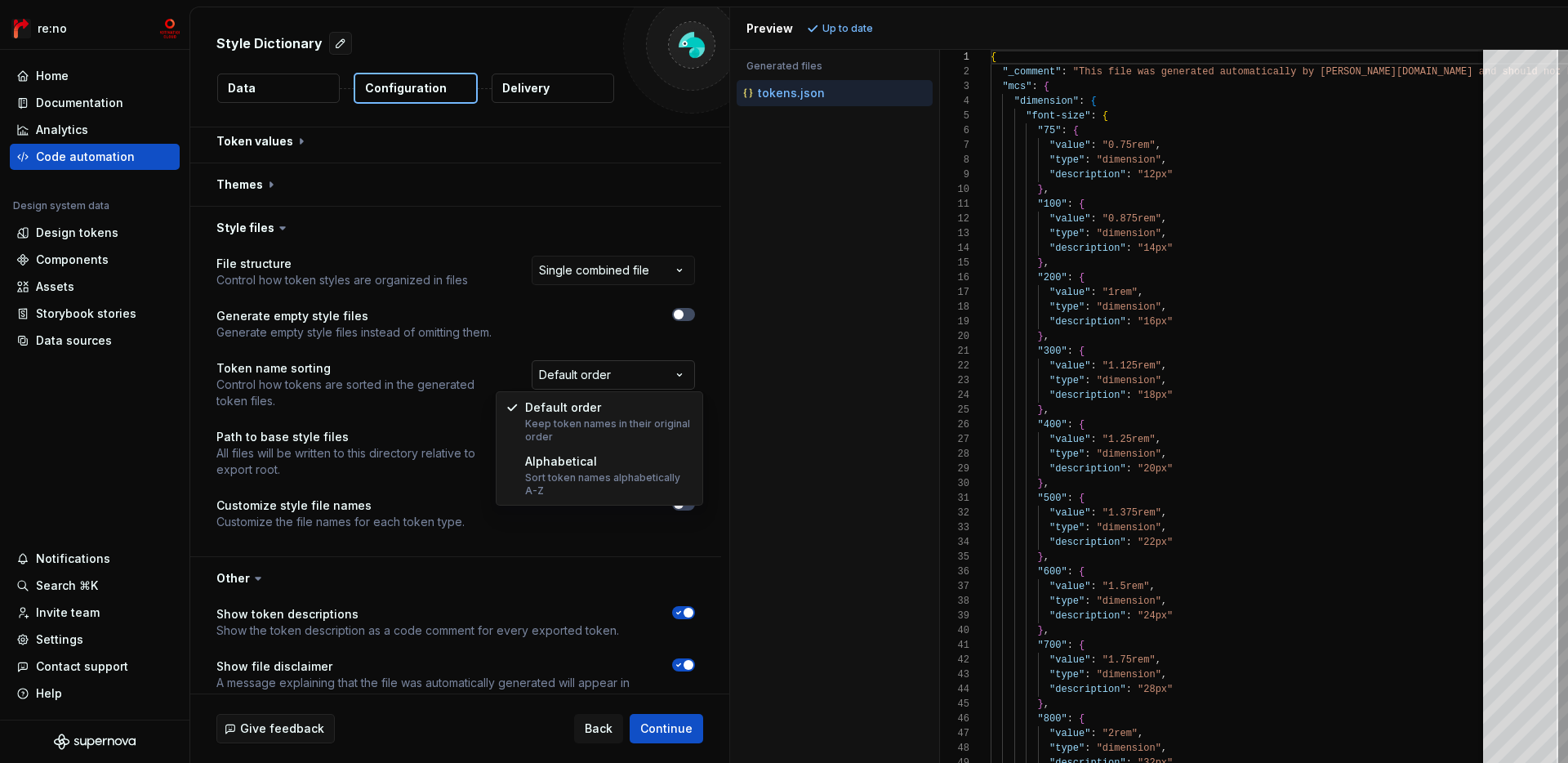
click at [568, 373] on html "**********" at bounding box center [784, 382] width 1568 height 763
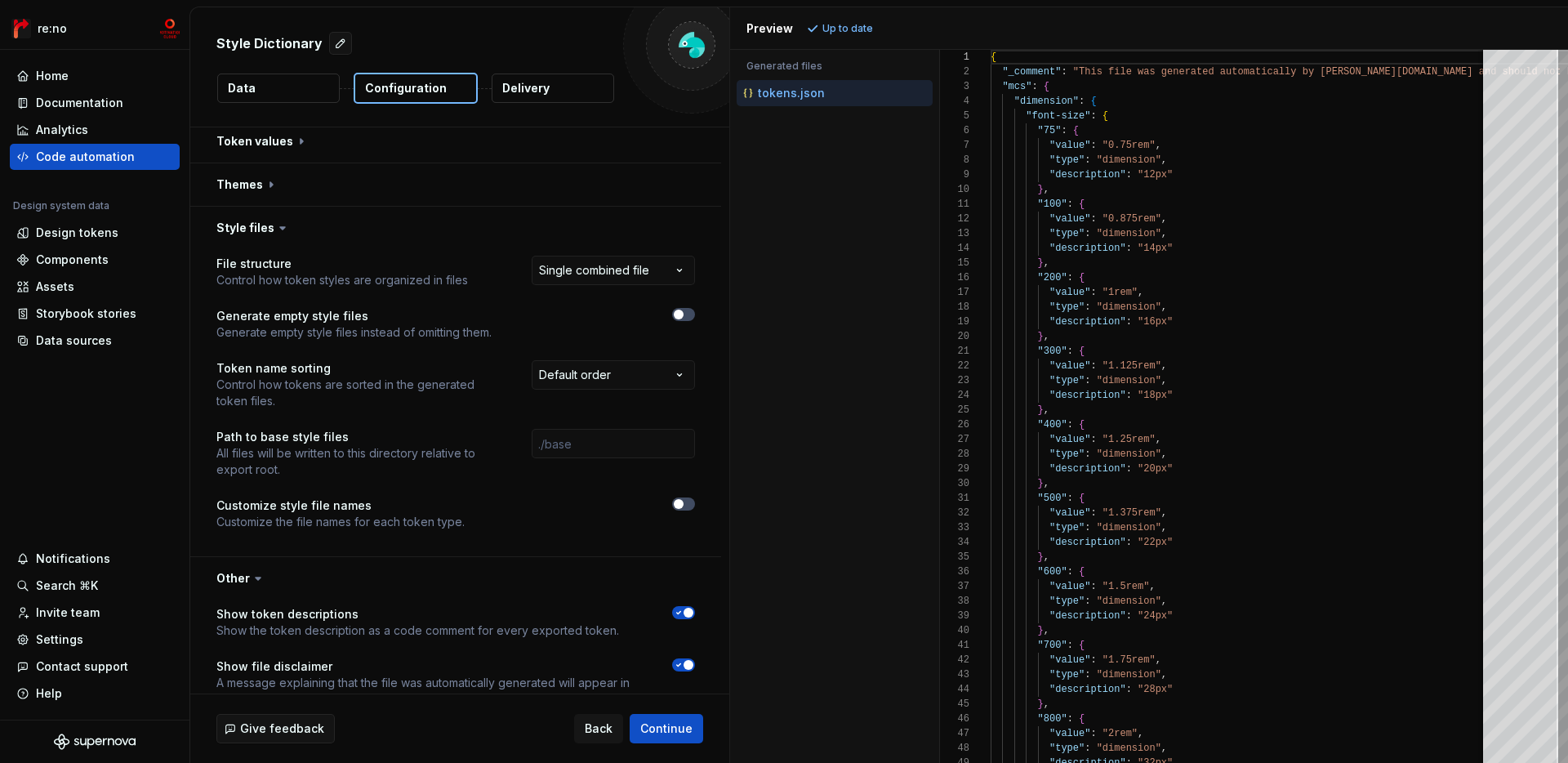
click at [568, 326] on html "**********" at bounding box center [784, 382] width 1568 height 763
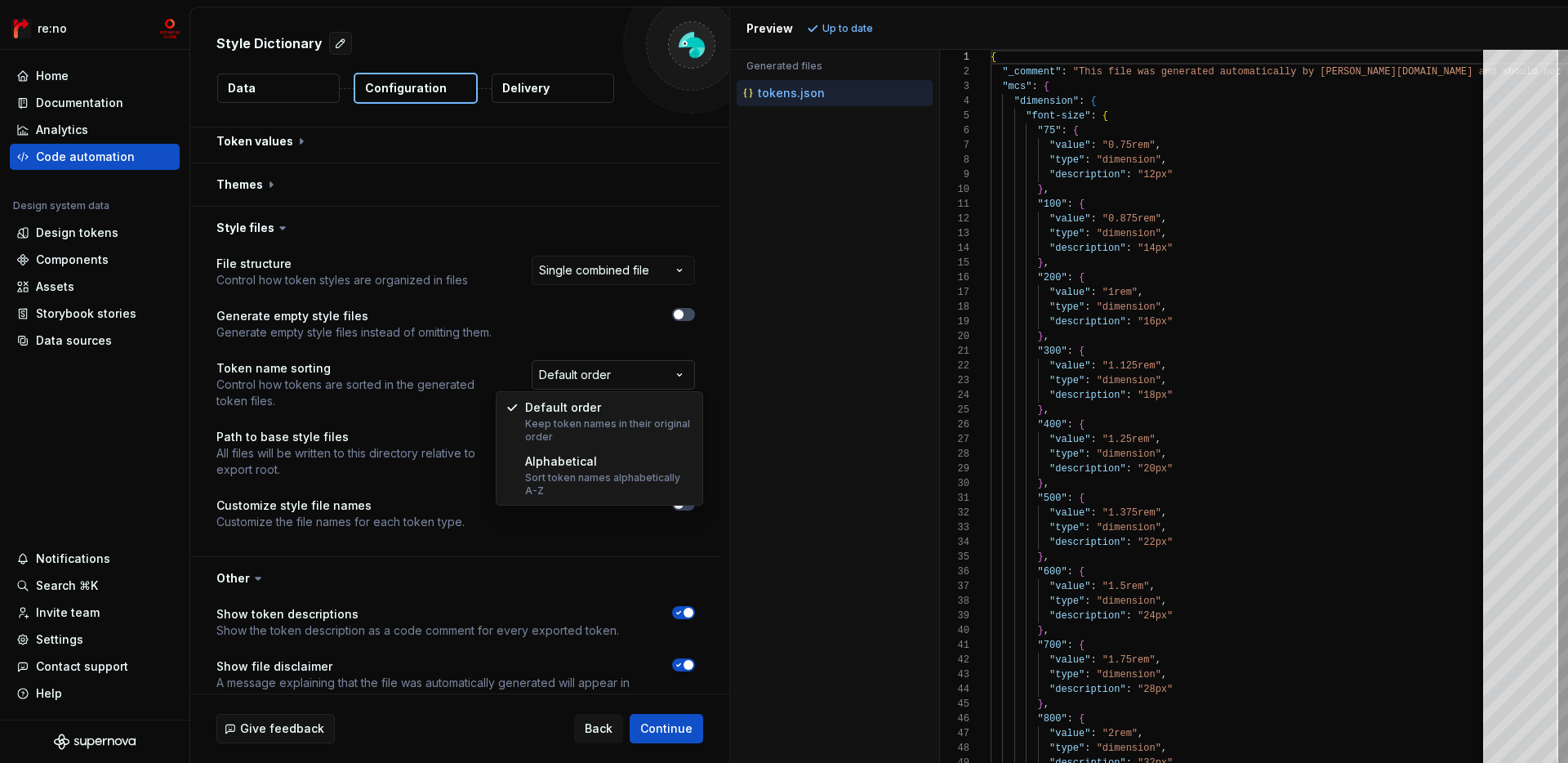
click at [572, 384] on html "**********" at bounding box center [784, 382] width 1568 height 763
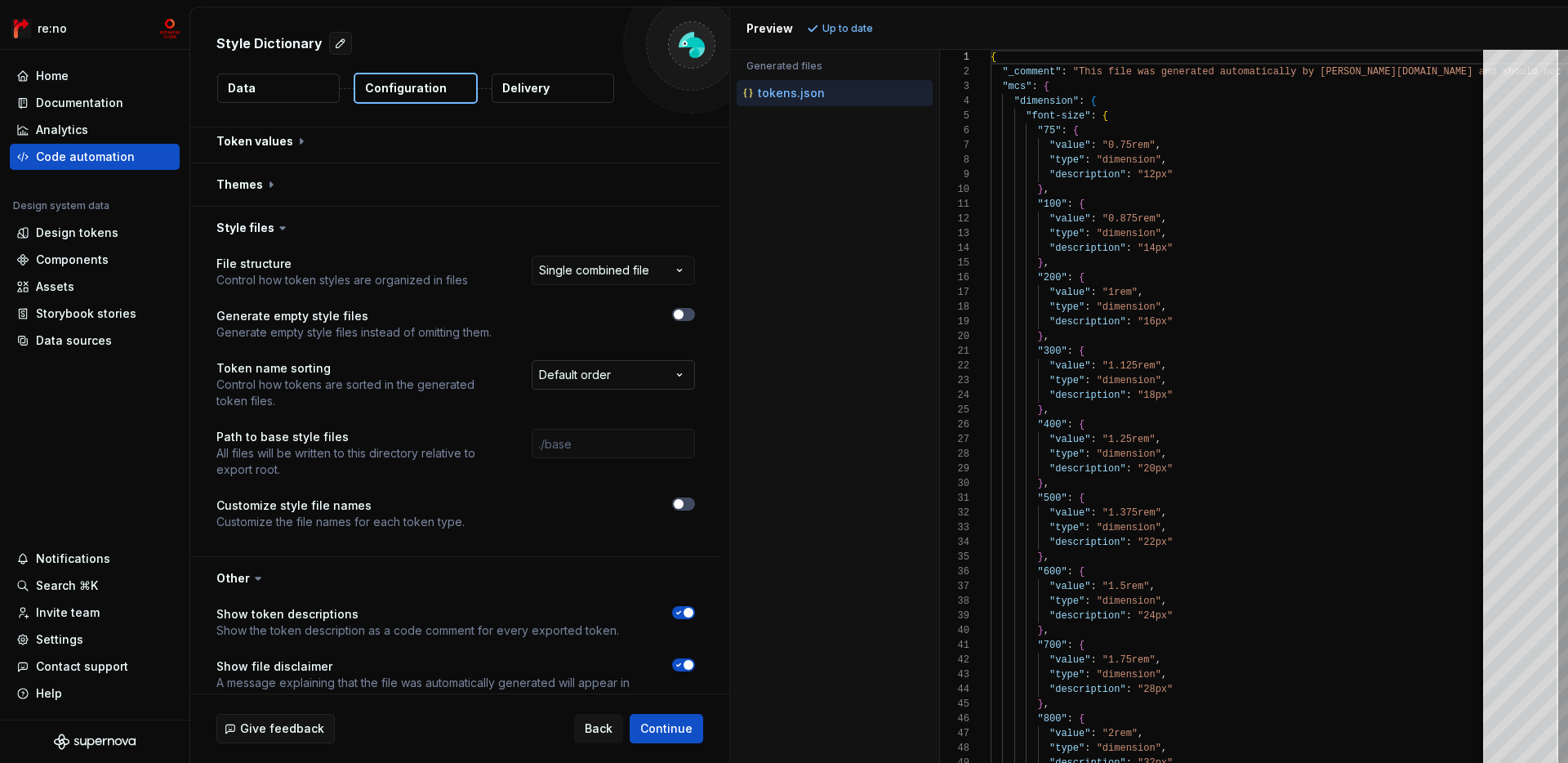
click at [599, 359] on html "**********" at bounding box center [784, 382] width 1568 height 763
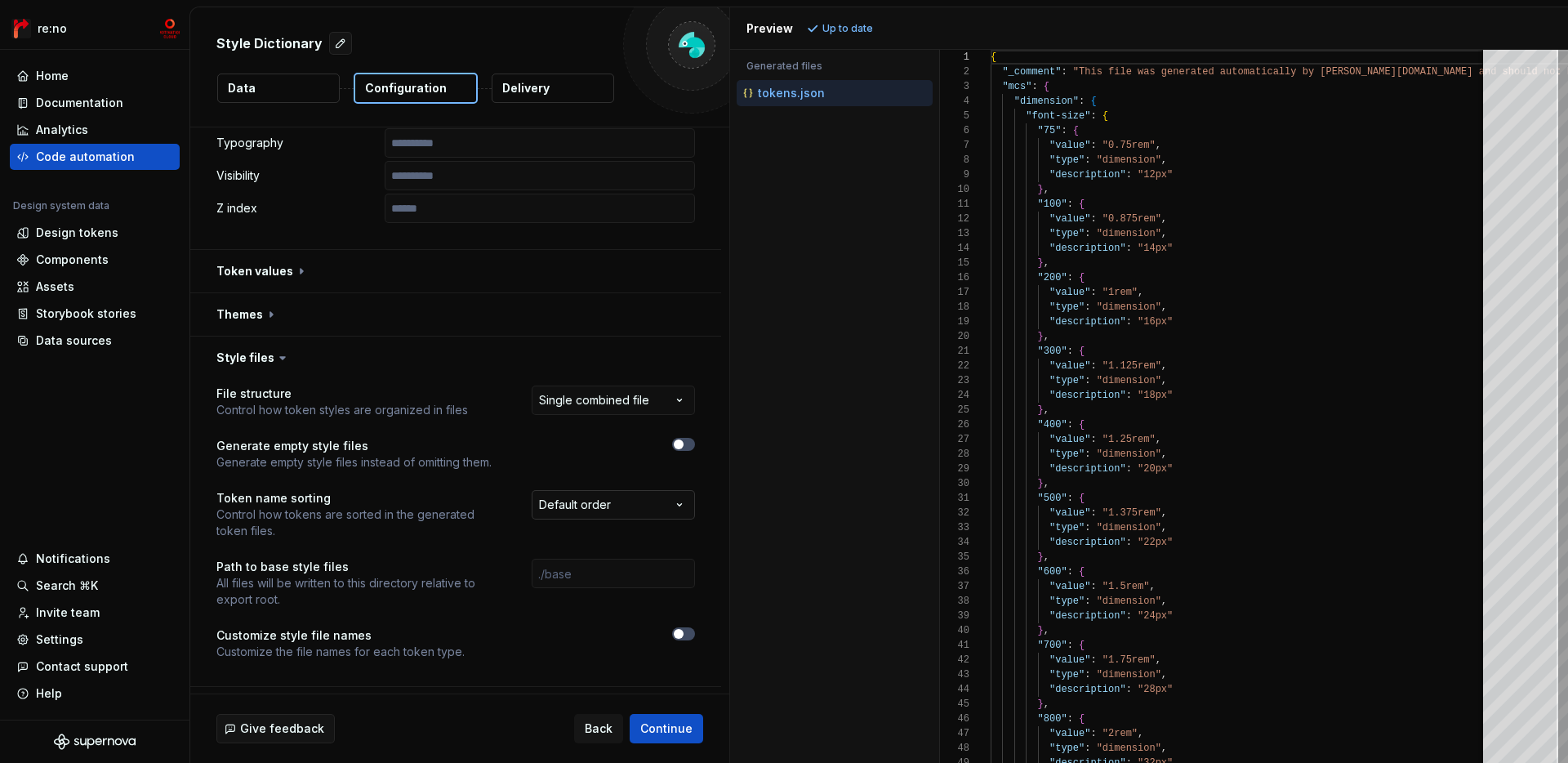
scroll to position [1183, 0]
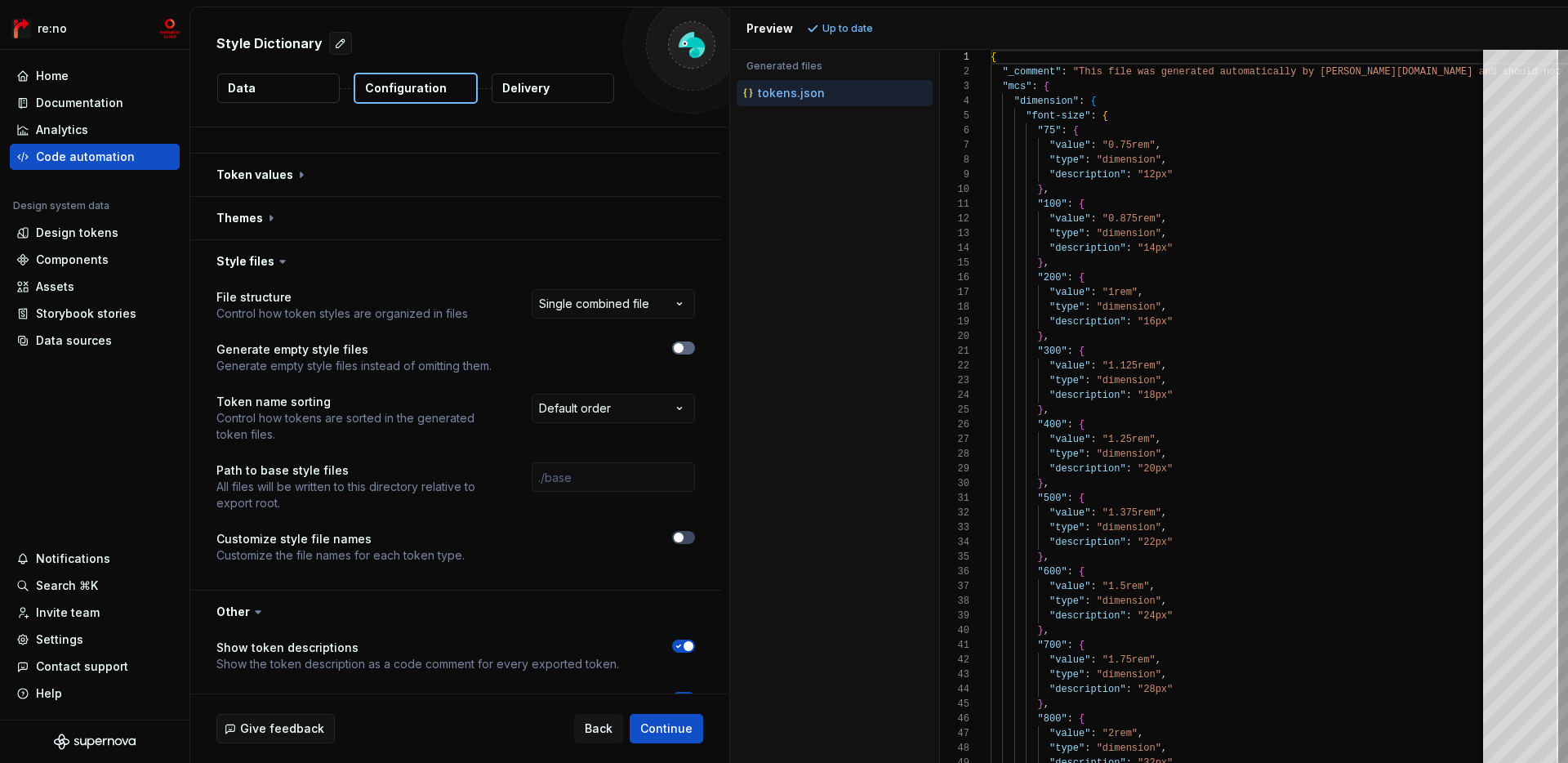
click at [695, 346] on button "button" at bounding box center [683, 348] width 23 height 13
click at [862, 36] on button "Refresh preview" at bounding box center [857, 28] width 110 height 23
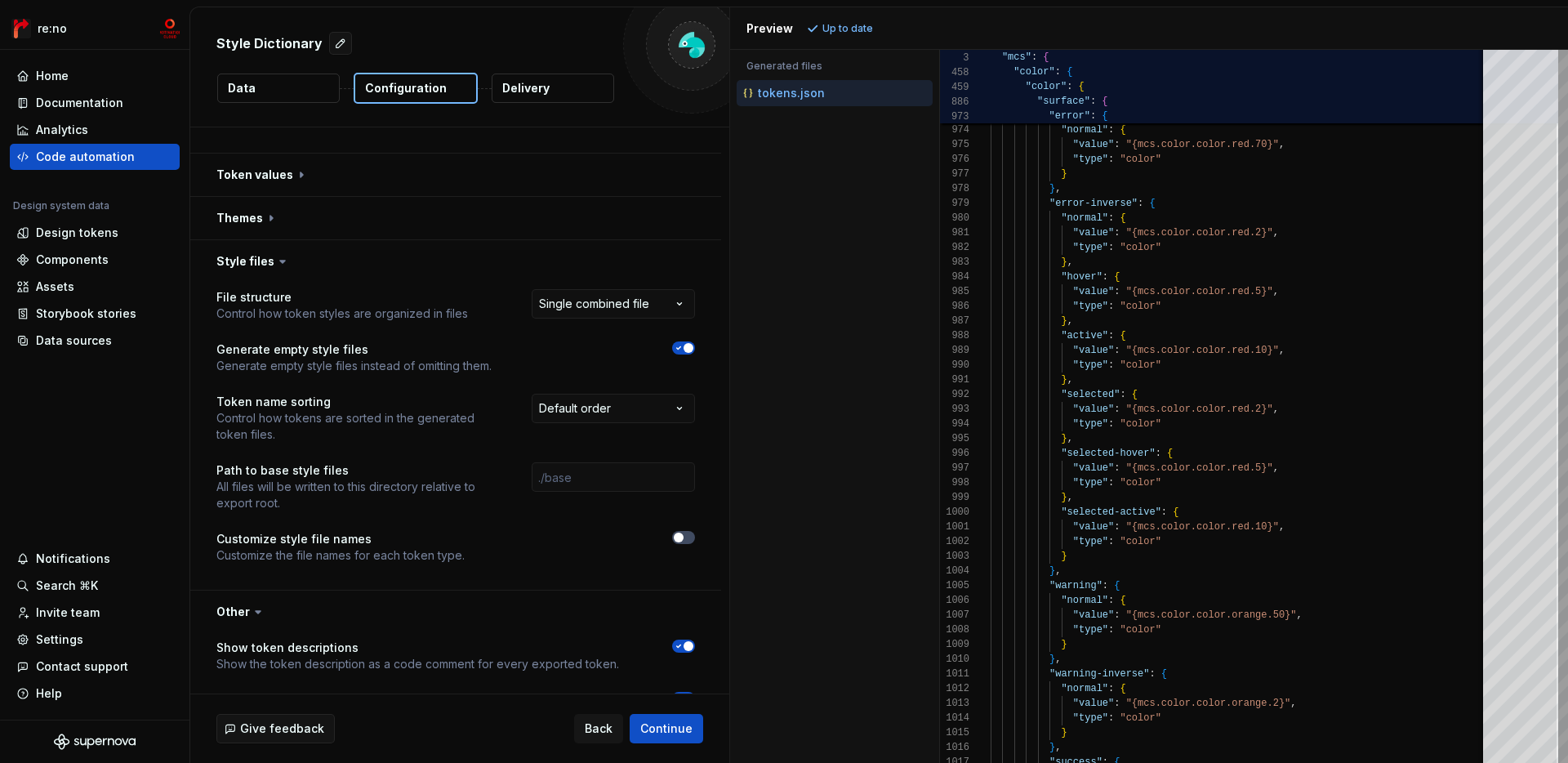
click at [695, 342] on button "button" at bounding box center [683, 348] width 23 height 13
click at [679, 728] on span "Continue" at bounding box center [666, 728] width 53 height 16
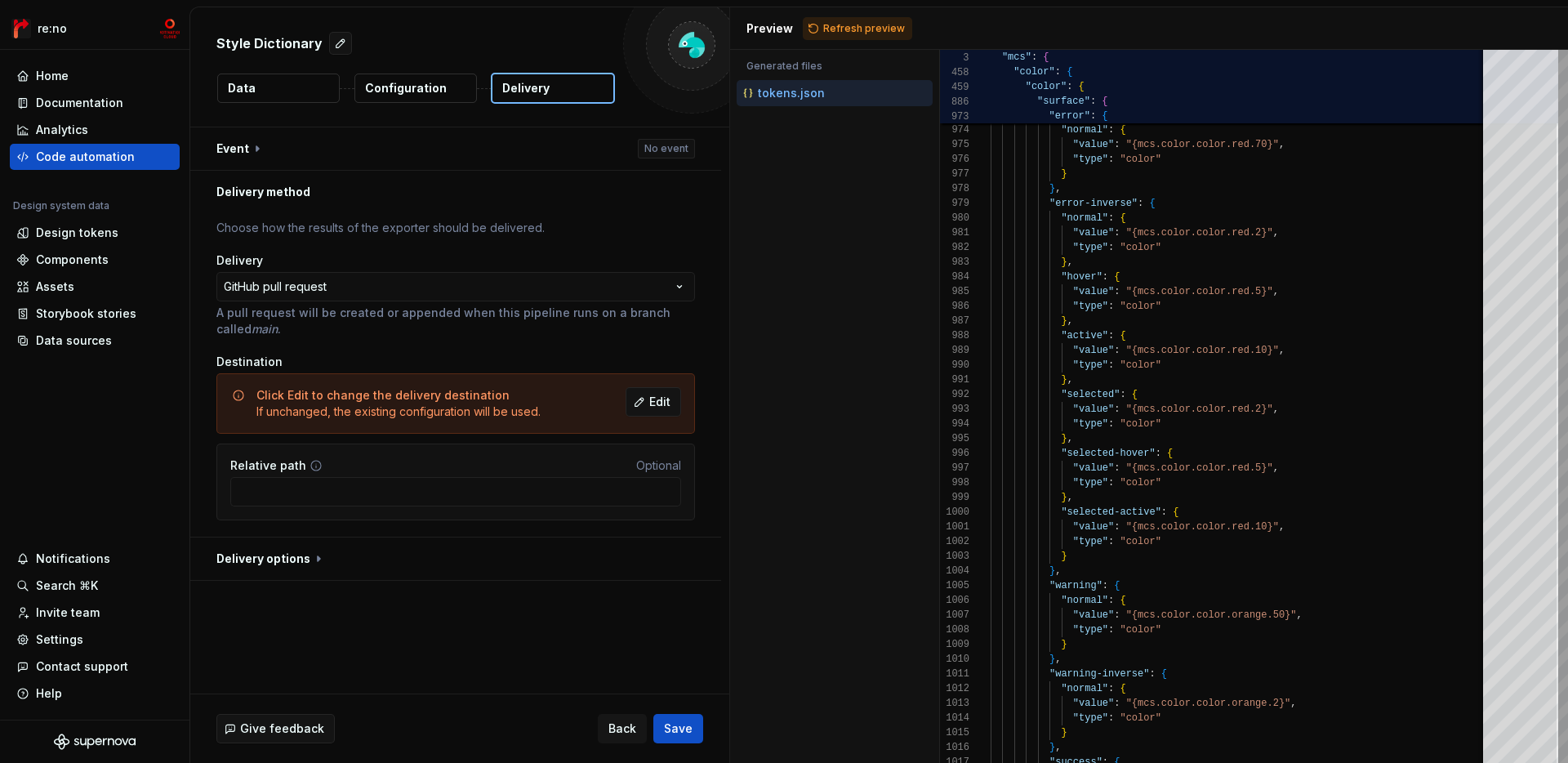
click at [313, 468] on icon at bounding box center [316, 465] width 13 height 13
click at [664, 409] on button "Edit" at bounding box center [653, 402] width 55 height 29
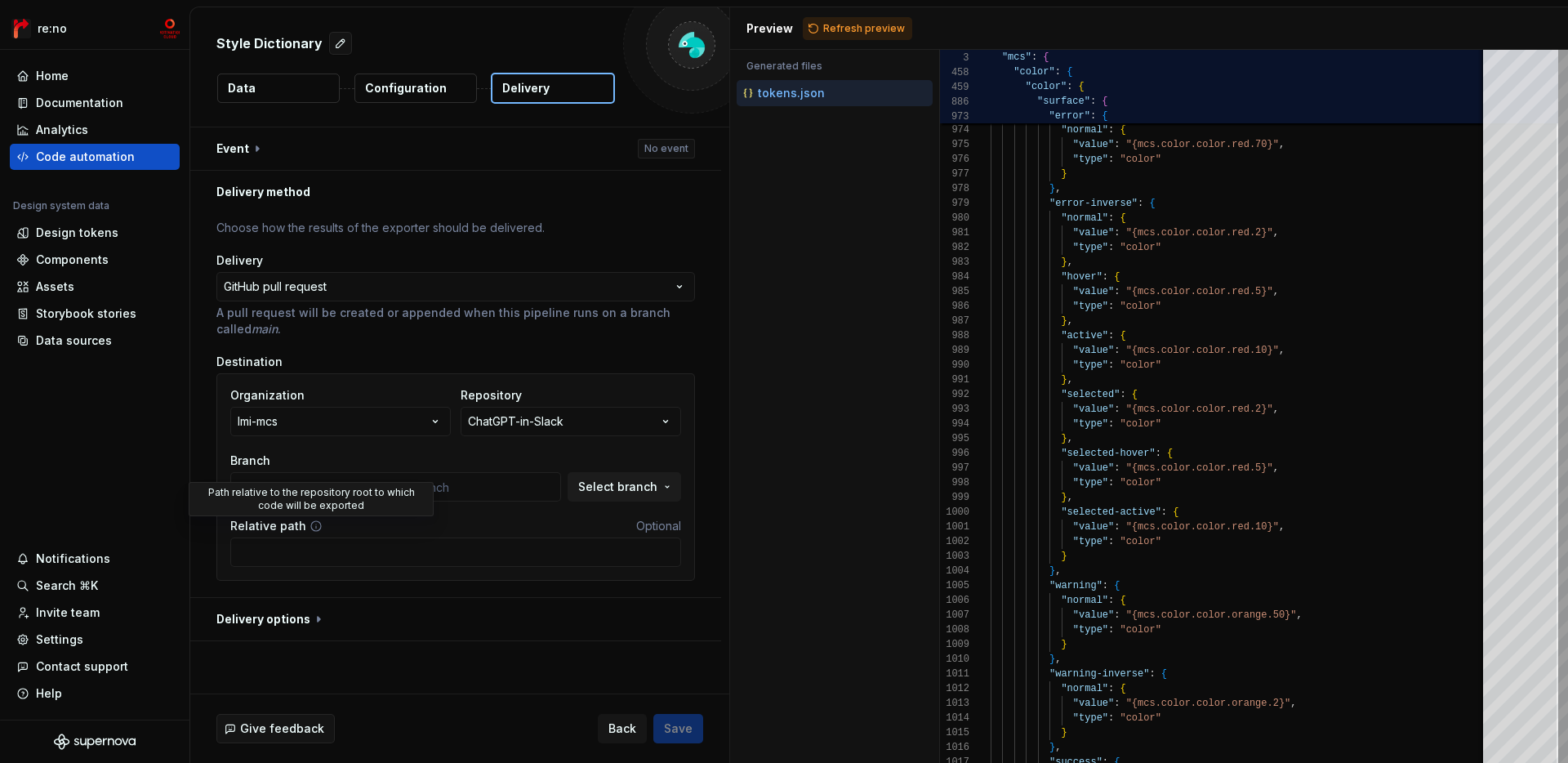
type input "main"
click at [318, 549] on input "Relative path" at bounding box center [456, 552] width 450 height 29
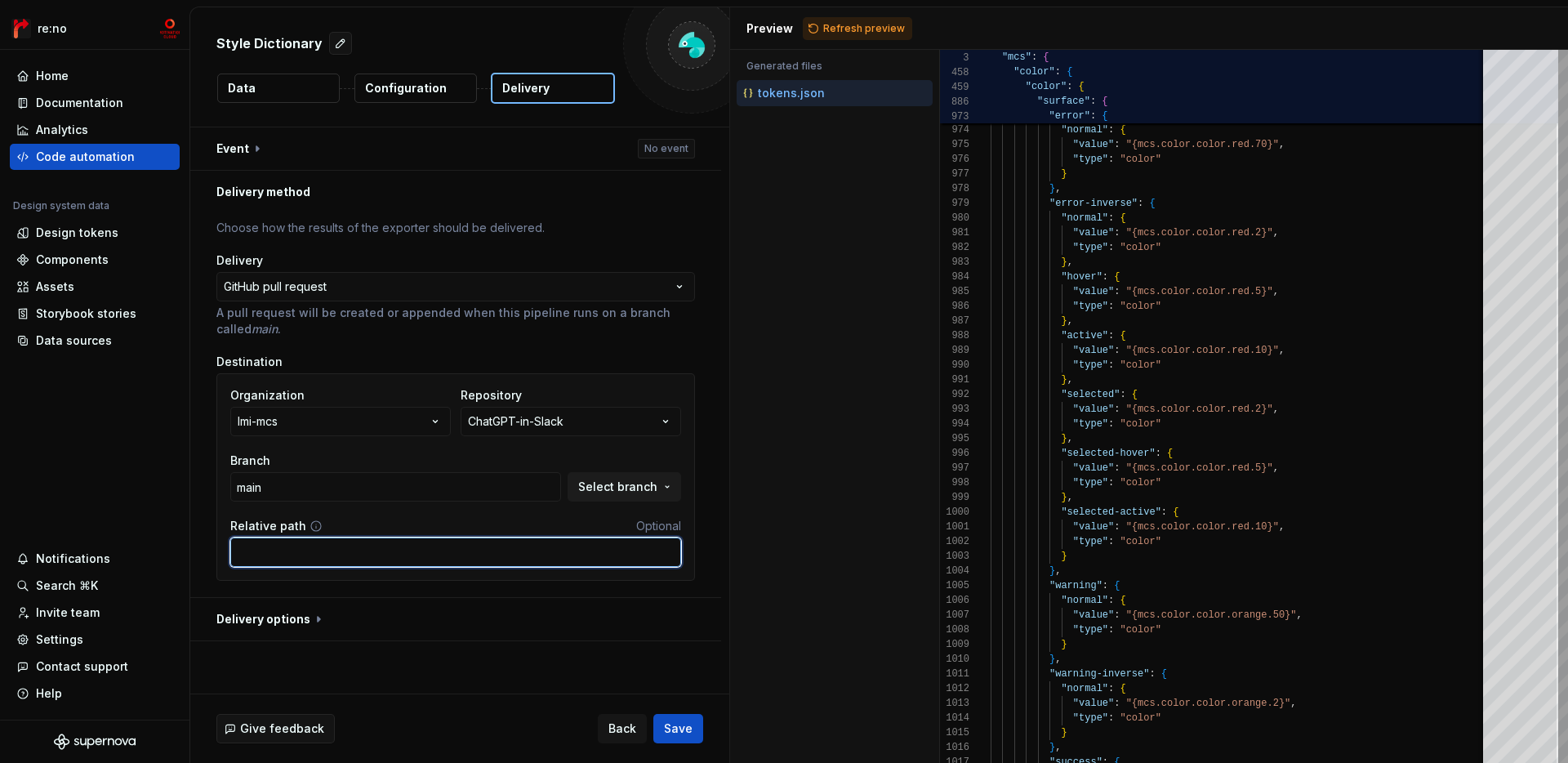
paste input "./packages/design-tokens/tokens"
type input "./packages/design-tokens/tokens"
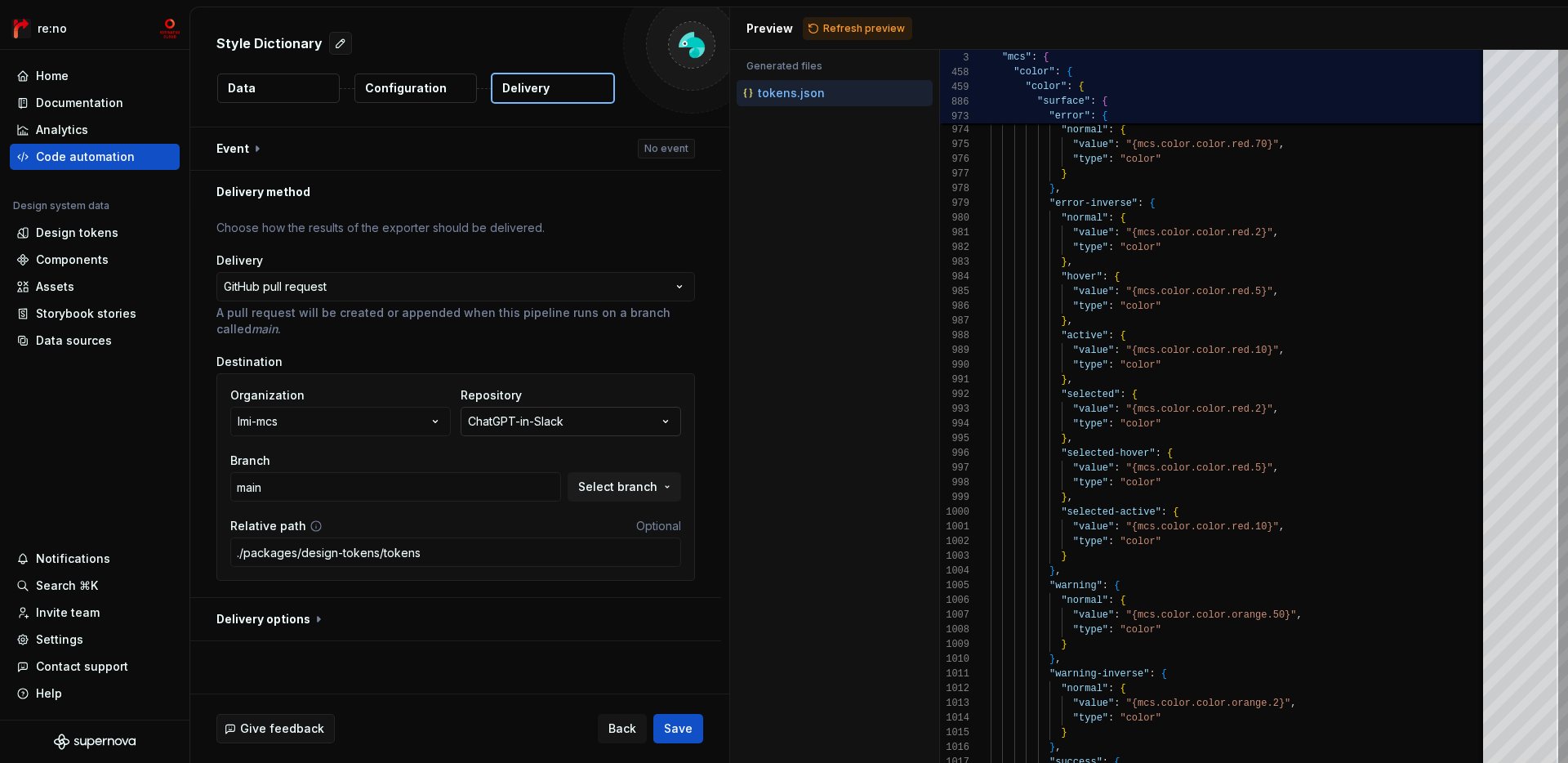
click at [604, 411] on button "ChatGPT-in-Slack" at bounding box center [571, 421] width 221 height 29
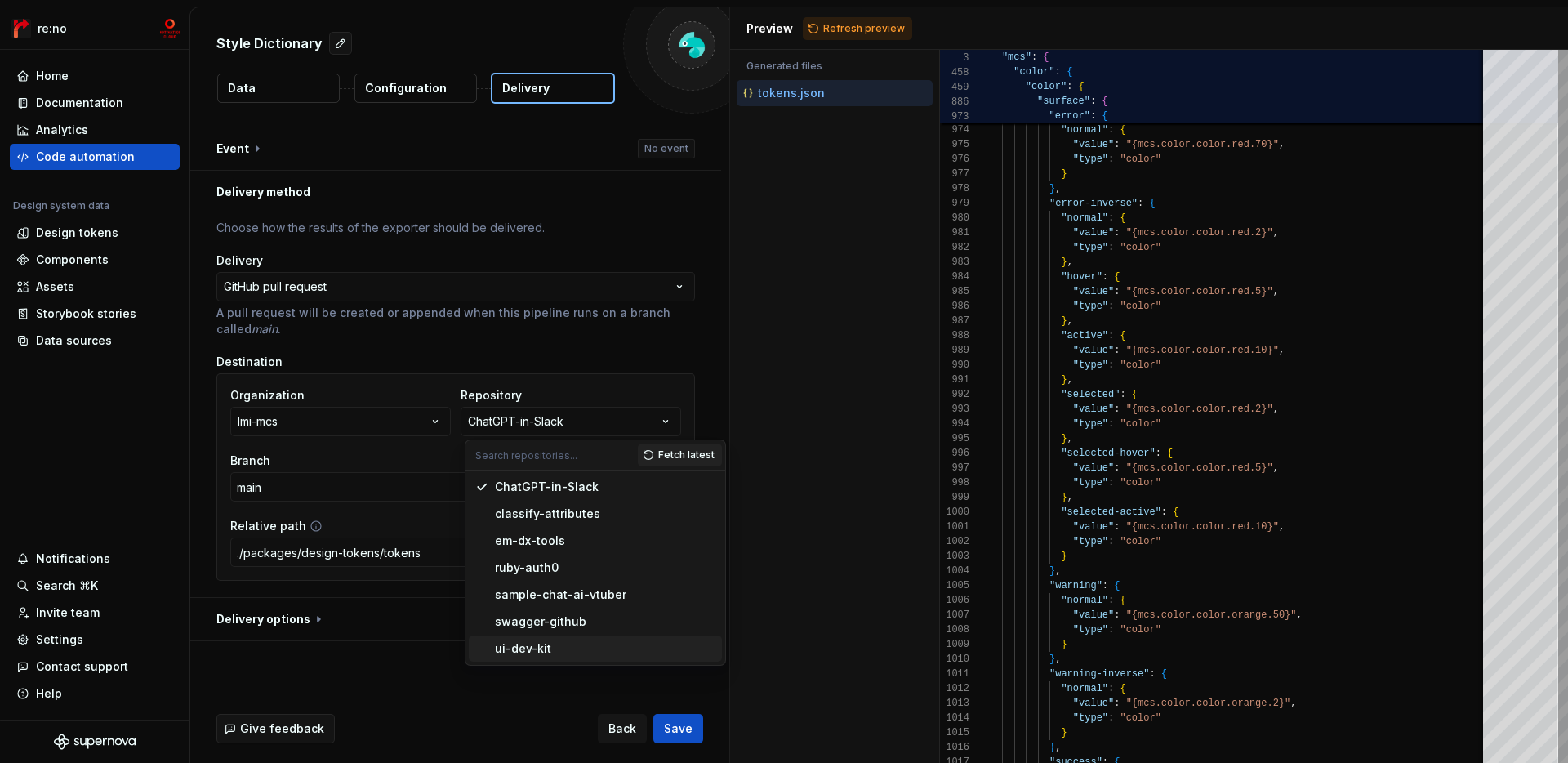
click at [549, 646] on div "ui-dev-kit" at bounding box center [606, 648] width 221 height 16
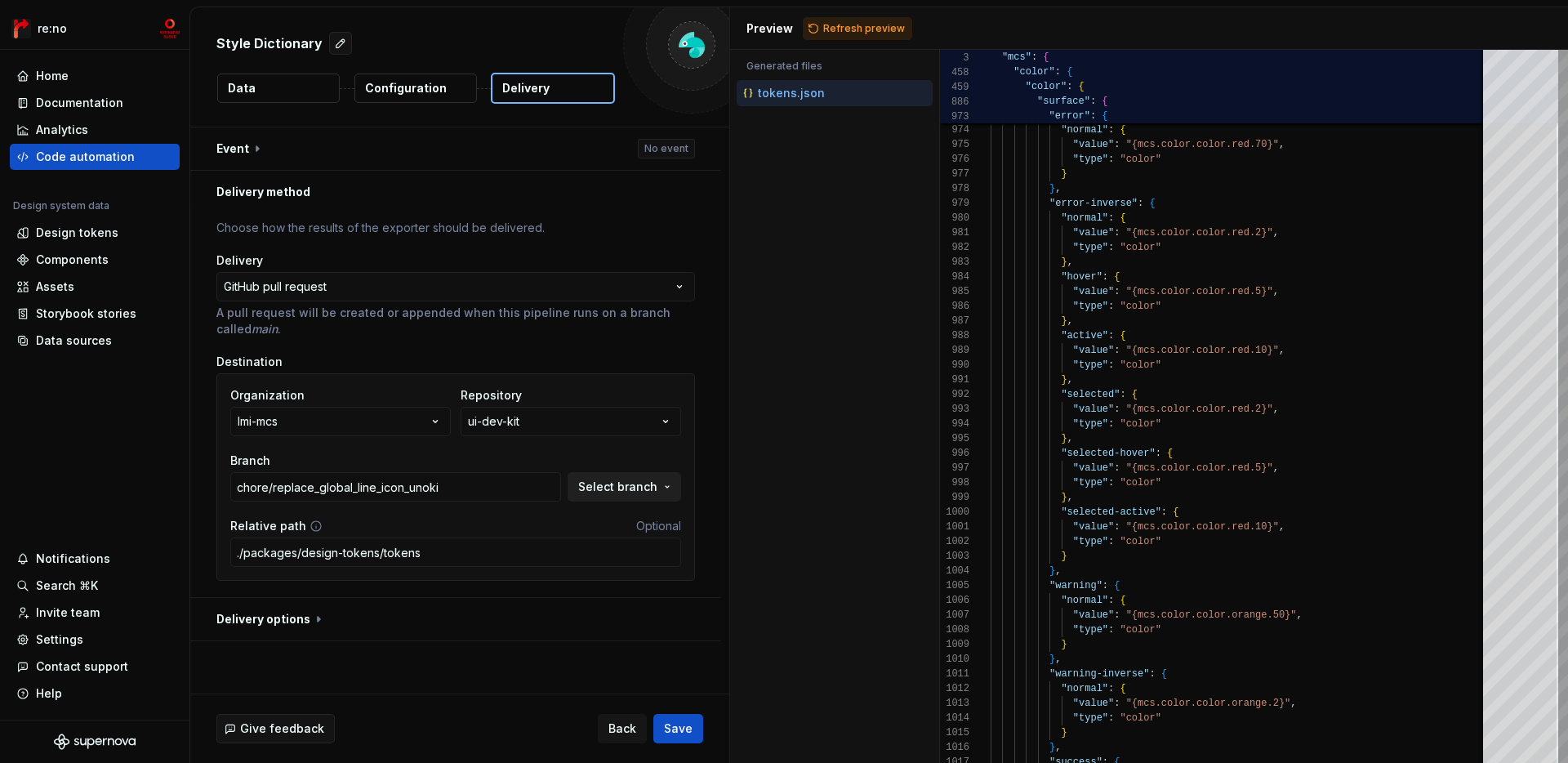
click at [666, 492] on button "Select branch" at bounding box center [625, 487] width 114 height 29
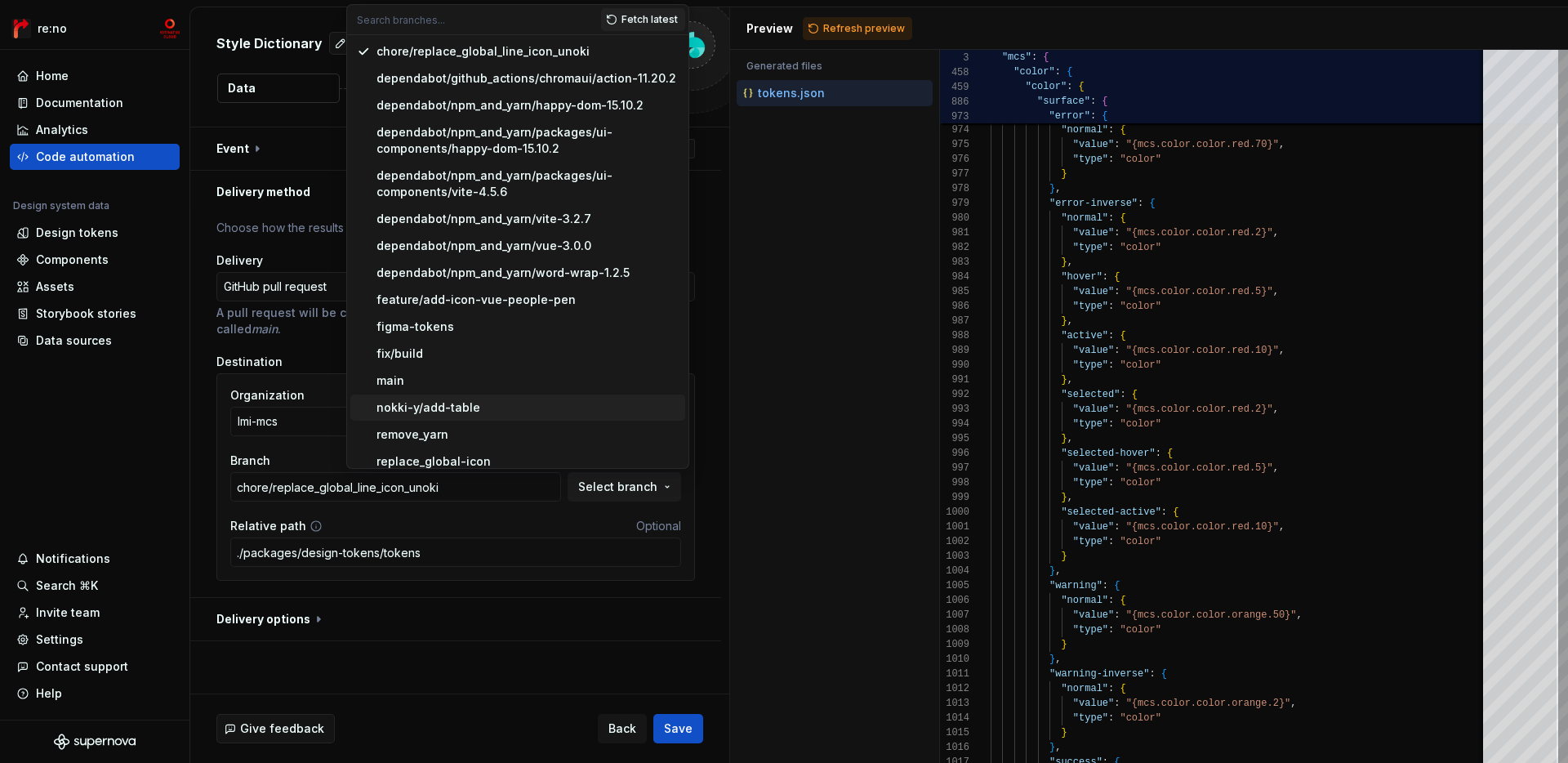
click at [483, 378] on div "main" at bounding box center [527, 381] width 302 height 16
type input "main"
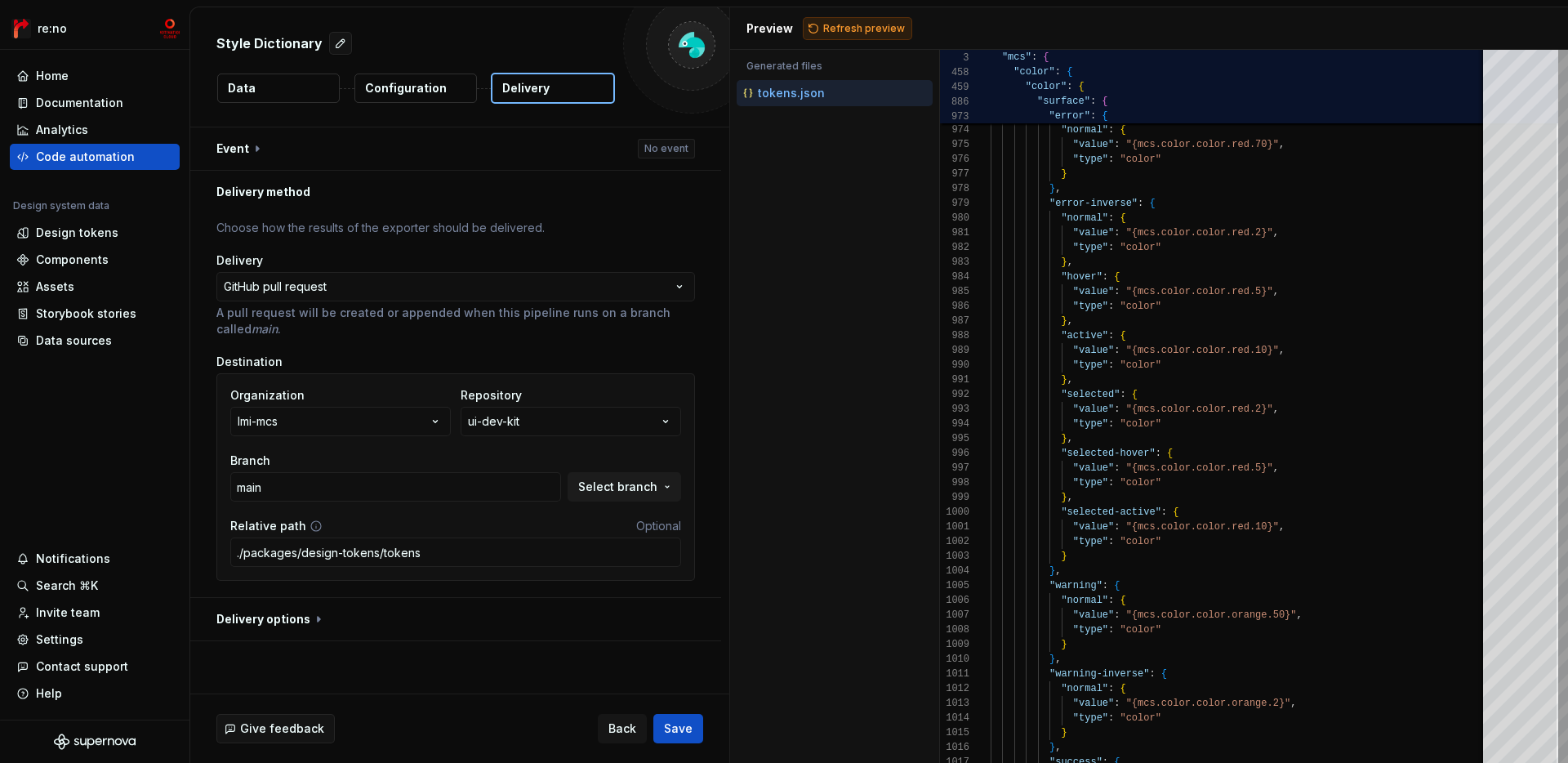
click at [854, 25] on span "Refresh preview" at bounding box center [864, 28] width 82 height 13
click at [512, 600] on button "button" at bounding box center [456, 619] width 531 height 42
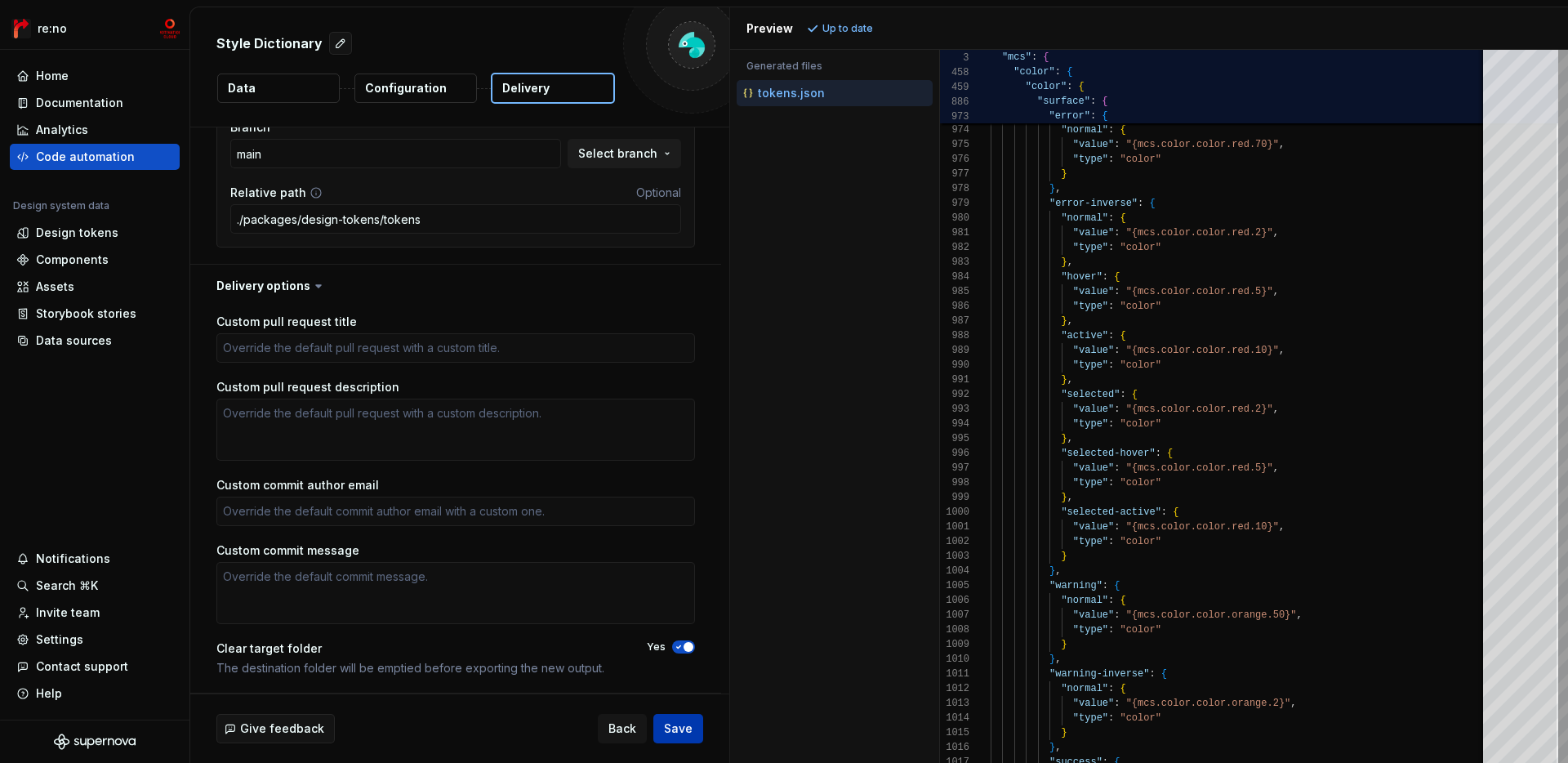
click at [683, 733] on span "Save" at bounding box center [677, 728] width 28 height 16
click at [694, 647] on span "button" at bounding box center [688, 646] width 9 height 9
click at [688, 731] on span "Save" at bounding box center [677, 728] width 28 height 16
type textarea "*"
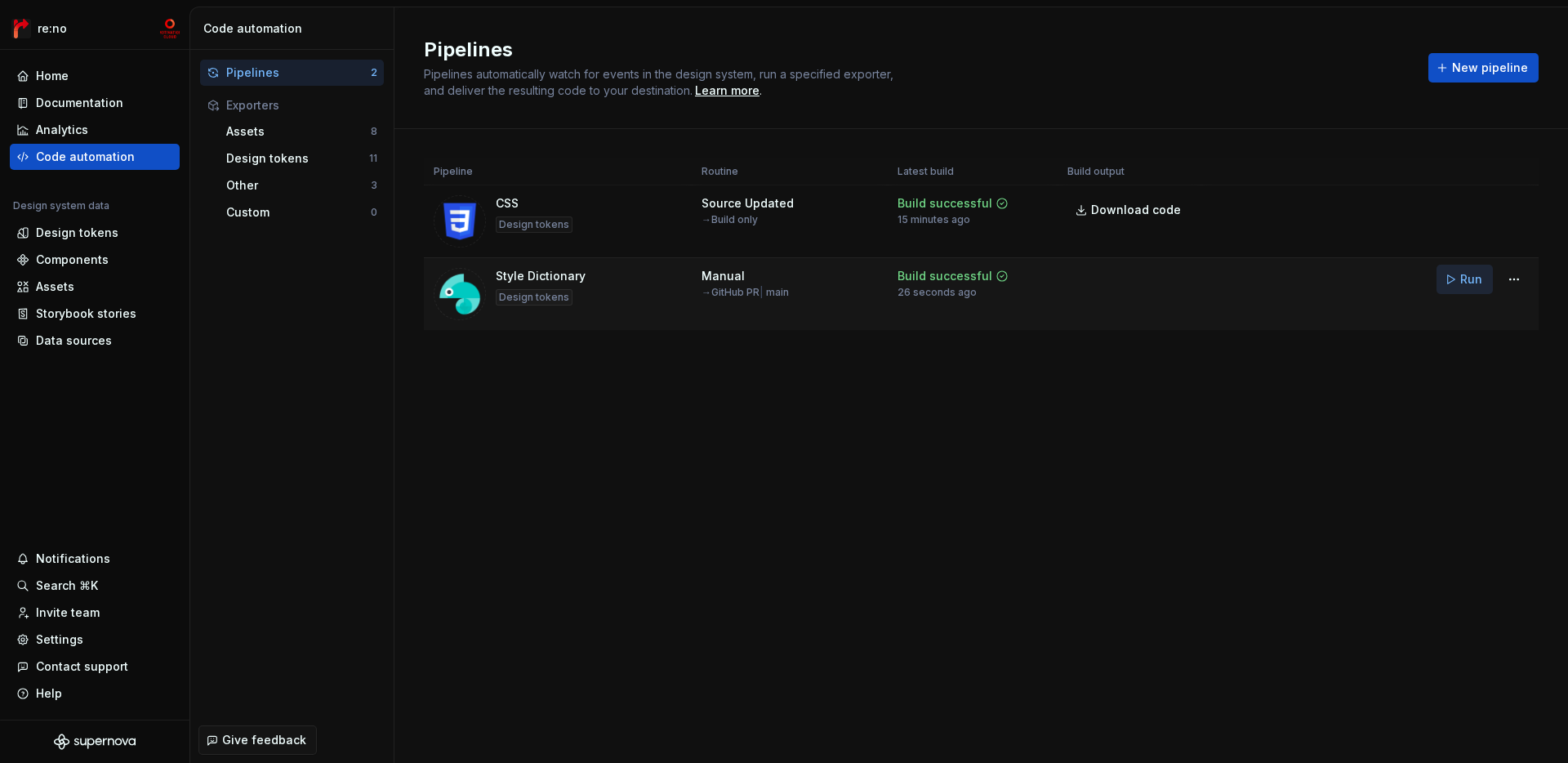
click at [1466, 276] on span "Run" at bounding box center [1471, 279] width 22 height 16
click at [120, 319] on div "Storybook stories" at bounding box center [86, 313] width 100 height 16
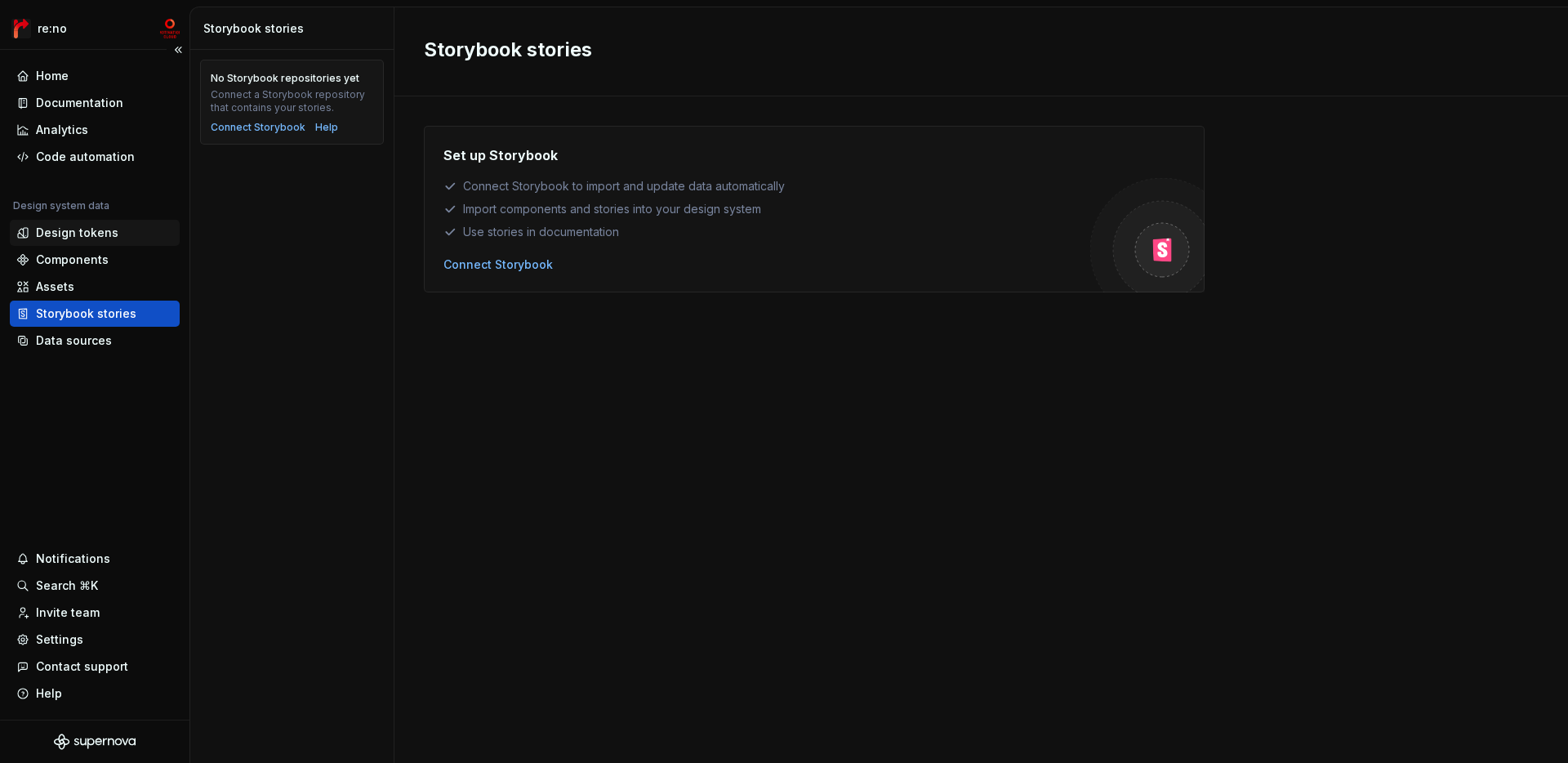
click at [110, 221] on div "Design tokens" at bounding box center [94, 233] width 170 height 26
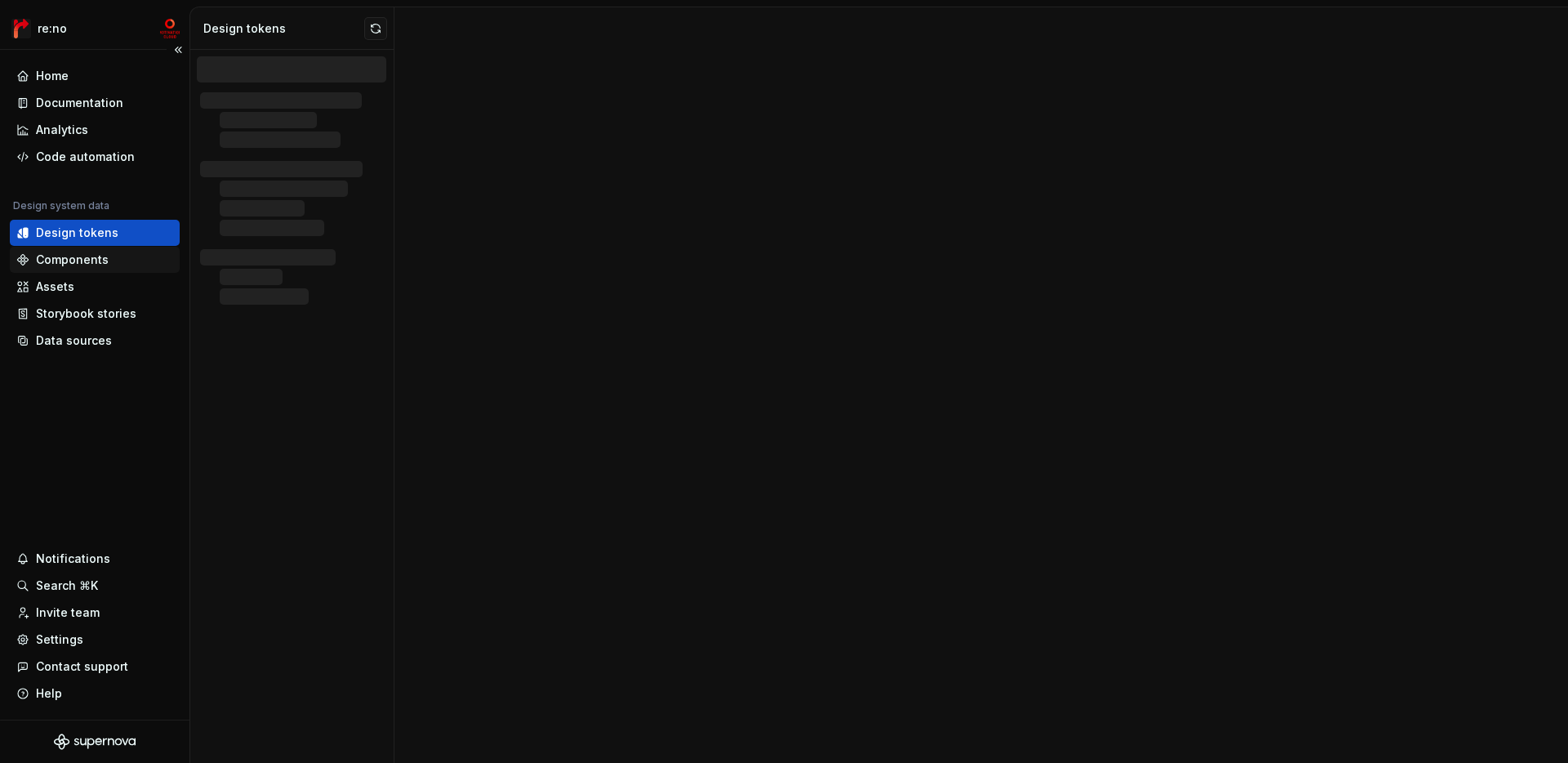
click at [110, 249] on div "Components" at bounding box center [94, 260] width 170 height 26
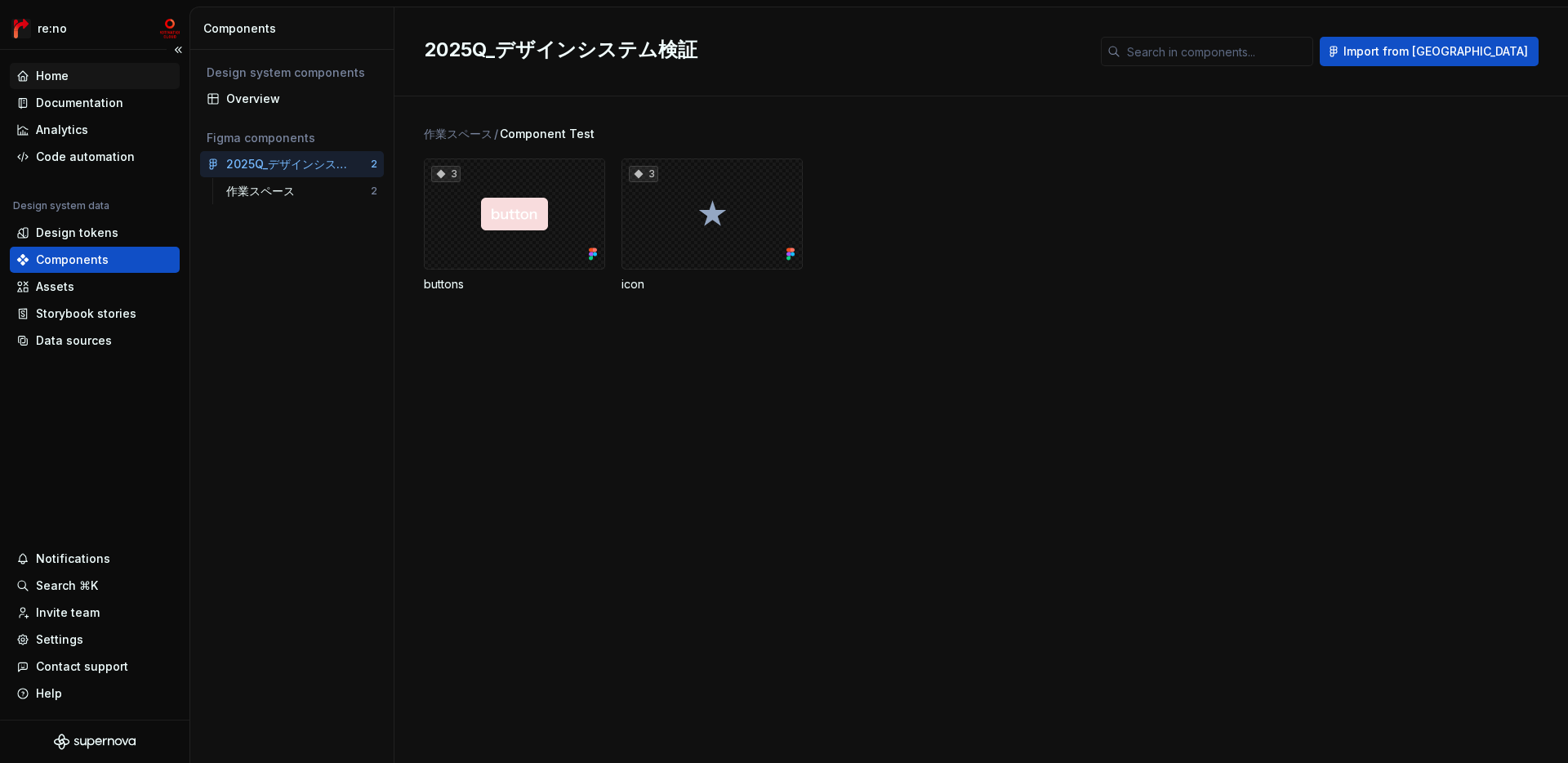
click at [99, 85] on div "Home" at bounding box center [94, 76] width 170 height 26
